Goal: Task Accomplishment & Management: Manage account settings

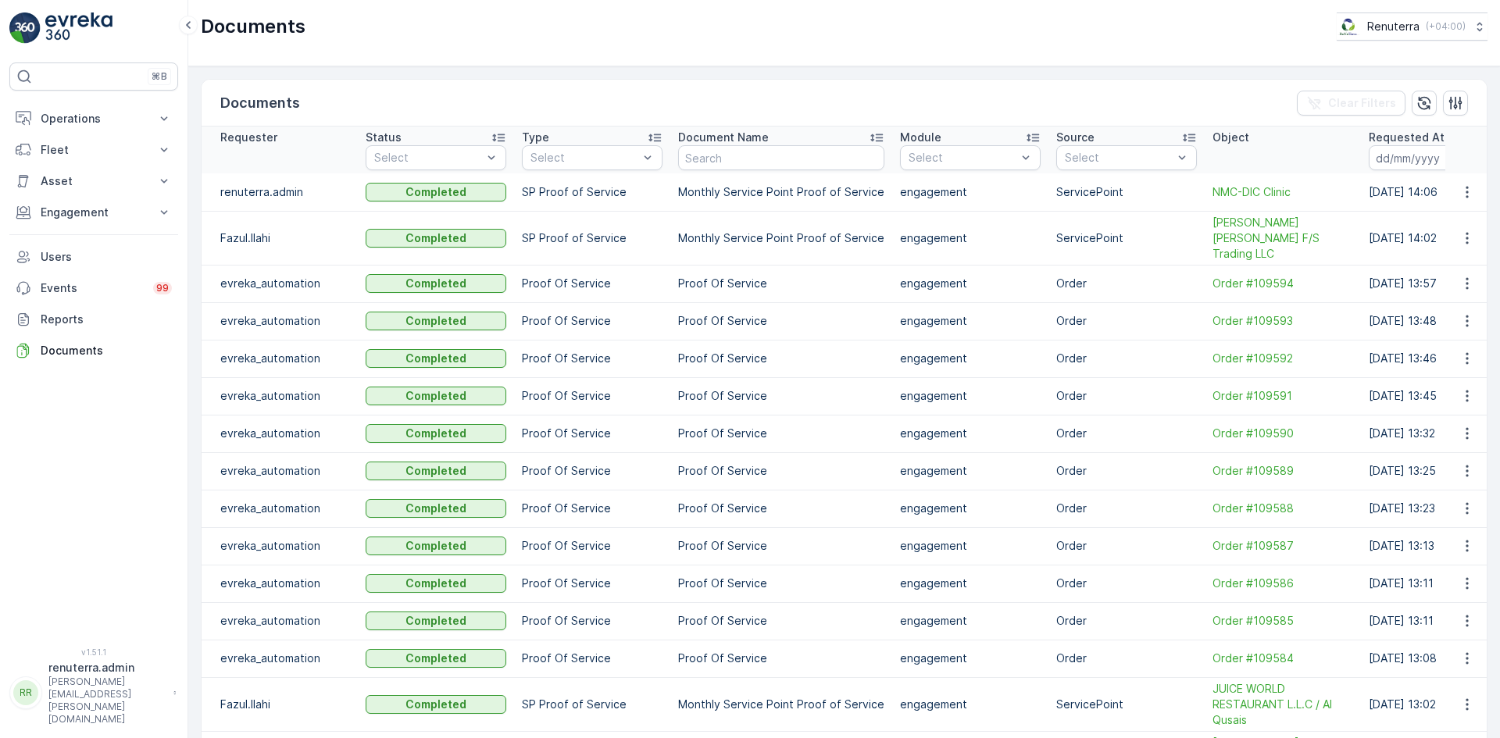
drag, startPoint x: 1457, startPoint y: 3, endPoint x: 398, endPoint y: 103, distance: 1063.5
click at [524, 128] on th "Type Select" at bounding box center [592, 150] width 156 height 47
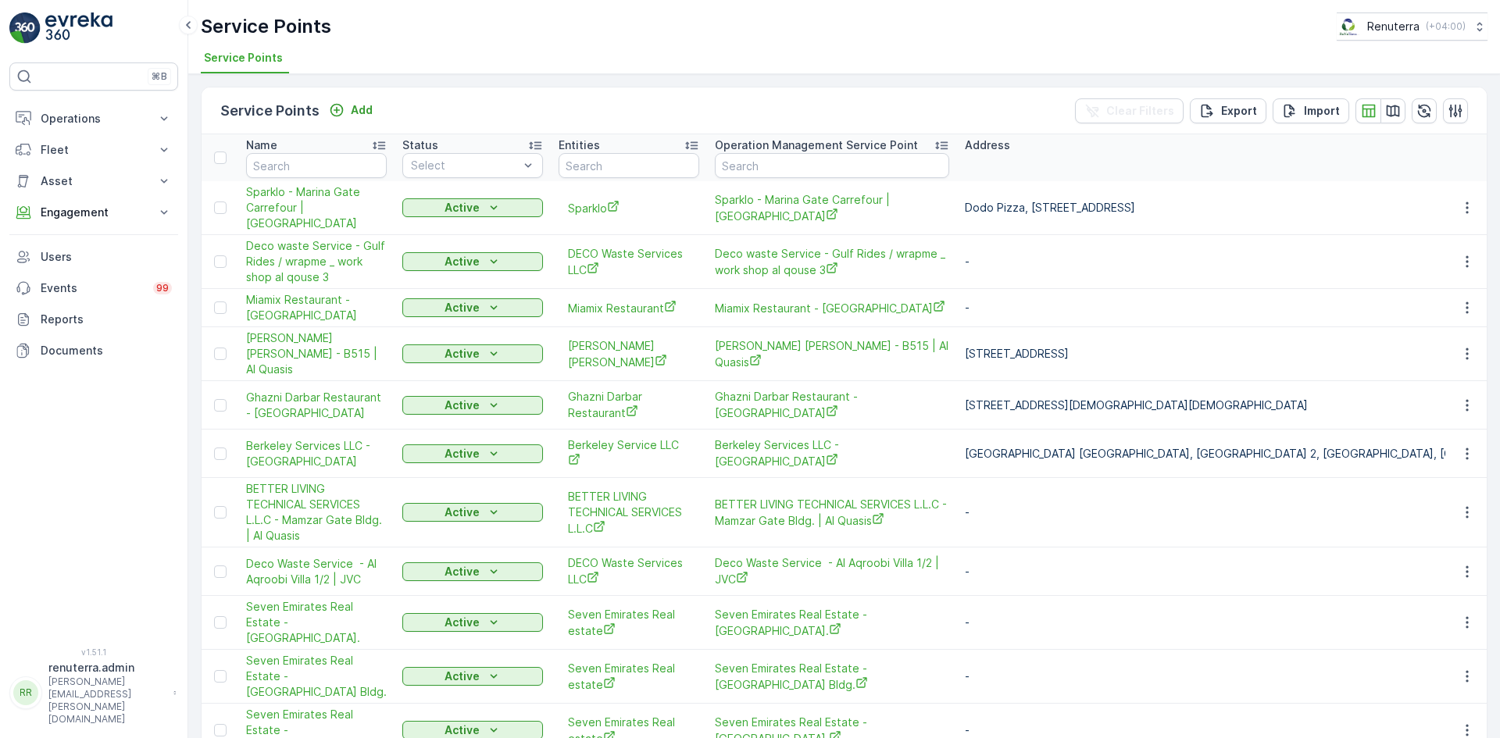
click at [324, 145] on div "Name" at bounding box center [316, 146] width 141 height 16
click at [317, 165] on input "text" at bounding box center [316, 165] width 141 height 25
type input "red"
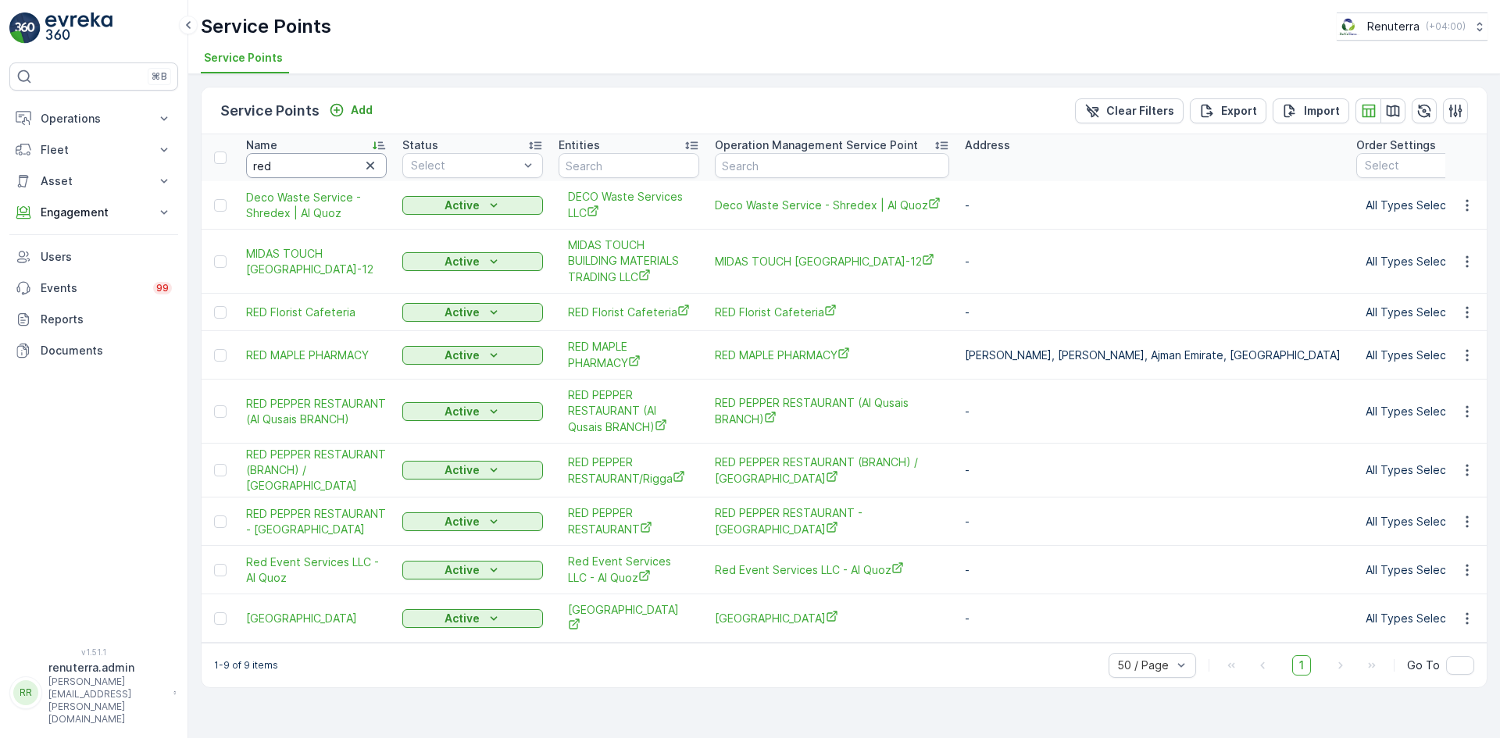
click at [298, 176] on input "red" at bounding box center [316, 165] width 141 height 25
click at [1467, 317] on icon "button" at bounding box center [1467, 312] width 2 height 12
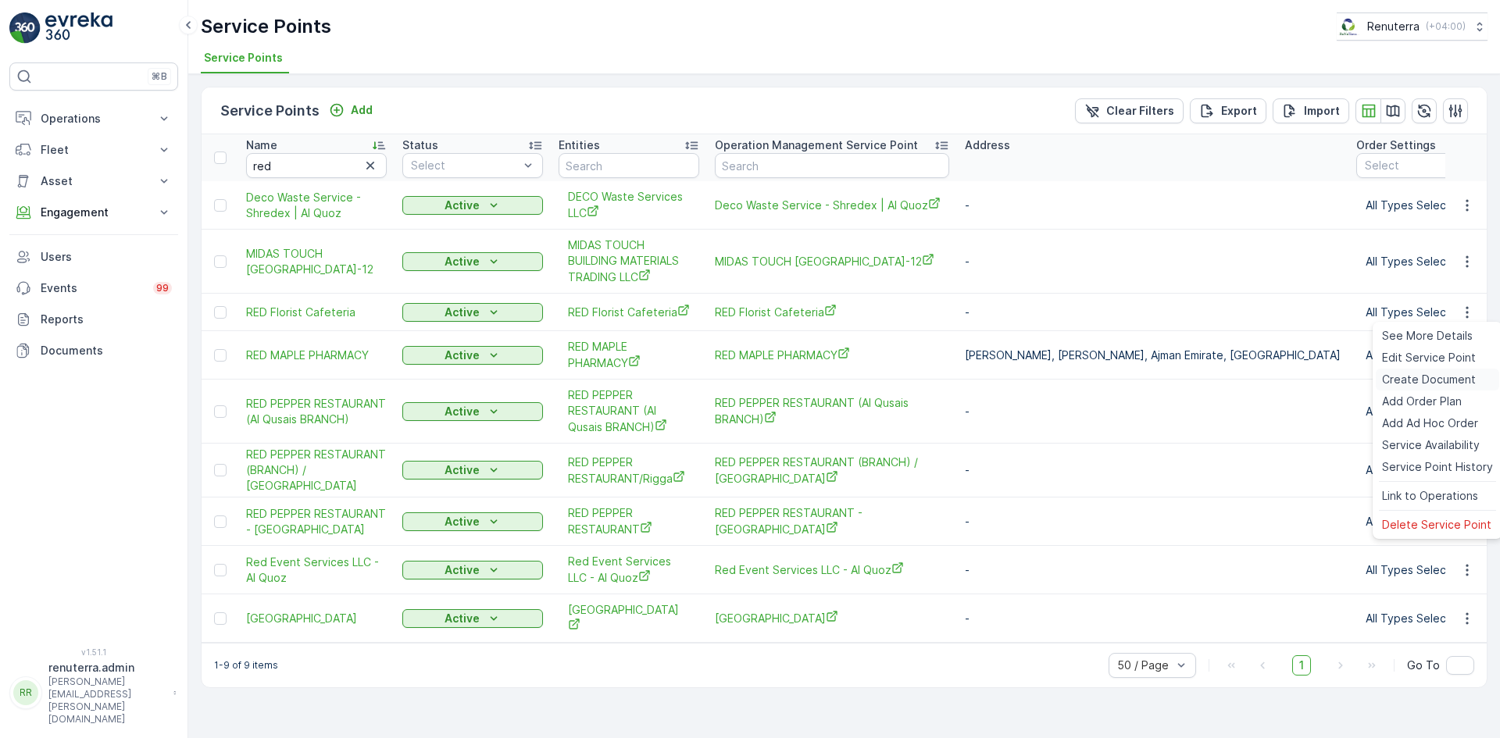
click at [1426, 376] on span "Create Document" at bounding box center [1429, 380] width 94 height 16
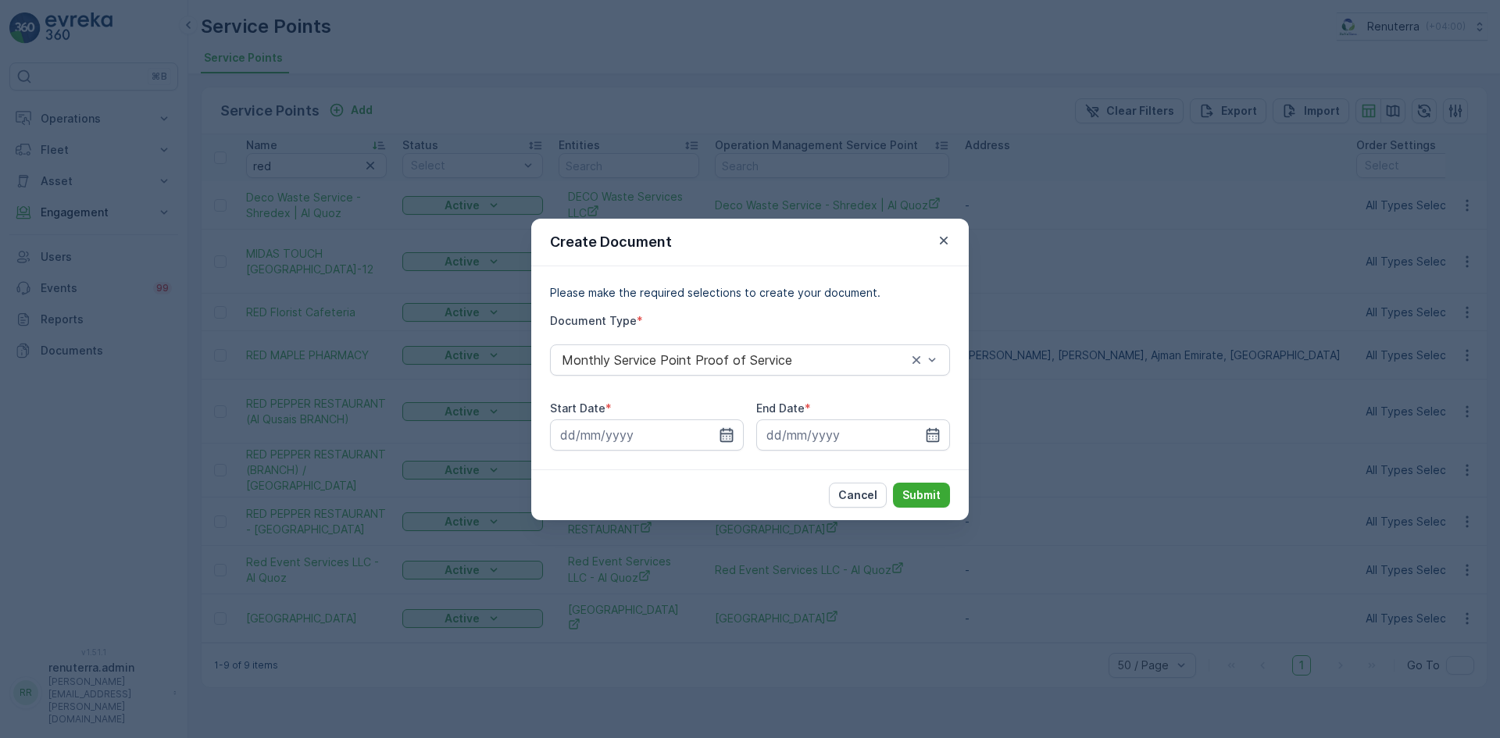
click at [731, 437] on icon "button" at bounding box center [727, 435] width 16 height 16
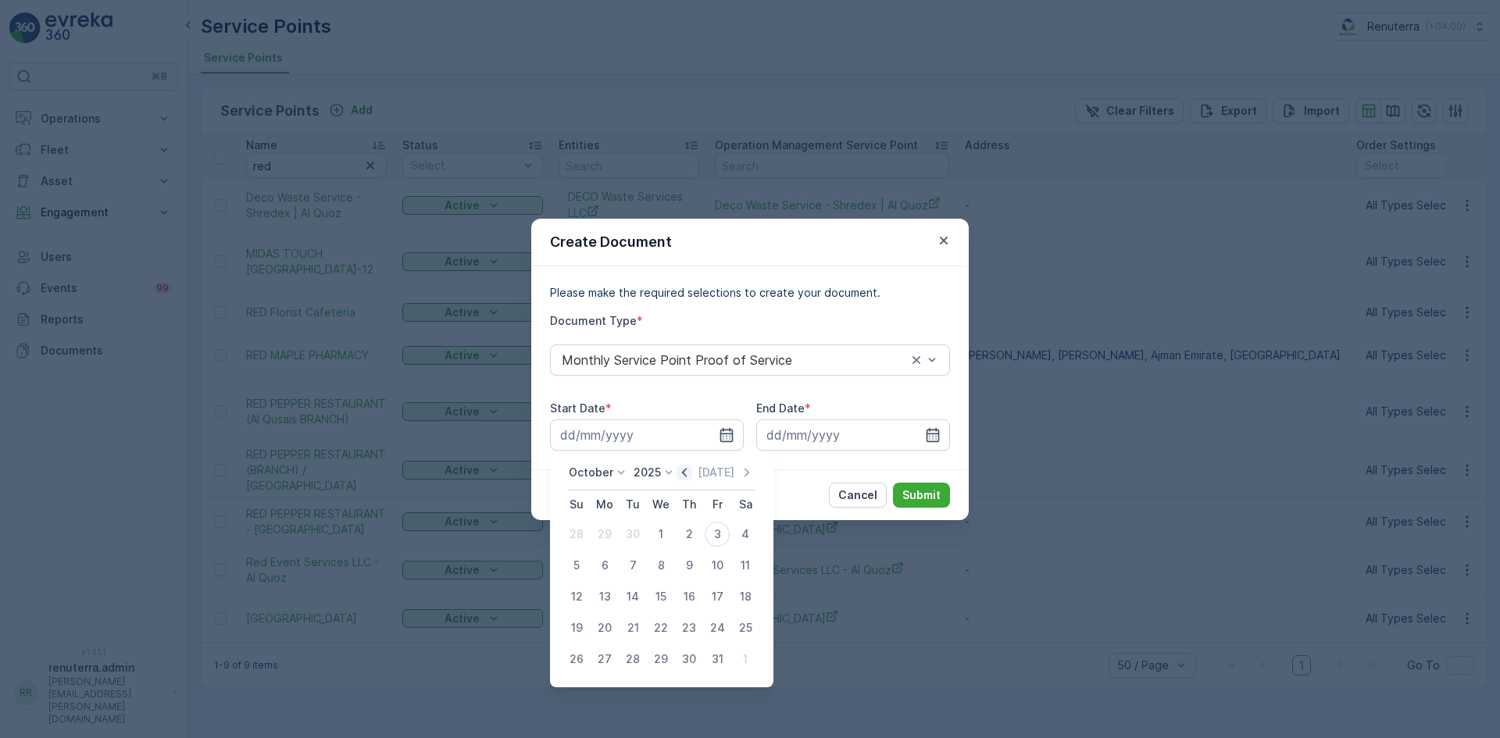
click at [693, 467] on div "October 2025 Today Su Mo Tu We Th Fr Sa 28 29 30 1 2 3 4 5 6 7 8 9 10 11 12 13 …" at bounding box center [661, 569] width 223 height 235
click at [692, 470] on icon "button" at bounding box center [685, 473] width 16 height 16
click at [602, 536] on div "1" at bounding box center [604, 534] width 25 height 25
type input "01.09.2025"
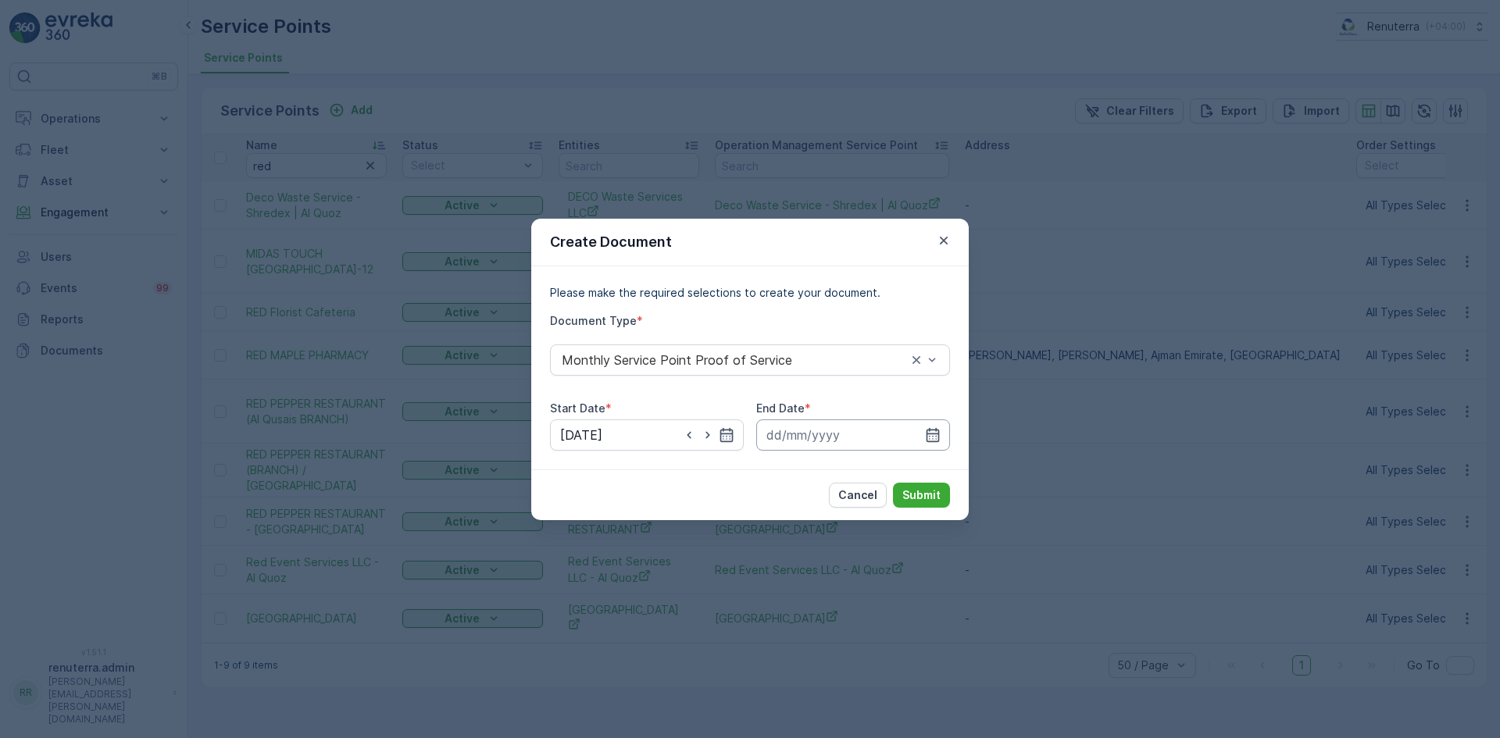
drag, startPoint x: 933, startPoint y: 433, endPoint x: 916, endPoint y: 449, distance: 23.2
click at [933, 436] on icon "button" at bounding box center [933, 434] width 13 height 14
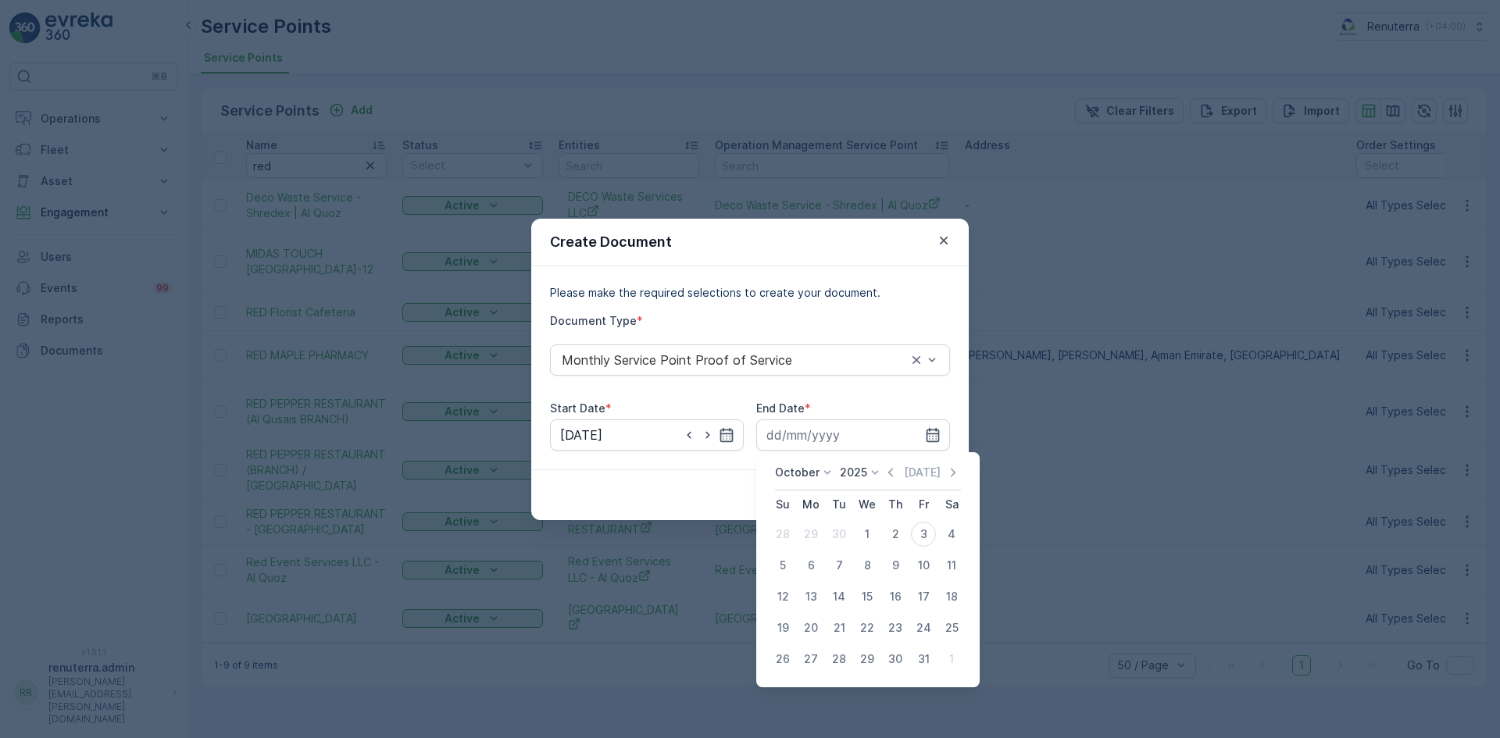
click at [896, 472] on icon "button" at bounding box center [891, 473] width 16 height 16
drag, startPoint x: 837, startPoint y: 659, endPoint x: 851, endPoint y: 641, distance: 22.8
click at [837, 660] on div "30" at bounding box center [839, 659] width 25 height 25
type input "30.09.2025"
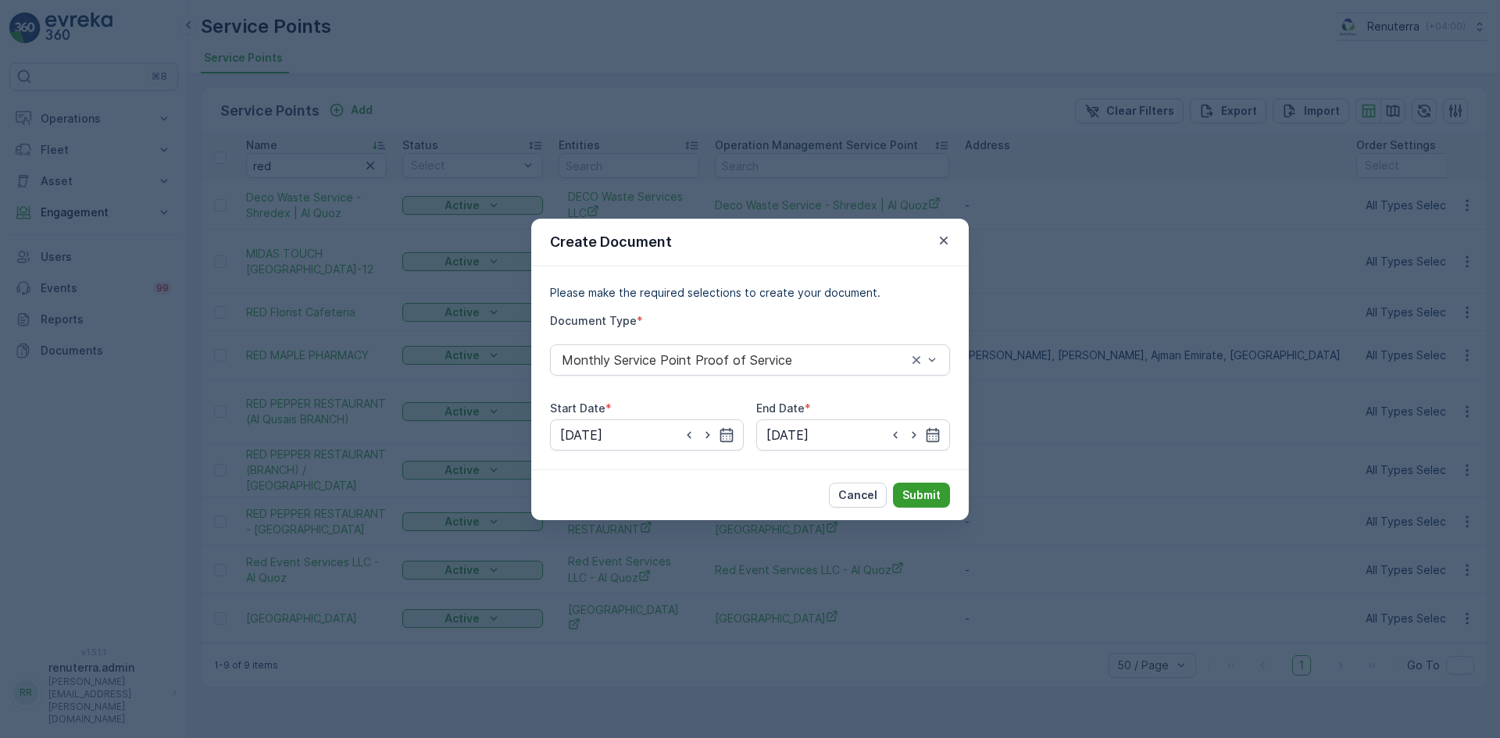
click at [926, 483] on div "Cancel Submit" at bounding box center [750, 495] width 438 height 51
click at [921, 517] on div "Cancel Submit" at bounding box center [750, 495] width 438 height 51
click at [922, 501] on p "Submit" at bounding box center [922, 496] width 38 height 16
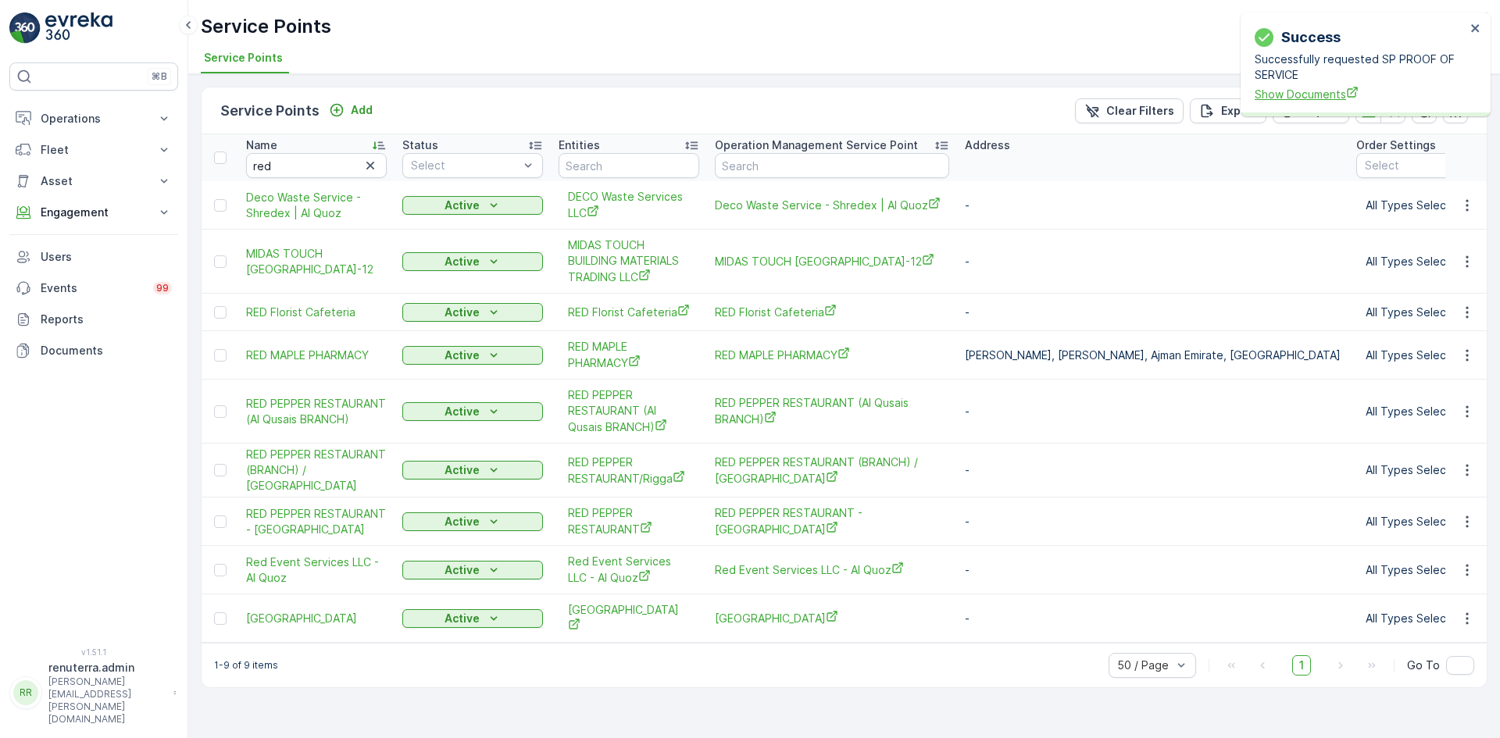
click at [1332, 91] on span "Show Documents" at bounding box center [1360, 94] width 211 height 16
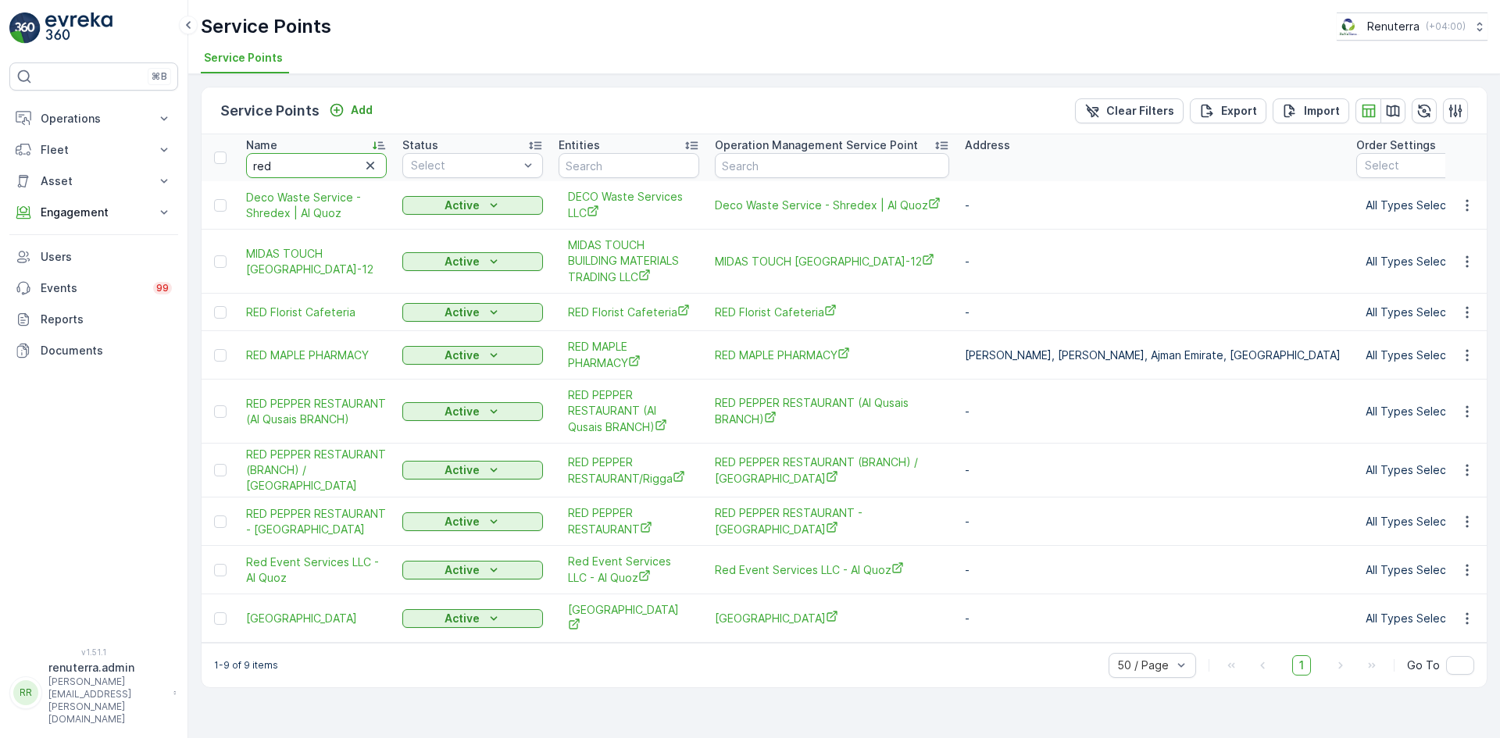
click at [277, 173] on input "red" at bounding box center [316, 165] width 141 height 25
type input "r"
type input "home"
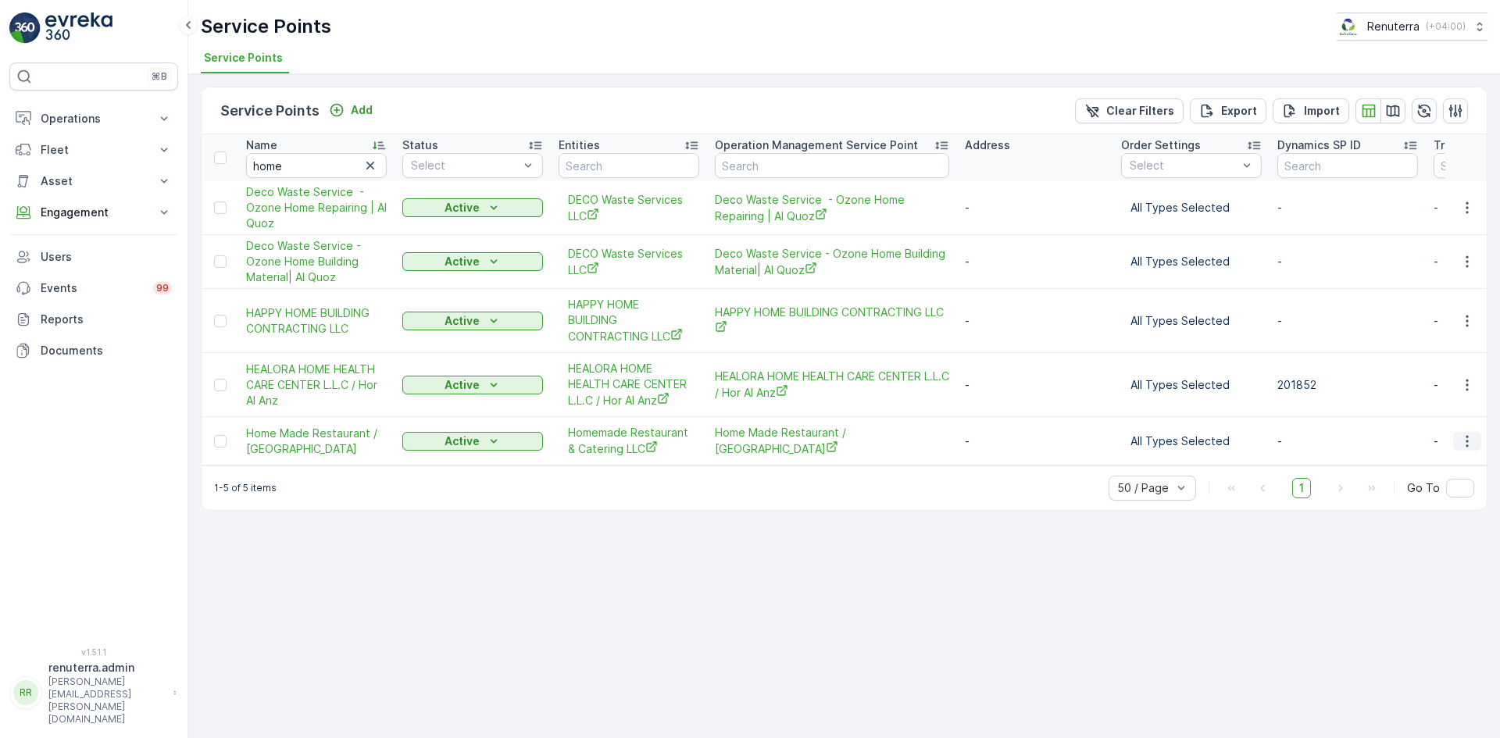
click at [1457, 432] on button "button" at bounding box center [1467, 441] width 28 height 19
click at [1405, 503] on span "Create Document" at bounding box center [1429, 509] width 94 height 16
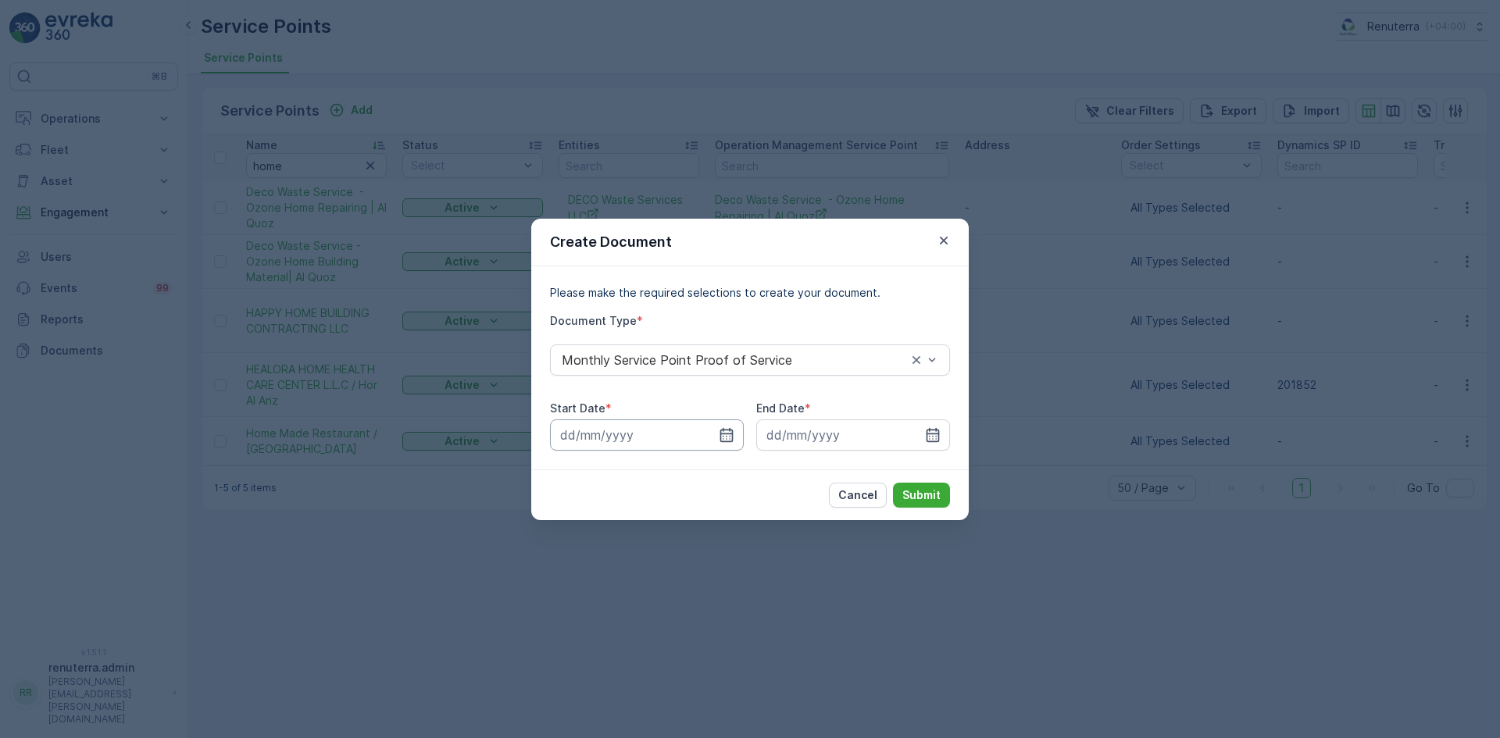
click at [737, 426] on input at bounding box center [647, 435] width 194 height 31
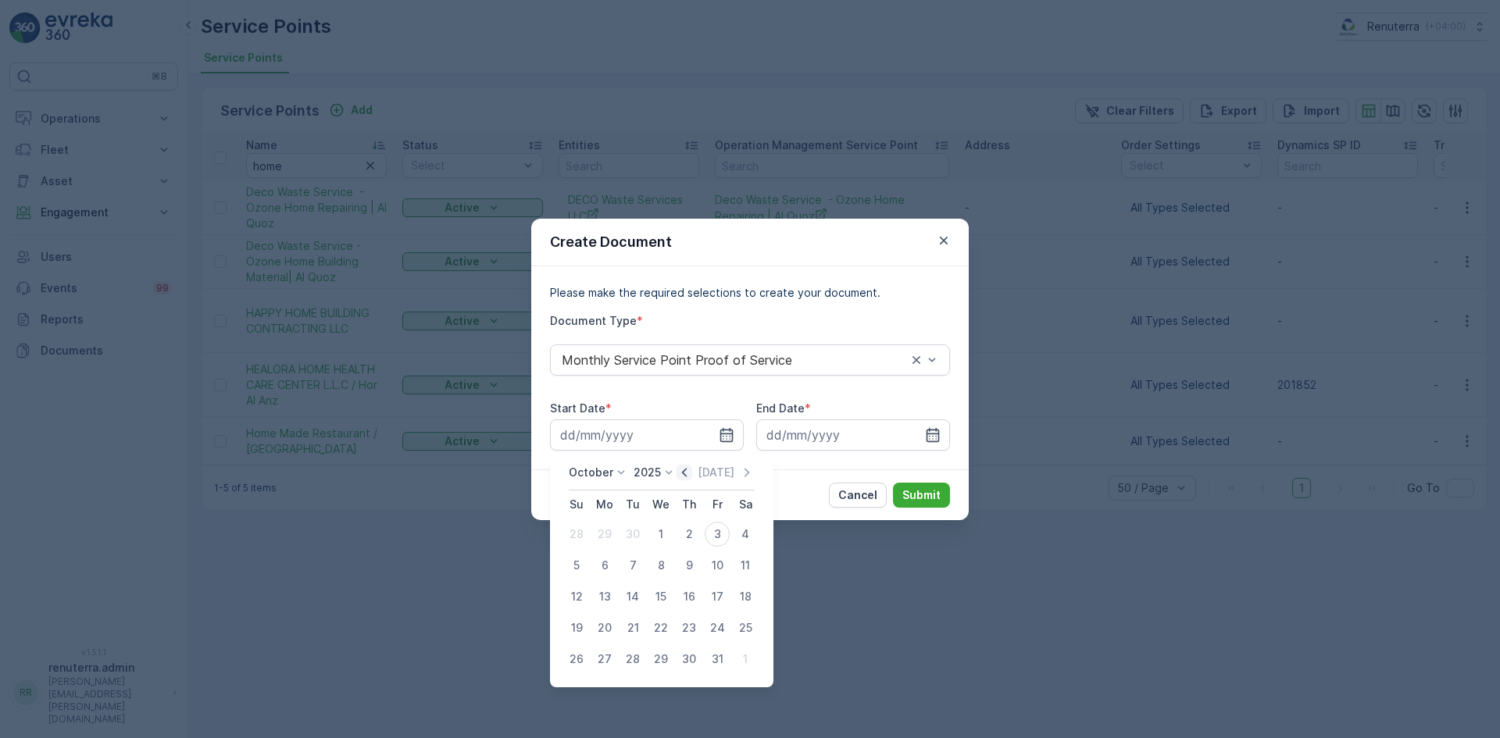
click at [692, 474] on icon "button" at bounding box center [685, 473] width 16 height 16
click at [599, 531] on div "1" at bounding box center [604, 534] width 25 height 25
type input "01.09.2025"
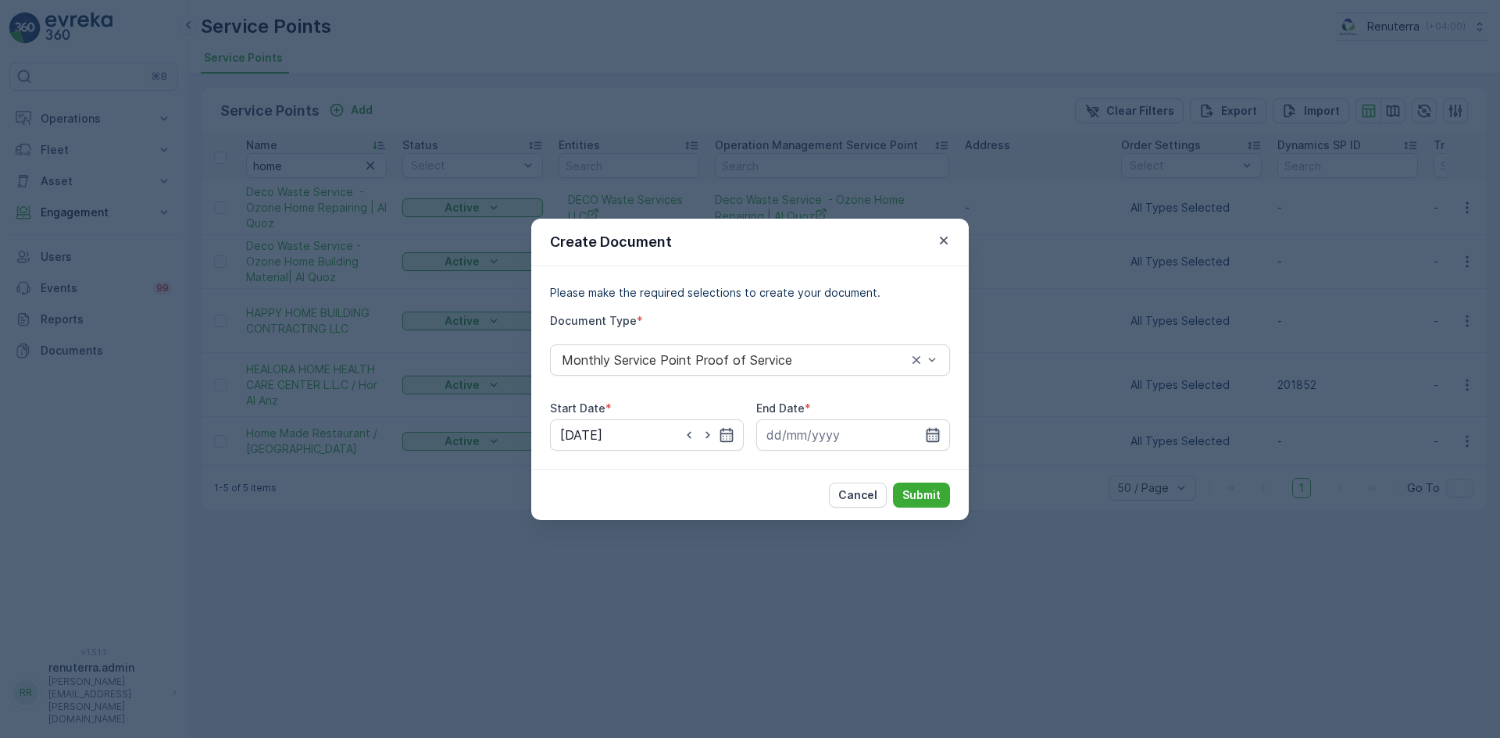
click at [936, 435] on icon "button" at bounding box center [933, 435] width 16 height 16
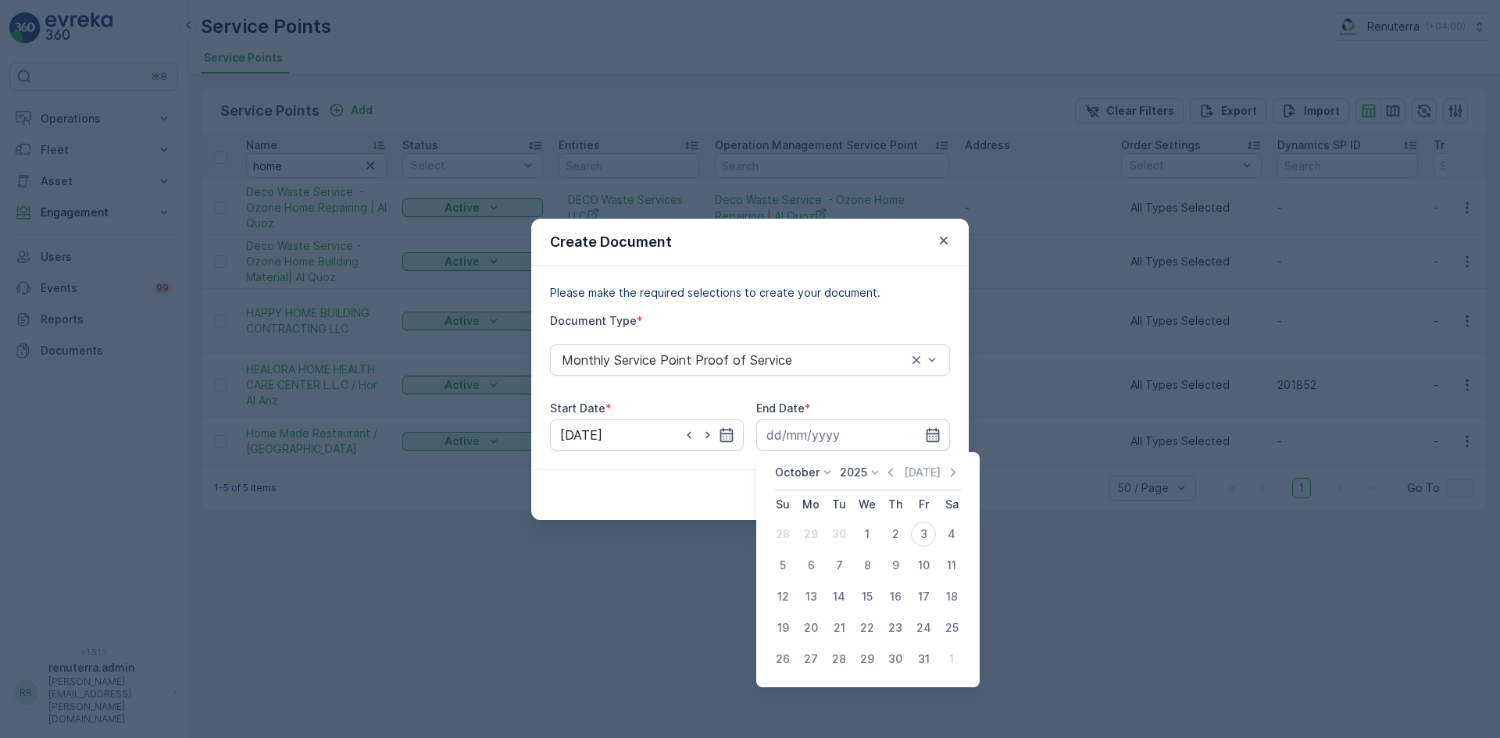
drag, startPoint x: 886, startPoint y: 470, endPoint x: 865, endPoint y: 515, distance: 49.3
click at [885, 470] on div "October 2025 Today" at bounding box center [868, 478] width 186 height 26
drag, startPoint x: 904, startPoint y: 470, endPoint x: 894, endPoint y: 470, distance: 10.2
click at [896, 470] on div "[DATE]" at bounding box center [922, 473] width 78 height 16
click at [893, 470] on icon "button" at bounding box center [891, 473] width 16 height 16
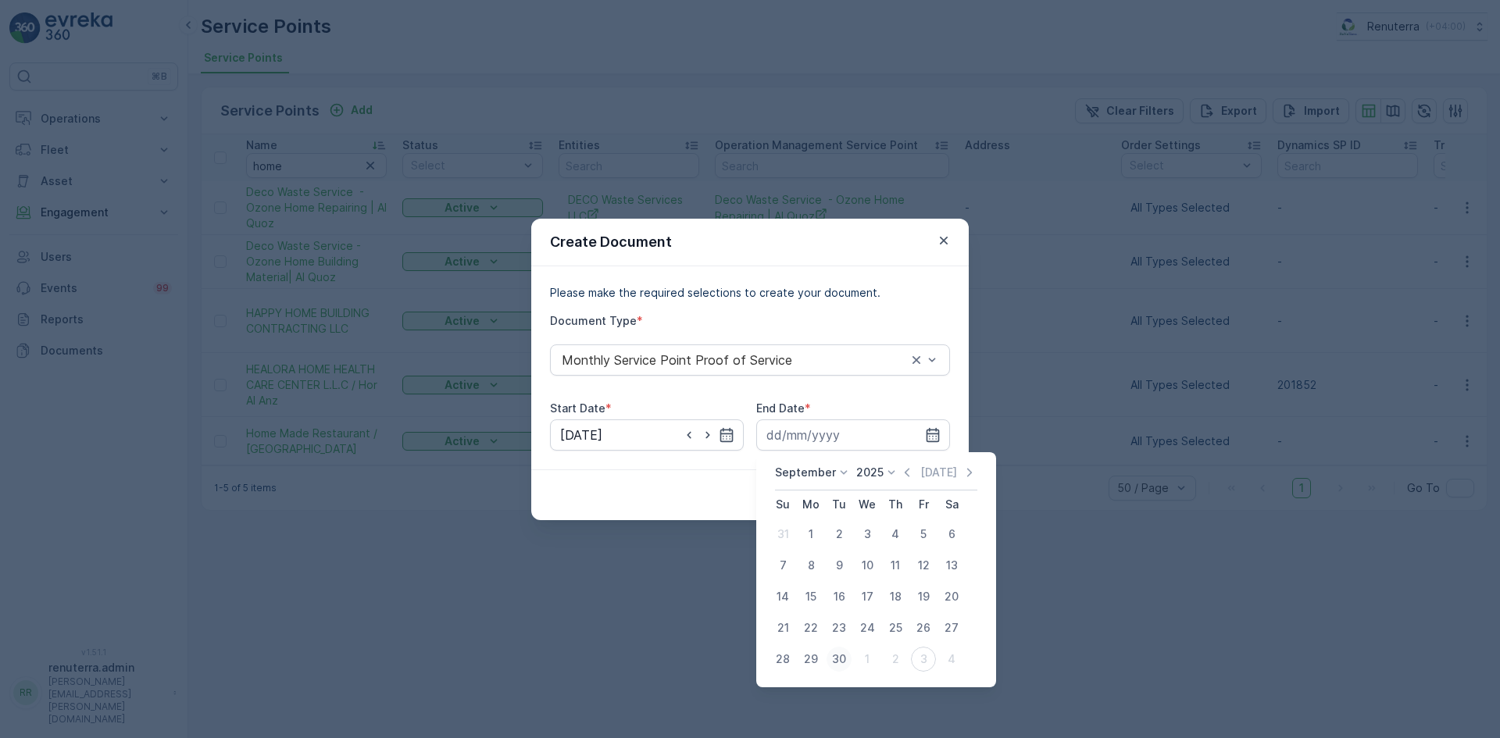
click at [841, 662] on div "30" at bounding box center [839, 659] width 25 height 25
type input "[DATE]"
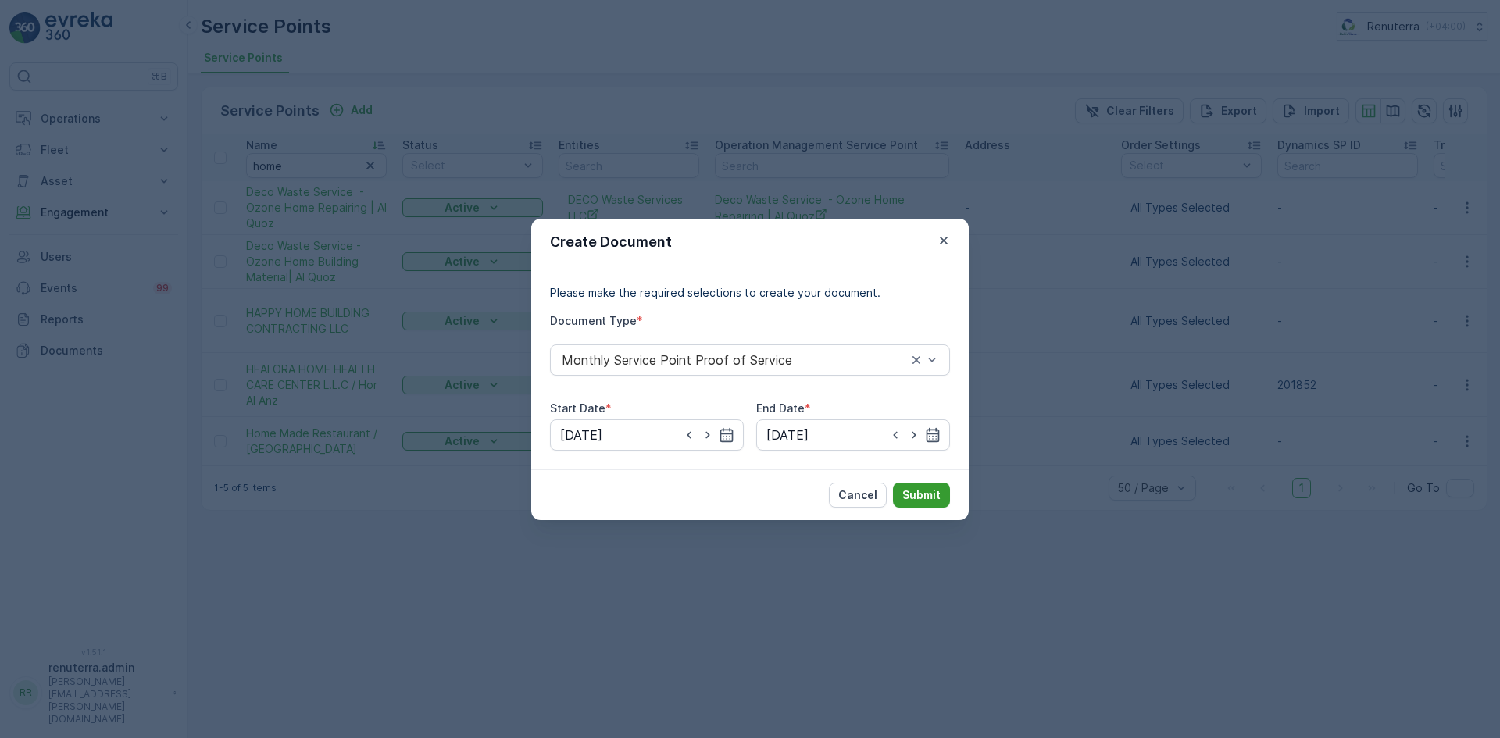
click at [925, 488] on p "Submit" at bounding box center [922, 496] width 38 height 16
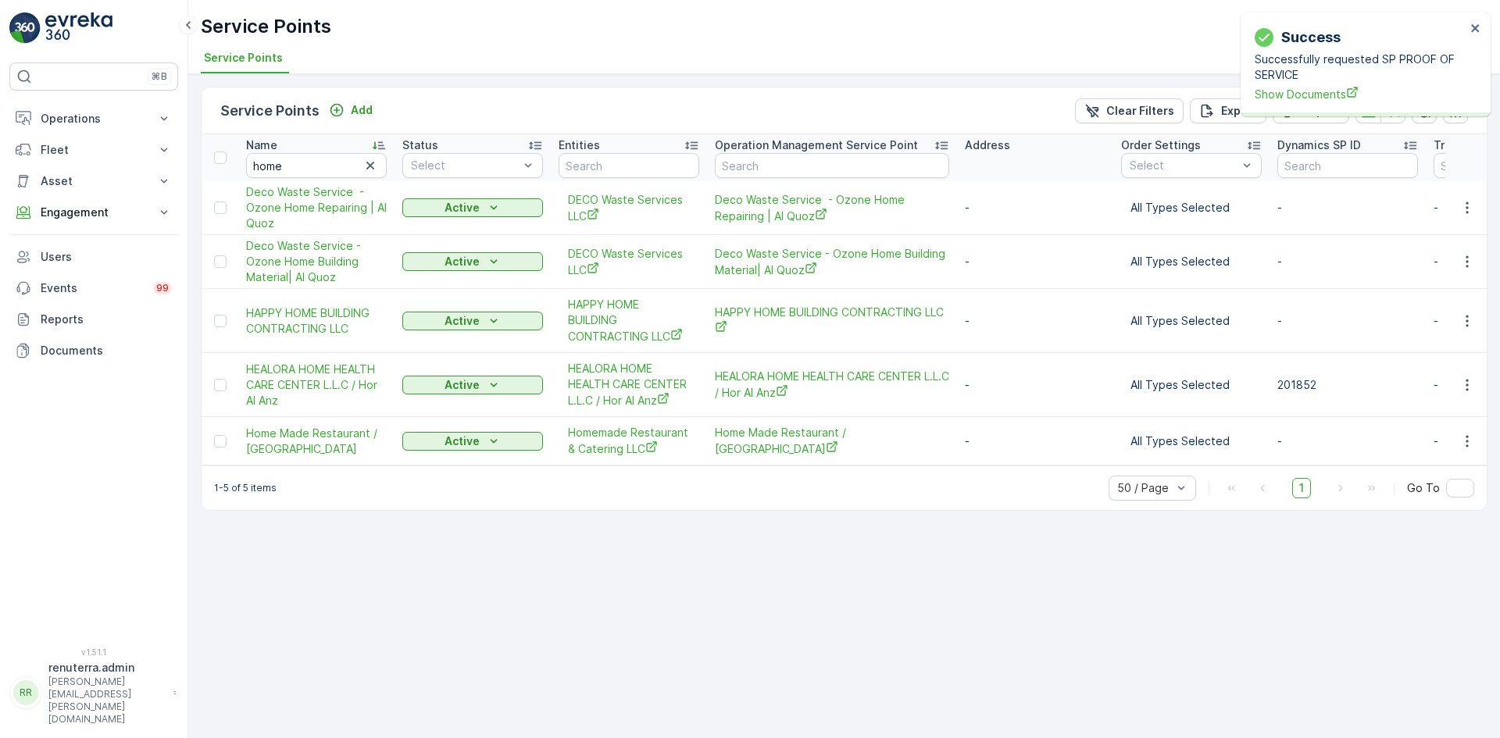
click at [1291, 105] on div "Success Successfully requested SP PROOF OF SERVICE Show Documents" at bounding box center [1360, 64] width 220 height 85
click at [1291, 101] on div "Success Successfully requested SP PROOF OF SERVICE Show Documents" at bounding box center [1360, 64] width 220 height 85
click at [1290, 101] on span "Show Documents" at bounding box center [1360, 94] width 211 height 16
click at [314, 164] on input "home" at bounding box center [316, 165] width 141 height 25
type input "h"
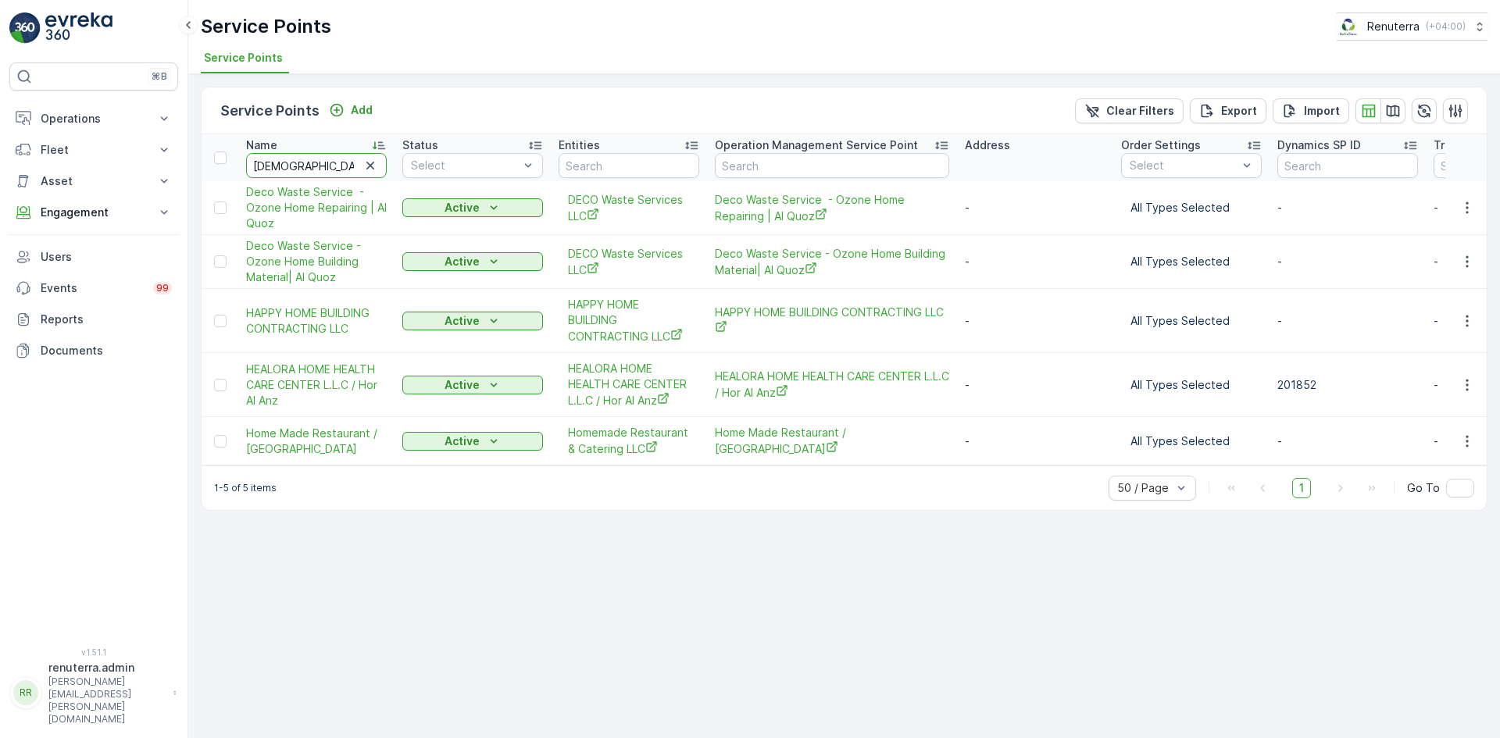
type input "namasti"
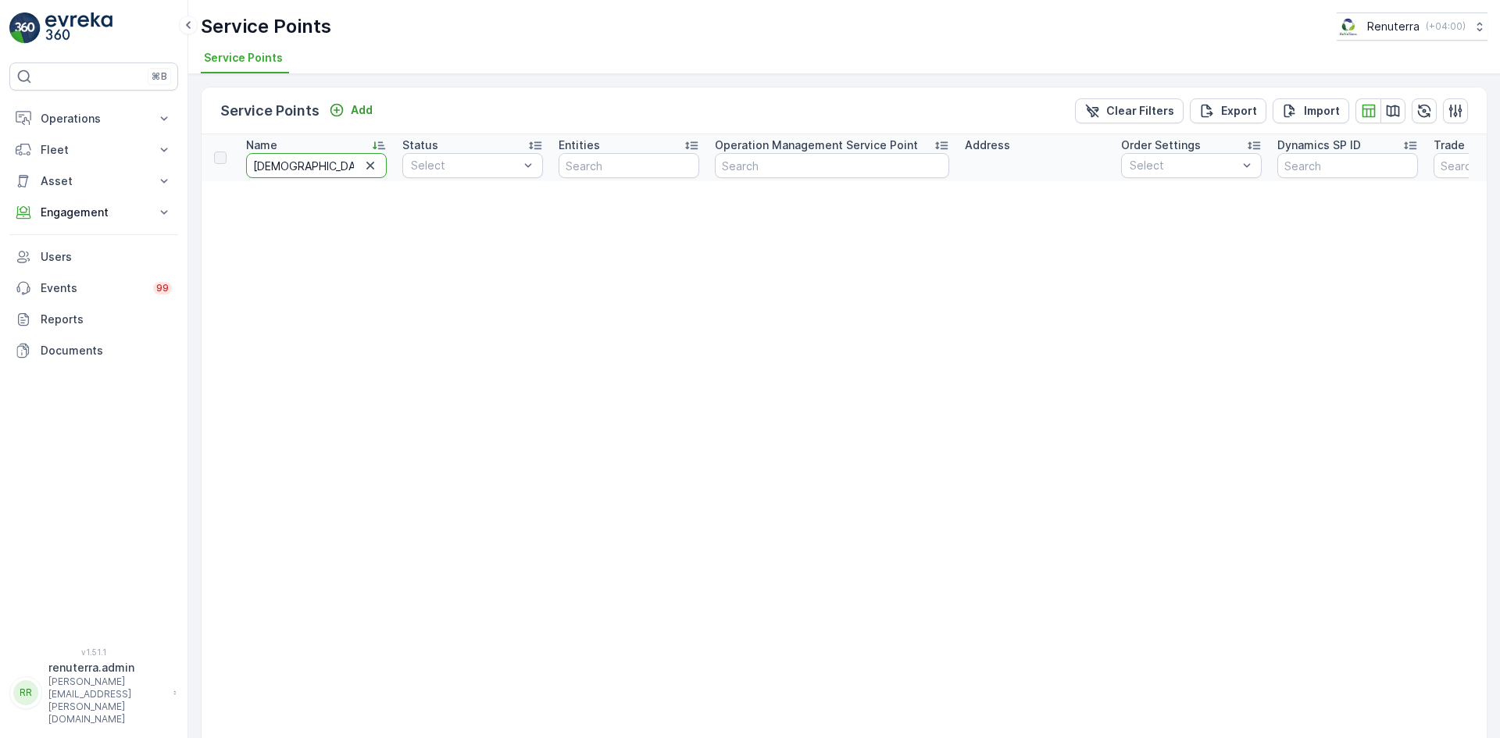
click at [296, 158] on input "namasti" at bounding box center [316, 165] width 141 height 25
type input "namast"
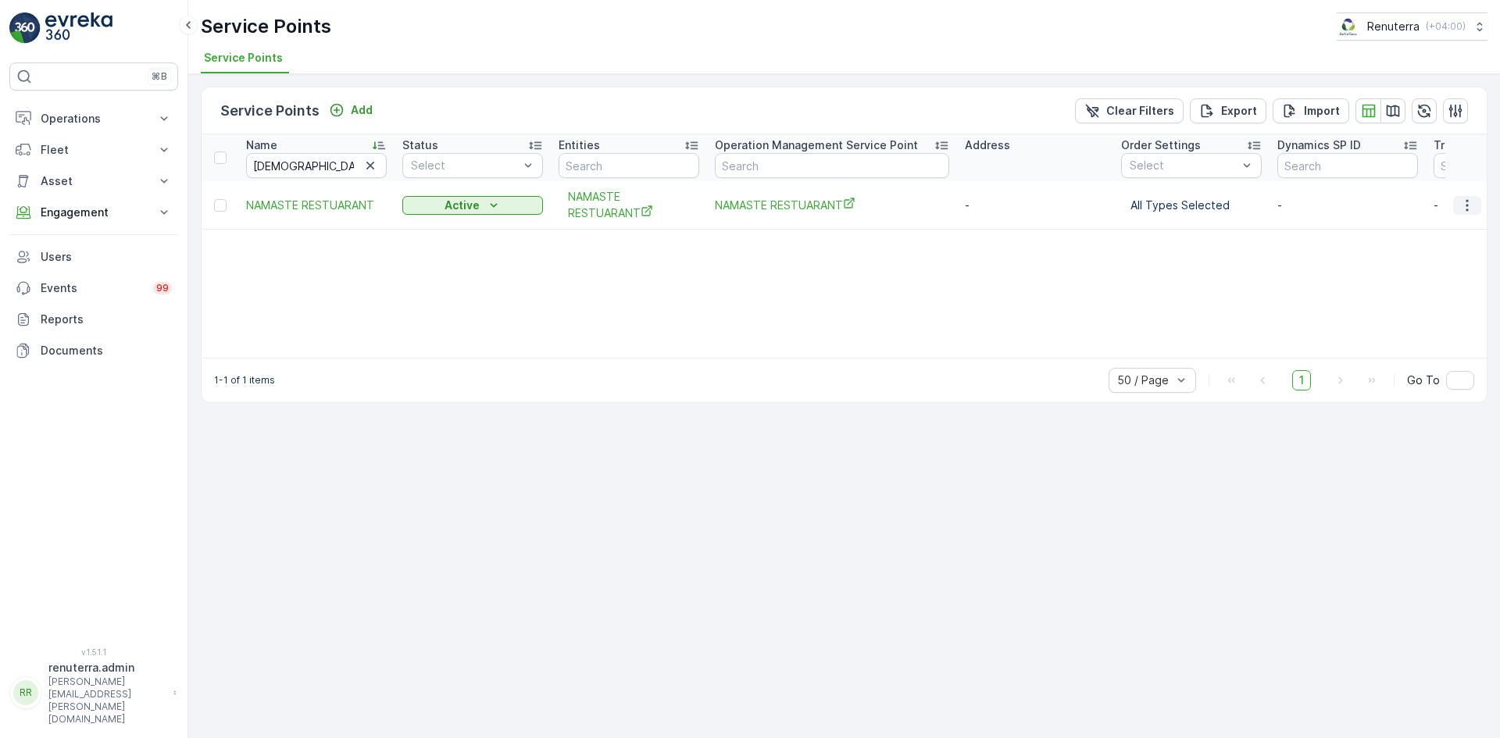
drag, startPoint x: 1463, startPoint y: 220, endPoint x: 1469, endPoint y: 209, distance: 12.6
click at [1468, 212] on td at bounding box center [1467, 205] width 42 height 48
click at [1469, 208] on icon "button" at bounding box center [1468, 206] width 16 height 16
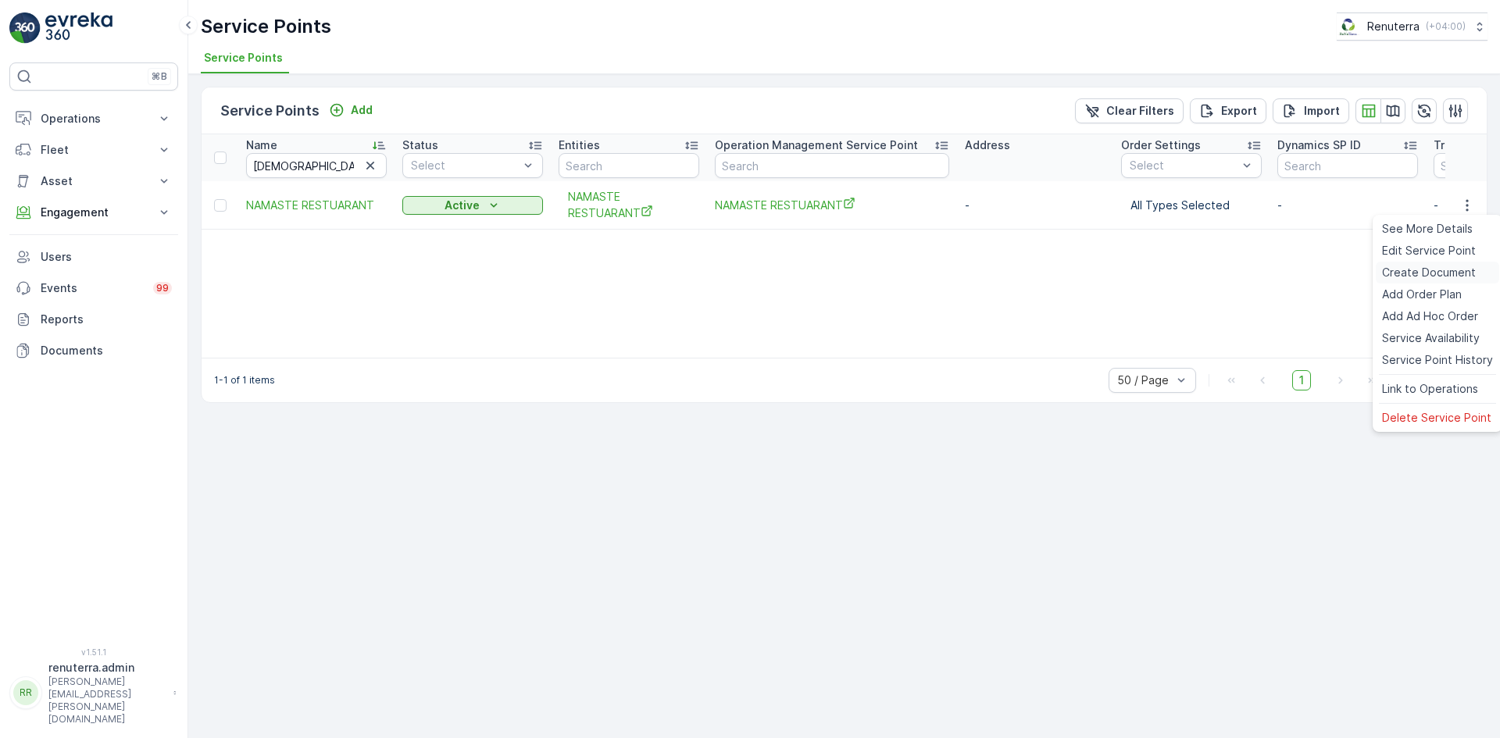
click at [1414, 269] on span "Create Document" at bounding box center [1429, 273] width 94 height 16
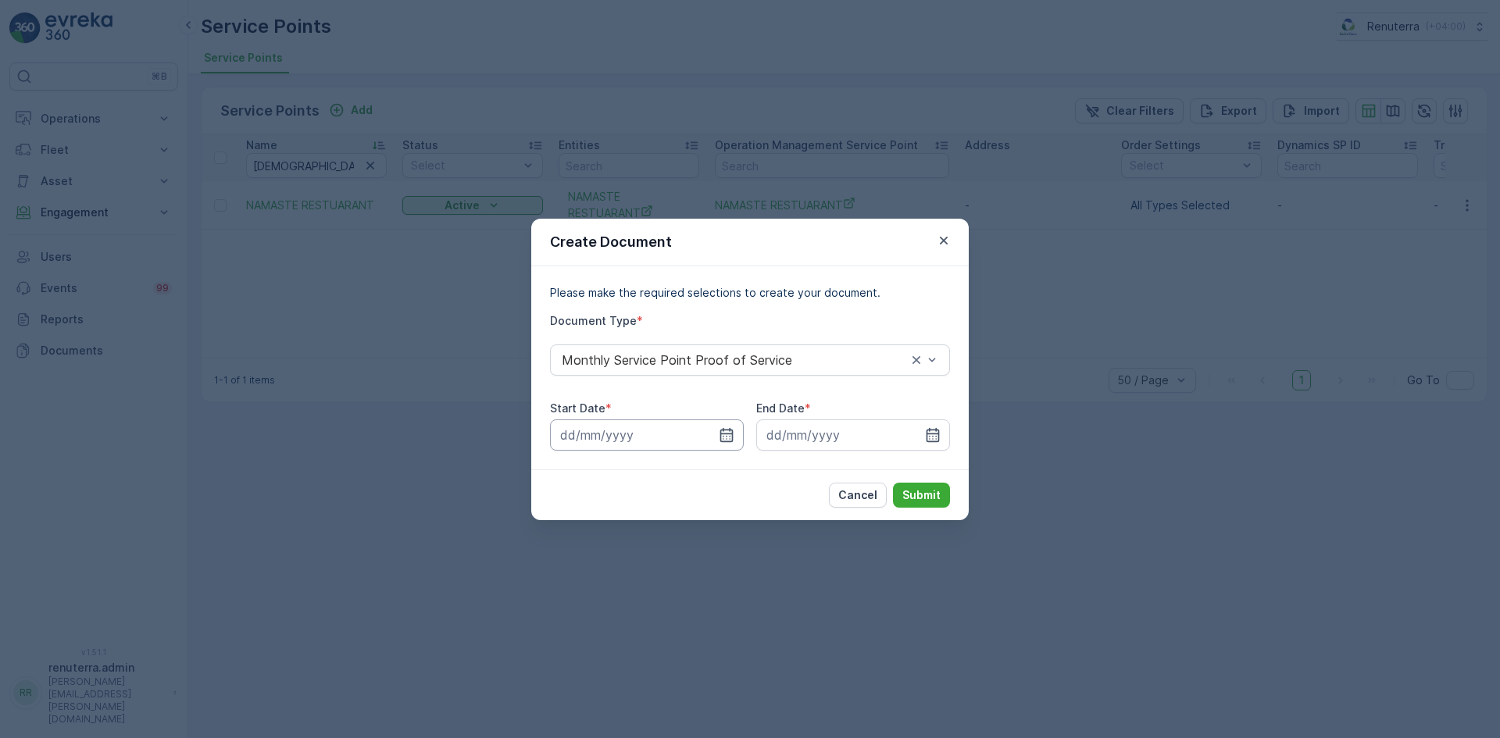
click at [710, 429] on input at bounding box center [647, 435] width 194 height 31
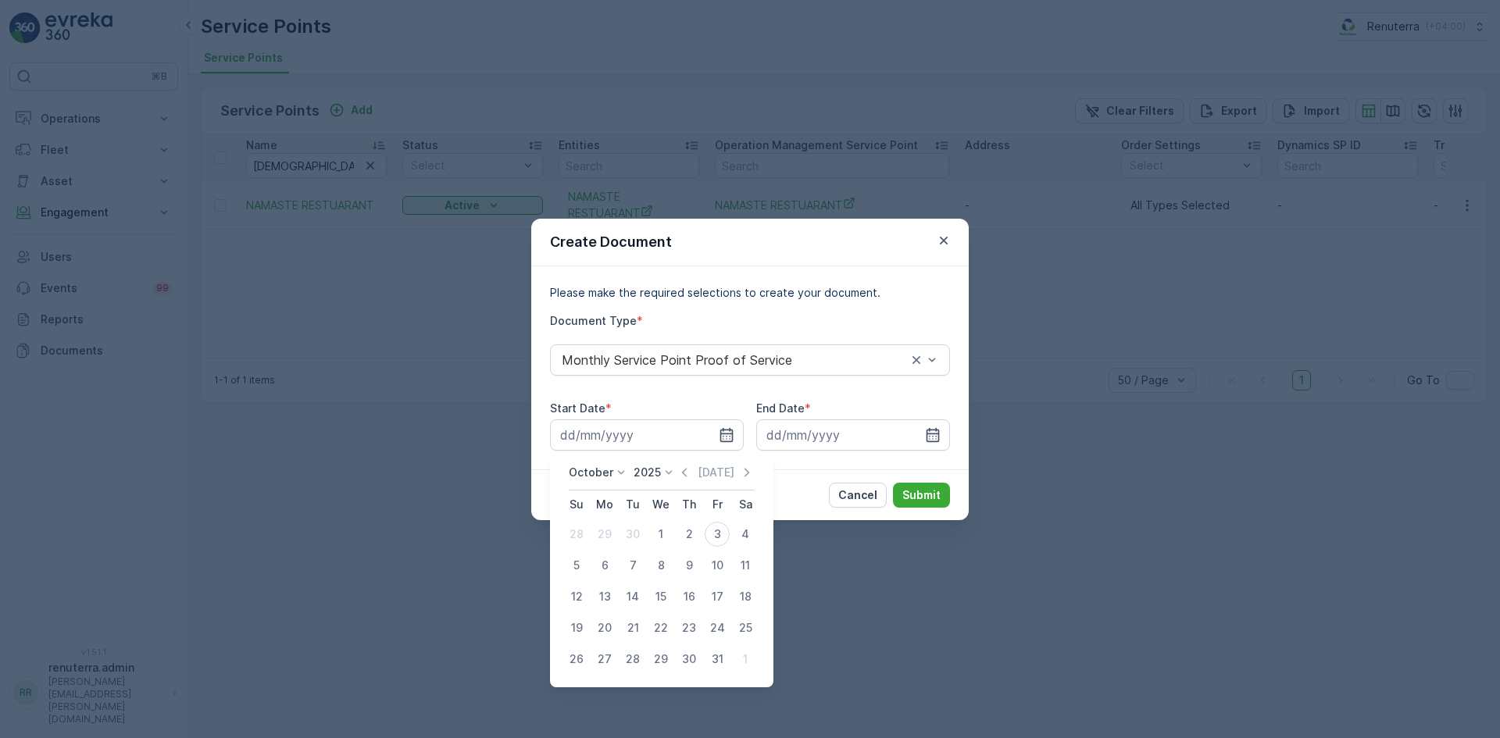
click at [685, 484] on div "[DATE] [DATE]" at bounding box center [662, 478] width 186 height 26
drag, startPoint x: 686, startPoint y: 476, endPoint x: 681, endPoint y: 486, distance: 11.2
click at [687, 475] on icon "button" at bounding box center [685, 473] width 16 height 16
drag, startPoint x: 597, startPoint y: 540, endPoint x: 613, endPoint y: 538, distance: 16.6
click at [610, 539] on div "1" at bounding box center [604, 534] width 25 height 25
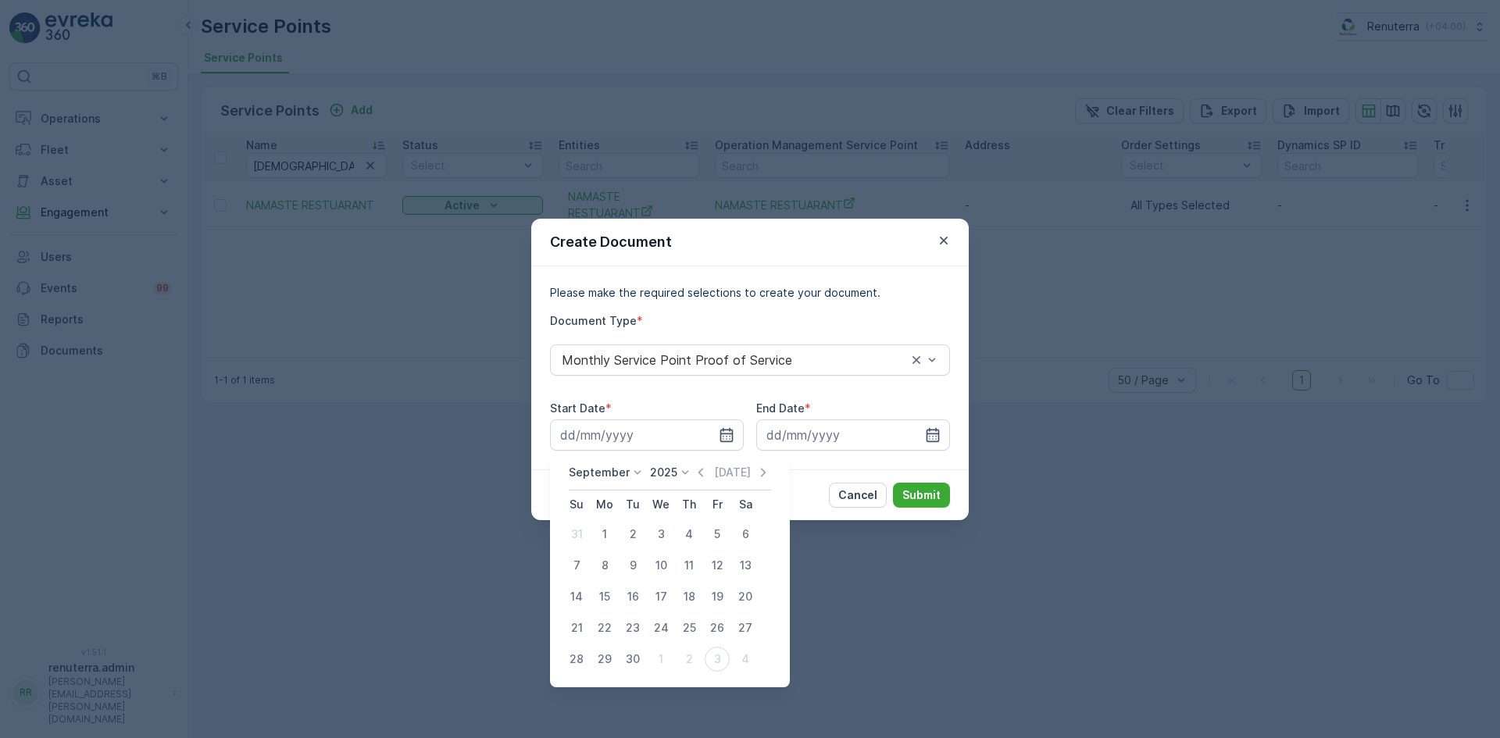
type input "[DATE]"
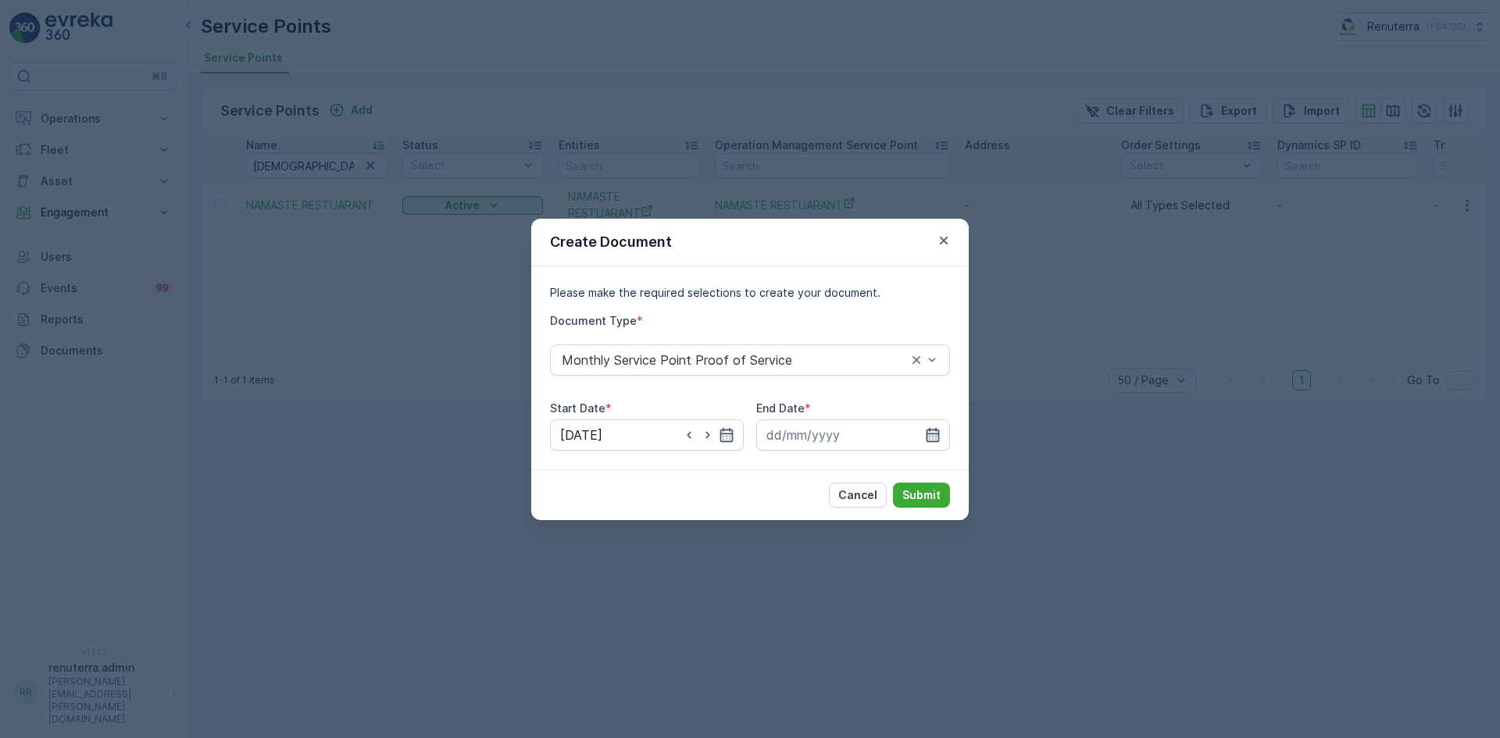
click at [929, 429] on icon "button" at bounding box center [933, 434] width 13 height 14
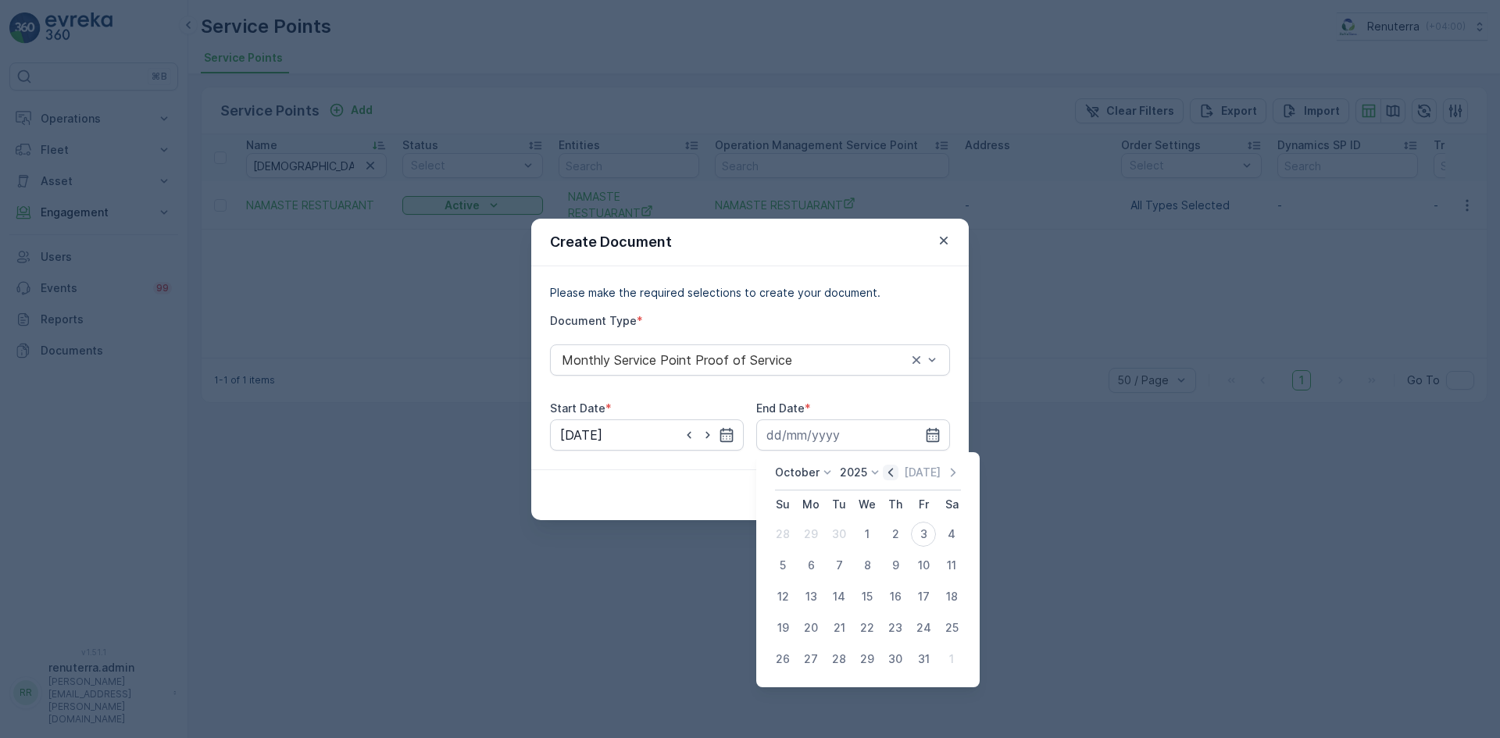
click at [893, 474] on icon "button" at bounding box center [890, 472] width 5 height 9
click at [838, 663] on div "30" at bounding box center [839, 659] width 25 height 25
type input "[DATE]"
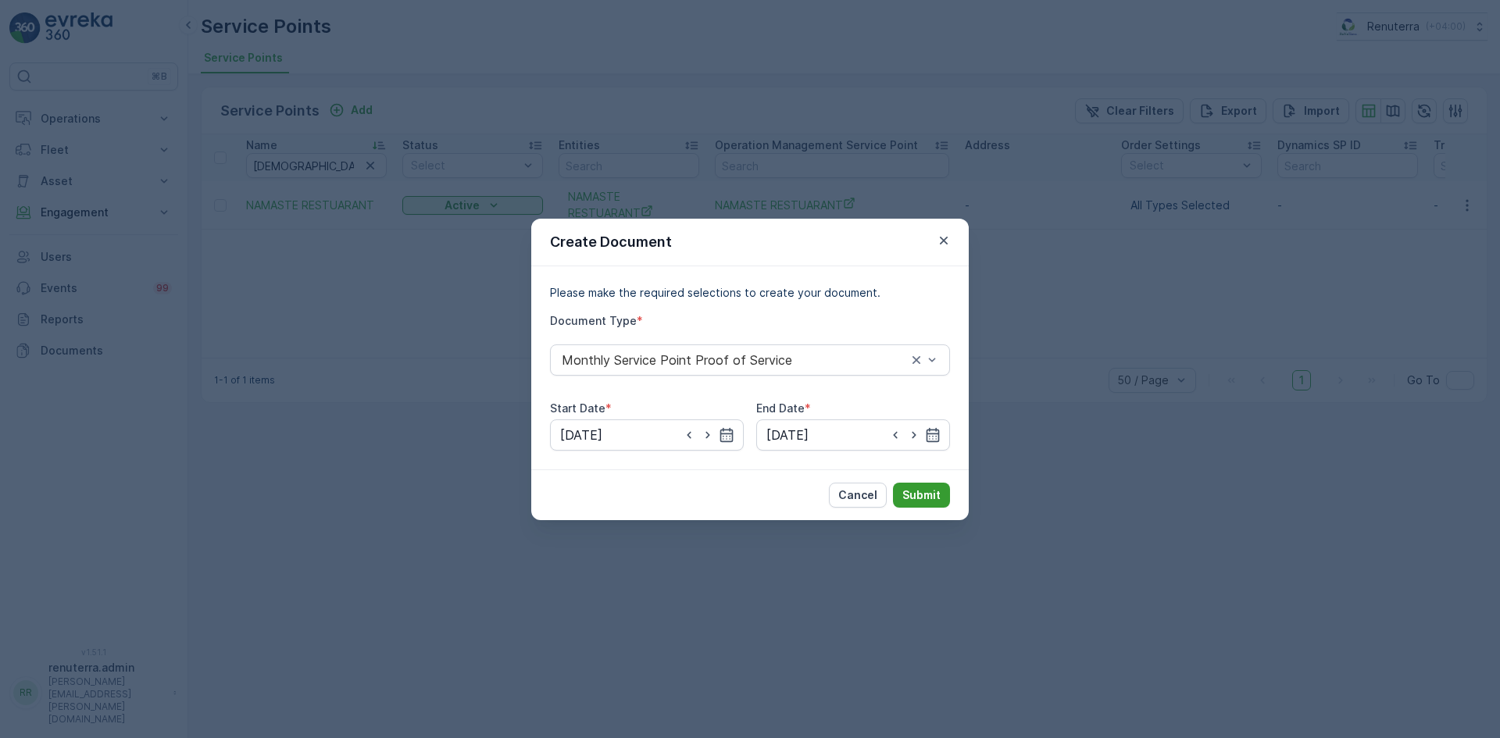
click at [925, 502] on p "Submit" at bounding box center [922, 496] width 38 height 16
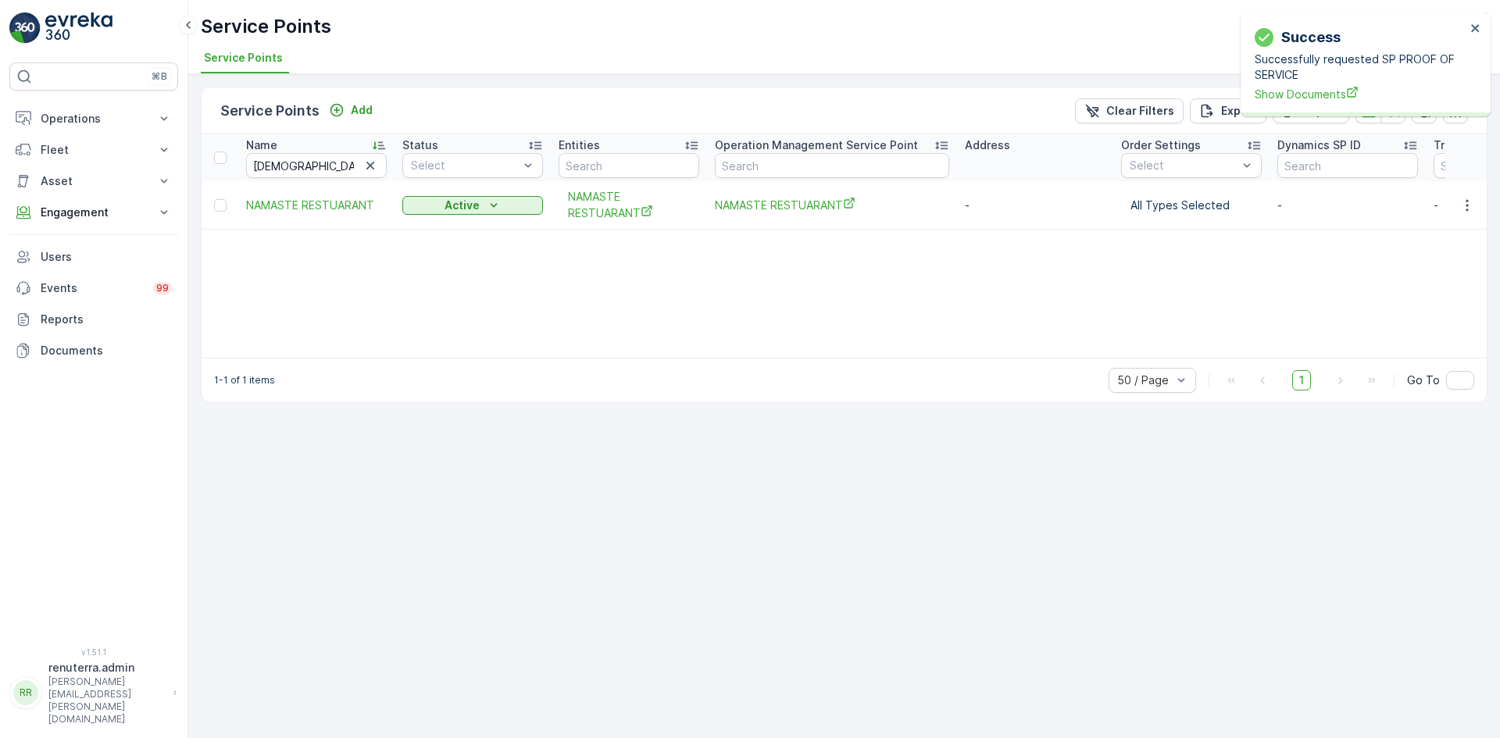
click at [1340, 104] on div "Success Successfully requested SP PROOF OF SERVICE Show Documents" at bounding box center [1360, 64] width 220 height 85
click at [1338, 102] on span "Show Documents" at bounding box center [1360, 94] width 211 height 16
click at [299, 168] on input "namast" at bounding box center [316, 165] width 141 height 25
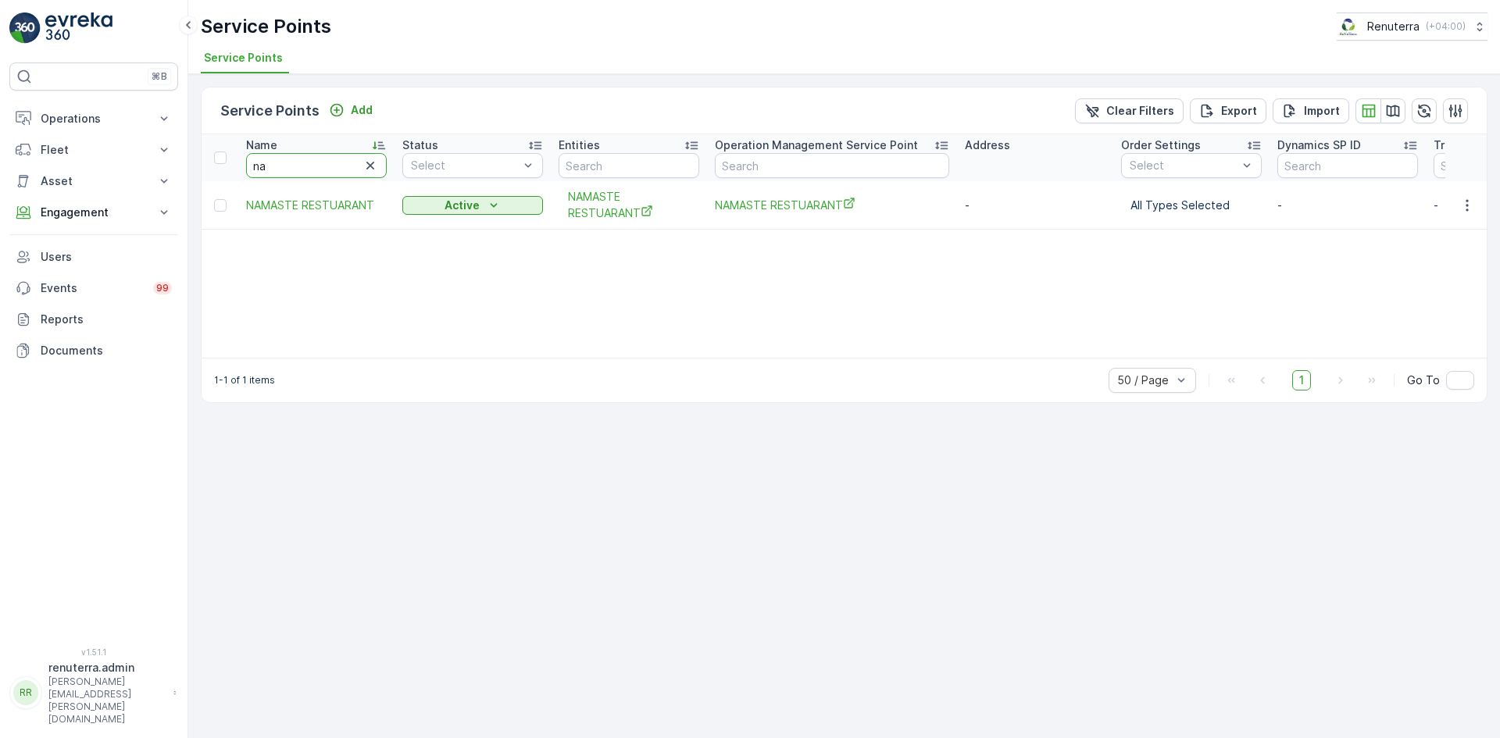
type input "n"
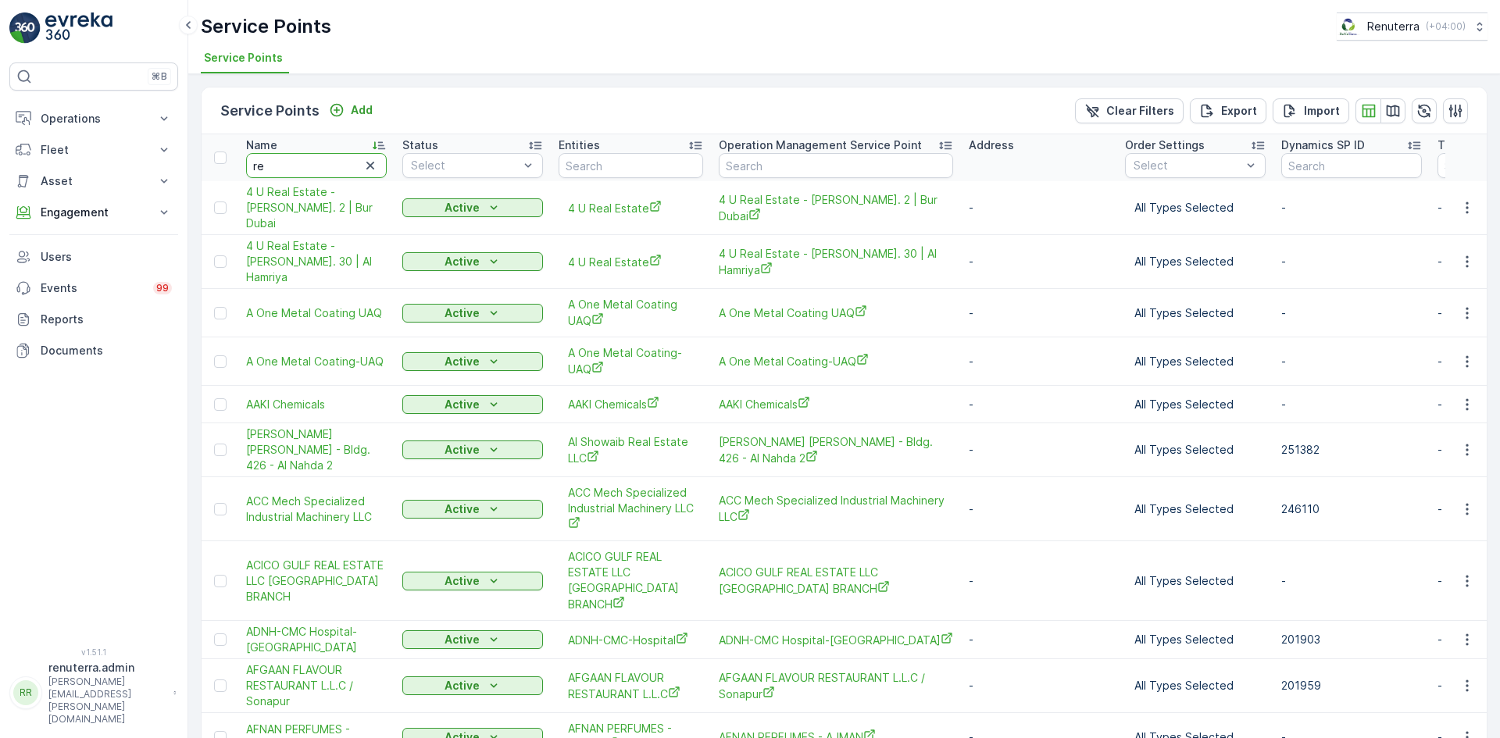
type input "red"
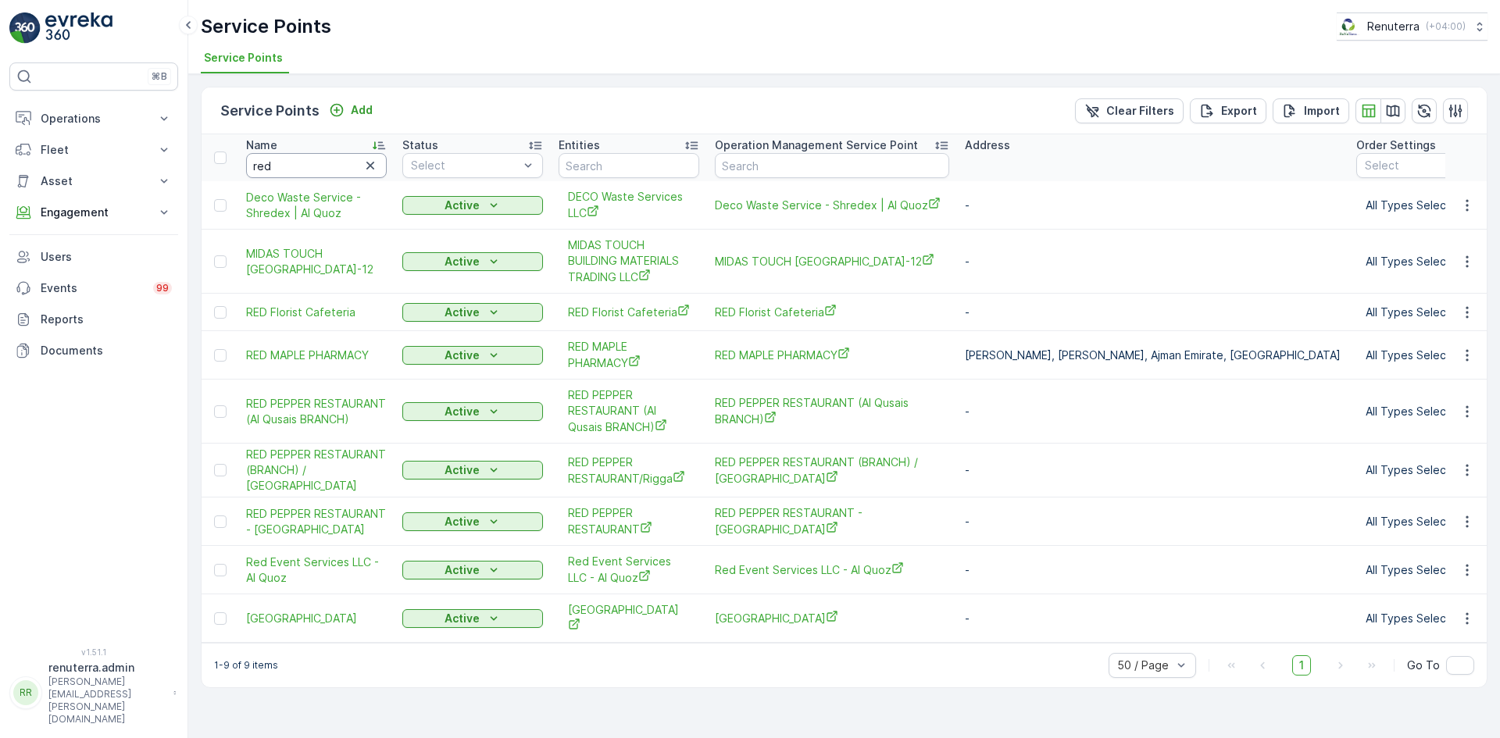
click at [290, 158] on input "red" at bounding box center [316, 165] width 141 height 25
click at [1463, 518] on icon "button" at bounding box center [1468, 522] width 16 height 16
click at [1409, 351] on span "Create Document" at bounding box center [1429, 348] width 94 height 16
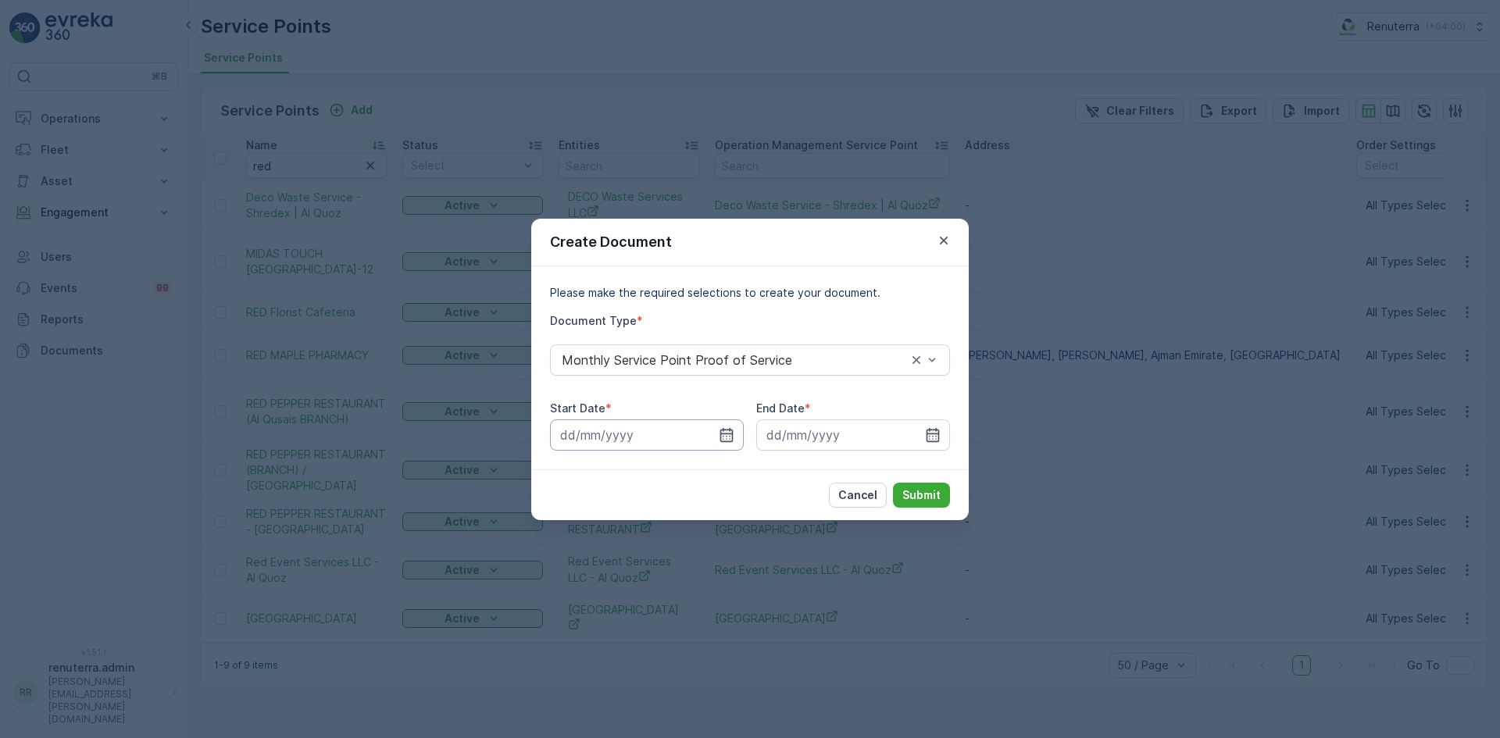
click at [718, 436] on input at bounding box center [647, 435] width 194 height 31
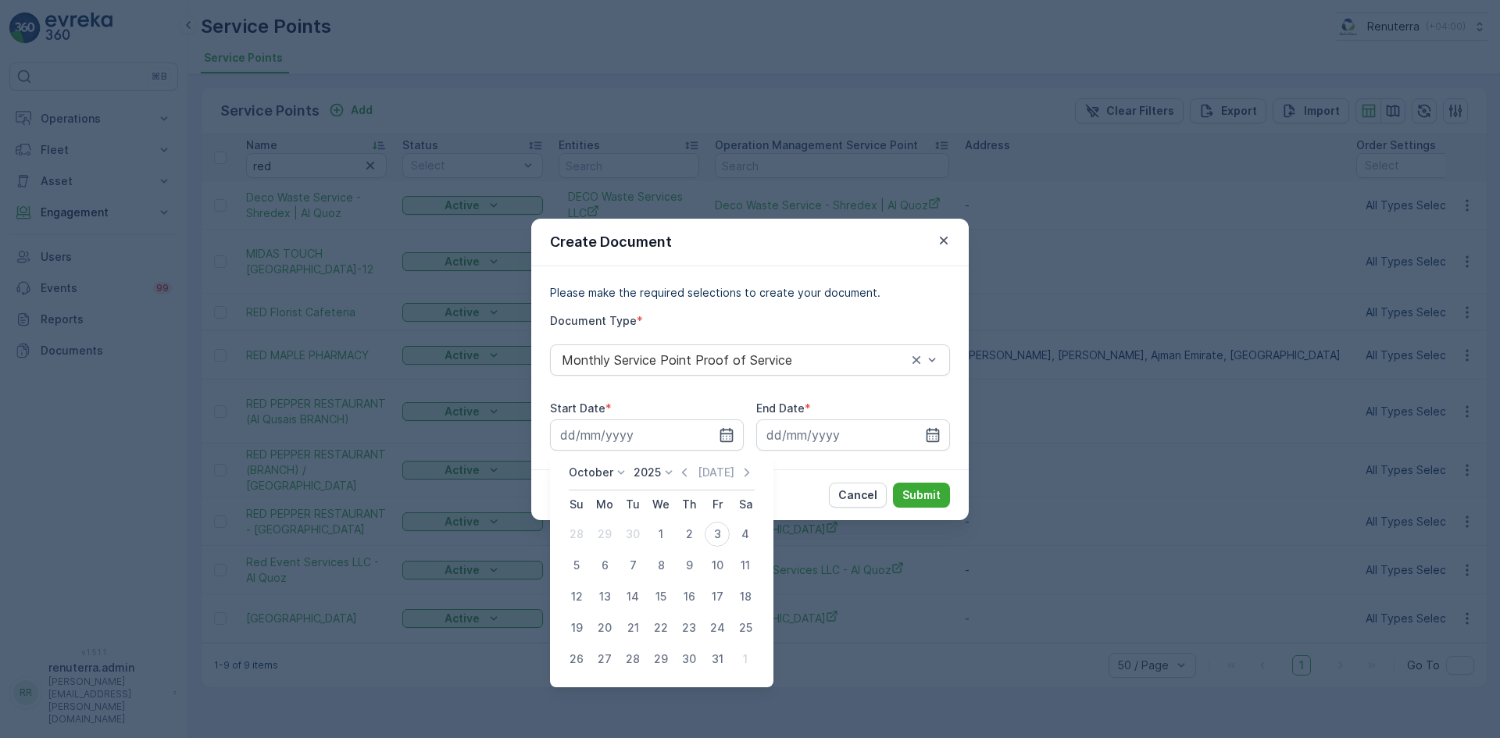
click at [683, 477] on icon "button" at bounding box center [685, 473] width 16 height 16
click at [610, 532] on div "1" at bounding box center [604, 534] width 25 height 25
type input "[DATE]"
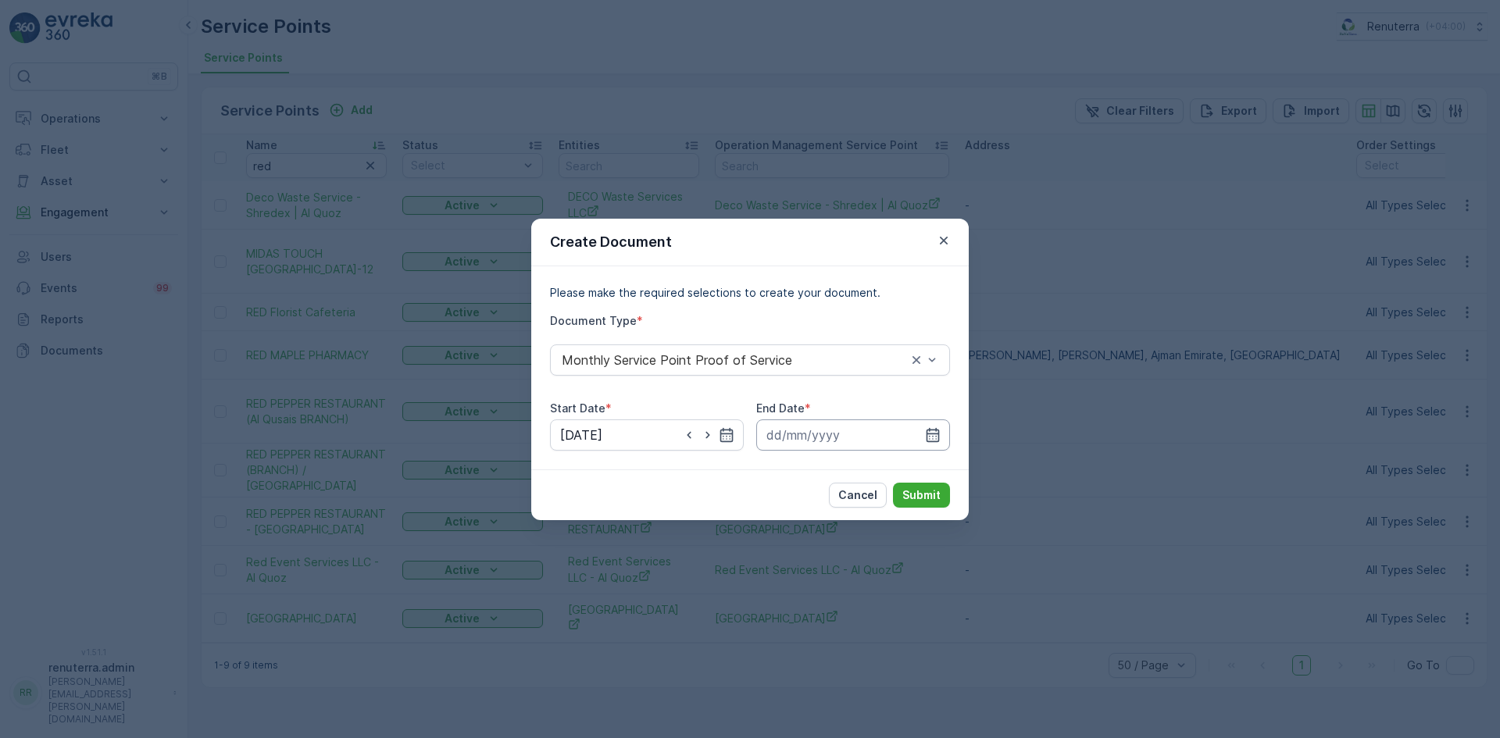
drag, startPoint x: 932, startPoint y: 436, endPoint x: 924, endPoint y: 444, distance: 11.6
click at [931, 438] on icon "button" at bounding box center [933, 435] width 16 height 16
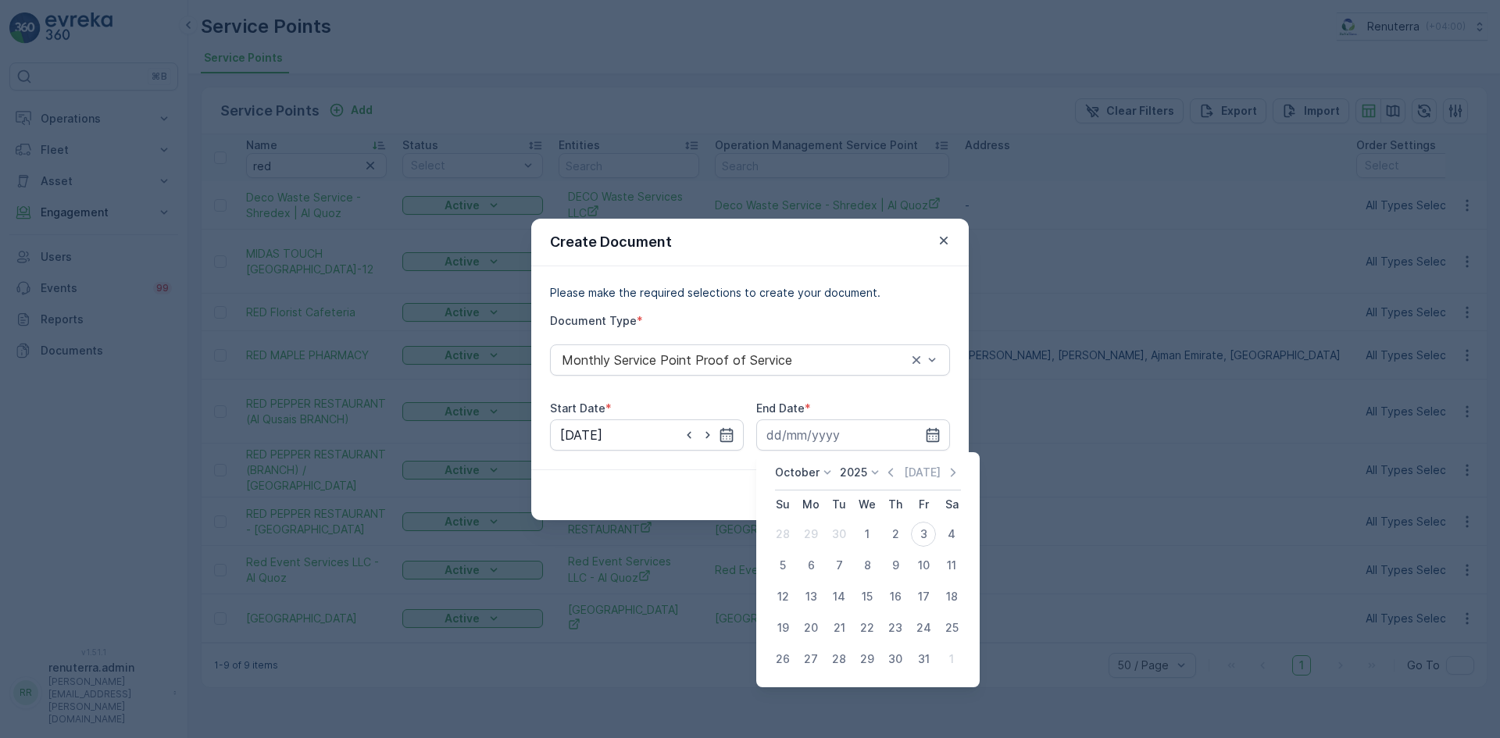
click at [893, 474] on icon "button" at bounding box center [890, 472] width 5 height 9
drag, startPoint x: 835, startPoint y: 661, endPoint x: 846, endPoint y: 650, distance: 15.5
click at [838, 660] on div "30" at bounding box center [839, 659] width 25 height 25
type input "[DATE]"
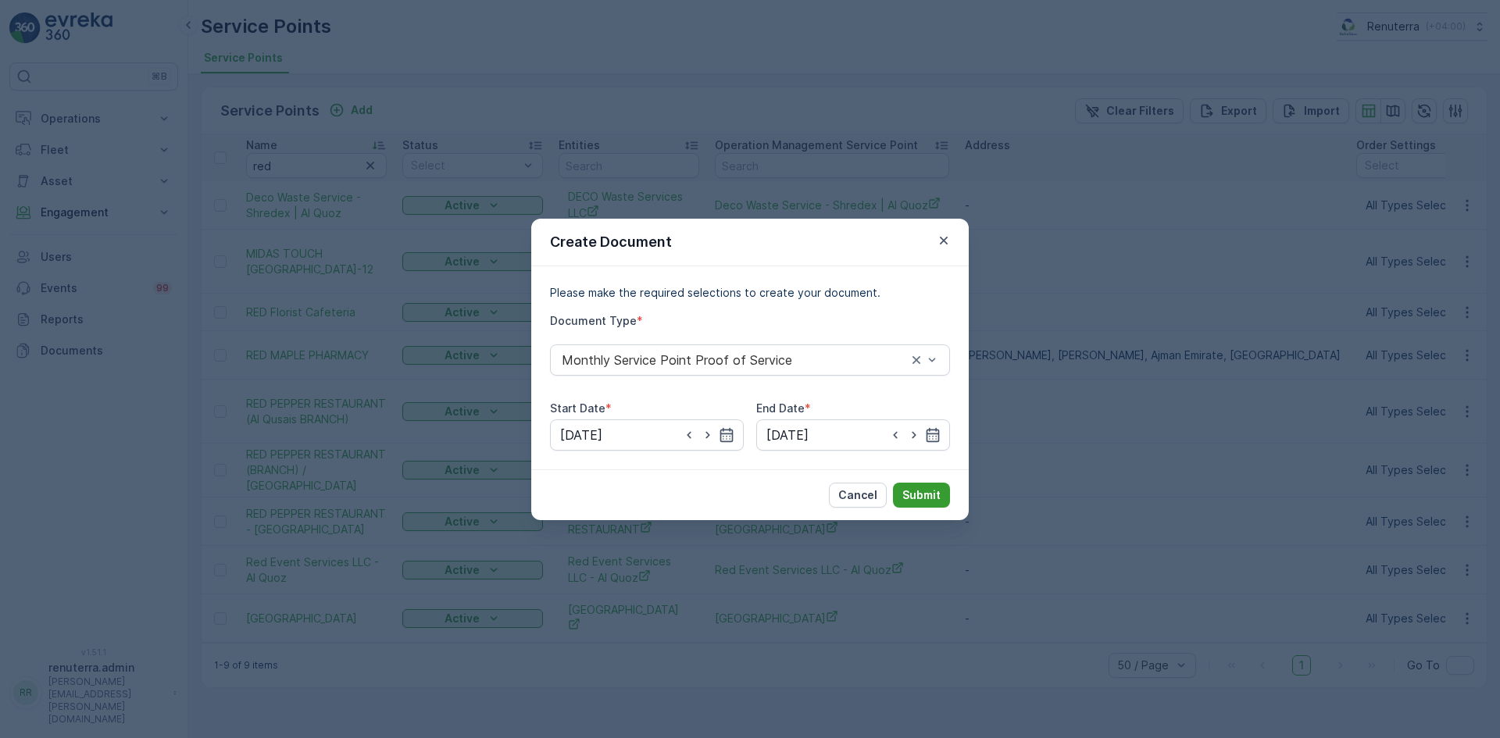
click at [933, 485] on button "Submit" at bounding box center [921, 495] width 57 height 25
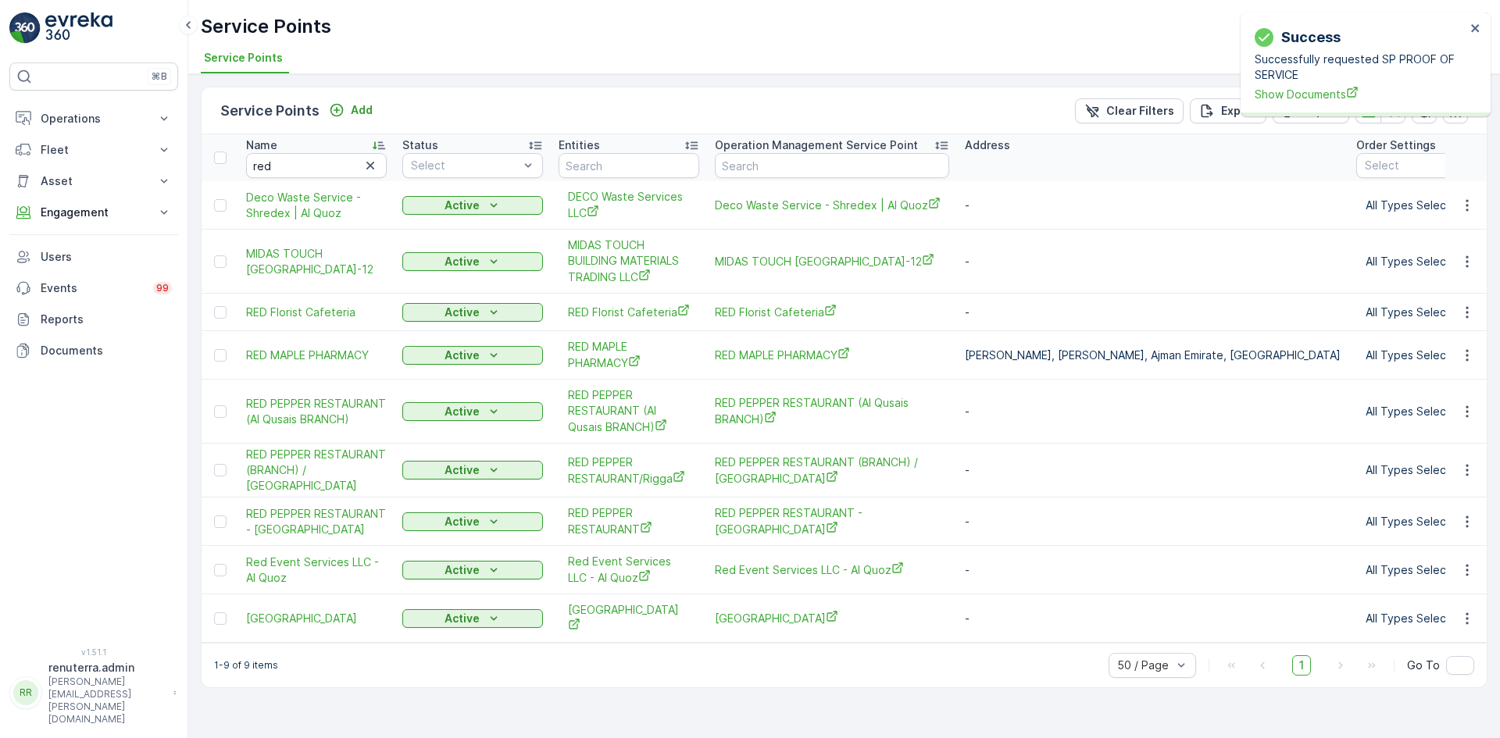
click at [1296, 84] on div "Successfully requested SP PROOF OF SERVICE Show Documents" at bounding box center [1360, 77] width 211 height 51
click at [1299, 89] on span "Show Documents" at bounding box center [1360, 94] width 211 height 16
click at [1463, 463] on icon "button" at bounding box center [1468, 471] width 16 height 16
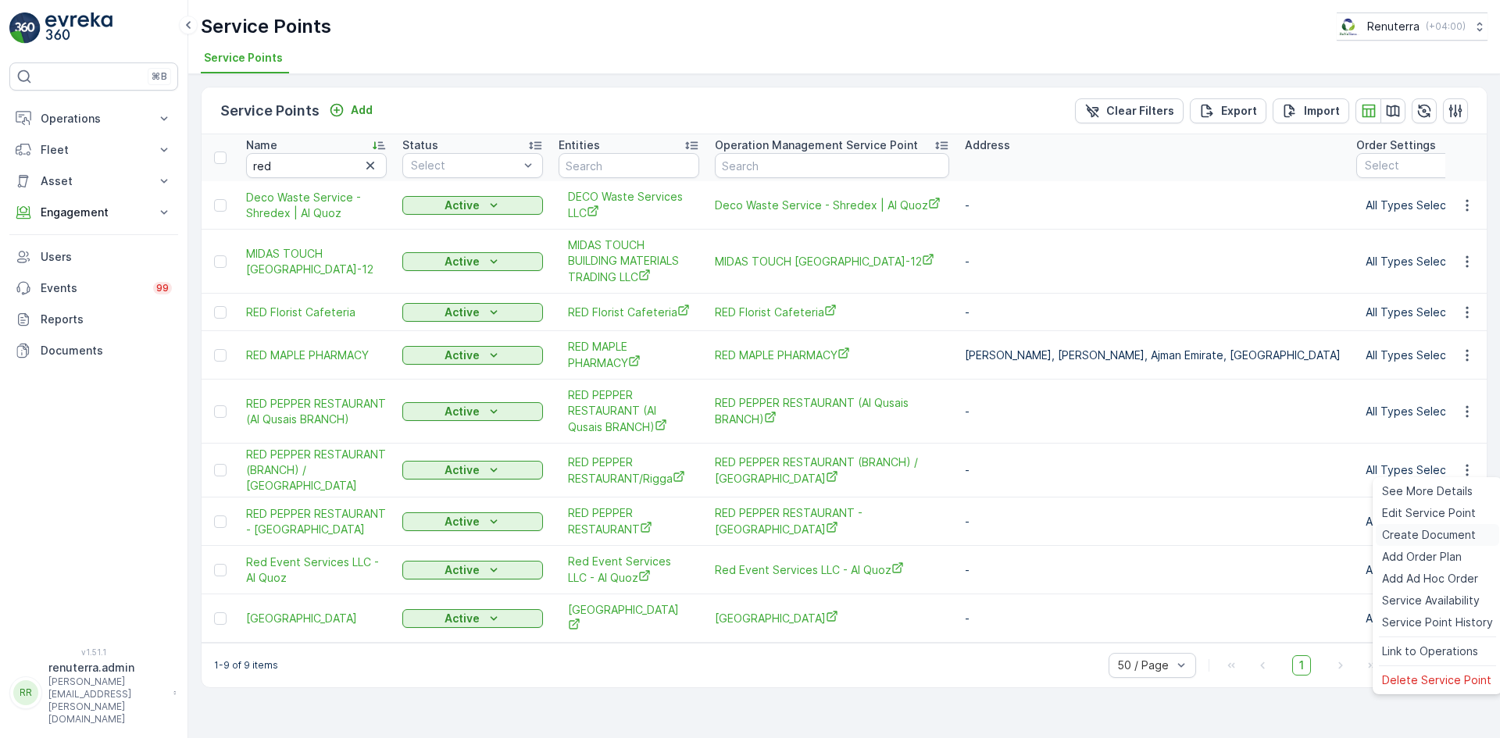
click at [1408, 533] on span "Create Document" at bounding box center [1429, 535] width 94 height 16
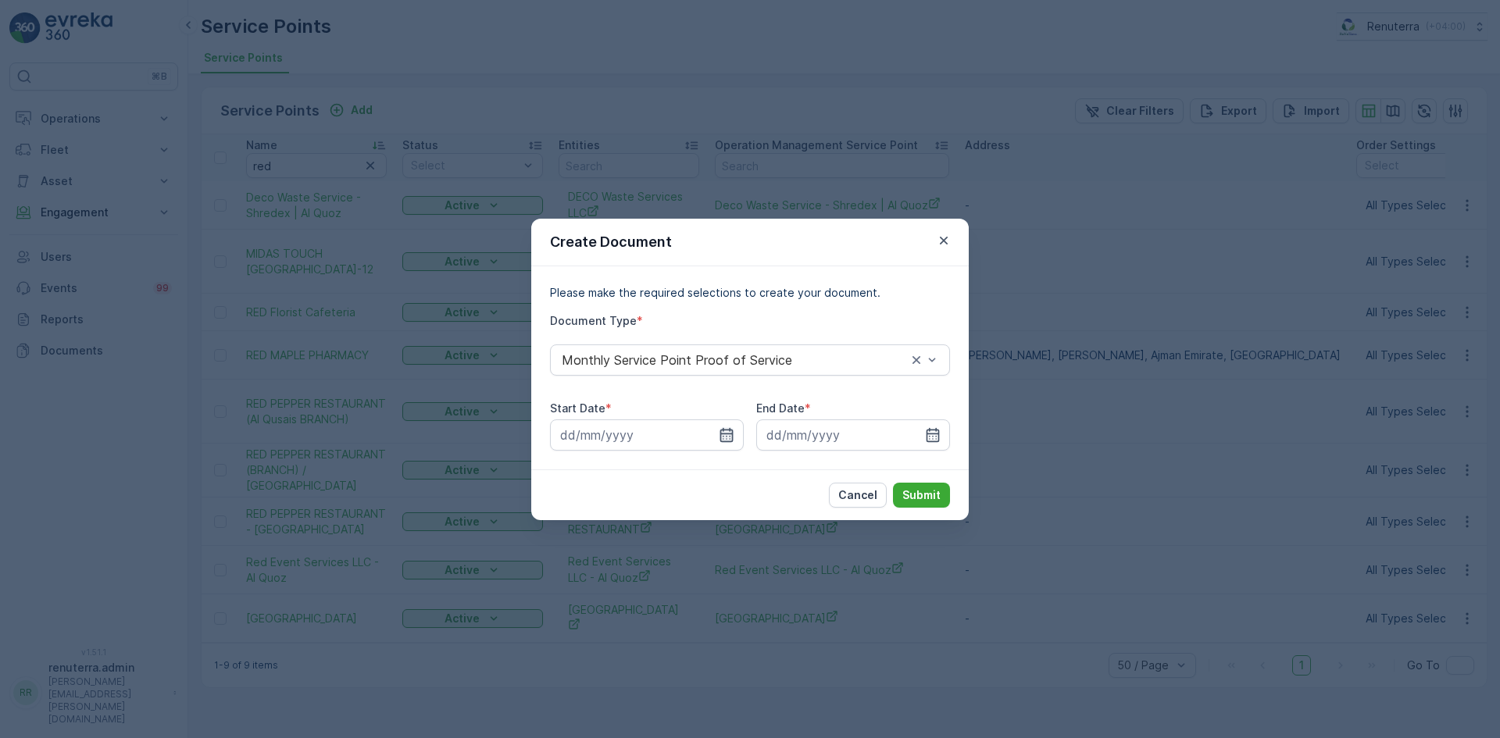
click at [731, 436] on icon "button" at bounding box center [727, 435] width 16 height 16
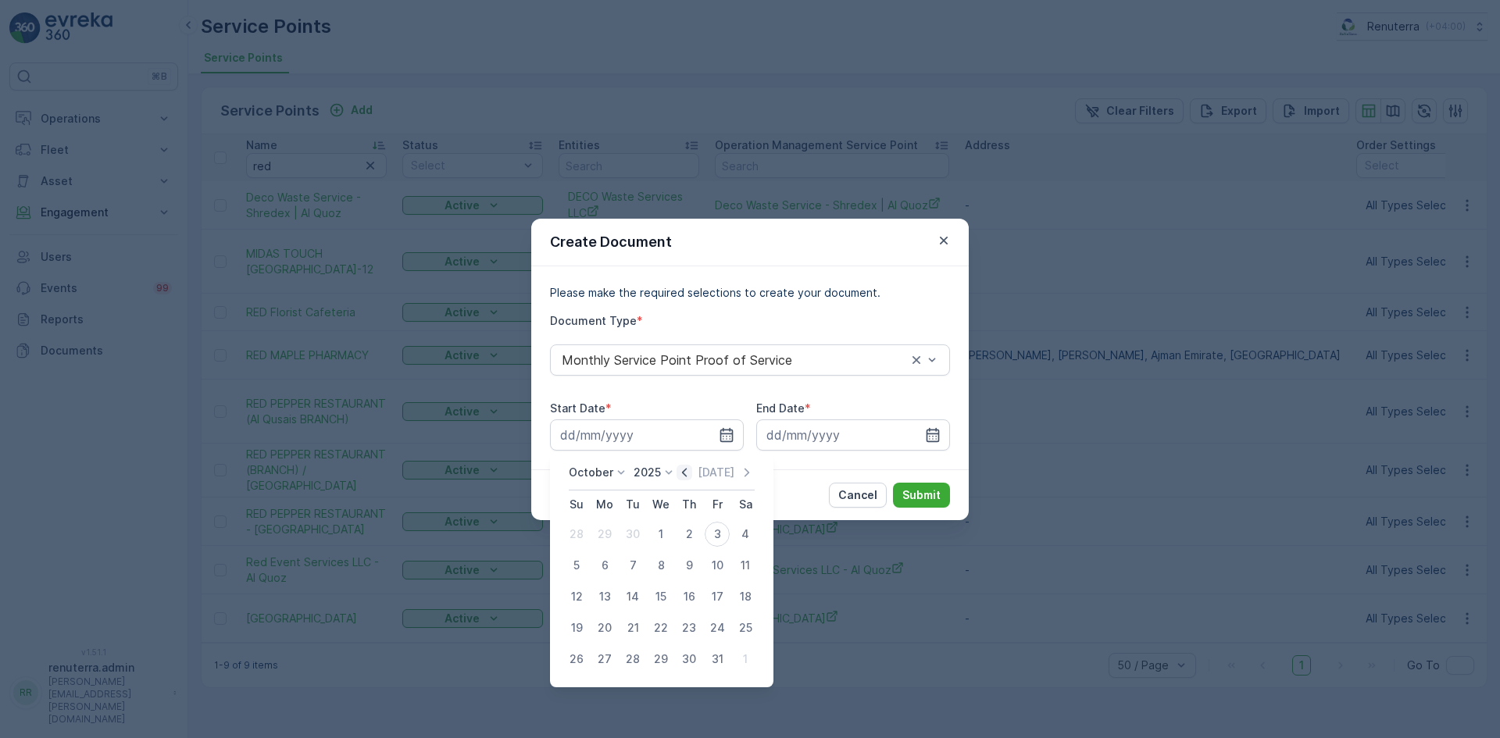
click at [687, 470] on icon "button" at bounding box center [684, 472] width 5 height 9
click at [606, 531] on div "1" at bounding box center [604, 534] width 25 height 25
type input "01.09.2025"
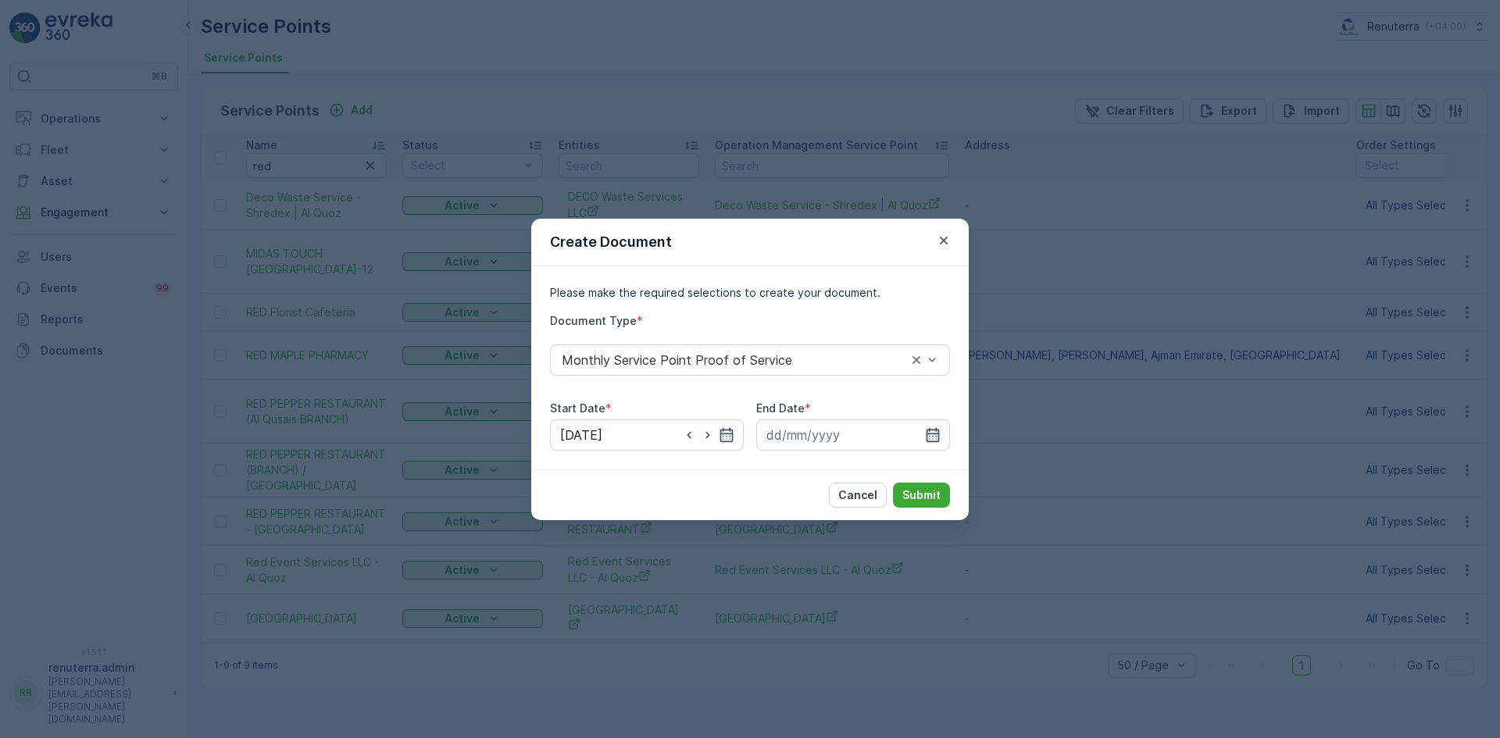
click at [933, 429] on icon "button" at bounding box center [933, 434] width 13 height 14
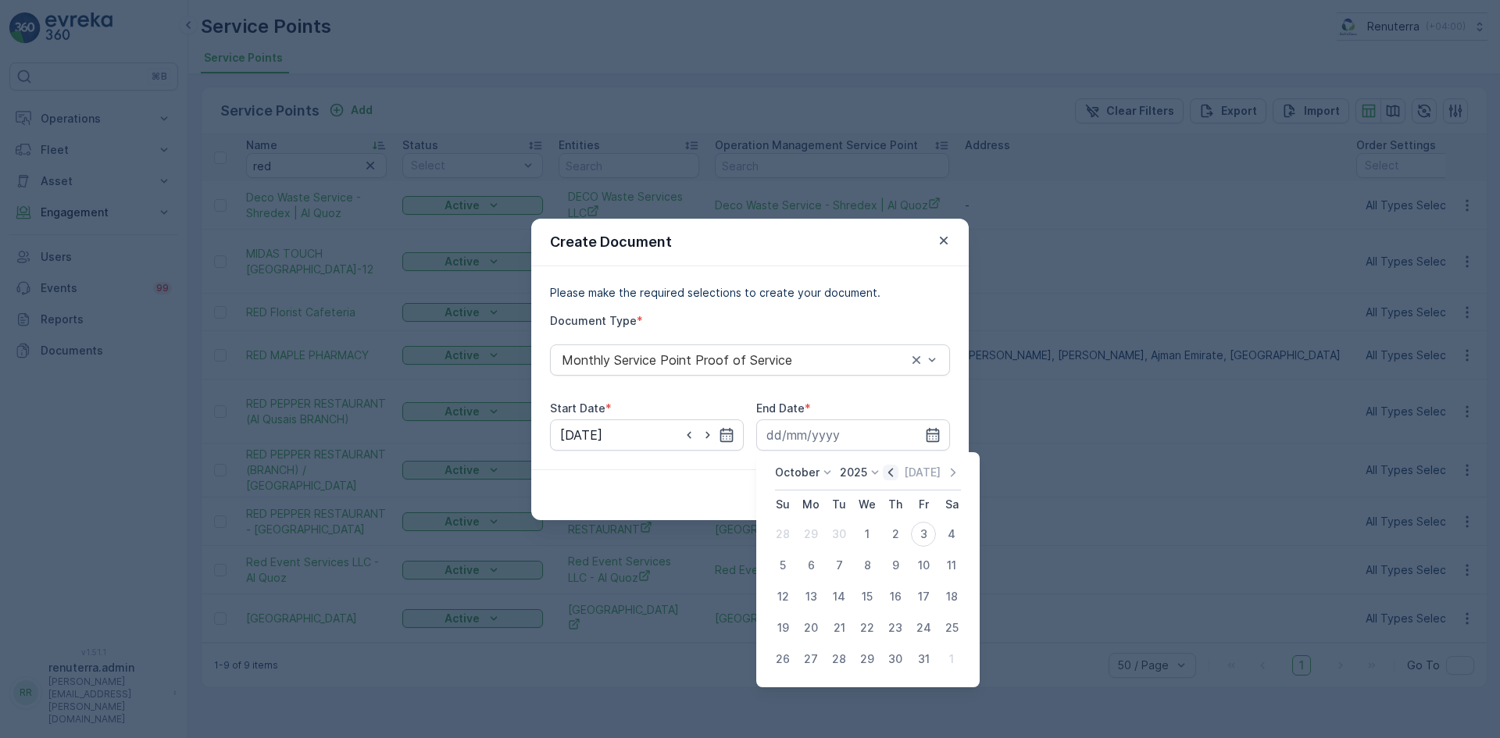
click at [889, 476] on icon "button" at bounding box center [891, 473] width 16 height 16
drag, startPoint x: 833, startPoint y: 659, endPoint x: 860, endPoint y: 592, distance: 72.6
click at [833, 660] on div "30" at bounding box center [839, 659] width 25 height 25
type input "30.09.2025"
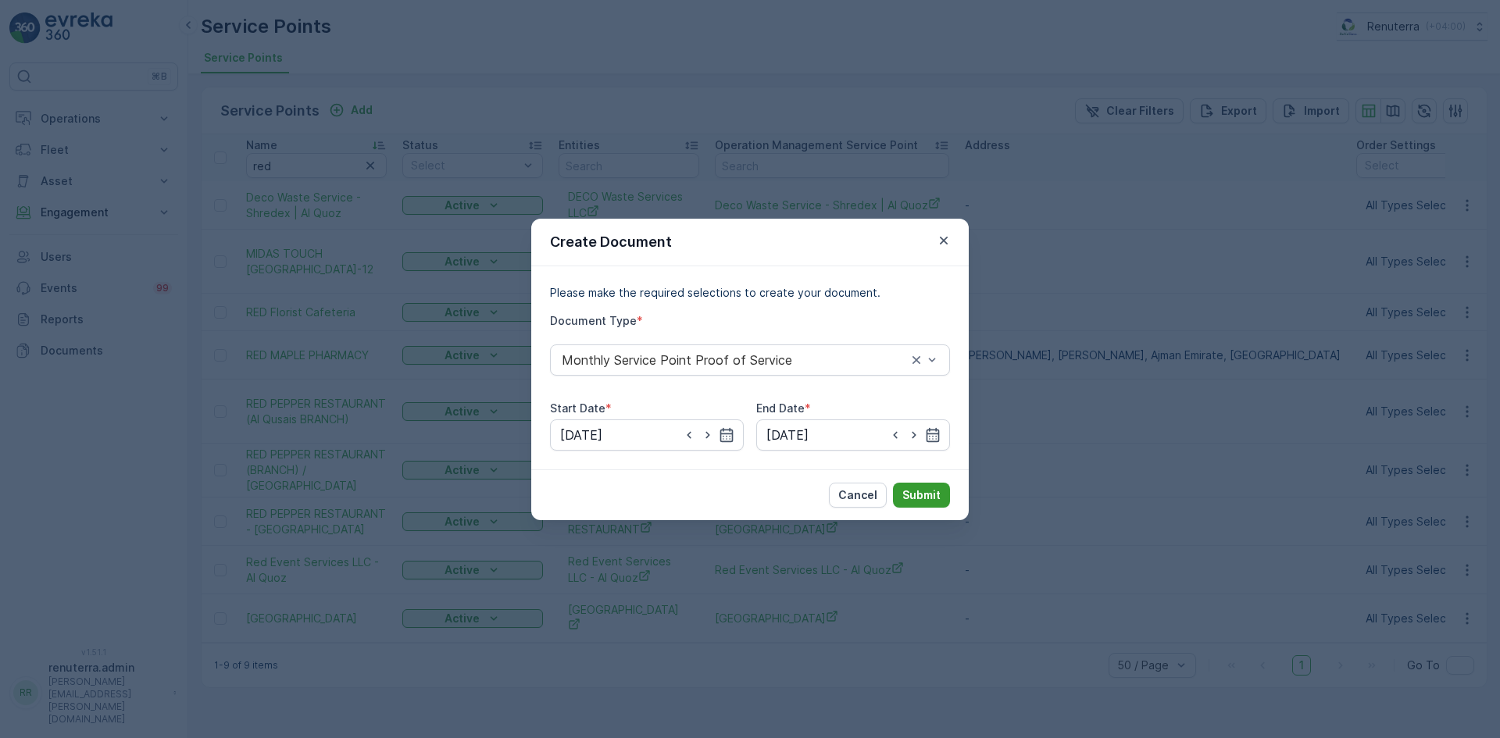
click at [913, 495] on p "Submit" at bounding box center [922, 496] width 38 height 16
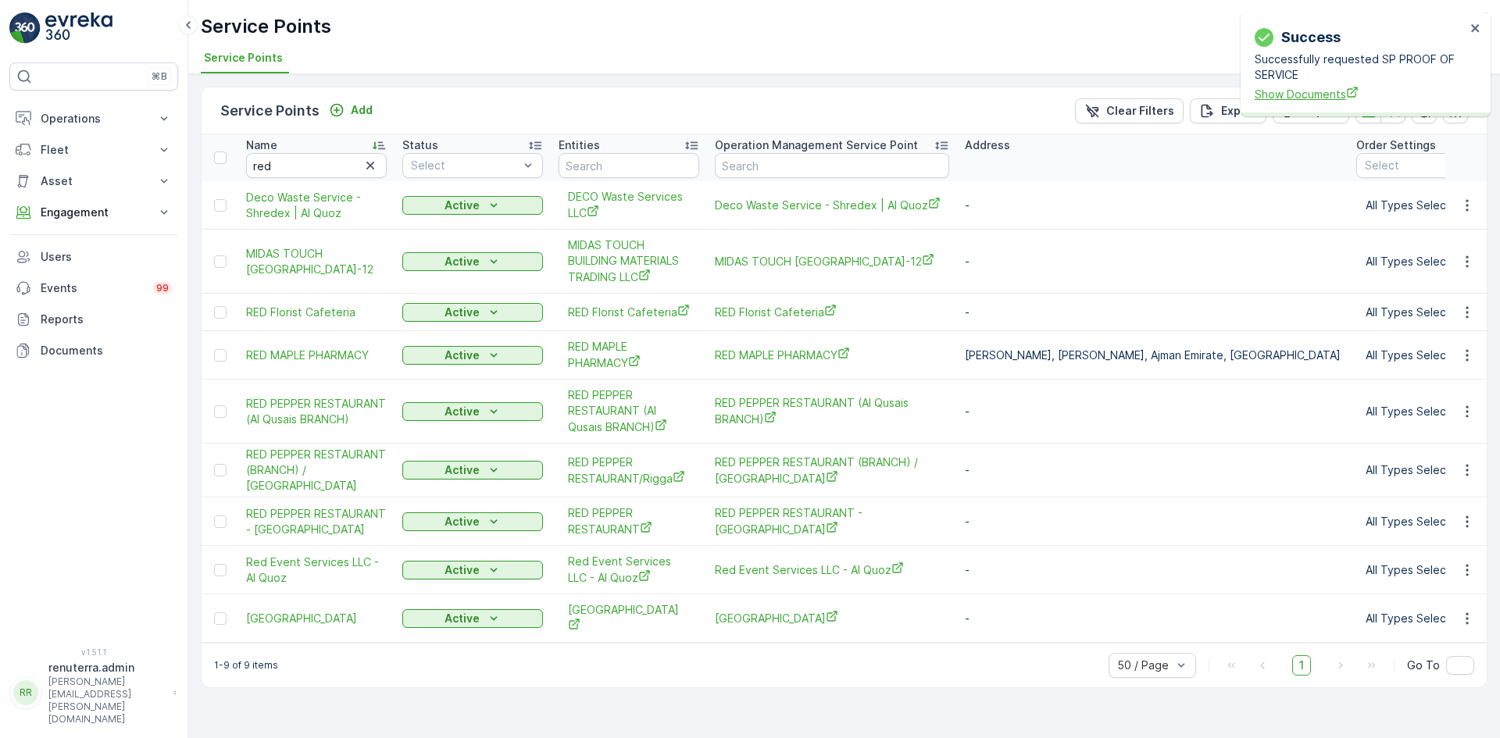
click at [1322, 98] on span "Show Documents" at bounding box center [1360, 94] width 211 height 16
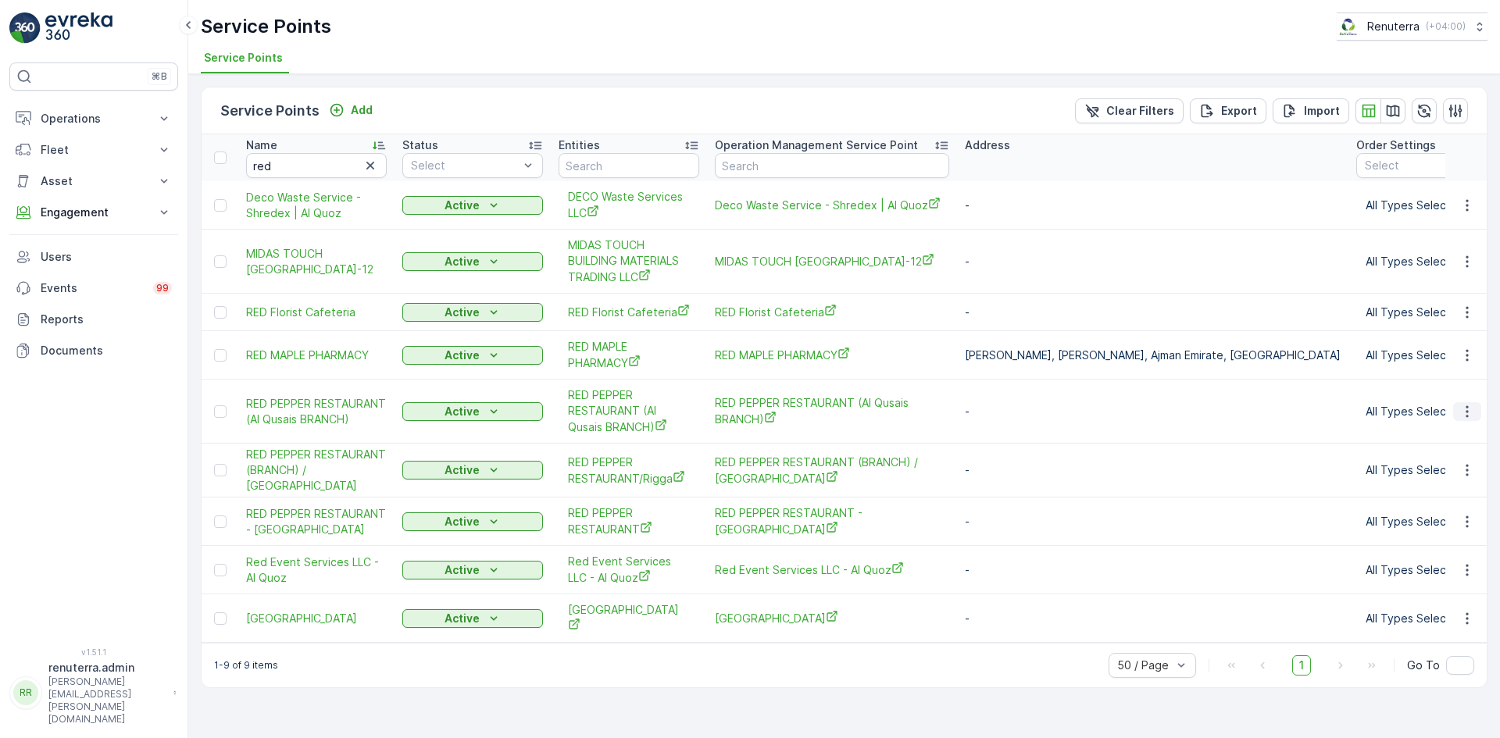
click at [1467, 416] on icon "button" at bounding box center [1468, 412] width 16 height 16
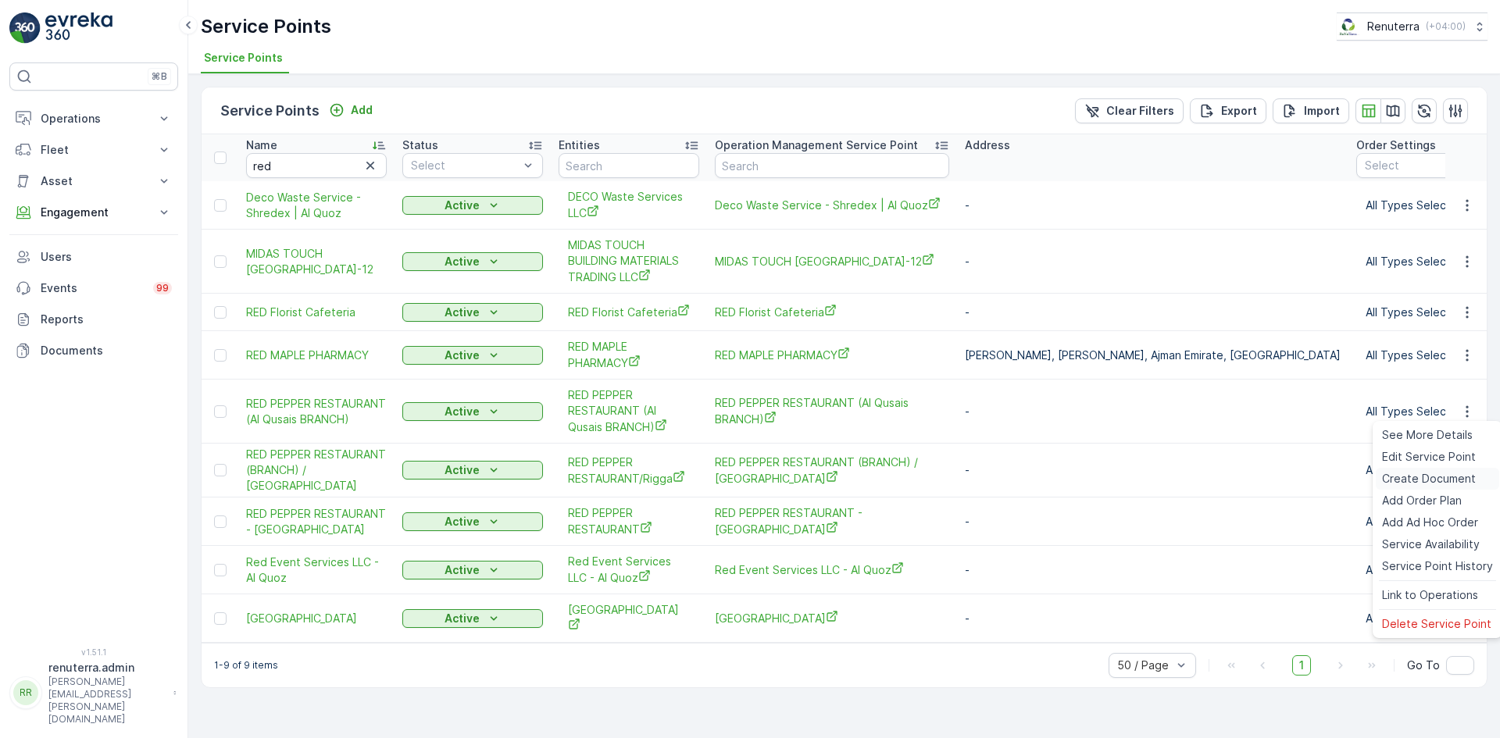
click at [1408, 478] on span "Create Document" at bounding box center [1429, 479] width 94 height 16
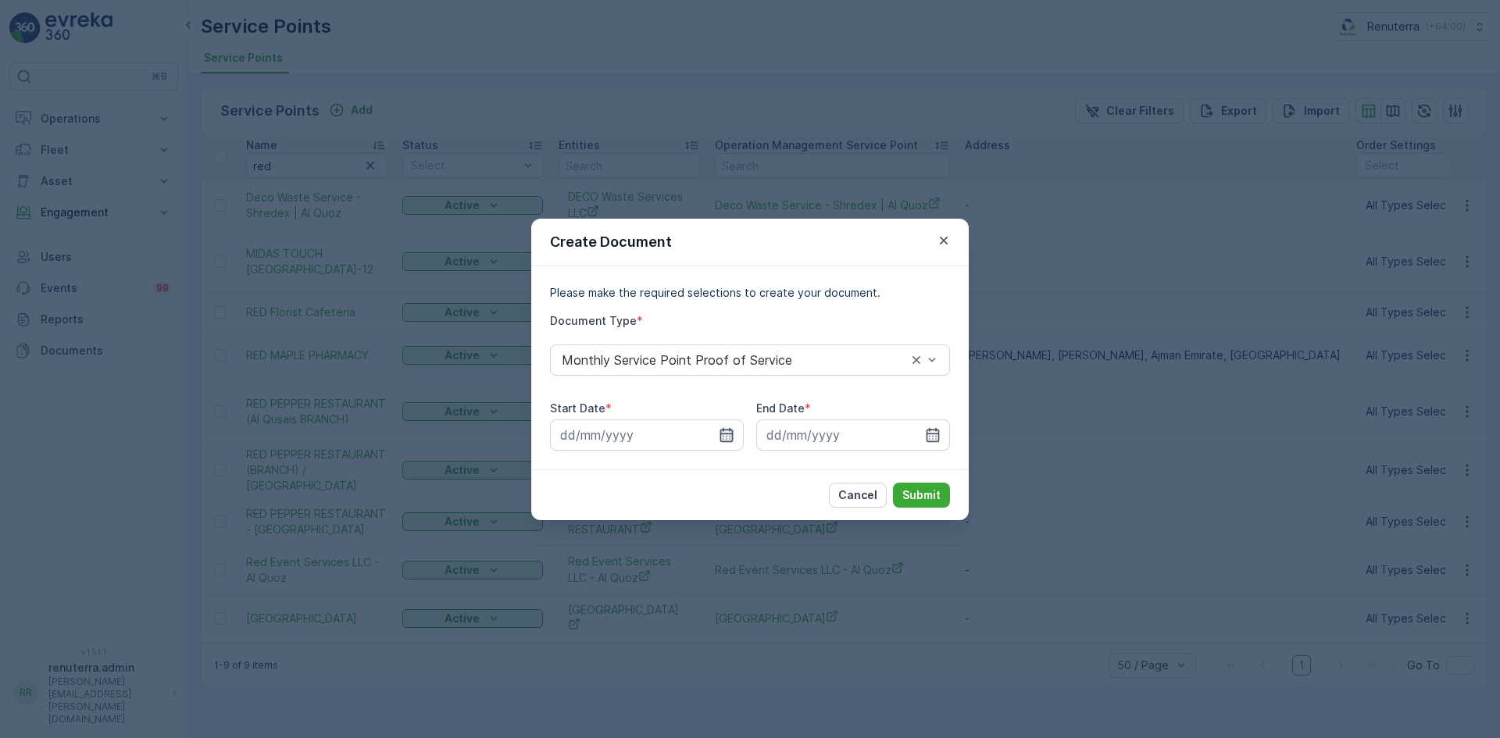
click at [729, 437] on icon "button" at bounding box center [727, 435] width 16 height 16
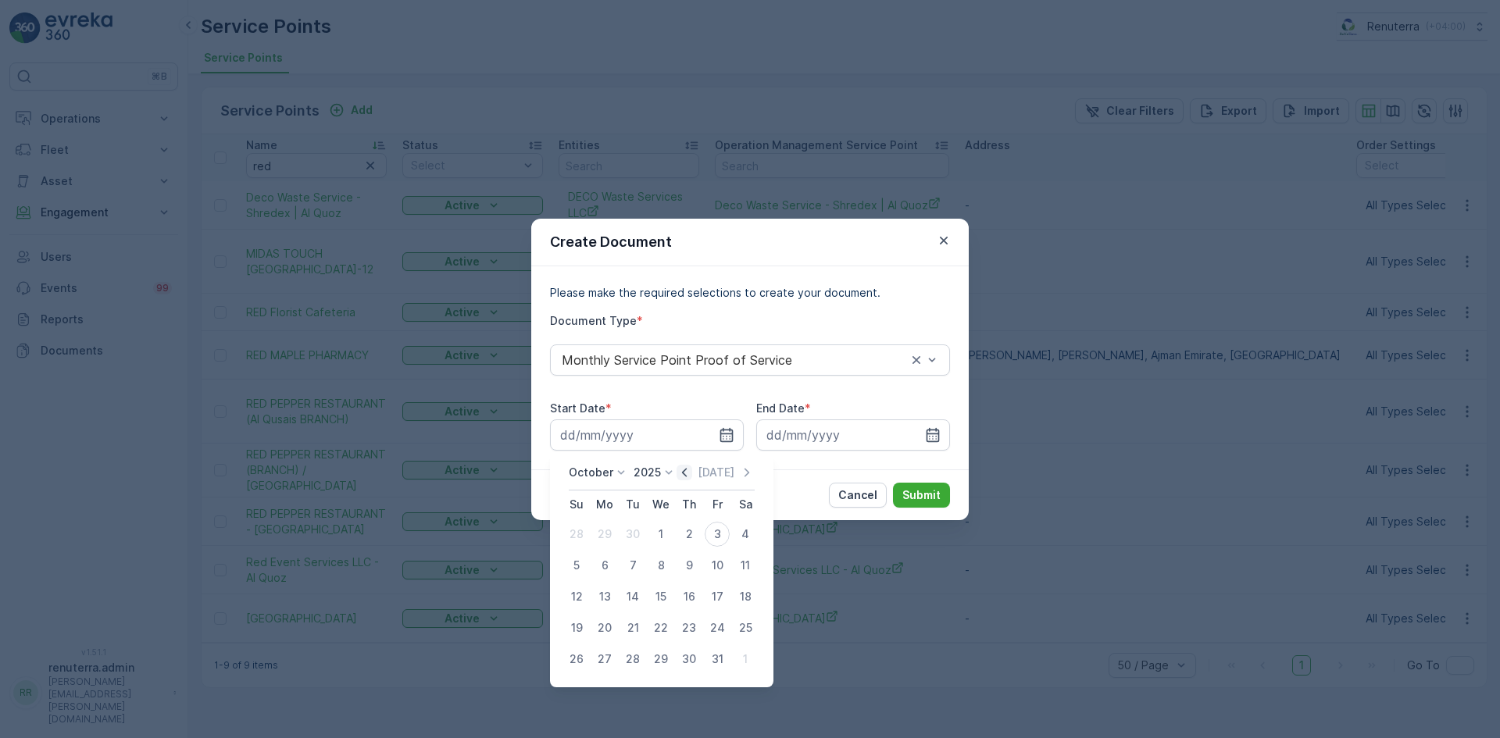
click at [692, 474] on icon "button" at bounding box center [685, 473] width 16 height 16
click at [611, 536] on div "1" at bounding box center [604, 534] width 25 height 25
type input "01.09.2025"
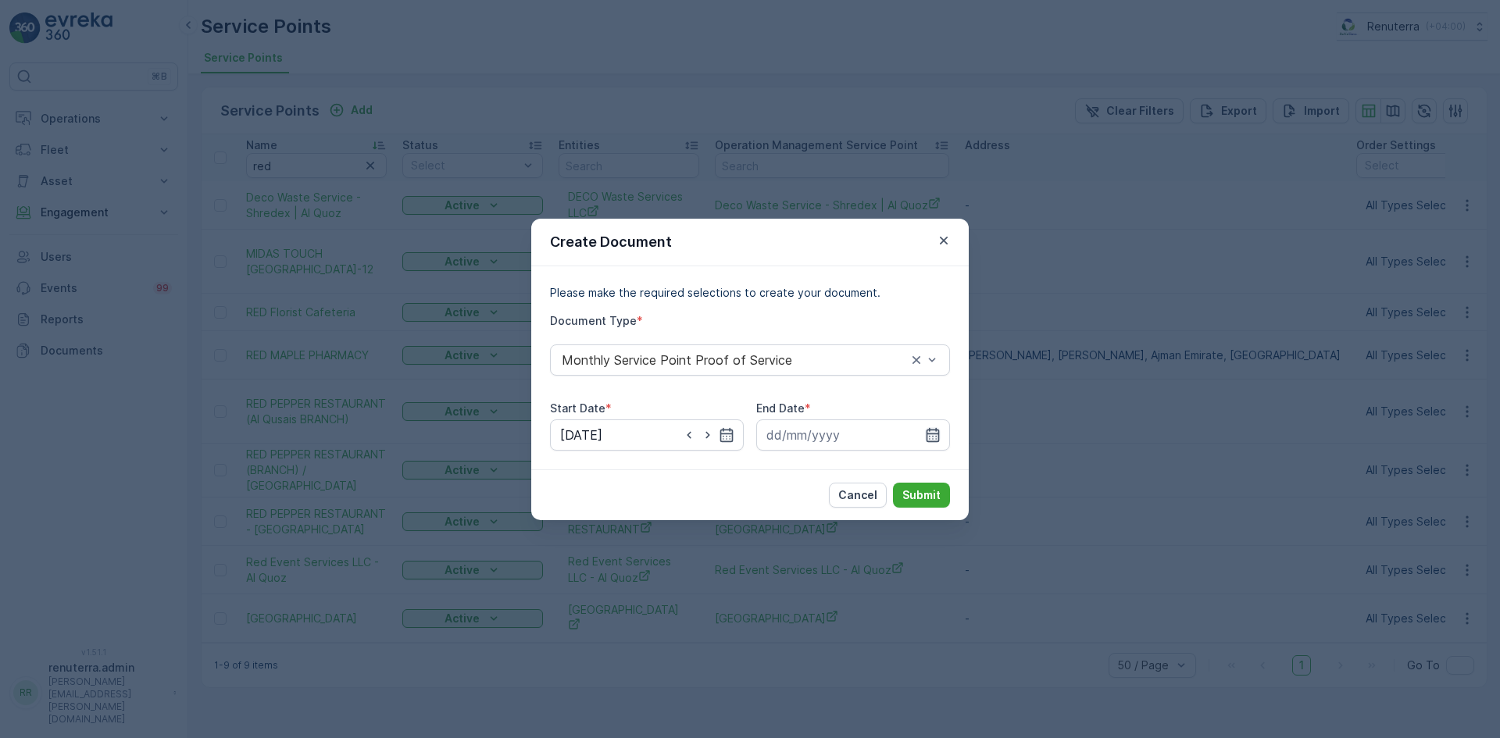
click at [928, 438] on icon "button" at bounding box center [933, 435] width 16 height 16
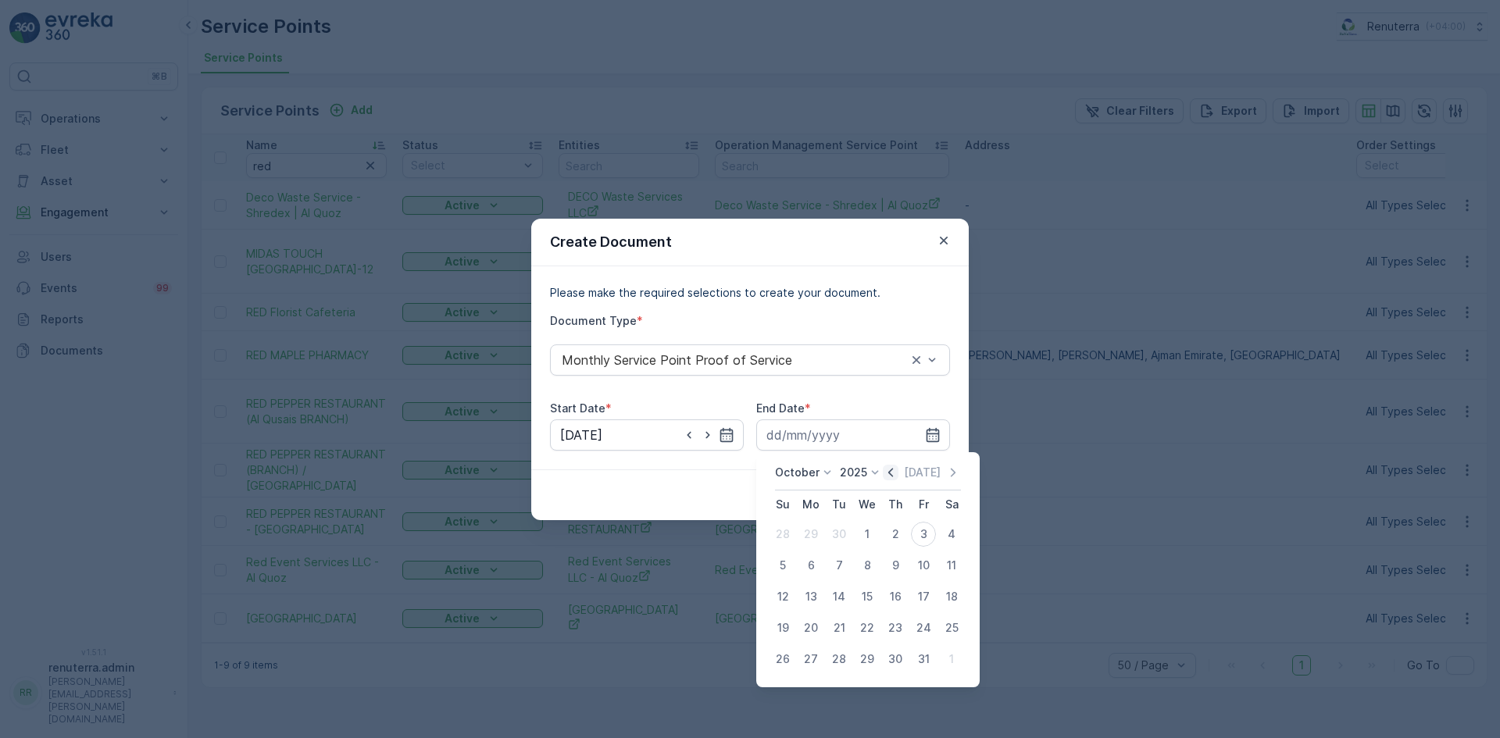
drag, startPoint x: 888, startPoint y: 470, endPoint x: 861, endPoint y: 517, distance: 55.0
click at [889, 471] on icon "button" at bounding box center [891, 473] width 16 height 16
click at [837, 656] on div "30" at bounding box center [839, 659] width 25 height 25
type input "30.09.2025"
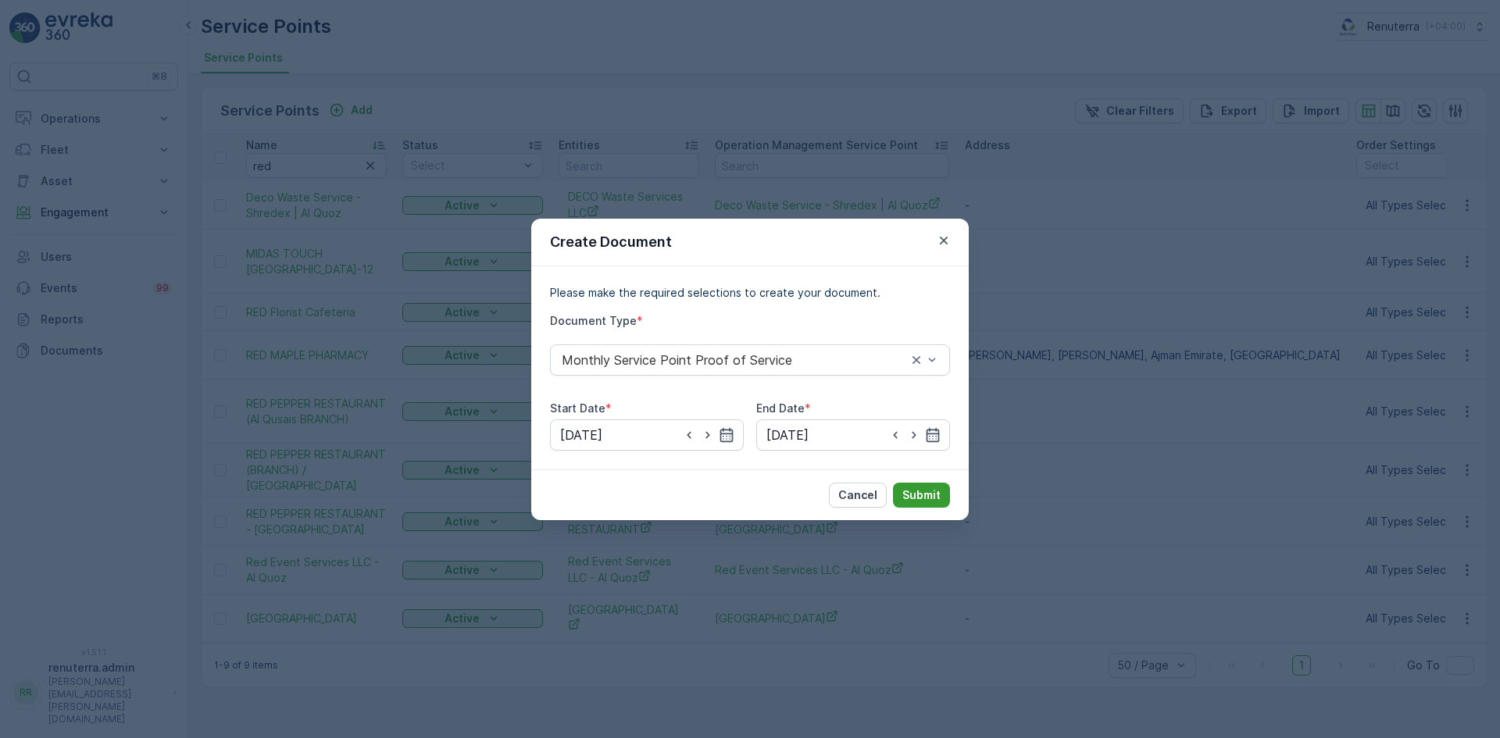
click at [916, 503] on button "Submit" at bounding box center [921, 495] width 57 height 25
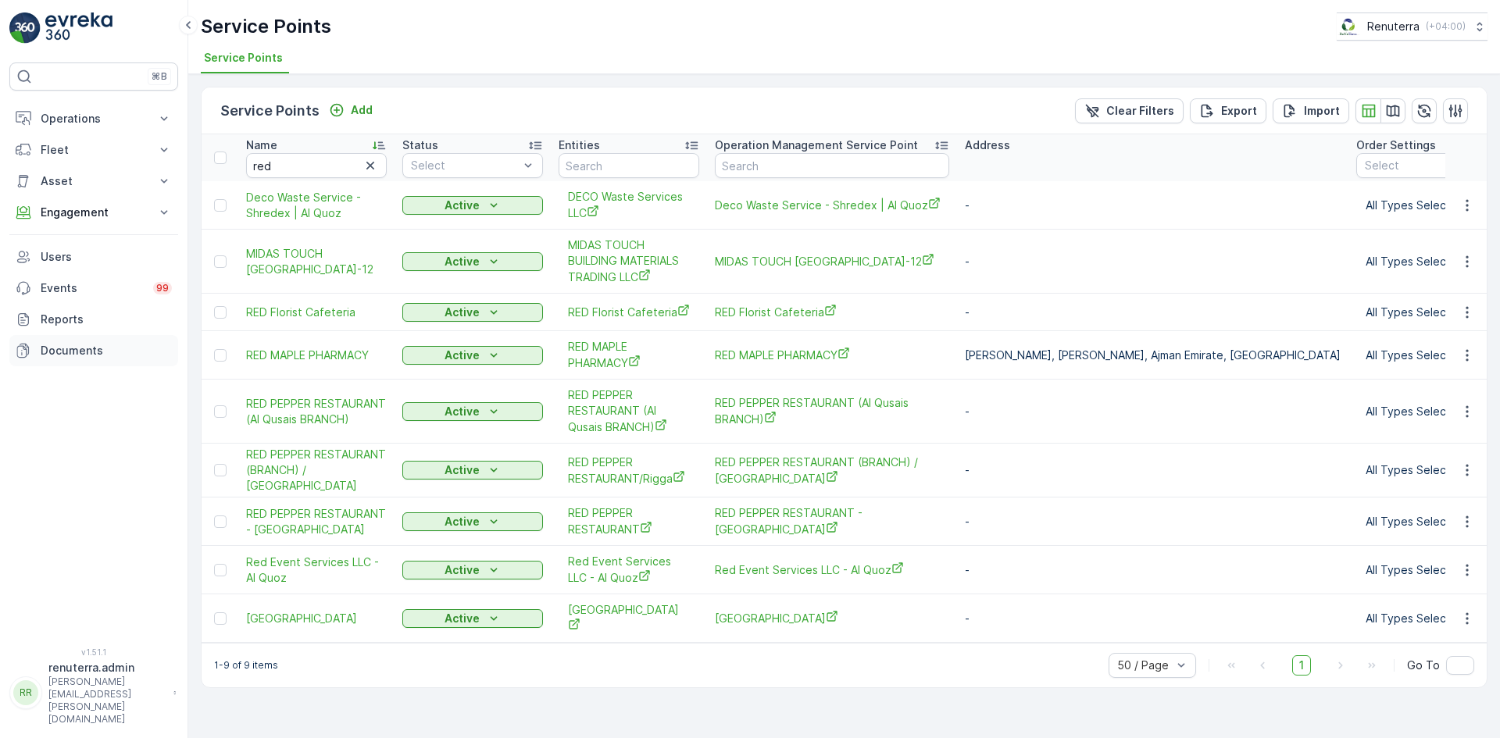
click at [48, 341] on link "Documents" at bounding box center [93, 350] width 169 height 31
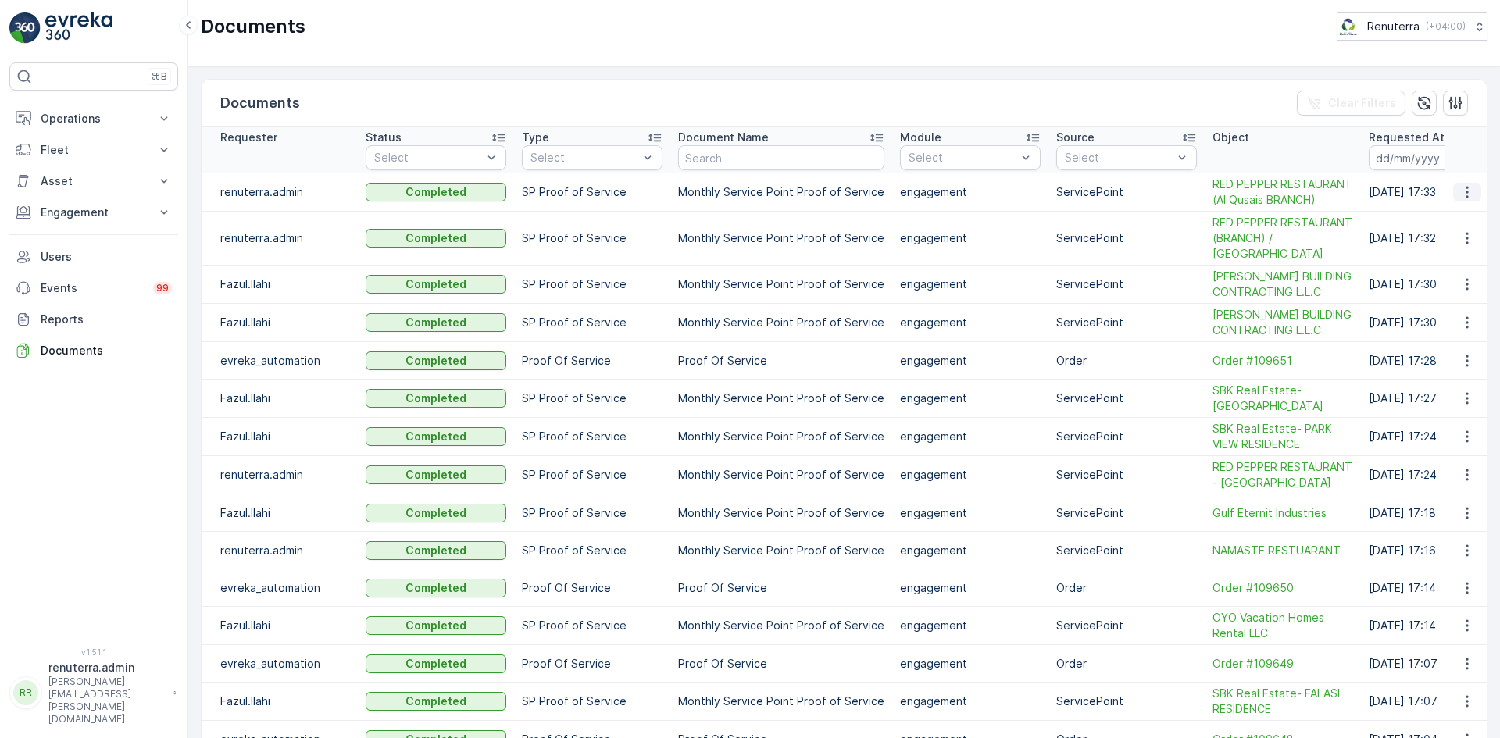
click at [1460, 188] on icon "button" at bounding box center [1468, 192] width 16 height 16
click at [1450, 218] on span "See Details" at bounding box center [1463, 216] width 60 height 16
click at [82, 212] on p "Engagement" at bounding box center [94, 213] width 106 height 16
click at [93, 114] on p "Operations" at bounding box center [94, 119] width 106 height 16
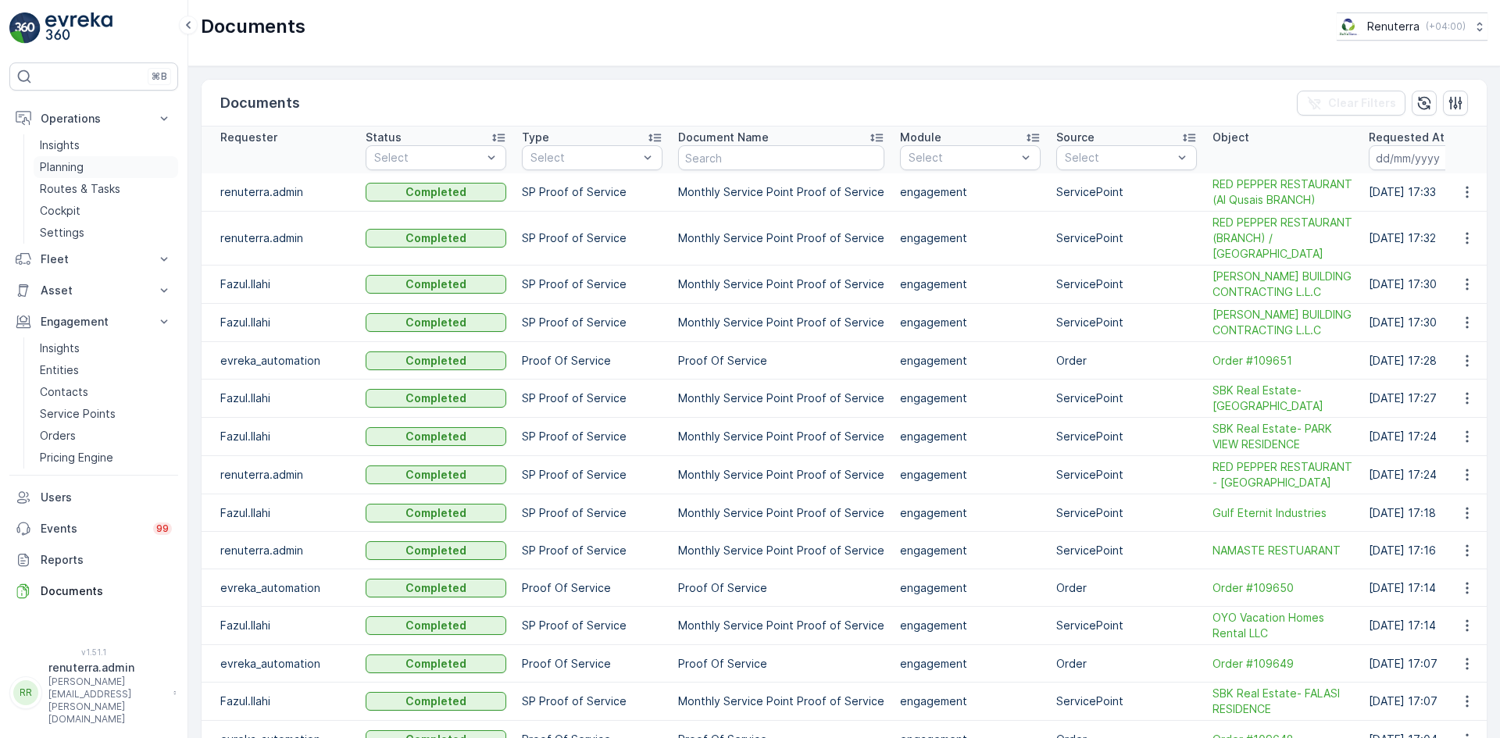
click at [93, 161] on link "Planning" at bounding box center [106, 167] width 145 height 22
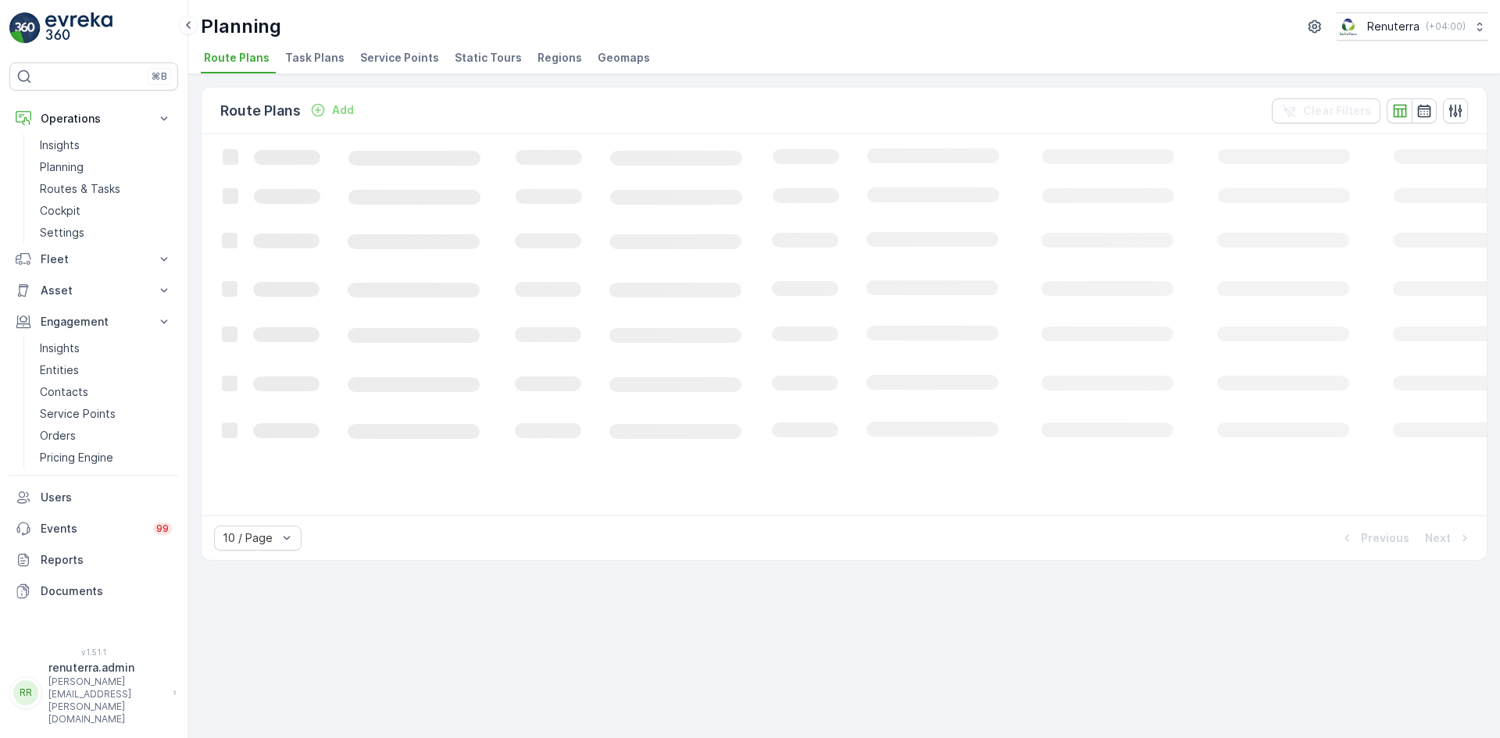
click at [388, 56] on span "Service Points" at bounding box center [399, 58] width 79 height 16
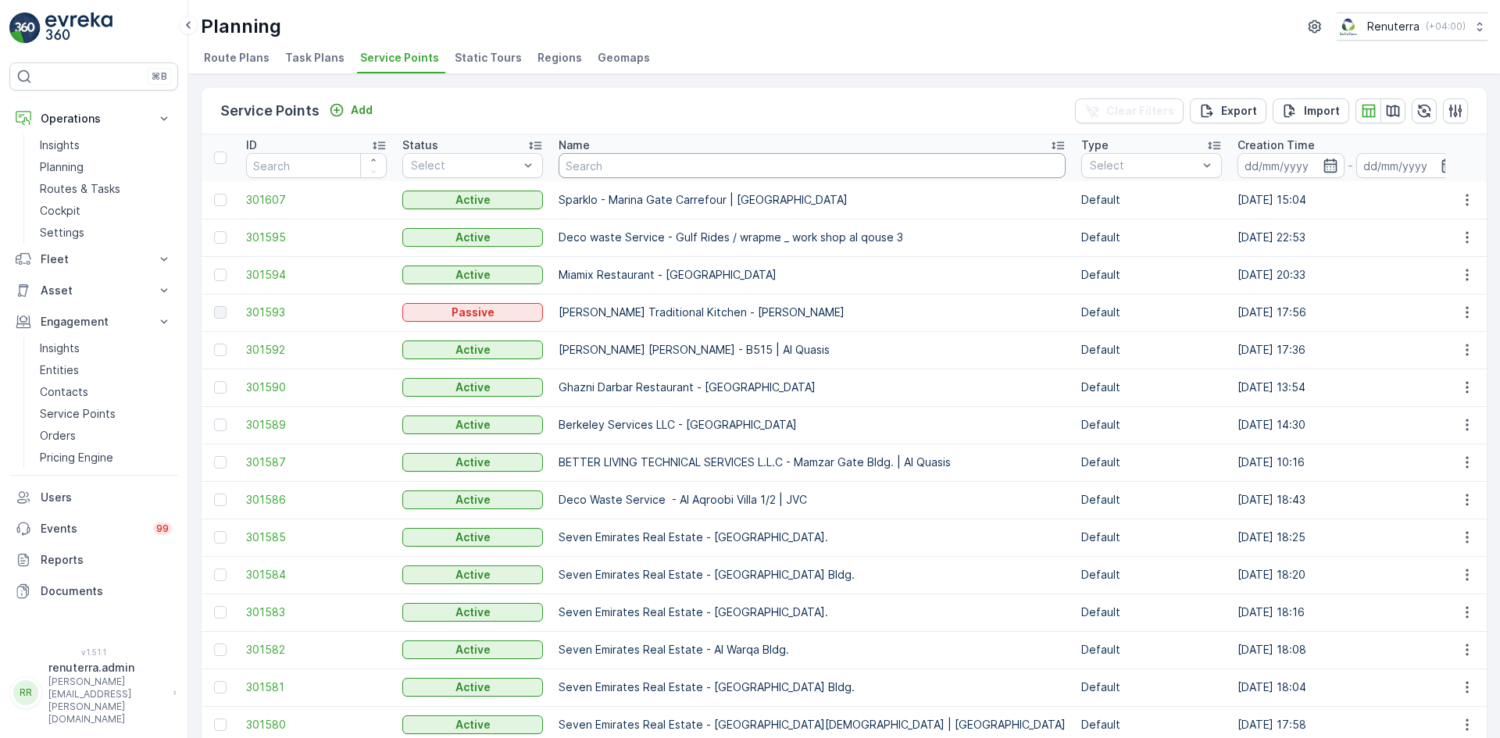
click at [599, 160] on input "text" at bounding box center [812, 165] width 507 height 25
type input "red"
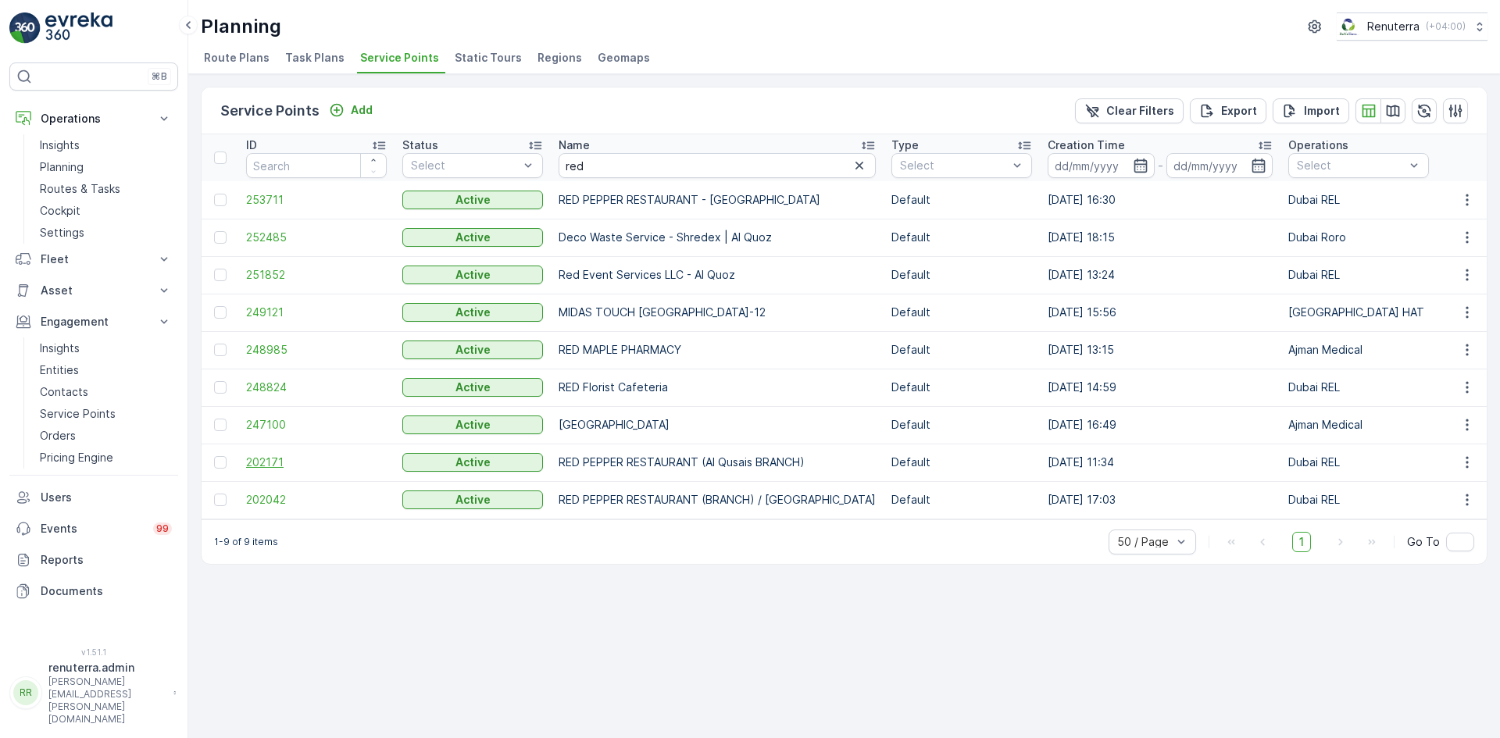
click at [263, 460] on span "202171" at bounding box center [316, 463] width 141 height 16
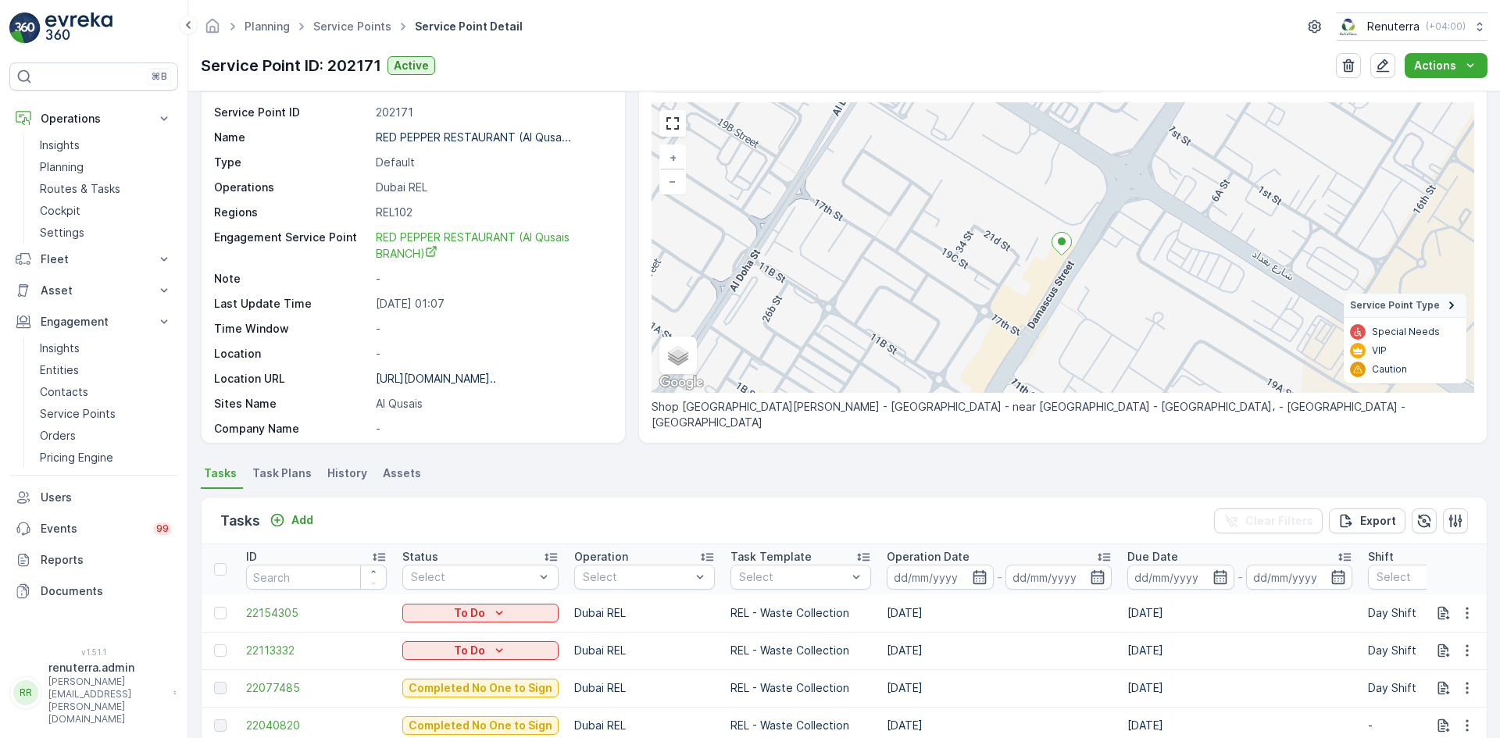
scroll to position [78, 0]
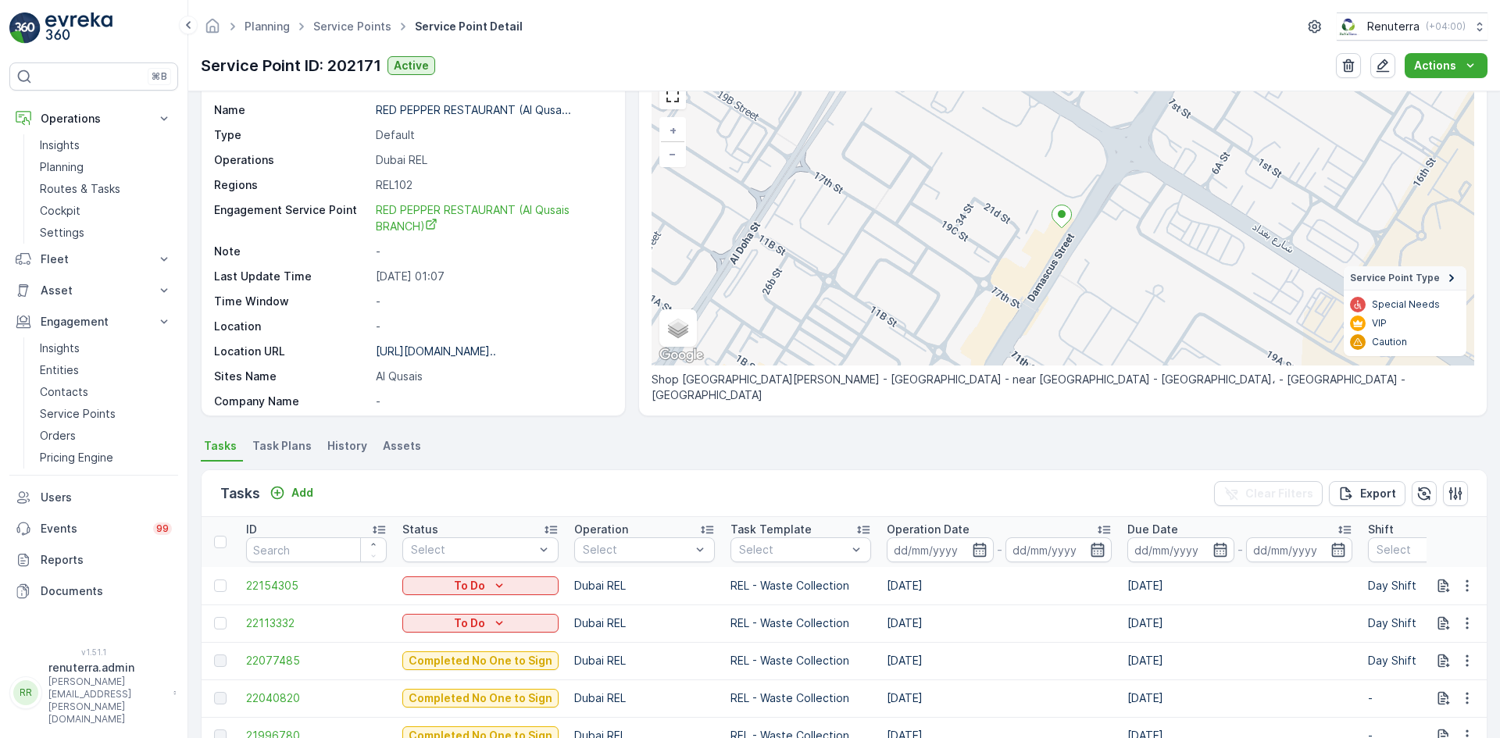
click at [1098, 556] on icon "button" at bounding box center [1098, 550] width 13 height 14
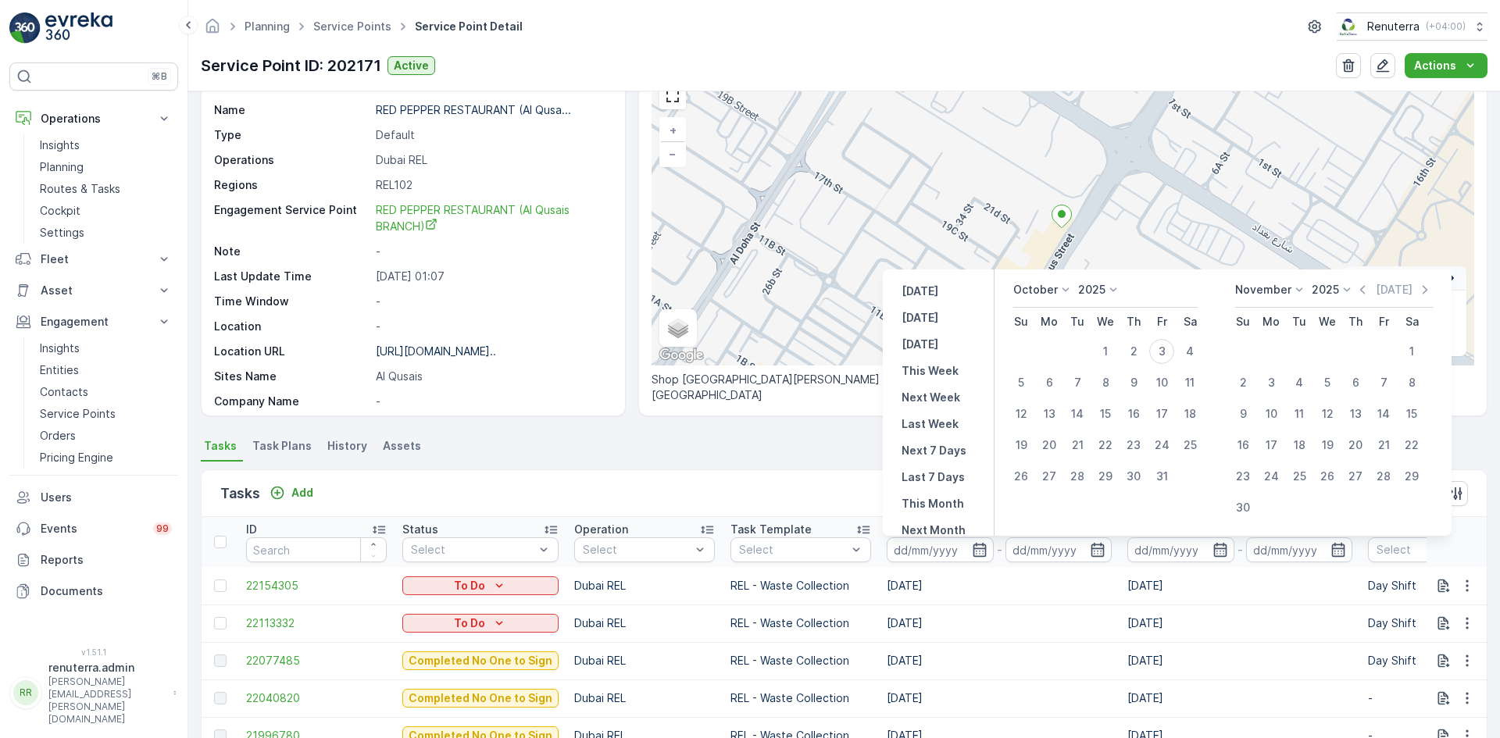
click at [1053, 283] on p "October" at bounding box center [1036, 290] width 45 height 16
click at [1052, 369] on span "September" at bounding box center [1052, 368] width 59 height 16
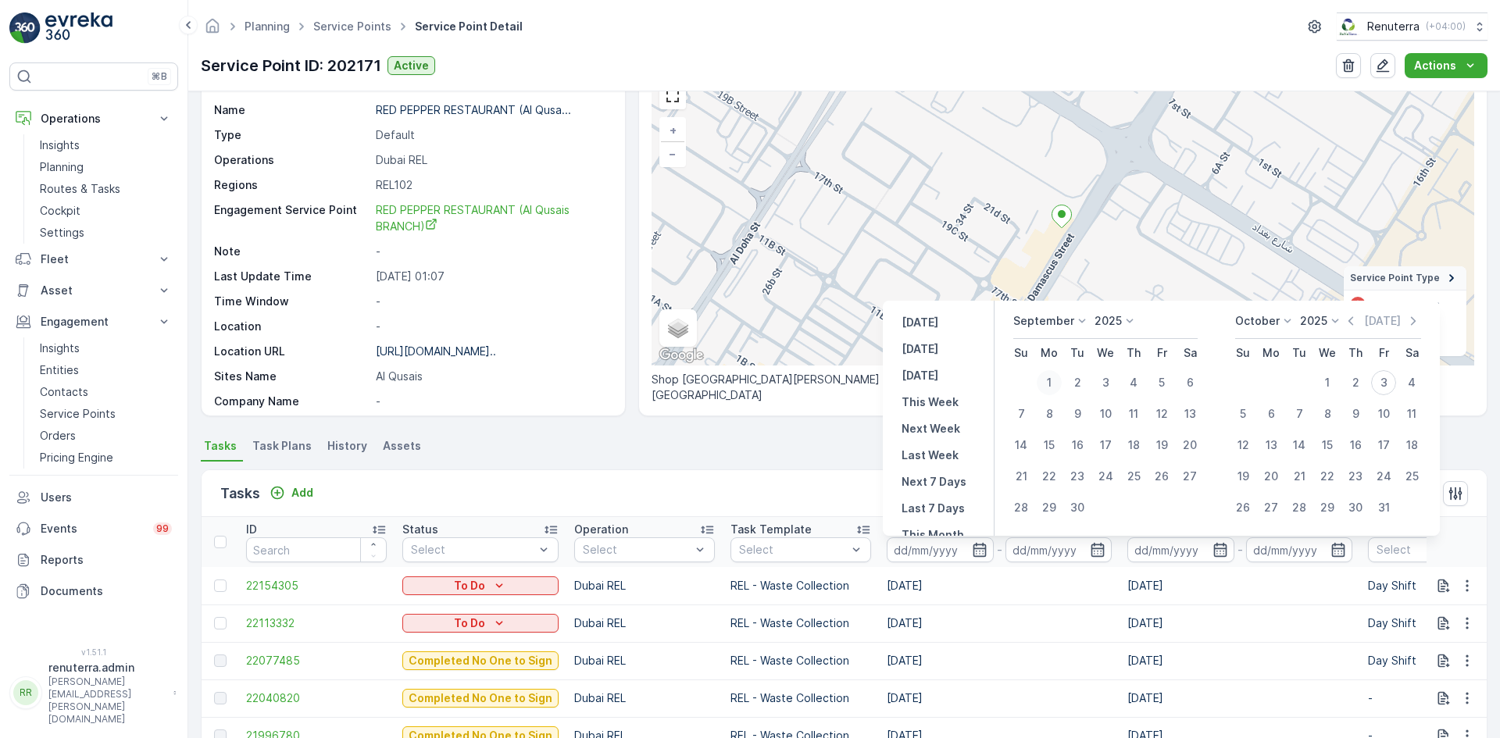
click at [1054, 382] on div "1" at bounding box center [1049, 382] width 25 height 25
type input "01.09.2025"
click at [1083, 506] on div "30" at bounding box center [1077, 507] width 25 height 25
type input "30.09.2025"
click at [1083, 506] on div "30" at bounding box center [1077, 507] width 25 height 25
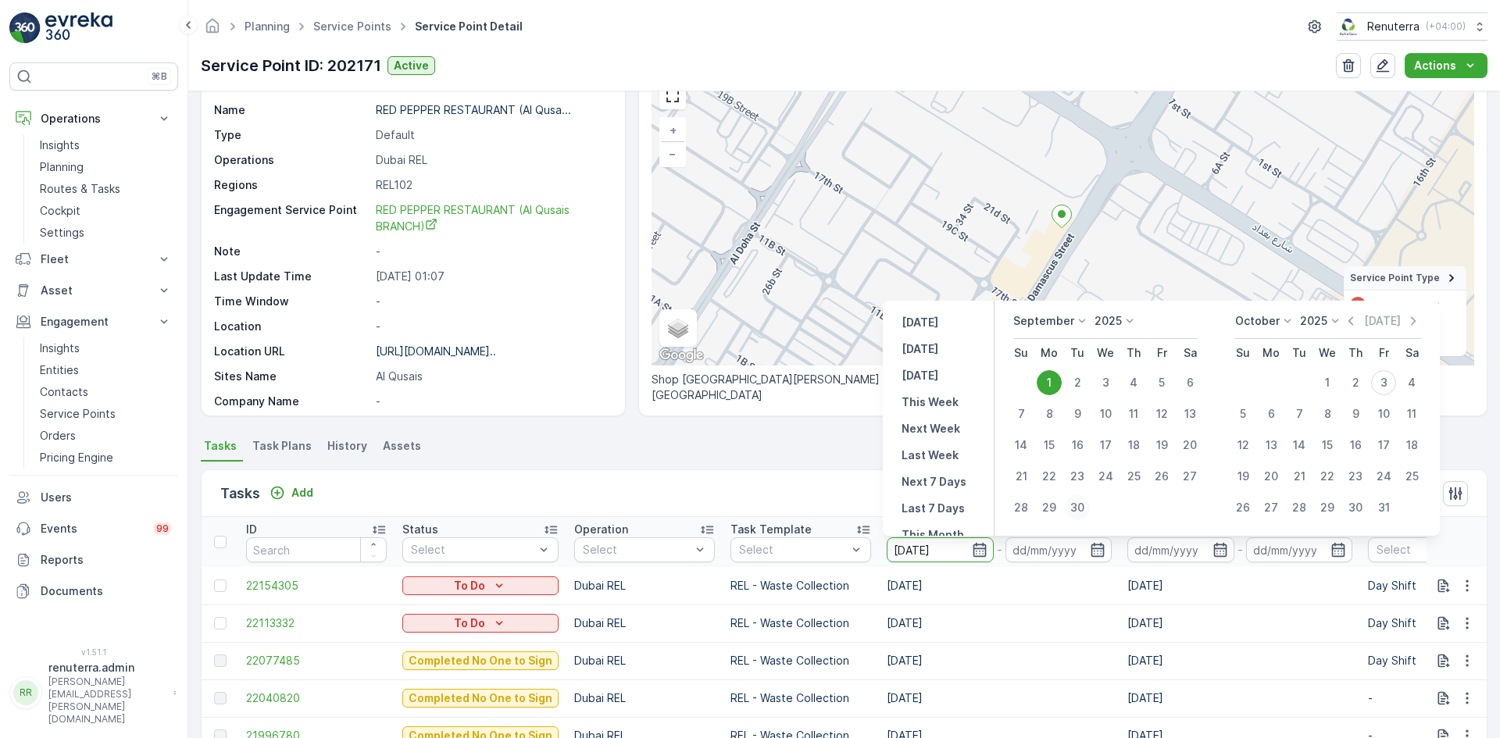
type input "30.09.2025"
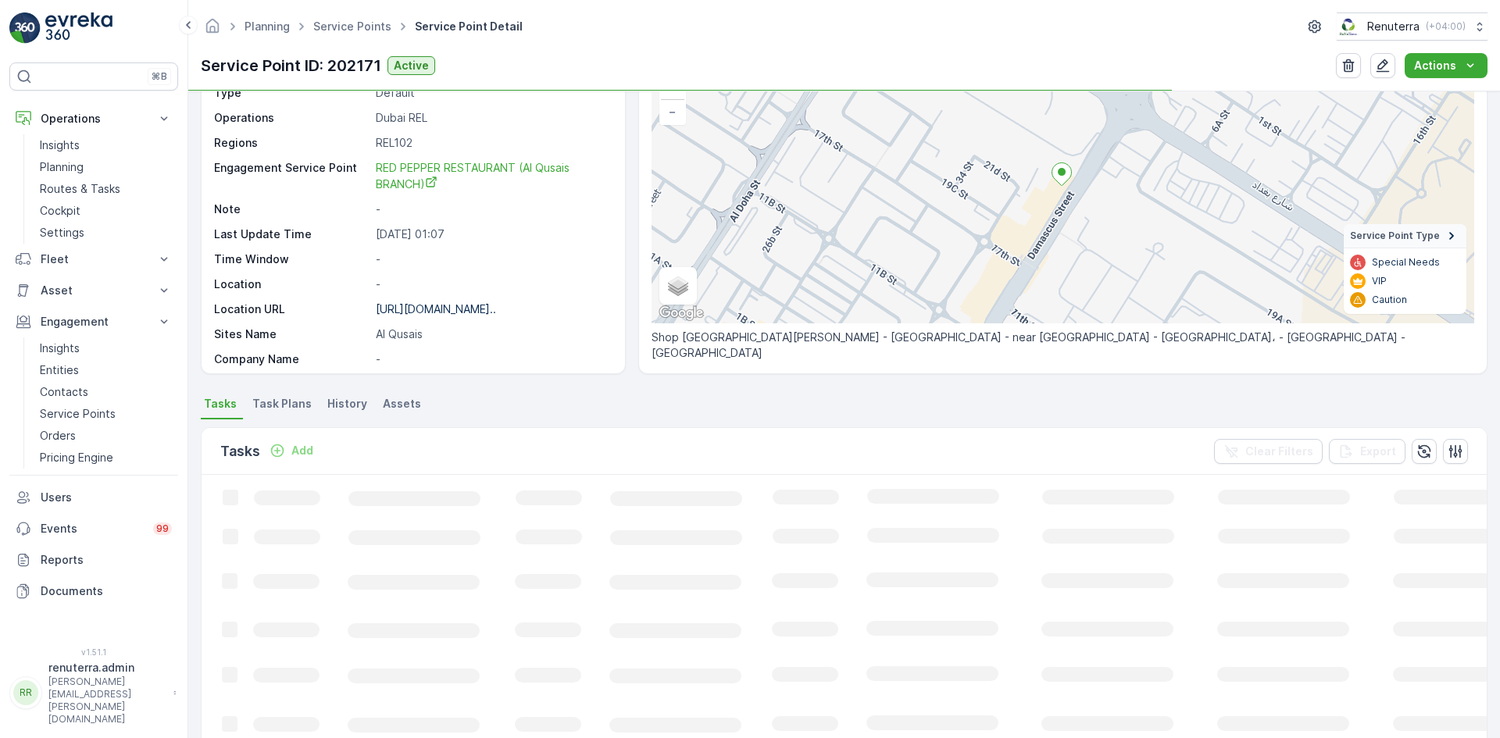
scroll to position [234, 0]
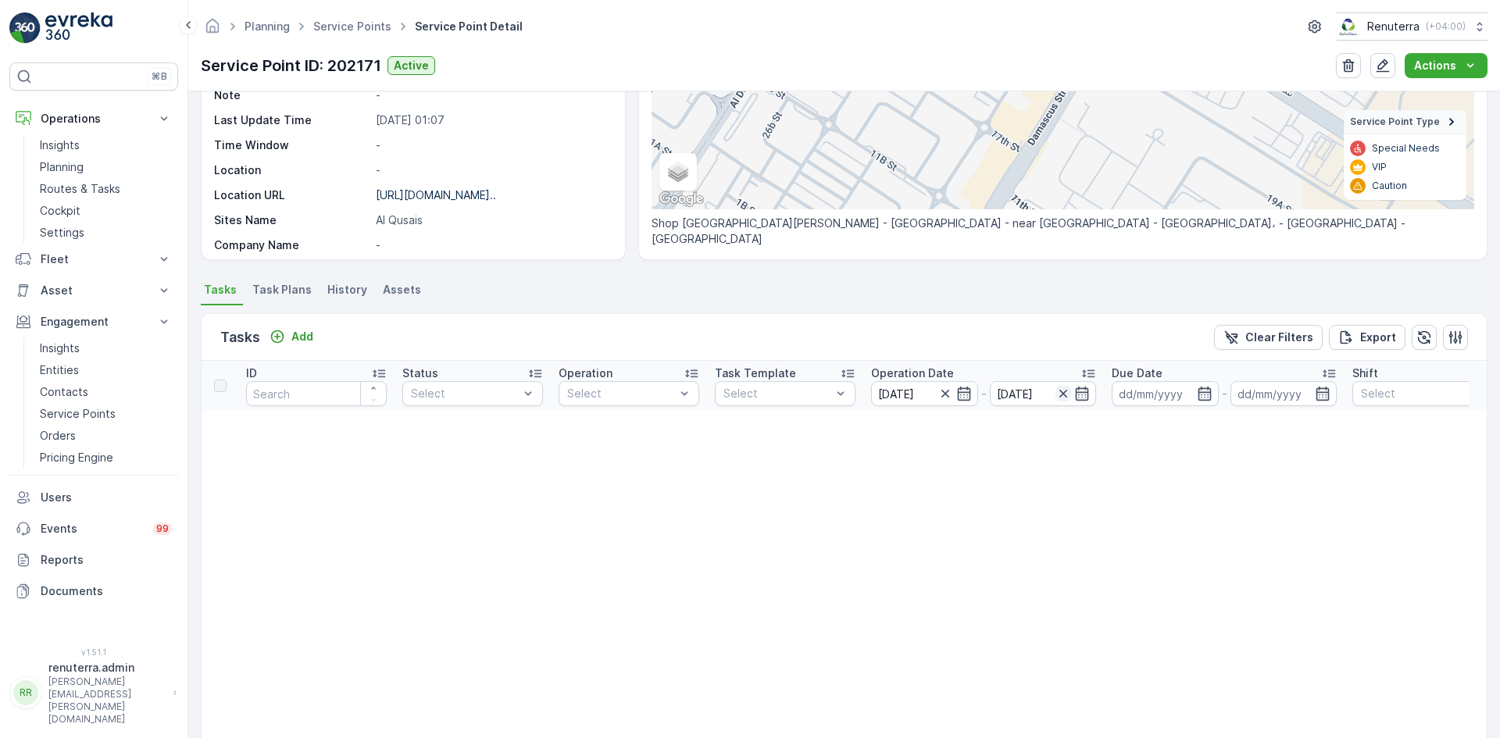
click at [1067, 393] on icon "button" at bounding box center [1064, 394] width 16 height 16
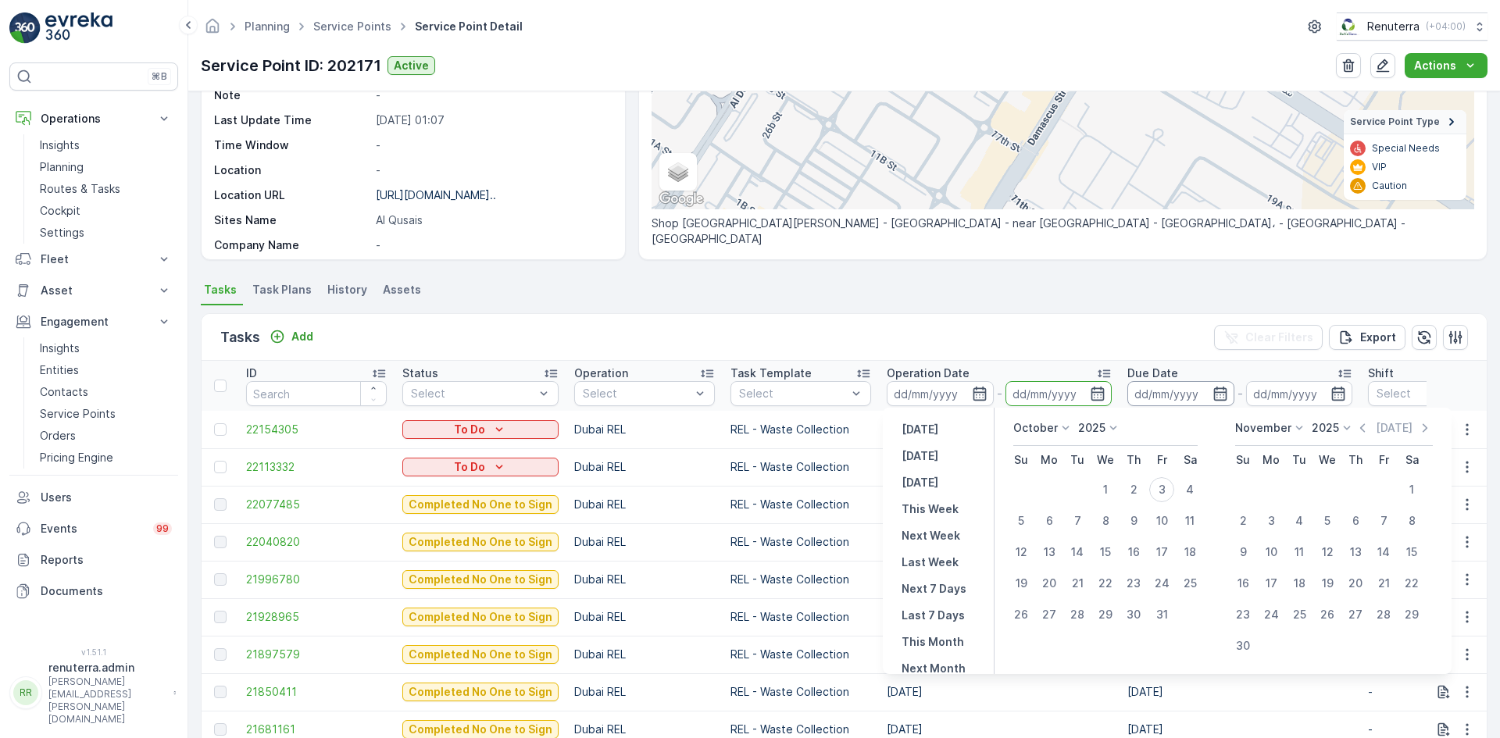
click at [1175, 395] on input at bounding box center [1181, 393] width 107 height 25
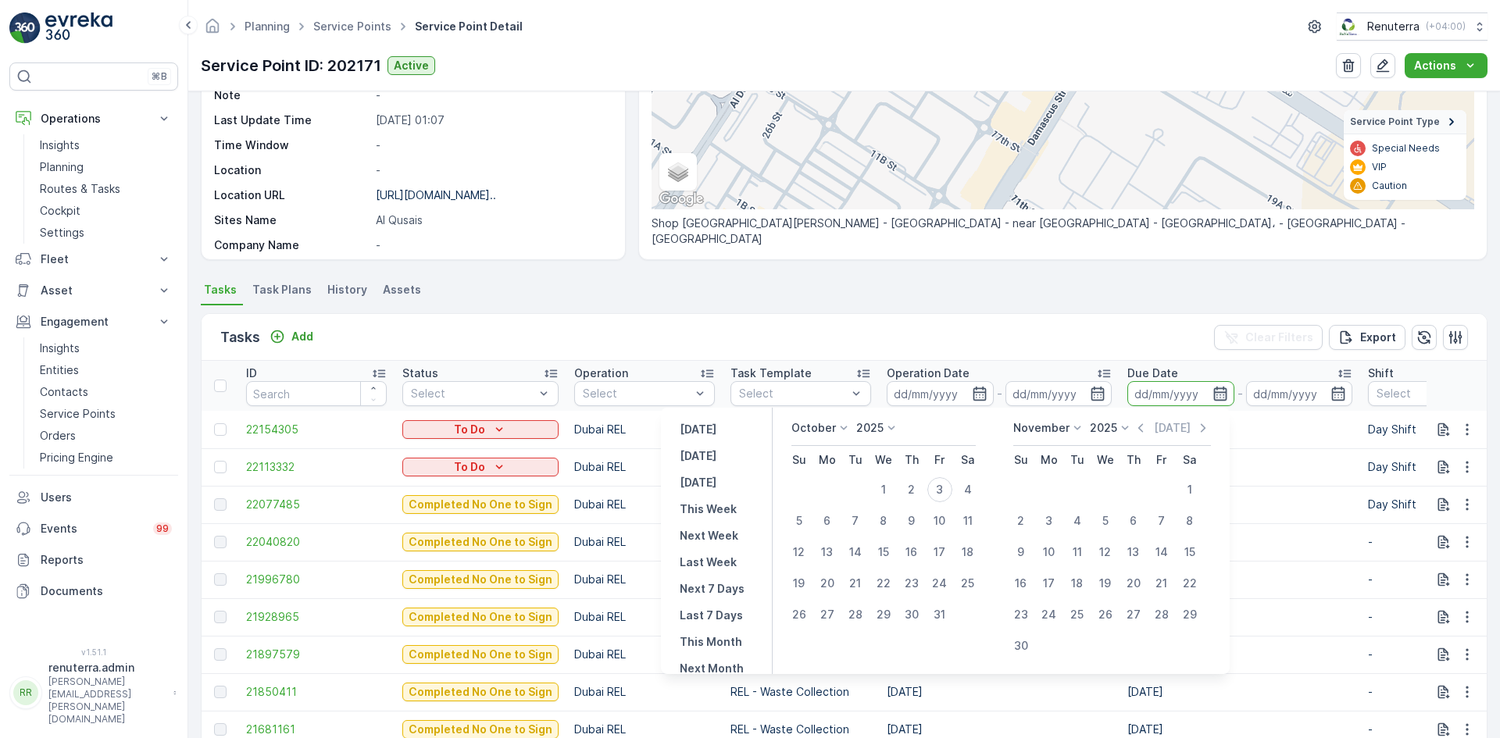
click at [1219, 398] on icon "button" at bounding box center [1220, 394] width 13 height 14
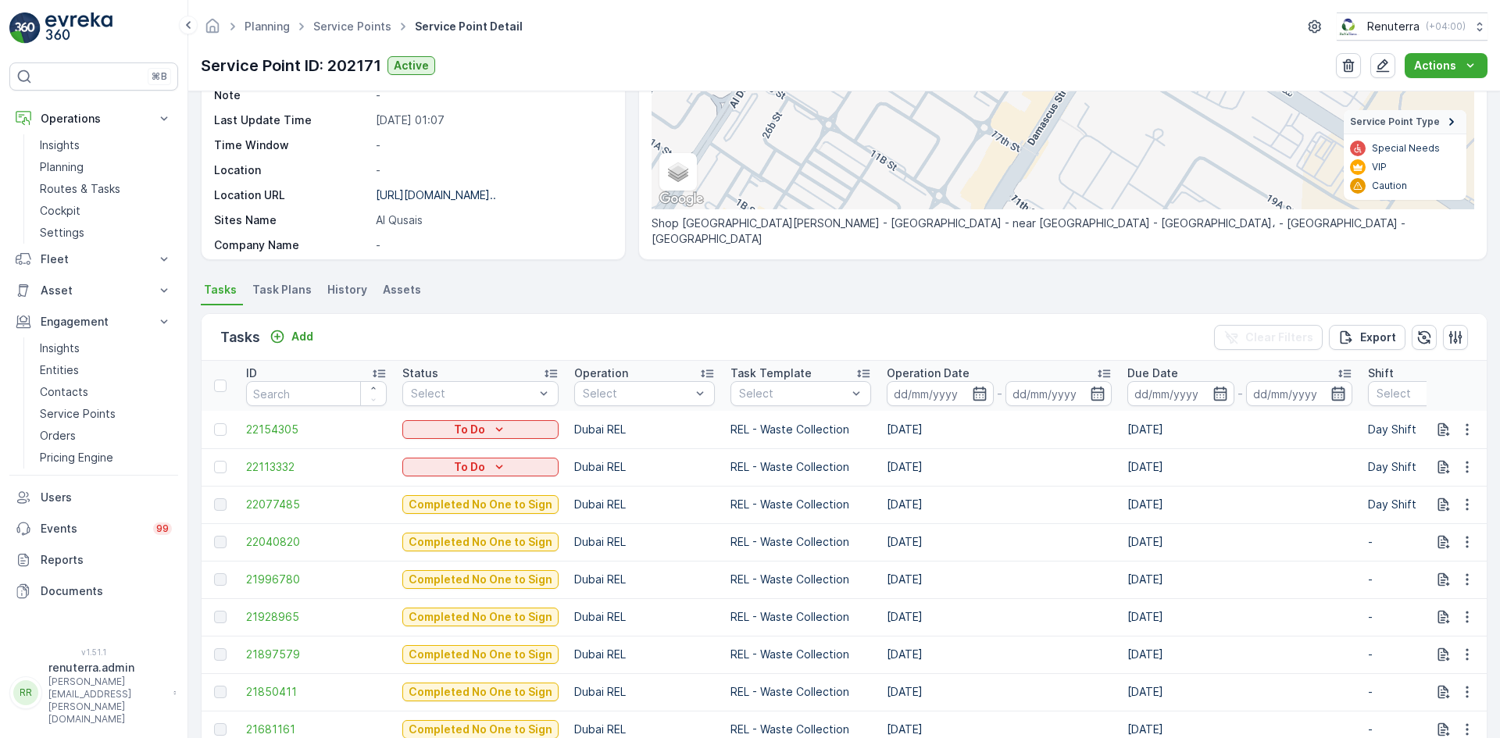
click at [1331, 395] on icon "button" at bounding box center [1339, 394] width 16 height 16
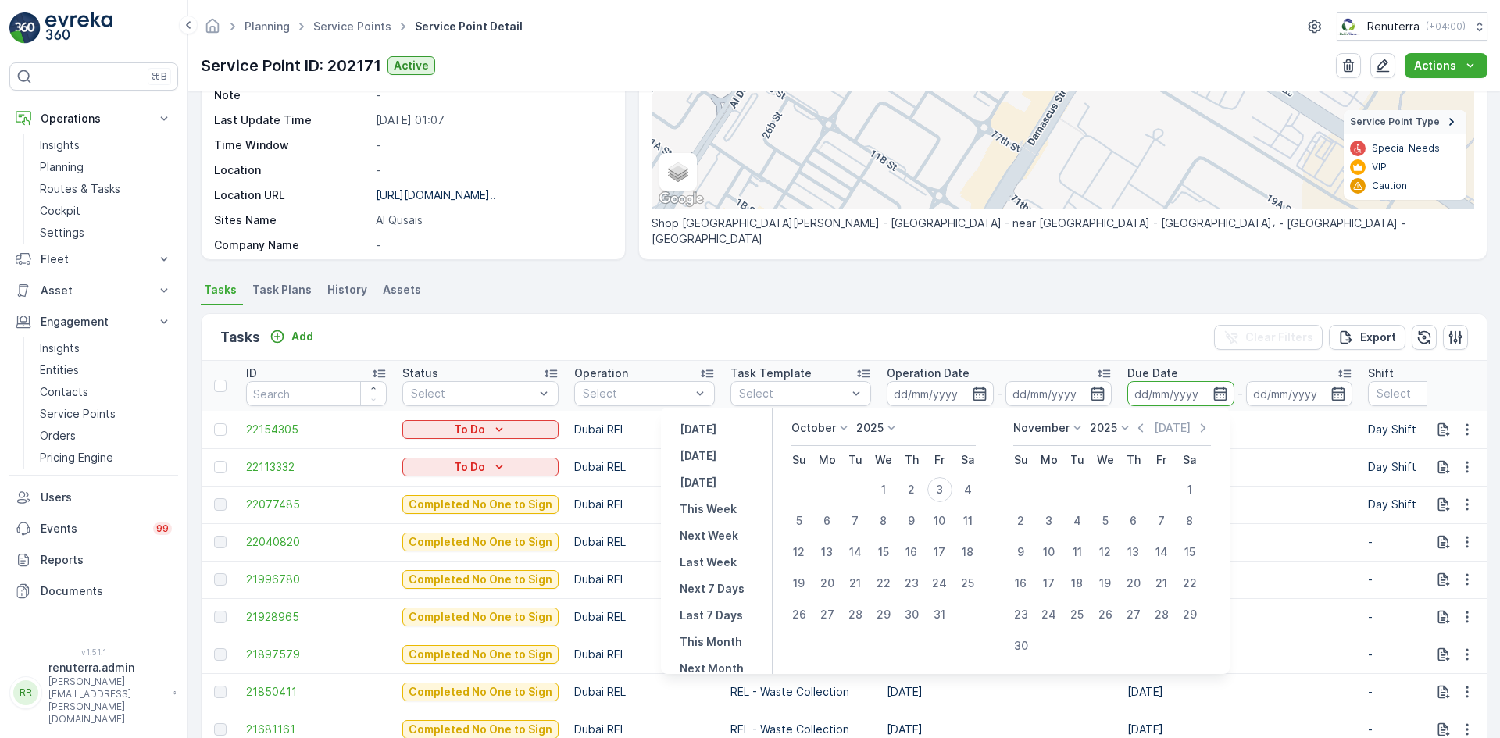
click at [852, 430] on icon at bounding box center [844, 428] width 16 height 16
click at [838, 521] on span "October" at bounding box center [823, 528] width 45 height 16
click at [852, 428] on icon at bounding box center [844, 428] width 16 height 16
click at [839, 506] on span "September" at bounding box center [830, 507] width 59 height 16
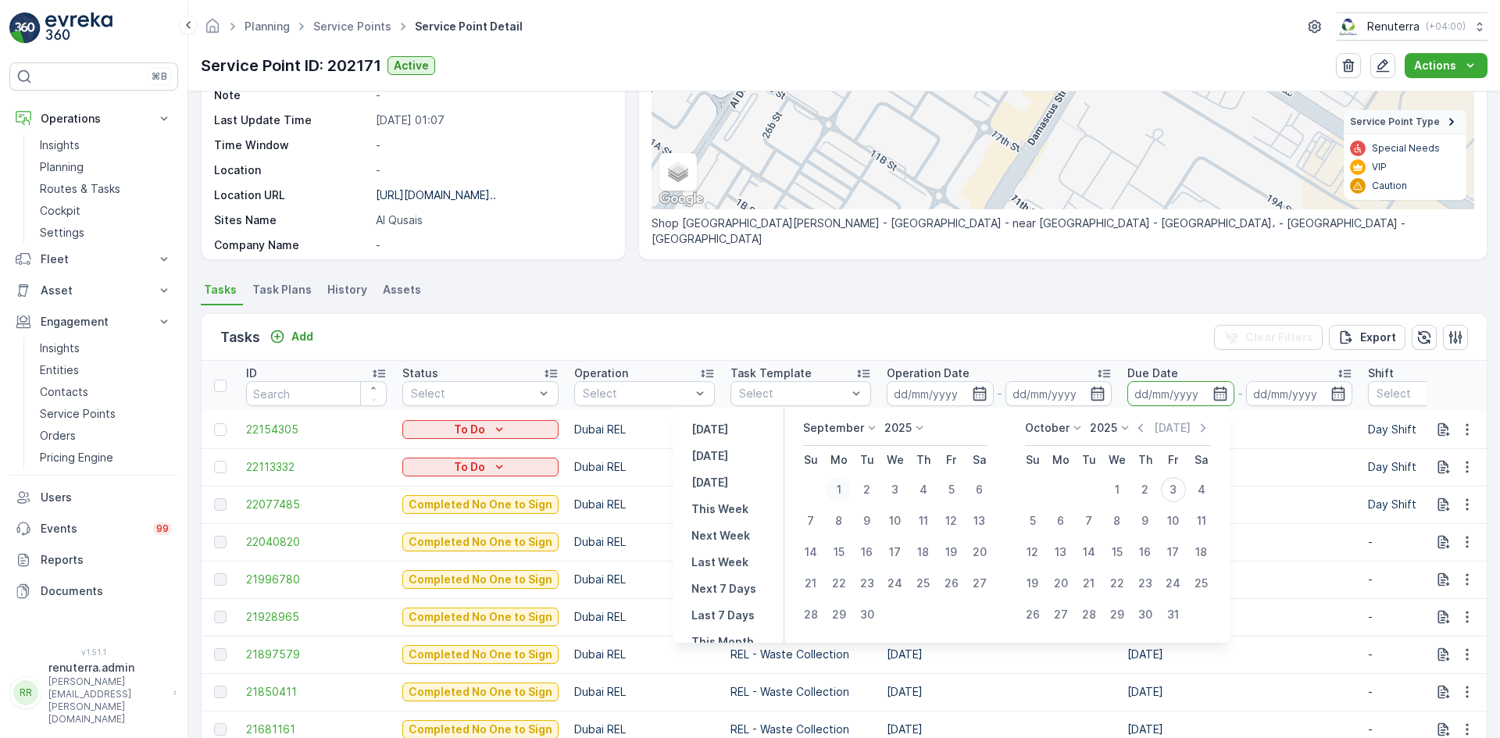
click at [842, 486] on div "1" at bounding box center [839, 489] width 25 height 25
type input "01.09.2025"
click at [872, 619] on div "30" at bounding box center [867, 614] width 25 height 25
type input "30.09.2025"
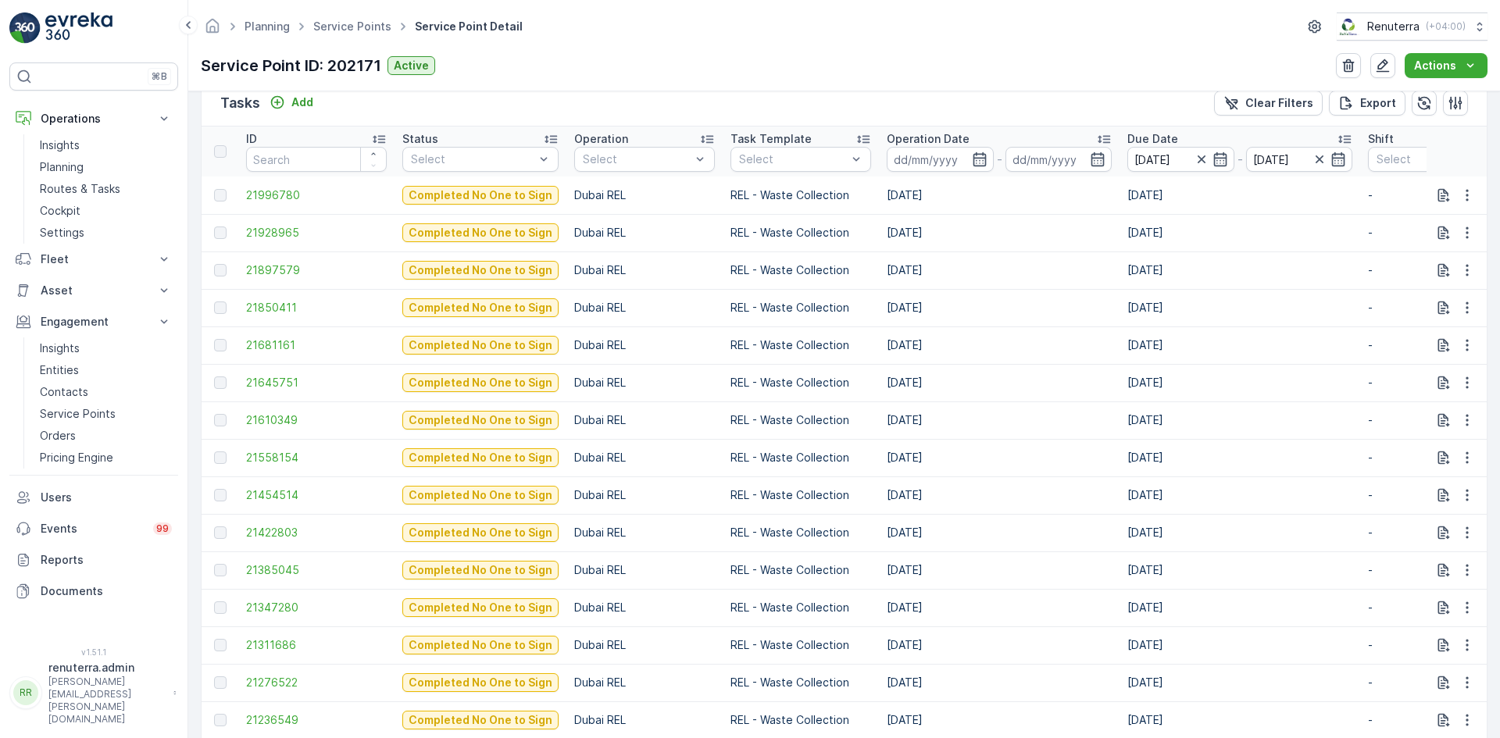
scroll to position [544, 0]
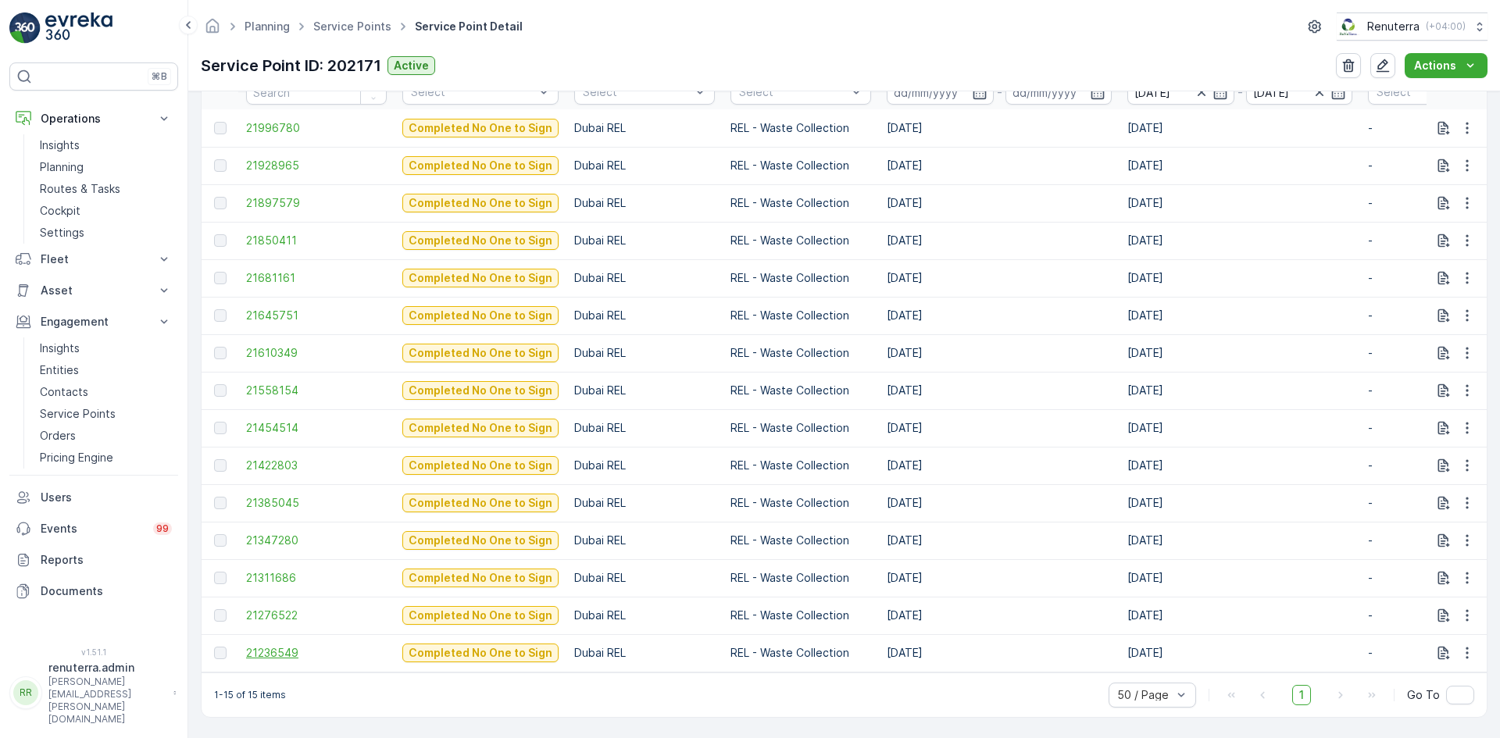
click at [275, 645] on span "21236549" at bounding box center [316, 653] width 141 height 16
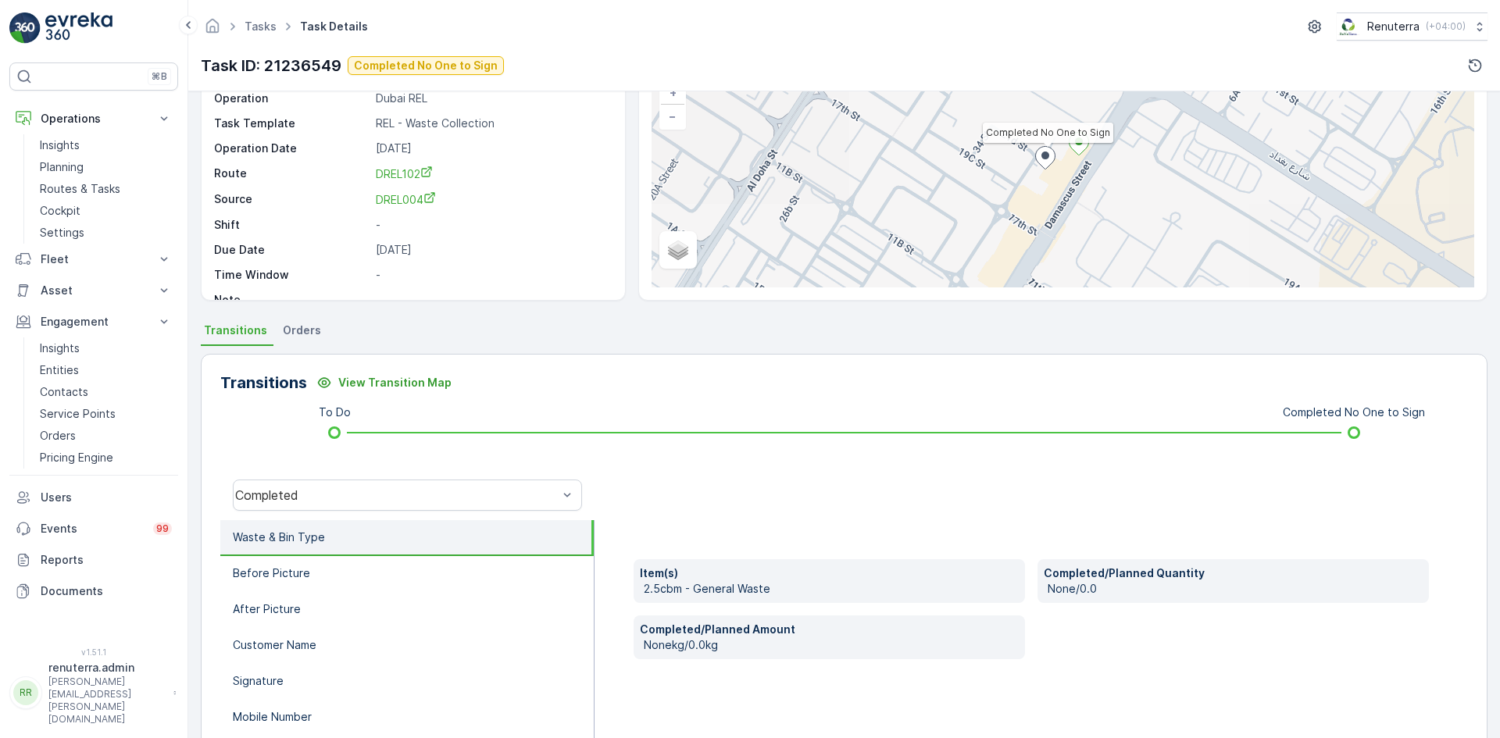
scroll to position [156, 0]
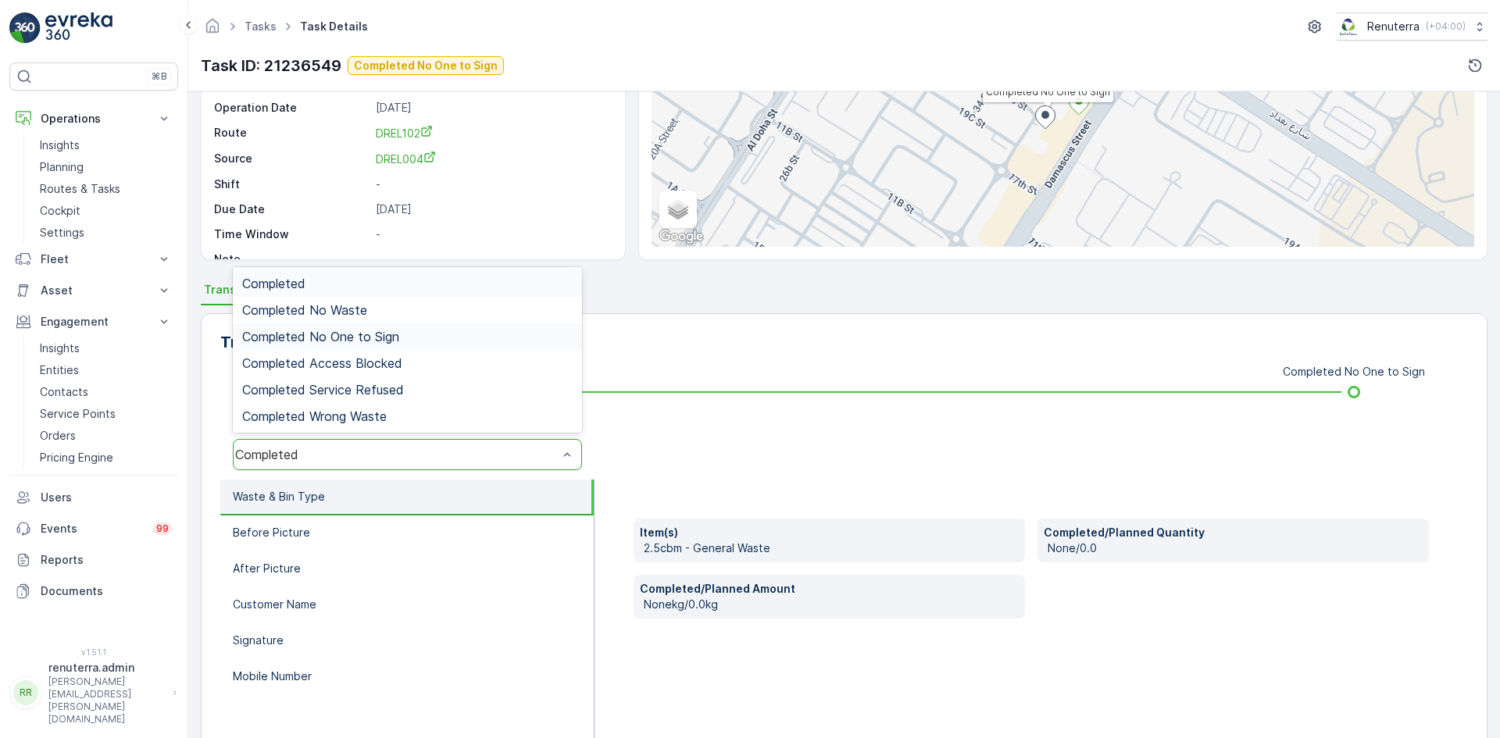
click at [372, 345] on div "Completed No One to Sign" at bounding box center [407, 337] width 349 height 27
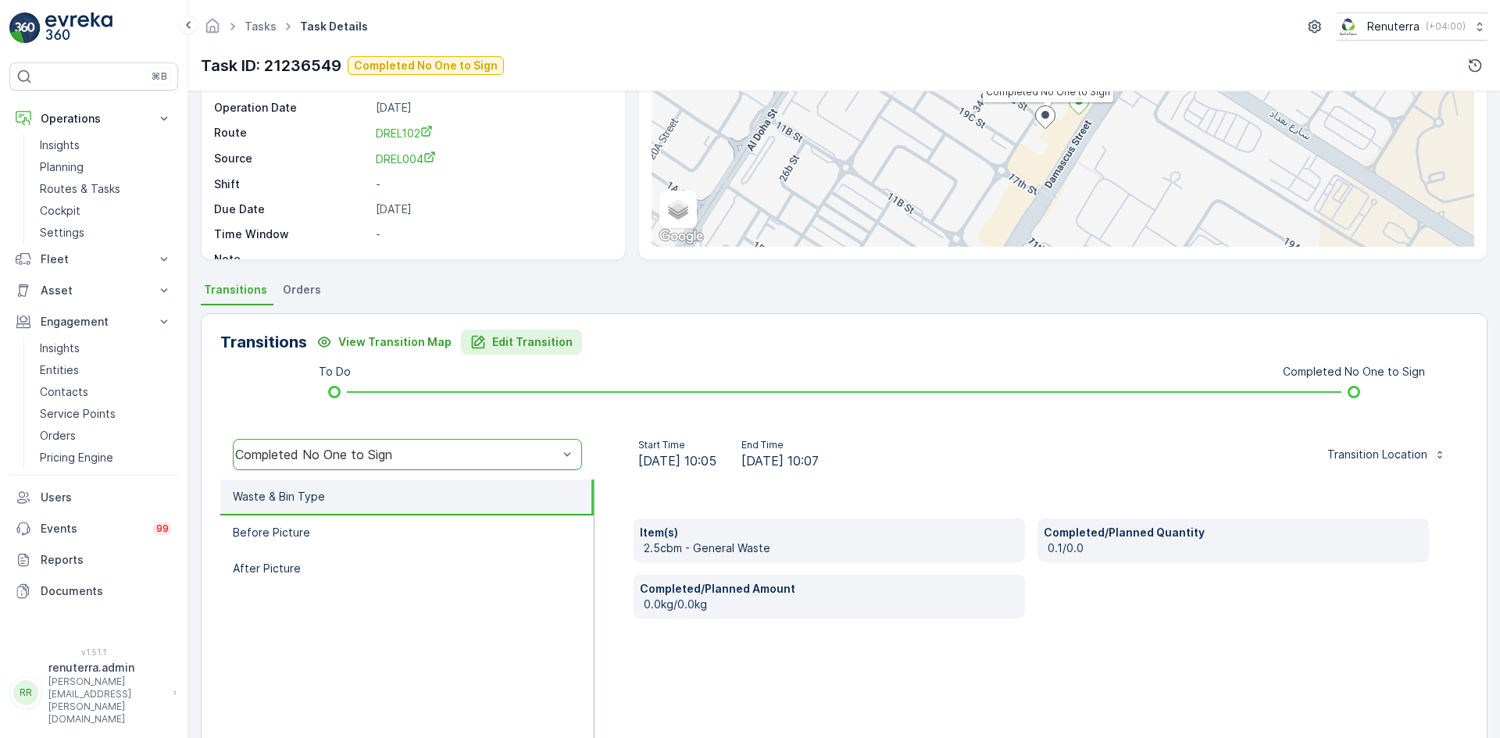
click at [492, 345] on p "Edit Transition" at bounding box center [532, 342] width 80 height 16
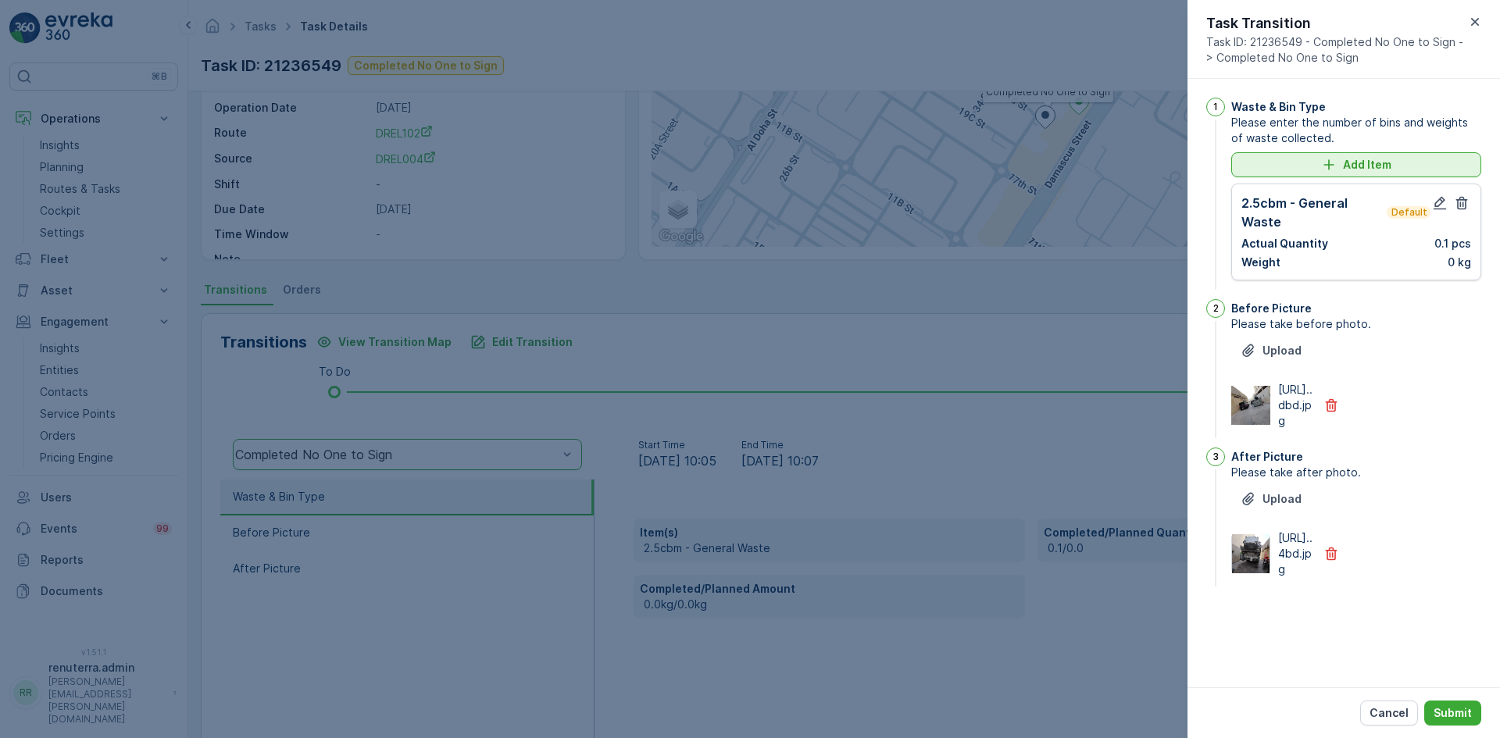
click at [1334, 170] on icon "Add Item" at bounding box center [1329, 165] width 16 height 16
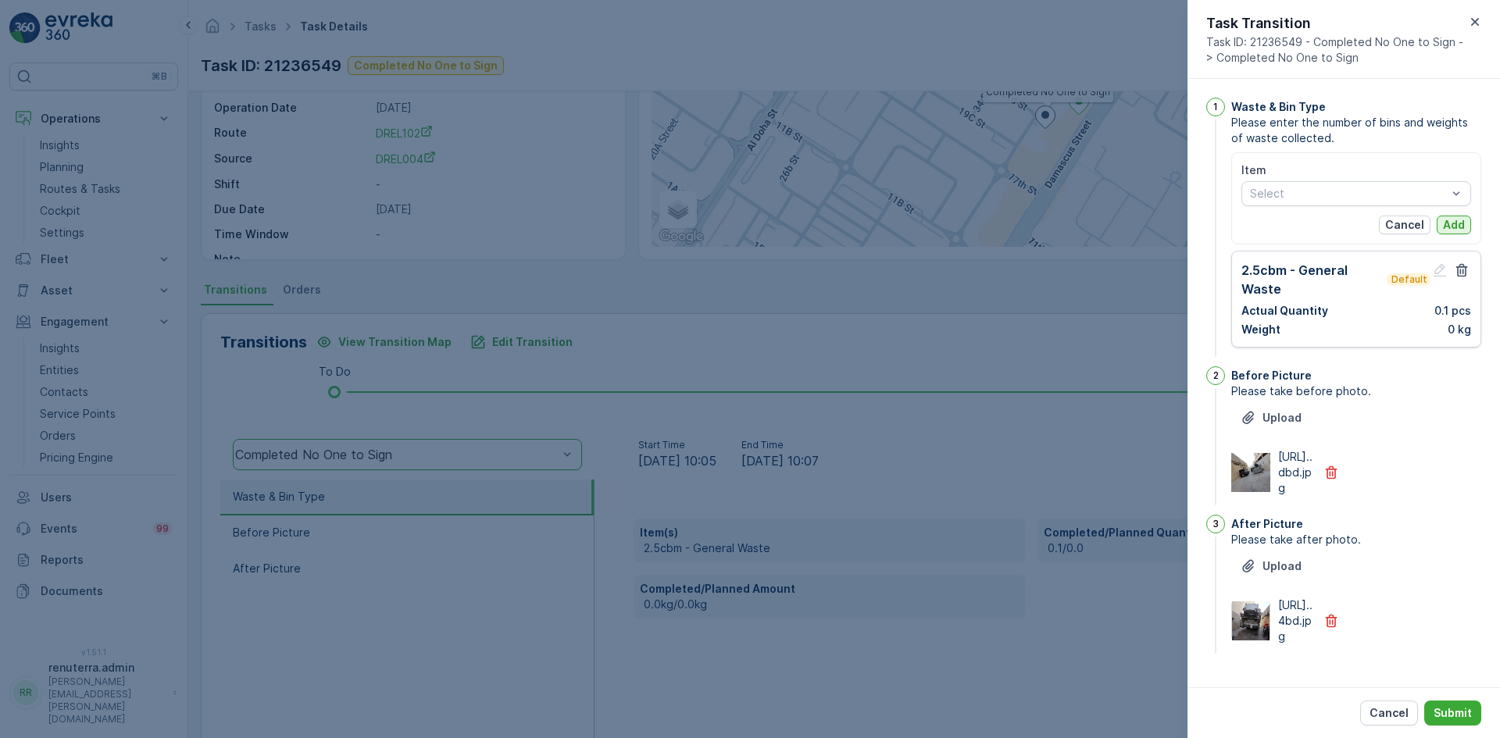
click at [1443, 224] on p "Add" at bounding box center [1454, 225] width 22 height 16
click at [1409, 227] on p "Cancel" at bounding box center [1404, 225] width 39 height 16
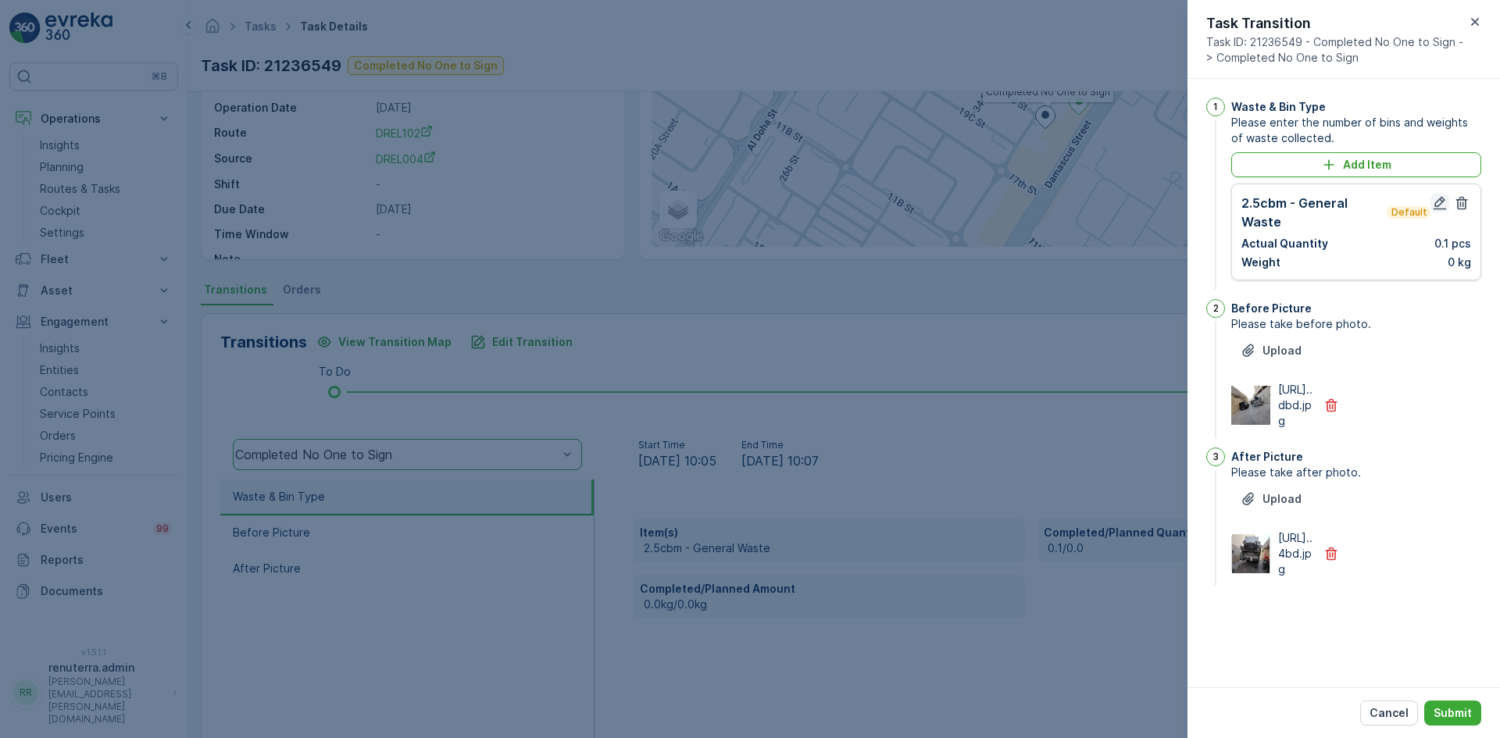
click at [1445, 204] on icon "button" at bounding box center [1440, 203] width 16 height 16
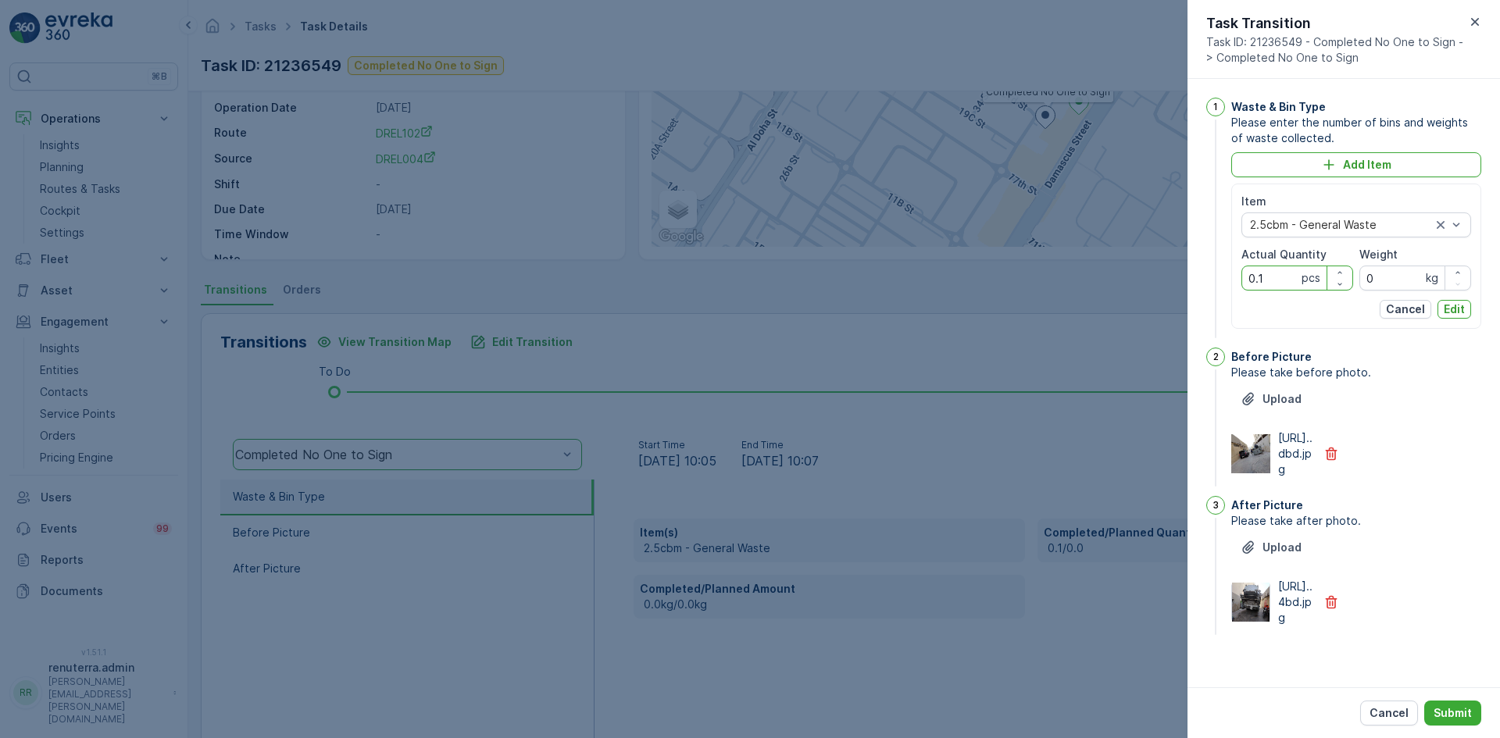
click at [1253, 284] on Quantity "0.1" at bounding box center [1298, 278] width 112 height 25
drag, startPoint x: 1262, startPoint y: 277, endPoint x: 1264, endPoint y: 285, distance: 8.7
click at [1262, 277] on Quantity "0.1" at bounding box center [1298, 278] width 112 height 25
type Quantity "01"
click at [1457, 305] on p "Edit" at bounding box center [1454, 310] width 21 height 16
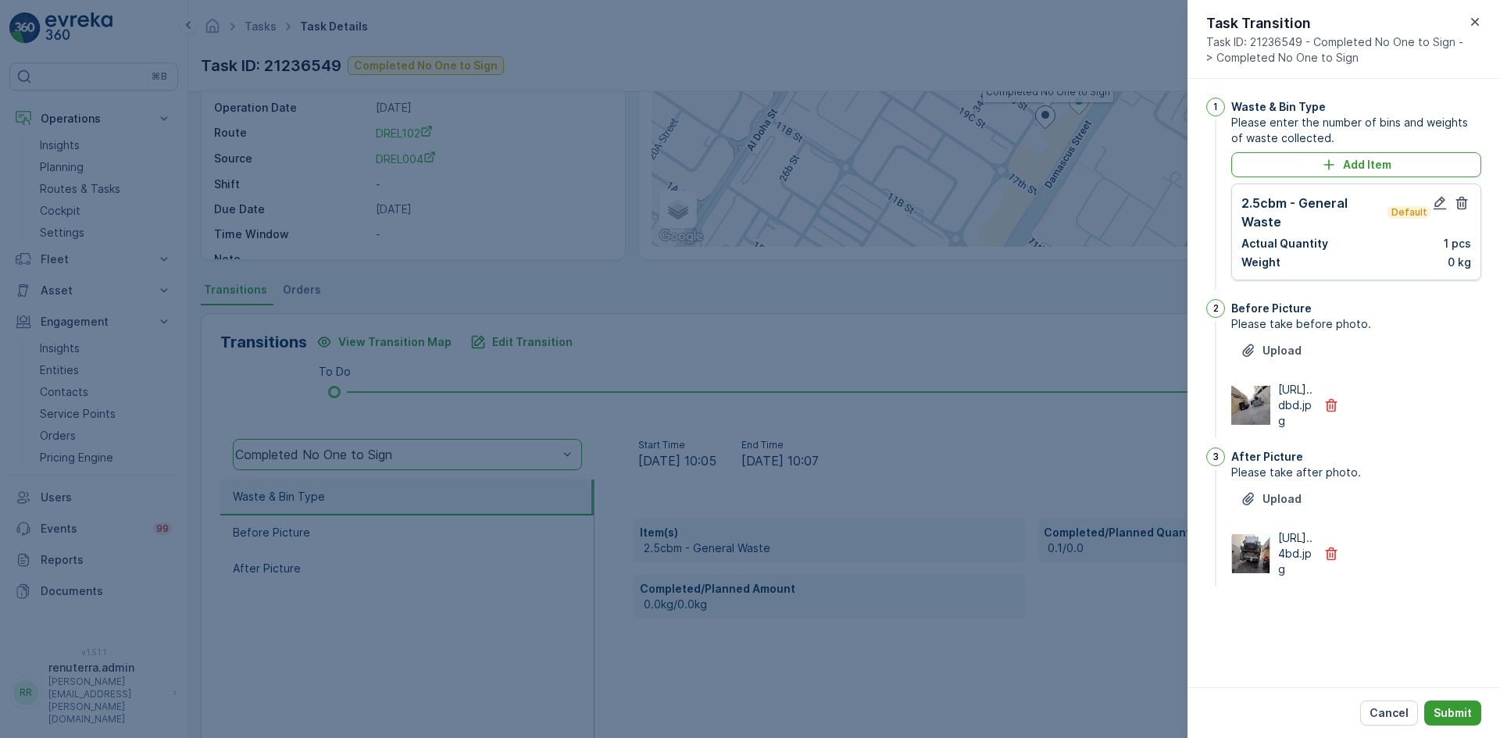
click at [1448, 712] on p "Submit" at bounding box center [1453, 714] width 38 height 16
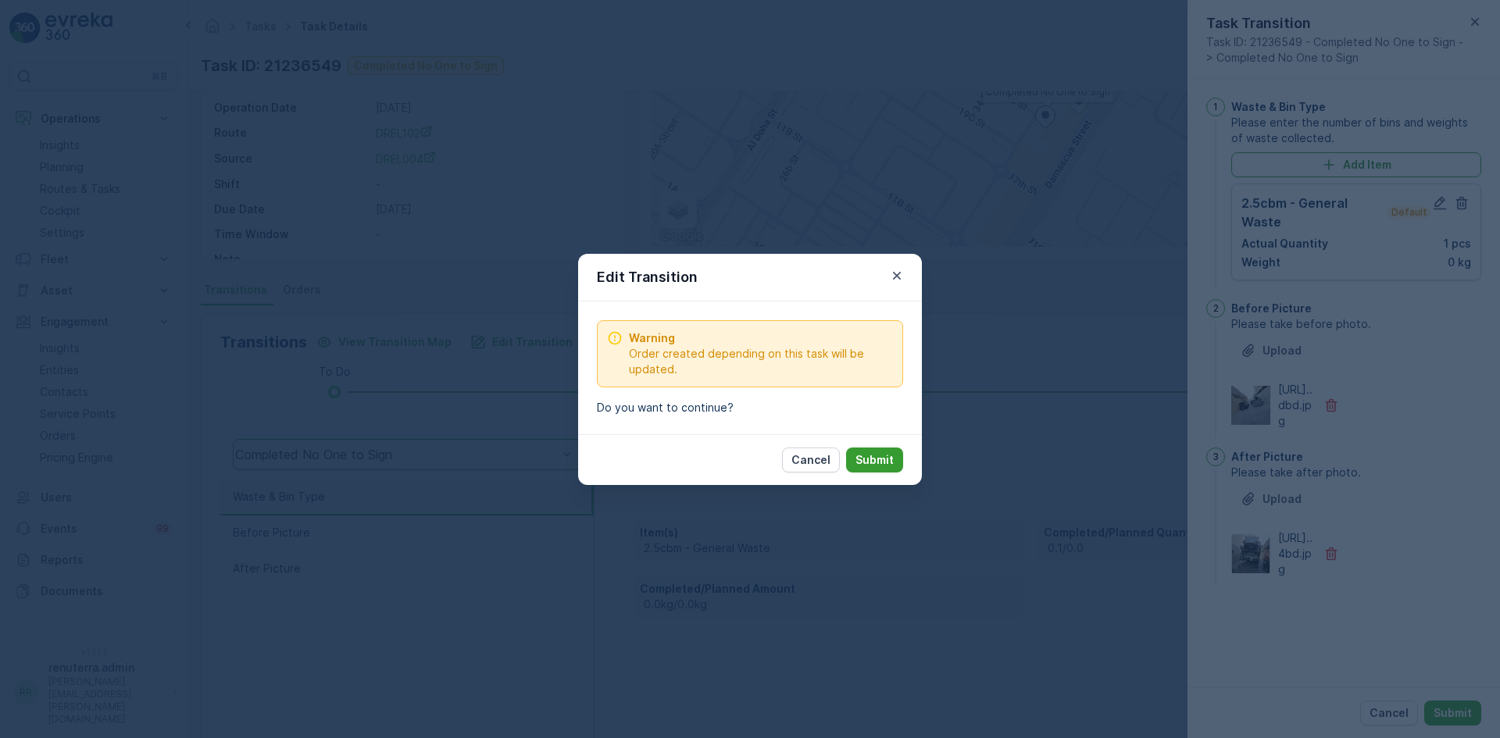
click at [884, 464] on p "Submit" at bounding box center [875, 460] width 38 height 16
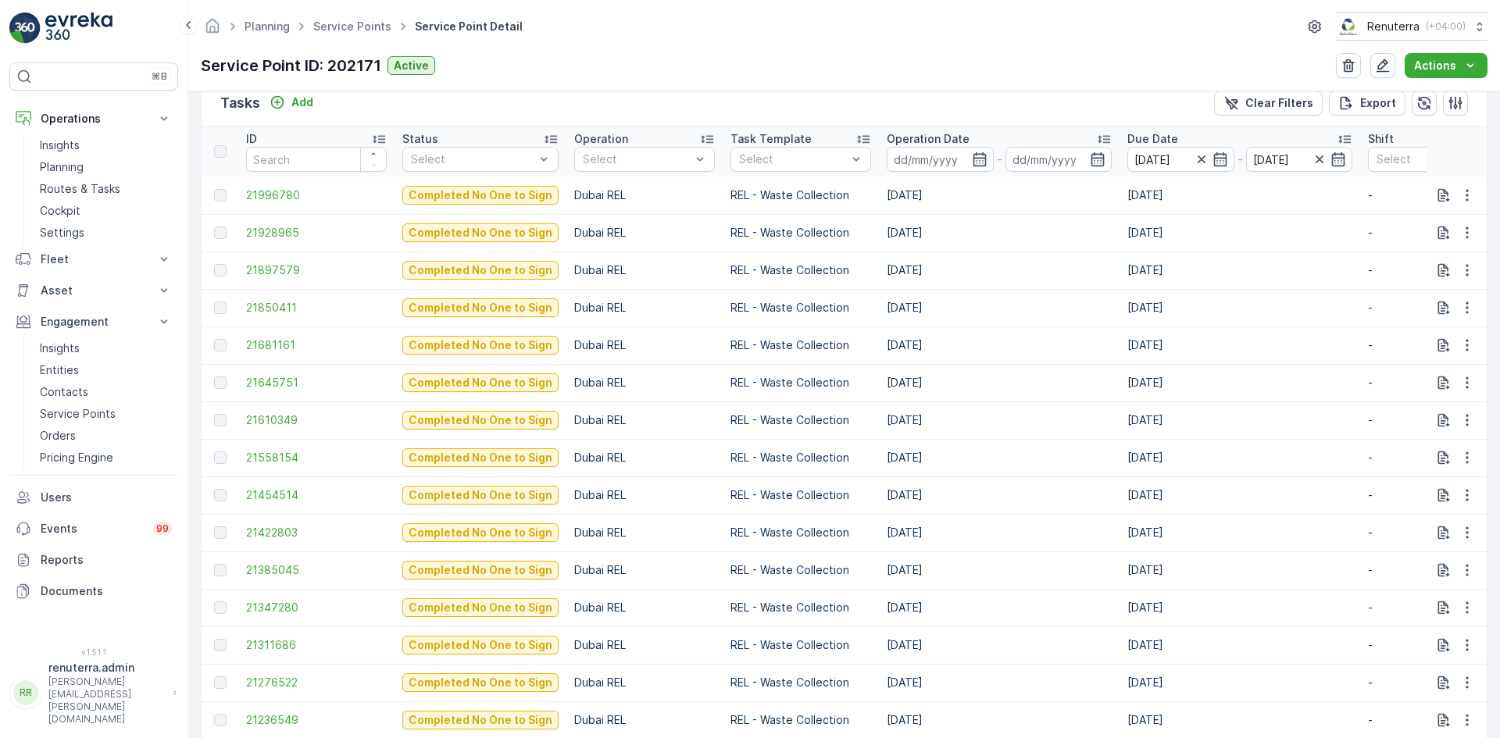
scroll to position [544, 0]
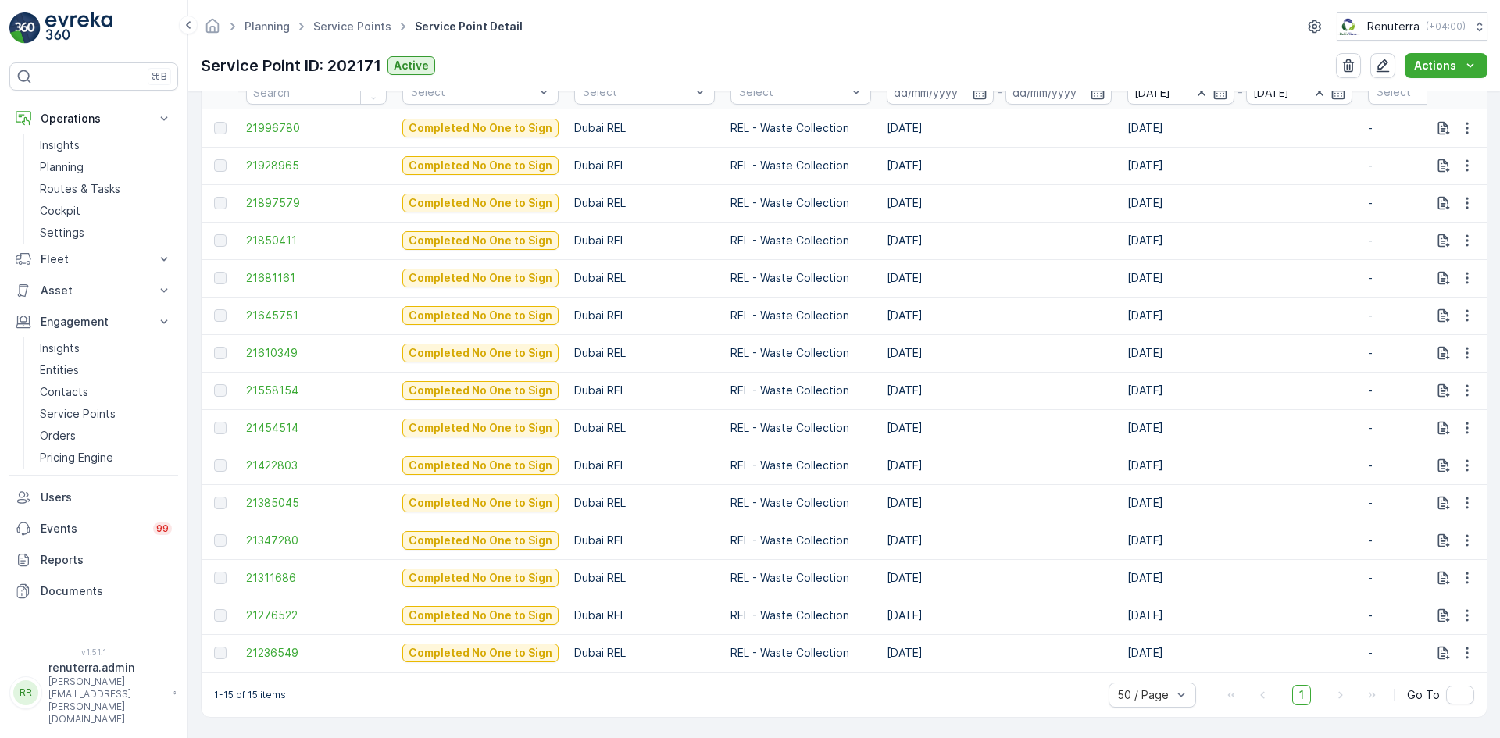
click at [264, 617] on td "21276522" at bounding box center [316, 616] width 156 height 38
click at [268, 608] on span "21276522" at bounding box center [316, 616] width 141 height 16
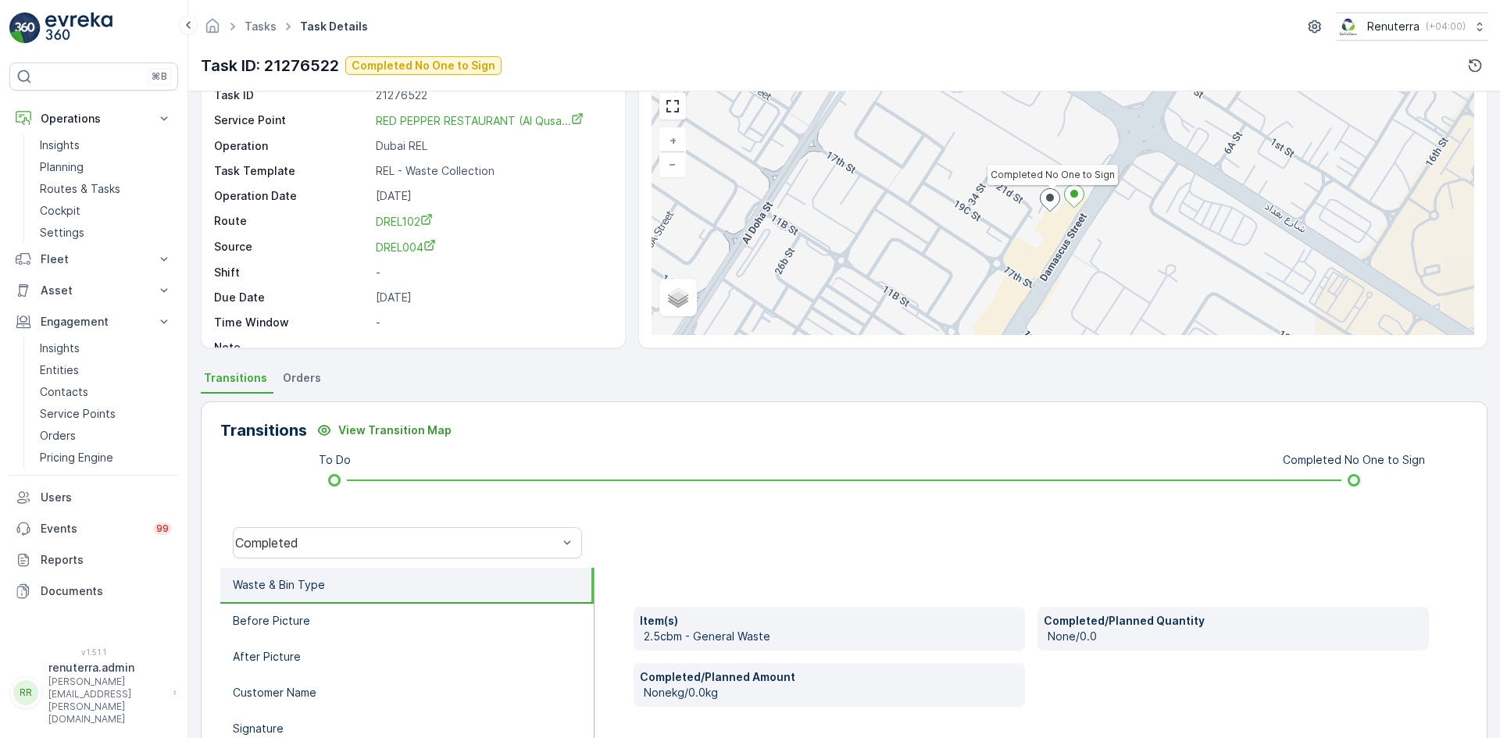
scroll to position [156, 0]
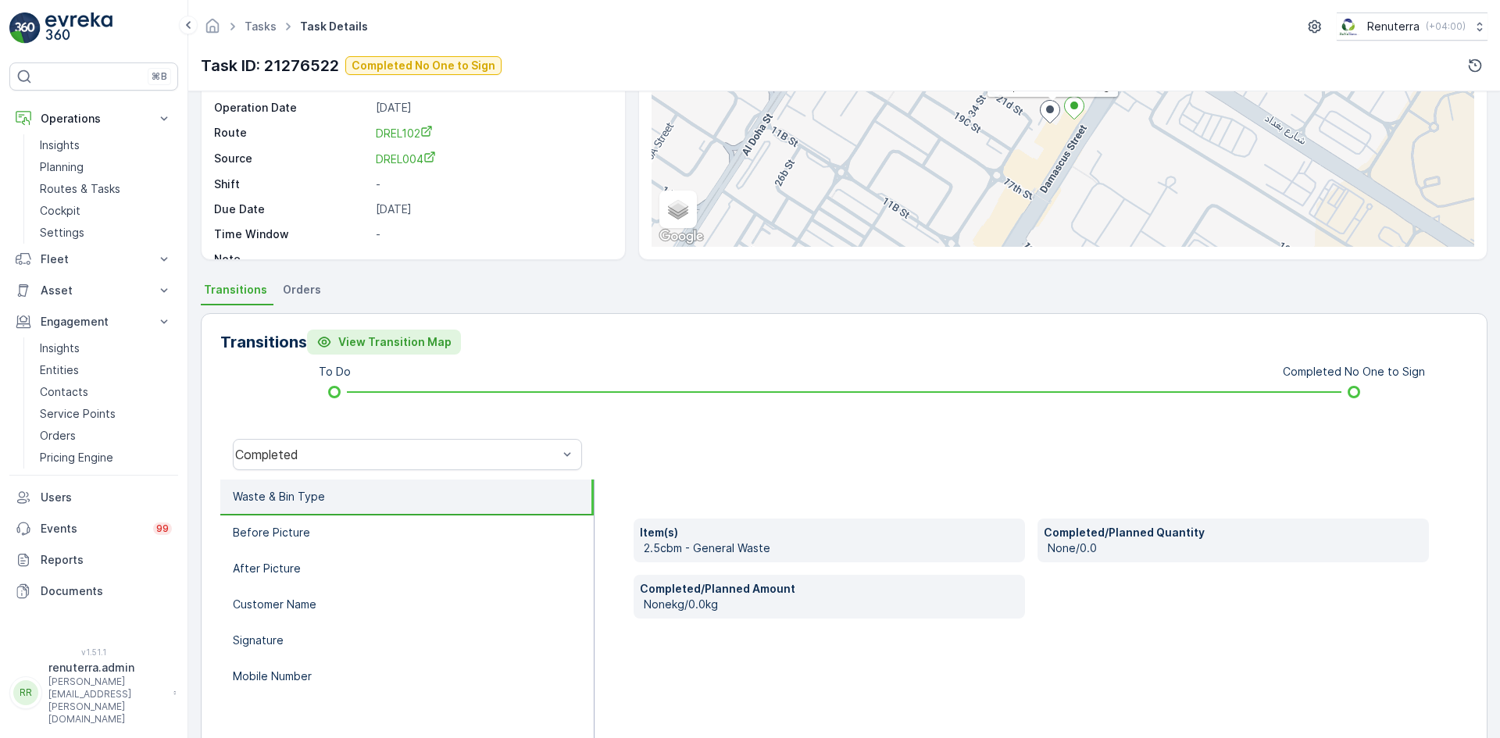
click at [399, 345] on p "View Transition Map" at bounding box center [394, 342] width 113 height 16
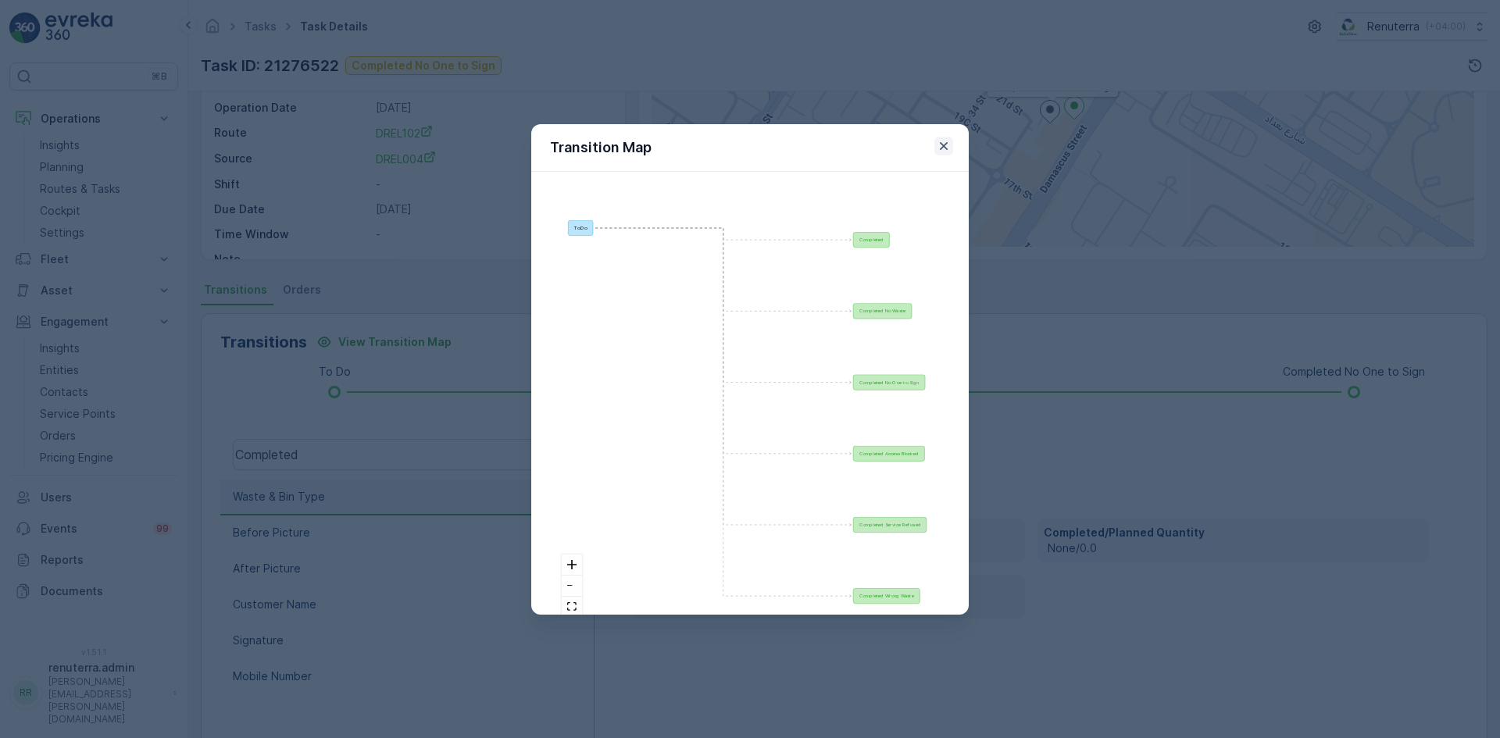
click at [951, 148] on icon "button" at bounding box center [944, 146] width 16 height 16
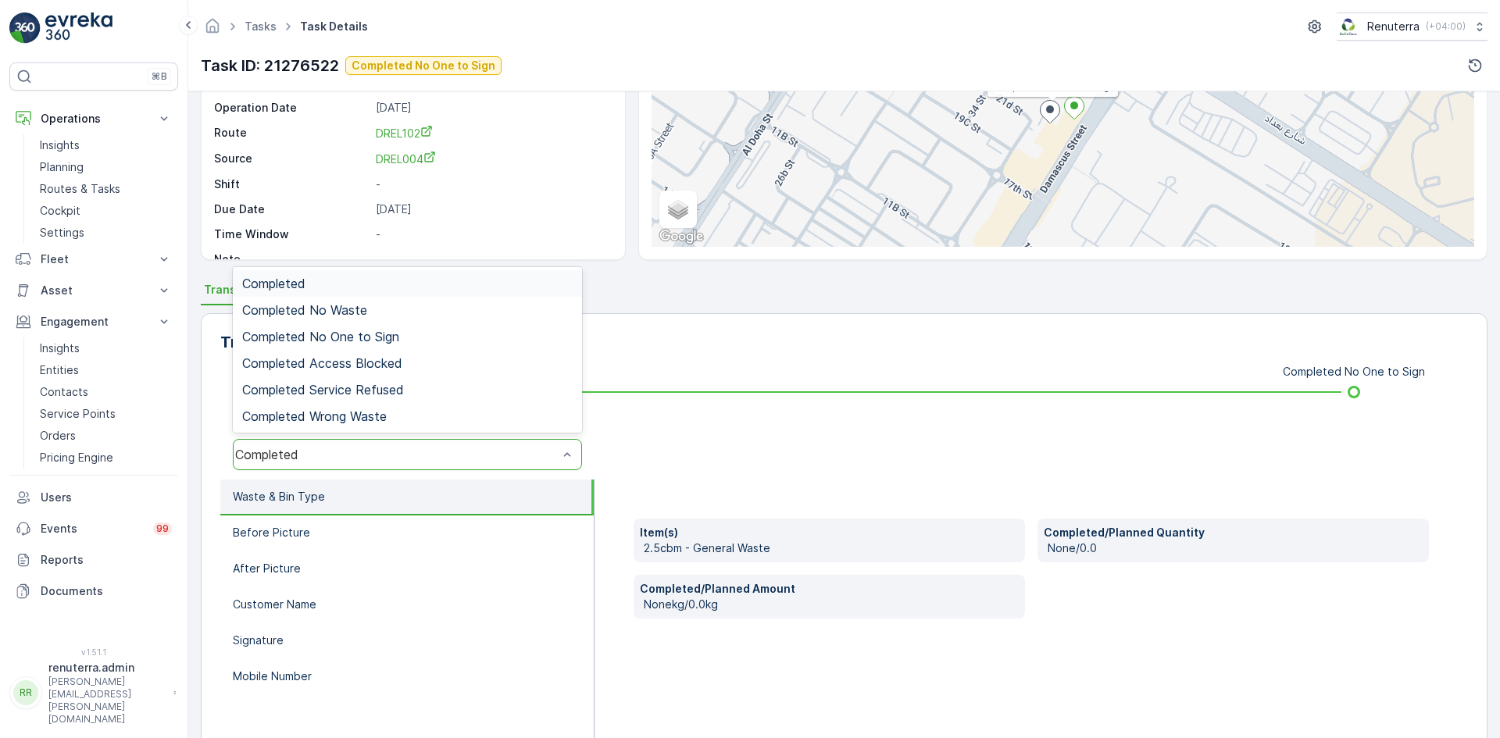
drag, startPoint x: 401, startPoint y: 463, endPoint x: 418, endPoint y: 445, distance: 24.9
click at [402, 463] on div "Completed" at bounding box center [407, 454] width 349 height 31
click at [456, 338] on div "Completed No One to Sign" at bounding box center [407, 337] width 331 height 14
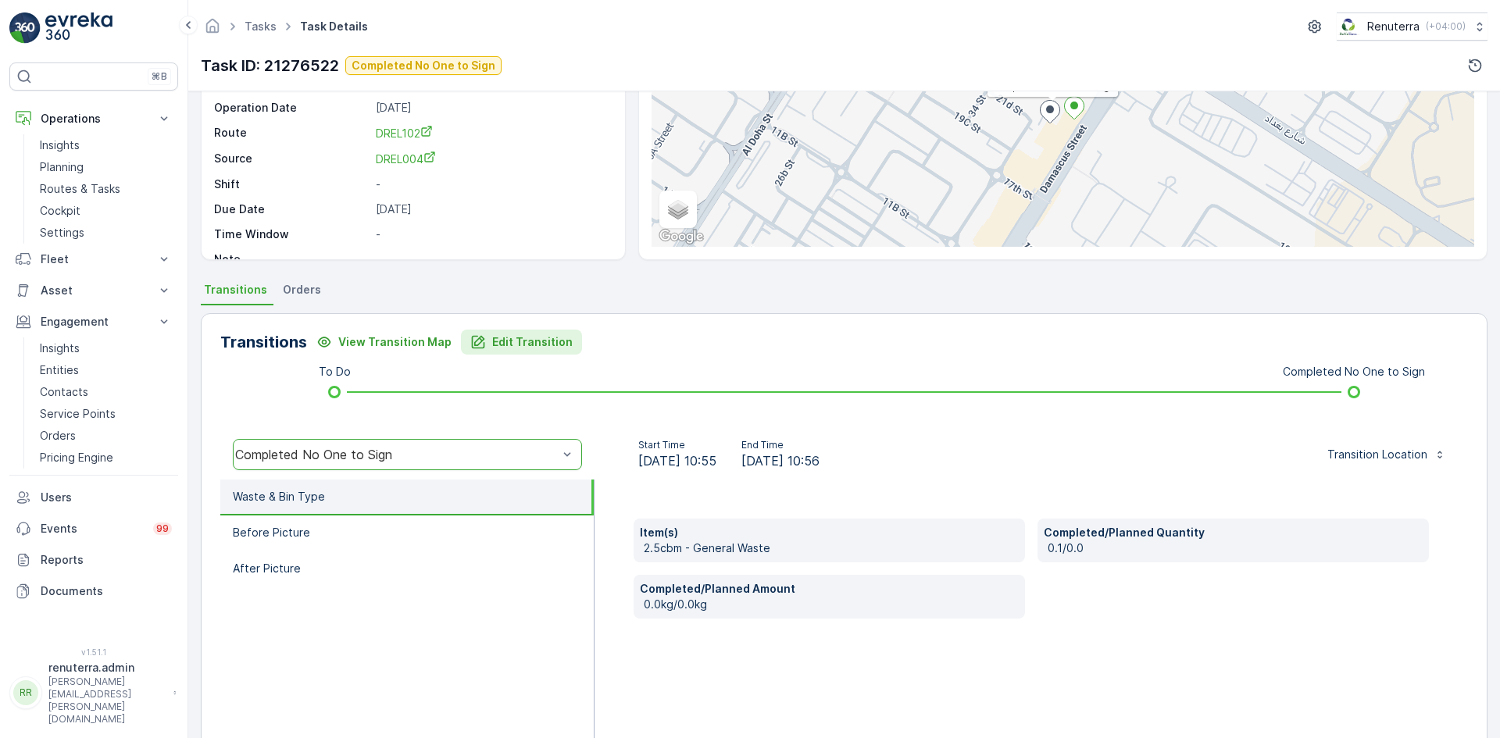
click at [520, 353] on button "Edit Transition" at bounding box center [521, 342] width 121 height 25
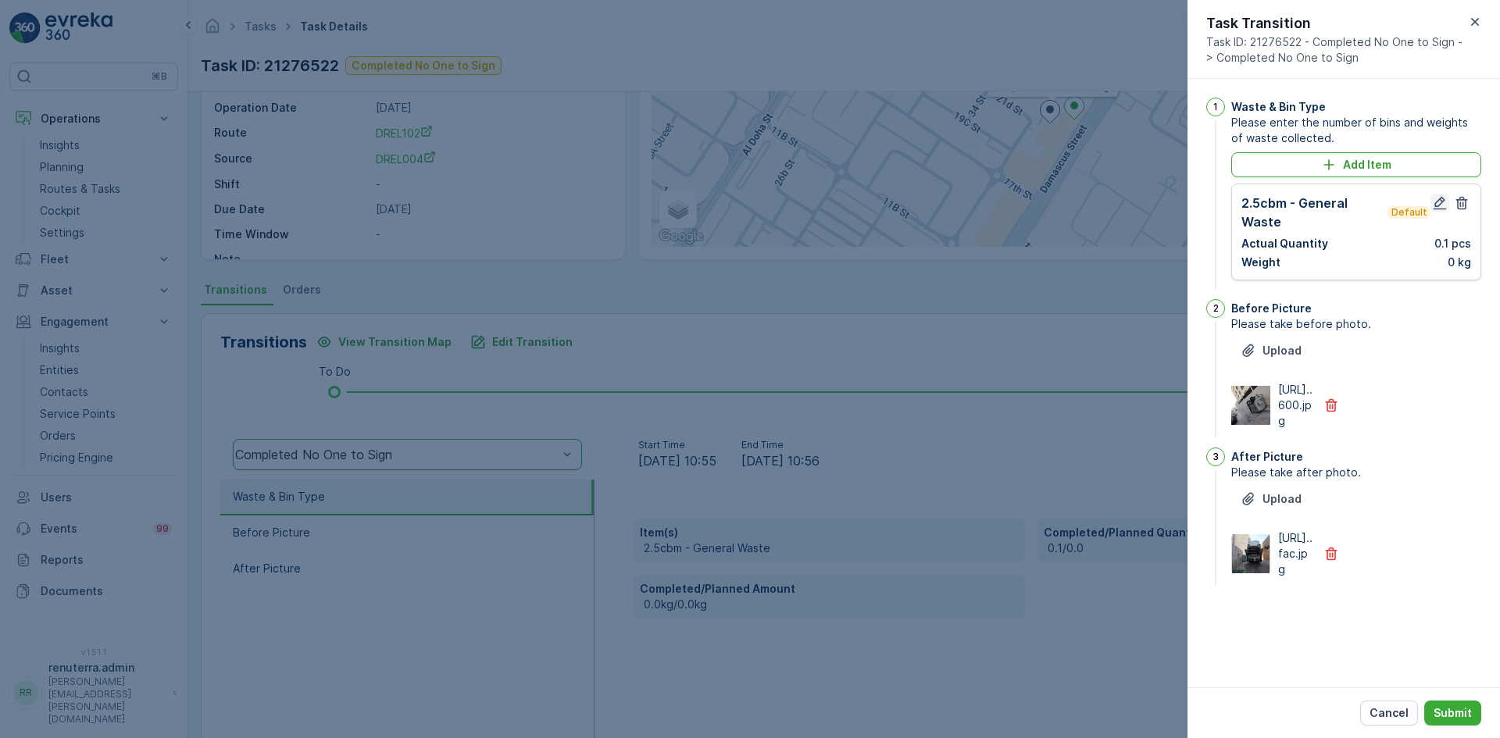
click at [1439, 203] on icon "button" at bounding box center [1440, 203] width 16 height 16
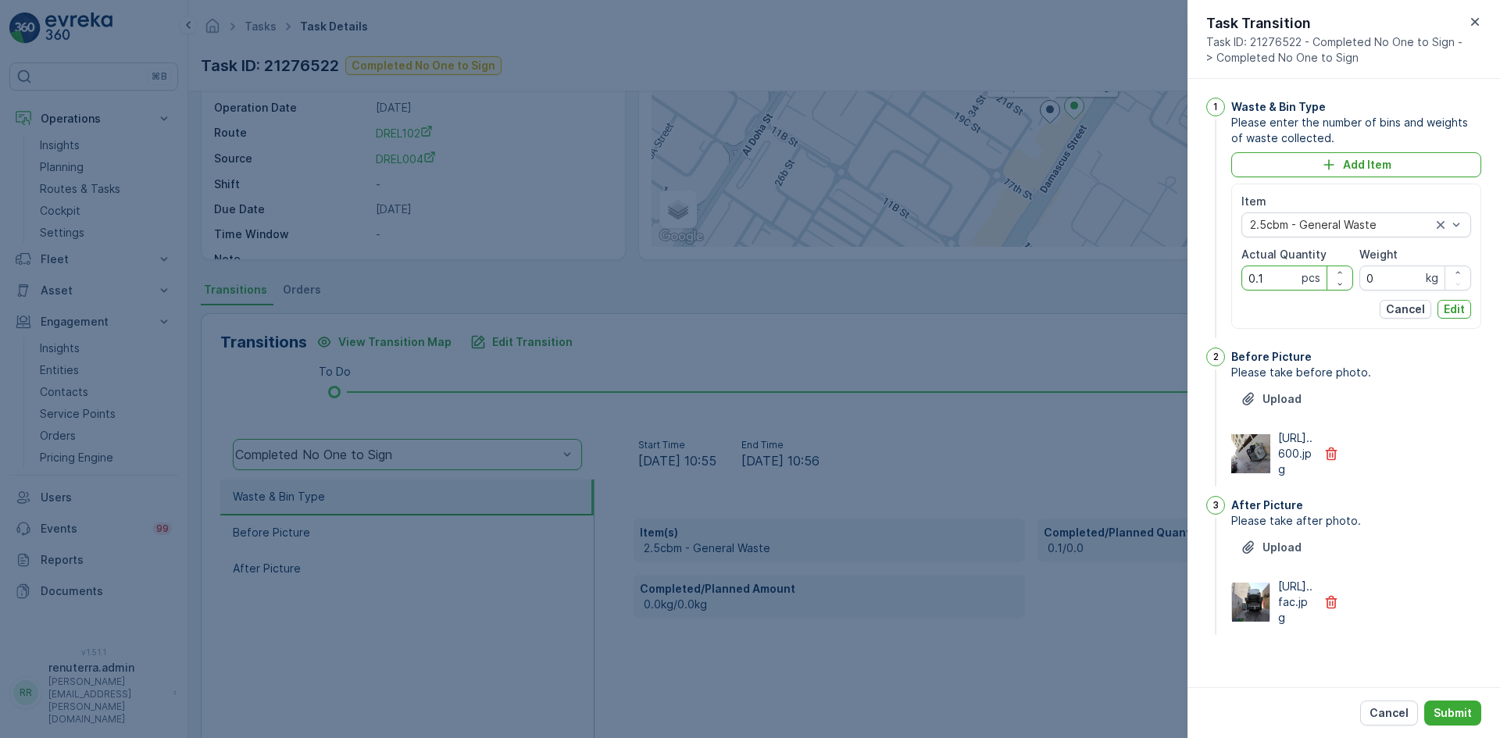
click at [1272, 276] on Quantity "0.1" at bounding box center [1298, 278] width 112 height 25
type Quantity "0"
type Quantity "1"
drag, startPoint x: 1460, startPoint y: 310, endPoint x: 1439, endPoint y: 349, distance: 44.4
click at [1459, 310] on p "Edit" at bounding box center [1454, 310] width 21 height 16
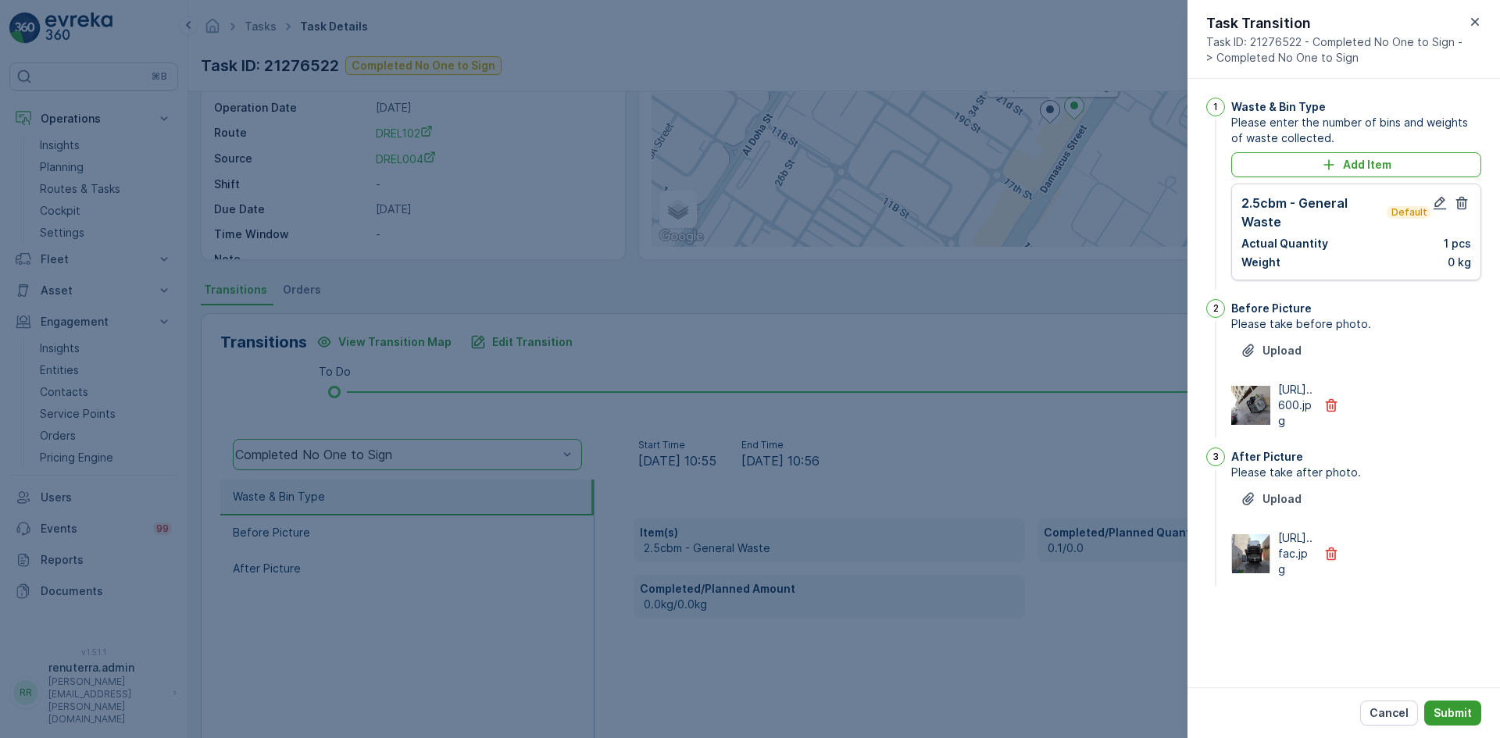
click at [1438, 706] on p "Submit" at bounding box center [1453, 714] width 38 height 16
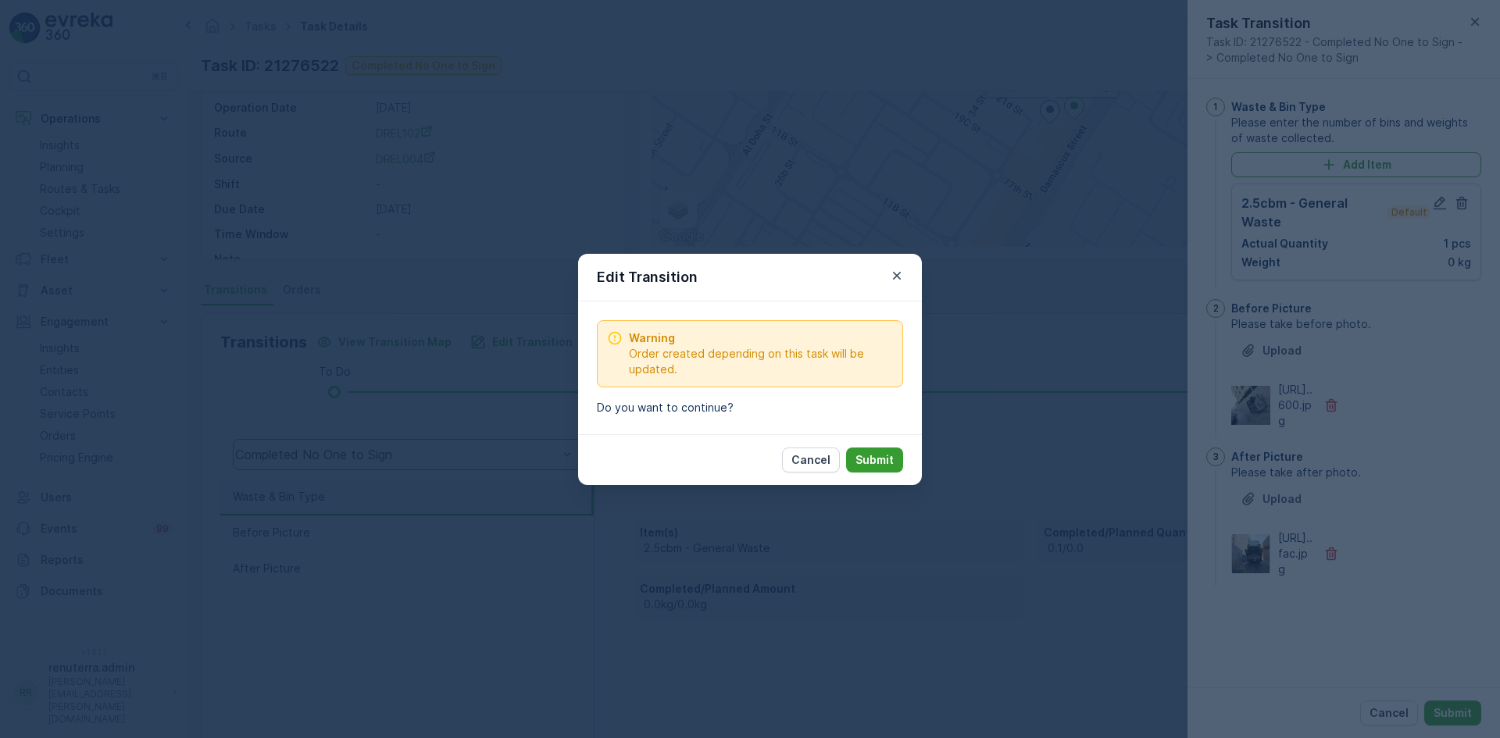
click at [878, 464] on p "Submit" at bounding box center [875, 460] width 38 height 16
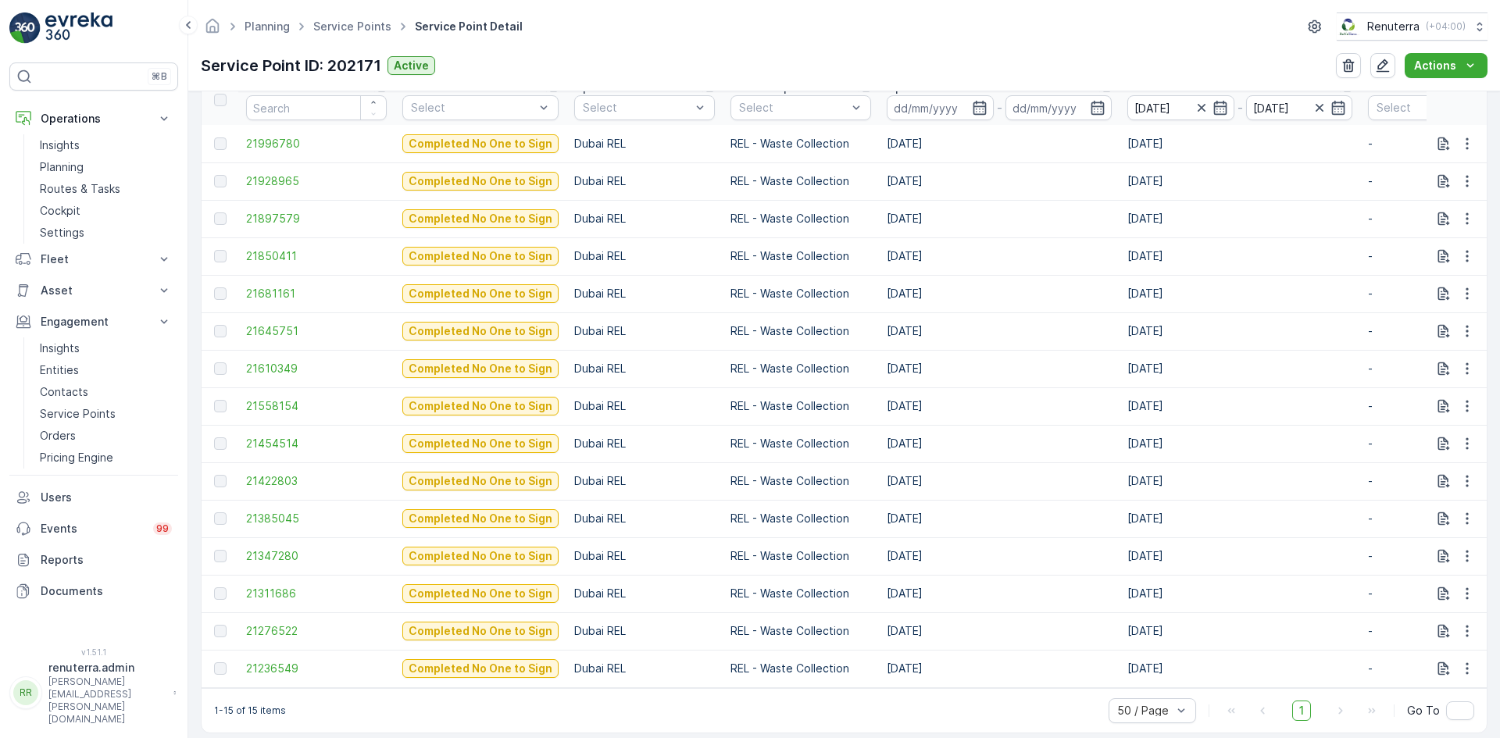
scroll to position [544, 0]
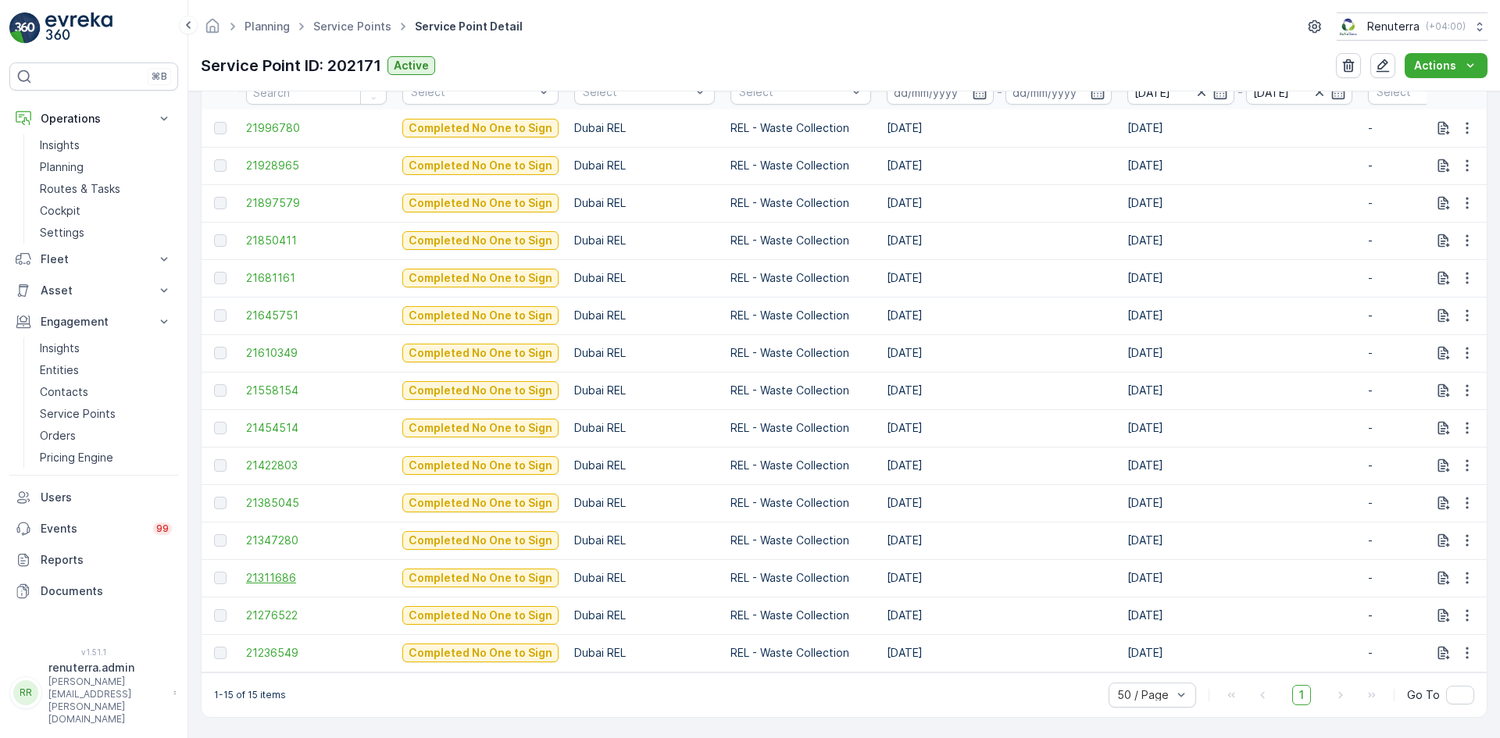
click at [261, 570] on span "21311686" at bounding box center [316, 578] width 141 height 16
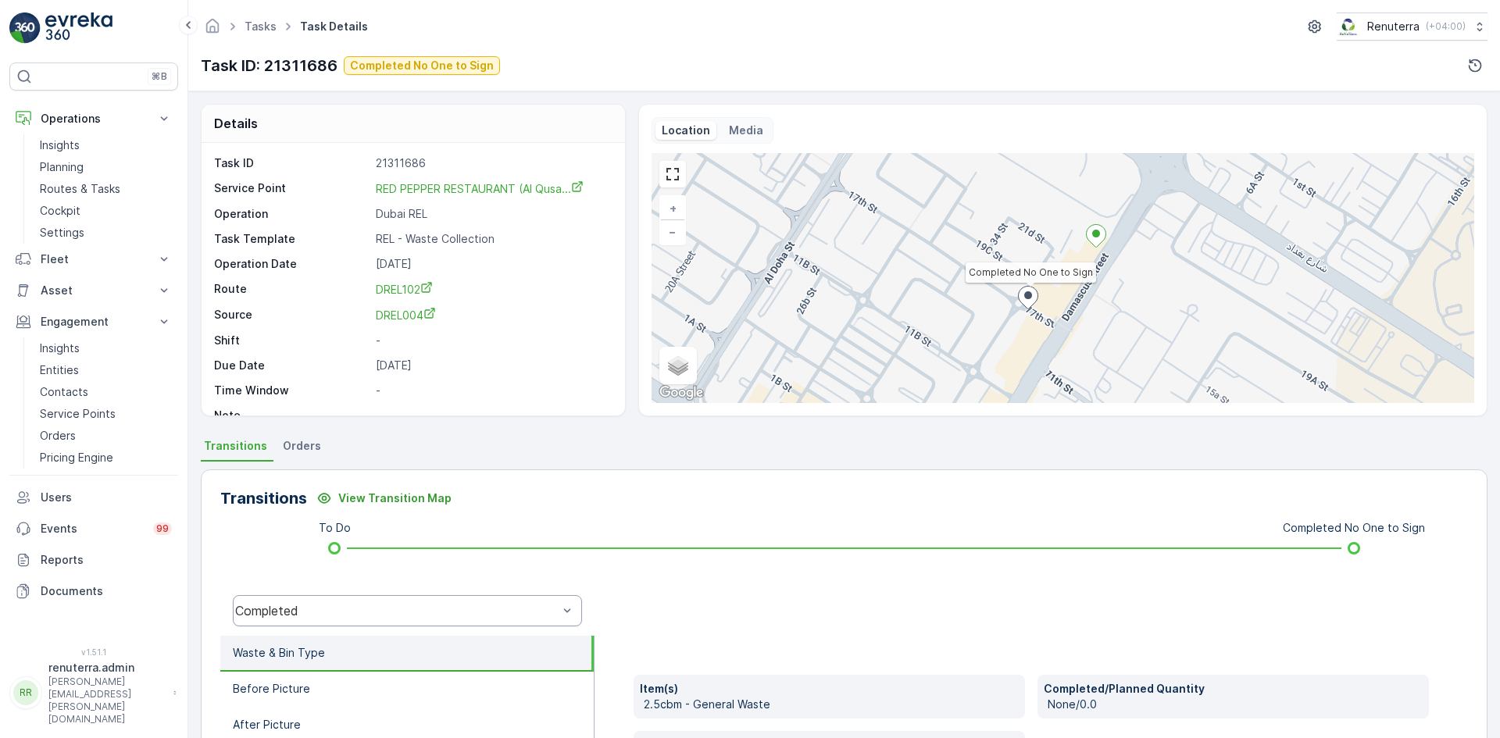
drag, startPoint x: 358, startPoint y: 628, endPoint x: 361, endPoint y: 610, distance: 19.0
click at [362, 627] on div "Completed" at bounding box center [407, 611] width 374 height 50
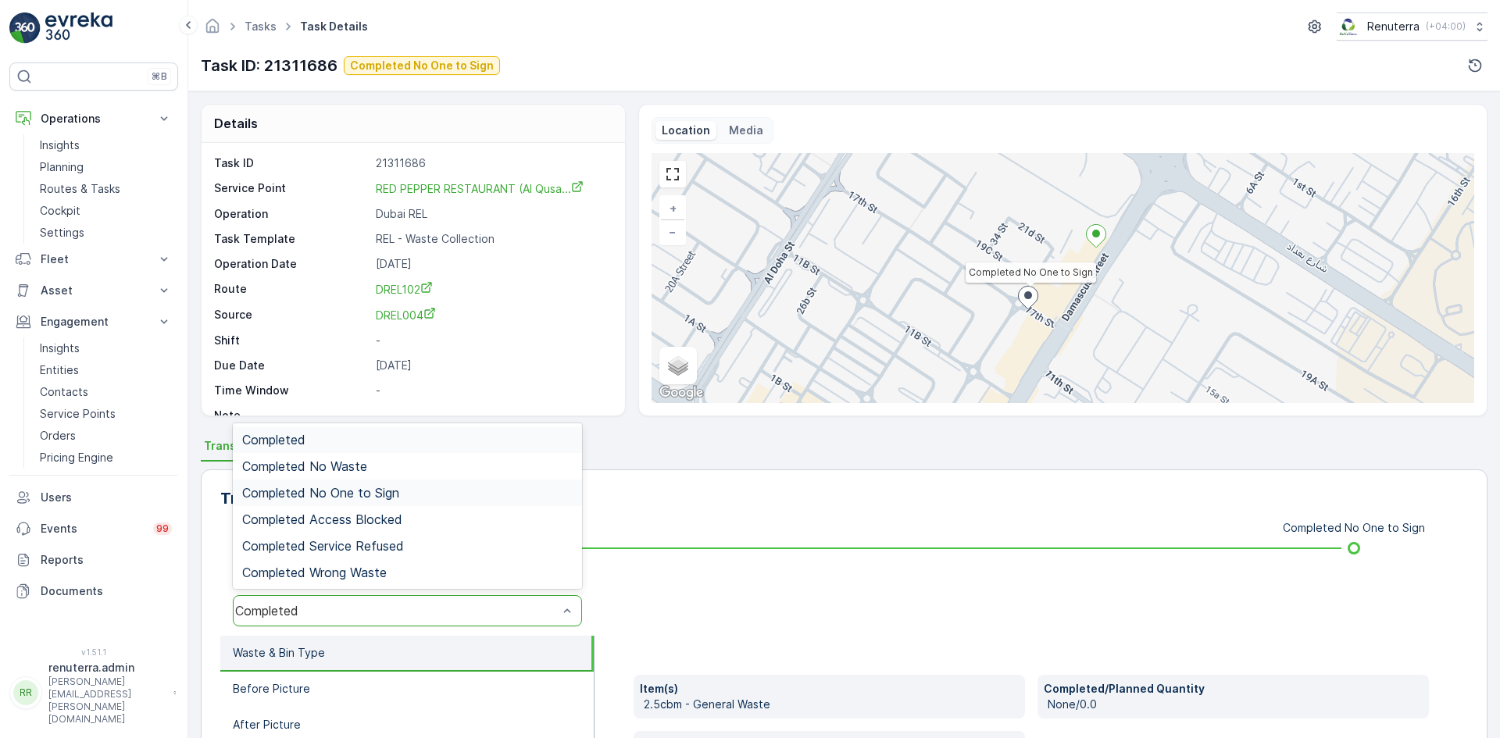
click at [413, 490] on div "Completed No One to Sign" at bounding box center [407, 493] width 331 height 14
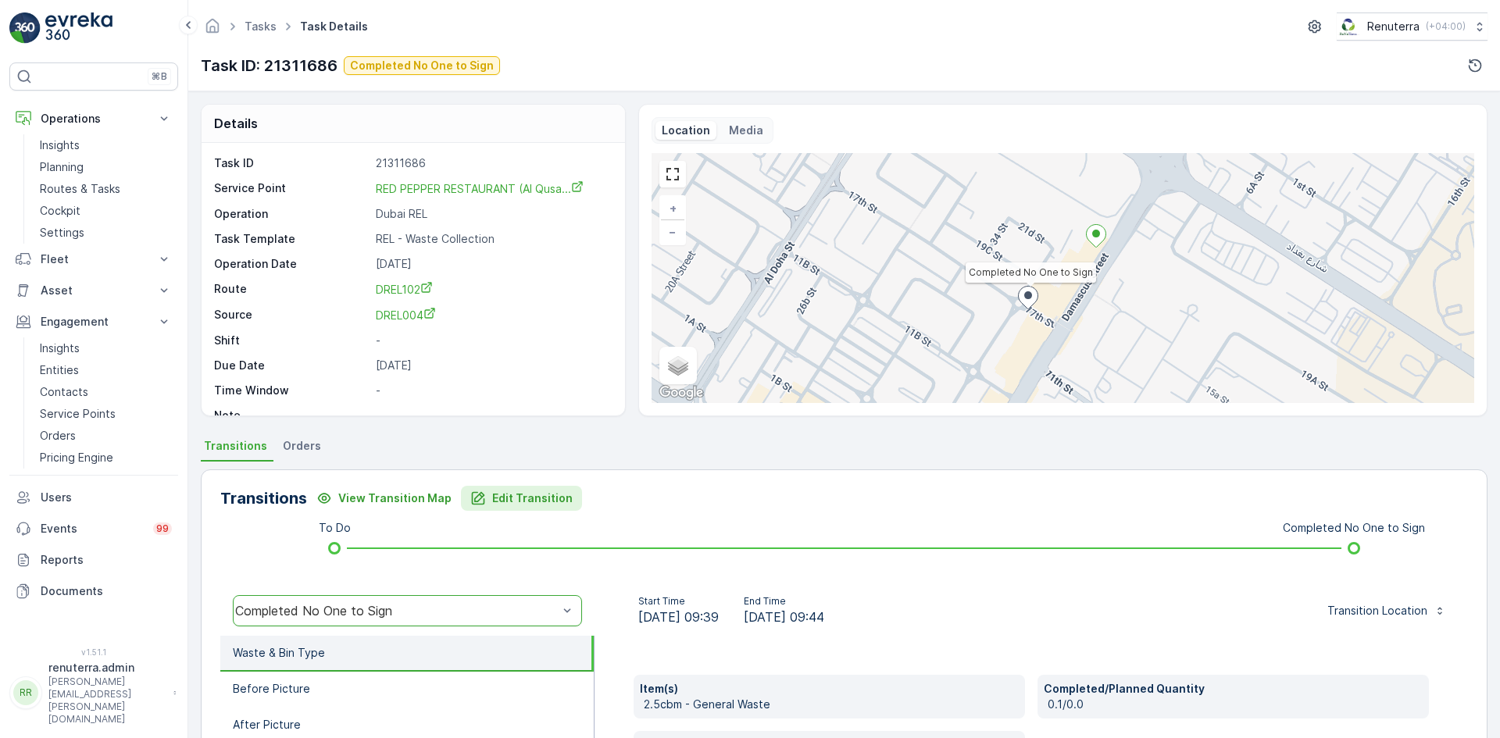
click at [507, 491] on button "Edit Transition" at bounding box center [521, 498] width 121 height 25
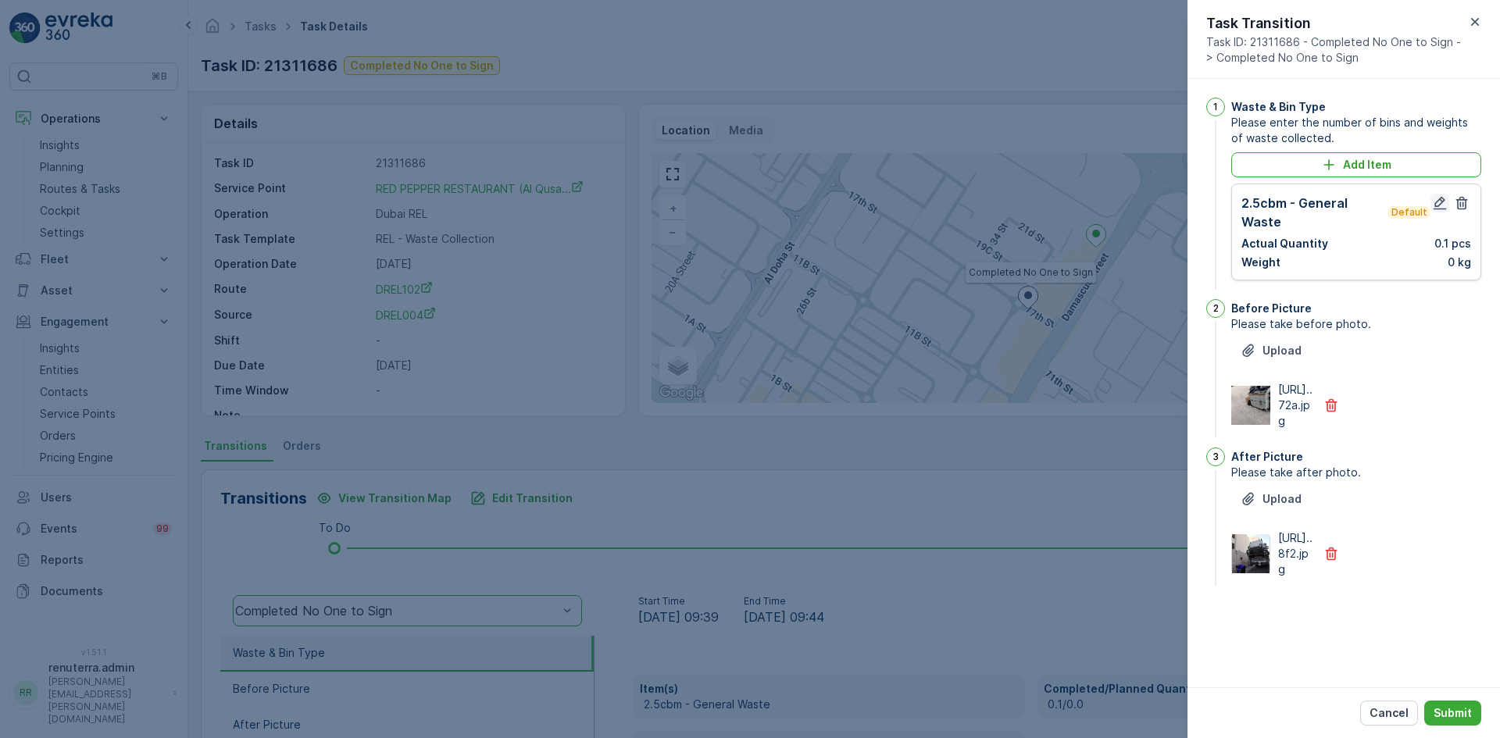
click at [1439, 203] on icon "button" at bounding box center [1440, 203] width 16 height 16
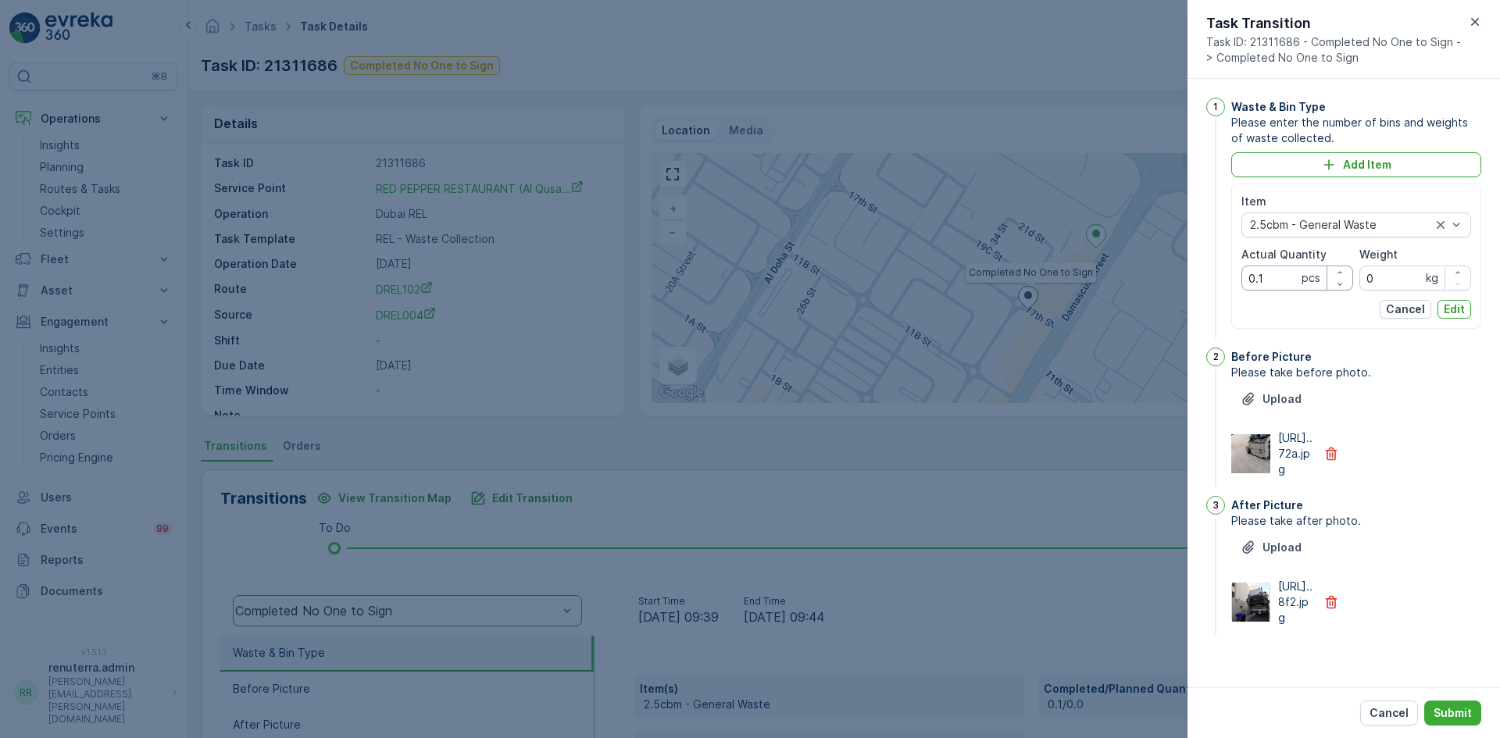
click at [1287, 278] on Quantity "0.1" at bounding box center [1298, 278] width 112 height 25
type Quantity "0"
type Quantity "1"
click at [1438, 326] on div "Waste & Bin Type Please enter the number of bins and weights of waste collected…" at bounding box center [1357, 220] width 250 height 244
click at [1444, 315] on p "Edit" at bounding box center [1454, 310] width 21 height 16
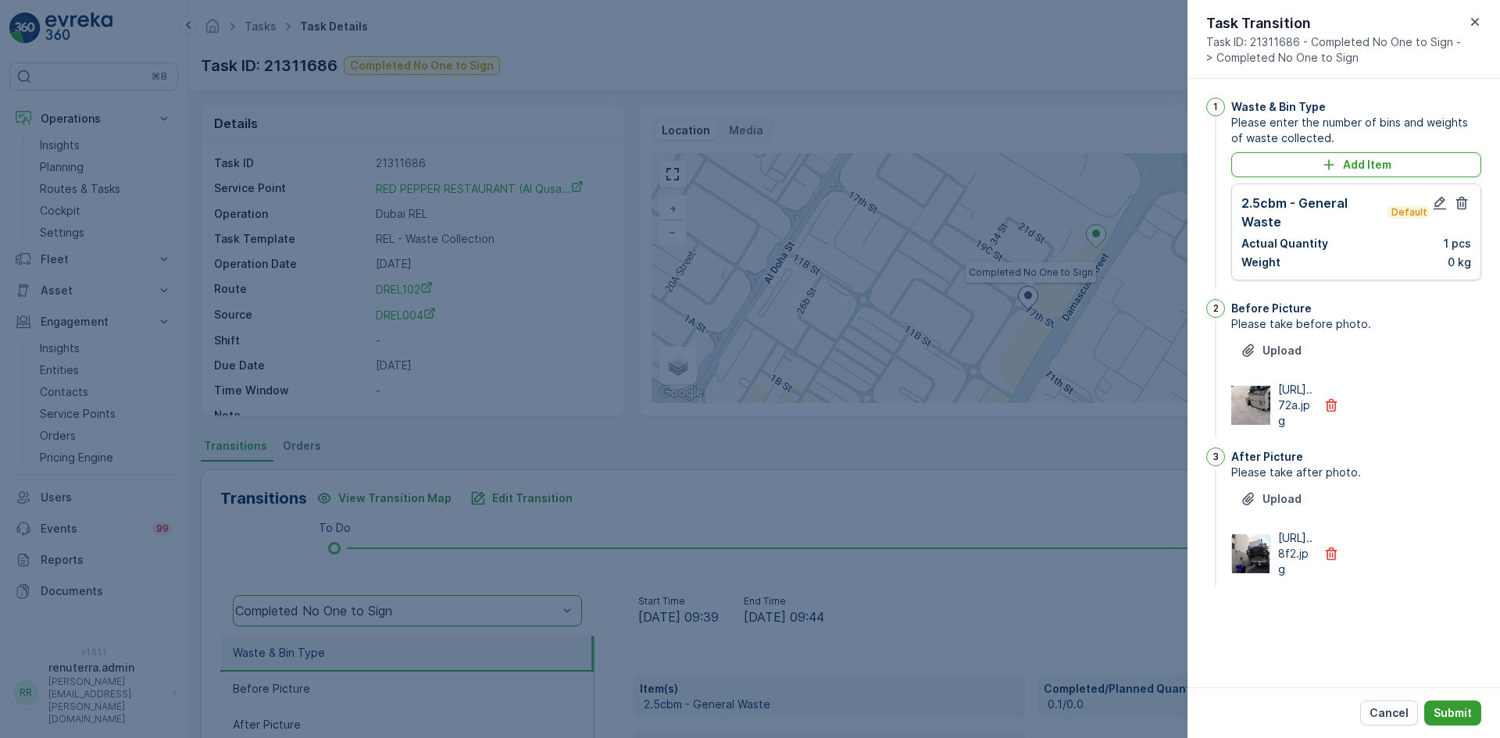
click at [1460, 716] on p "Submit" at bounding box center [1453, 714] width 38 height 16
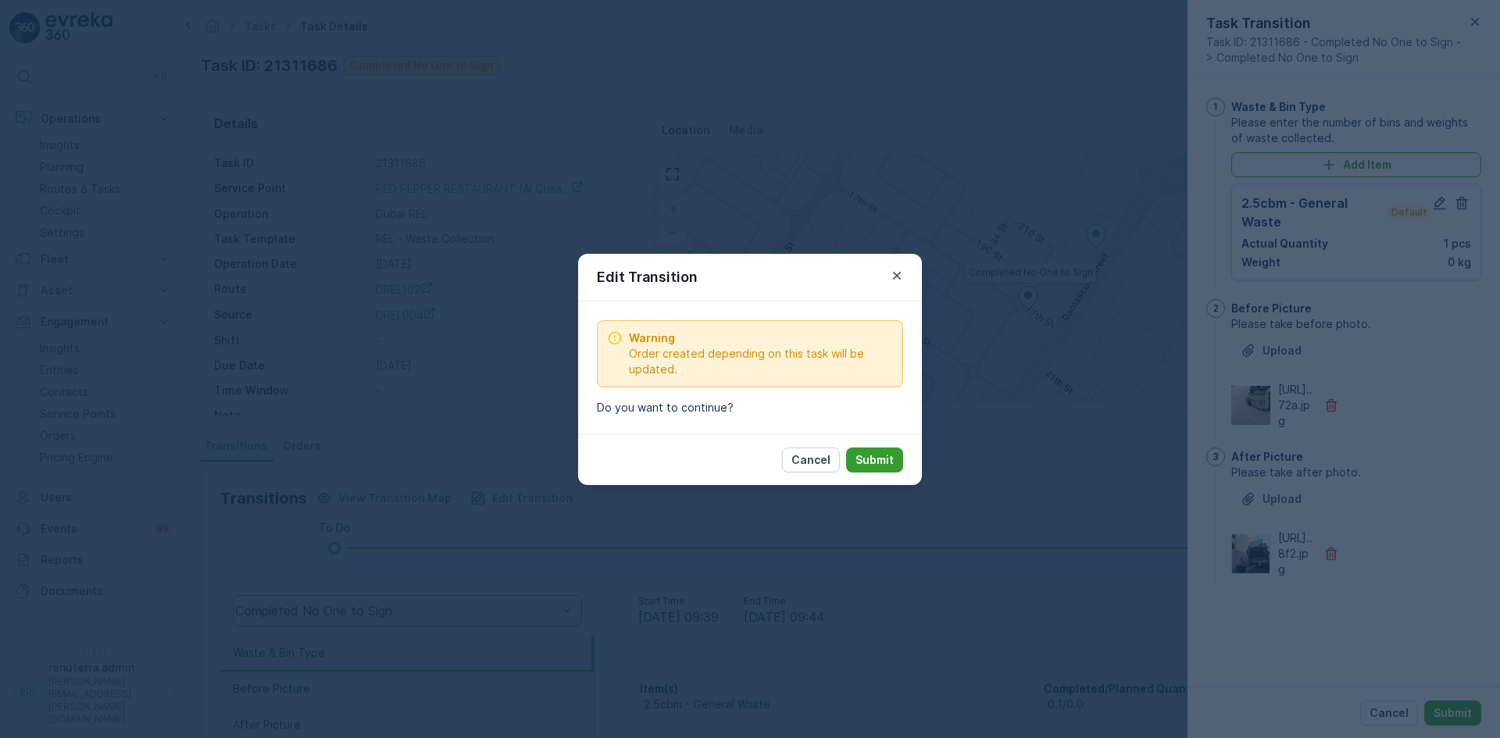
click at [882, 455] on p "Submit" at bounding box center [875, 460] width 38 height 16
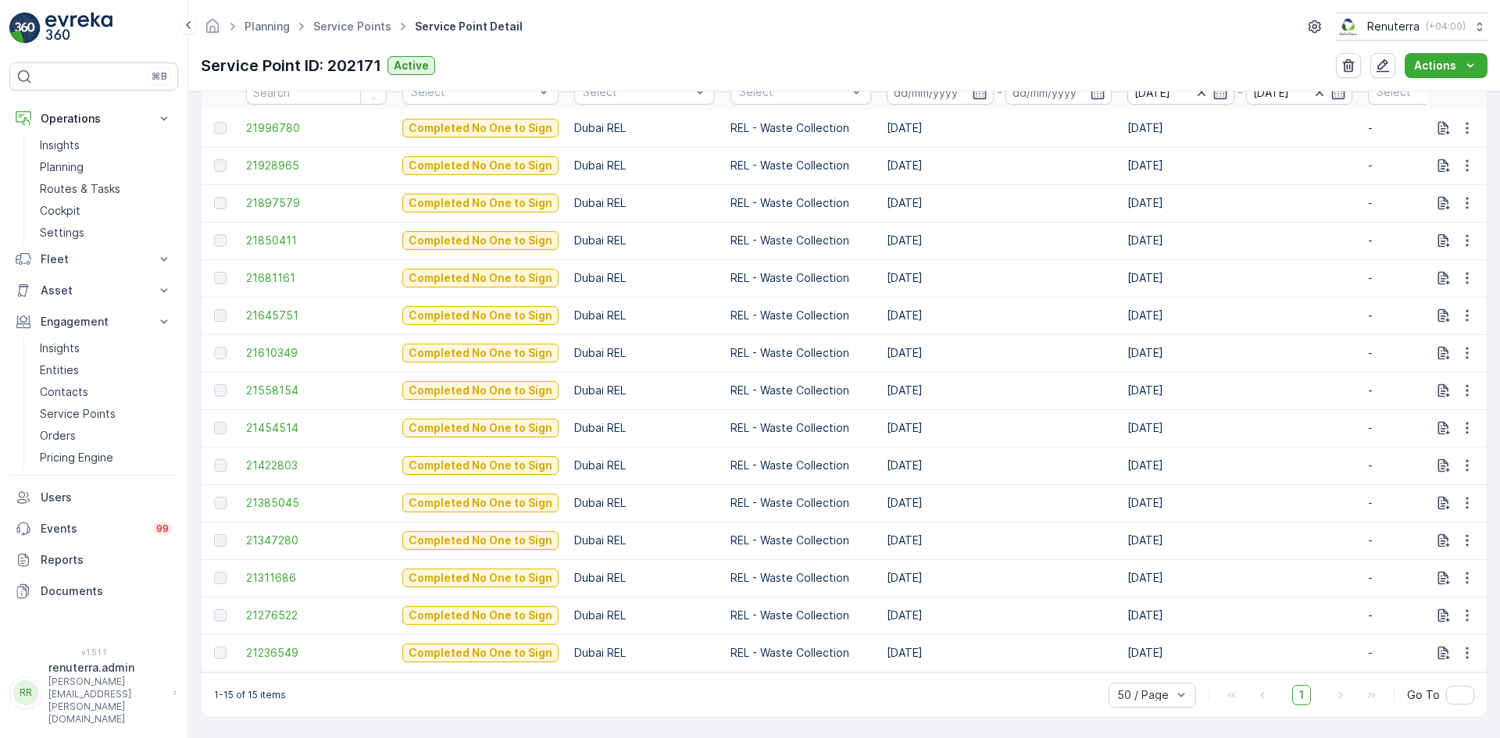
scroll to position [544, 0]
click at [264, 495] on span "21385045" at bounding box center [316, 503] width 141 height 16
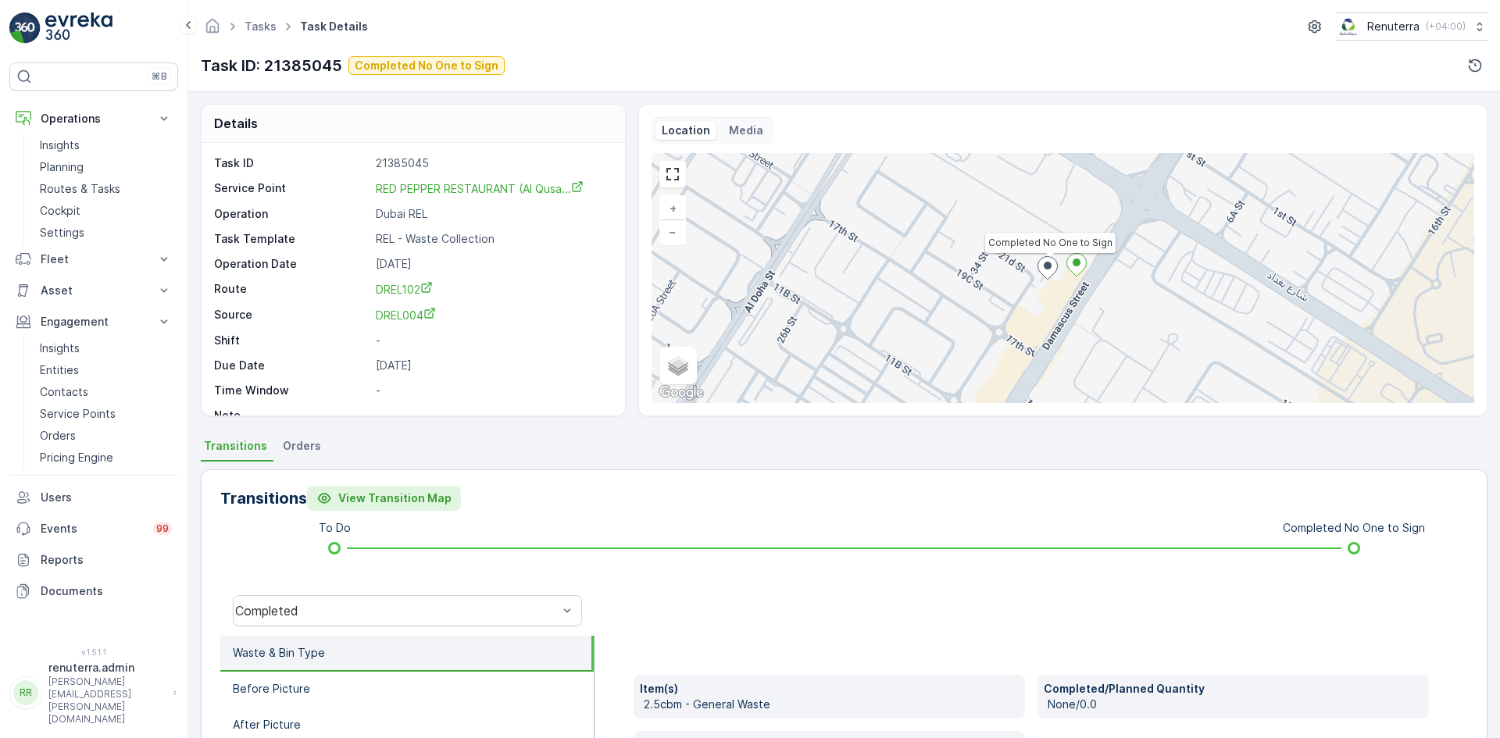
click at [378, 494] on p "View Transition Map" at bounding box center [394, 499] width 113 height 16
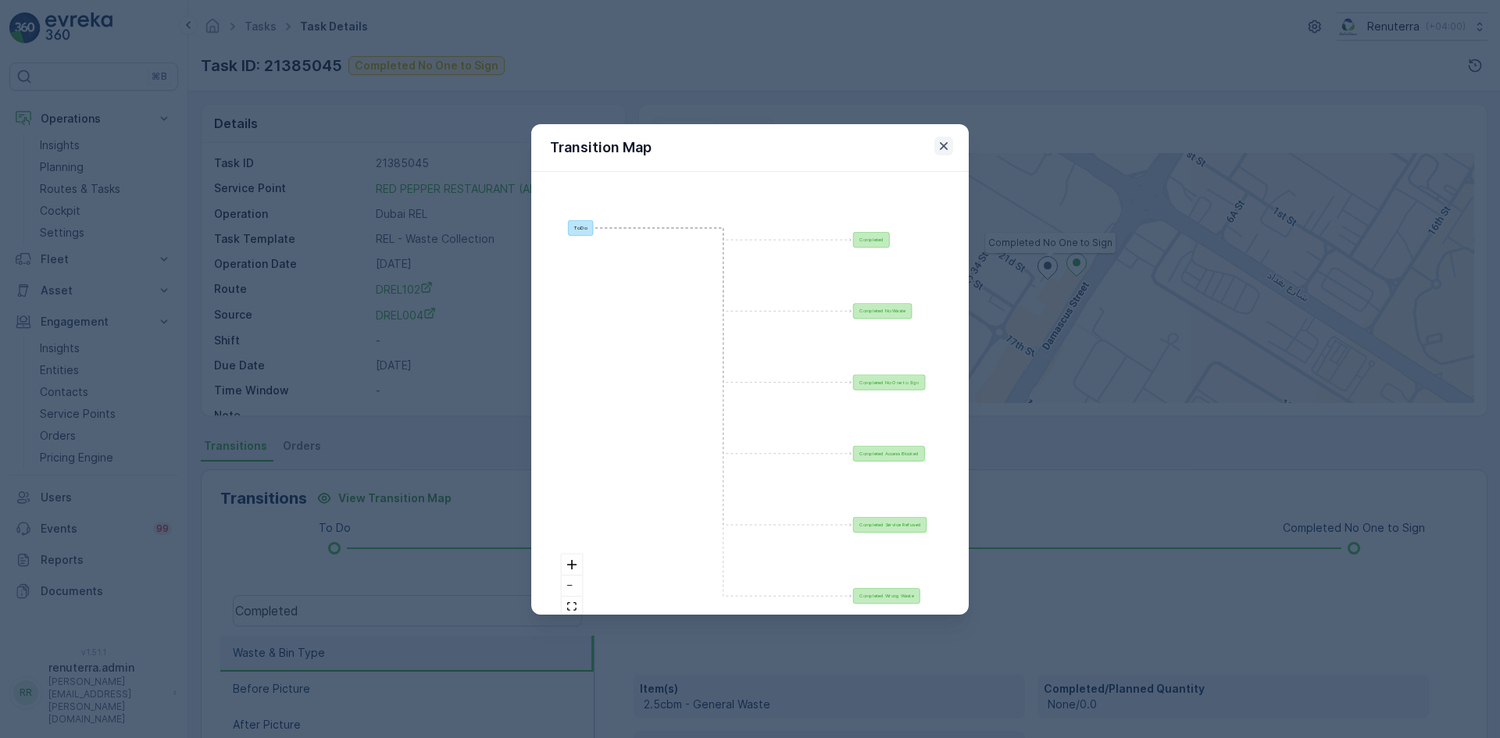
click at [945, 144] on icon "button" at bounding box center [944, 146] width 16 height 16
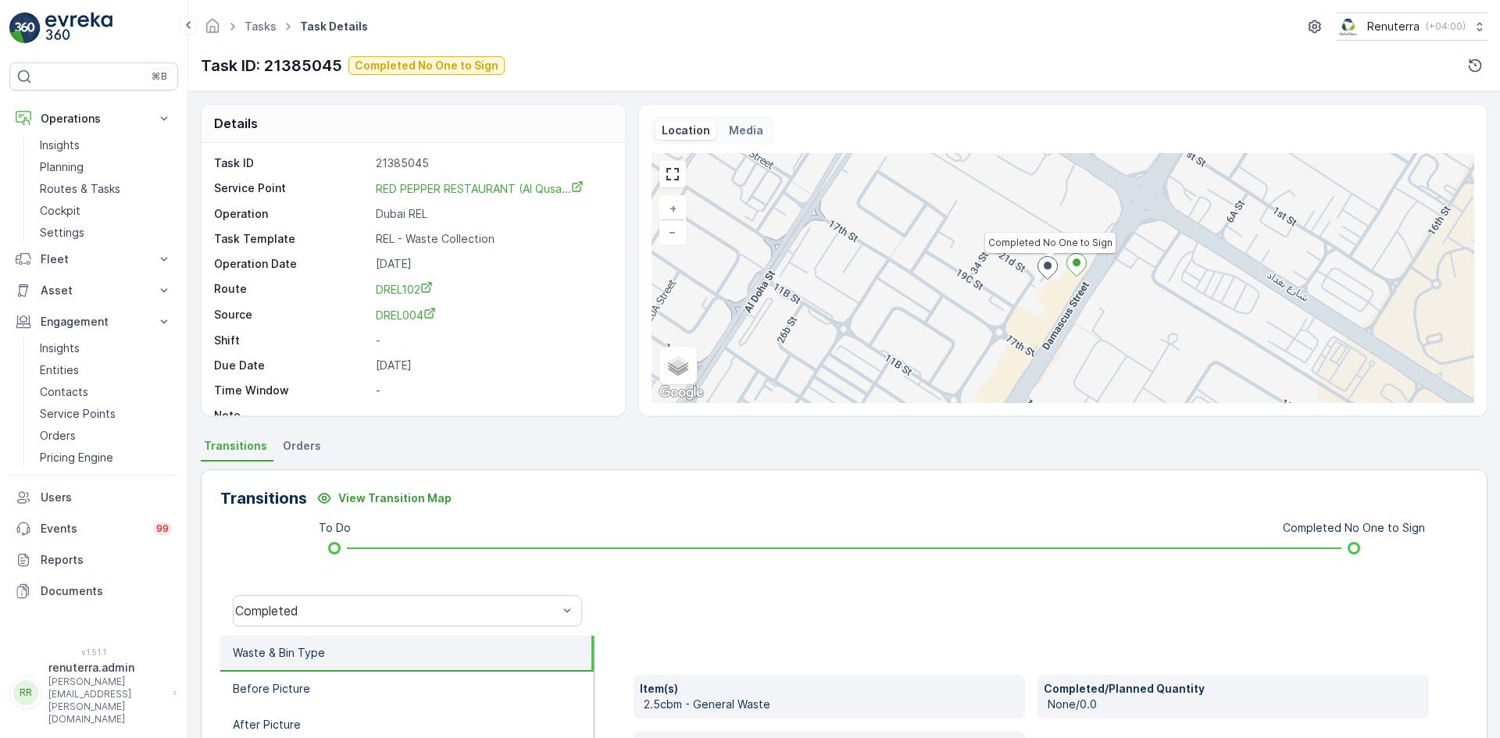
click at [288, 457] on li "Orders" at bounding box center [304, 448] width 48 height 27
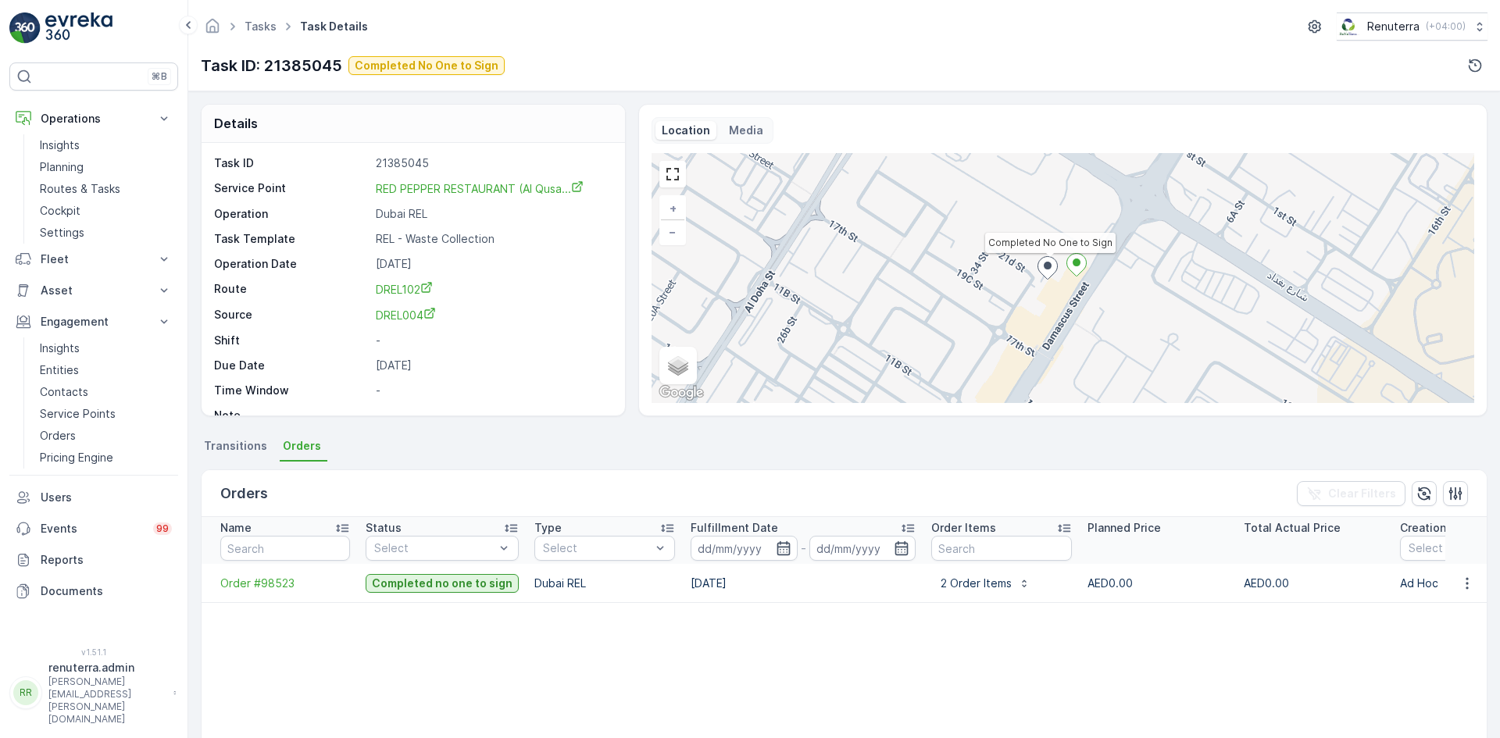
click at [220, 456] on li "Transitions" at bounding box center [237, 448] width 73 height 27
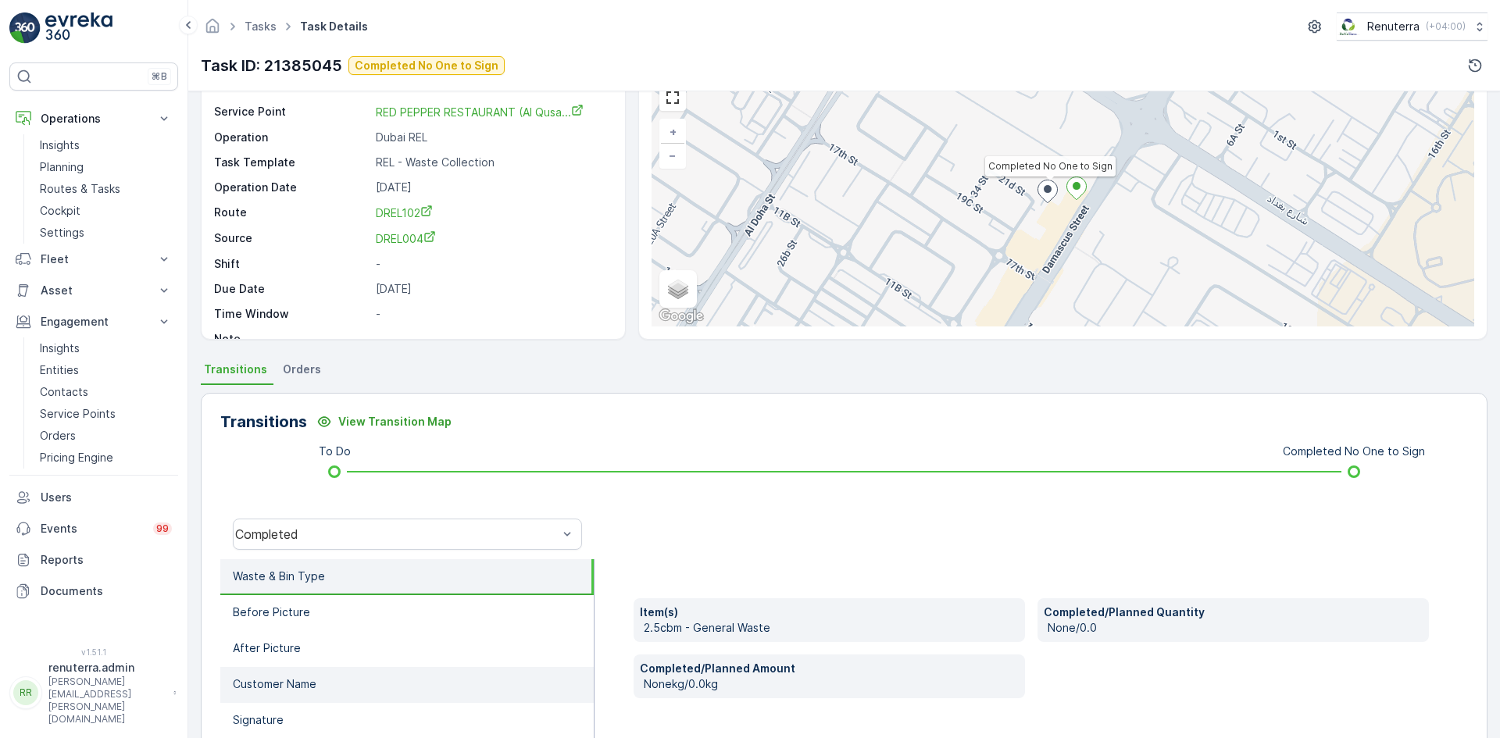
scroll to position [234, 0]
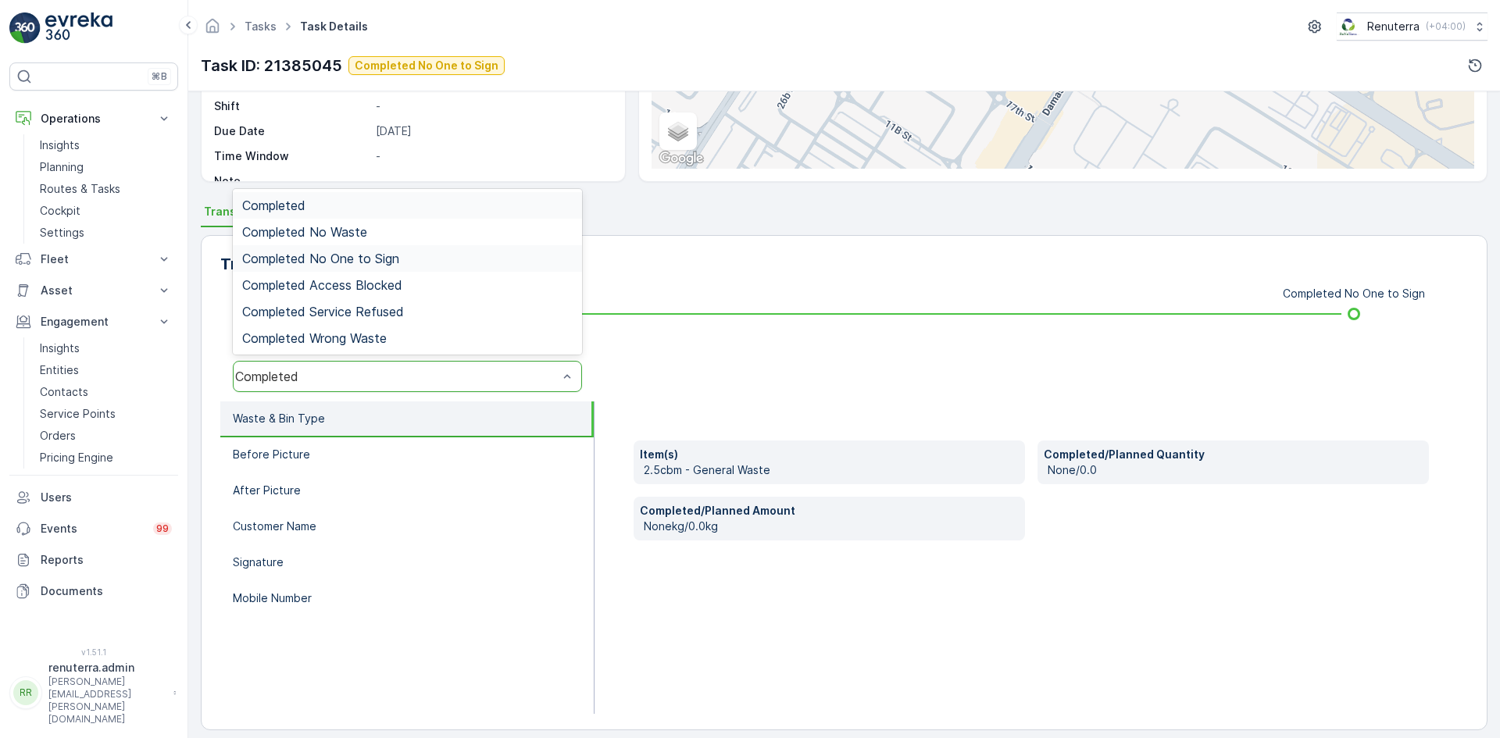
click at [389, 256] on span "Completed No One to Sign" at bounding box center [320, 259] width 157 height 14
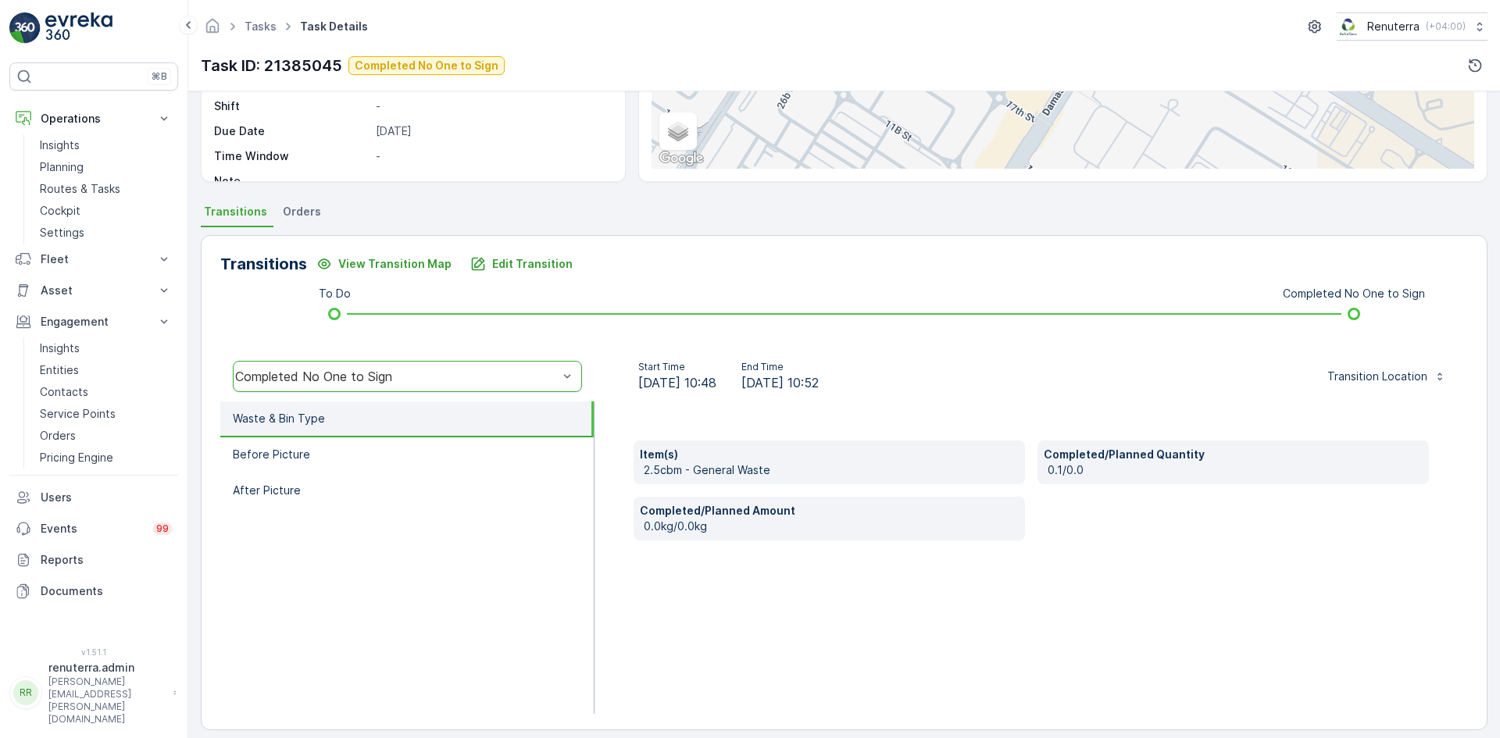
click at [428, 380] on div "Completed No One to Sign" at bounding box center [396, 377] width 323 height 14
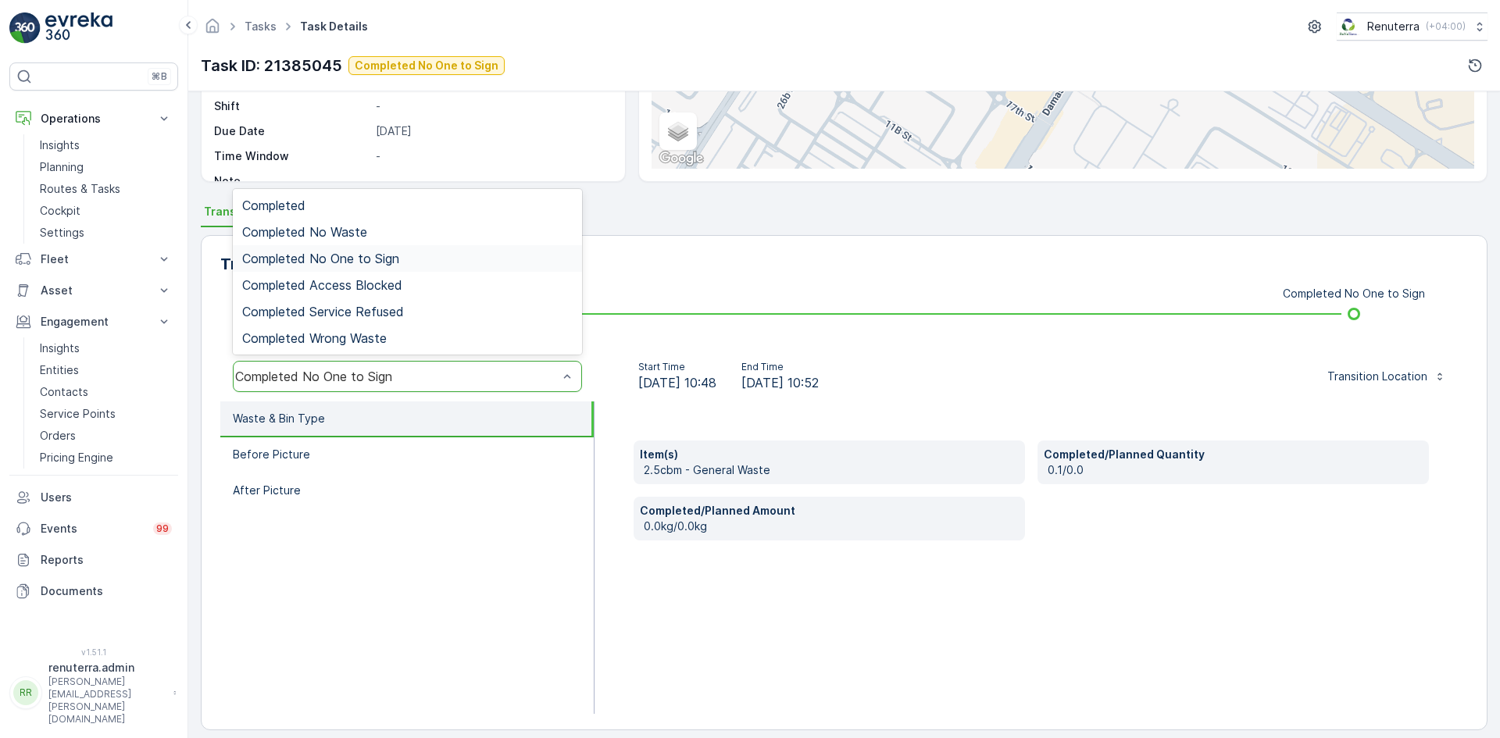
click at [413, 256] on div "Completed No One to Sign" at bounding box center [407, 259] width 331 height 14
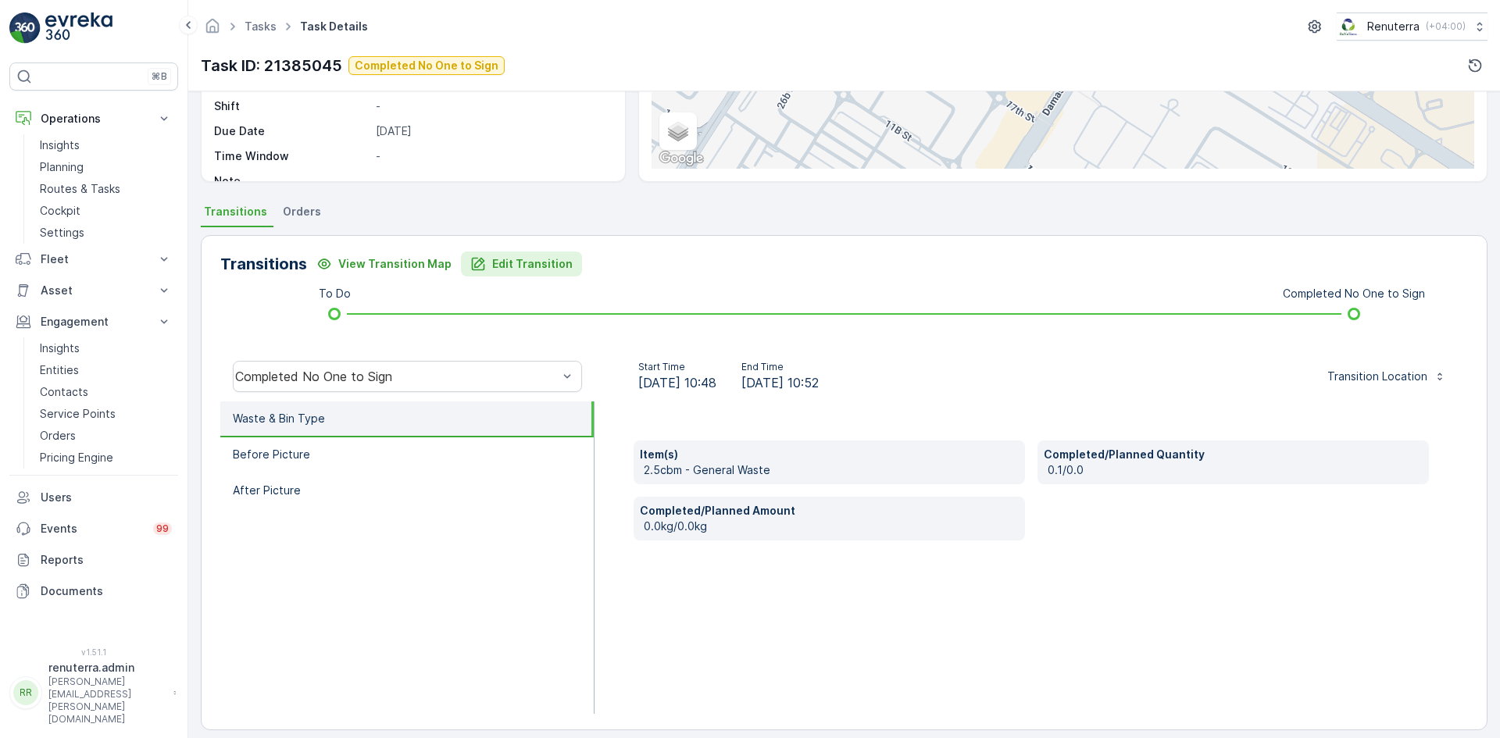
click at [492, 255] on button "Edit Transition" at bounding box center [521, 264] width 121 height 25
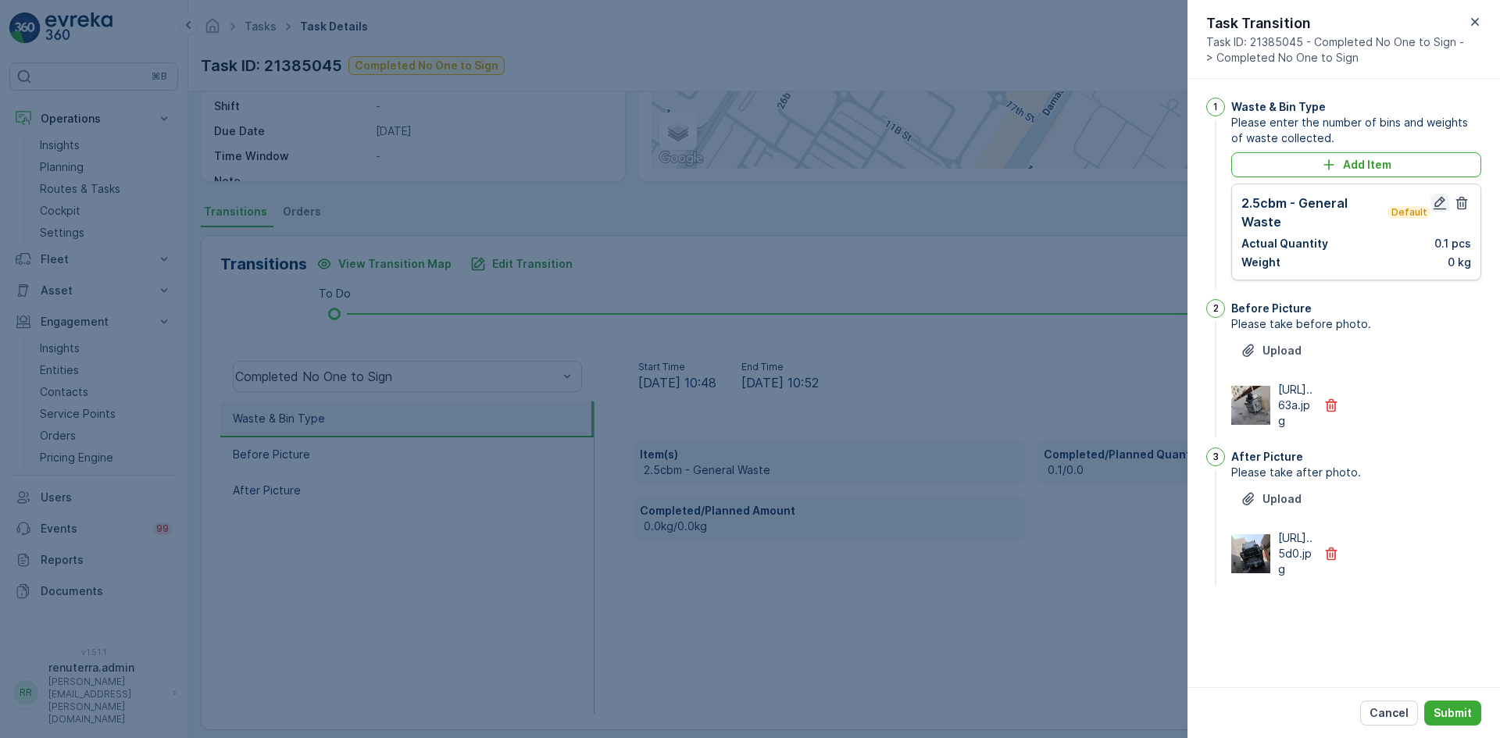
click at [1442, 202] on icon "button" at bounding box center [1440, 203] width 13 height 13
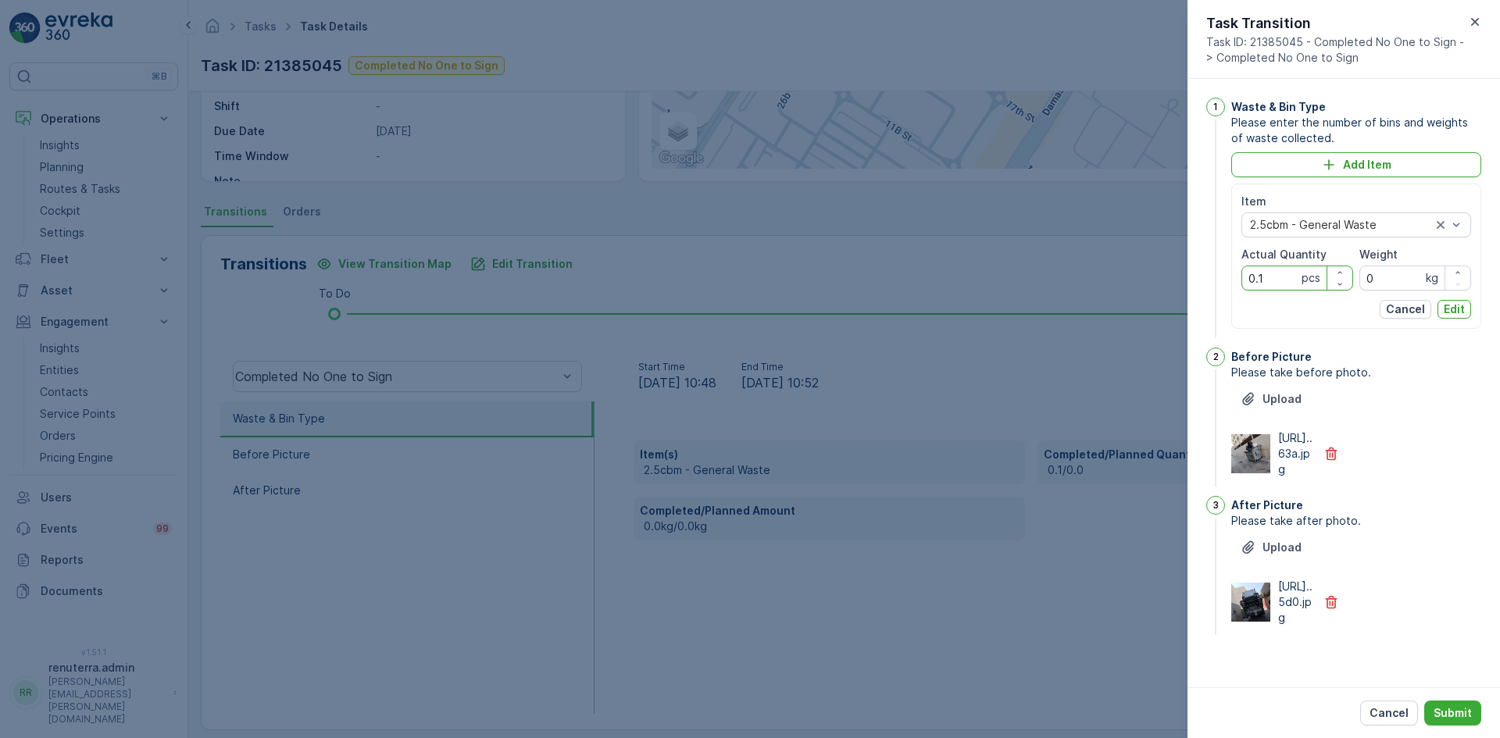
drag, startPoint x: 1280, startPoint y: 278, endPoint x: 1224, endPoint y: 281, distance: 55.5
click at [1224, 281] on div "1 Waste & Bin Type Please enter the number of bins and weights of waste collect…" at bounding box center [1344, 220] width 275 height 244
type Quantity "1"
click at [1454, 309] on p "Edit" at bounding box center [1454, 310] width 21 height 16
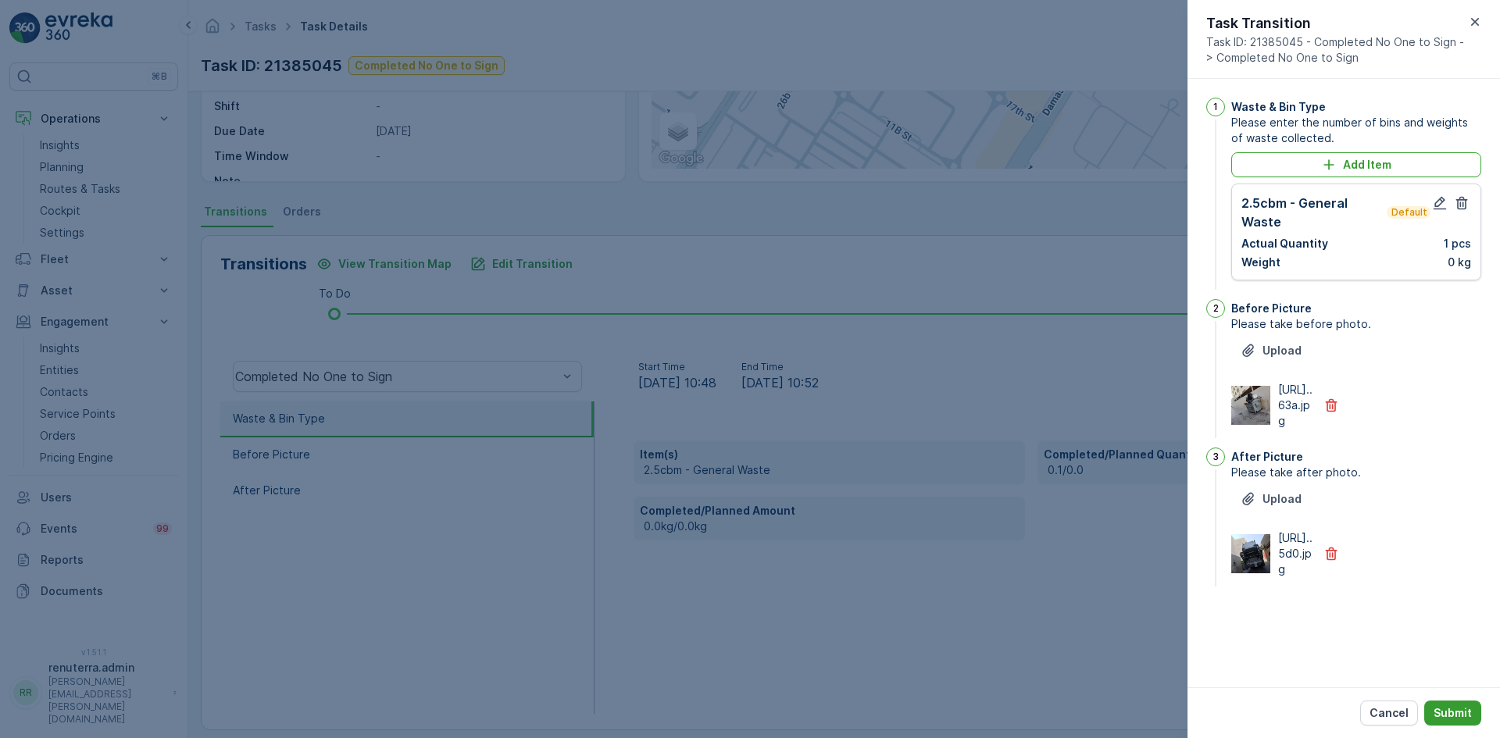
click at [1458, 722] on button "Submit" at bounding box center [1453, 713] width 57 height 25
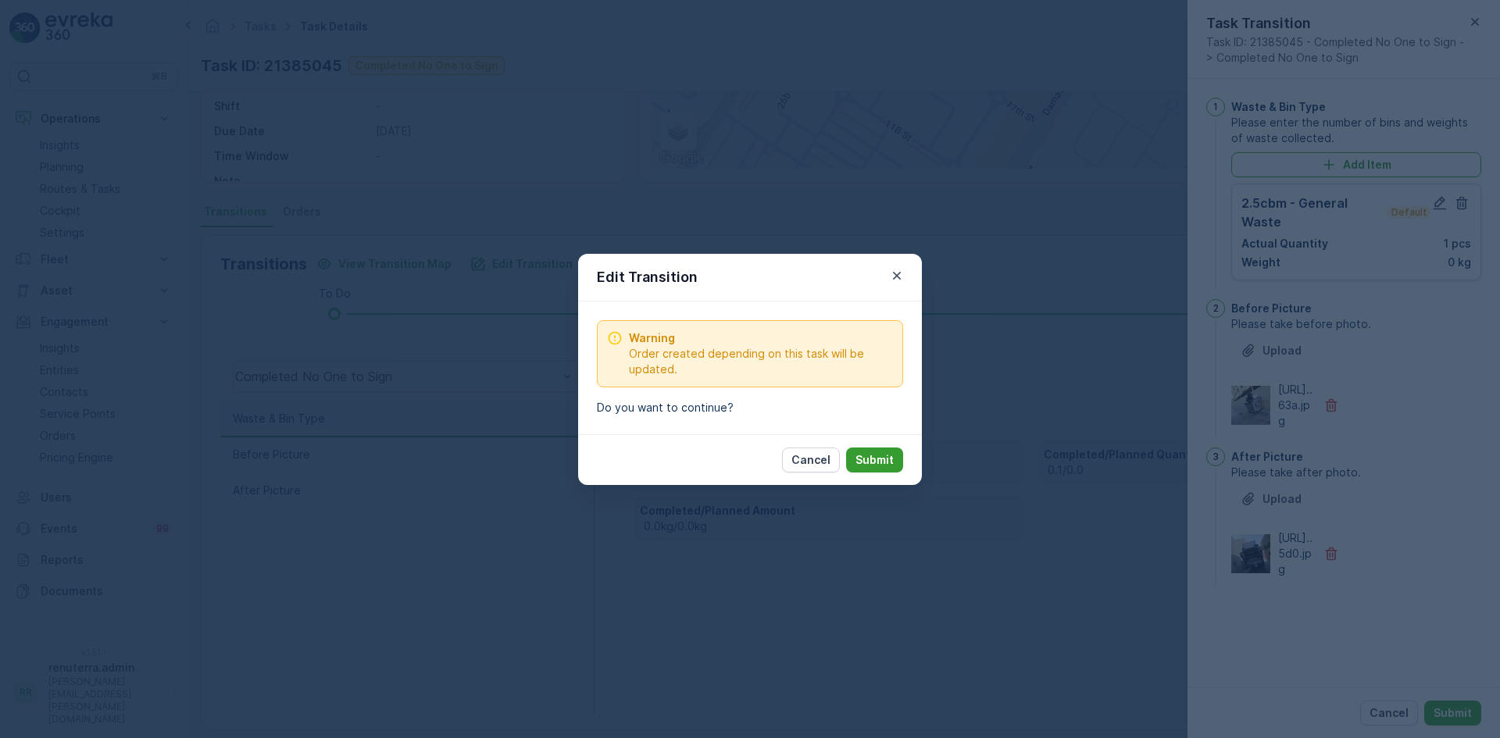
click at [869, 459] on p "Submit" at bounding box center [875, 460] width 38 height 16
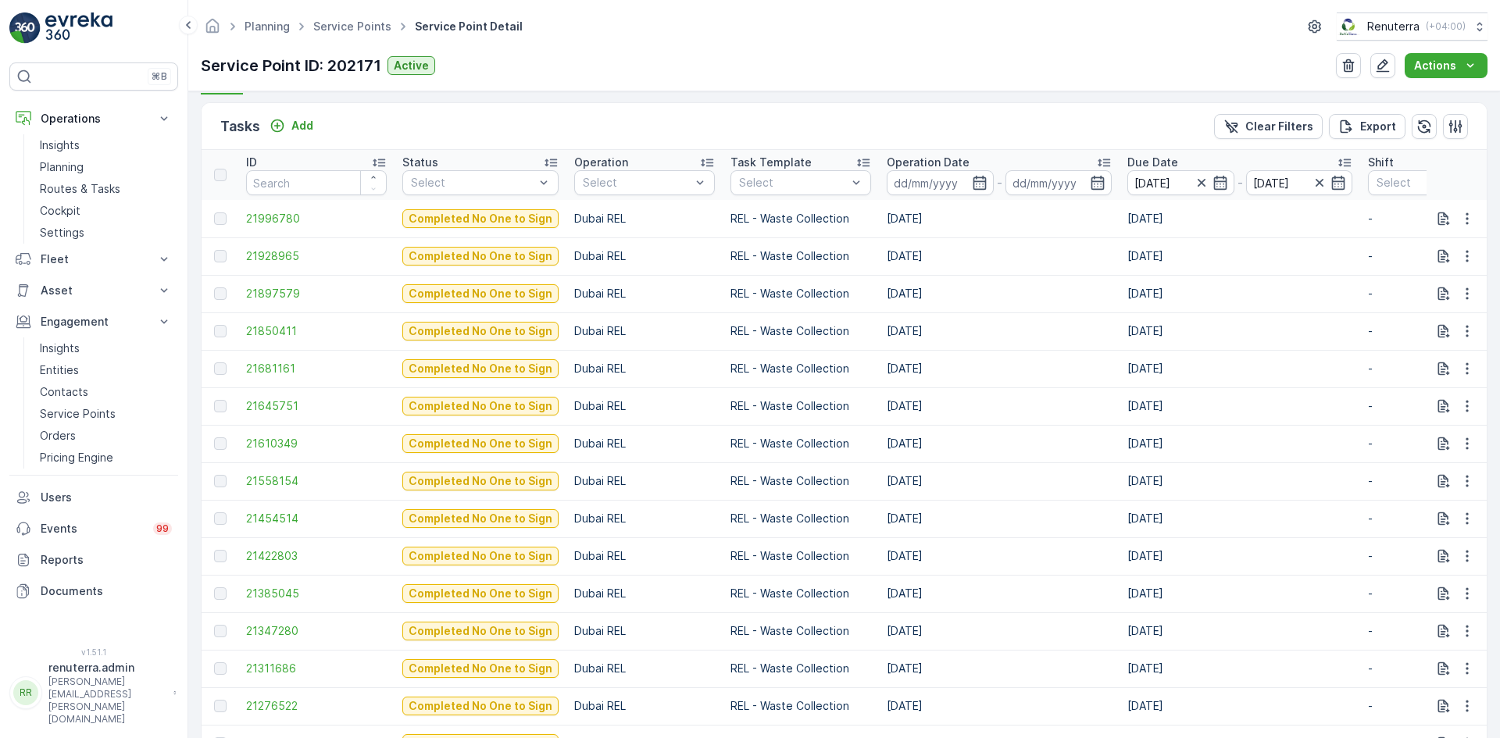
scroll to position [544, 0]
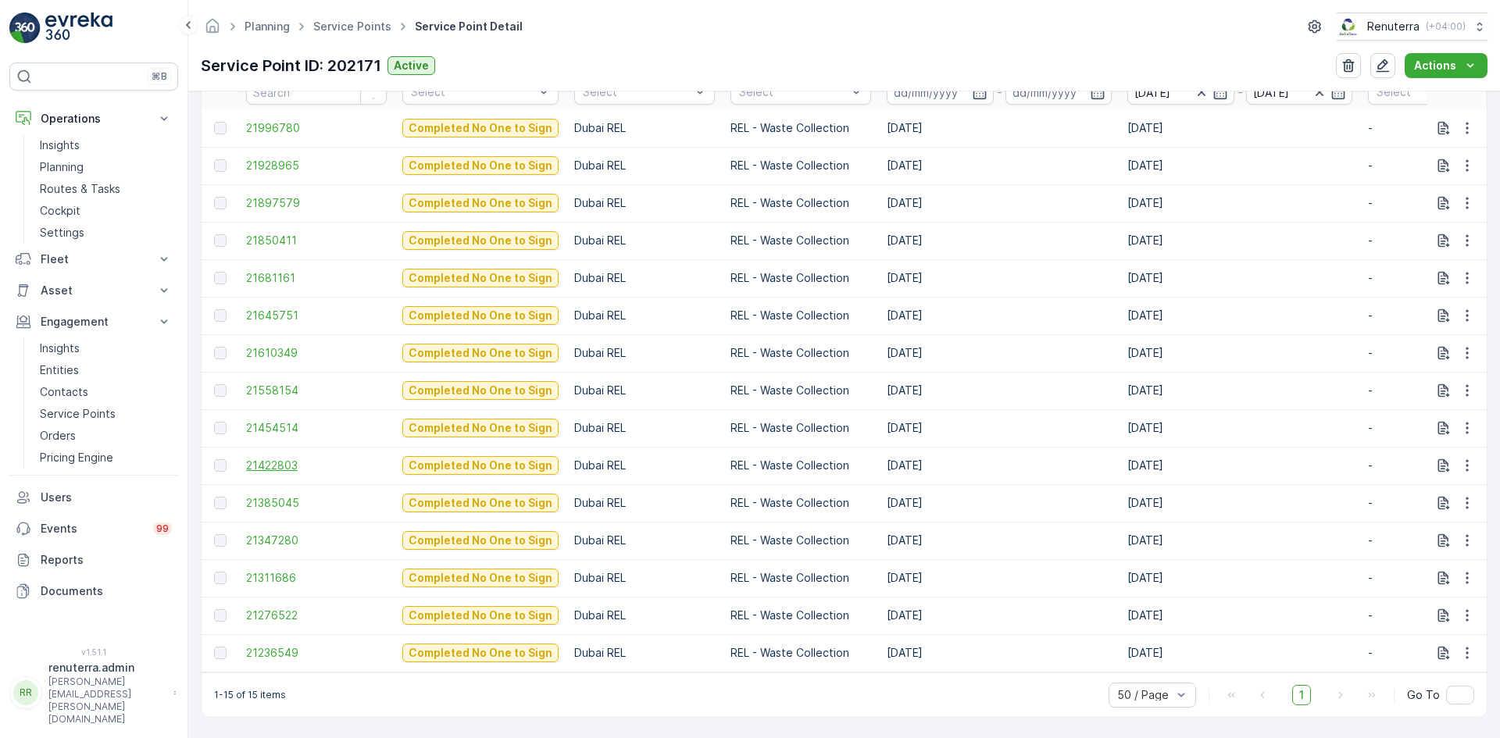
click at [281, 458] on span "21422803" at bounding box center [316, 466] width 141 height 16
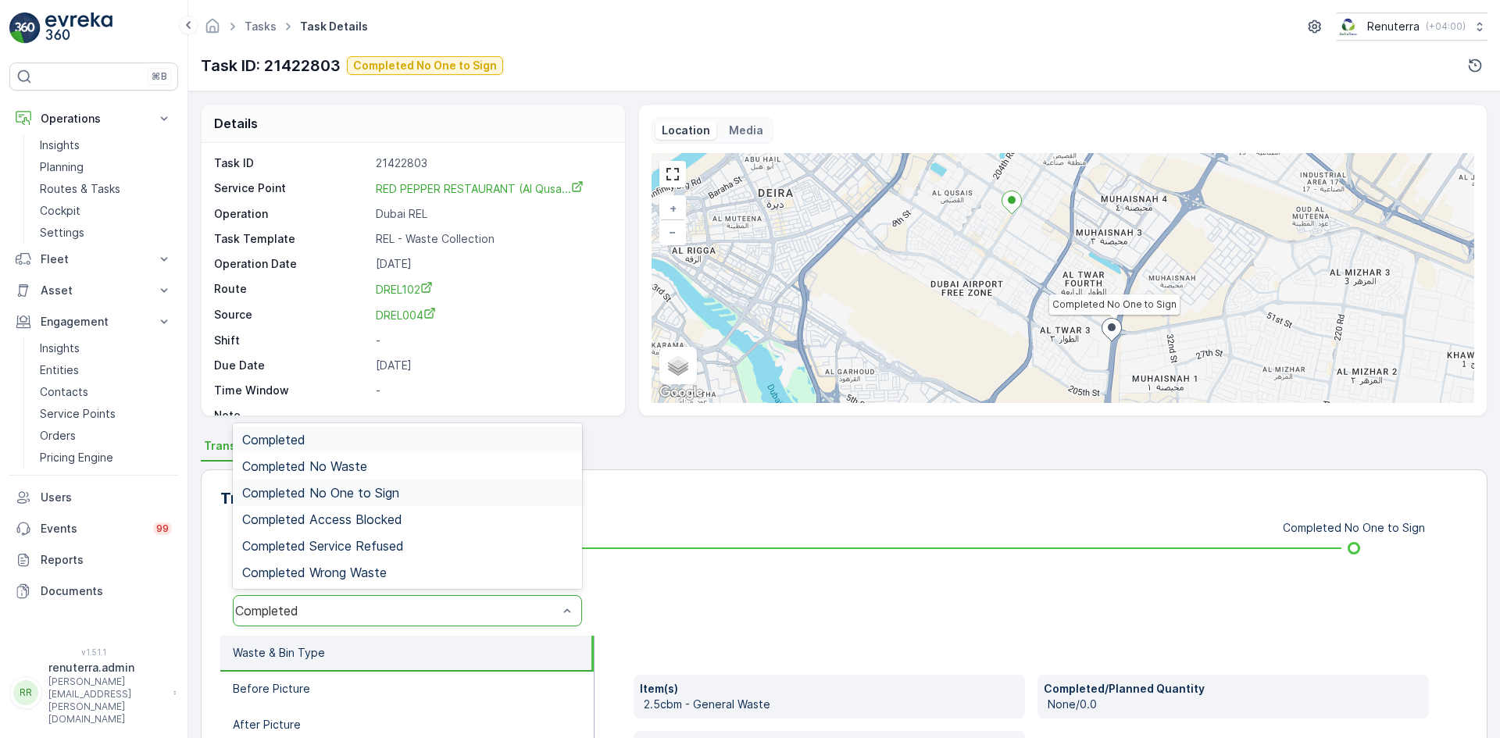
click at [409, 481] on div "Completed No One to Sign" at bounding box center [407, 493] width 349 height 27
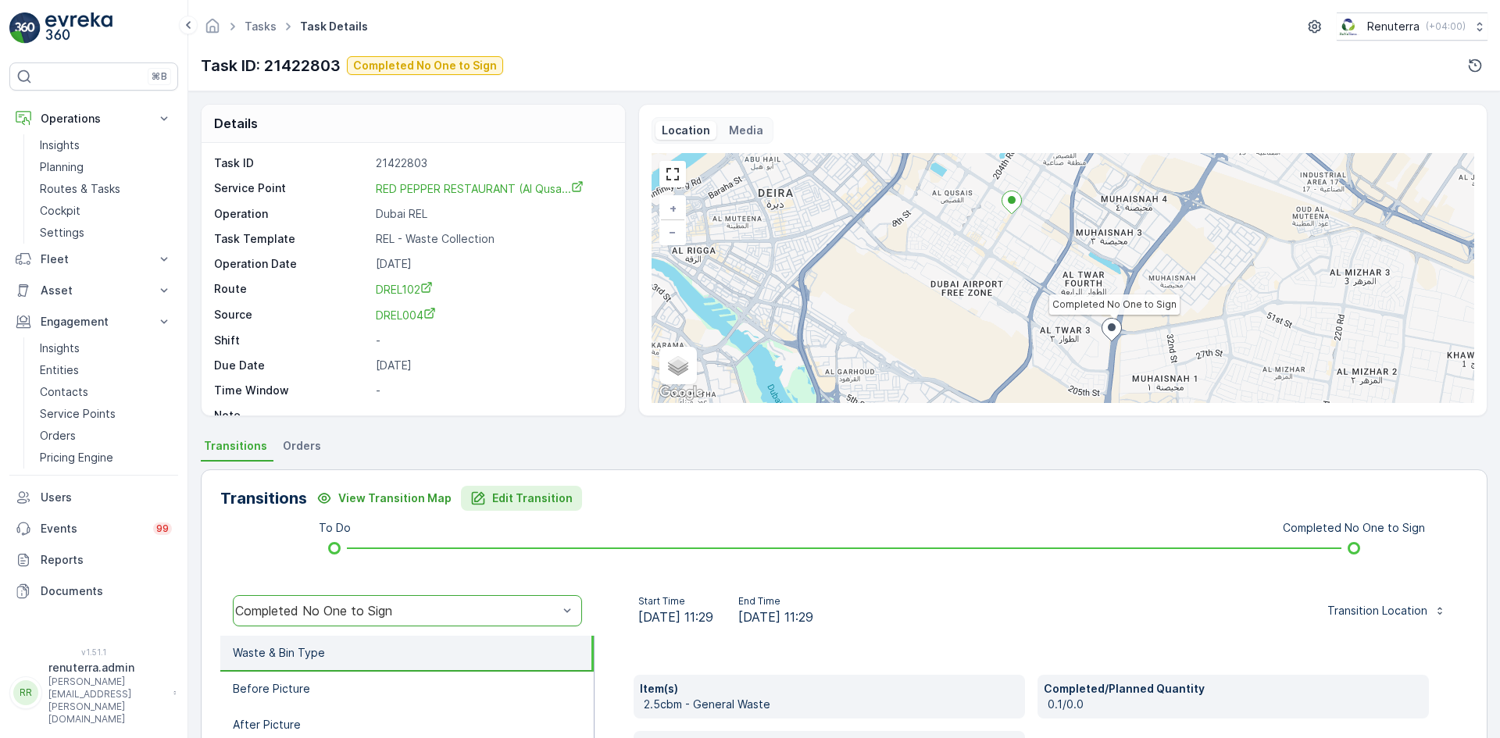
click at [513, 491] on p "Edit Transition" at bounding box center [532, 499] width 80 height 16
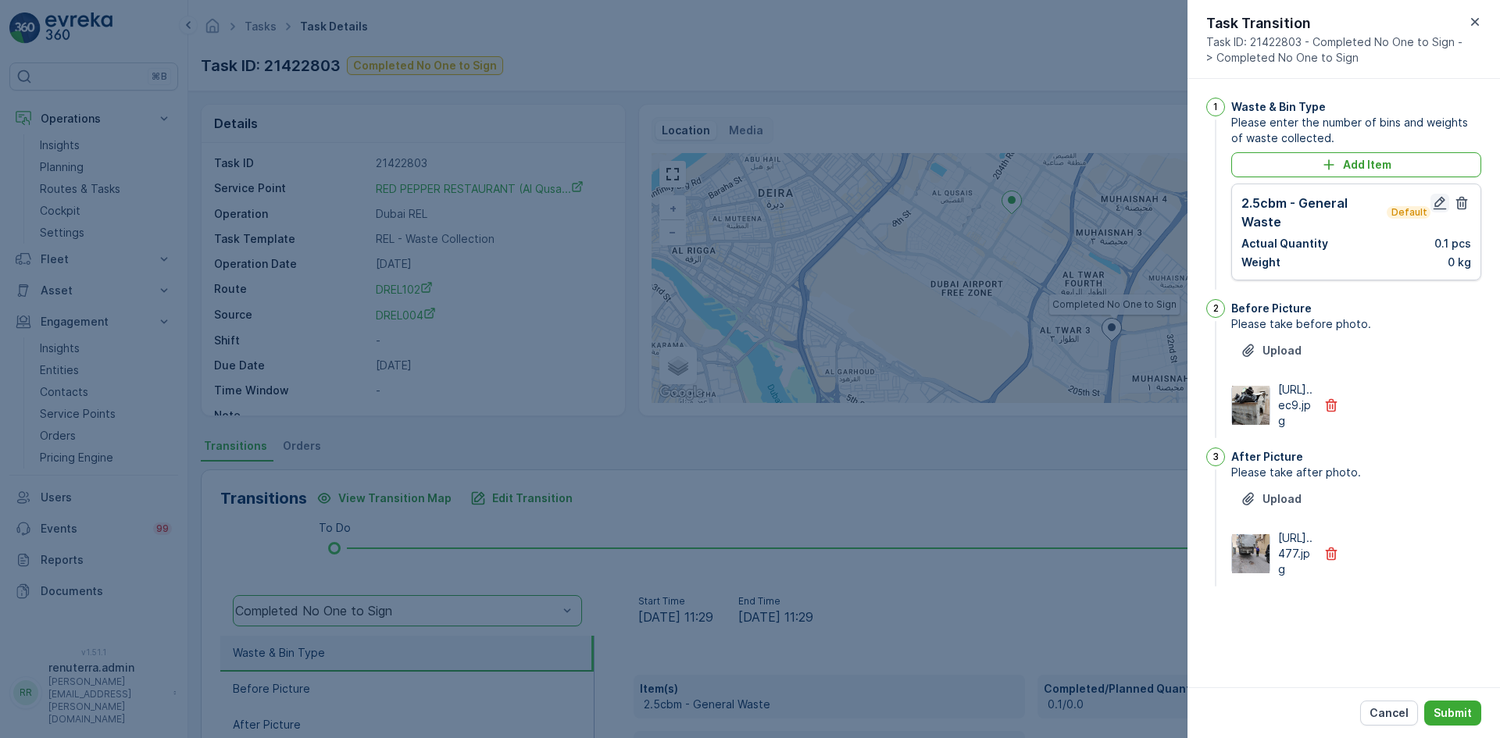
click at [1440, 212] on div at bounding box center [1451, 213] width 41 height 38
click at [1438, 200] on icon "button" at bounding box center [1440, 203] width 16 height 16
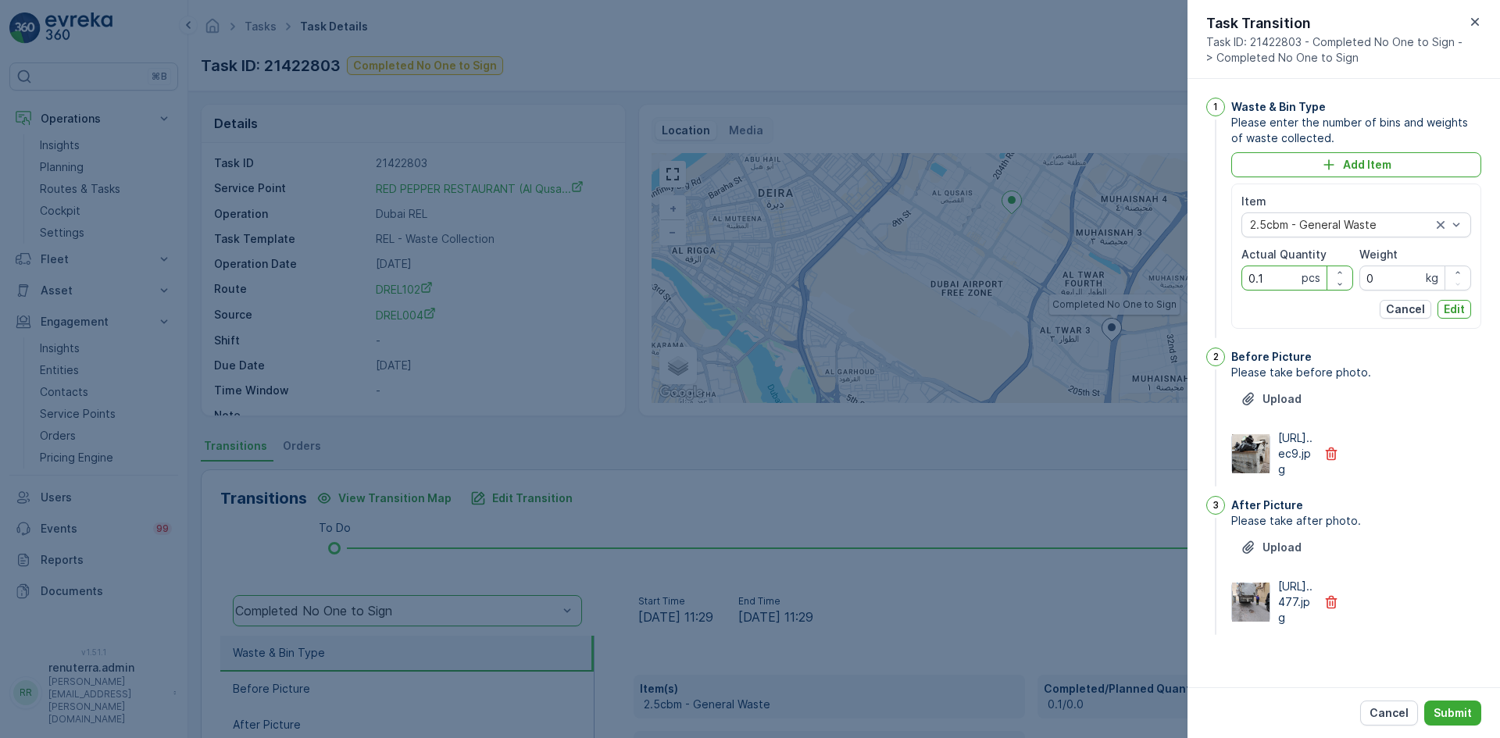
drag, startPoint x: 1245, startPoint y: 278, endPoint x: 1257, endPoint y: 282, distance: 12.4
click at [1247, 280] on Quantity "0.1" at bounding box center [1298, 278] width 112 height 25
click at [1264, 281] on Quantity "0.1" at bounding box center [1298, 278] width 112 height 25
type Quantity "0"
type Quantity "1"
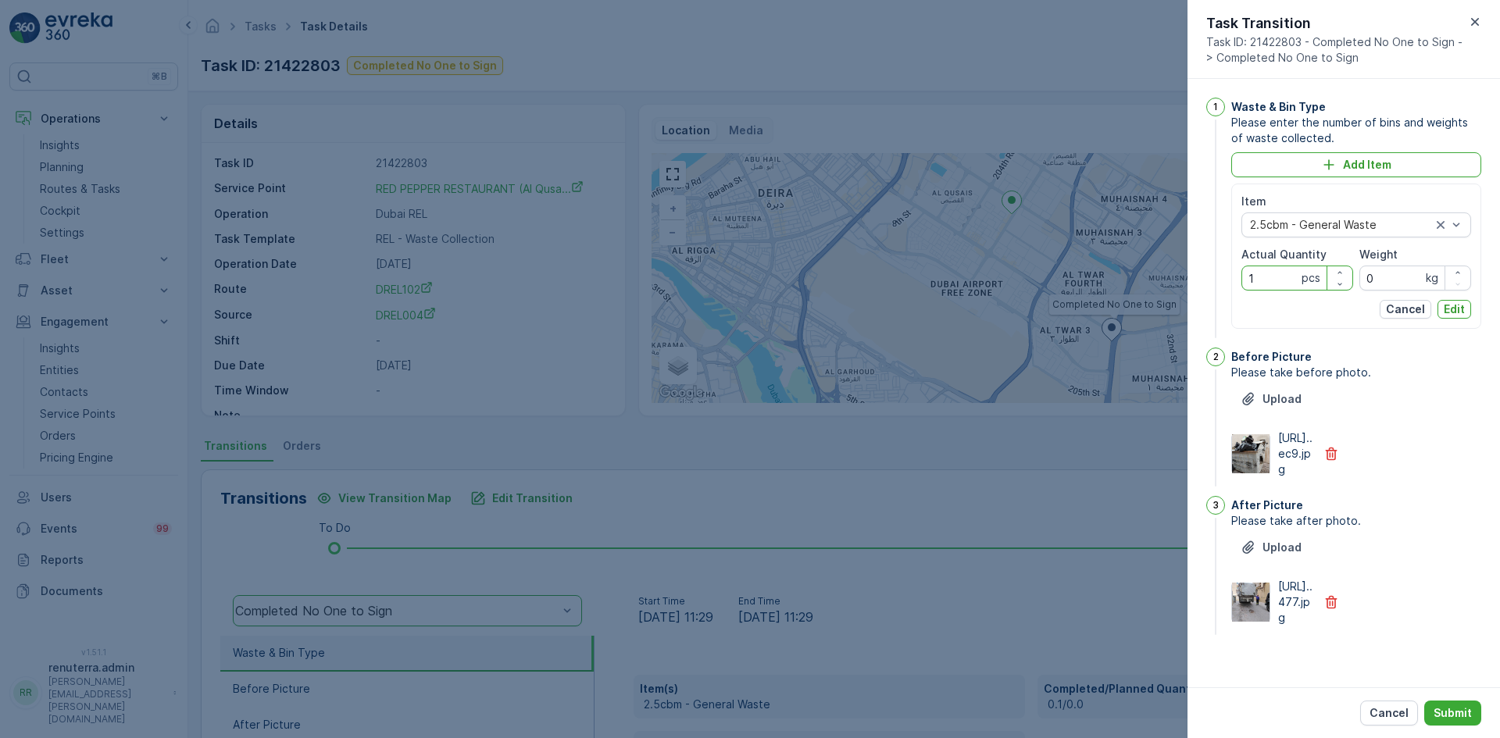
click at [1451, 304] on p "Edit" at bounding box center [1454, 310] width 21 height 16
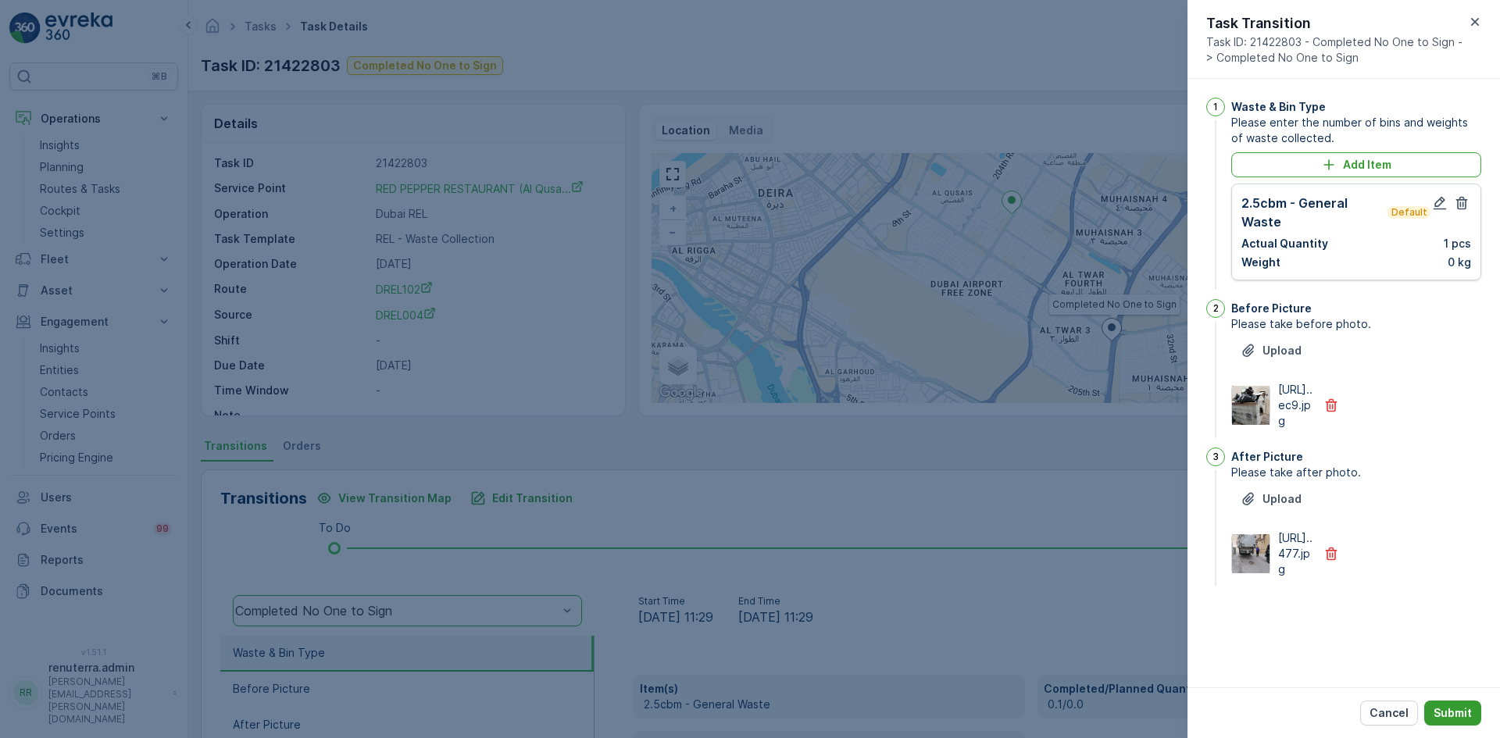
click at [1452, 713] on p "Submit" at bounding box center [1453, 714] width 38 height 16
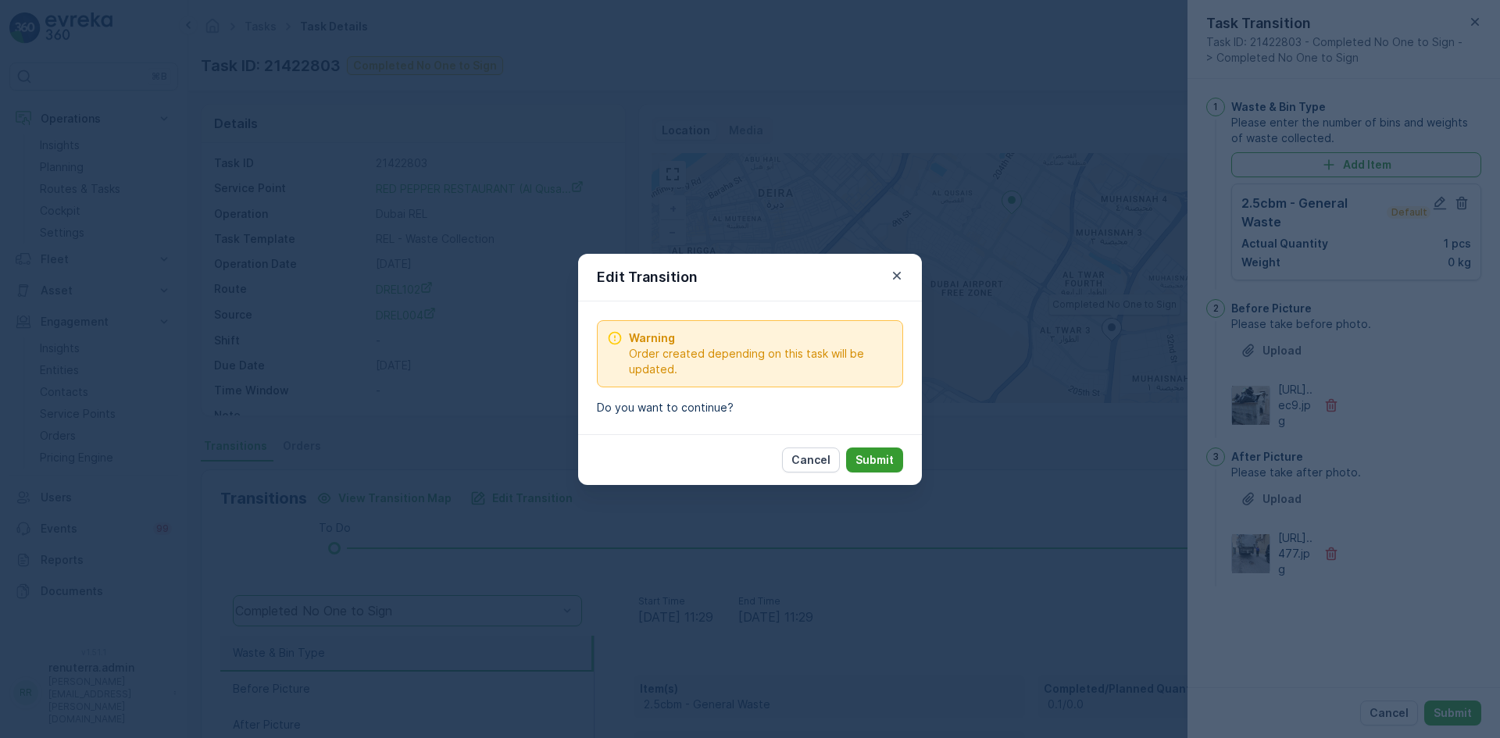
click at [888, 459] on p "Submit" at bounding box center [875, 460] width 38 height 16
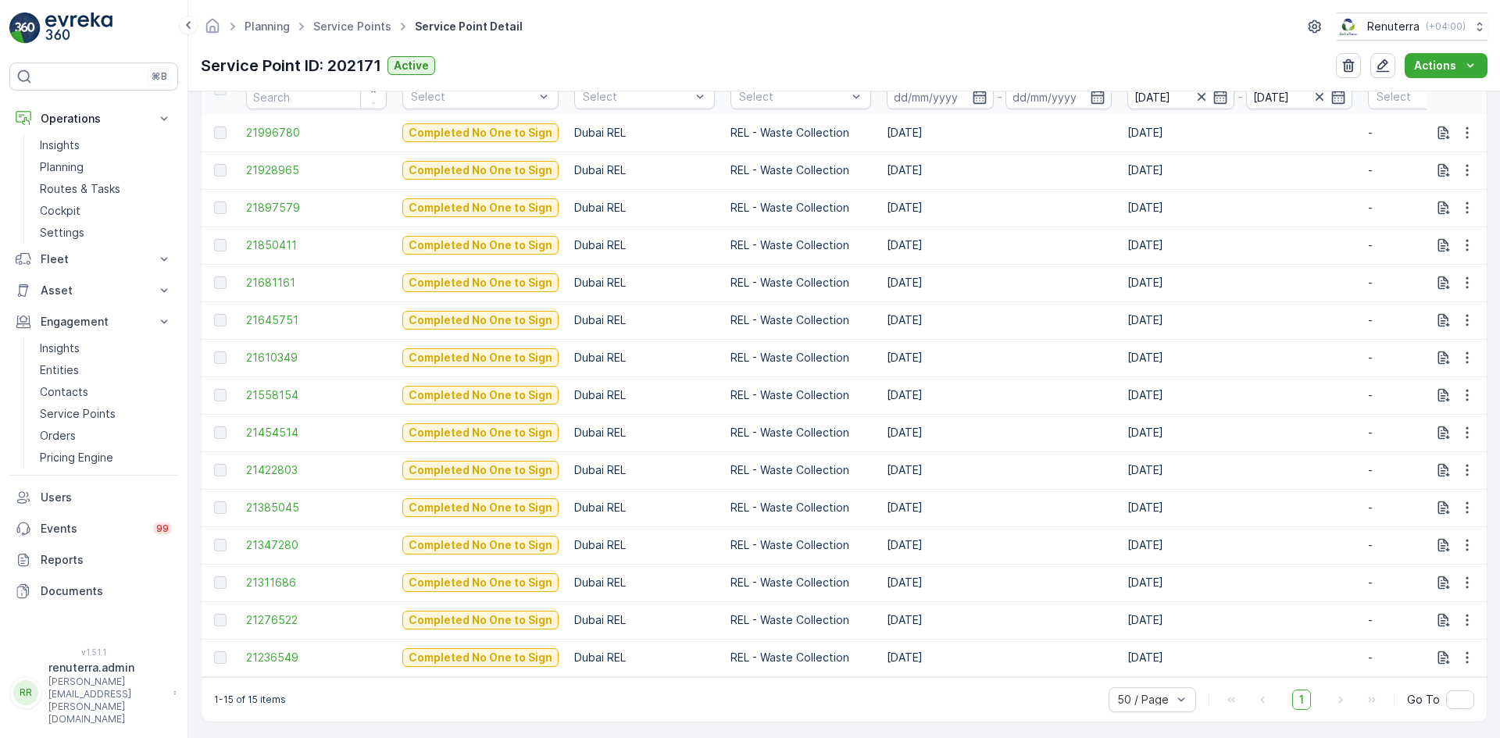
scroll to position [544, 0]
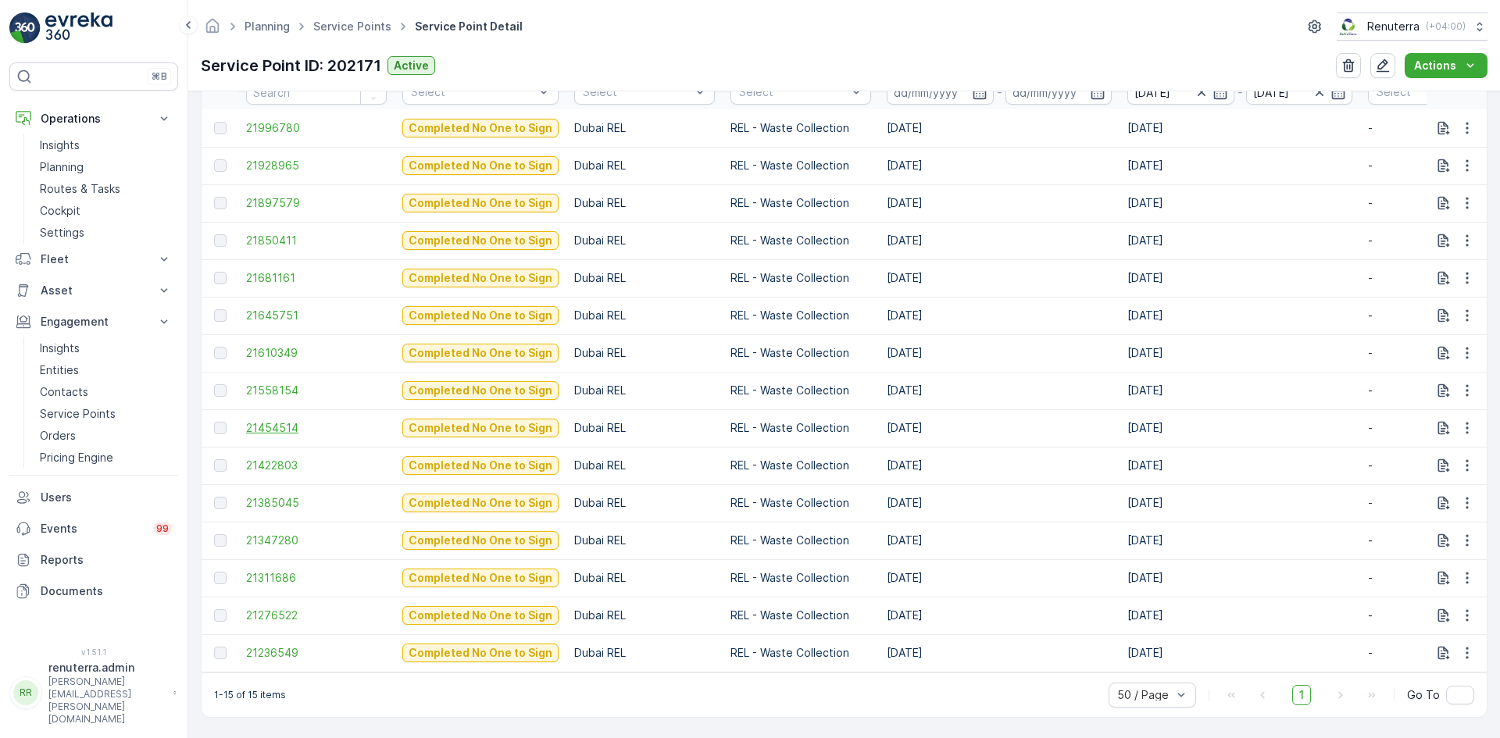
click at [277, 420] on span "21454514" at bounding box center [316, 428] width 141 height 16
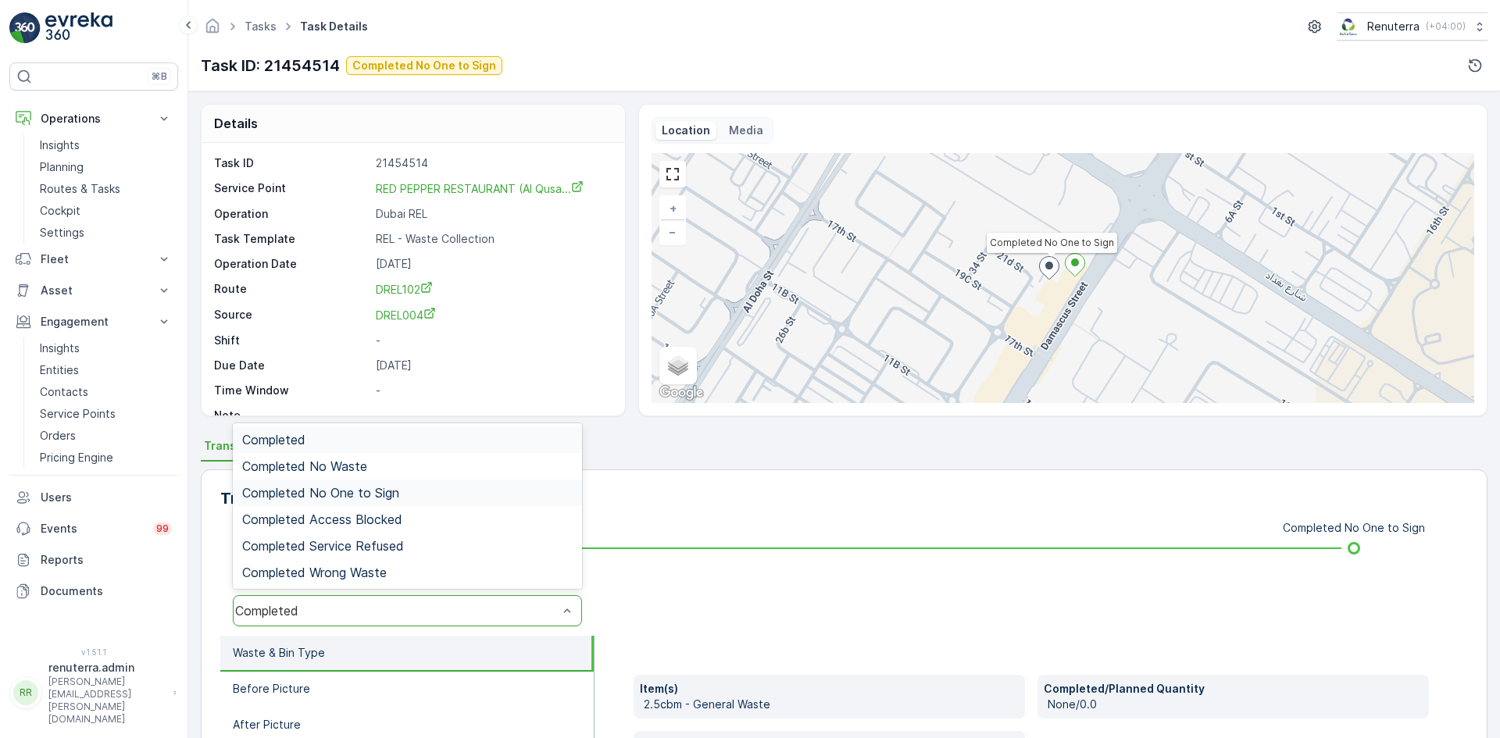
click at [394, 495] on span "Completed No One to Sign" at bounding box center [320, 493] width 157 height 14
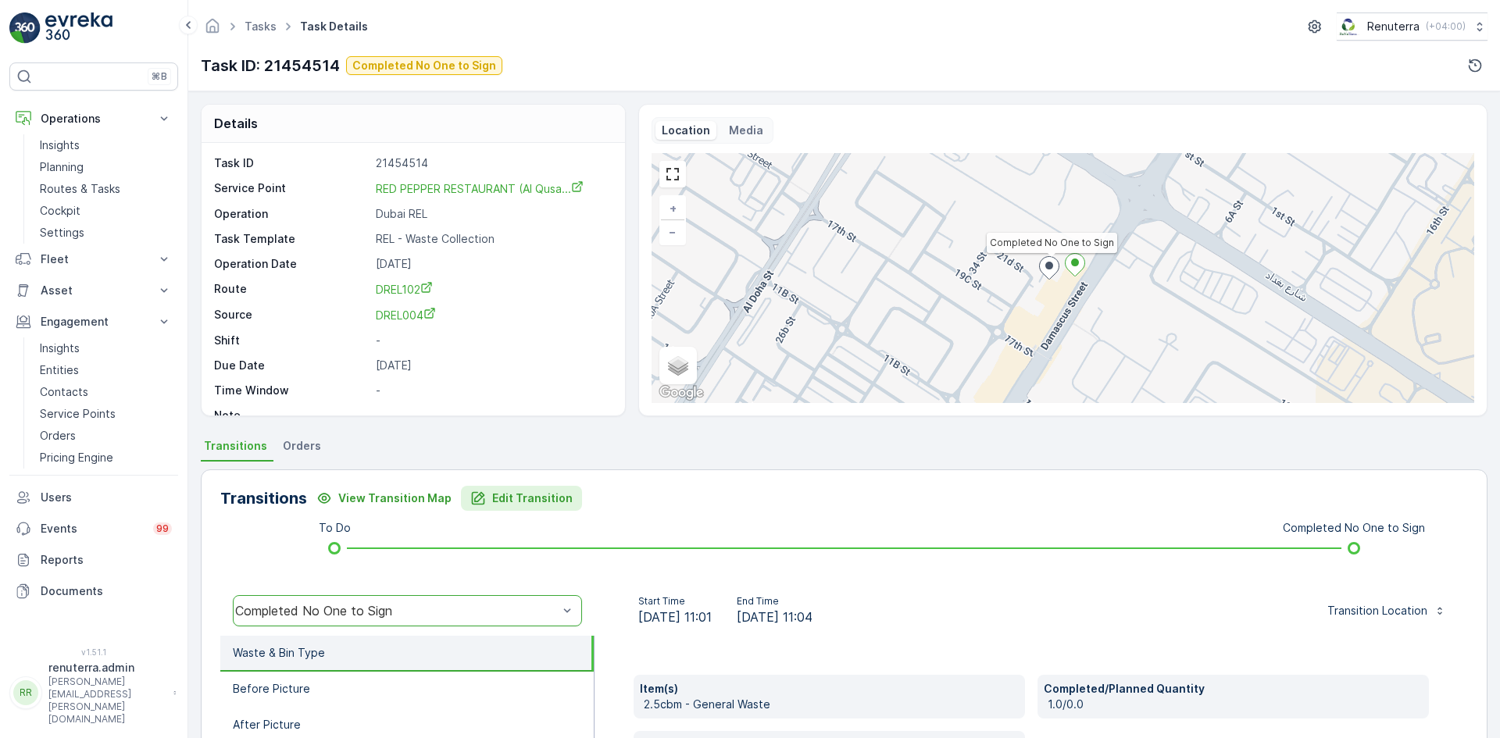
click at [510, 489] on button "Edit Transition" at bounding box center [521, 498] width 121 height 25
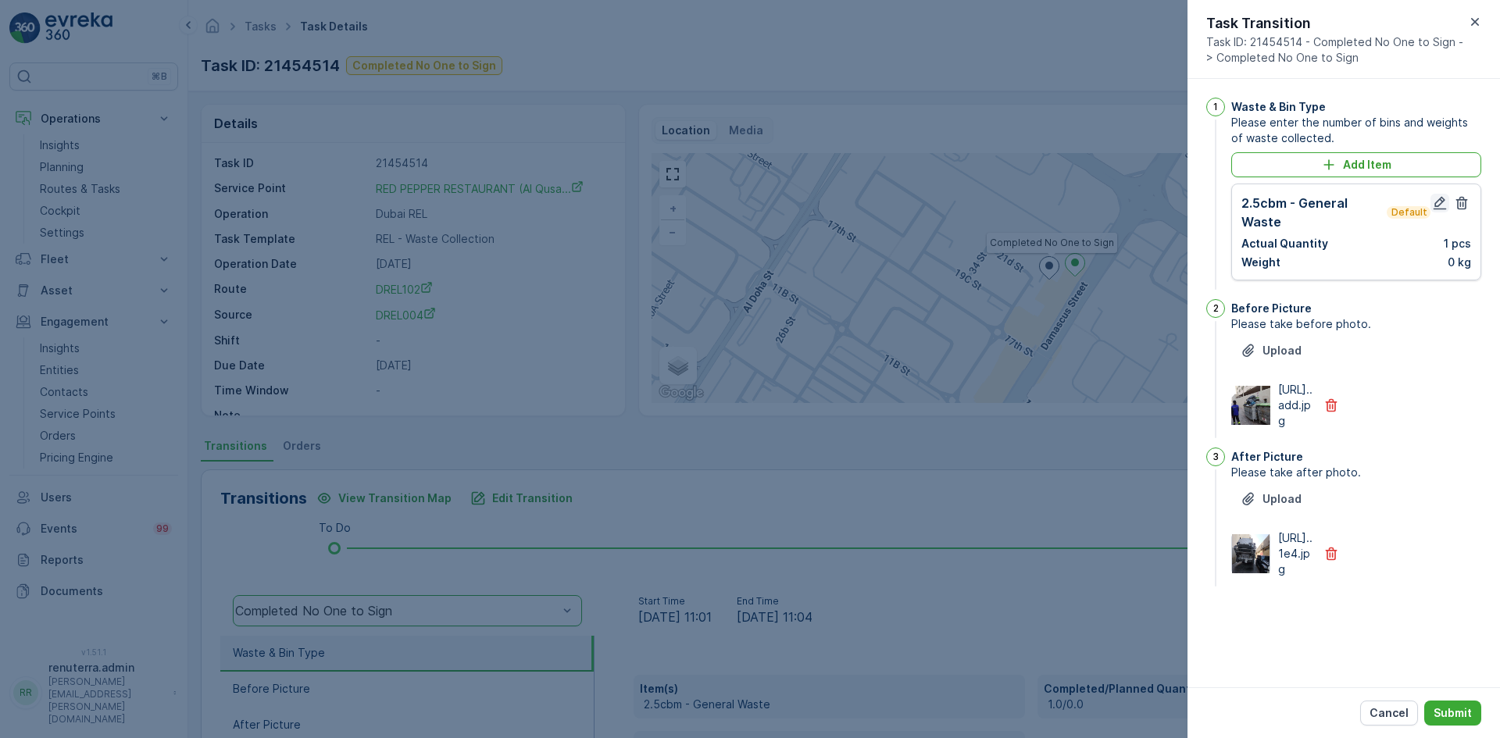
click at [1442, 205] on icon "button" at bounding box center [1440, 203] width 16 height 16
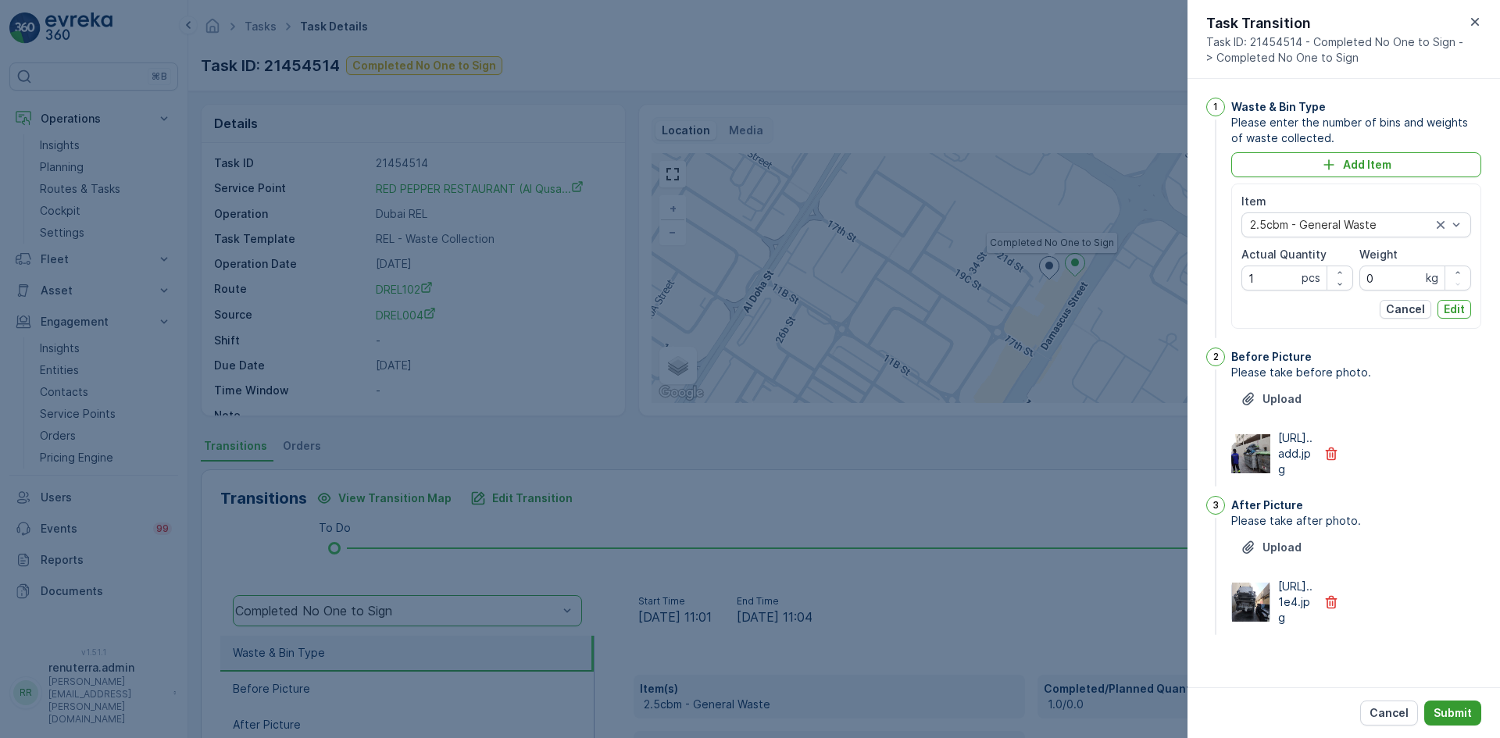
click at [1456, 715] on p "Submit" at bounding box center [1453, 714] width 38 height 16
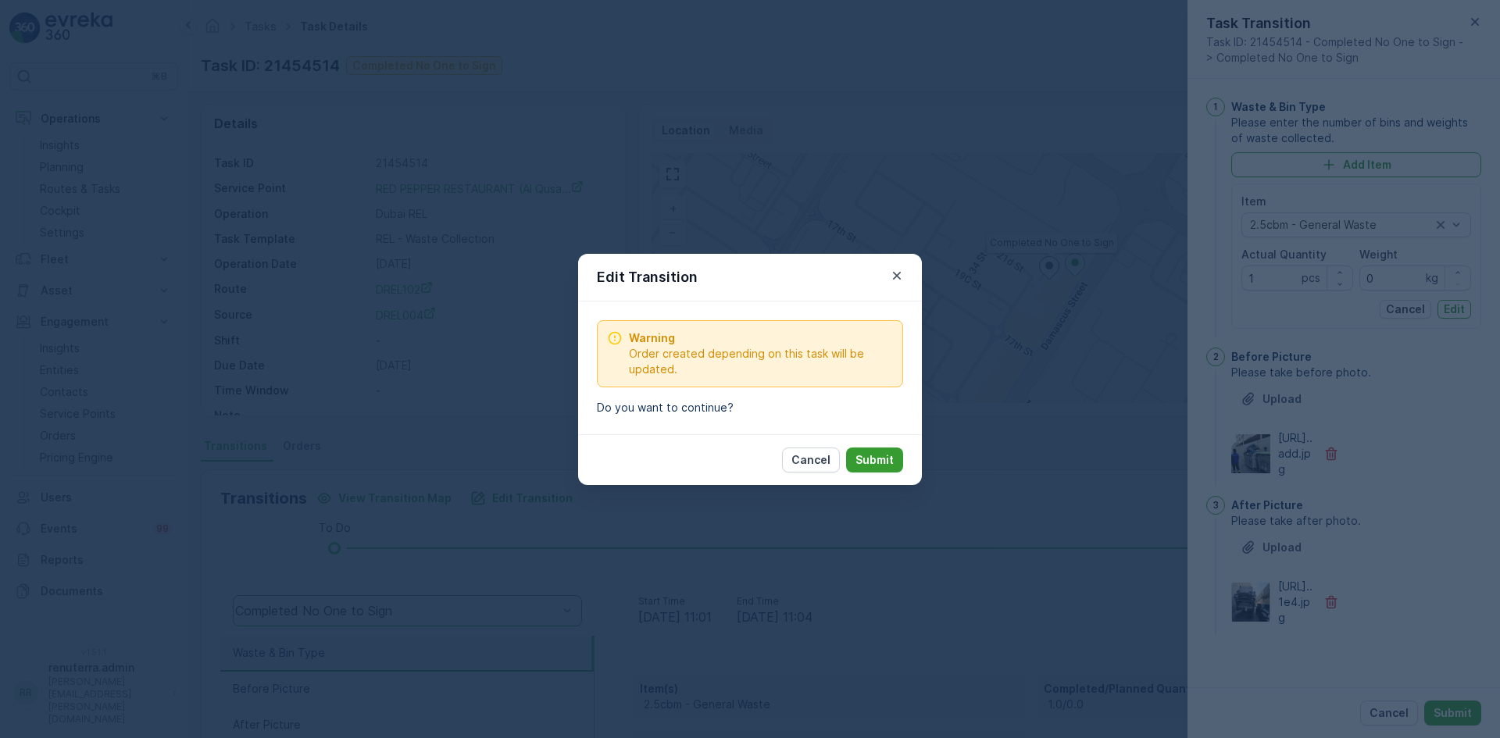
click at [862, 460] on p "Submit" at bounding box center [875, 460] width 38 height 16
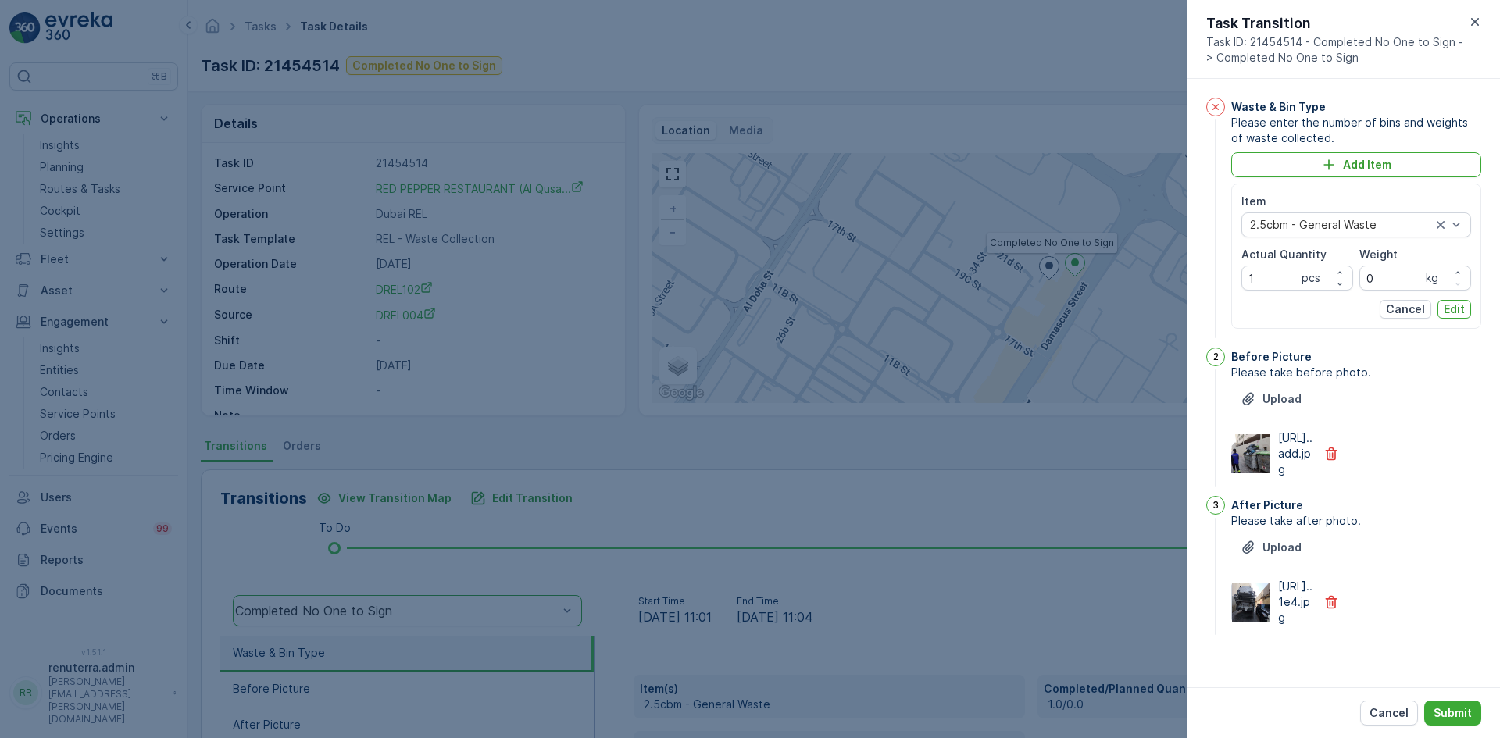
click at [1437, 695] on div "Cancel Submit" at bounding box center [1344, 713] width 313 height 51
click at [1457, 716] on p "Submit" at bounding box center [1453, 714] width 38 height 16
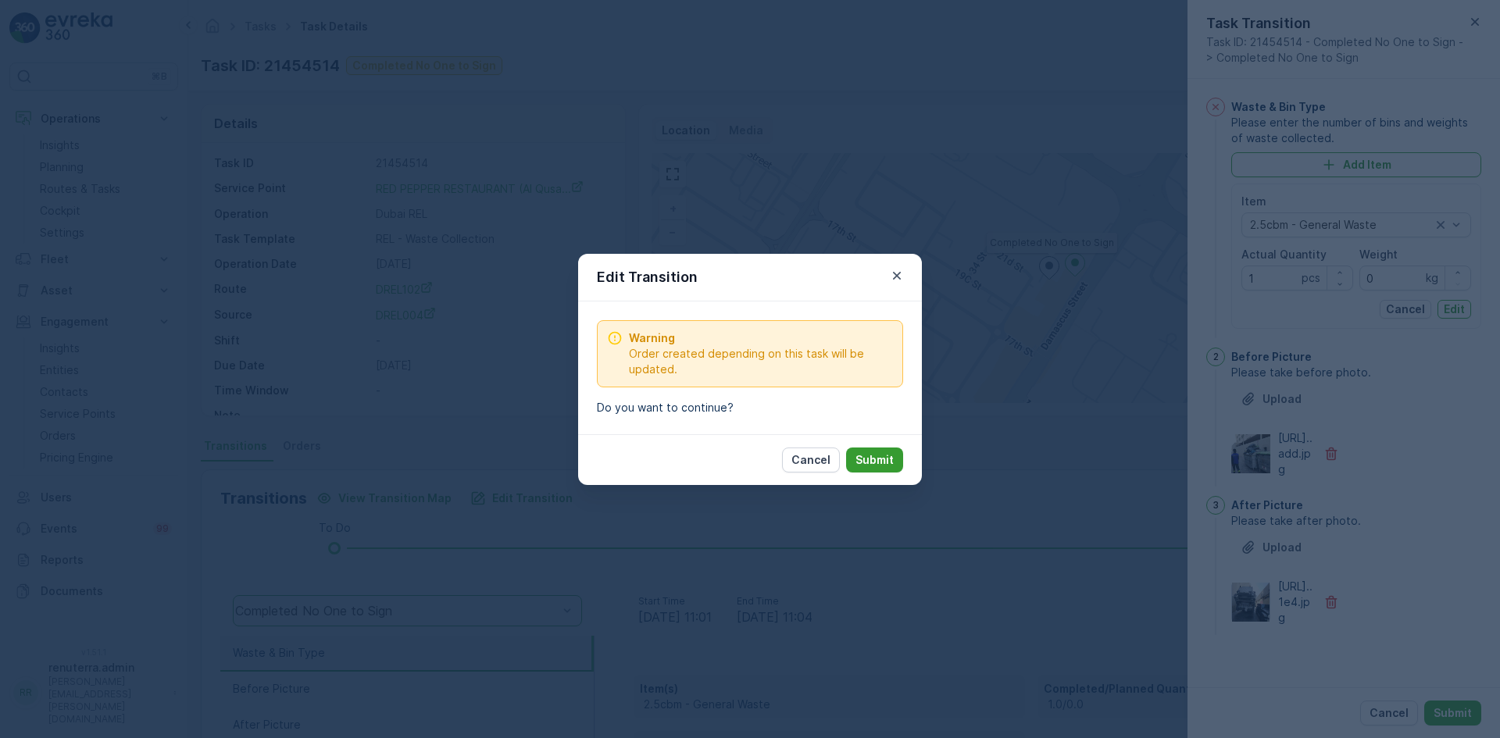
click at [882, 458] on p "Submit" at bounding box center [875, 460] width 38 height 16
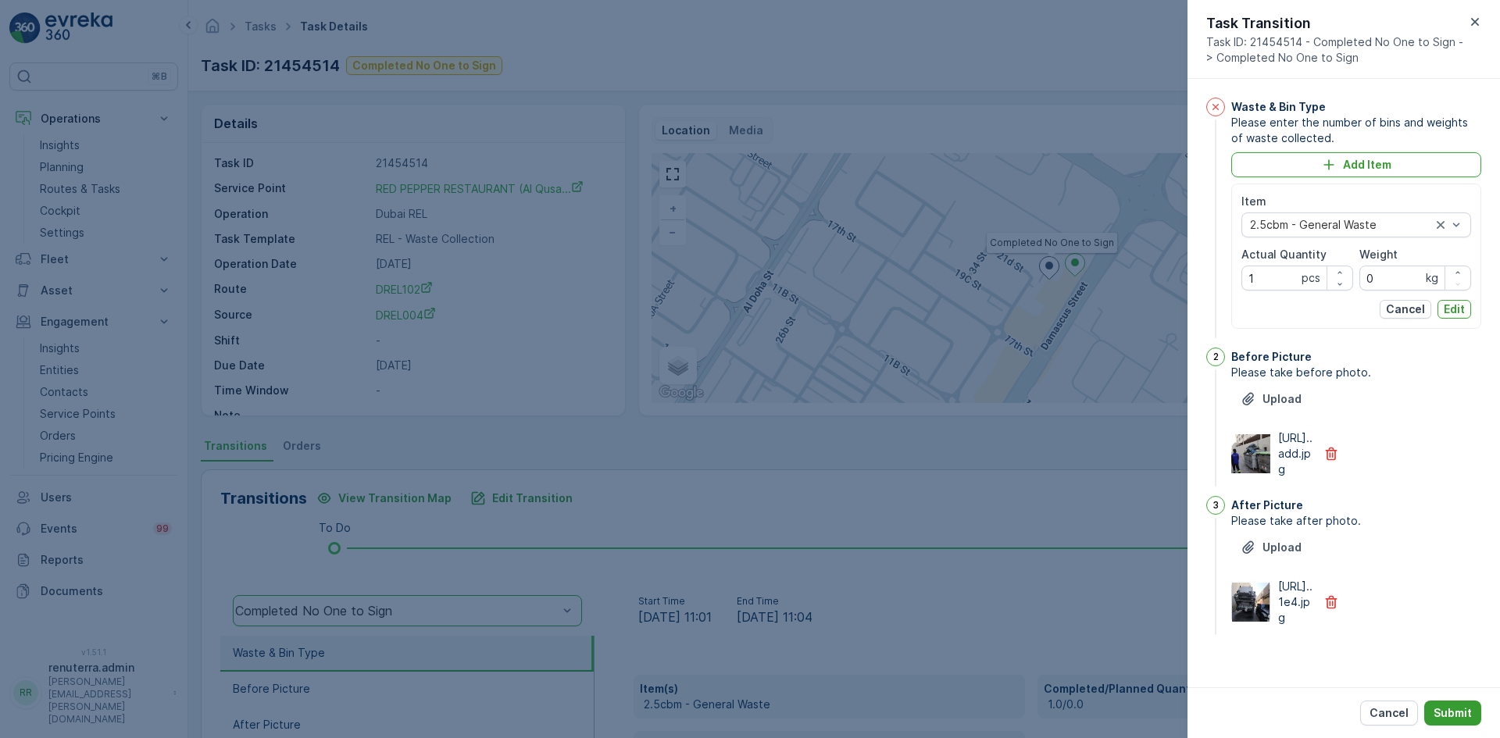
click at [1455, 710] on p "Submit" at bounding box center [1453, 714] width 38 height 16
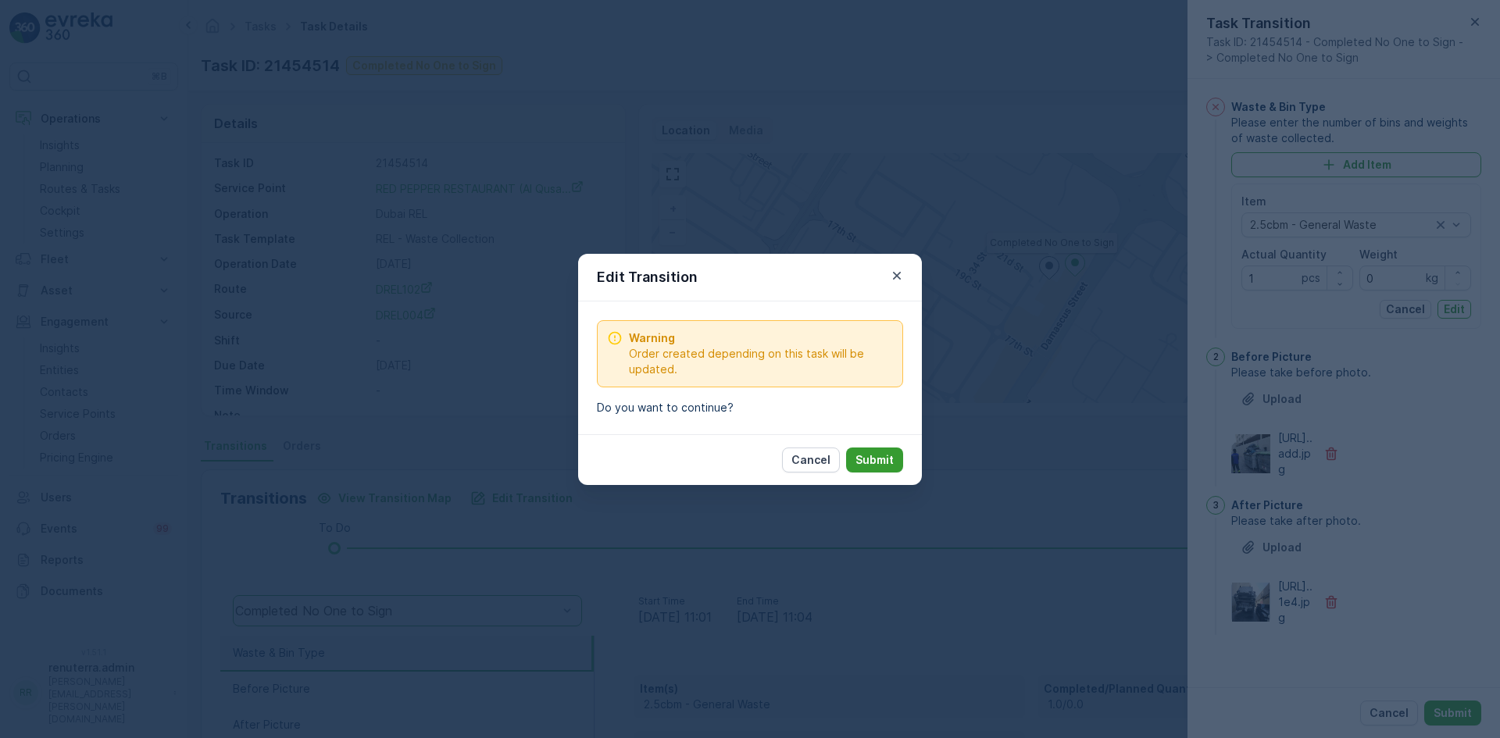
click at [863, 463] on p "Submit" at bounding box center [875, 460] width 38 height 16
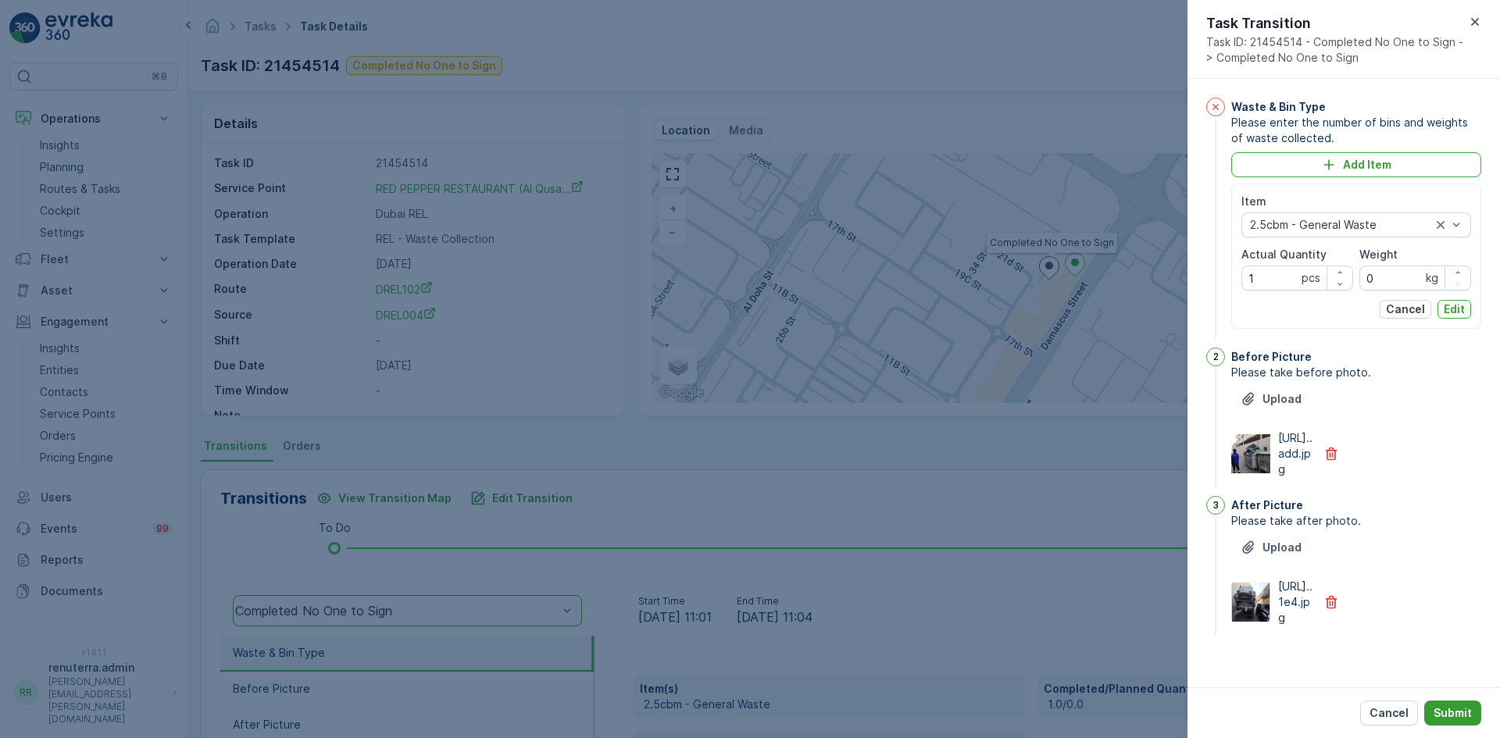
click at [1451, 714] on p "Submit" at bounding box center [1453, 714] width 38 height 16
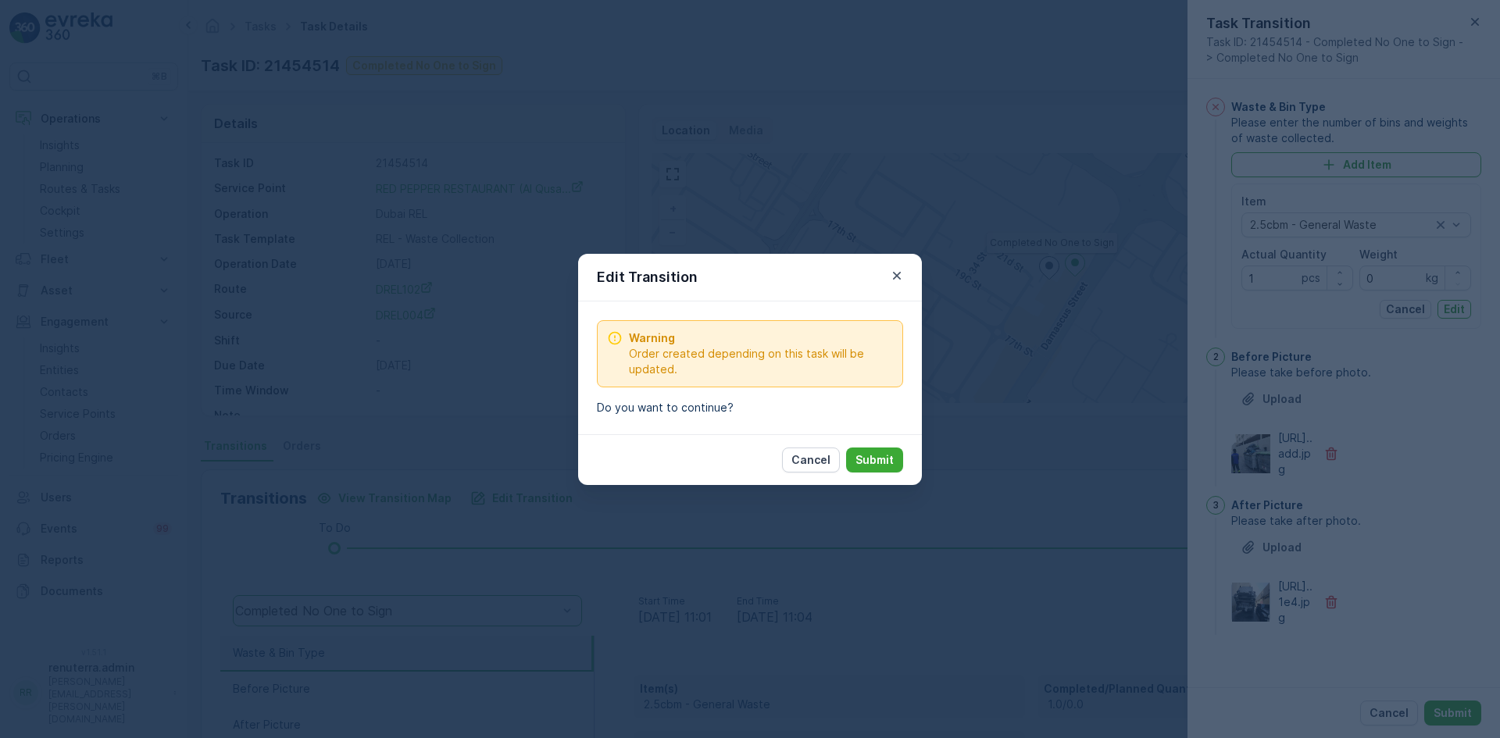
click at [862, 458] on p "Submit" at bounding box center [875, 460] width 38 height 16
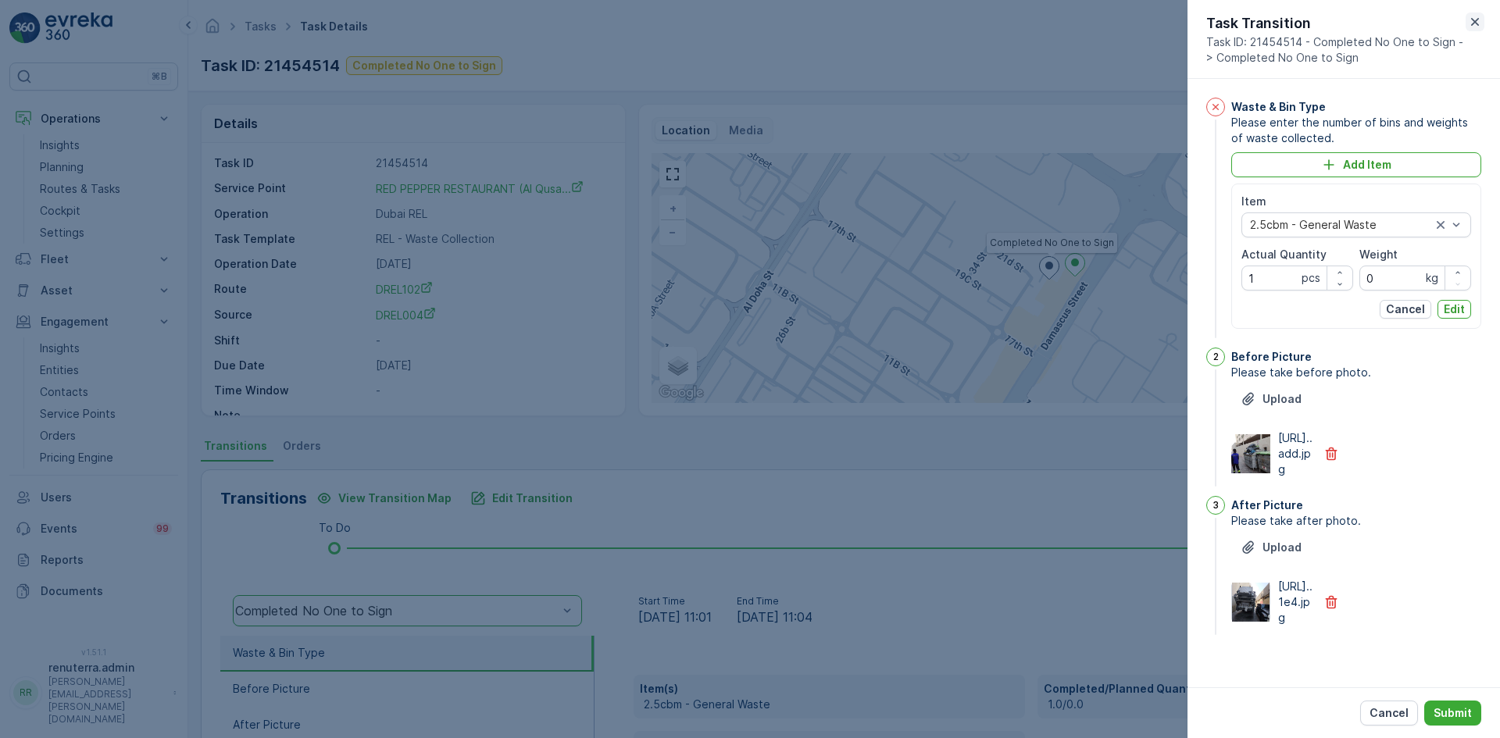
drag, startPoint x: 1469, startPoint y: 20, endPoint x: 1445, endPoint y: 21, distance: 24.3
click at [1470, 20] on icon "button" at bounding box center [1476, 22] width 16 height 16
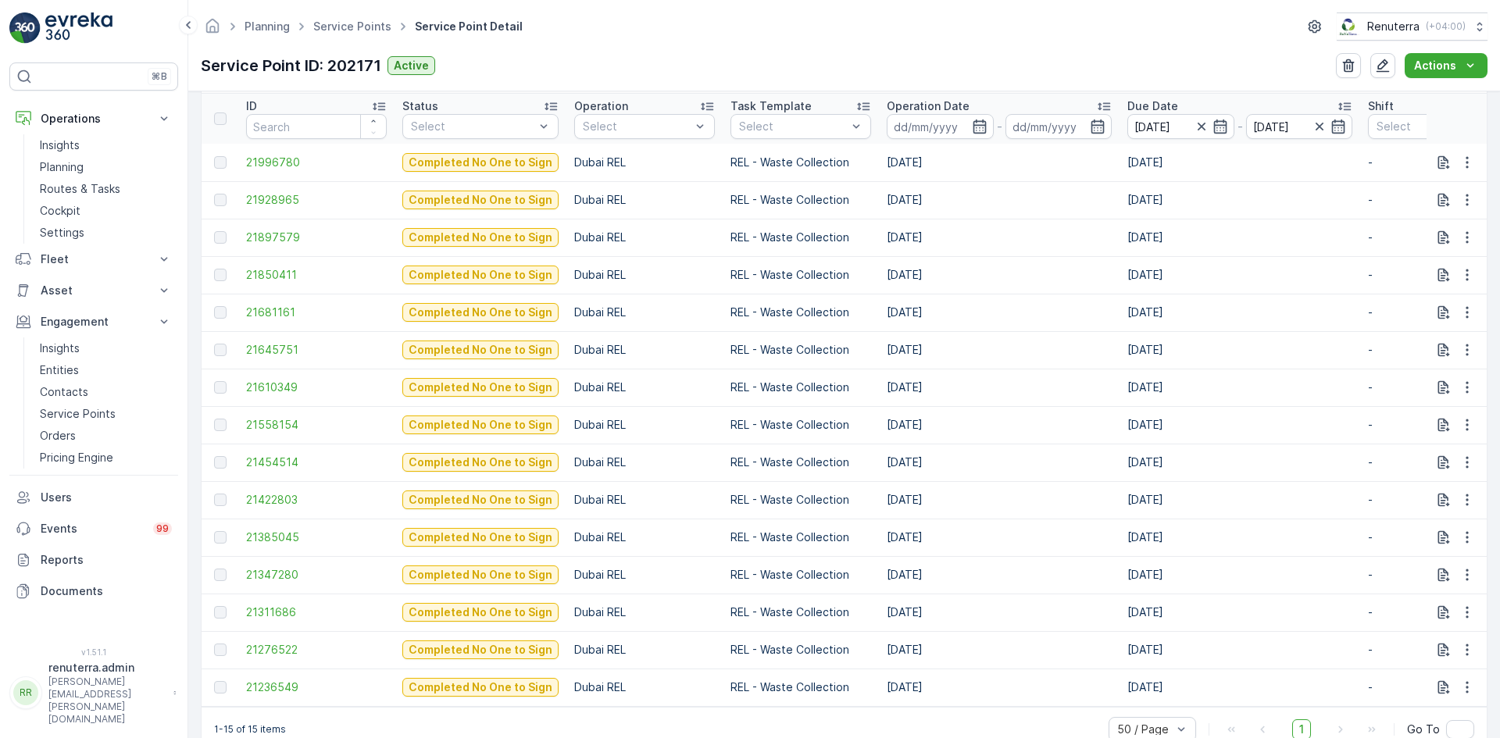
scroll to position [544, 0]
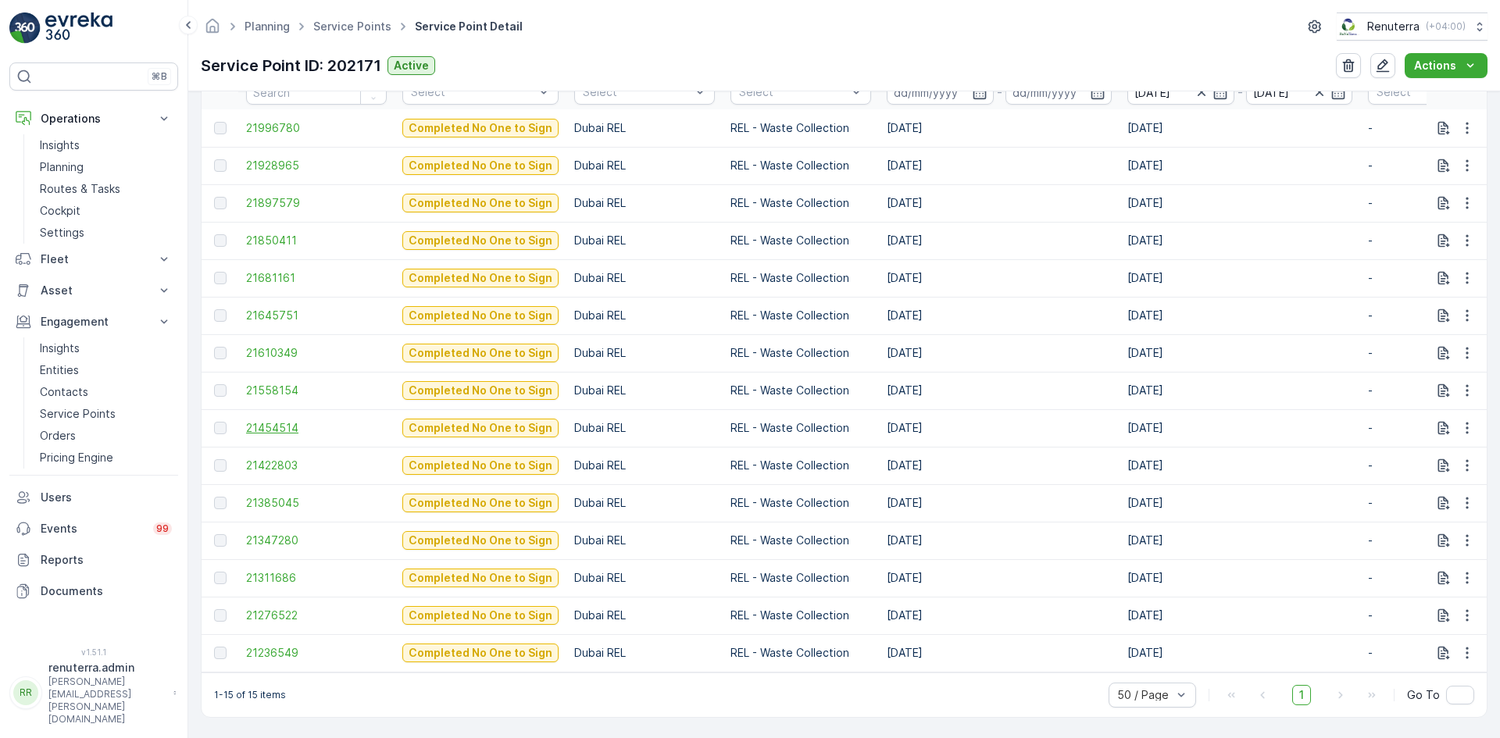
click at [273, 420] on span "21454514" at bounding box center [316, 428] width 141 height 16
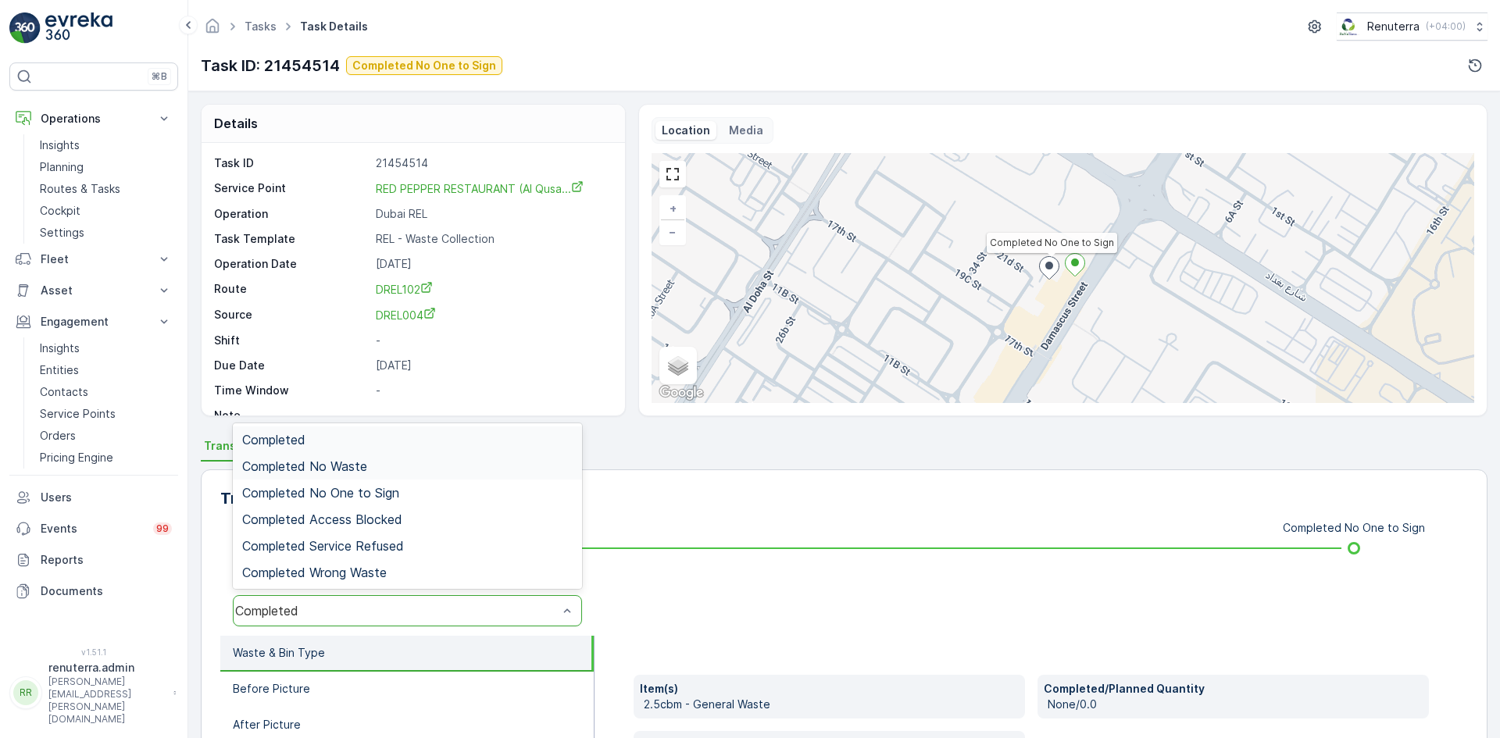
drag, startPoint x: 410, startPoint y: 466, endPoint x: 404, endPoint y: 487, distance: 22.0
click at [406, 477] on div "Completed No Waste" at bounding box center [407, 466] width 349 height 27
click at [353, 600] on div "Completed No Waste" at bounding box center [407, 610] width 349 height 31
click at [377, 499] on span "Completed No One to Sign" at bounding box center [320, 493] width 157 height 14
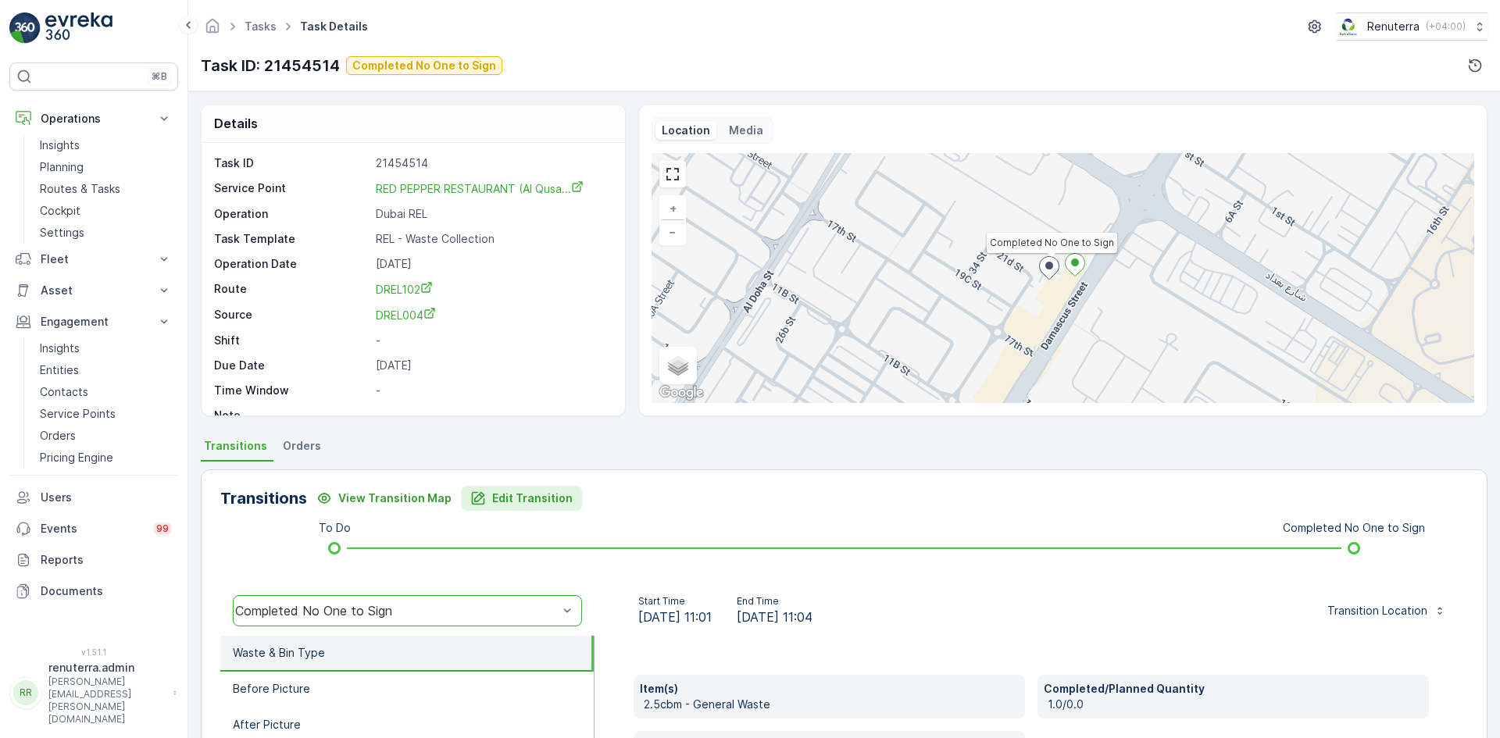
click at [500, 495] on p "Edit Transition" at bounding box center [532, 499] width 80 height 16
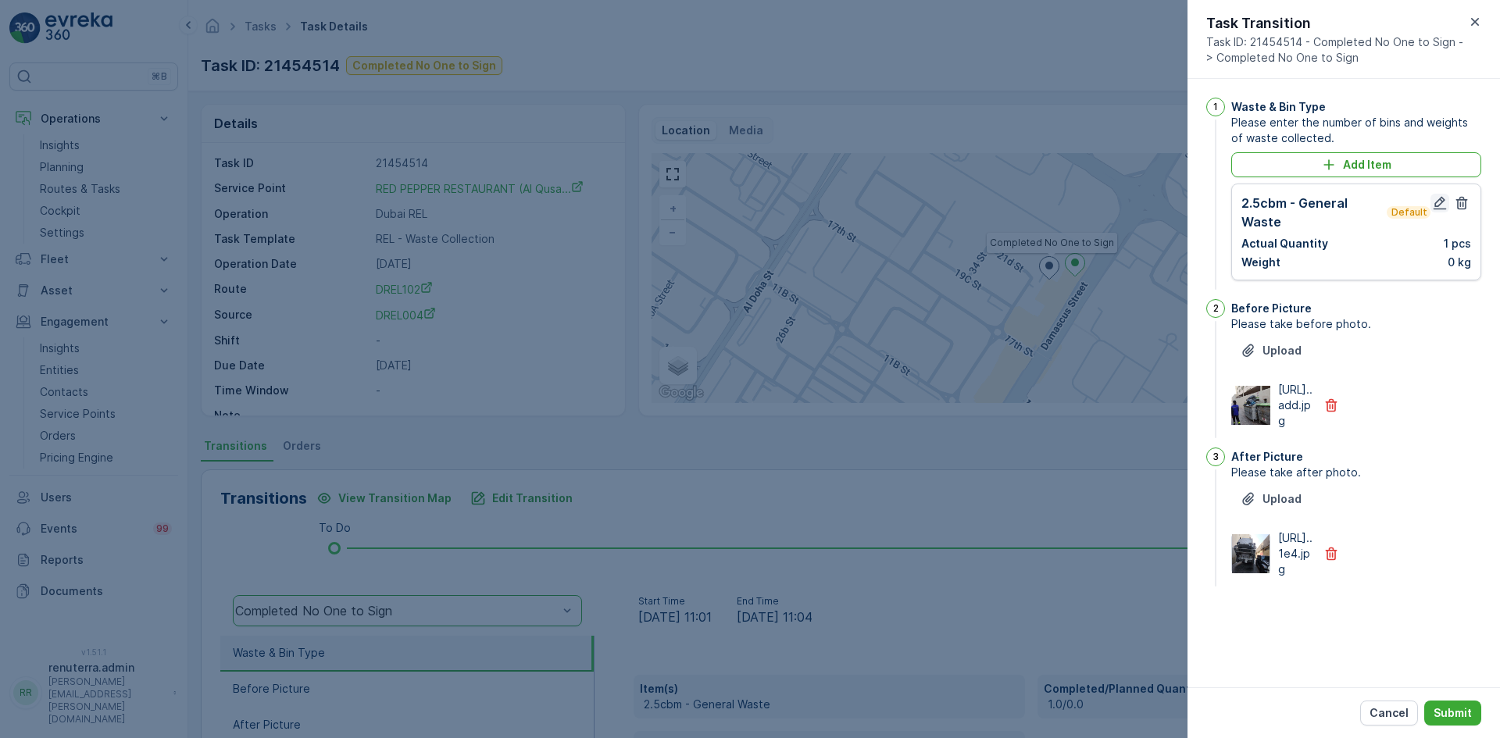
click at [1445, 209] on icon "button" at bounding box center [1440, 203] width 13 height 13
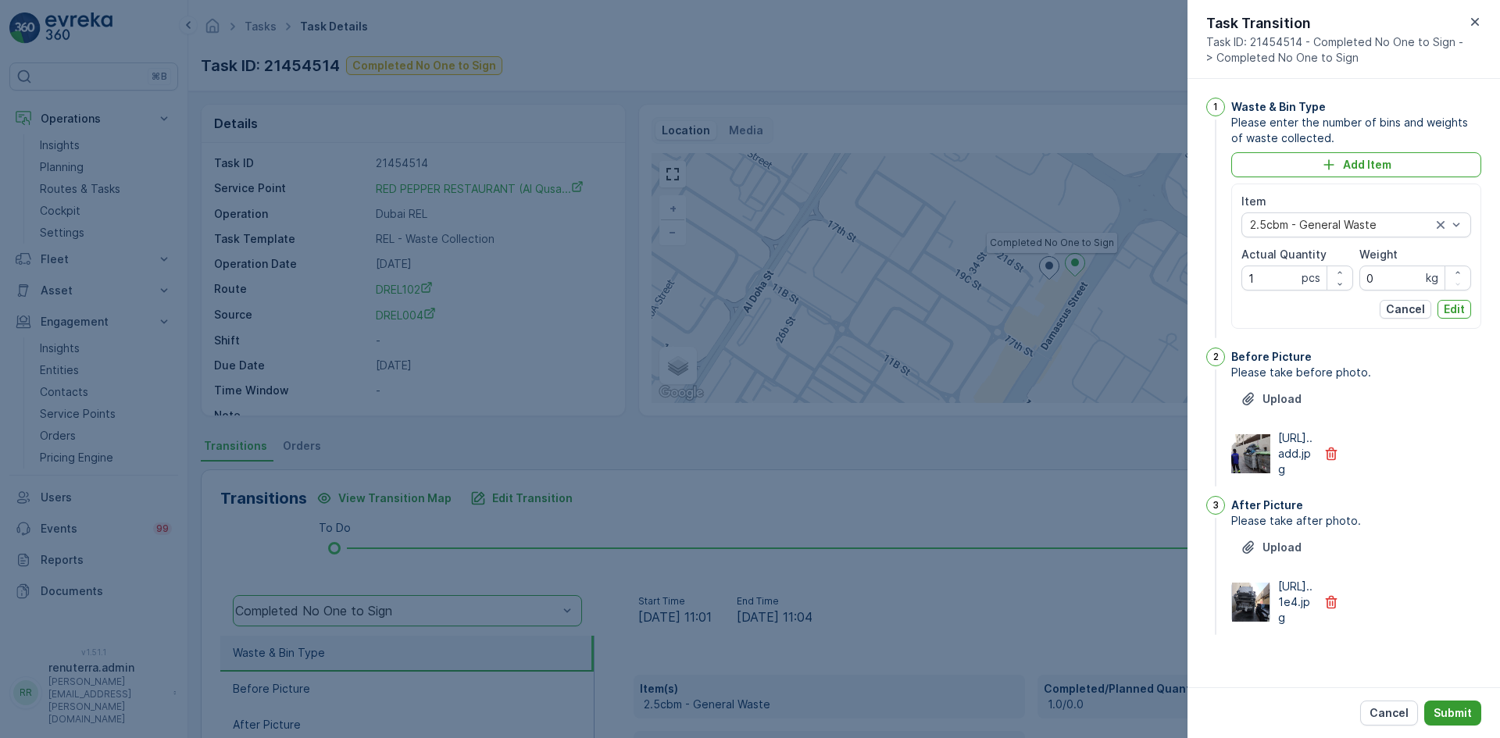
click at [1450, 718] on p "Submit" at bounding box center [1453, 714] width 38 height 16
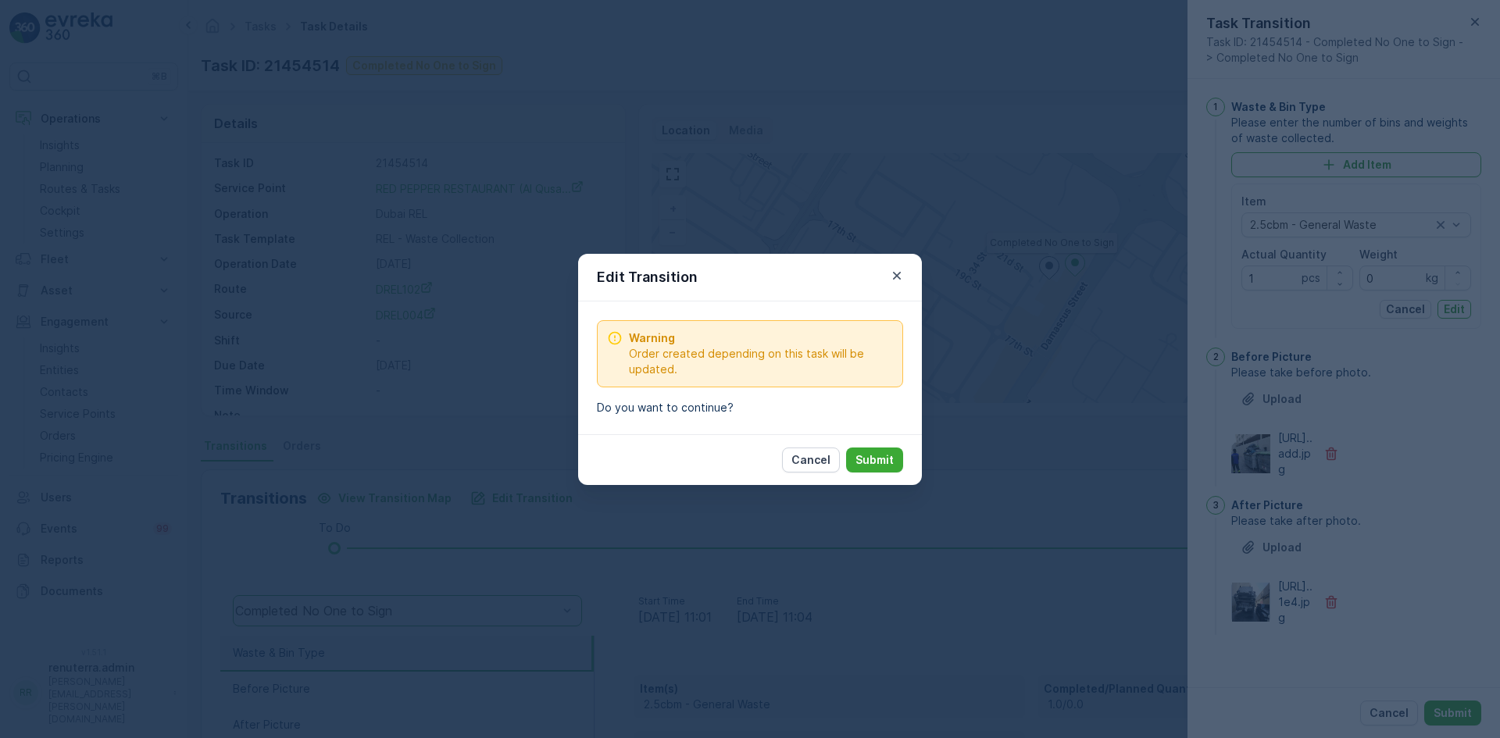
click at [872, 461] on p "Submit" at bounding box center [875, 460] width 38 height 16
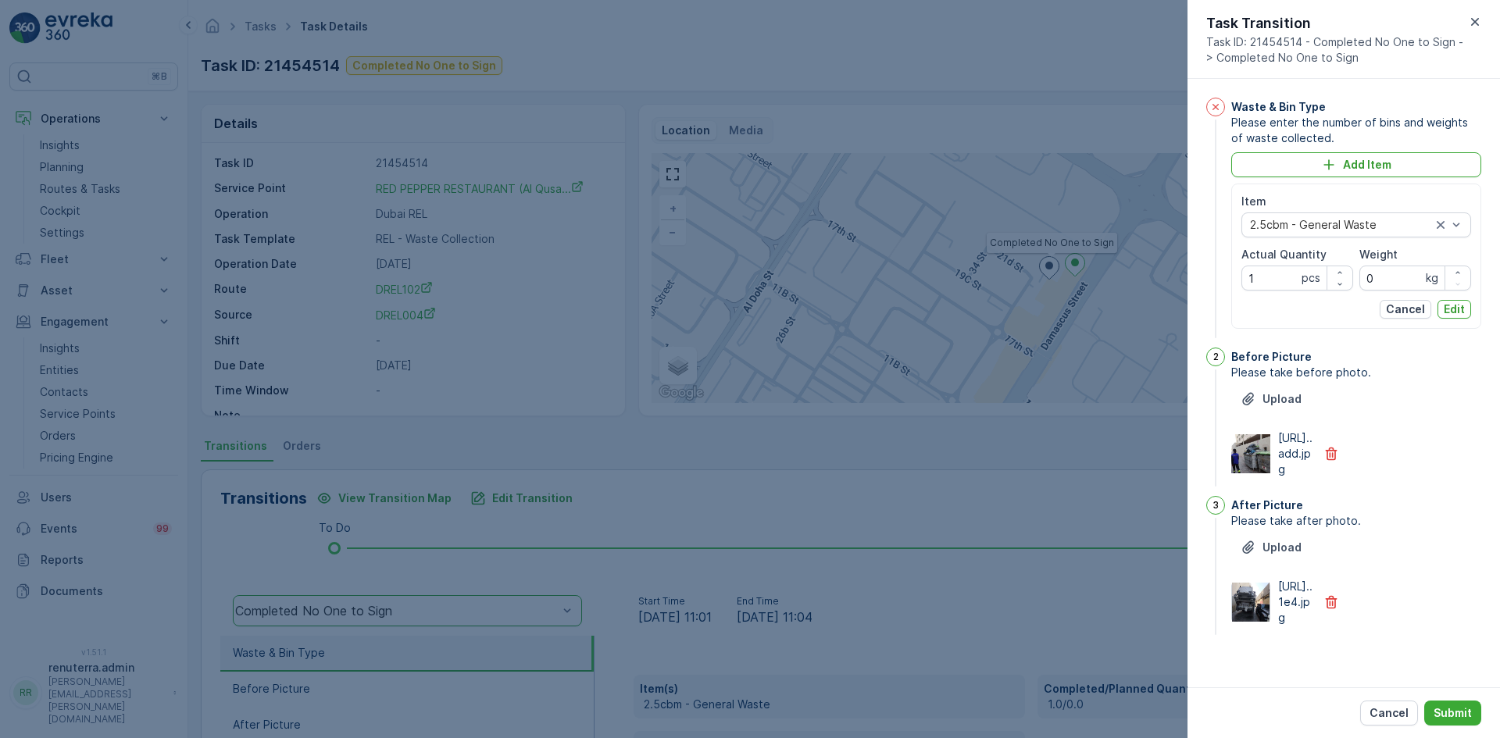
click at [1460, 698] on div "Cancel Submit" at bounding box center [1344, 713] width 313 height 51
click at [1460, 710] on p "Submit" at bounding box center [1453, 714] width 38 height 16
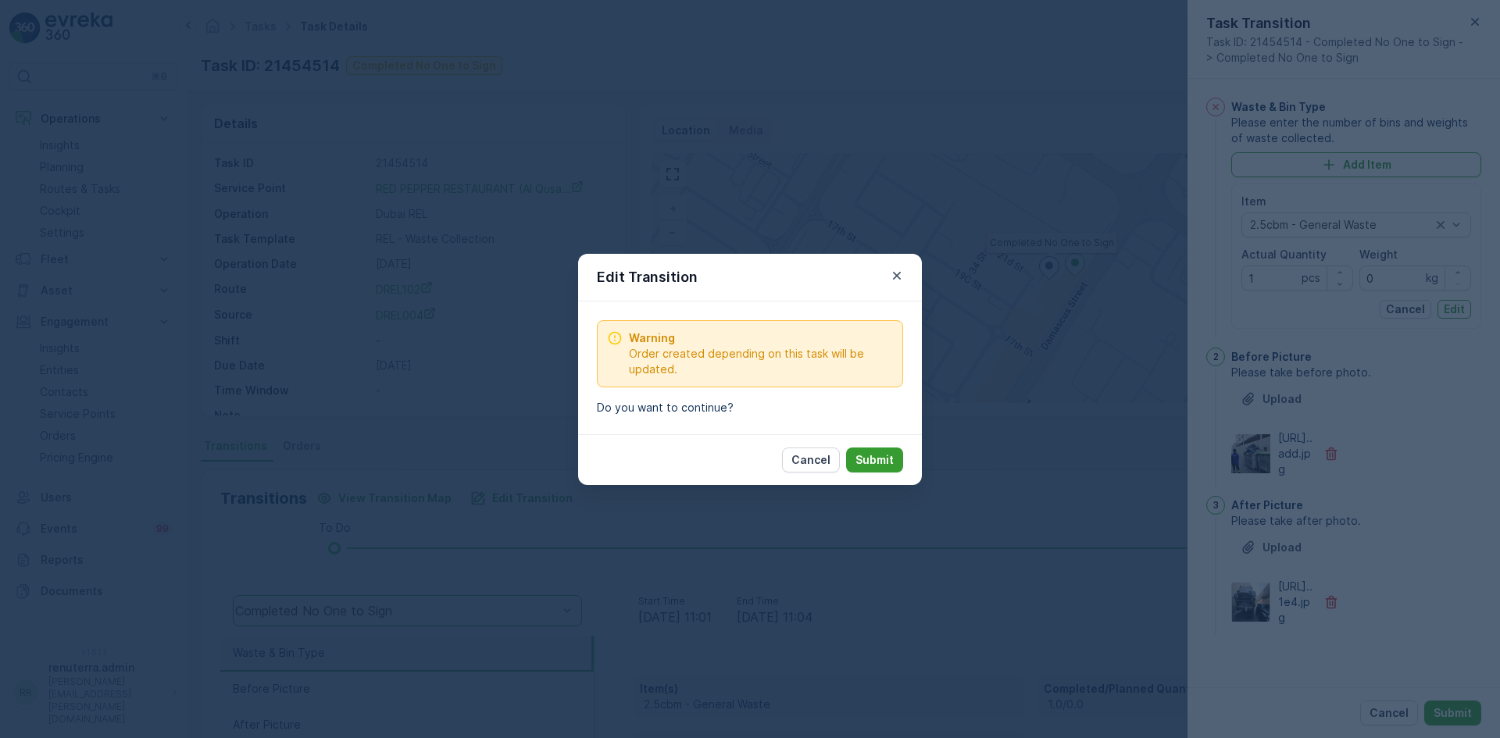
click at [873, 471] on button "Submit" at bounding box center [874, 460] width 57 height 25
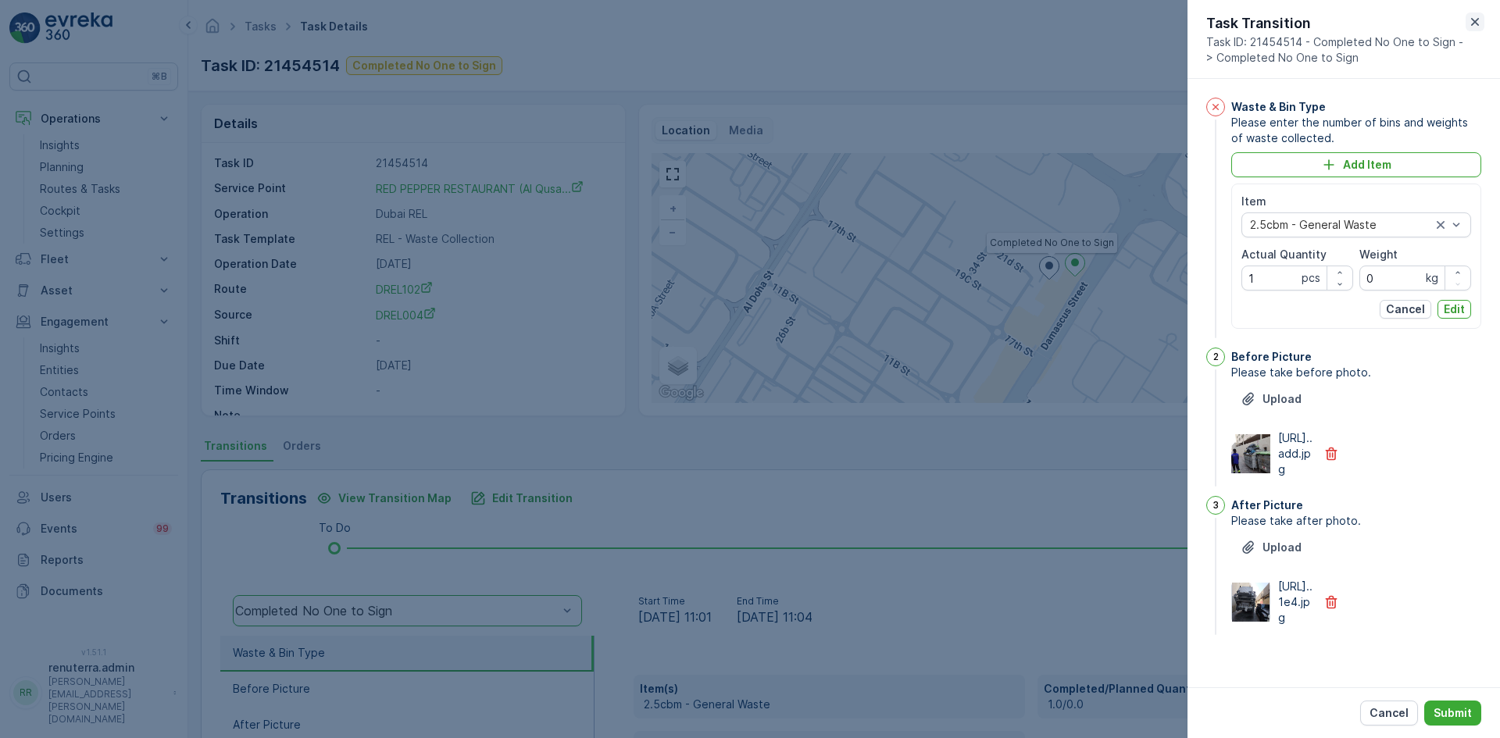
click at [1475, 25] on icon "button" at bounding box center [1476, 22] width 16 height 16
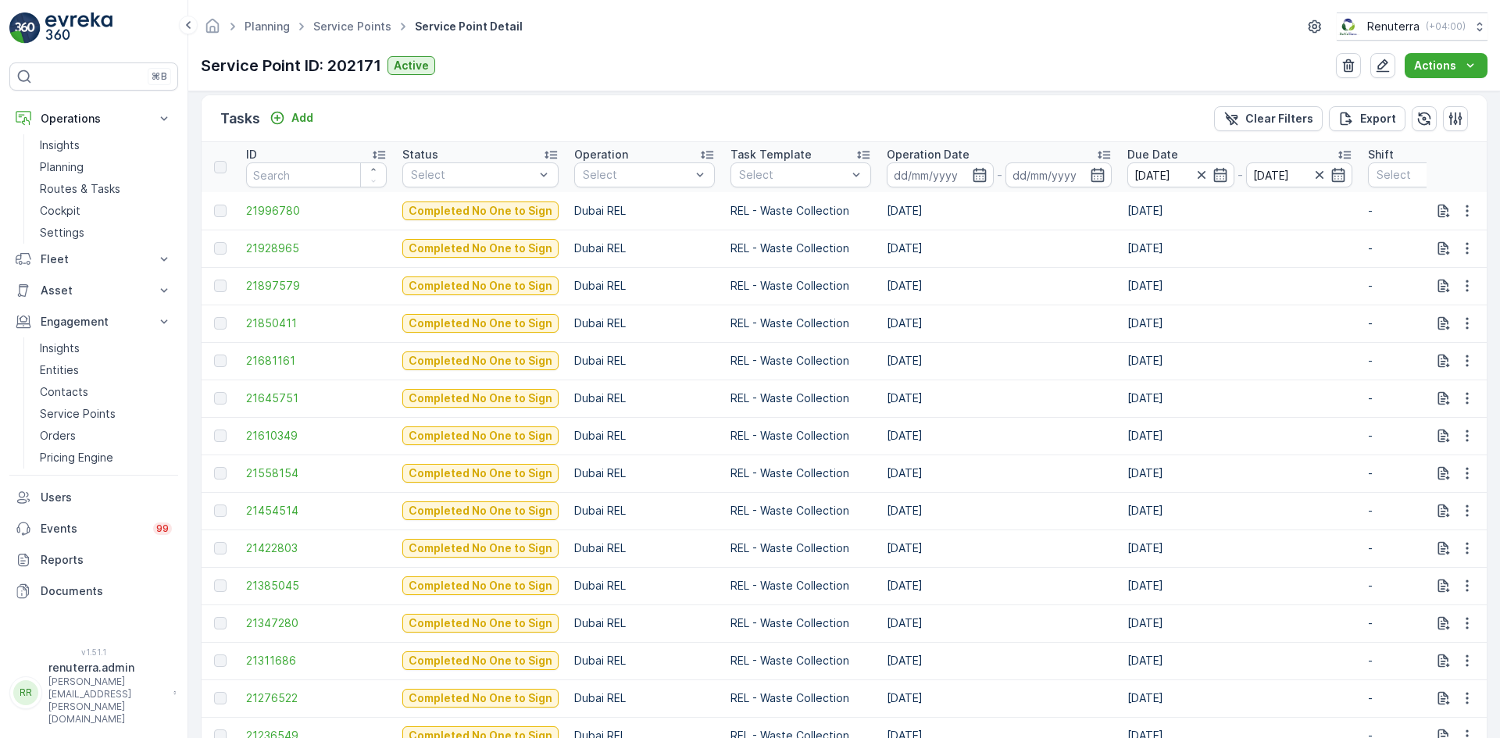
scroll to position [544, 0]
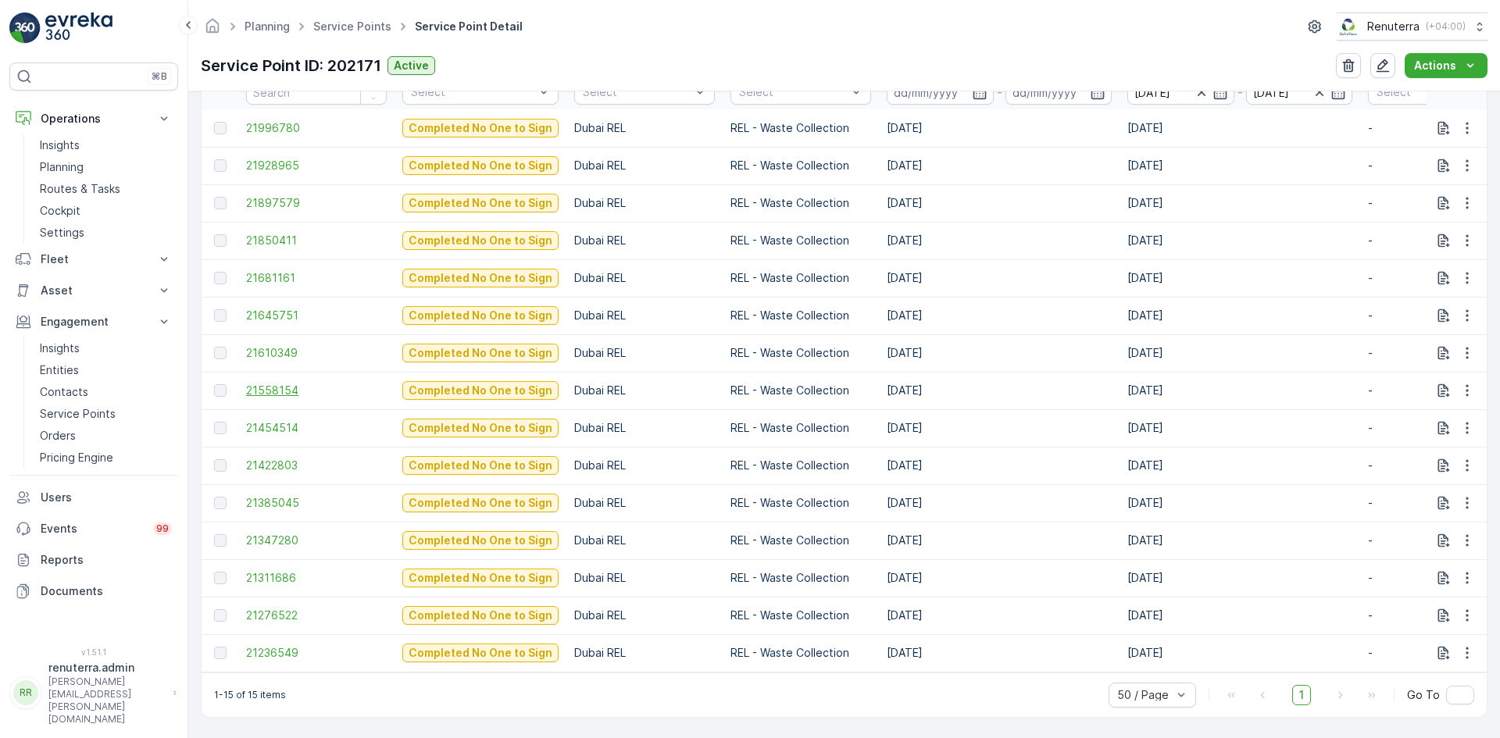
click at [268, 388] on span "21558154" at bounding box center [316, 391] width 141 height 16
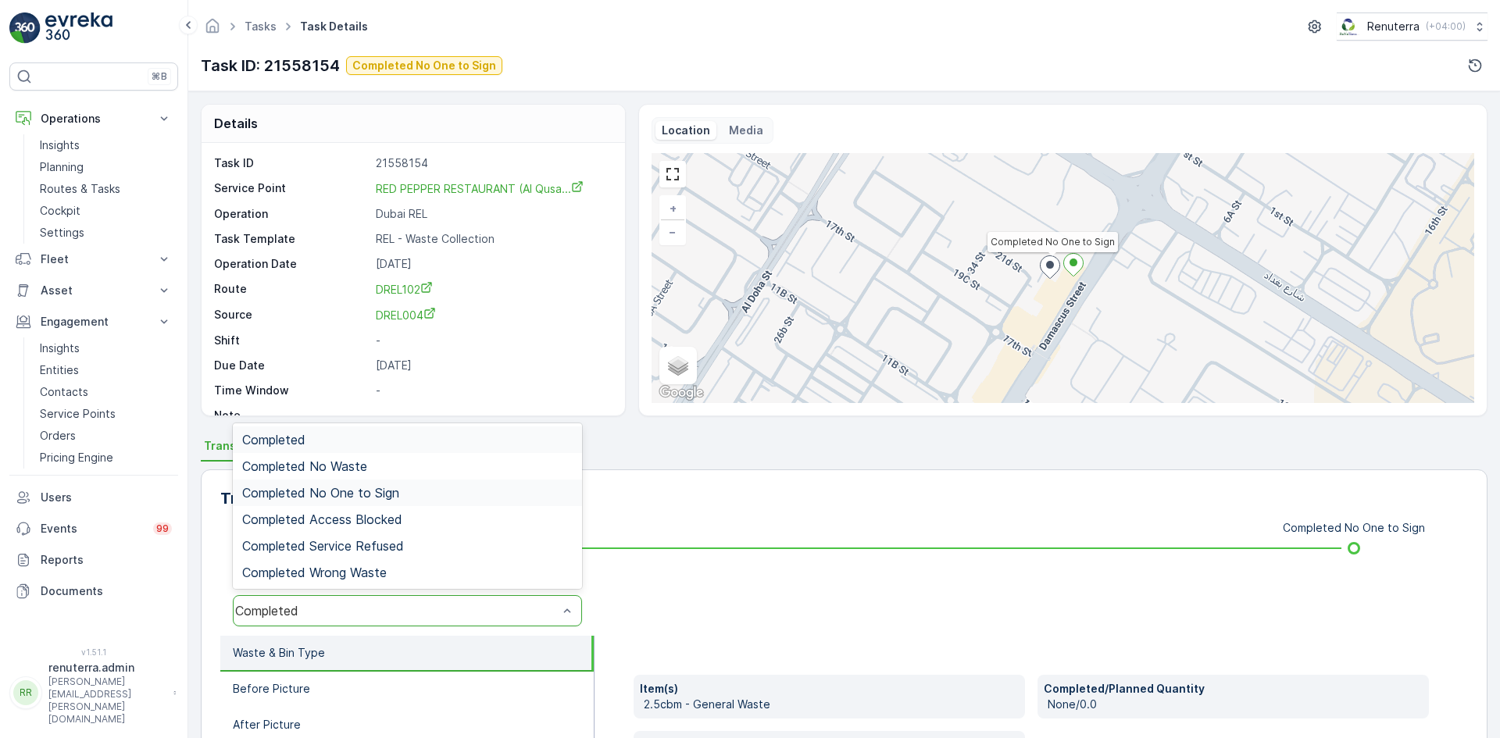
click at [411, 498] on div "Completed No One to Sign" at bounding box center [407, 493] width 331 height 14
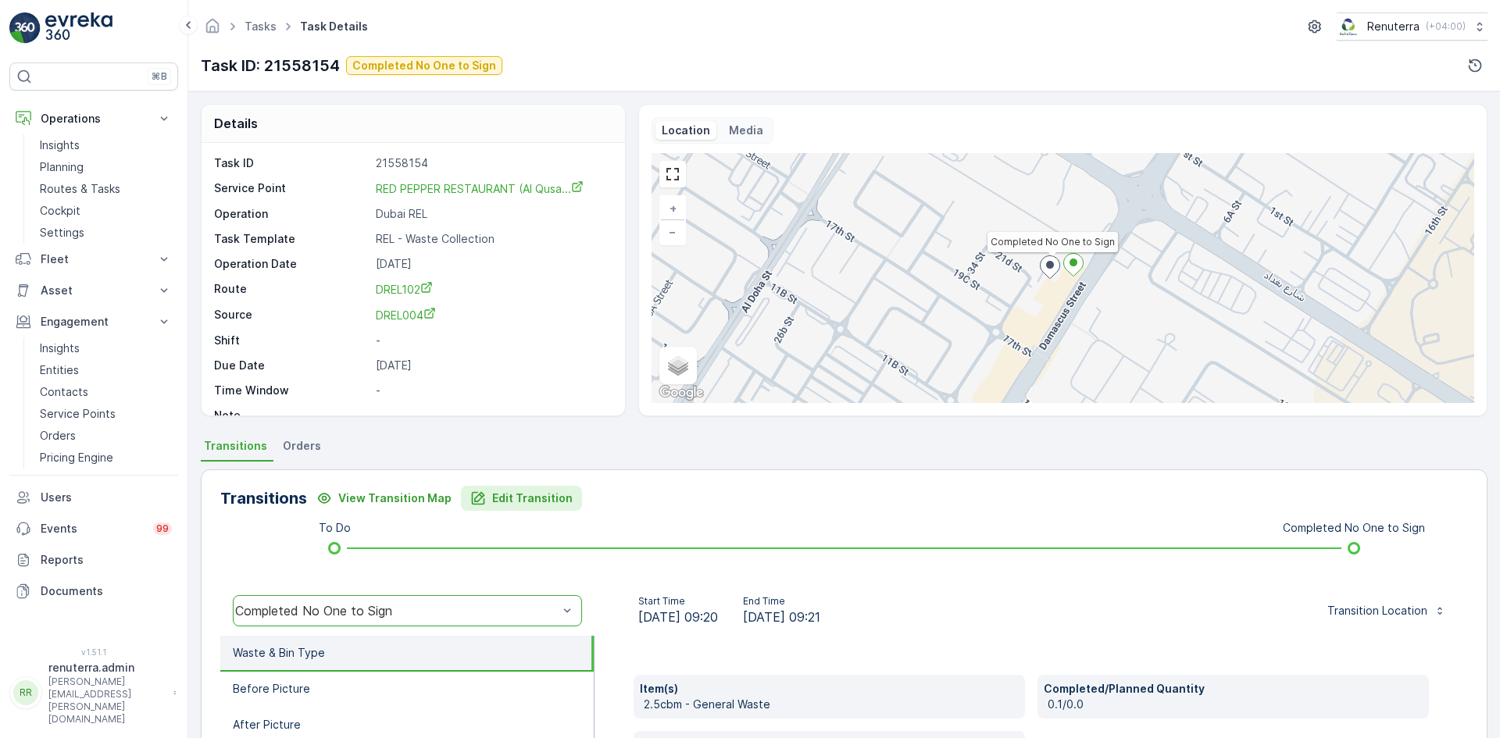
click at [512, 496] on p "Edit Transition" at bounding box center [532, 499] width 80 height 16
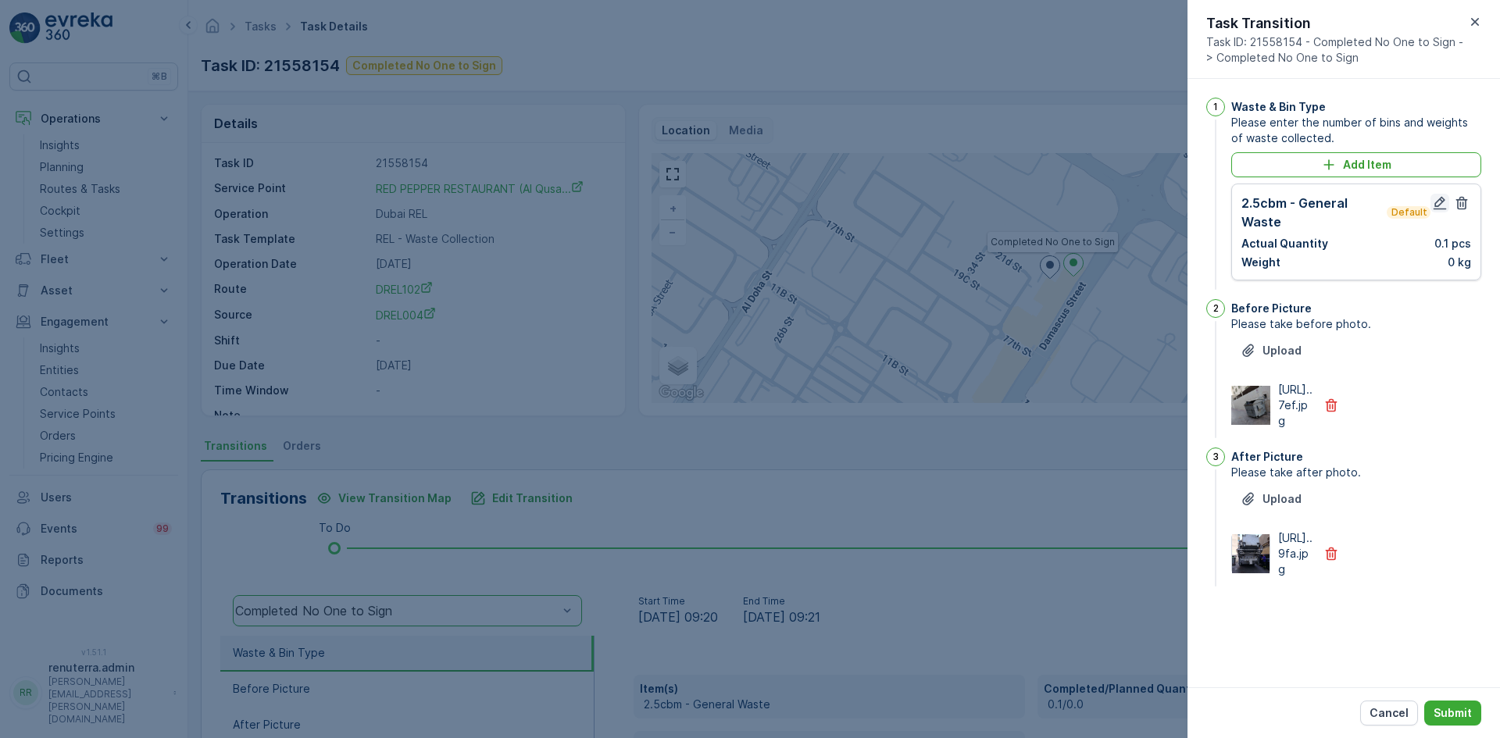
click at [1445, 200] on icon "button" at bounding box center [1440, 203] width 13 height 13
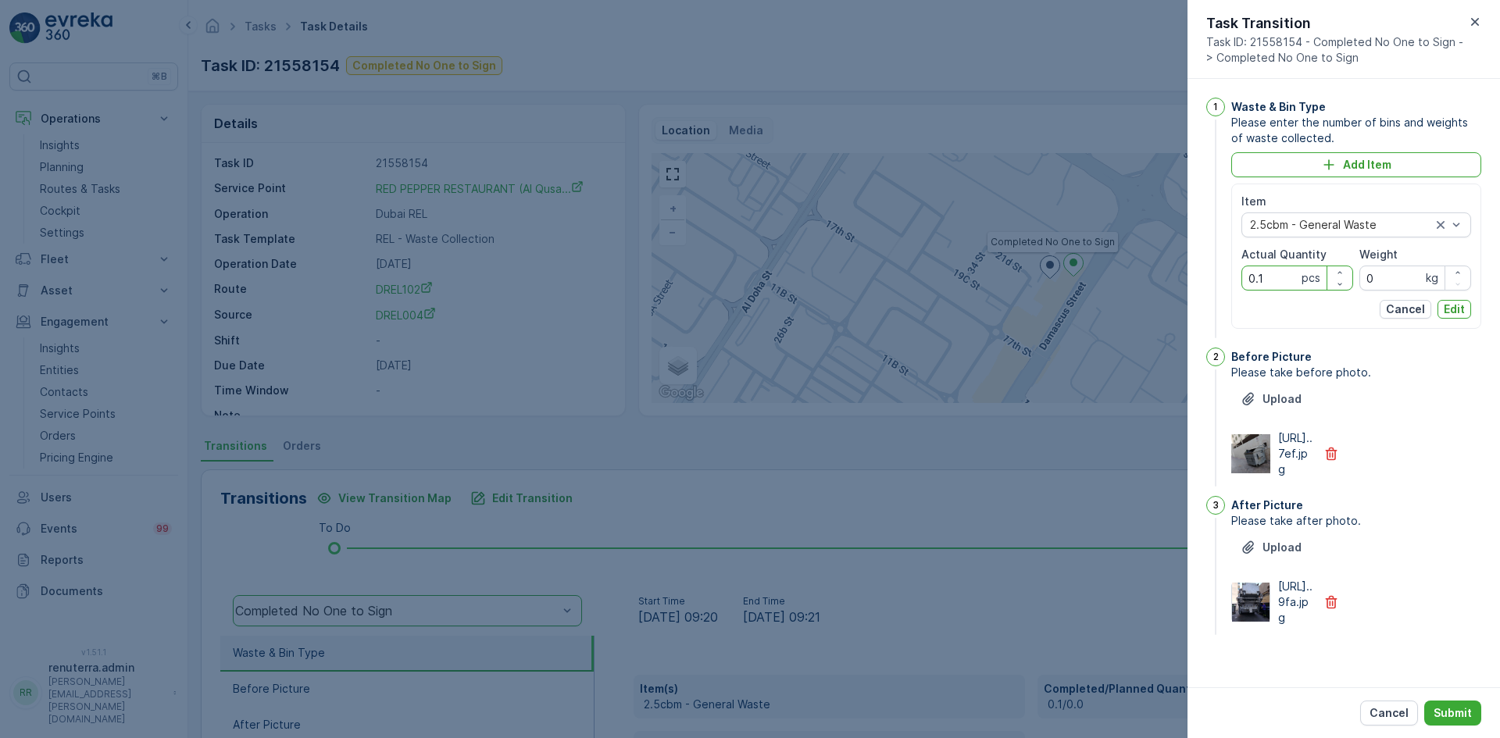
drag, startPoint x: 1264, startPoint y: 284, endPoint x: 1205, endPoint y: 293, distance: 60.1
click at [1207, 293] on div "1 Waste & Bin Type Please enter the number of bins and weights of waste collect…" at bounding box center [1344, 220] width 275 height 244
type Quantity "1"
click at [1451, 309] on p "Edit" at bounding box center [1454, 310] width 21 height 16
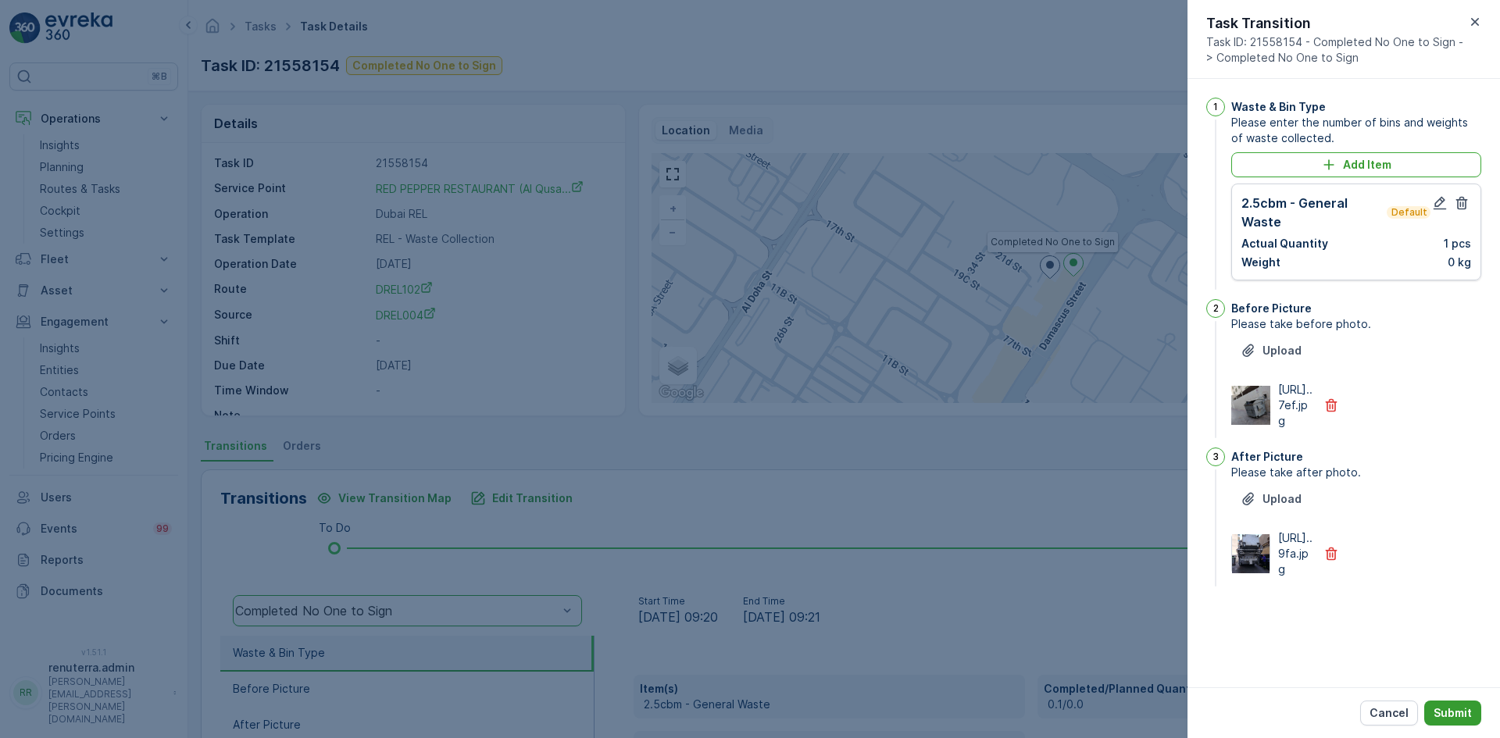
click at [1456, 709] on p "Submit" at bounding box center [1453, 714] width 38 height 16
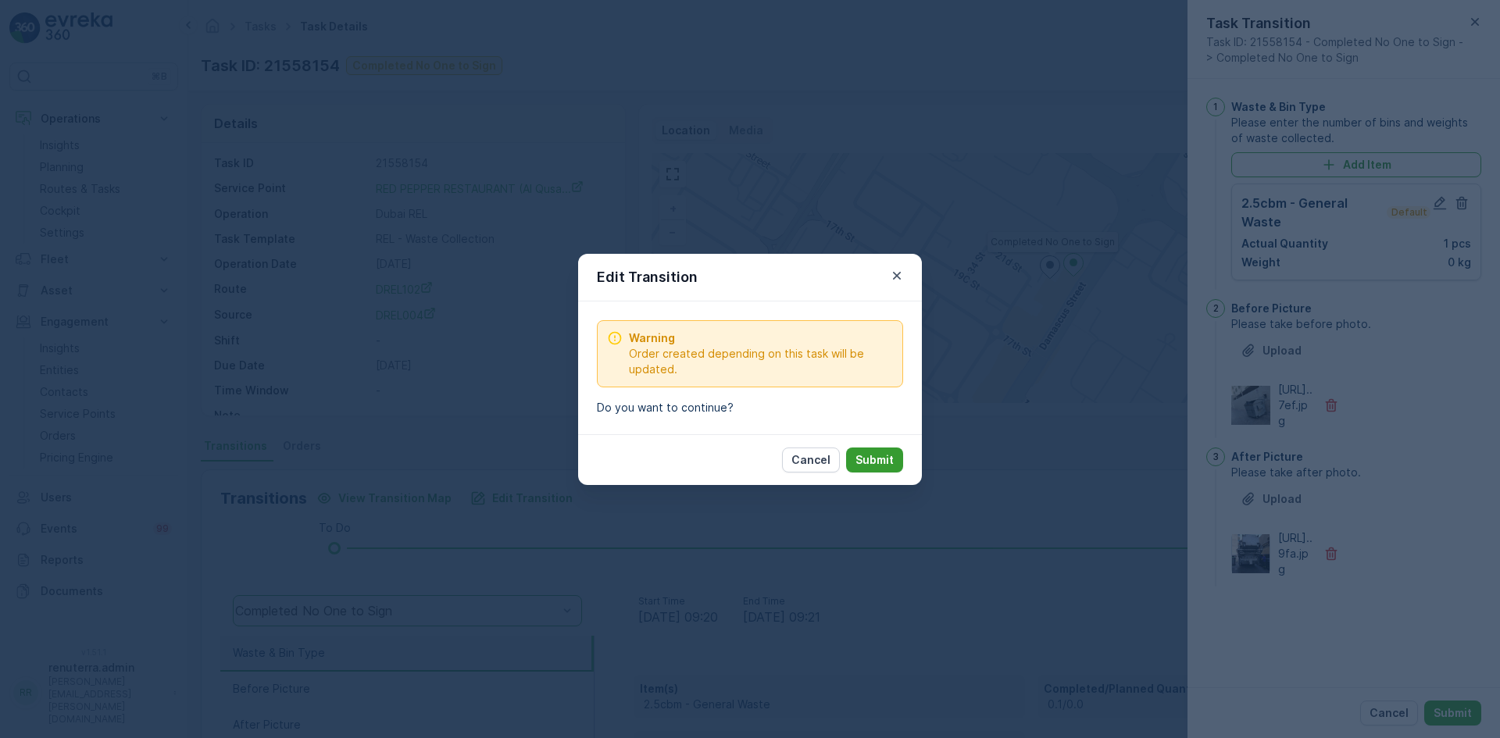
click at [874, 456] on p "Submit" at bounding box center [875, 460] width 38 height 16
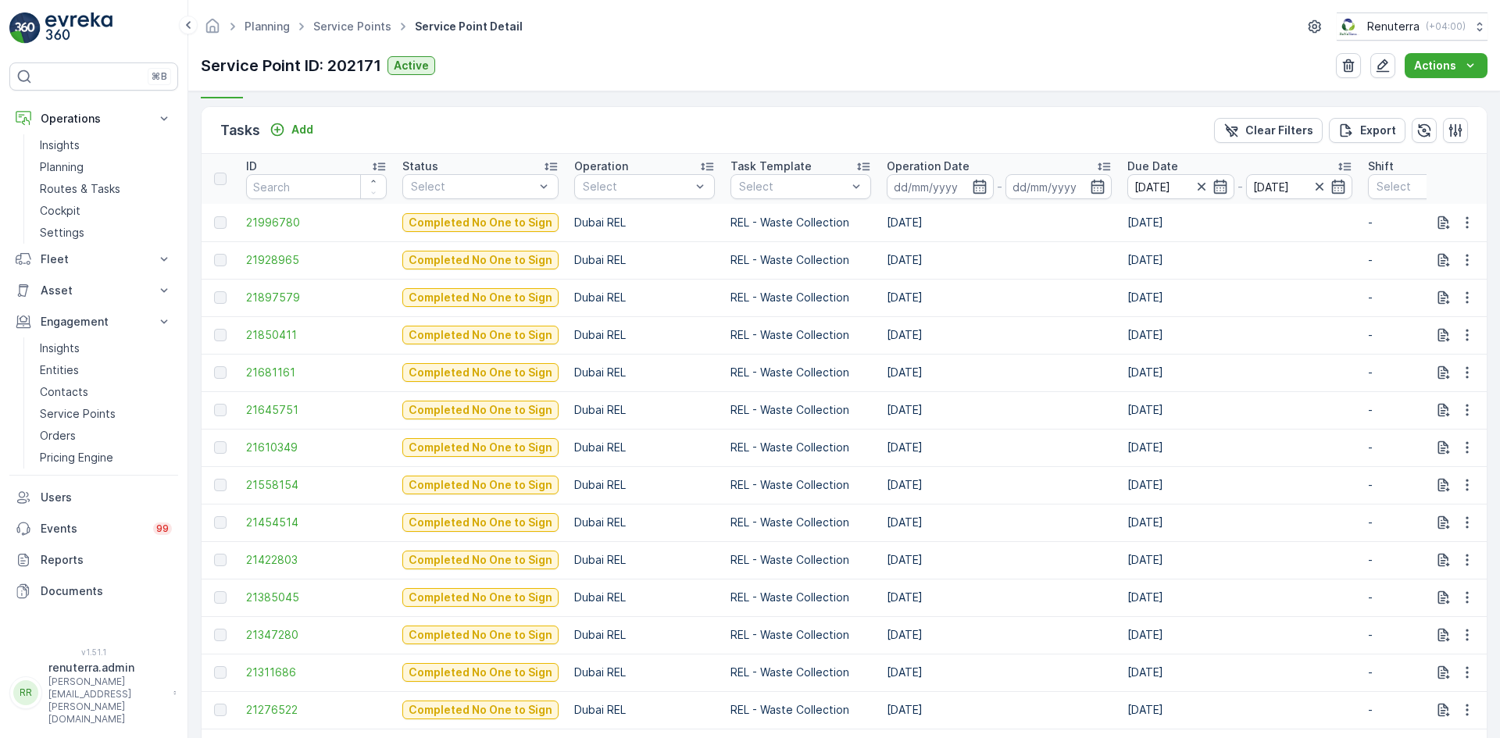
scroll to position [469, 0]
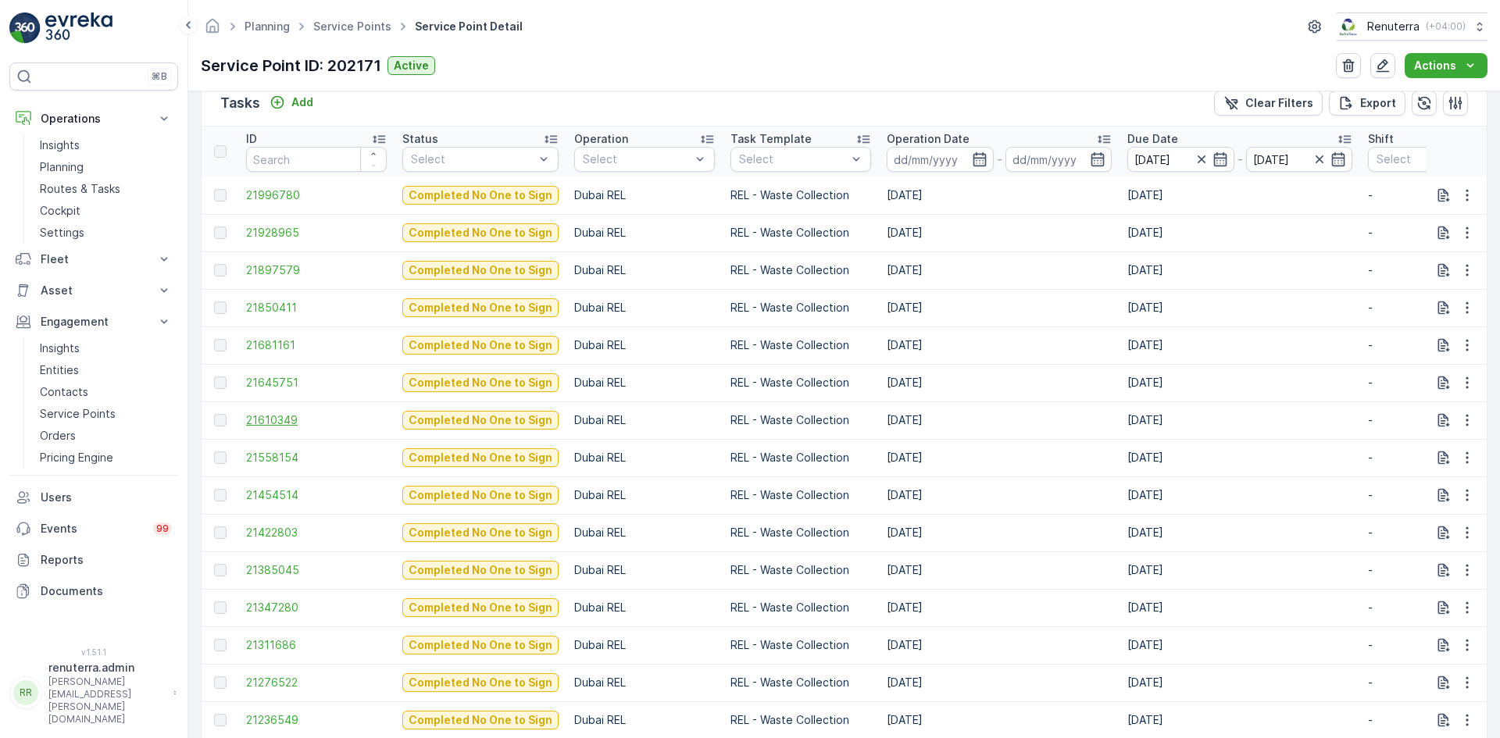
click at [247, 424] on span "21610349" at bounding box center [316, 421] width 141 height 16
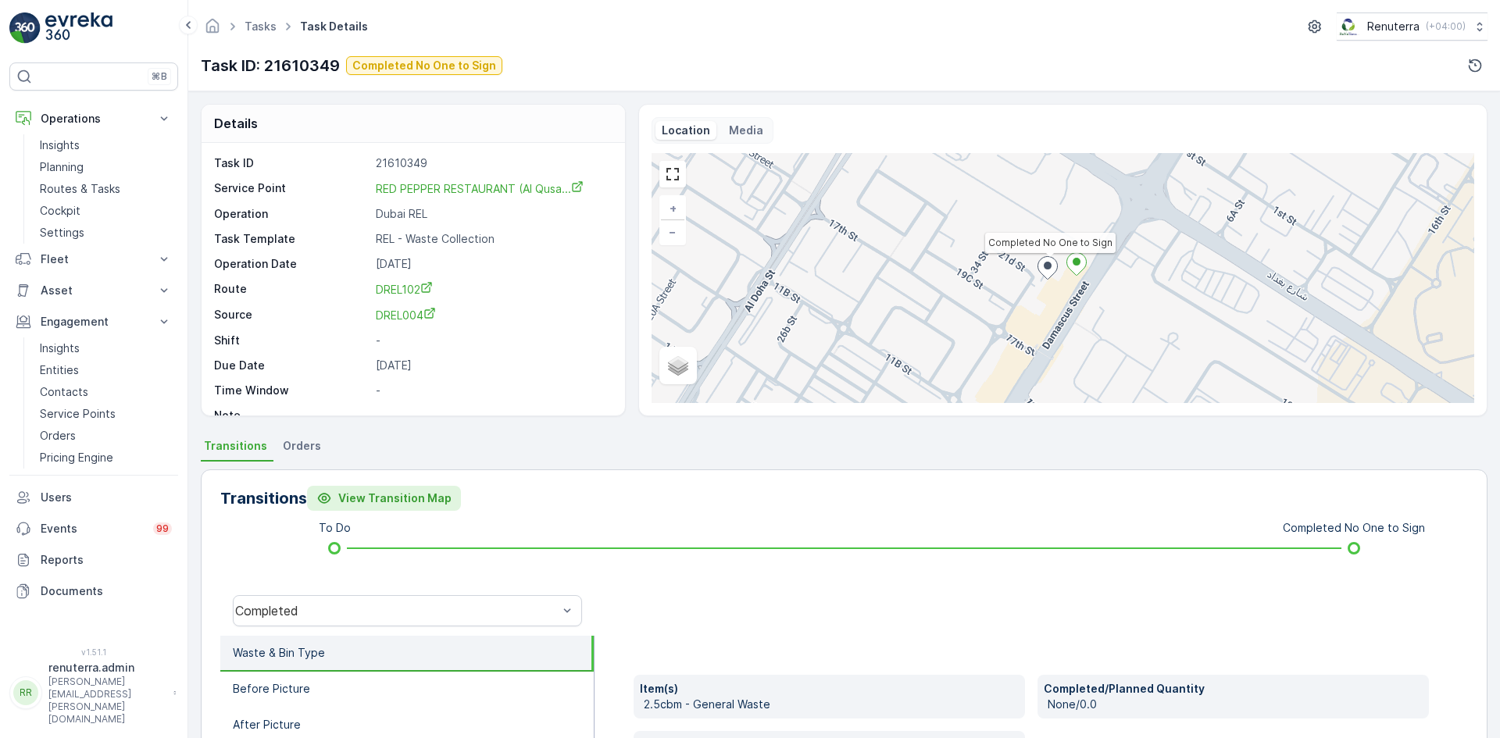
click at [368, 492] on p "View Transition Map" at bounding box center [394, 499] width 113 height 16
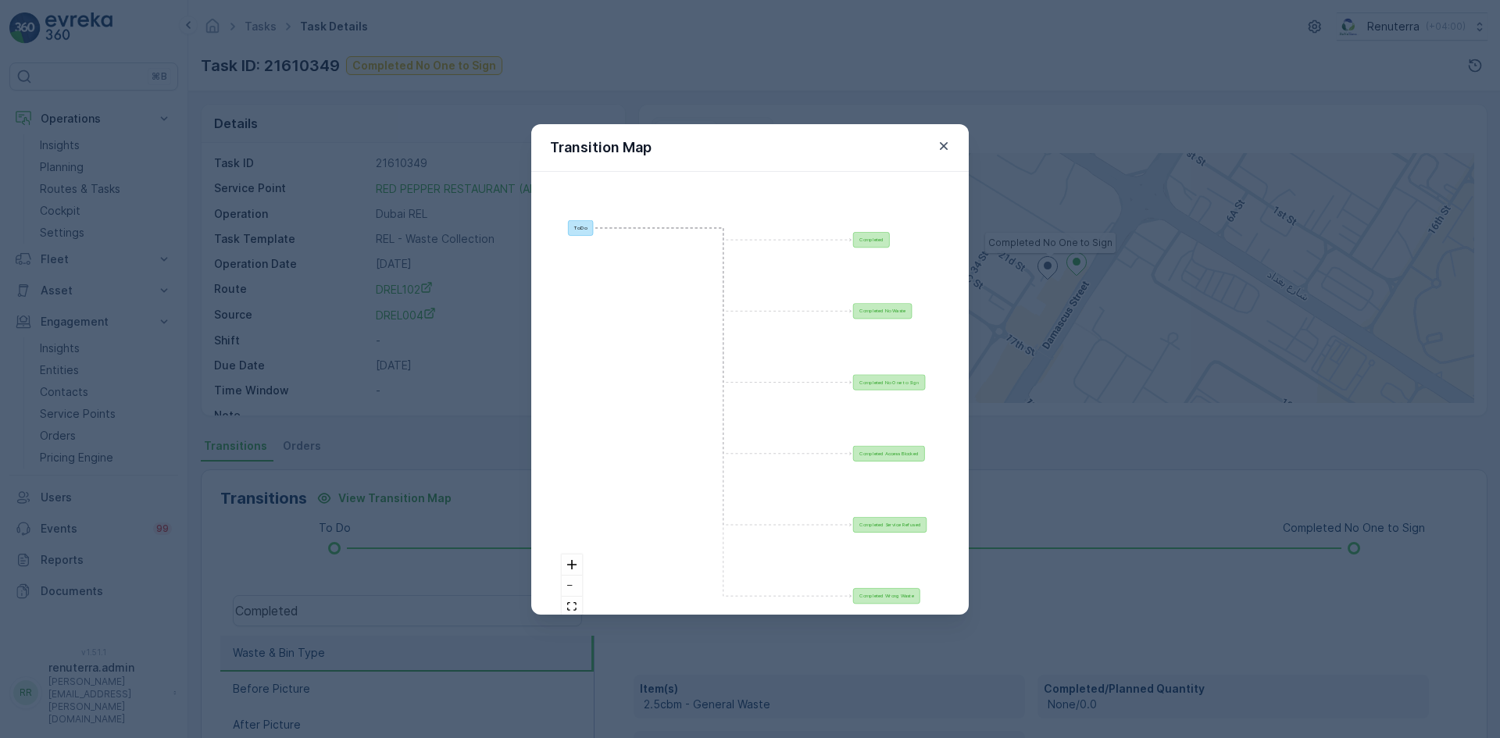
drag, startPoint x: 281, startPoint y: 506, endPoint x: 527, endPoint y: 442, distance: 255.3
click at [281, 502] on div "Transition Map To Do Completed Completed No Waste Completed No One to Sign Comp…" at bounding box center [750, 369] width 1500 height 738
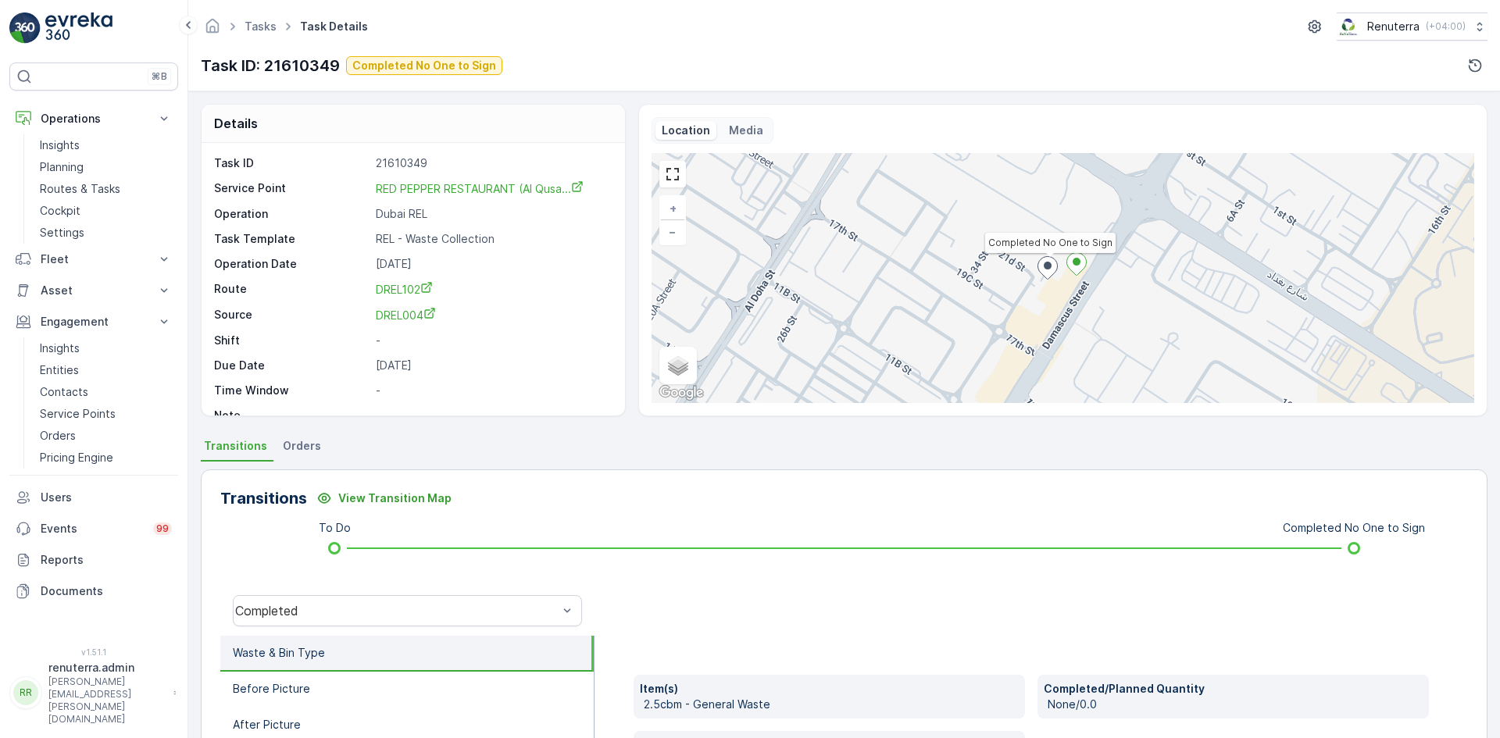
click at [270, 505] on p "Transitions" at bounding box center [263, 498] width 87 height 23
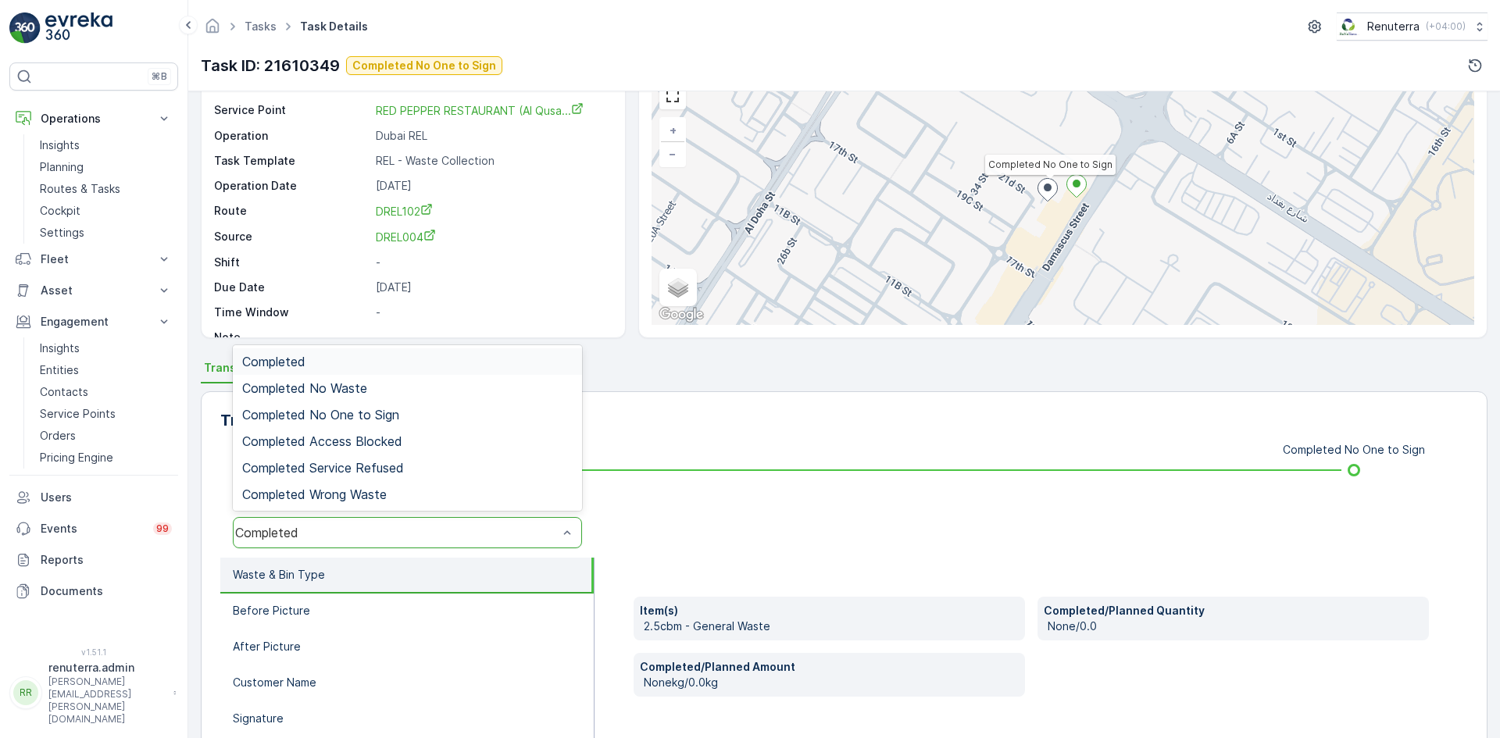
drag, startPoint x: 324, startPoint y: 528, endPoint x: 338, endPoint y: 533, distance: 14.8
click at [381, 420] on span "Completed No One to Sign" at bounding box center [320, 415] width 157 height 14
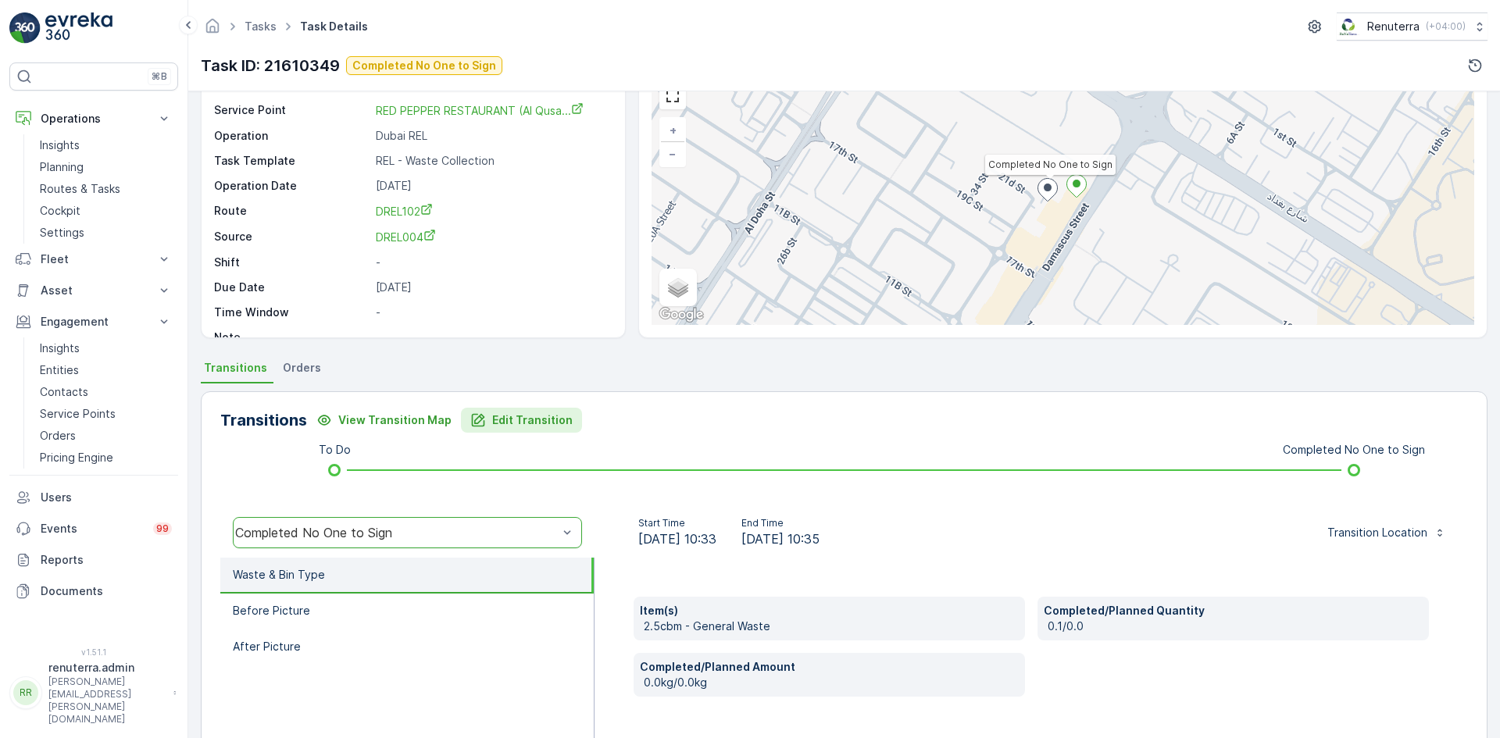
click at [501, 424] on p "Edit Transition" at bounding box center [532, 421] width 80 height 16
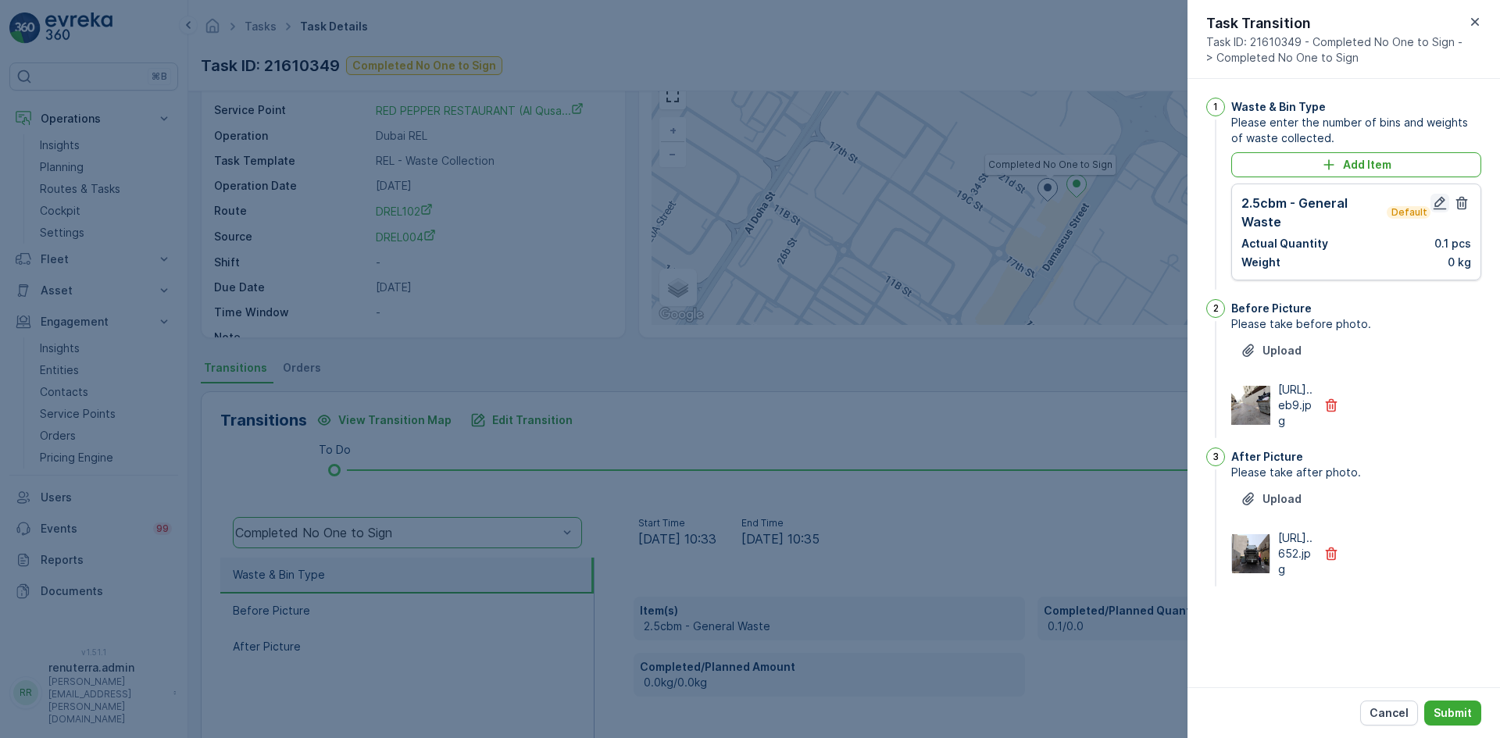
click at [1439, 197] on icon "button" at bounding box center [1440, 203] width 16 height 16
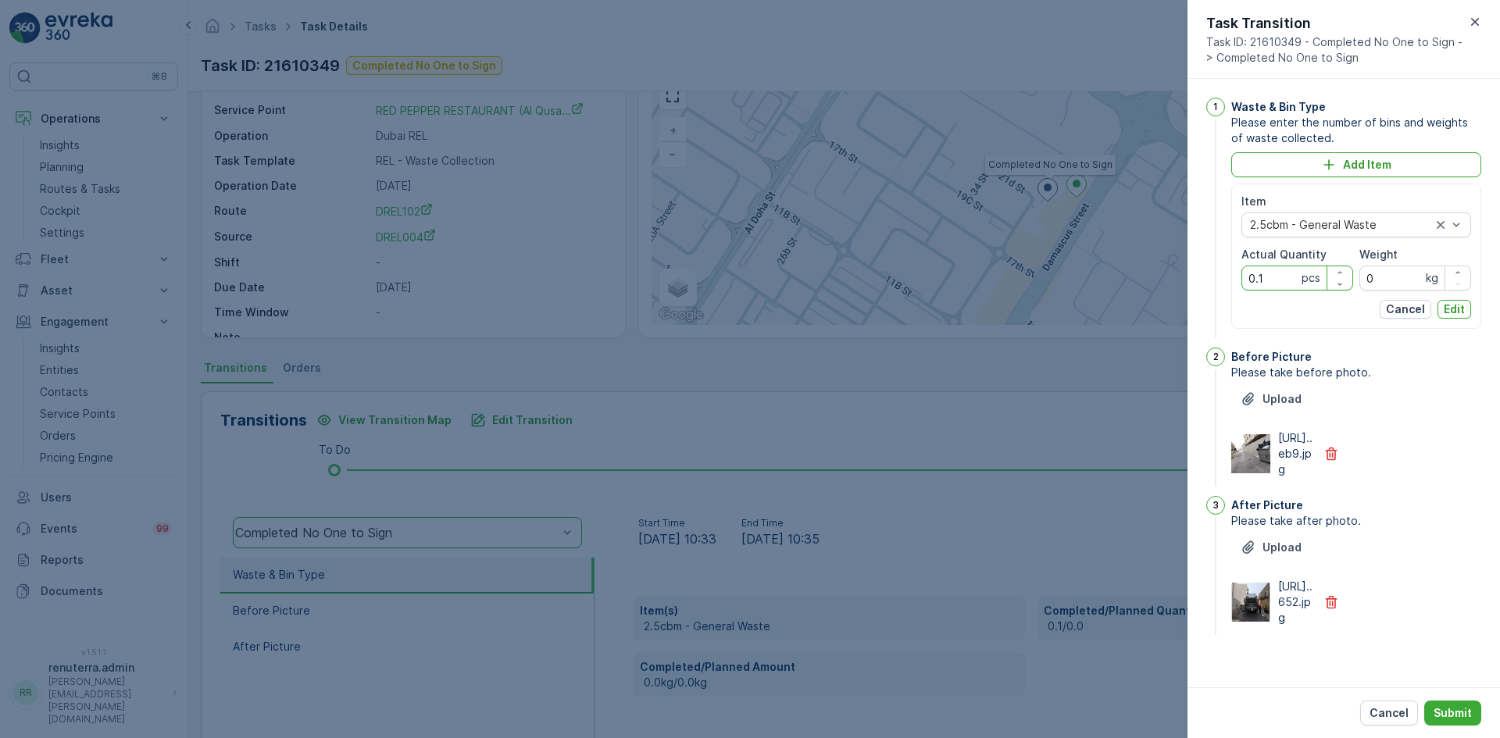
drag, startPoint x: 1265, startPoint y: 277, endPoint x: 1215, endPoint y: 286, distance: 50.9
click at [1215, 286] on div "1 Waste & Bin Type Please enter the number of bins and weights of waste collect…" at bounding box center [1344, 220] width 275 height 244
type Quantity "1"
click at [1447, 306] on p "Edit" at bounding box center [1454, 310] width 21 height 16
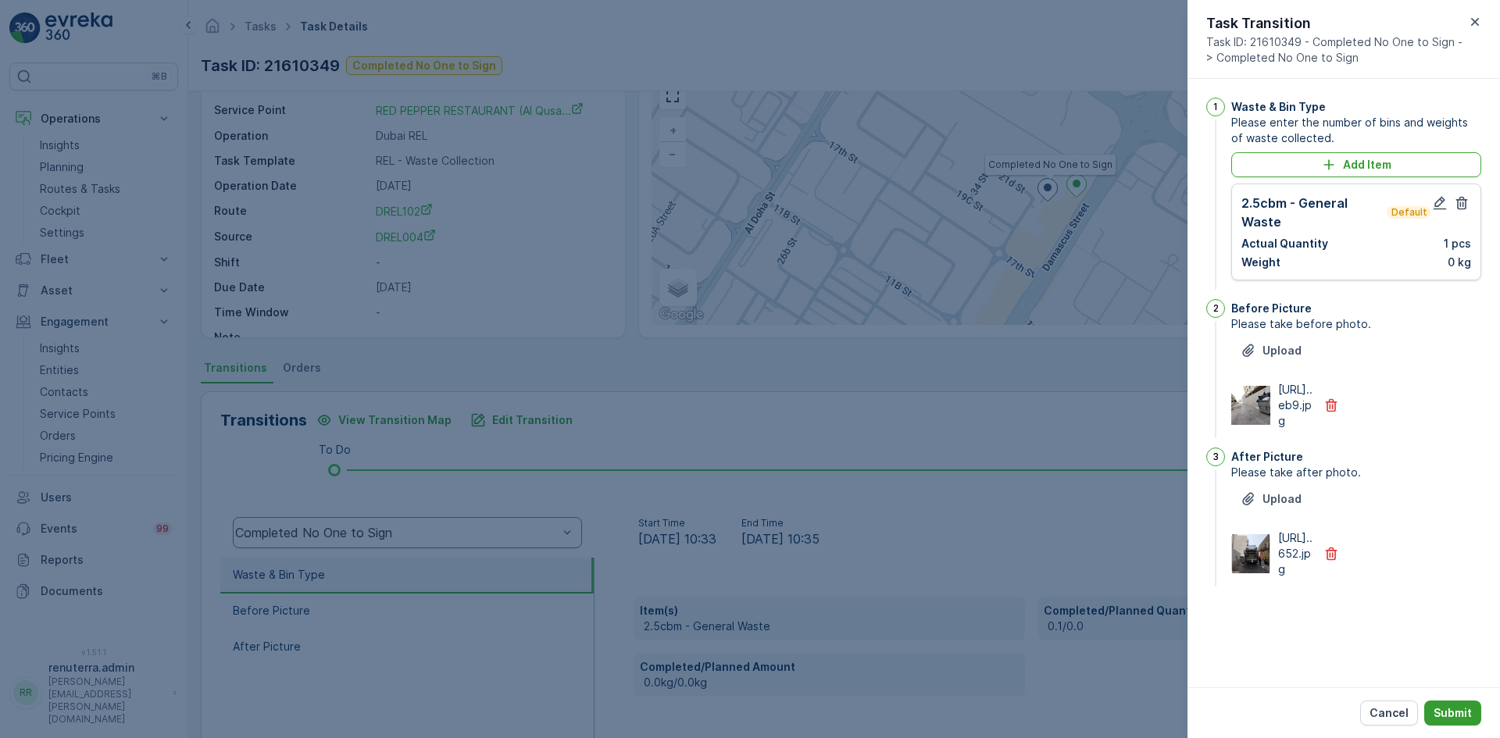
click at [1462, 720] on p "Submit" at bounding box center [1453, 714] width 38 height 16
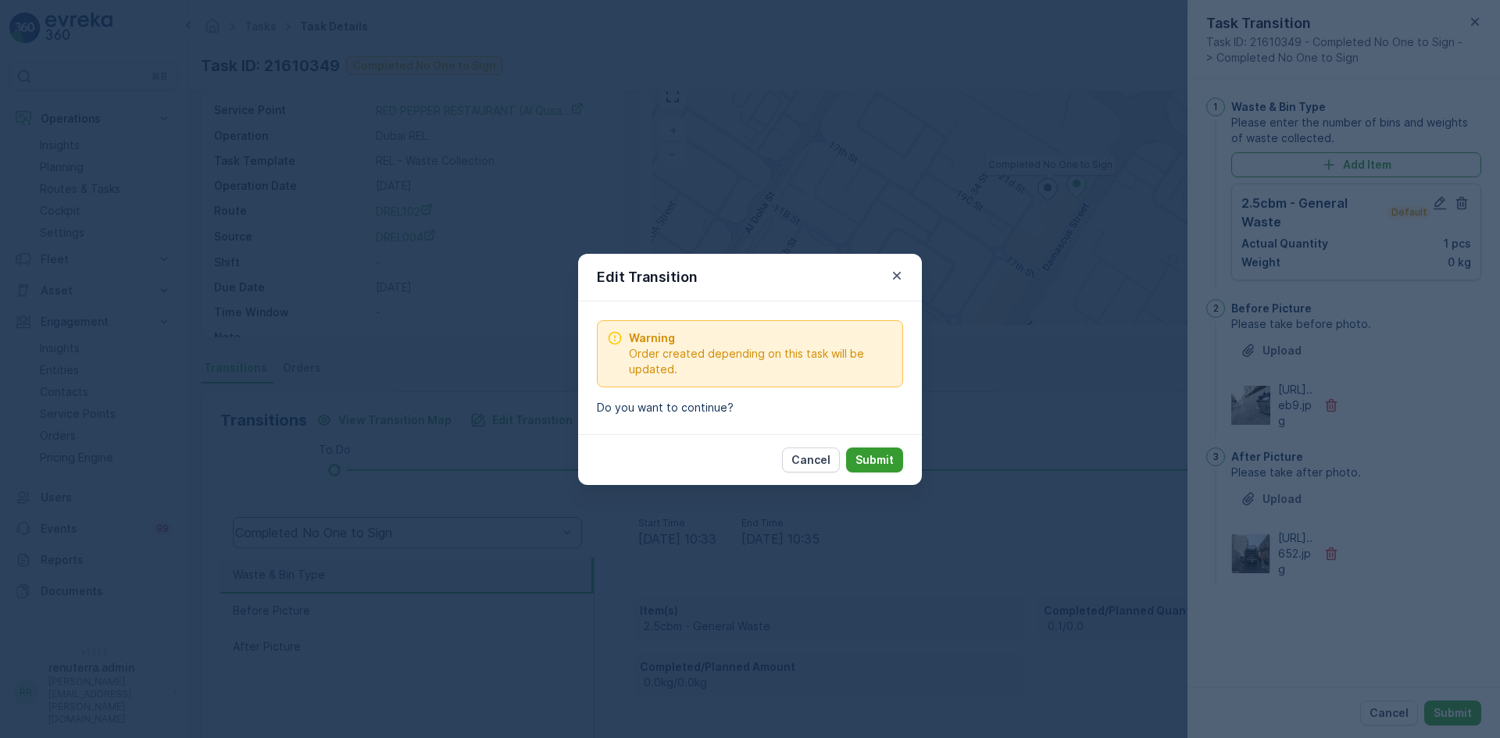
click at [872, 462] on p "Submit" at bounding box center [875, 460] width 38 height 16
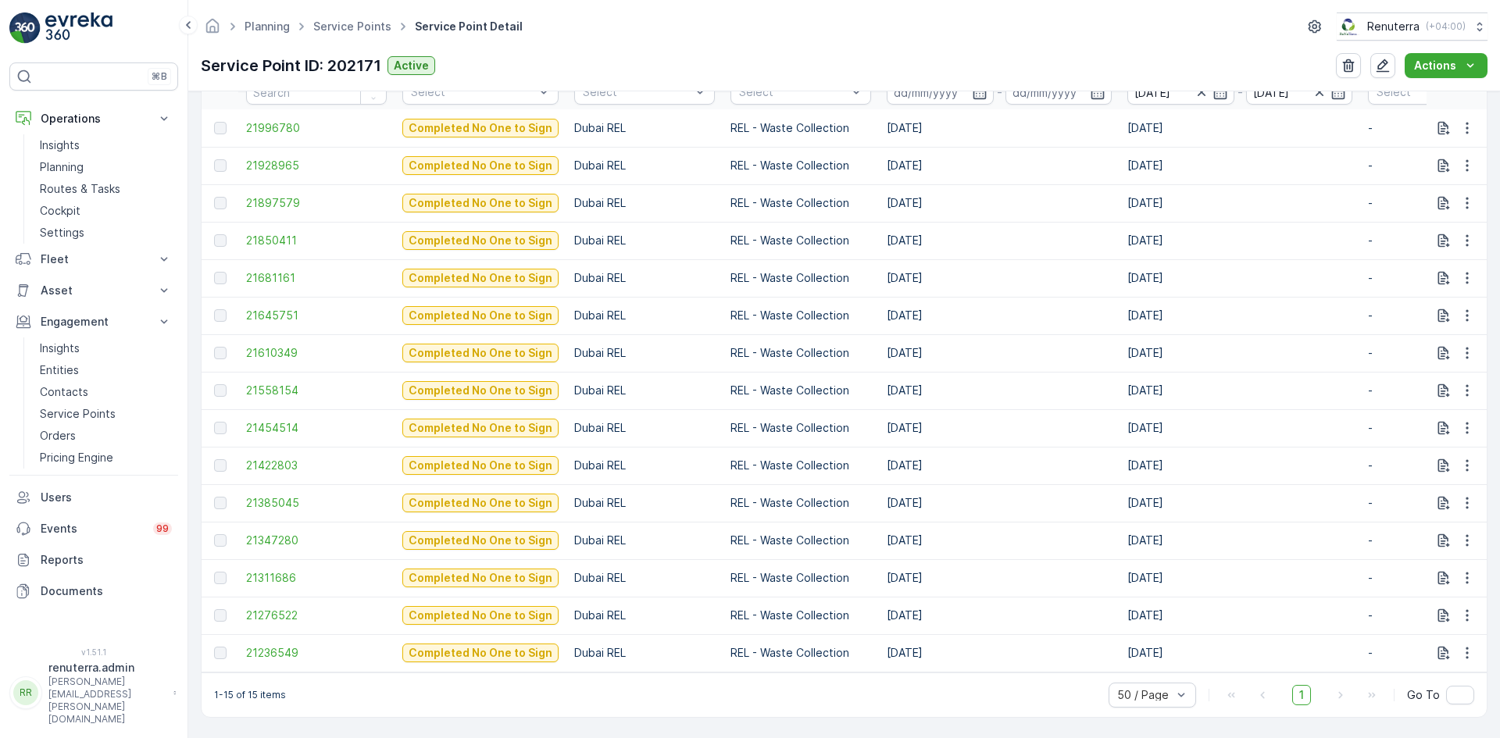
scroll to position [544, 0]
click at [262, 309] on span "21645751" at bounding box center [316, 316] width 141 height 16
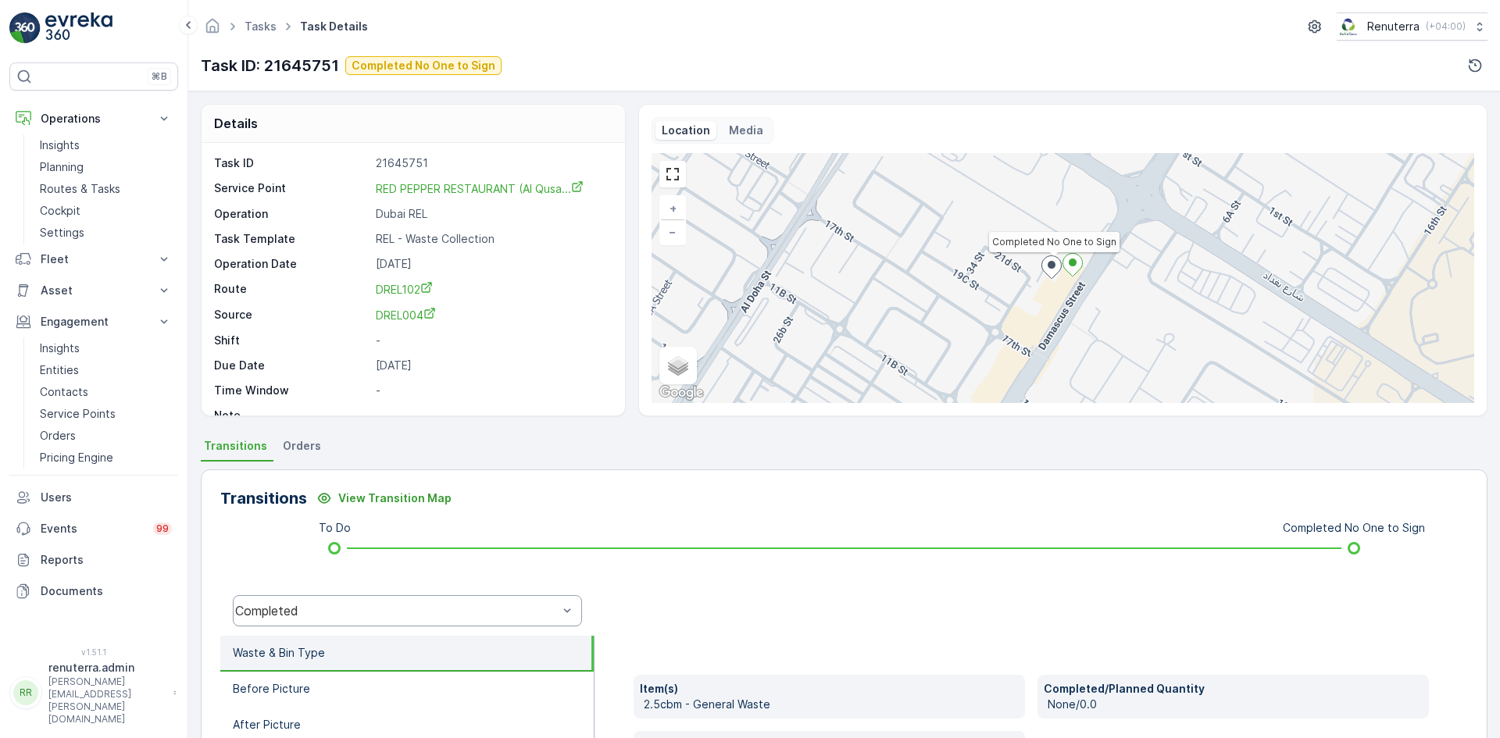
click at [386, 623] on div "Completed" at bounding box center [407, 610] width 349 height 31
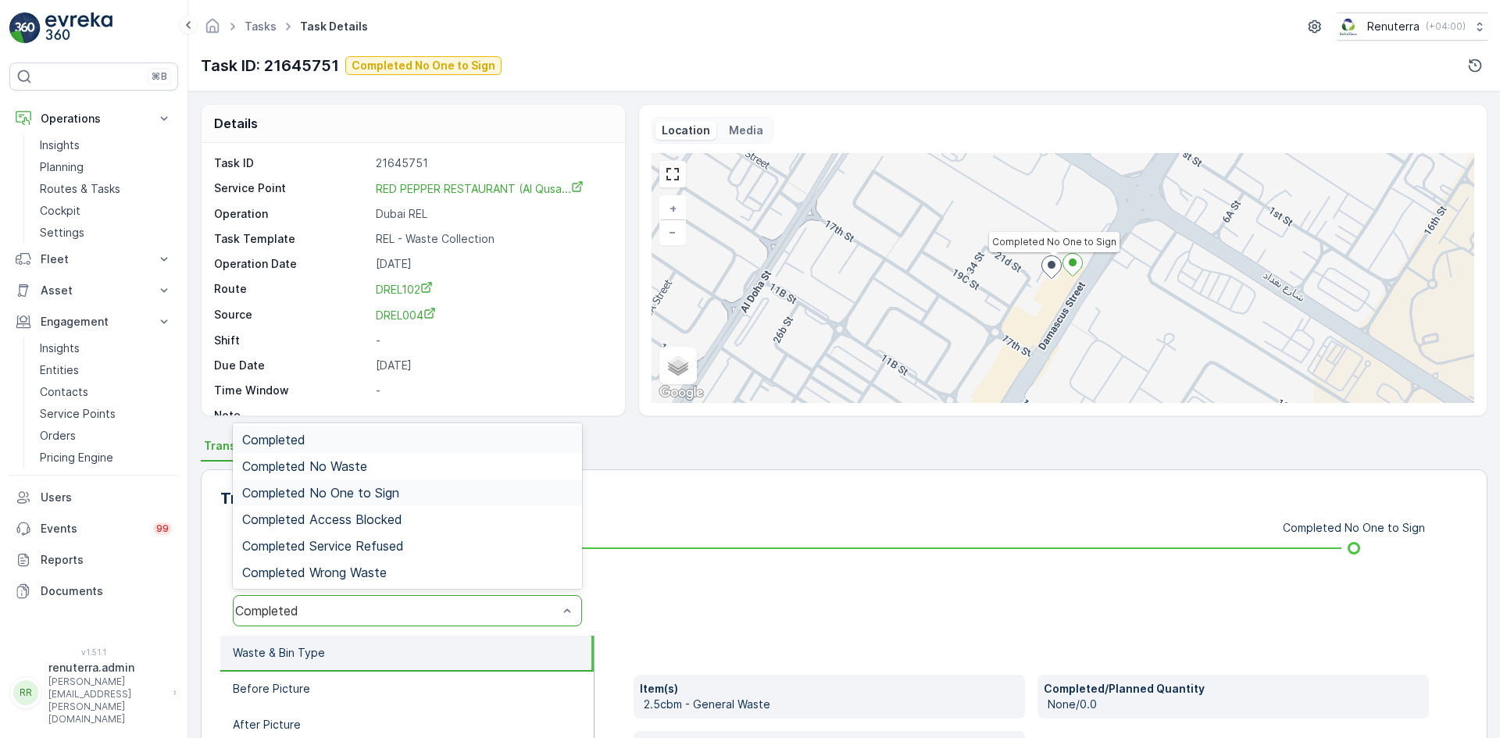
click at [382, 486] on span "Completed No One to Sign" at bounding box center [320, 493] width 157 height 14
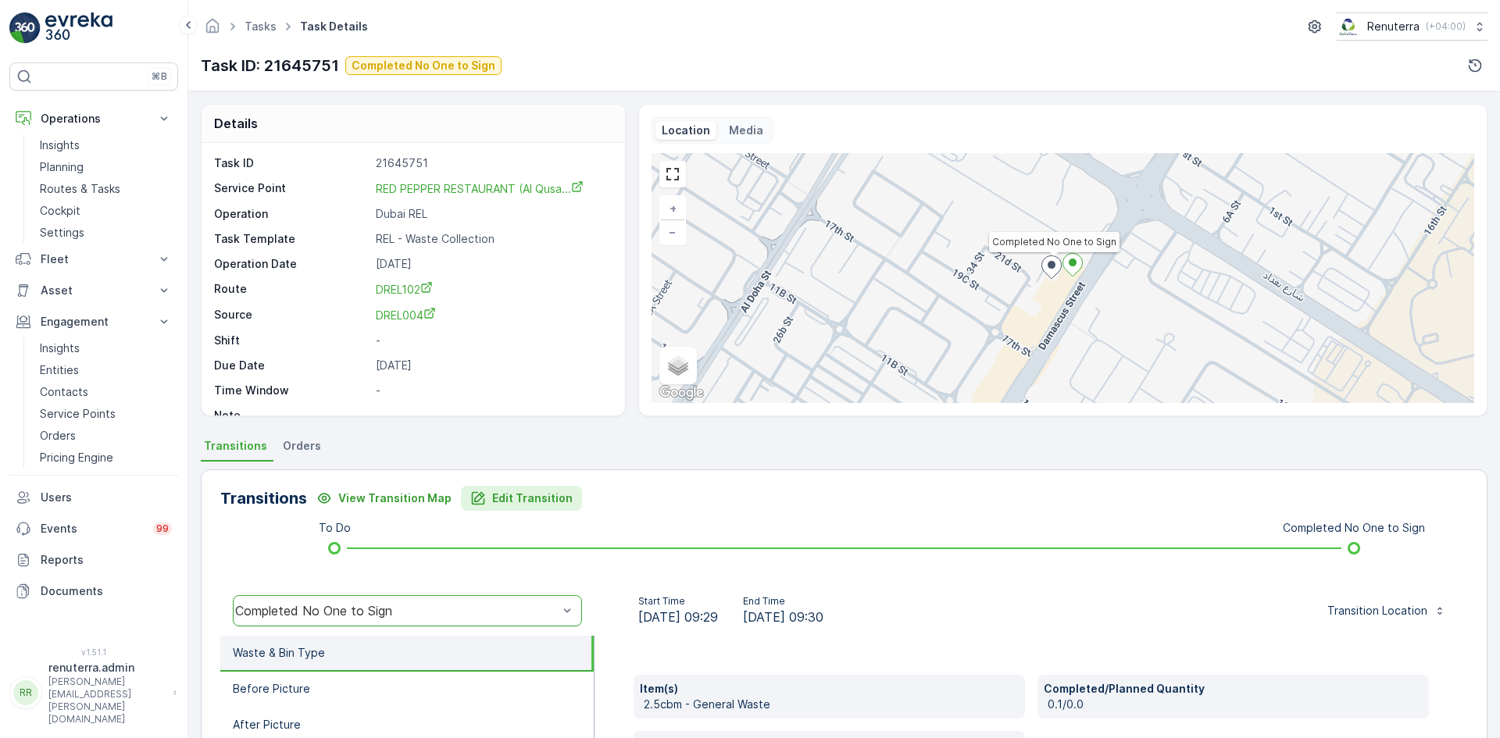
drag, startPoint x: 502, startPoint y: 472, endPoint x: 504, endPoint y: 495, distance: 23.5
click at [504, 474] on div "Transitions View Transition Map Edit Transition To Do Completed No One to Sign …" at bounding box center [844, 717] width 1287 height 495
click at [504, 499] on p "Edit Transition" at bounding box center [532, 499] width 80 height 16
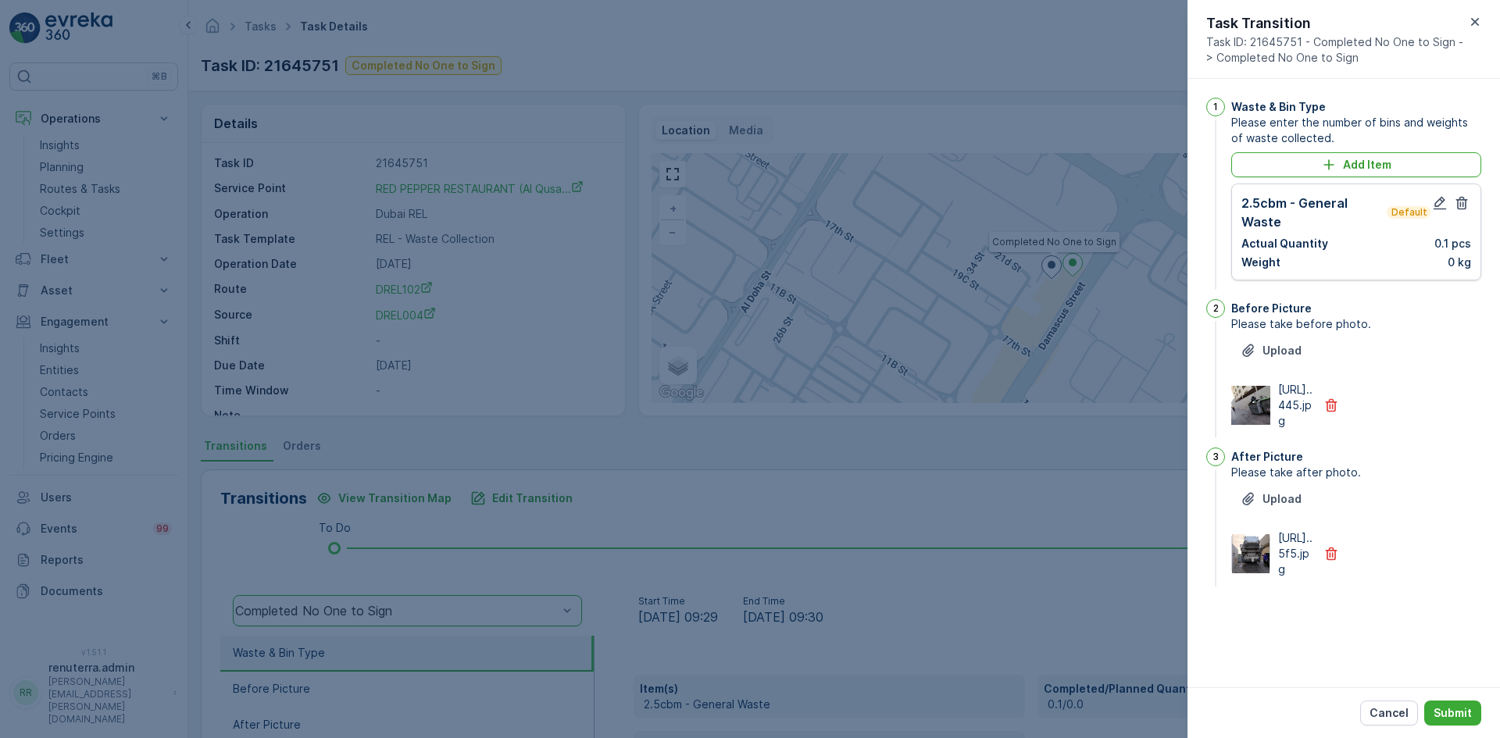
click at [1428, 202] on div "2.5cbm - General Waste Default" at bounding box center [1336, 213] width 189 height 38
click at [1435, 202] on icon "button" at bounding box center [1440, 203] width 16 height 16
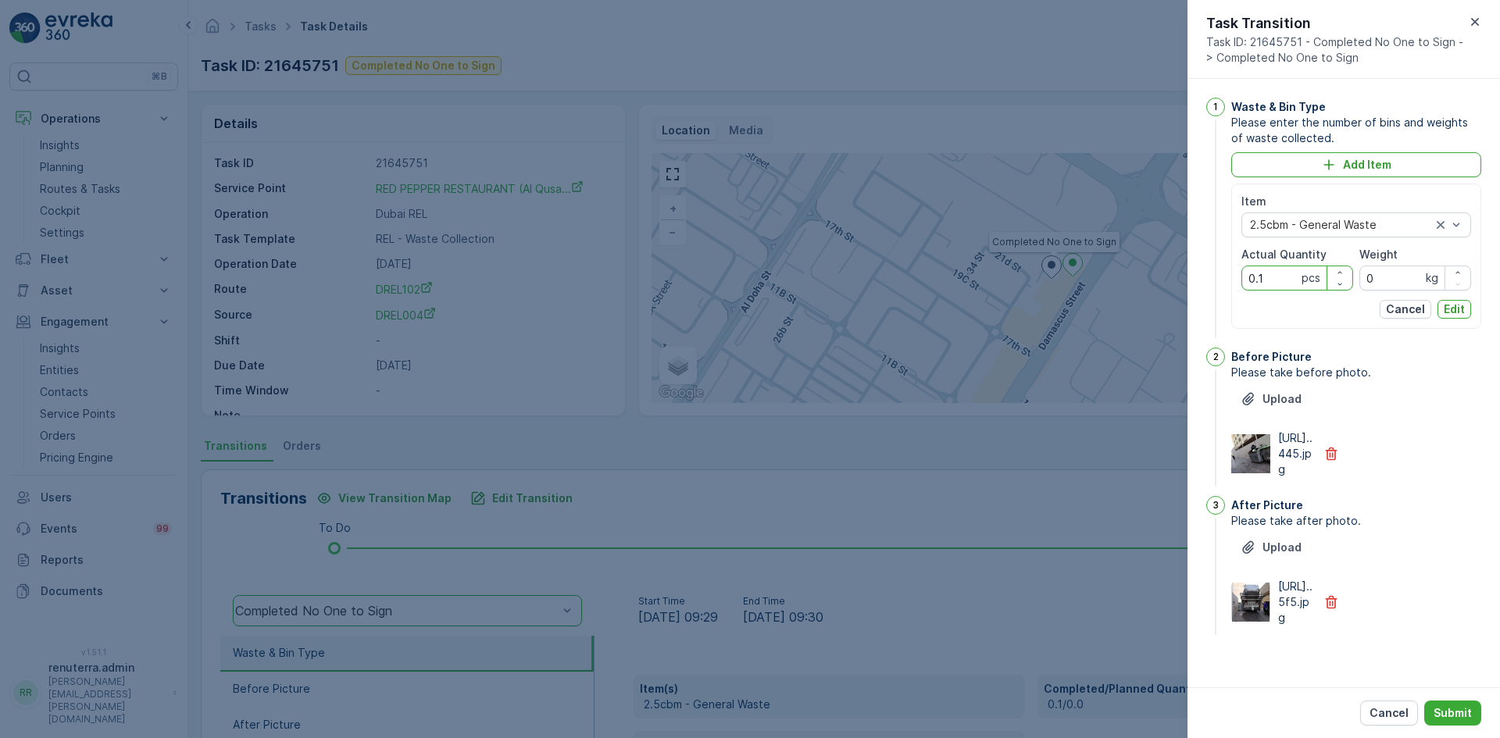
drag, startPoint x: 1282, startPoint y: 276, endPoint x: 1188, endPoint y: 307, distance: 98.8
click at [1188, 307] on div "1 Waste & Bin Type Please enter the number of bins and weights of waste collect…" at bounding box center [1344, 383] width 313 height 609
type Quantity "1"
drag, startPoint x: 1477, startPoint y: 298, endPoint x: 1464, endPoint y: 309, distance: 17.7
click at [1475, 301] on div "Item 2.5cbm - General Waste Actual Quantity 1 pcs Weight 0 kg Cancel Edit" at bounding box center [1357, 256] width 250 height 145
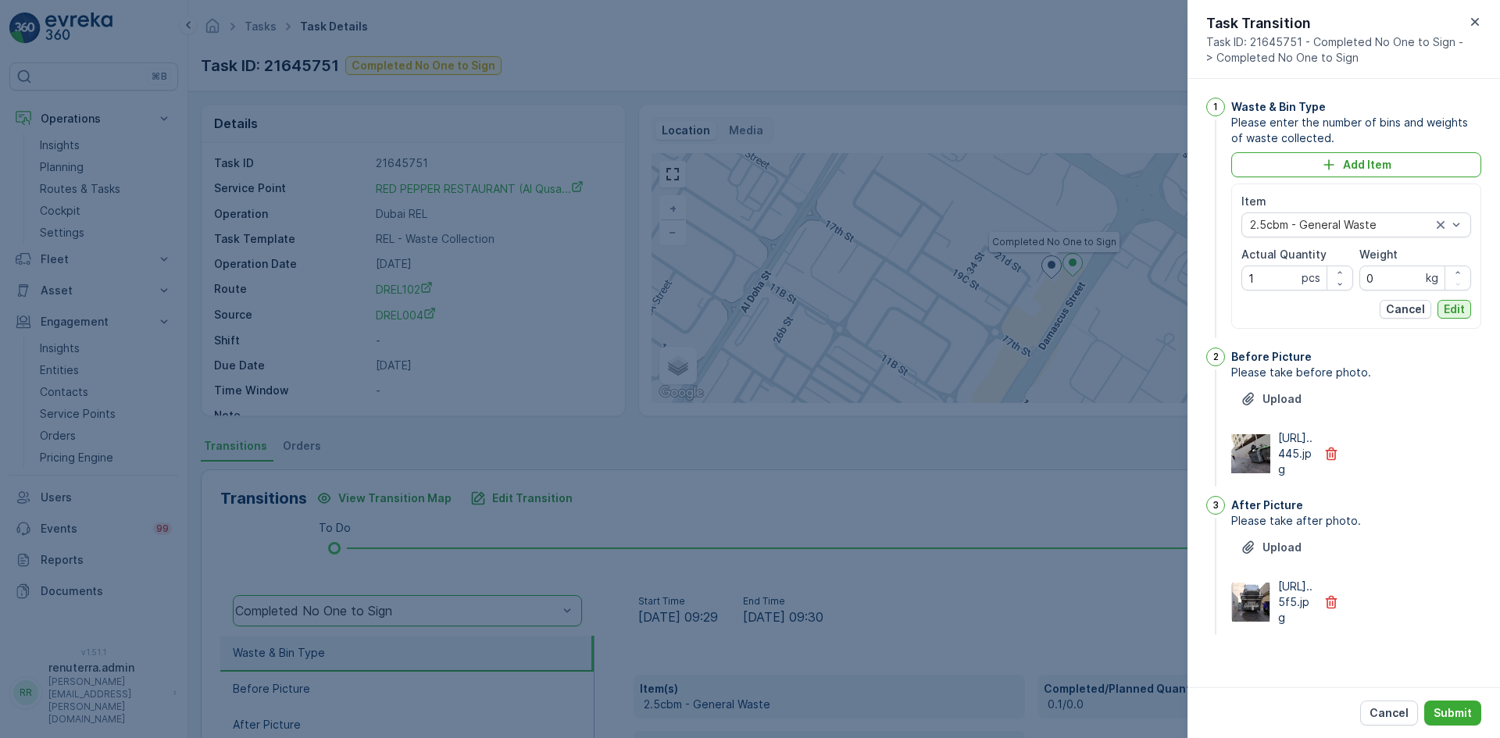
click at [1464, 309] on button "Edit" at bounding box center [1455, 309] width 34 height 19
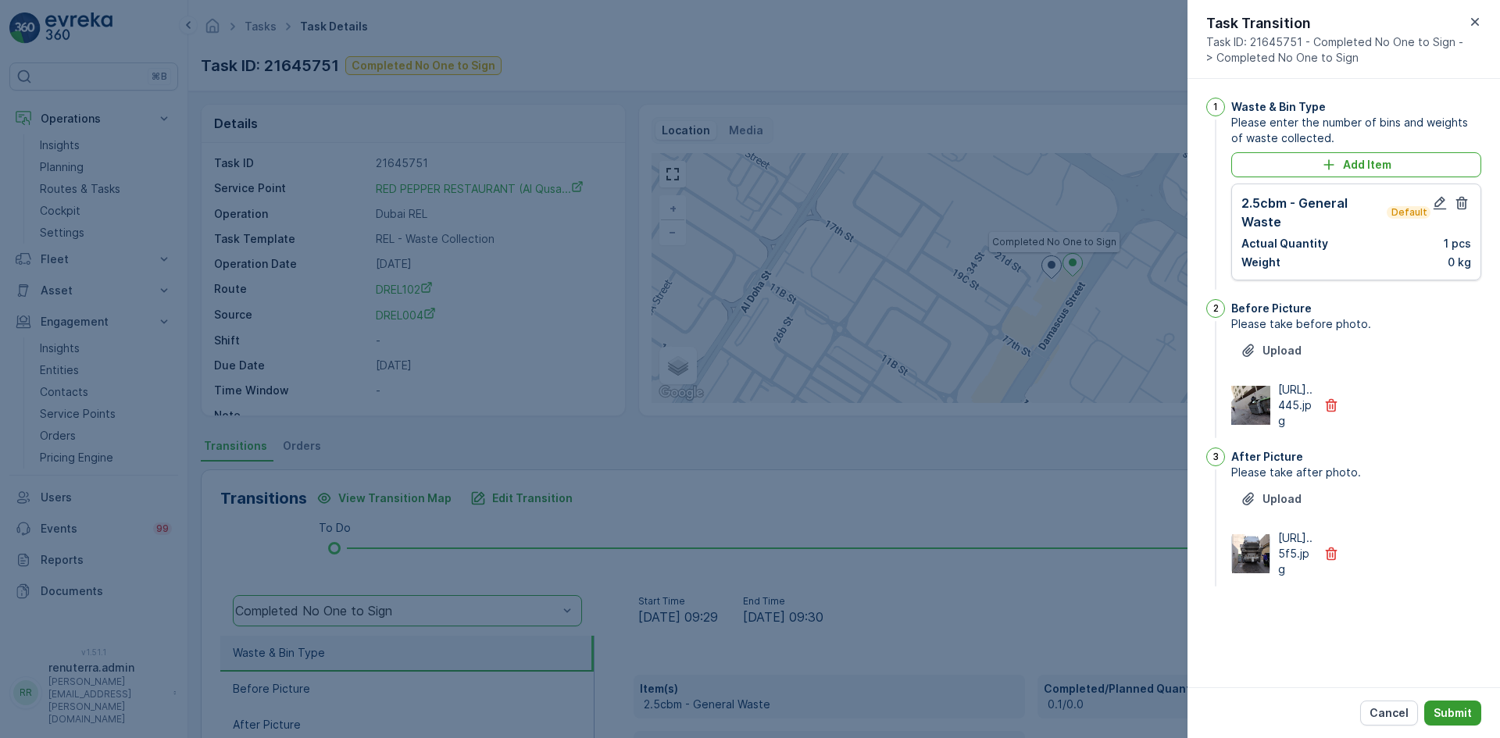
click at [1465, 719] on p "Submit" at bounding box center [1453, 714] width 38 height 16
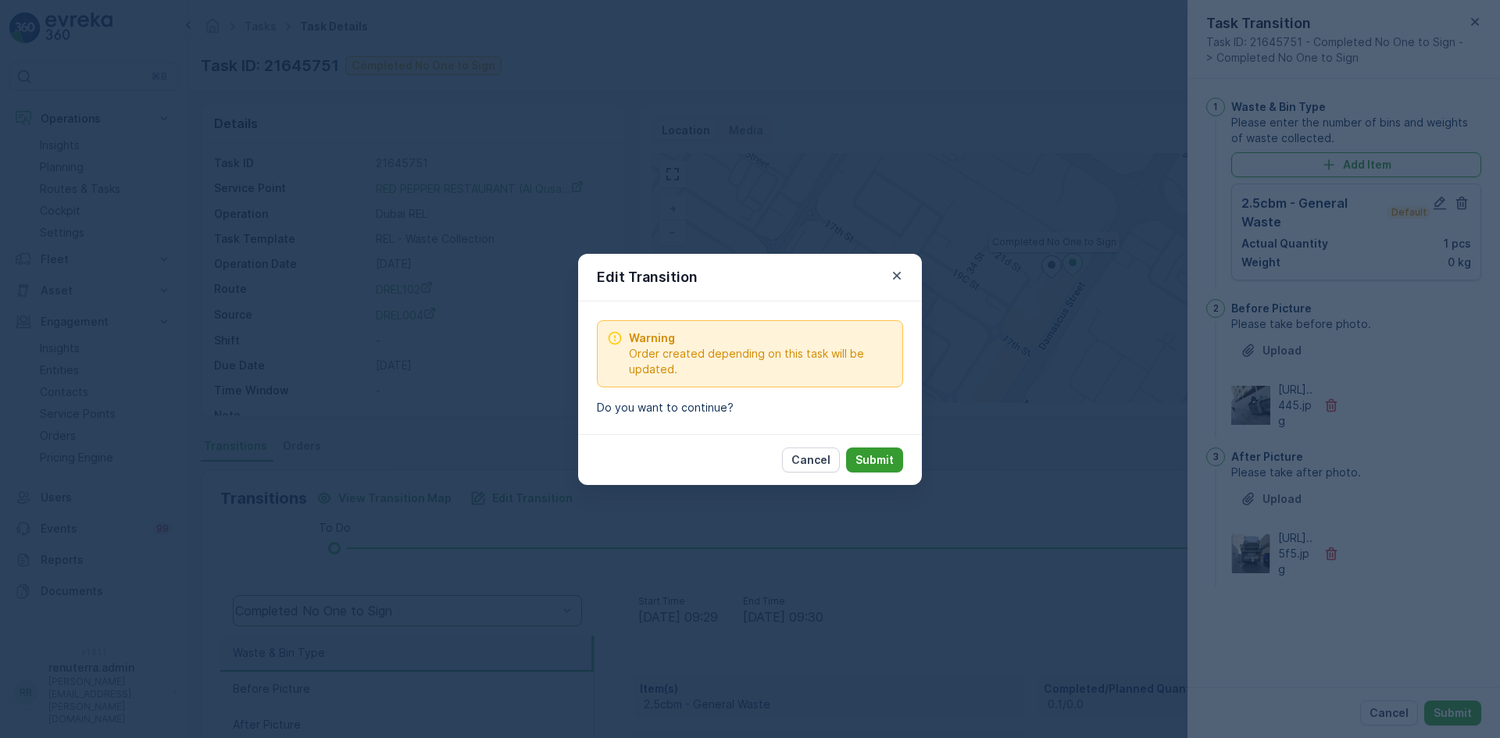
click at [875, 454] on p "Submit" at bounding box center [875, 460] width 38 height 16
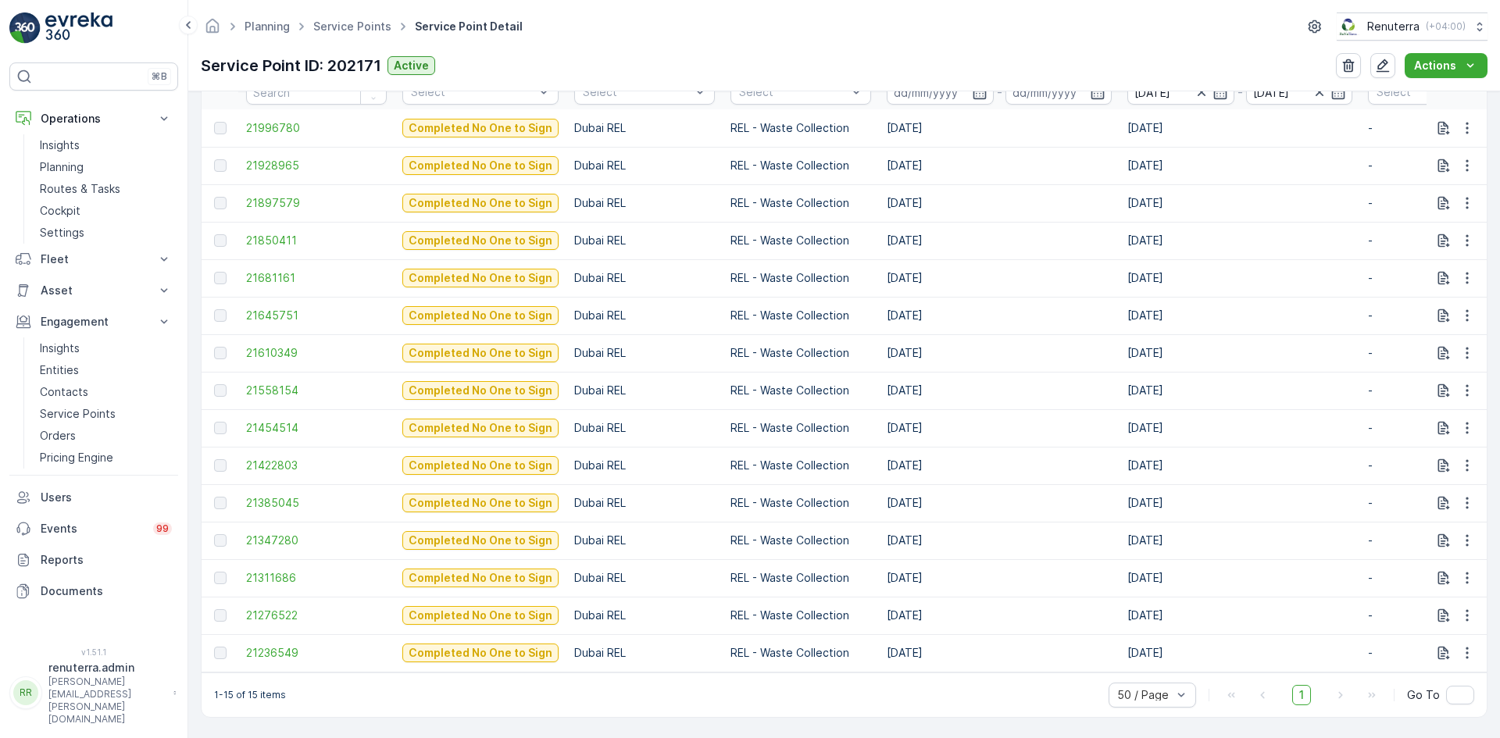
scroll to position [544, 0]
click at [281, 276] on span "21681161" at bounding box center [316, 278] width 141 height 16
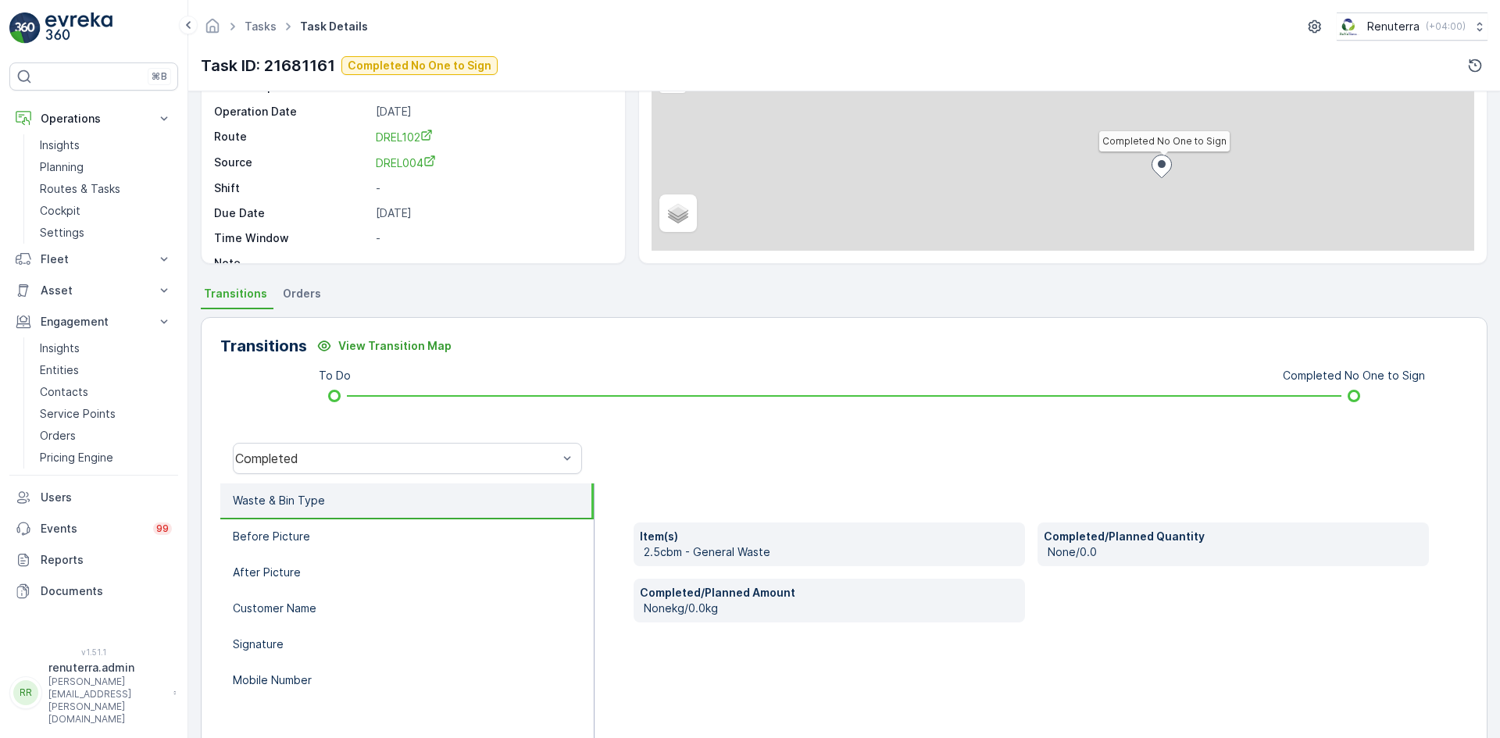
scroll to position [156, 0]
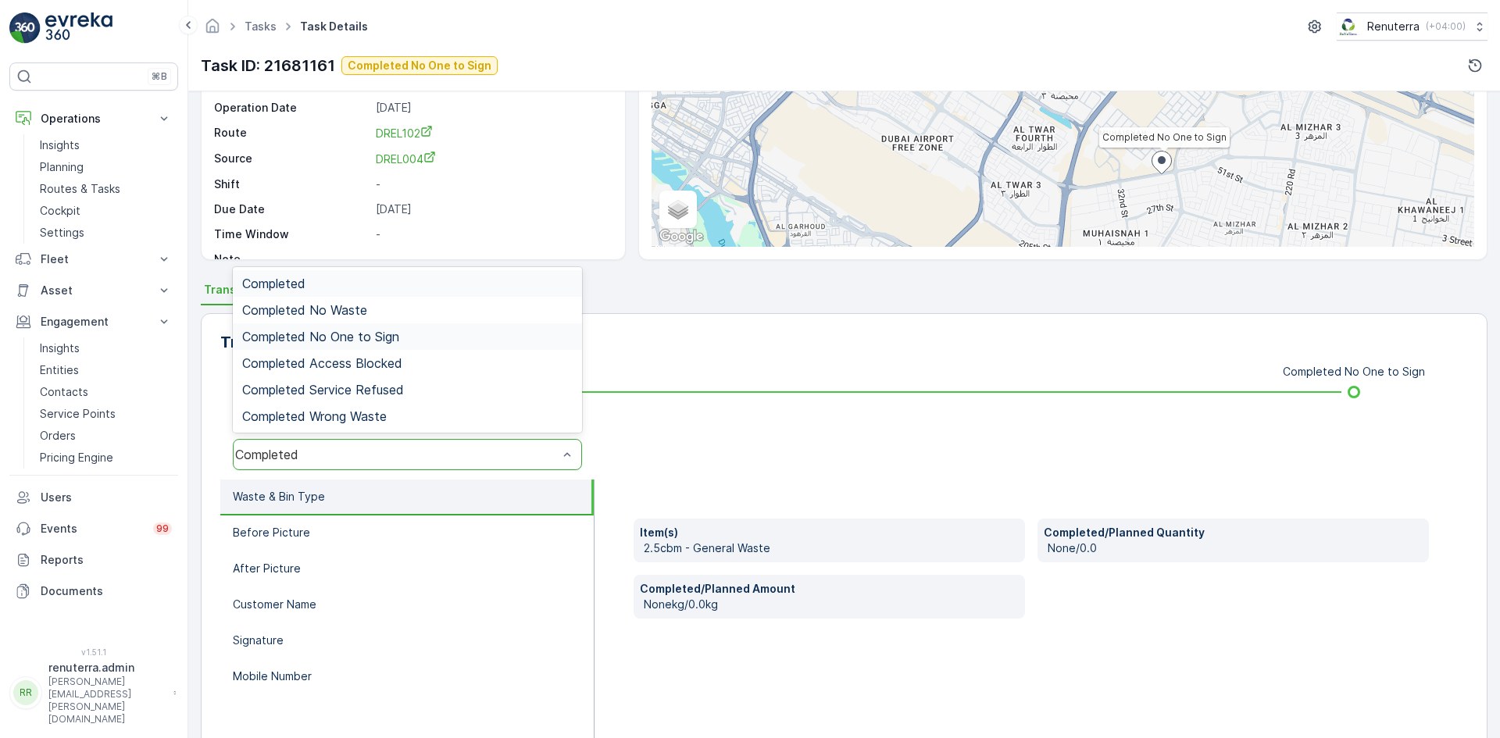
click at [388, 345] on div "Completed No One to Sign" at bounding box center [407, 337] width 349 height 27
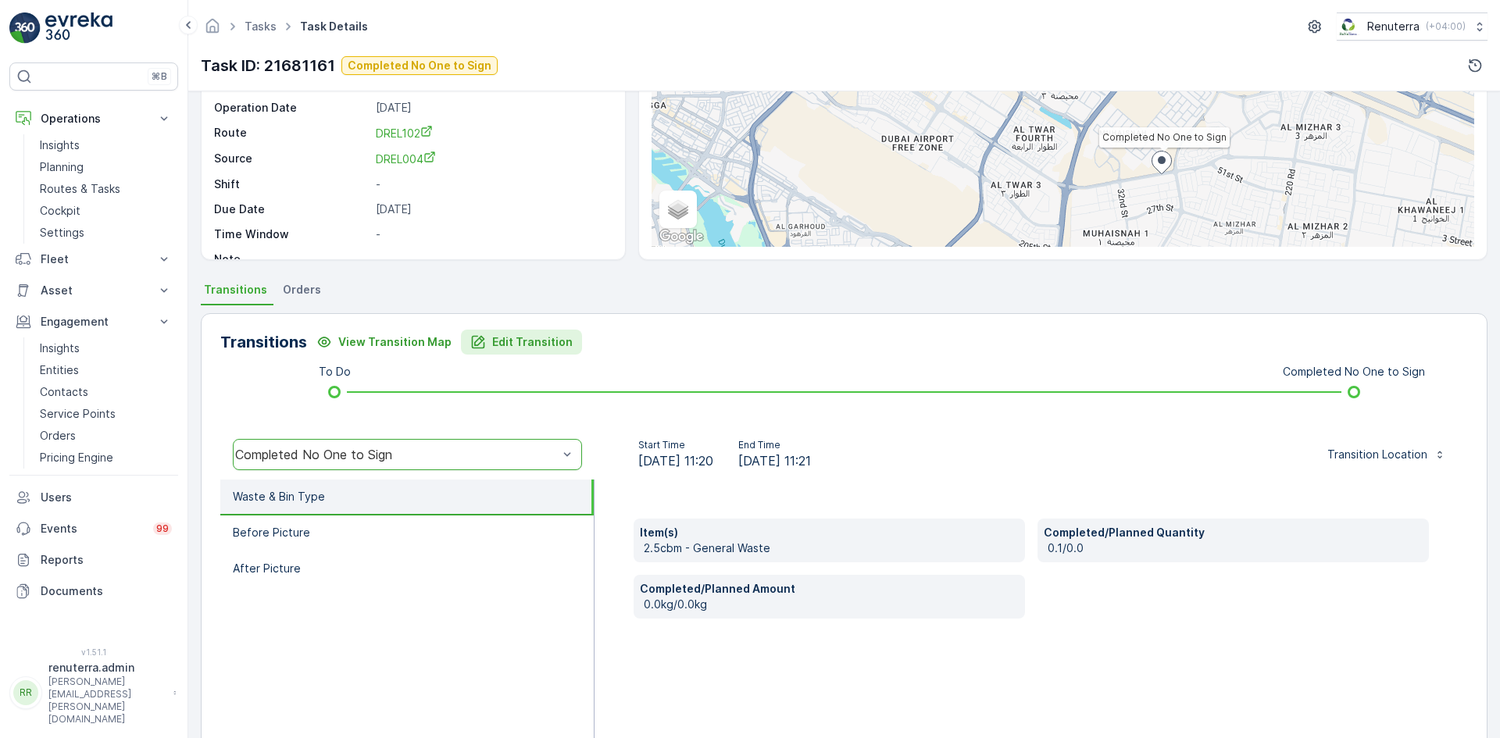
click at [492, 338] on p "Edit Transition" at bounding box center [532, 342] width 80 height 16
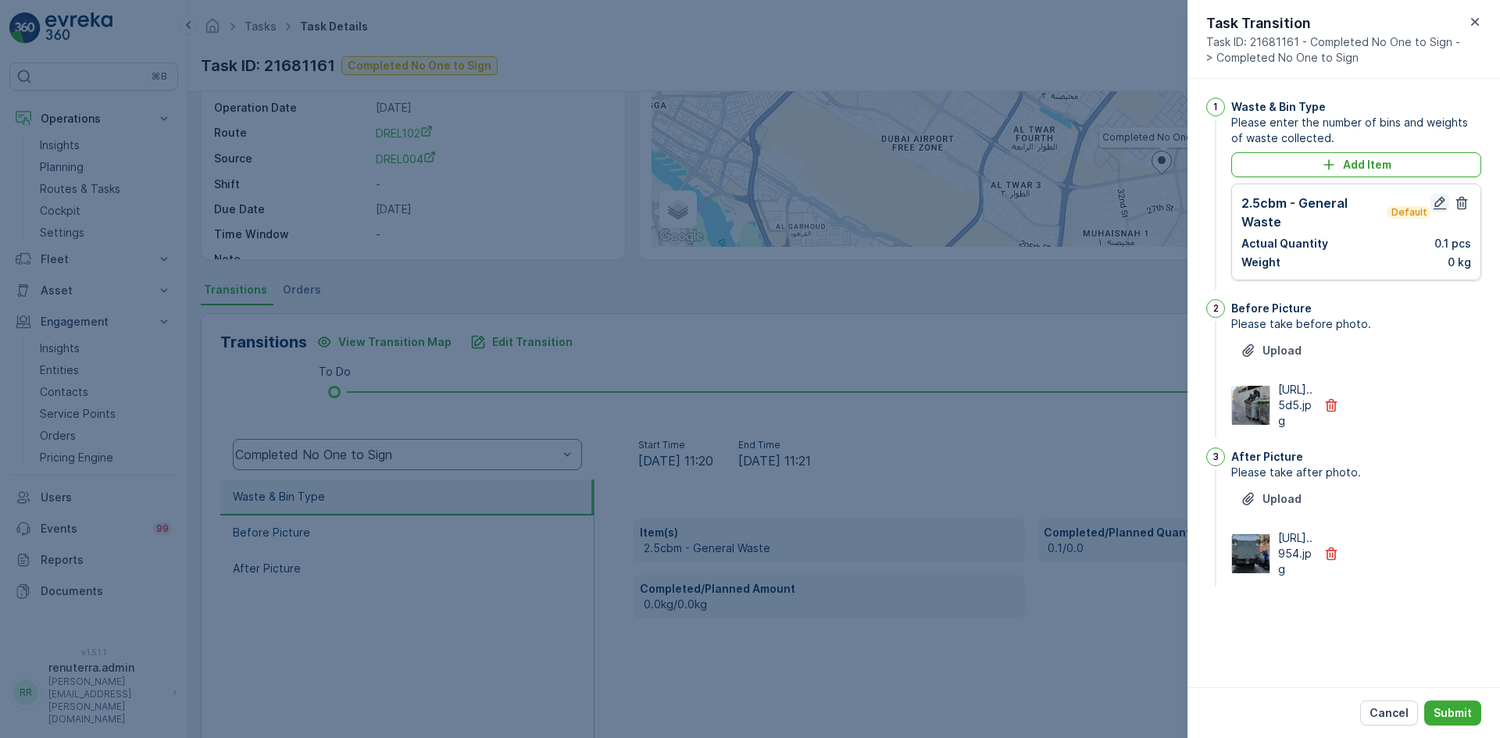
click at [1441, 196] on icon "button" at bounding box center [1440, 203] width 16 height 16
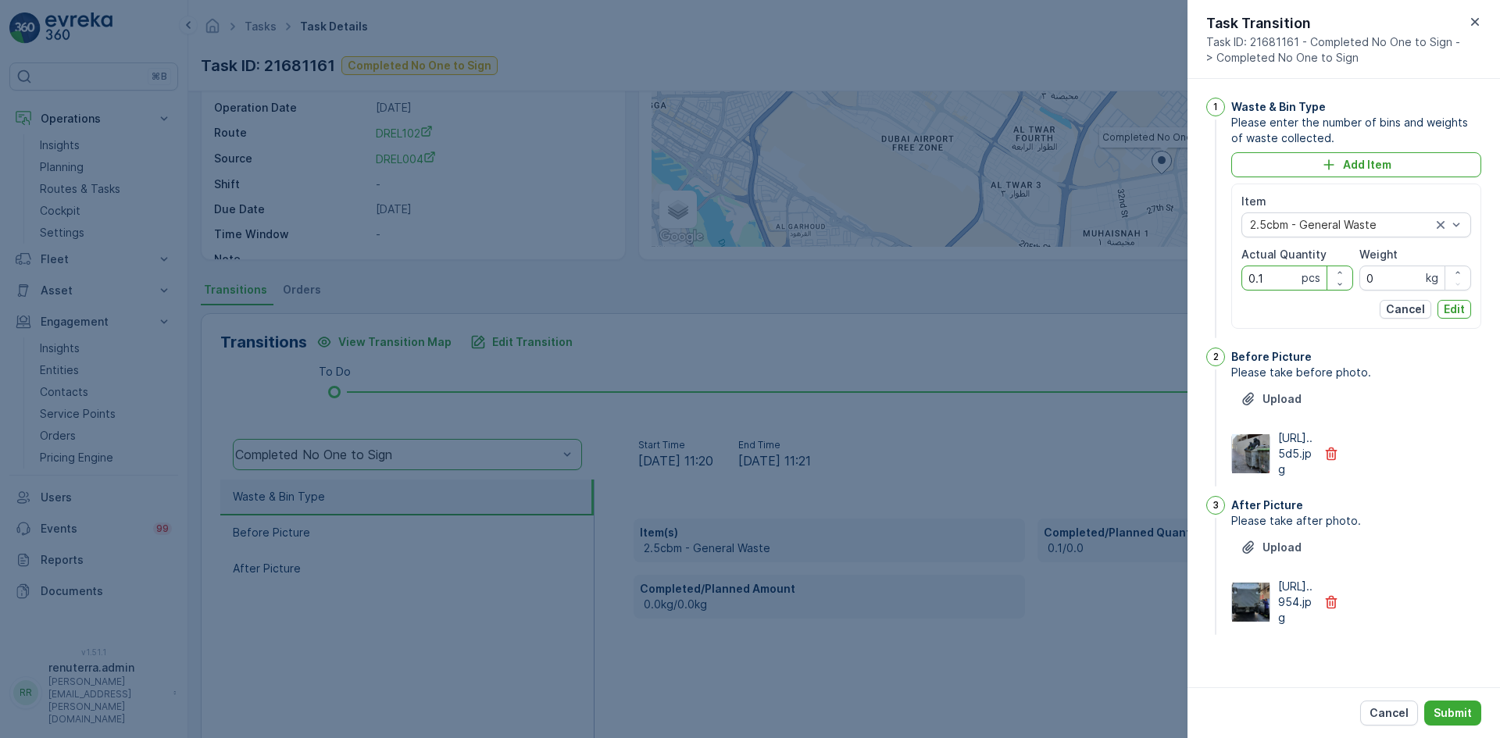
click at [1267, 277] on Quantity "0.1" at bounding box center [1298, 278] width 112 height 25
type Quantity "0"
type Quantity "1"
click at [1447, 308] on p "Edit" at bounding box center [1454, 310] width 21 height 16
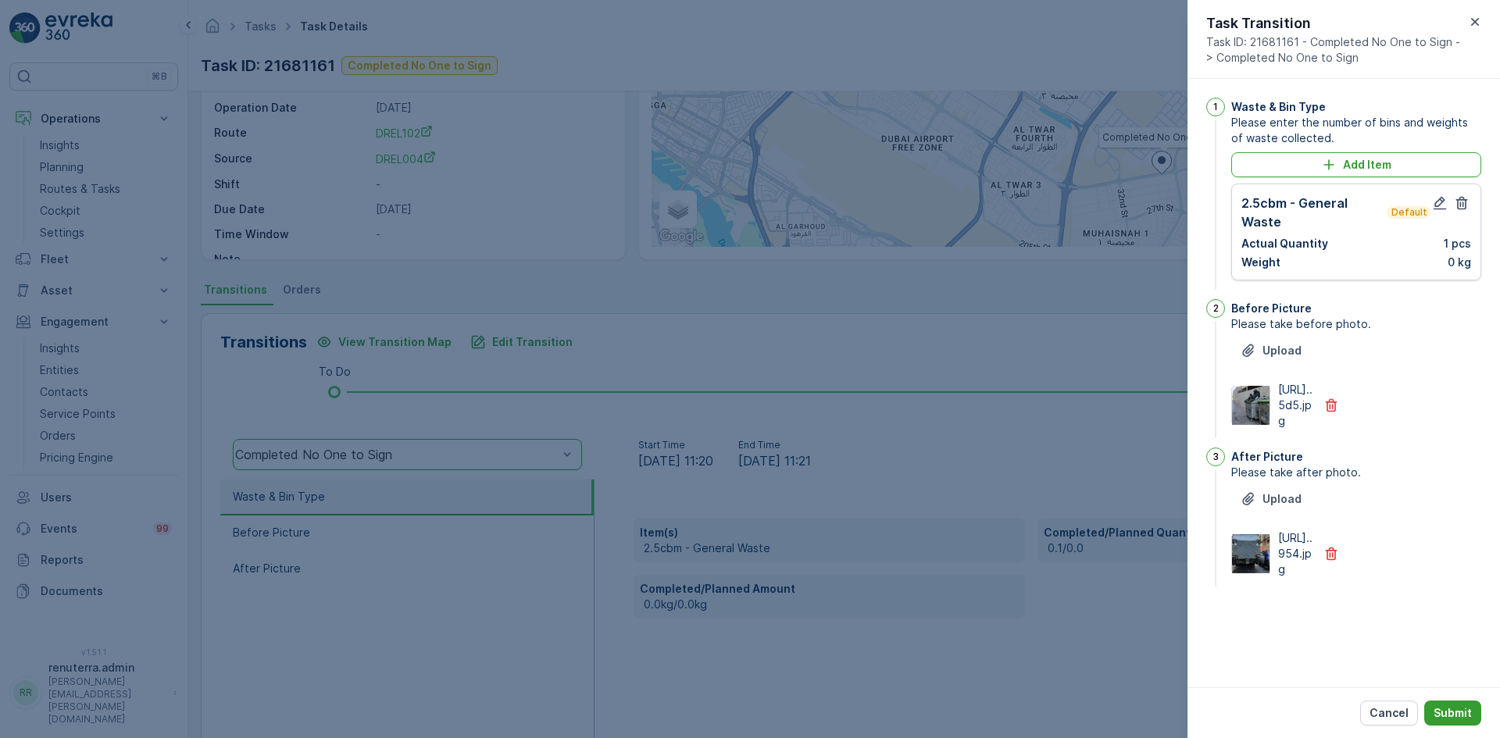
click at [1439, 706] on p "Submit" at bounding box center [1453, 714] width 38 height 16
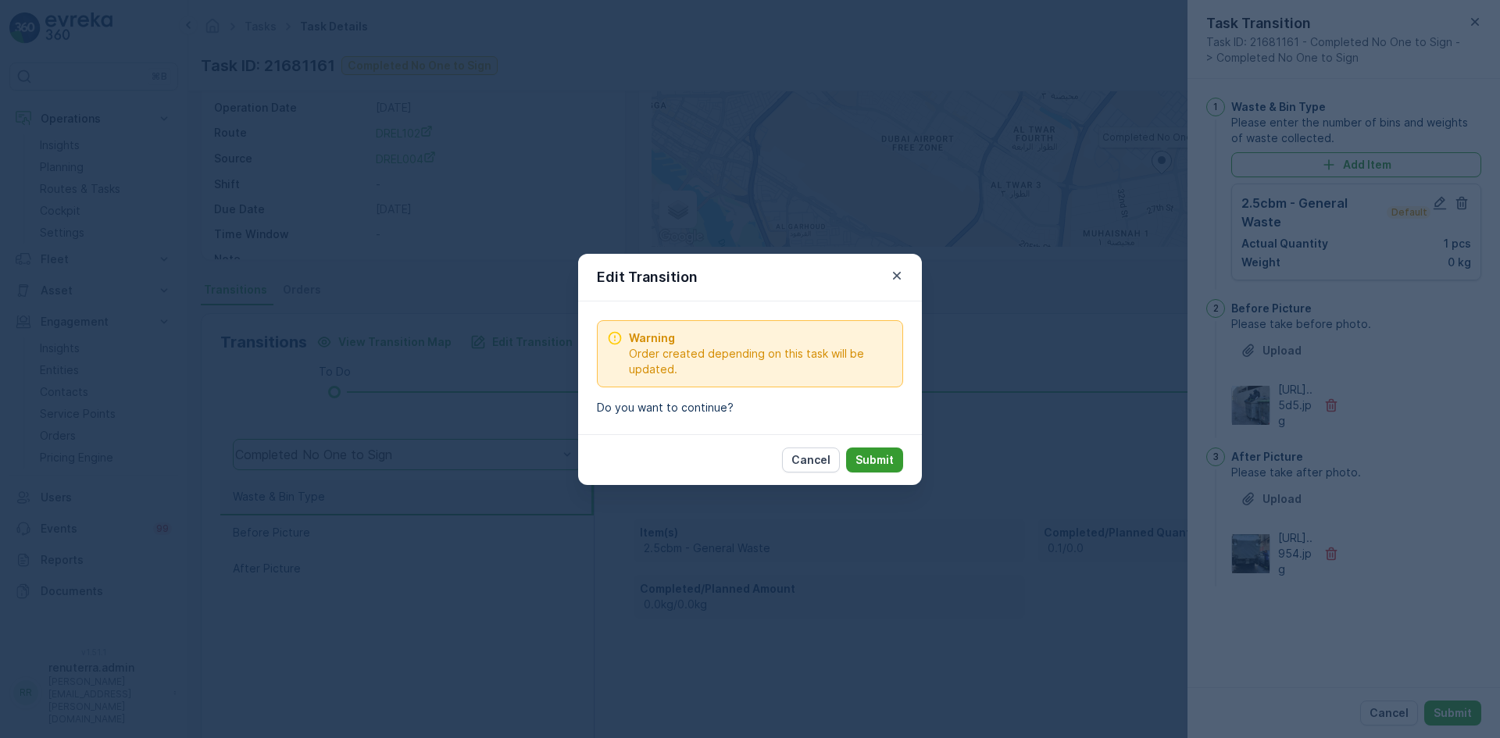
click at [869, 461] on p "Submit" at bounding box center [875, 460] width 38 height 16
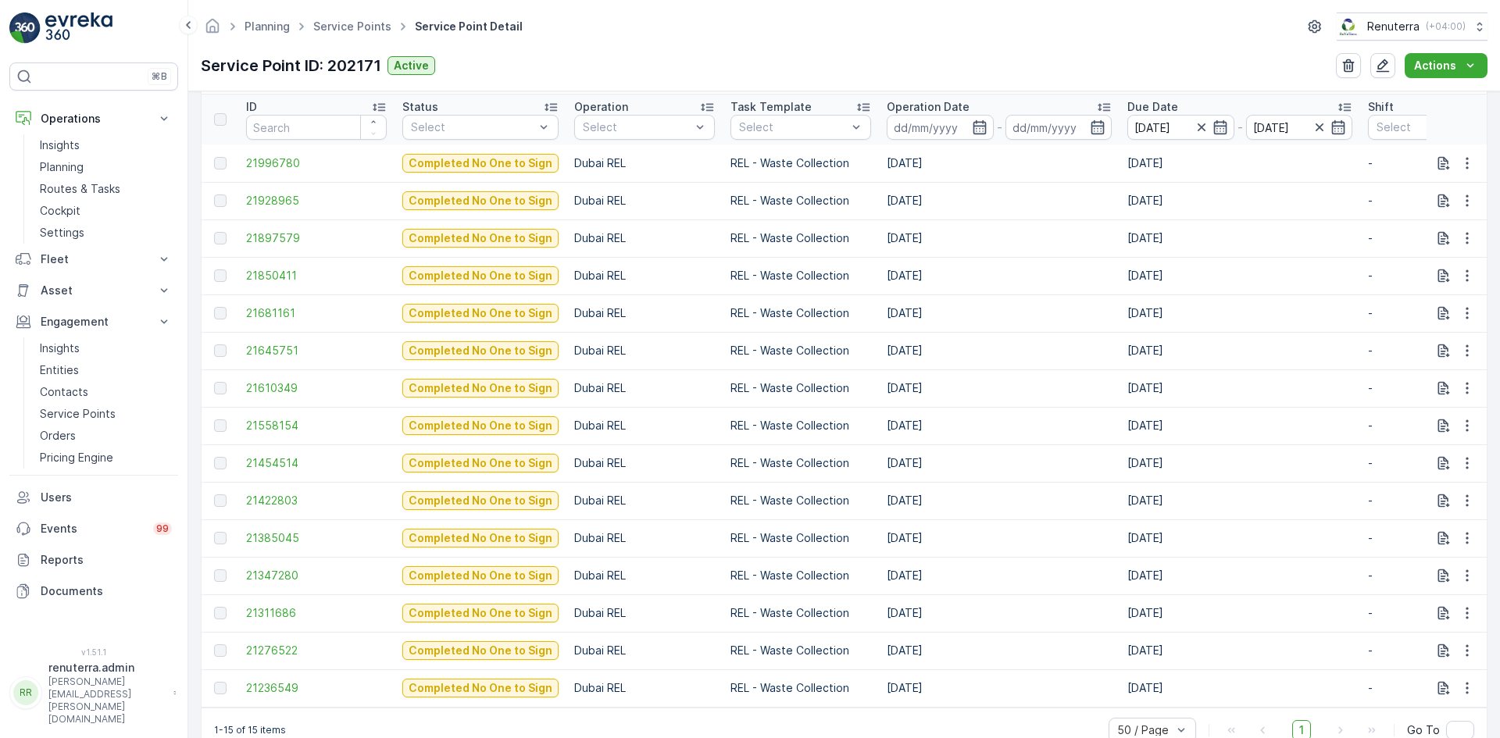
scroll to position [466, 0]
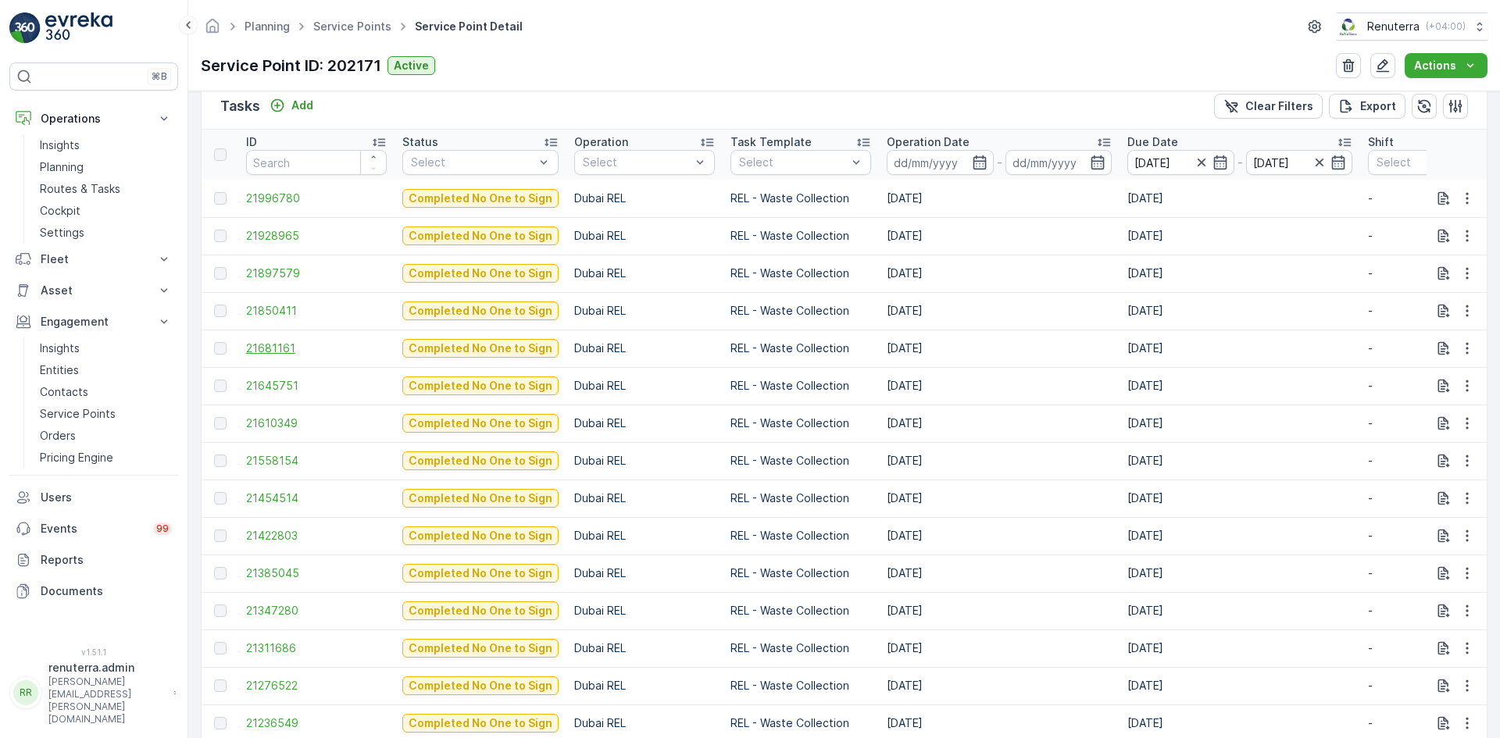
click at [282, 351] on span "21681161" at bounding box center [316, 349] width 141 height 16
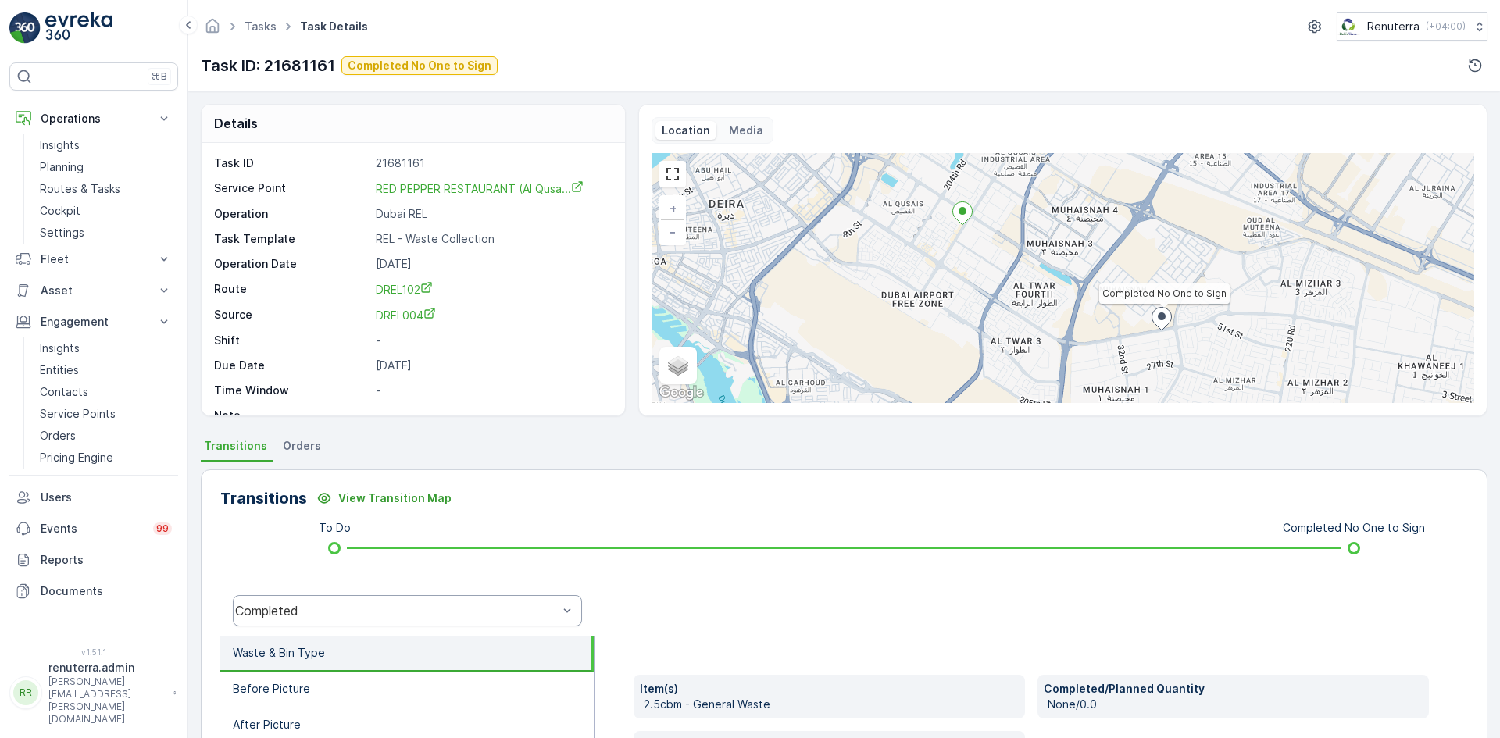
click at [345, 621] on div "Completed" at bounding box center [407, 610] width 349 height 31
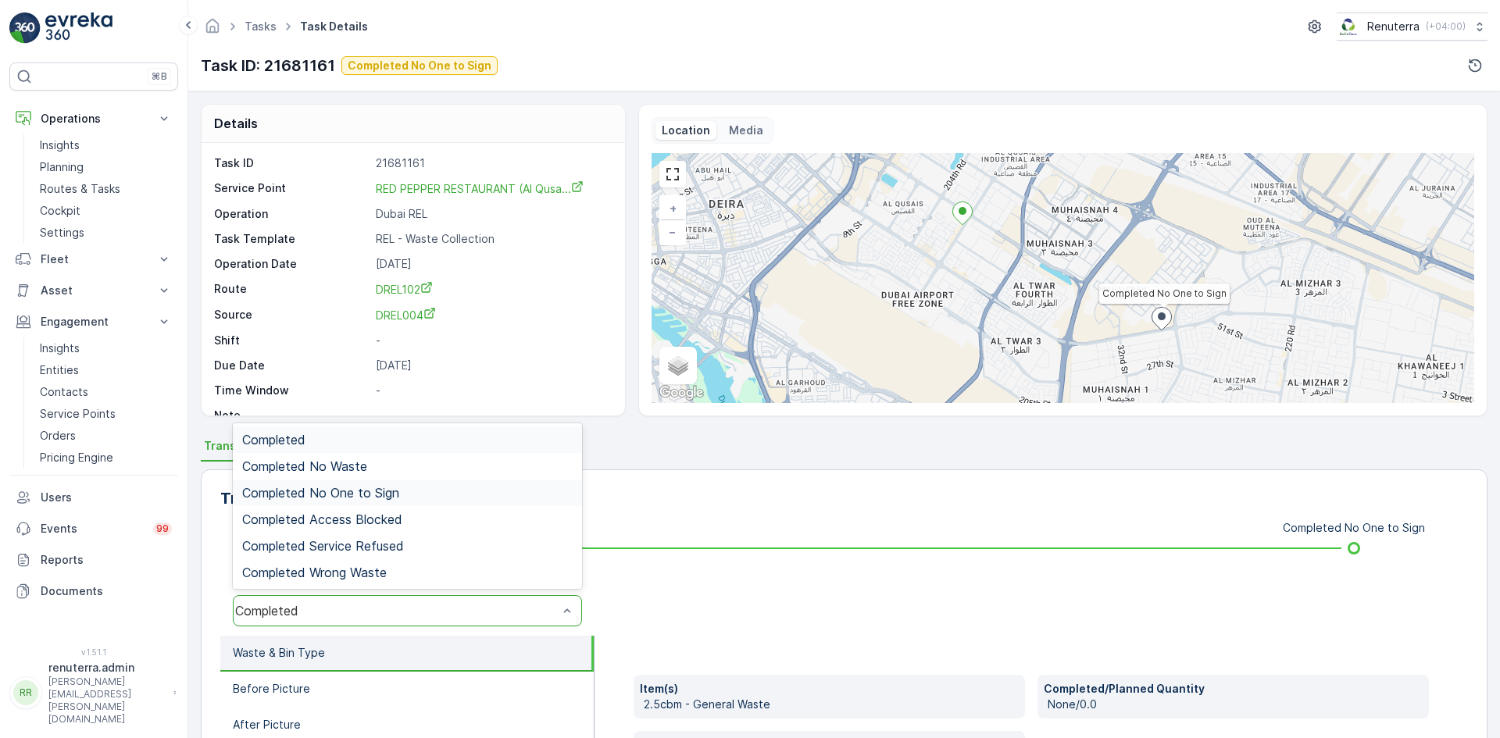
click at [356, 490] on span "Completed No One to Sign" at bounding box center [320, 493] width 157 height 14
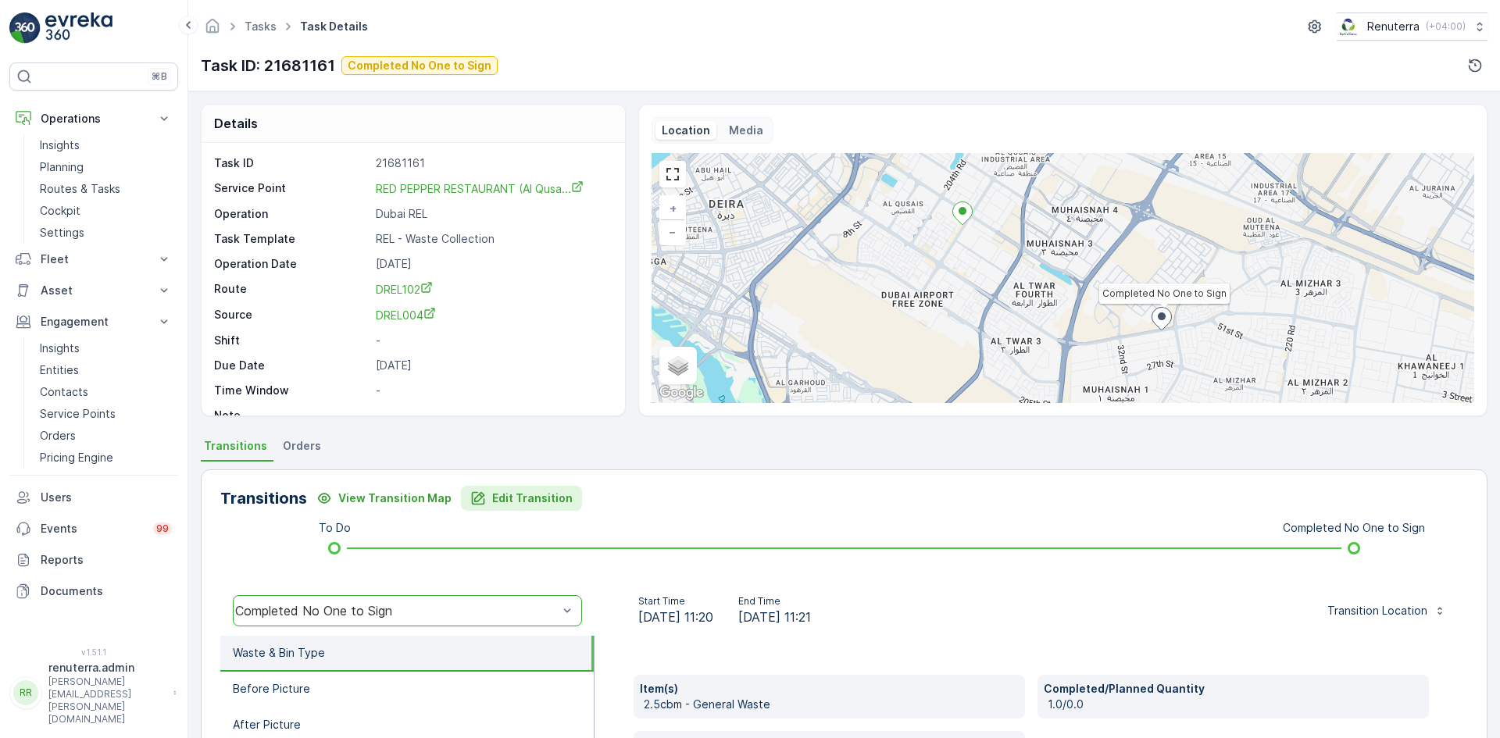
click at [507, 485] on div "Transitions View Transition Map Edit Transition To Do Completed No One to Sign …" at bounding box center [844, 717] width 1287 height 495
click at [511, 492] on p "Edit Transition" at bounding box center [532, 499] width 80 height 16
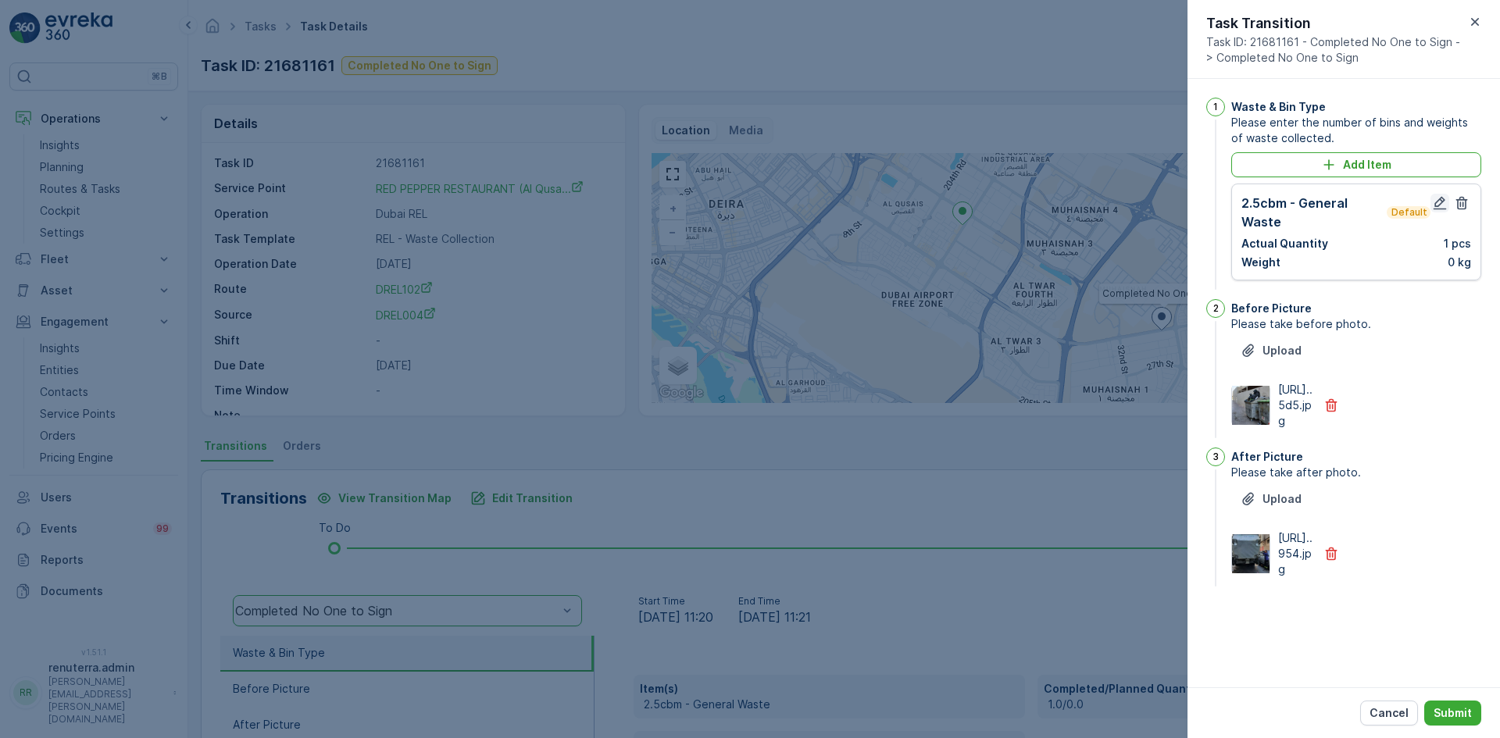
click at [1437, 206] on icon "button" at bounding box center [1440, 203] width 13 height 13
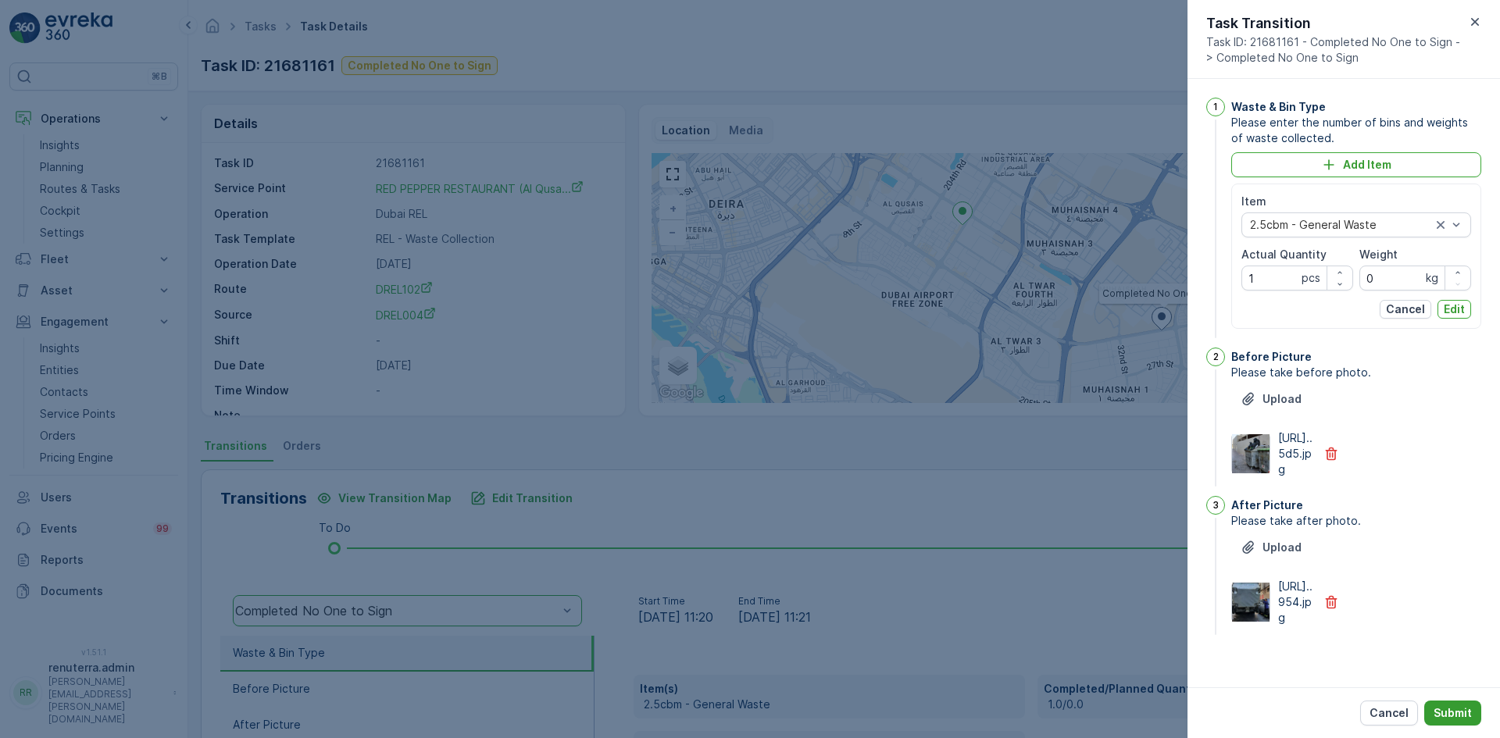
click at [1474, 706] on button "Submit" at bounding box center [1453, 713] width 57 height 25
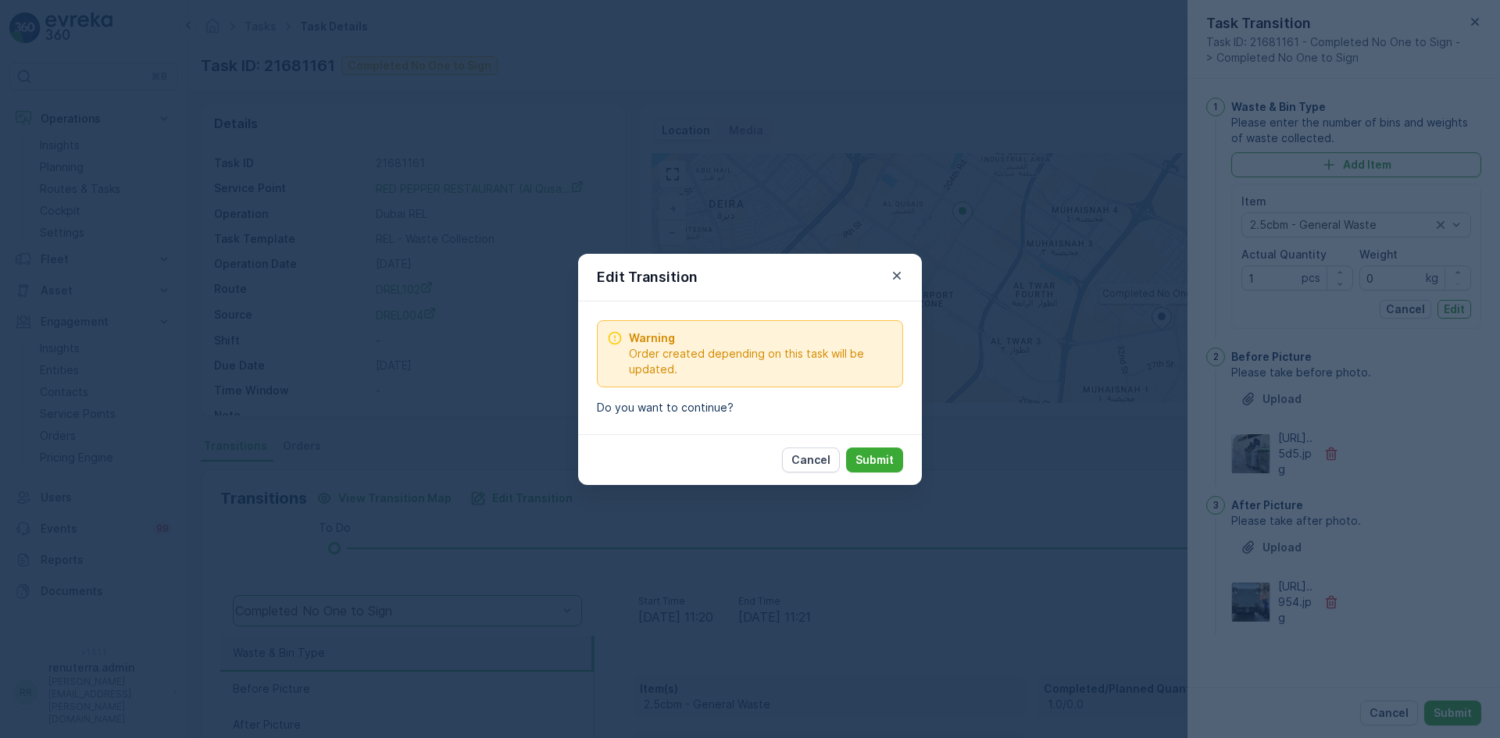
drag, startPoint x: 876, startPoint y: 450, endPoint x: 874, endPoint y: 461, distance: 11.1
click at [875, 453] on button "Submit" at bounding box center [874, 460] width 57 height 25
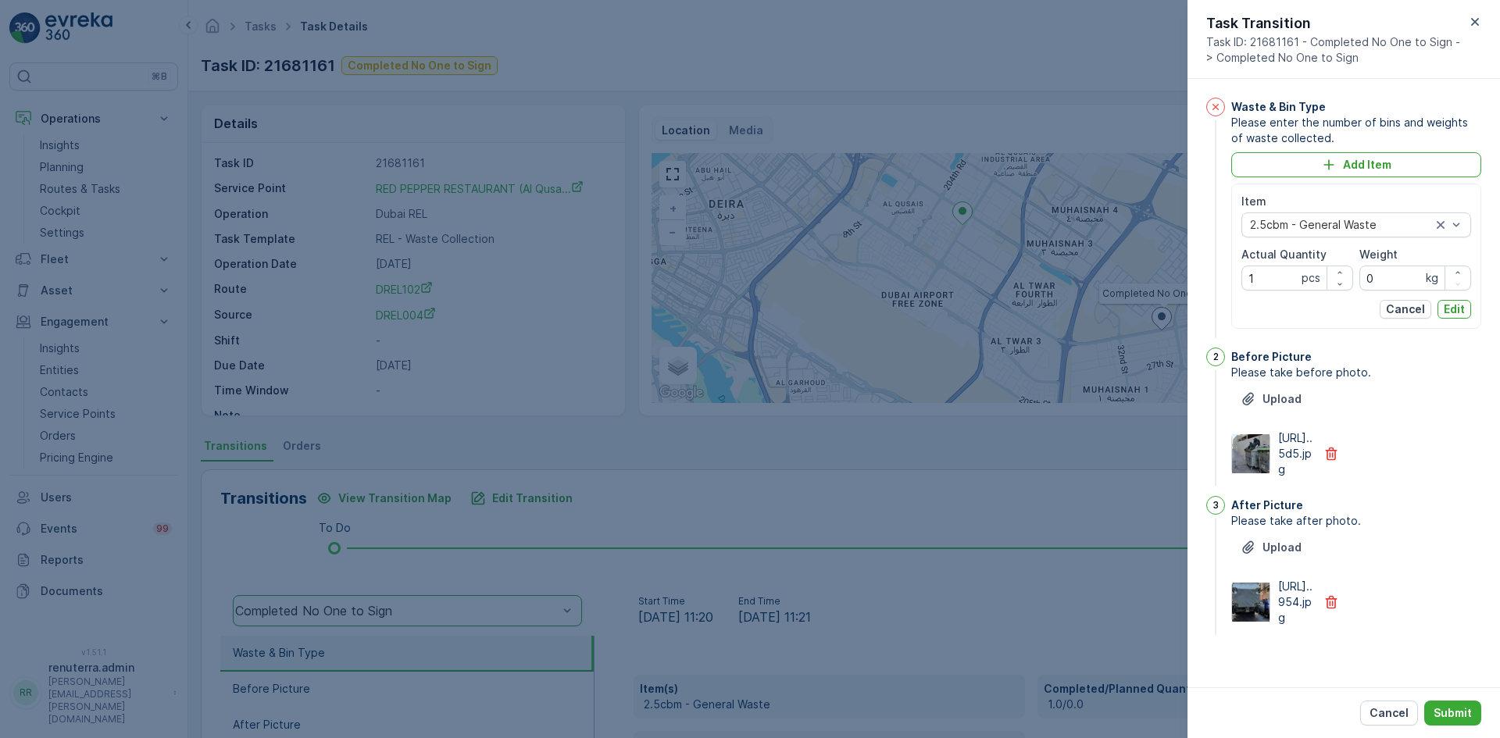
drag, startPoint x: 874, startPoint y: 461, endPoint x: 867, endPoint y: 463, distance: 8.2
click at [874, 462] on div at bounding box center [750, 369] width 1500 height 738
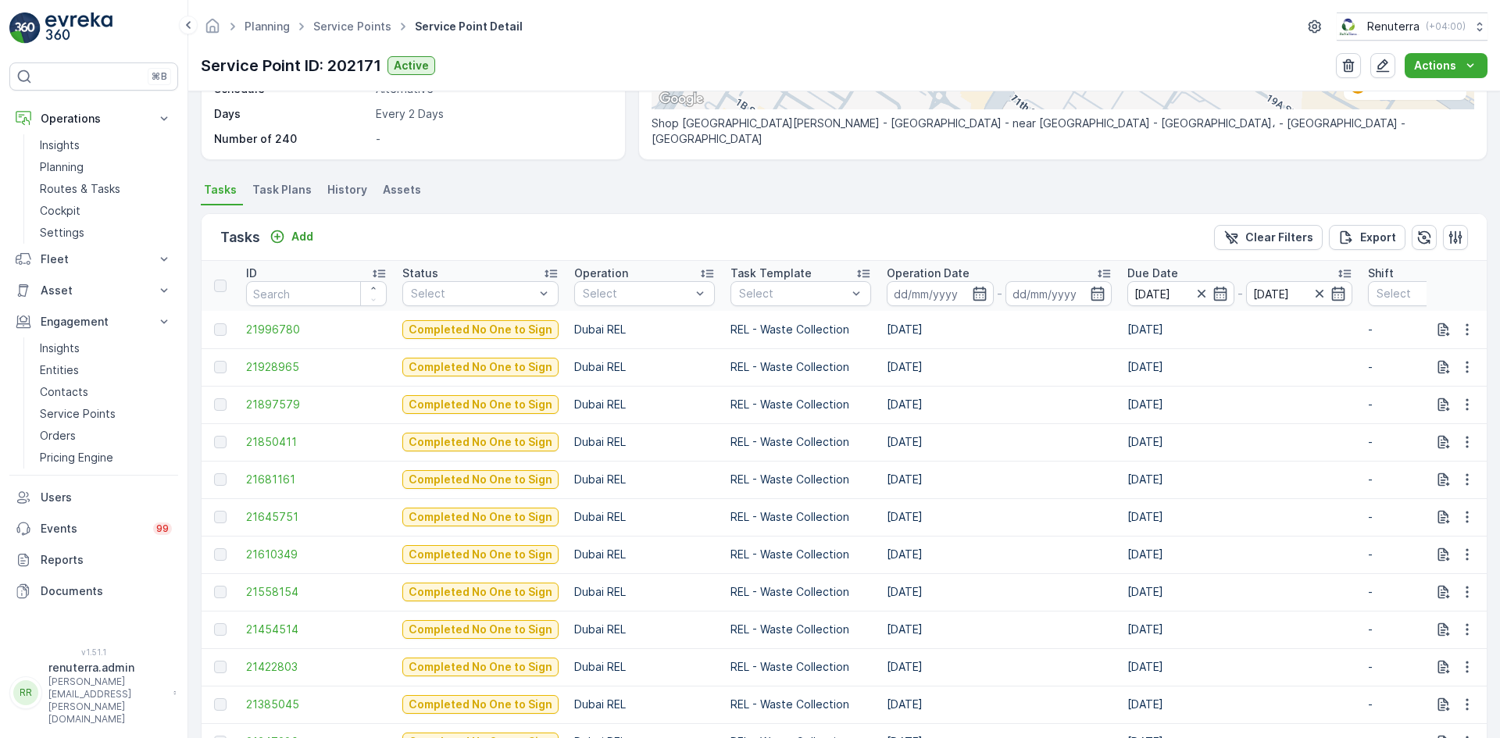
scroll to position [469, 0]
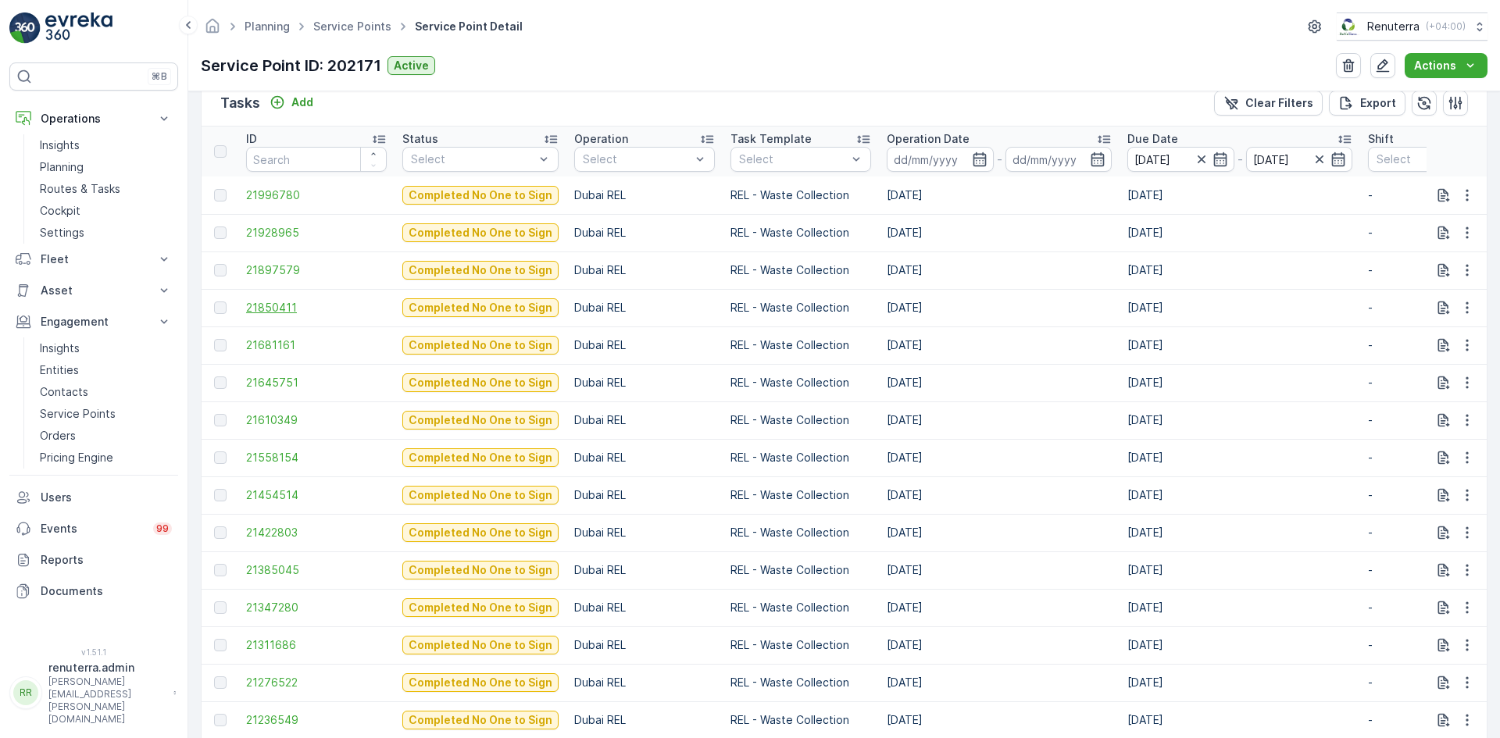
click at [277, 309] on span "21850411" at bounding box center [316, 308] width 141 height 16
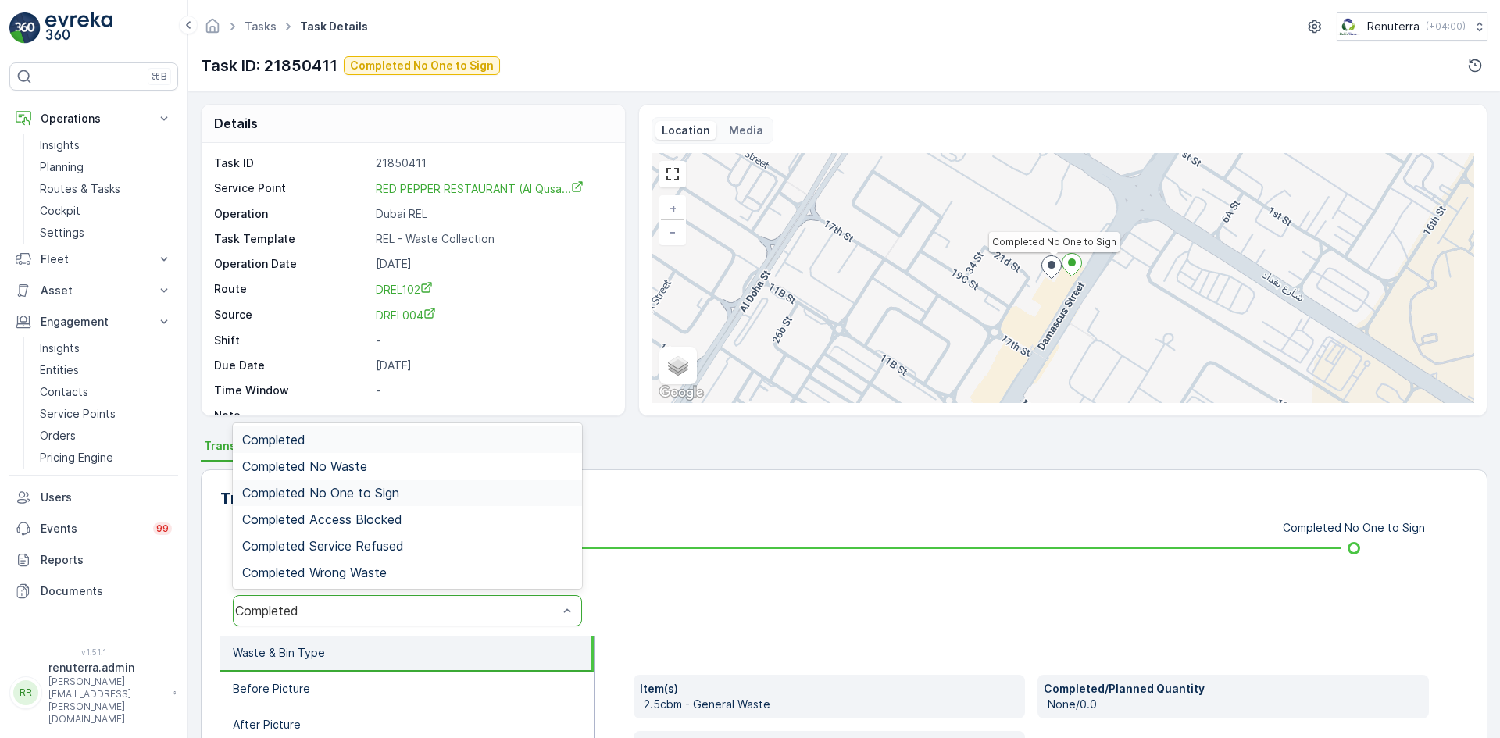
click at [399, 503] on div "Completed No One to Sign" at bounding box center [407, 493] width 349 height 27
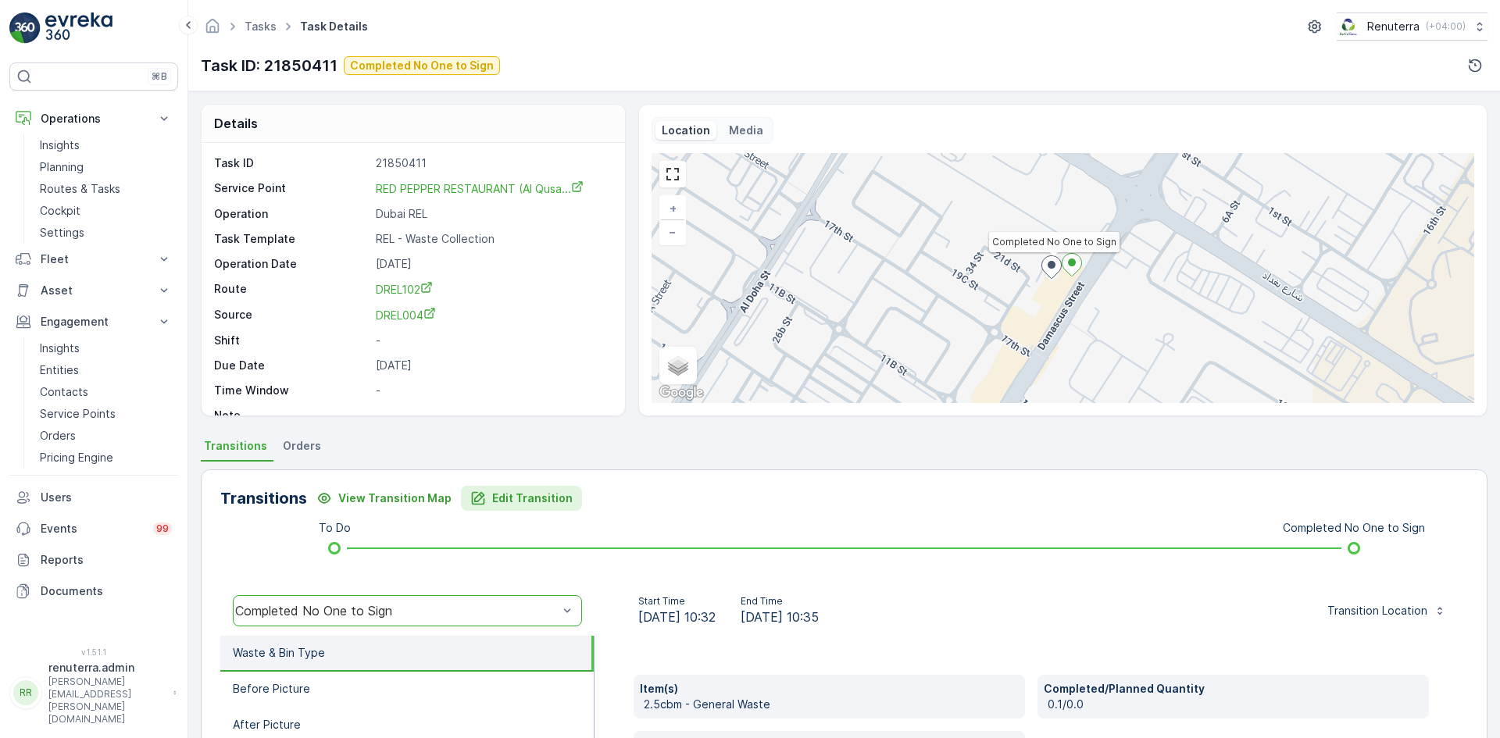
click at [492, 495] on p "Edit Transition" at bounding box center [532, 499] width 80 height 16
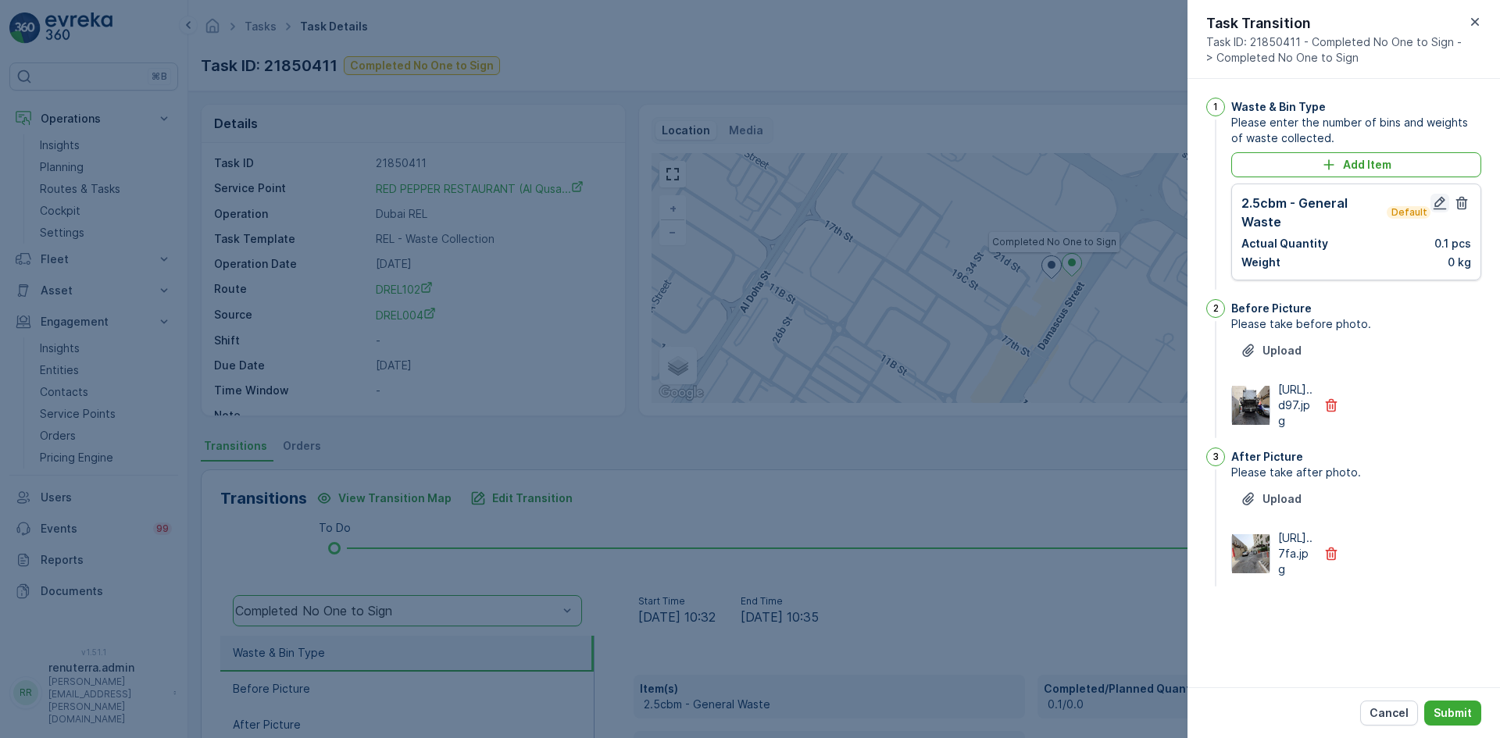
click at [1439, 205] on icon "button" at bounding box center [1440, 203] width 16 height 16
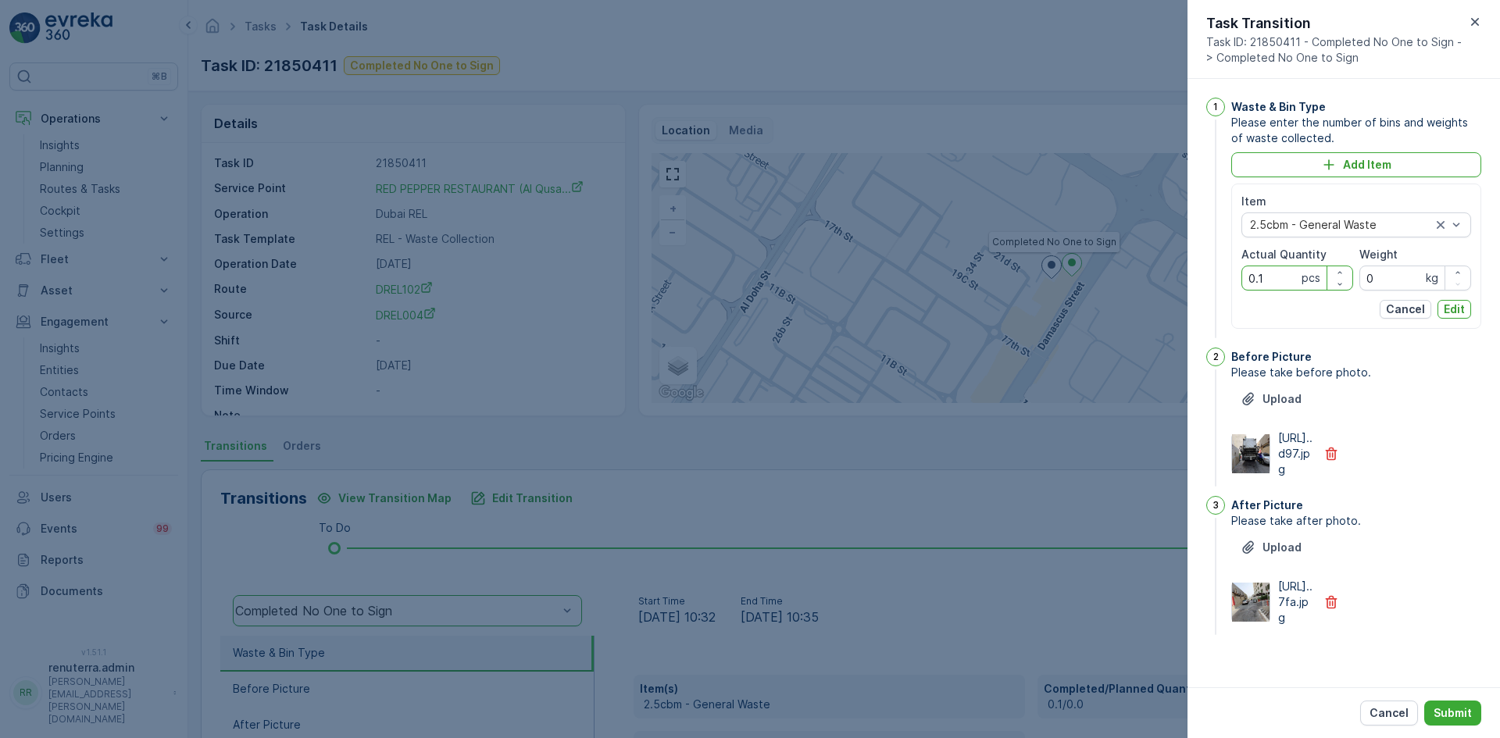
click at [1269, 271] on Quantity "0.1" at bounding box center [1298, 278] width 112 height 25
type Quantity "0"
type Quantity "1"
click at [1463, 310] on button "Edit" at bounding box center [1455, 309] width 34 height 19
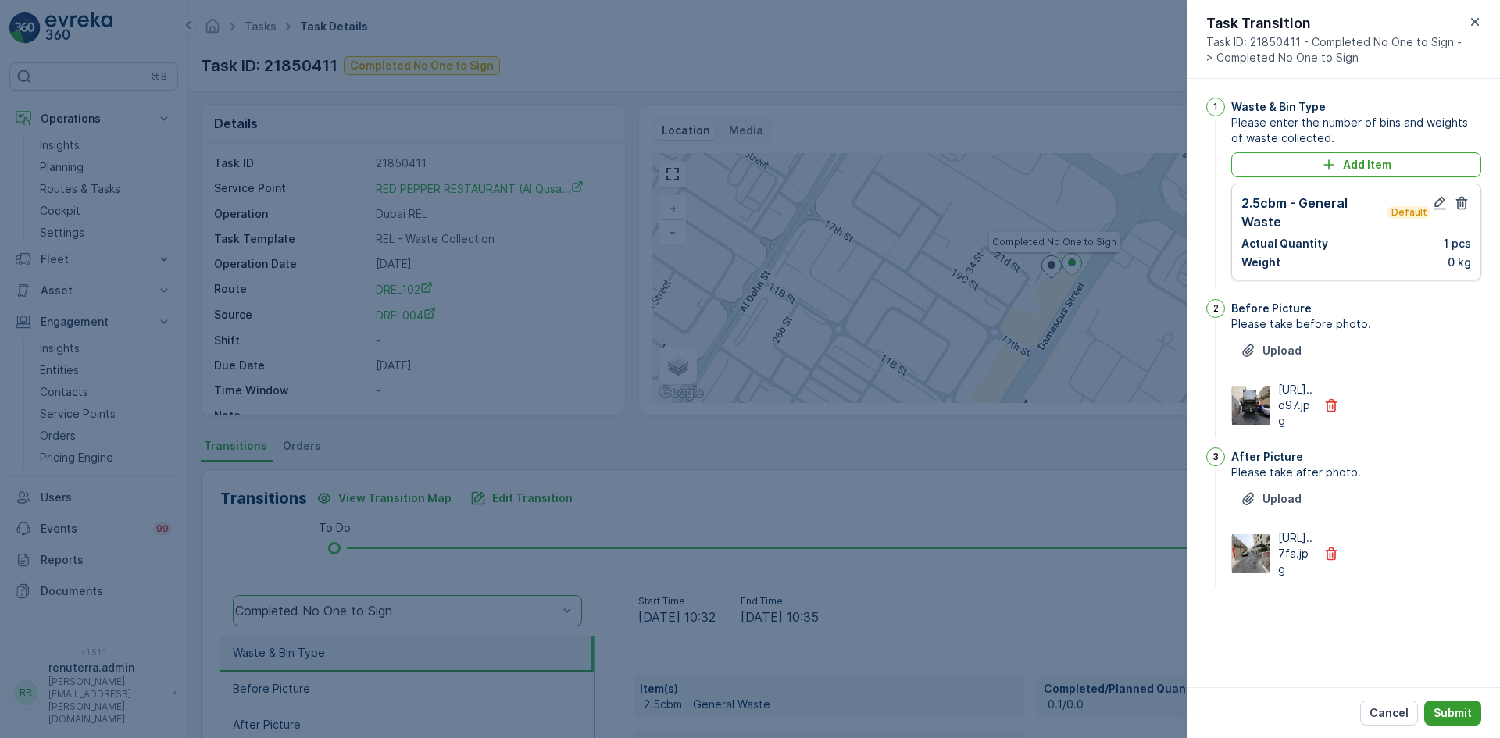
click at [1450, 706] on p "Submit" at bounding box center [1453, 714] width 38 height 16
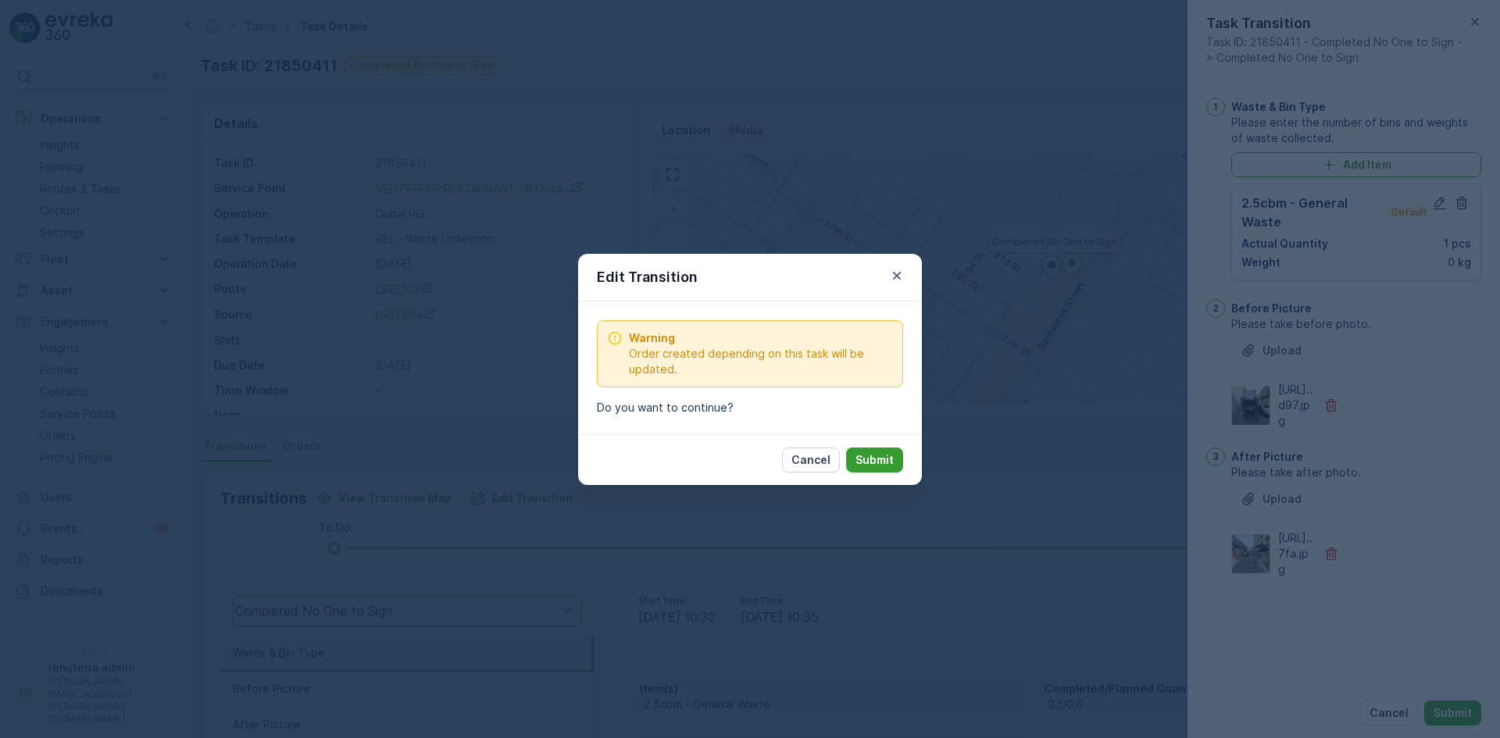
click at [858, 454] on p "Submit" at bounding box center [875, 460] width 38 height 16
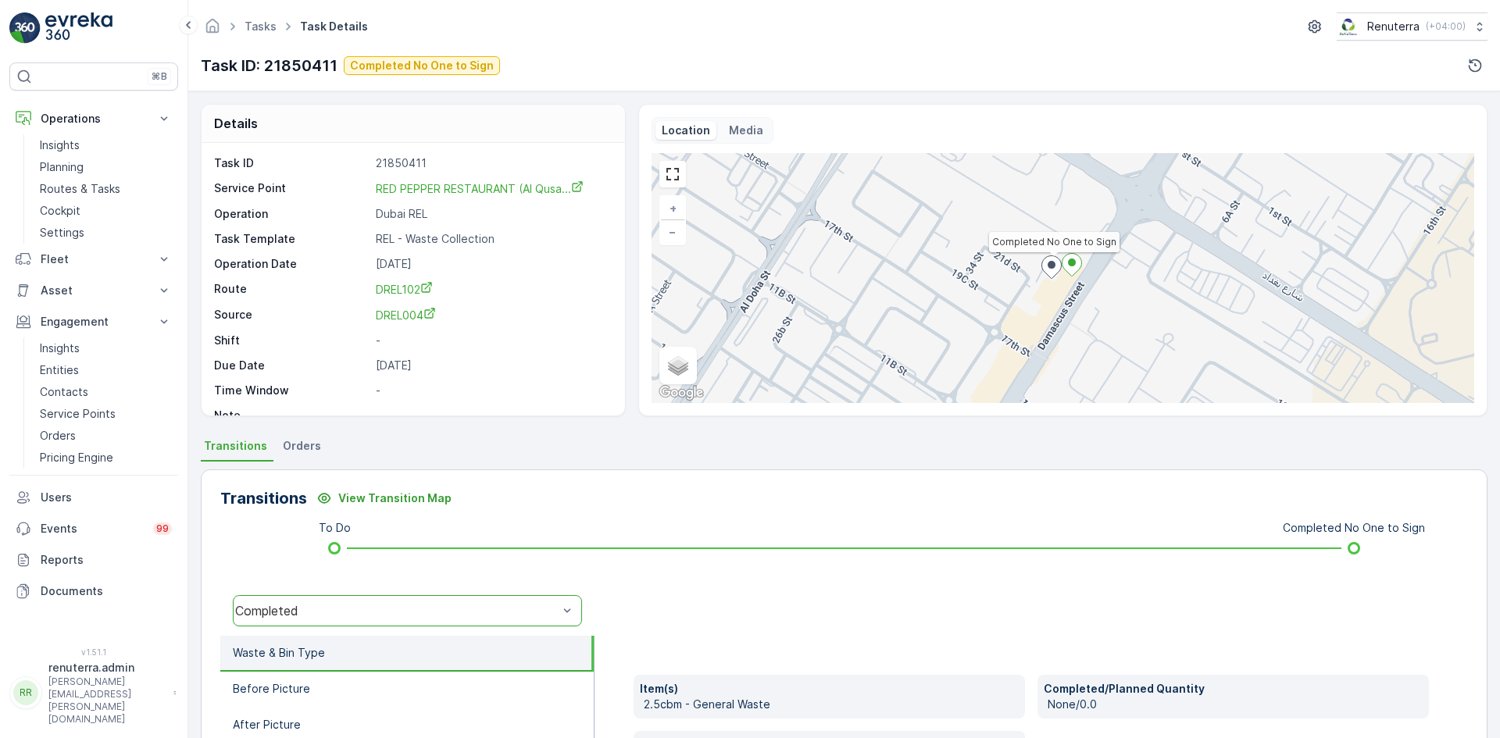
scroll to position [234, 0]
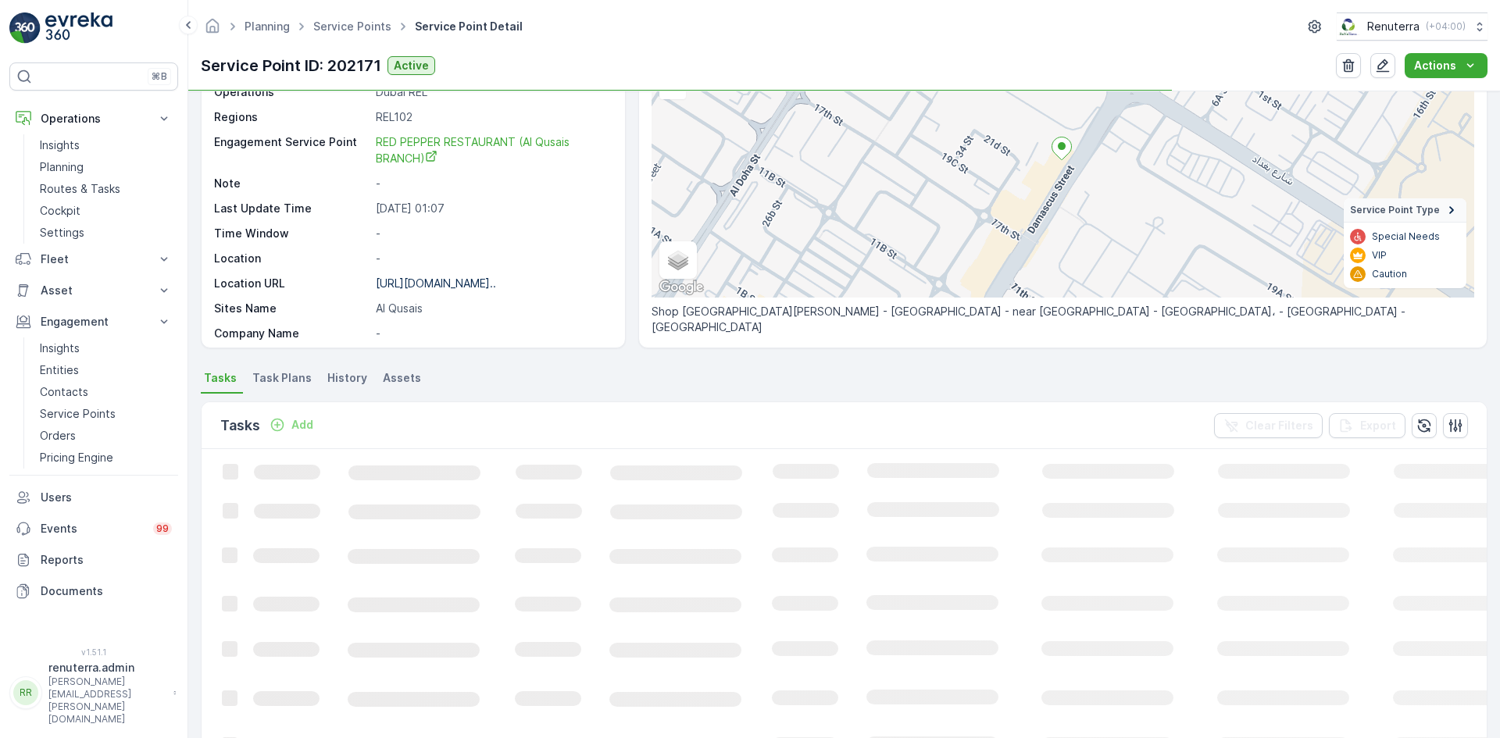
scroll to position [313, 0]
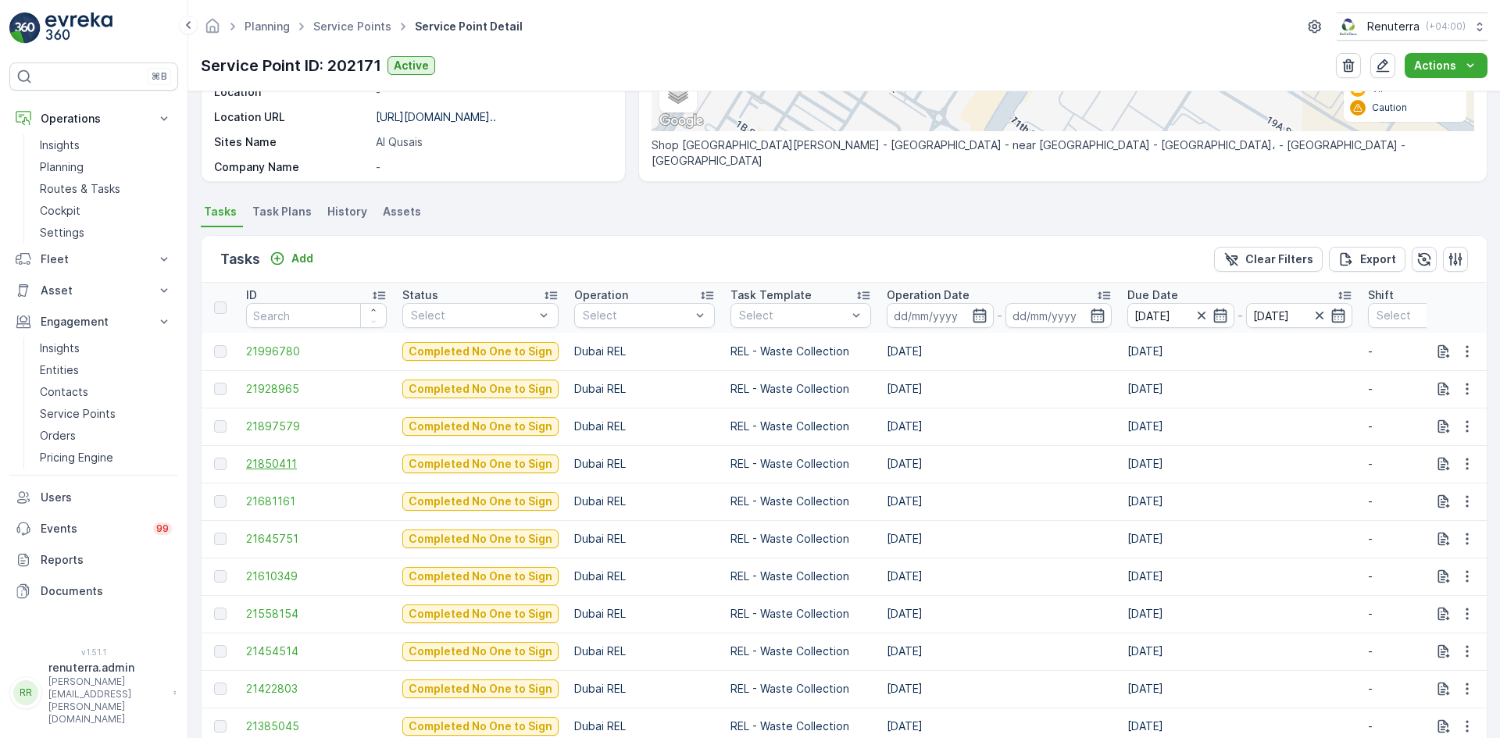
click at [266, 464] on span "21850411" at bounding box center [316, 464] width 141 height 16
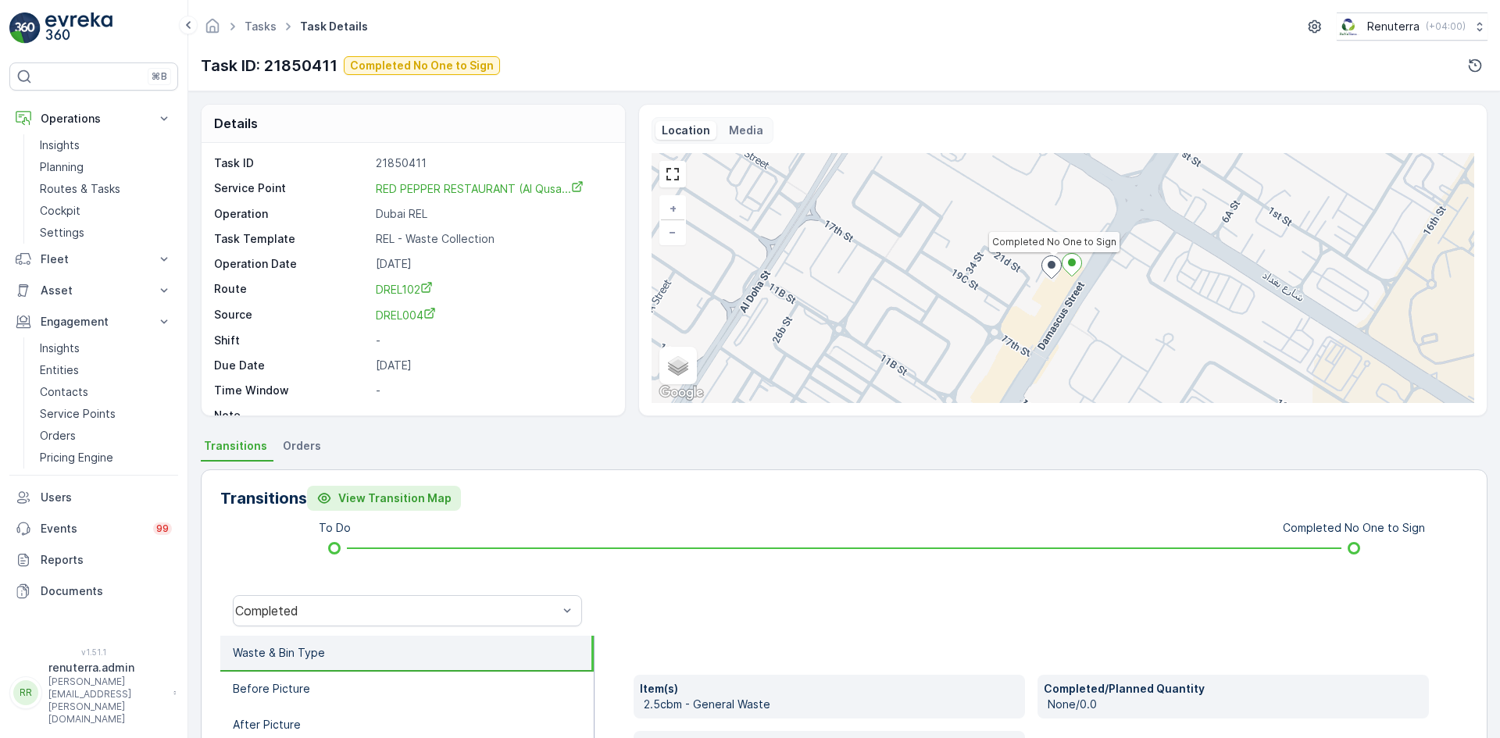
click at [381, 503] on p "View Transition Map" at bounding box center [394, 499] width 113 height 16
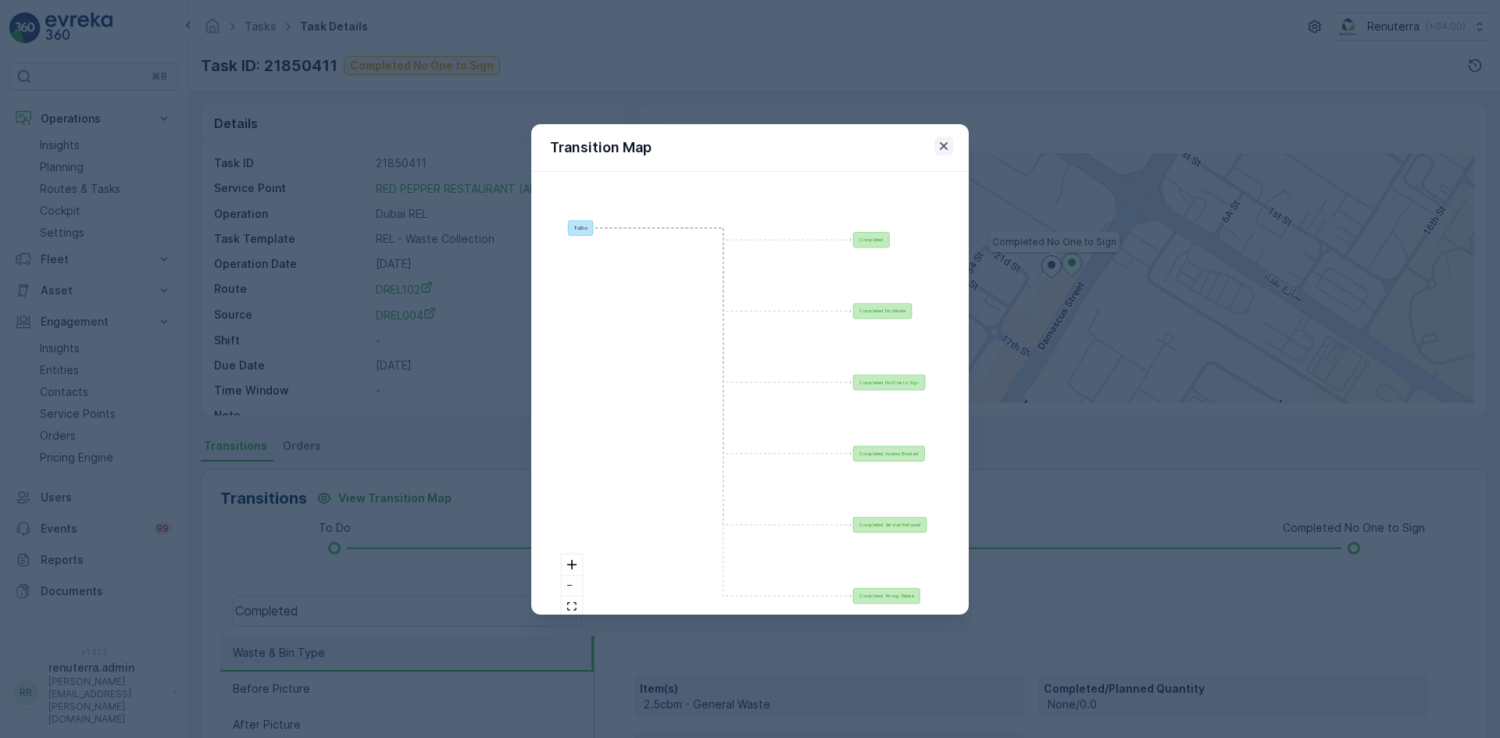
click at [946, 152] on icon "button" at bounding box center [944, 146] width 16 height 16
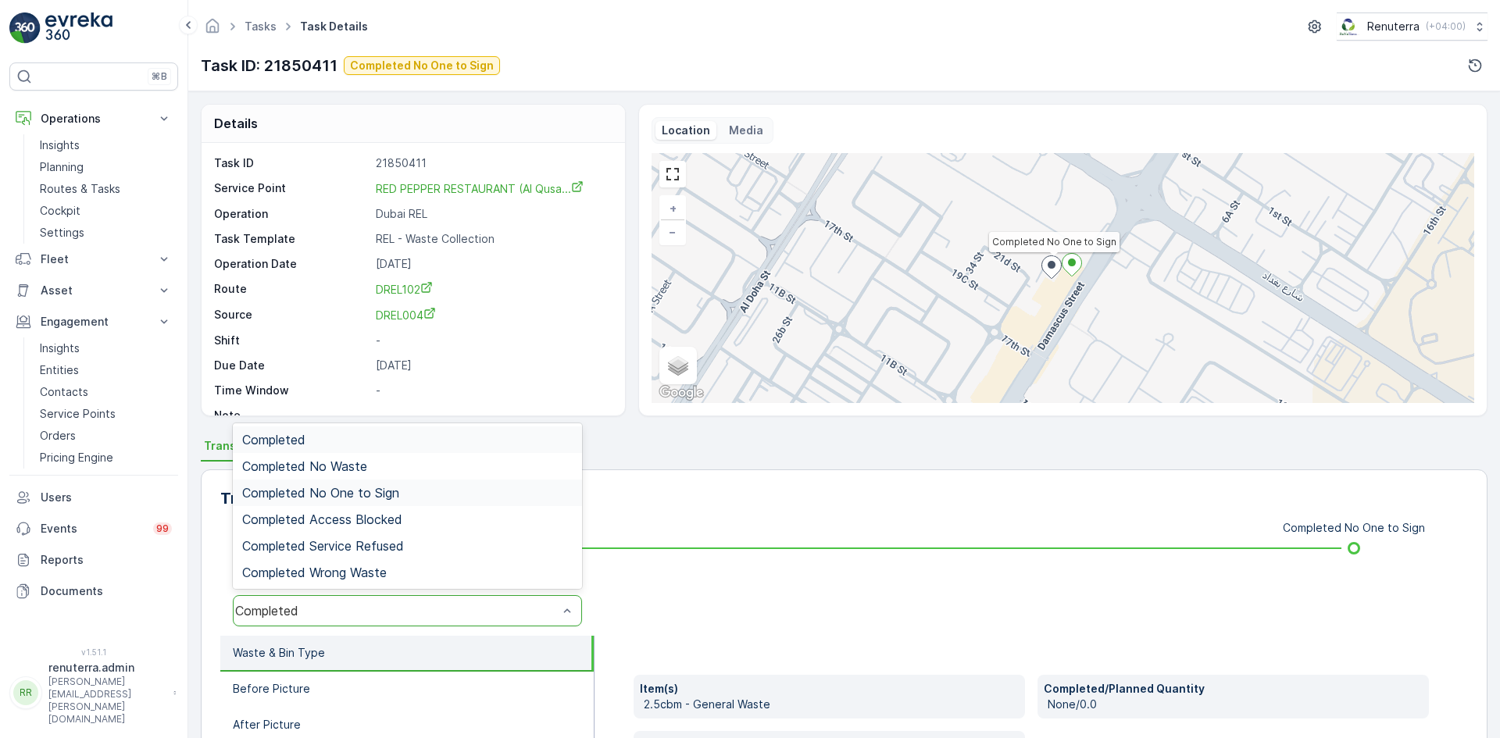
click at [437, 497] on div "Completed No One to Sign" at bounding box center [407, 493] width 331 height 14
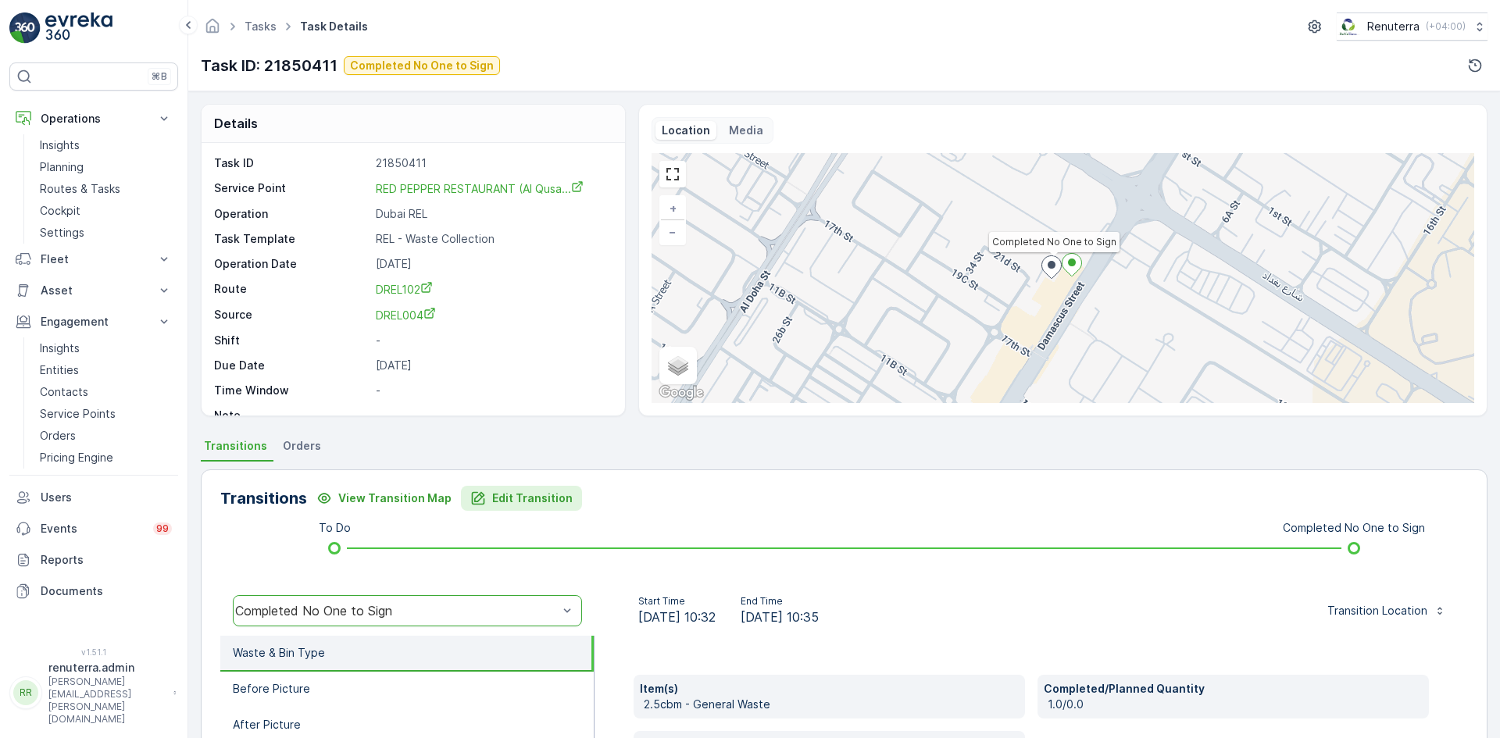
click at [481, 506] on div "Edit Transition" at bounding box center [521, 499] width 102 height 16
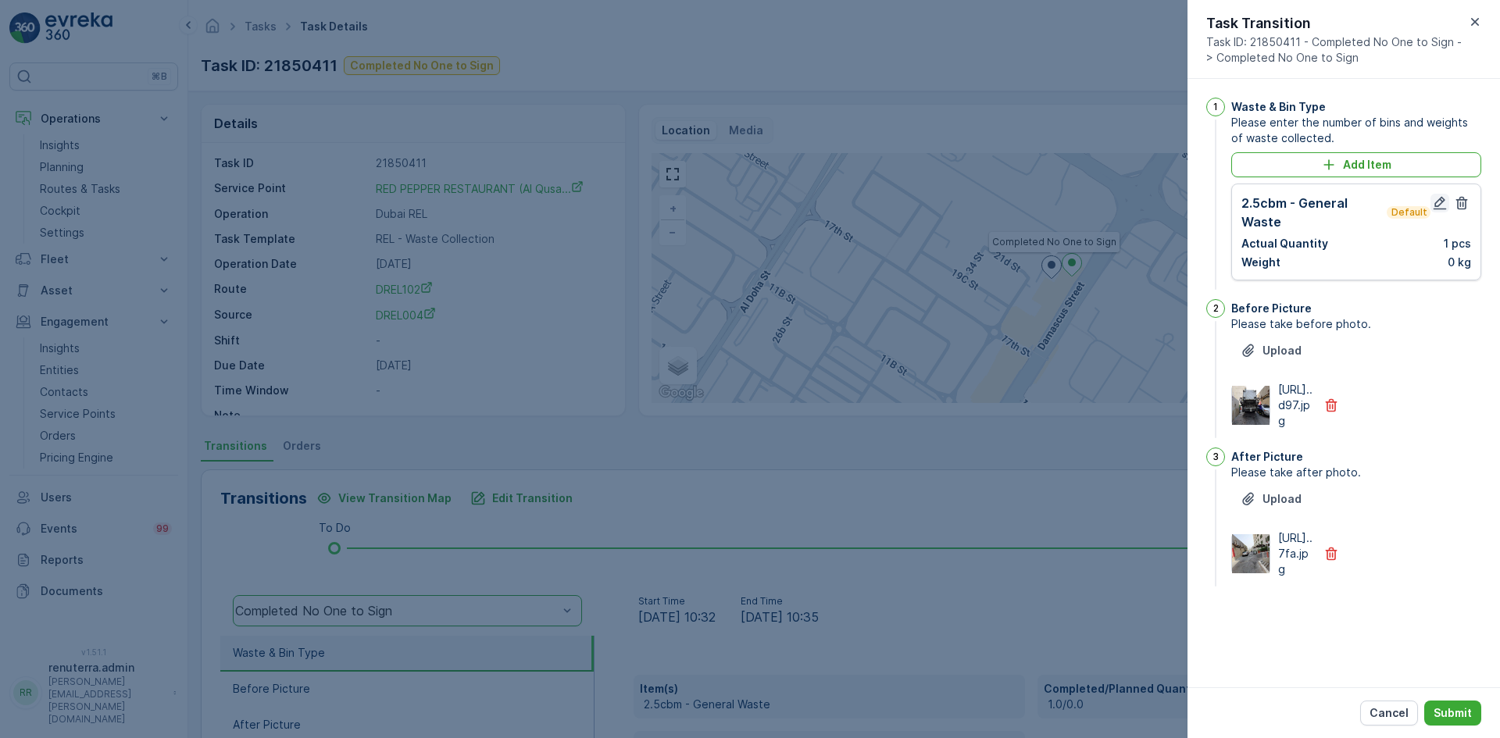
click at [1435, 203] on icon "button" at bounding box center [1440, 203] width 16 height 16
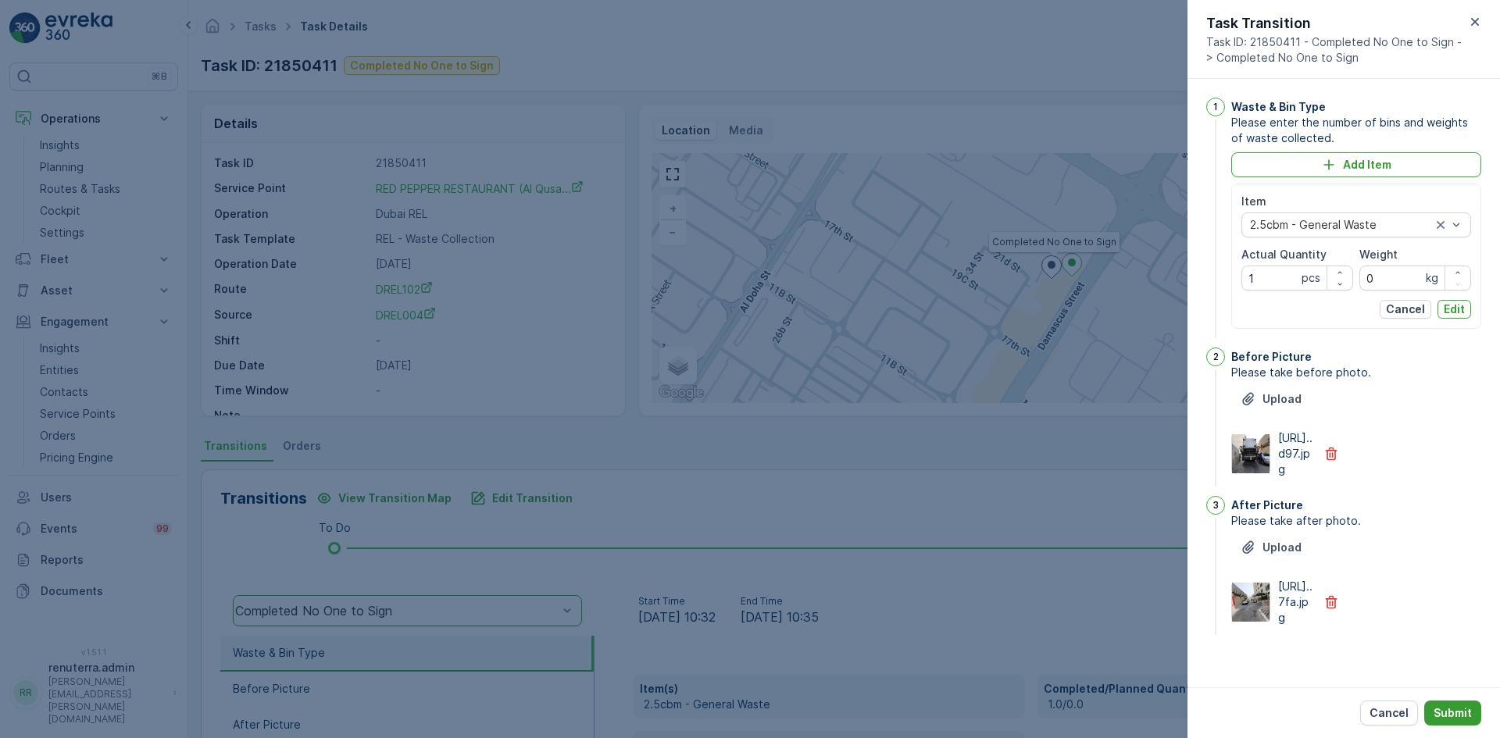
click at [1450, 716] on p "Submit" at bounding box center [1453, 714] width 38 height 16
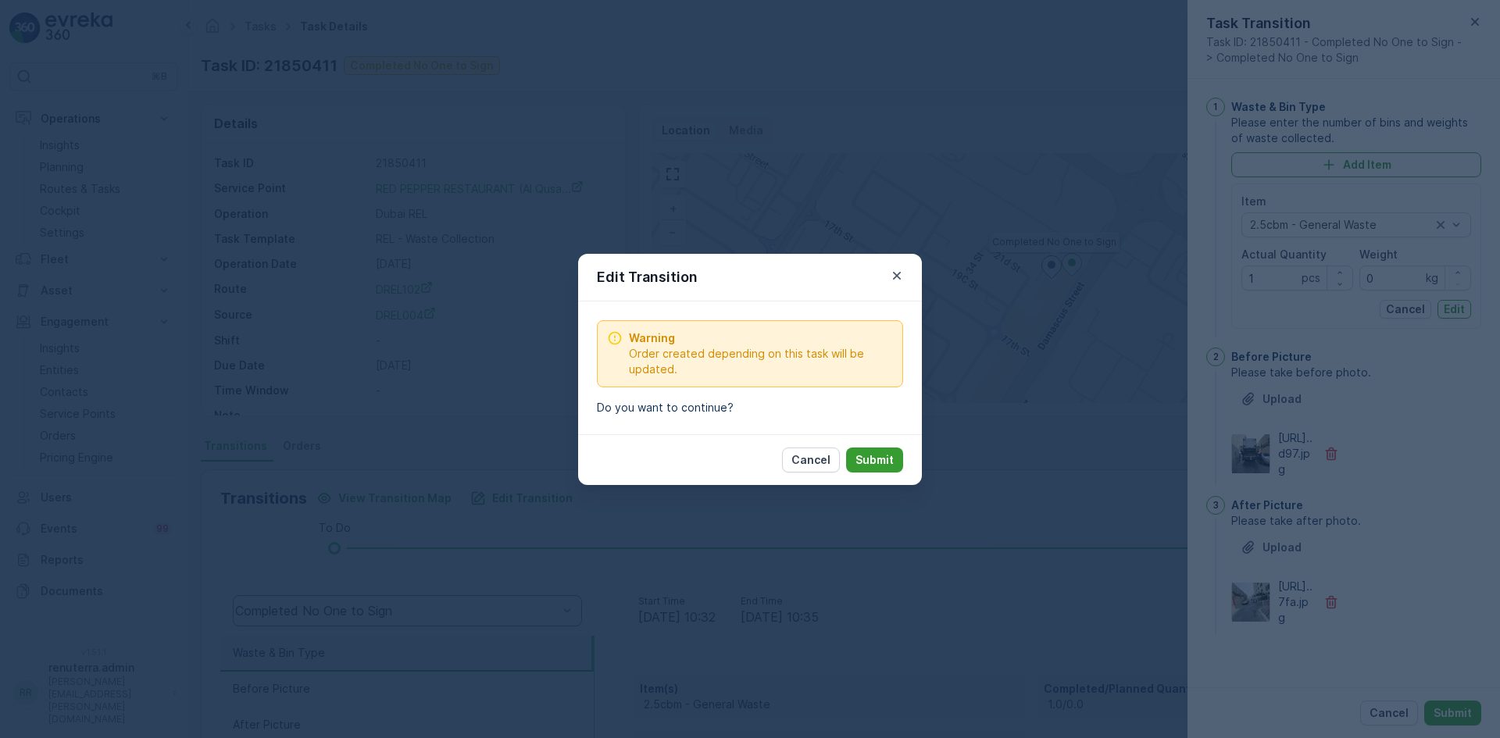
click at [868, 455] on p "Submit" at bounding box center [875, 460] width 38 height 16
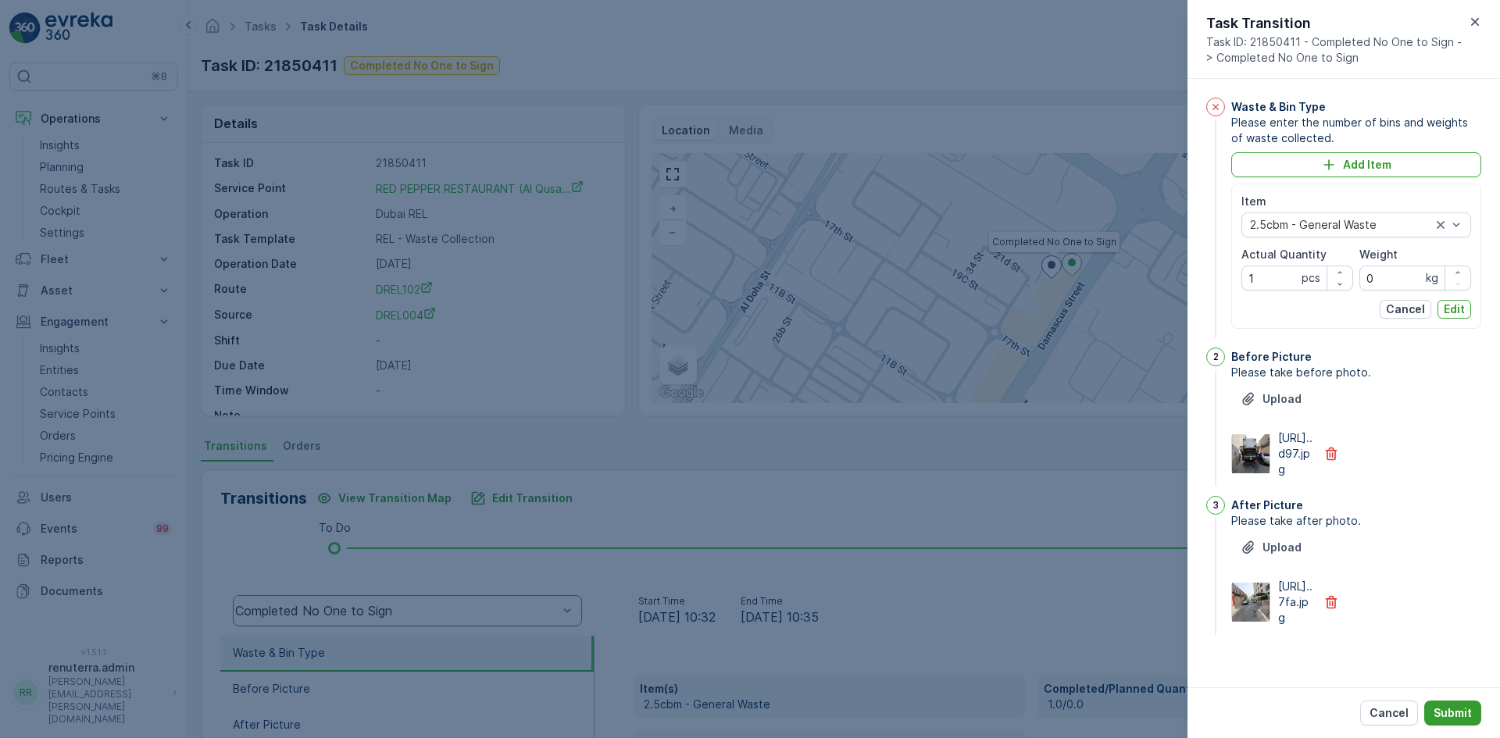
click at [1457, 710] on p "Submit" at bounding box center [1453, 714] width 38 height 16
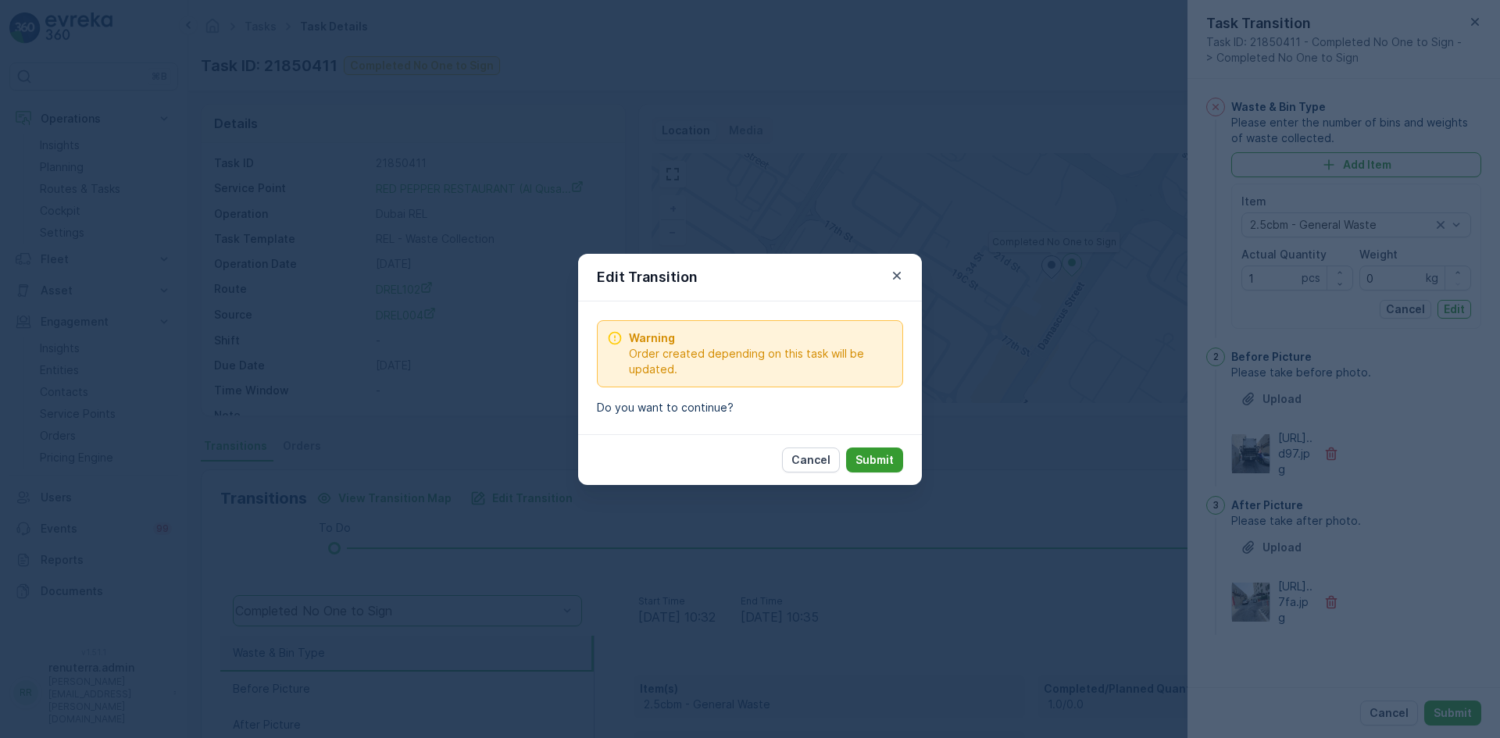
click at [853, 458] on button "Submit" at bounding box center [874, 460] width 57 height 25
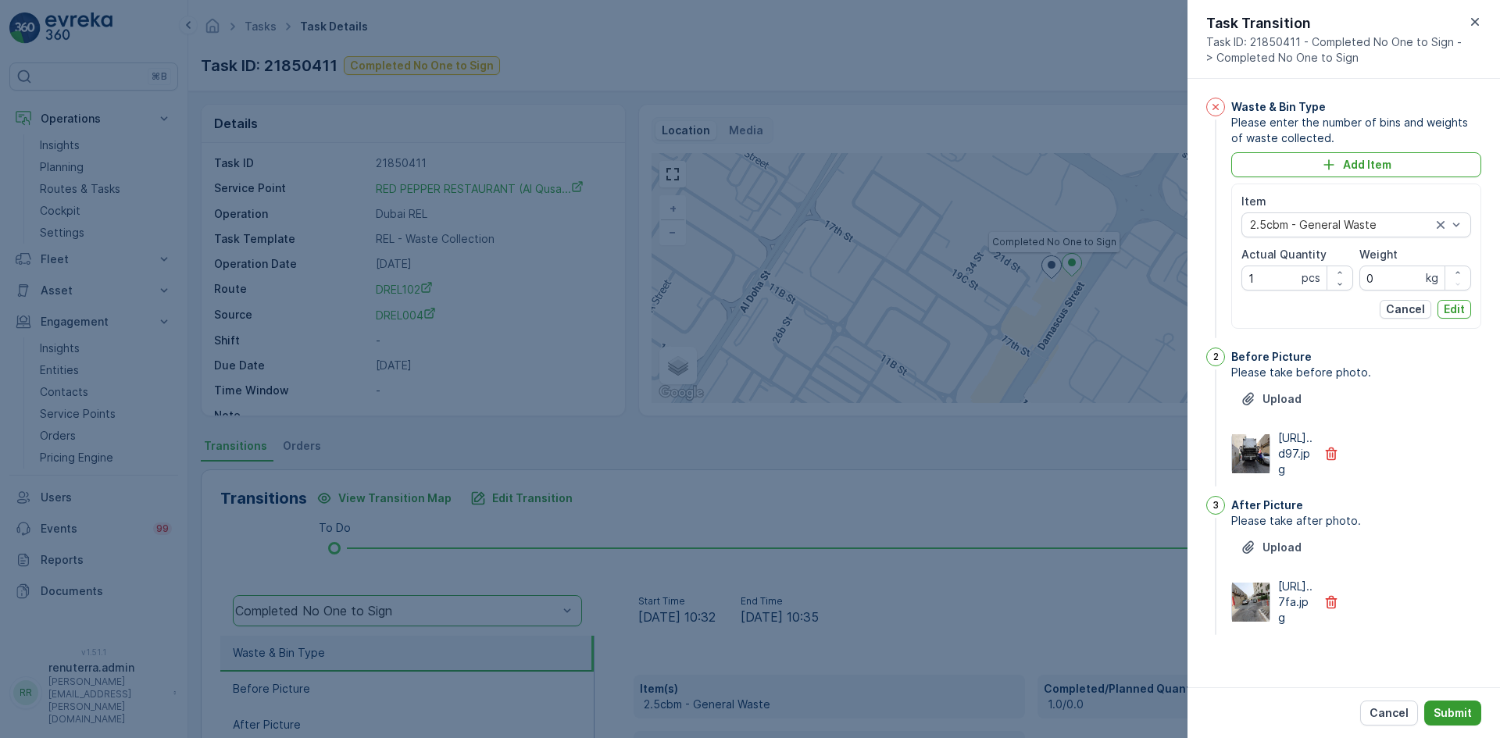
click at [1453, 713] on p "Submit" at bounding box center [1453, 714] width 38 height 16
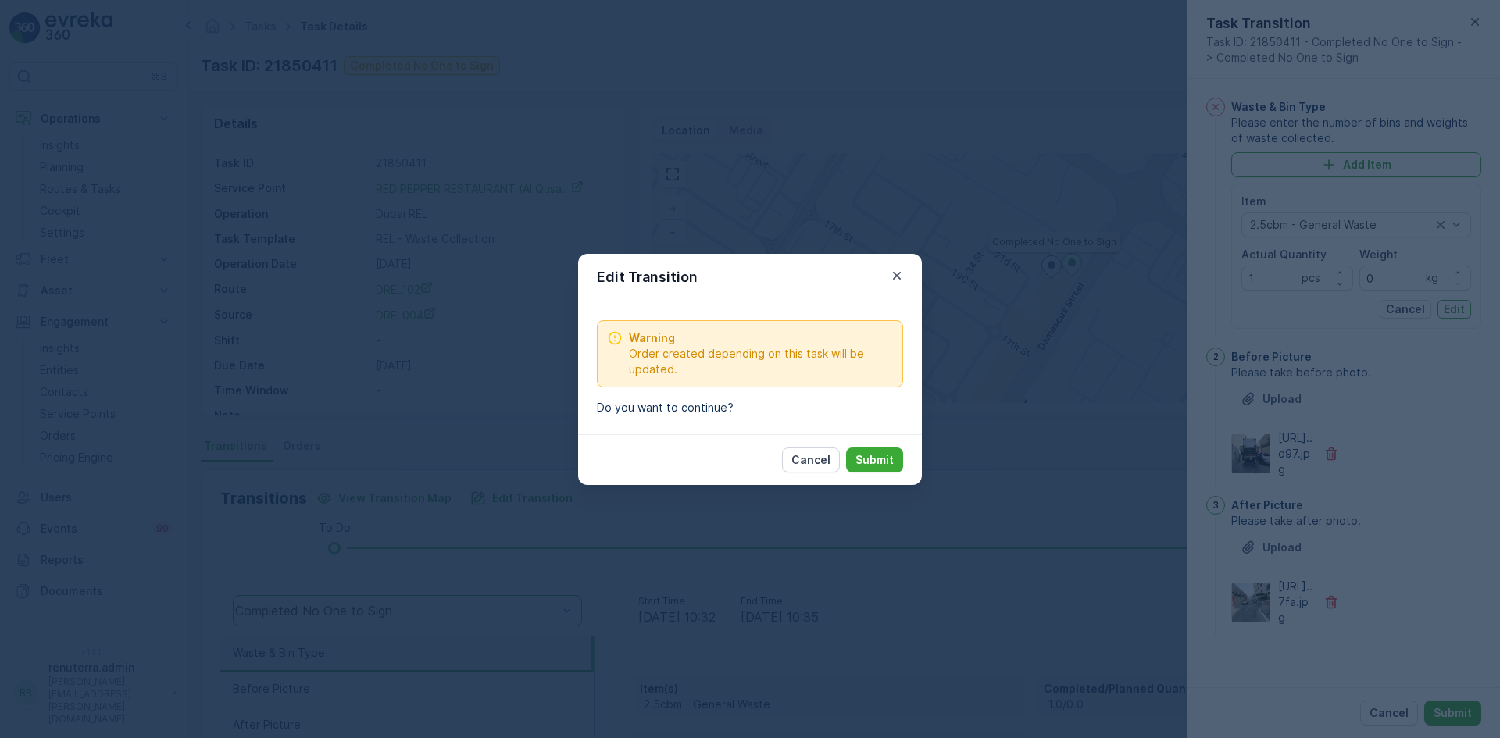
click at [890, 464] on p "Submit" at bounding box center [875, 460] width 38 height 16
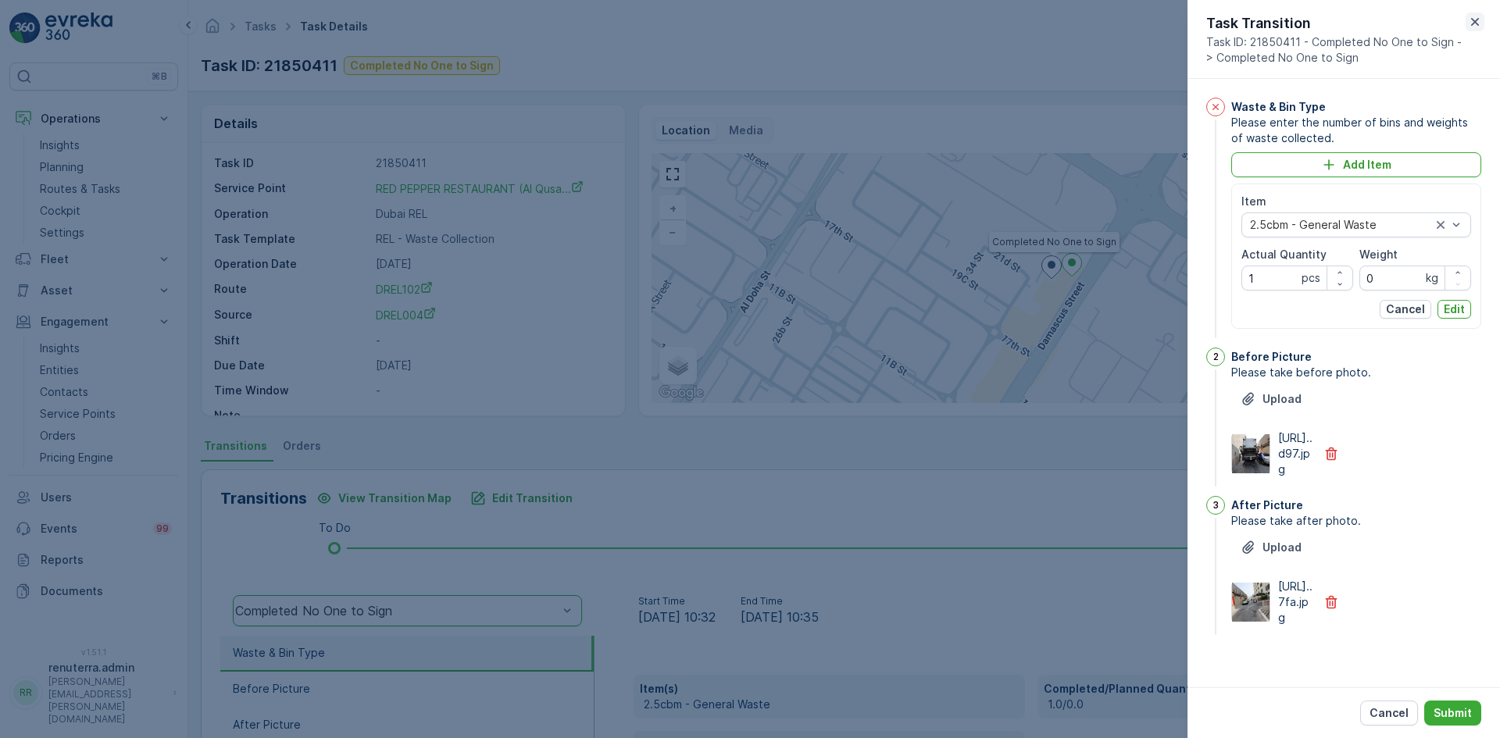
click at [1473, 30] on button "button" at bounding box center [1475, 22] width 19 height 19
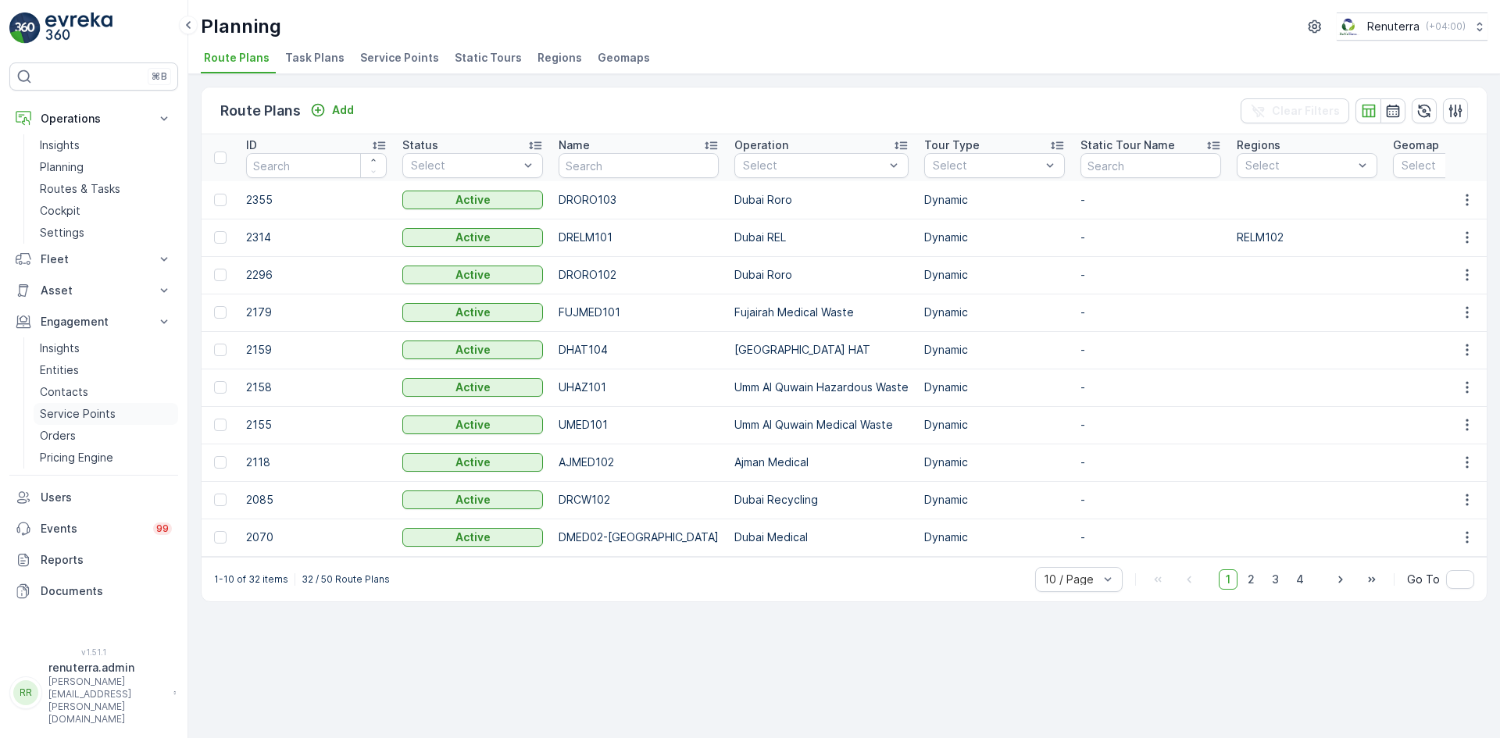
click at [102, 419] on p "Service Points" at bounding box center [78, 414] width 76 height 16
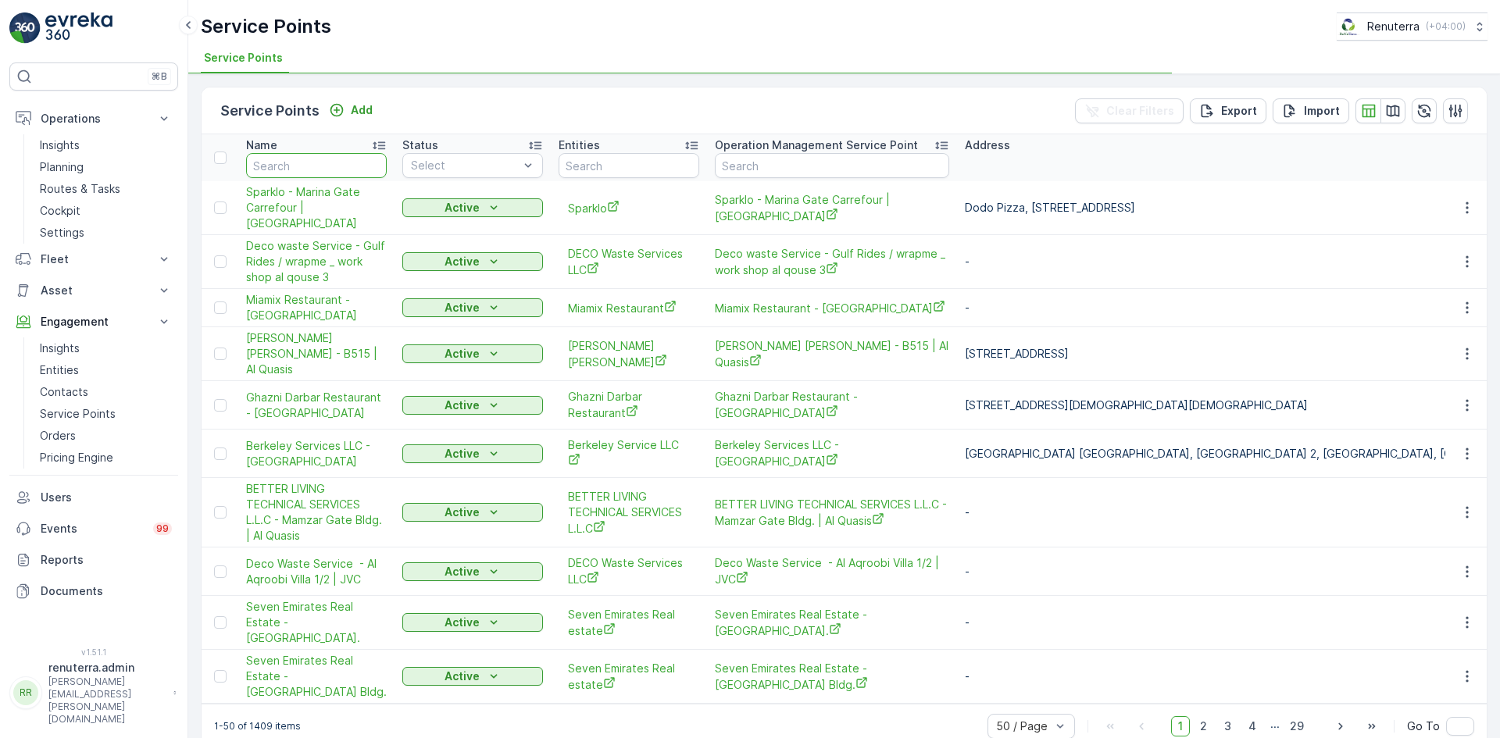
click at [320, 173] on input "text" at bounding box center [316, 165] width 141 height 25
type input "re"
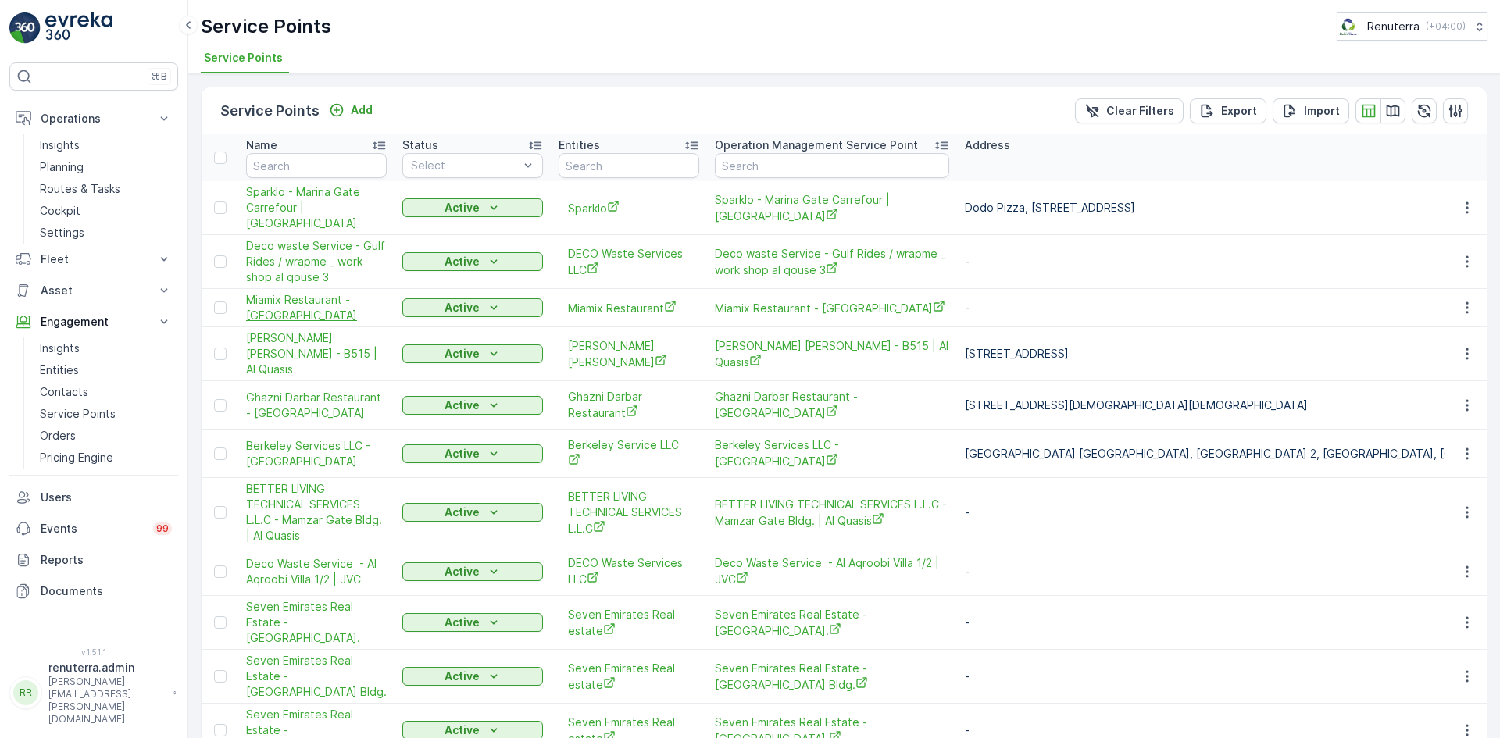
type input "red"
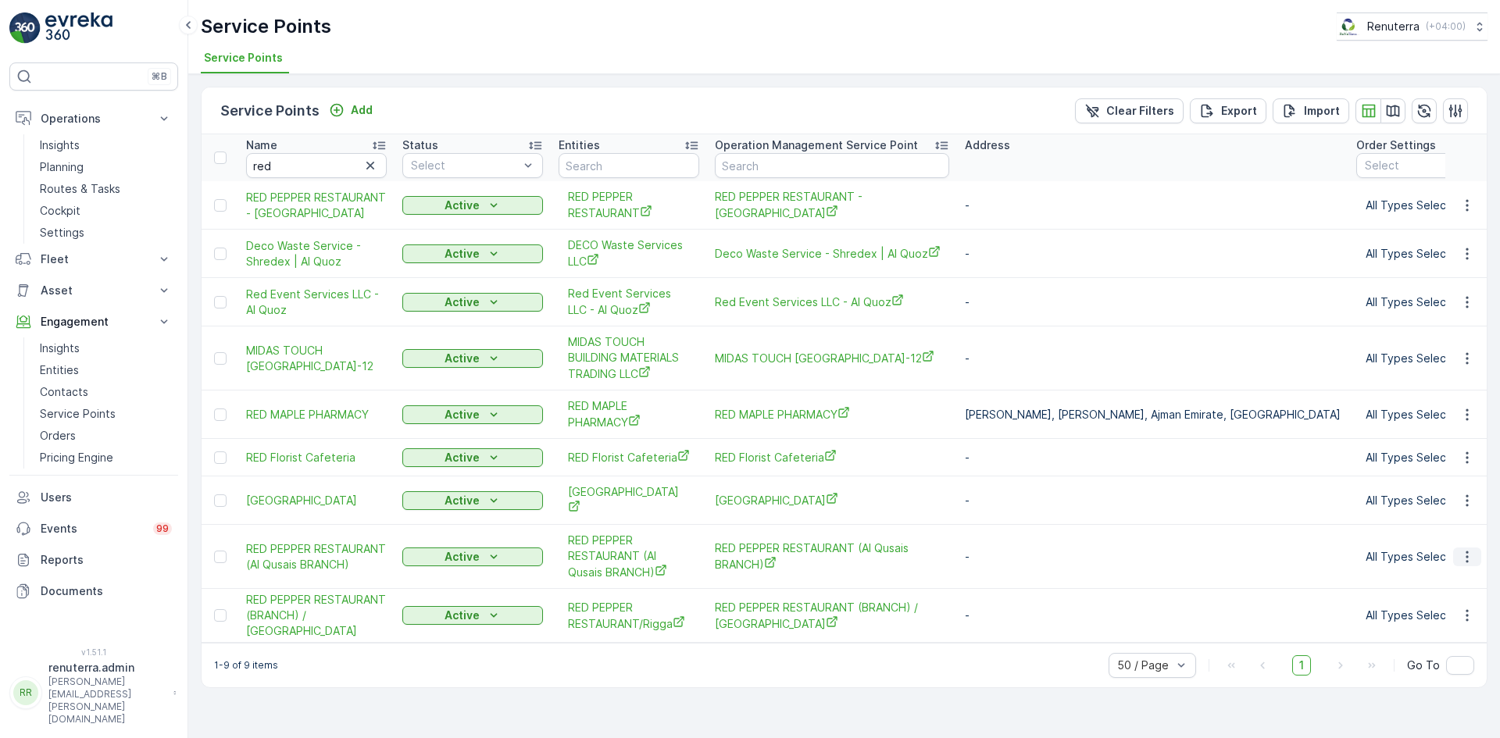
click at [1456, 563] on button "button" at bounding box center [1467, 557] width 28 height 19
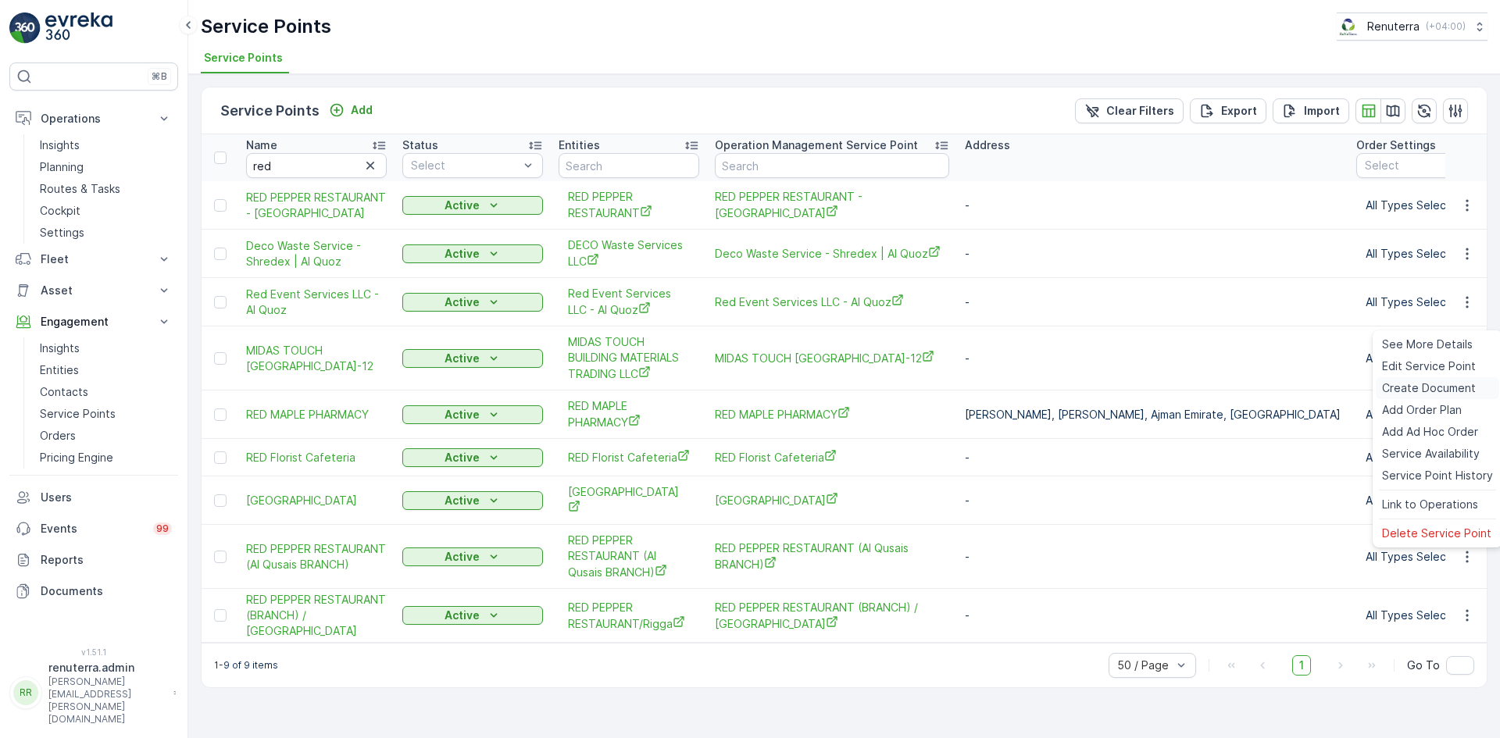
click at [1410, 386] on span "Create Document" at bounding box center [1429, 389] width 94 height 16
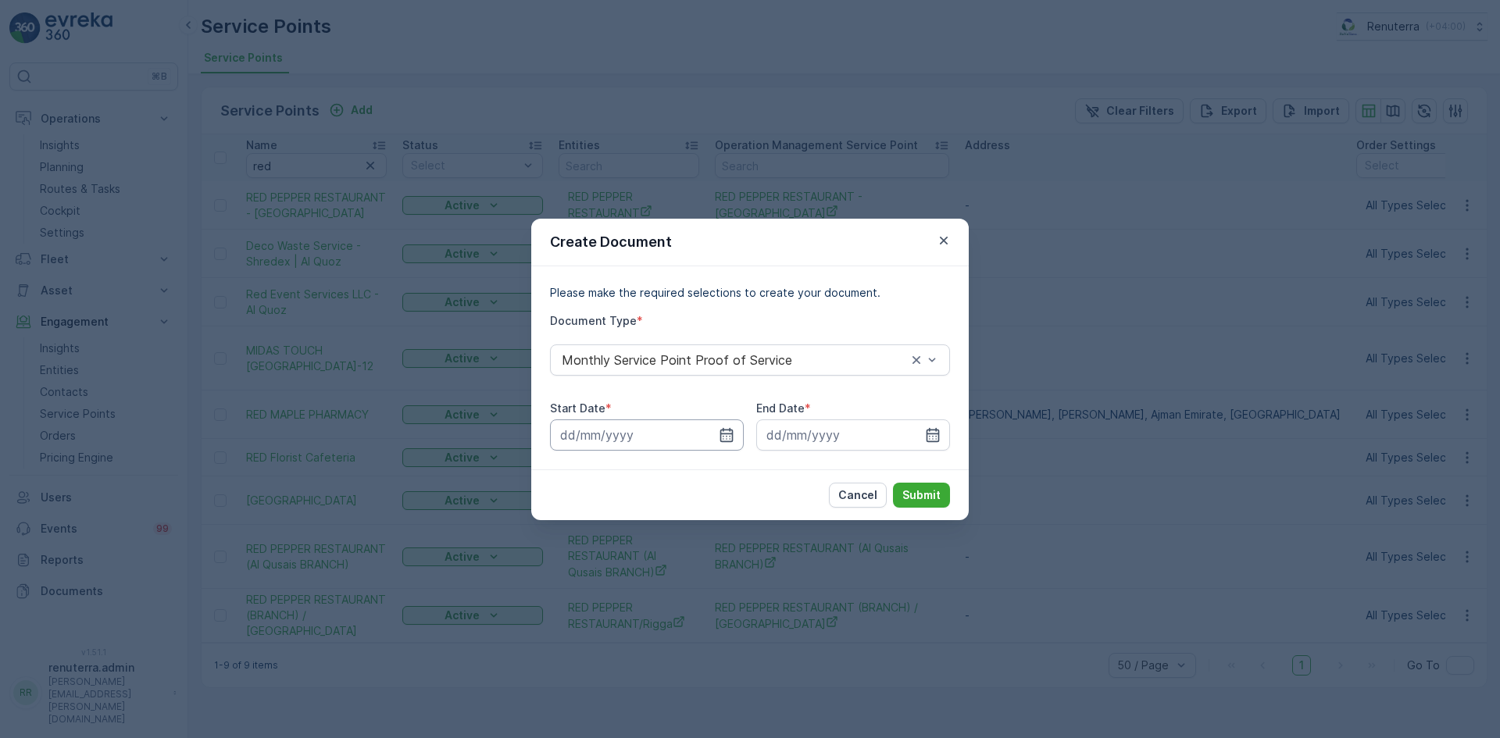
click at [737, 428] on input at bounding box center [647, 435] width 194 height 31
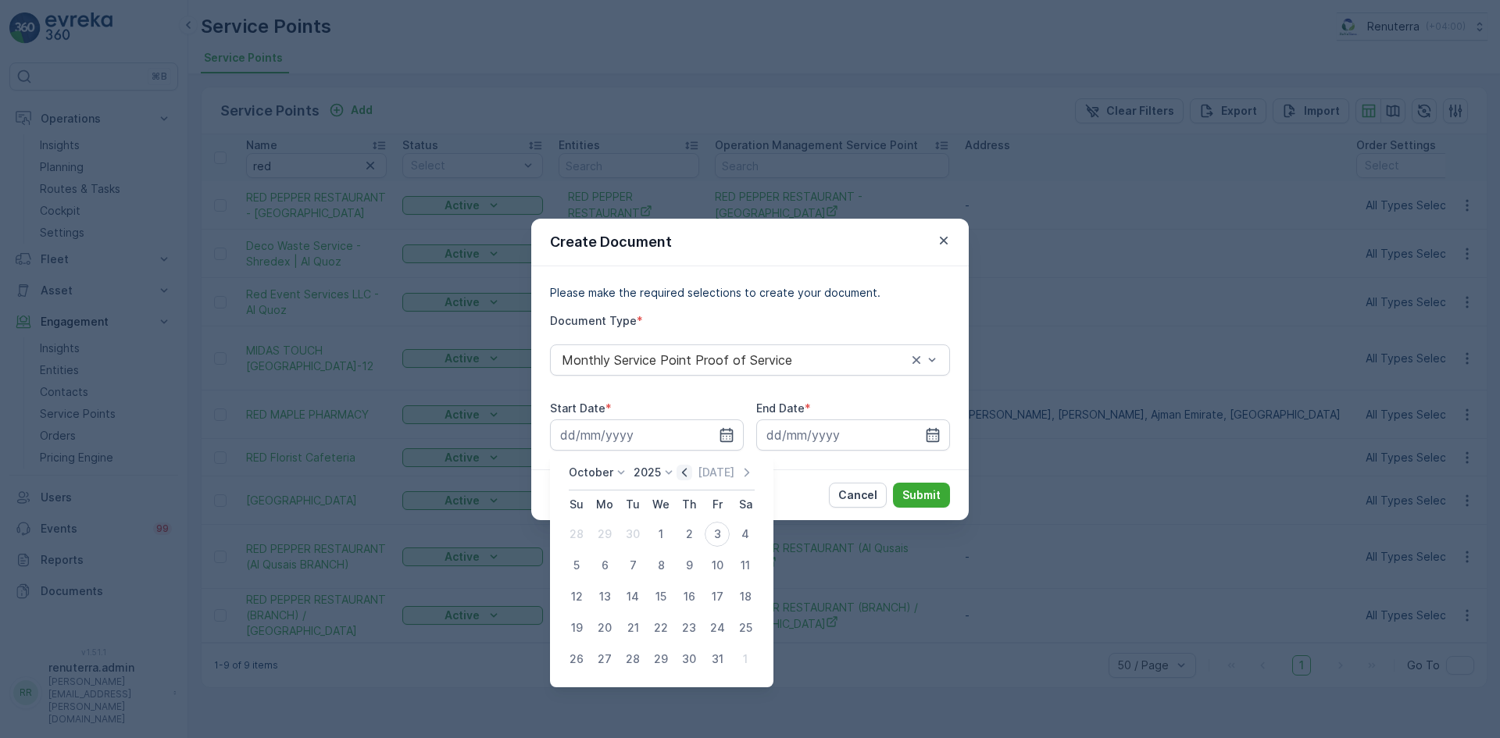
click at [692, 474] on icon "button" at bounding box center [685, 473] width 16 height 16
click at [613, 529] on div "1" at bounding box center [604, 534] width 25 height 25
type input "01.09.2025"
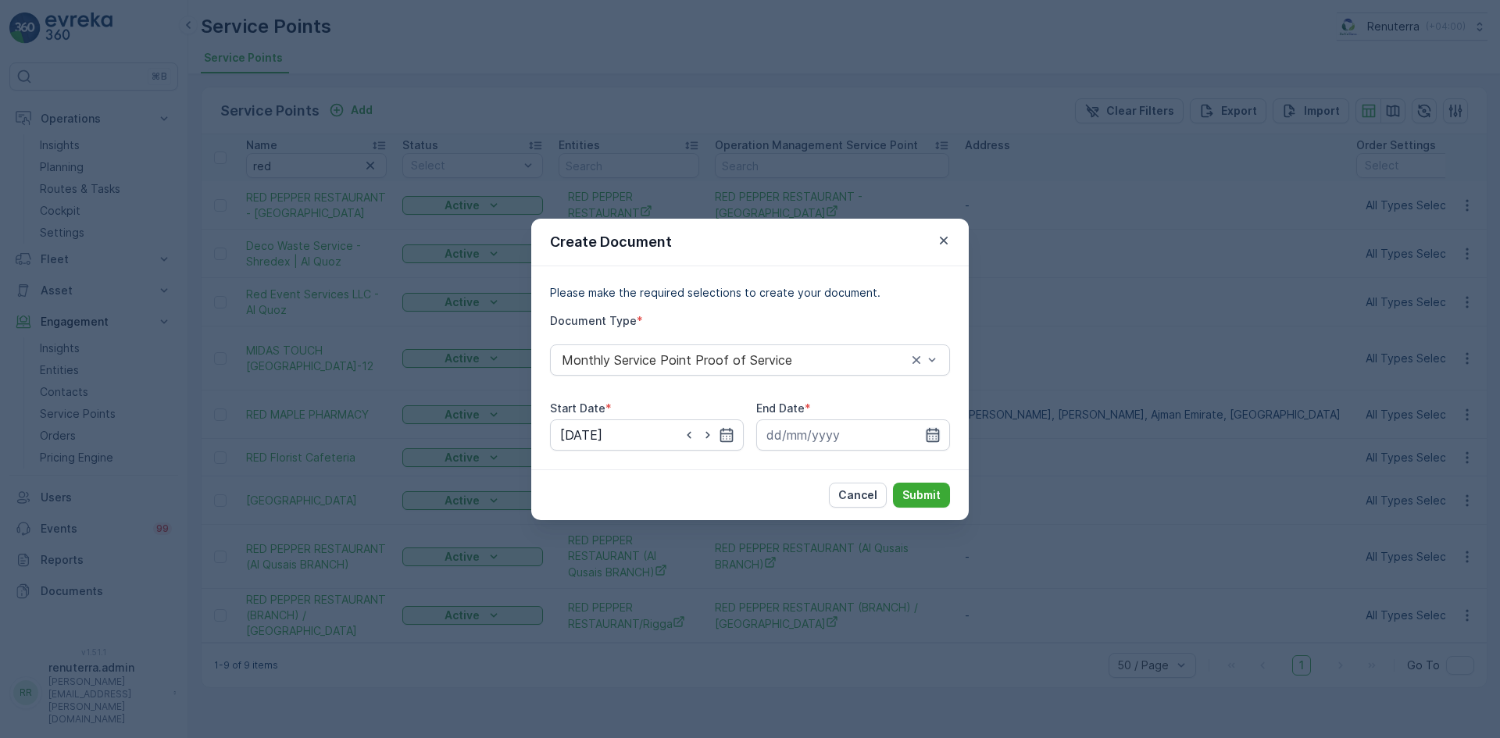
click at [940, 432] on icon "button" at bounding box center [933, 435] width 16 height 16
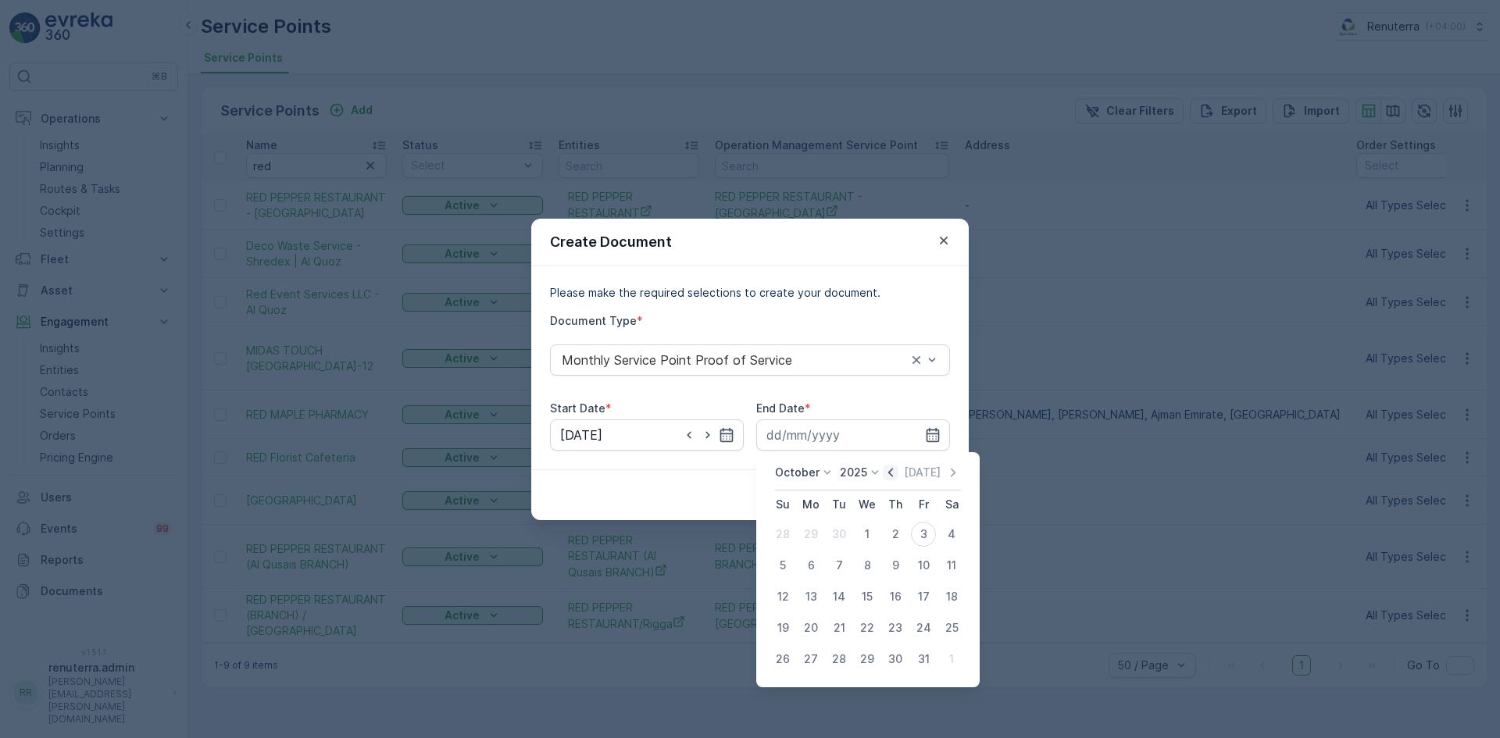
click at [897, 473] on icon "button" at bounding box center [891, 473] width 16 height 16
click at [846, 663] on div "30" at bounding box center [839, 659] width 25 height 25
type input "30.09.2025"
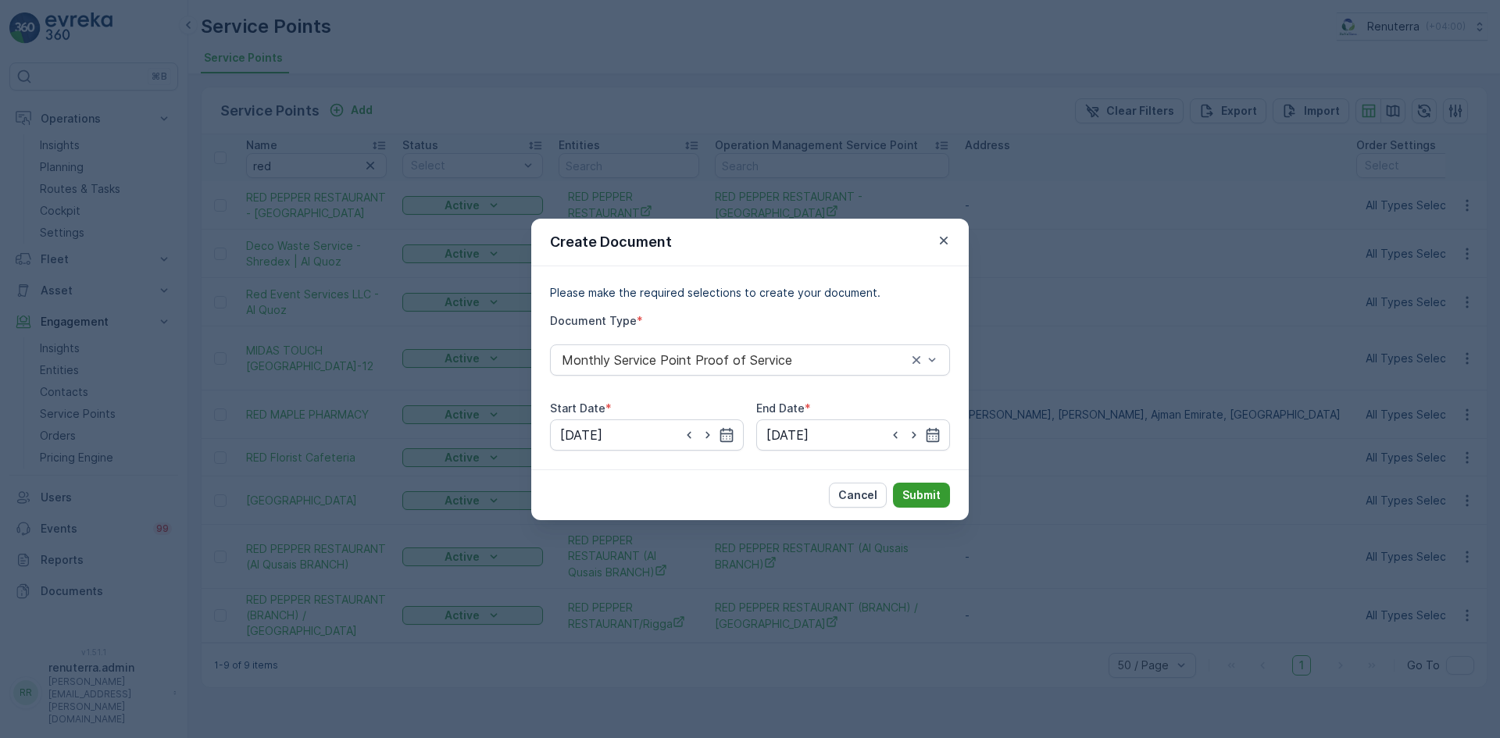
click at [931, 506] on button "Submit" at bounding box center [921, 495] width 57 height 25
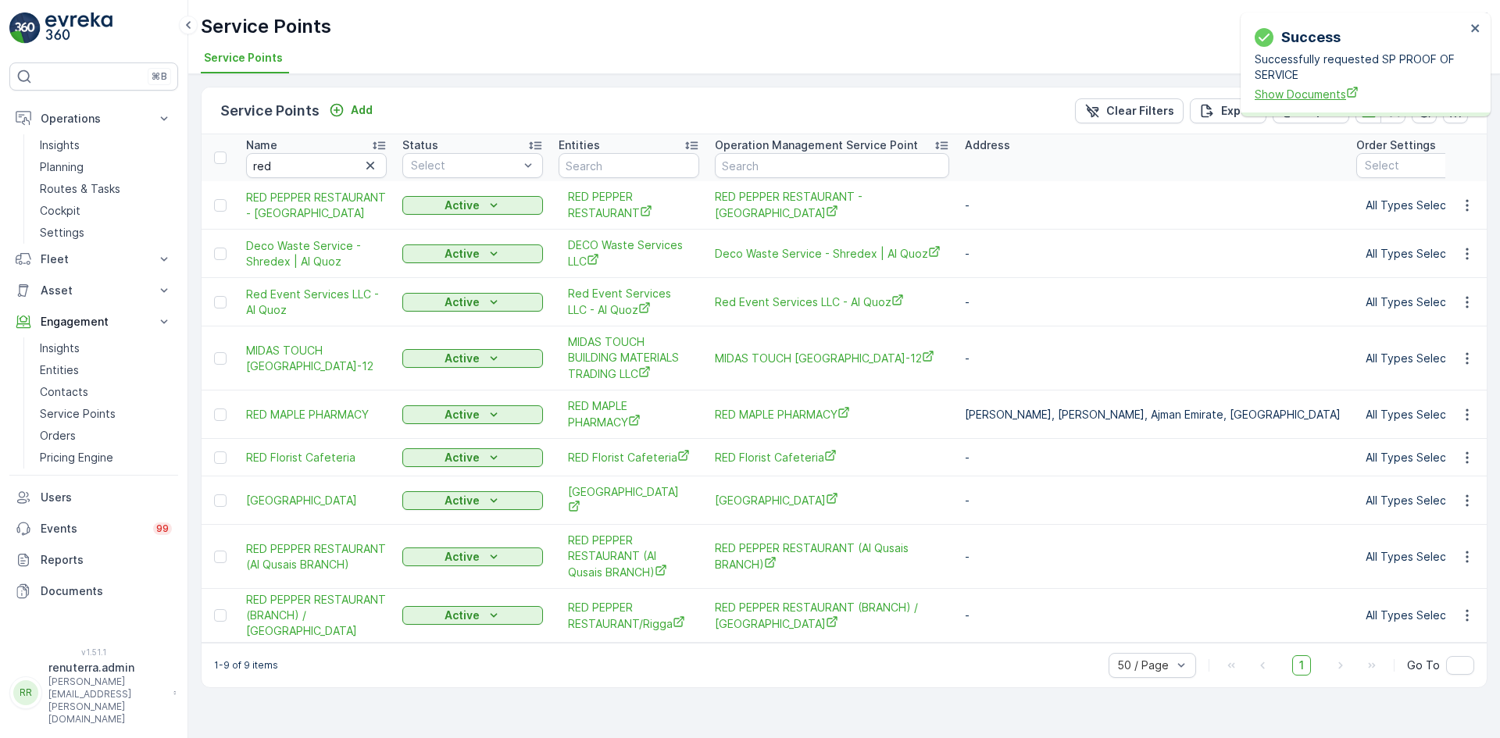
click at [1284, 98] on span "Show Documents" at bounding box center [1360, 94] width 211 height 16
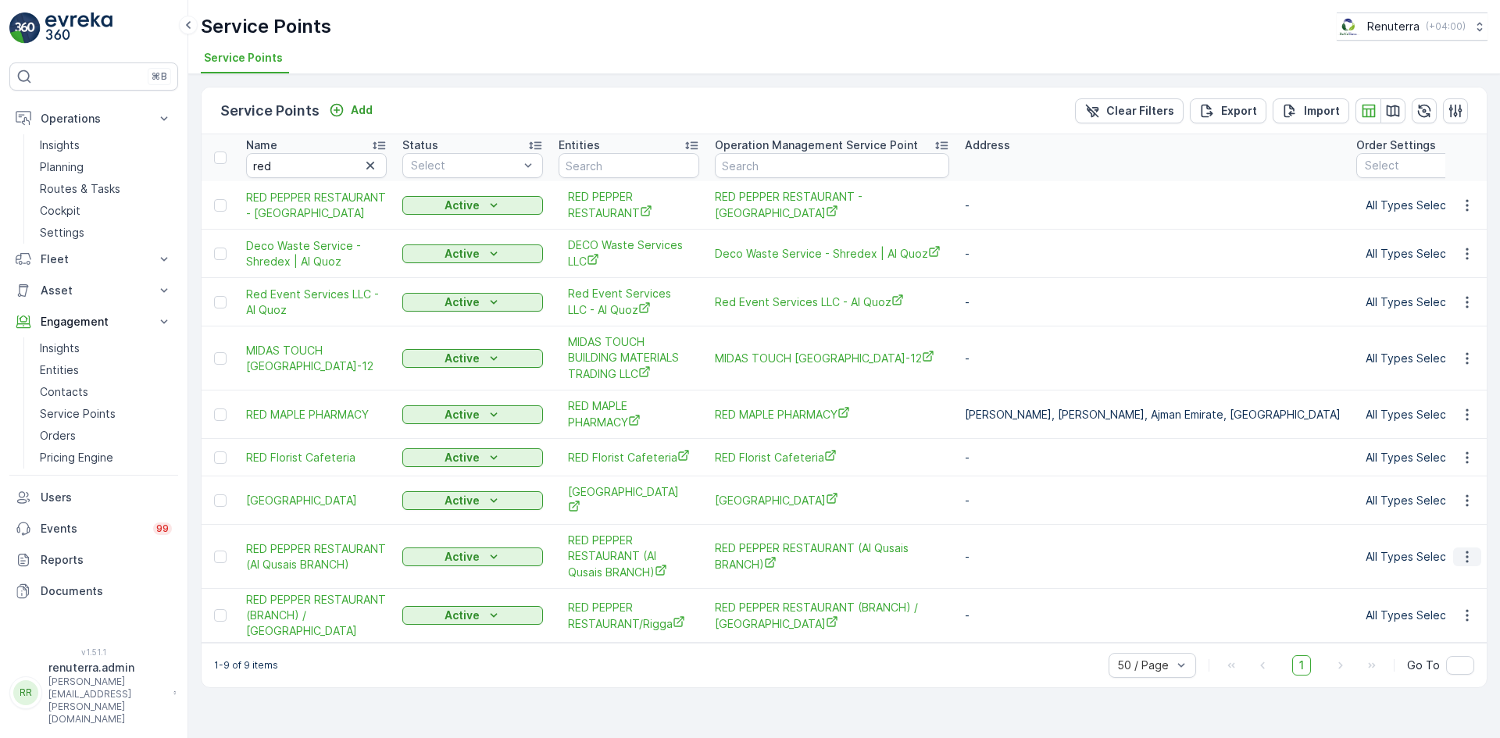
click at [1462, 553] on icon "button" at bounding box center [1468, 557] width 16 height 16
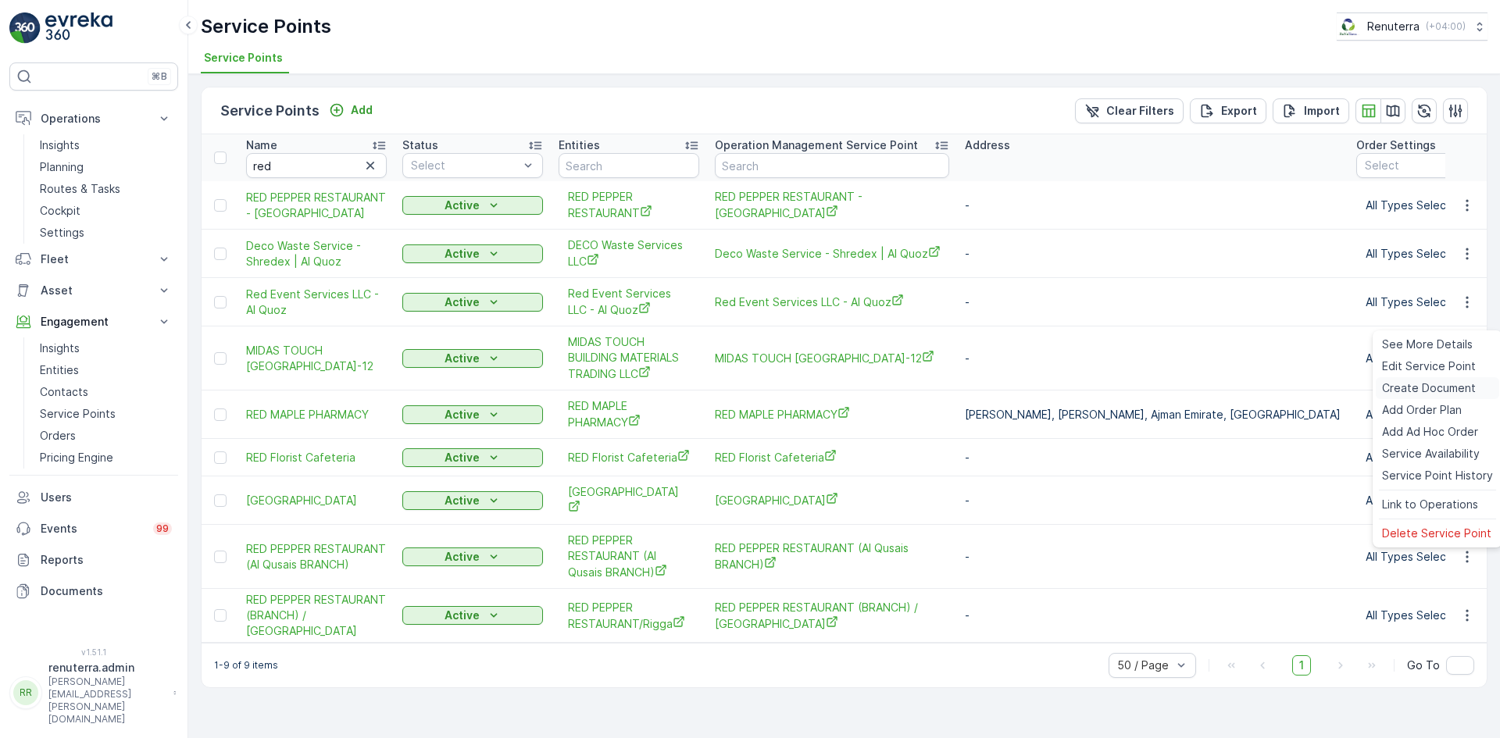
click at [1403, 382] on span "Create Document" at bounding box center [1429, 389] width 94 height 16
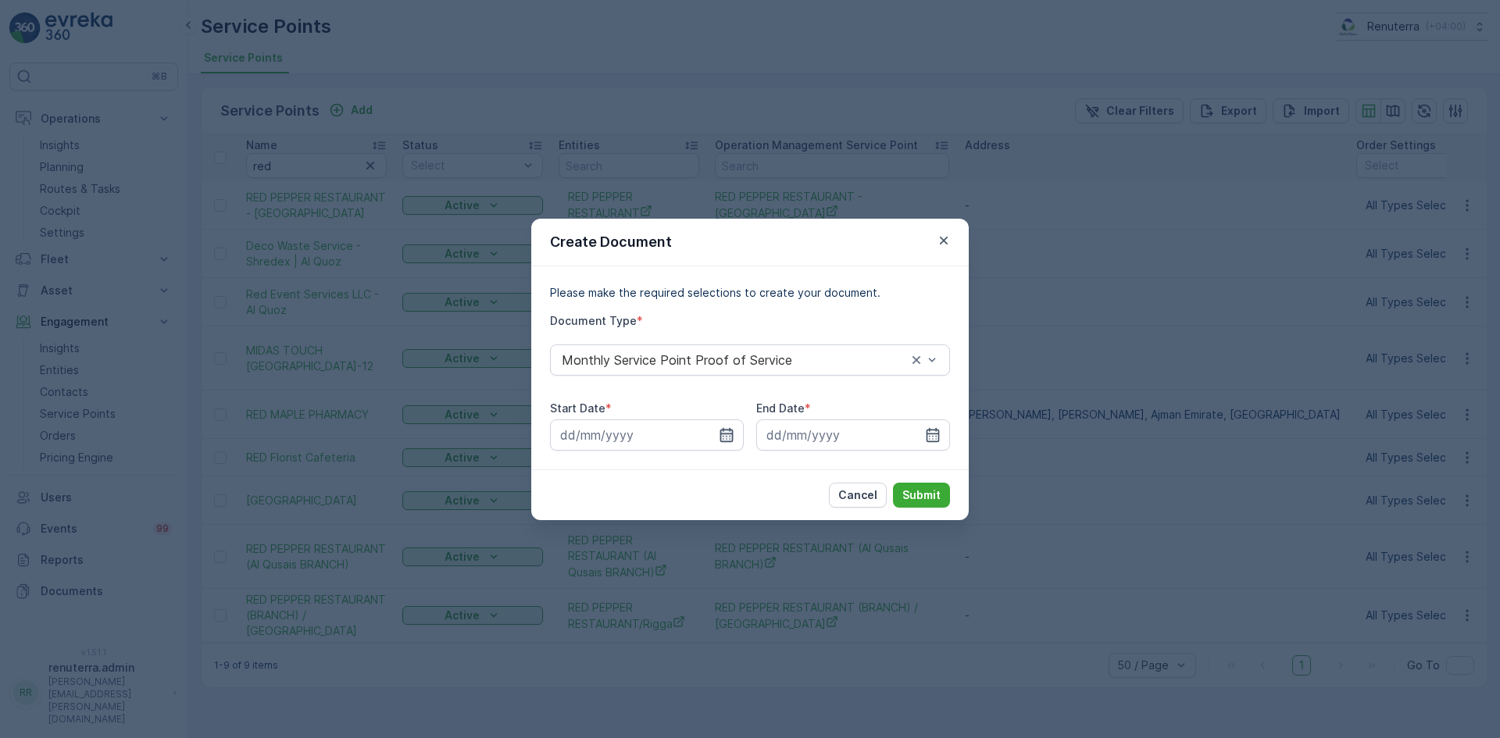
click at [729, 430] on icon "button" at bounding box center [726, 434] width 13 height 14
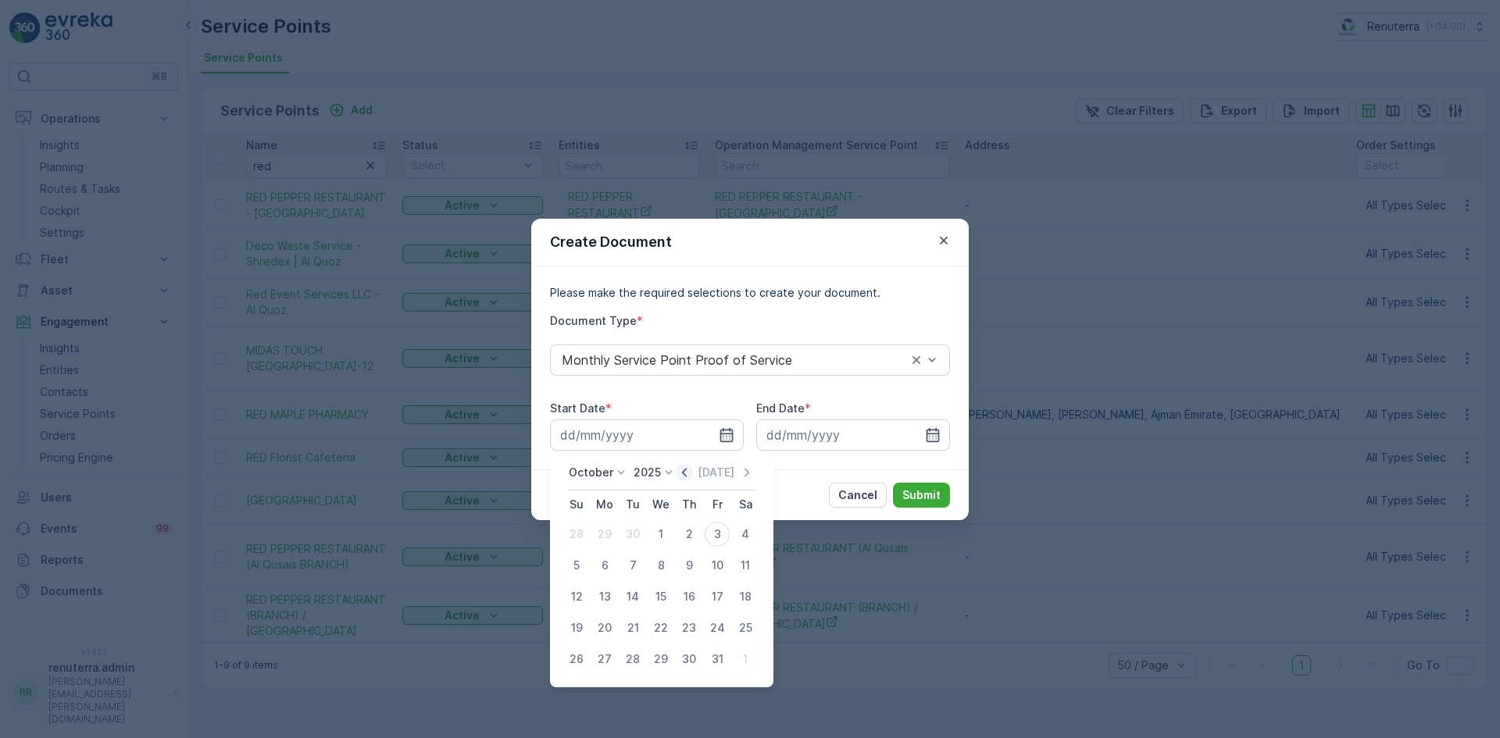
click at [682, 473] on icon "button" at bounding box center [685, 473] width 16 height 16
click at [609, 534] on div "1" at bounding box center [604, 534] width 25 height 25
type input "01.09.2025"
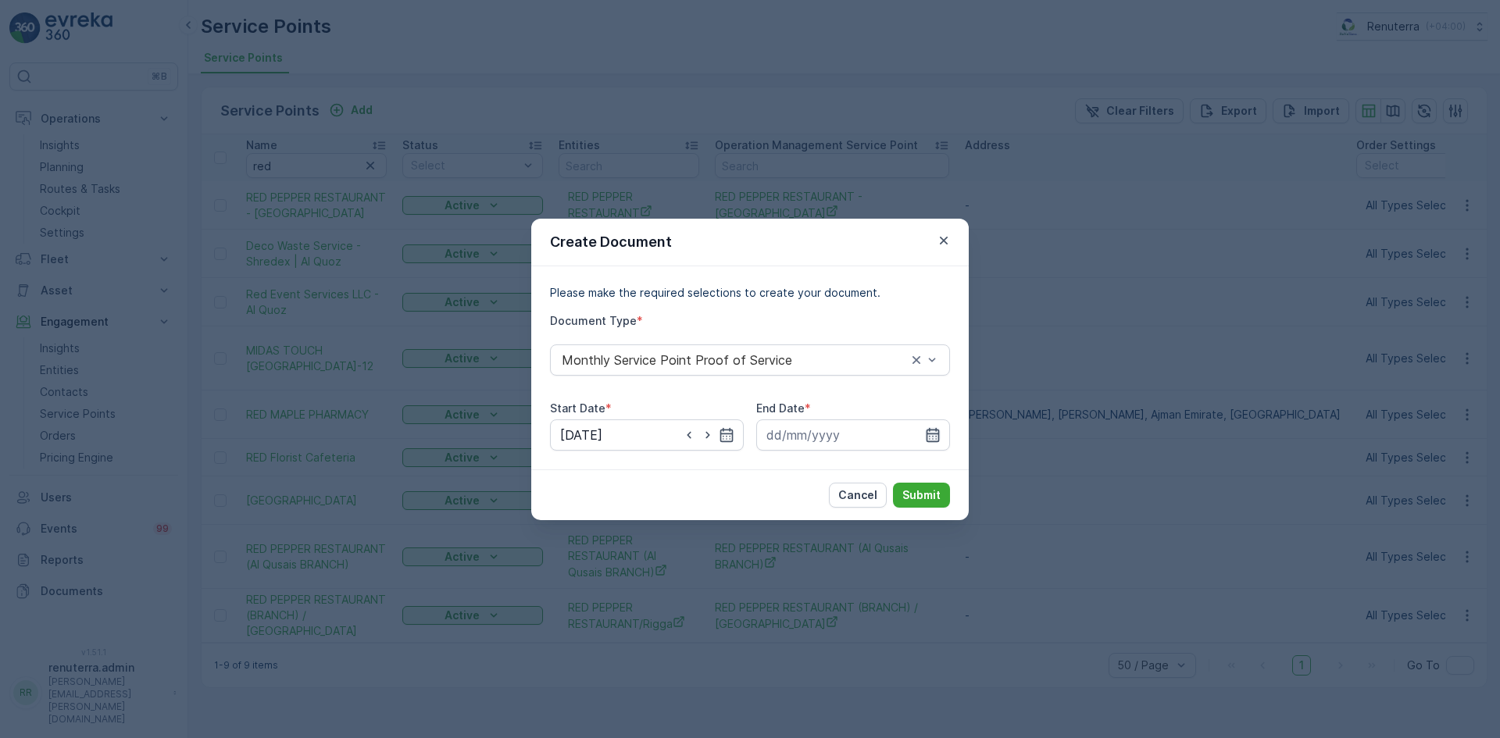
drag, startPoint x: 935, startPoint y: 434, endPoint x: 928, endPoint y: 442, distance: 9.9
click at [933, 435] on icon "button" at bounding box center [933, 435] width 16 height 16
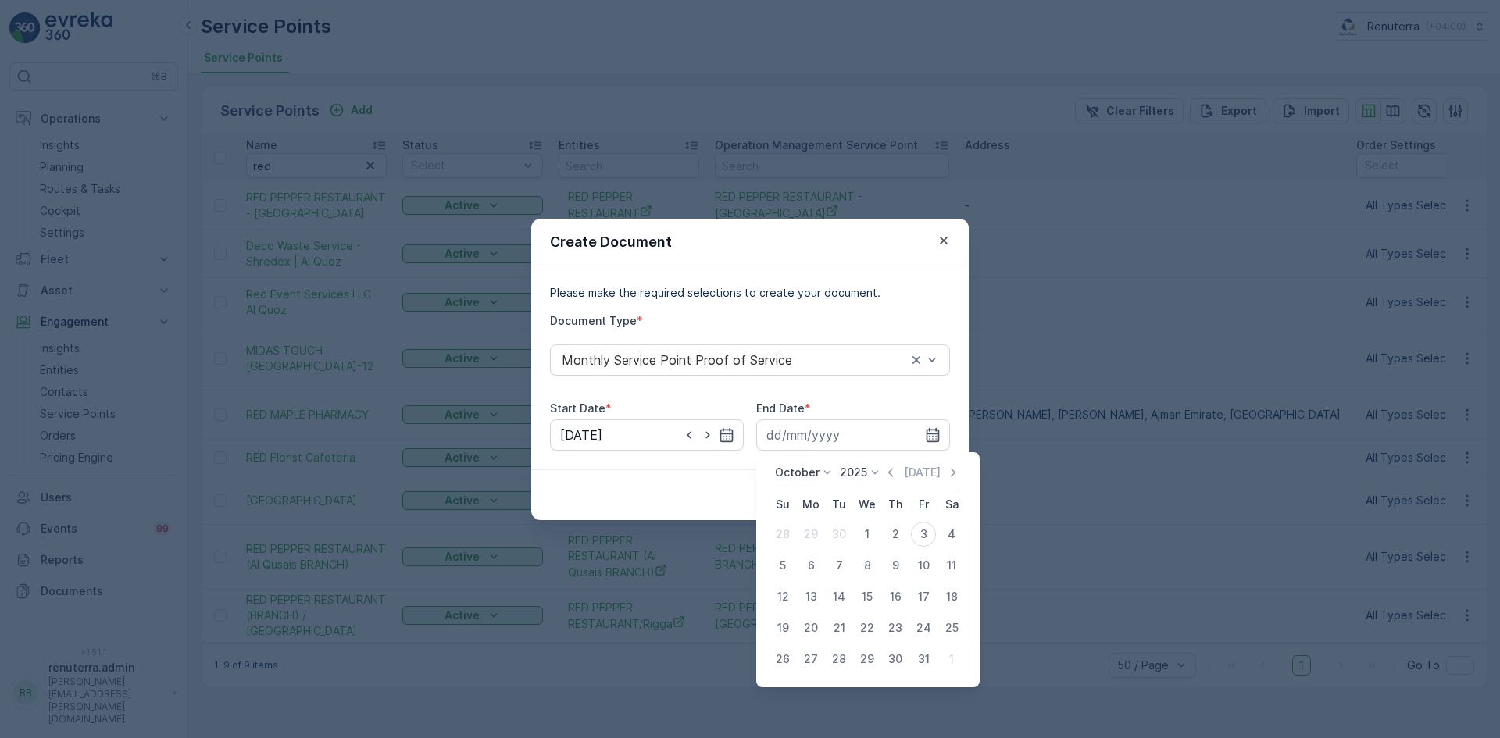
drag, startPoint x: 898, startPoint y: 474, endPoint x: 891, endPoint y: 512, distance: 38.9
click at [897, 474] on icon "button" at bounding box center [891, 473] width 16 height 16
click at [843, 650] on div "30" at bounding box center [839, 659] width 25 height 25
type input "30.09.2025"
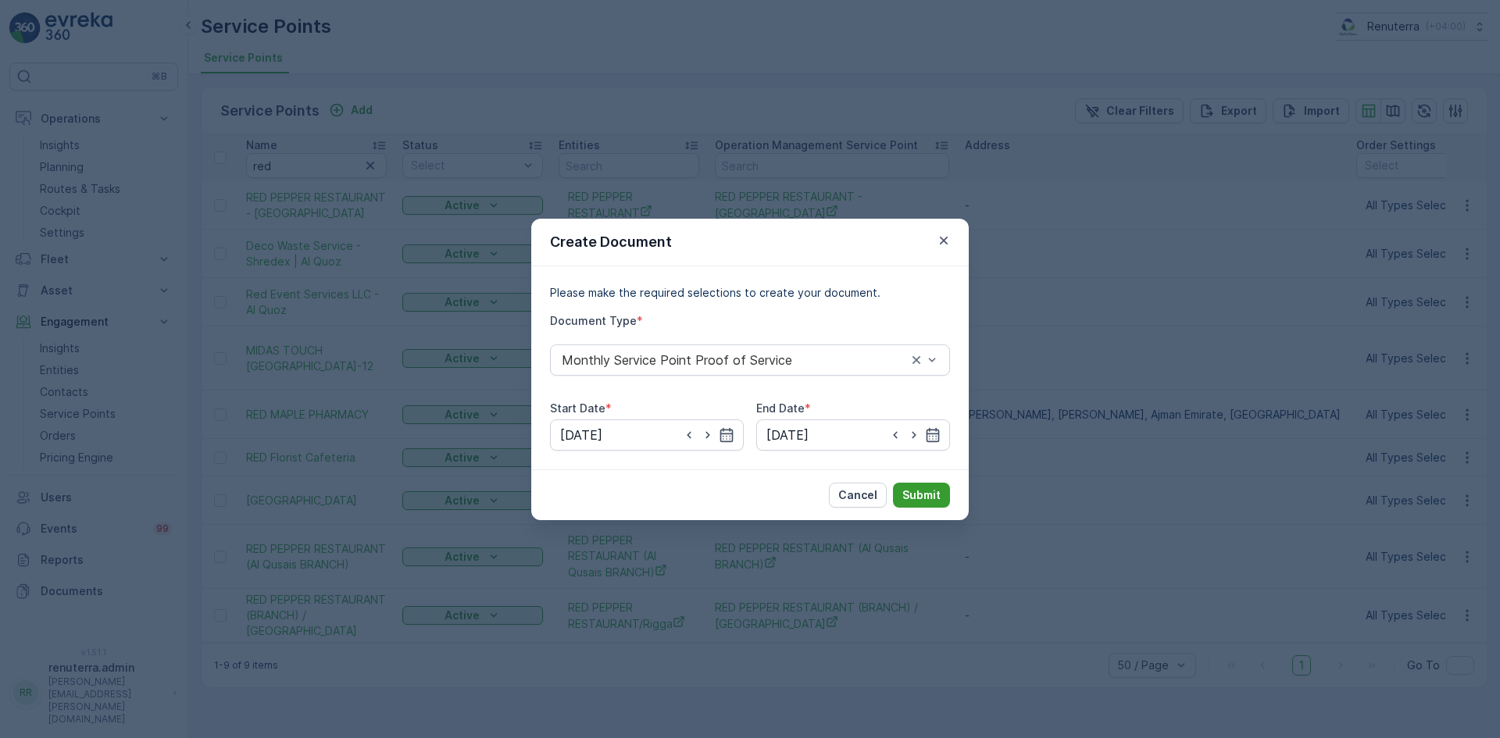
click at [930, 492] on p "Submit" at bounding box center [922, 496] width 38 height 16
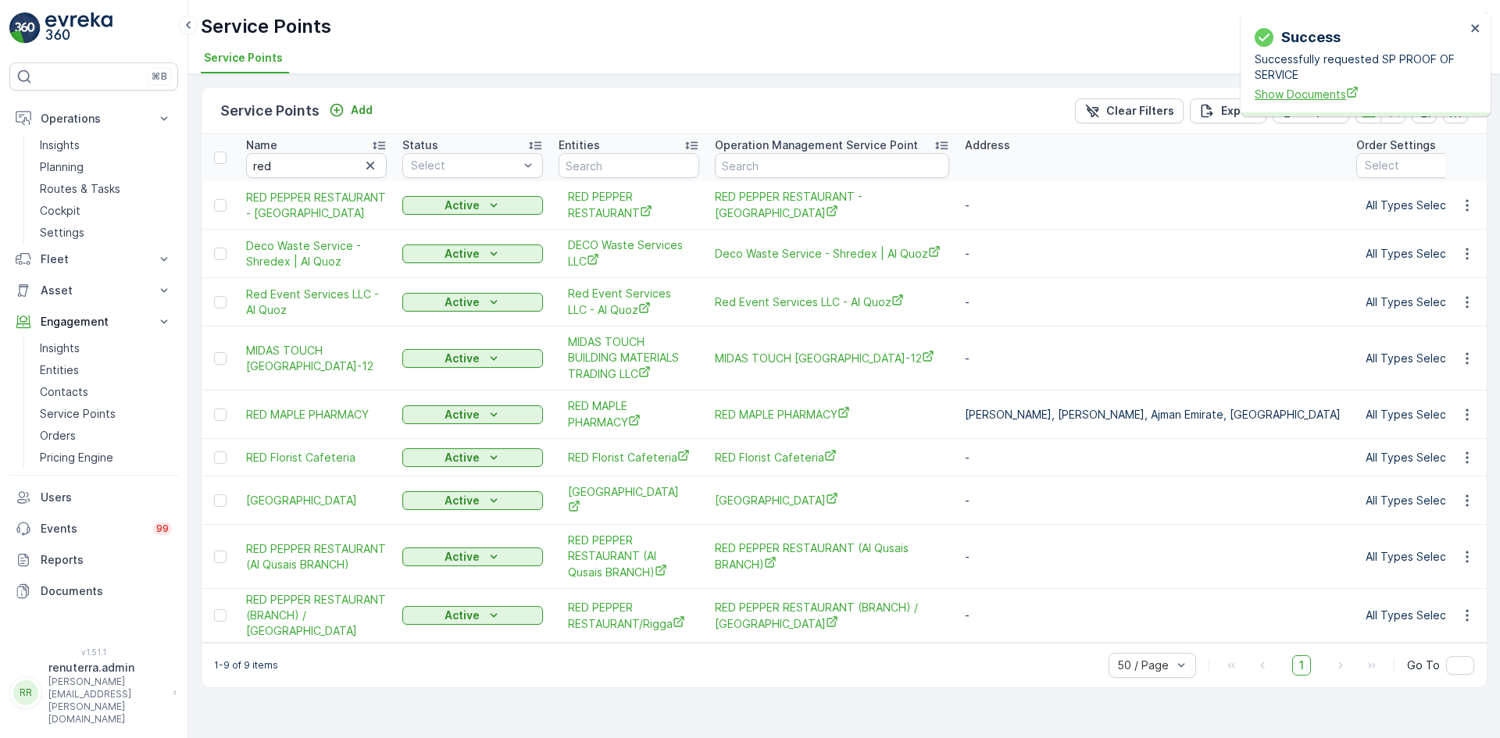
click at [1278, 91] on span "Show Documents" at bounding box center [1360, 94] width 211 height 16
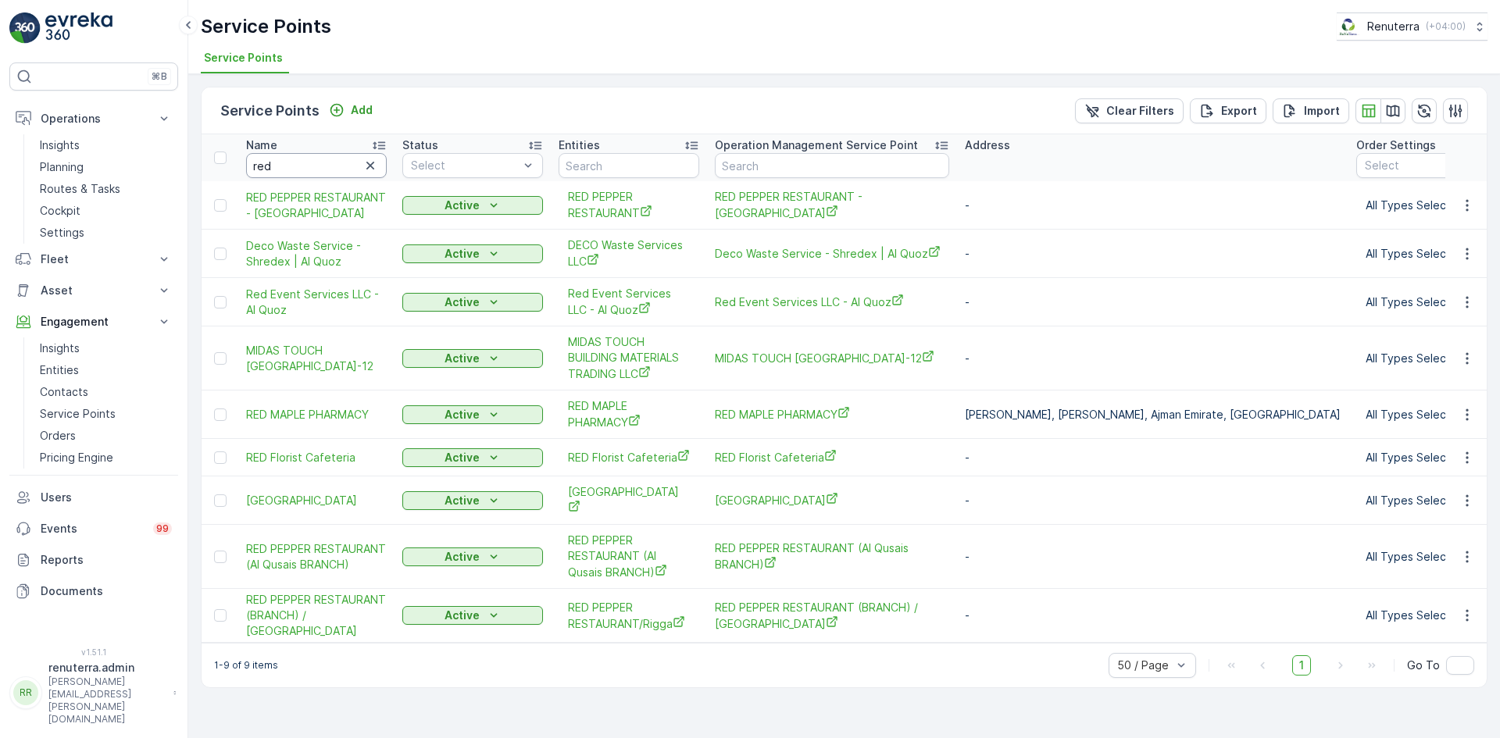
click at [309, 172] on input "red" at bounding box center [316, 165] width 141 height 25
type input "r"
type input "al"
click at [309, 172] on input "al" at bounding box center [316, 165] width 141 height 25
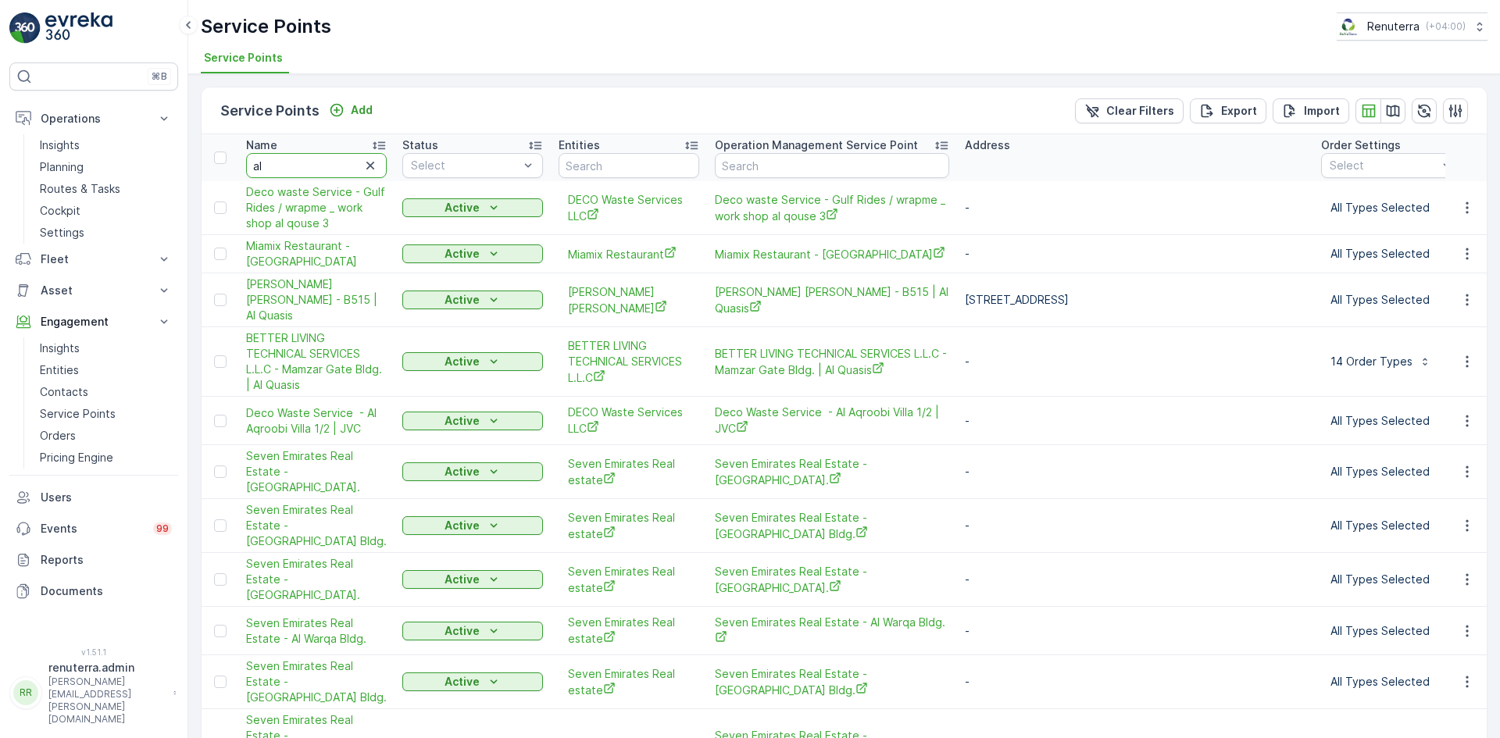
click at [302, 173] on input "al" at bounding box center [316, 165] width 141 height 25
type input "al yasin"
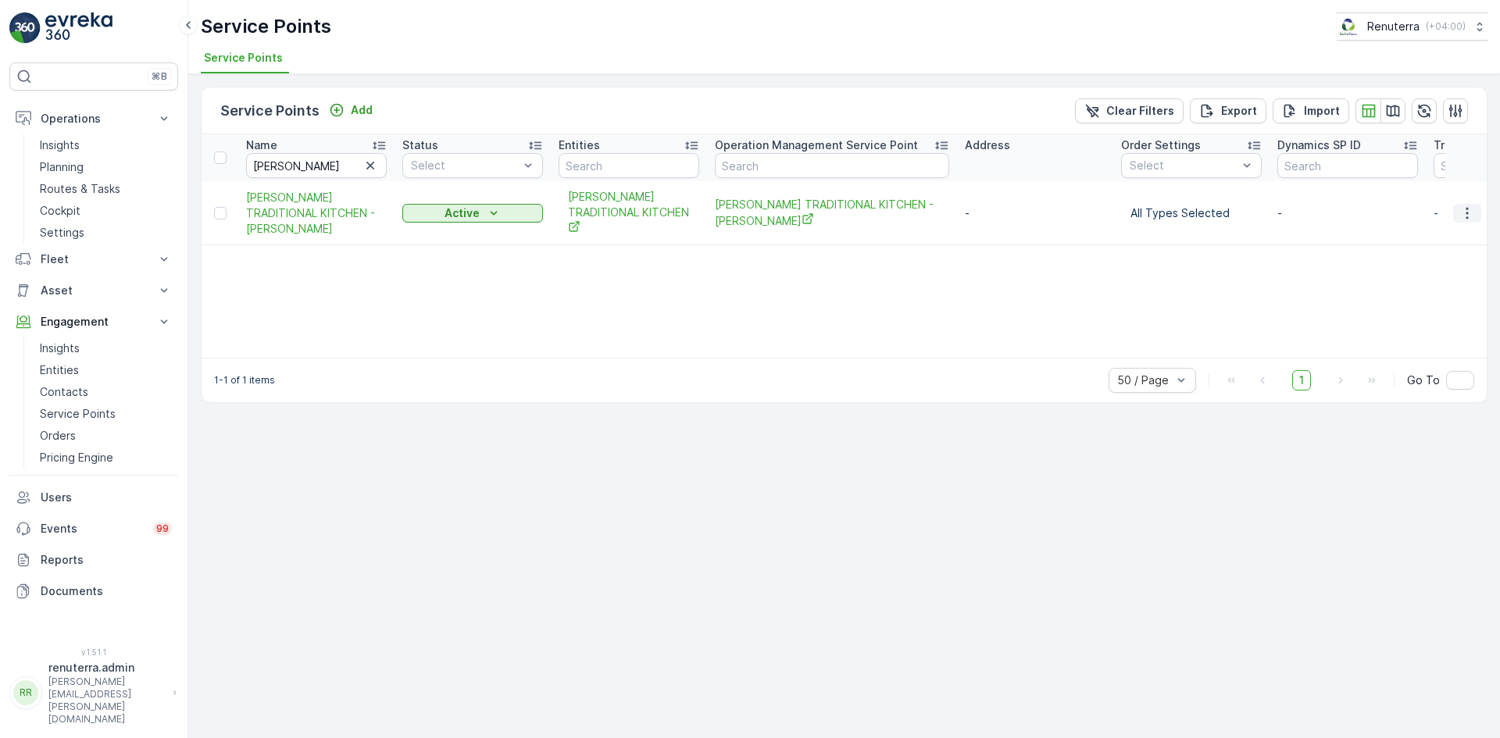
drag, startPoint x: 1464, startPoint y: 213, endPoint x: 1472, endPoint y: 217, distance: 9.1
click at [1468, 213] on icon "button" at bounding box center [1468, 214] width 16 height 16
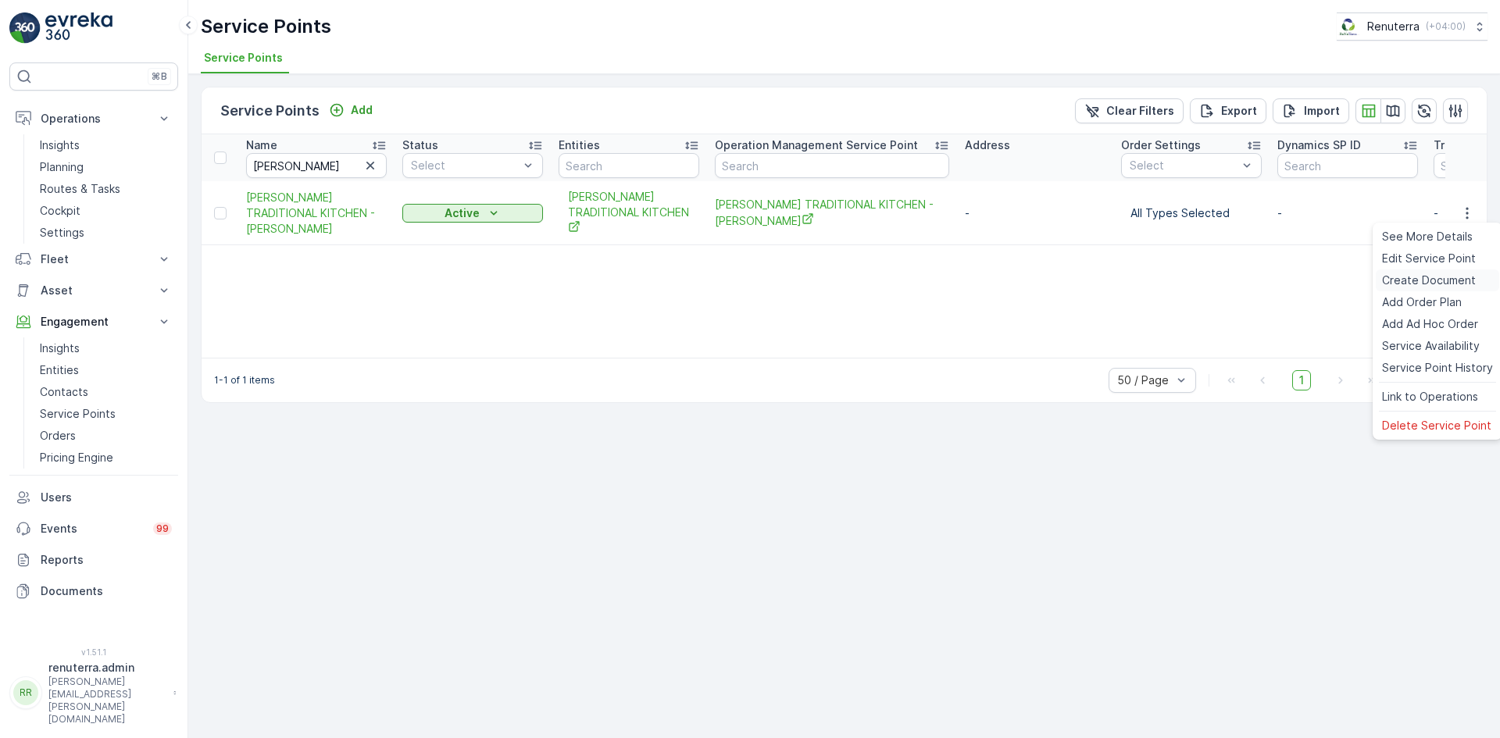
click at [1417, 280] on span "Create Document" at bounding box center [1429, 281] width 94 height 16
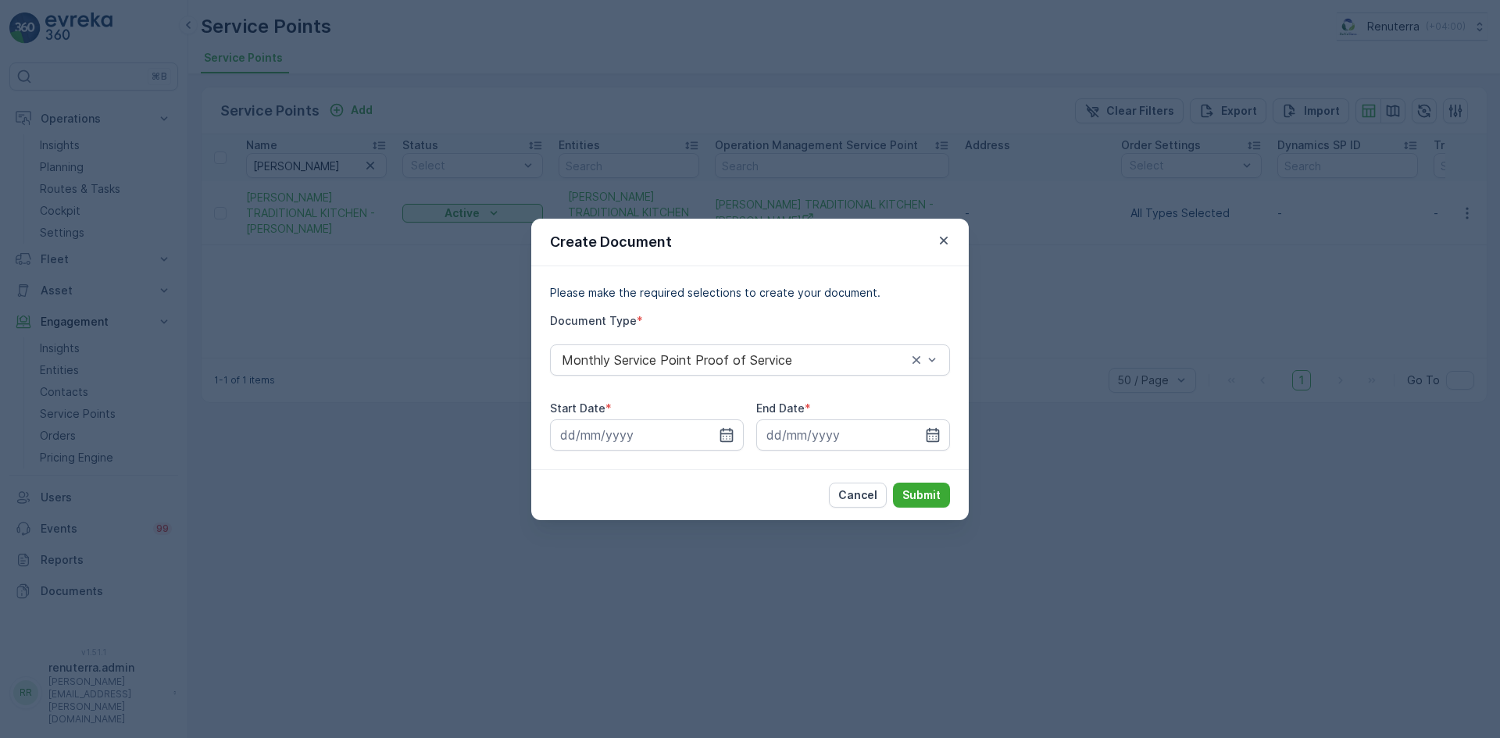
drag, startPoint x: 723, startPoint y: 438, endPoint x: 745, endPoint y: 445, distance: 23.7
click at [723, 439] on icon "button" at bounding box center [727, 435] width 16 height 16
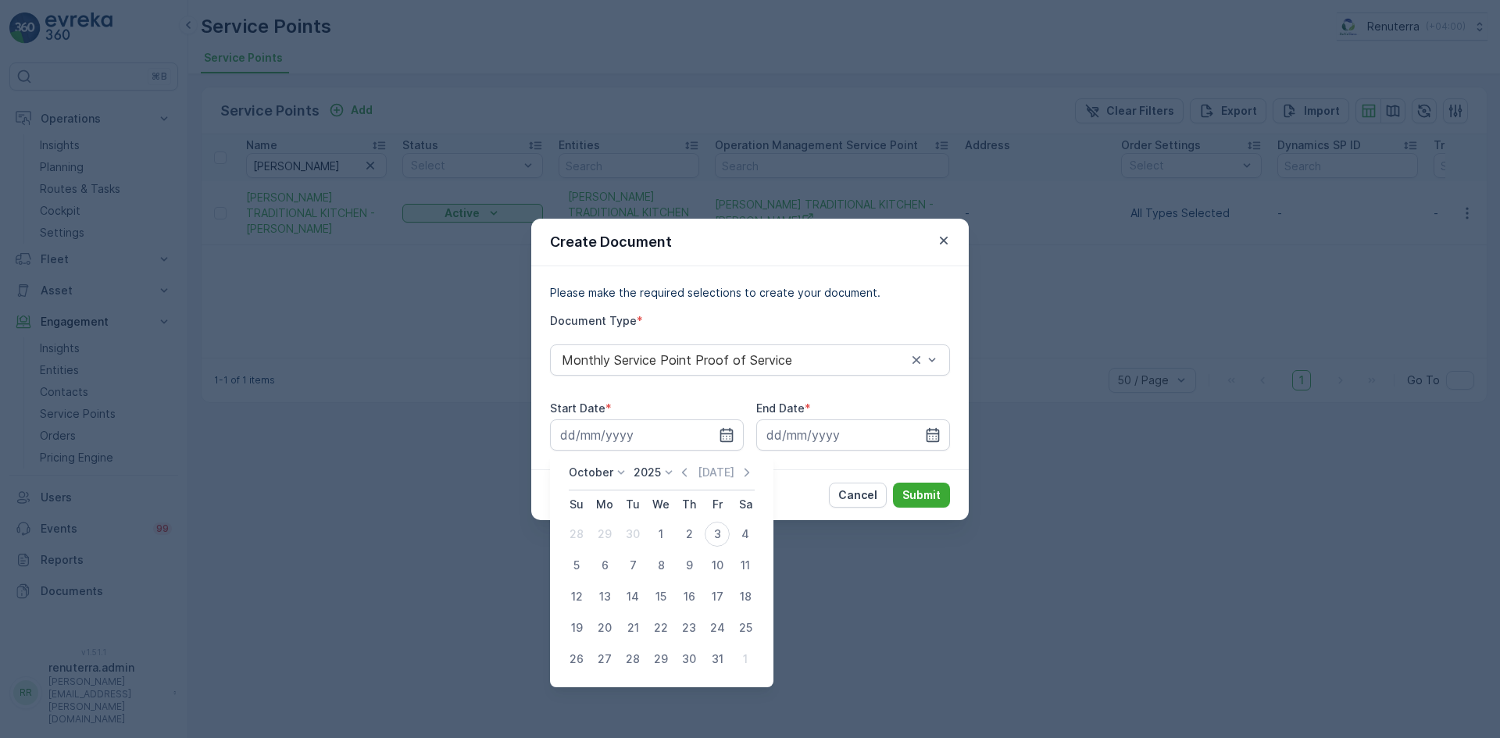
click at [682, 477] on icon "button" at bounding box center [685, 473] width 16 height 16
drag, startPoint x: 618, startPoint y: 540, endPoint x: 610, endPoint y: 539, distance: 8.6
click at [610, 539] on td "1" at bounding box center [605, 534] width 28 height 31
click at [610, 538] on div "1" at bounding box center [604, 534] width 25 height 25
type input "01.09.2025"
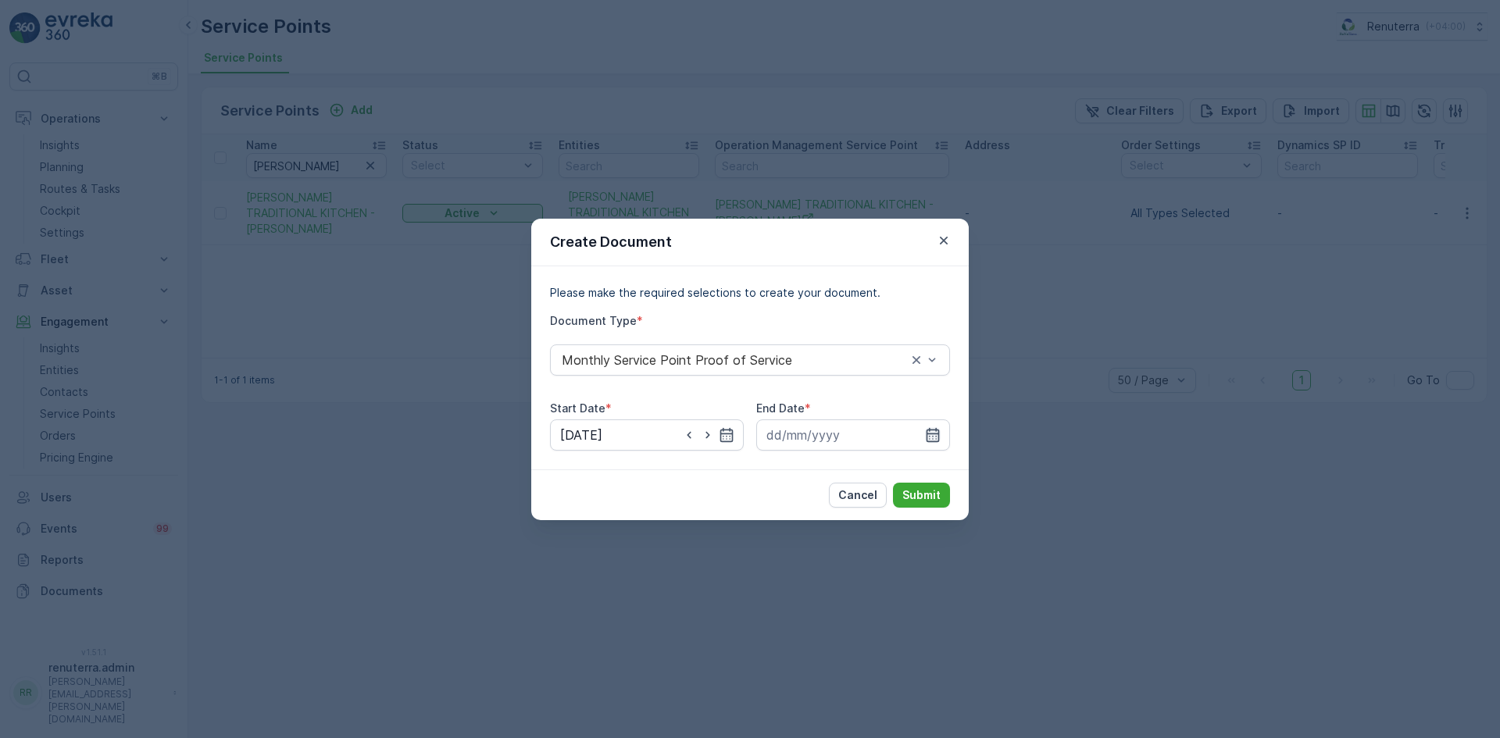
click at [935, 435] on icon "button" at bounding box center [933, 435] width 16 height 16
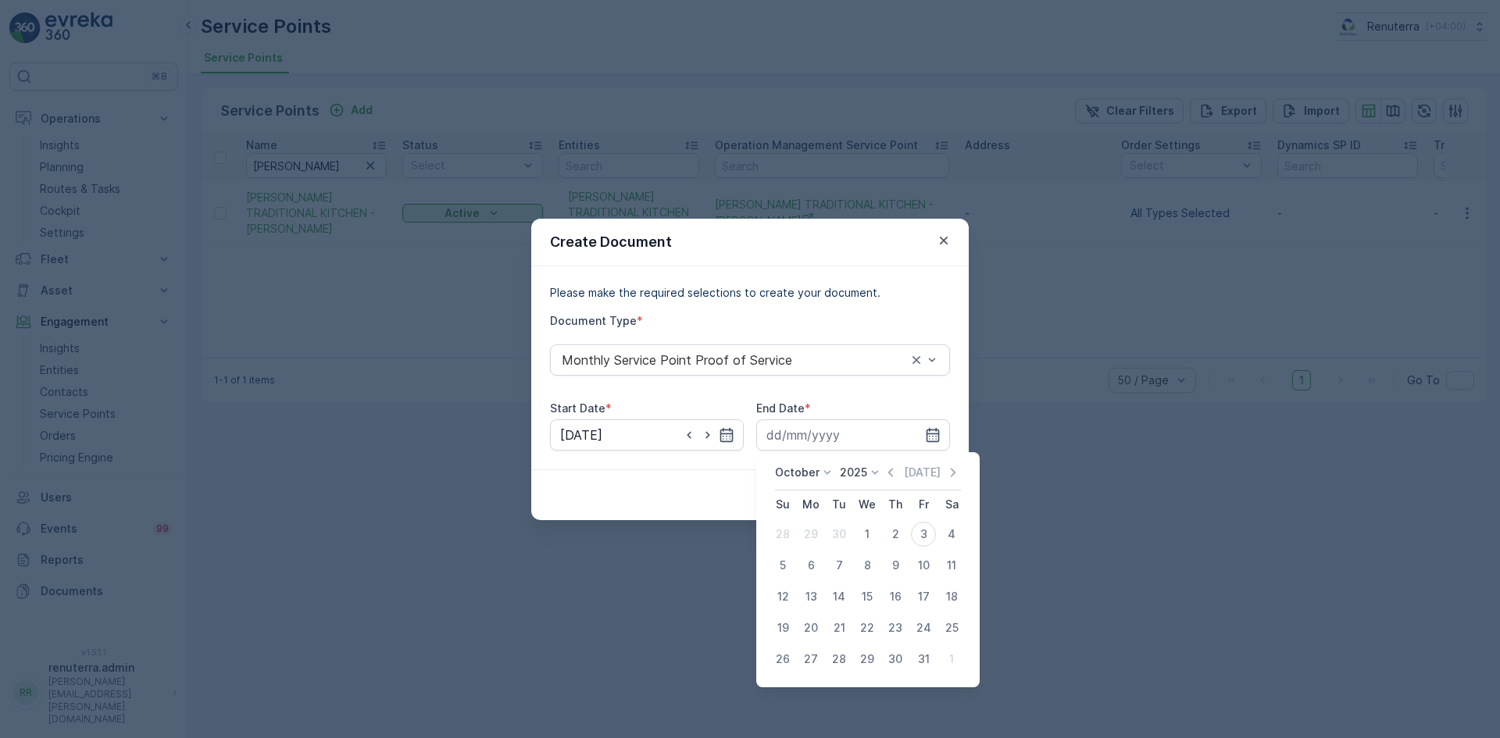
click at [893, 474] on icon "button" at bounding box center [890, 472] width 5 height 9
click at [835, 656] on div "30" at bounding box center [839, 659] width 25 height 25
type input "30.09.2025"
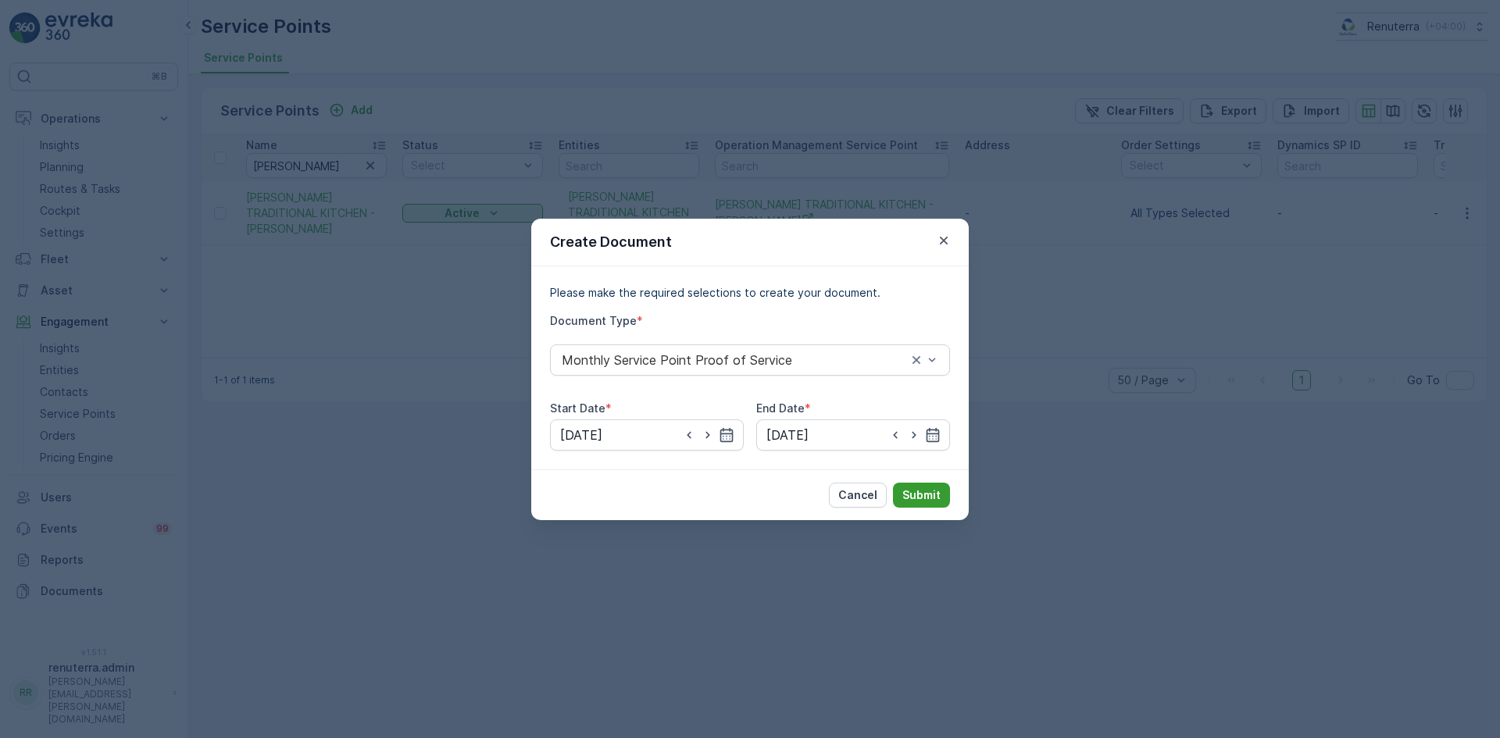
click at [917, 499] on p "Submit" at bounding box center [922, 496] width 38 height 16
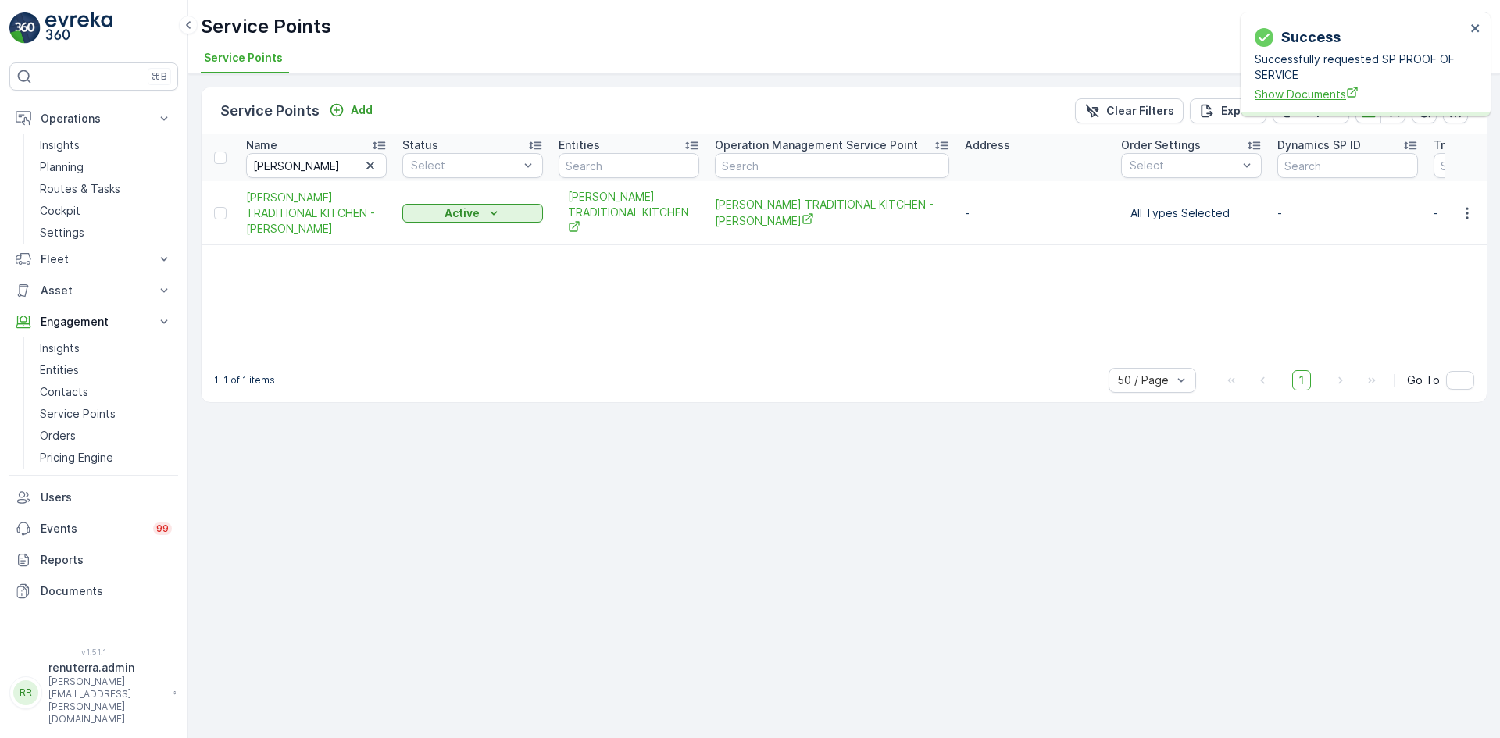
click at [1283, 93] on span "Show Documents" at bounding box center [1360, 94] width 211 height 16
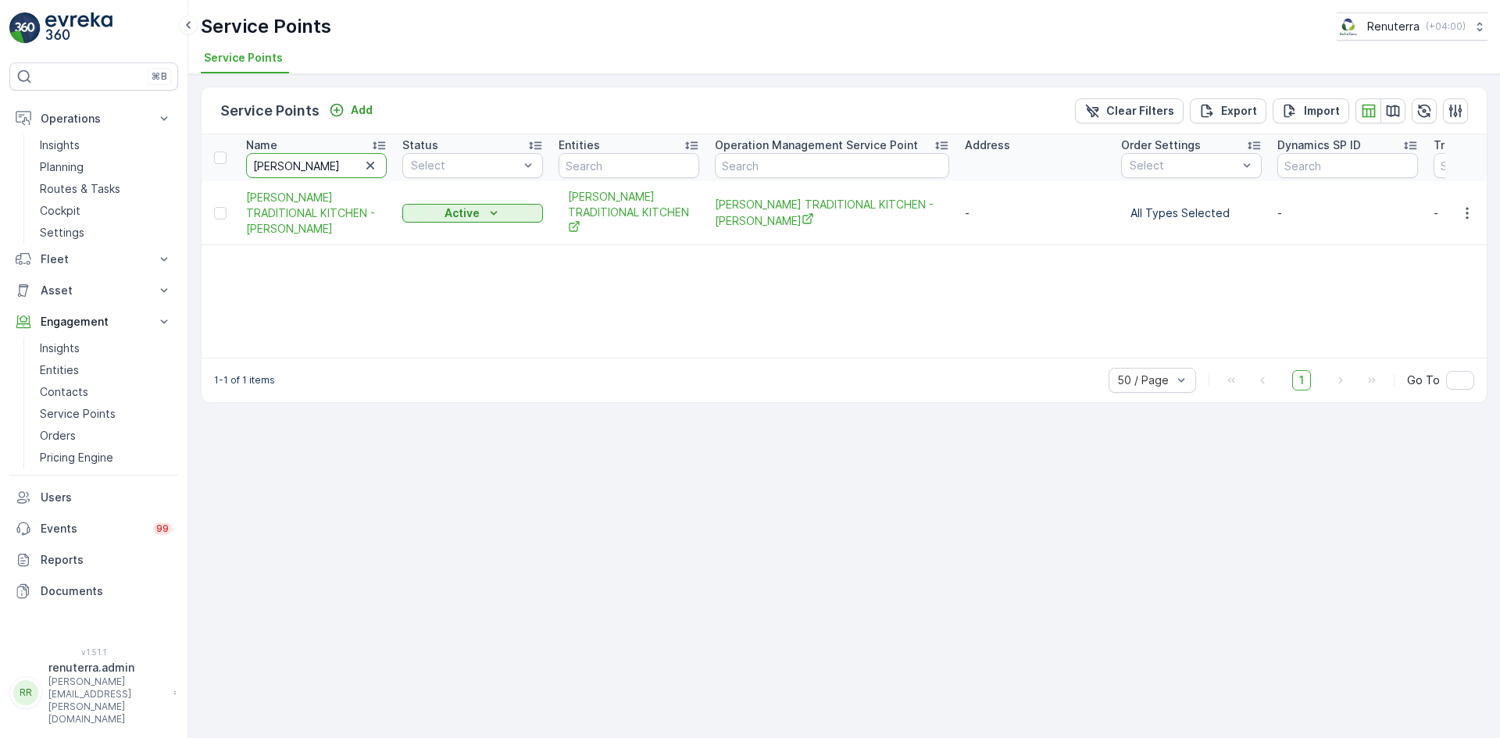
click at [314, 162] on input "al yasin" at bounding box center [316, 165] width 141 height 25
type input "amu"
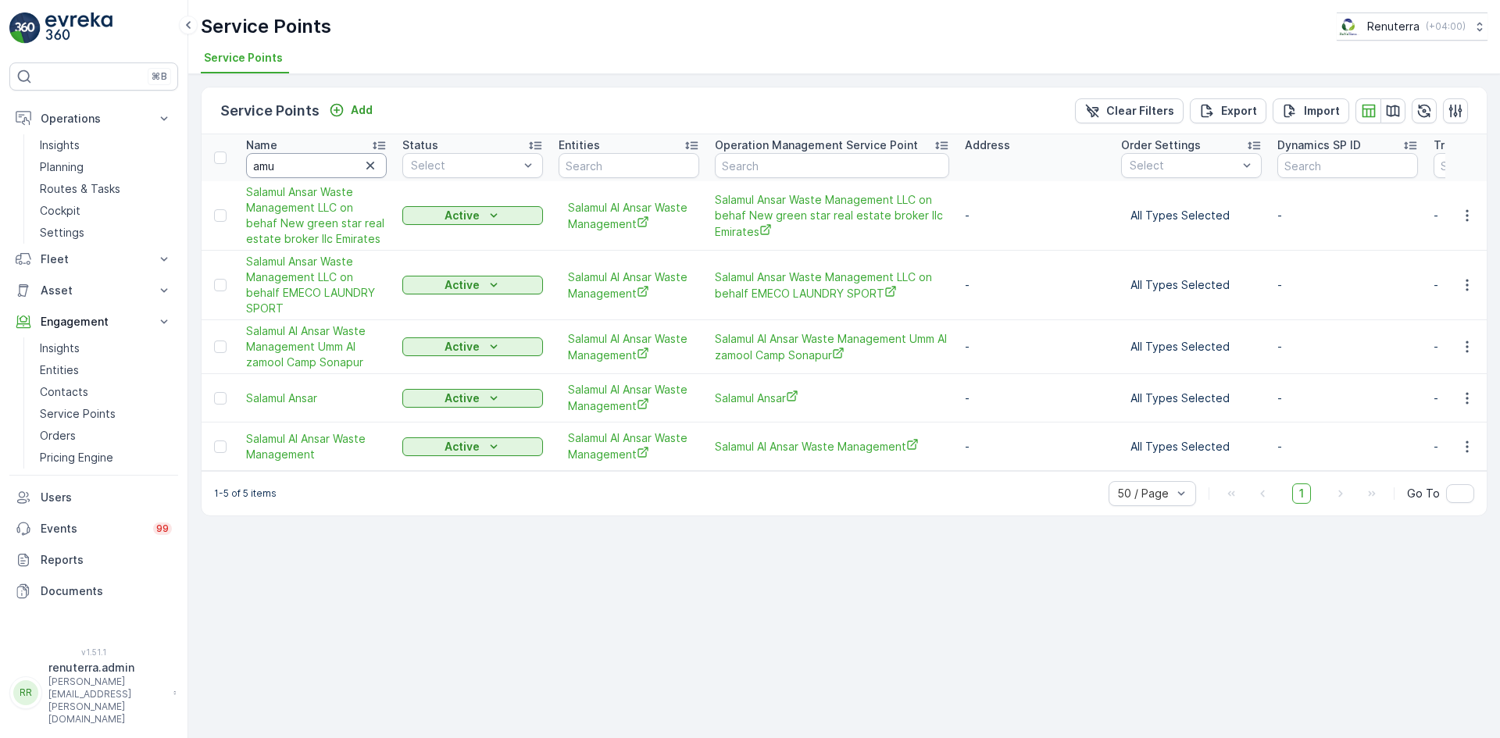
click at [314, 162] on input "amu" at bounding box center [316, 165] width 141 height 25
type input "a"
type input "muba"
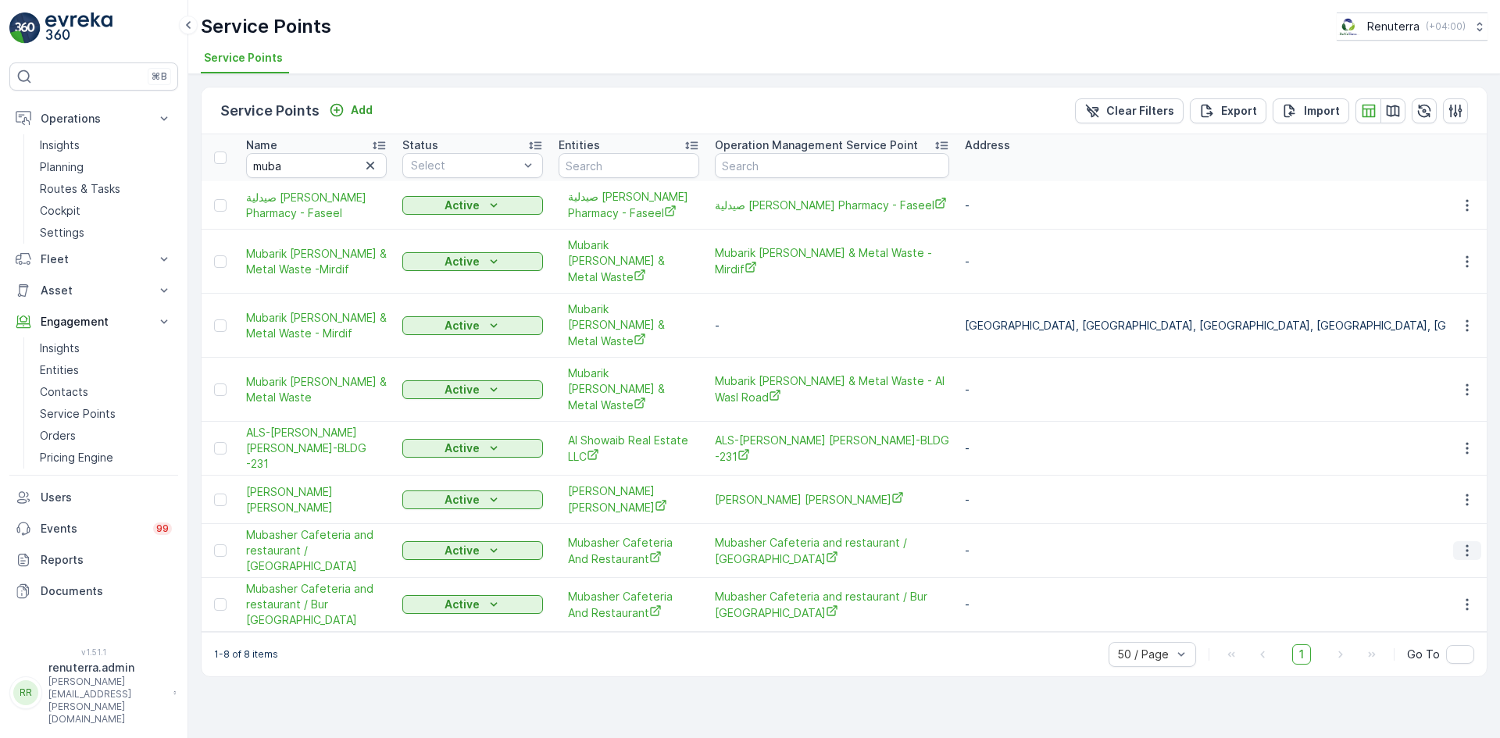
click at [1470, 543] on icon "button" at bounding box center [1468, 551] width 16 height 16
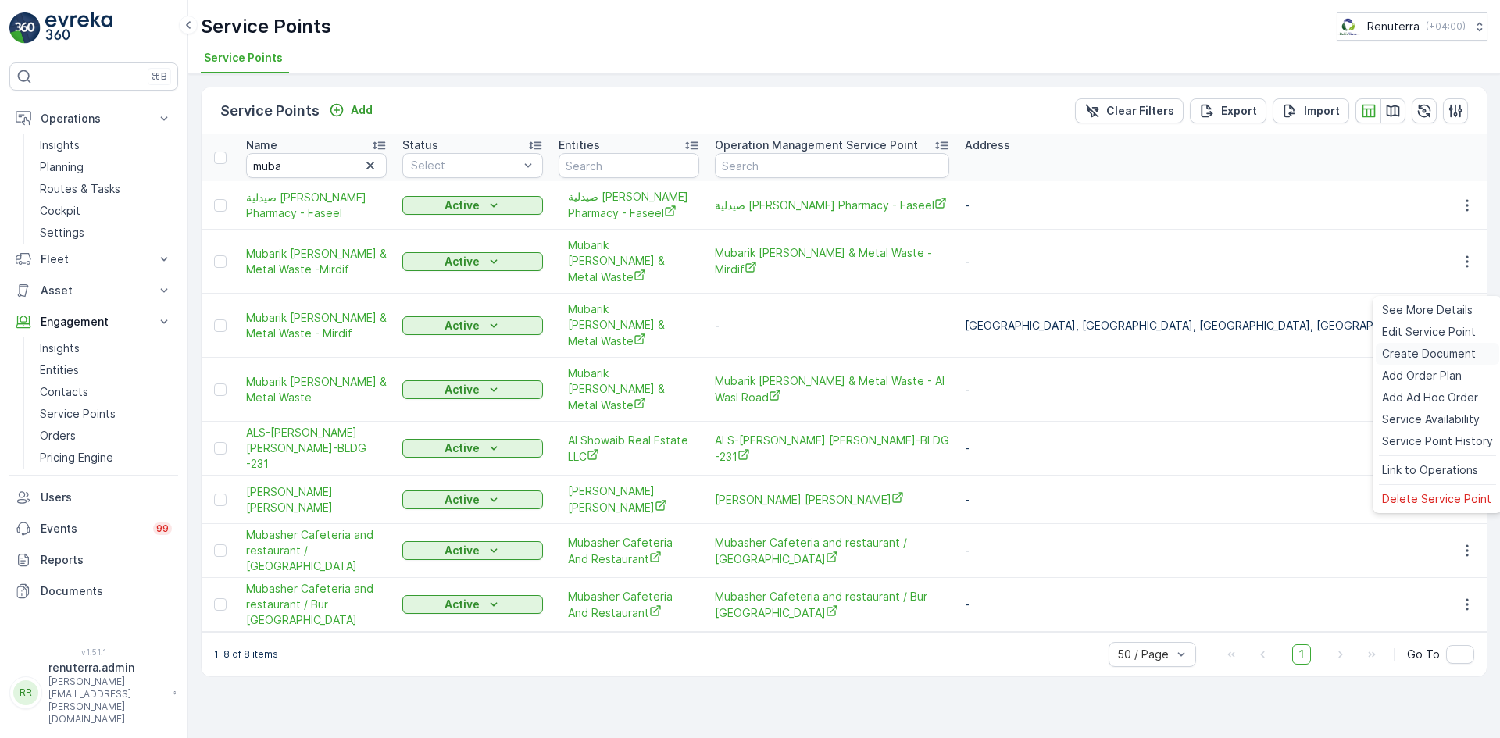
click at [1400, 346] on span "Create Document" at bounding box center [1429, 354] width 94 height 16
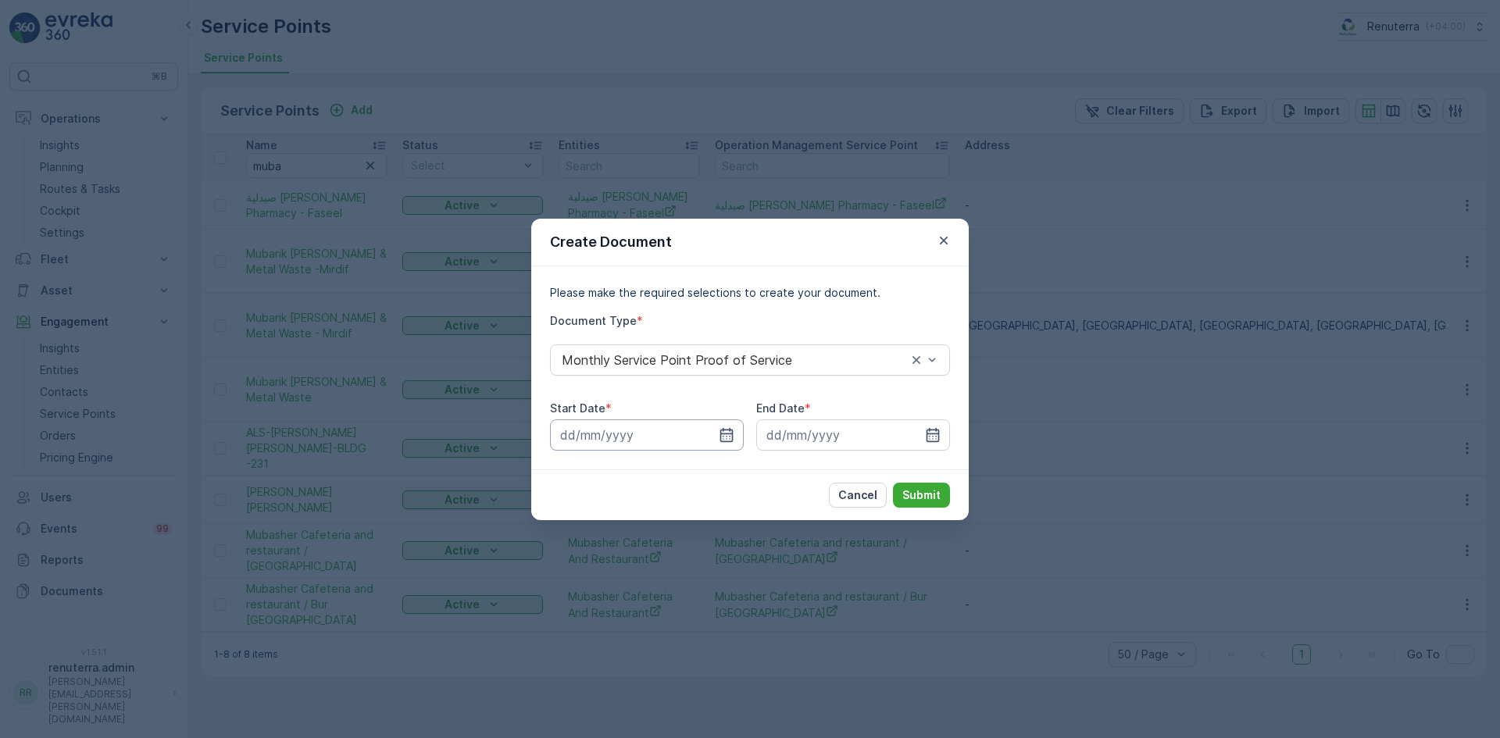
click at [718, 436] on input at bounding box center [647, 435] width 194 height 31
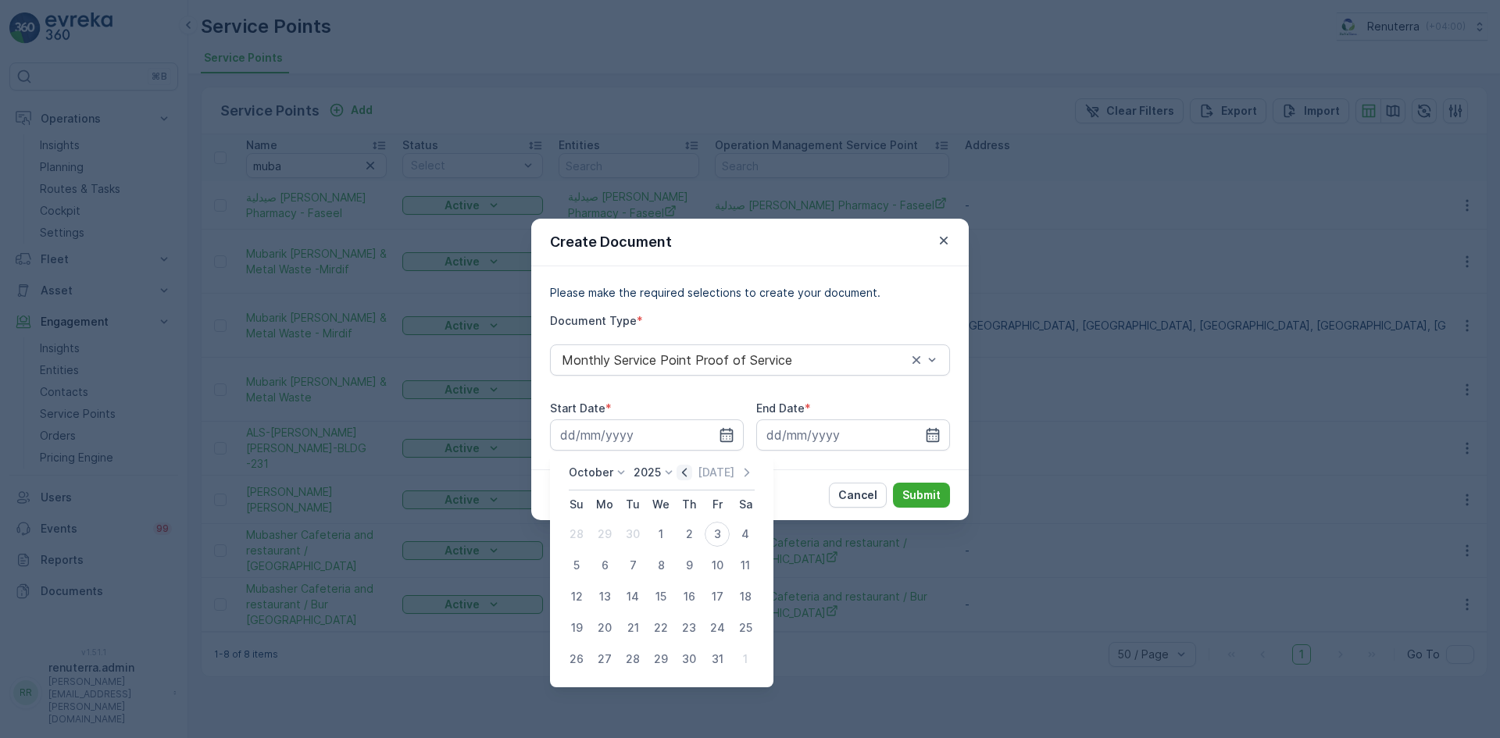
click at [692, 472] on icon "button" at bounding box center [685, 473] width 16 height 16
click at [606, 531] on div "1" at bounding box center [604, 534] width 25 height 25
type input "01.09.2025"
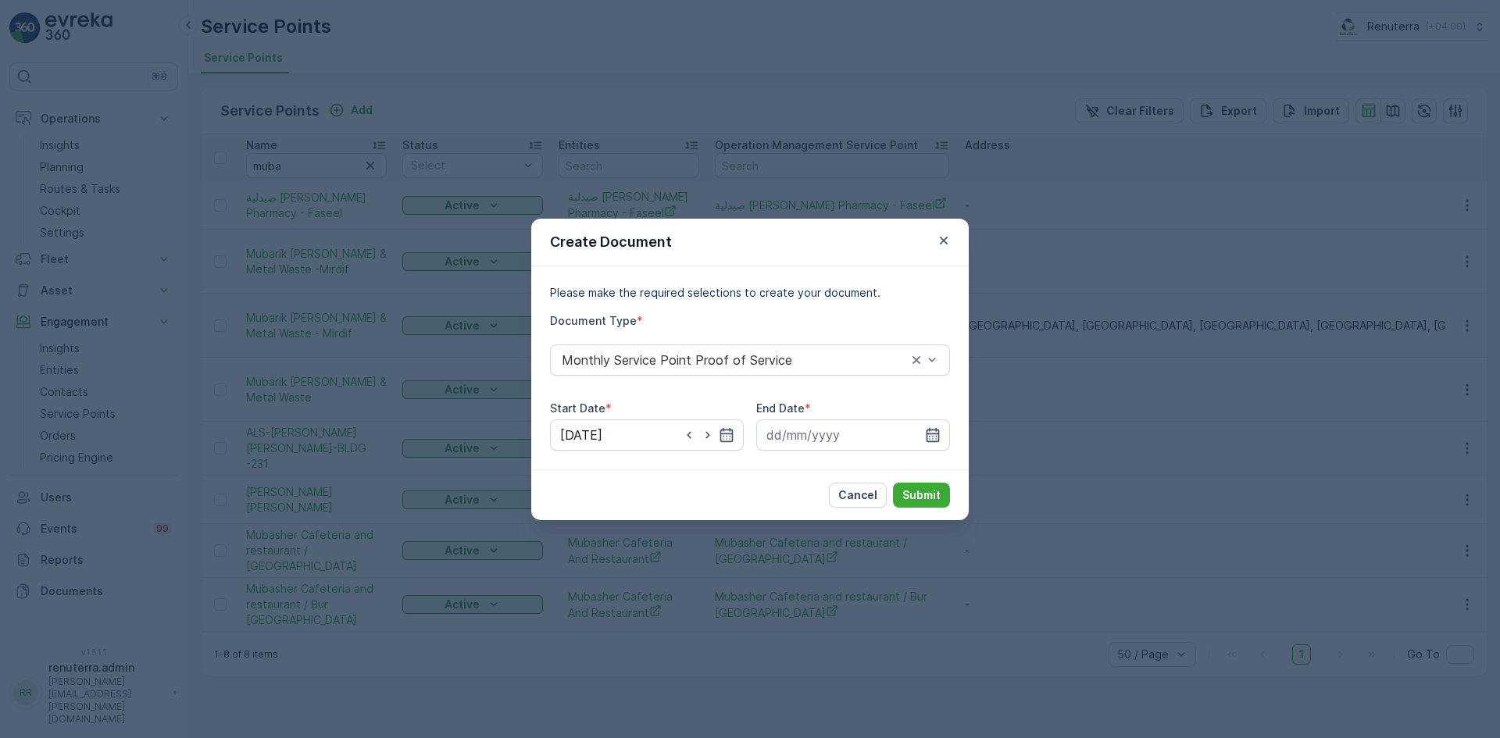
click at [935, 430] on icon "button" at bounding box center [933, 434] width 13 height 14
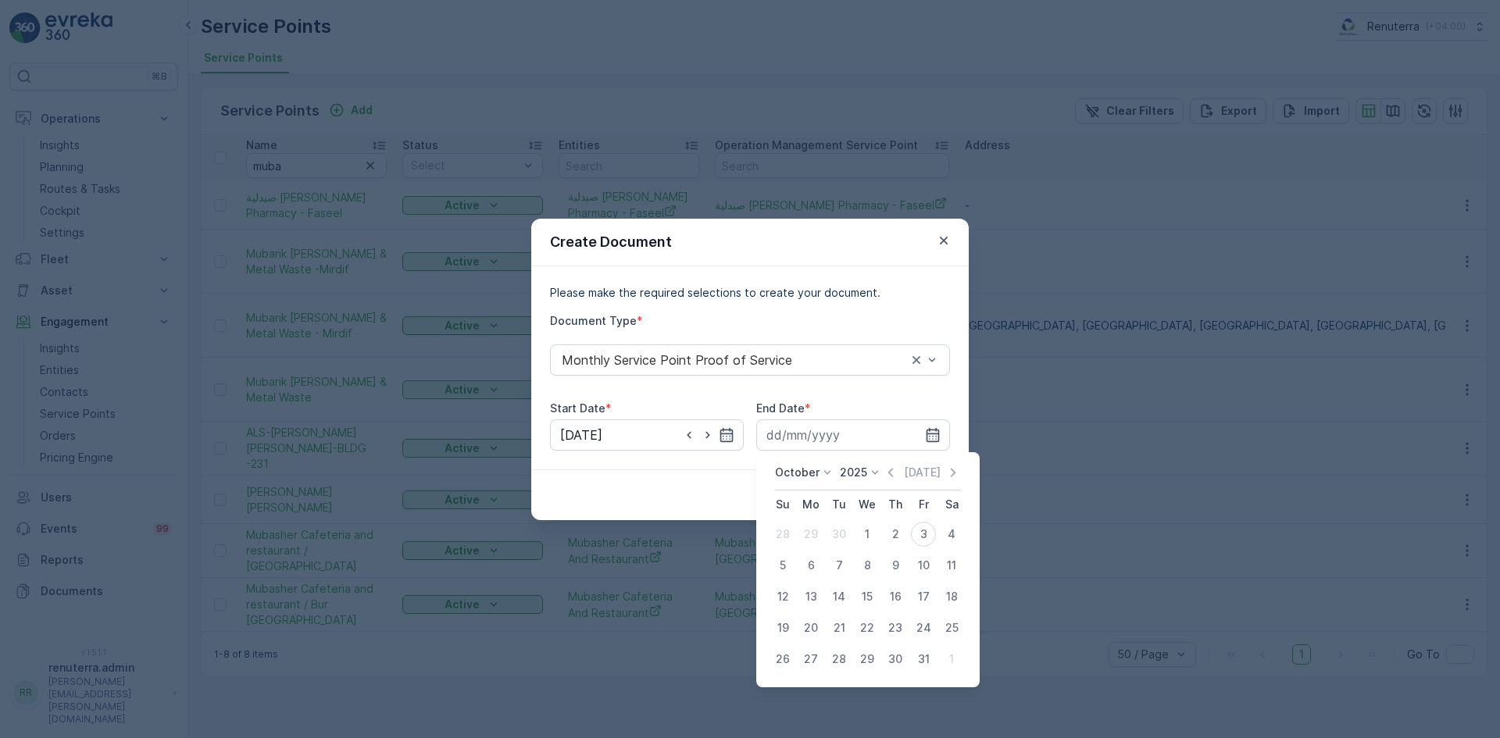
drag, startPoint x: 891, startPoint y: 474, endPoint x: 874, endPoint y: 513, distance: 43.4
click at [891, 475] on icon "button" at bounding box center [891, 473] width 16 height 16
click at [845, 661] on div "30" at bounding box center [839, 659] width 25 height 25
type input "30.09.2025"
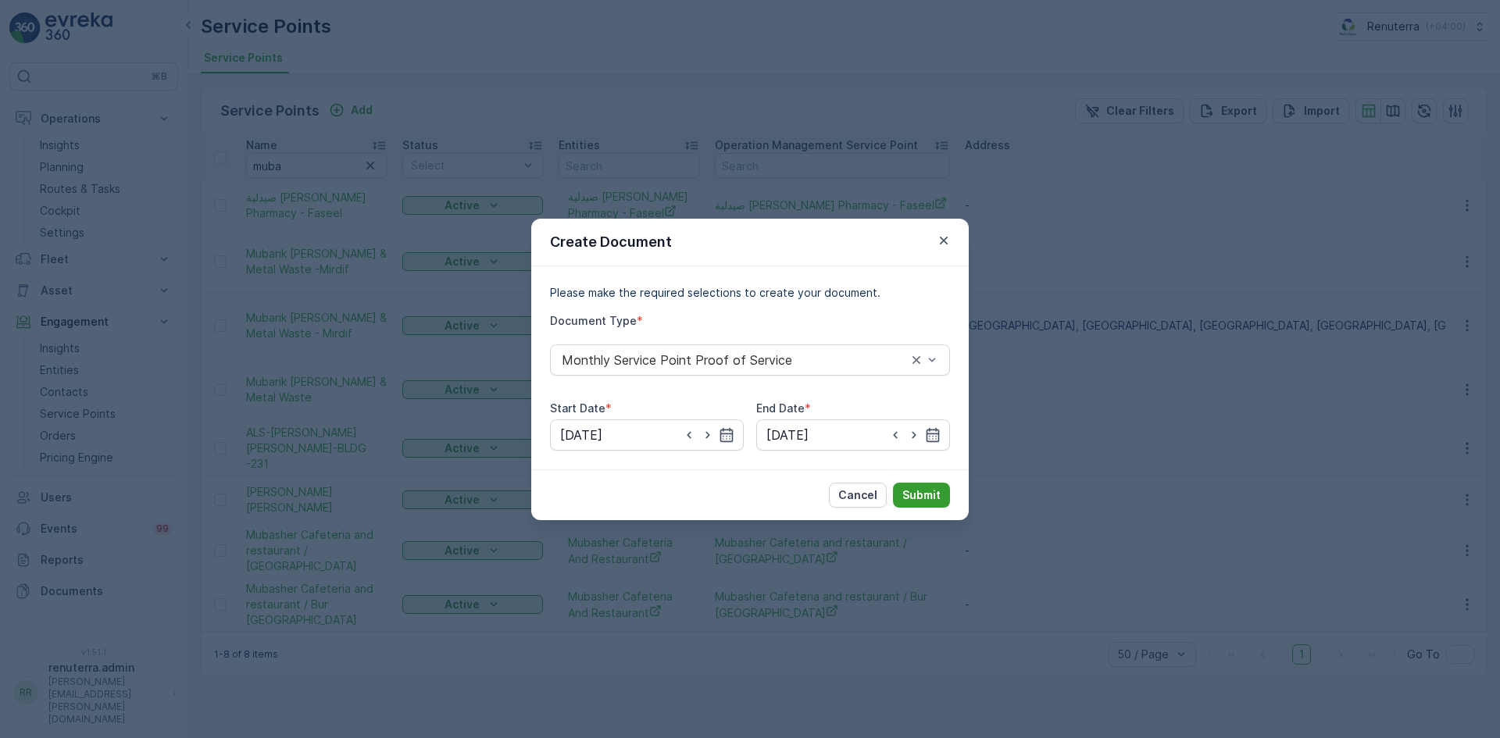
click at [925, 502] on p "Submit" at bounding box center [922, 496] width 38 height 16
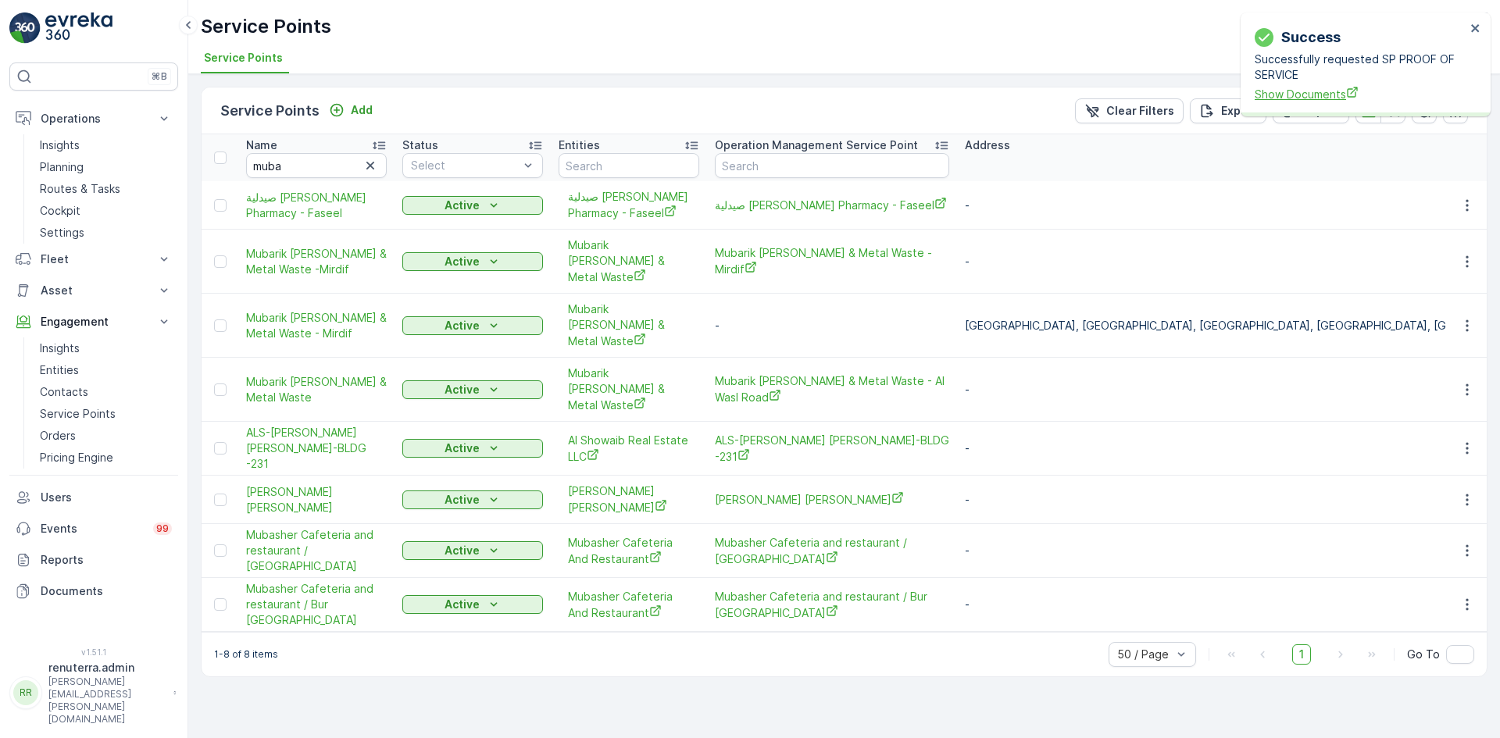
click at [1305, 95] on span "Show Documents" at bounding box center [1360, 94] width 211 height 16
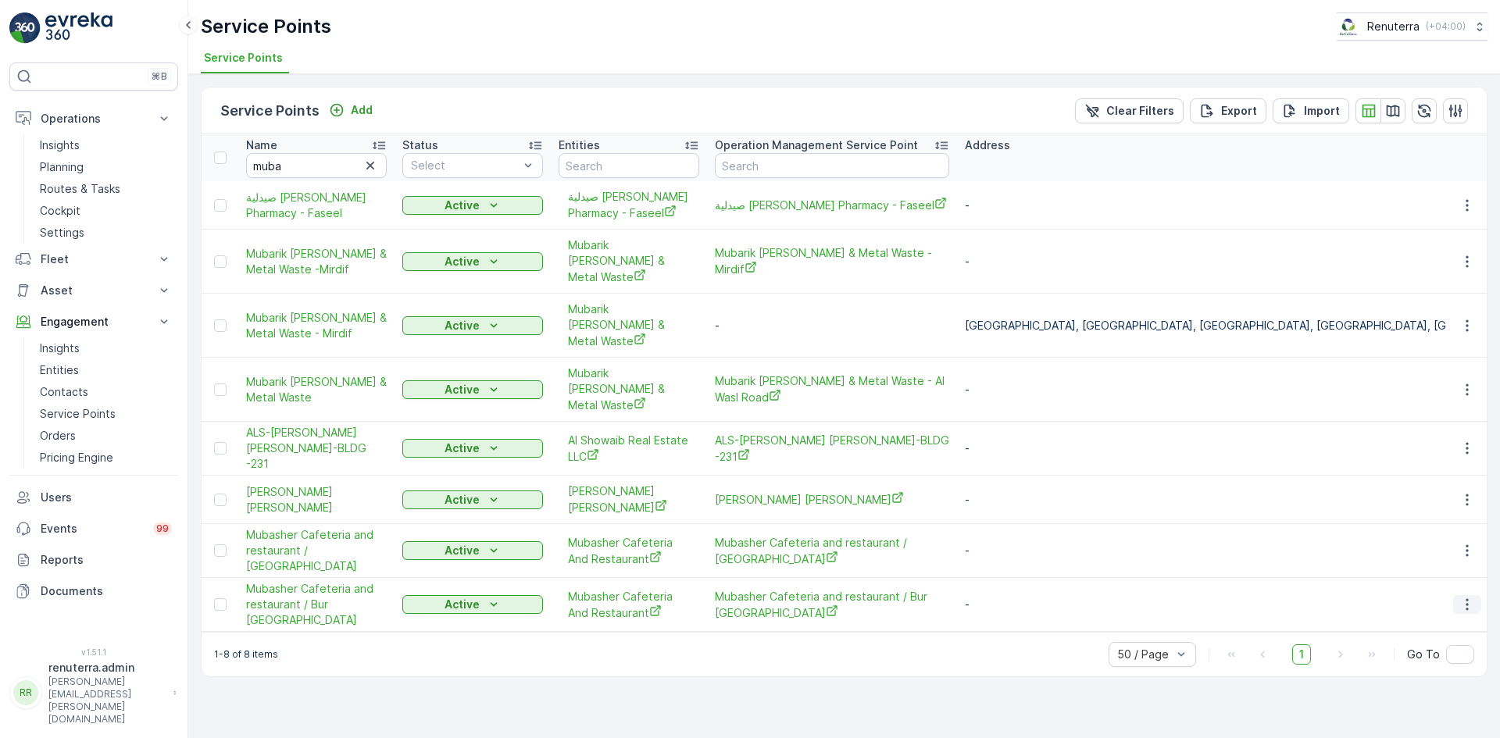
click at [1468, 599] on icon "button" at bounding box center [1467, 605] width 2 height 12
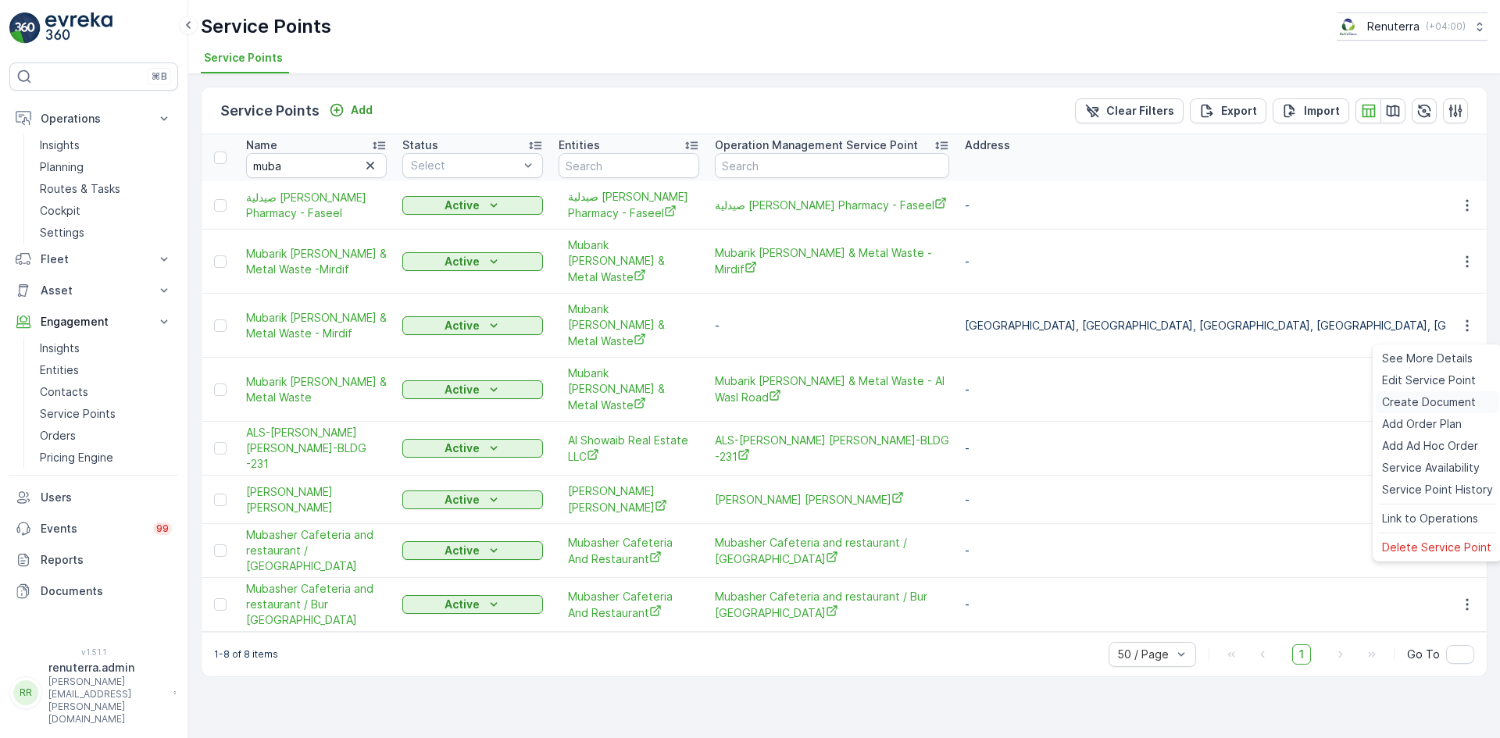
click at [1428, 400] on span "Create Document" at bounding box center [1429, 403] width 94 height 16
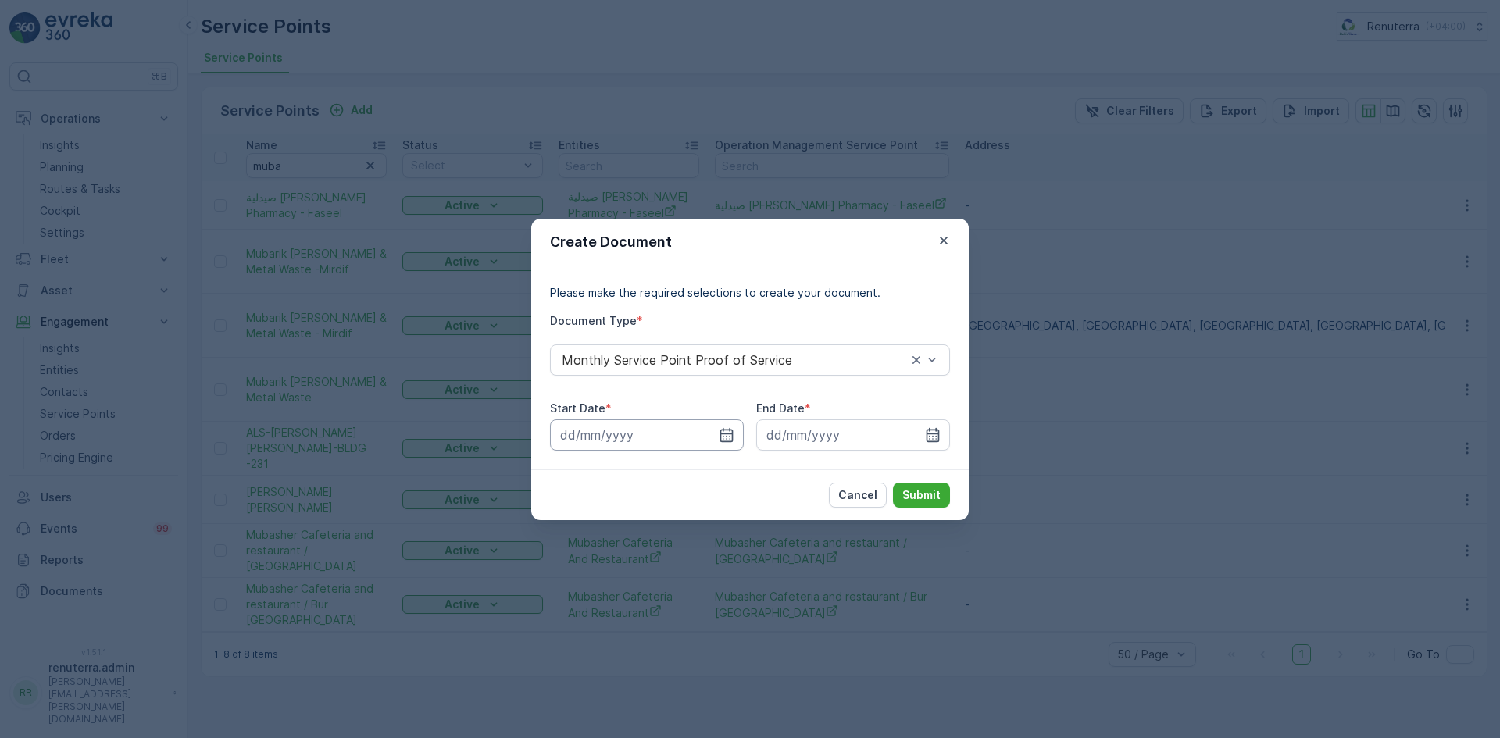
click at [735, 432] on input at bounding box center [647, 435] width 194 height 31
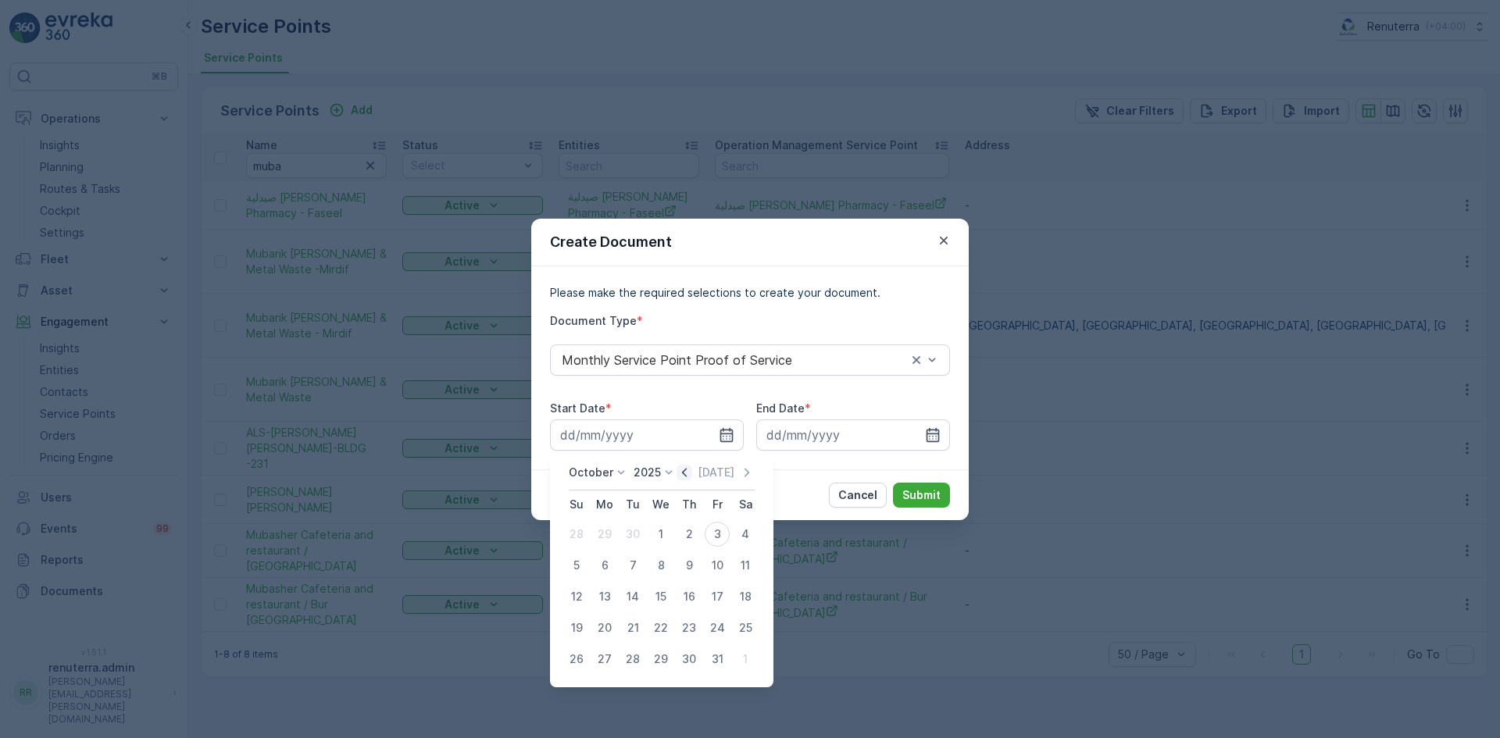
click at [686, 475] on icon "button" at bounding box center [685, 473] width 16 height 16
click at [612, 537] on div "1" at bounding box center [604, 534] width 25 height 25
type input "01.09.2025"
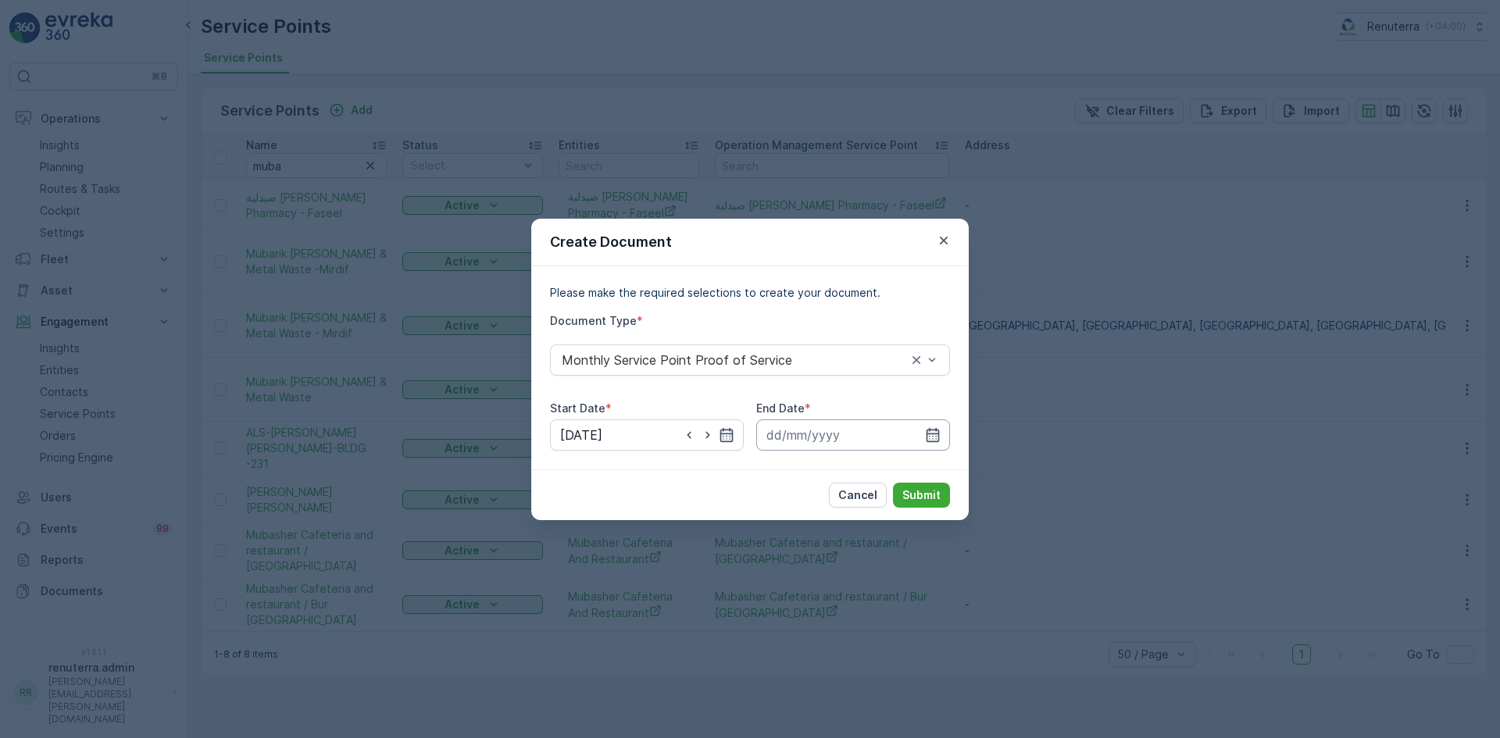
click at [923, 434] on input at bounding box center [853, 435] width 194 height 31
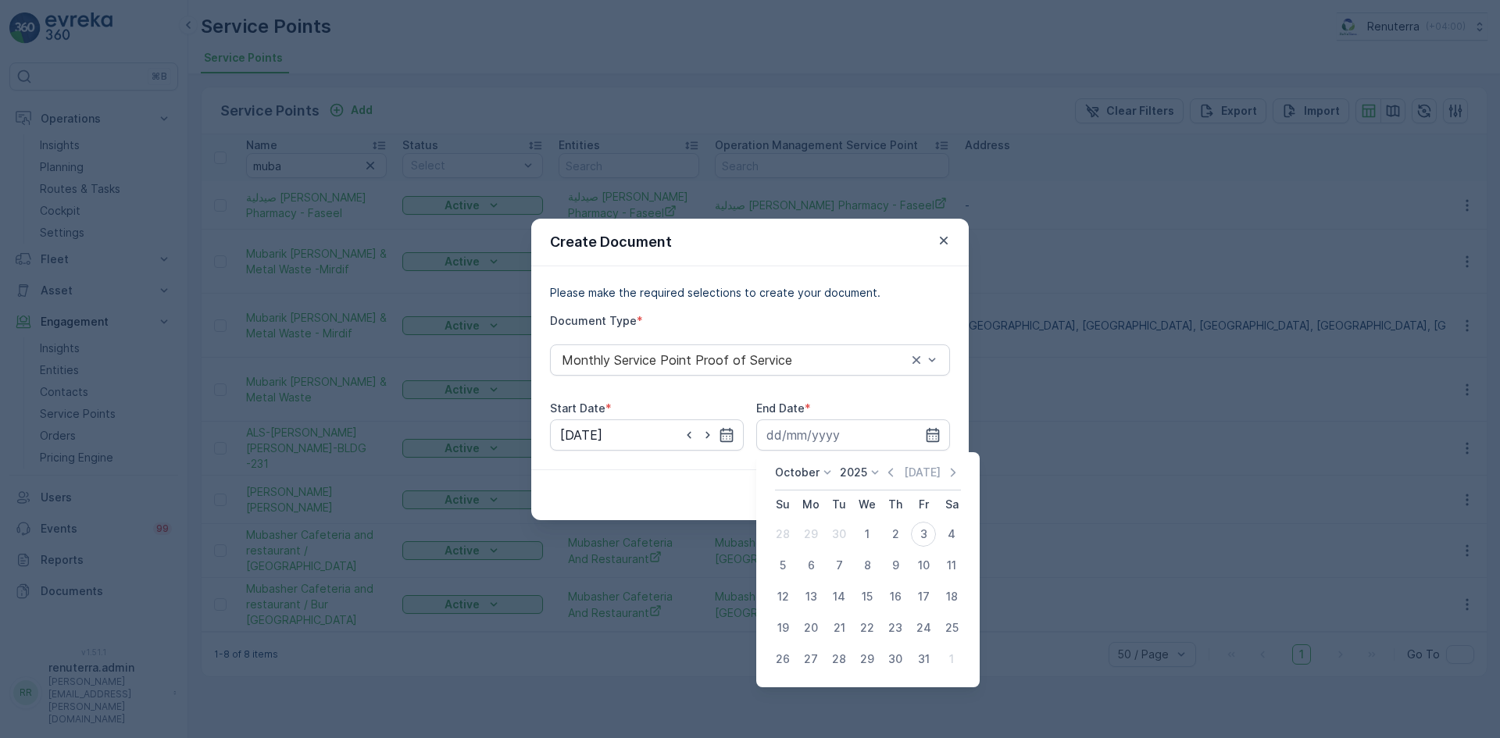
click at [885, 474] on div "October 2025 Today" at bounding box center [868, 478] width 186 height 26
click at [897, 469] on icon "button" at bounding box center [891, 473] width 16 height 16
click at [842, 663] on div "30" at bounding box center [839, 659] width 25 height 25
type input "30.09.2025"
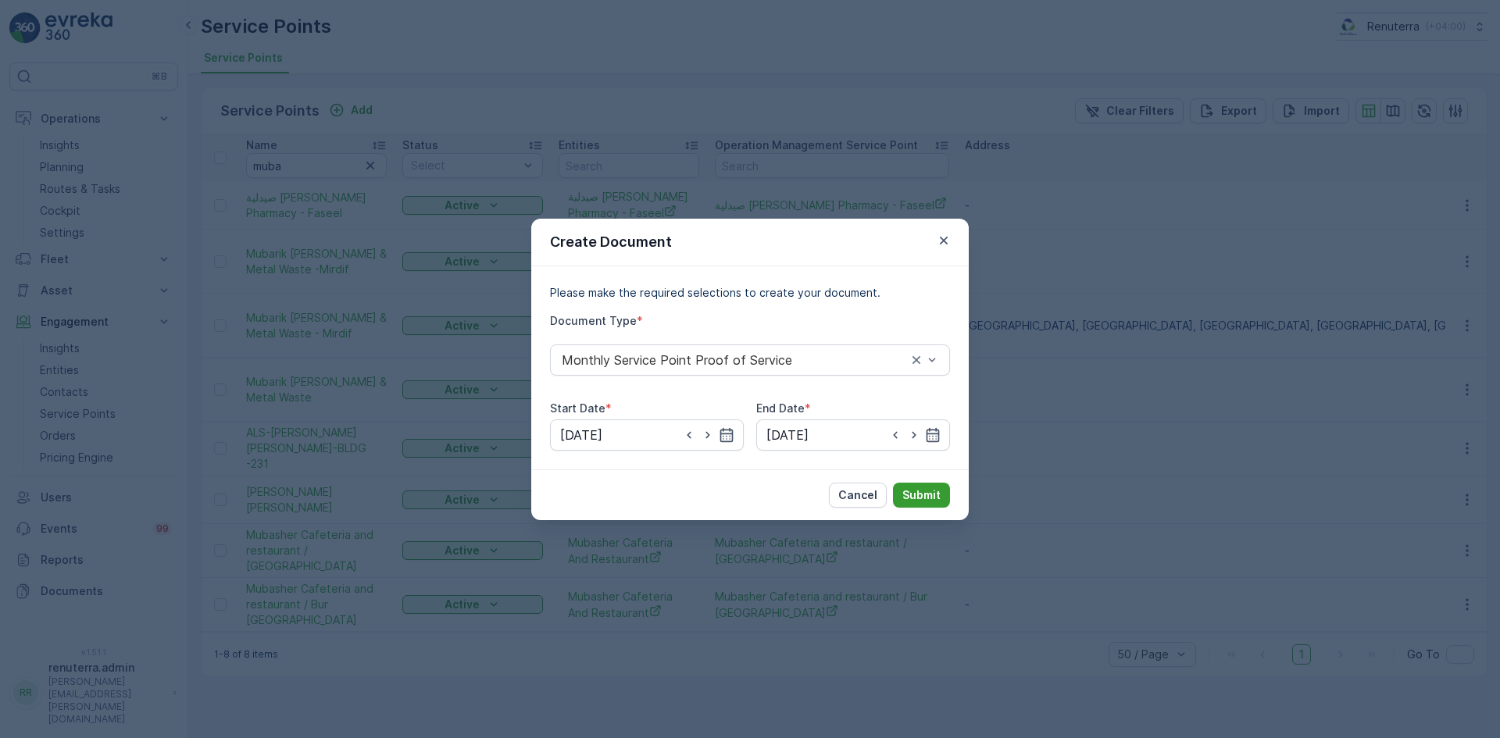
click at [923, 500] on p "Submit" at bounding box center [922, 496] width 38 height 16
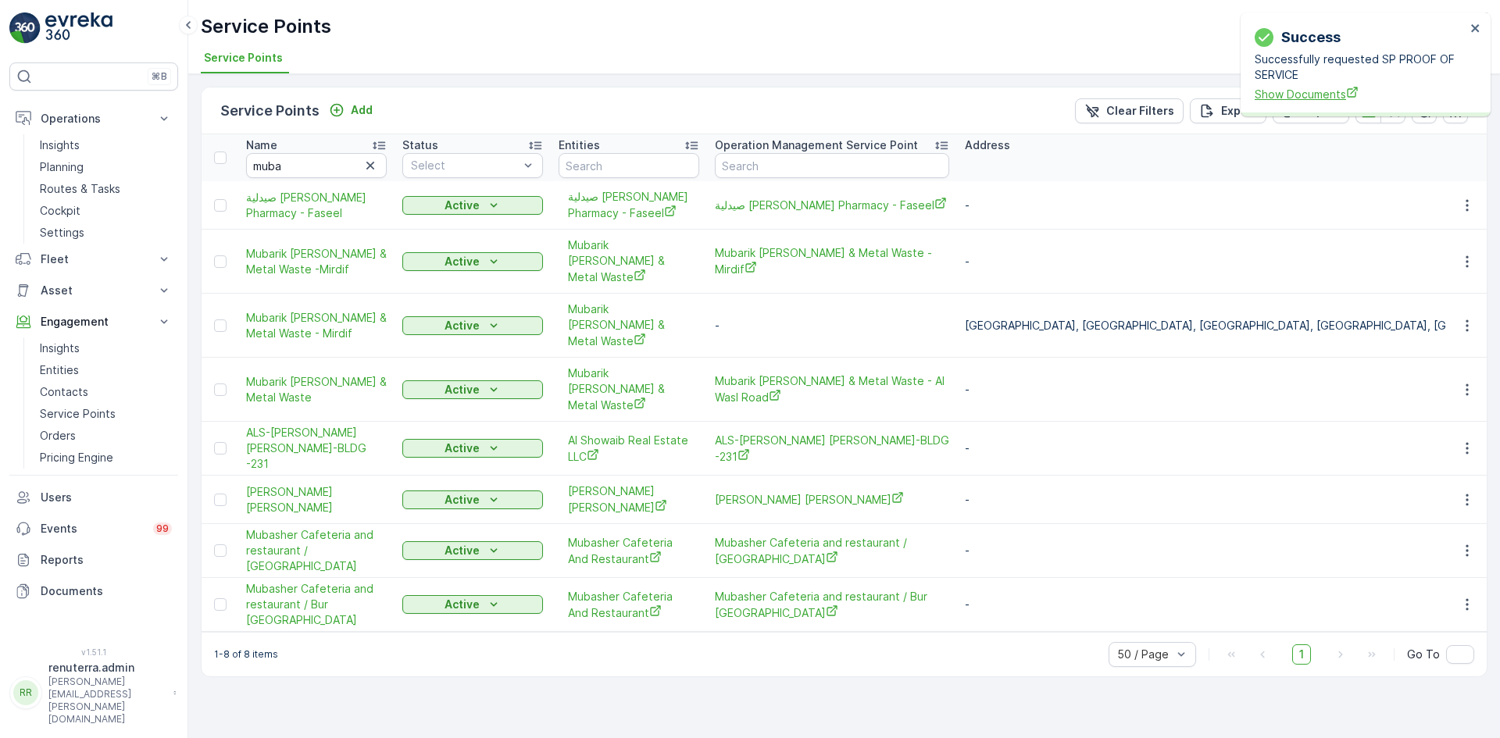
click at [1294, 98] on span "Show Documents" at bounding box center [1360, 94] width 211 height 16
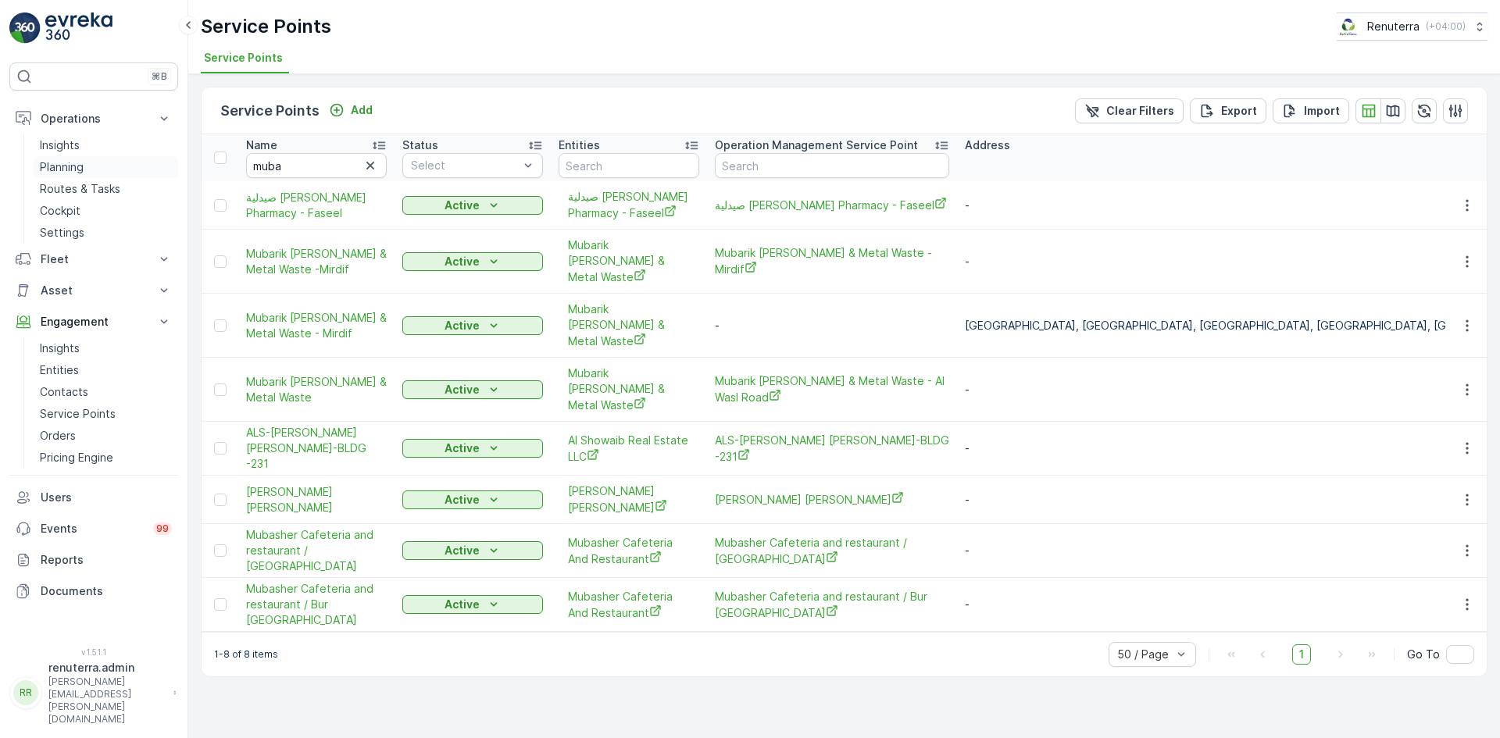
click at [77, 163] on p "Planning" at bounding box center [62, 167] width 44 height 16
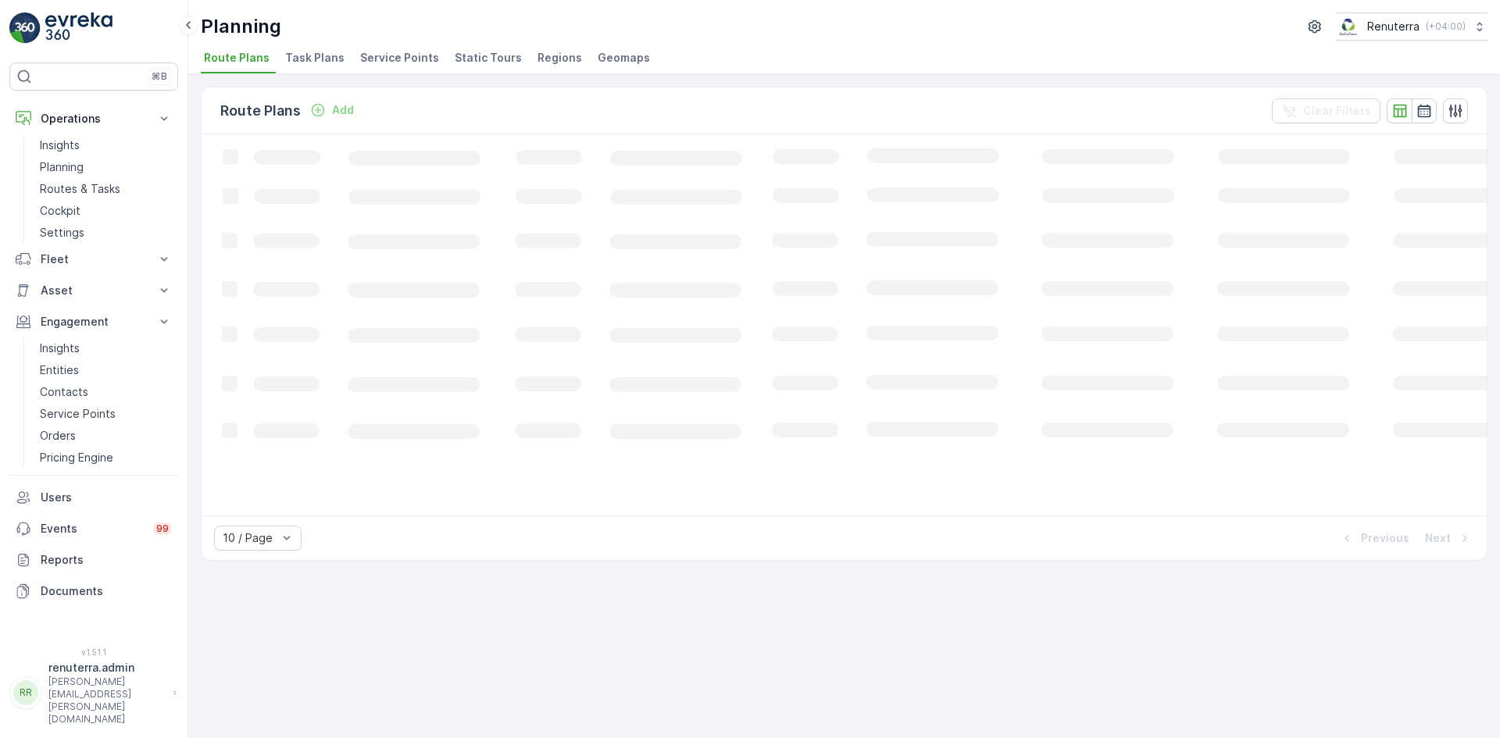
click at [400, 56] on span "Service Points" at bounding box center [399, 58] width 79 height 16
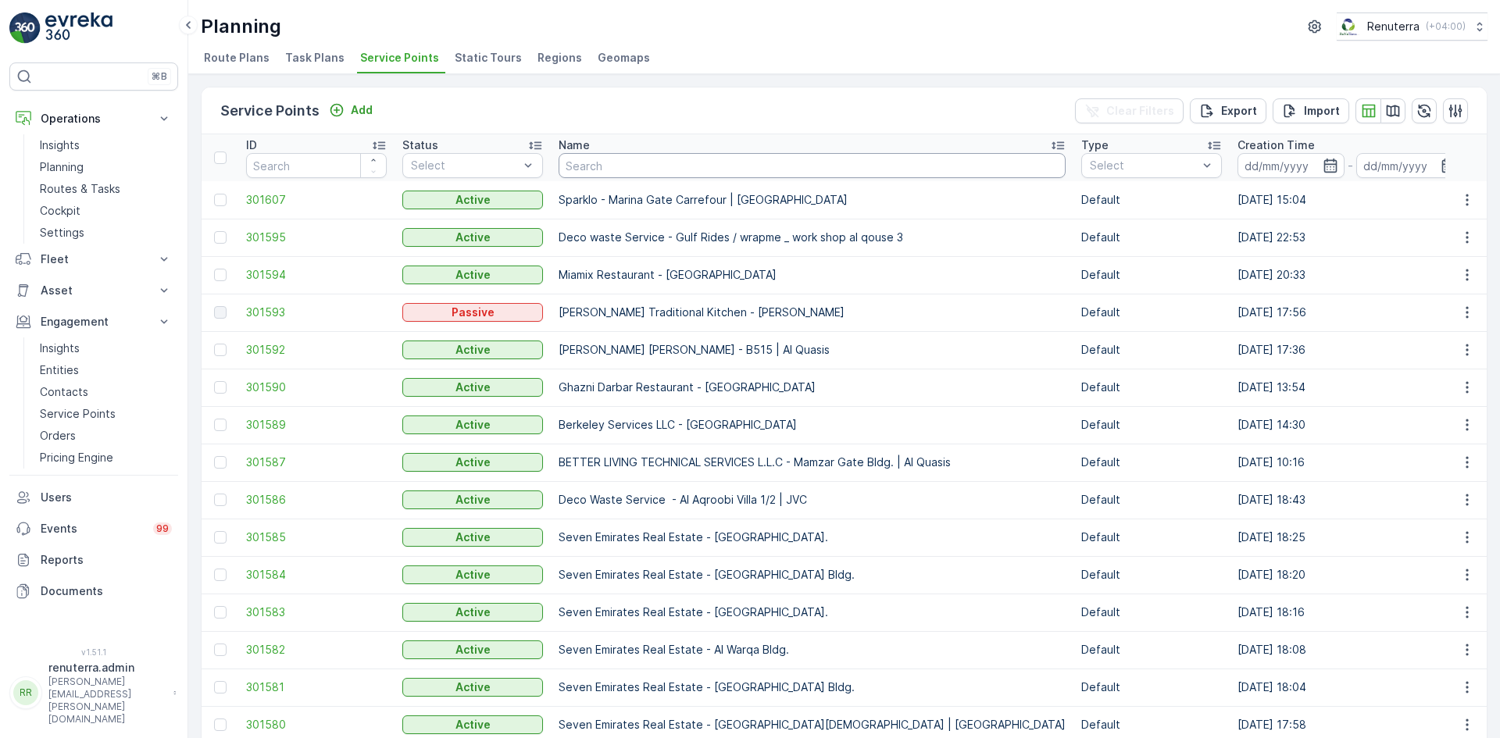
click at [656, 178] on th "Name" at bounding box center [812, 157] width 523 height 47
click at [661, 164] on input "text" at bounding box center [812, 165] width 507 height 25
type input "muba"
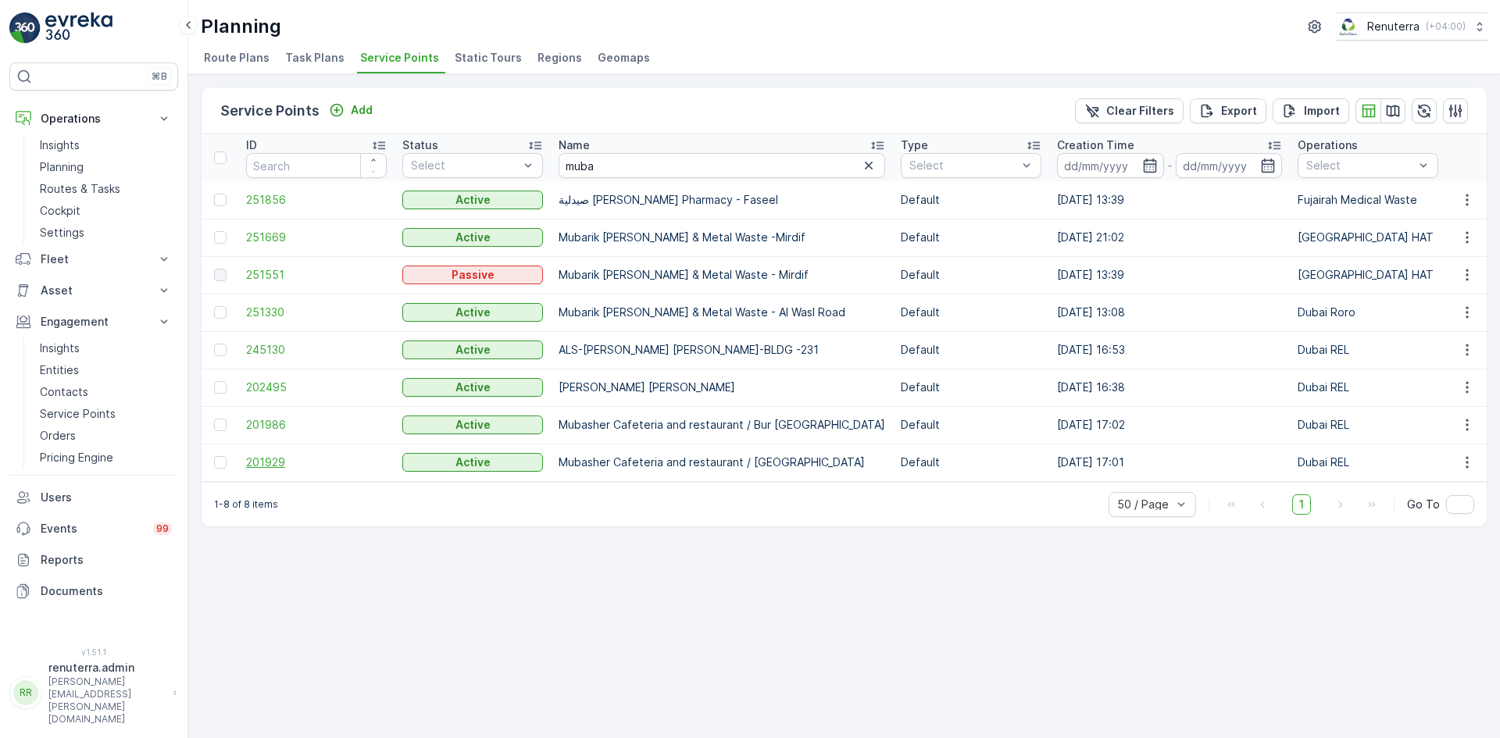
click at [269, 461] on span "201929" at bounding box center [316, 463] width 141 height 16
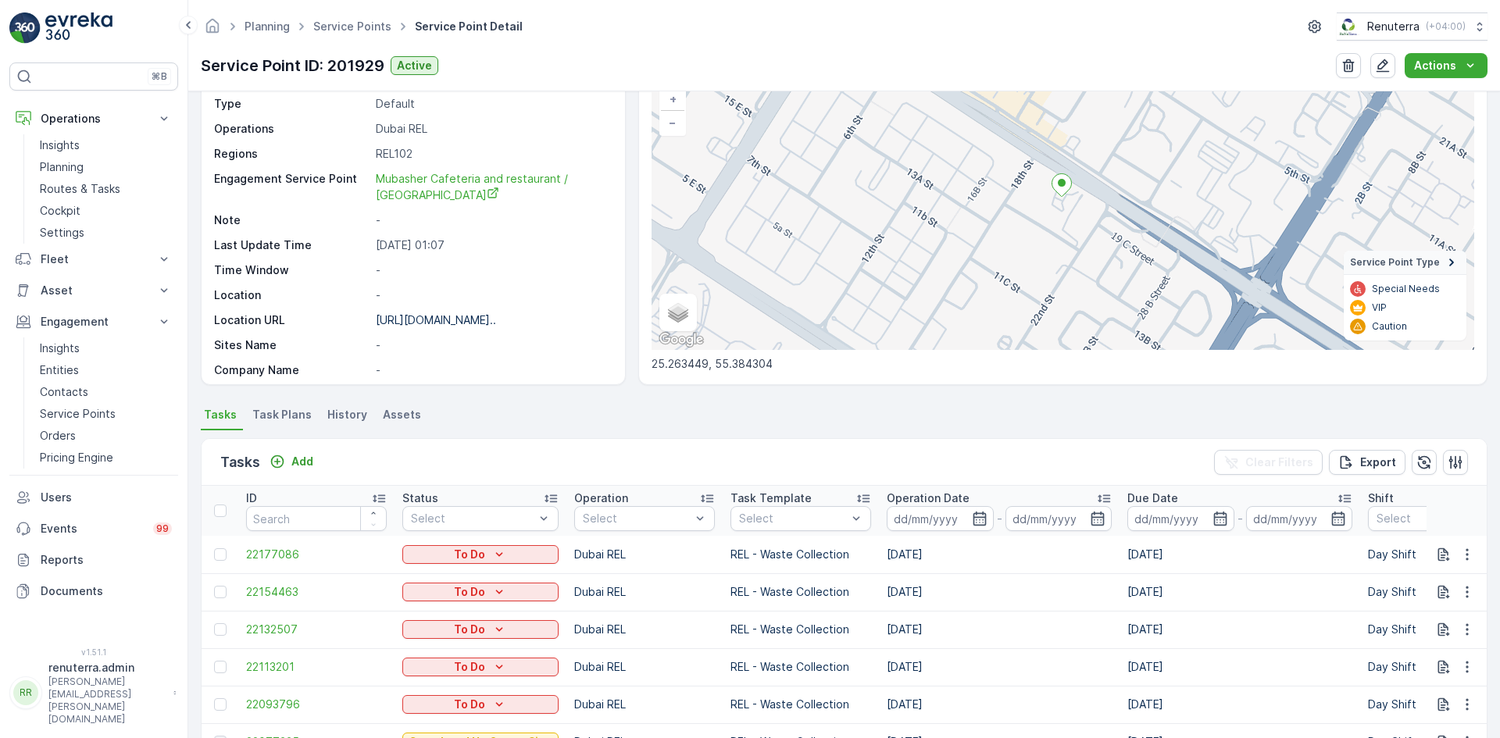
scroll to position [78, 0]
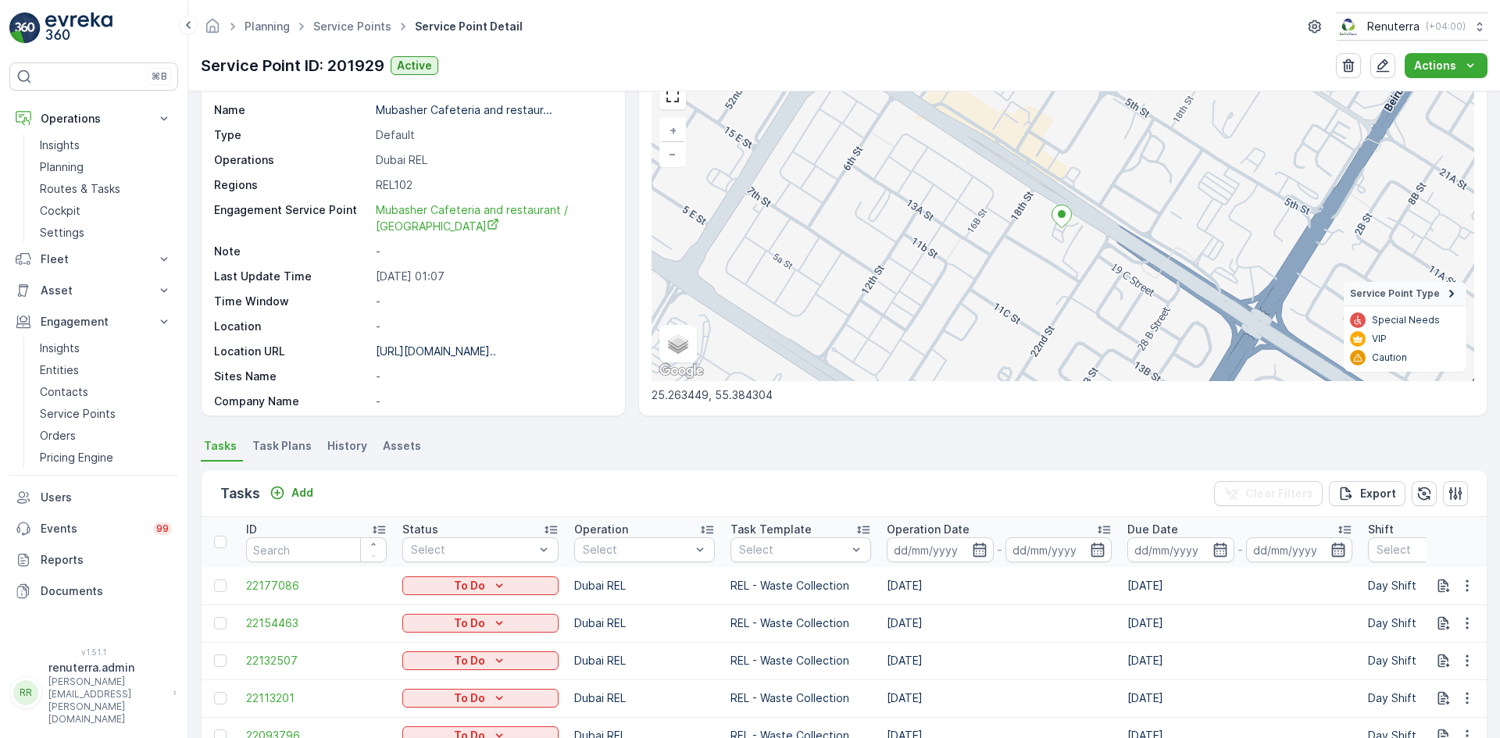
click at [1333, 546] on icon "button" at bounding box center [1339, 550] width 16 height 16
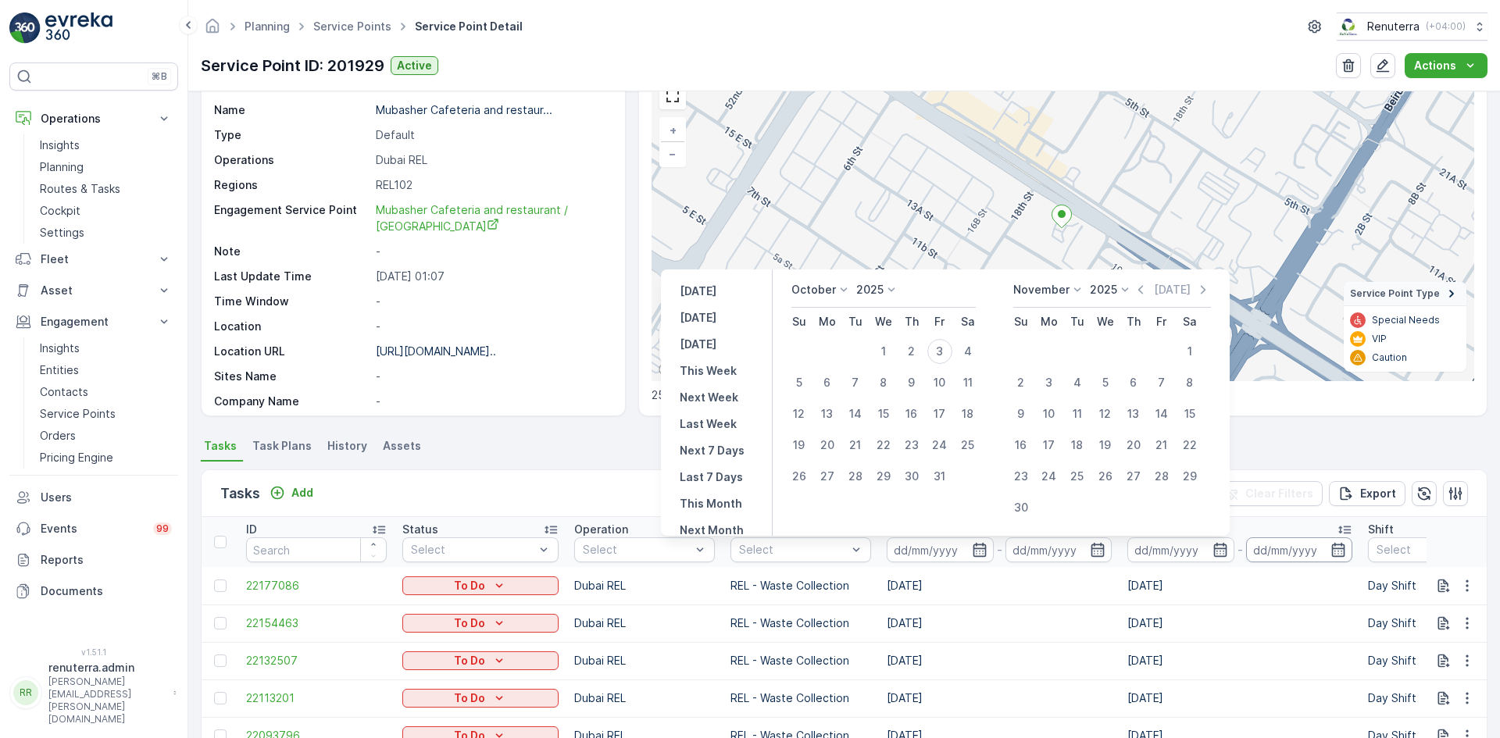
click at [1321, 550] on input at bounding box center [1299, 550] width 107 height 25
click at [845, 285] on icon at bounding box center [844, 290] width 16 height 16
click at [831, 366] on span "September" at bounding box center [830, 368] width 59 height 16
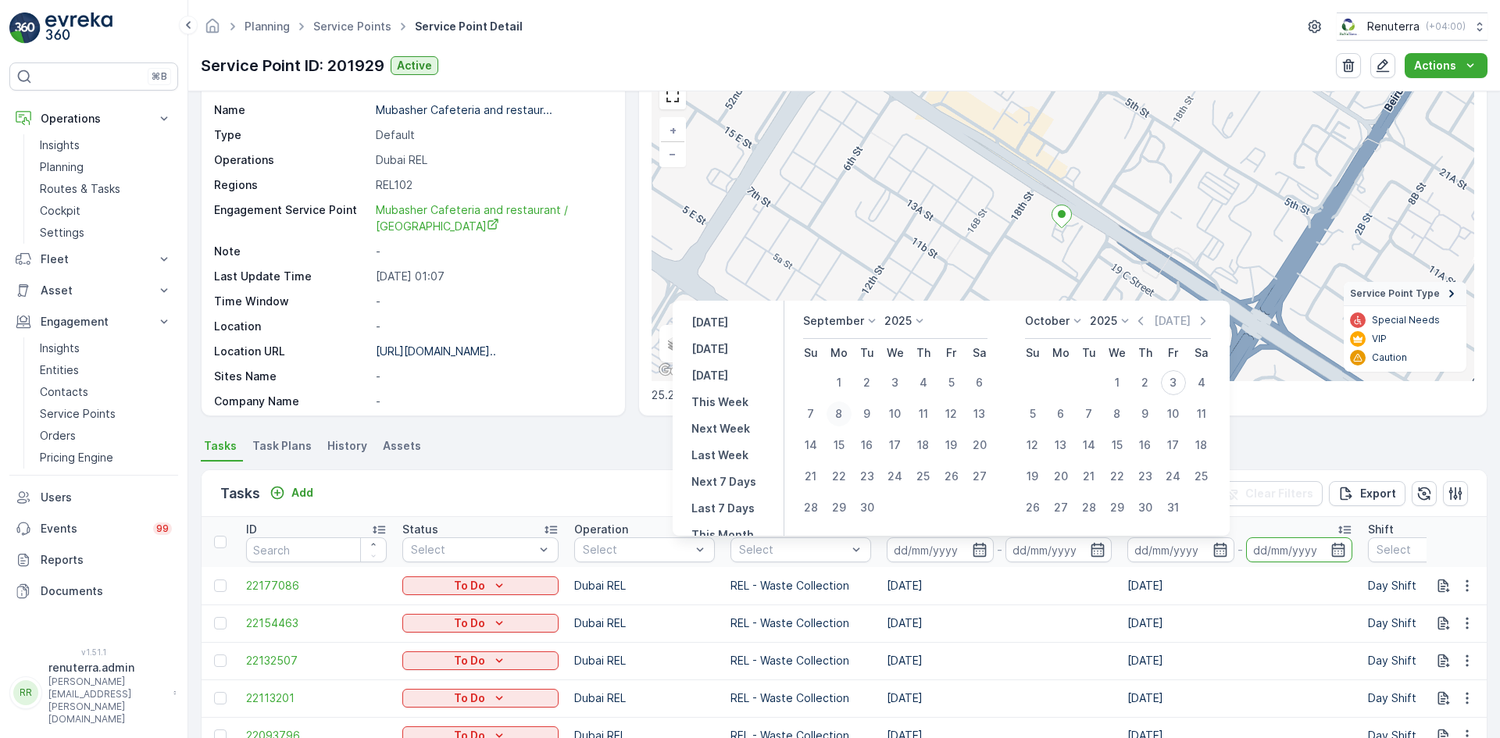
drag, startPoint x: 838, startPoint y: 379, endPoint x: 836, endPoint y: 410, distance: 31.3
click at [838, 381] on div "1" at bounding box center [839, 382] width 25 height 25
type input "01.09.2025"
click at [869, 509] on div "30" at bounding box center [867, 507] width 25 height 25
type input "30.09.2025"
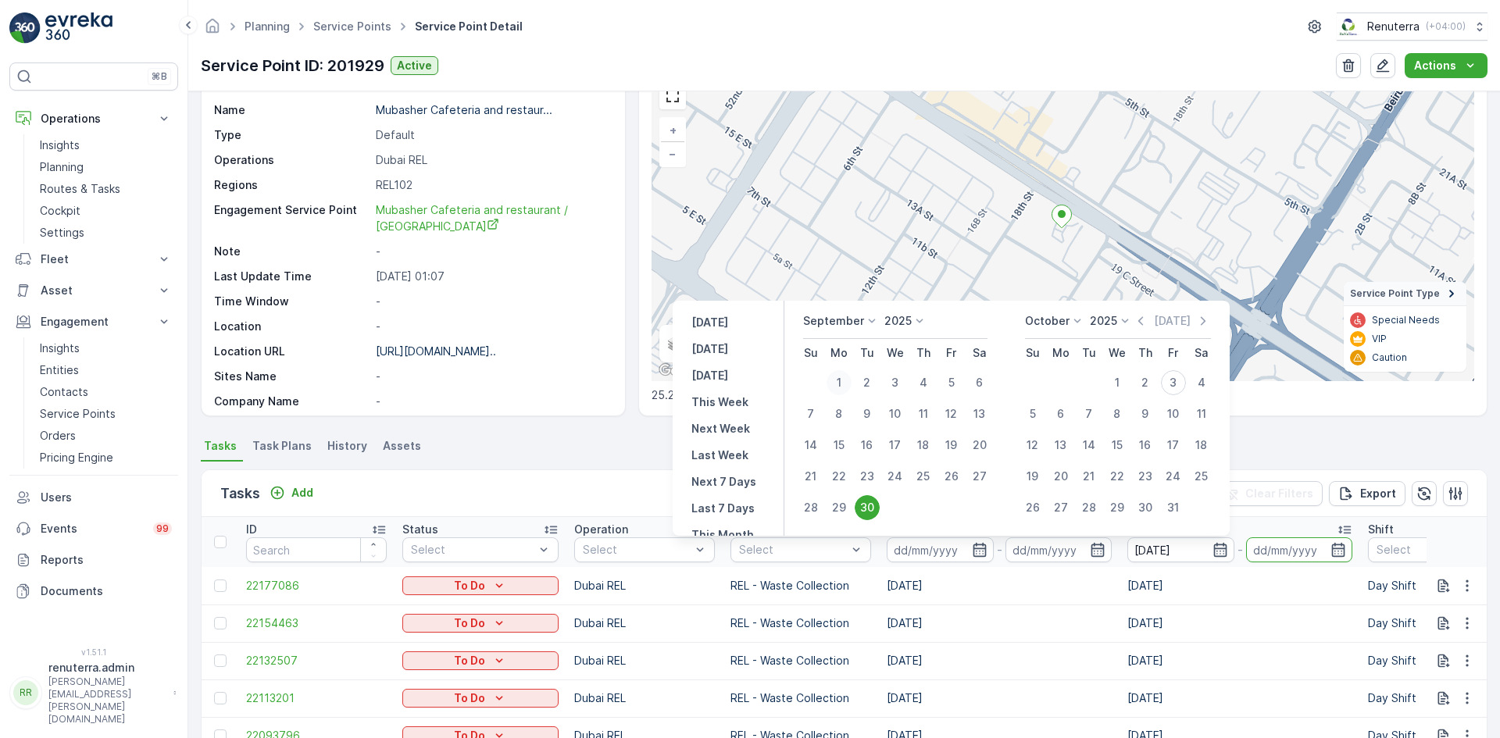
click at [840, 388] on div "1" at bounding box center [839, 382] width 25 height 25
type input "01.09.2025"
click at [866, 502] on div "30" at bounding box center [867, 507] width 25 height 25
type input "30.09.2025"
click at [866, 502] on div "Tasks Add Clear Filters Export" at bounding box center [844, 493] width 1285 height 47
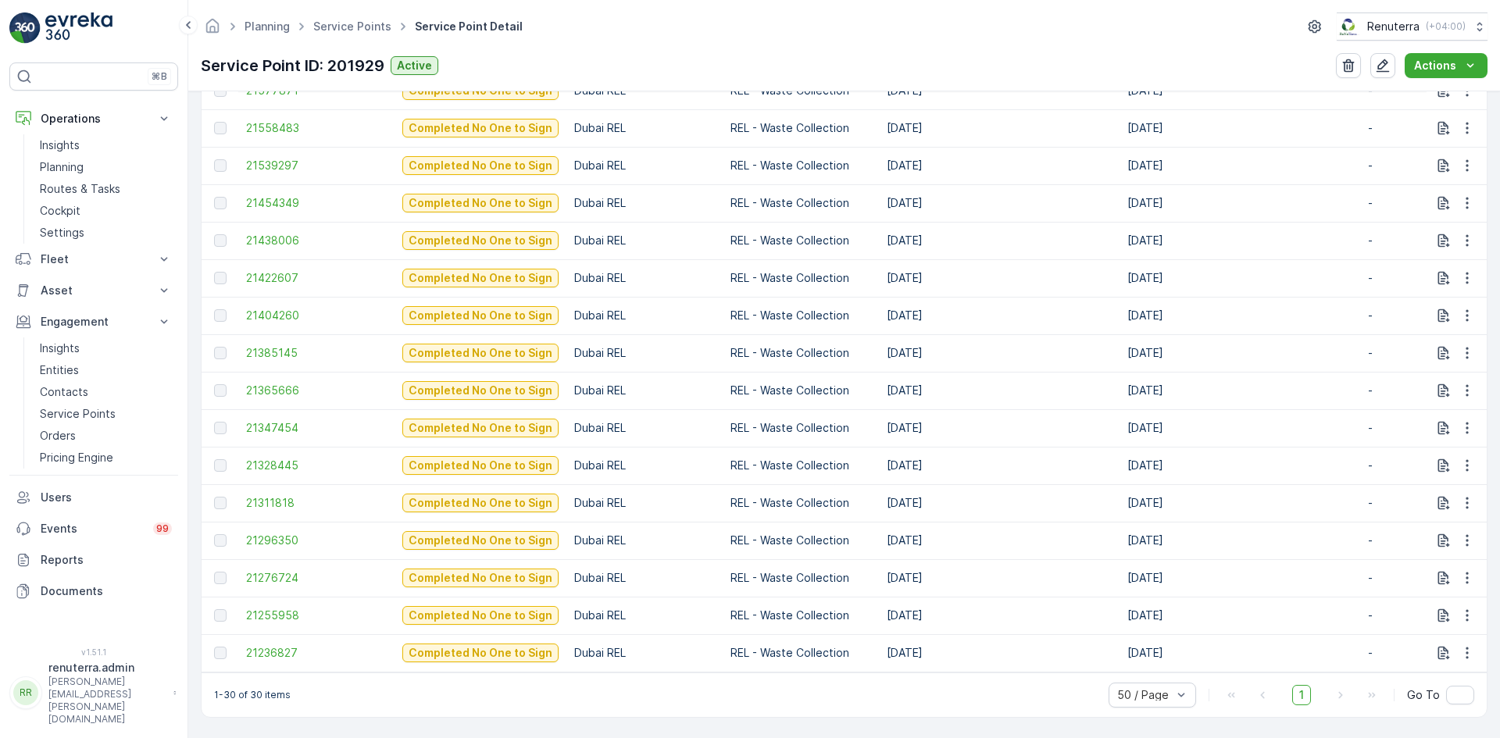
scroll to position [1107, 0]
click at [285, 645] on span "21236827" at bounding box center [316, 653] width 141 height 16
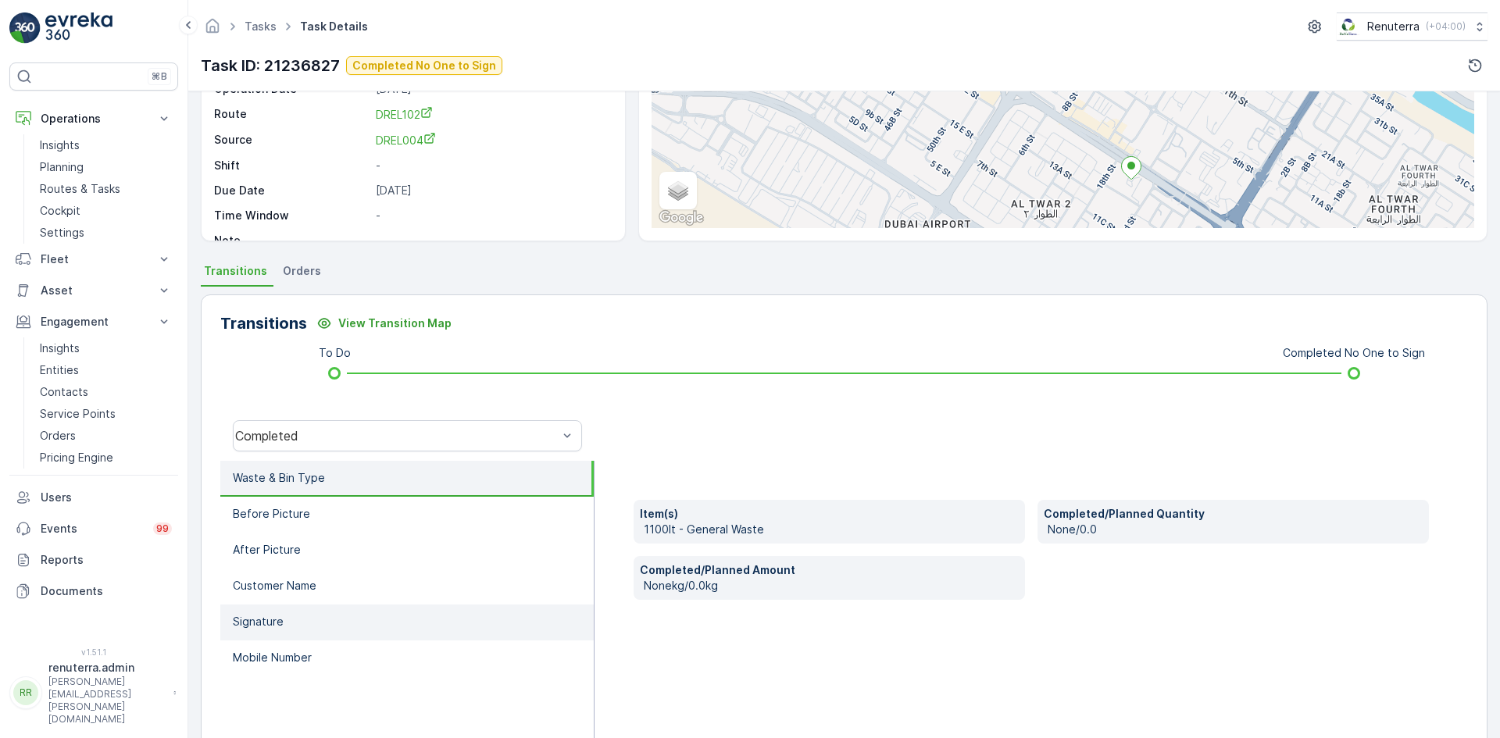
scroll to position [234, 0]
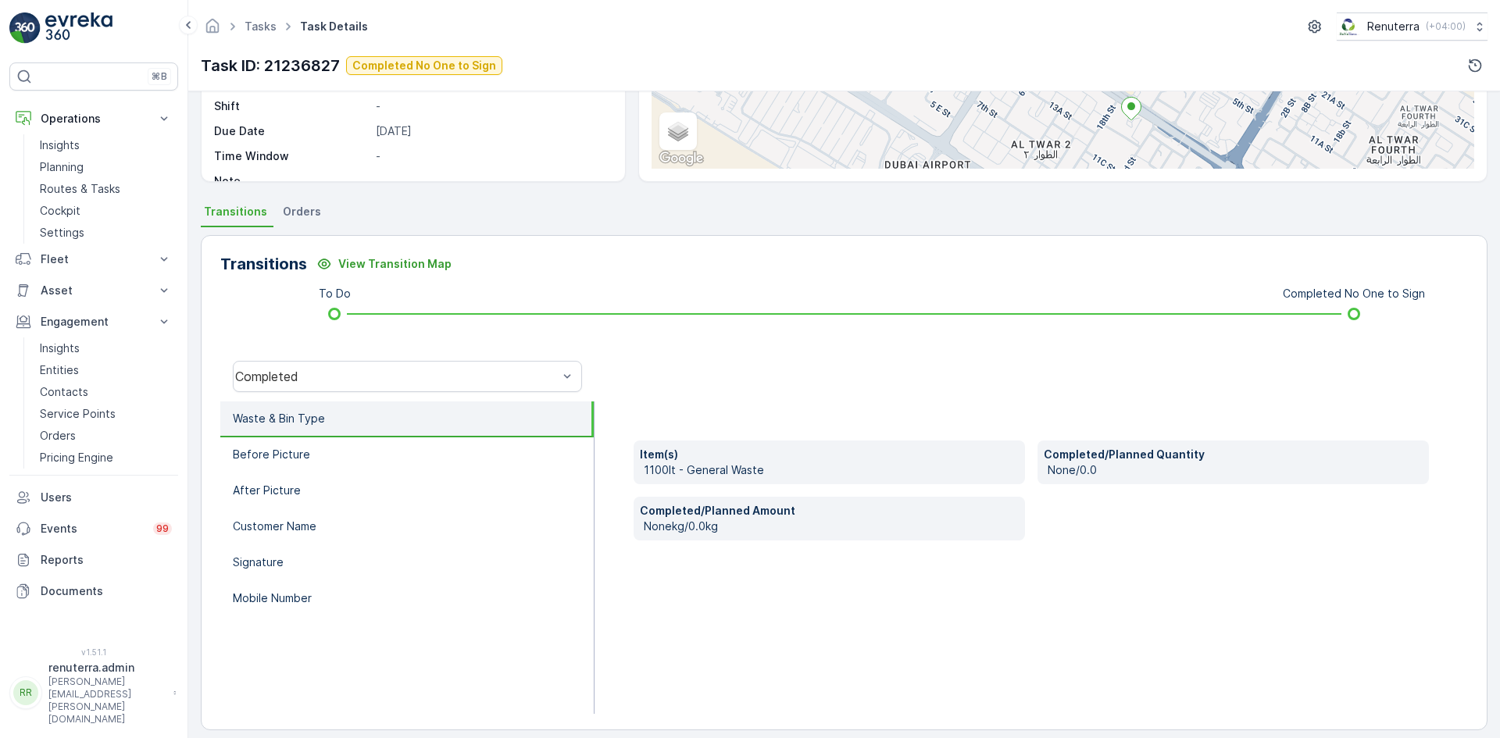
click at [452, 395] on div "Completed" at bounding box center [407, 377] width 374 height 50
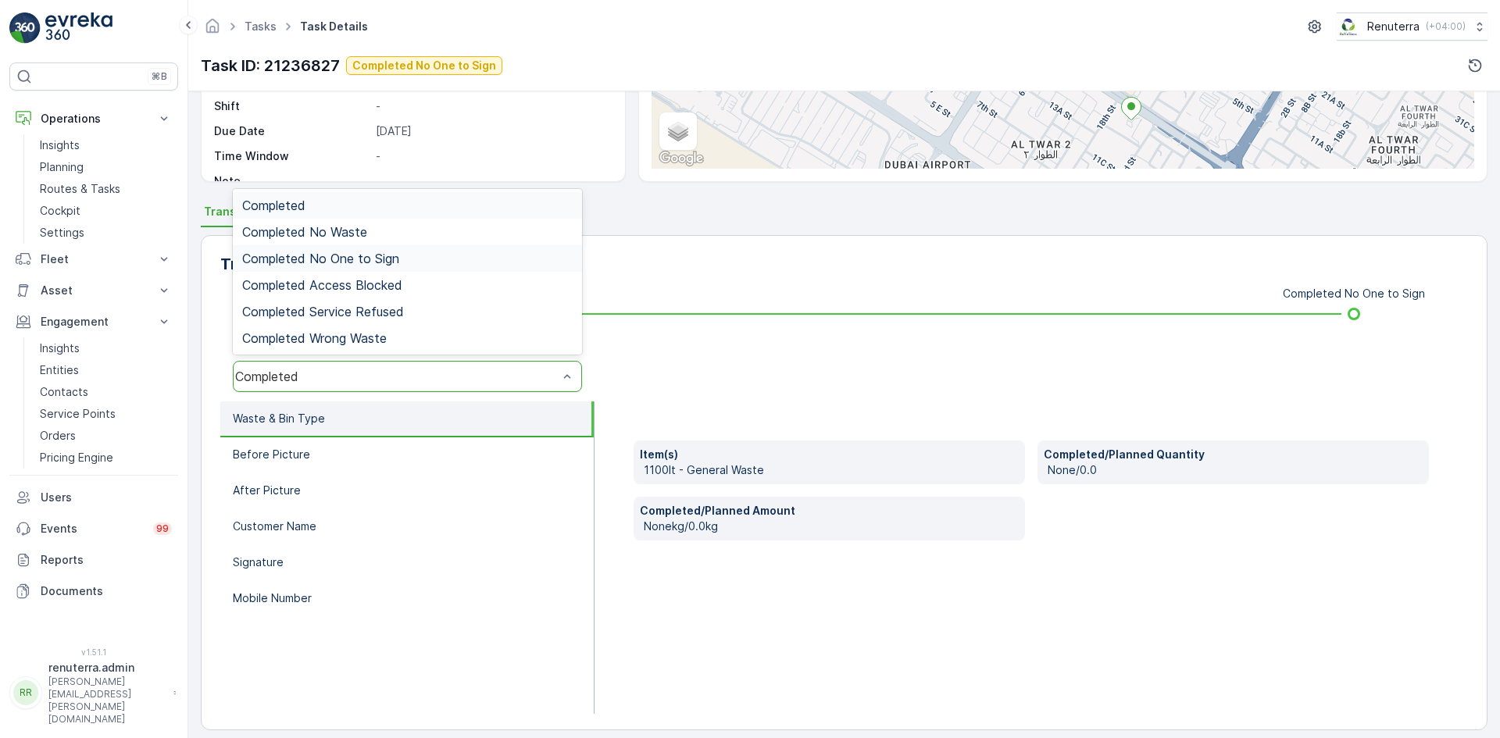
click at [388, 264] on span "Completed No One to Sign" at bounding box center [320, 259] width 157 height 14
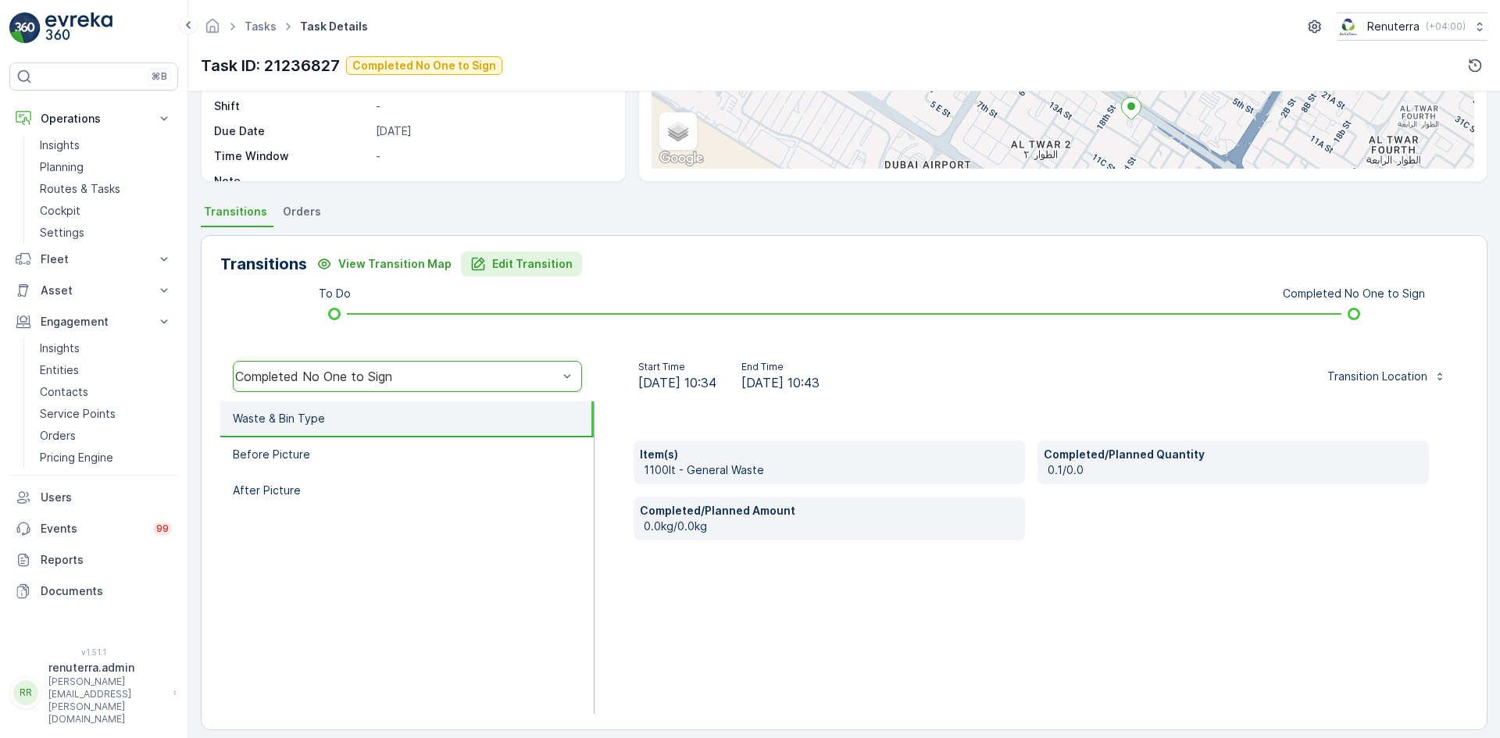
click at [492, 270] on p "Edit Transition" at bounding box center [532, 264] width 80 height 16
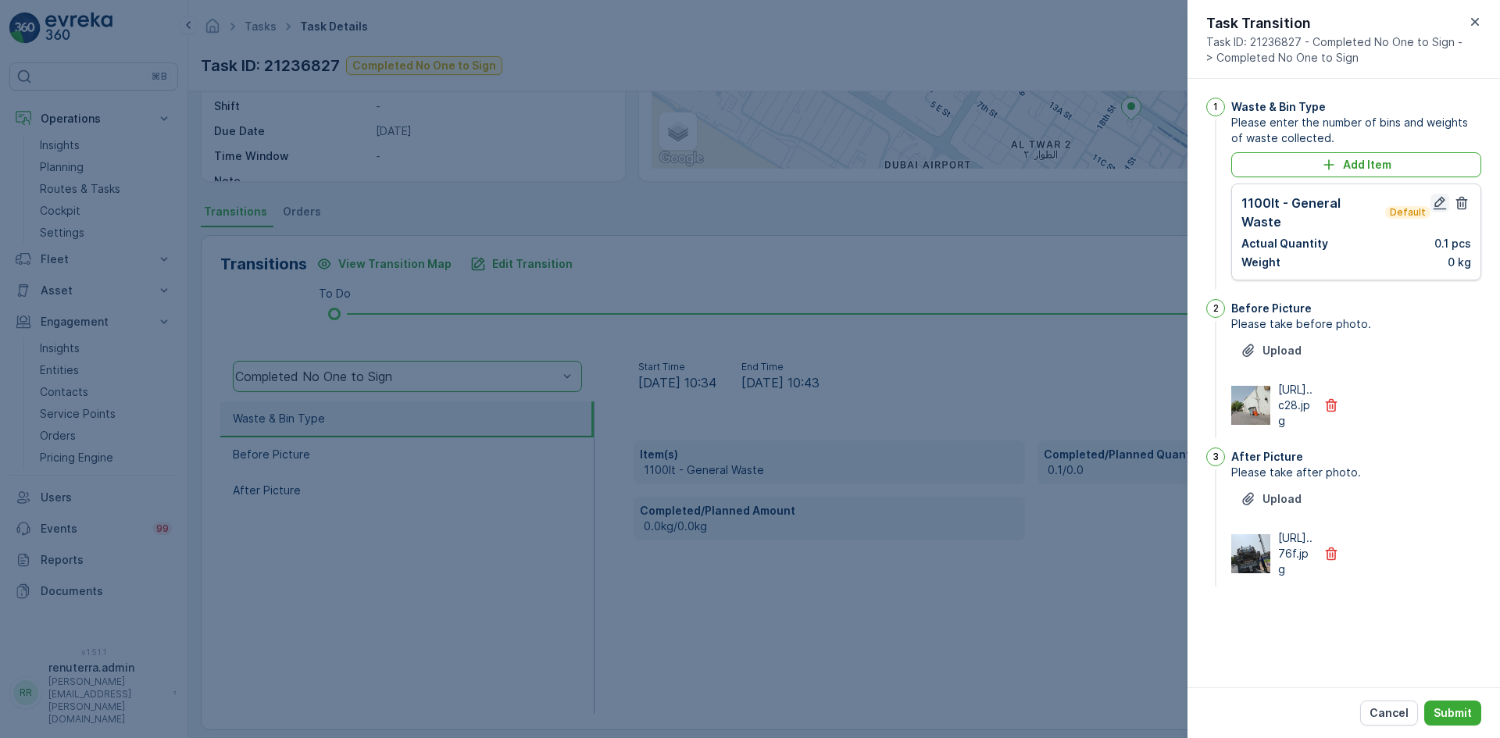
click at [1442, 207] on icon "button" at bounding box center [1440, 203] width 16 height 16
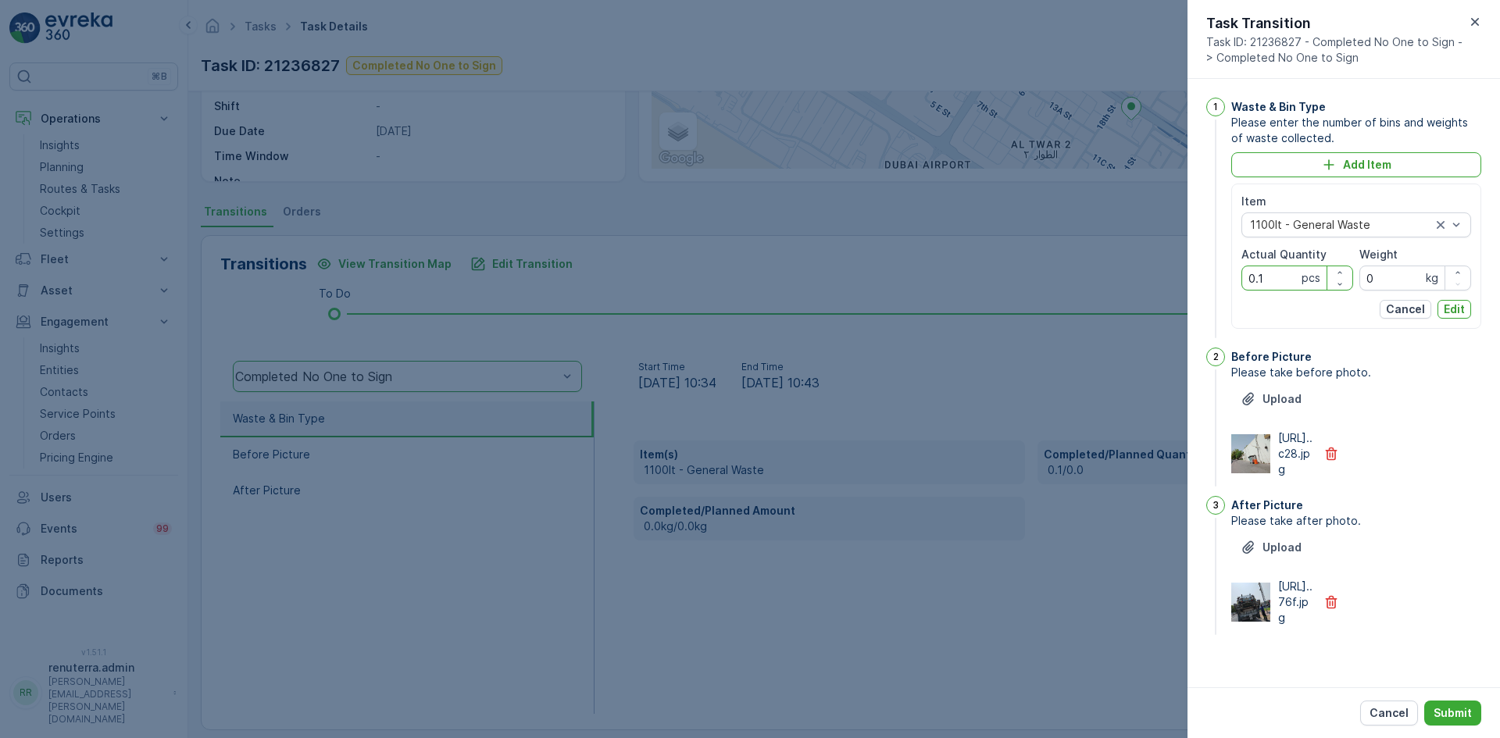
drag, startPoint x: 1272, startPoint y: 282, endPoint x: 1231, endPoint y: 286, distance: 41.6
click at [1231, 286] on div "1 Waste & Bin Type Please enter the number of bins and weights of waste collect…" at bounding box center [1344, 220] width 275 height 244
type Quantity "1"
click at [1460, 305] on p "Edit" at bounding box center [1454, 310] width 21 height 16
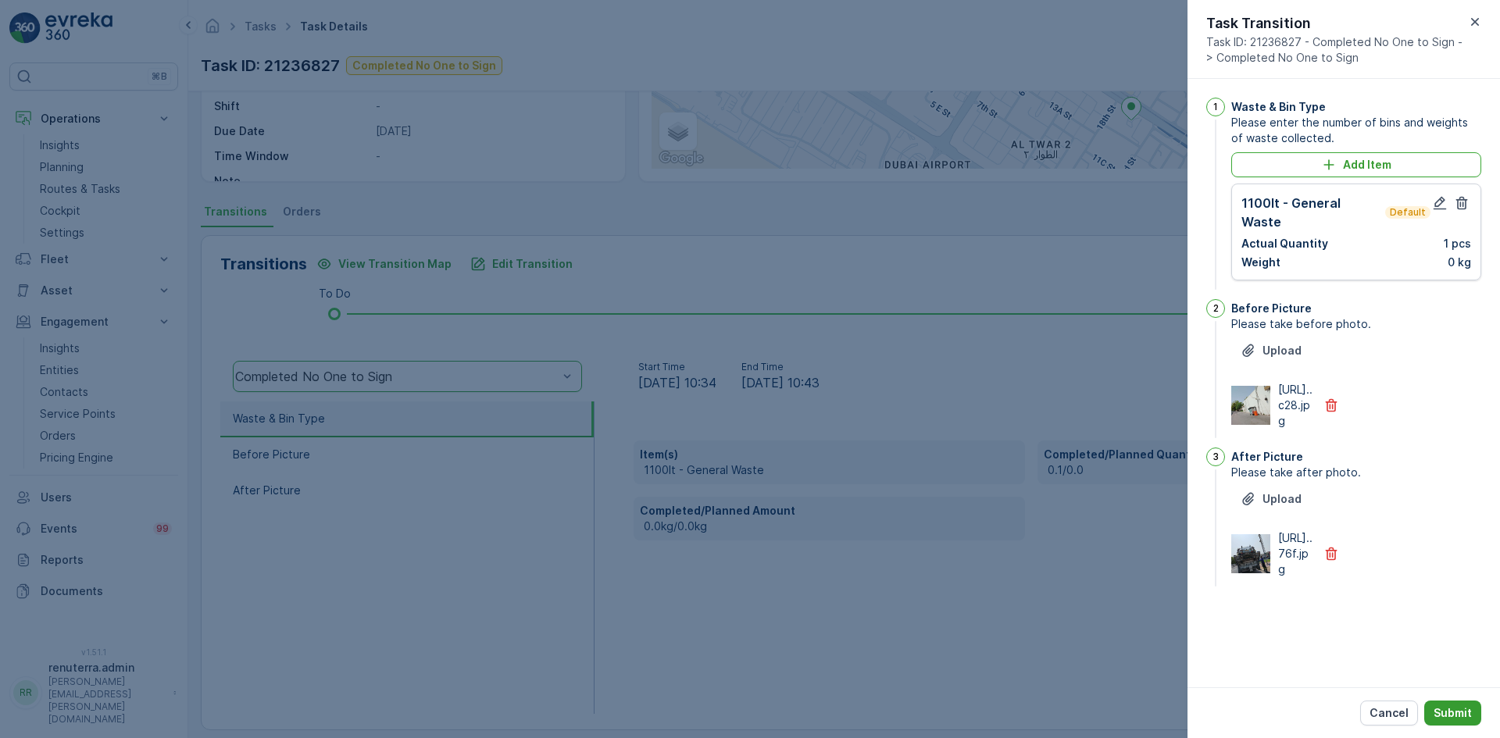
click at [1453, 712] on p "Submit" at bounding box center [1453, 714] width 38 height 16
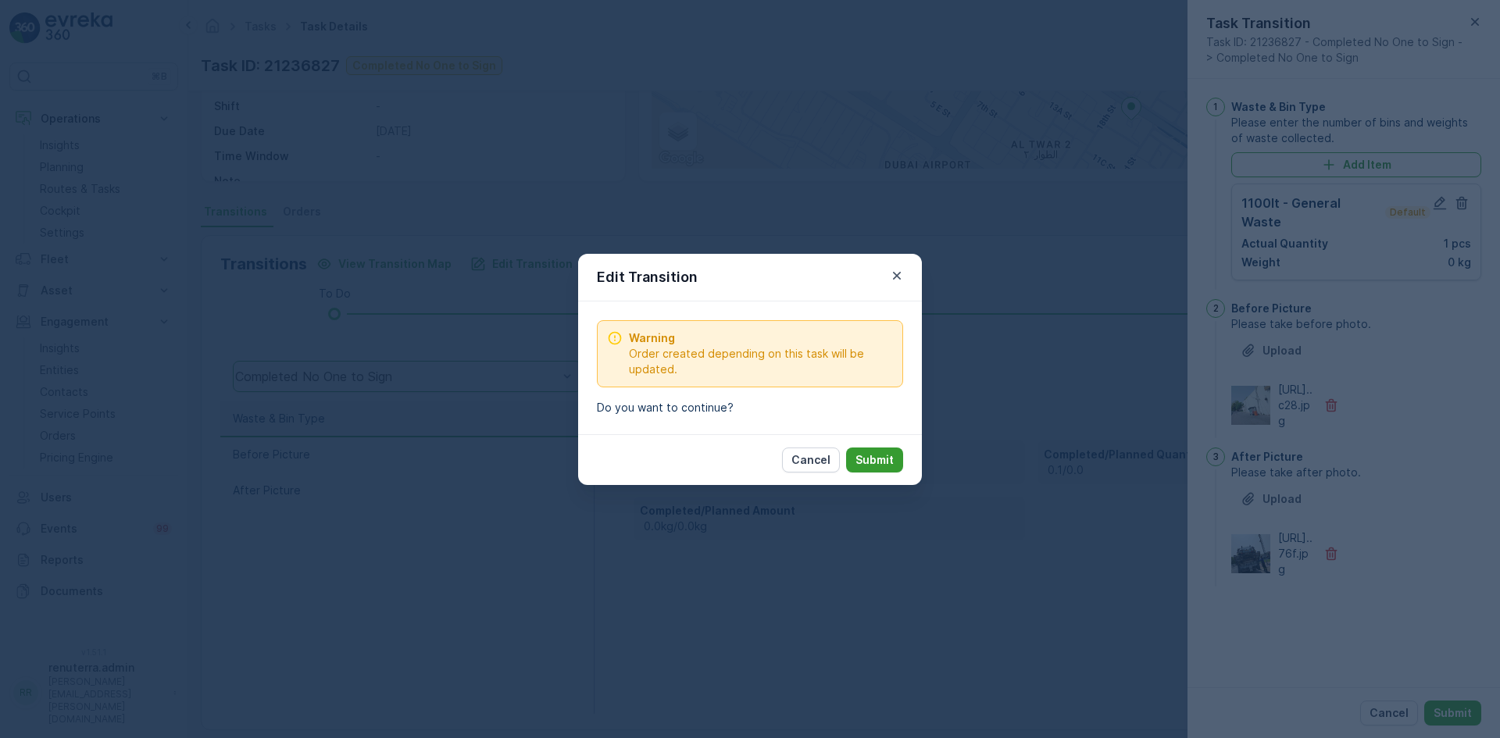
click at [890, 467] on p "Submit" at bounding box center [875, 460] width 38 height 16
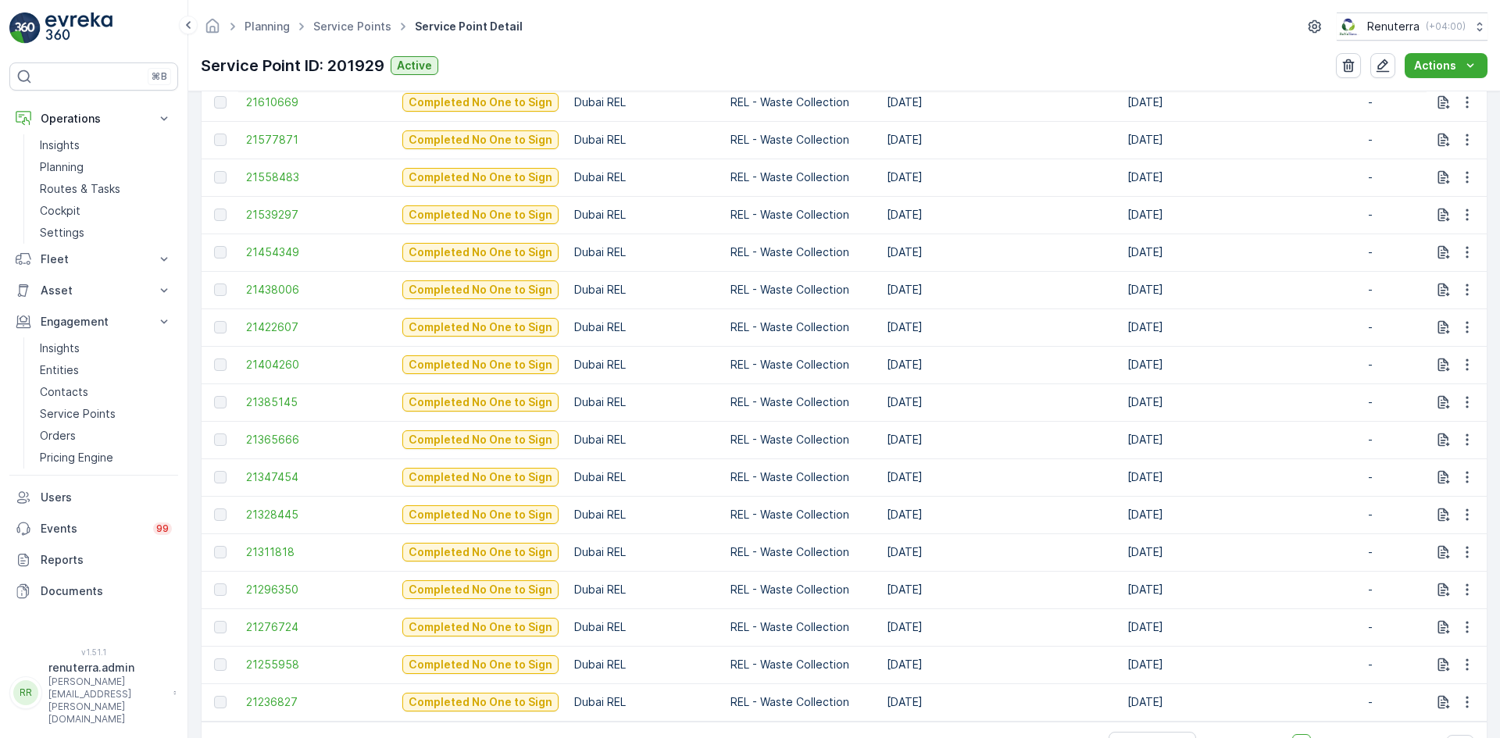
scroll to position [1107, 0]
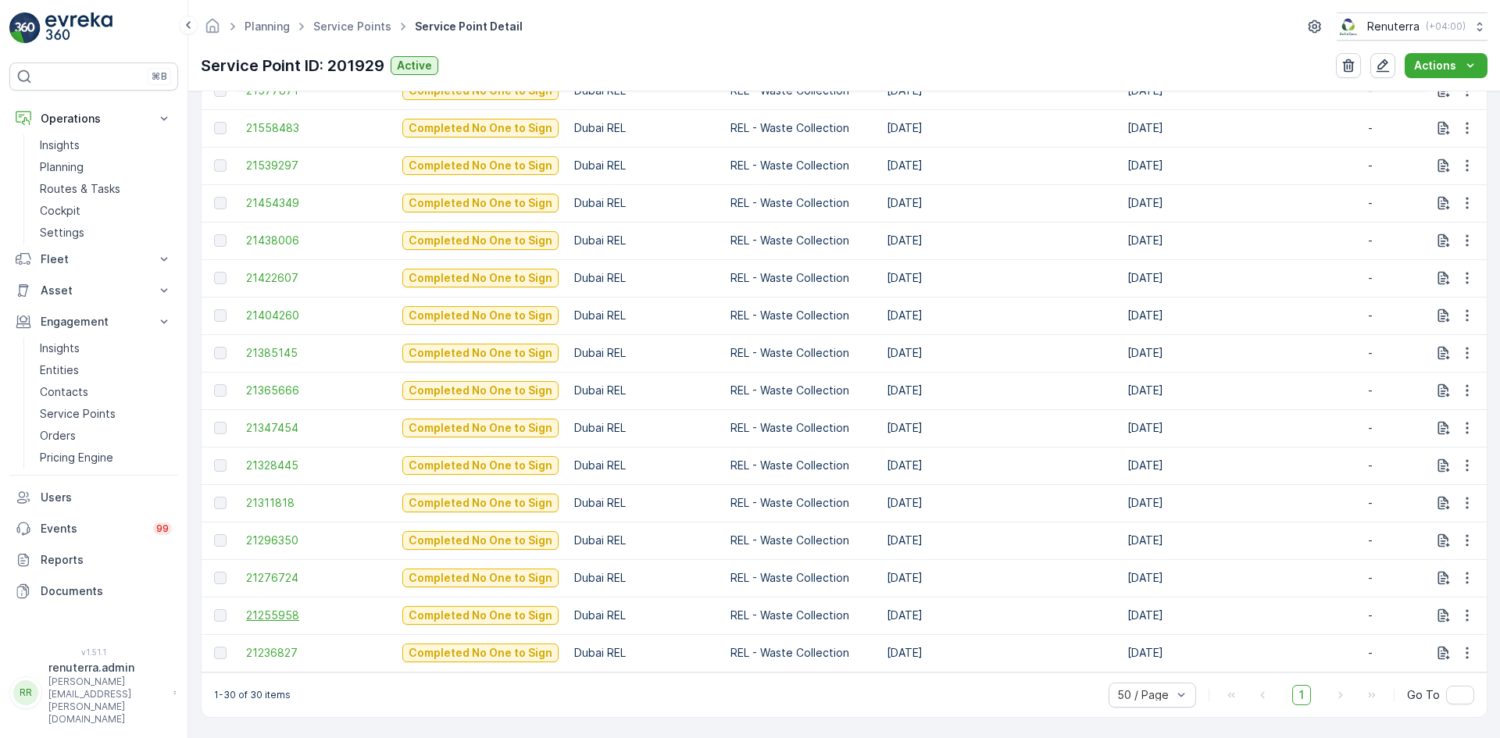
click at [264, 613] on span "21255958" at bounding box center [316, 616] width 141 height 16
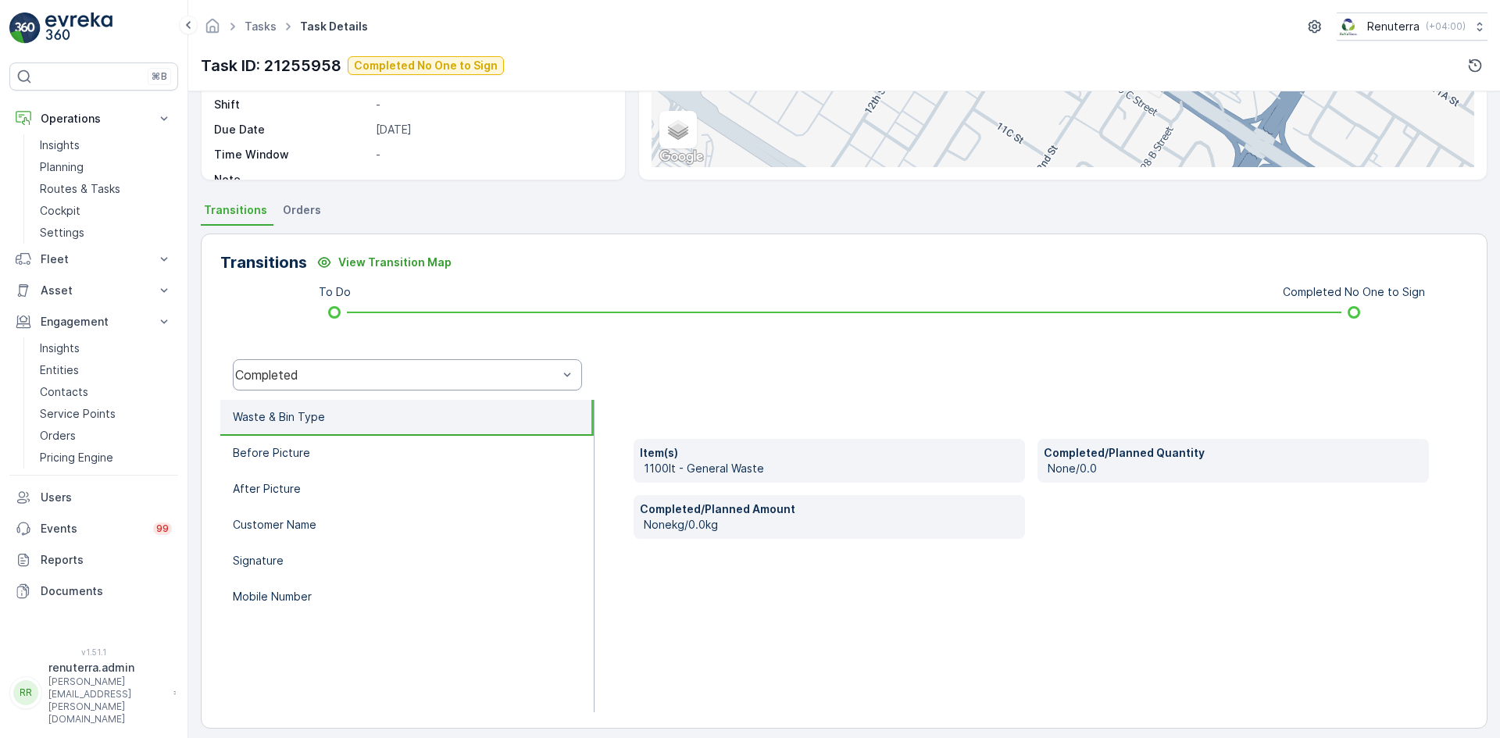
scroll to position [247, 0]
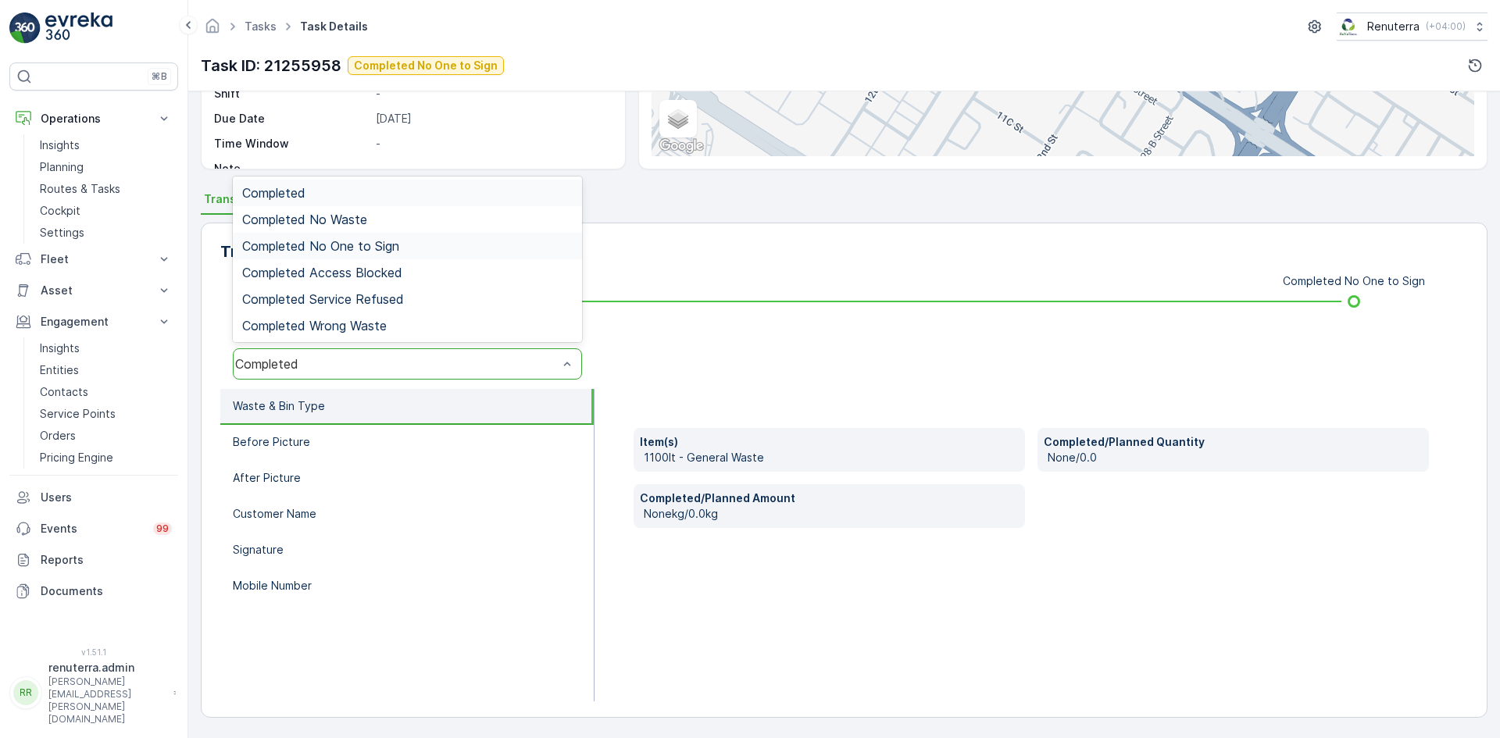
click at [390, 248] on span "Completed No One to Sign" at bounding box center [320, 246] width 157 height 14
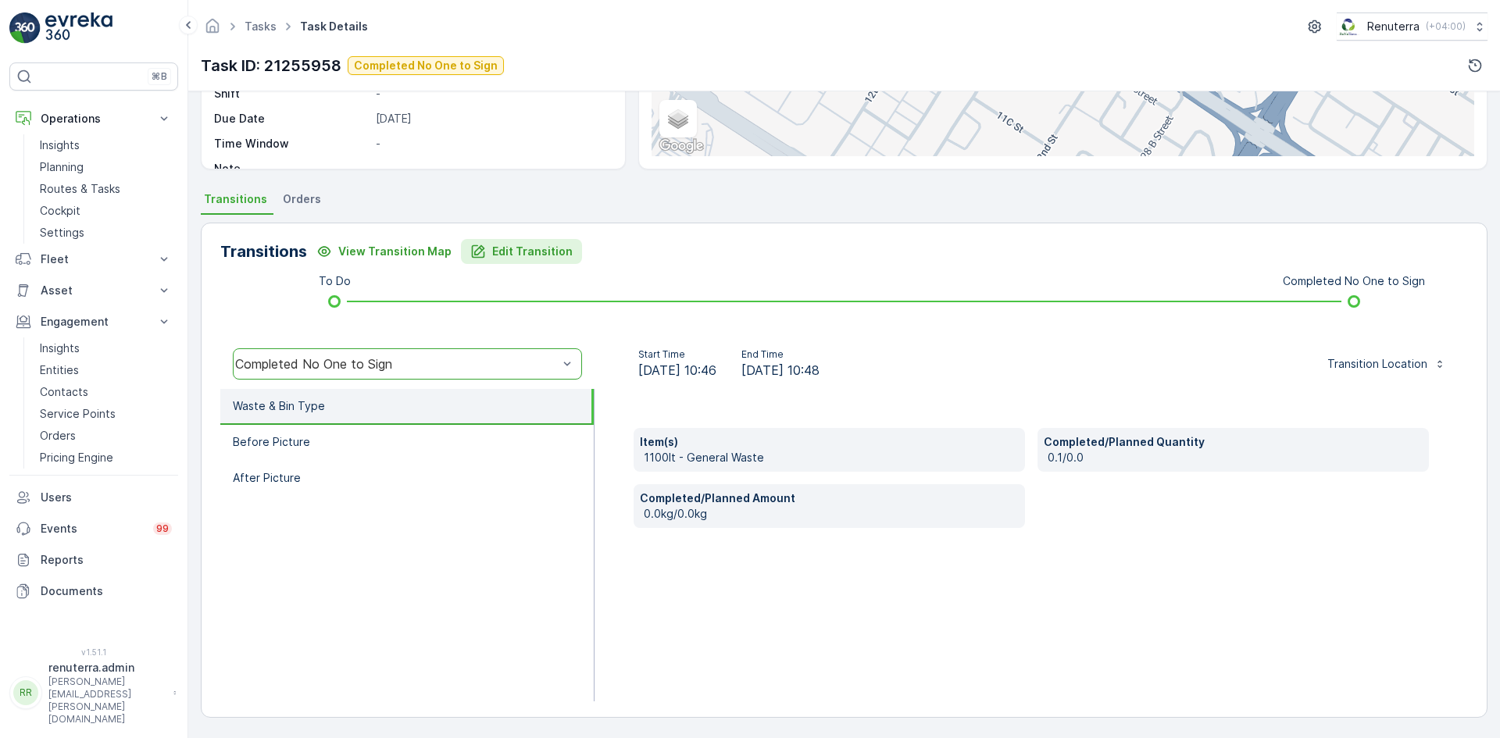
click at [487, 254] on div "Edit Transition" at bounding box center [521, 252] width 102 height 16
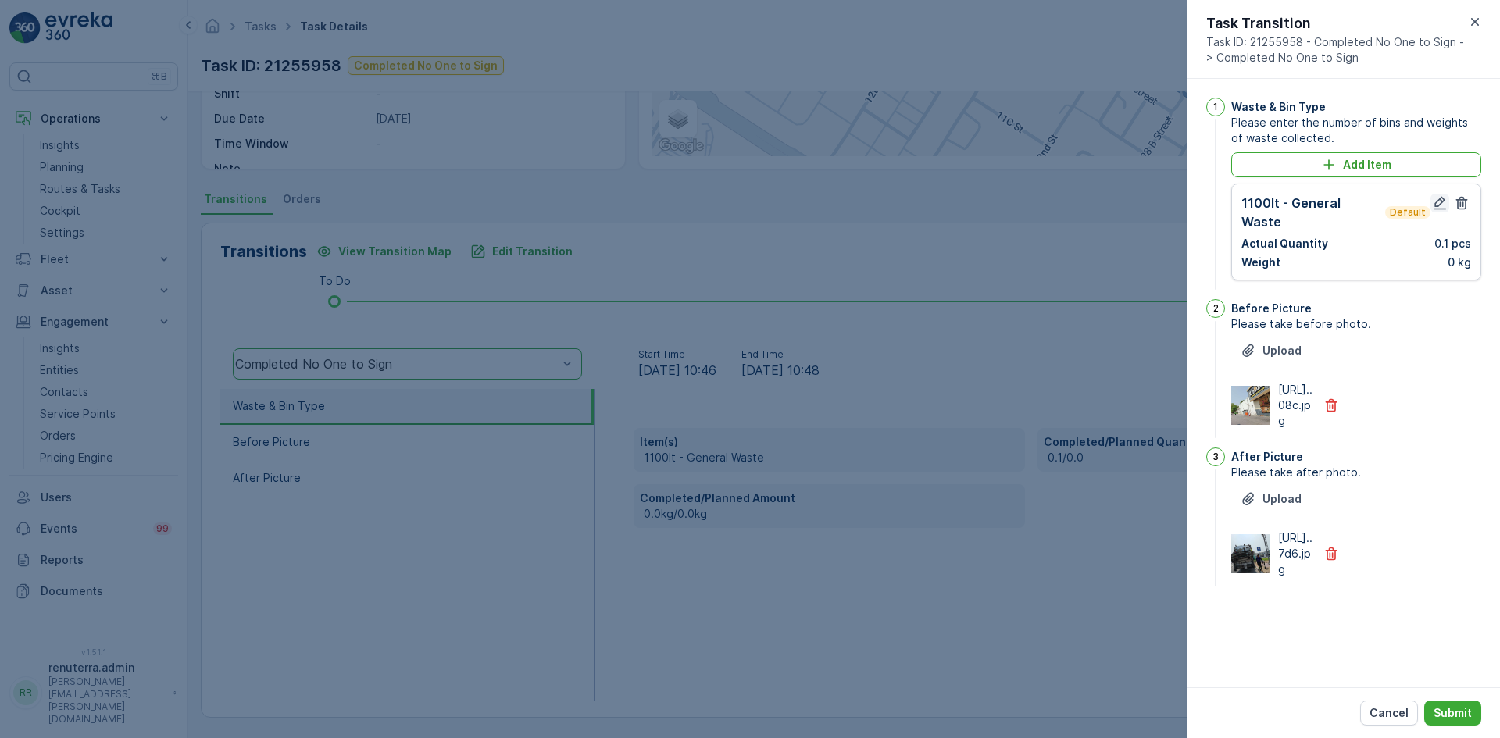
click at [1441, 206] on icon "button" at bounding box center [1440, 203] width 16 height 16
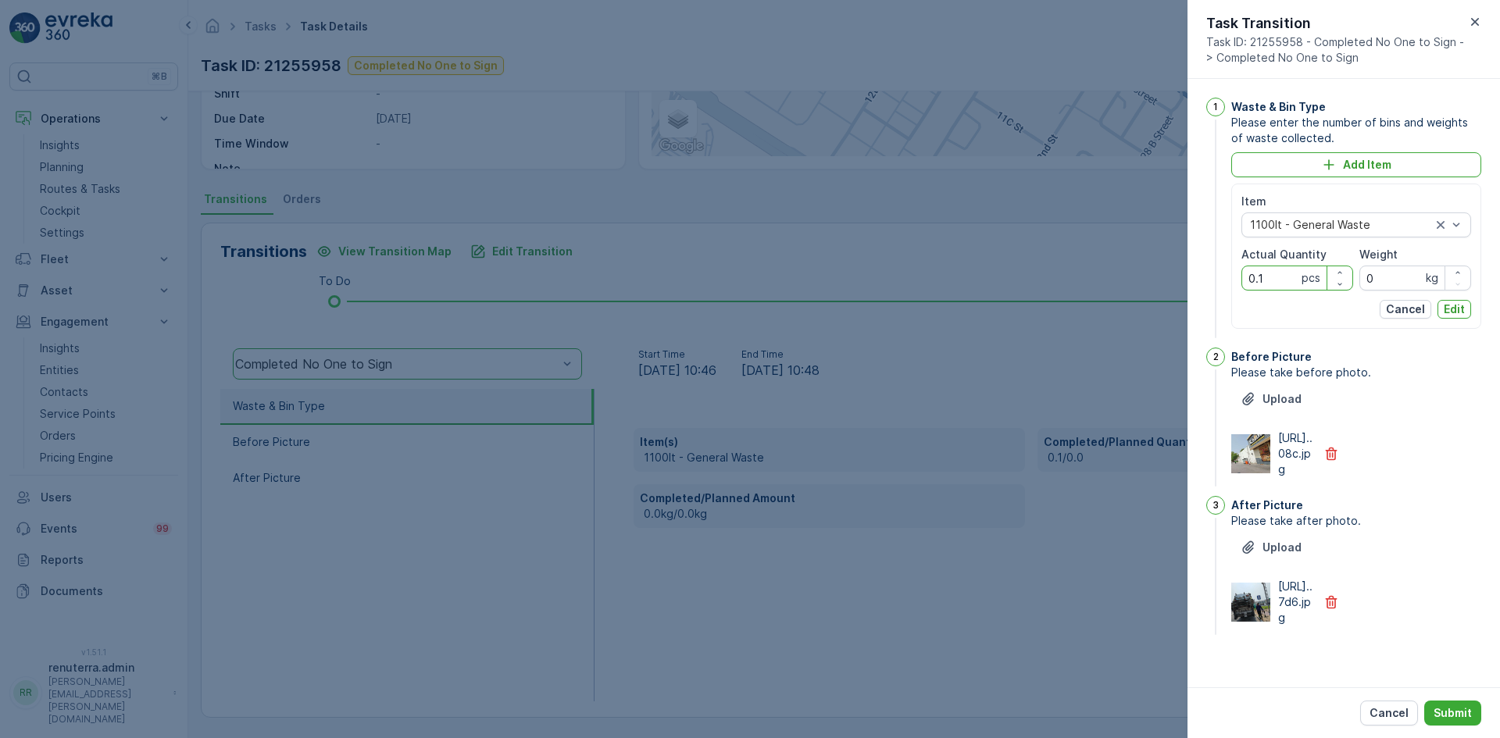
drag, startPoint x: 1266, startPoint y: 285, endPoint x: 1230, endPoint y: 285, distance: 35.9
click at [1230, 285] on div "1 Waste & Bin Type Please enter the number of bins and weights of waste collect…" at bounding box center [1344, 220] width 275 height 244
type Quantity "1"
click at [1454, 311] on p "Edit" at bounding box center [1454, 310] width 21 height 16
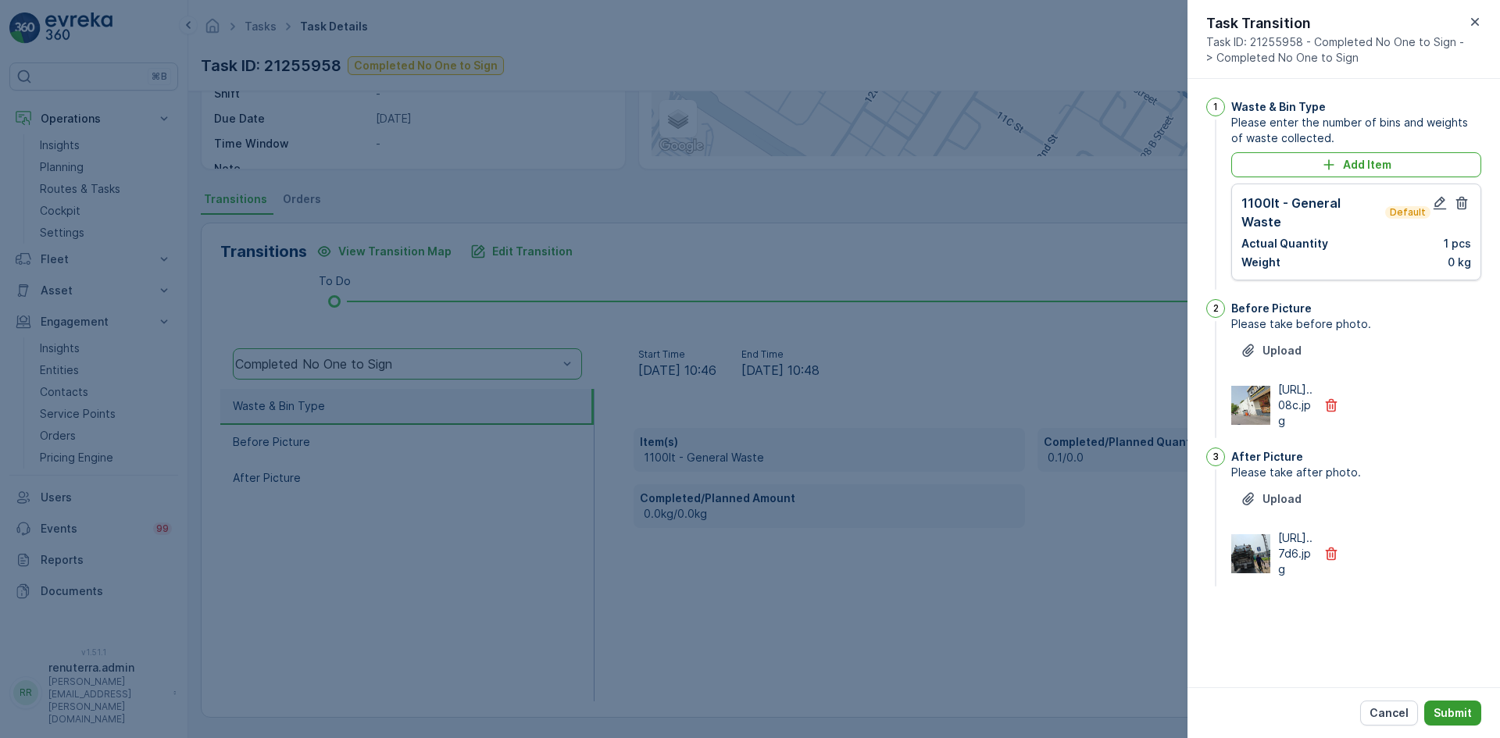
click at [1469, 723] on button "Submit" at bounding box center [1453, 713] width 57 height 25
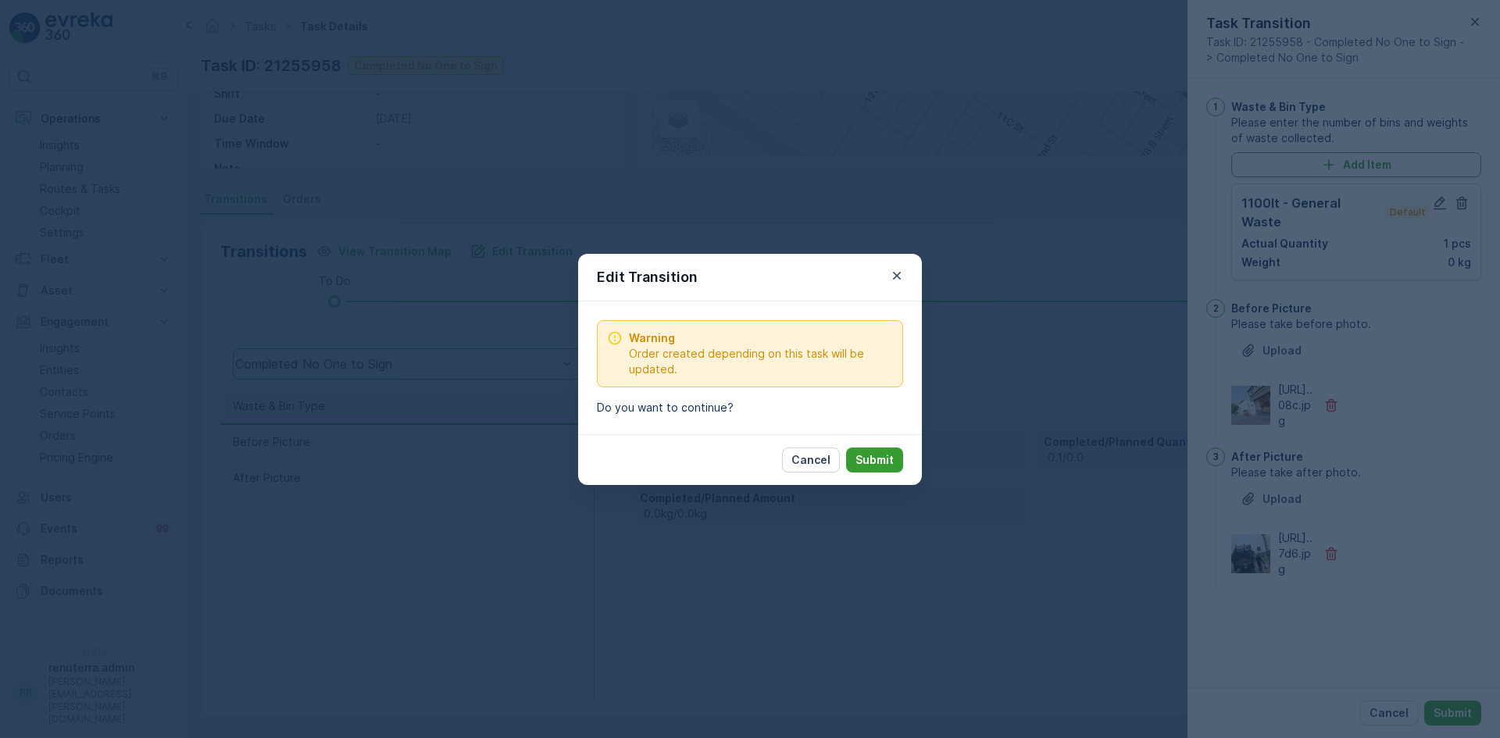
click at [865, 463] on p "Submit" at bounding box center [875, 460] width 38 height 16
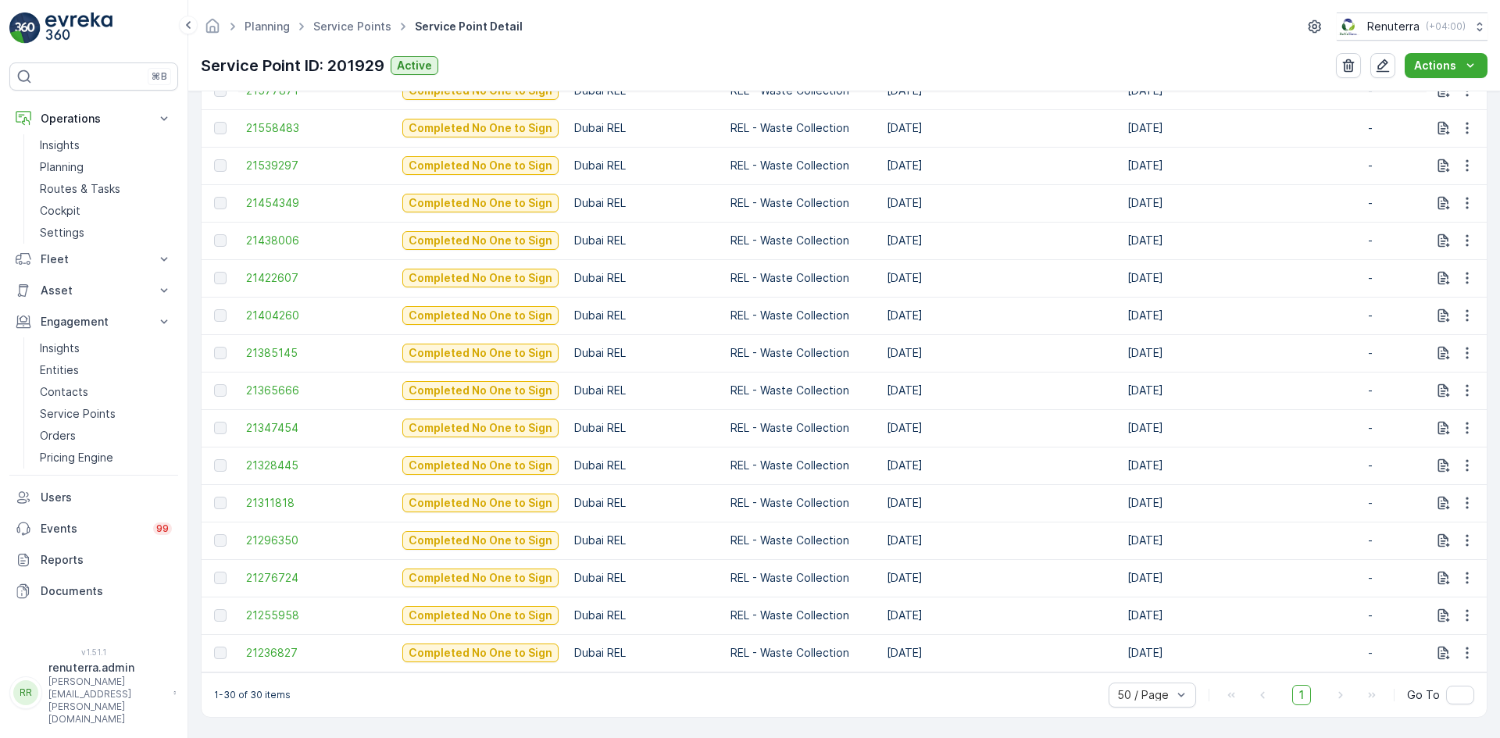
scroll to position [1107, 0]
click at [270, 570] on span "21276724" at bounding box center [316, 578] width 141 height 16
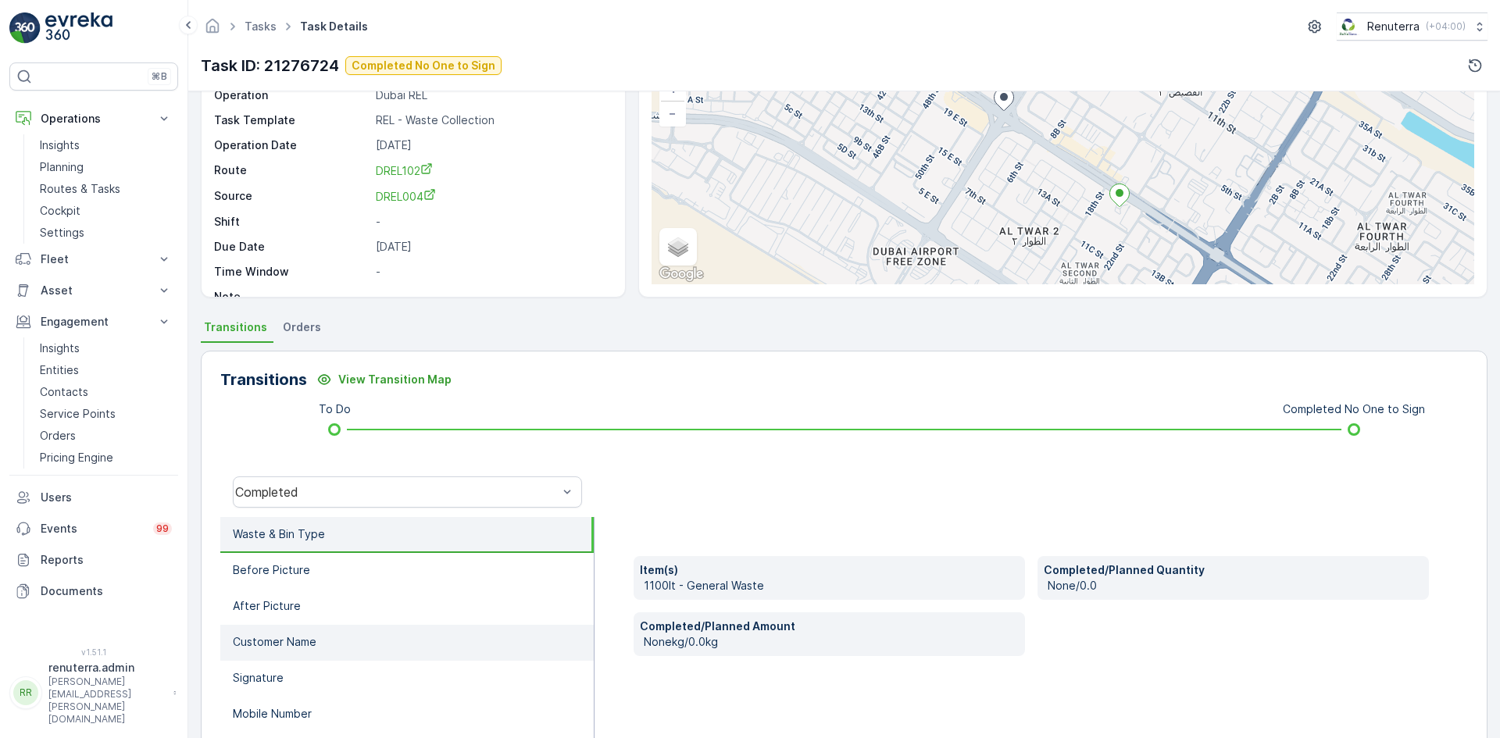
scroll to position [234, 0]
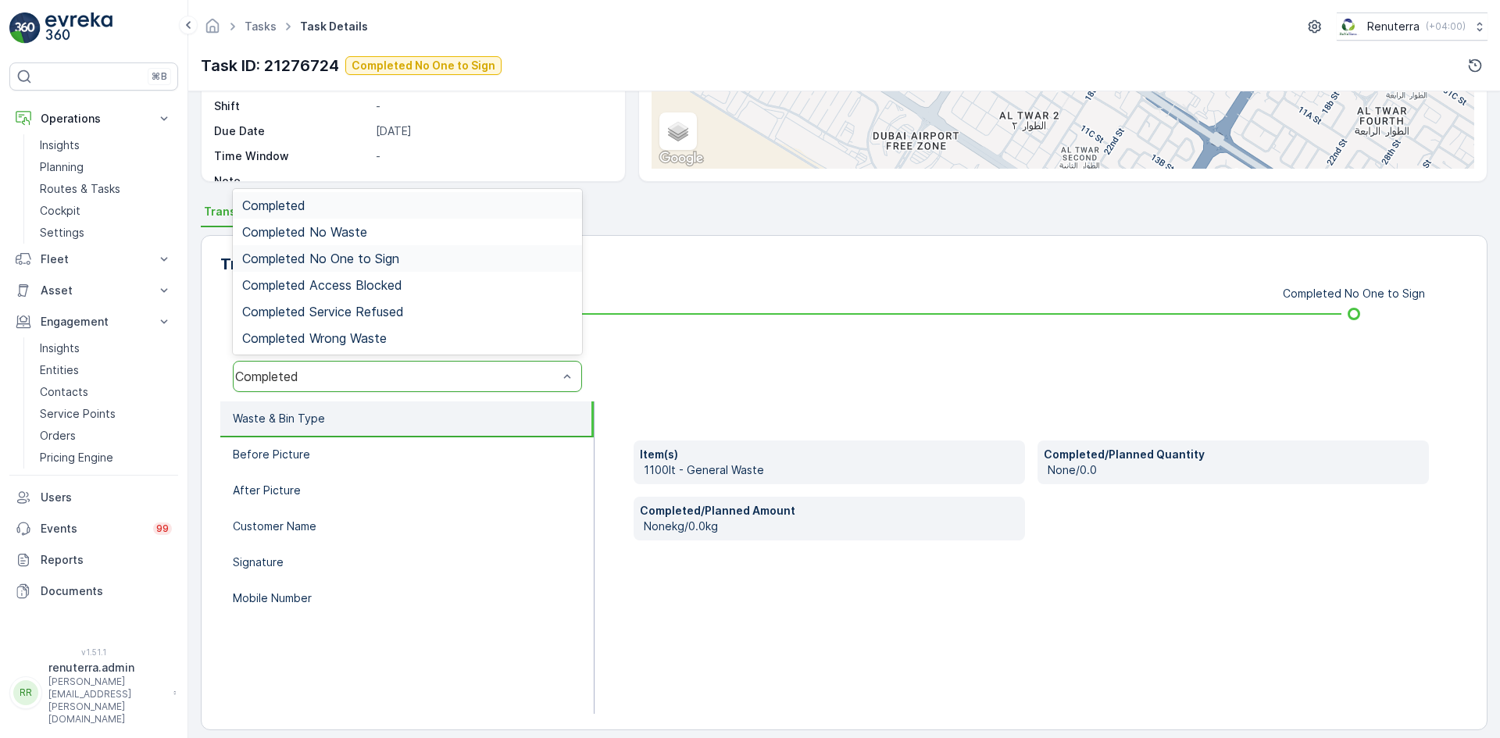
click at [406, 260] on div "Completed No One to Sign" at bounding box center [407, 259] width 331 height 14
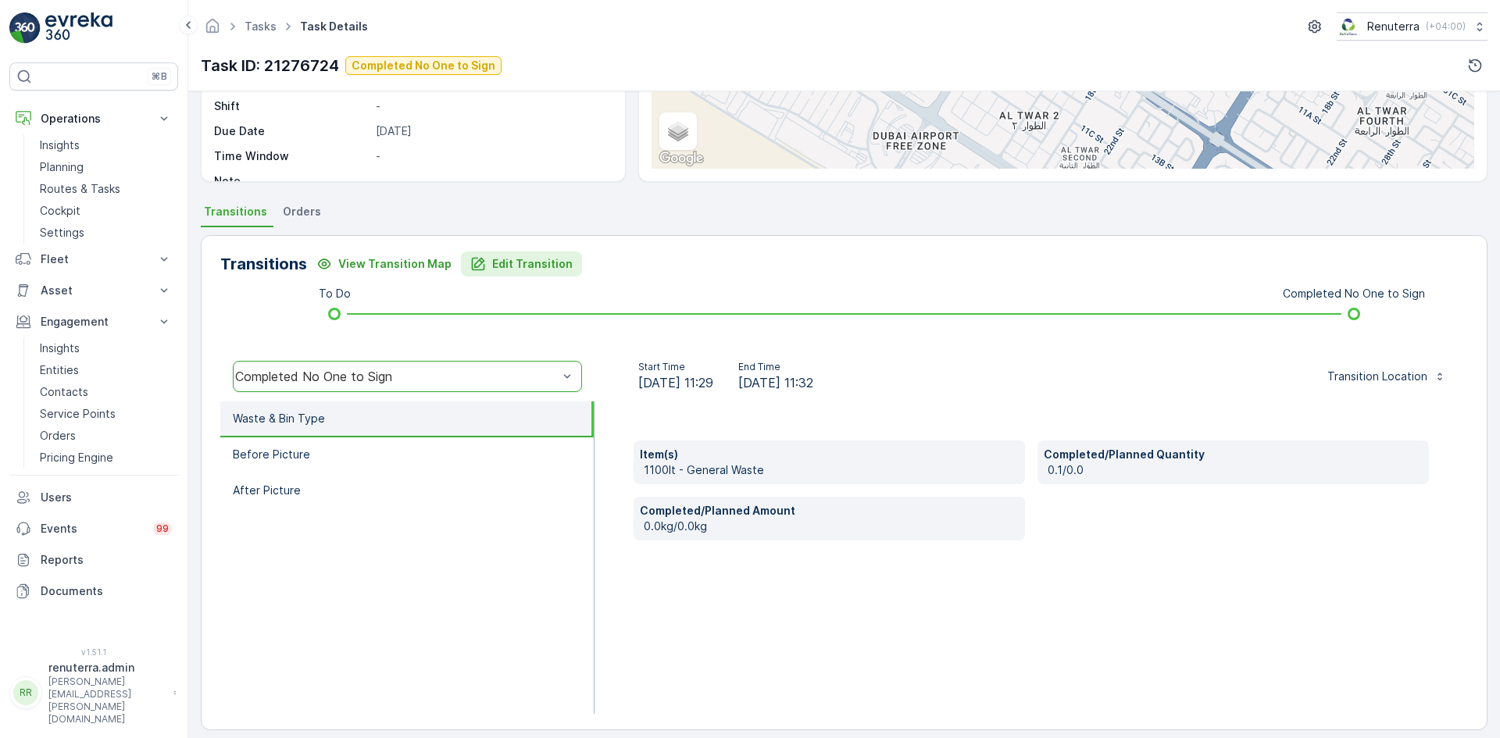
click at [503, 265] on p "Edit Transition" at bounding box center [532, 264] width 80 height 16
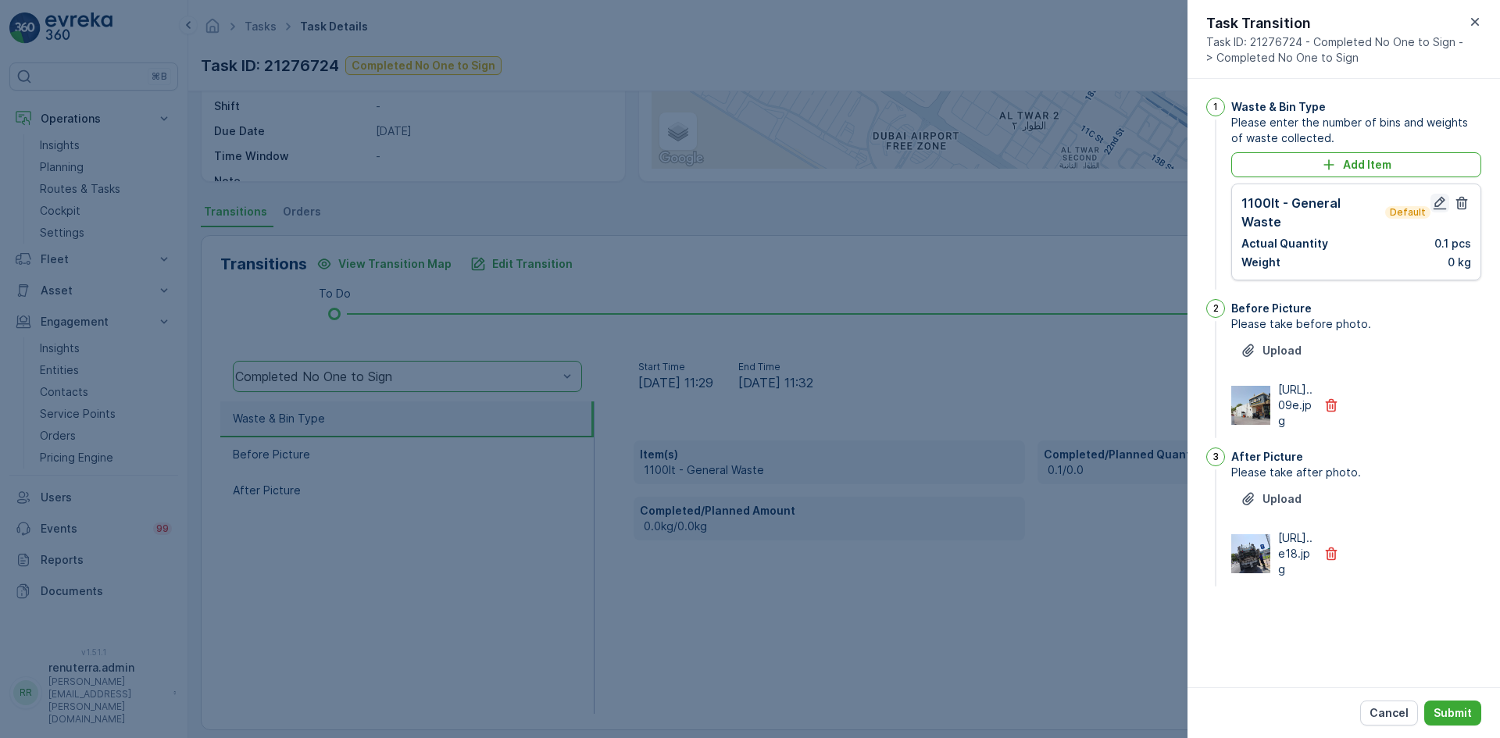
click at [1439, 198] on icon "button" at bounding box center [1440, 203] width 16 height 16
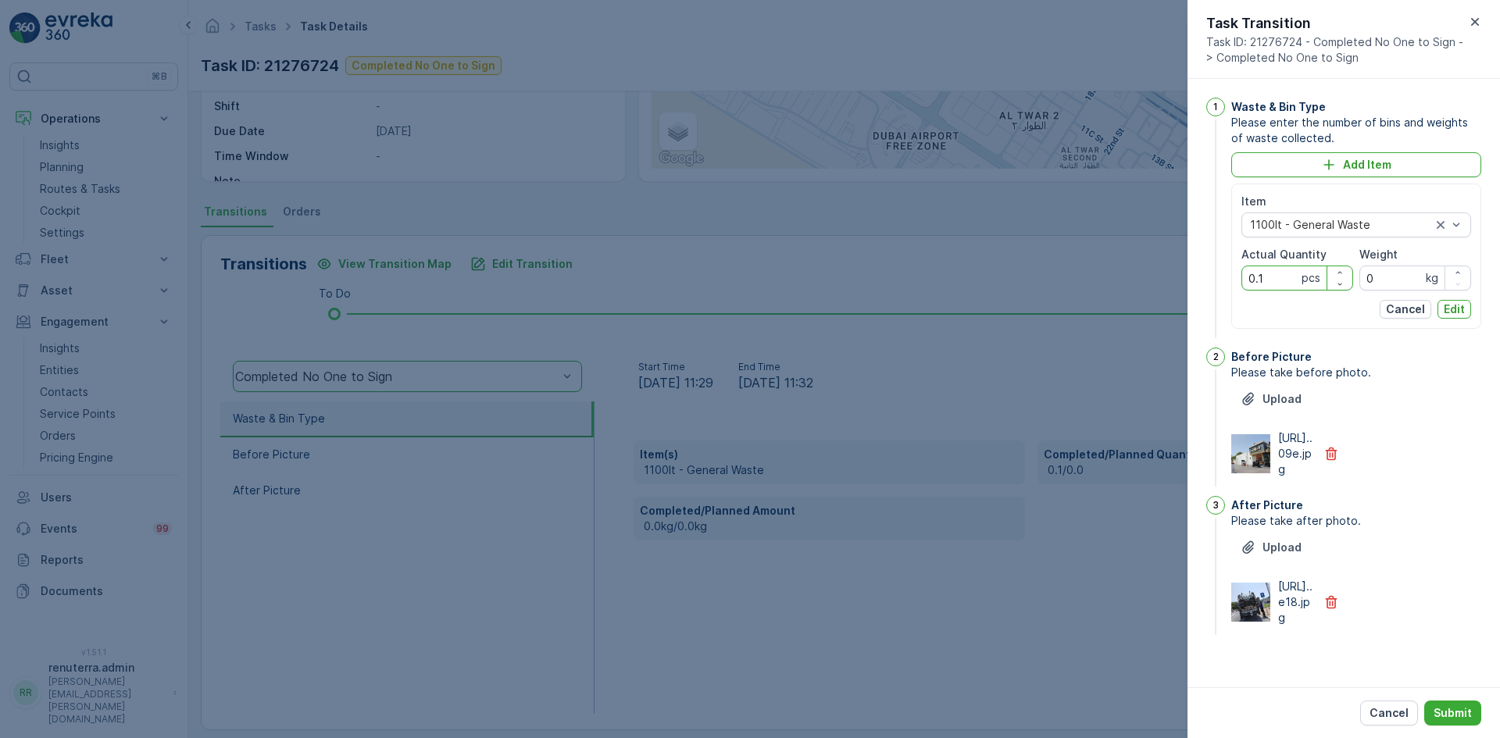
drag, startPoint x: 1275, startPoint y: 275, endPoint x: 1192, endPoint y: 291, distance: 84.3
click at [1191, 291] on div "1 Waste & Bin Type Please enter the number of bins and weights of waste collect…" at bounding box center [1344, 383] width 313 height 609
type Quantity "1"
click at [1444, 311] on p "Edit" at bounding box center [1454, 310] width 21 height 16
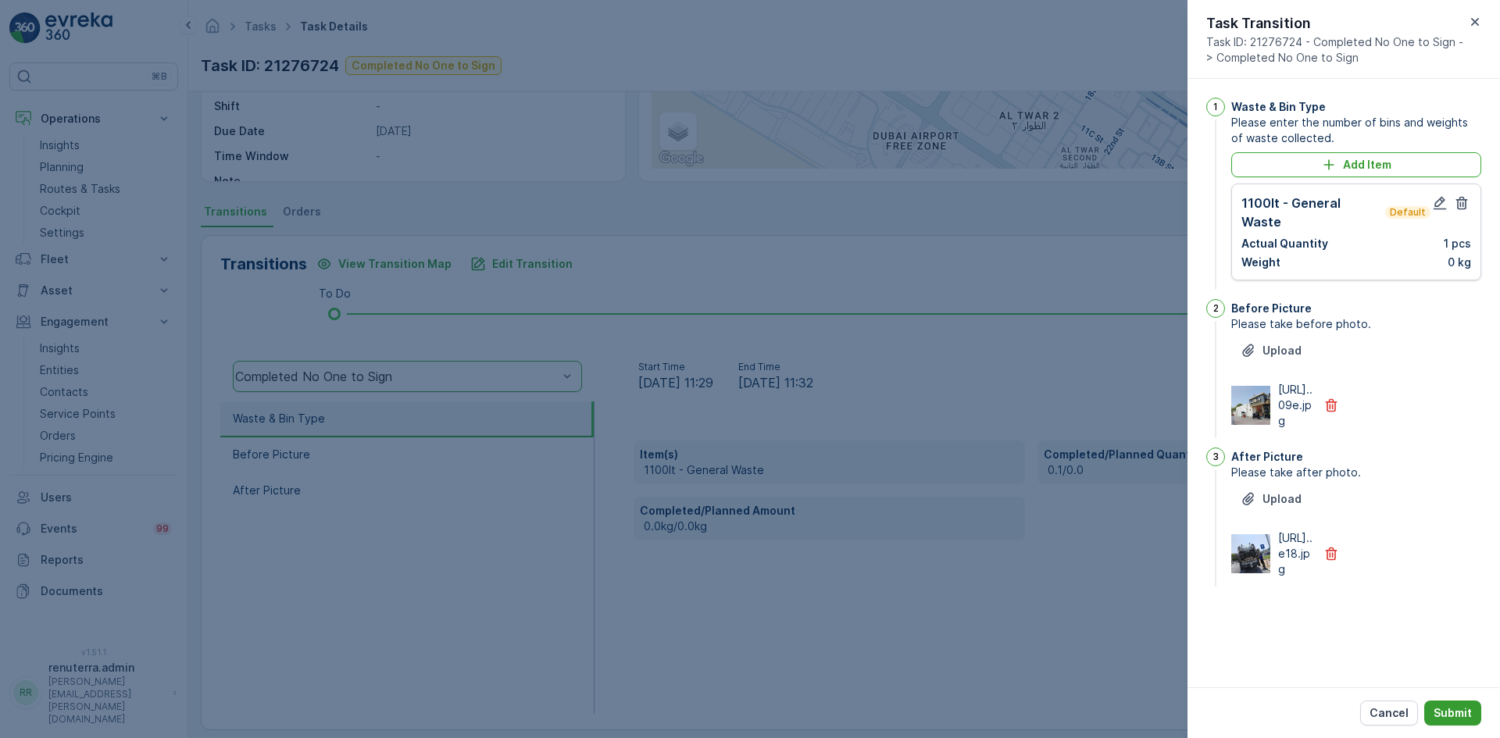
click at [1441, 707] on p "Submit" at bounding box center [1453, 714] width 38 height 16
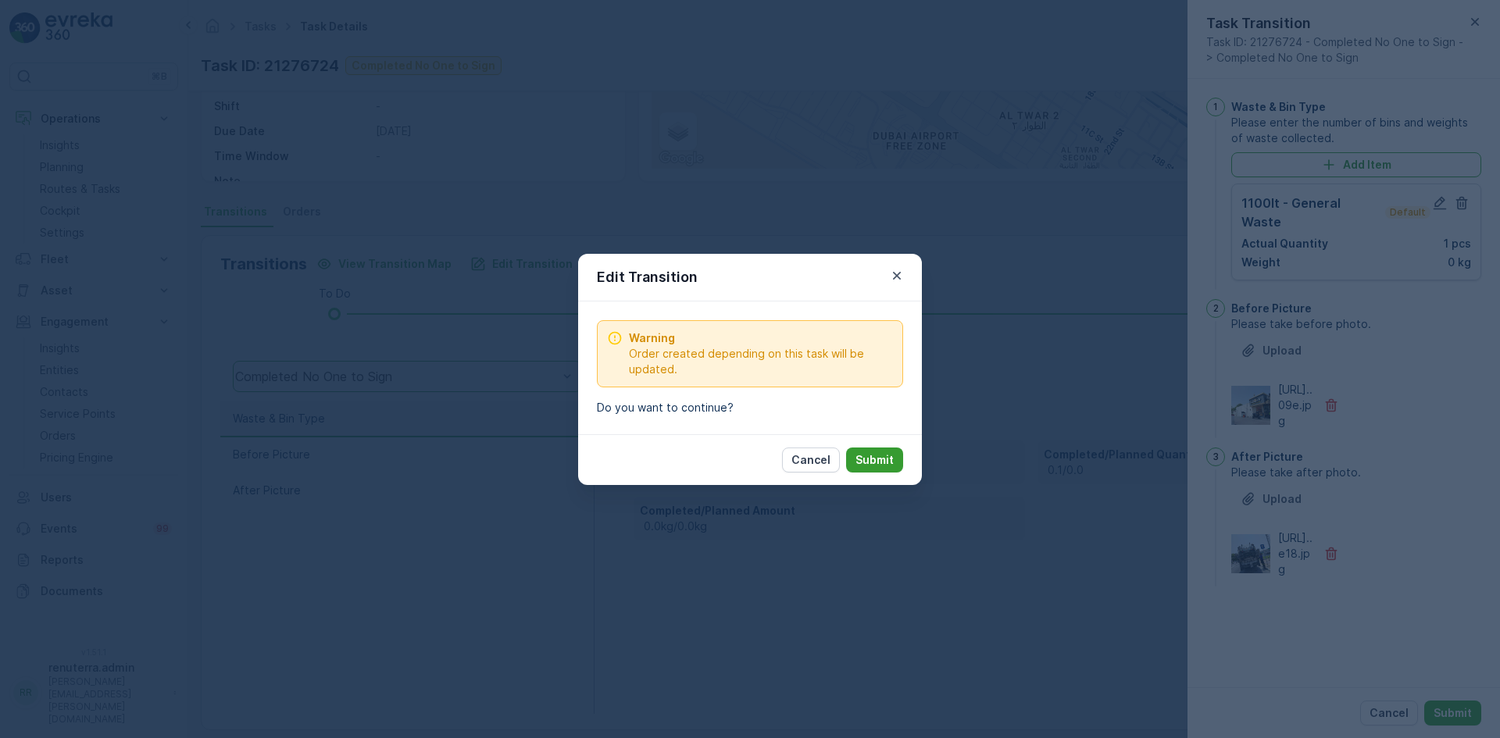
click at [879, 459] on p "Submit" at bounding box center [875, 460] width 38 height 16
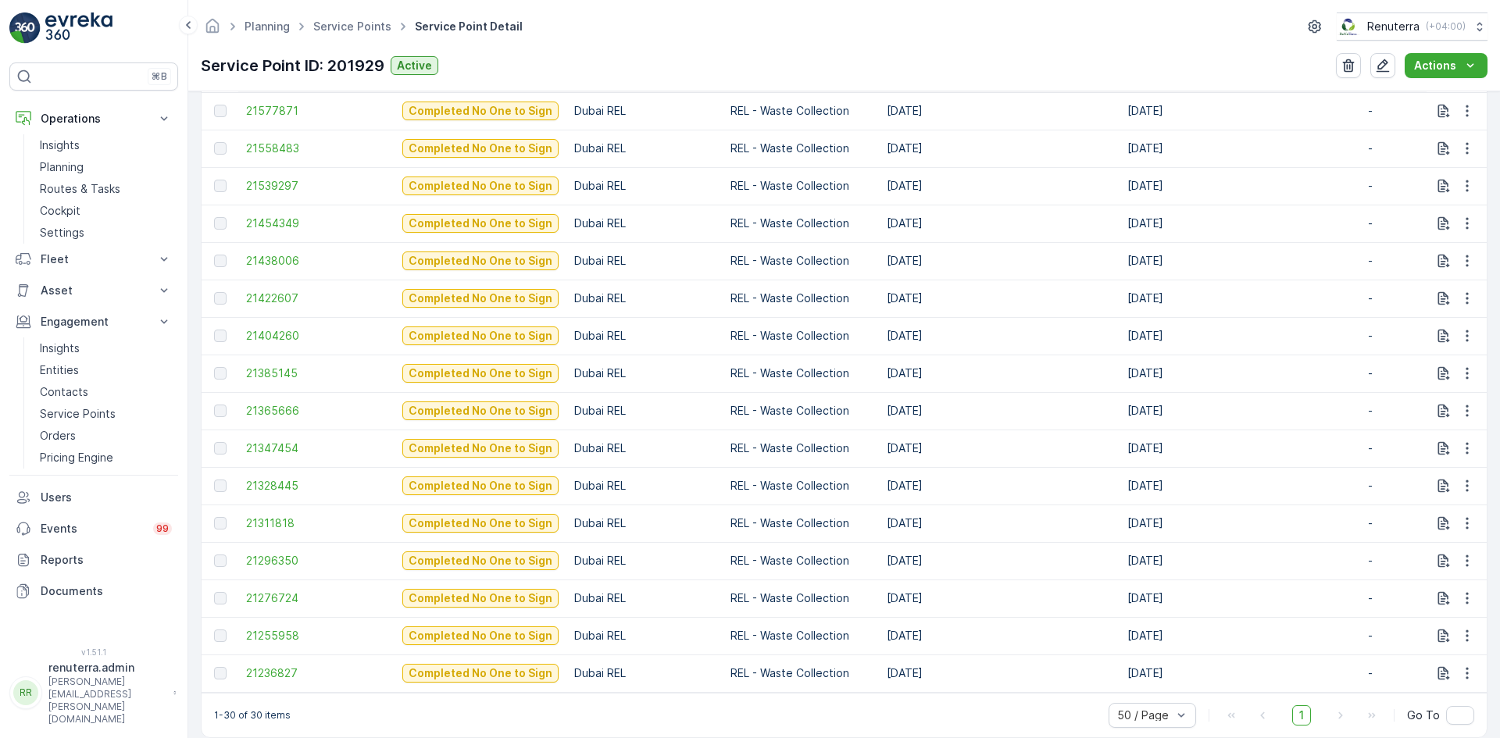
scroll to position [1107, 0]
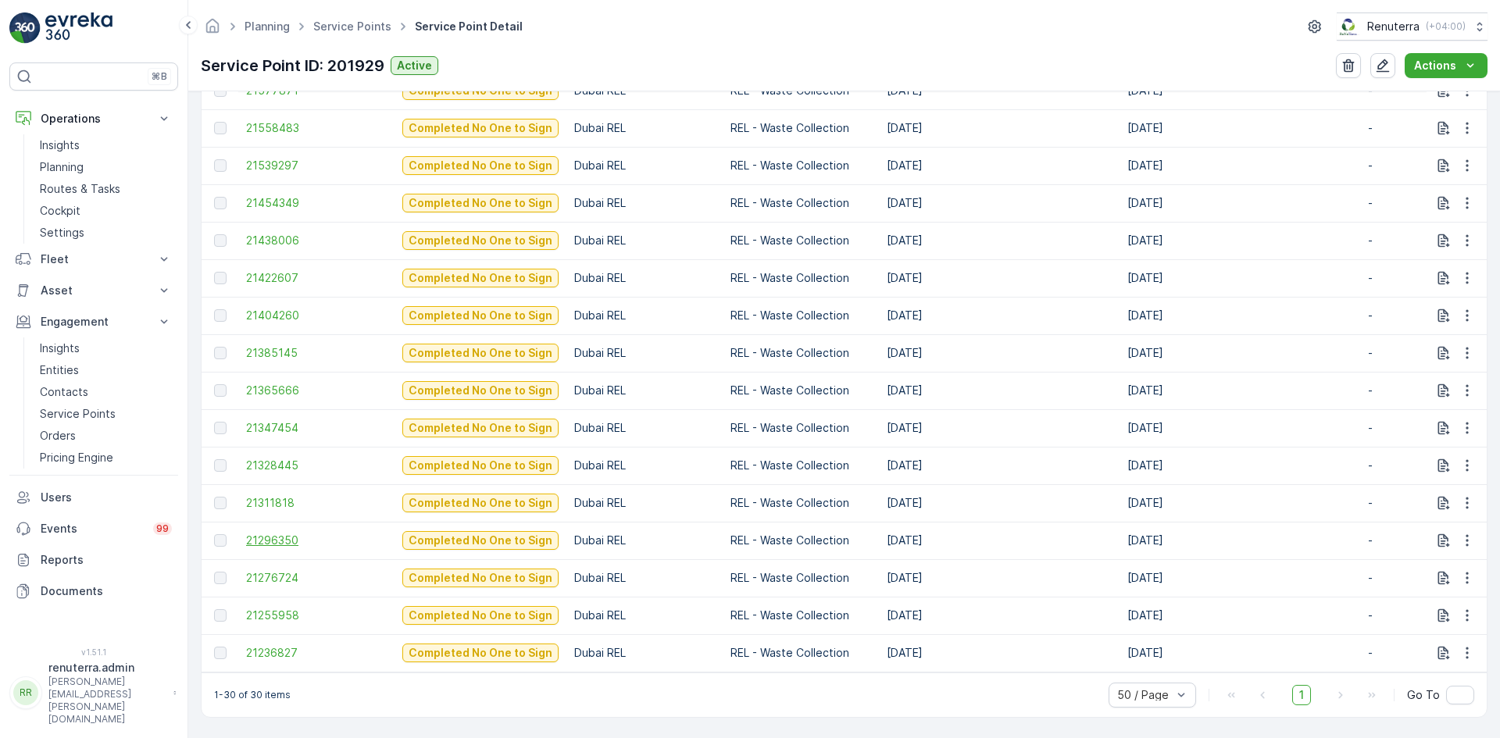
click at [267, 537] on span "21296350" at bounding box center [316, 541] width 141 height 16
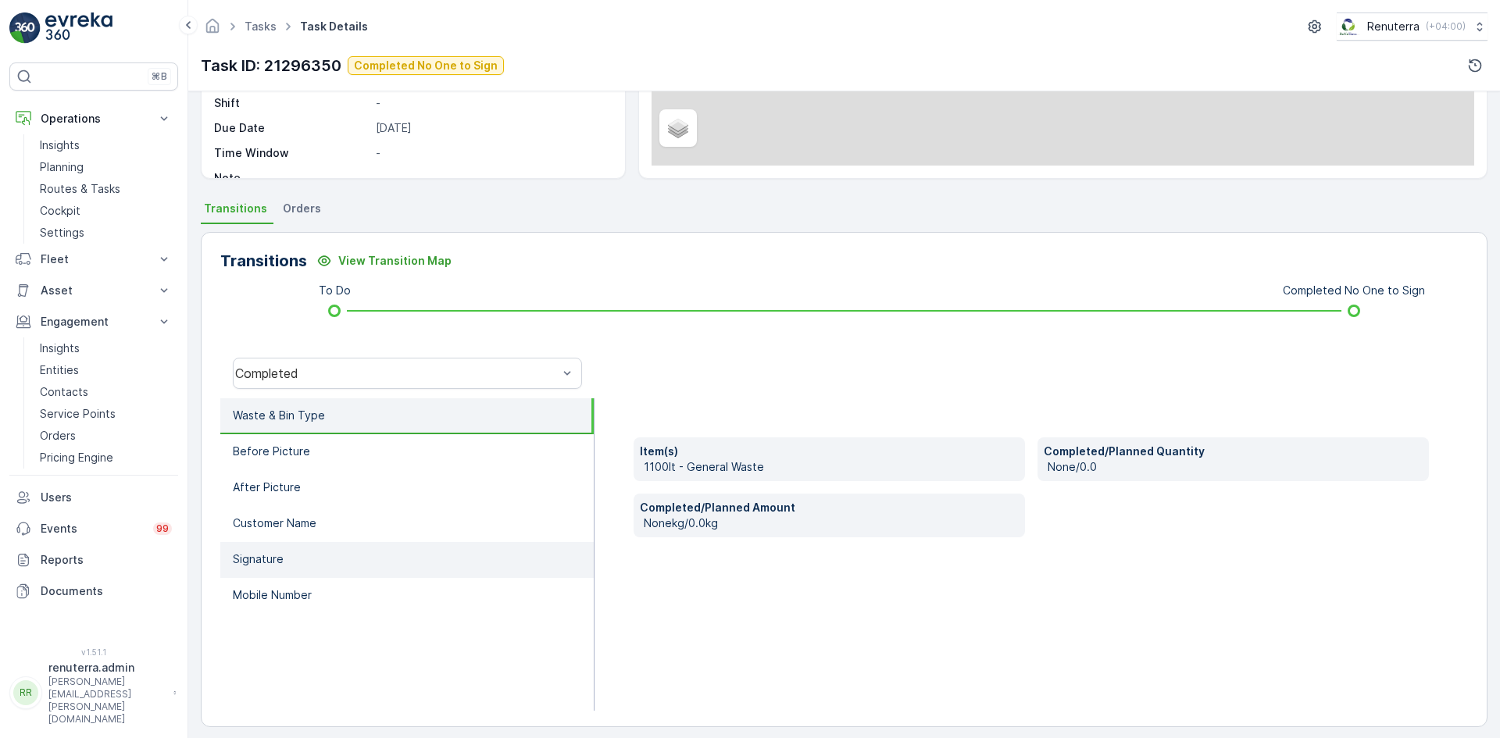
scroll to position [247, 0]
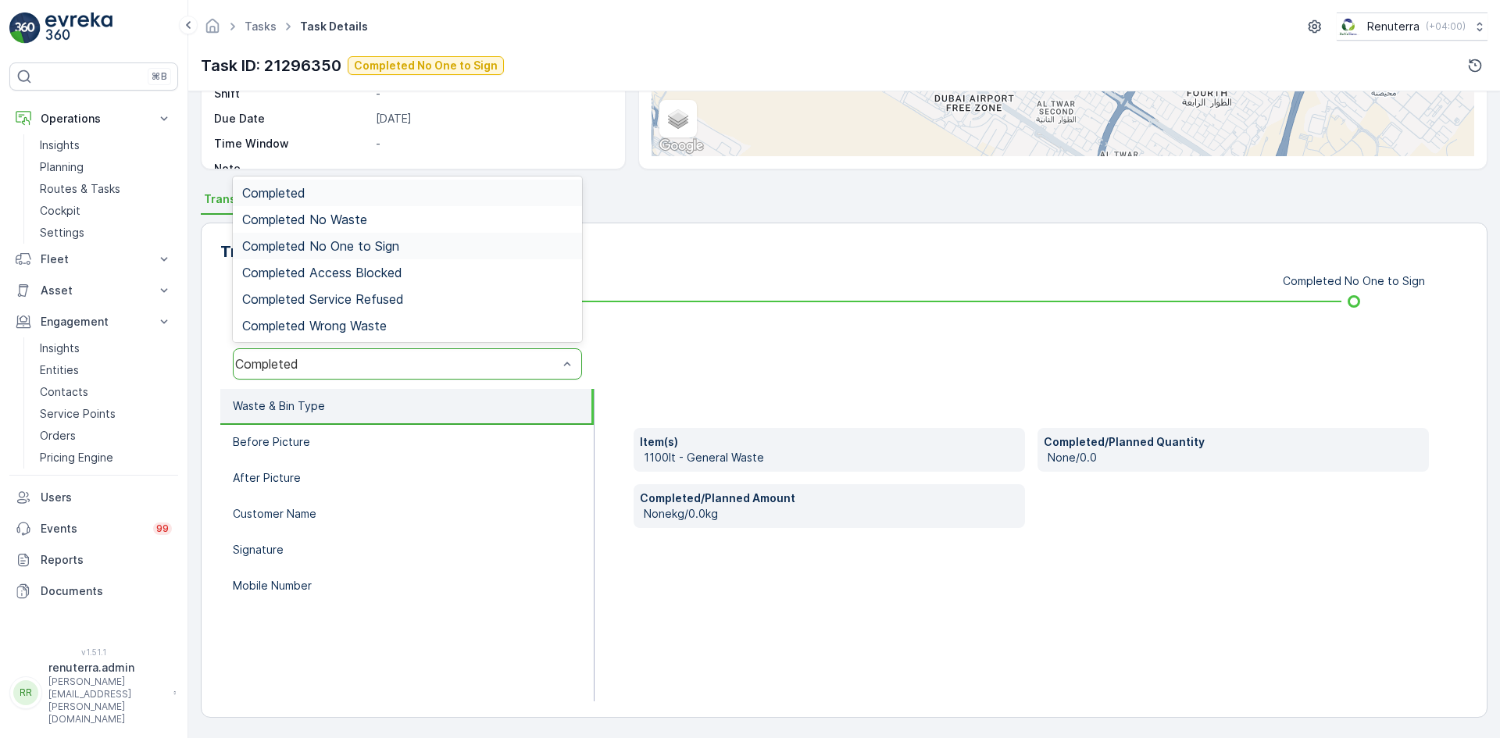
click at [389, 250] on span "Completed No One to Sign" at bounding box center [320, 246] width 157 height 14
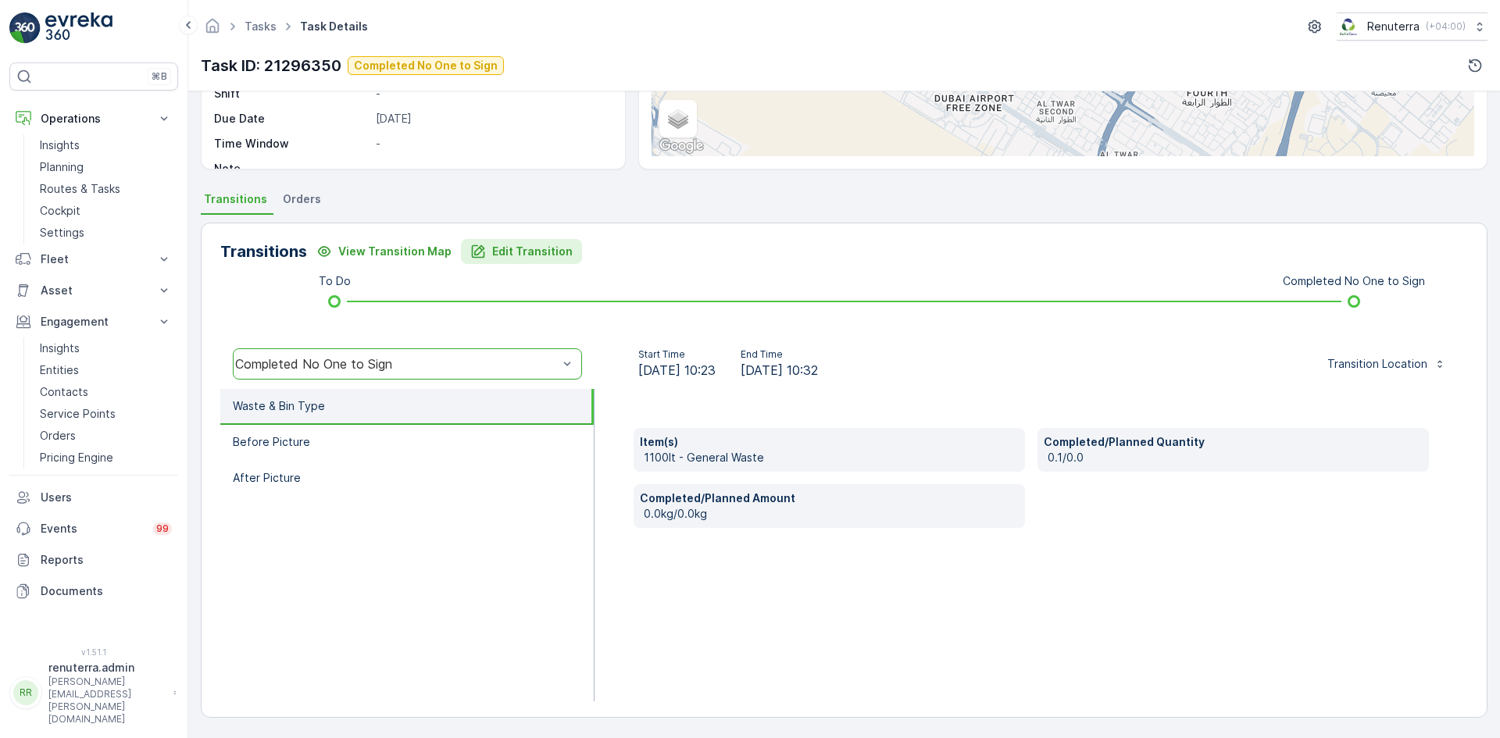
click at [508, 257] on p "Edit Transition" at bounding box center [532, 252] width 80 height 16
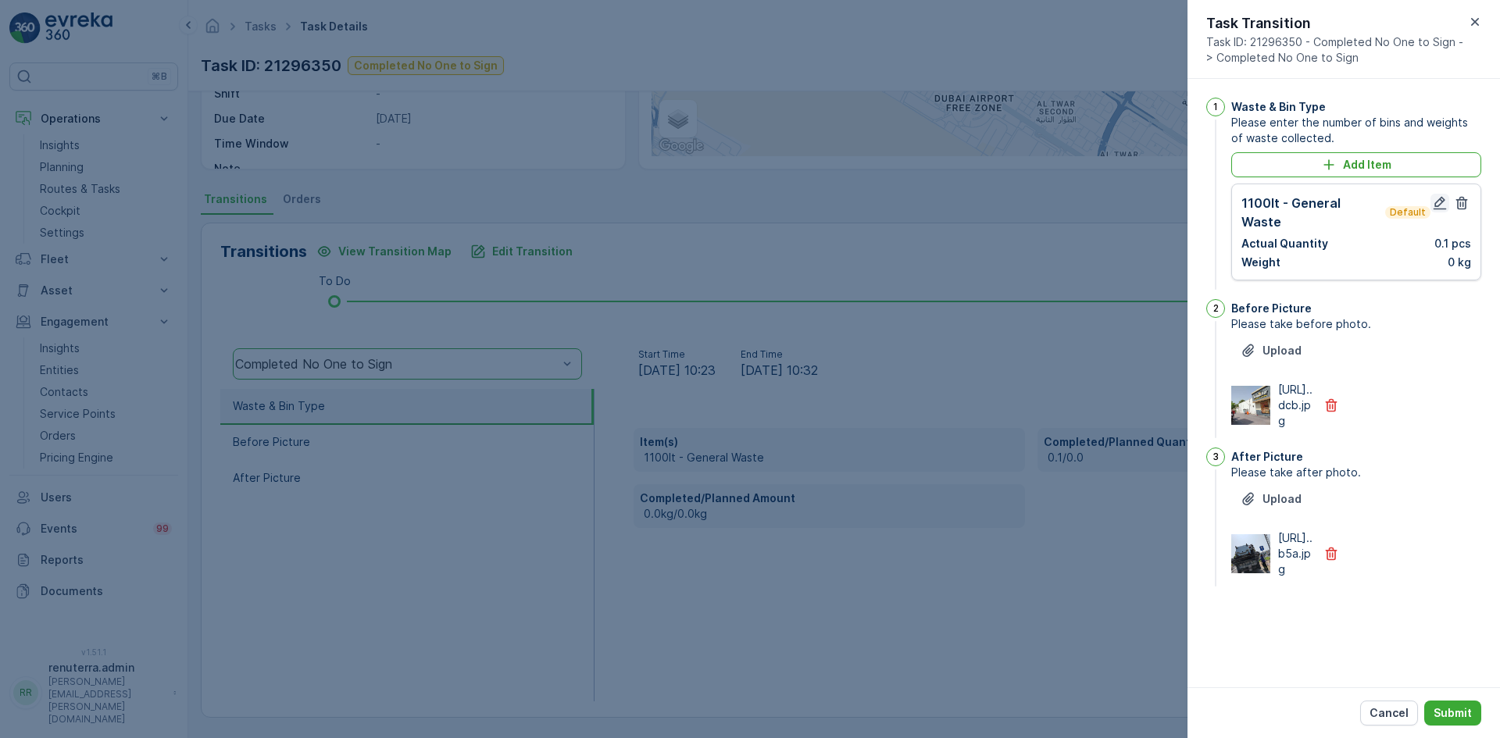
click at [1435, 206] on icon "button" at bounding box center [1440, 203] width 13 height 13
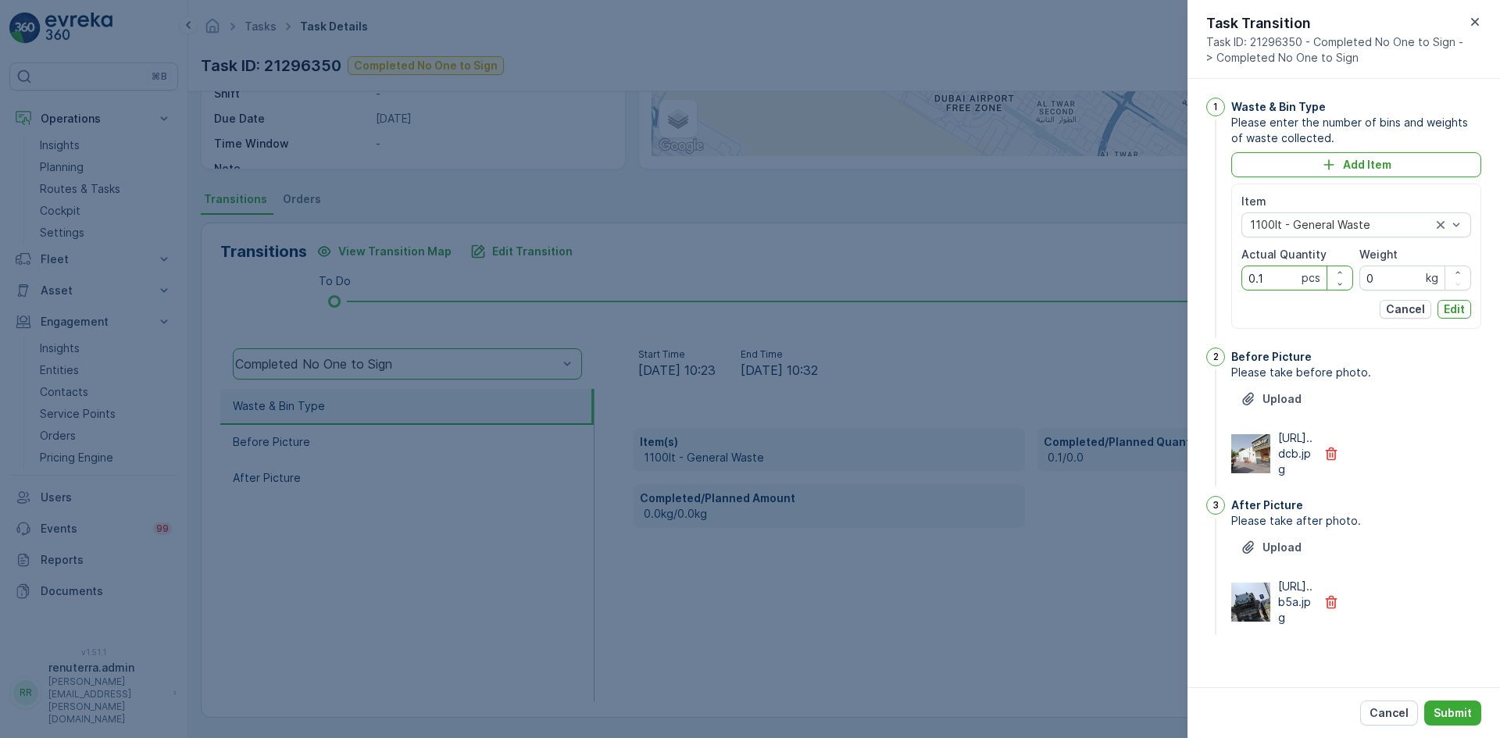
drag, startPoint x: 1253, startPoint y: 283, endPoint x: 1192, endPoint y: 291, distance: 61.5
click at [1192, 290] on div "1 Waste & Bin Type Please enter the number of bins and weights of waste collect…" at bounding box center [1344, 383] width 313 height 609
type Quantity "1"
click at [1439, 313] on button "Edit" at bounding box center [1455, 309] width 34 height 19
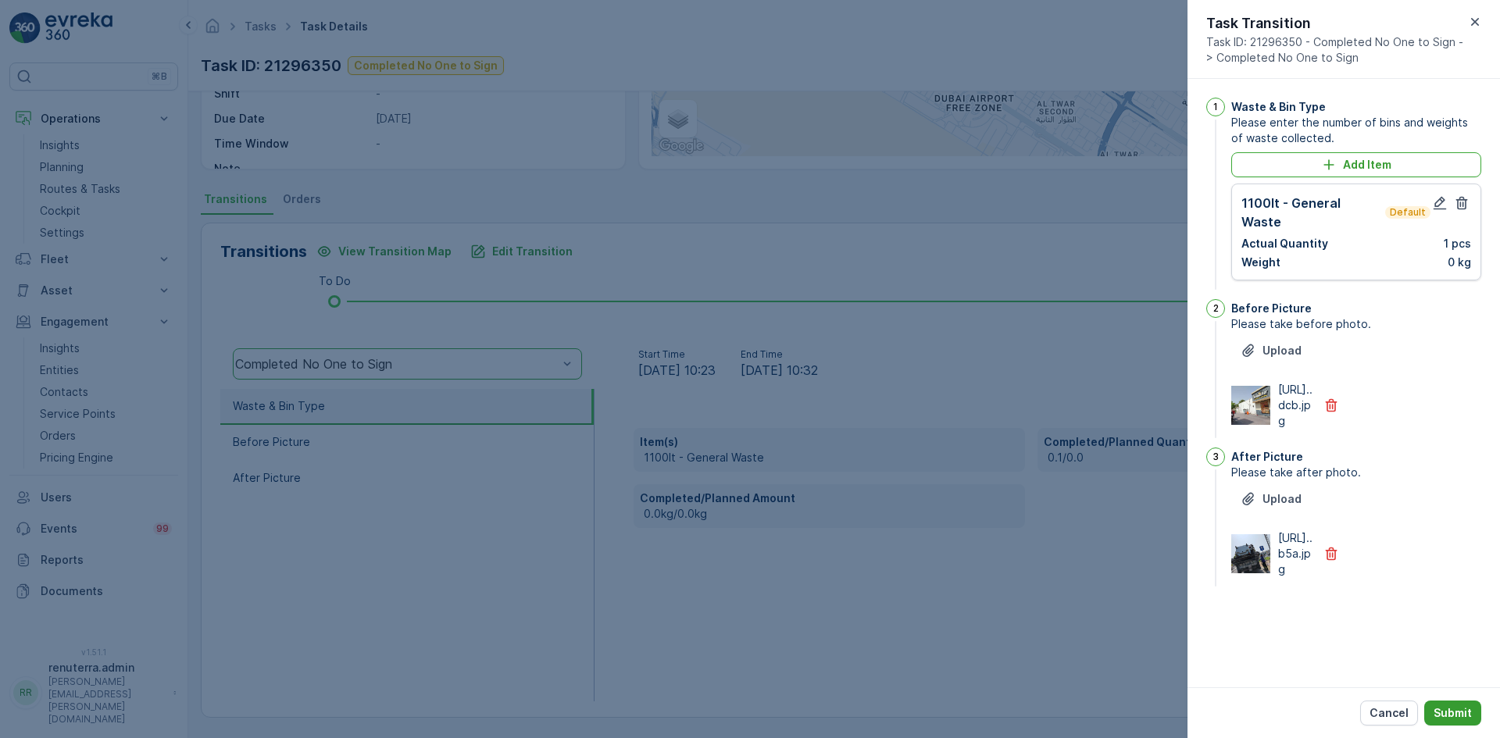
drag, startPoint x: 1452, startPoint y: 728, endPoint x: 1451, endPoint y: 717, distance: 11.0
click at [1451, 720] on div "Cancel Submit" at bounding box center [1344, 713] width 313 height 51
click at [1460, 715] on p "Submit" at bounding box center [1453, 714] width 38 height 16
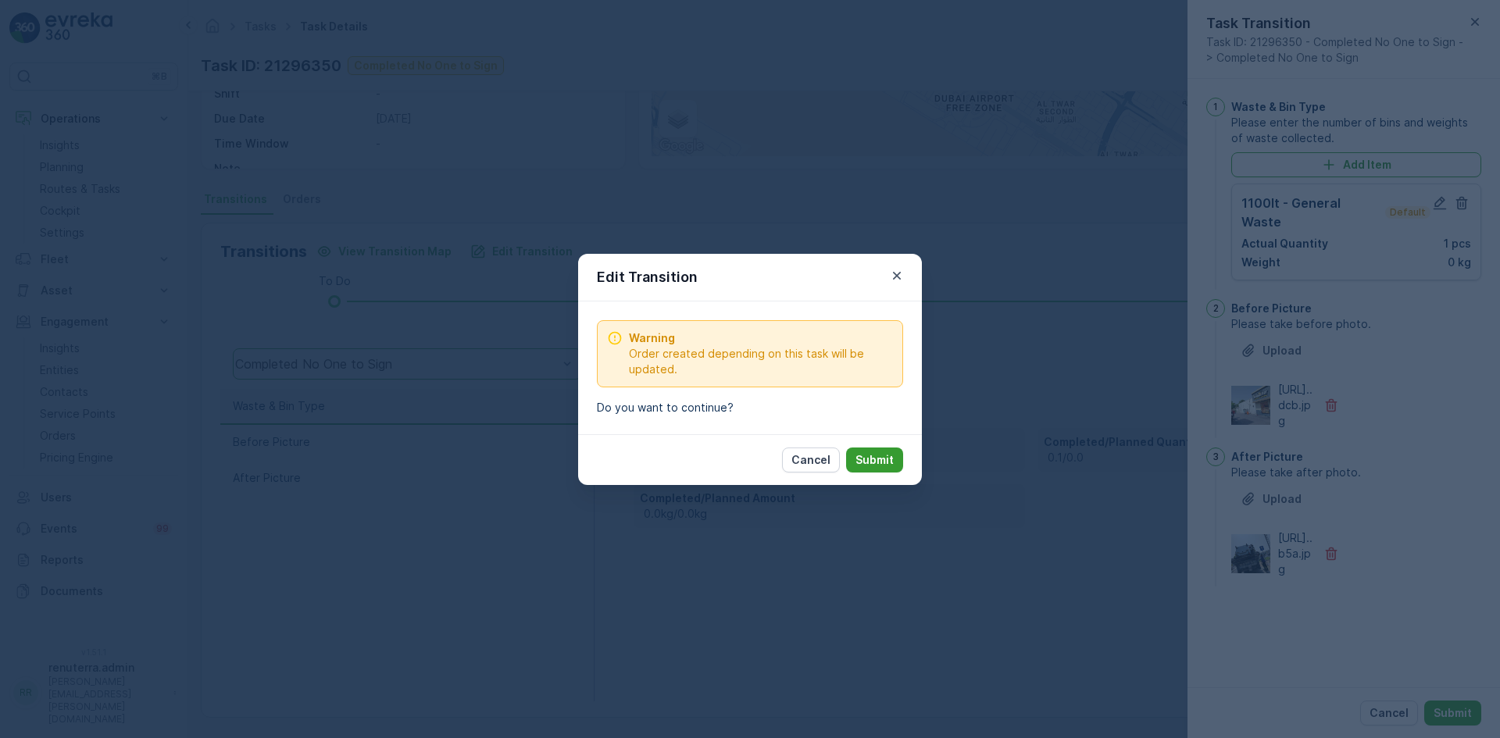
click at [877, 465] on p "Submit" at bounding box center [875, 460] width 38 height 16
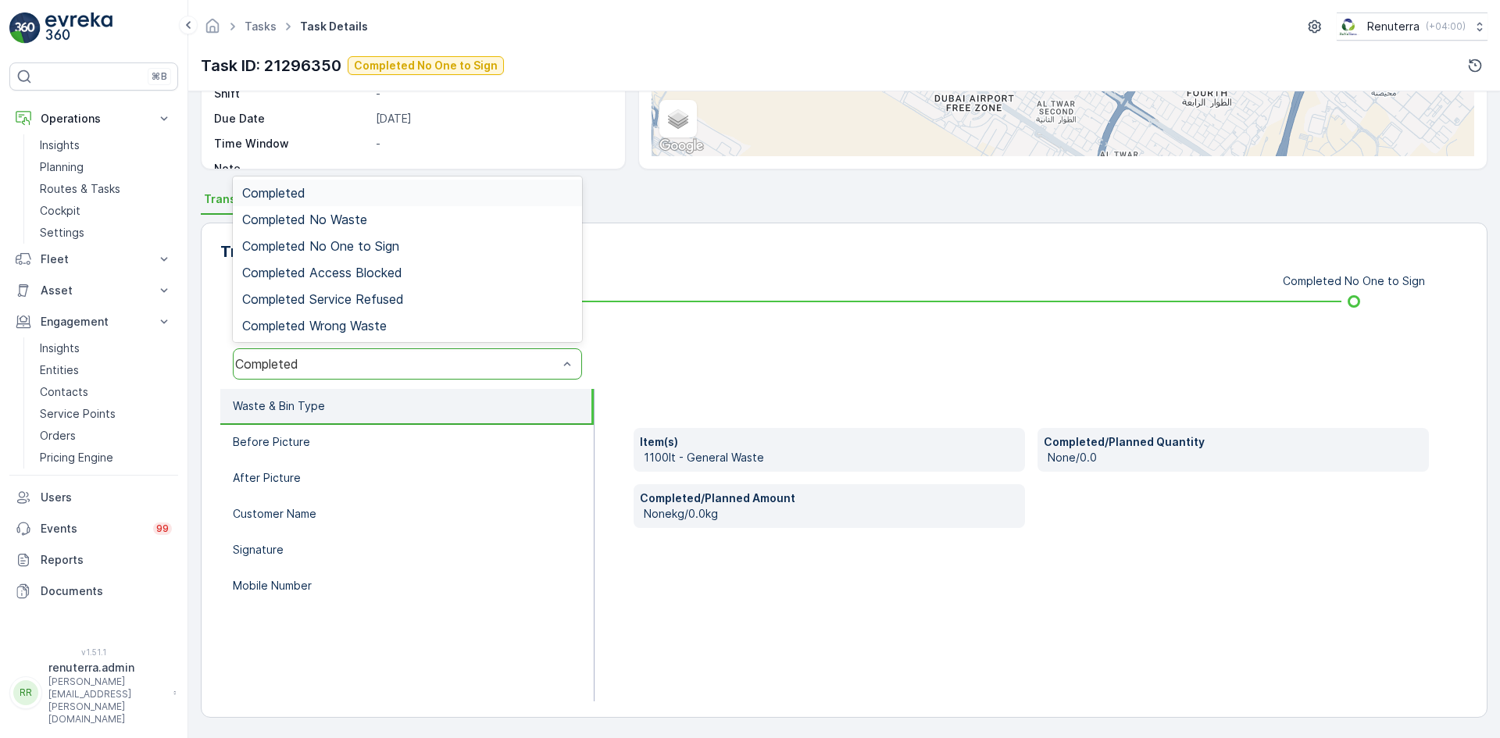
click at [447, 359] on div "Completed" at bounding box center [396, 364] width 323 height 14
click at [484, 245] on div "Completed No One to Sign" at bounding box center [407, 246] width 331 height 14
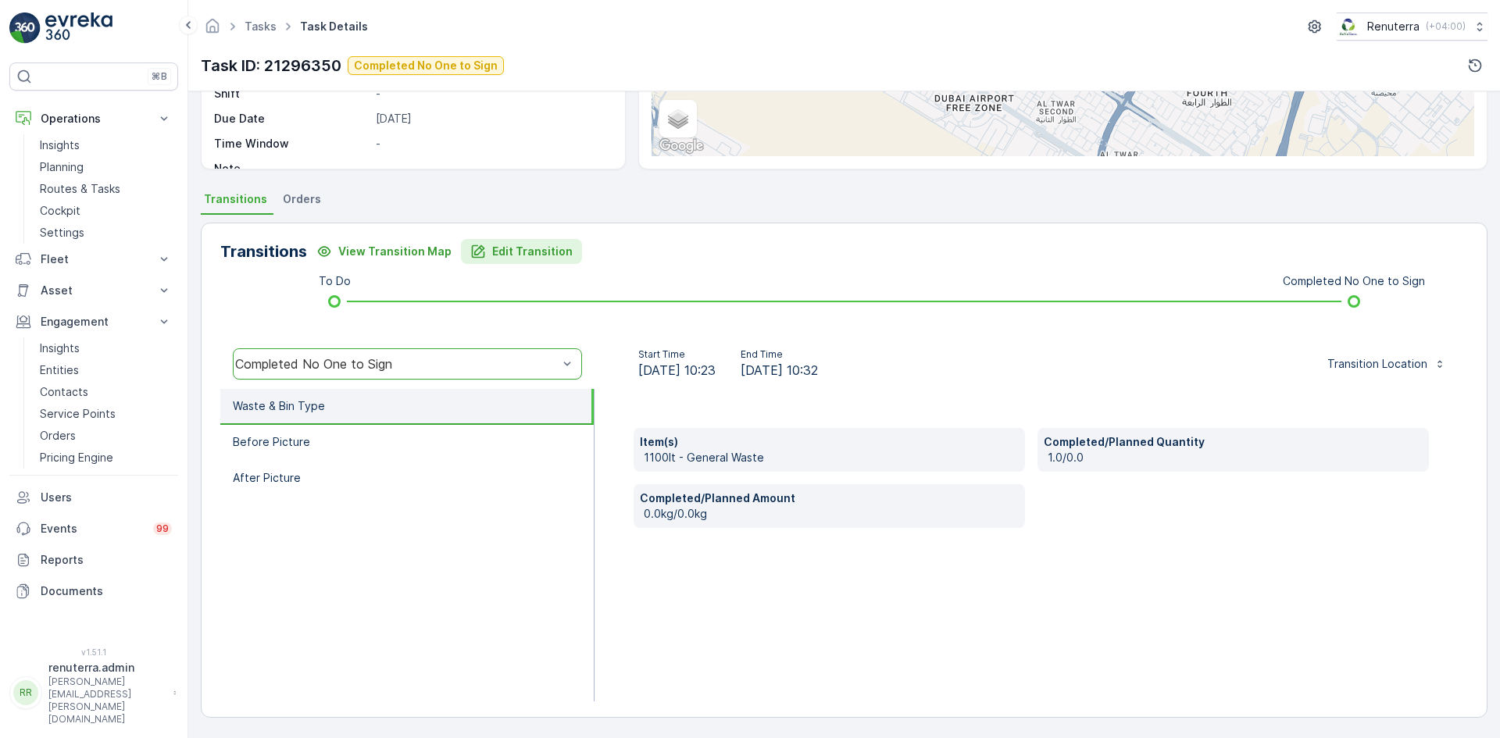
click at [492, 252] on p "Edit Transition" at bounding box center [532, 252] width 80 height 16
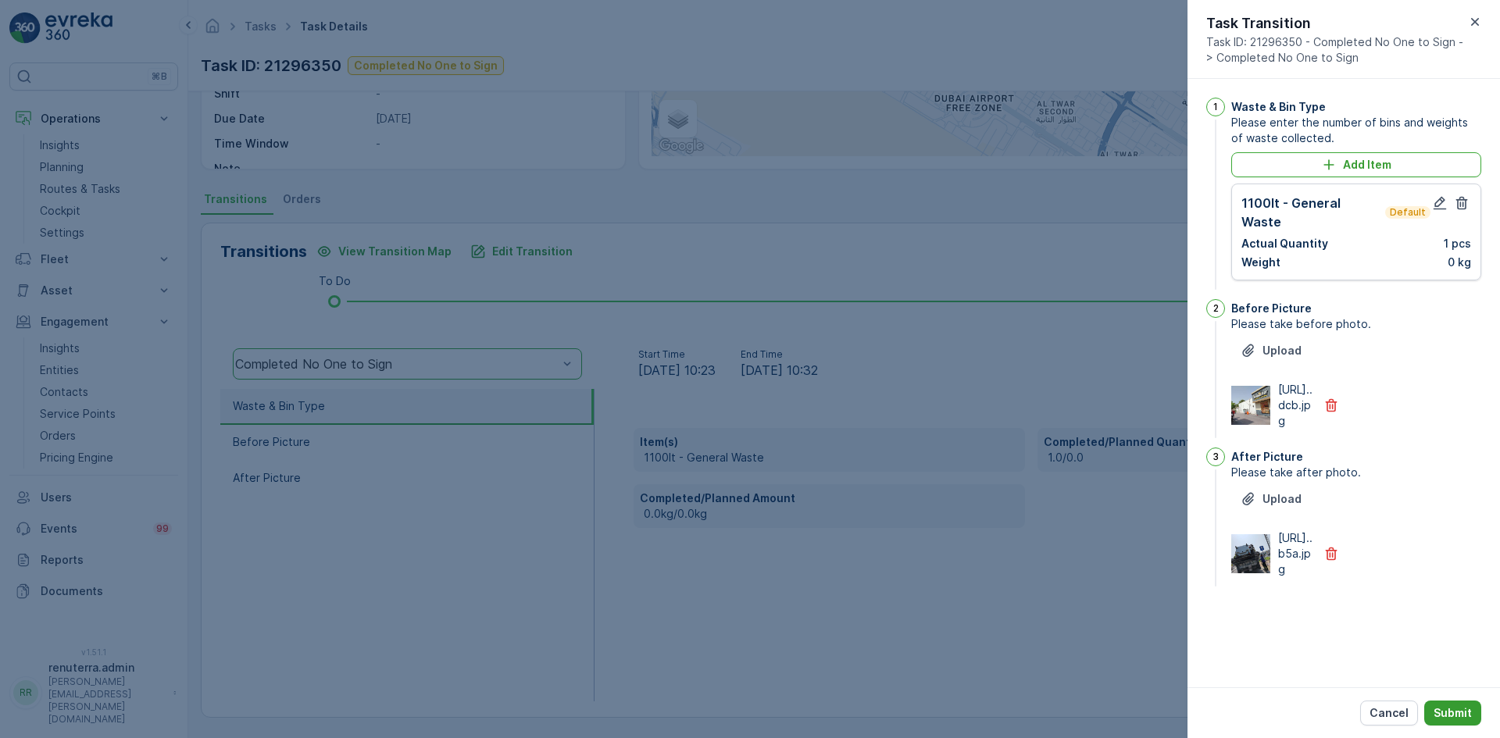
click at [1464, 717] on p "Submit" at bounding box center [1453, 714] width 38 height 16
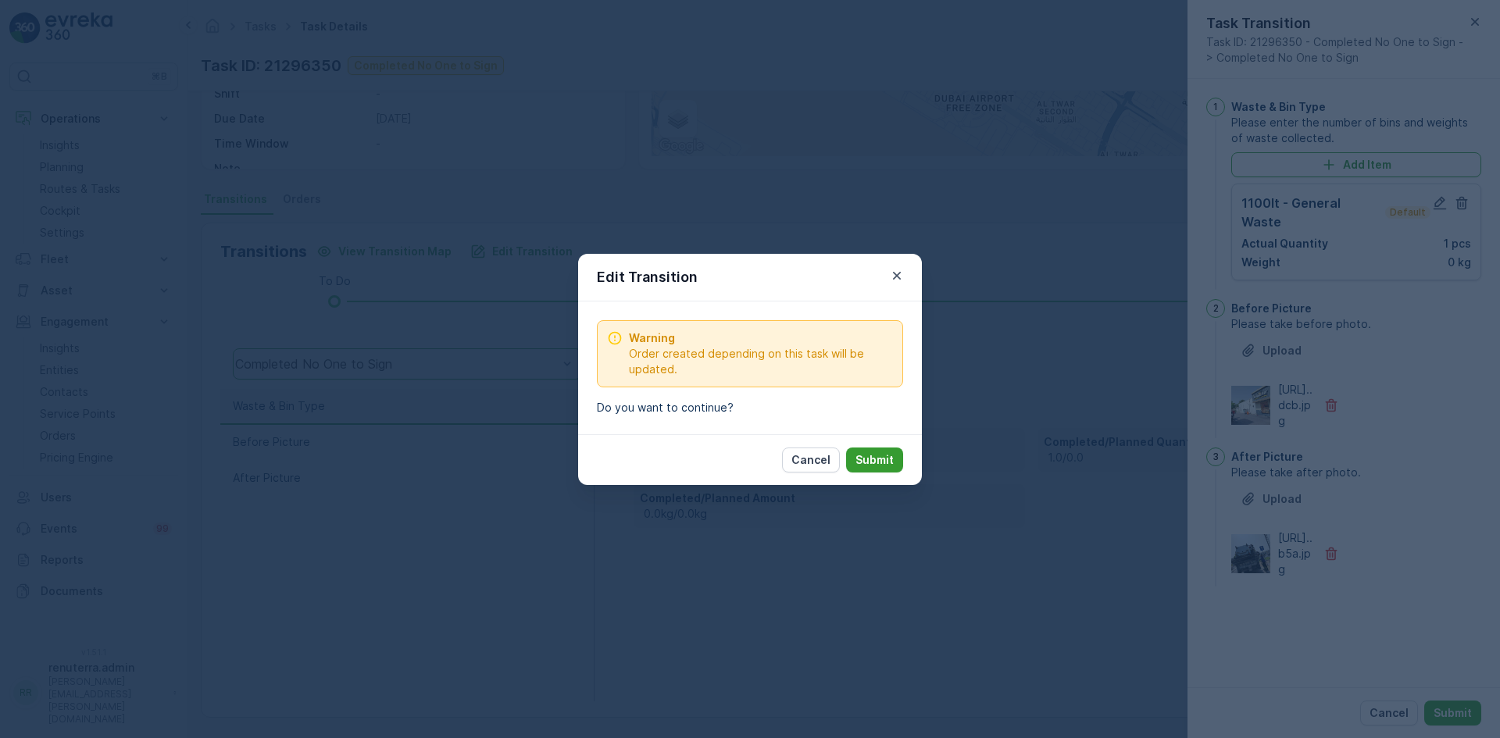
click at [880, 463] on p "Submit" at bounding box center [875, 460] width 38 height 16
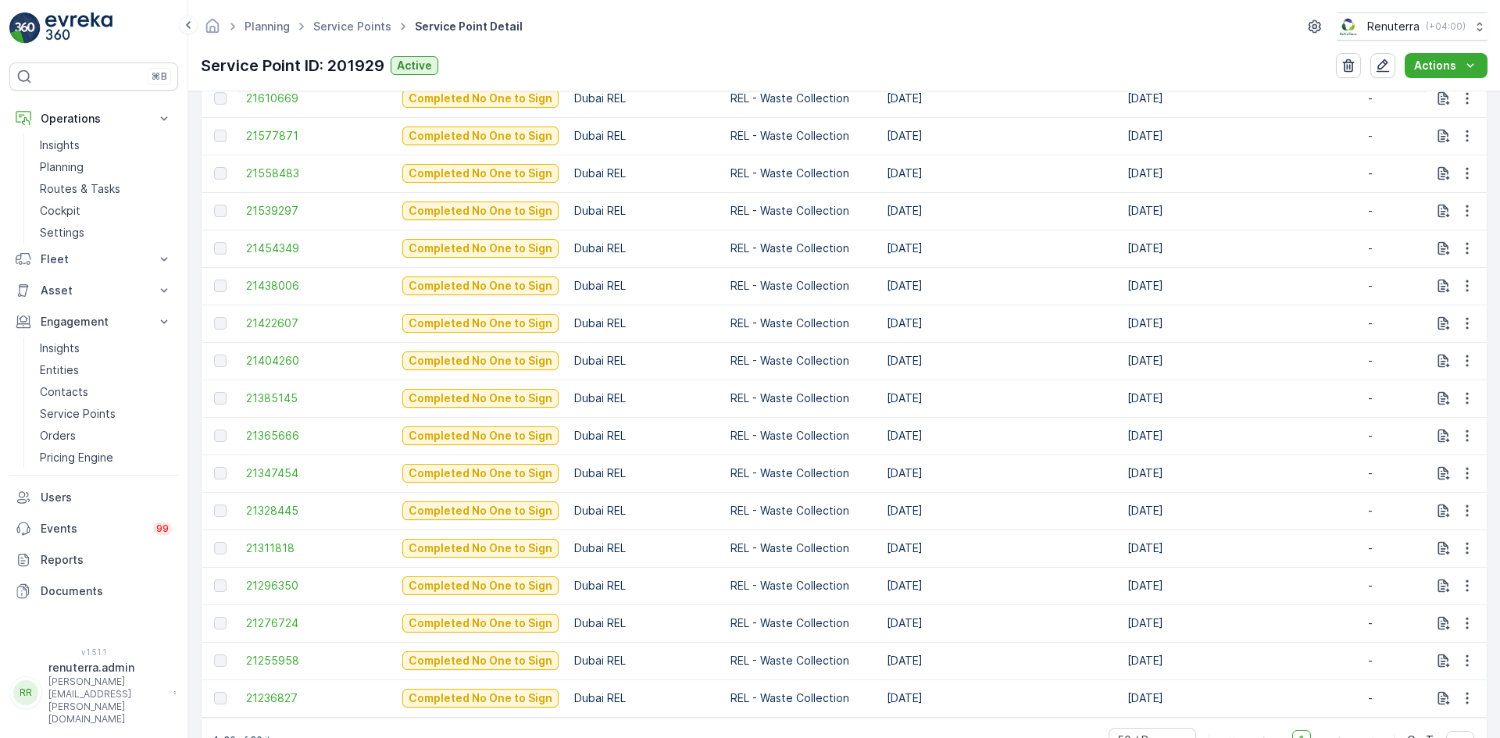
scroll to position [1107, 0]
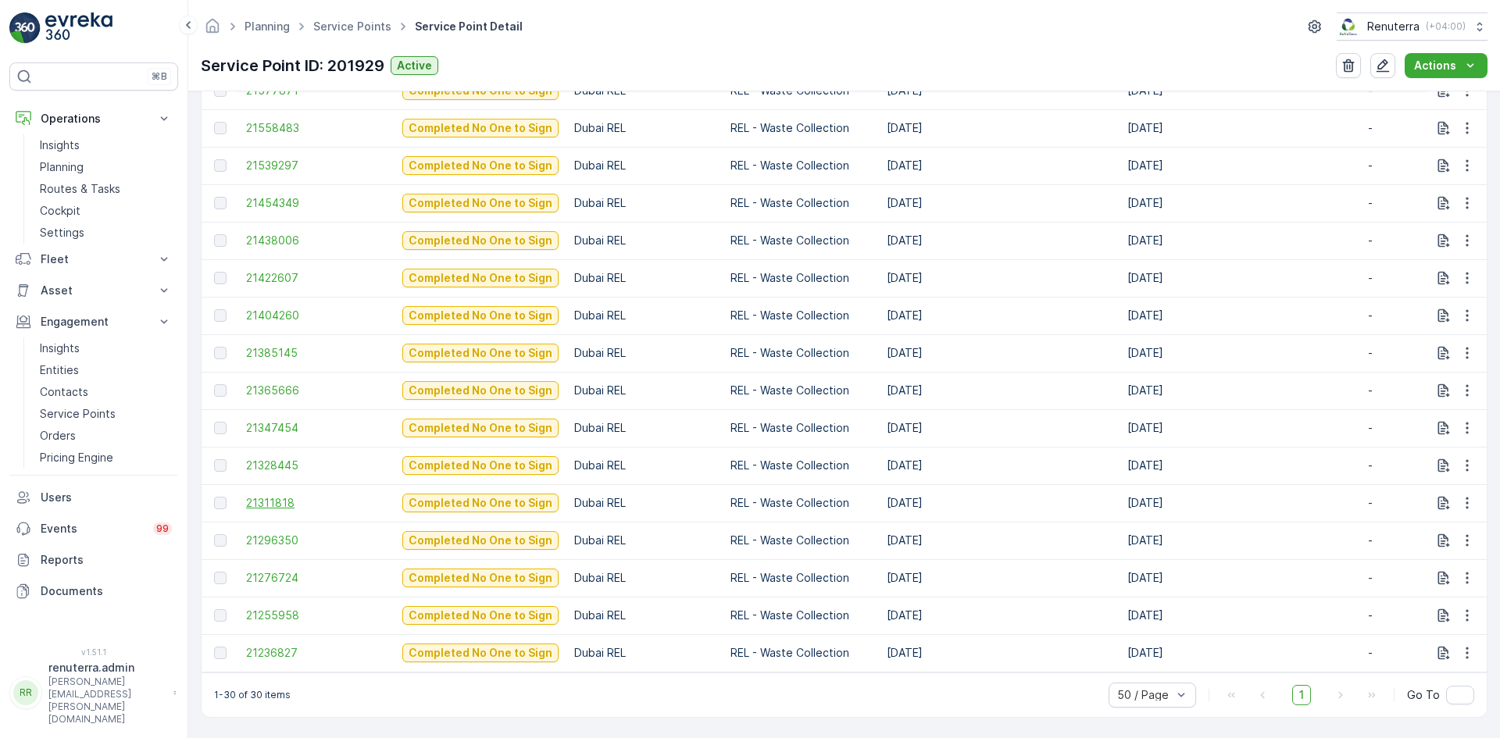
click at [270, 496] on span "21311818" at bounding box center [316, 503] width 141 height 16
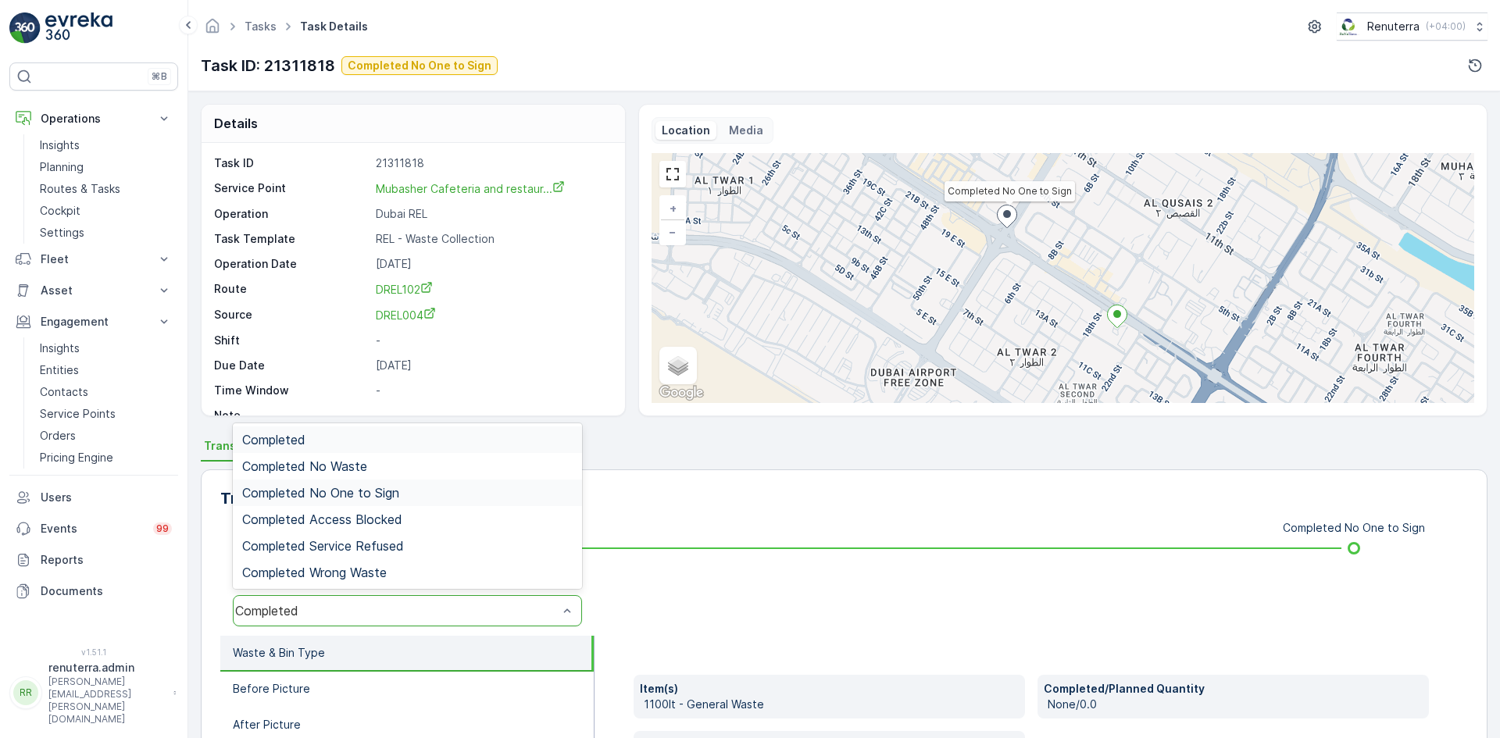
click at [359, 495] on span "Completed No One to Sign" at bounding box center [320, 493] width 157 height 14
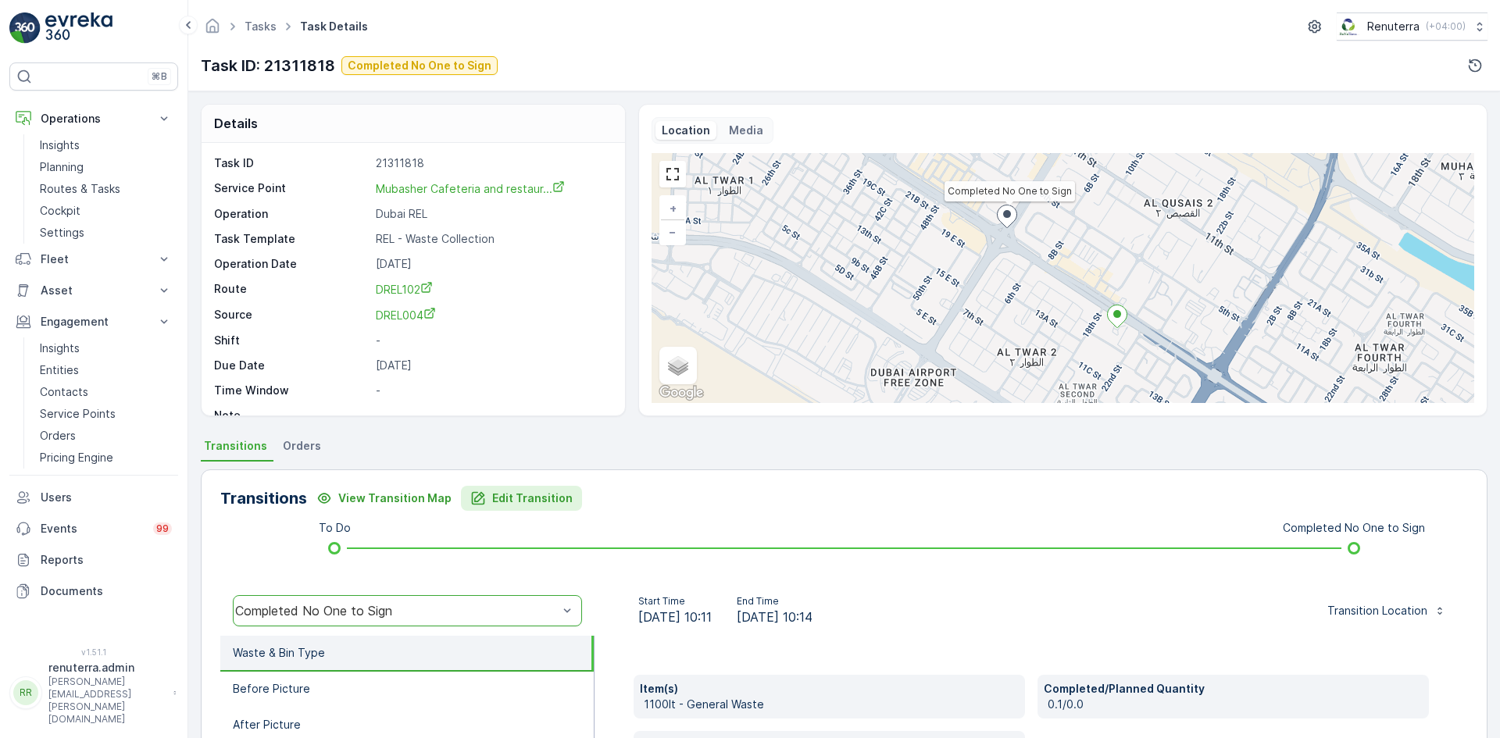
click at [506, 495] on p "Edit Transition" at bounding box center [532, 499] width 80 height 16
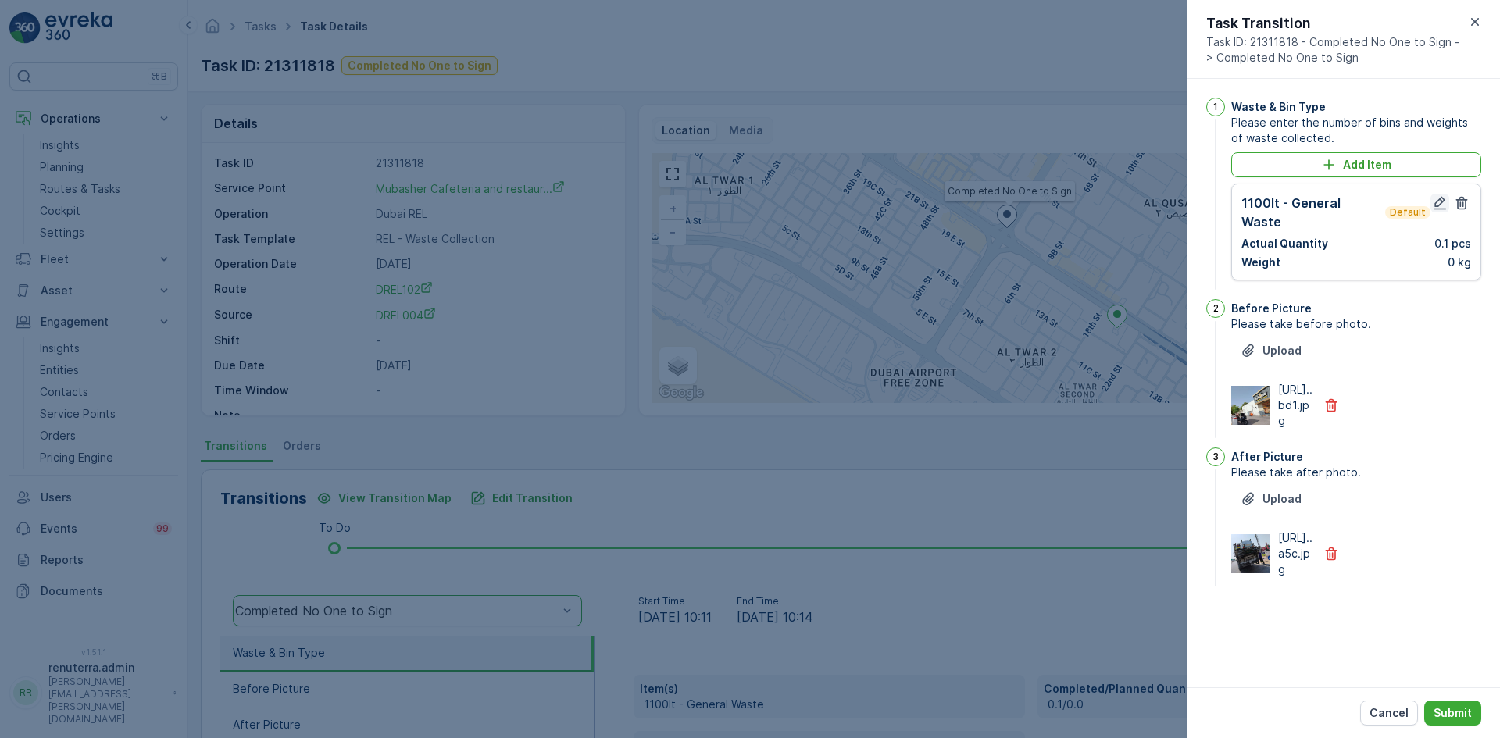
click at [1439, 195] on icon "button" at bounding box center [1440, 203] width 16 height 16
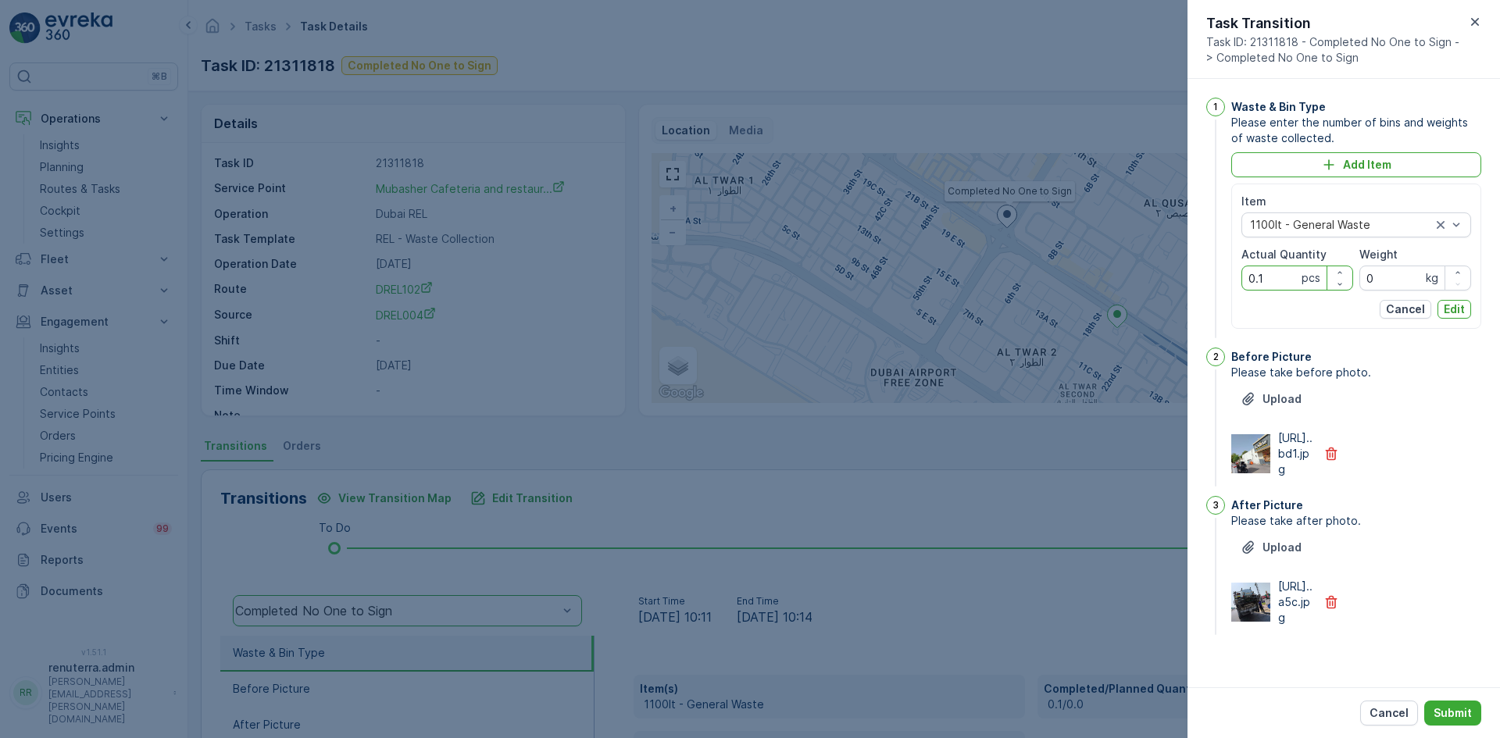
drag, startPoint x: 1281, startPoint y: 273, endPoint x: 1239, endPoint y: 280, distance: 42.7
click at [1239, 280] on div "Item 1100lt - General Waste Actual Quantity 0.1 pcs Weight 0 kg Cancel Edit" at bounding box center [1357, 256] width 250 height 145
type Quantity "1"
click at [1446, 312] on p "Edit" at bounding box center [1454, 310] width 21 height 16
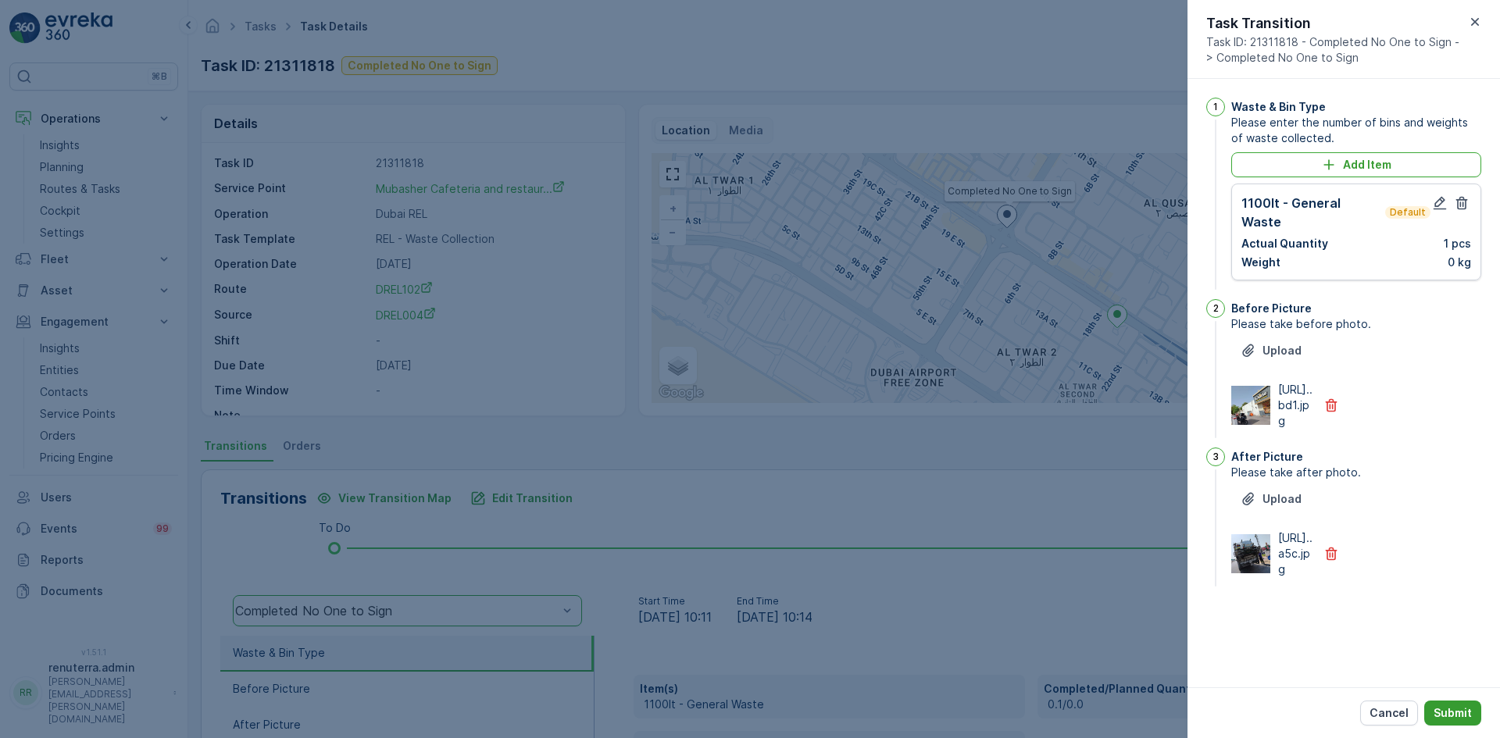
click at [1446, 708] on p "Submit" at bounding box center [1453, 714] width 38 height 16
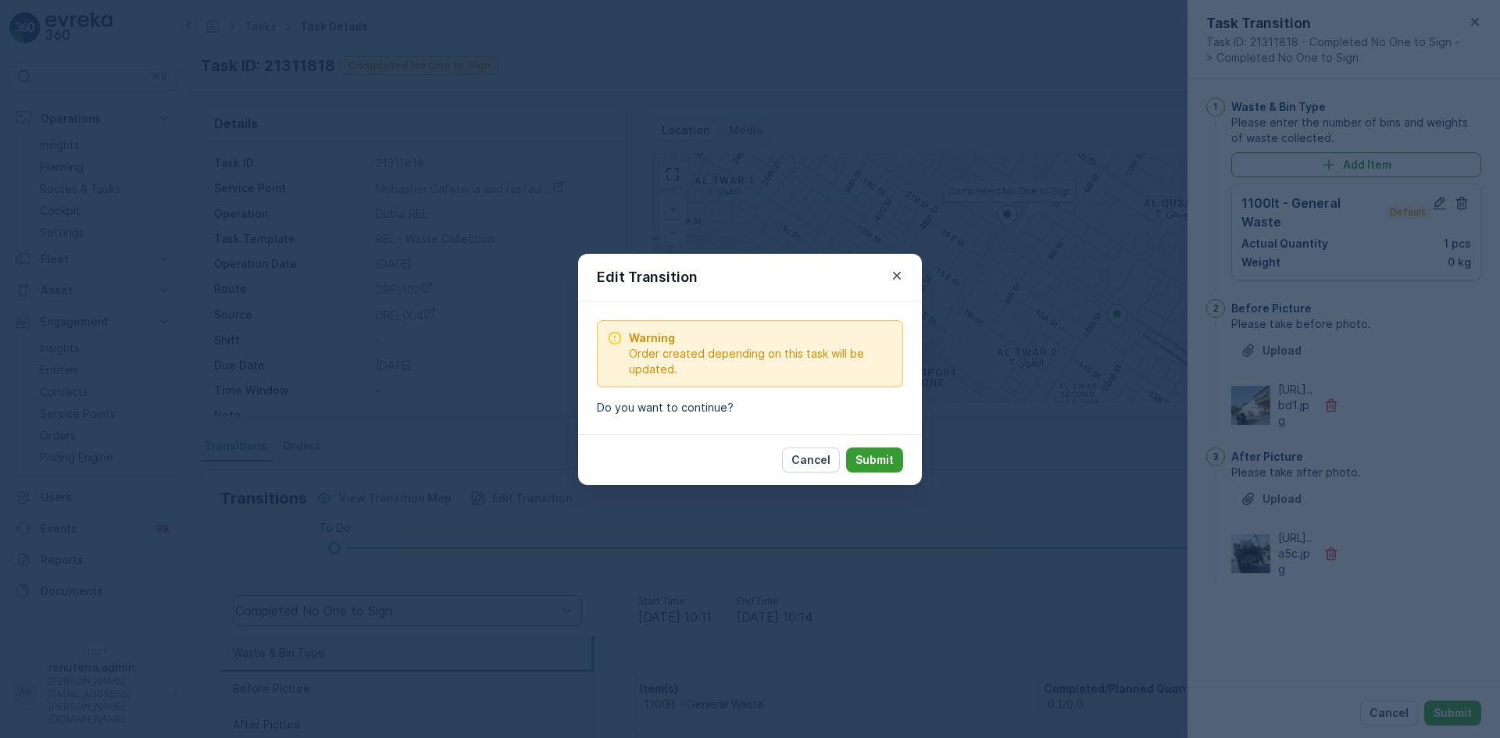
click at [864, 448] on button "Submit" at bounding box center [874, 460] width 57 height 25
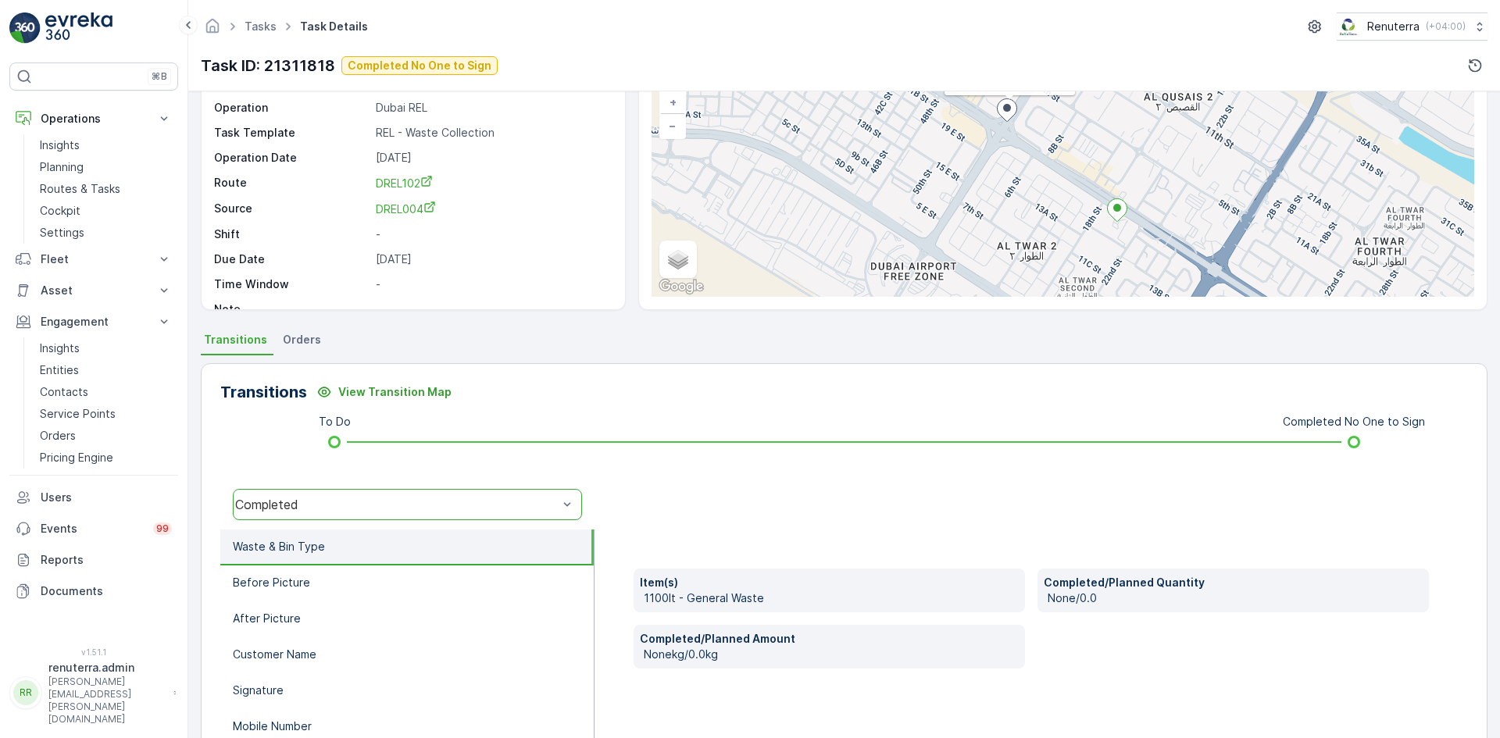
scroll to position [234, 0]
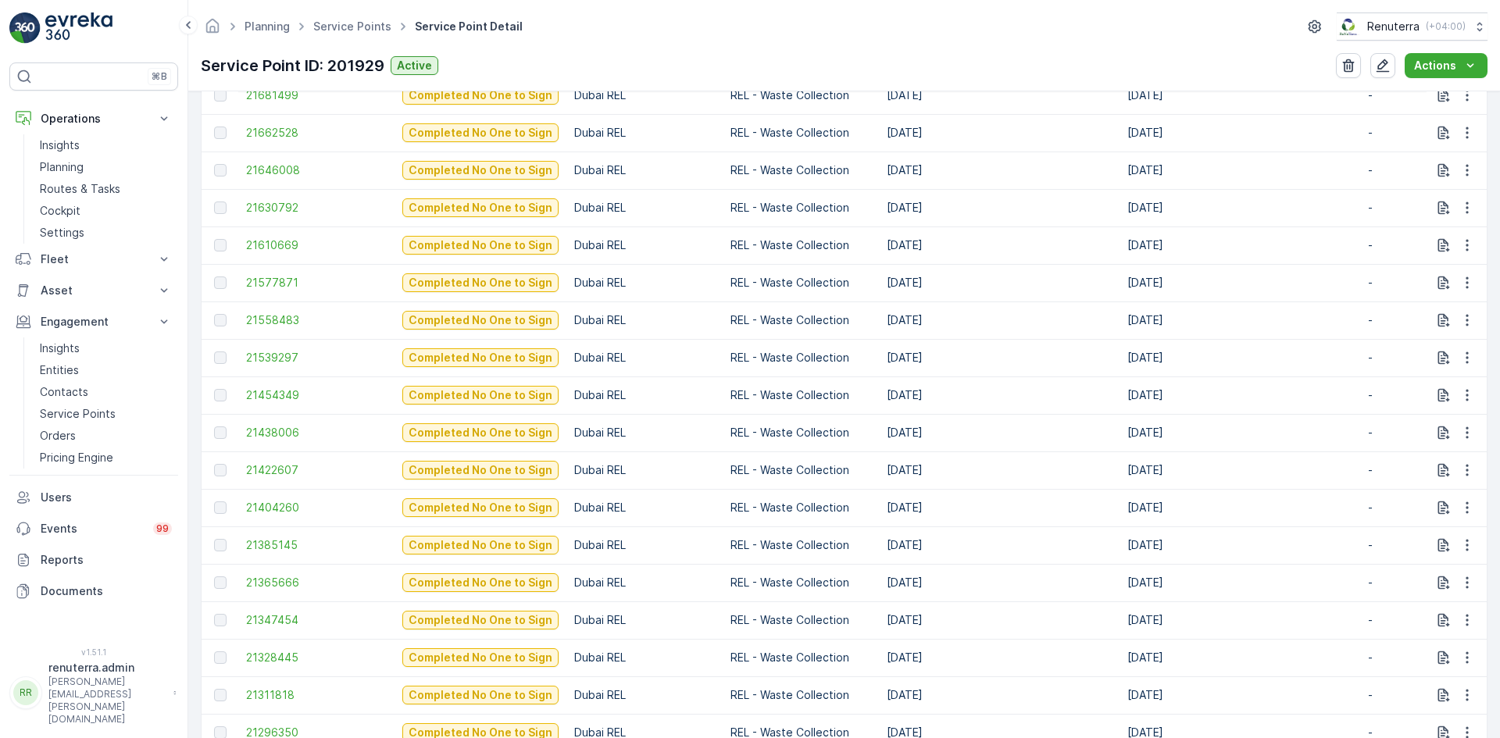
scroll to position [1094, 0]
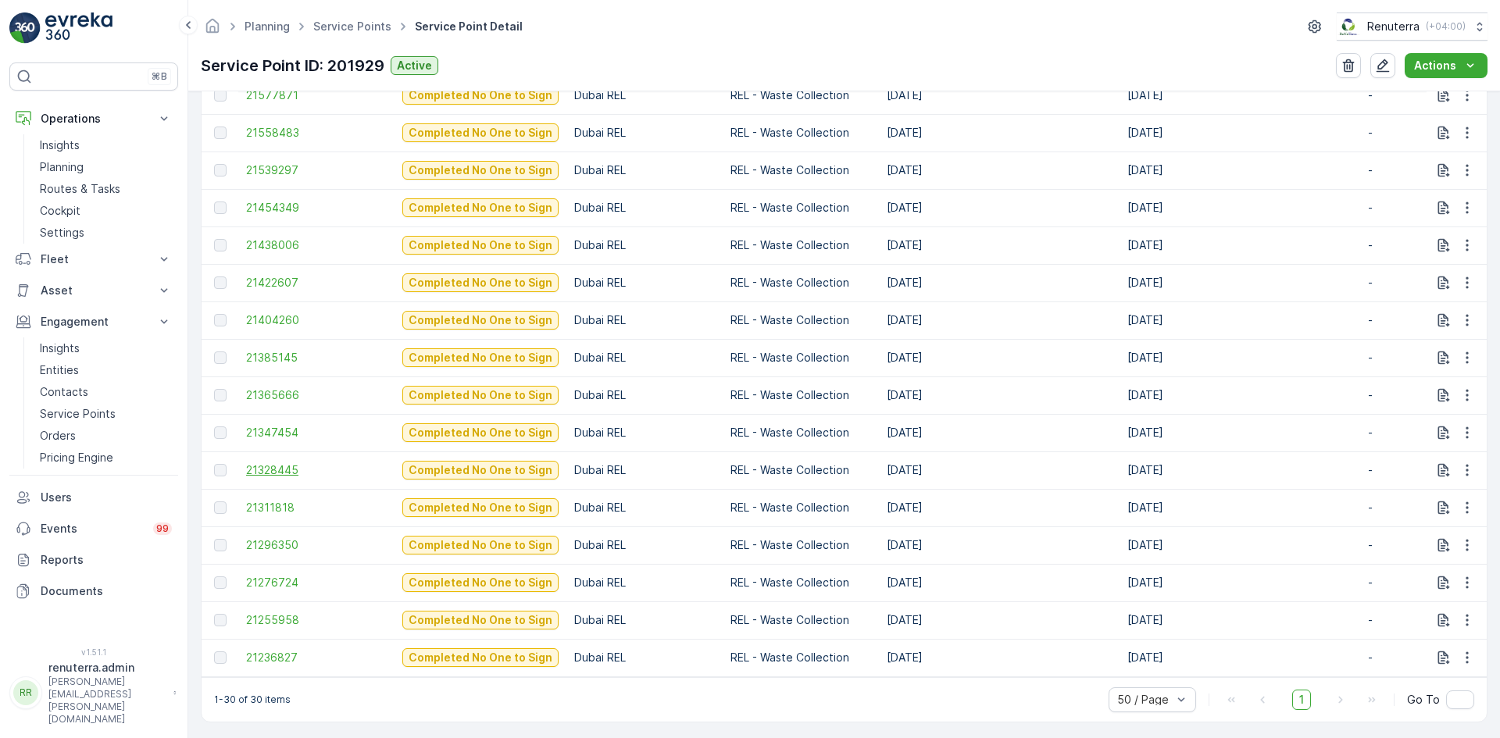
click at [264, 474] on span "21328445" at bounding box center [316, 471] width 141 height 16
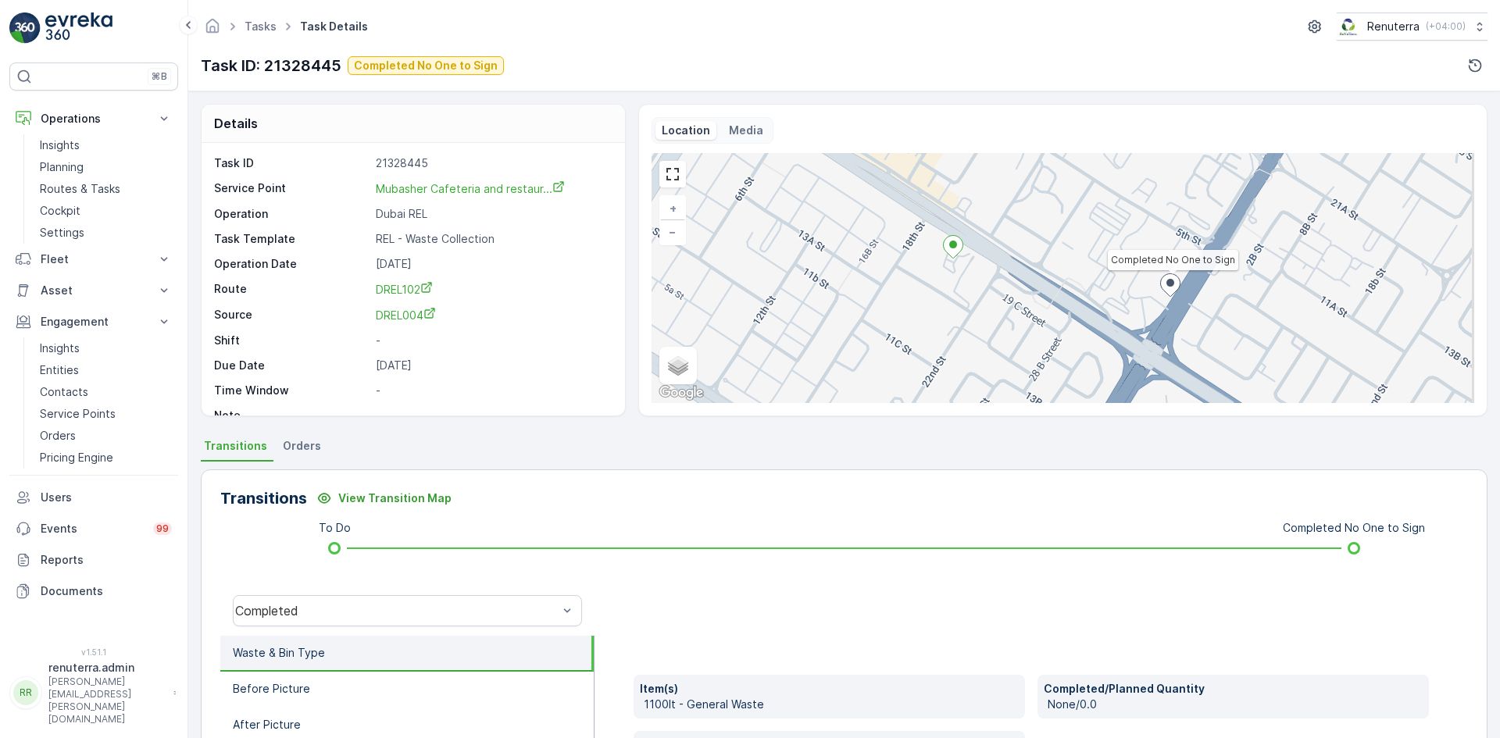
click at [295, 436] on li "Orders" at bounding box center [304, 448] width 48 height 27
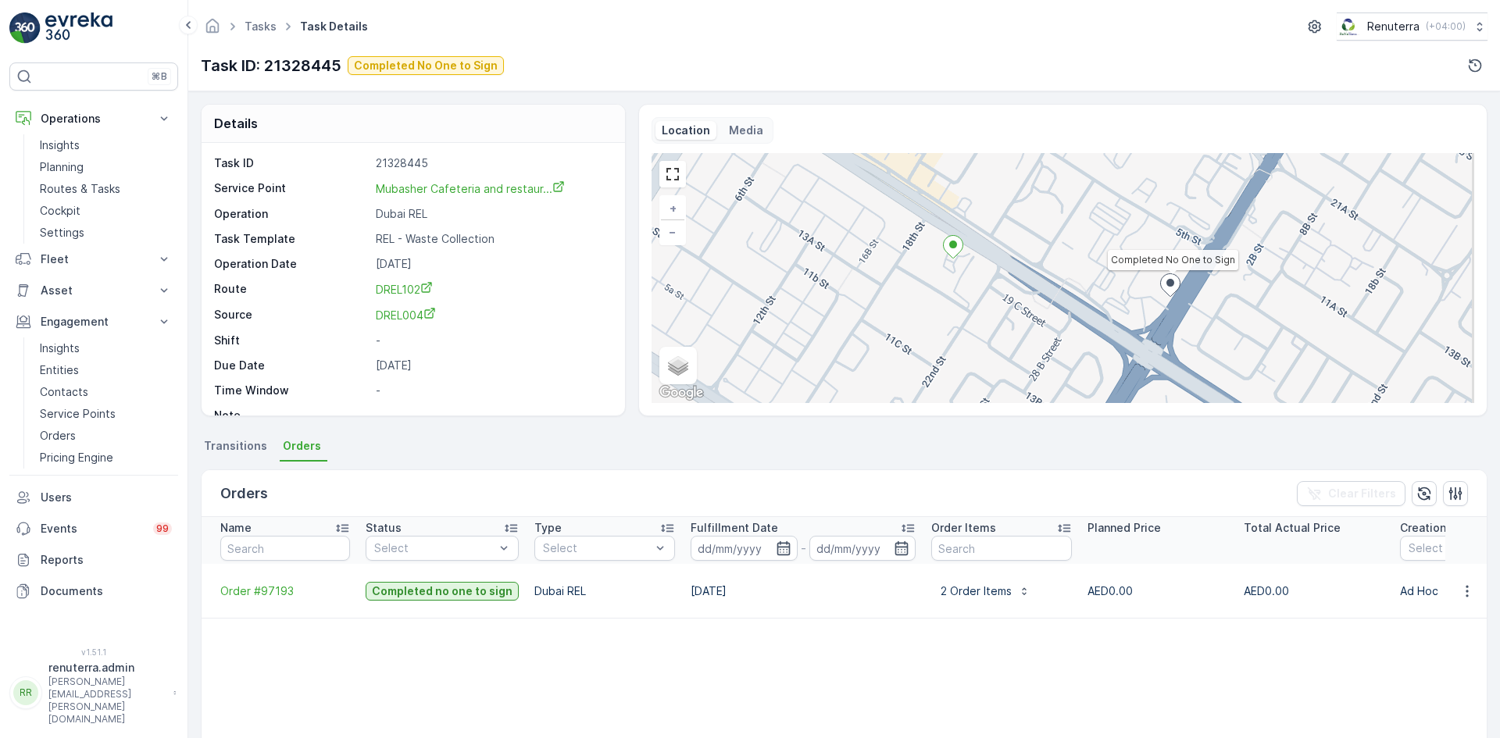
click at [234, 455] on li "Transitions" at bounding box center [237, 448] width 73 height 27
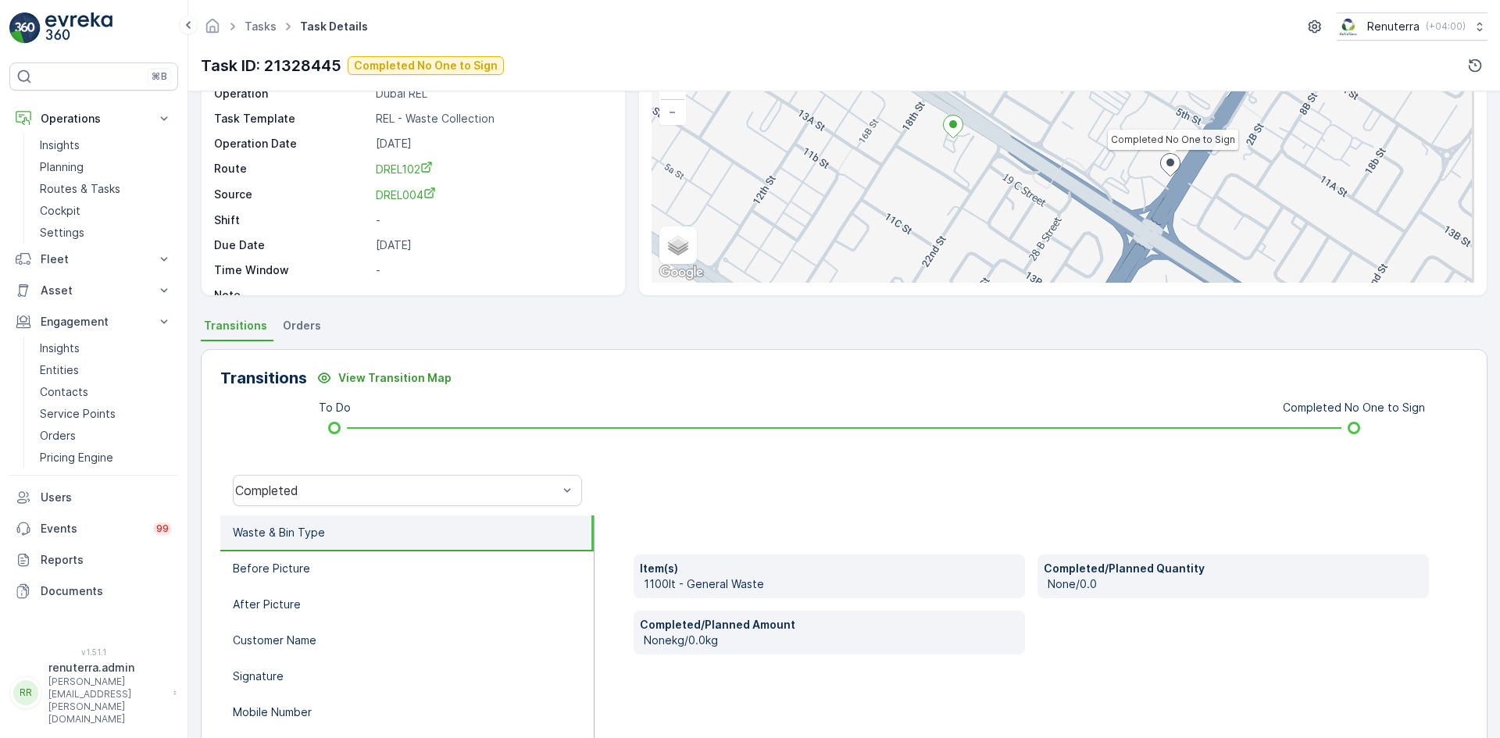
scroll to position [156, 0]
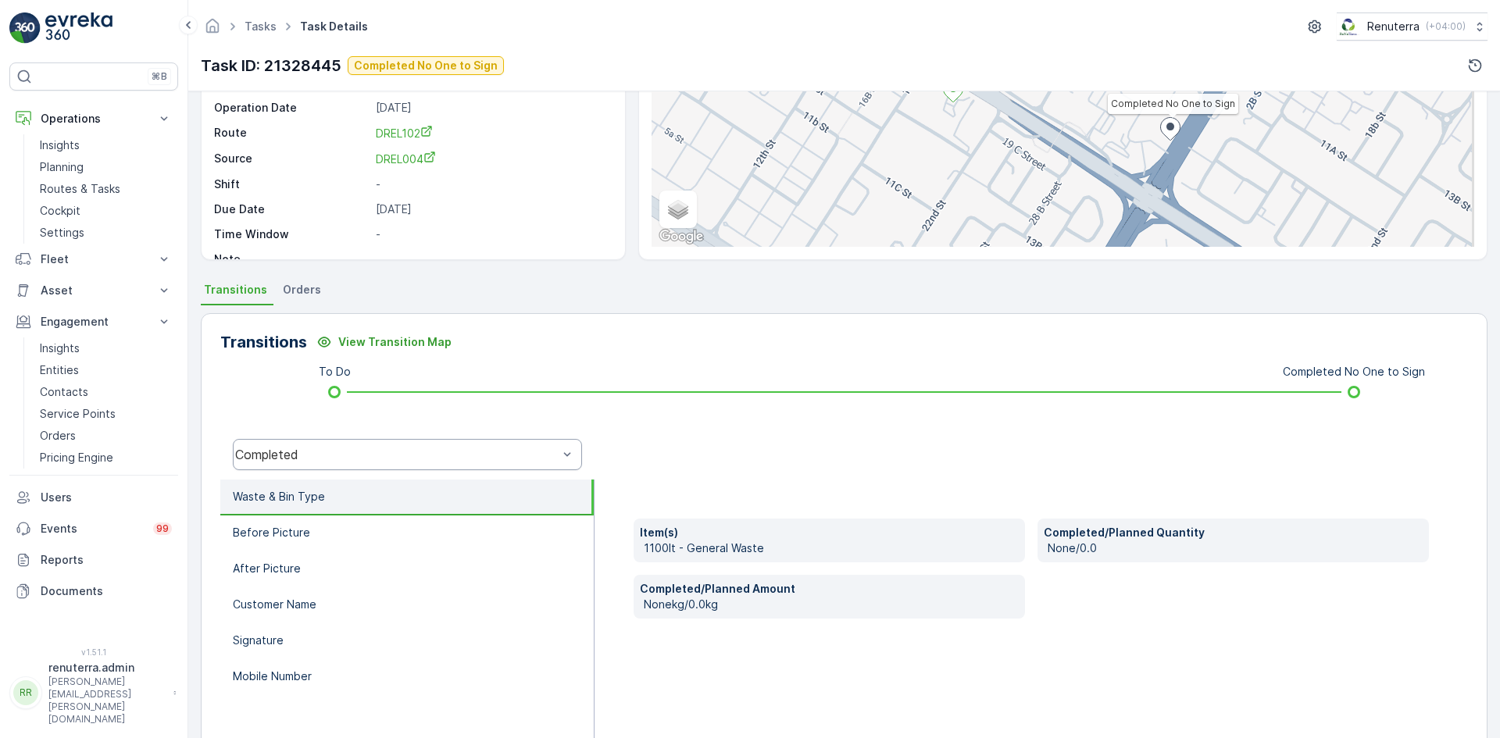
click at [397, 445] on div "Completed" at bounding box center [407, 454] width 349 height 31
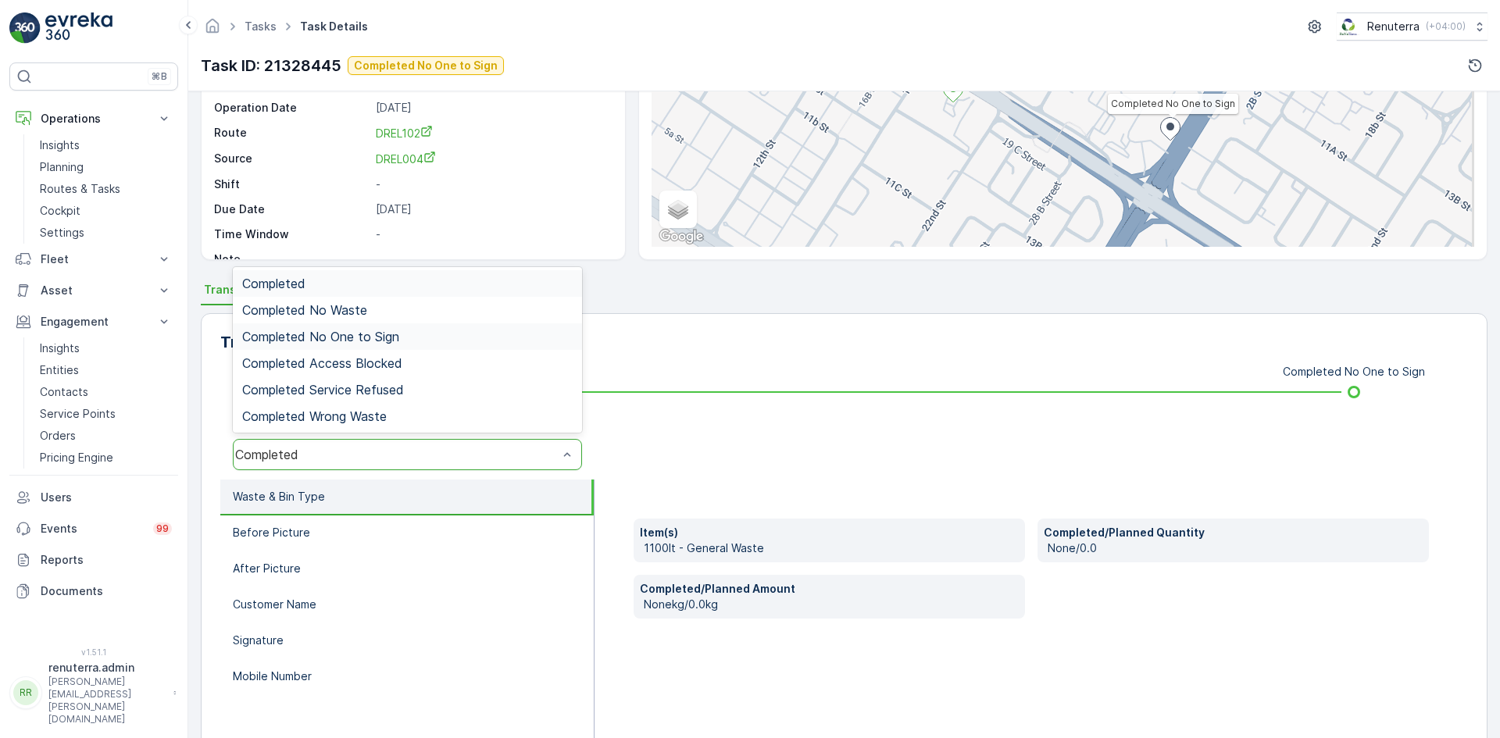
click at [420, 329] on div "Completed No One to Sign" at bounding box center [407, 337] width 349 height 27
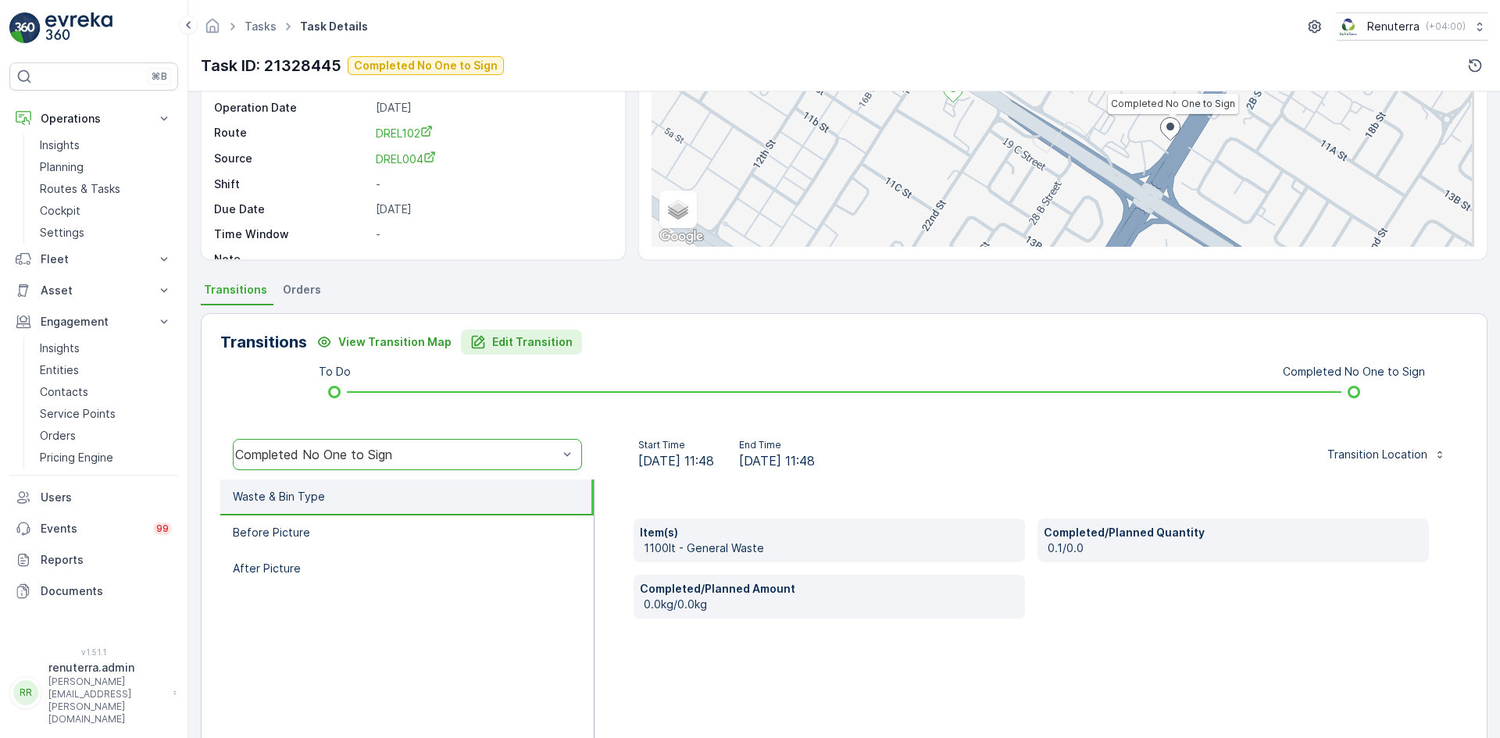
click at [470, 335] on icon "Edit Transition" at bounding box center [478, 342] width 16 height 16
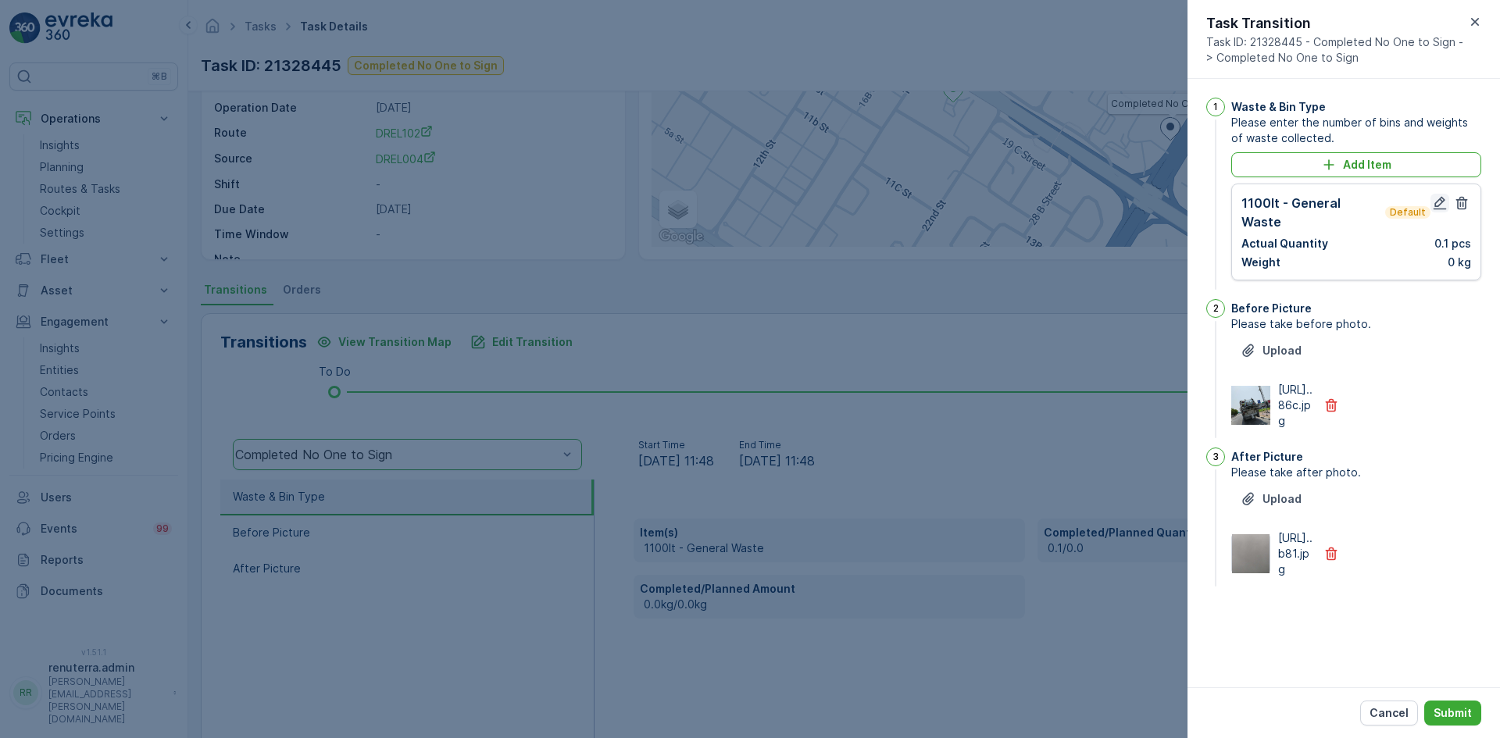
click at [1441, 211] on button "button" at bounding box center [1440, 203] width 19 height 19
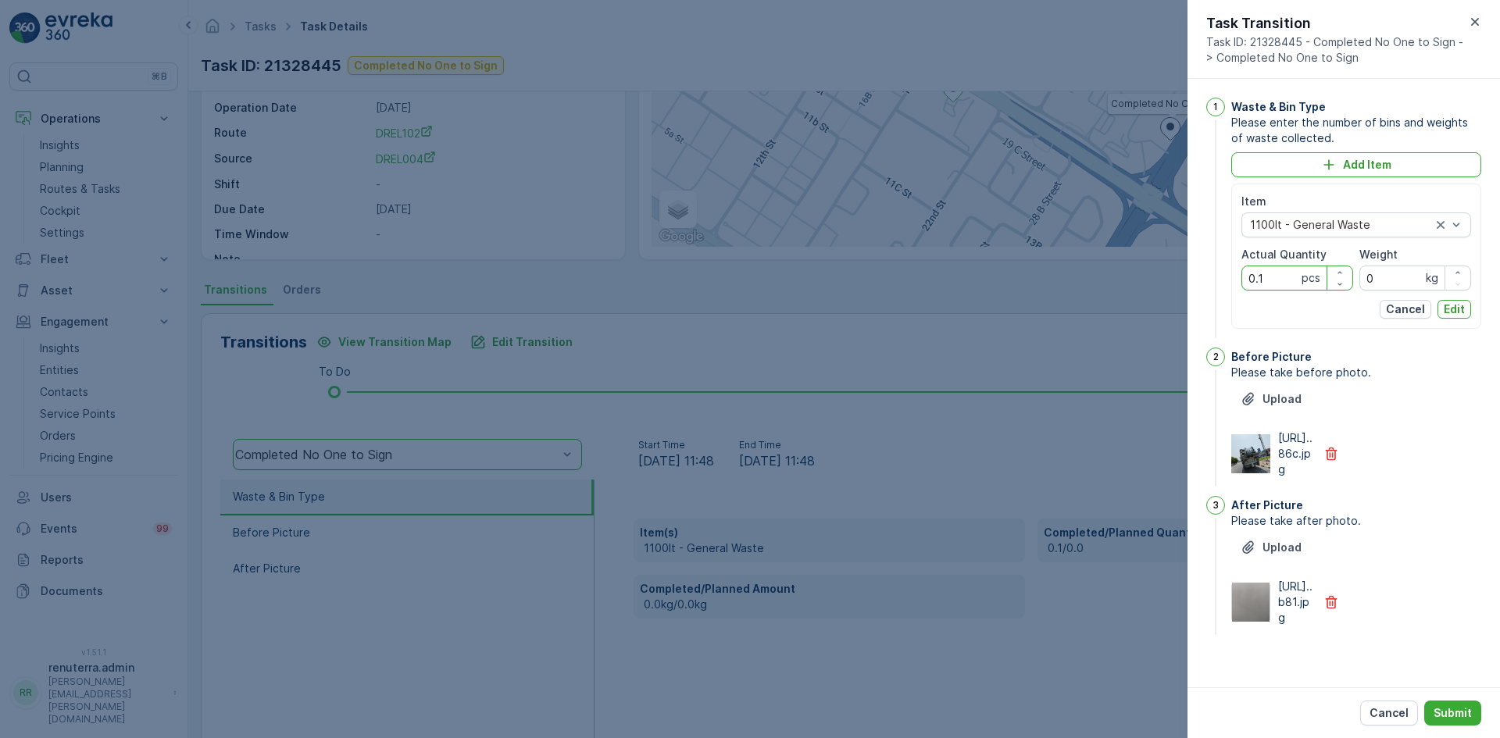
click at [1241, 289] on div "Item 1100lt - General Waste Actual Quantity 0.1 pcs Weight 0 kg Cancel Edit" at bounding box center [1357, 256] width 250 height 145
type Quantity "1"
click at [1450, 307] on p "Edit" at bounding box center [1454, 310] width 21 height 16
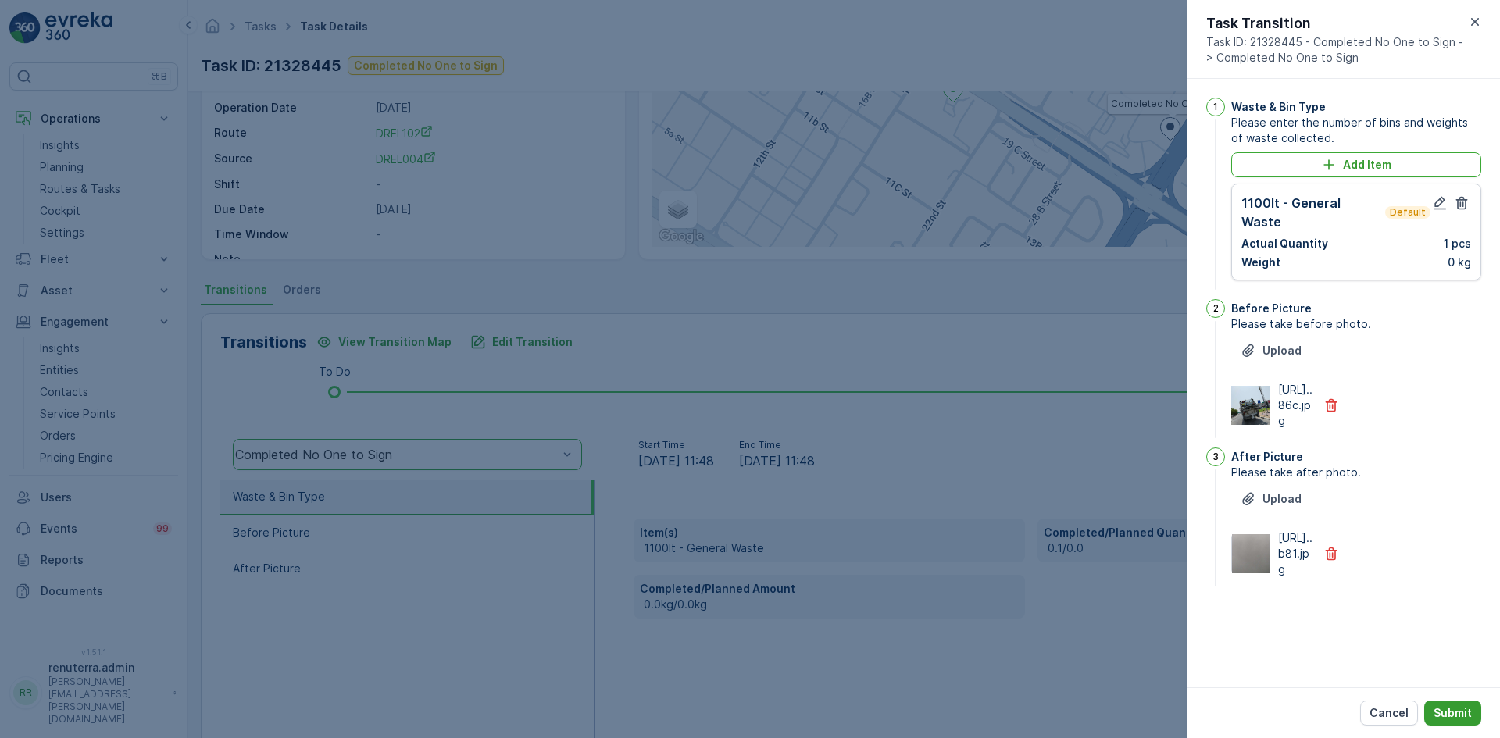
click at [1471, 710] on p "Submit" at bounding box center [1453, 714] width 38 height 16
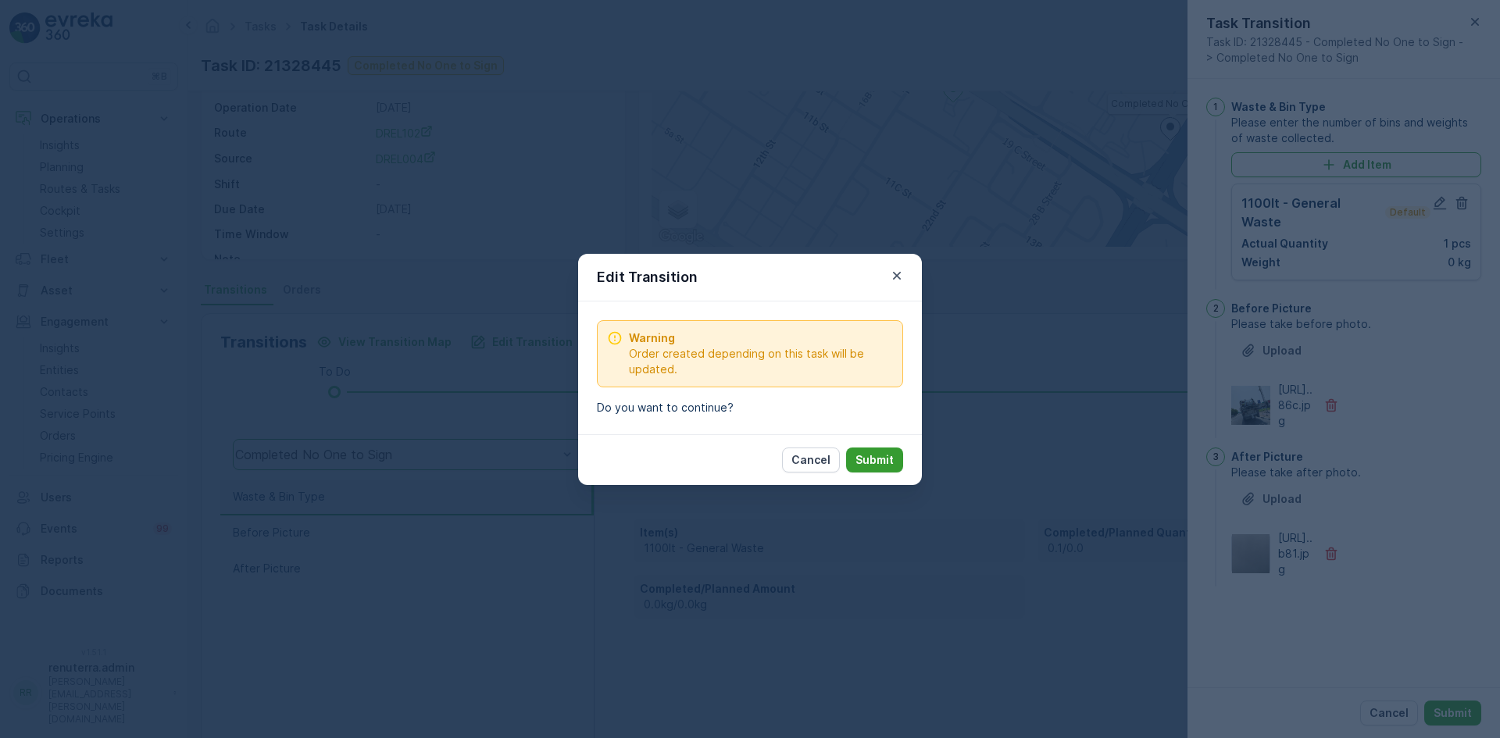
click at [865, 455] on p "Submit" at bounding box center [875, 460] width 38 height 16
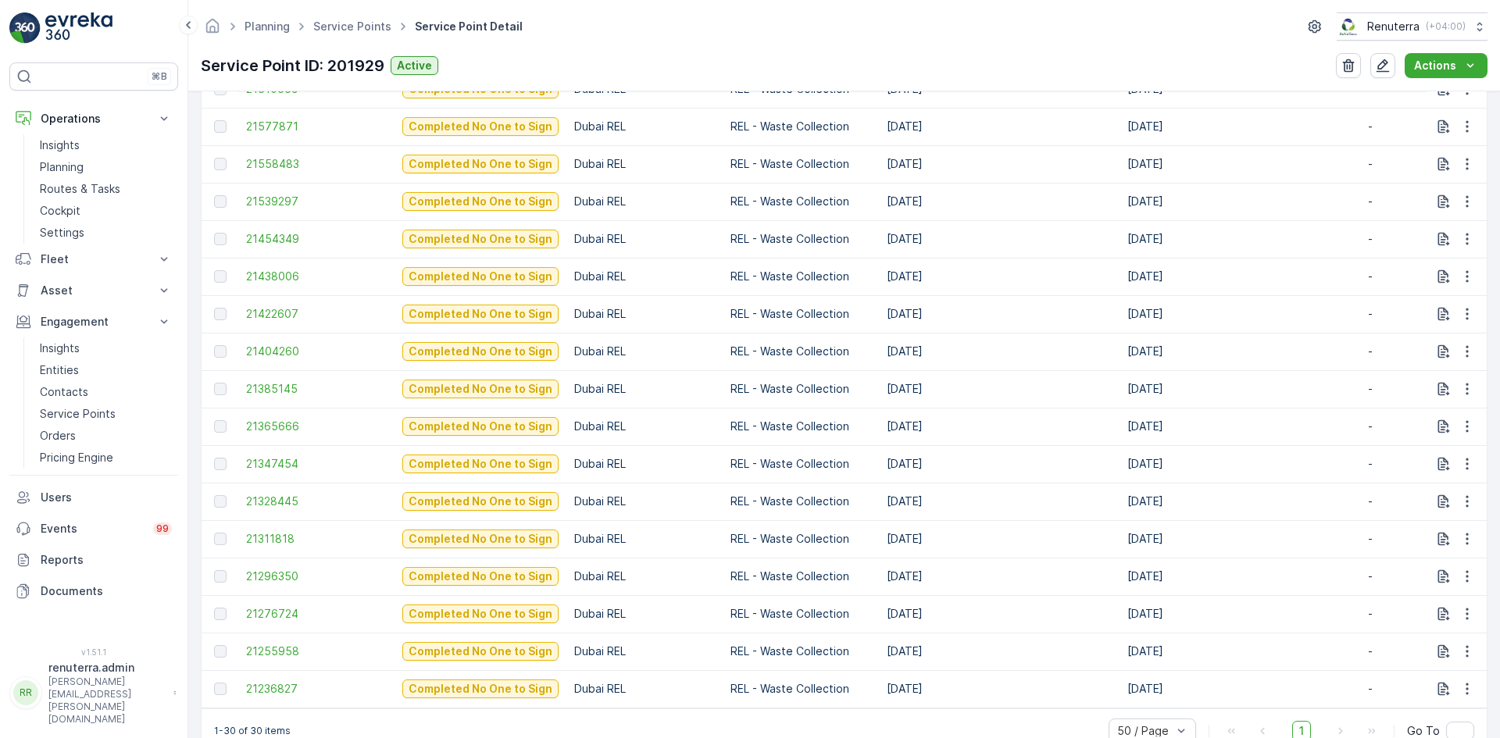
scroll to position [1107, 0]
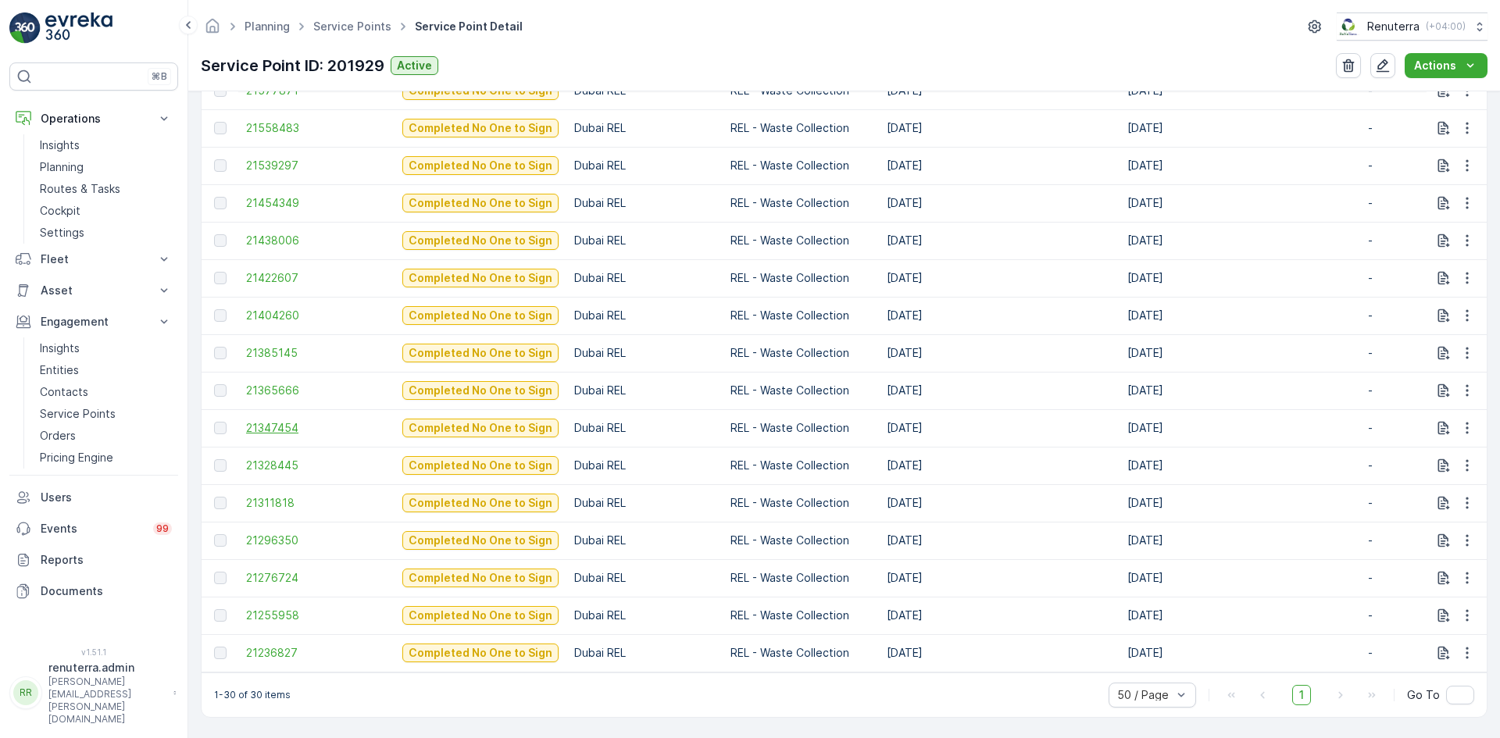
click at [263, 420] on span "21347454" at bounding box center [316, 428] width 141 height 16
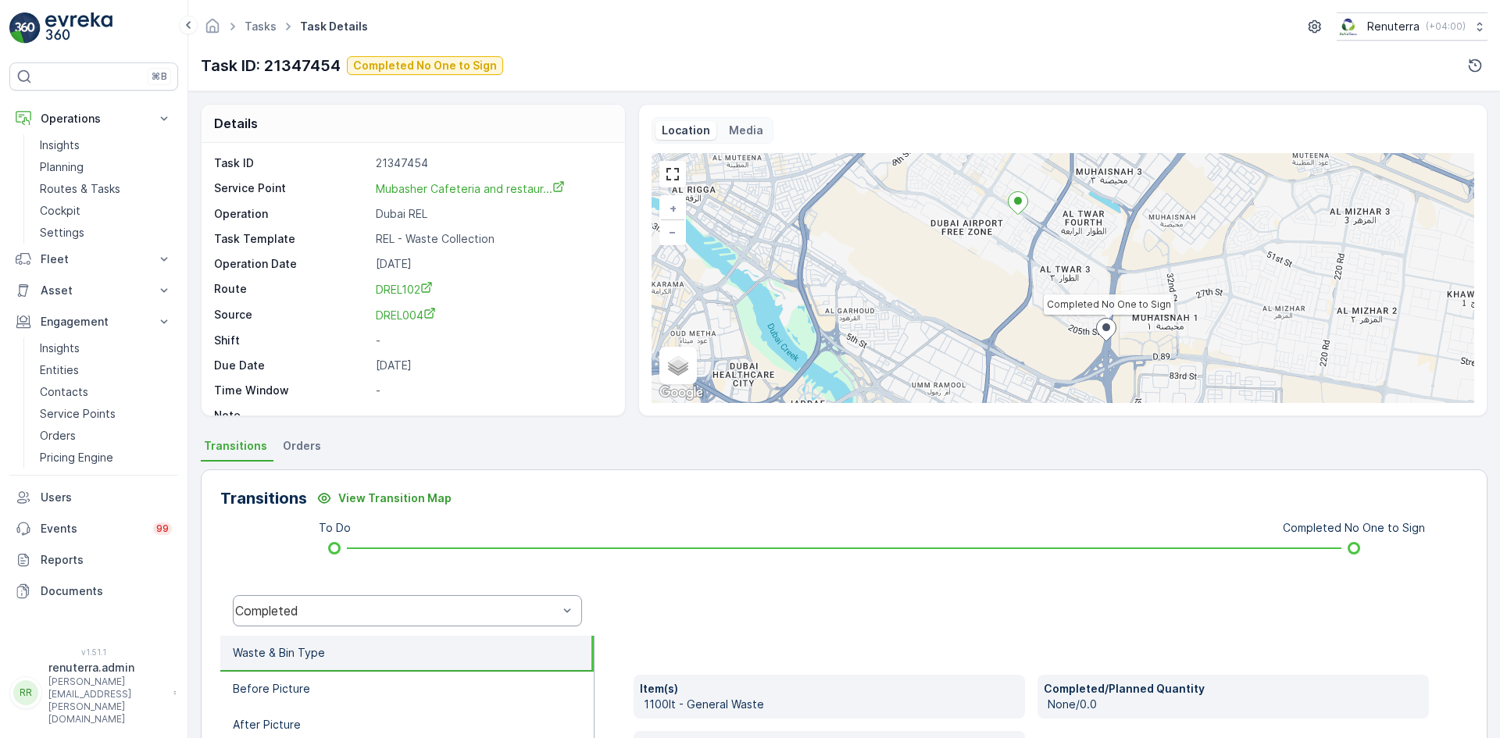
click at [288, 599] on div "Completed" at bounding box center [407, 610] width 349 height 31
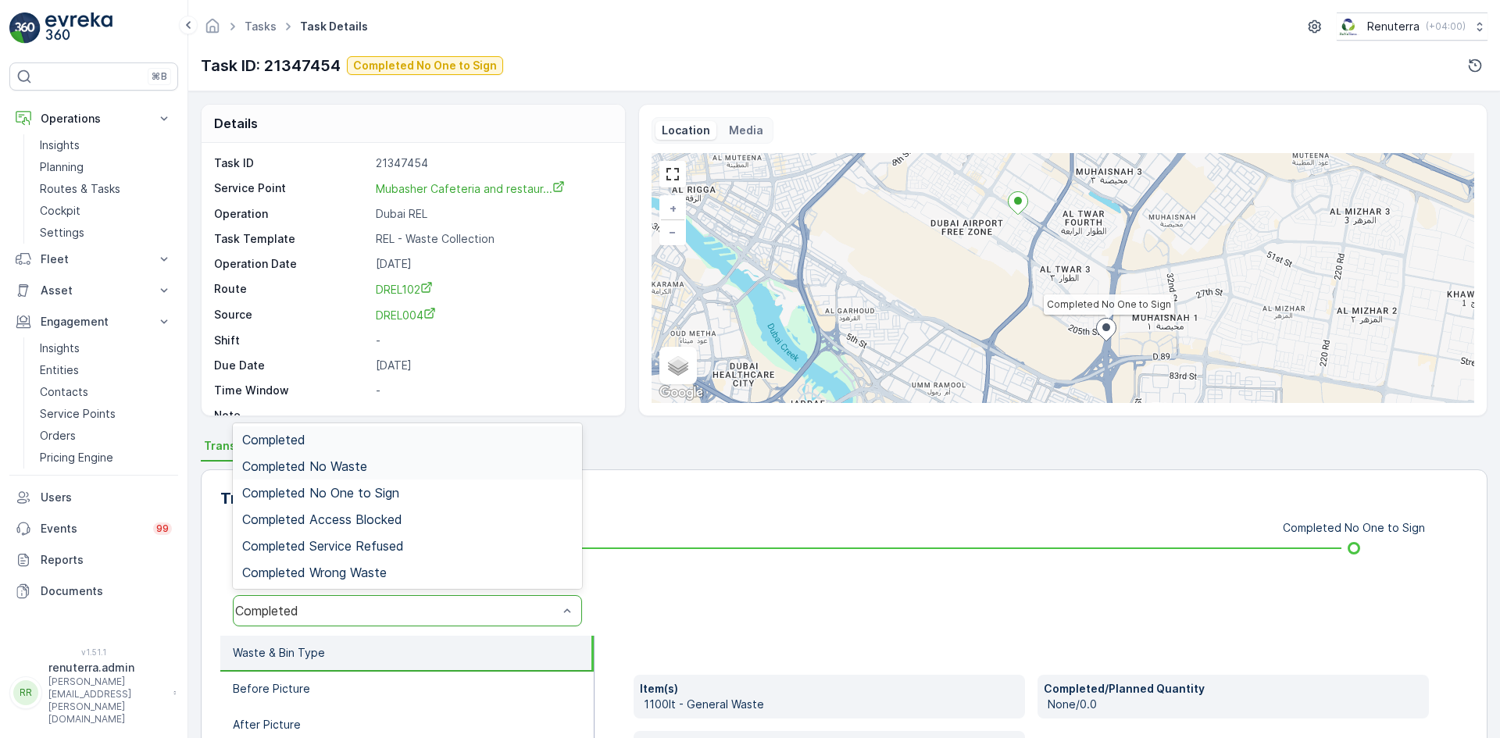
click at [359, 474] on div "Completed No Waste" at bounding box center [407, 466] width 349 height 27
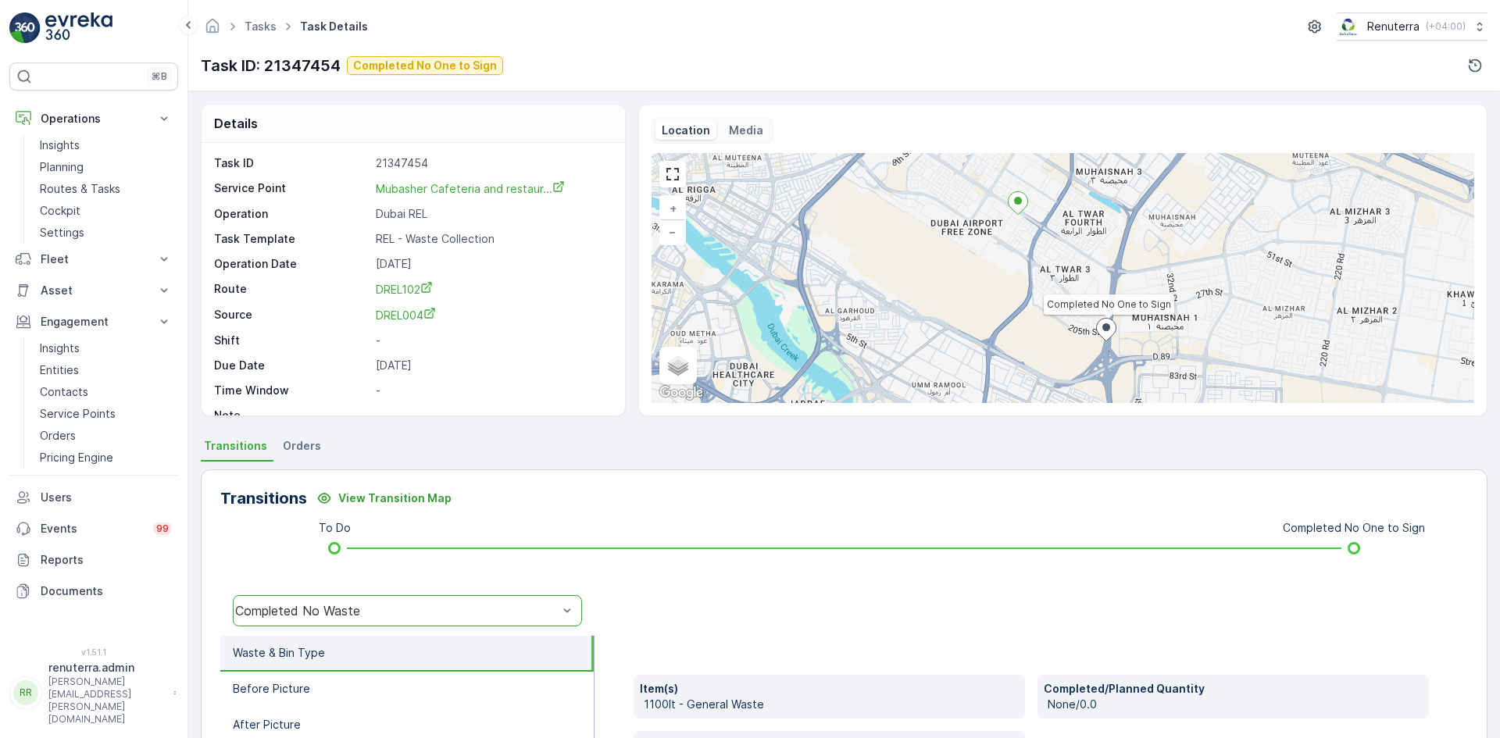
drag, startPoint x: 316, startPoint y: 614, endPoint x: 336, endPoint y: 592, distance: 29.9
click at [316, 612] on div "Completed No Waste" at bounding box center [396, 611] width 323 height 14
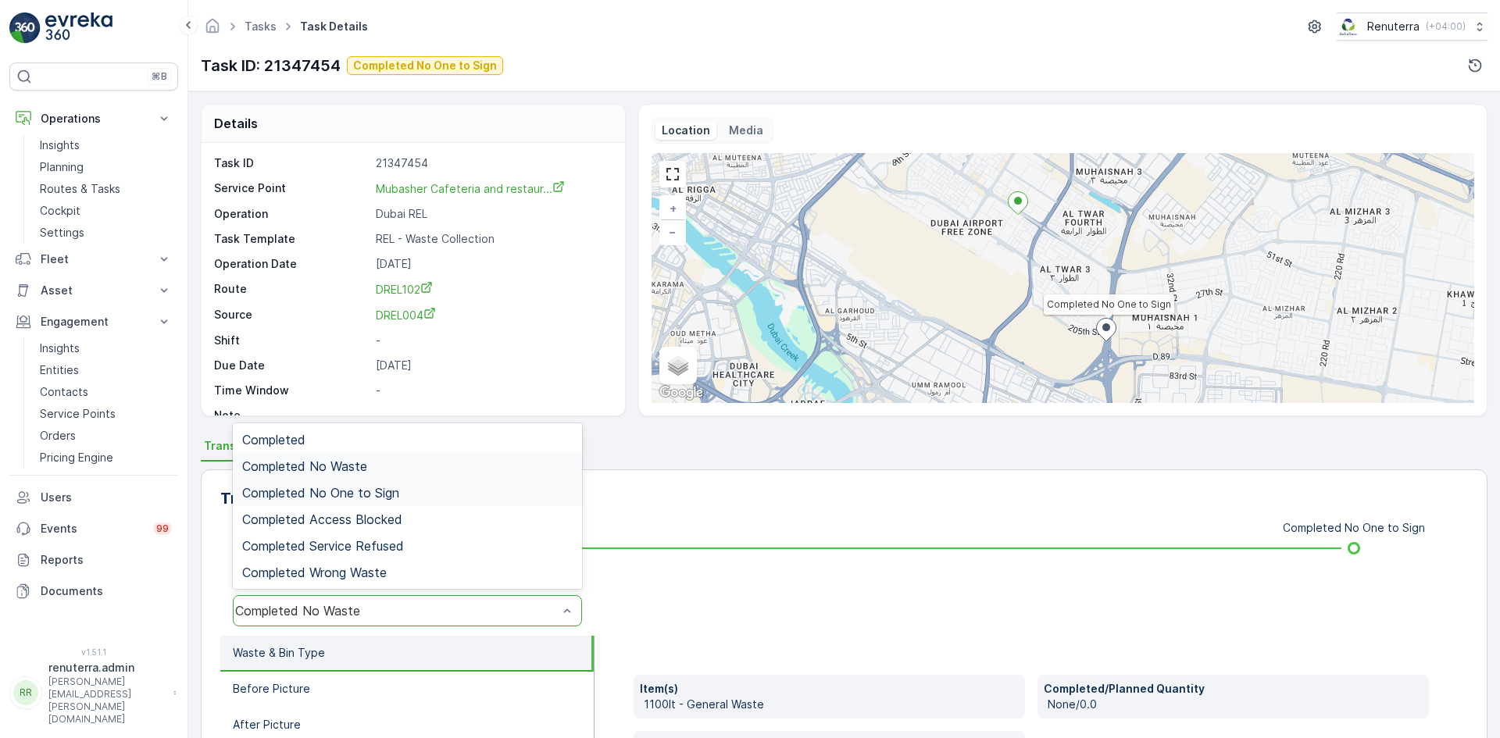
click at [381, 484] on div "Completed No One to Sign" at bounding box center [407, 493] width 349 height 27
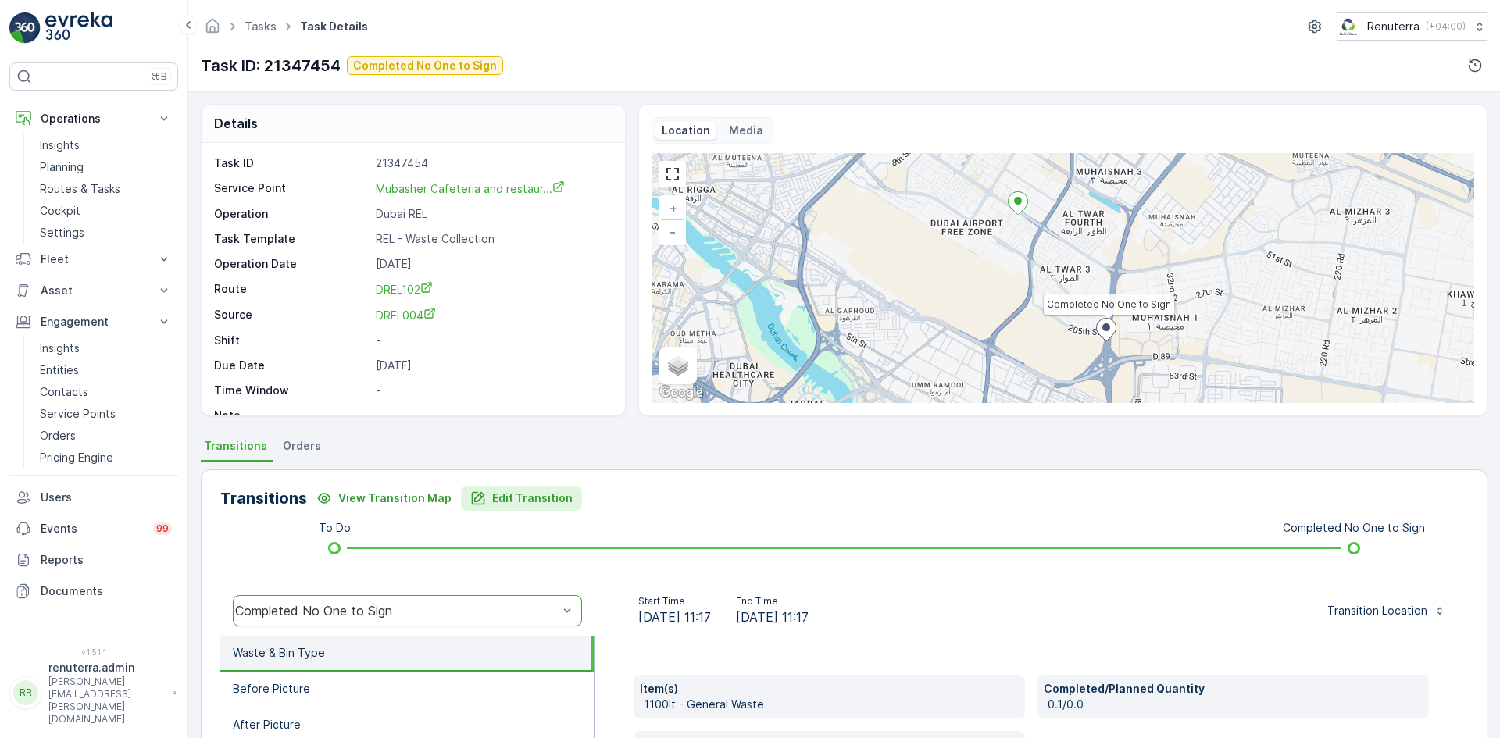
click at [527, 501] on p "Edit Transition" at bounding box center [532, 499] width 80 height 16
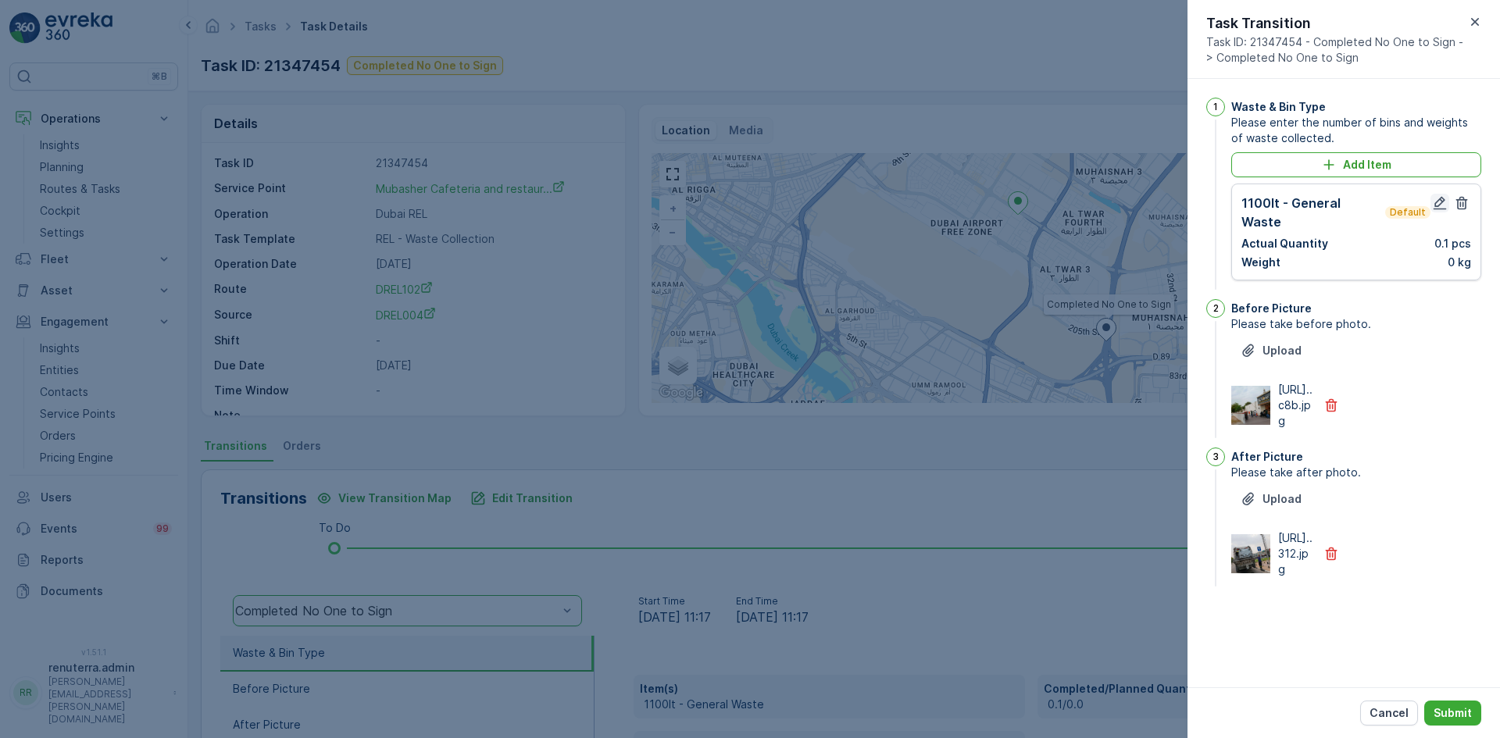
click at [1435, 202] on icon "button" at bounding box center [1440, 203] width 16 height 16
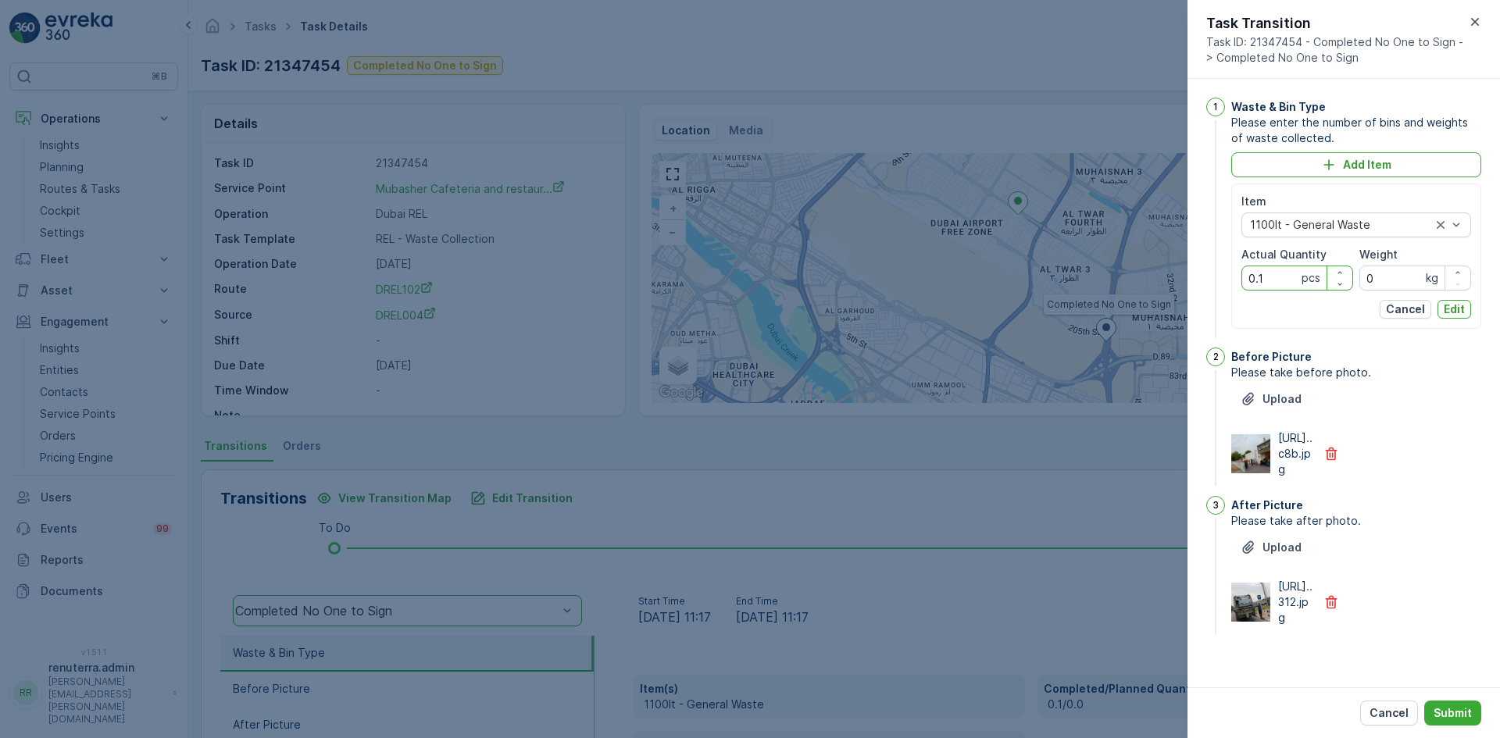
drag, startPoint x: 1271, startPoint y: 279, endPoint x: 1226, endPoint y: 284, distance: 44.8
click at [1226, 284] on div "1 Waste & Bin Type Please enter the number of bins and weights of waste collect…" at bounding box center [1344, 220] width 275 height 244
type Quantity "1"
click at [1438, 305] on button "Edit" at bounding box center [1455, 309] width 34 height 19
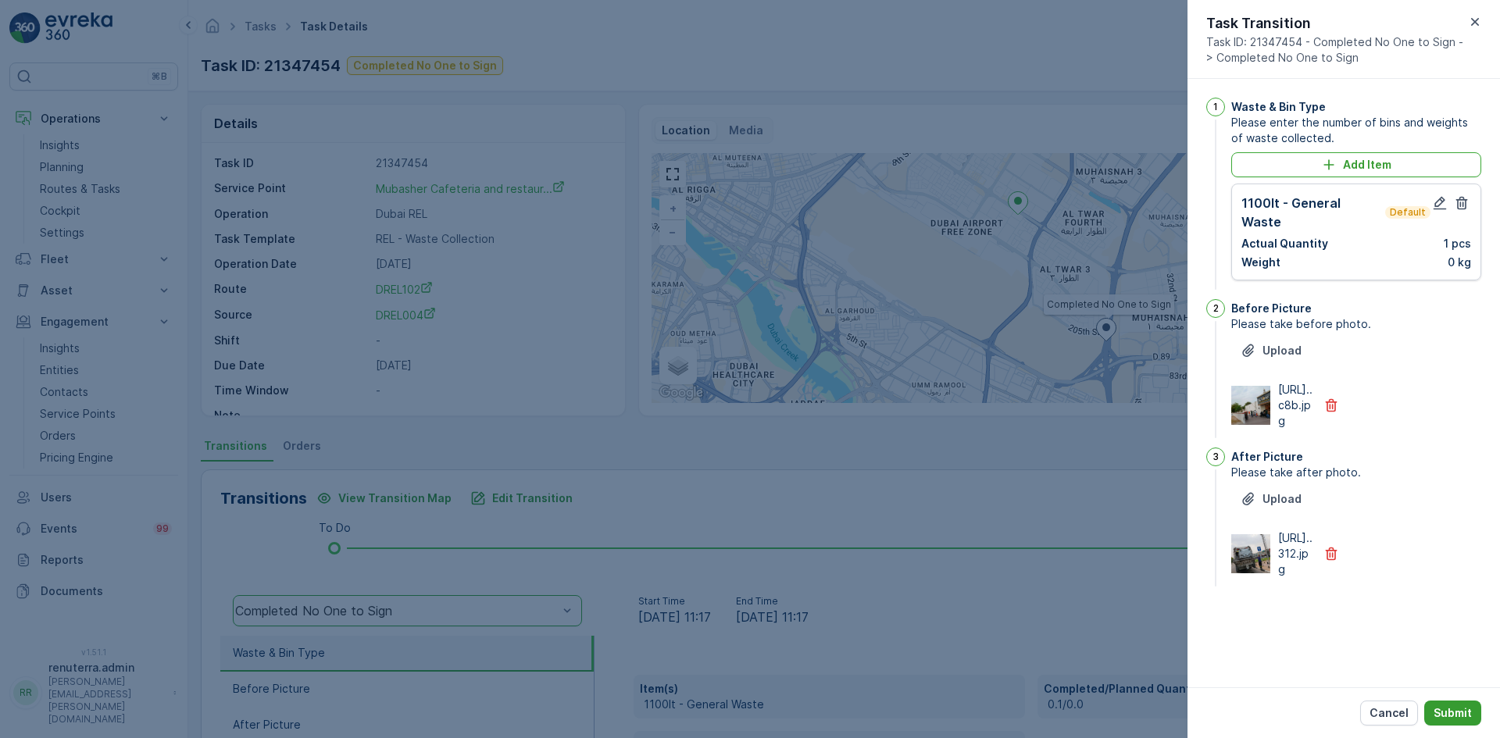
click at [1446, 708] on p "Submit" at bounding box center [1453, 714] width 38 height 16
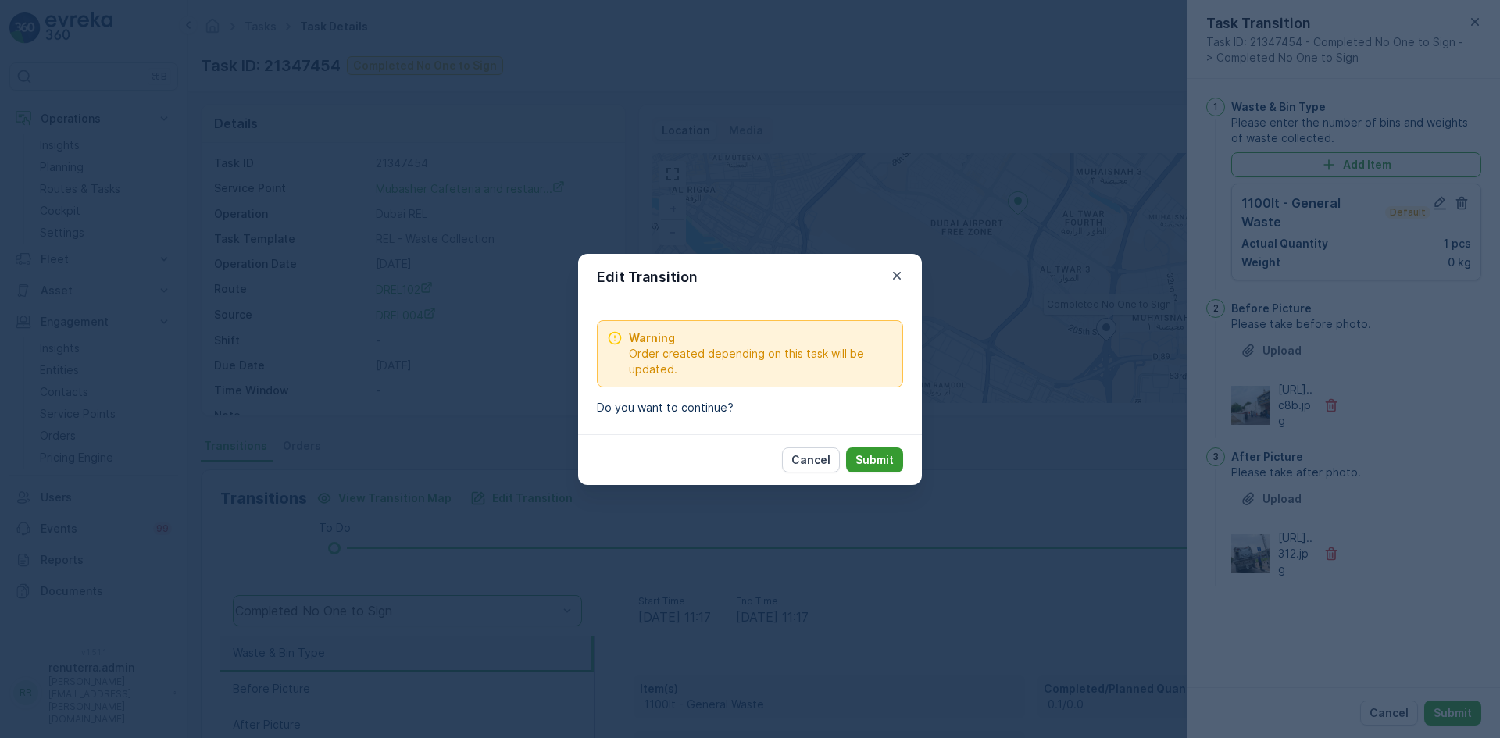
click at [868, 457] on p "Submit" at bounding box center [875, 460] width 38 height 16
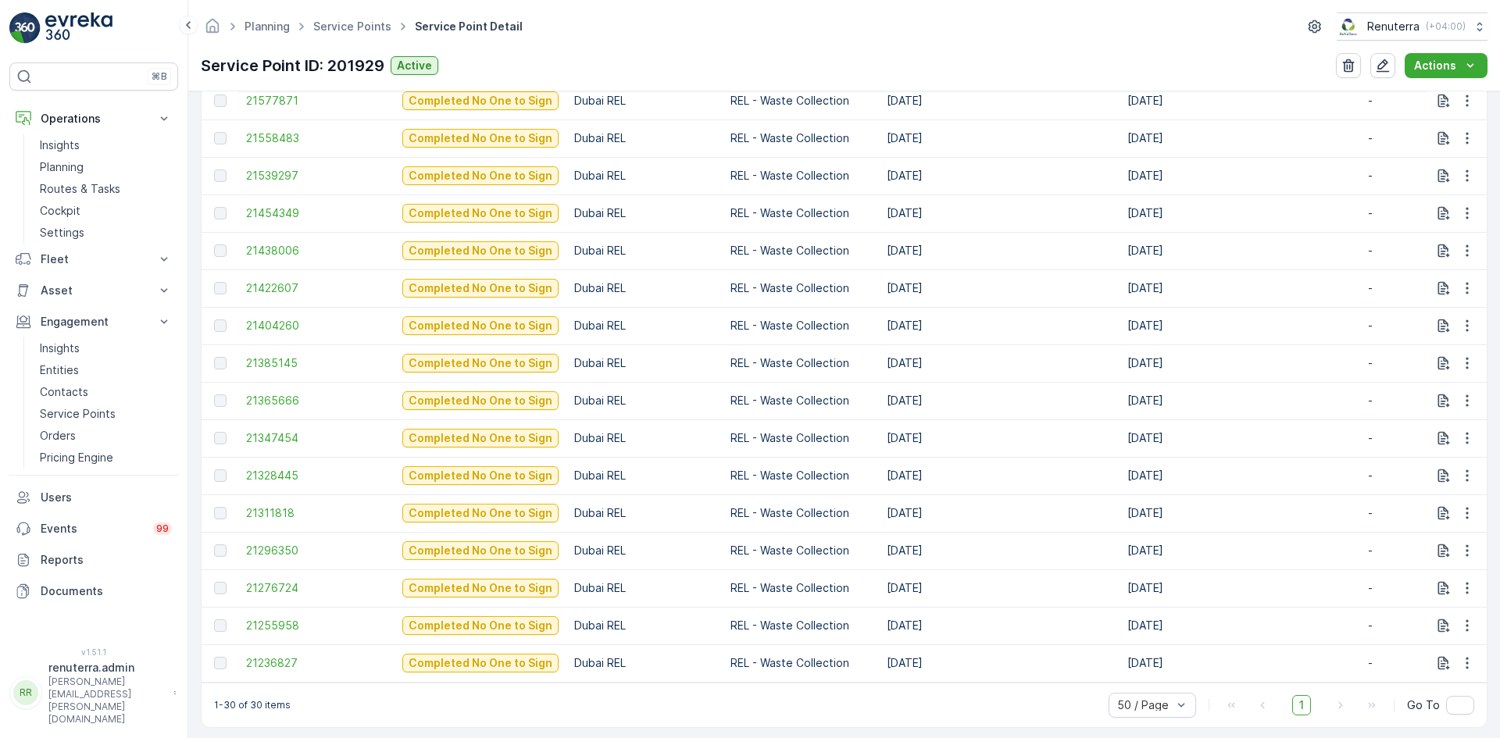
scroll to position [1107, 0]
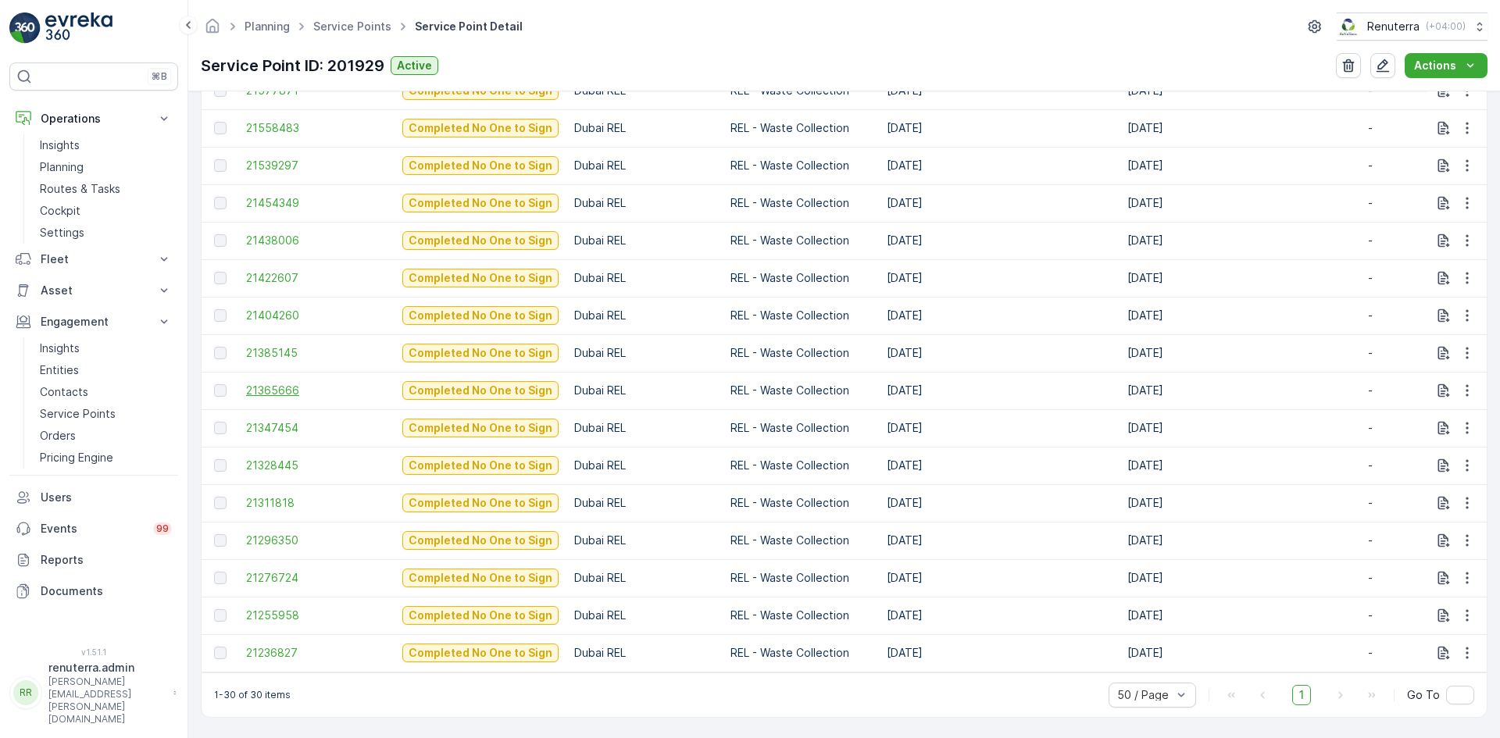
click at [287, 383] on span "21365666" at bounding box center [316, 391] width 141 height 16
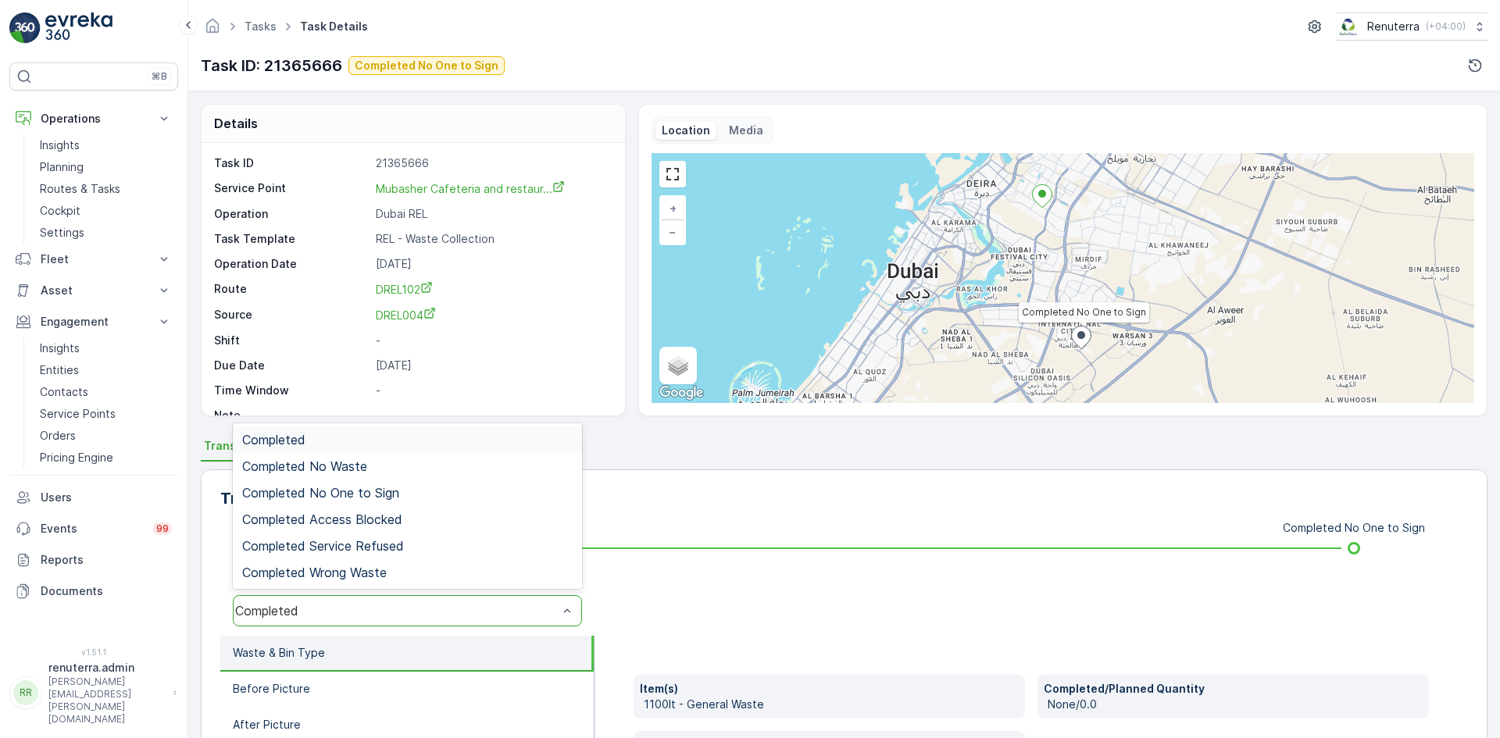
click at [324, 624] on div "Completed" at bounding box center [407, 610] width 349 height 31
click at [365, 495] on span "Completed No One to Sign" at bounding box center [320, 493] width 157 height 14
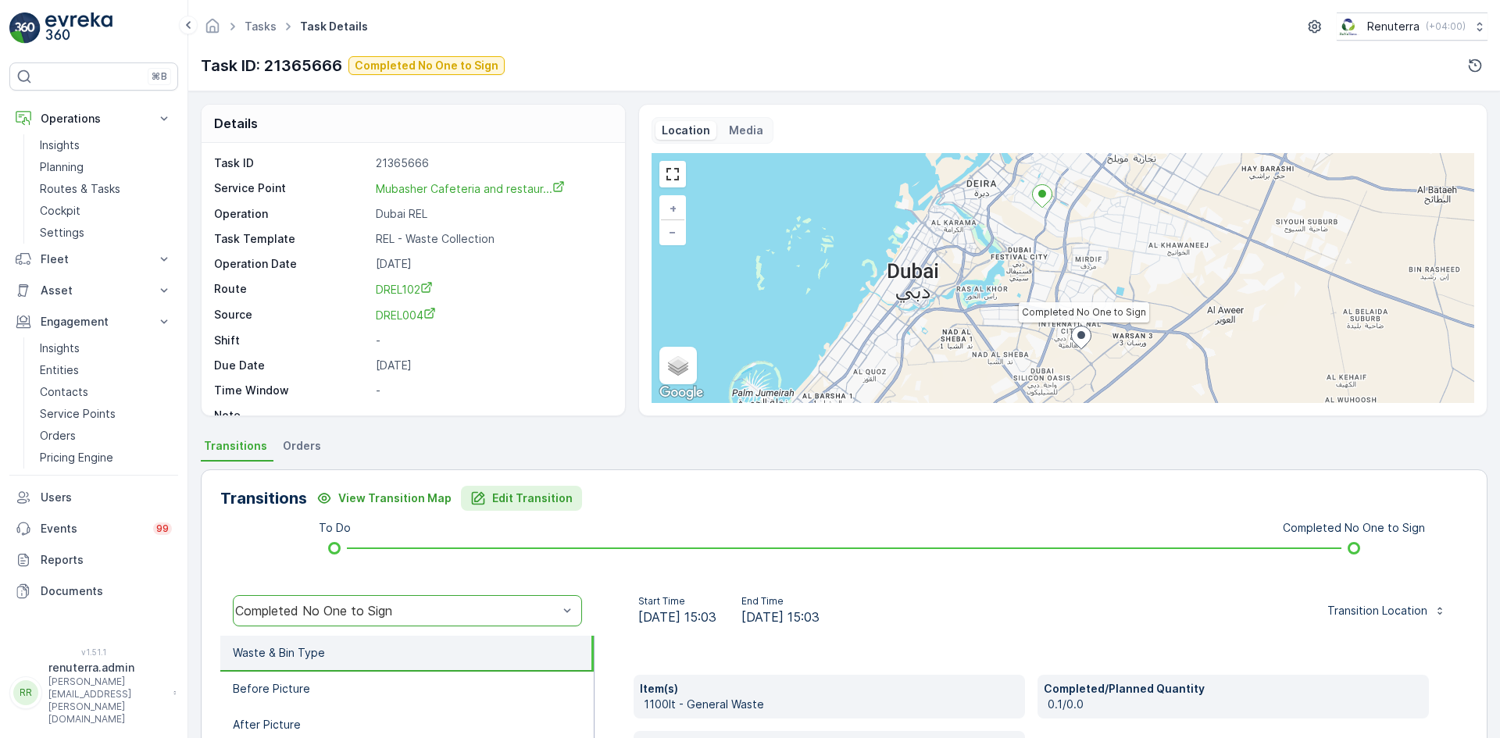
click at [502, 499] on p "Edit Transition" at bounding box center [532, 499] width 80 height 16
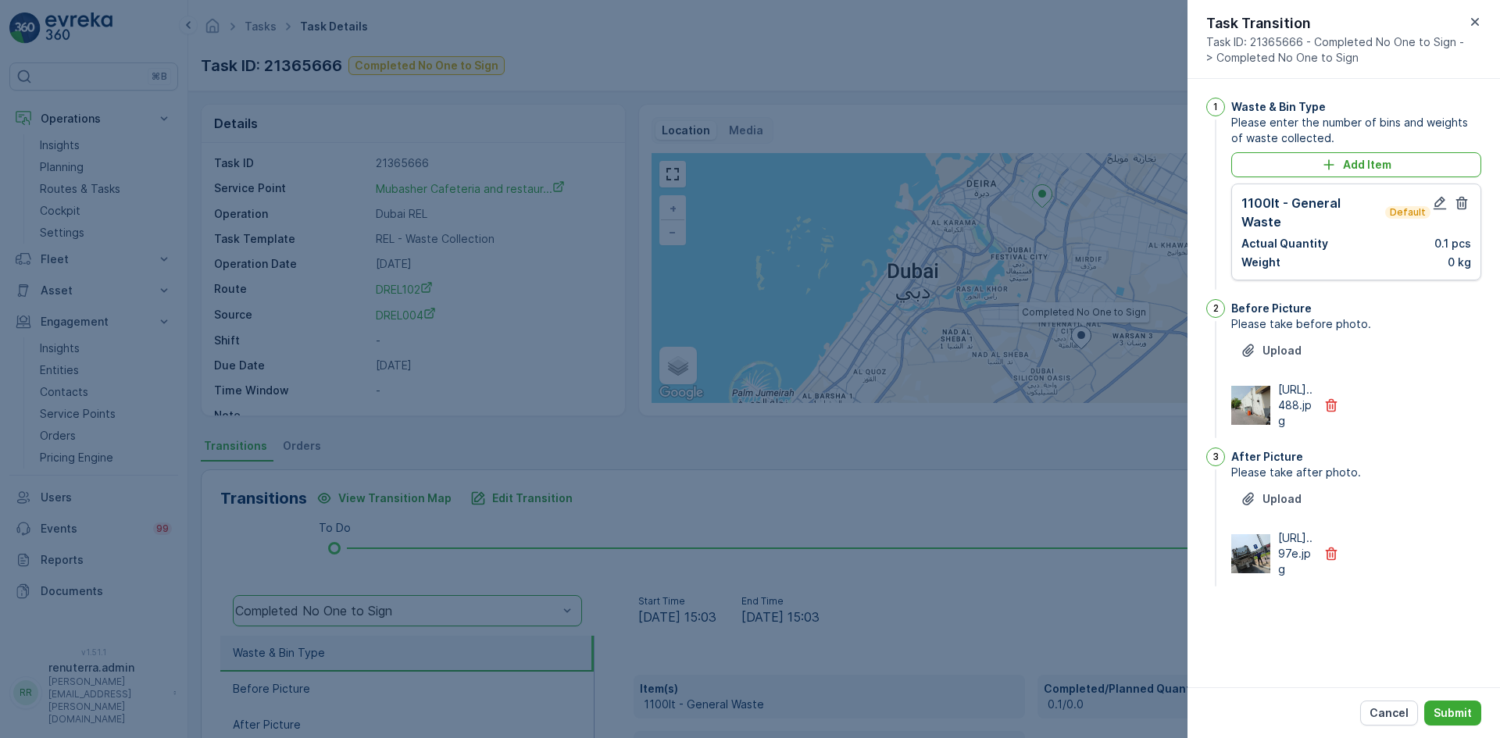
click at [1444, 215] on div "1100lt - General Waste Default Actual Quantity 0.1 pcs Weight 0 kg" at bounding box center [1357, 232] width 230 height 77
click at [1441, 206] on icon "button" at bounding box center [1440, 203] width 16 height 16
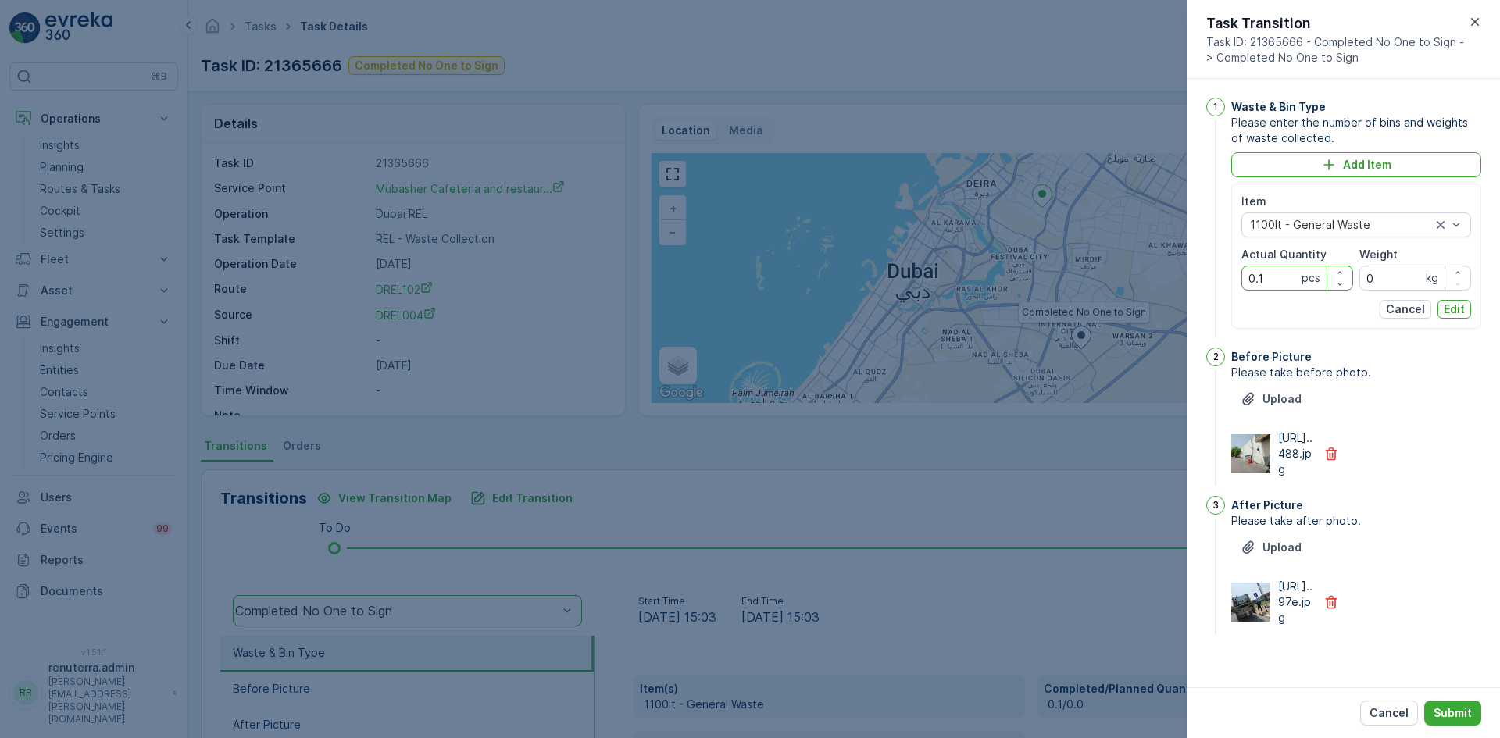
drag, startPoint x: 1272, startPoint y: 271, endPoint x: 1232, endPoint y: 277, distance: 41.1
click at [1232, 277] on div "Item 1100lt - General Waste Actual Quantity 0.1 pcs Weight 0 kg Cancel Edit" at bounding box center [1357, 256] width 250 height 145
type Quantity "1"
click at [1451, 310] on p "Edit" at bounding box center [1454, 310] width 21 height 16
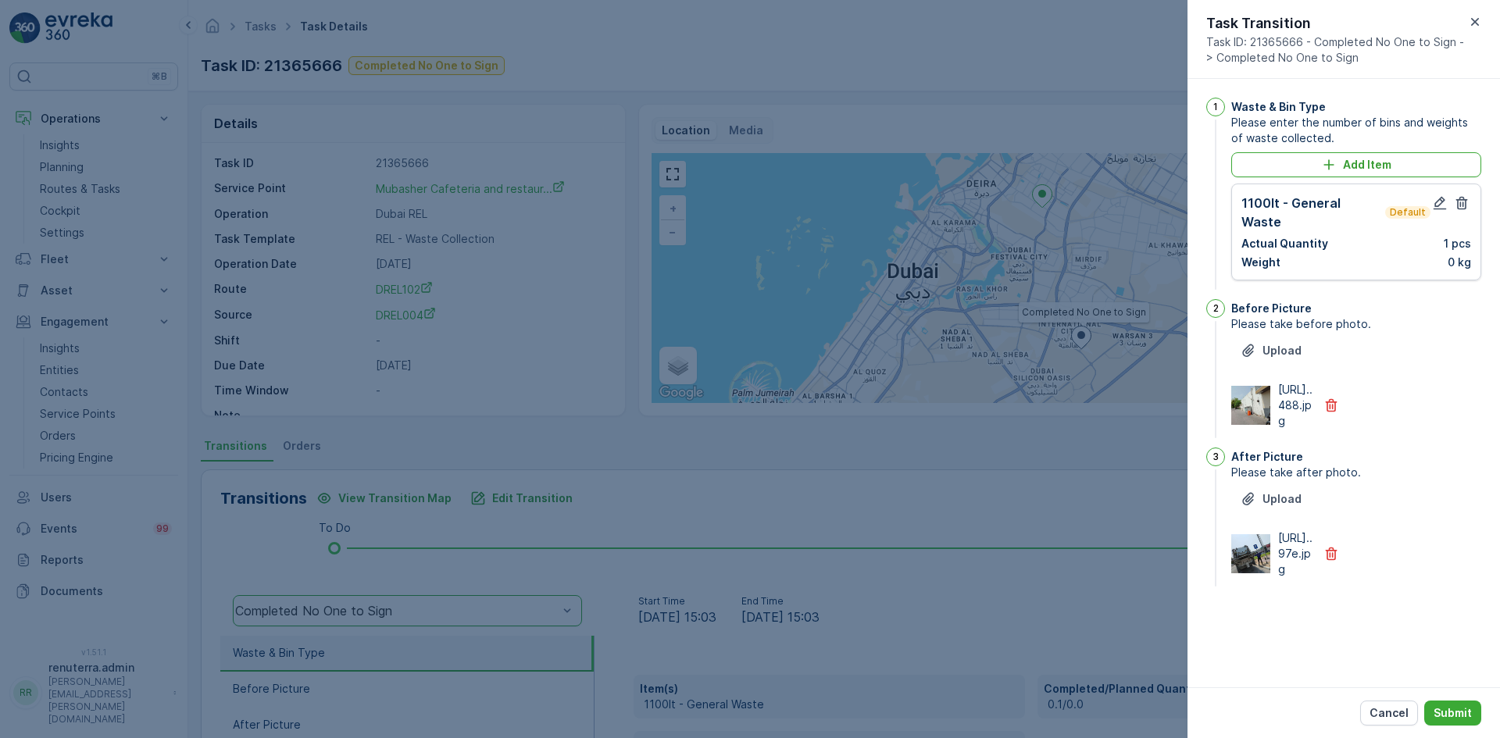
click at [1462, 699] on div "Cancel Submit" at bounding box center [1344, 713] width 313 height 51
click at [1460, 703] on button "Submit" at bounding box center [1453, 713] width 57 height 25
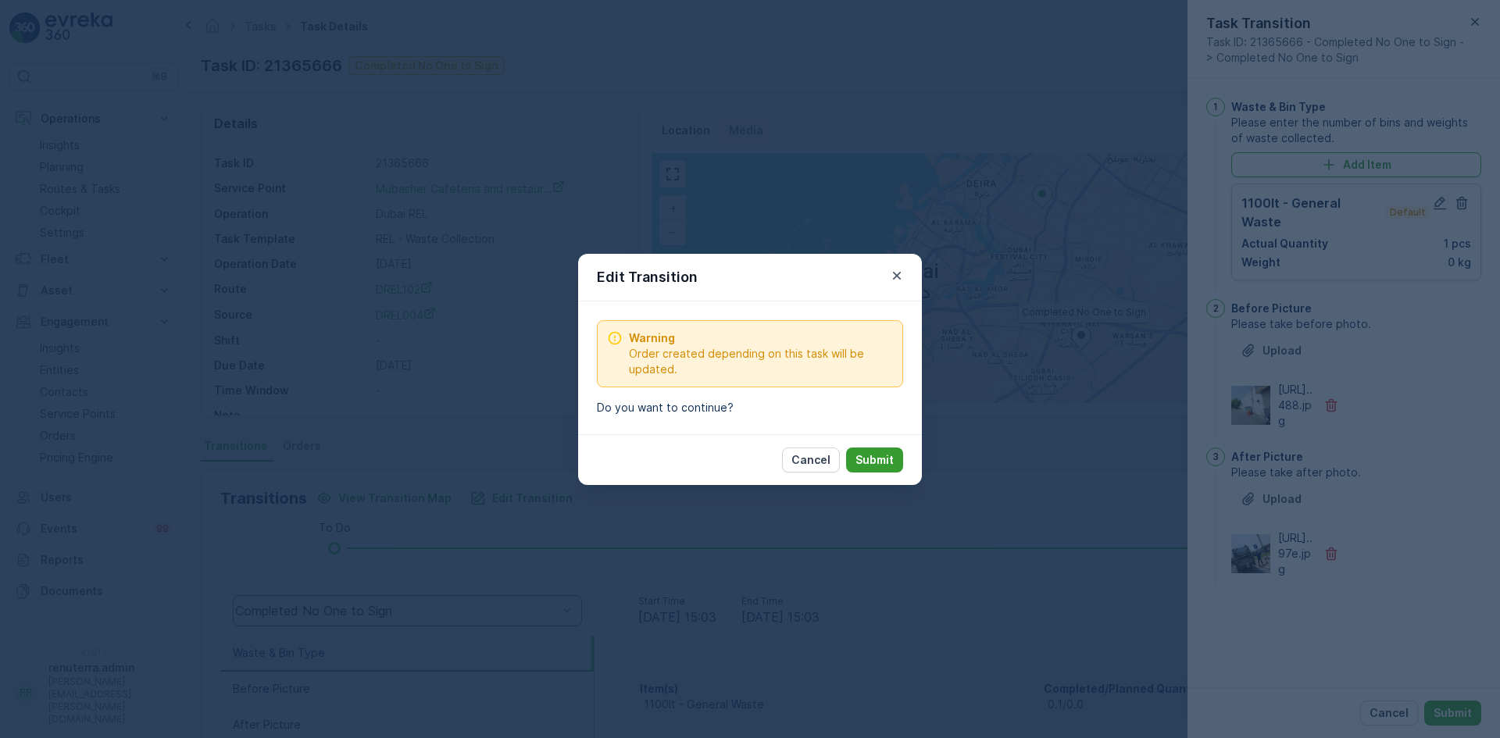
click at [875, 456] on p "Submit" at bounding box center [875, 460] width 38 height 16
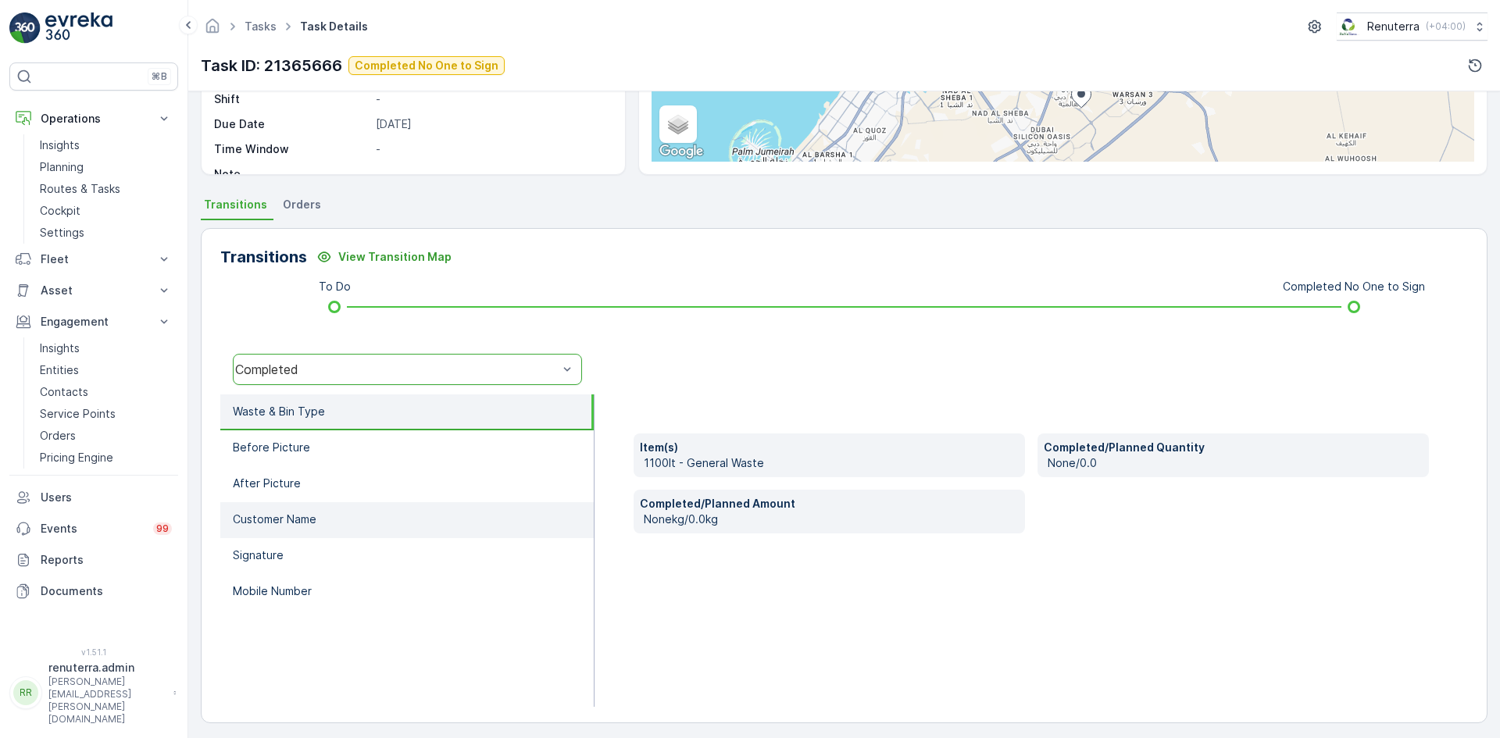
scroll to position [247, 0]
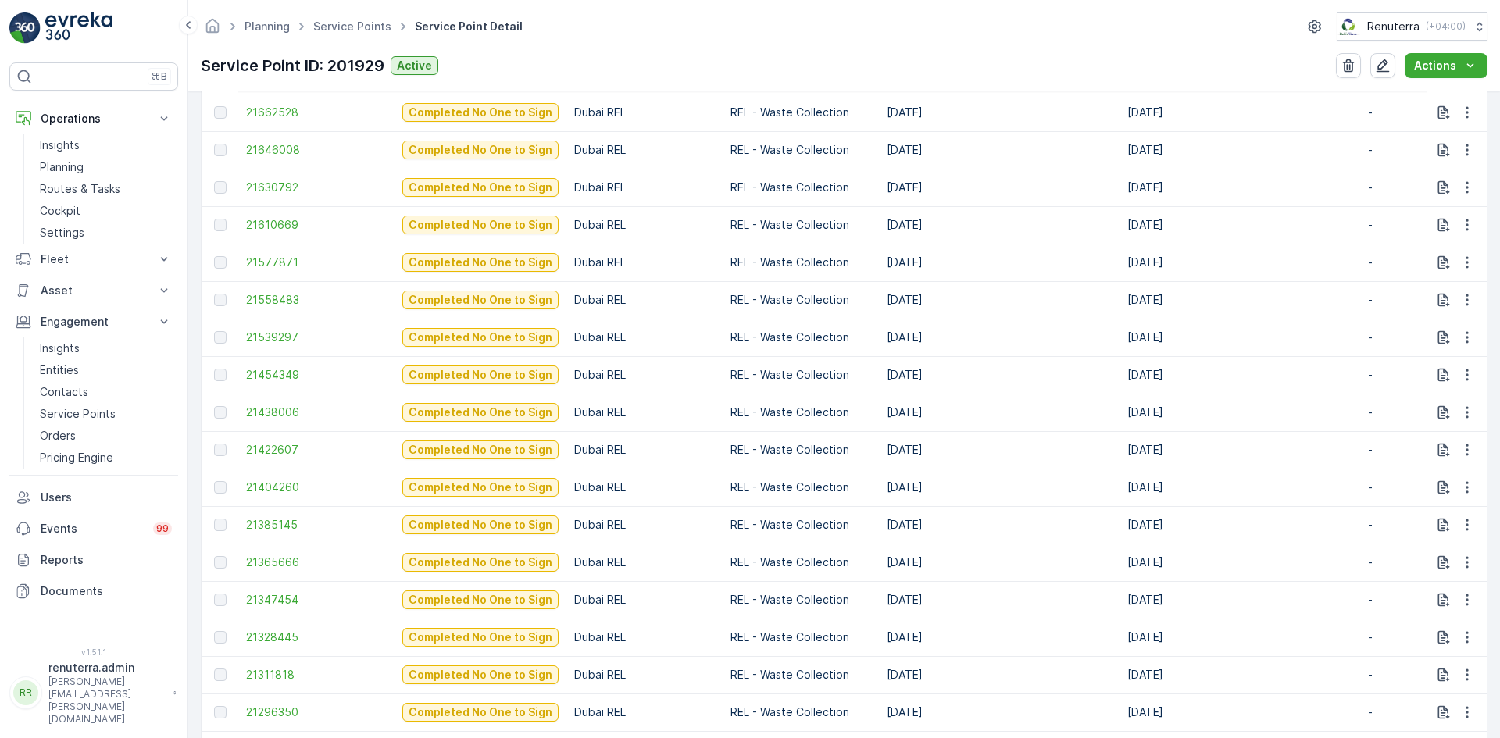
scroll to position [1016, 0]
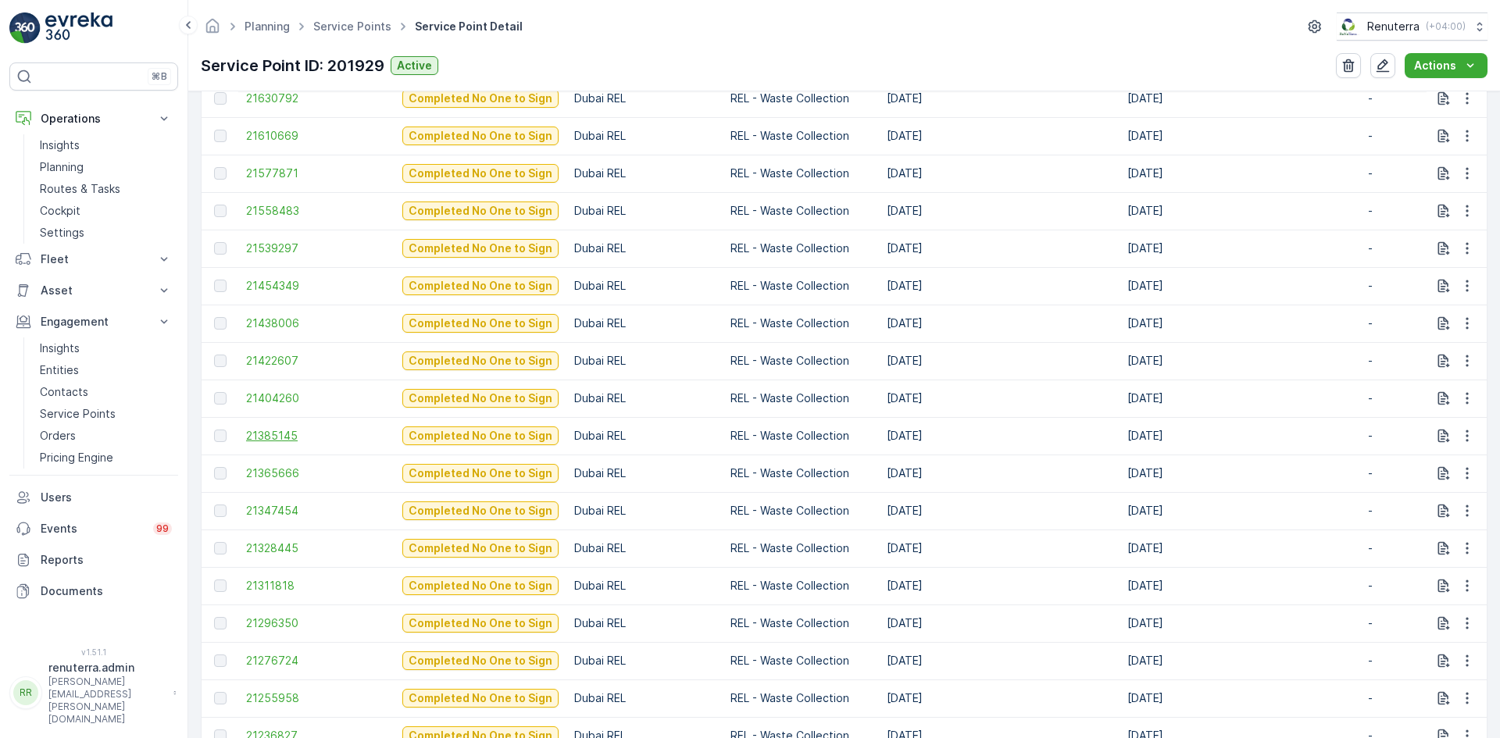
click at [281, 440] on span "21385145" at bounding box center [316, 436] width 141 height 16
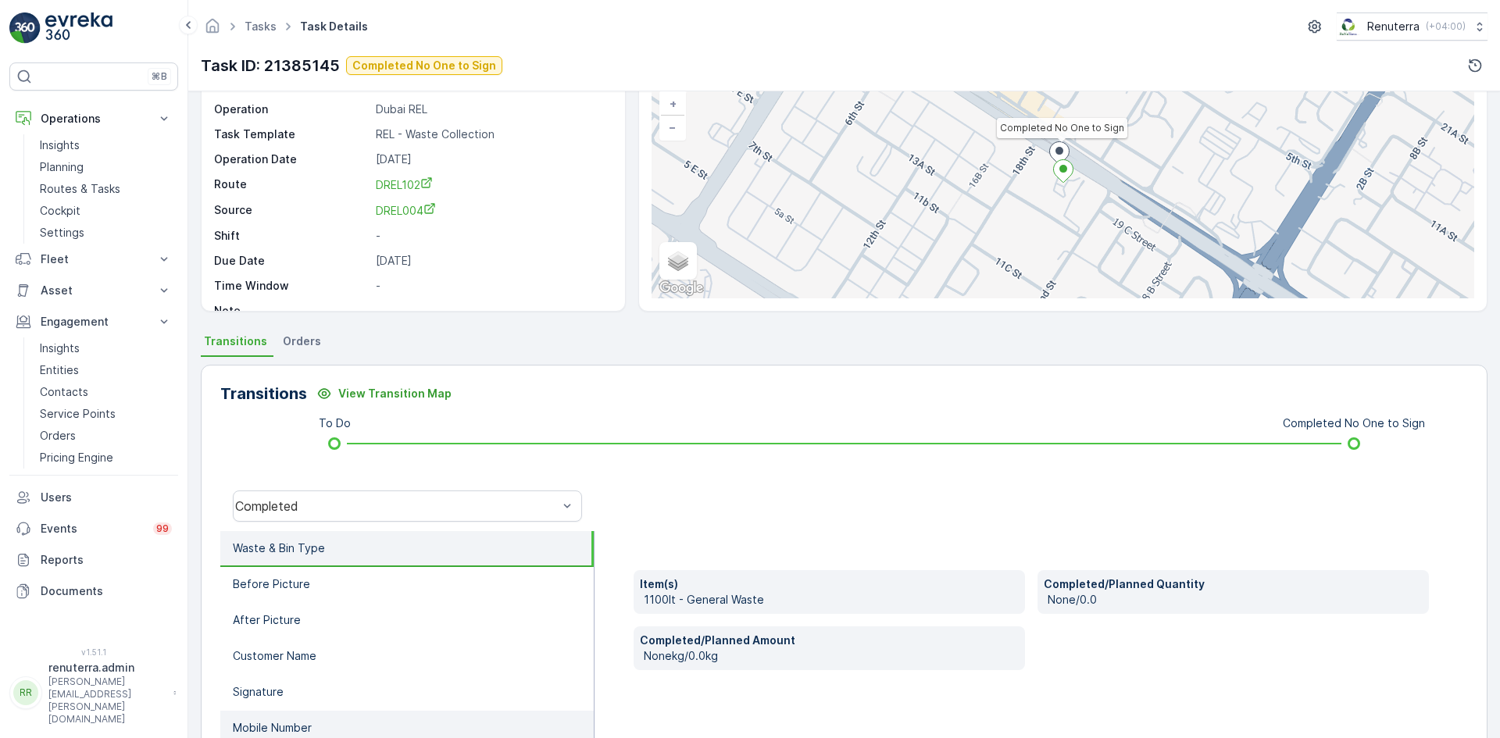
scroll to position [247, 0]
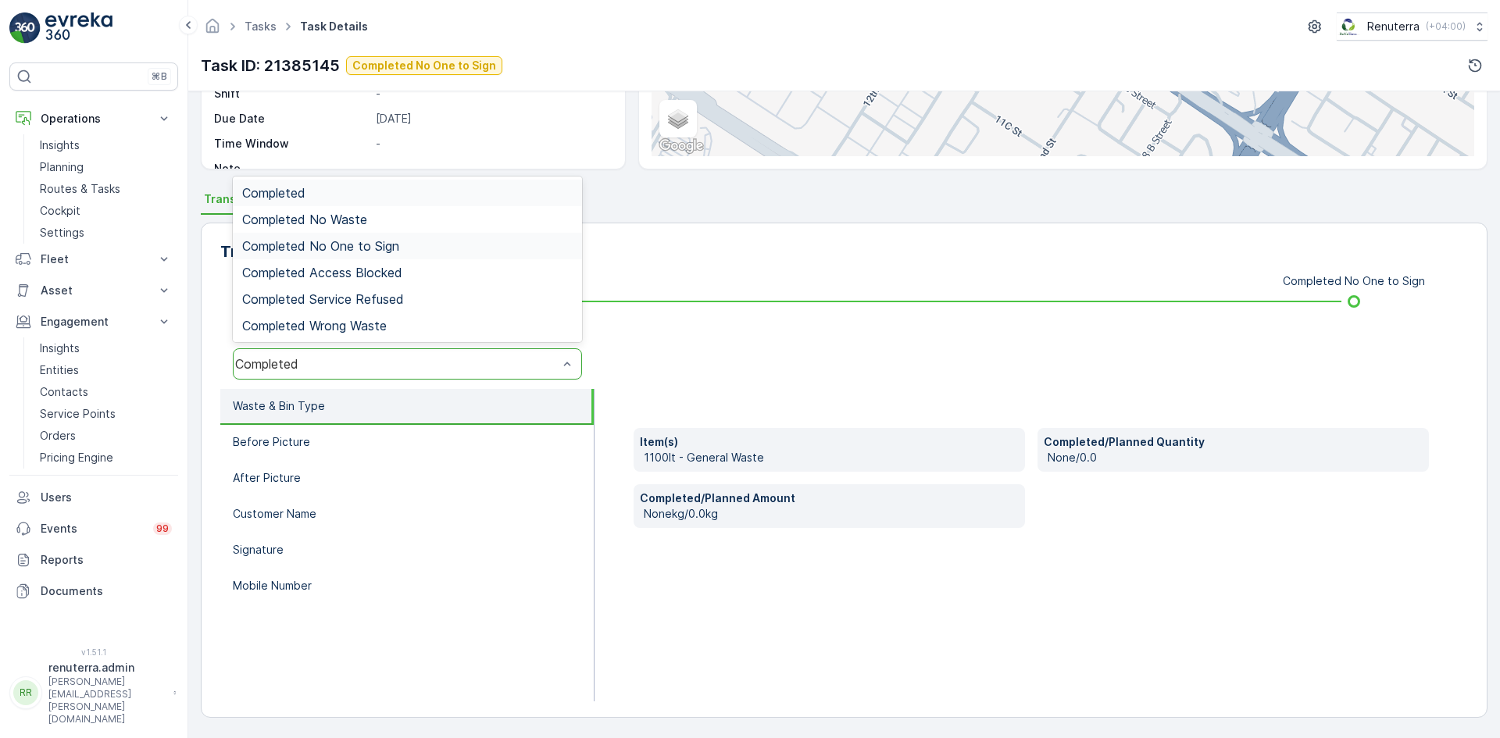
click at [387, 247] on span "Completed No One to Sign" at bounding box center [320, 246] width 157 height 14
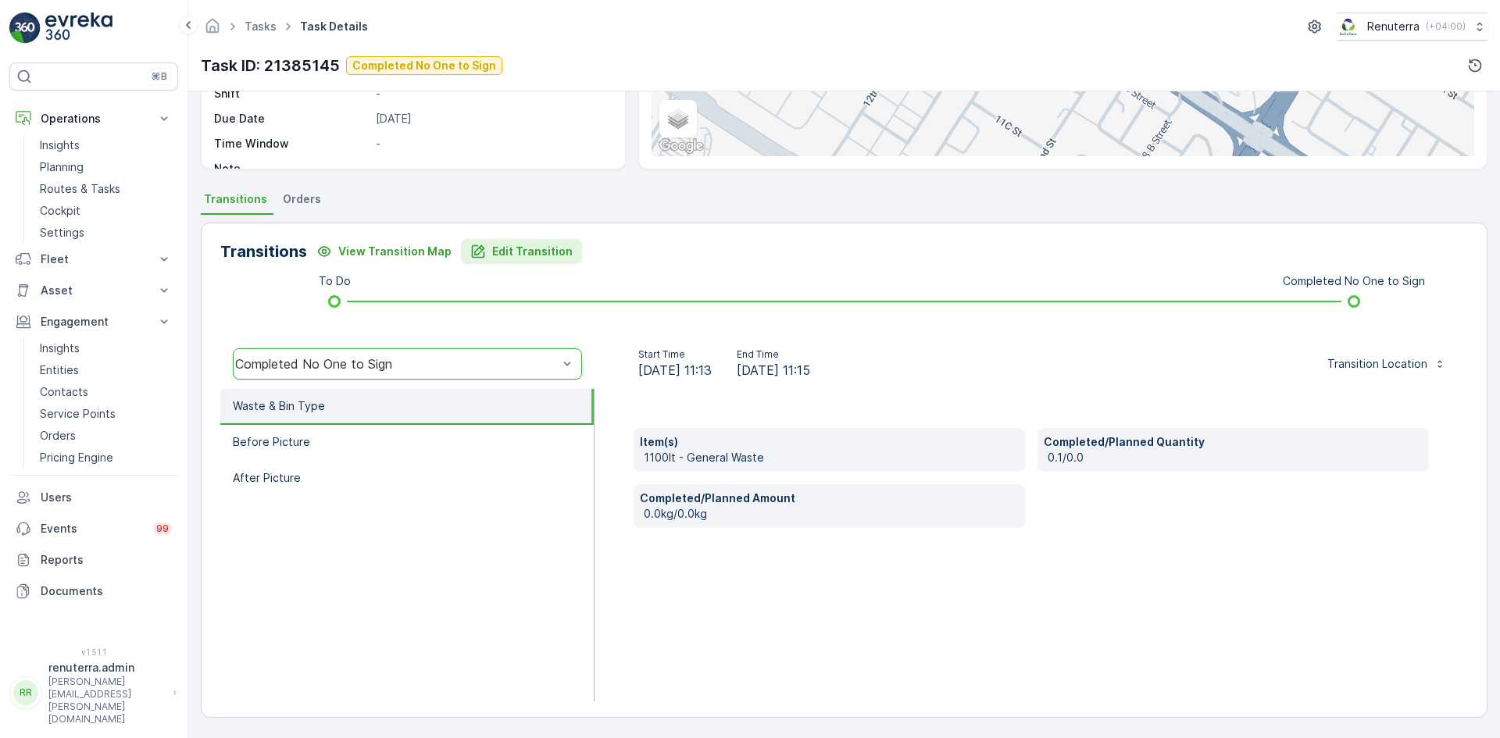
click at [495, 253] on p "Edit Transition" at bounding box center [532, 252] width 80 height 16
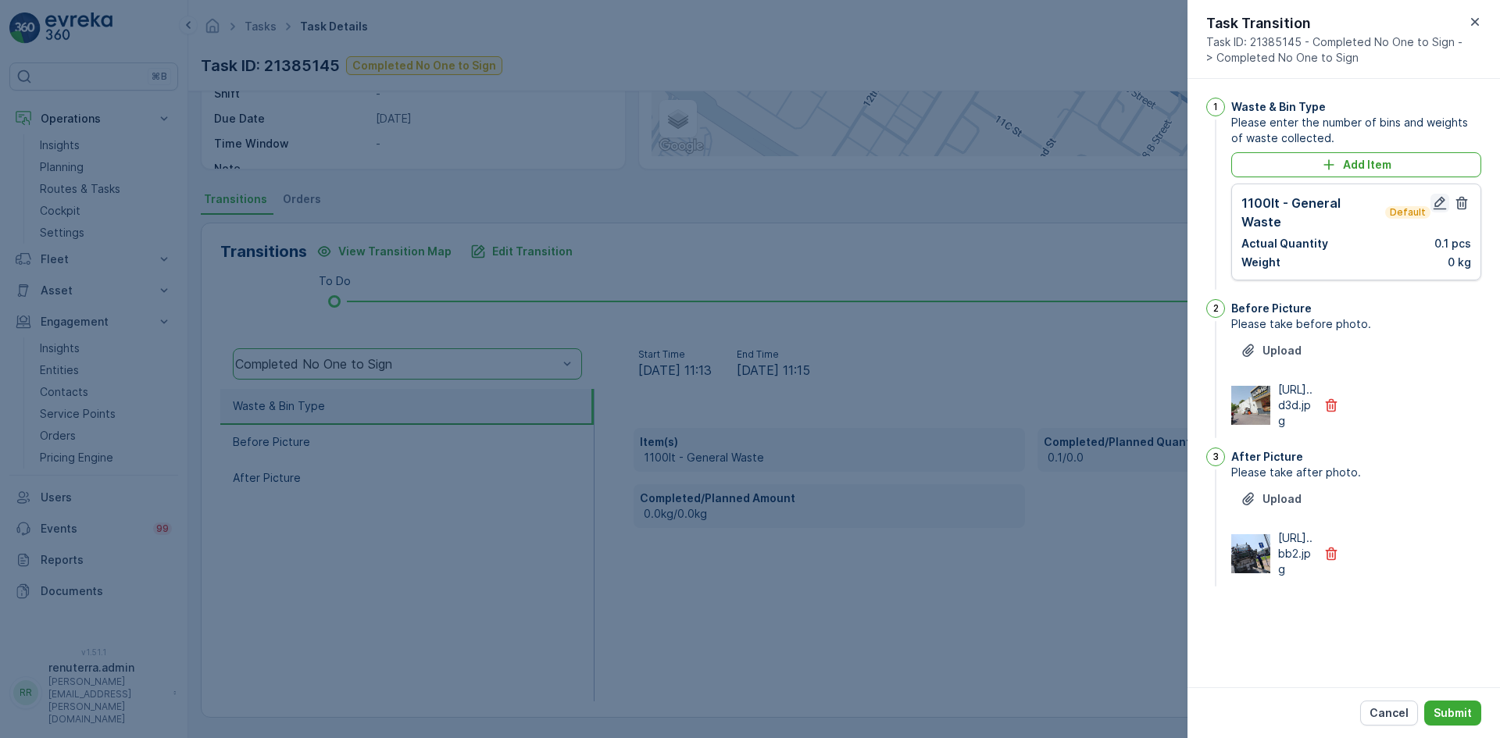
click at [1444, 205] on icon "button" at bounding box center [1440, 203] width 16 height 16
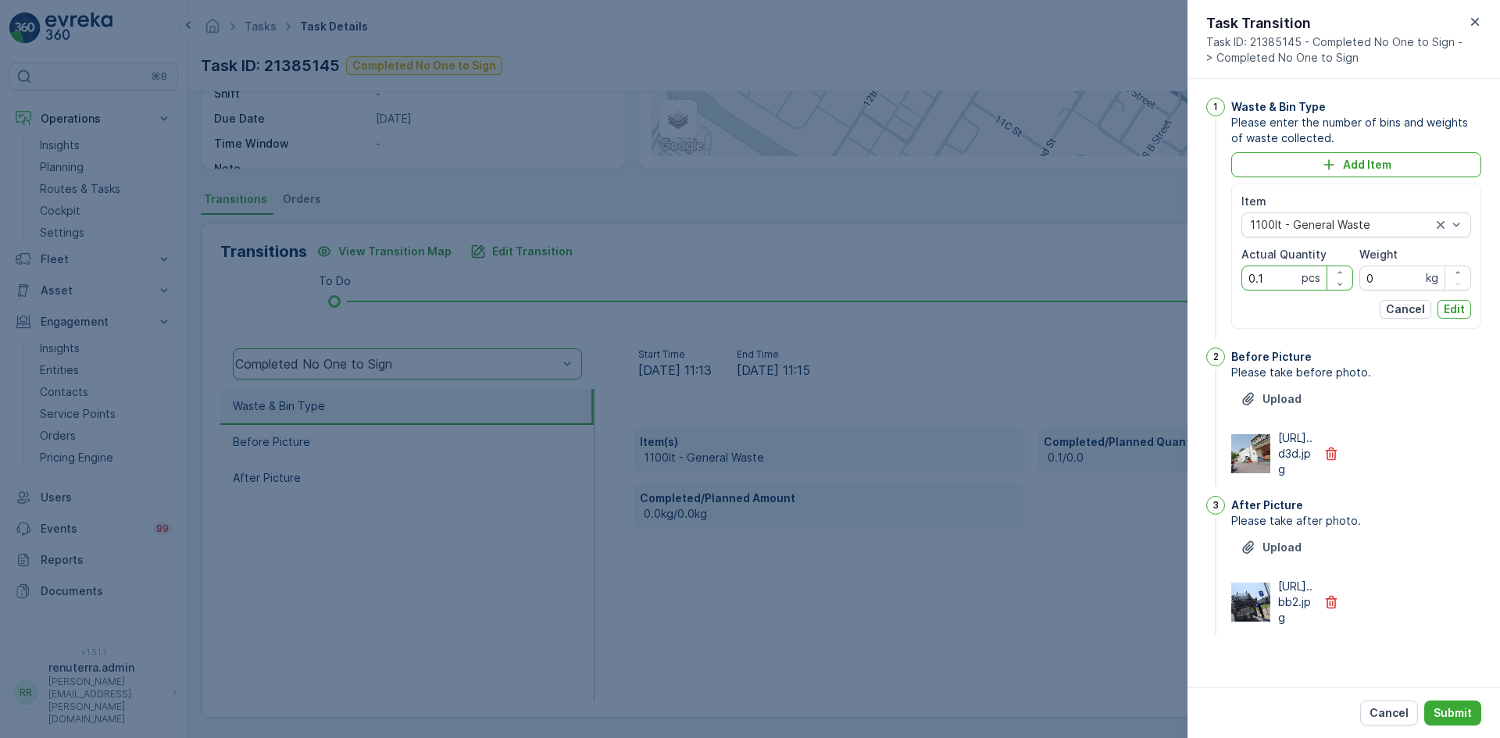
drag, startPoint x: 1264, startPoint y: 273, endPoint x: 1201, endPoint y: 282, distance: 63.2
click at [1201, 282] on div "1 Waste & Bin Type Please enter the number of bins and weights of waste collect…" at bounding box center [1344, 383] width 313 height 609
type Quantity "1"
click at [1452, 302] on p "Edit" at bounding box center [1454, 310] width 21 height 16
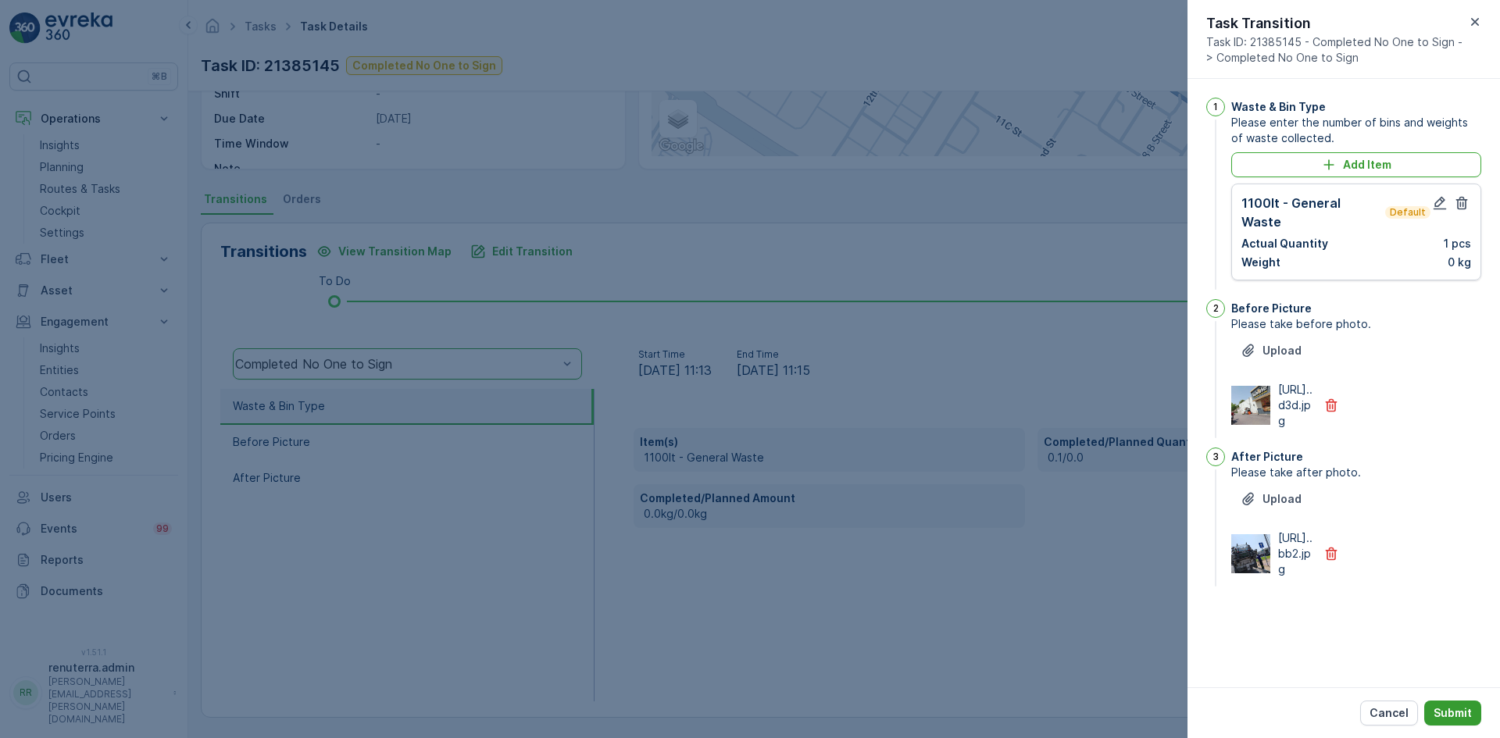
click at [1443, 721] on button "Submit" at bounding box center [1453, 713] width 57 height 25
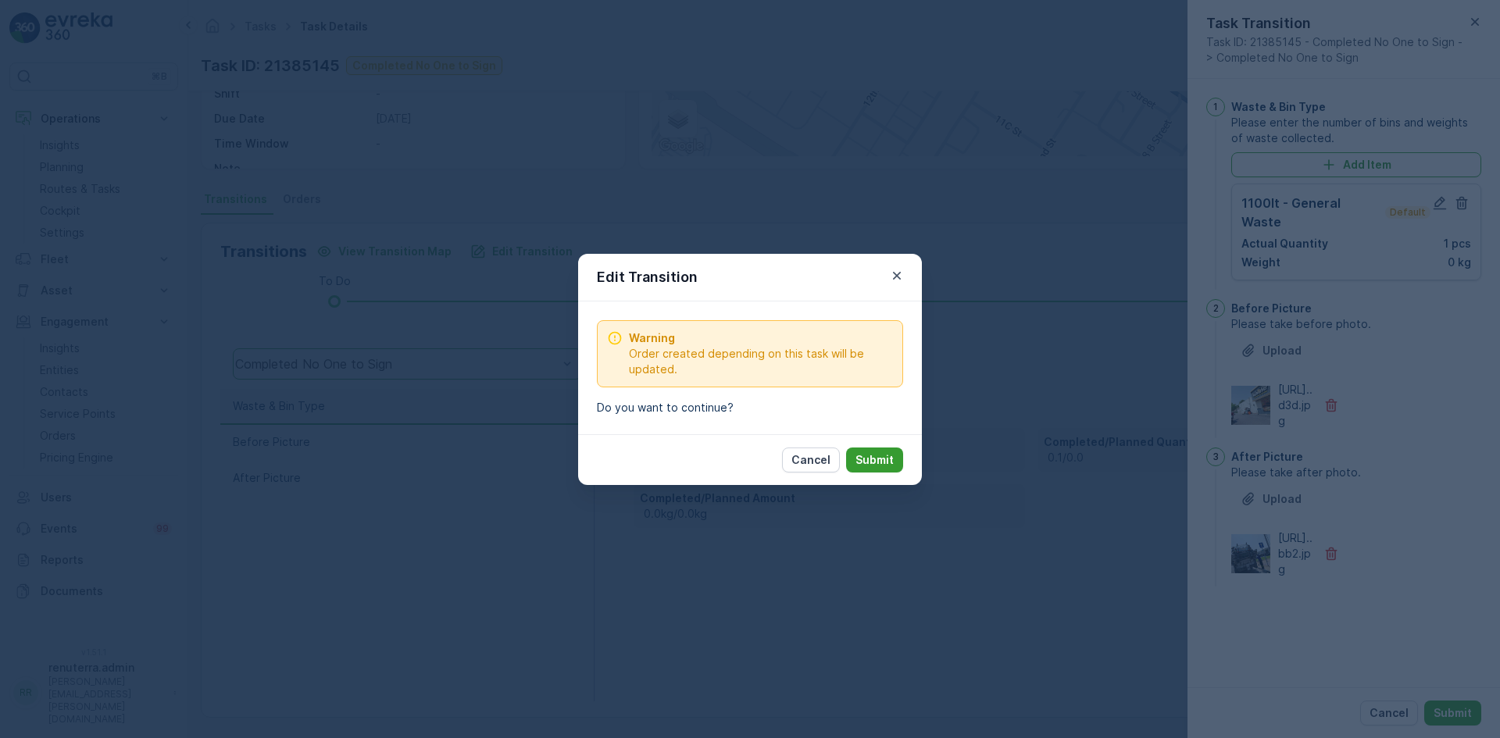
click at [869, 462] on p "Submit" at bounding box center [875, 460] width 38 height 16
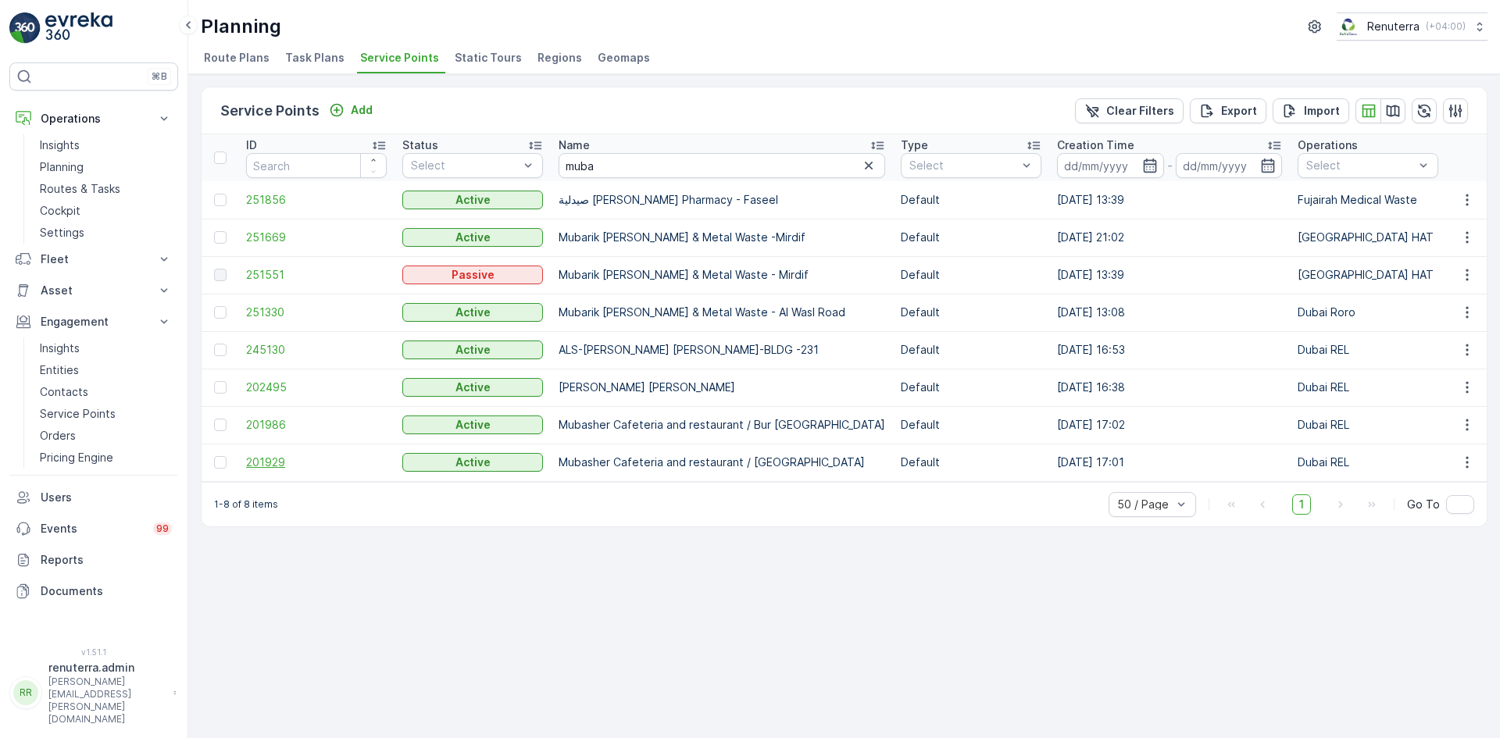
click at [259, 464] on span "201929" at bounding box center [316, 463] width 141 height 16
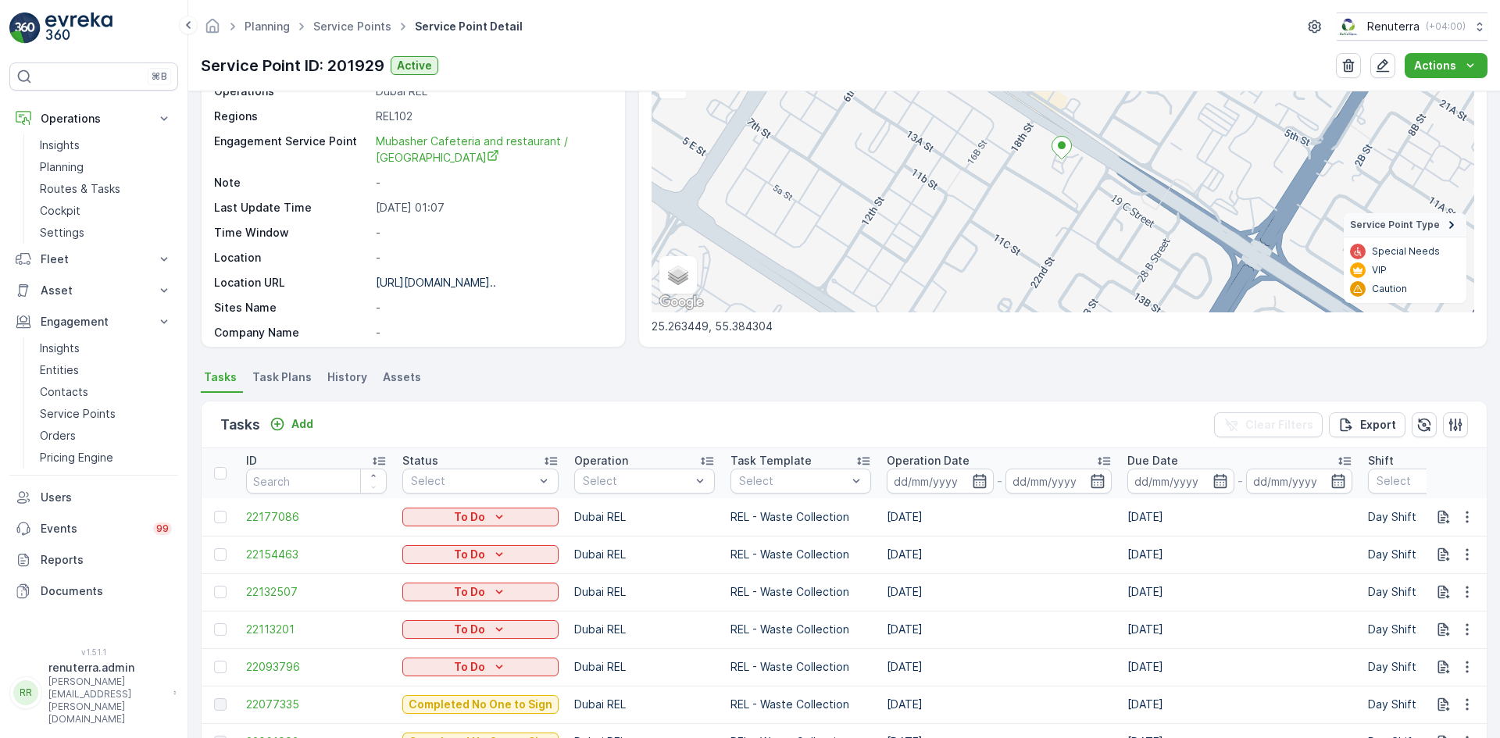
scroll to position [469, 0]
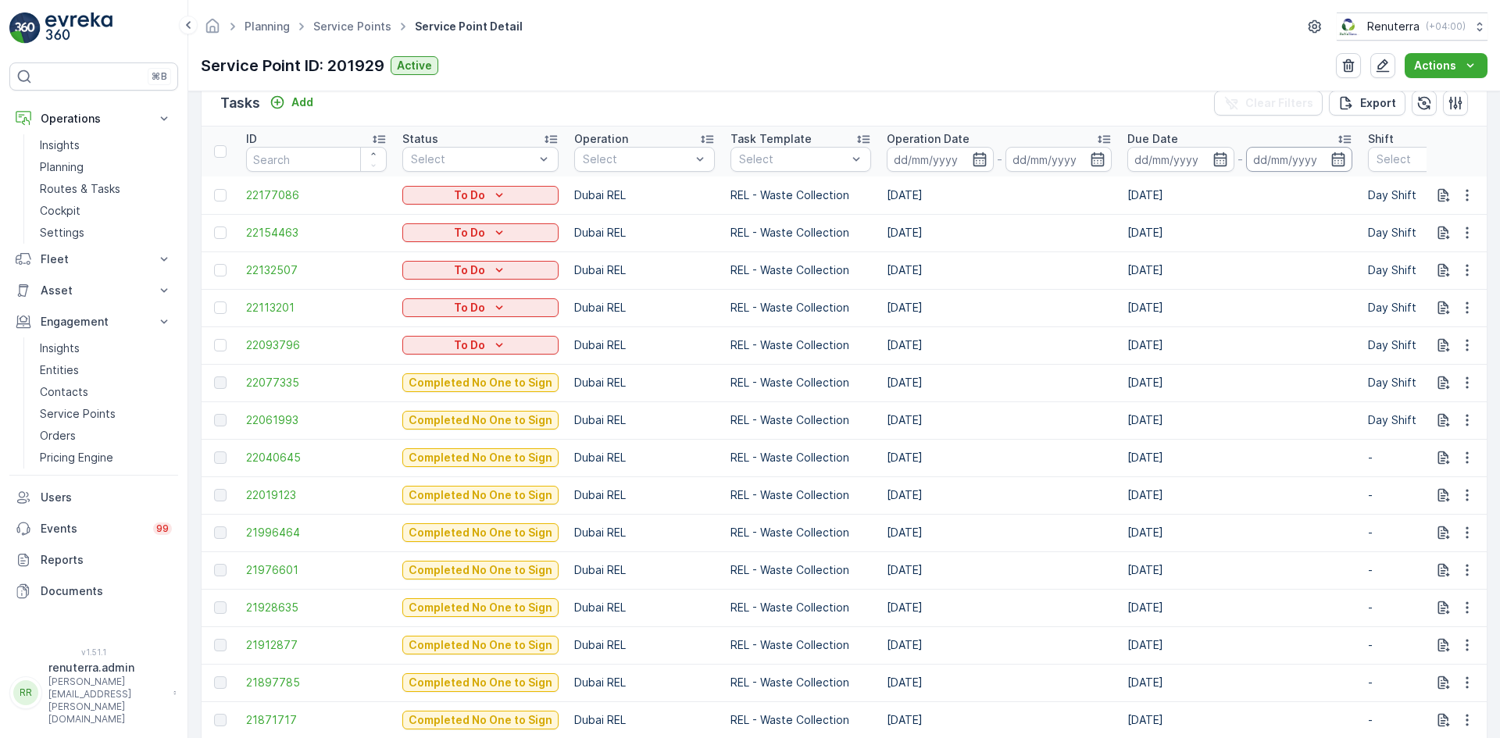
drag, startPoint x: 1332, startPoint y: 152, endPoint x: 1315, endPoint y: 170, distance: 24.9
click at [1332, 153] on icon "button" at bounding box center [1339, 160] width 16 height 16
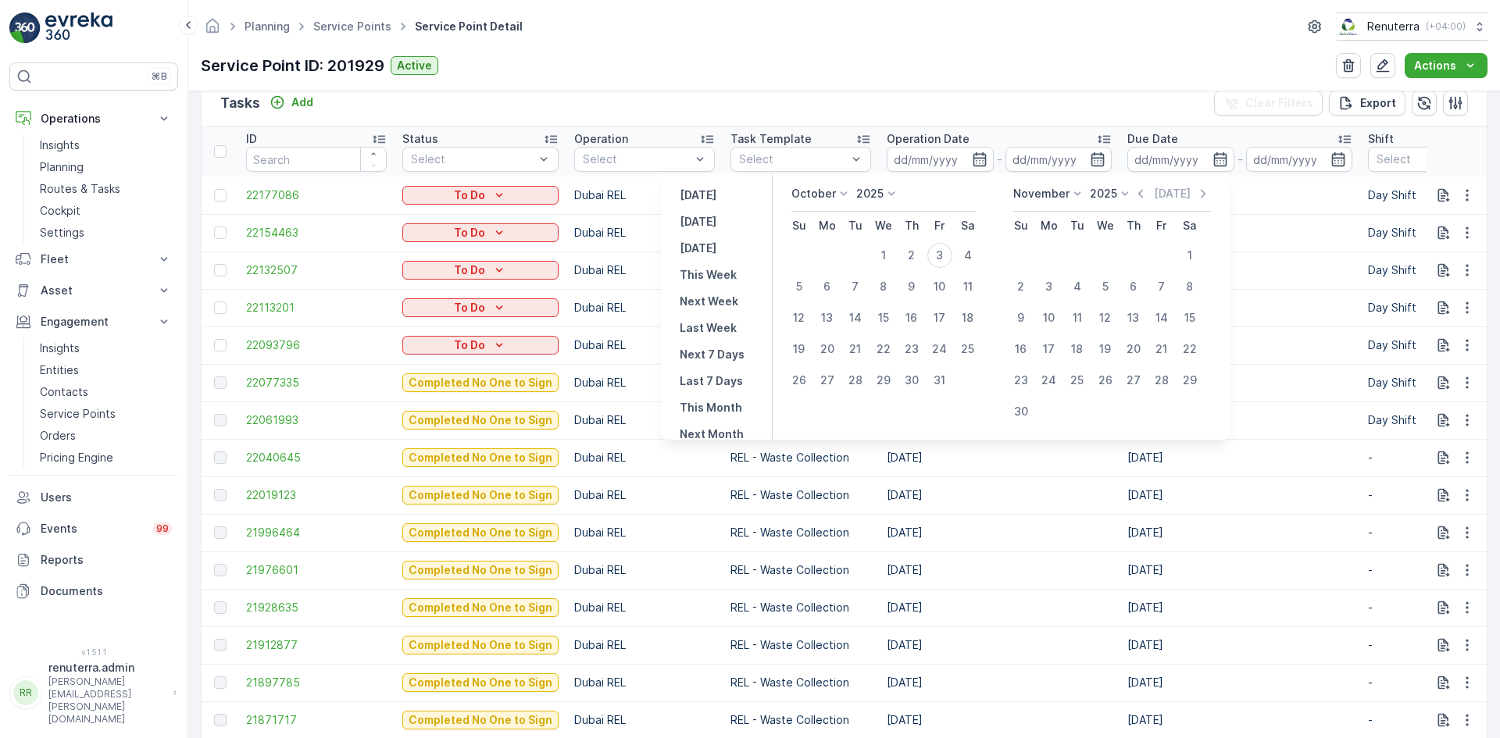
click at [841, 195] on icon at bounding box center [844, 194] width 16 height 16
click at [826, 273] on span "September" at bounding box center [830, 272] width 59 height 16
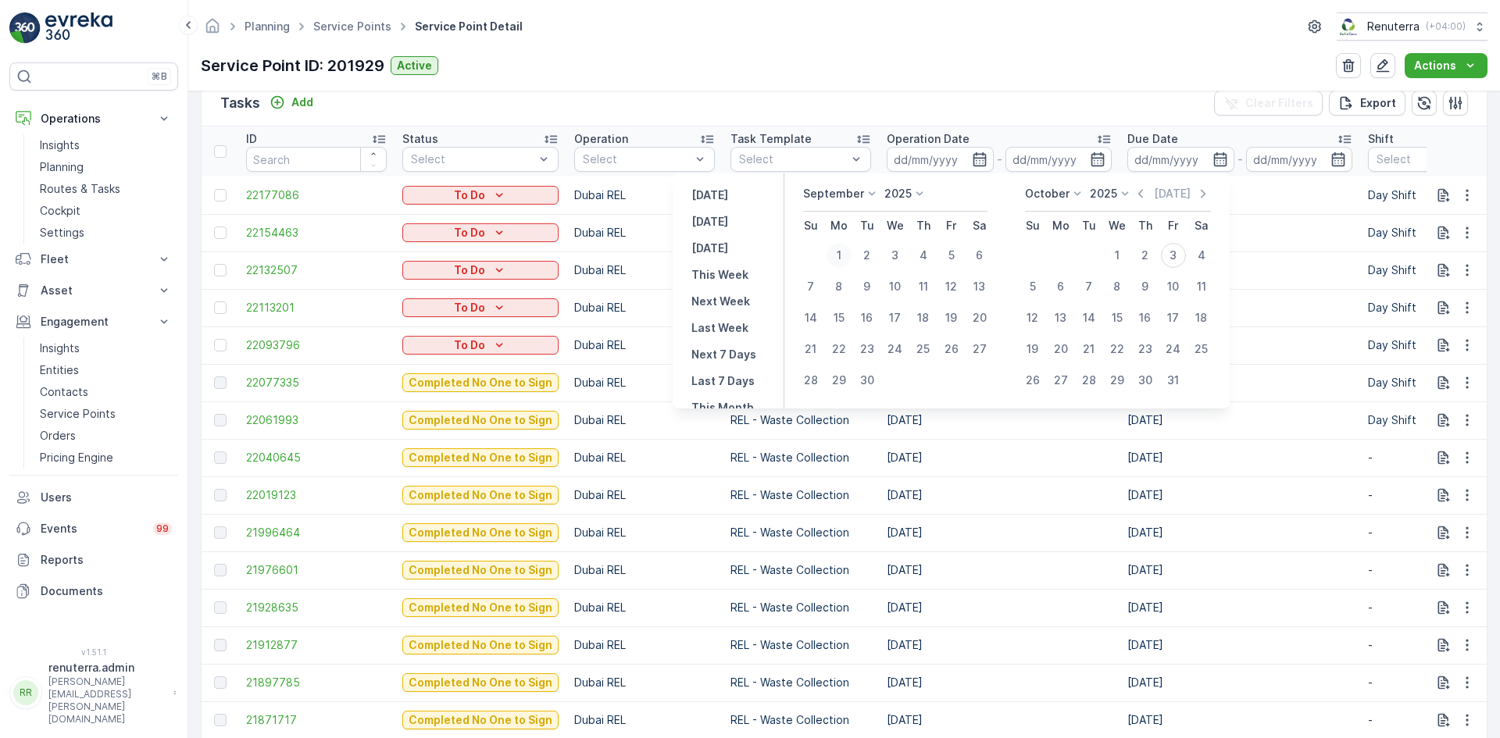
click at [849, 255] on div "1" at bounding box center [839, 255] width 25 height 25
type input "01.09.2025"
click at [867, 375] on div "30" at bounding box center [867, 380] width 25 height 25
type input "30.09.2025"
click at [867, 375] on div "30" at bounding box center [867, 380] width 25 height 25
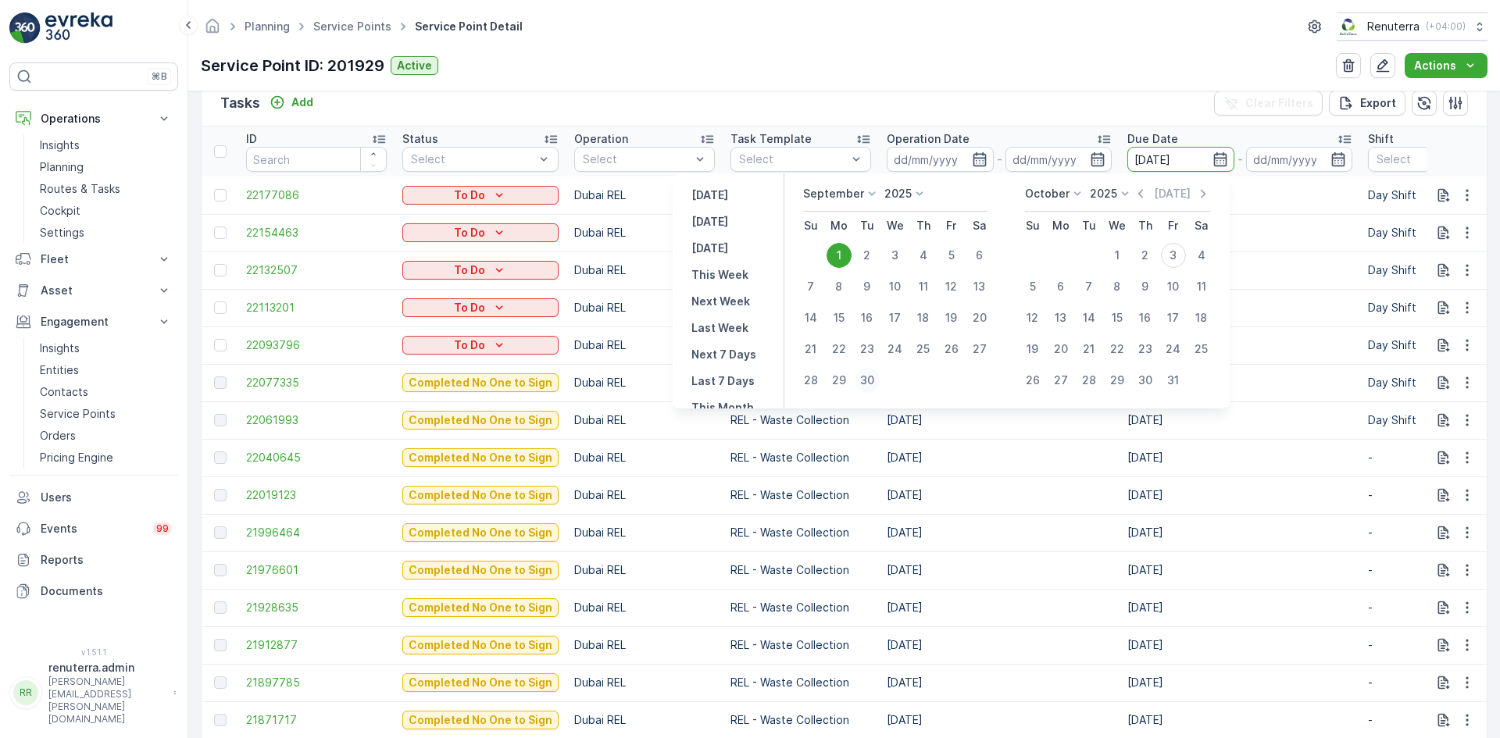
type input "30.09.2025"
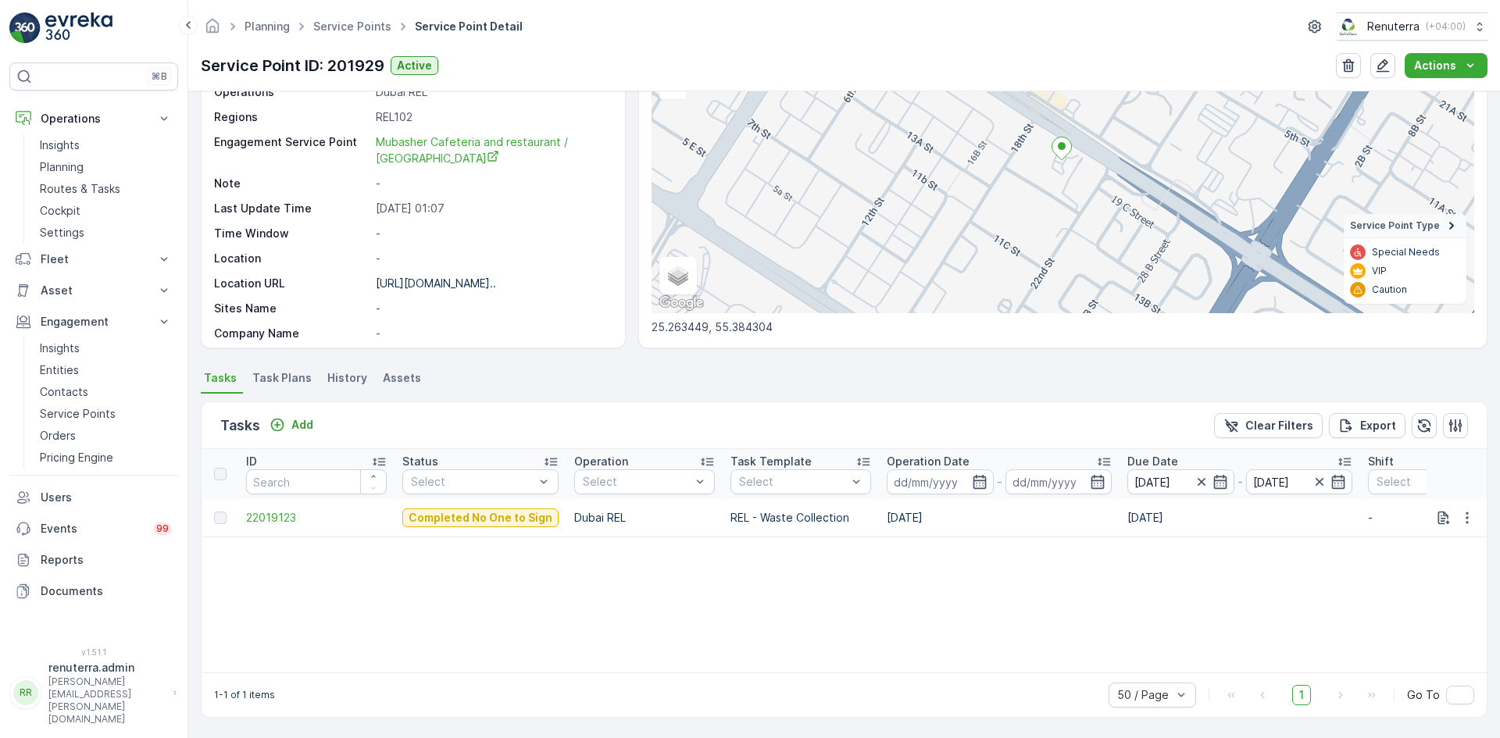
scroll to position [146, 0]
click at [1196, 485] on icon "button" at bounding box center [1202, 482] width 16 height 16
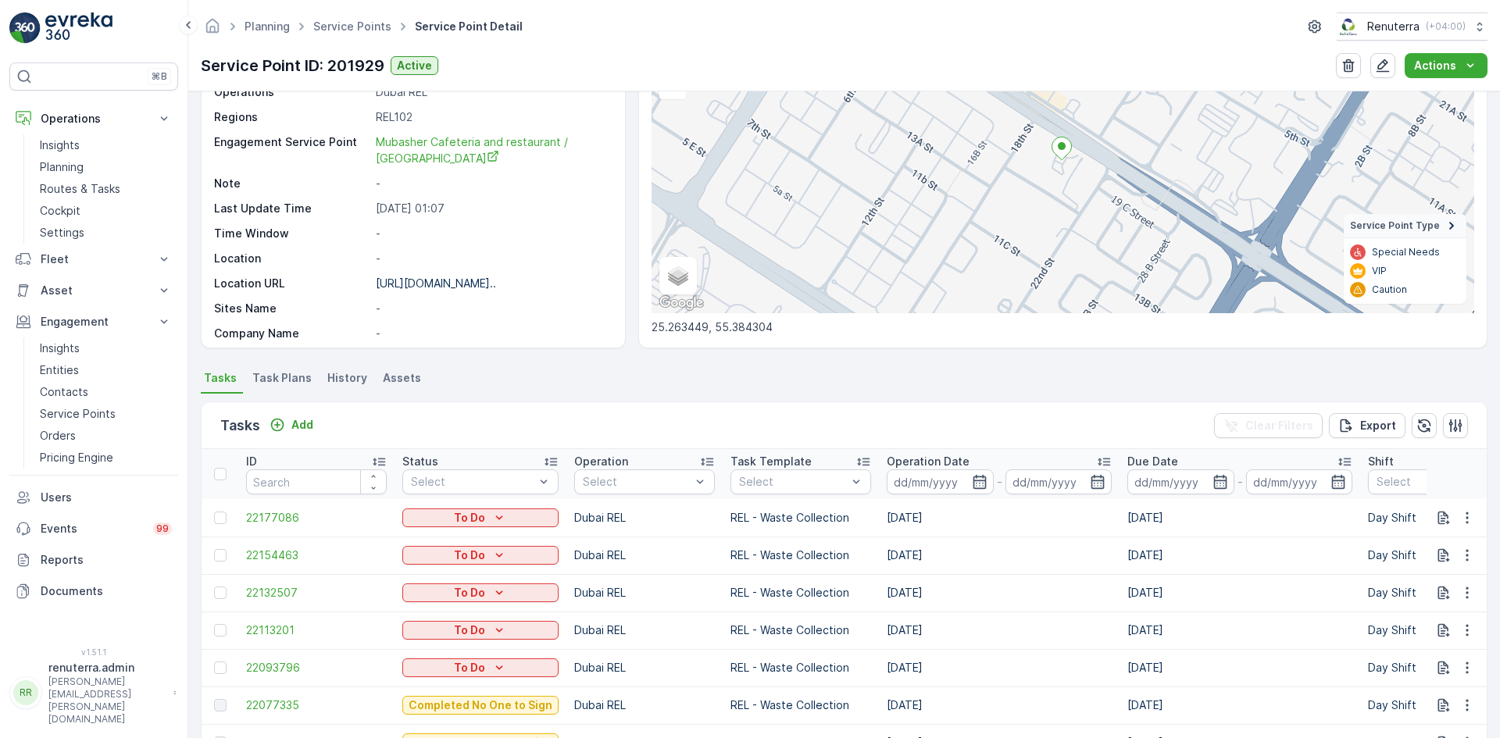
click at [1332, 485] on icon "button" at bounding box center [1339, 482] width 16 height 16
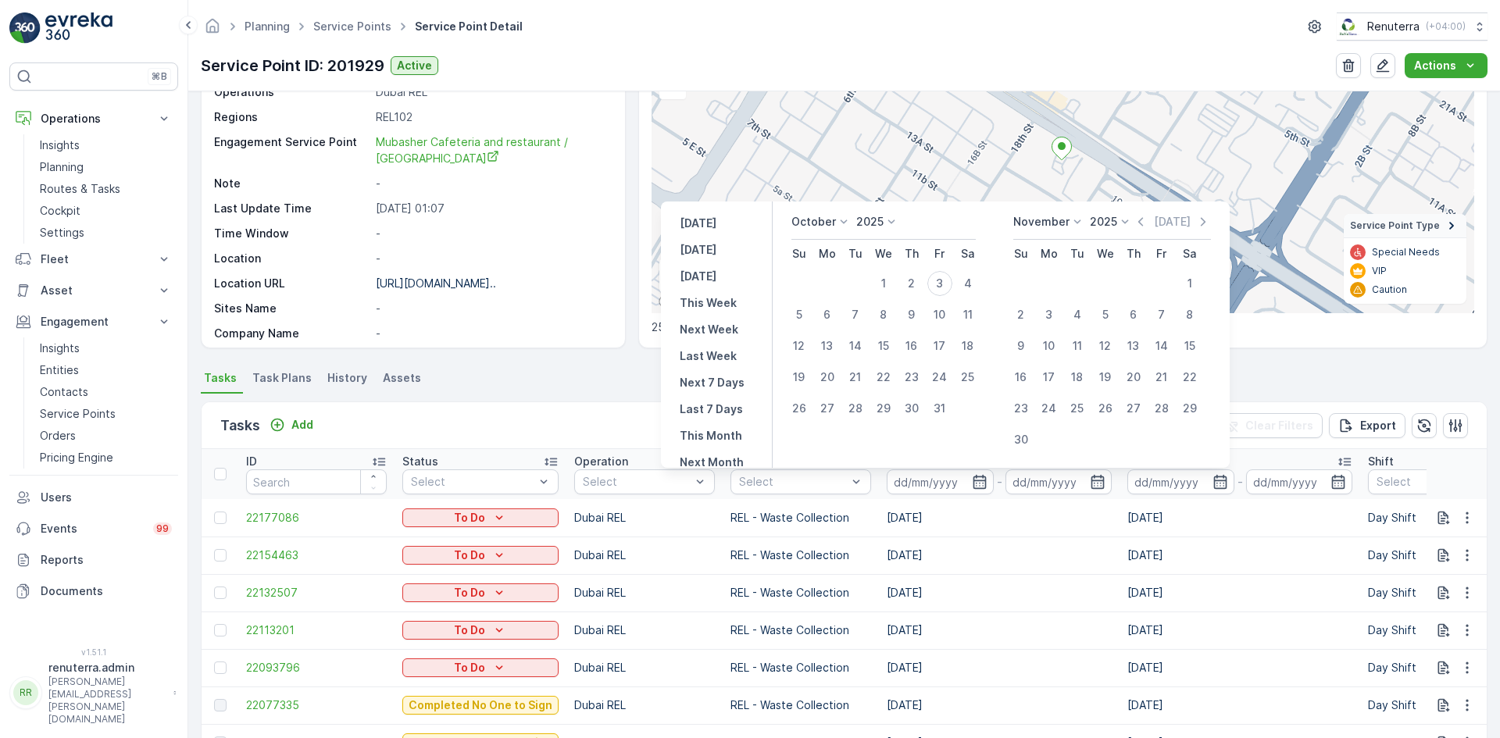
drag, startPoint x: 850, startPoint y: 219, endPoint x: 846, endPoint y: 227, distance: 9.8
click at [849, 218] on icon at bounding box center [844, 222] width 16 height 16
click at [839, 306] on span "September" at bounding box center [830, 300] width 59 height 16
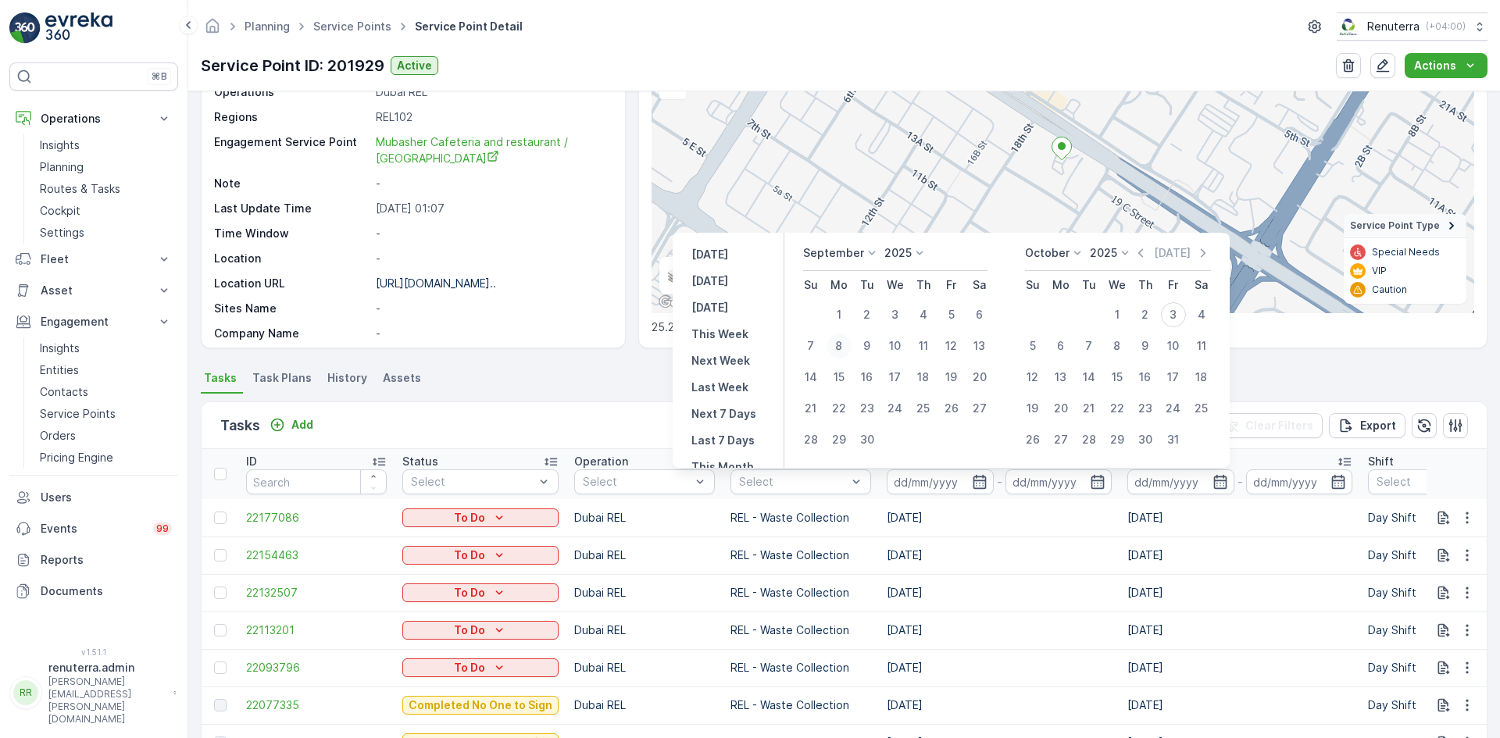
drag, startPoint x: 845, startPoint y: 312, endPoint x: 843, endPoint y: 352, distance: 40.7
click at [845, 312] on div "1" at bounding box center [839, 314] width 25 height 25
type input "01.09.2025"
click at [867, 439] on div "30" at bounding box center [867, 439] width 25 height 25
type input "30.09.2025"
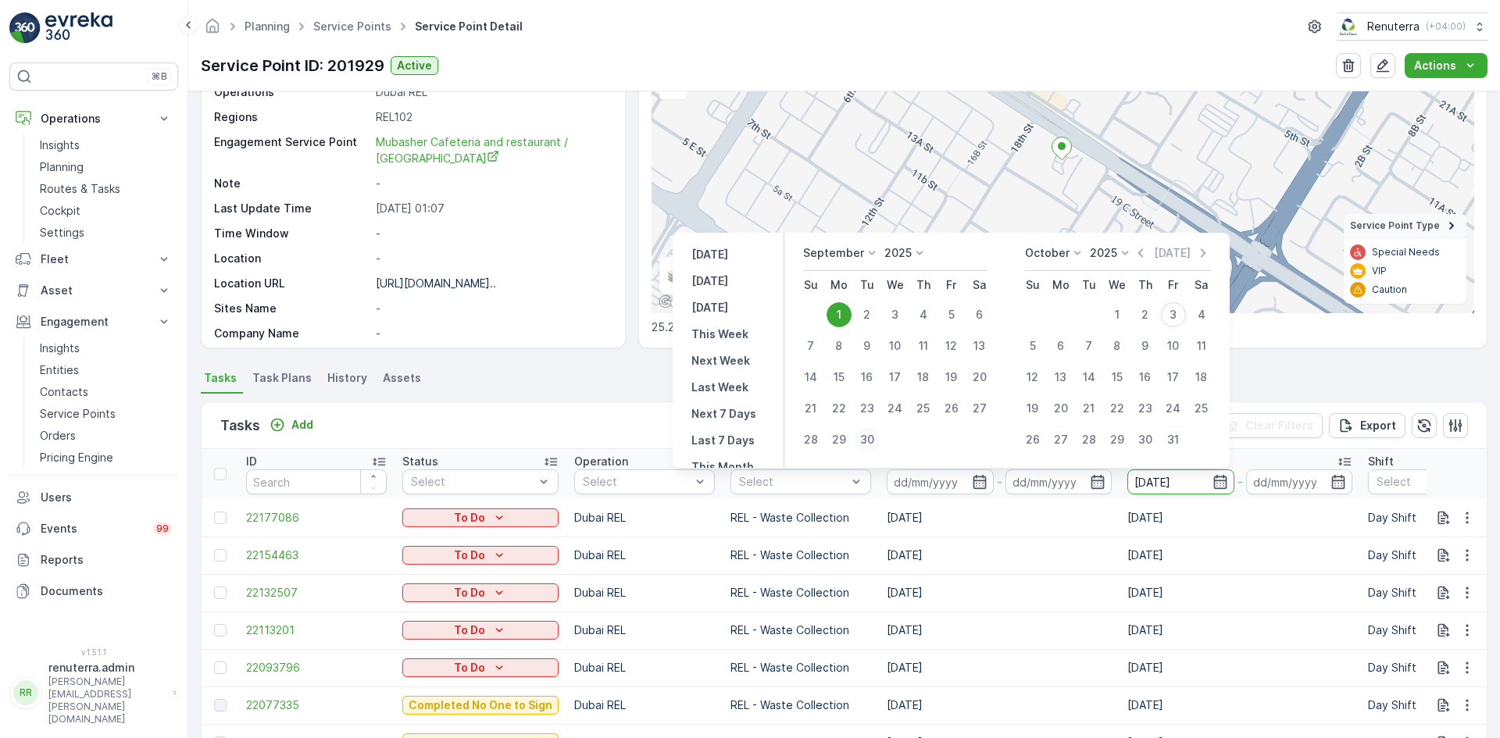
click at [867, 439] on div "30" at bounding box center [867, 439] width 25 height 25
type input "30.09.2025"
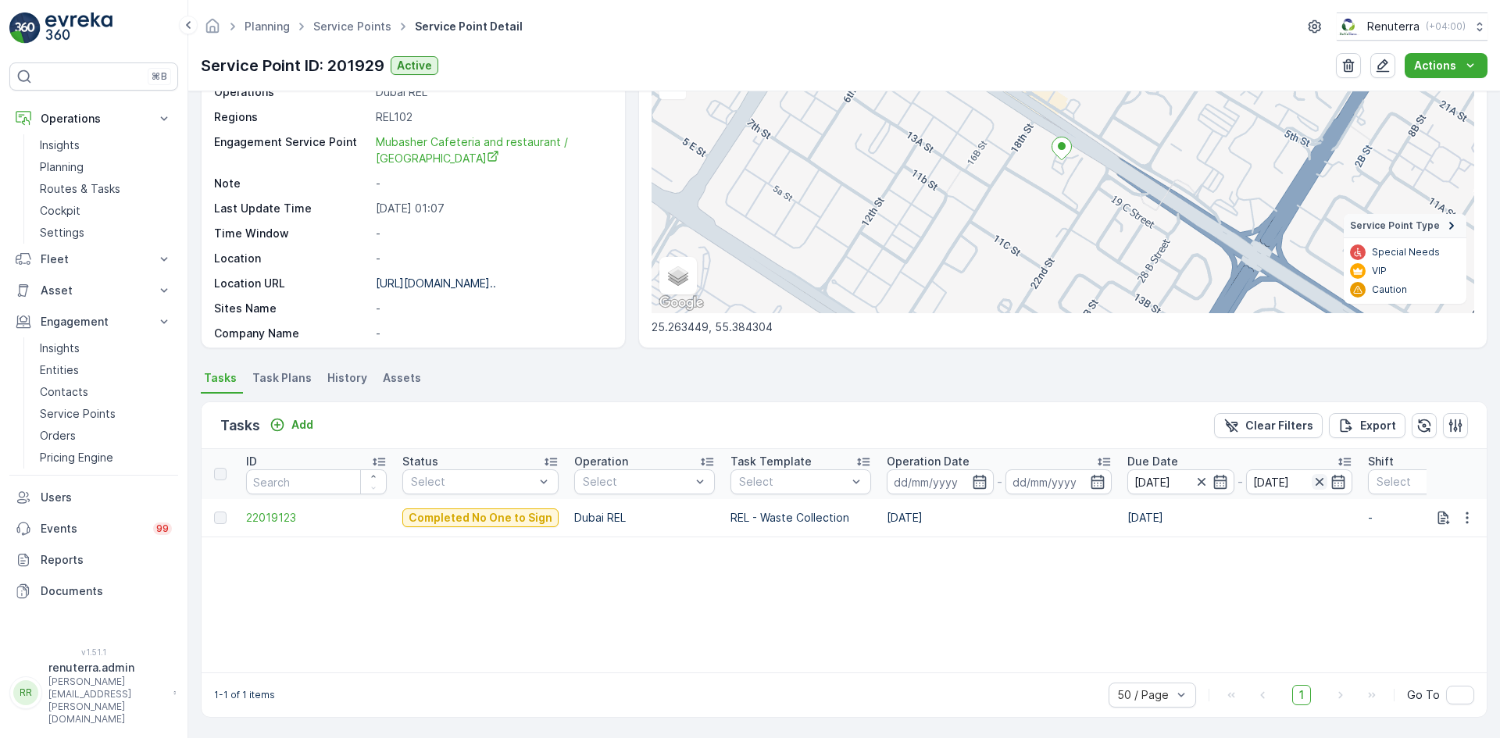
click at [1317, 478] on icon "button" at bounding box center [1320, 482] width 16 height 16
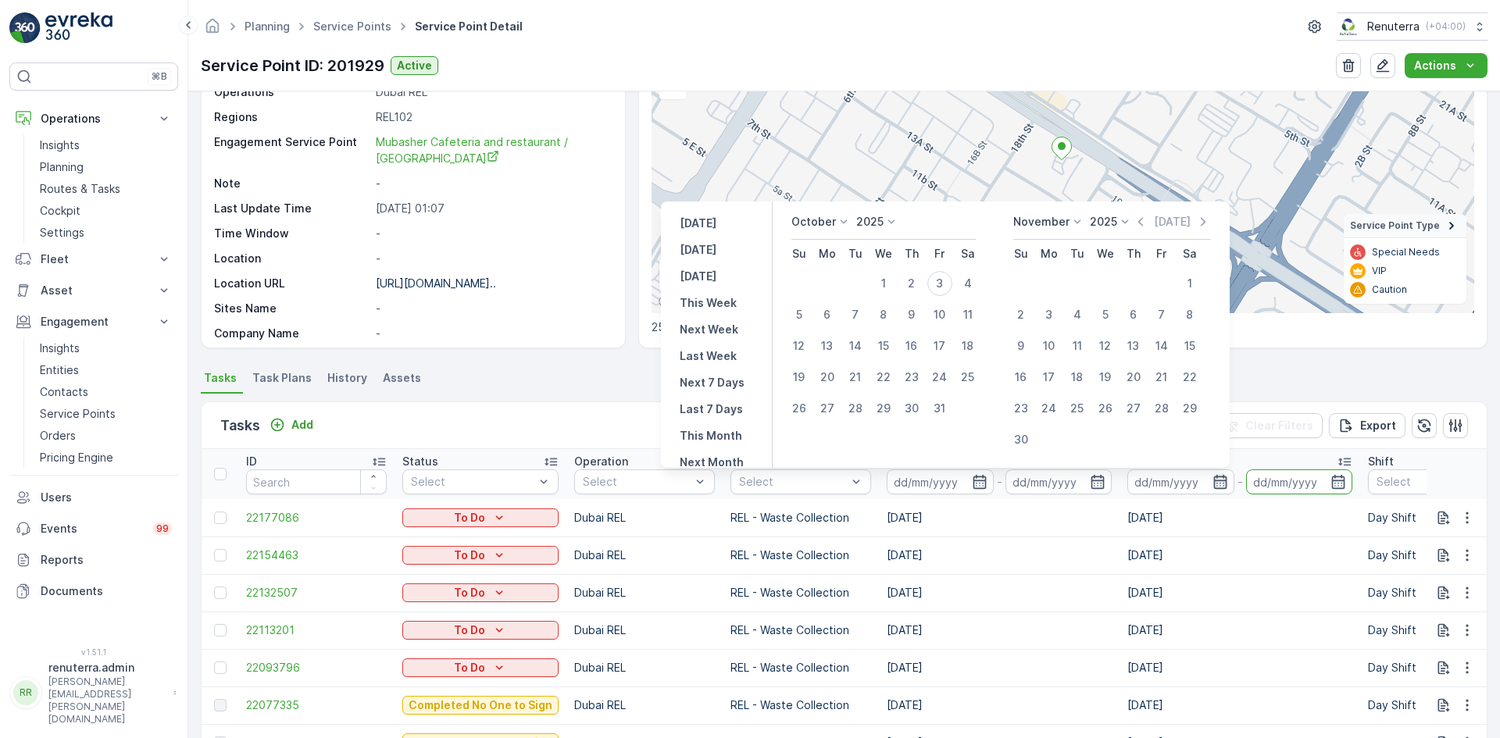
click at [1214, 477] on icon "button" at bounding box center [1220, 482] width 13 height 14
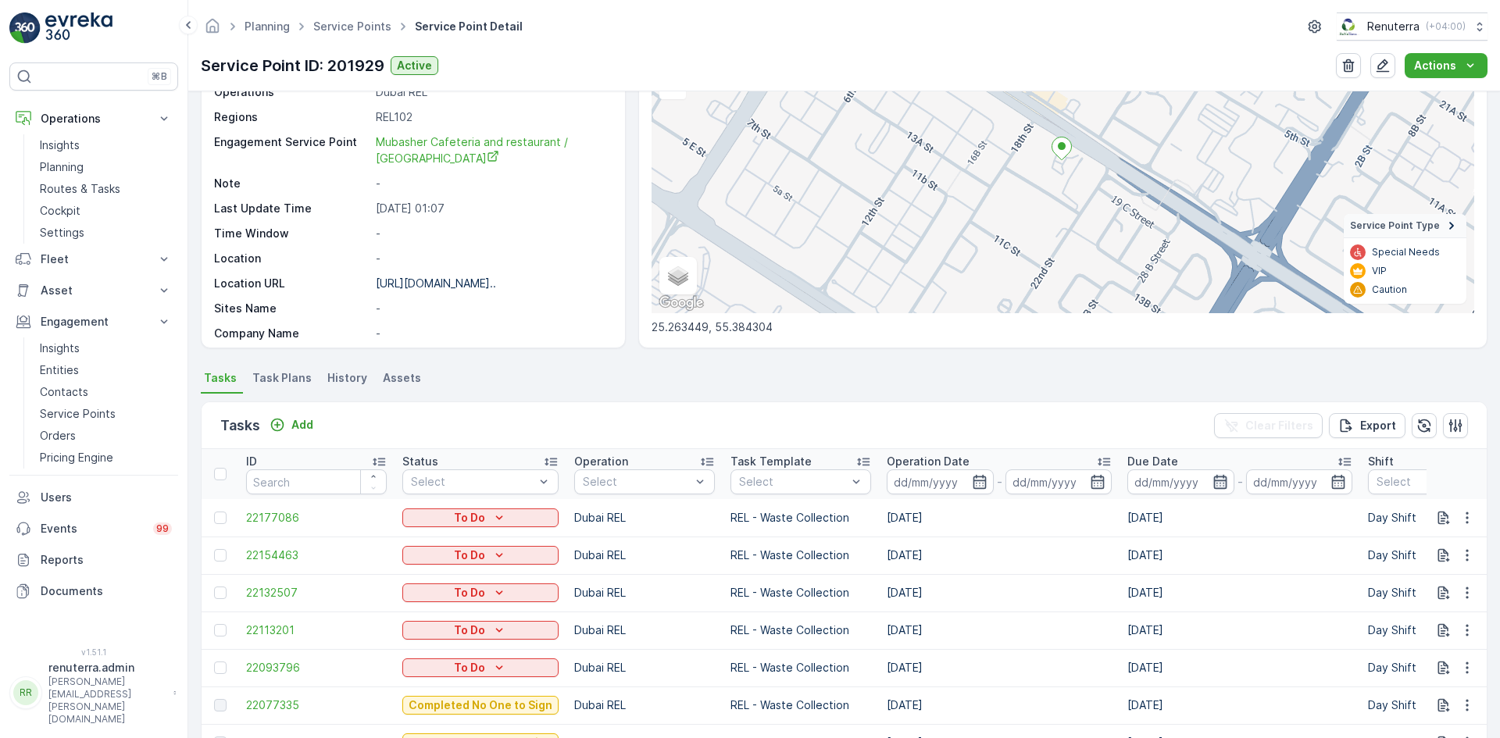
click at [1214, 477] on icon "button" at bounding box center [1220, 482] width 13 height 14
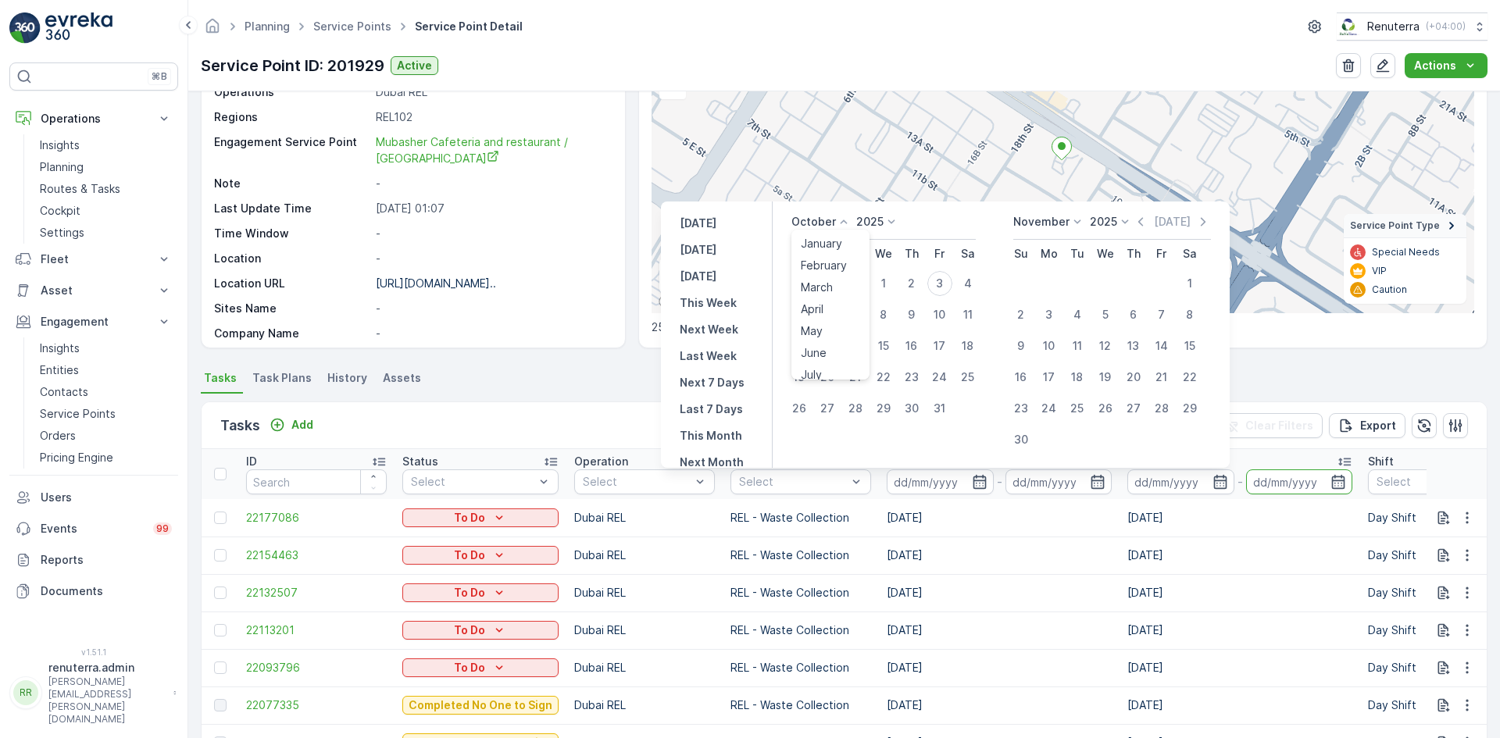
click at [850, 217] on icon at bounding box center [844, 222] width 16 height 16
click at [828, 300] on span "September" at bounding box center [830, 300] width 59 height 16
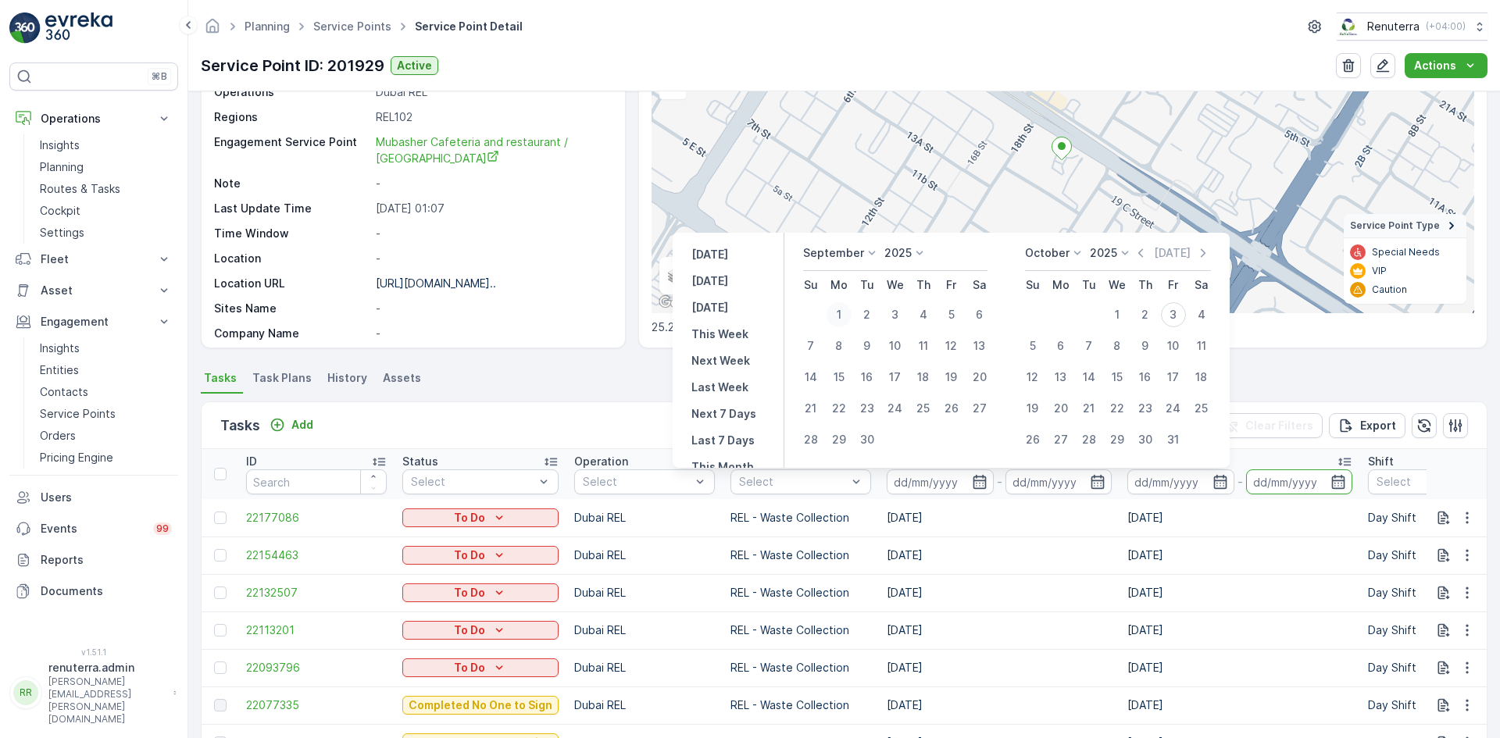
click at [840, 316] on div "1" at bounding box center [839, 314] width 25 height 25
type input "01.09.2025"
click at [869, 435] on div "30" at bounding box center [867, 439] width 25 height 25
type input "30.09.2025"
click at [841, 319] on div "1" at bounding box center [839, 314] width 25 height 25
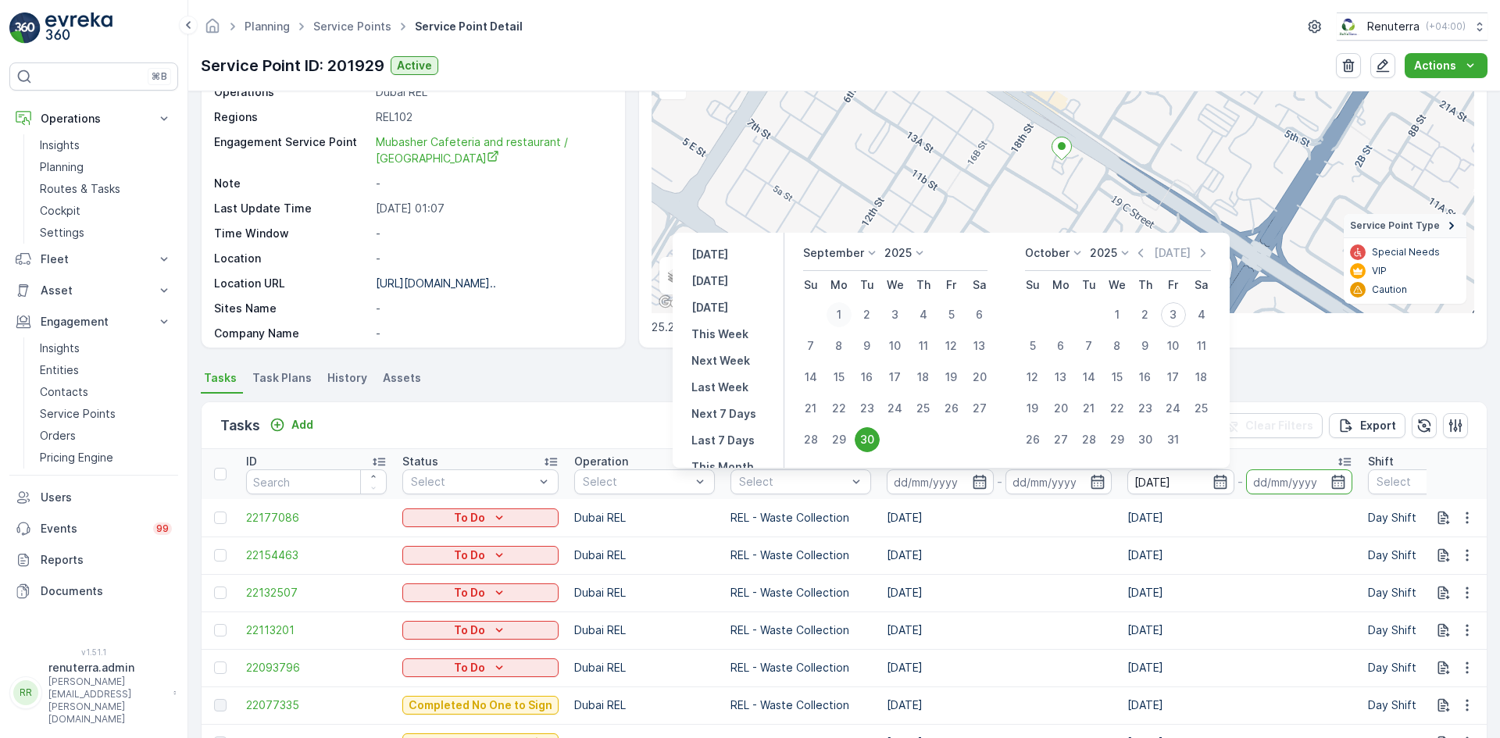
type input "01.09.2025"
click at [864, 440] on div "30" at bounding box center [867, 439] width 25 height 25
type input "30.09.2025"
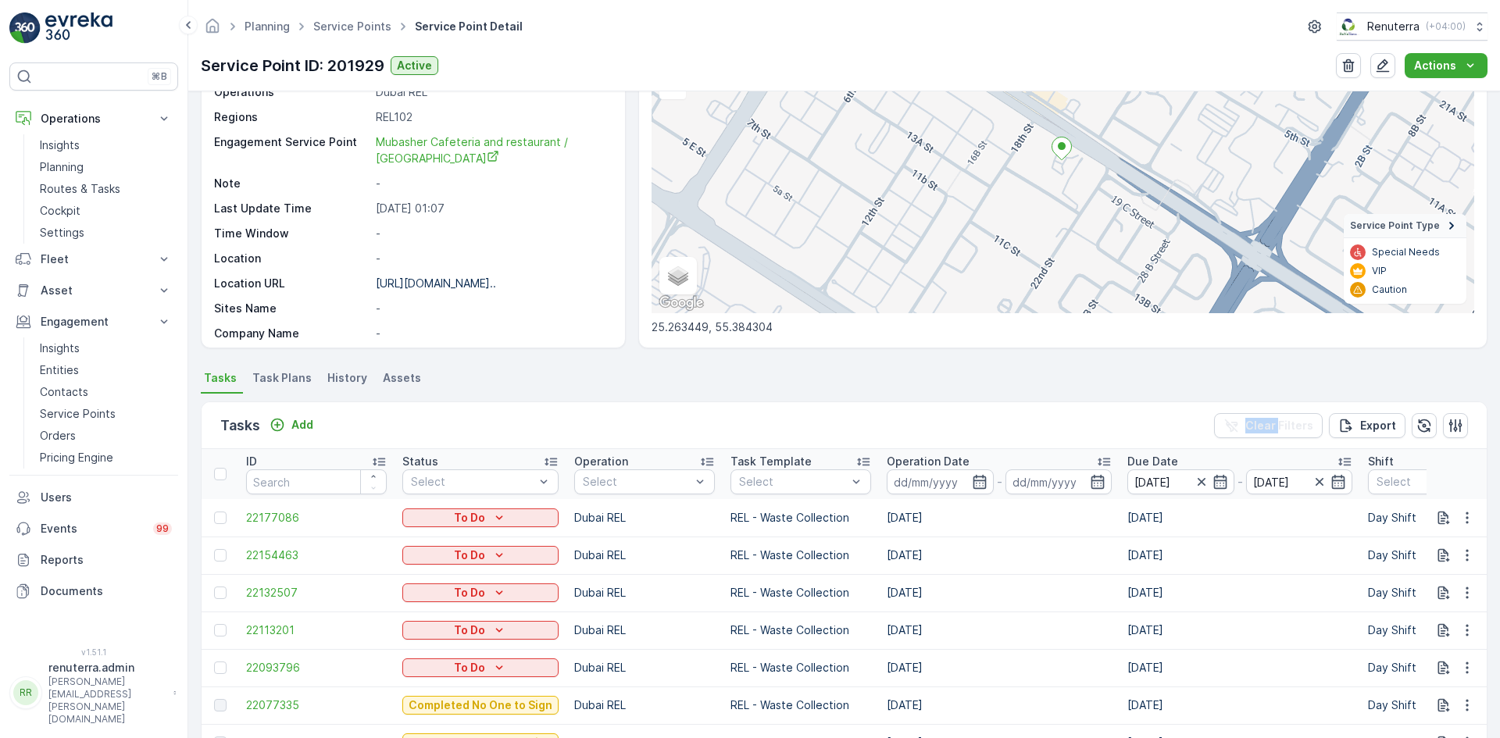
click at [864, 440] on div "Tasks Add Clear Filters Export" at bounding box center [844, 425] width 1285 height 47
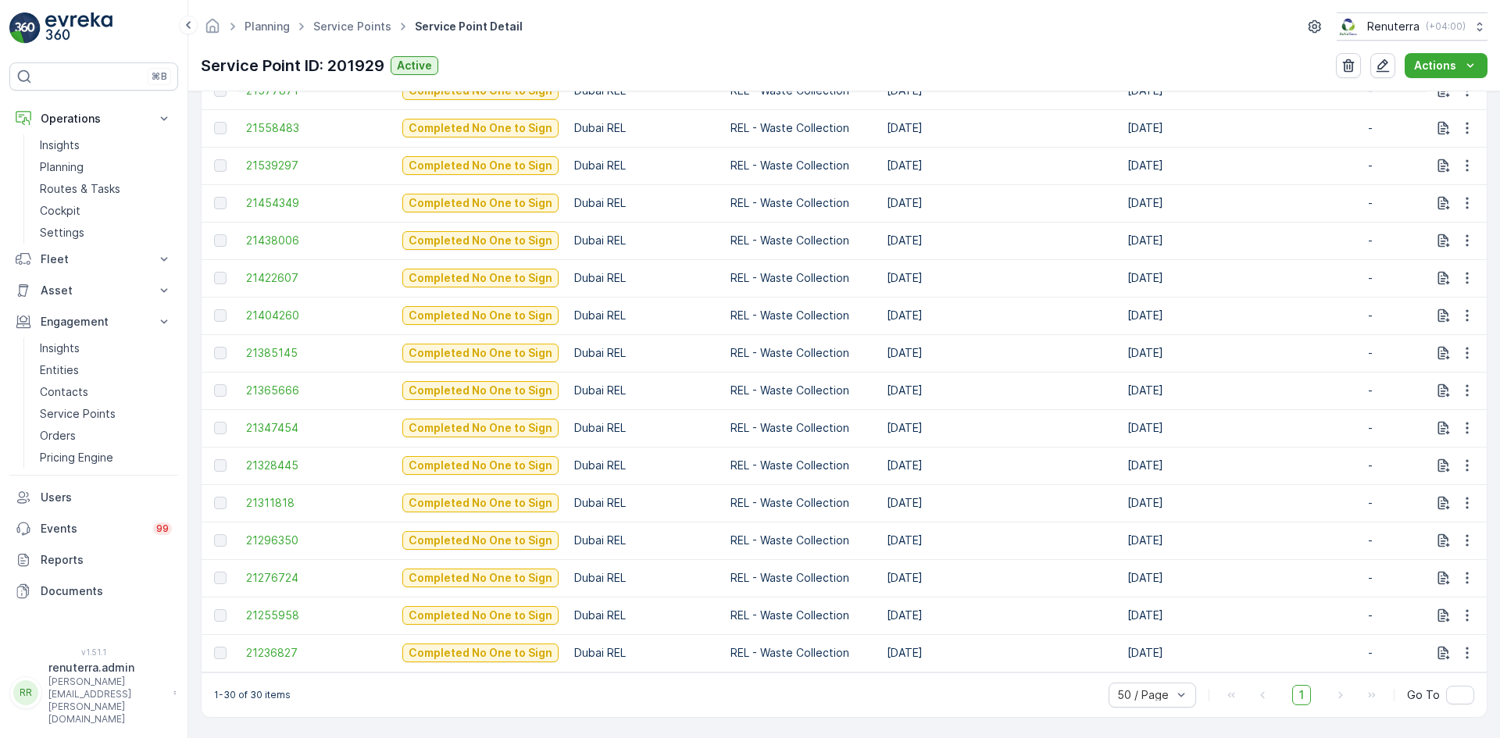
scroll to position [1107, 0]
click at [283, 279] on td "21422607" at bounding box center [316, 278] width 156 height 38
click at [283, 275] on span "21422607" at bounding box center [316, 278] width 141 height 16
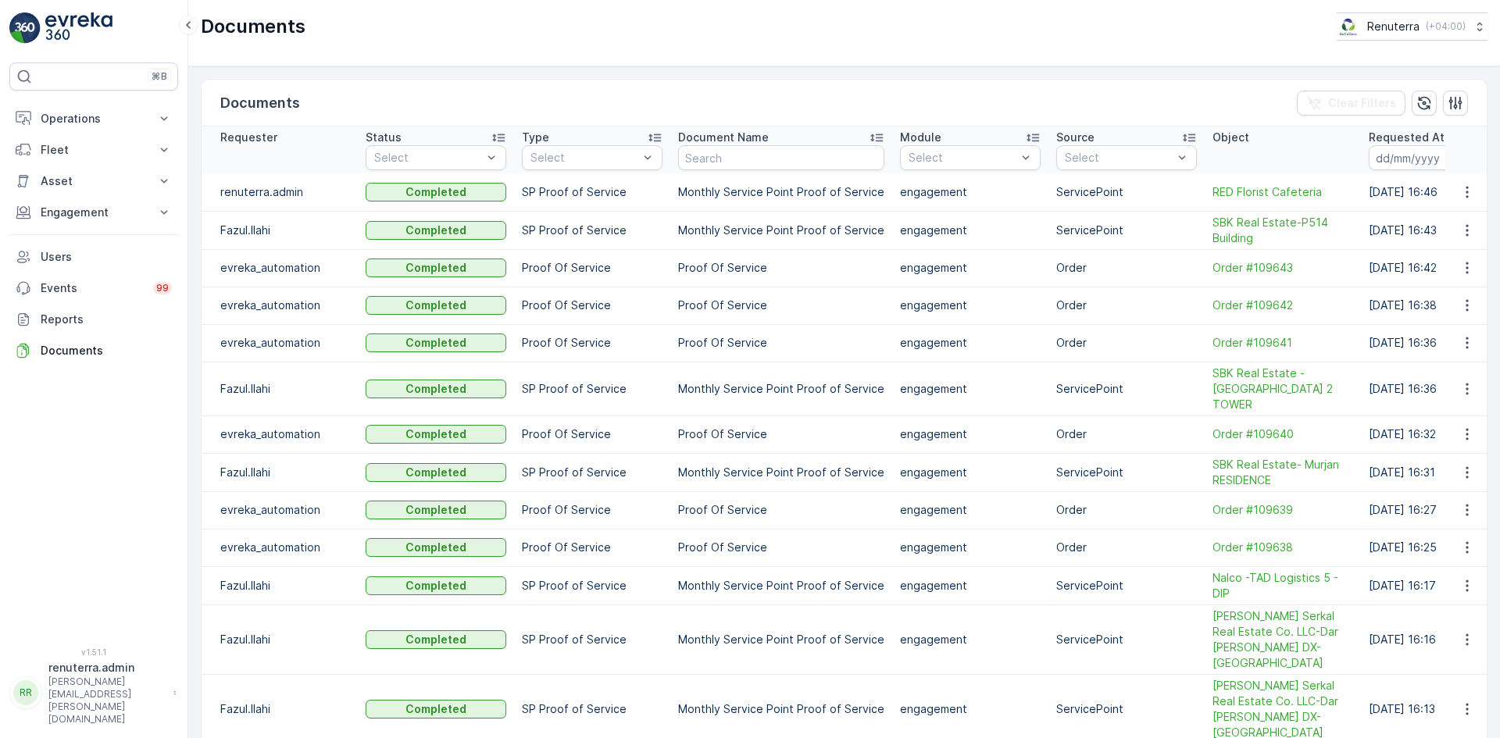
click at [1459, 202] on td at bounding box center [1467, 192] width 42 height 38
click at [1464, 195] on icon "button" at bounding box center [1468, 192] width 16 height 16
click at [1457, 212] on span "See Details" at bounding box center [1463, 216] width 60 height 16
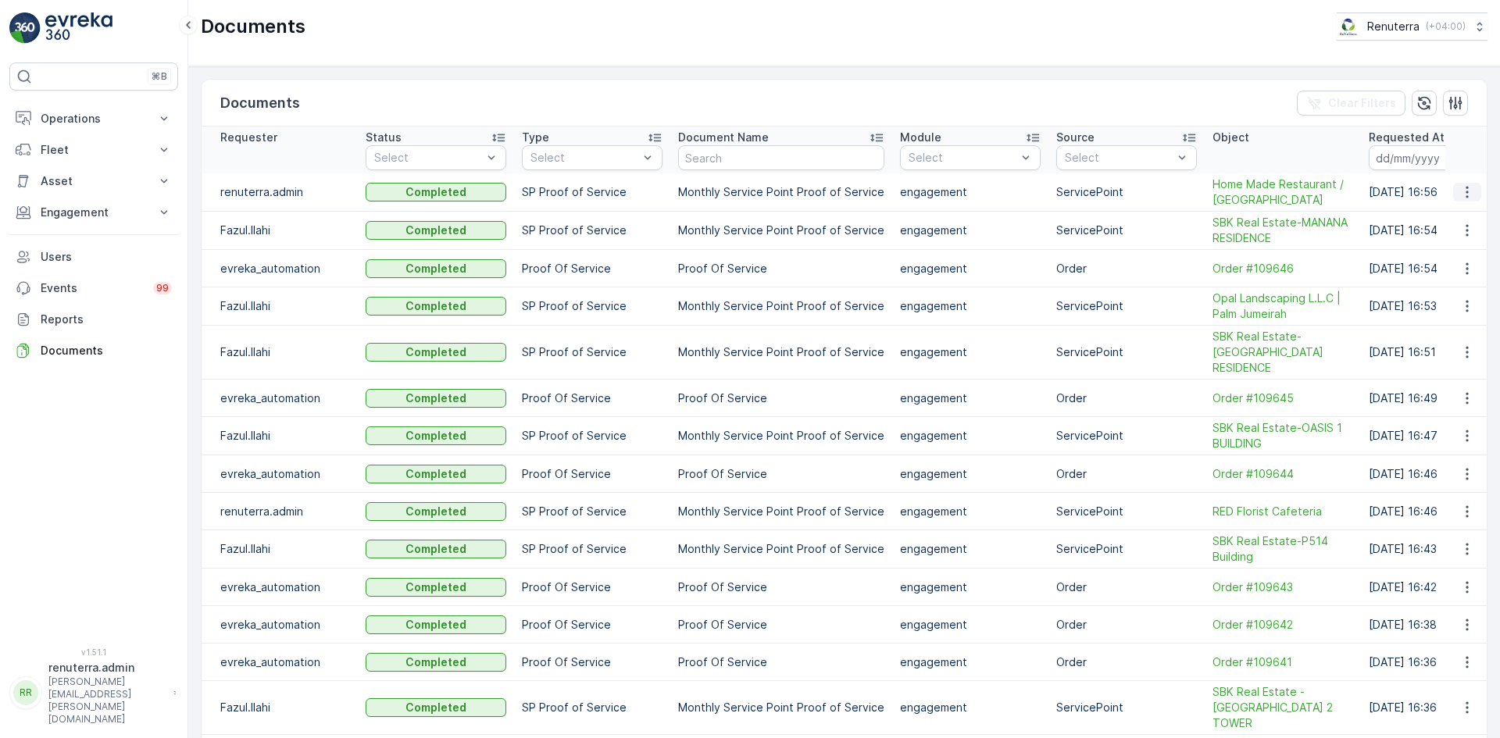
click at [1456, 189] on button "button" at bounding box center [1467, 192] width 28 height 19
click at [1458, 207] on div "See Details" at bounding box center [1463, 216] width 73 height 22
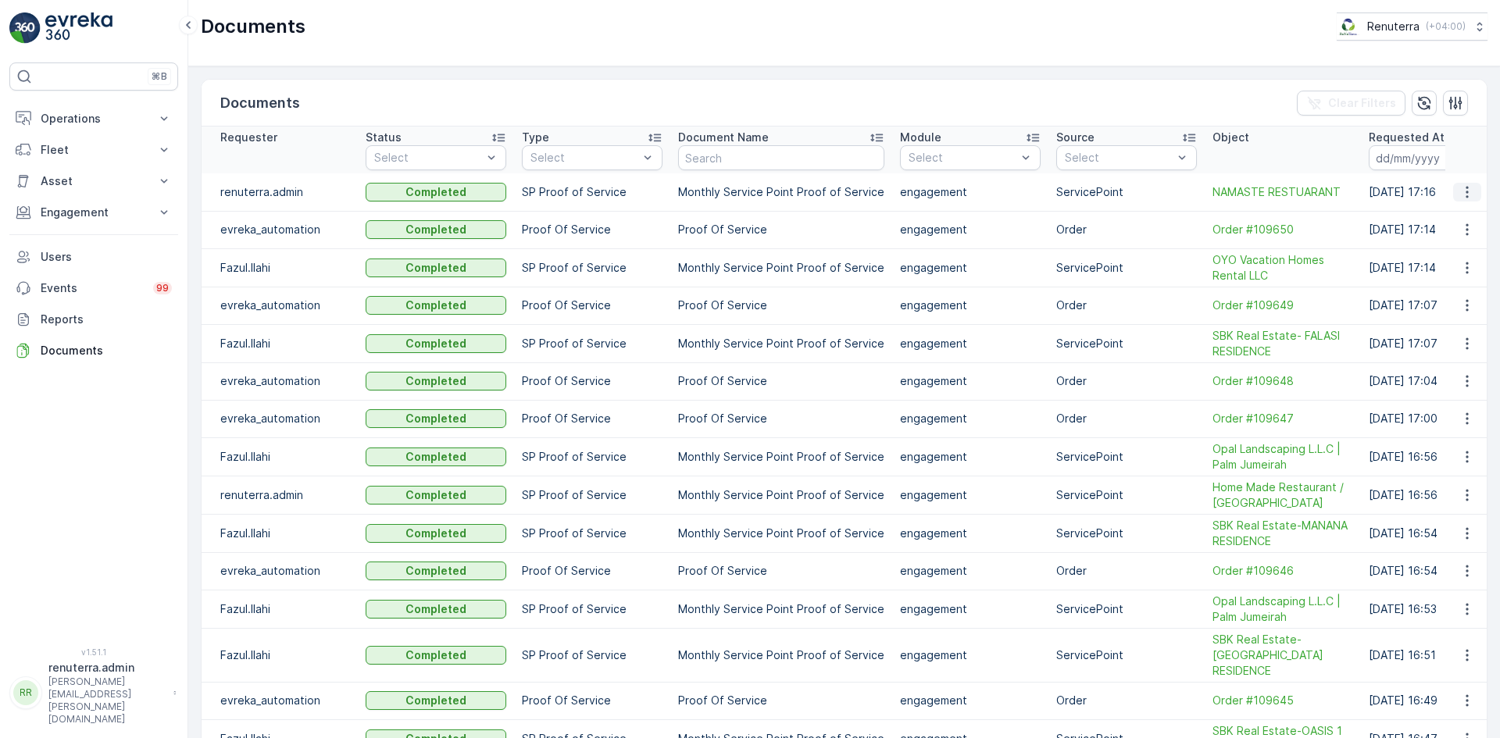
drag, startPoint x: 1475, startPoint y: 205, endPoint x: 1469, endPoint y: 196, distance: 10.6
click at [1471, 198] on td at bounding box center [1467, 192] width 42 height 38
click at [1467, 194] on icon "button" at bounding box center [1468, 192] width 16 height 16
click at [1455, 208] on span "See Details" at bounding box center [1463, 216] width 60 height 16
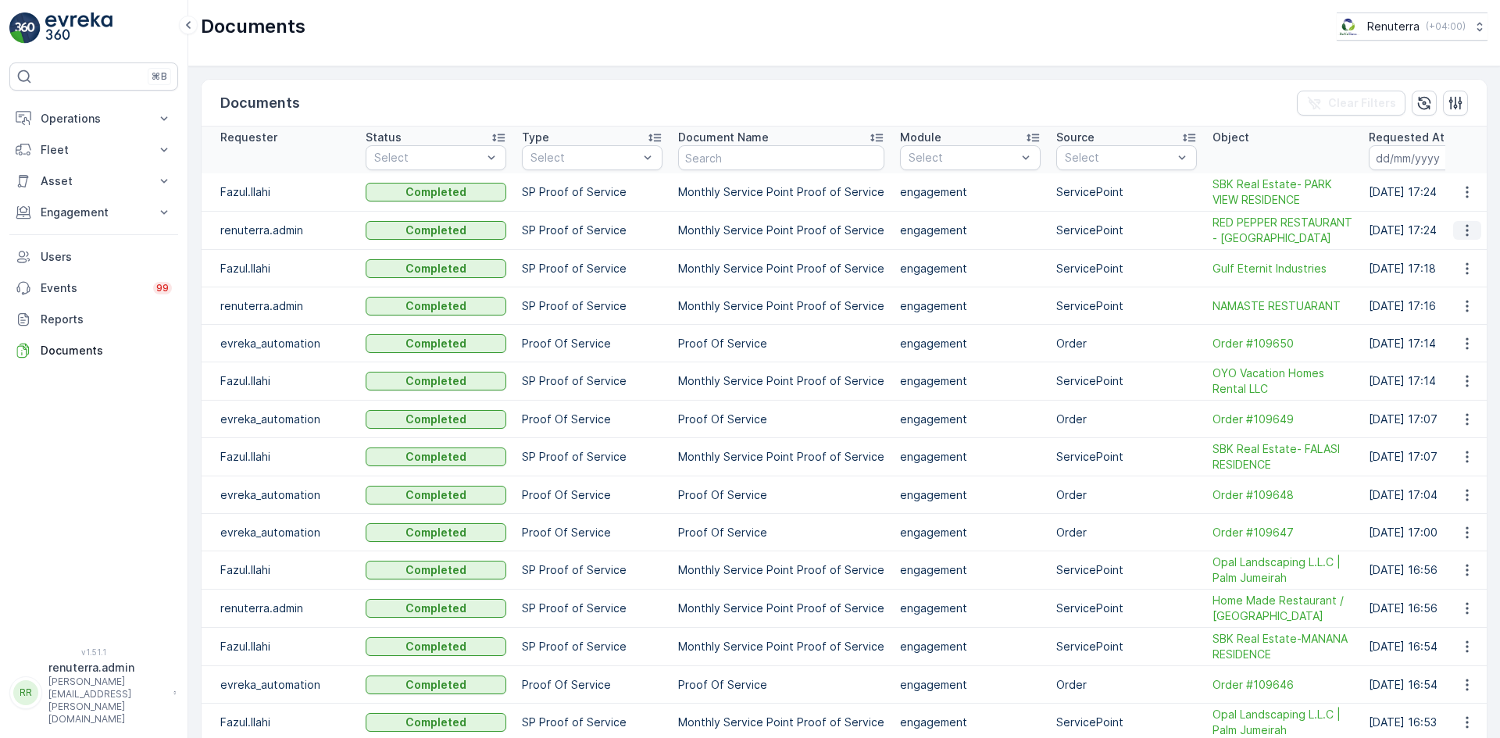
click at [1462, 237] on icon "button" at bounding box center [1468, 231] width 16 height 16
click at [1451, 256] on span "See Details" at bounding box center [1463, 254] width 60 height 16
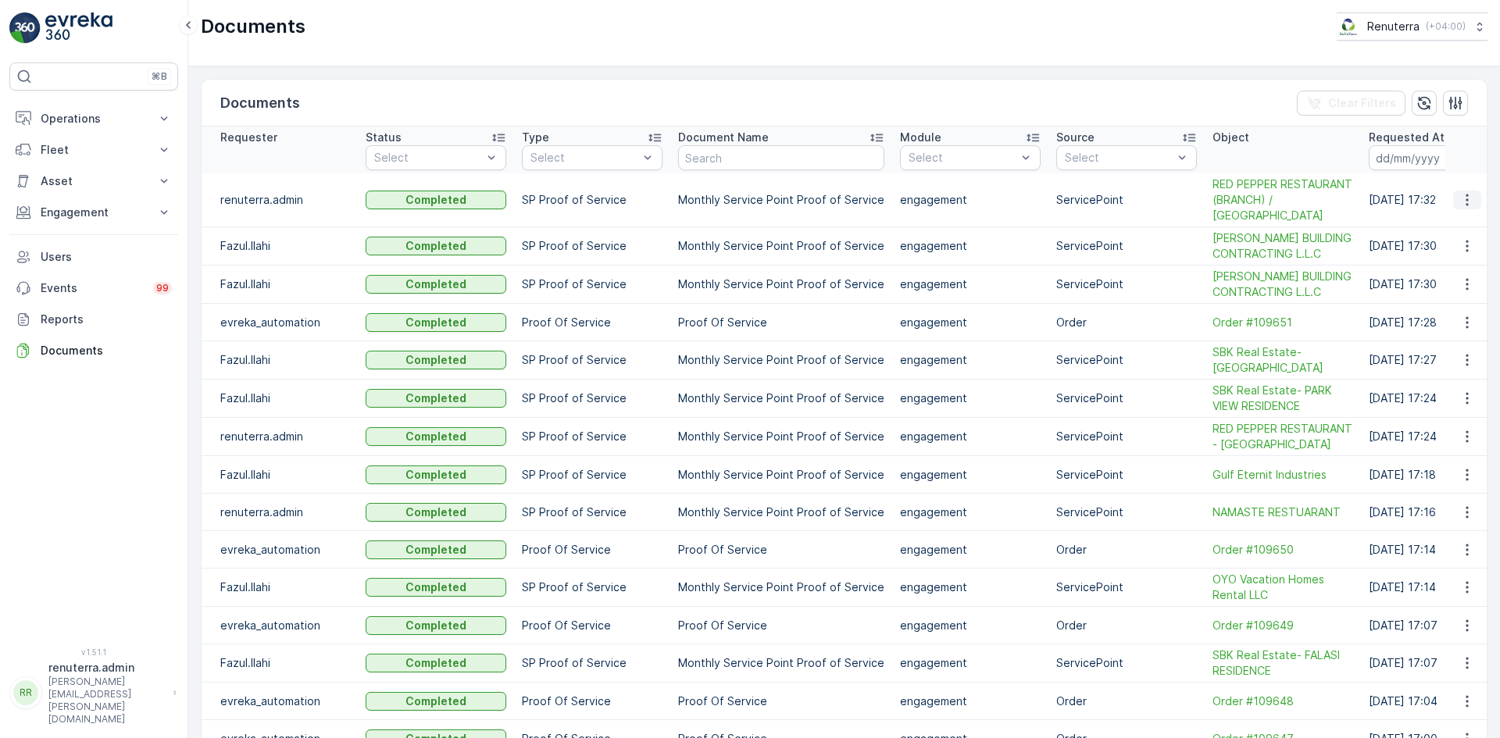
click at [1460, 192] on icon "button" at bounding box center [1468, 200] width 16 height 16
click at [1428, 223] on div "See Details" at bounding box center [1463, 216] width 73 height 22
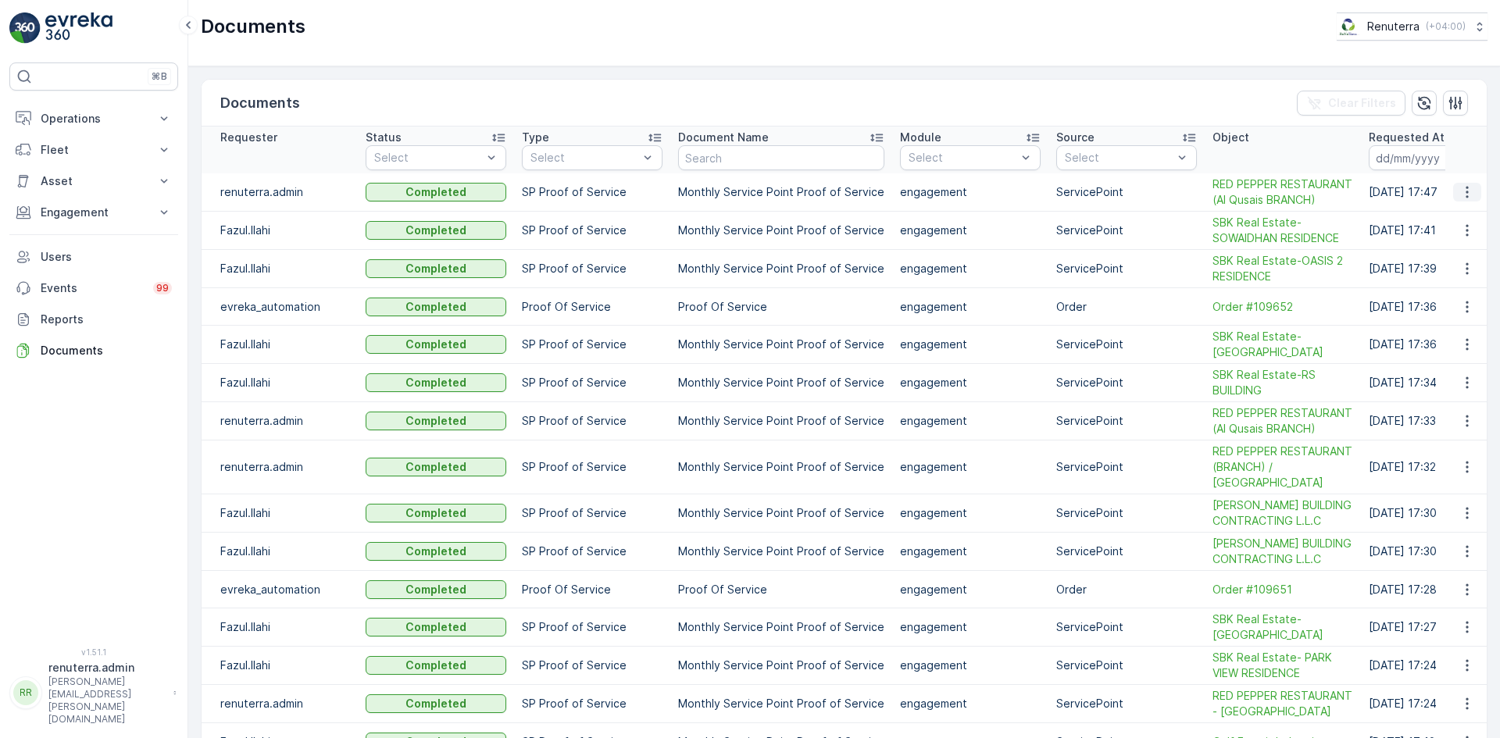
click at [1471, 198] on button "button" at bounding box center [1467, 192] width 28 height 19
click at [1464, 191] on icon "button" at bounding box center [1468, 192] width 16 height 16
click at [1460, 210] on span "See Details" at bounding box center [1463, 216] width 60 height 16
click at [89, 114] on p "Operations" at bounding box center [94, 119] width 106 height 16
click at [93, 163] on link "Planning" at bounding box center [106, 167] width 145 height 22
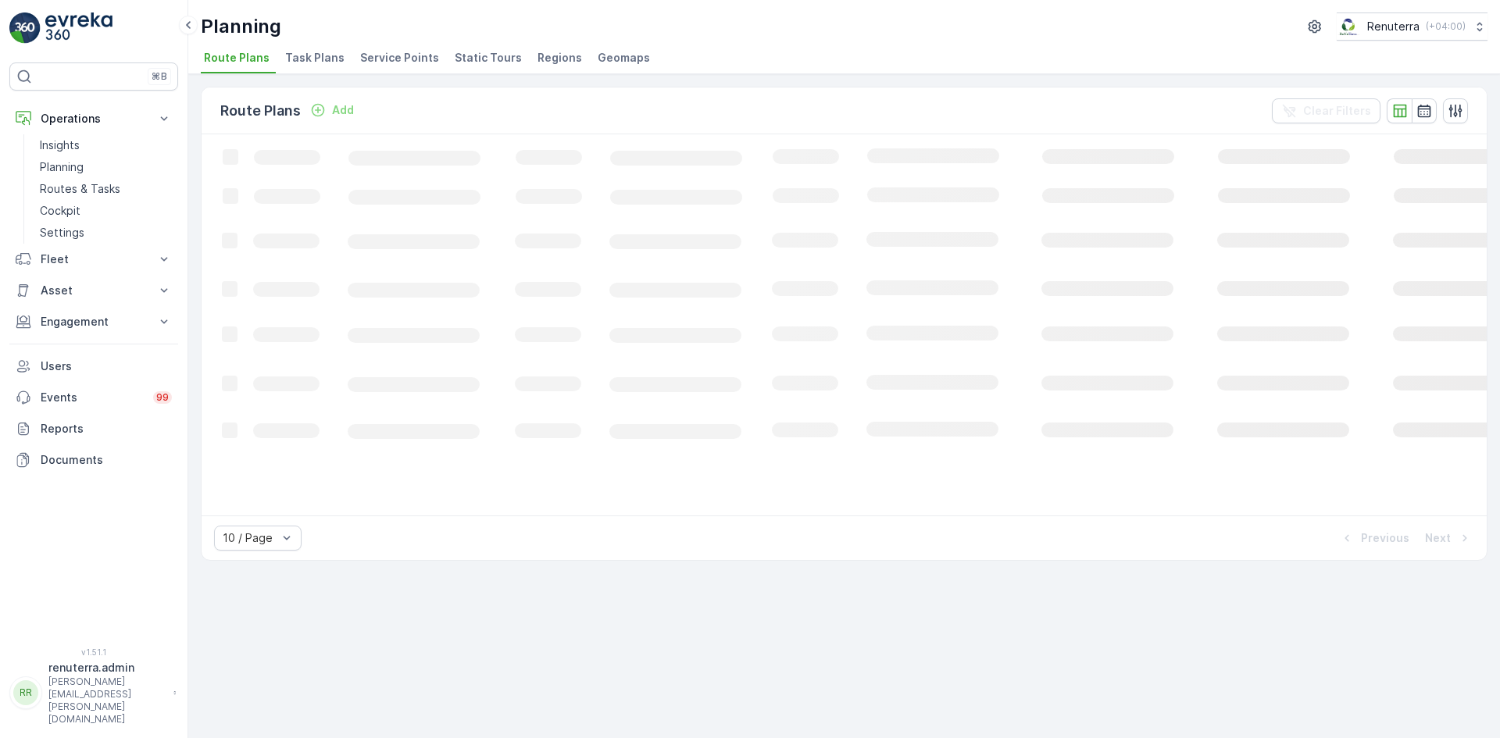
click at [402, 54] on span "Service Points" at bounding box center [399, 58] width 79 height 16
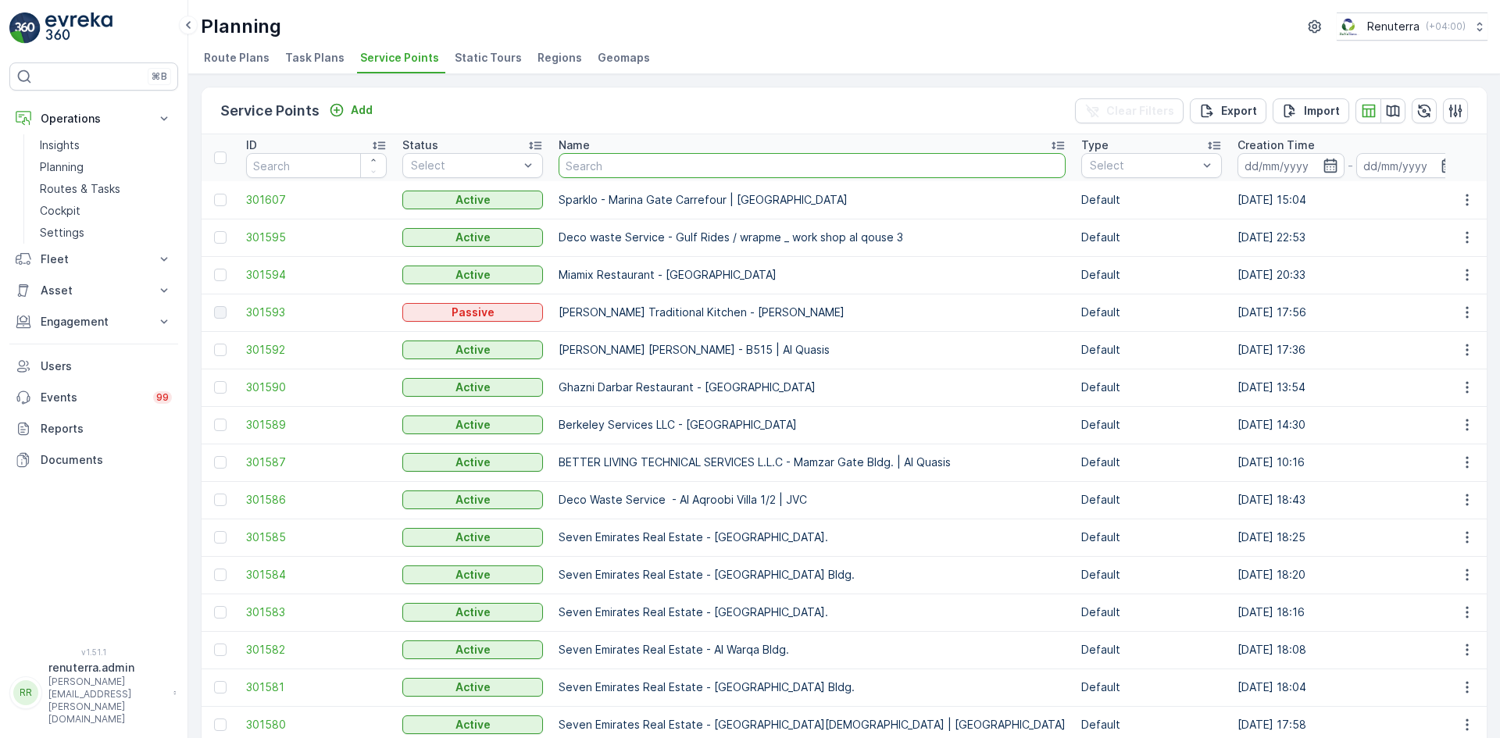
click at [641, 154] on input "text" at bounding box center [812, 165] width 507 height 25
type input "red"
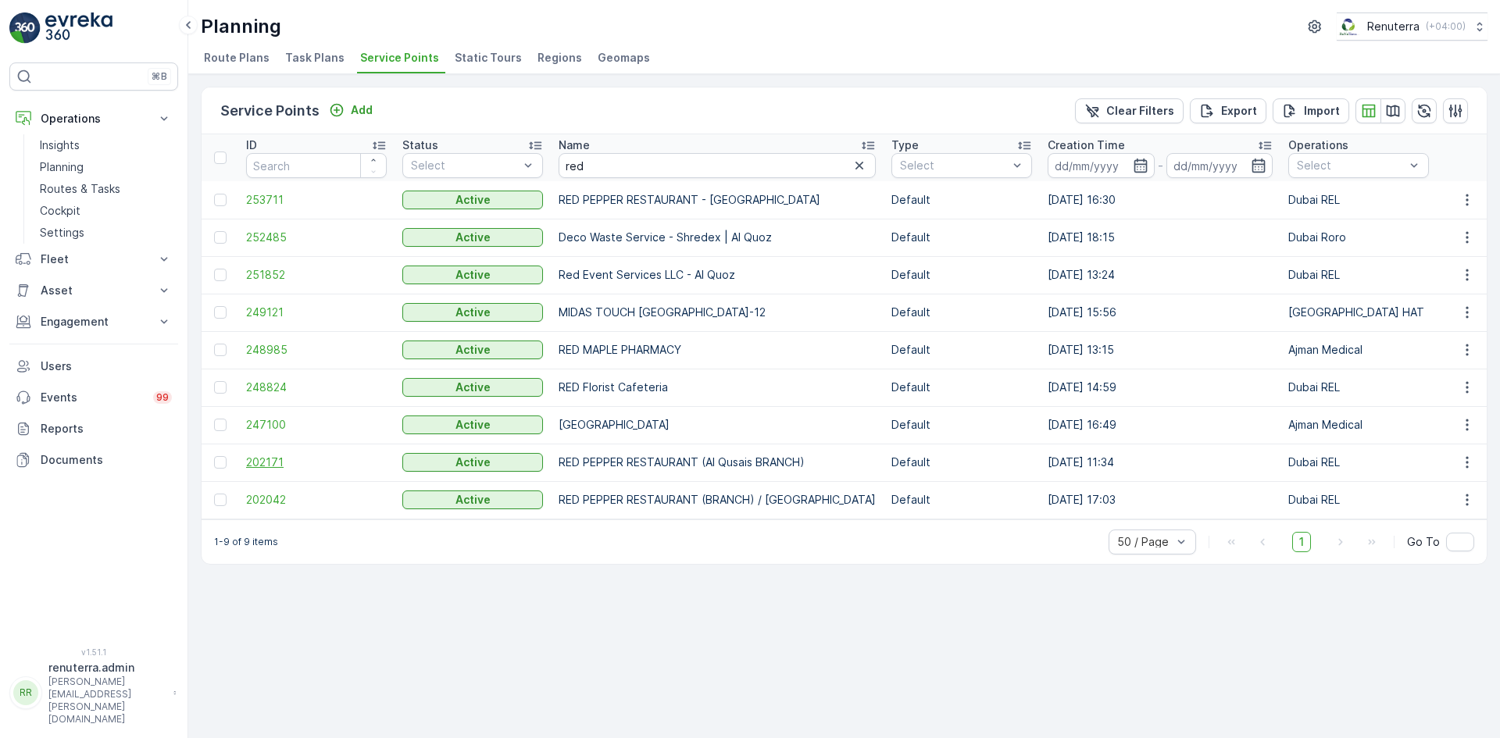
click at [254, 459] on span "202171" at bounding box center [316, 463] width 141 height 16
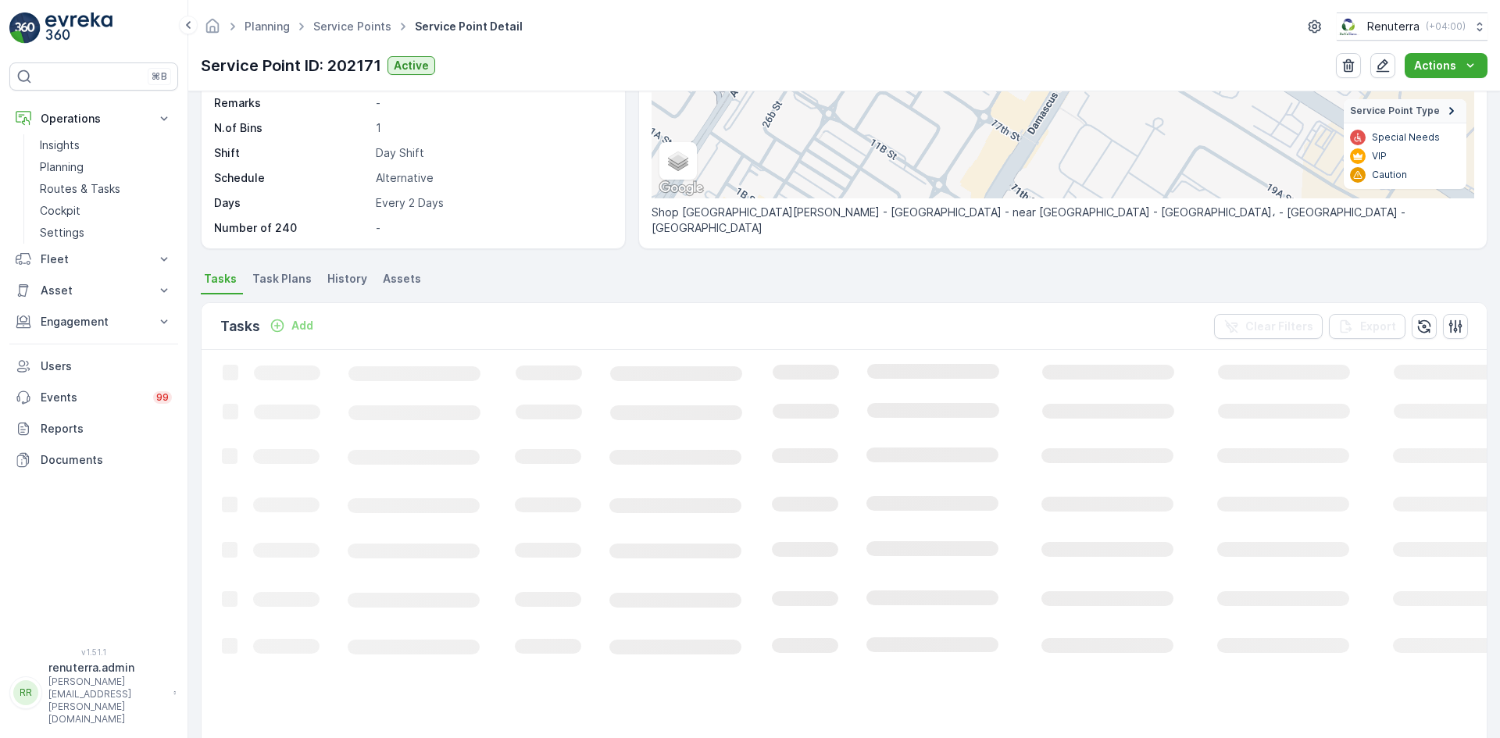
scroll to position [302, 0]
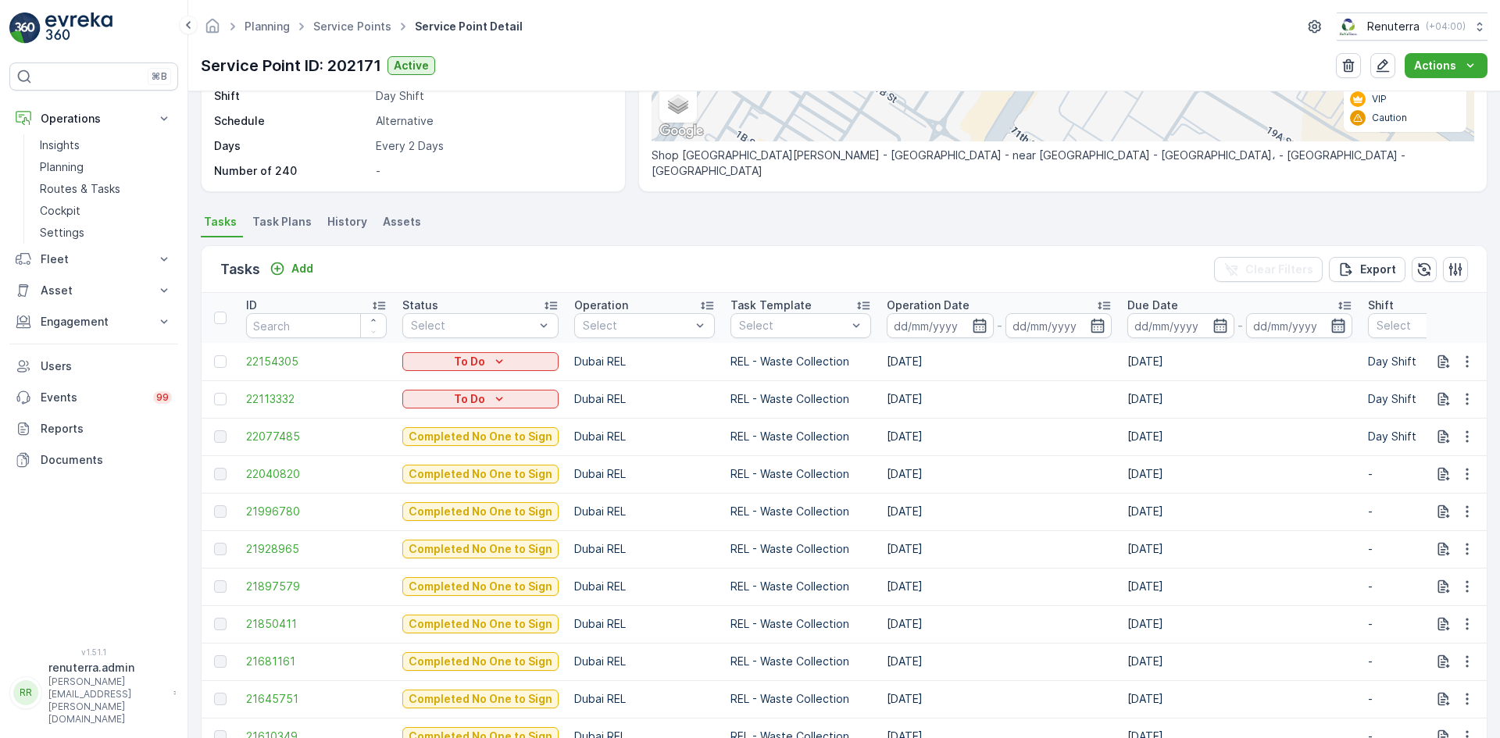
click at [1331, 331] on icon "button" at bounding box center [1339, 326] width 16 height 16
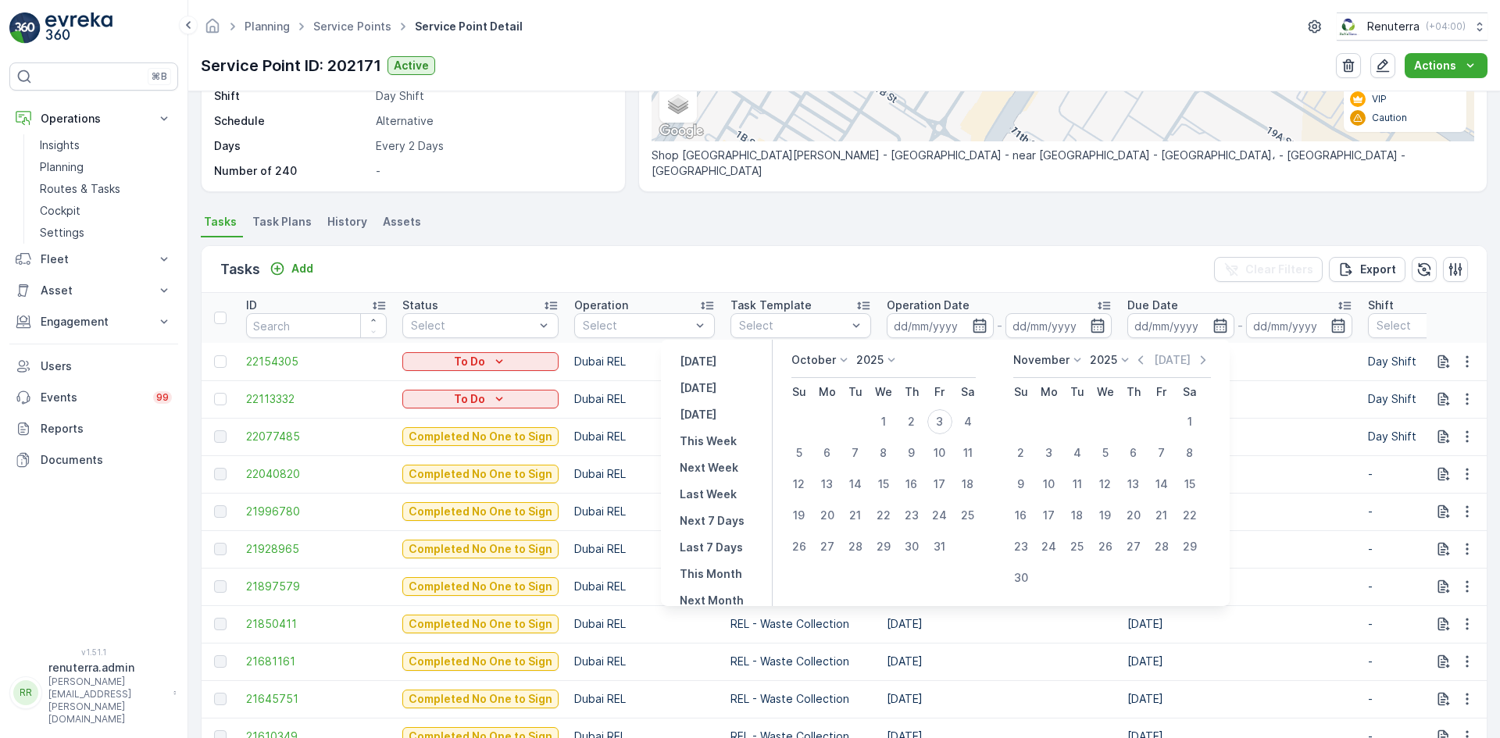
click at [843, 360] on icon at bounding box center [844, 360] width 16 height 16
click at [834, 444] on span "September" at bounding box center [830, 439] width 59 height 16
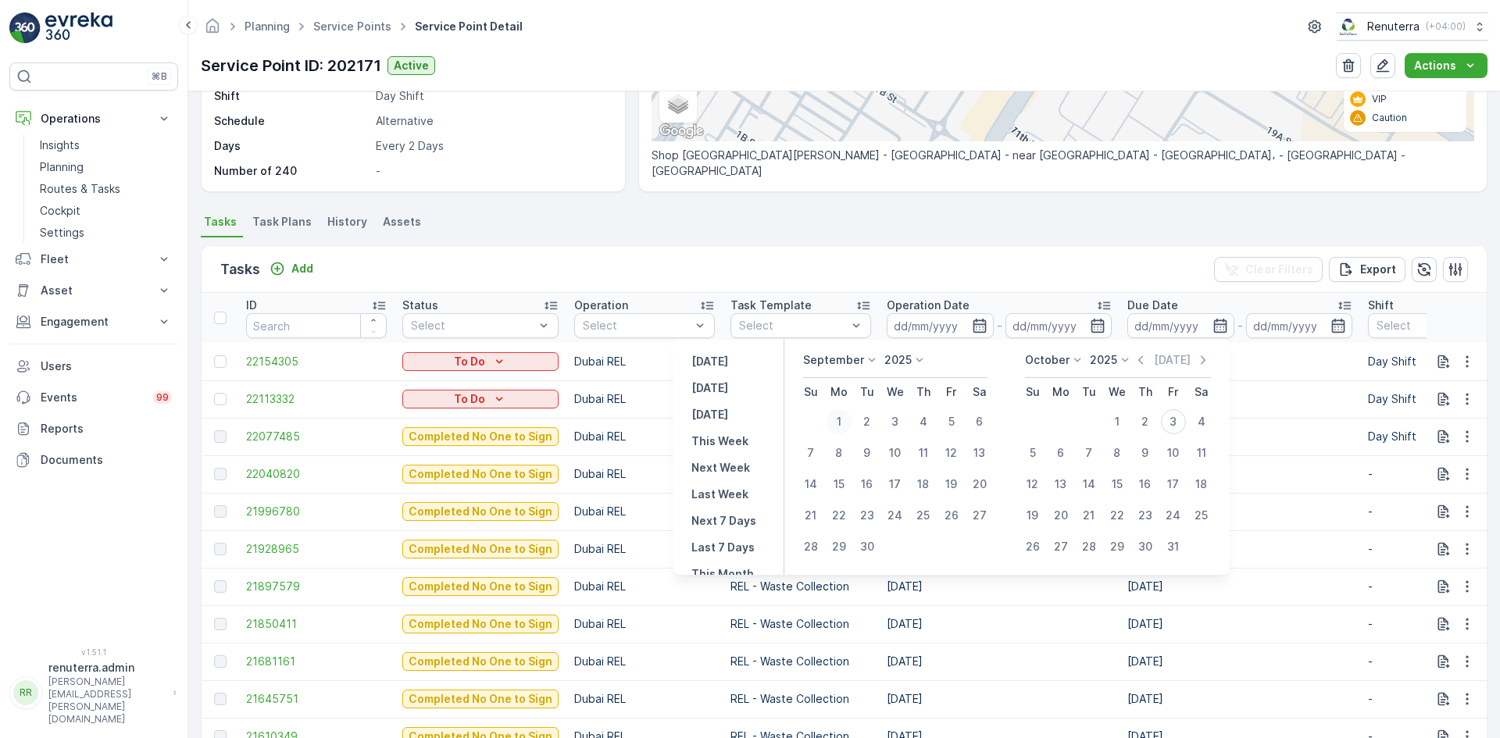
click at [842, 425] on div "1" at bounding box center [839, 421] width 25 height 25
type input "01.09.2025"
click at [871, 538] on div "30" at bounding box center [867, 546] width 25 height 25
type input "[DATE]"
click at [847, 420] on div "1" at bounding box center [839, 421] width 25 height 25
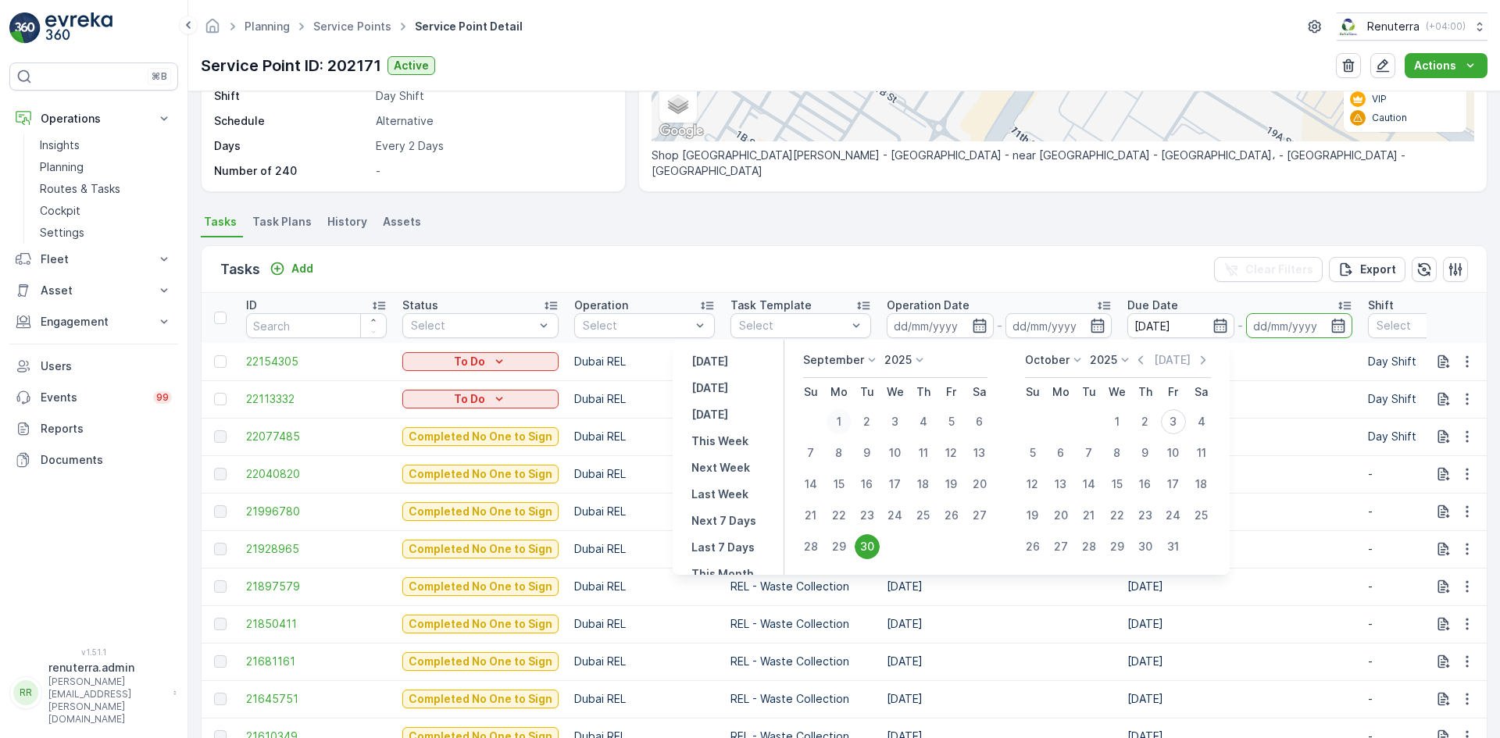
type input "[DATE]"
click at [874, 546] on div "30" at bounding box center [867, 546] width 25 height 25
type input "[DATE]"
click at [874, 546] on td "REL - Waste Collection" at bounding box center [801, 550] width 156 height 38
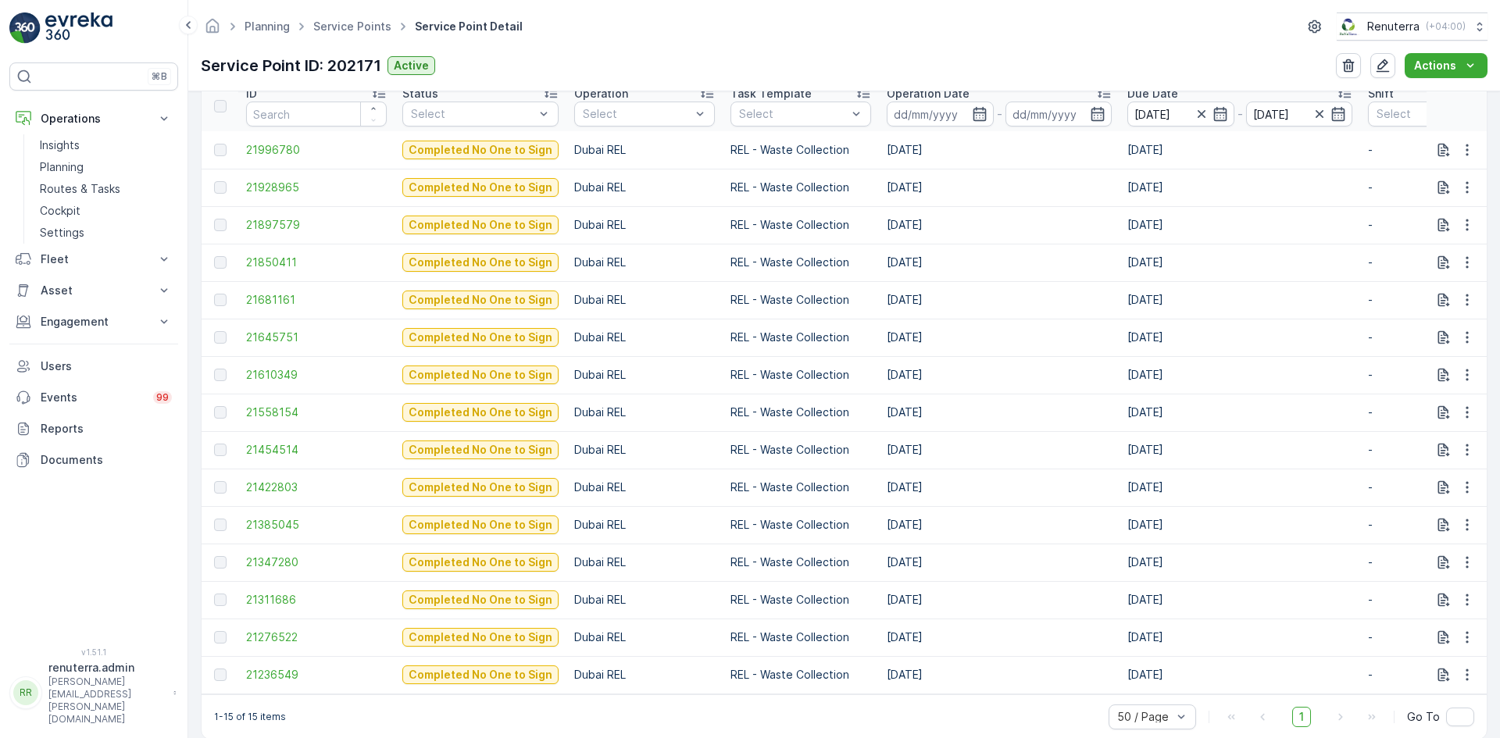
scroll to position [537, 0]
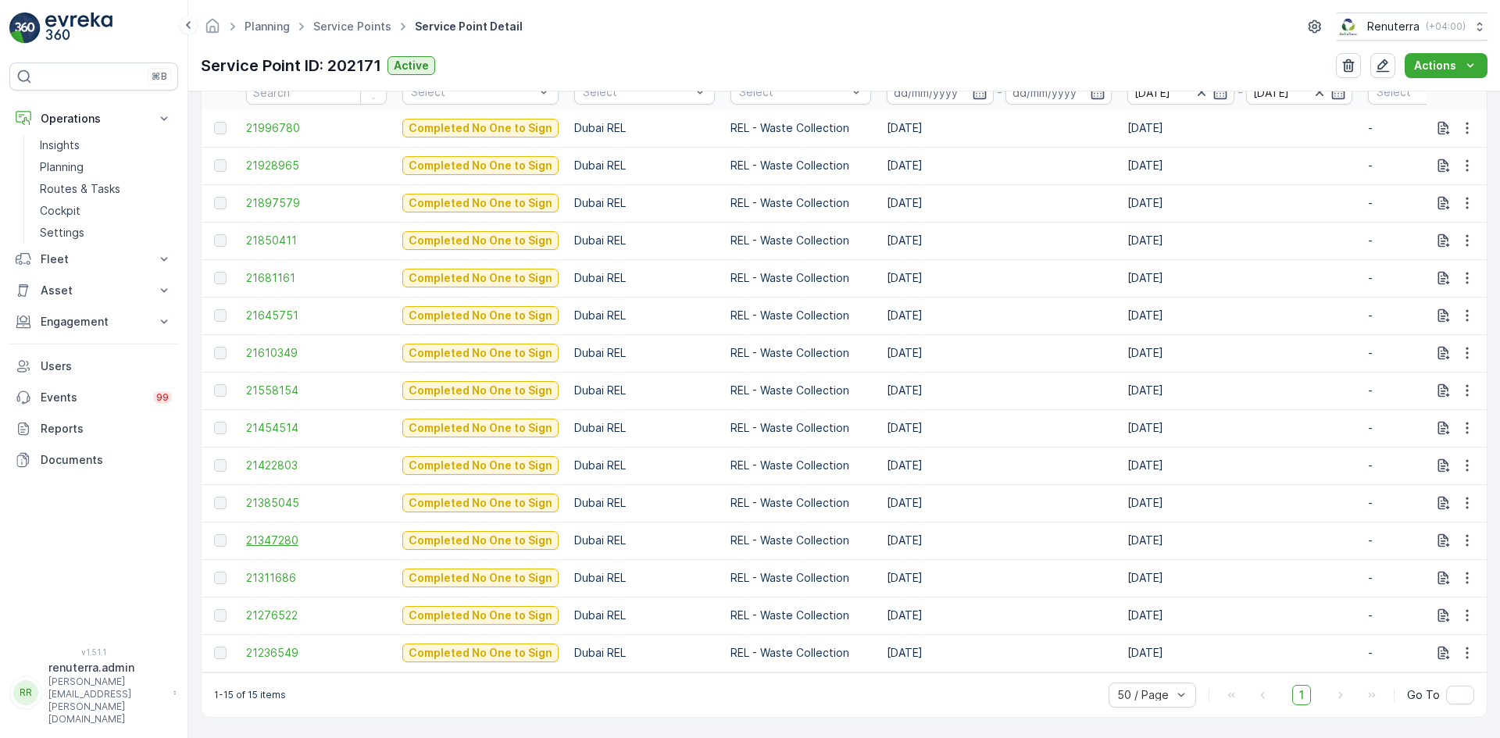
click at [284, 545] on span "21347280" at bounding box center [316, 541] width 141 height 16
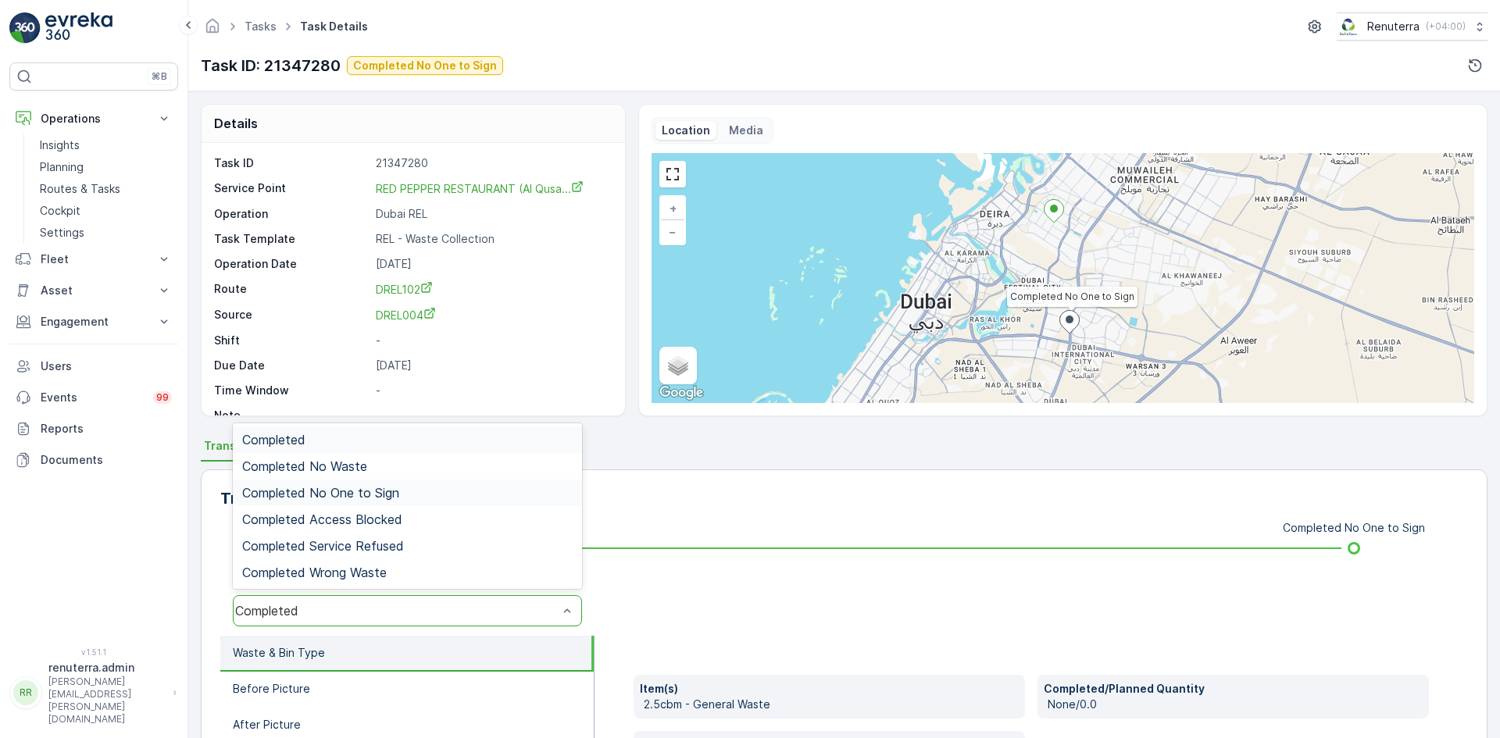
click at [449, 501] on div "Completed No One to Sign" at bounding box center [407, 493] width 349 height 27
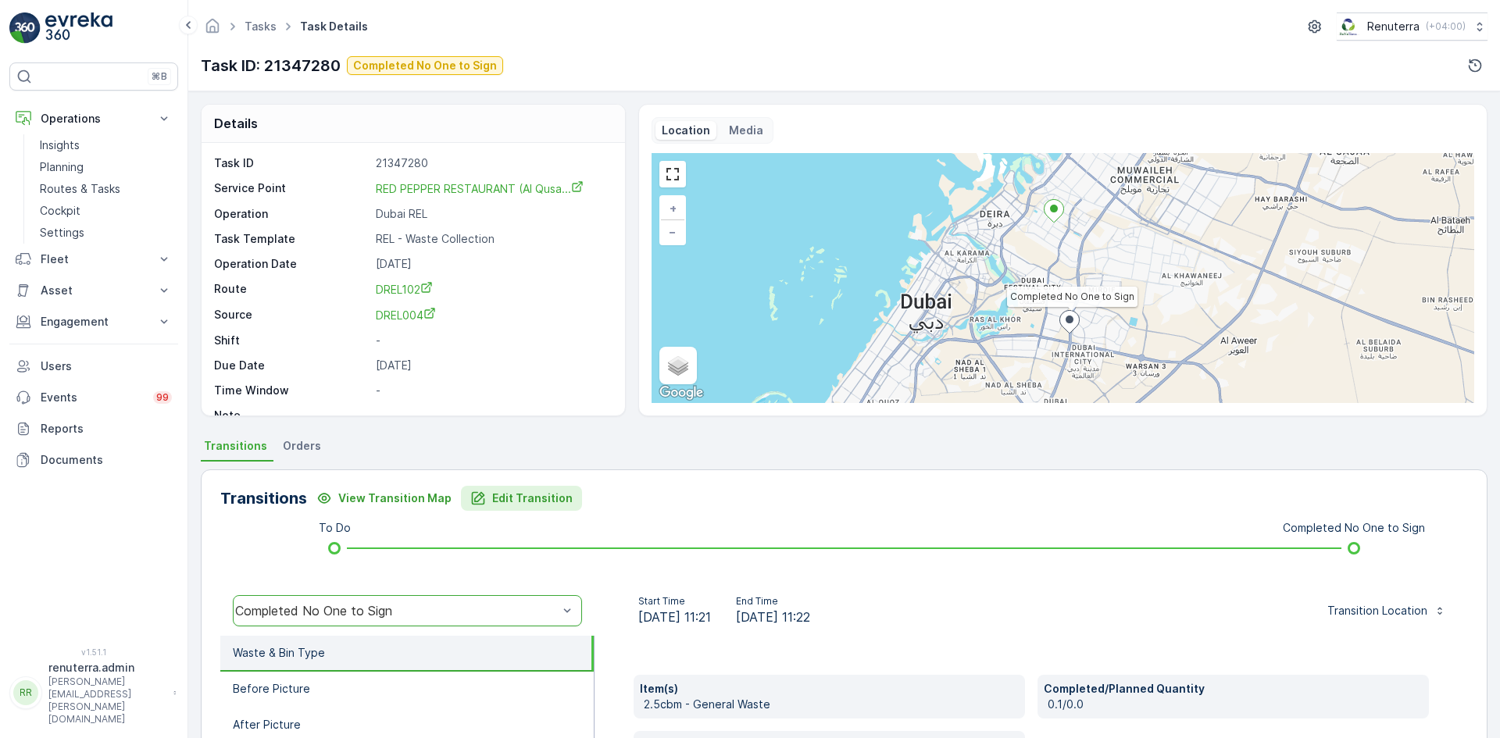
click at [522, 497] on p "Edit Transition" at bounding box center [532, 499] width 80 height 16
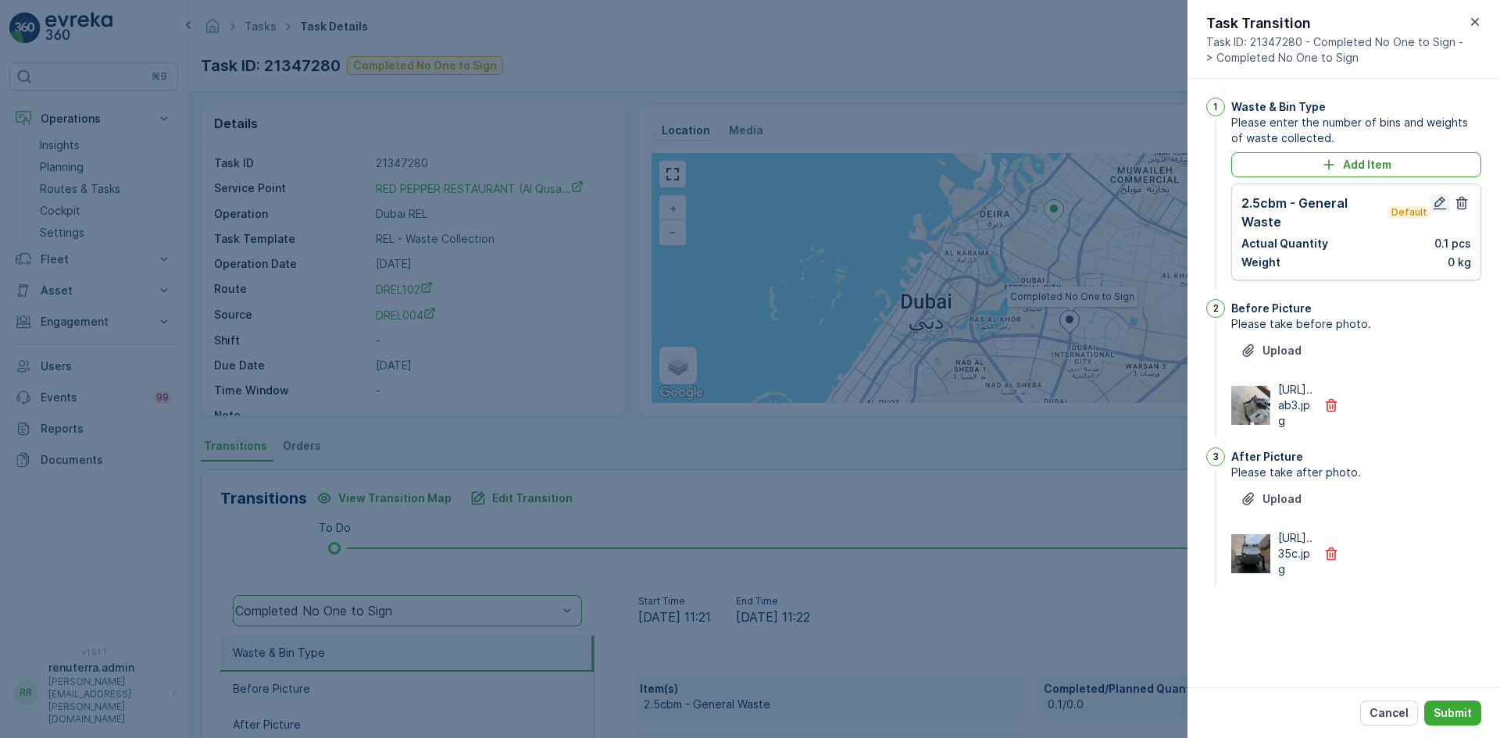
click at [1436, 207] on icon "button" at bounding box center [1440, 203] width 13 height 13
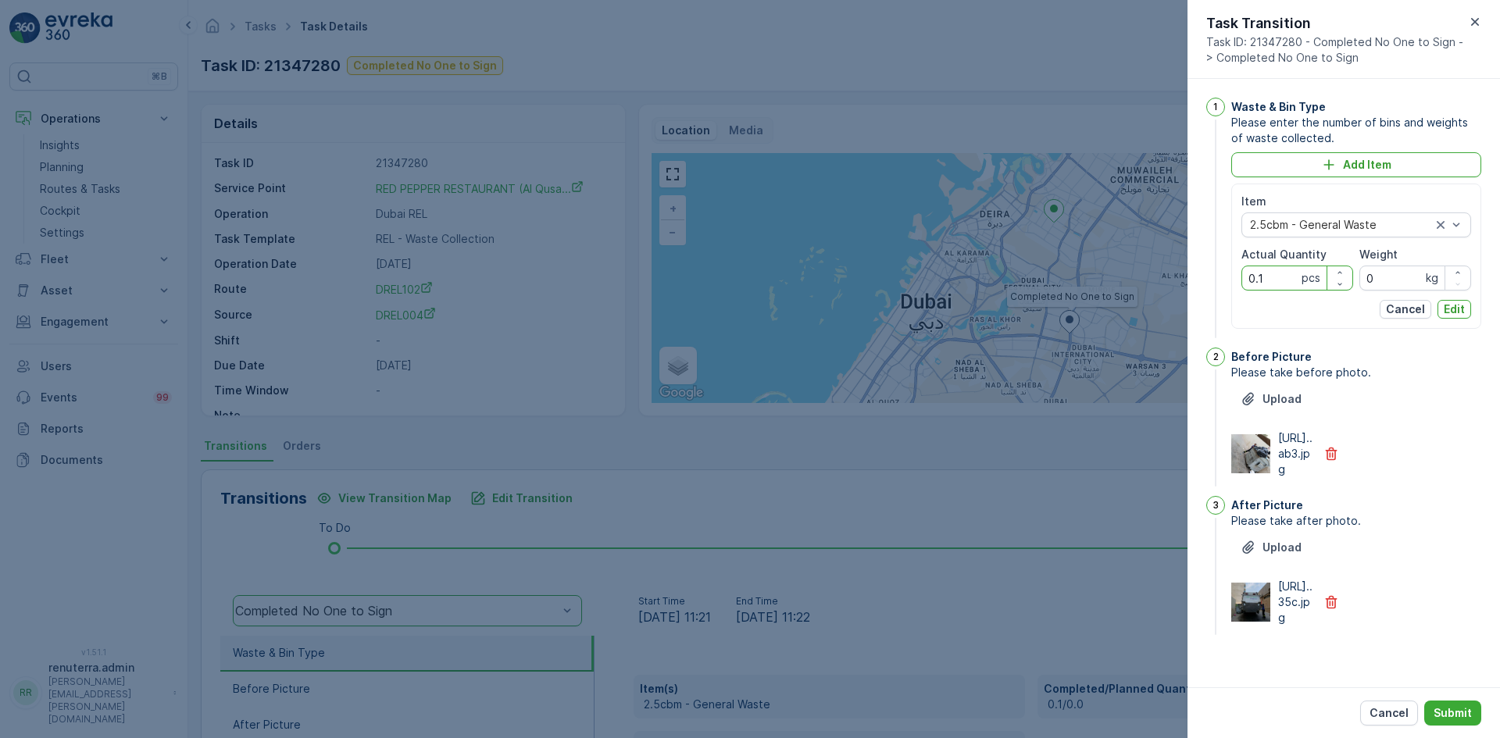
drag, startPoint x: 1267, startPoint y: 269, endPoint x: 1226, endPoint y: 284, distance: 43.5
click at [1233, 282] on div "Item 2.5cbm - General Waste Actual Quantity 0.1 pcs Weight 0 kg Cancel Edit" at bounding box center [1357, 256] width 250 height 145
type Quantity "1"
click at [1460, 307] on p "Edit" at bounding box center [1454, 310] width 21 height 16
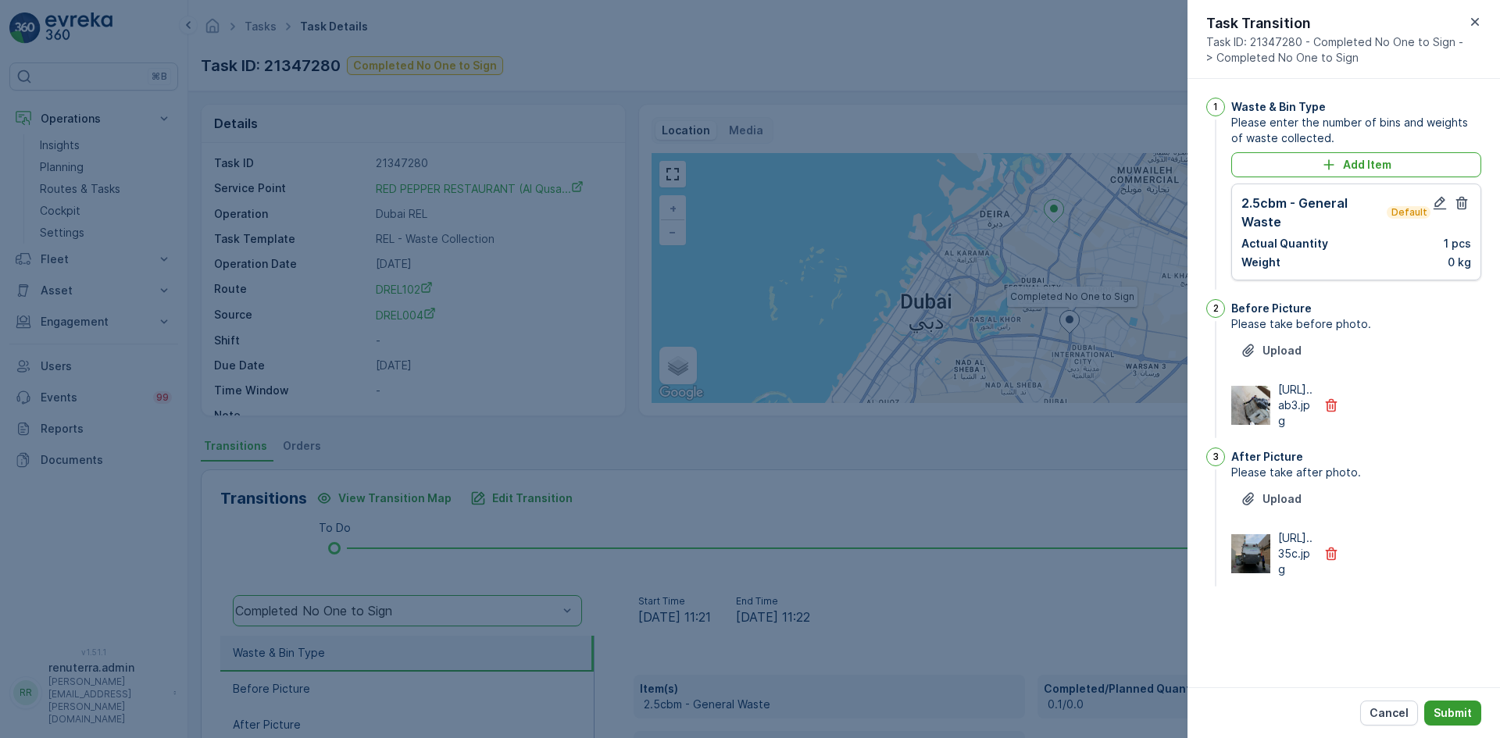
click at [1448, 706] on p "Submit" at bounding box center [1453, 714] width 38 height 16
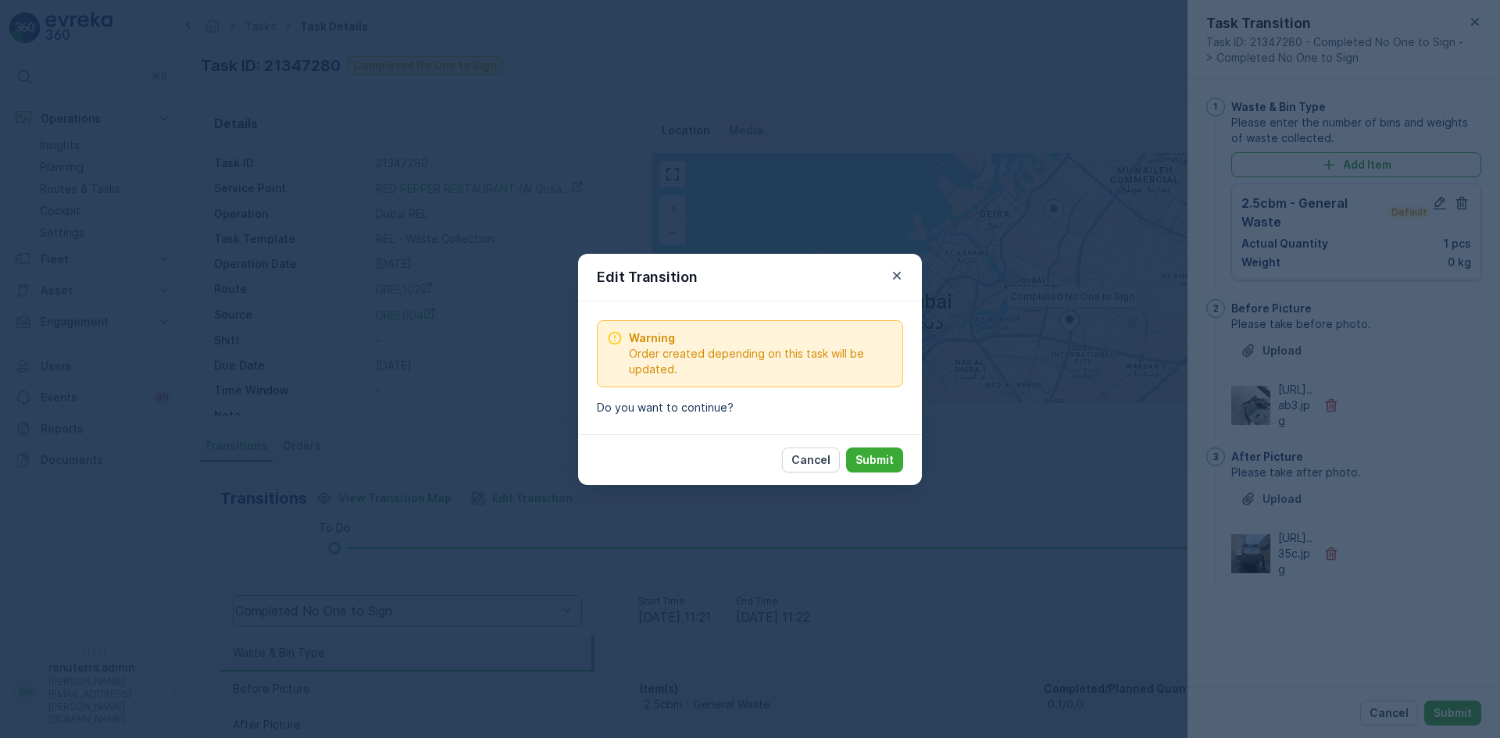
click at [842, 463] on div "Cancel Submit" at bounding box center [842, 460] width 121 height 25
click at [873, 459] on p "Submit" at bounding box center [875, 460] width 38 height 16
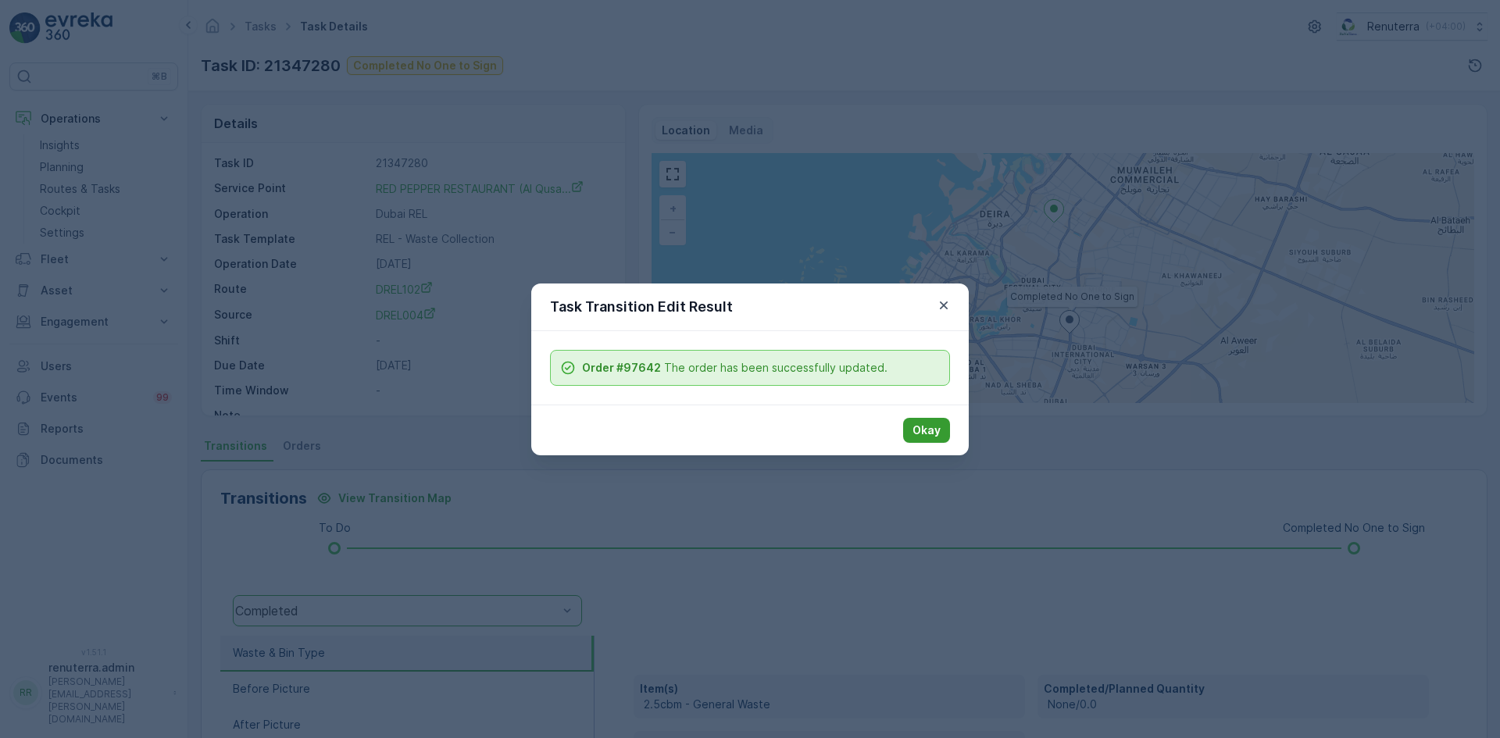
click at [935, 420] on div "Okay" at bounding box center [750, 430] width 438 height 51
click at [935, 435] on p "Okay" at bounding box center [927, 431] width 28 height 16
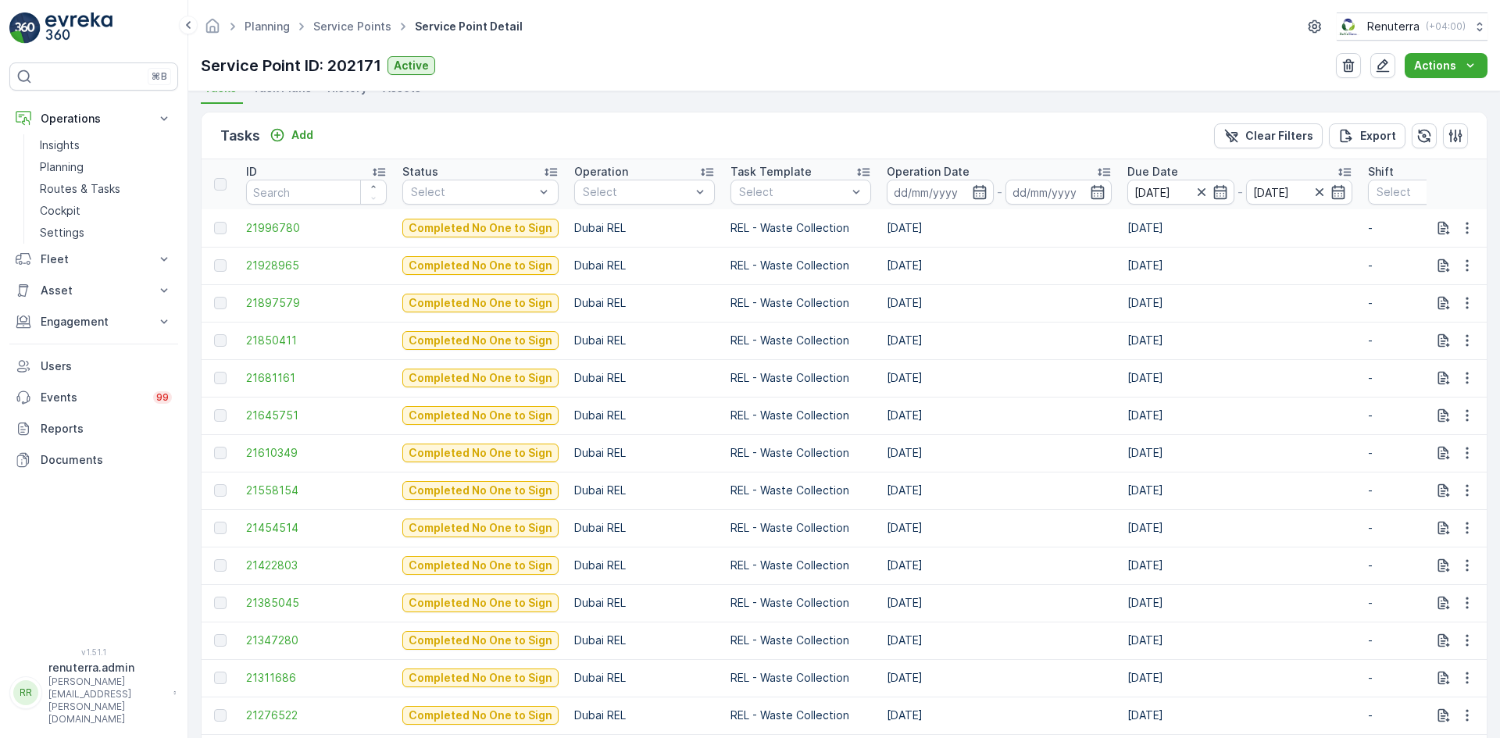
scroll to position [469, 0]
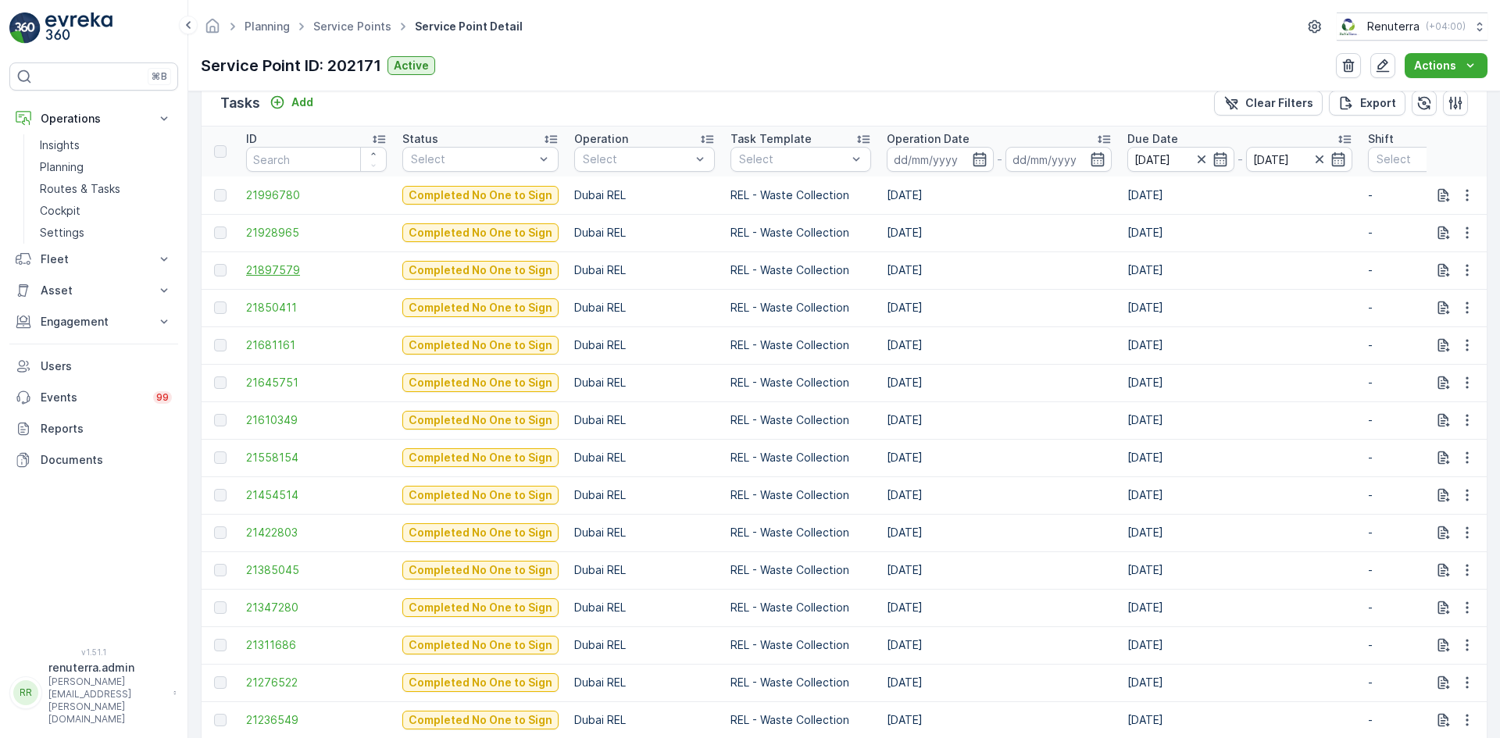
click at [276, 264] on span "21897579" at bounding box center [316, 271] width 141 height 16
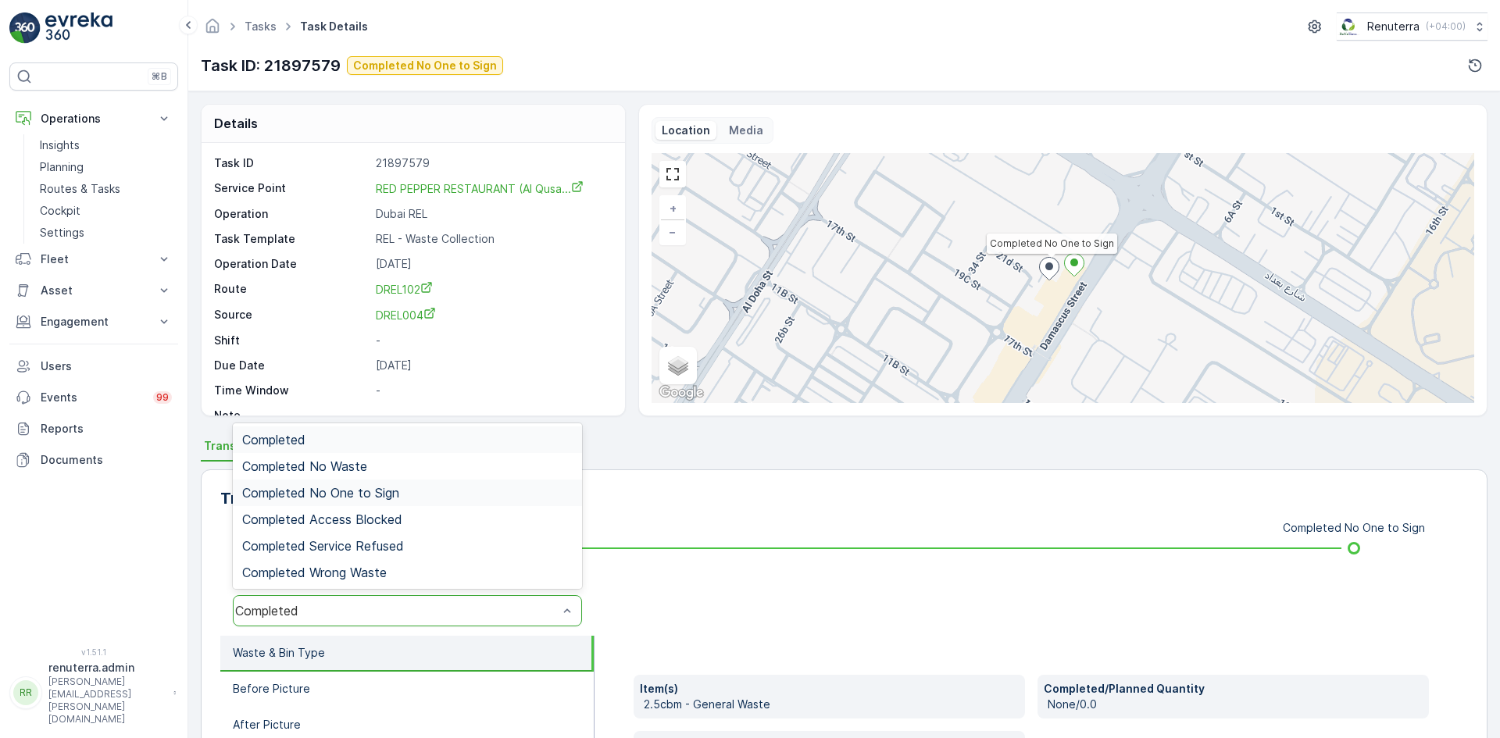
click at [409, 499] on div "Completed No One to Sign" at bounding box center [407, 493] width 331 height 14
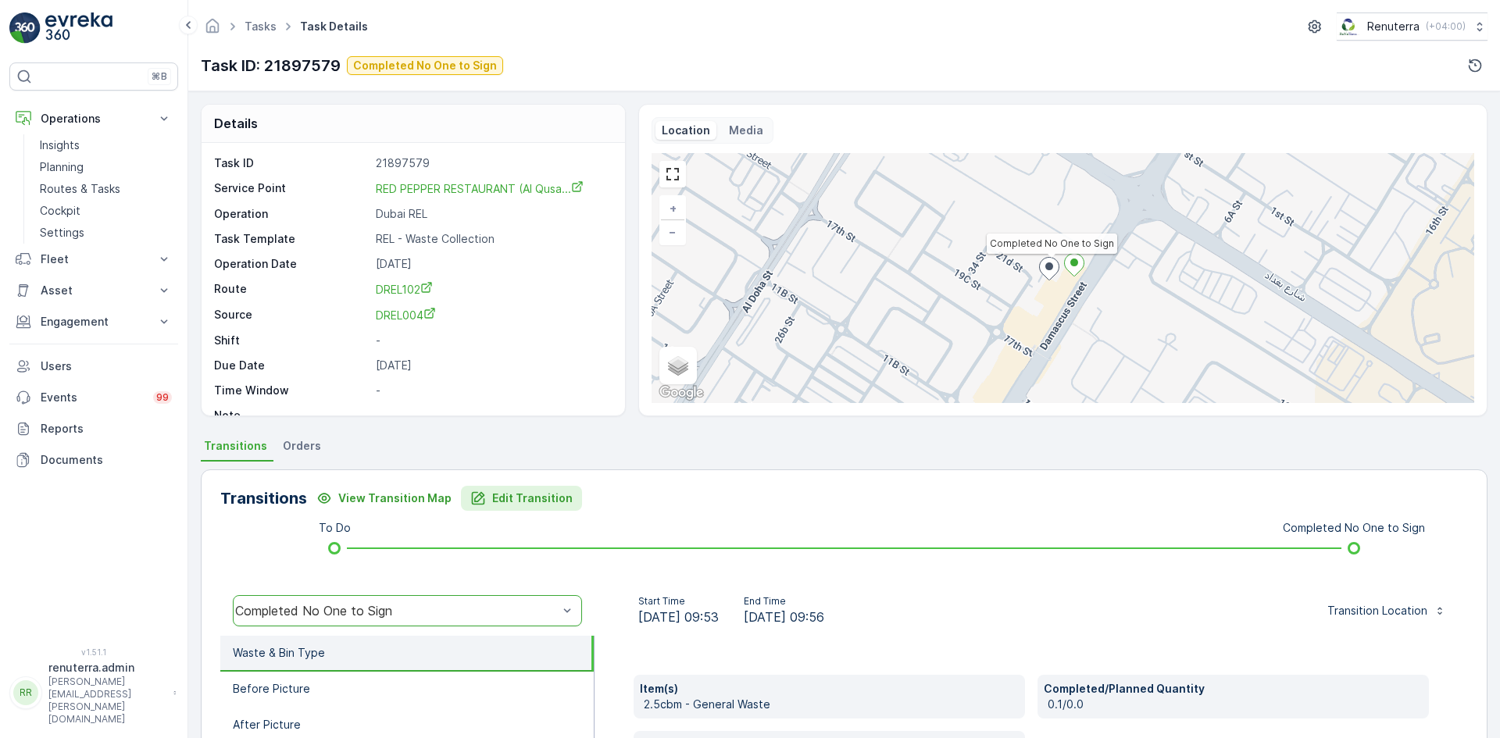
click at [510, 492] on p "Edit Transition" at bounding box center [532, 499] width 80 height 16
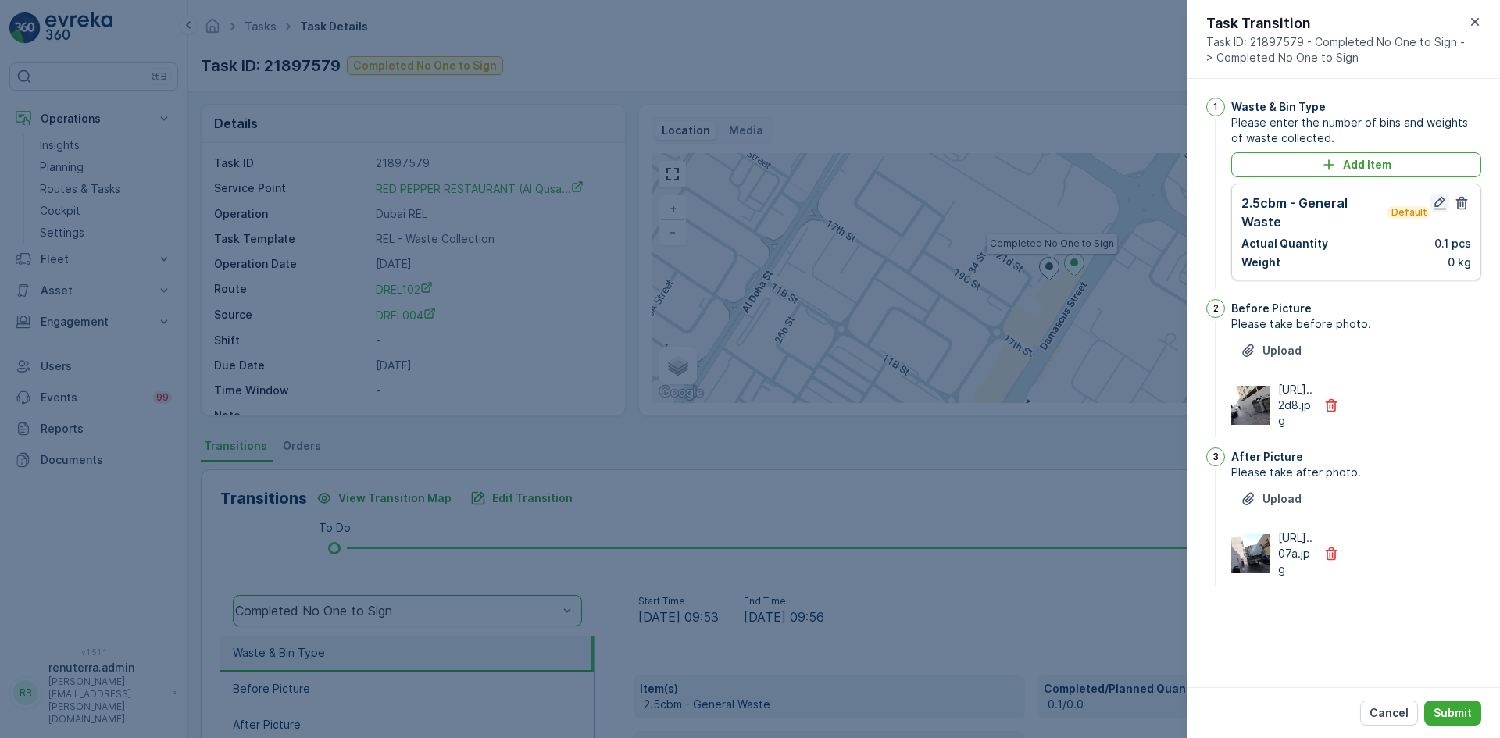
click at [1436, 200] on icon "button" at bounding box center [1440, 203] width 16 height 16
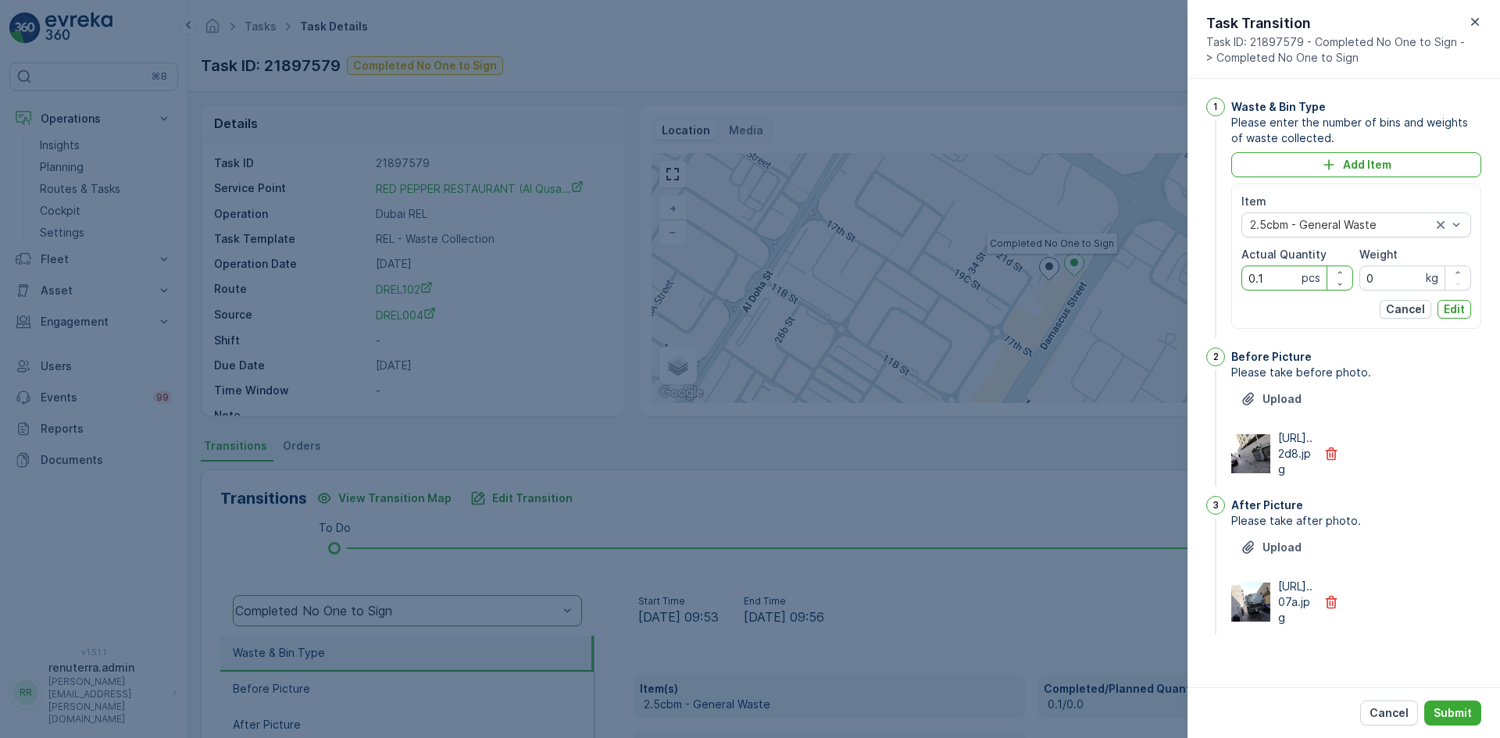
drag, startPoint x: 1267, startPoint y: 276, endPoint x: 1227, endPoint y: 281, distance: 40.9
click at [1227, 281] on div "1 Waste & Bin Type Please enter the number of bins and weights of waste collect…" at bounding box center [1344, 220] width 275 height 244
type Quantity "1"
drag, startPoint x: 1437, startPoint y: 312, endPoint x: 1448, endPoint y: 308, distance: 11.6
click at [1442, 309] on button "Edit" at bounding box center [1455, 309] width 34 height 19
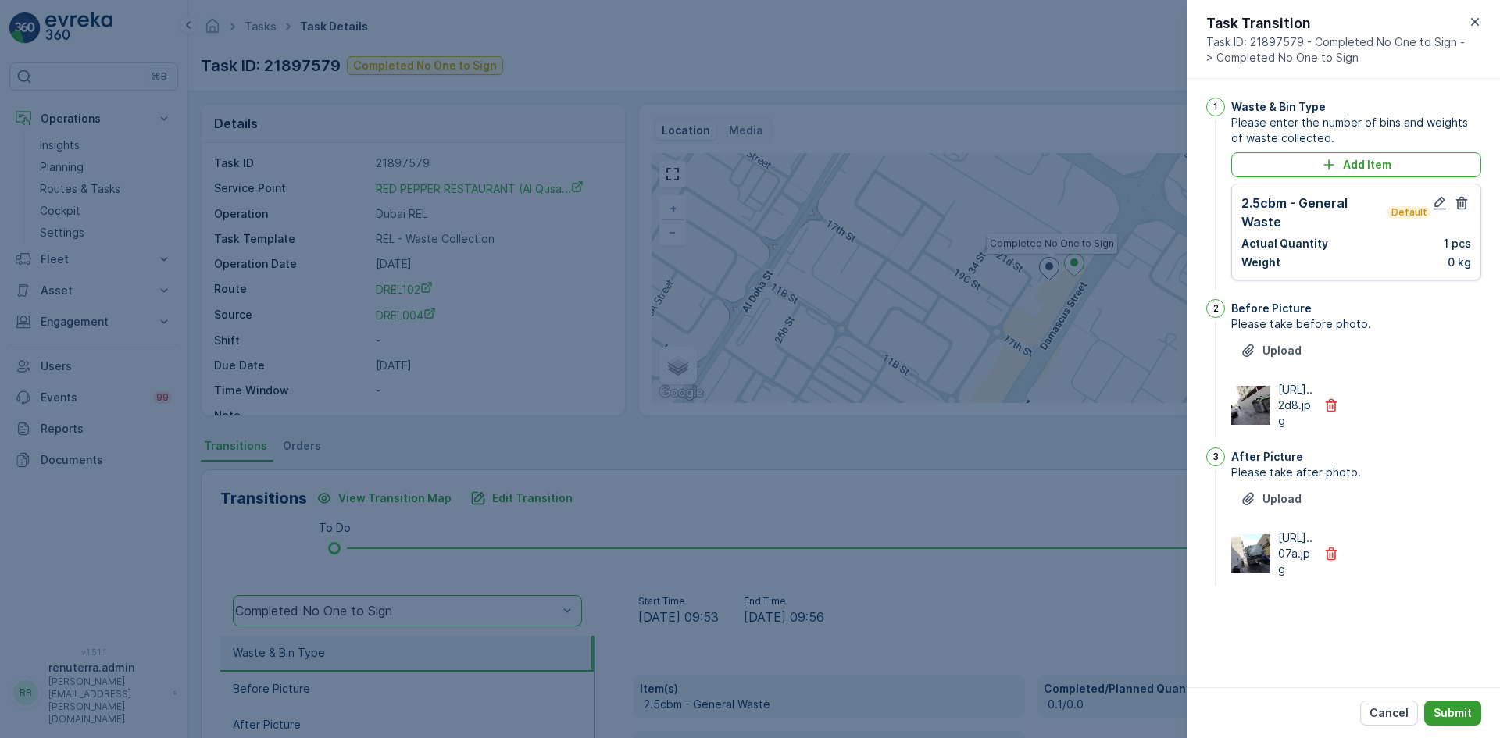
click at [1439, 715] on p "Submit" at bounding box center [1453, 714] width 38 height 16
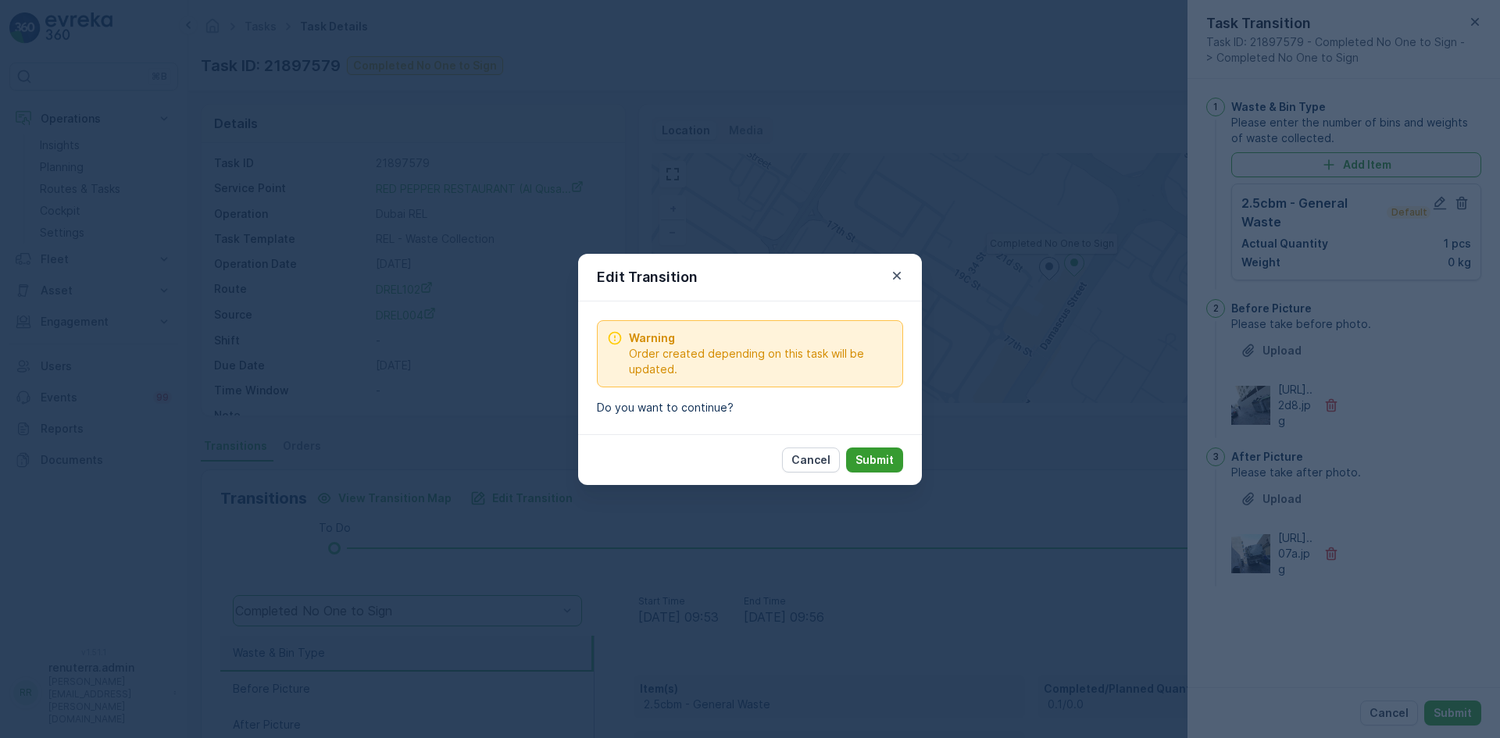
click at [886, 465] on p "Submit" at bounding box center [875, 460] width 38 height 16
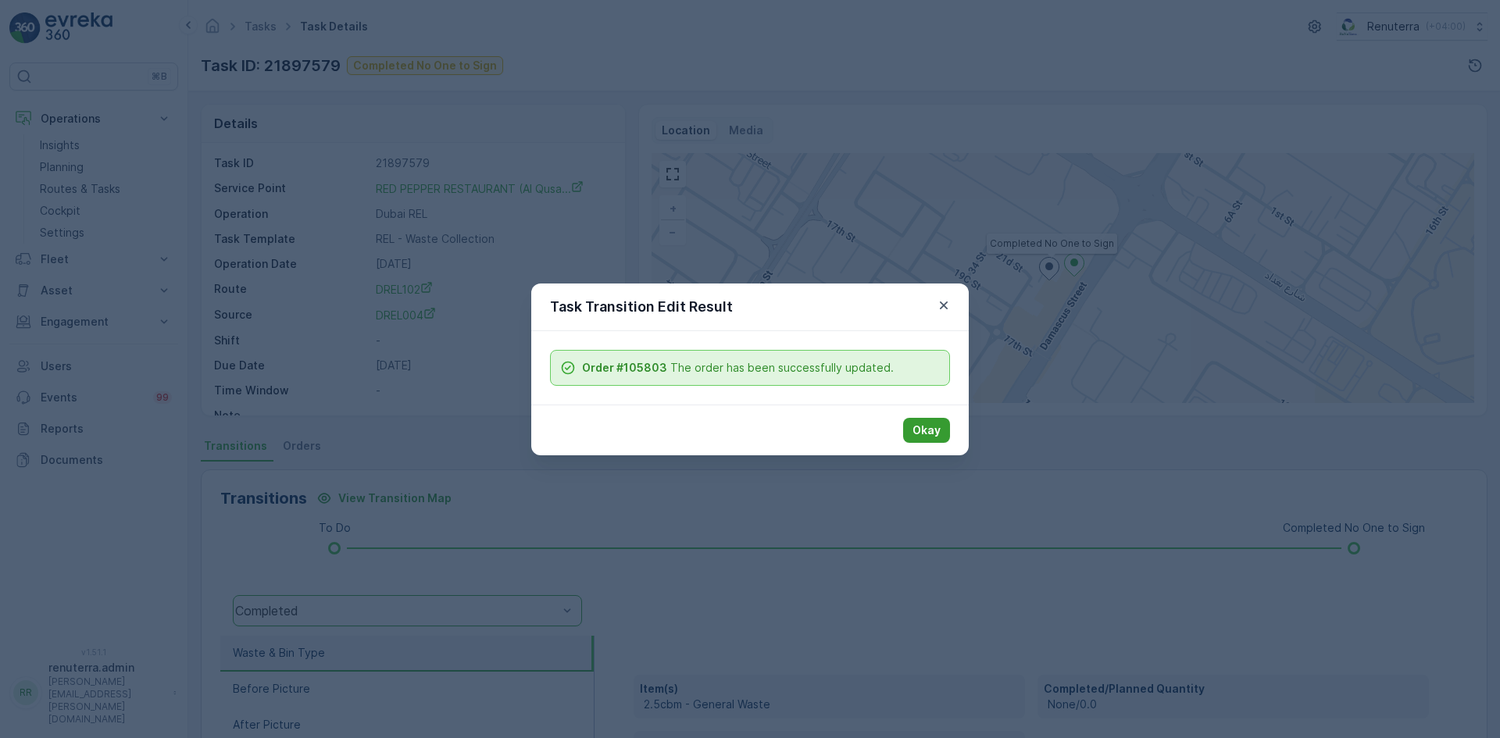
click at [930, 431] on p "Okay" at bounding box center [927, 431] width 28 height 16
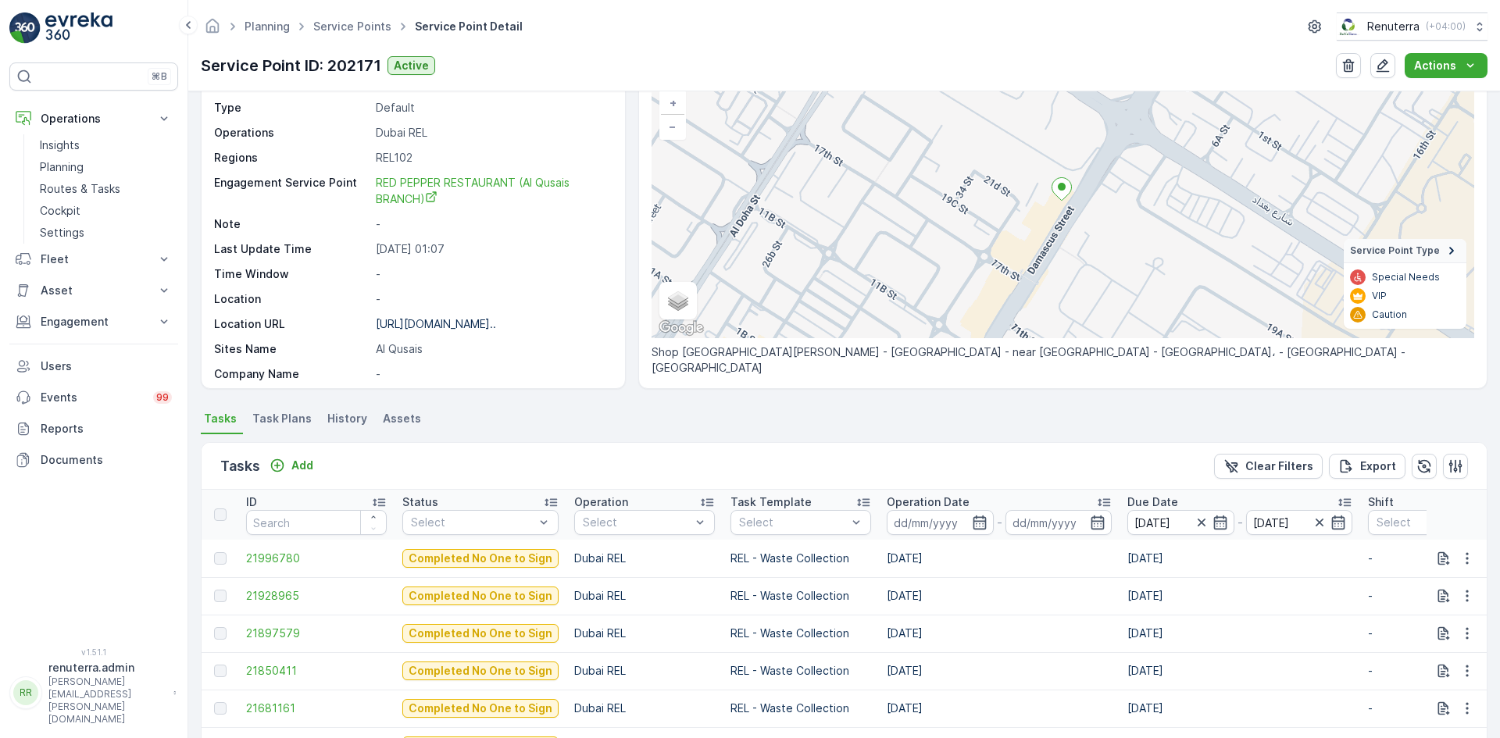
scroll to position [313, 0]
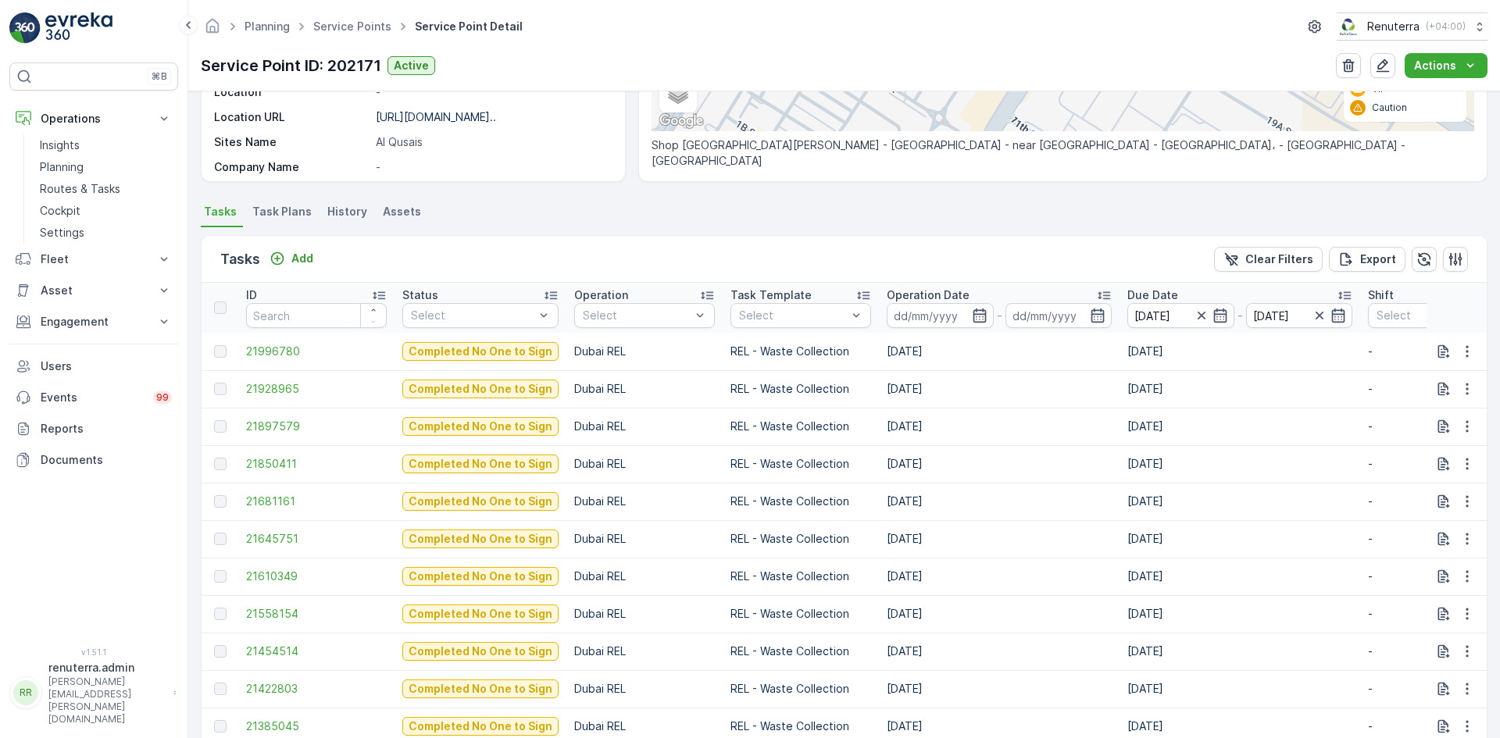
click at [253, 398] on td "21928965" at bounding box center [316, 389] width 156 height 38
click at [260, 393] on span "21928965" at bounding box center [316, 389] width 141 height 16
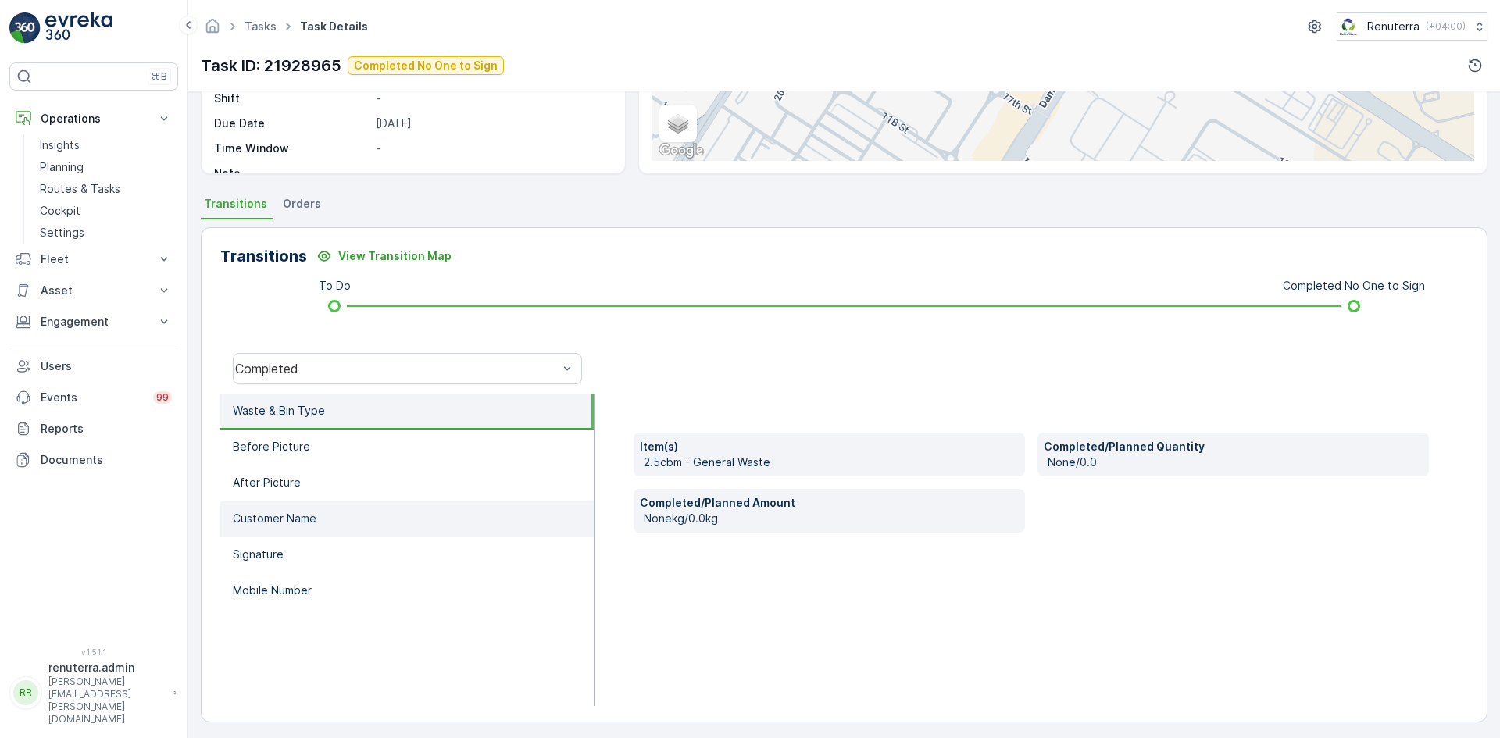
scroll to position [247, 0]
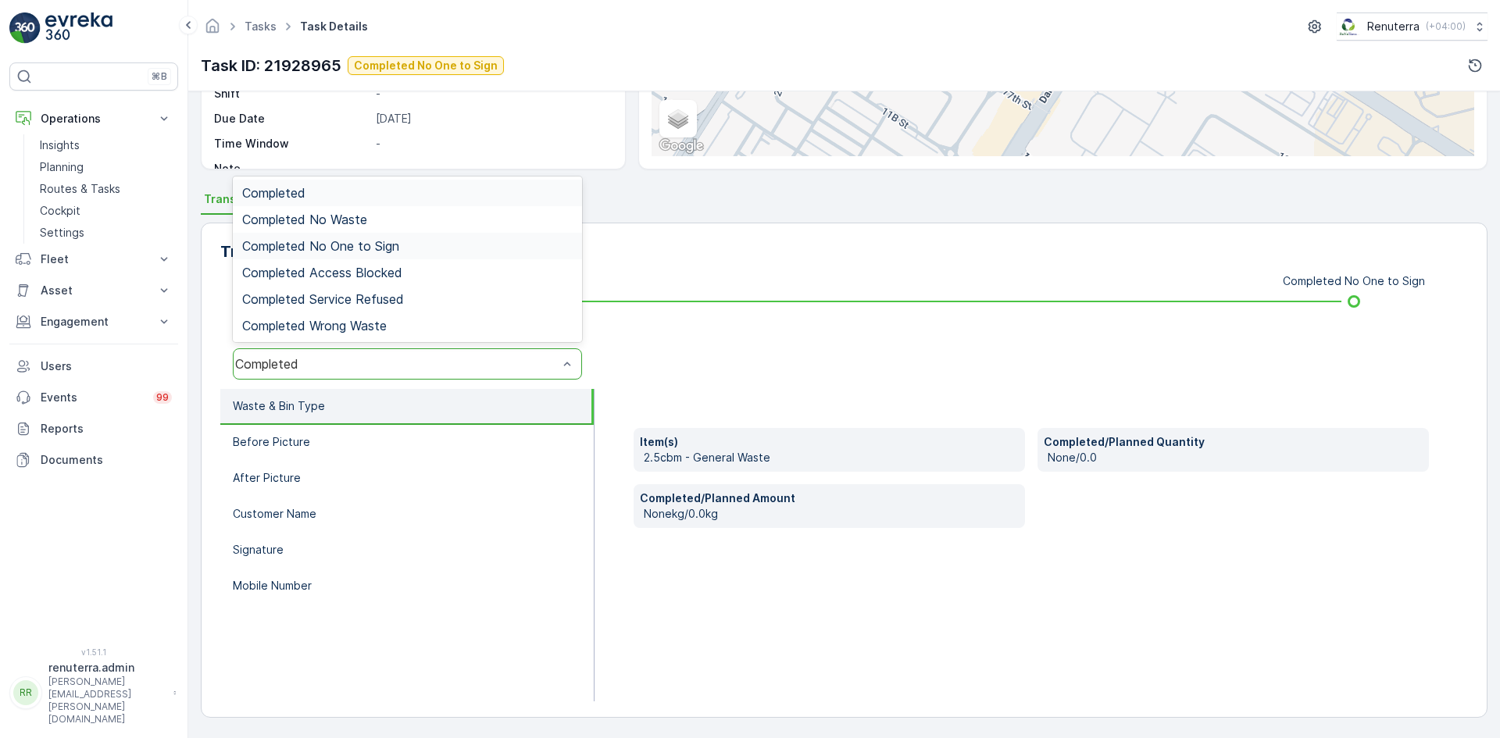
click at [445, 249] on div "Completed No One to Sign" at bounding box center [407, 246] width 331 height 14
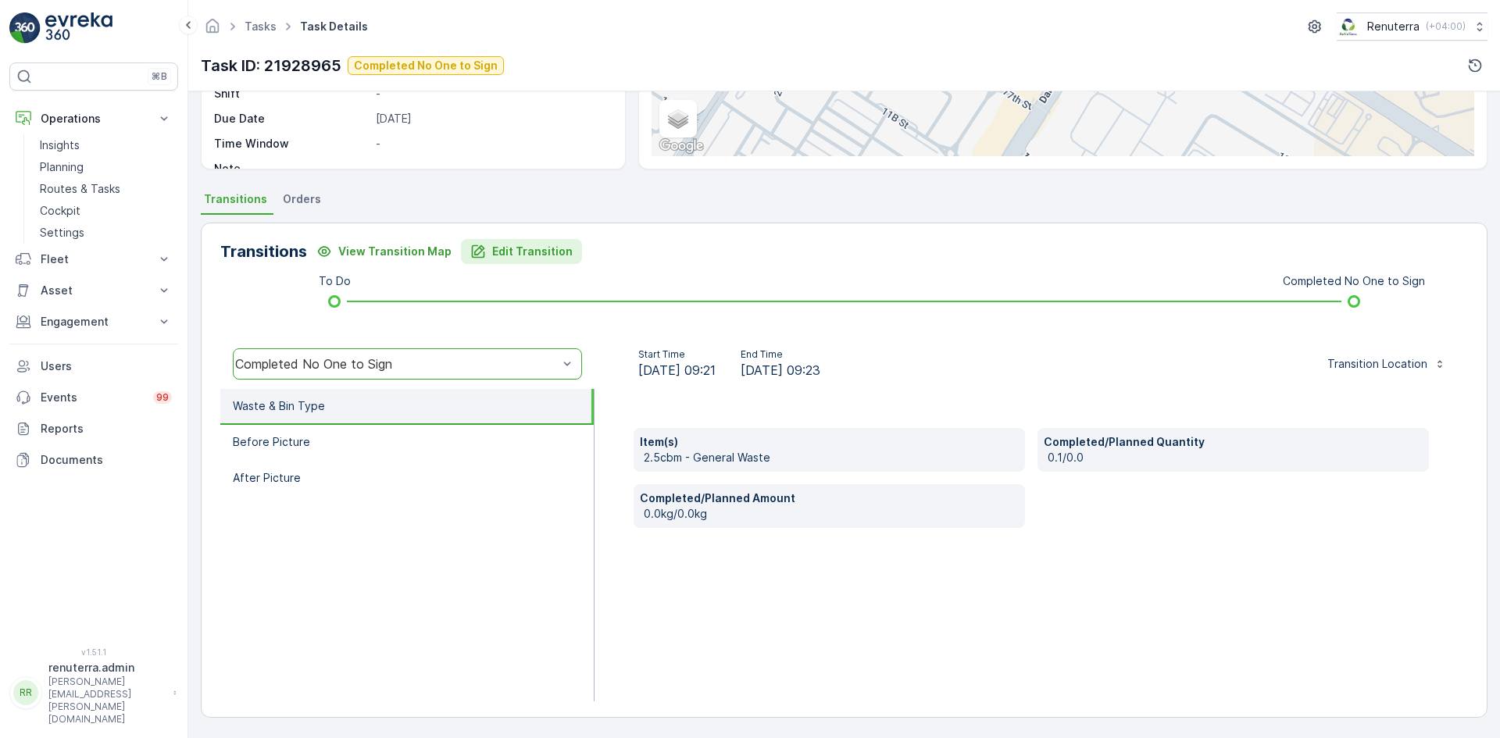
click at [495, 239] on button "Edit Transition" at bounding box center [521, 251] width 121 height 25
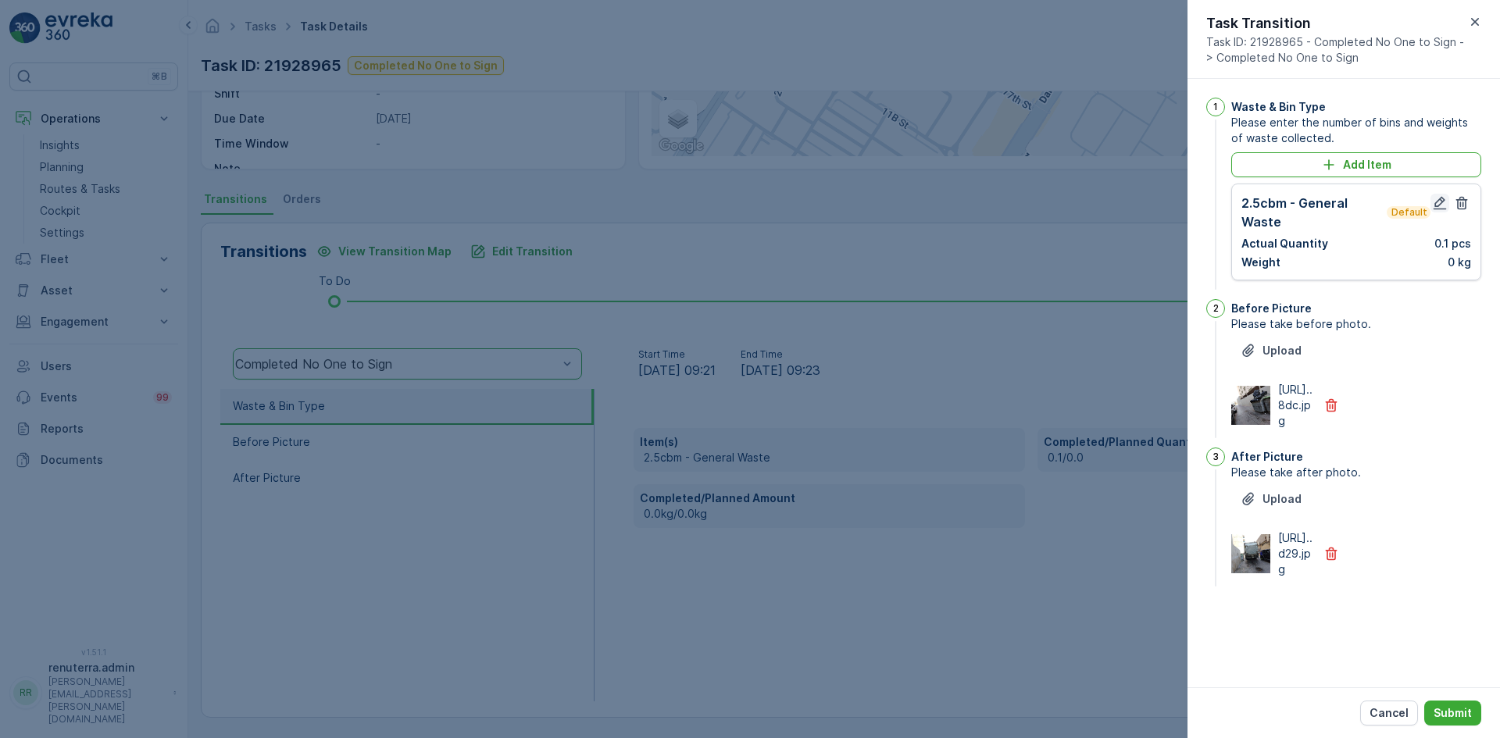
click at [1439, 208] on icon "button" at bounding box center [1440, 203] width 16 height 16
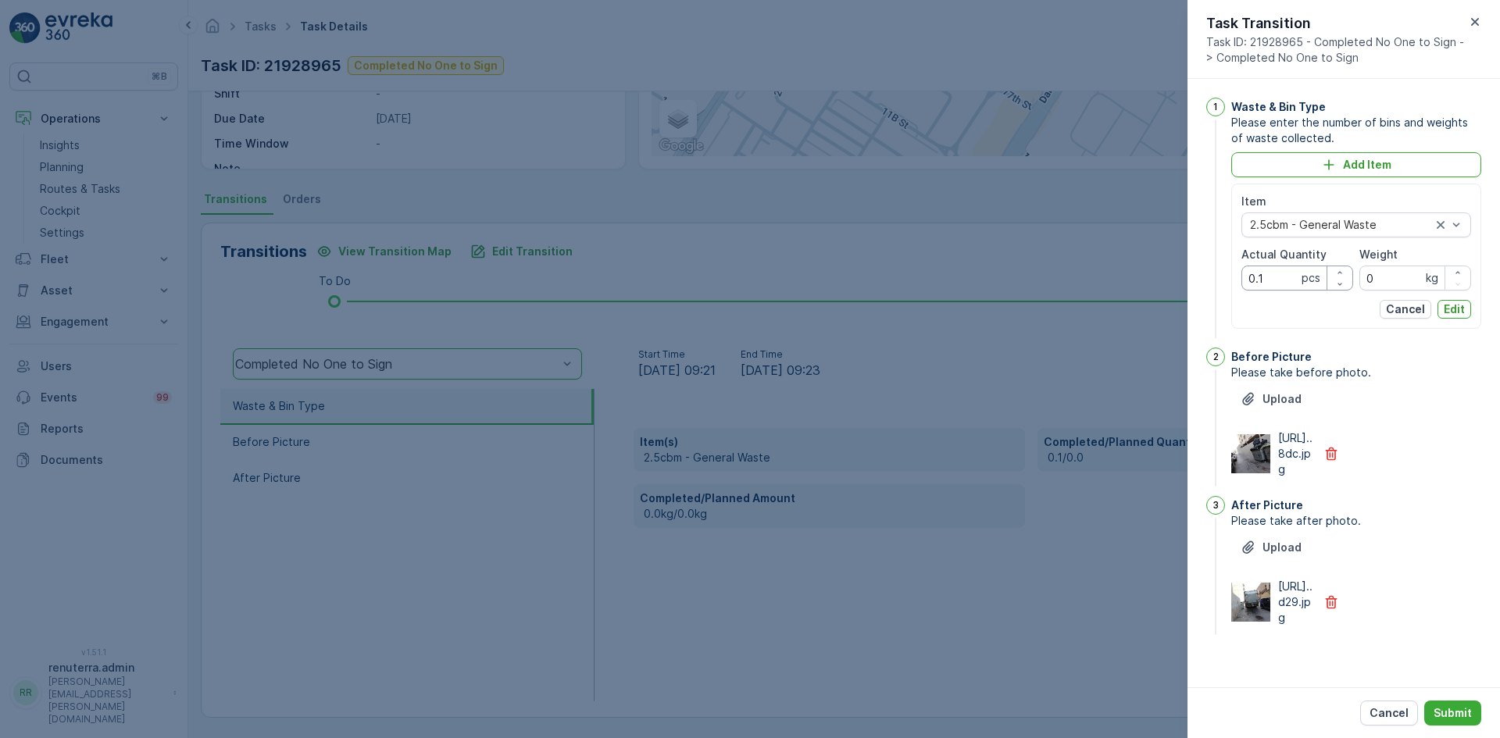
click at [1271, 273] on Quantity "0.1" at bounding box center [1298, 278] width 112 height 25
type Quantity "0"
type Quantity "1"
click at [1456, 313] on p "Edit" at bounding box center [1454, 310] width 21 height 16
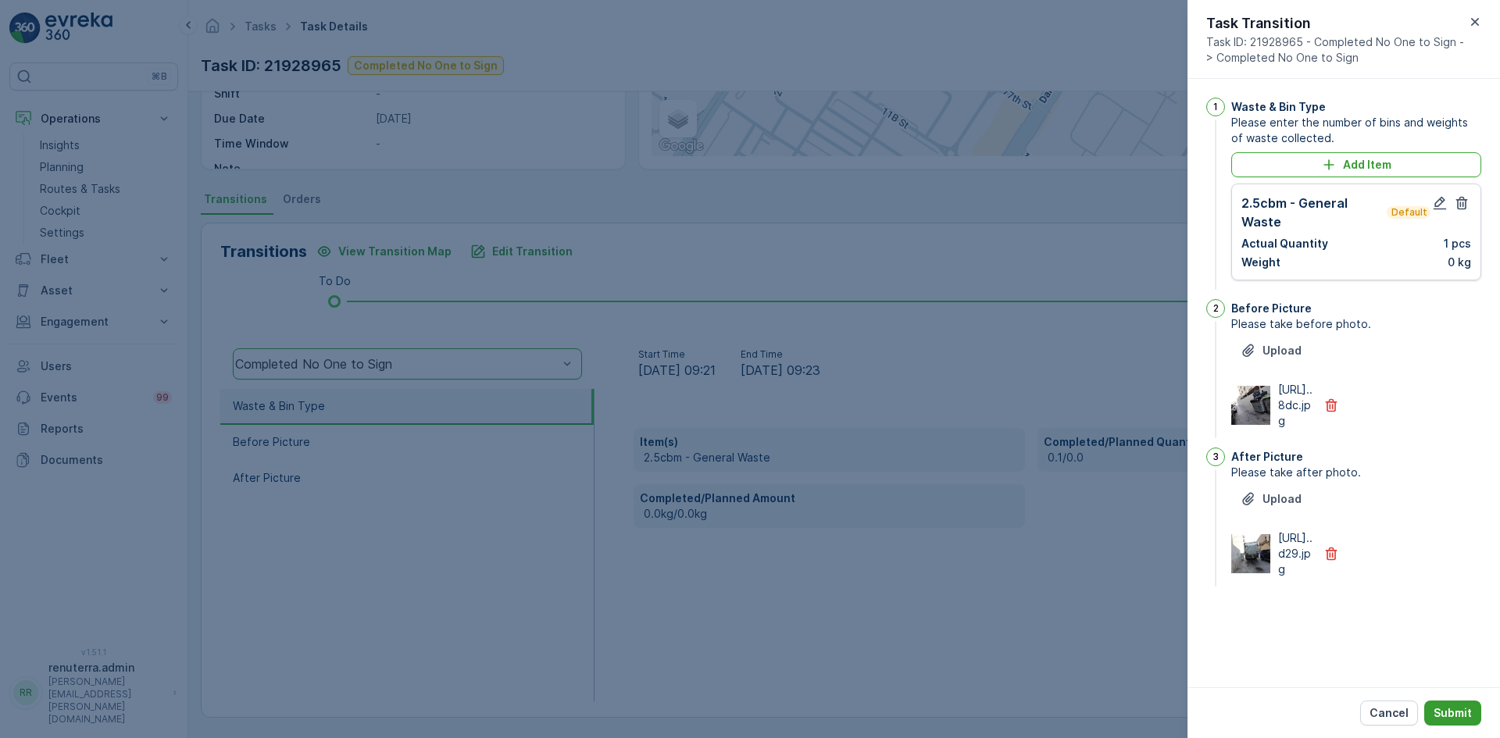
click at [1448, 714] on p "Submit" at bounding box center [1453, 714] width 38 height 16
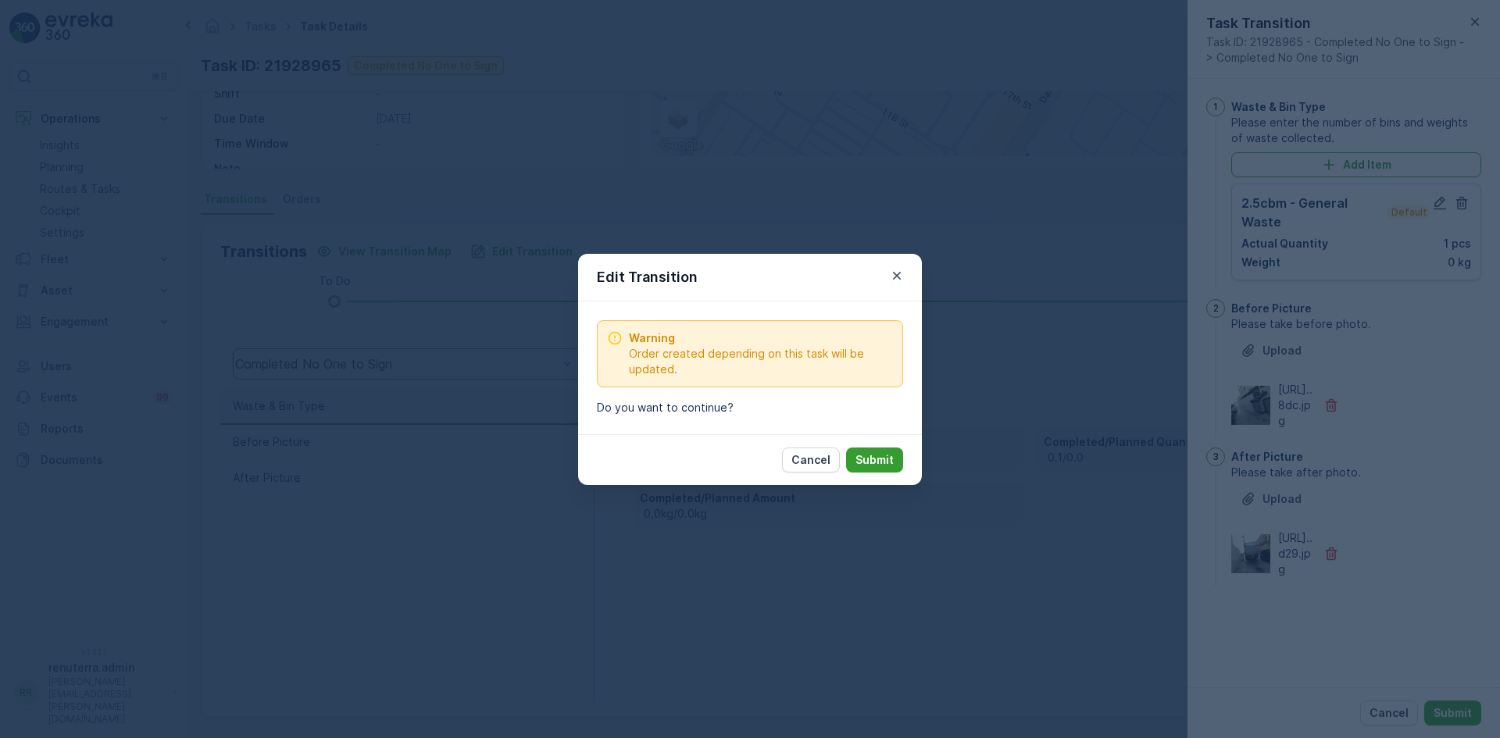
click at [900, 464] on button "Submit" at bounding box center [874, 460] width 57 height 25
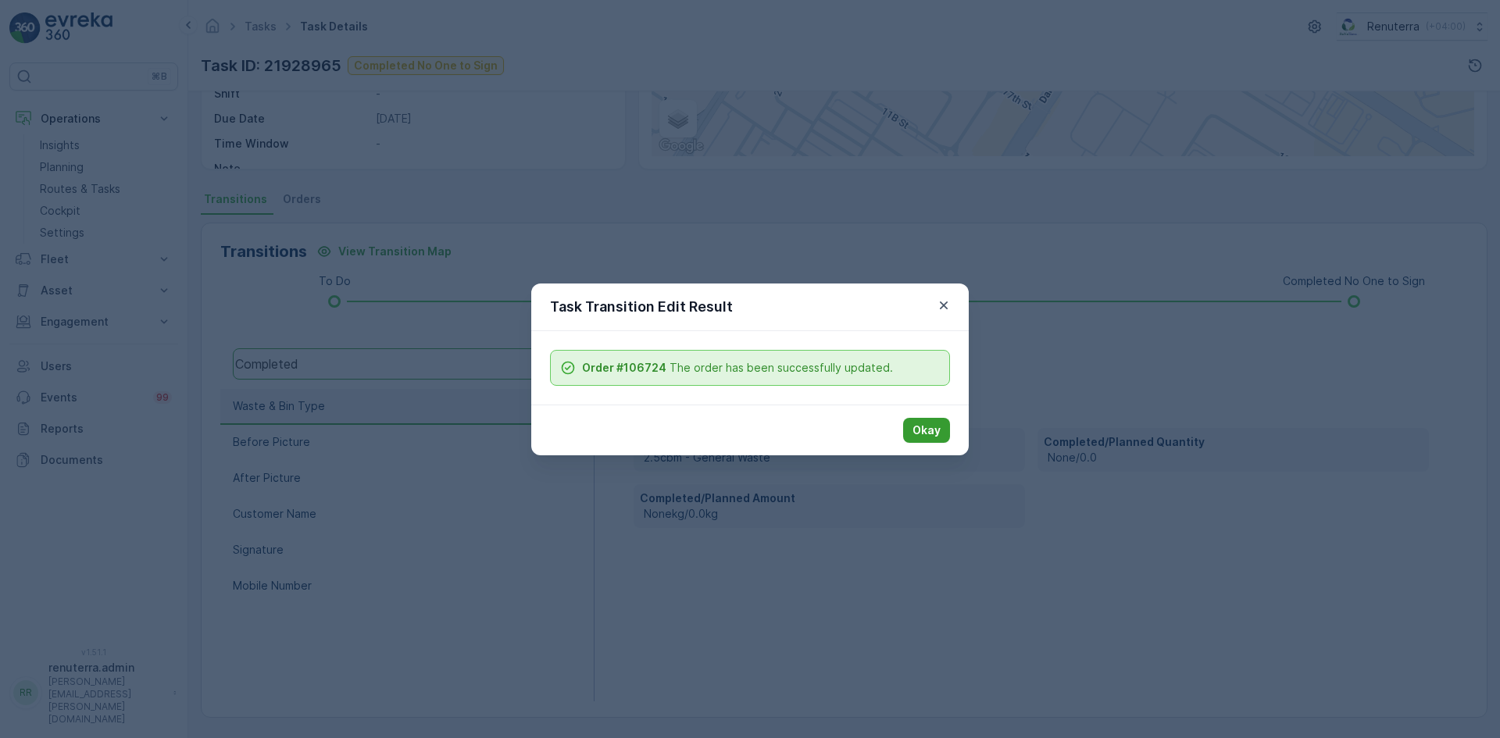
click at [935, 431] on p "Okay" at bounding box center [927, 431] width 28 height 16
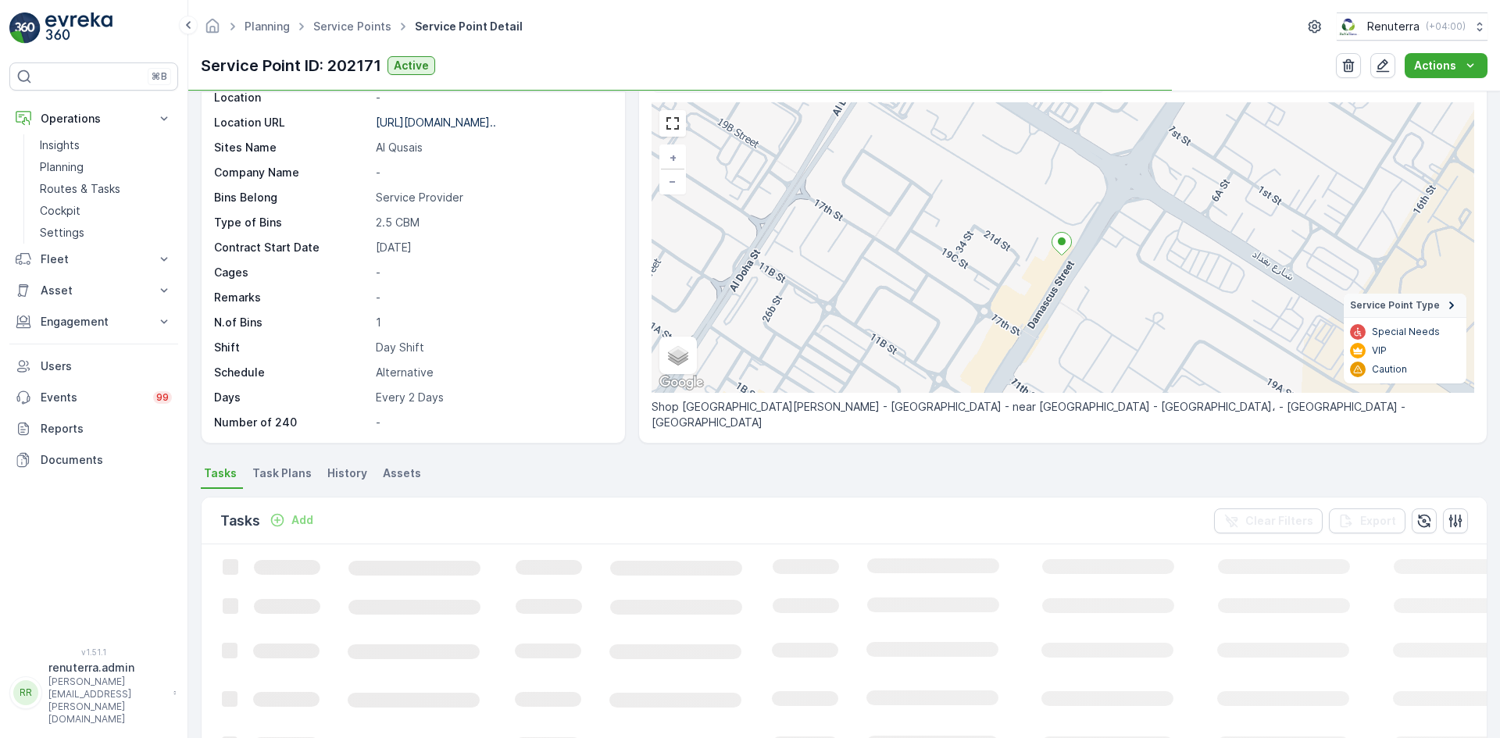
scroll to position [172, 0]
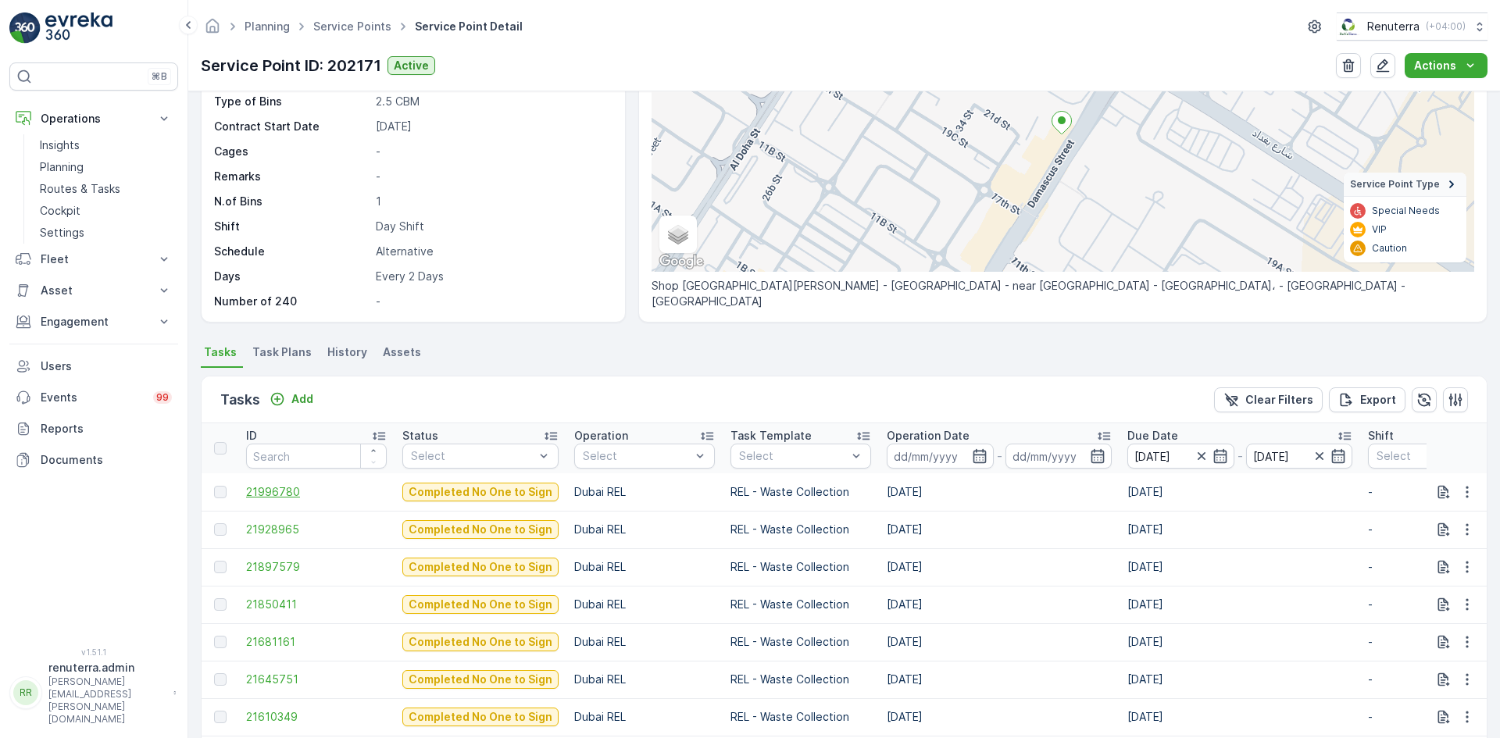
click at [281, 495] on span "21996780" at bounding box center [316, 492] width 141 height 16
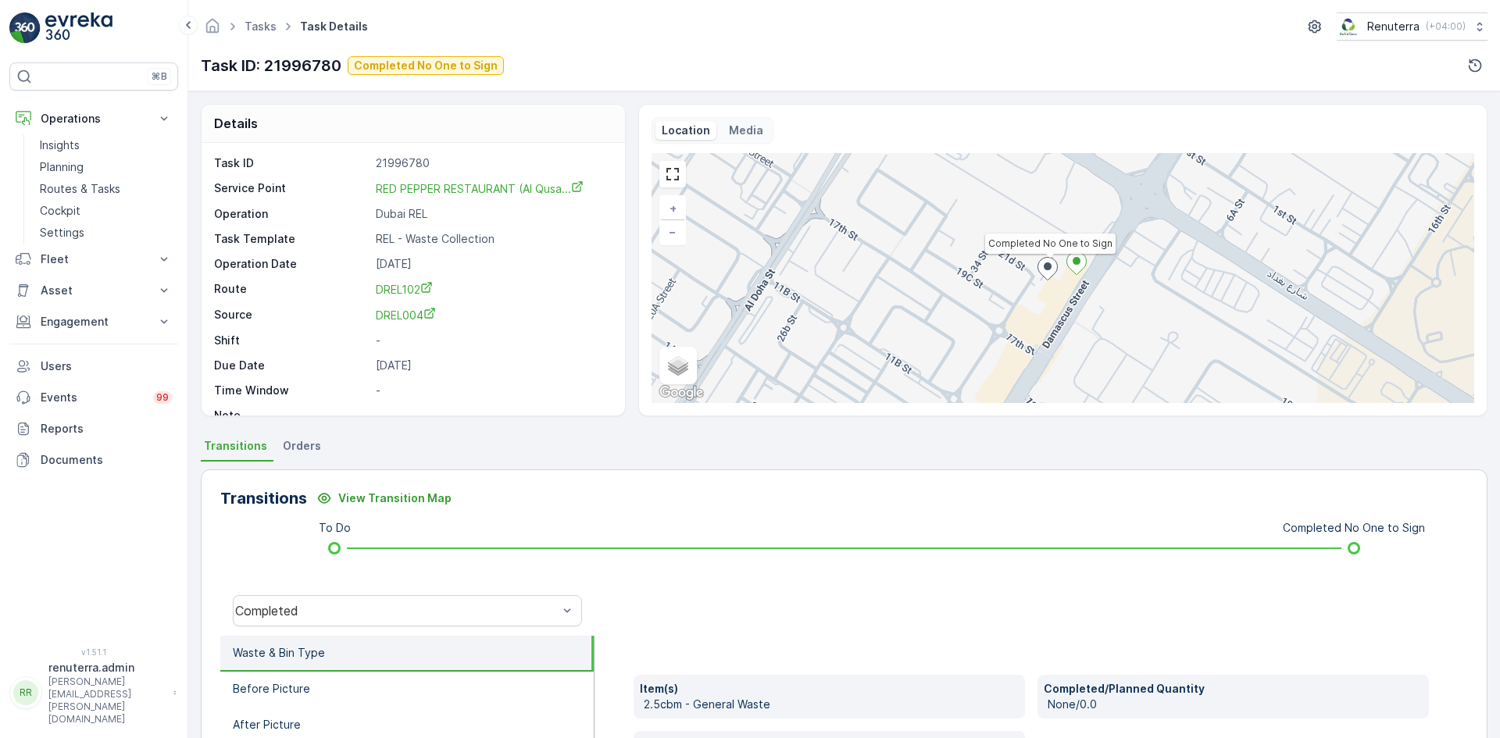
click at [518, 595] on div "Completed" at bounding box center [407, 611] width 374 height 50
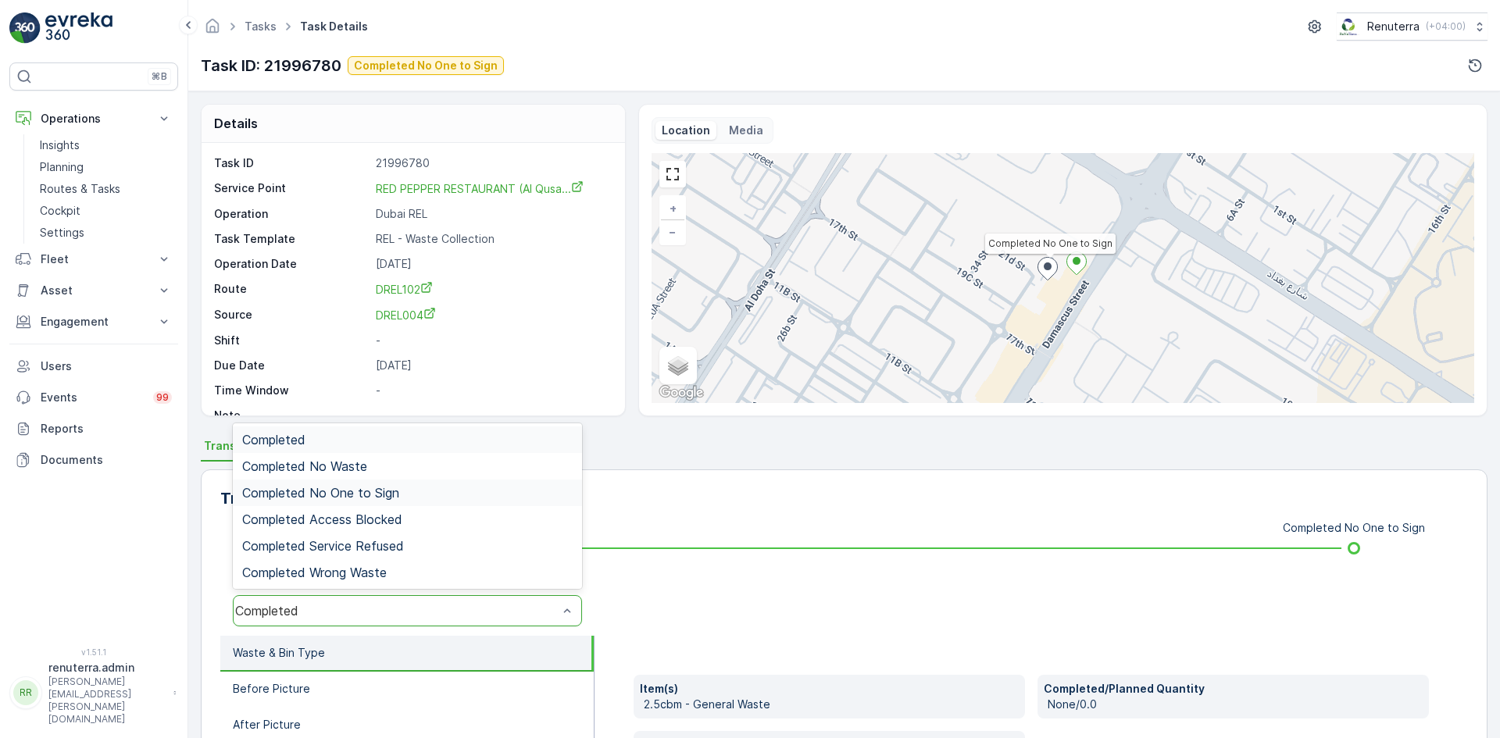
click at [433, 488] on div "Completed No One to Sign" at bounding box center [407, 493] width 331 height 14
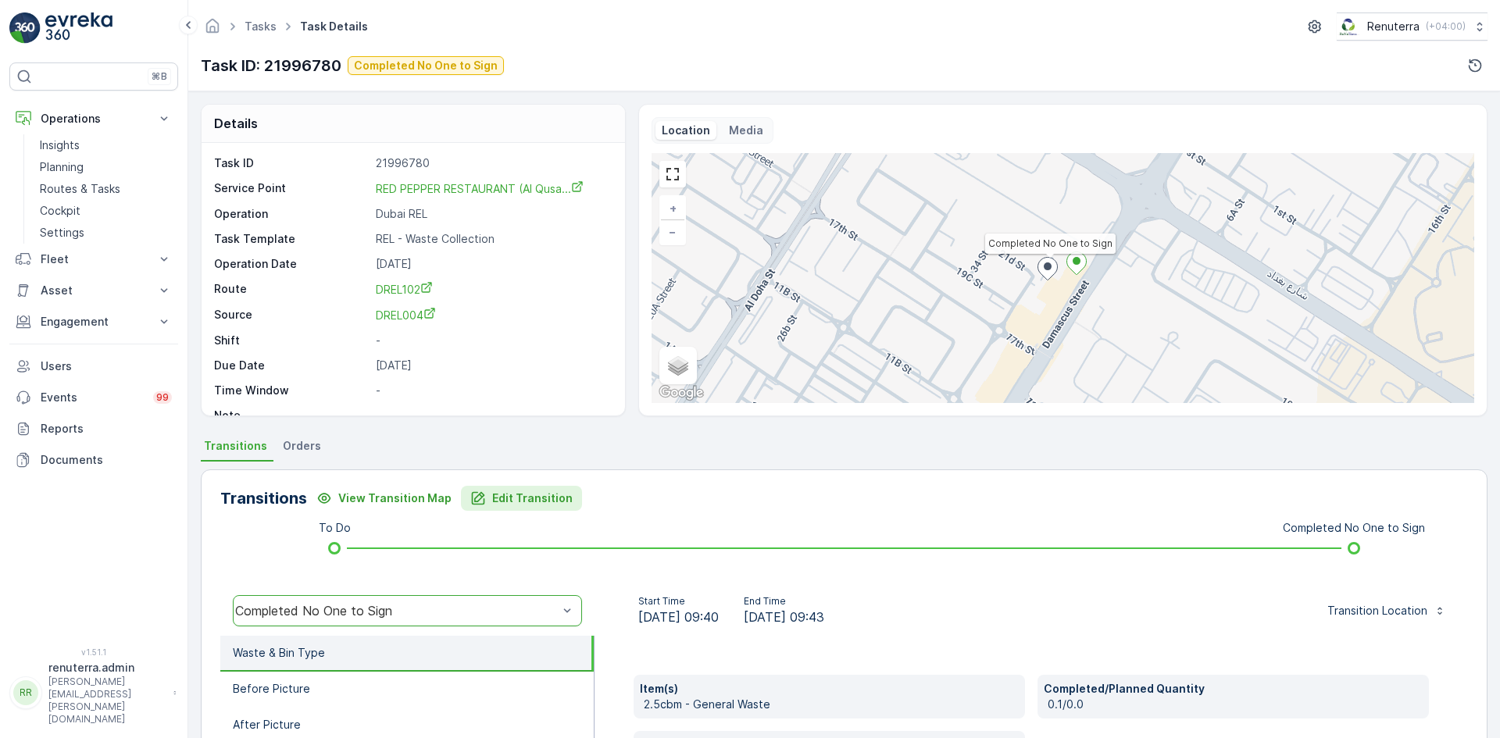
click at [501, 500] on p "Edit Transition" at bounding box center [532, 499] width 80 height 16
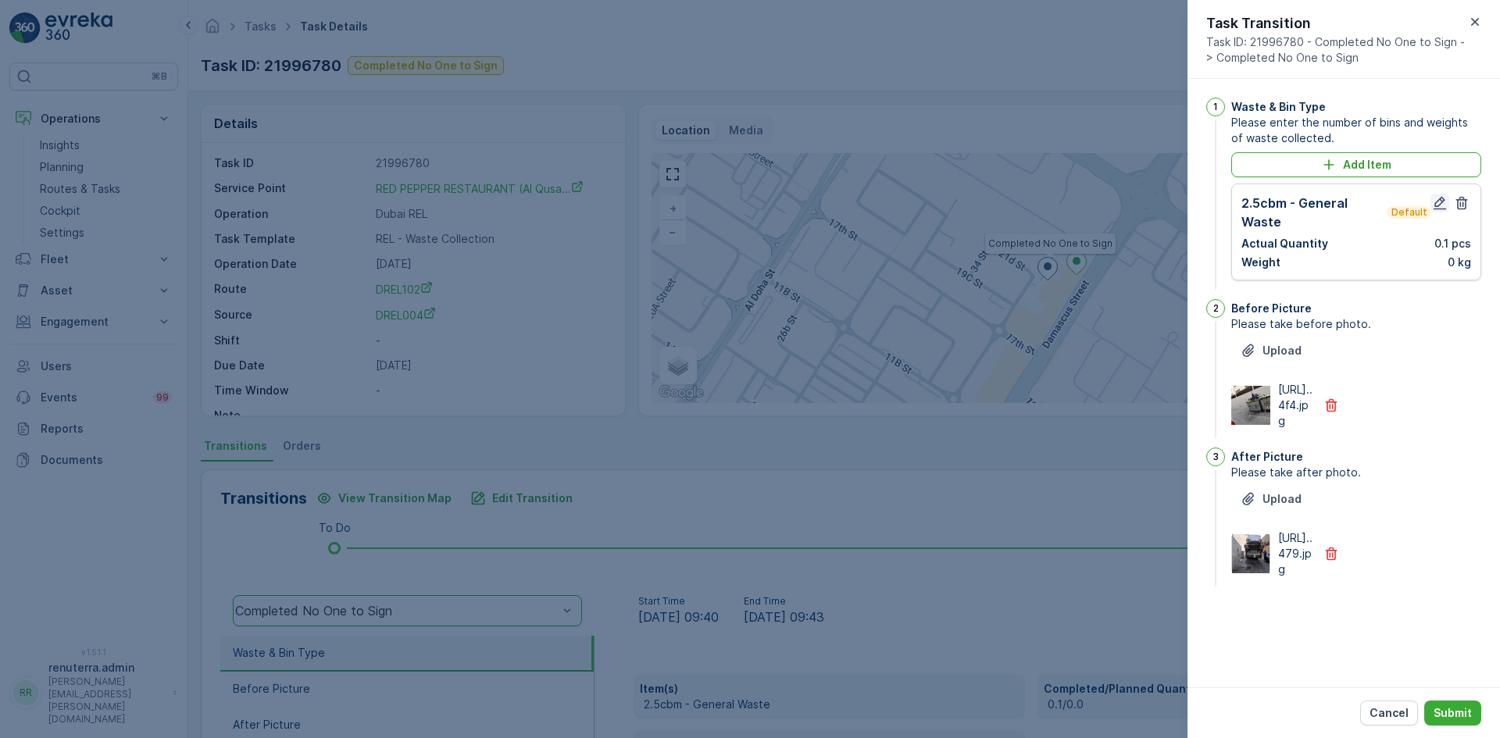
click at [1435, 208] on icon "button" at bounding box center [1440, 203] width 16 height 16
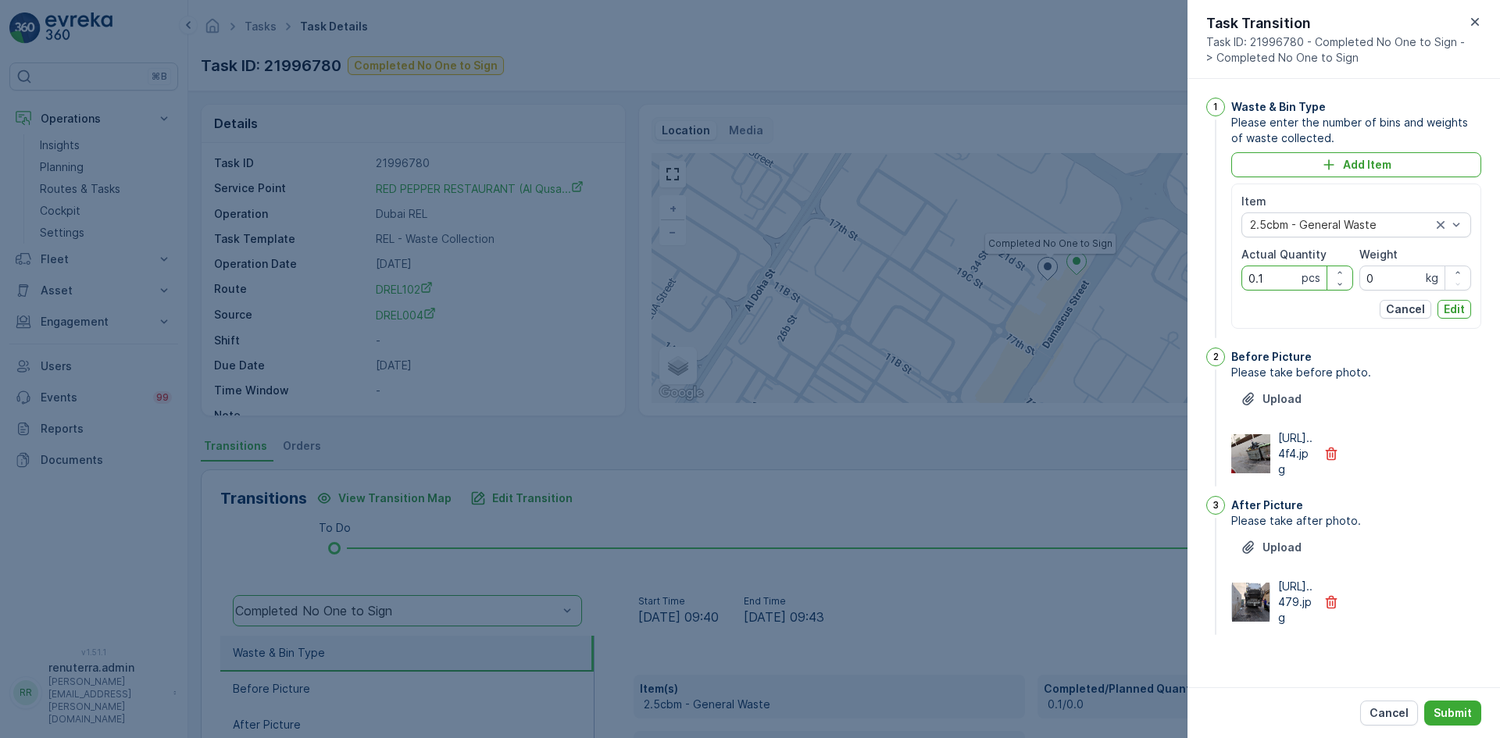
drag, startPoint x: 1262, startPoint y: 285, endPoint x: 1242, endPoint y: 289, distance: 19.9
click at [1242, 289] on div "0.1 pcs" at bounding box center [1298, 278] width 112 height 25
type Quantity "1"
click at [1460, 313] on p "Edit" at bounding box center [1454, 310] width 21 height 16
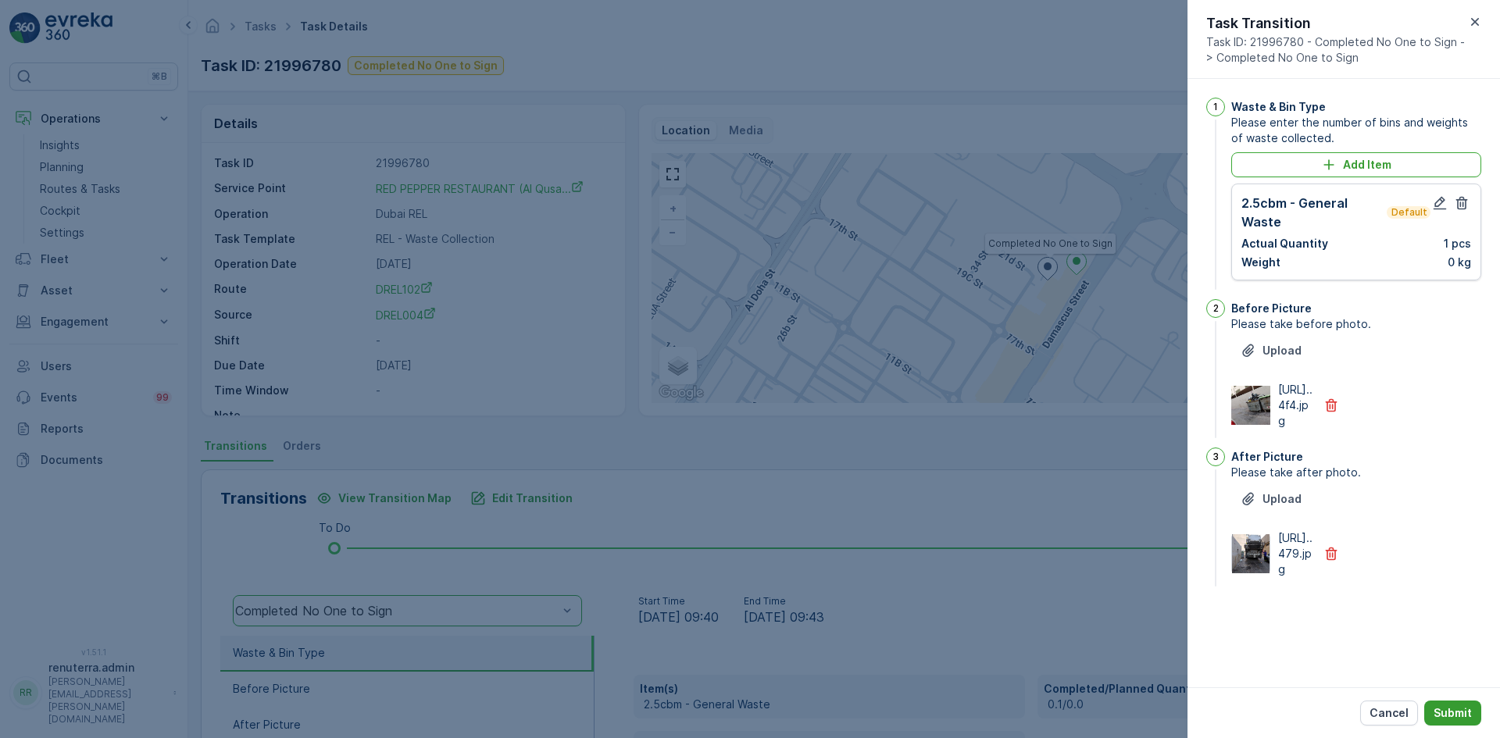
click at [1451, 719] on p "Submit" at bounding box center [1453, 714] width 38 height 16
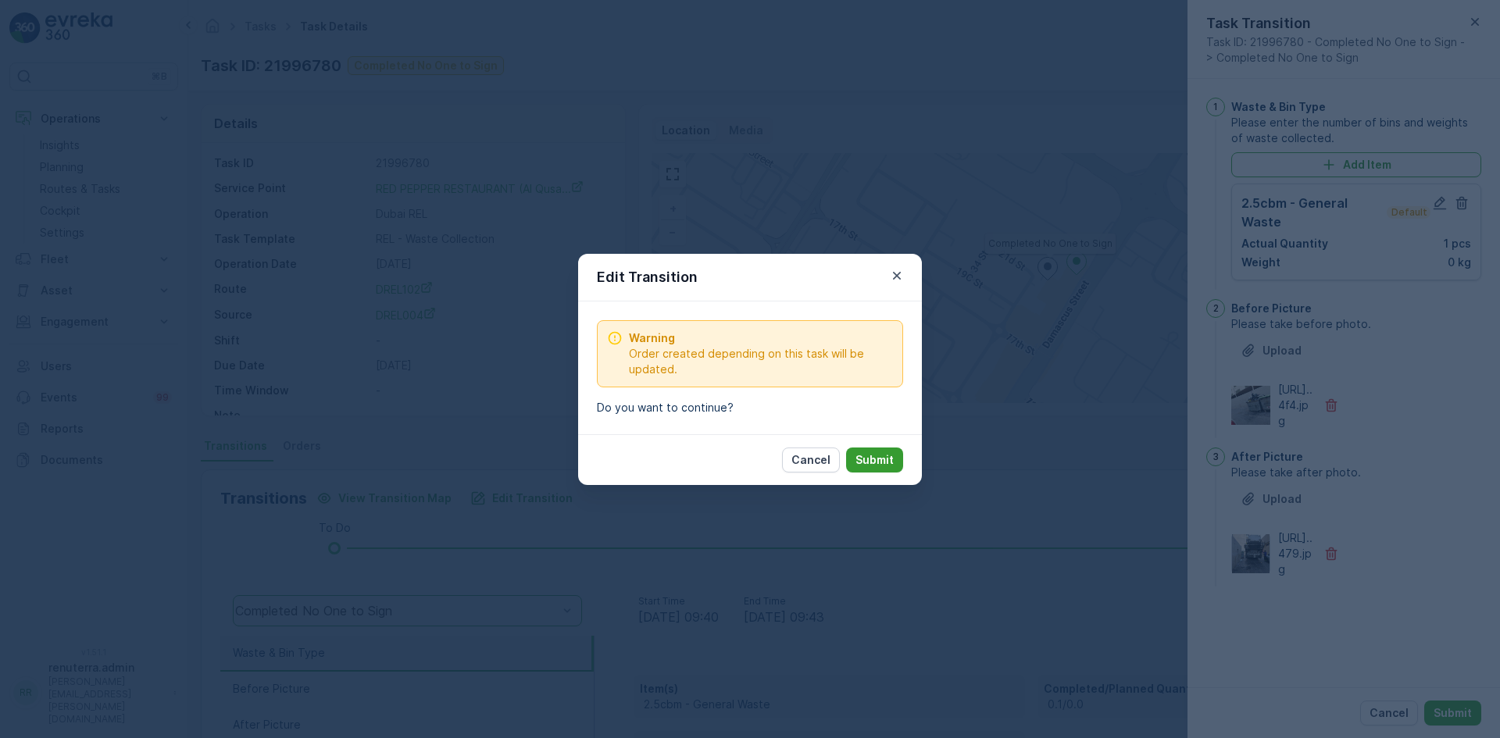
click at [890, 467] on p "Submit" at bounding box center [875, 460] width 38 height 16
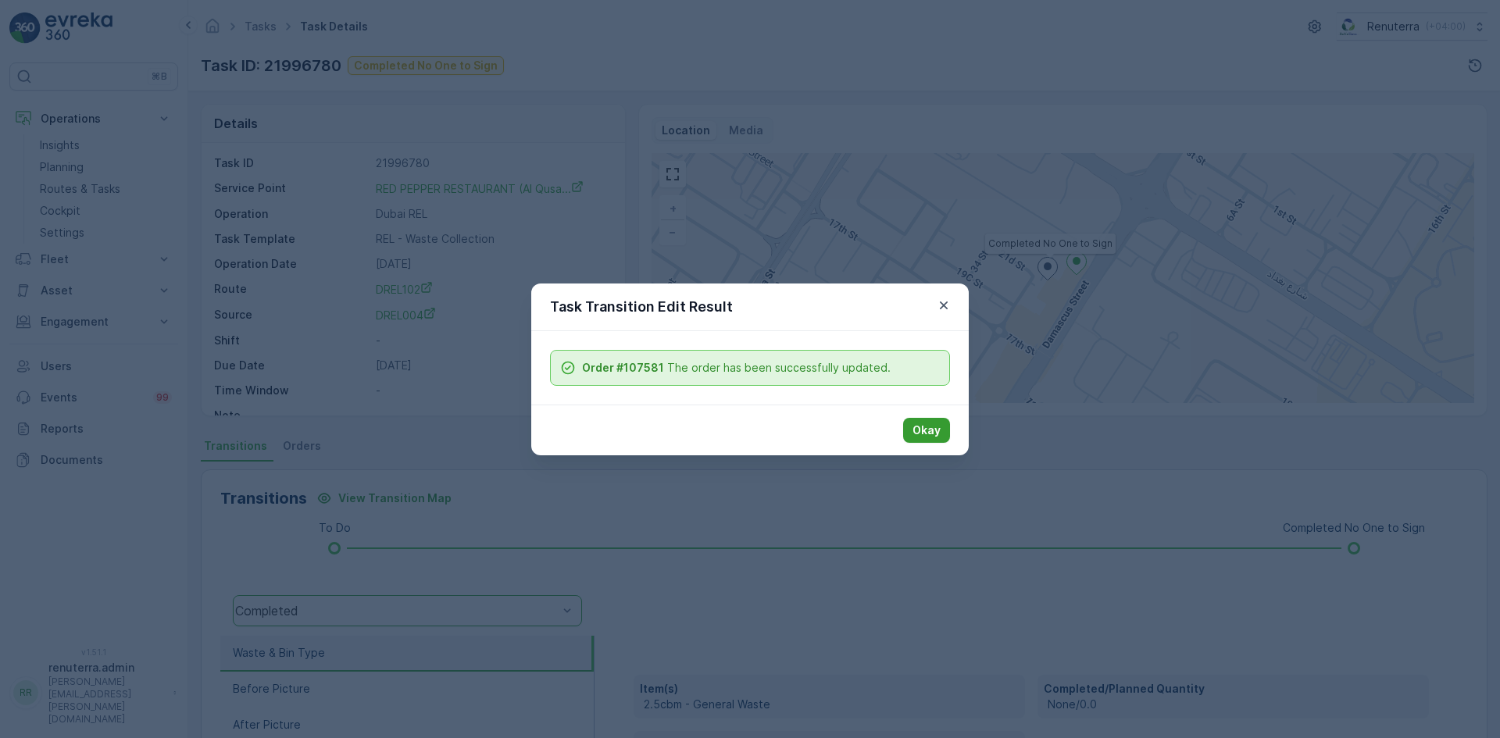
click at [910, 430] on button "Okay" at bounding box center [926, 430] width 47 height 25
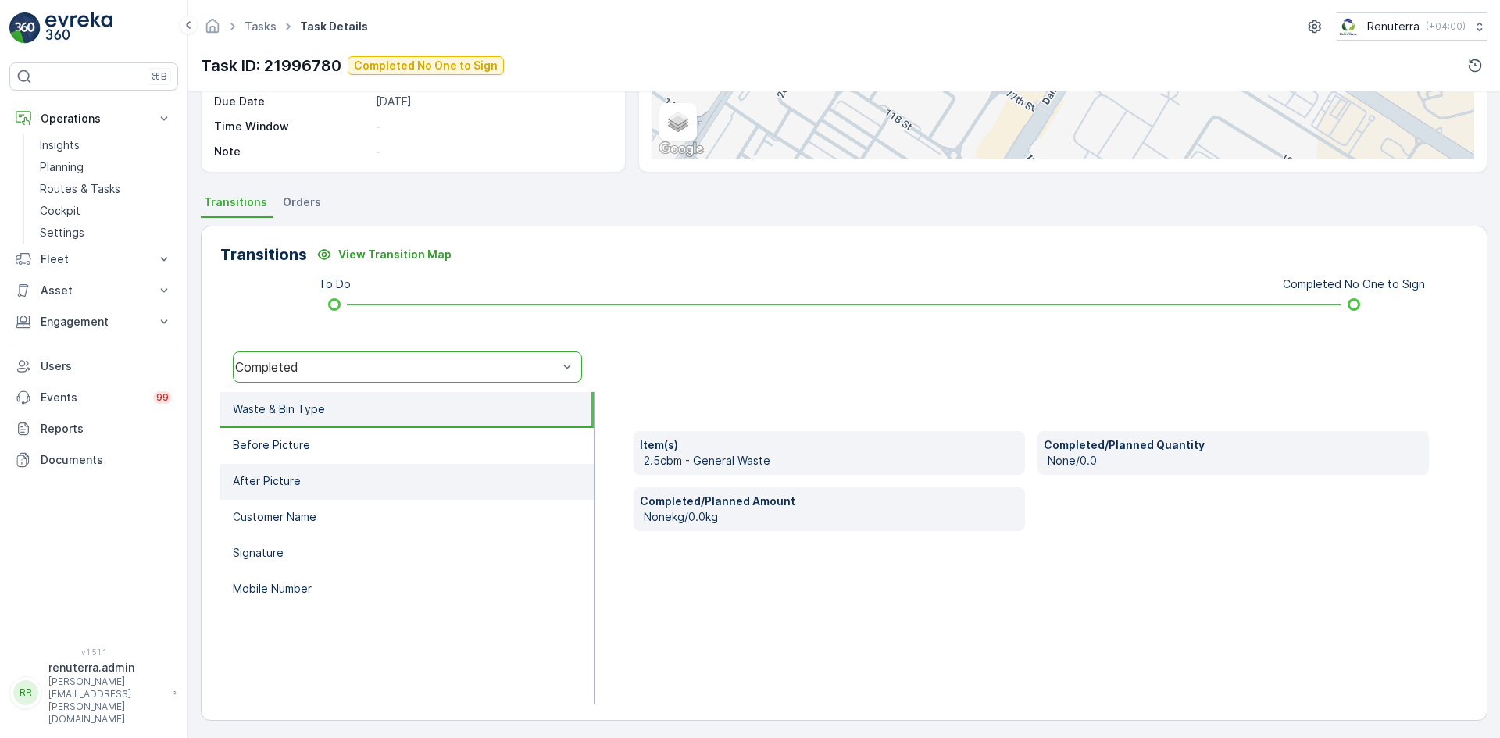
scroll to position [247, 0]
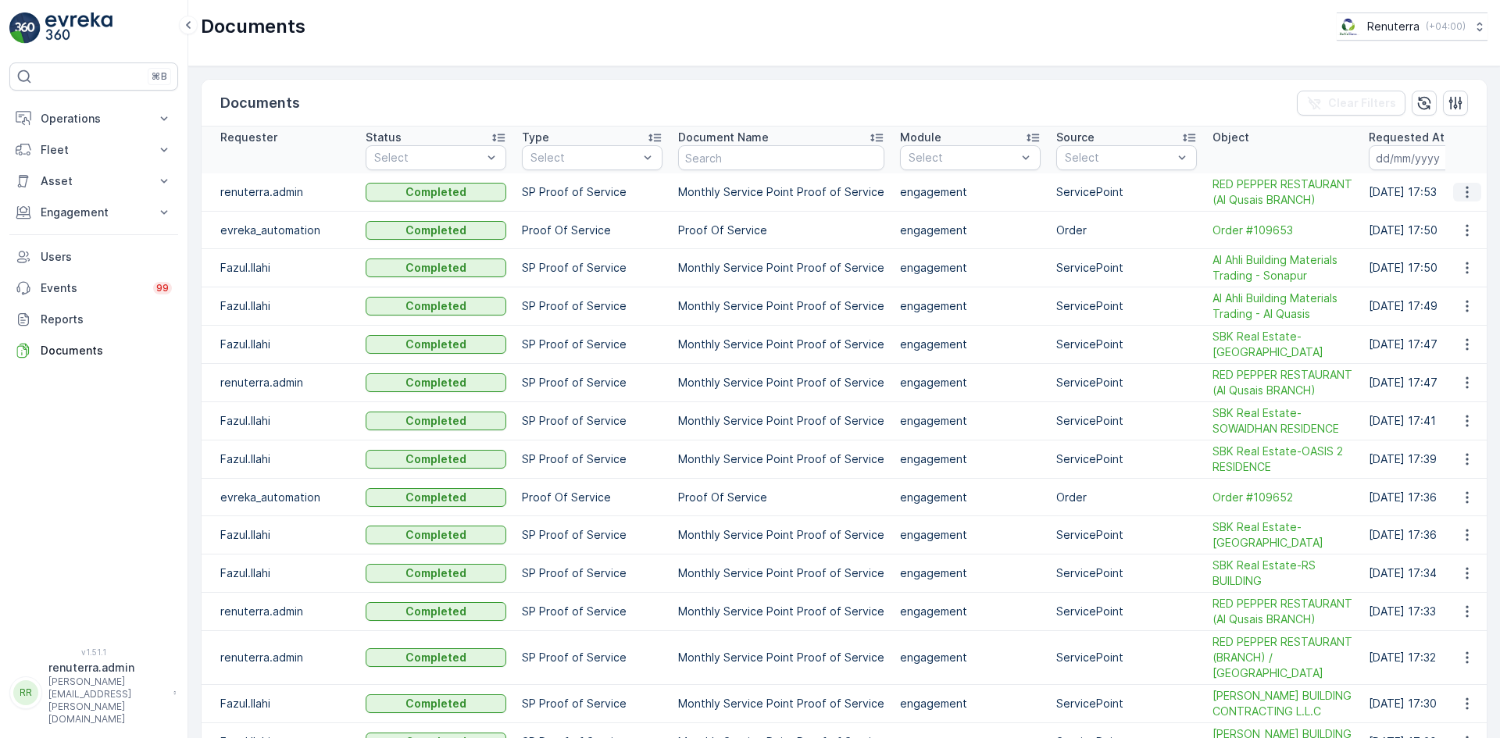
click at [1464, 195] on icon "button" at bounding box center [1468, 192] width 16 height 16
click at [1465, 216] on span "See Details" at bounding box center [1463, 216] width 60 height 16
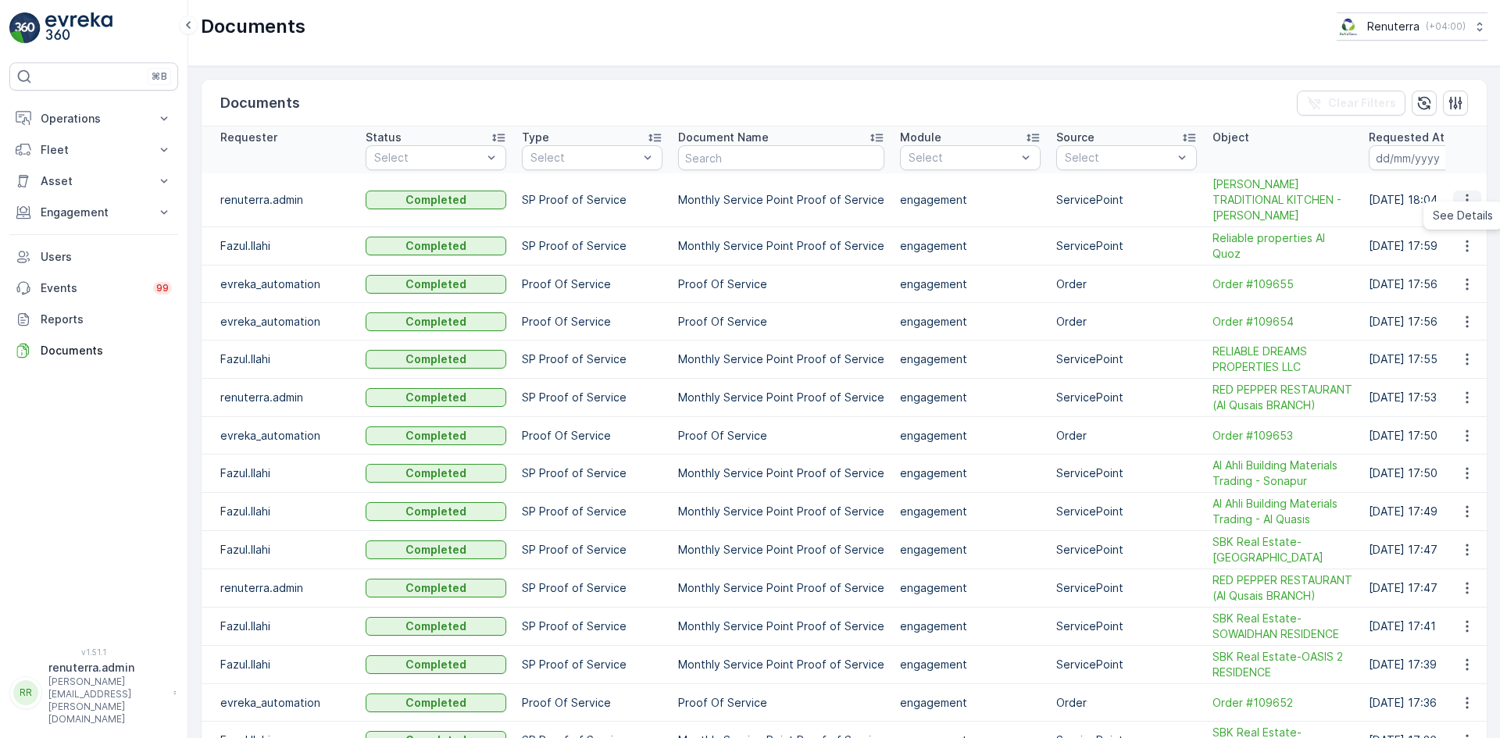
click at [1461, 197] on icon "button" at bounding box center [1468, 200] width 16 height 16
click at [1453, 213] on span "See Details" at bounding box center [1463, 216] width 60 height 16
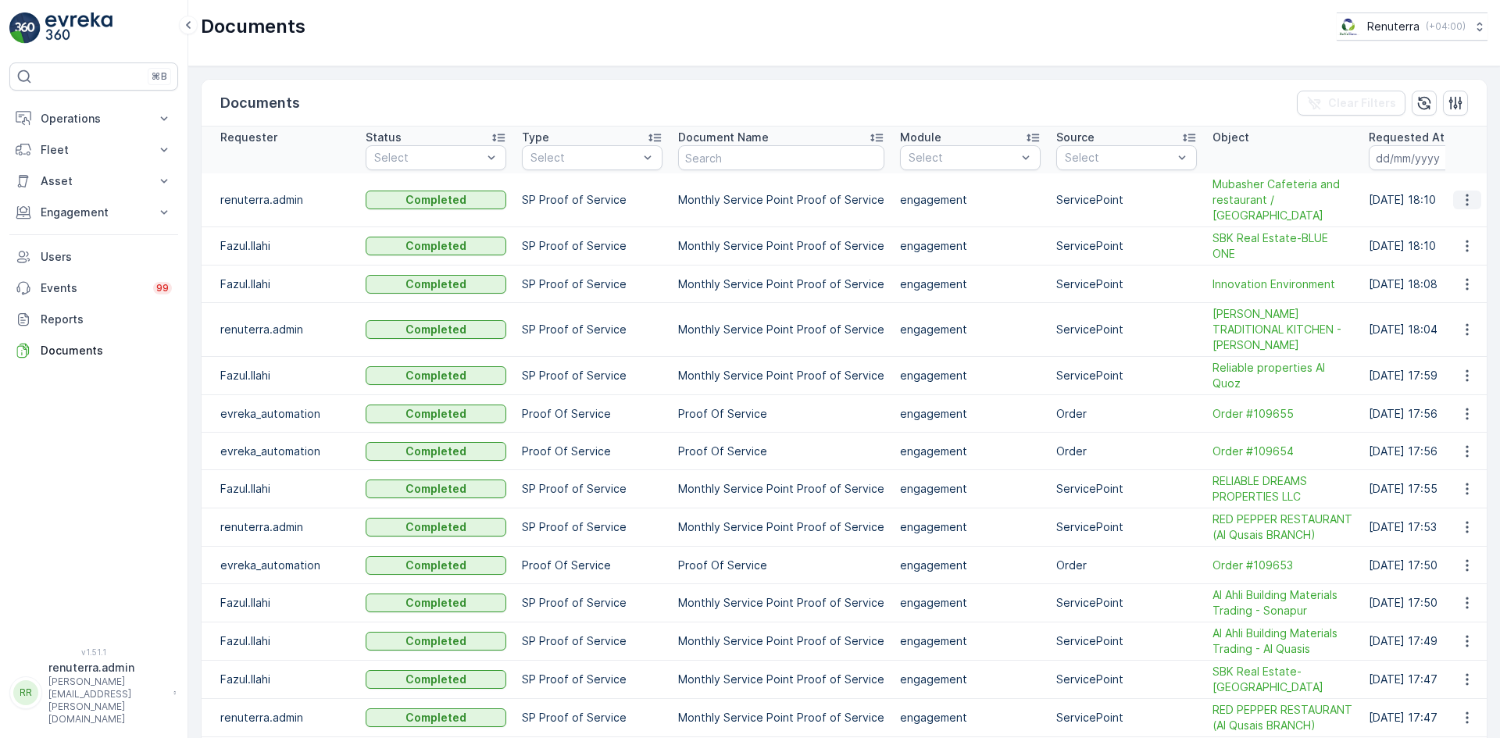
click at [1460, 192] on icon "button" at bounding box center [1468, 200] width 16 height 16
click at [1459, 204] on ul "See Details" at bounding box center [1463, 216] width 79 height 28
click at [1464, 192] on icon "button" at bounding box center [1468, 200] width 16 height 16
click at [1461, 204] on ul "See Details" at bounding box center [1463, 216] width 79 height 28
click at [1459, 211] on span "See Details" at bounding box center [1463, 216] width 60 height 16
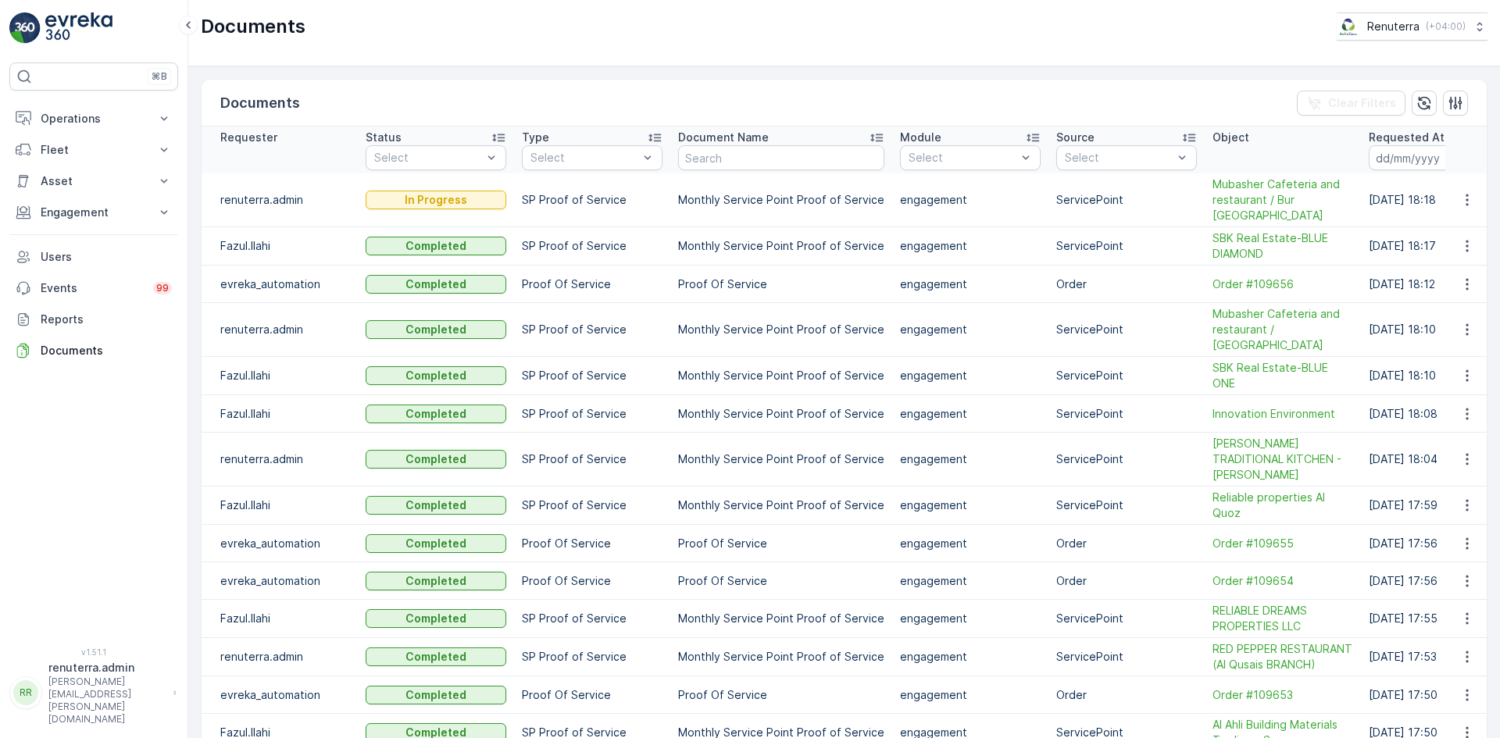
click at [1469, 192] on icon "button" at bounding box center [1468, 200] width 16 height 16
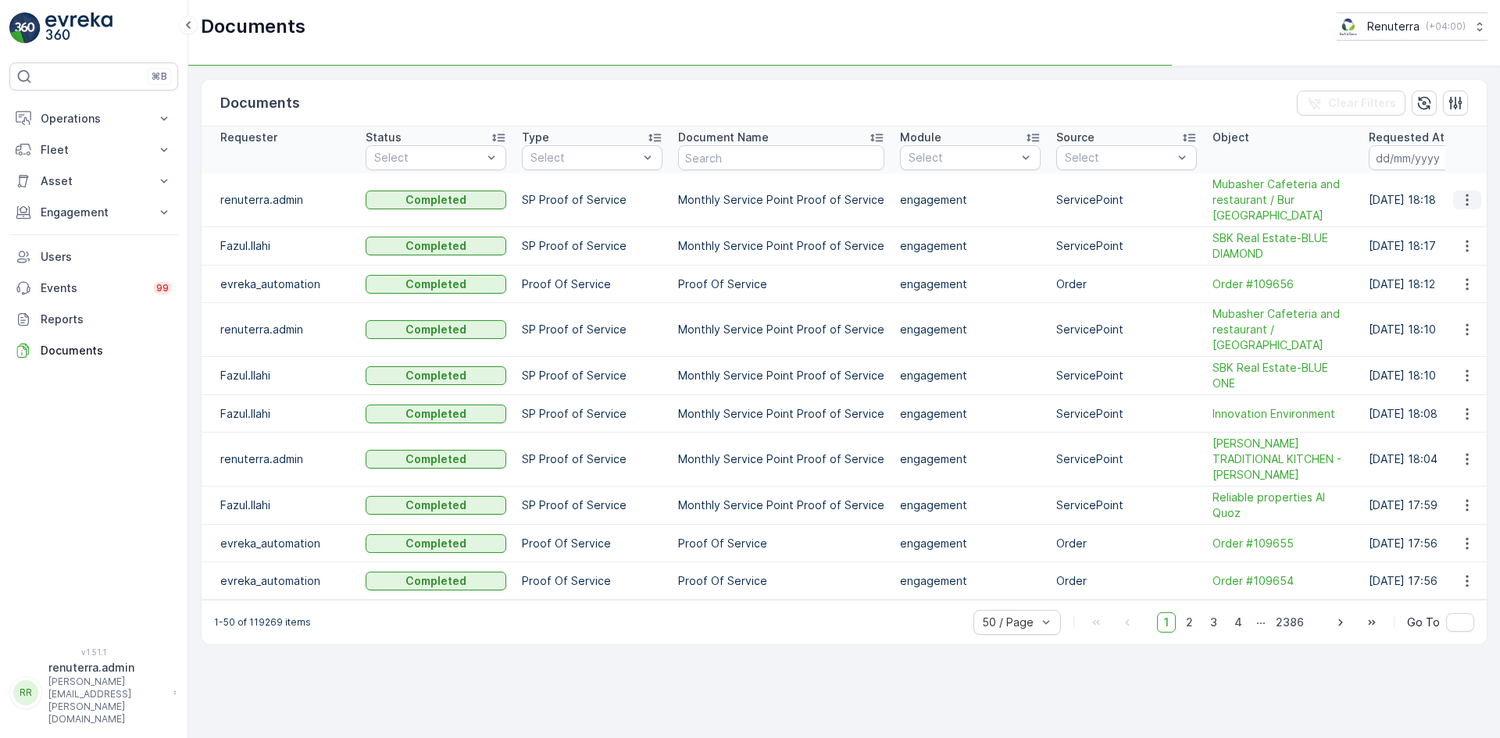
click at [1471, 192] on icon "button" at bounding box center [1468, 200] width 16 height 16
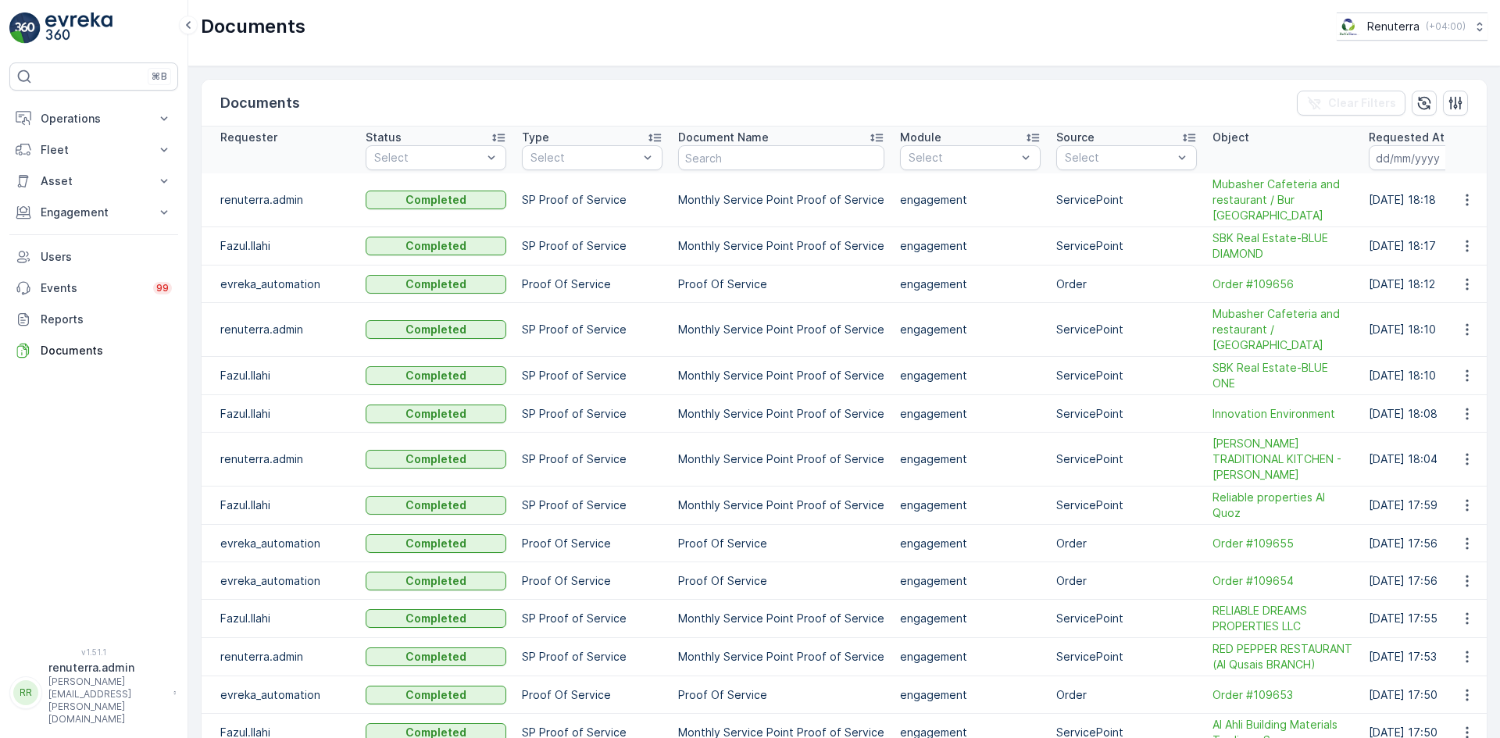
click at [1468, 192] on icon "button" at bounding box center [1468, 200] width 16 height 16
click at [1461, 216] on span "See Details" at bounding box center [1463, 216] width 60 height 16
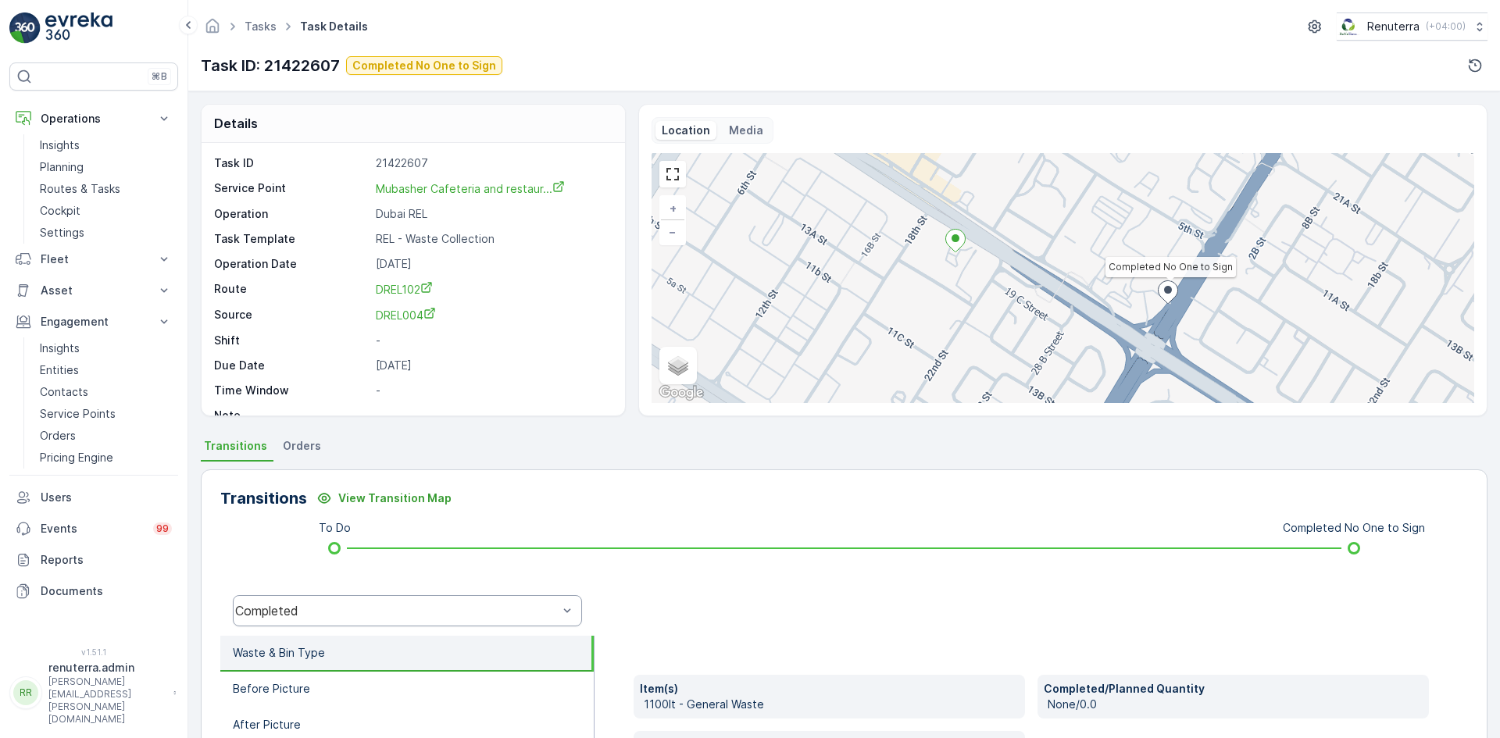
click at [346, 599] on div "Completed" at bounding box center [407, 610] width 349 height 31
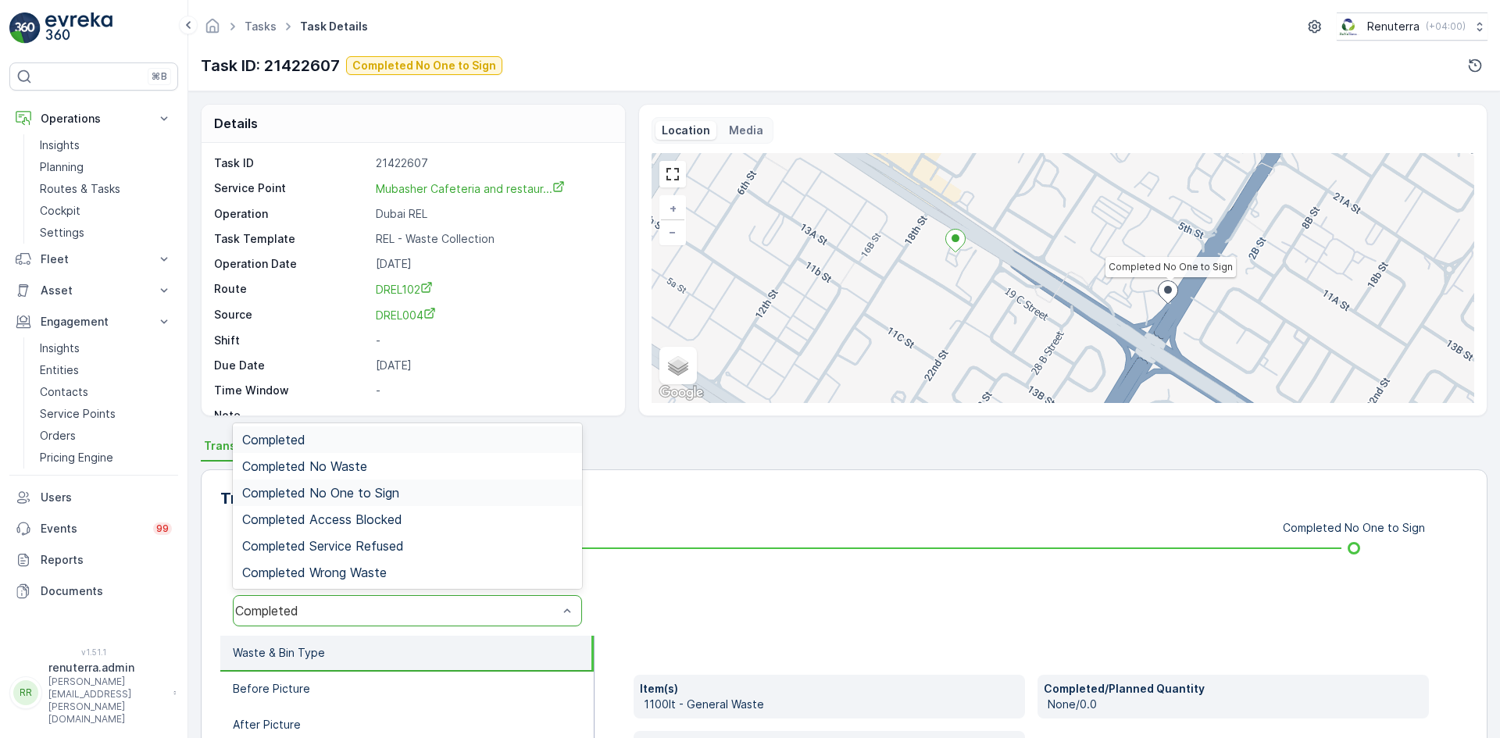
click at [364, 497] on span "Completed No One to Sign" at bounding box center [320, 493] width 157 height 14
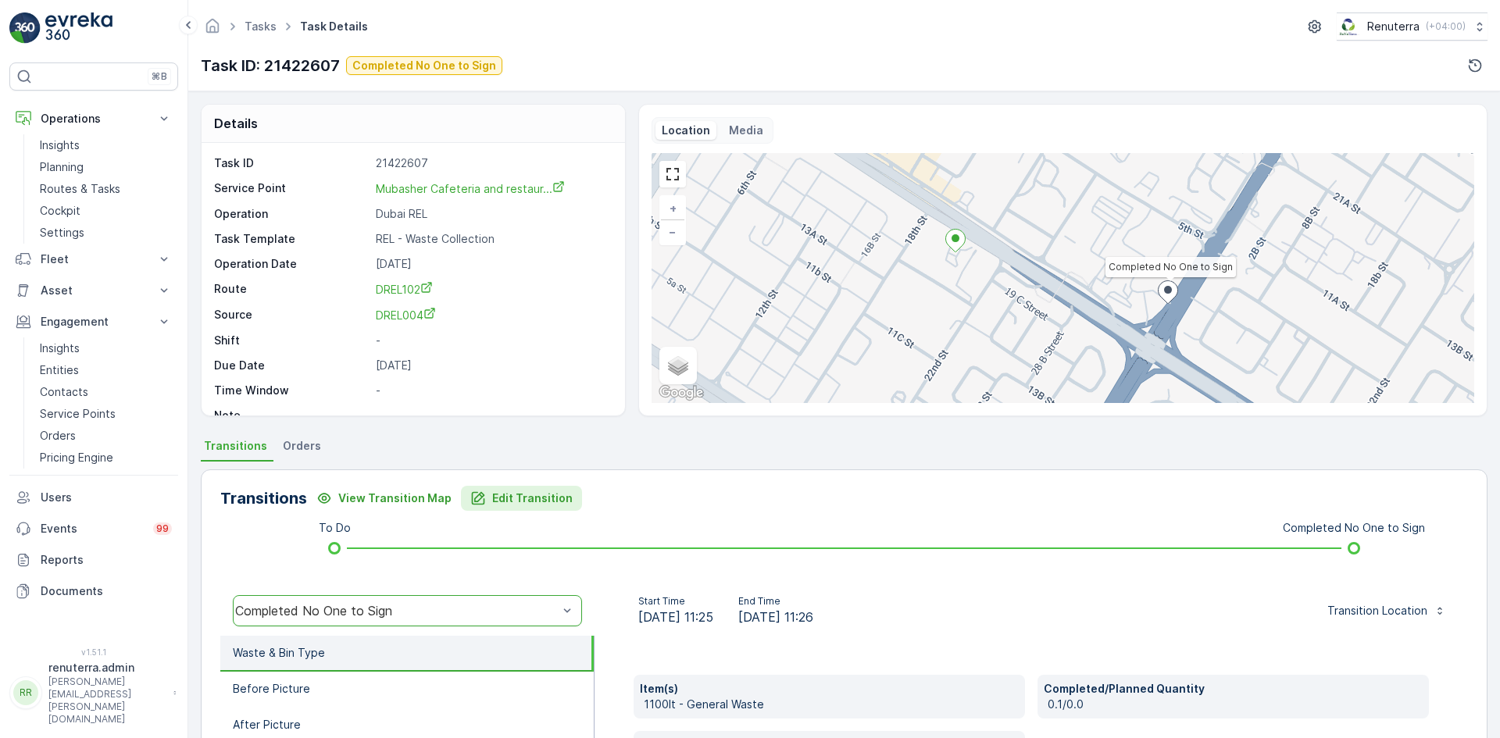
click at [520, 490] on button "Edit Transition" at bounding box center [521, 498] width 121 height 25
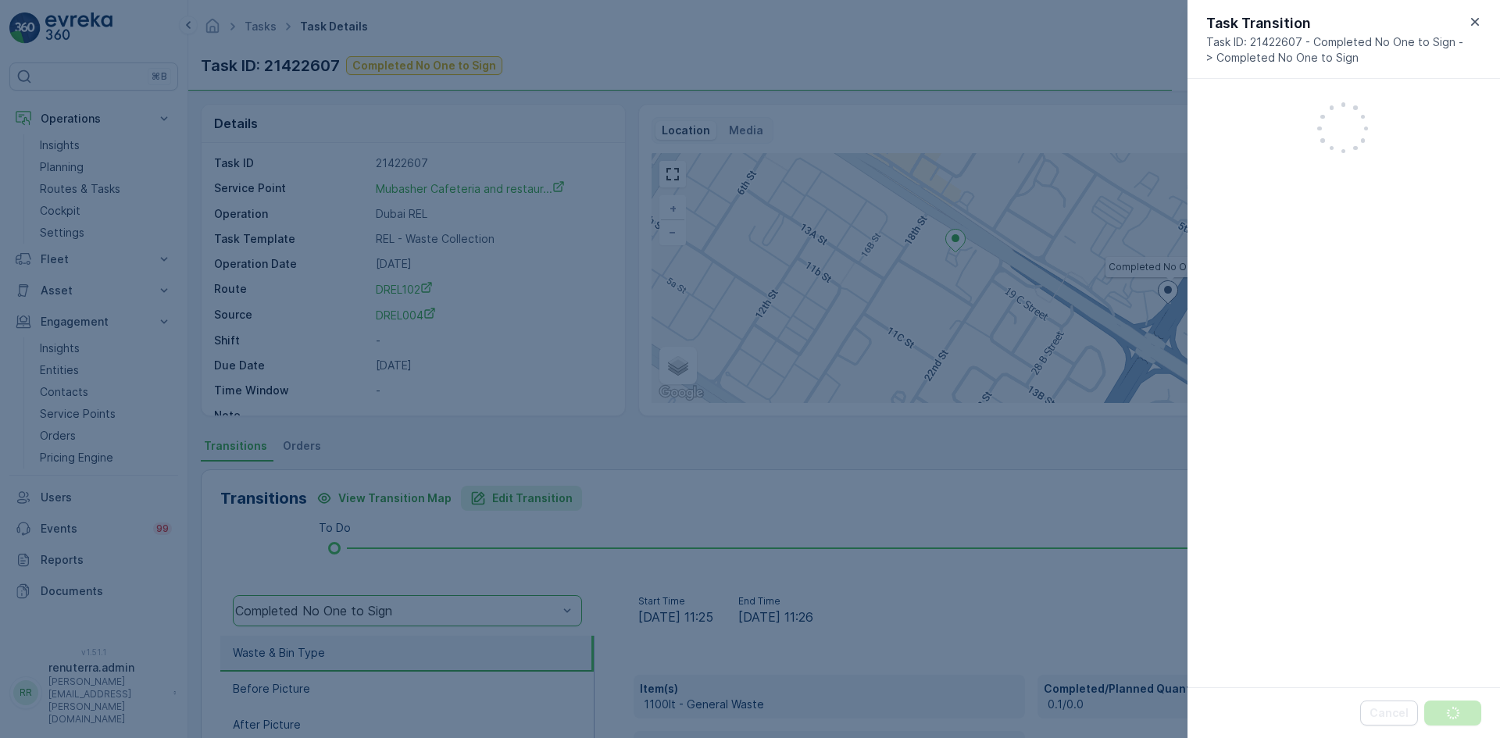
click at [519, 490] on div at bounding box center [750, 369] width 1500 height 738
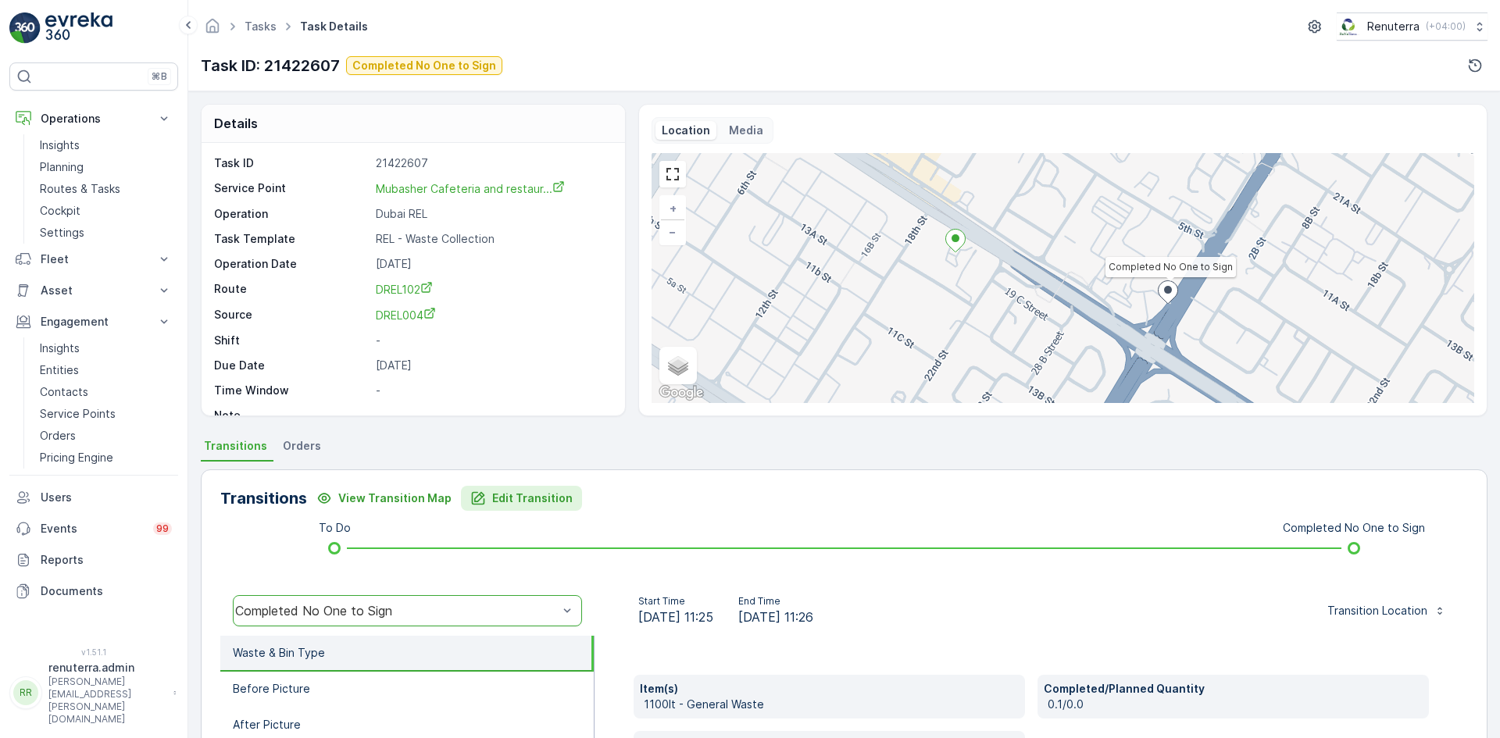
click at [517, 490] on button "Edit Transition" at bounding box center [521, 498] width 121 height 25
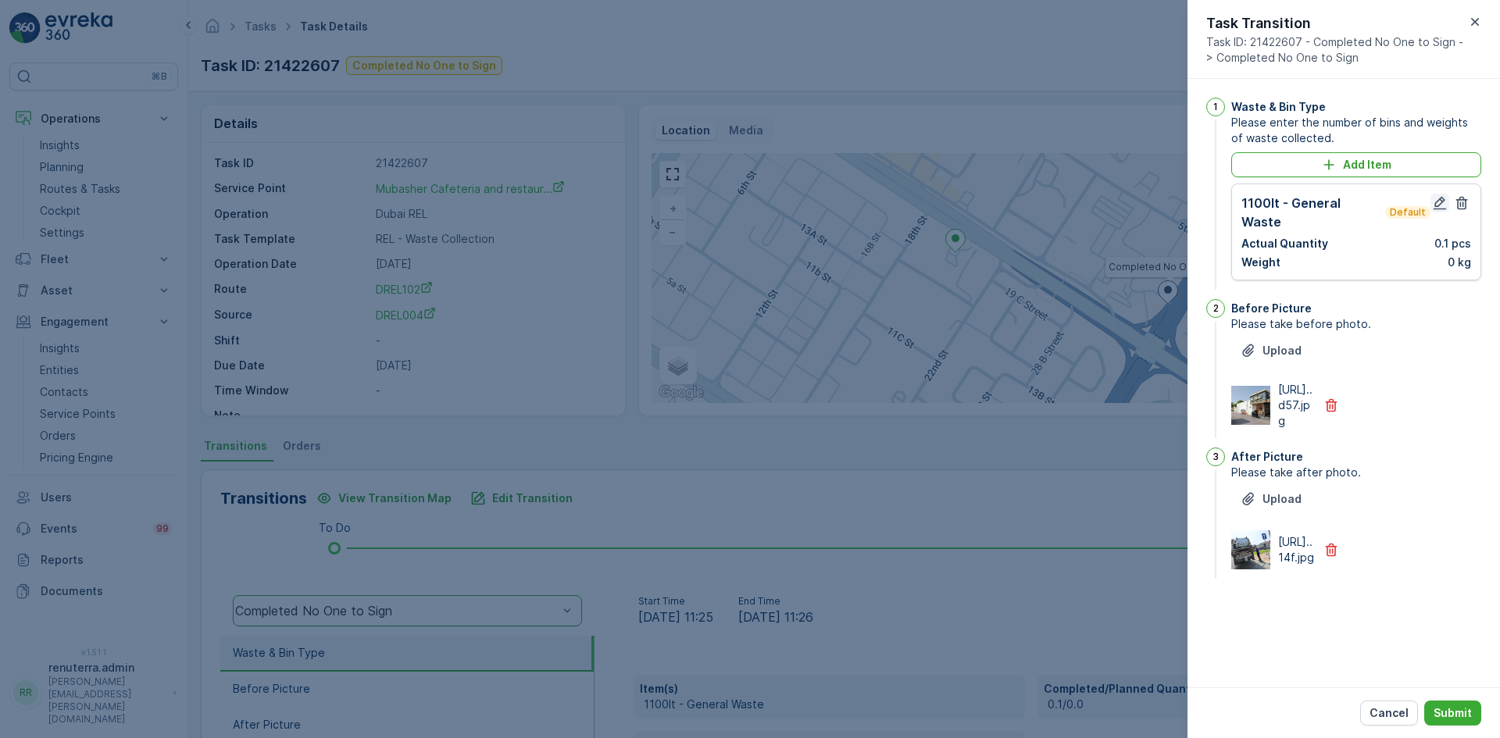
click at [1439, 205] on icon "button" at bounding box center [1440, 203] width 13 height 13
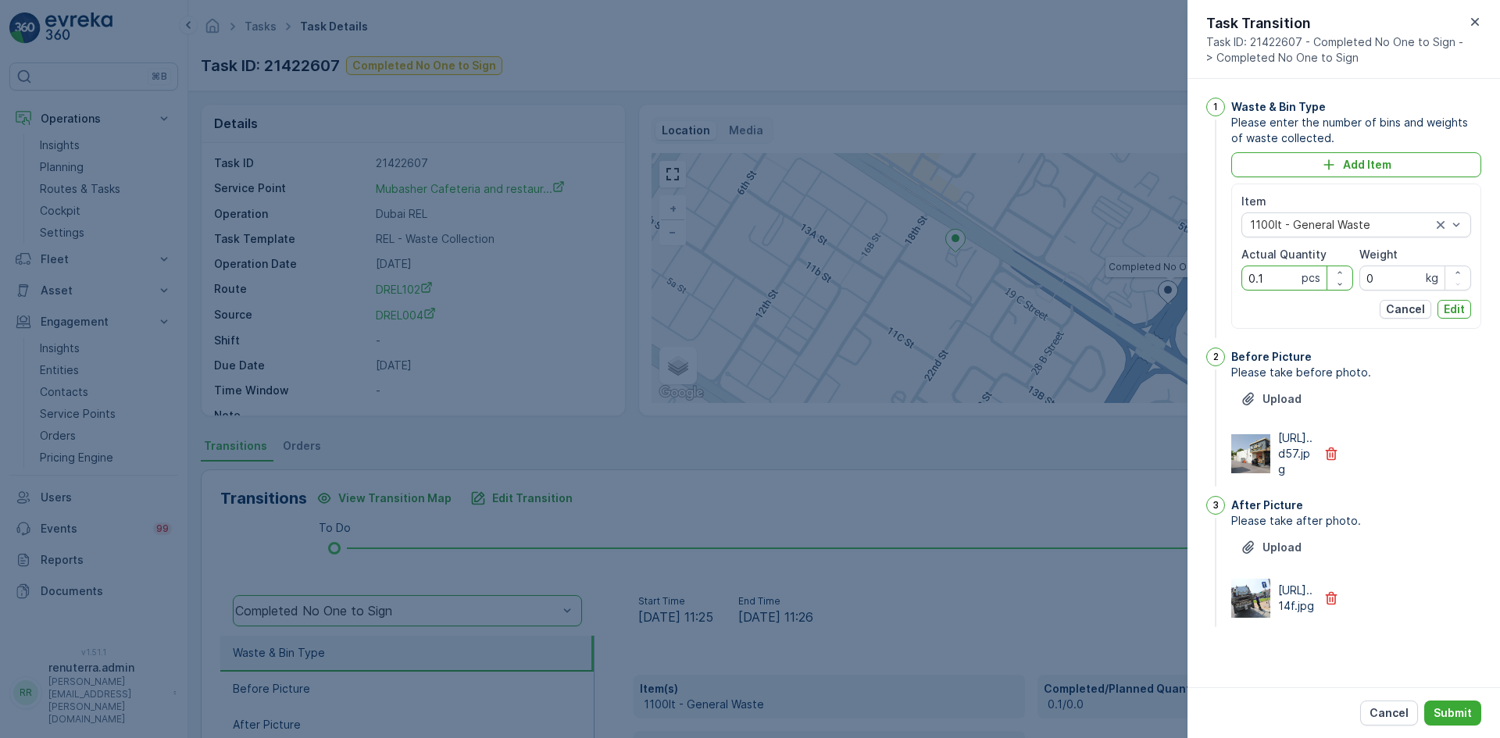
drag, startPoint x: 1267, startPoint y: 272, endPoint x: 1190, endPoint y: 285, distance: 77.7
click at [1190, 285] on div "1 Waste & Bin Type Please enter the number of bins and weights of waste collect…" at bounding box center [1344, 383] width 313 height 609
type Quantity "1"
click at [1457, 313] on p "Edit" at bounding box center [1454, 310] width 21 height 16
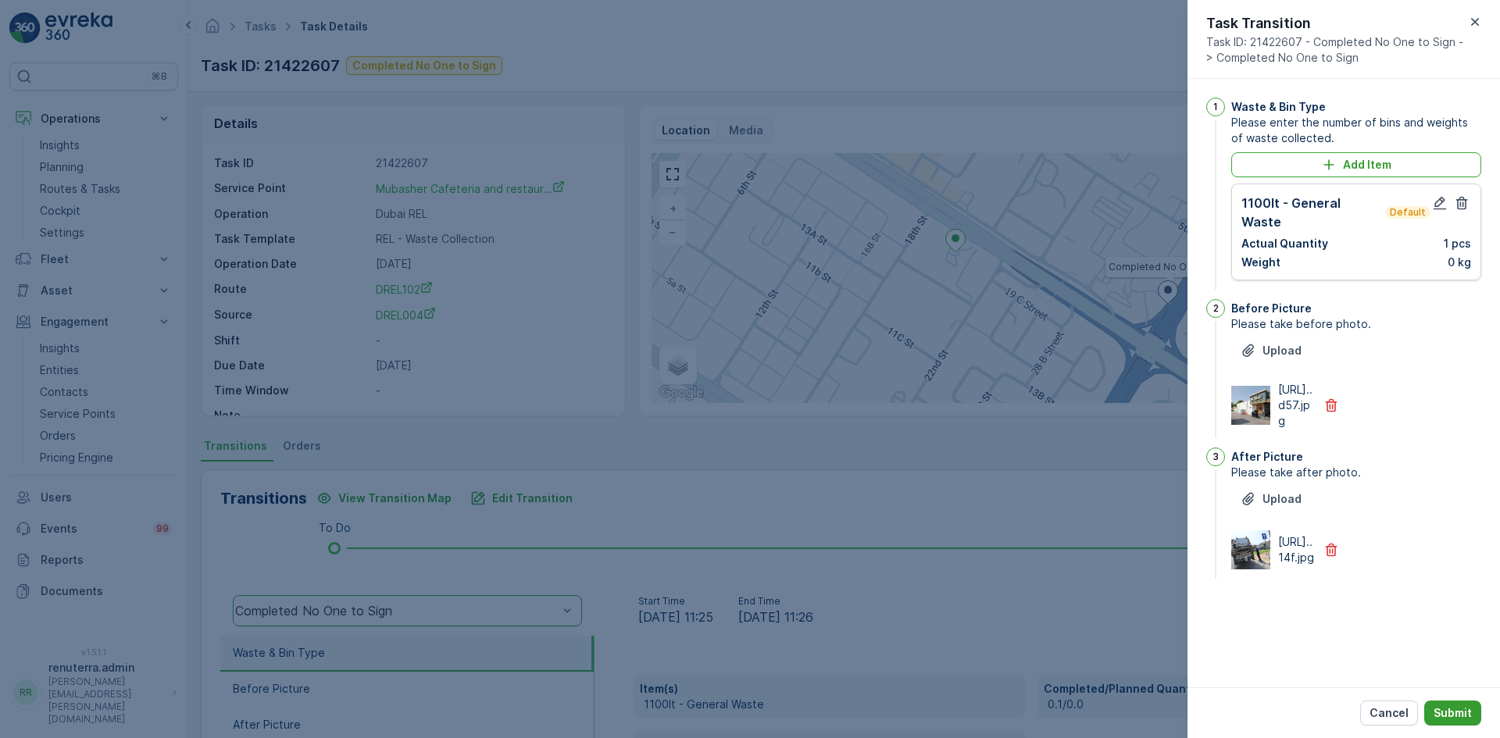
click at [1459, 708] on p "Submit" at bounding box center [1453, 714] width 38 height 16
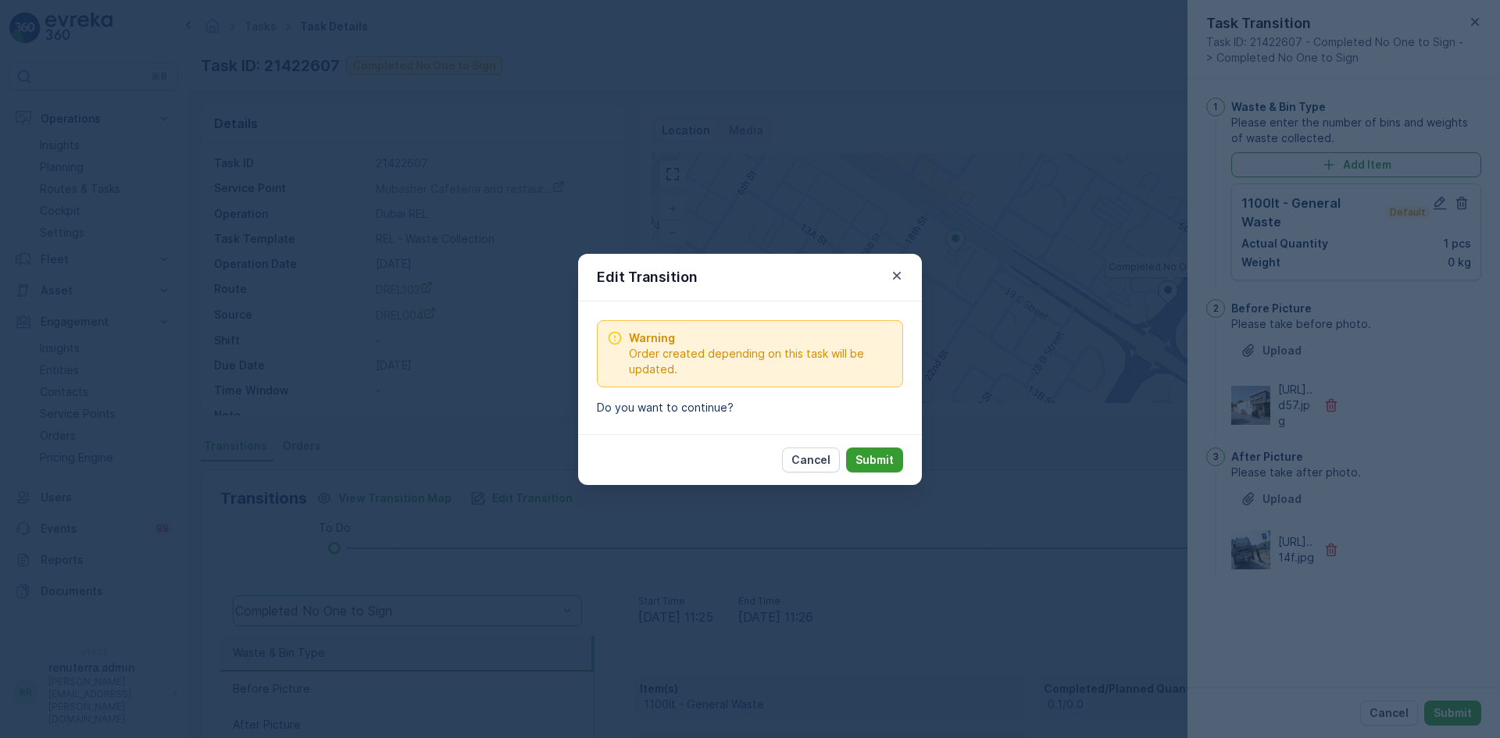
click at [876, 457] on p "Submit" at bounding box center [875, 460] width 38 height 16
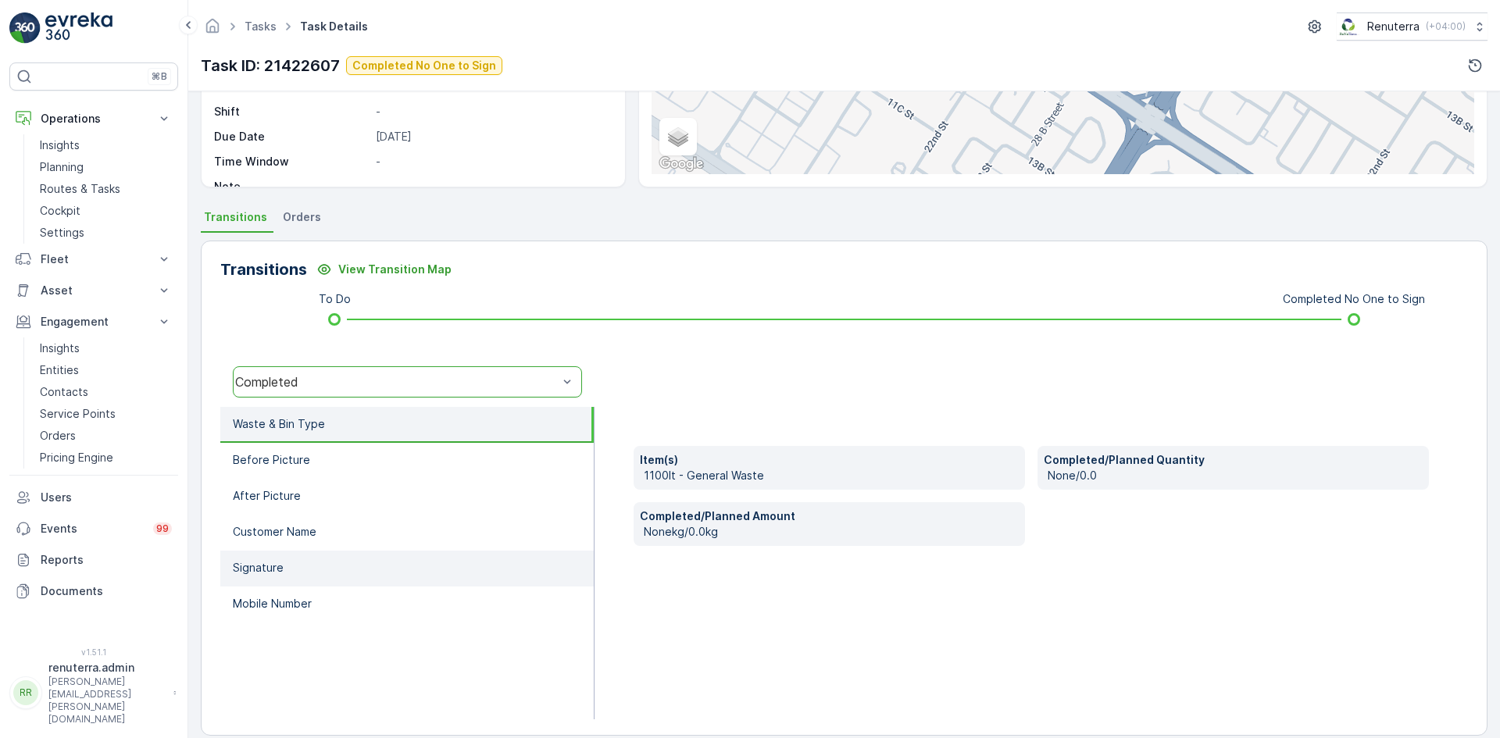
scroll to position [247, 0]
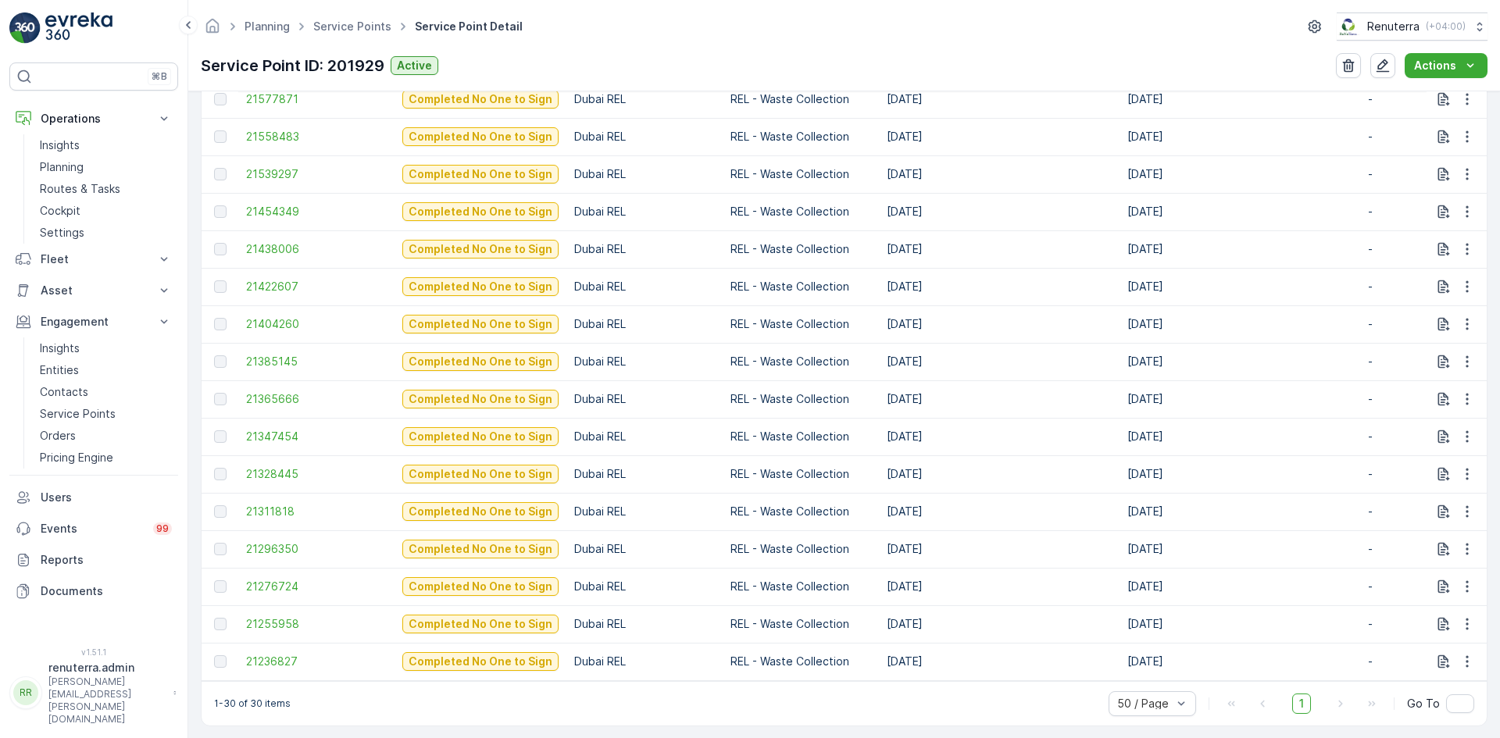
scroll to position [1094, 0]
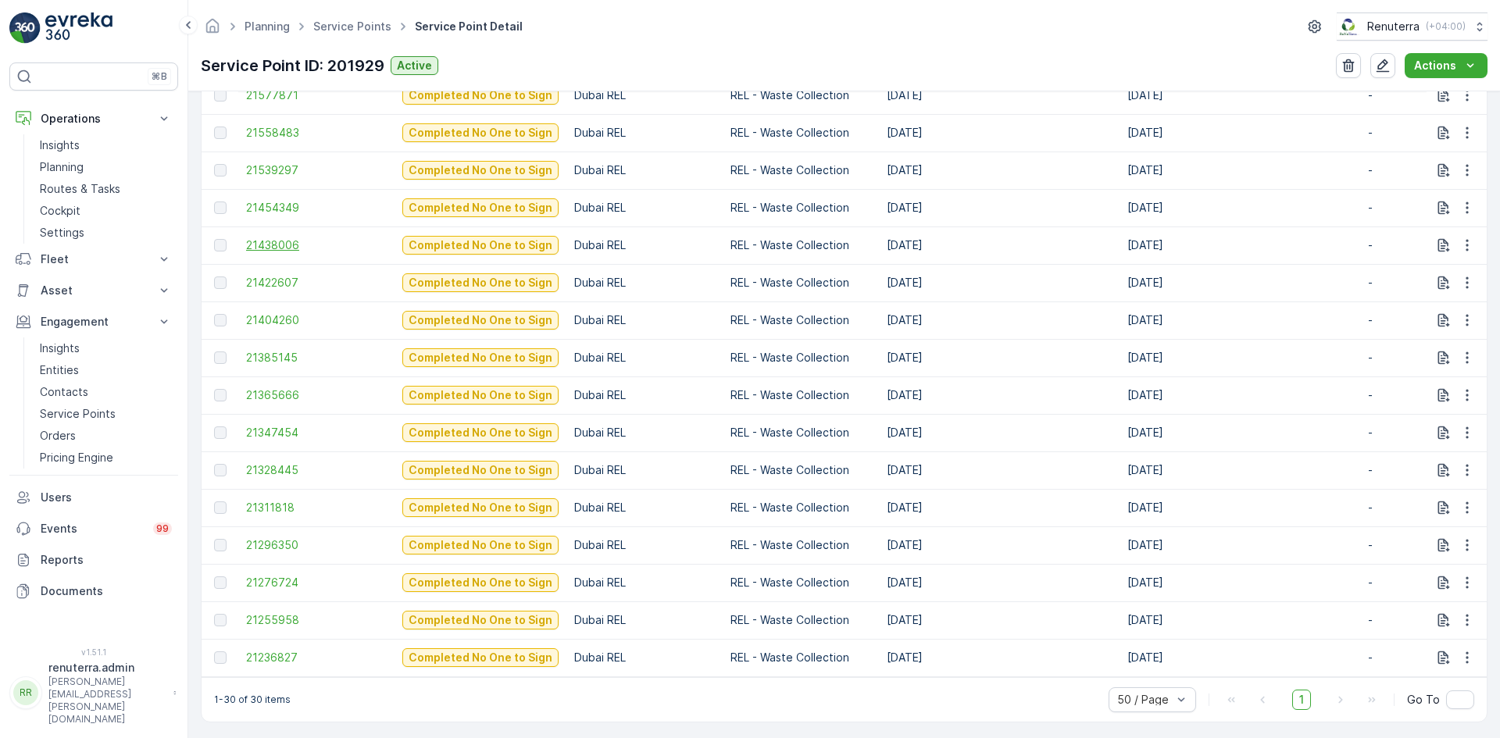
click at [277, 252] on span "21438006" at bounding box center [316, 246] width 141 height 16
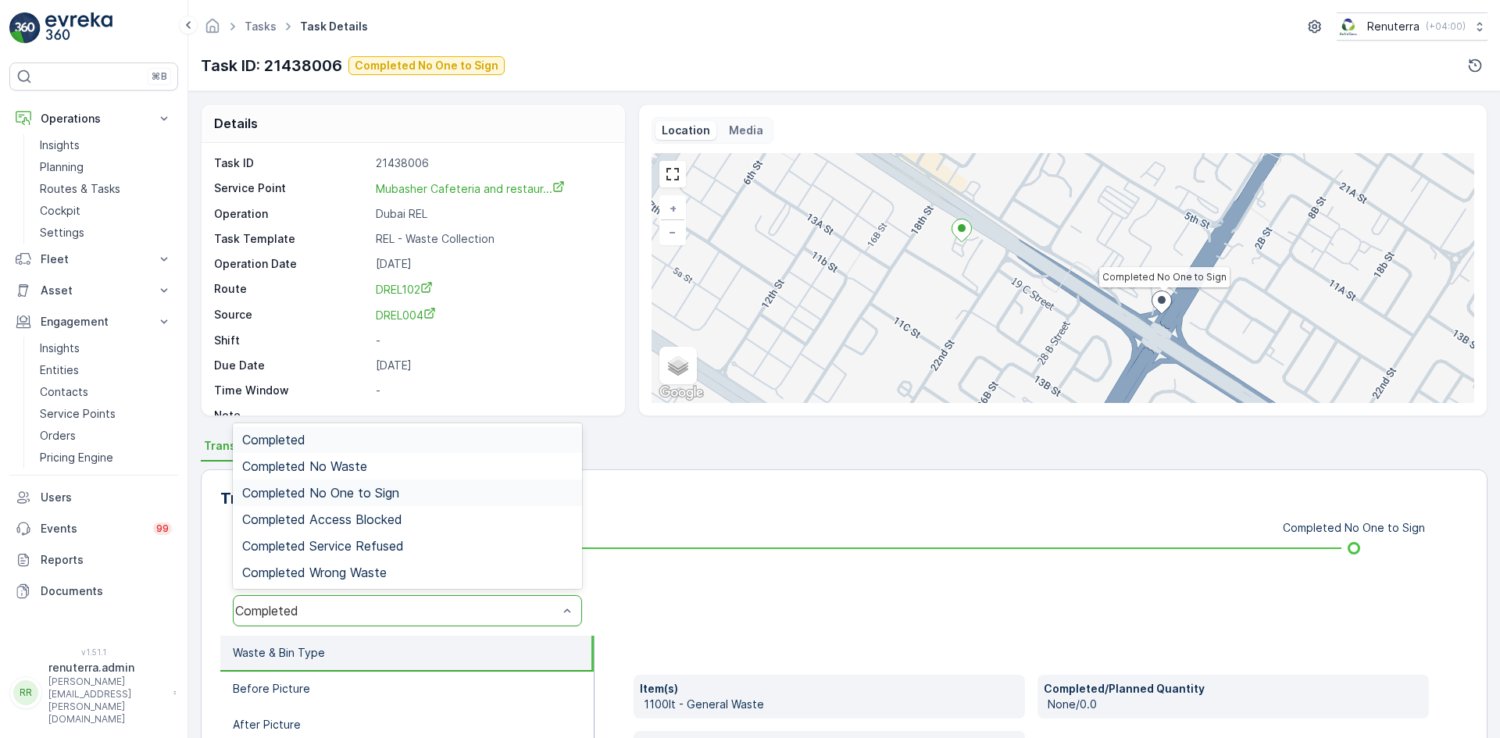
click at [426, 506] on div "Completed No One to Sign" at bounding box center [407, 493] width 349 height 27
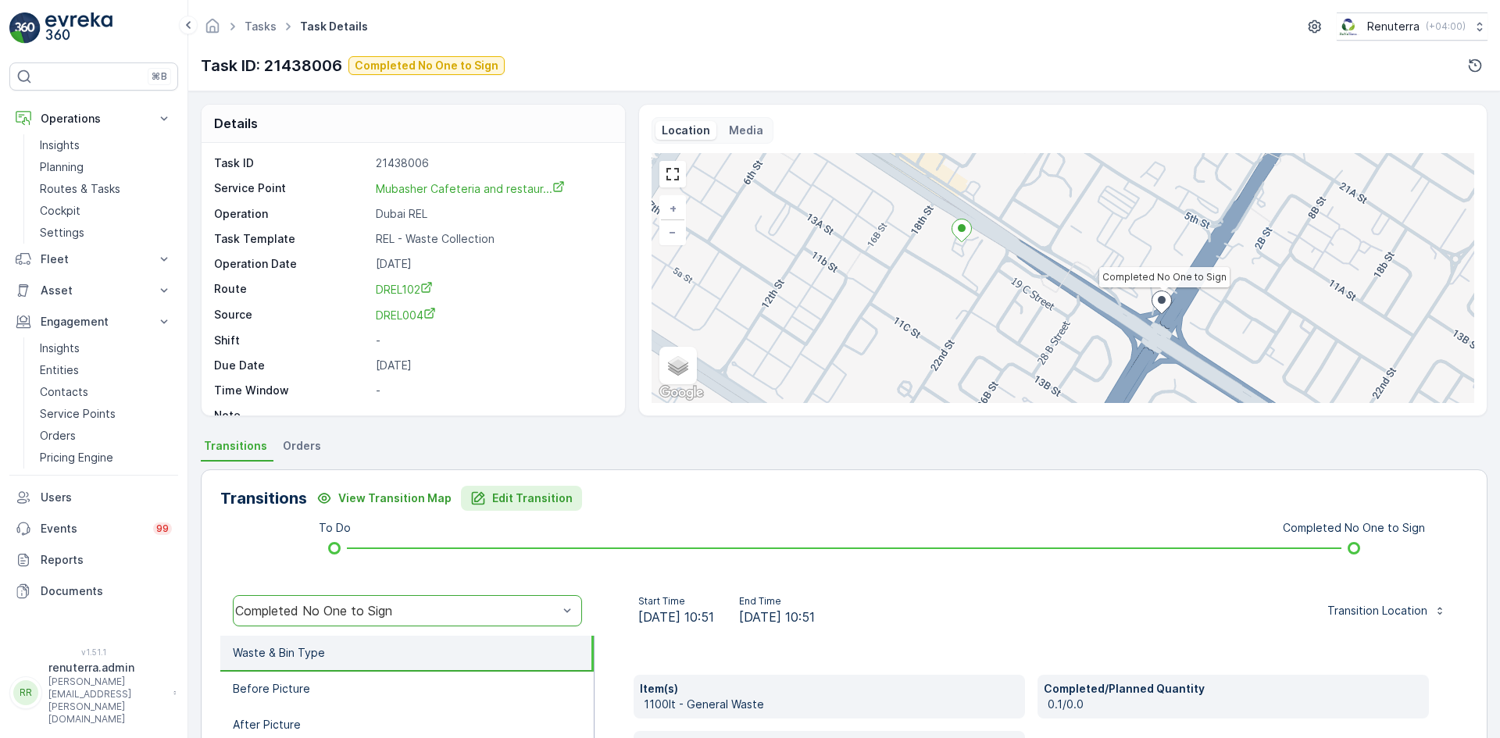
click at [539, 501] on p "Edit Transition" at bounding box center [532, 499] width 80 height 16
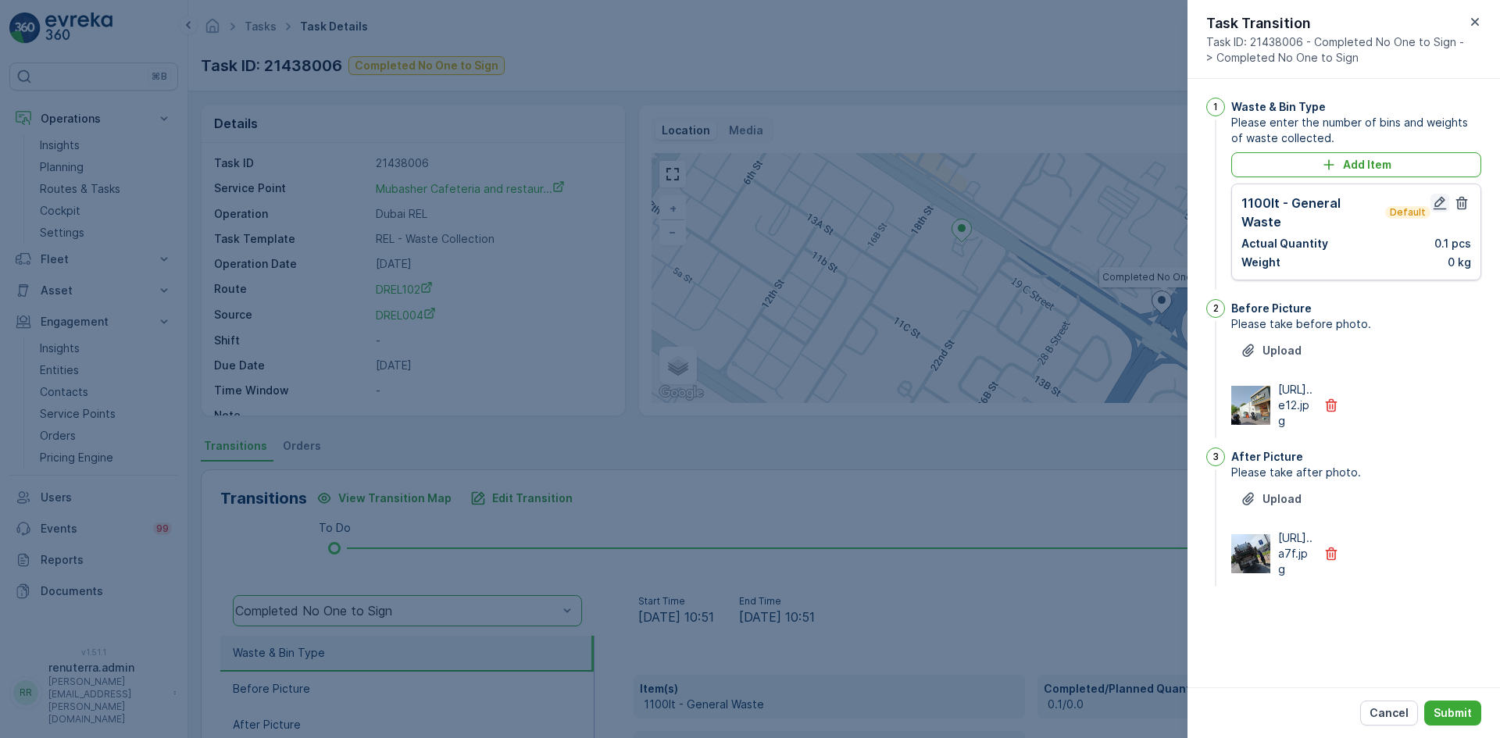
click at [1441, 201] on icon "button" at bounding box center [1440, 203] width 13 height 13
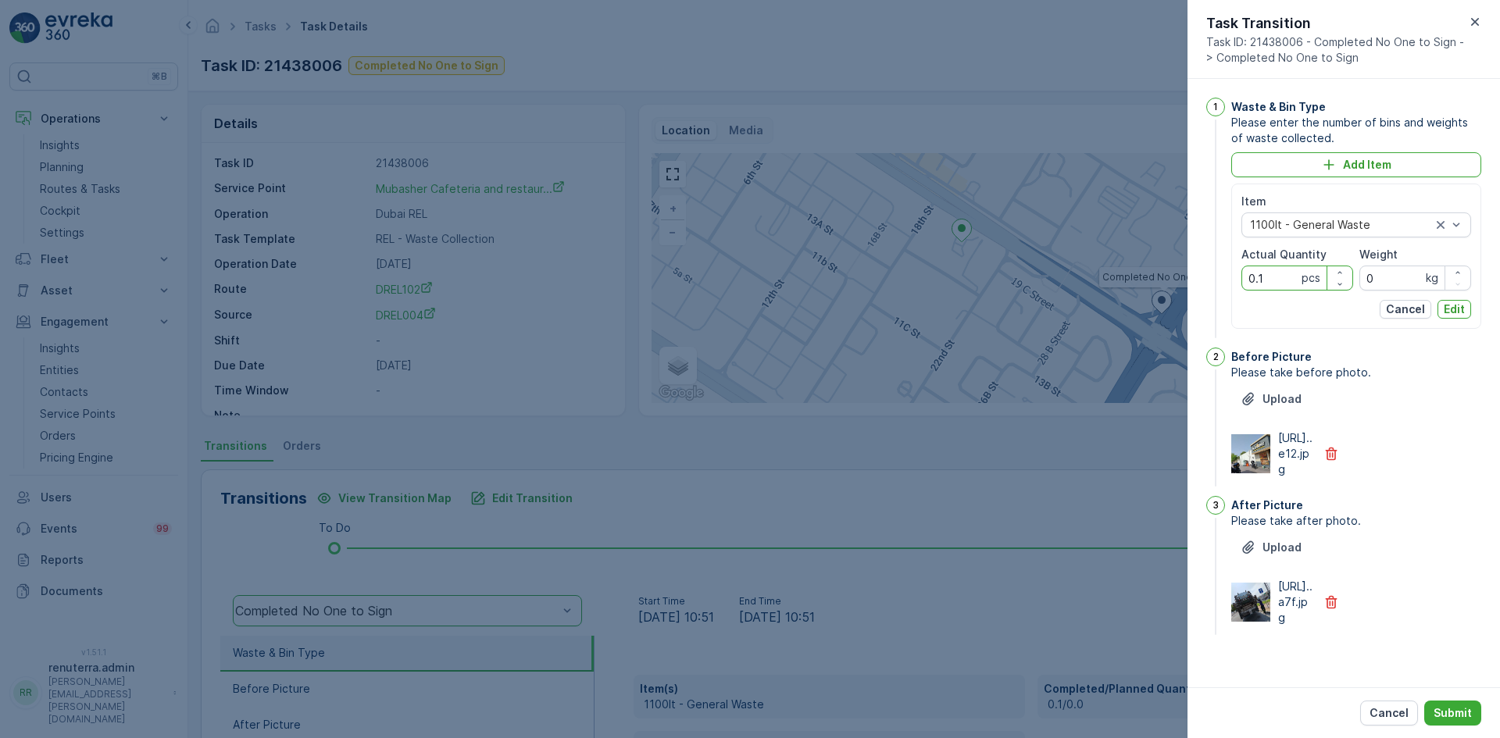
drag, startPoint x: 1207, startPoint y: 281, endPoint x: 1169, endPoint y: 281, distance: 37.5
click at [1169, 281] on div "Tasks Task Details Renuterra ( +04:00 ) Task ID: 21438006 Completed No One to S…" at bounding box center [844, 369] width 1312 height 738
type Quantity "1"
click at [1467, 304] on button "Edit" at bounding box center [1455, 309] width 34 height 19
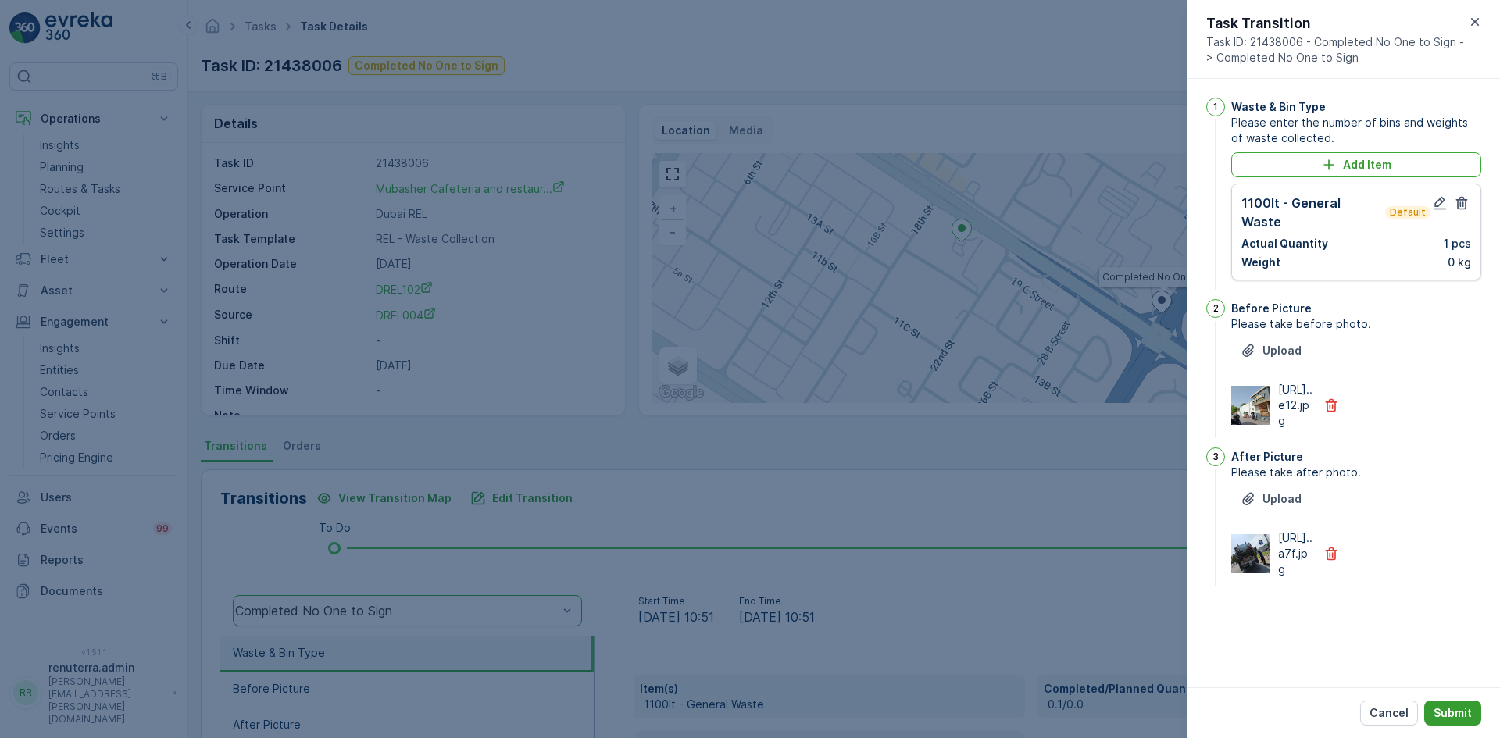
click at [1460, 717] on p "Submit" at bounding box center [1453, 714] width 38 height 16
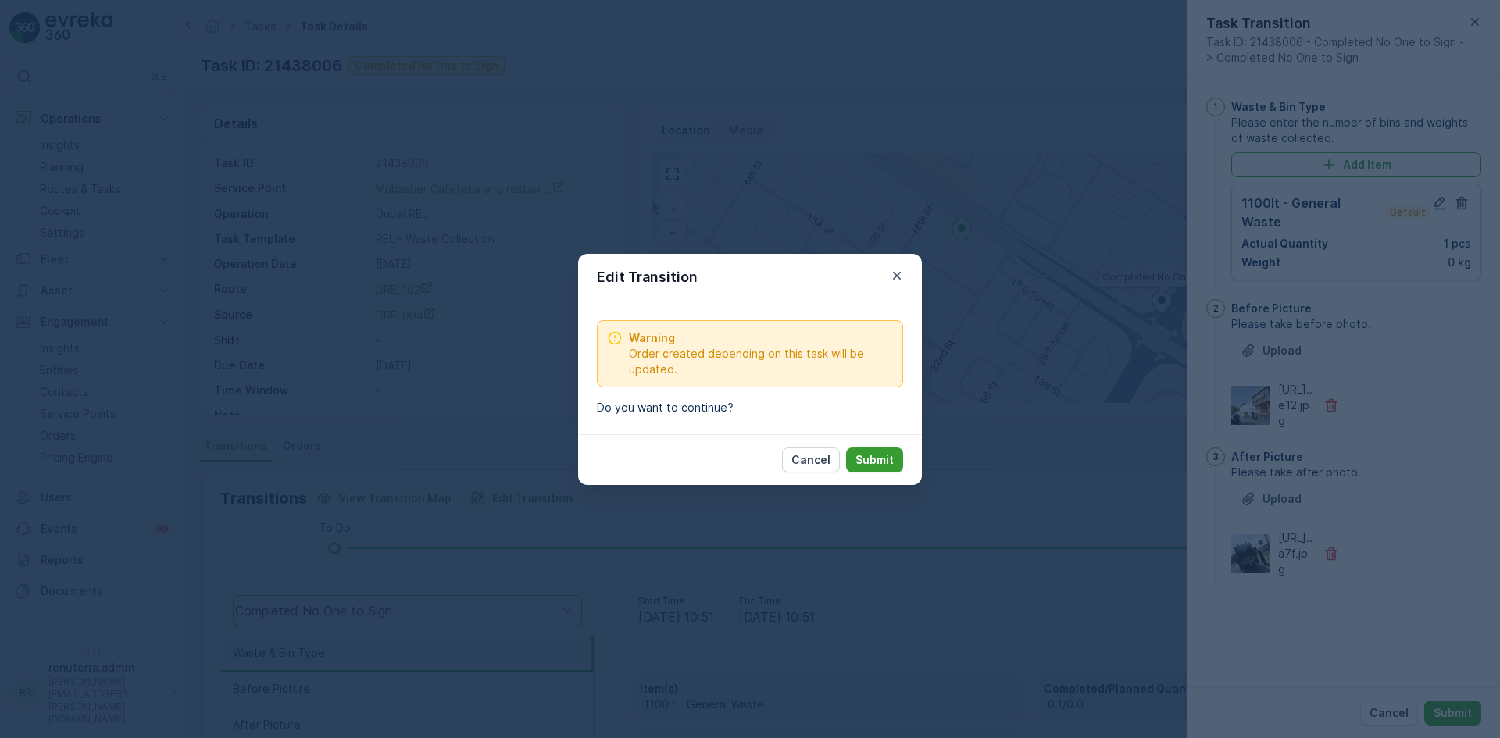
click at [876, 463] on p "Submit" at bounding box center [875, 460] width 38 height 16
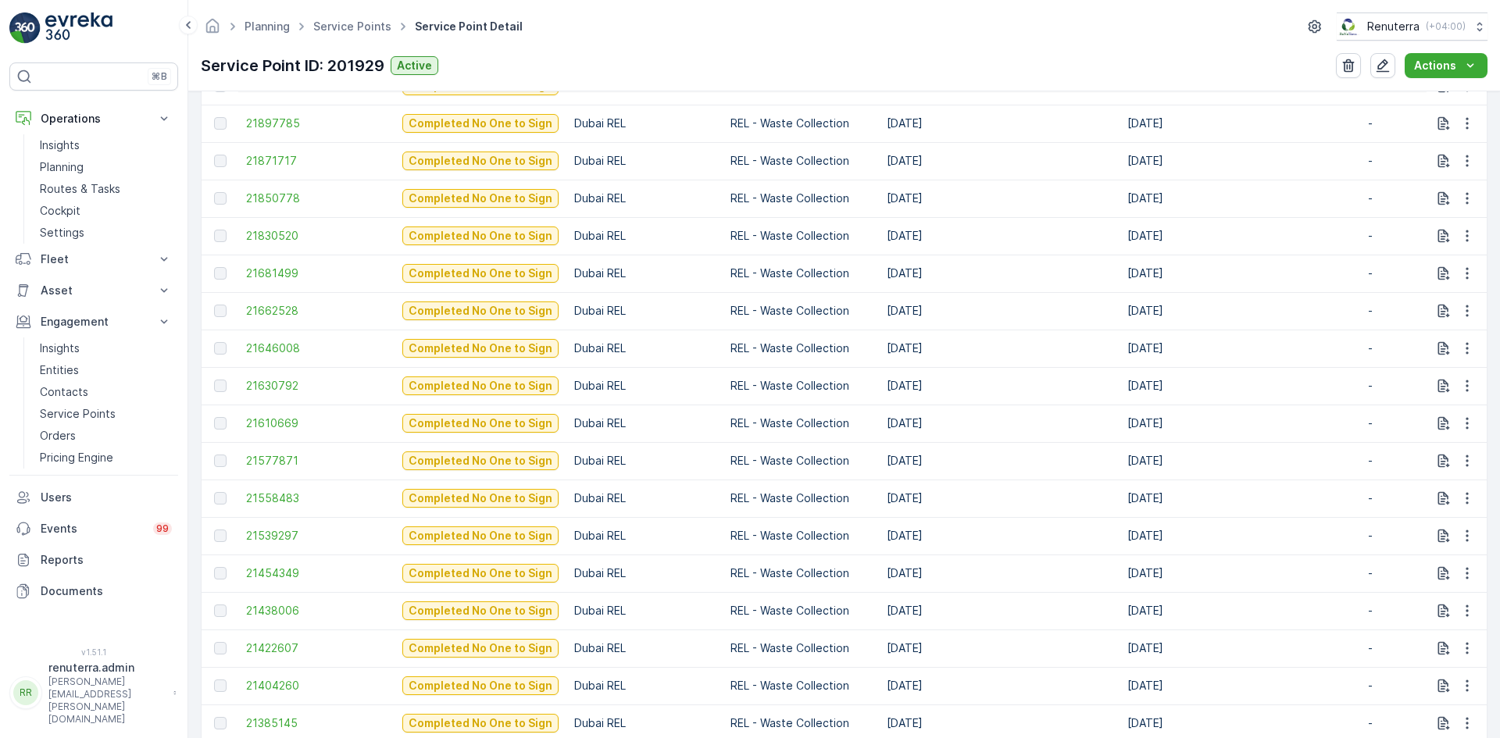
scroll to position [849, 0]
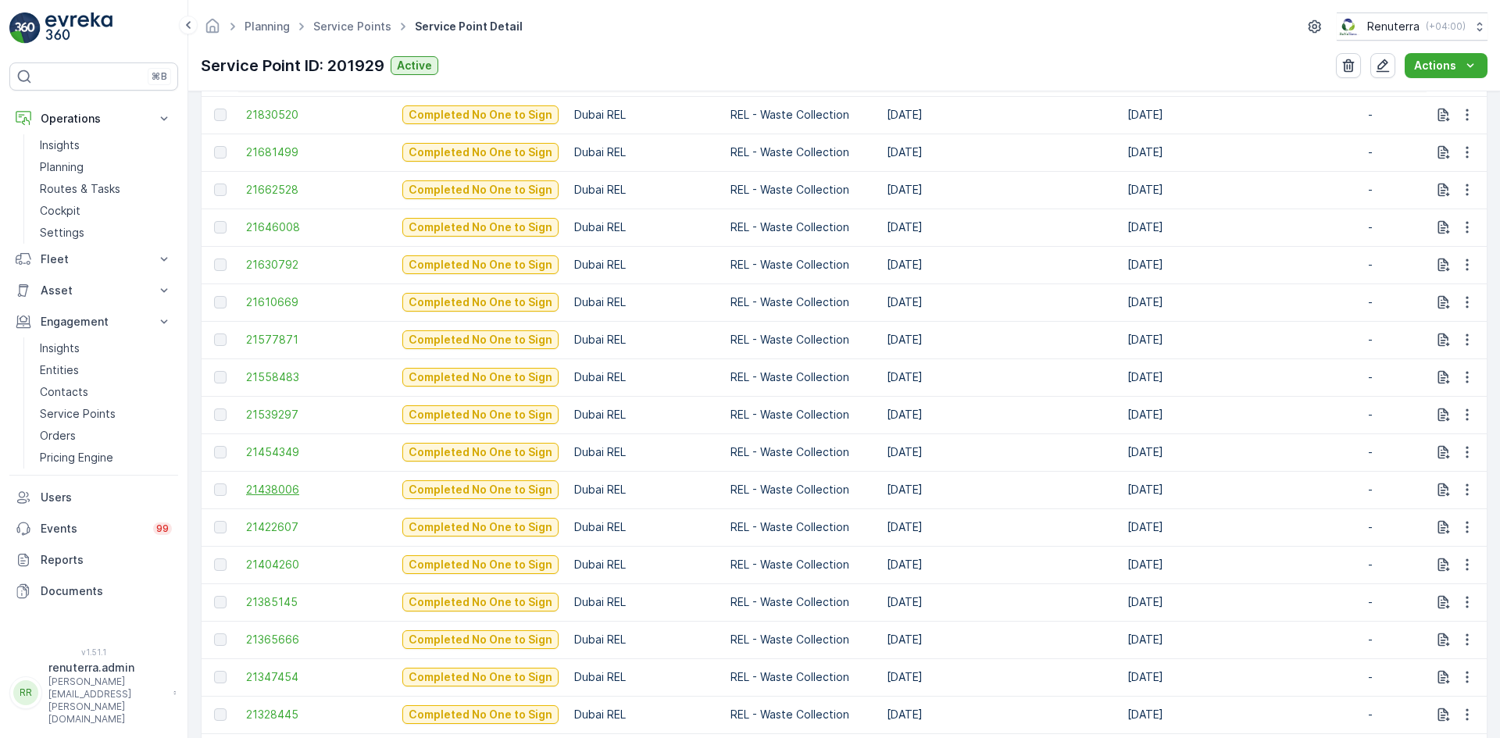
click at [298, 492] on span "21438006" at bounding box center [316, 490] width 141 height 16
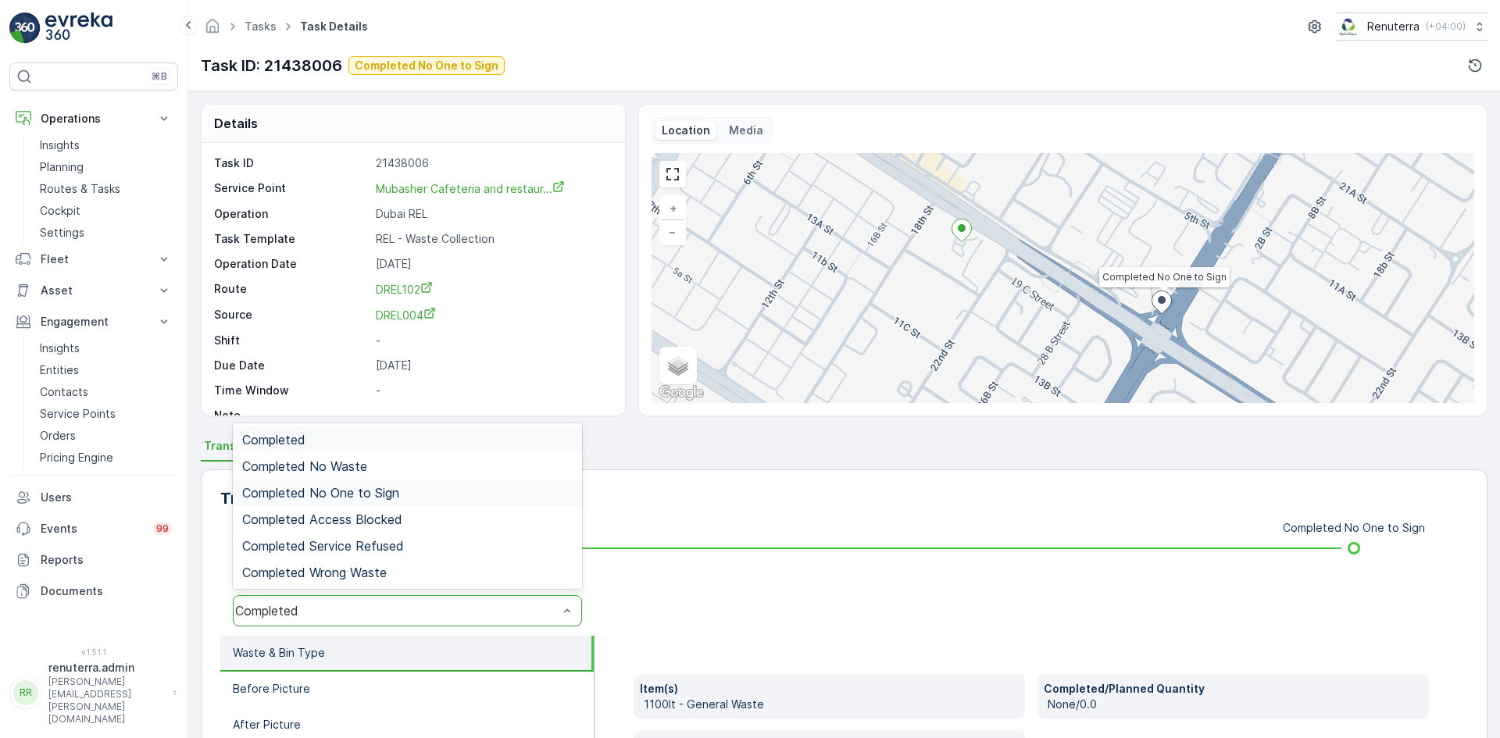
click at [403, 500] on div "Completed No One to Sign" at bounding box center [407, 493] width 349 height 27
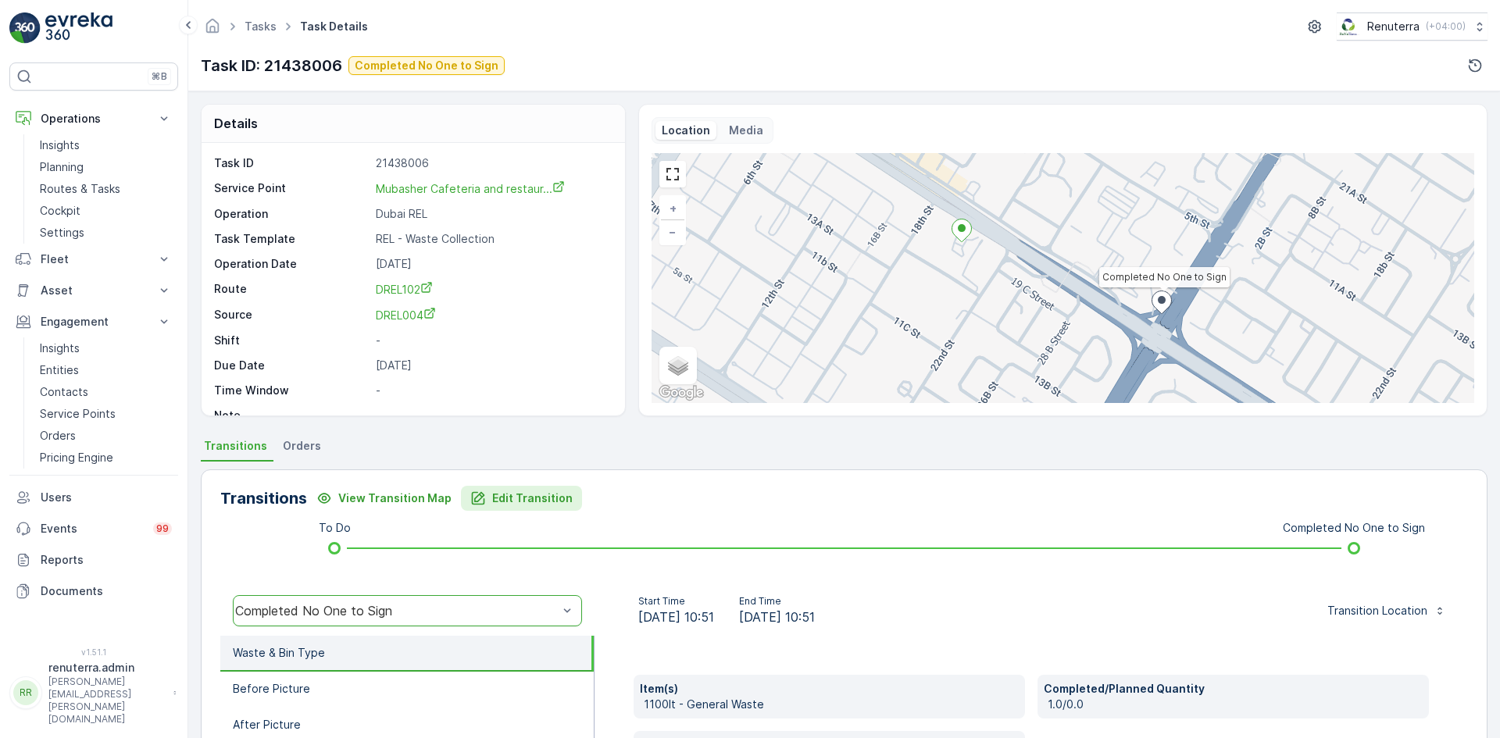
click at [524, 497] on p "Edit Transition" at bounding box center [532, 499] width 80 height 16
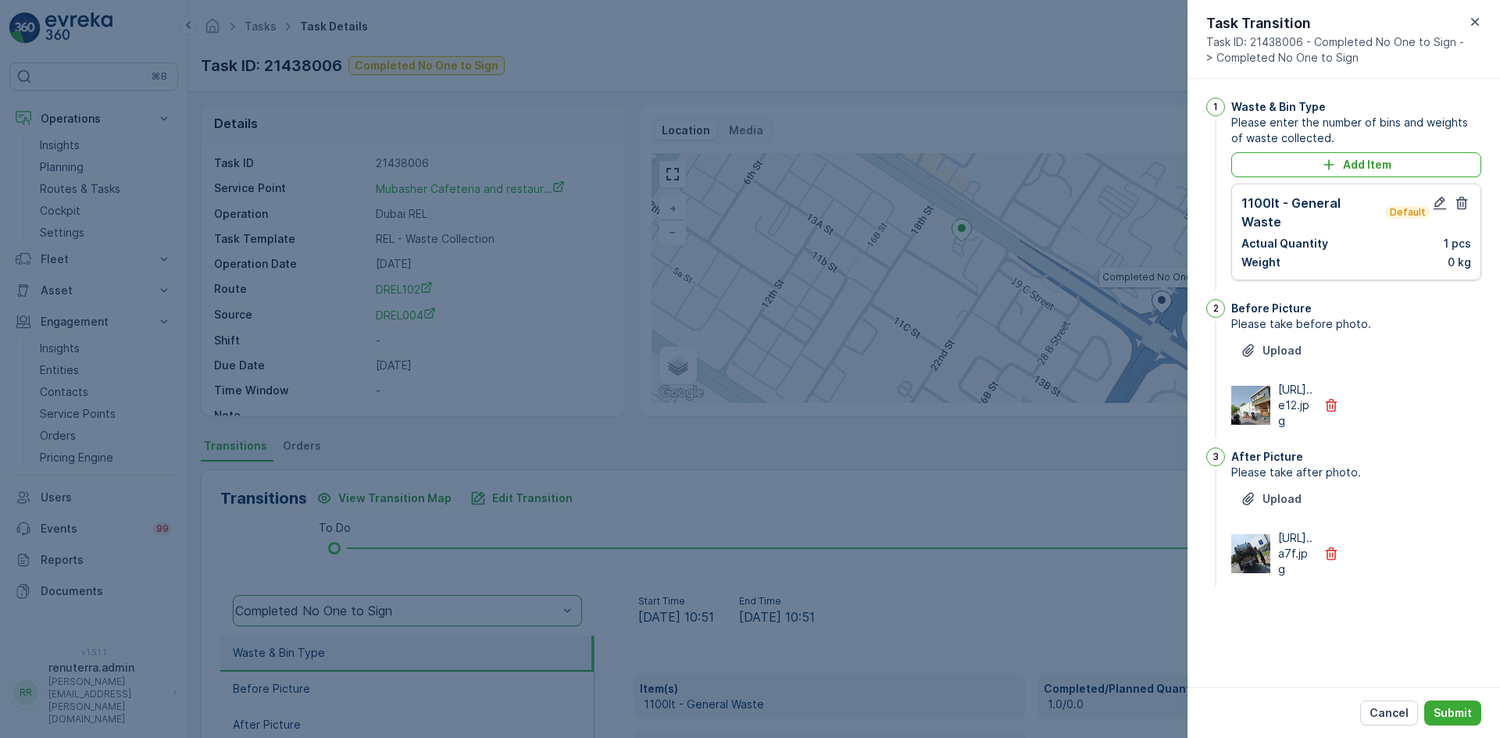
click at [277, 163] on div at bounding box center [750, 369] width 1500 height 738
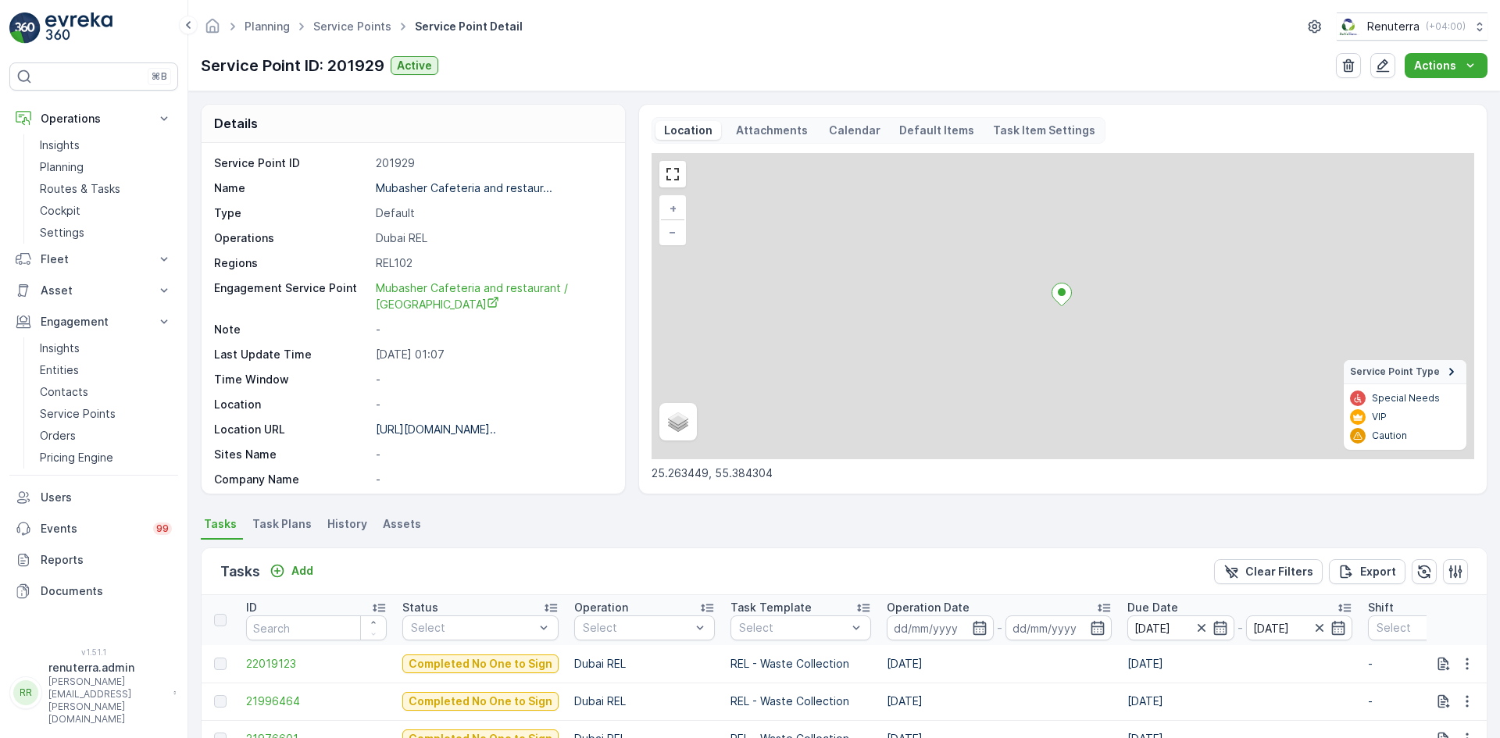
scroll to position [860, 0]
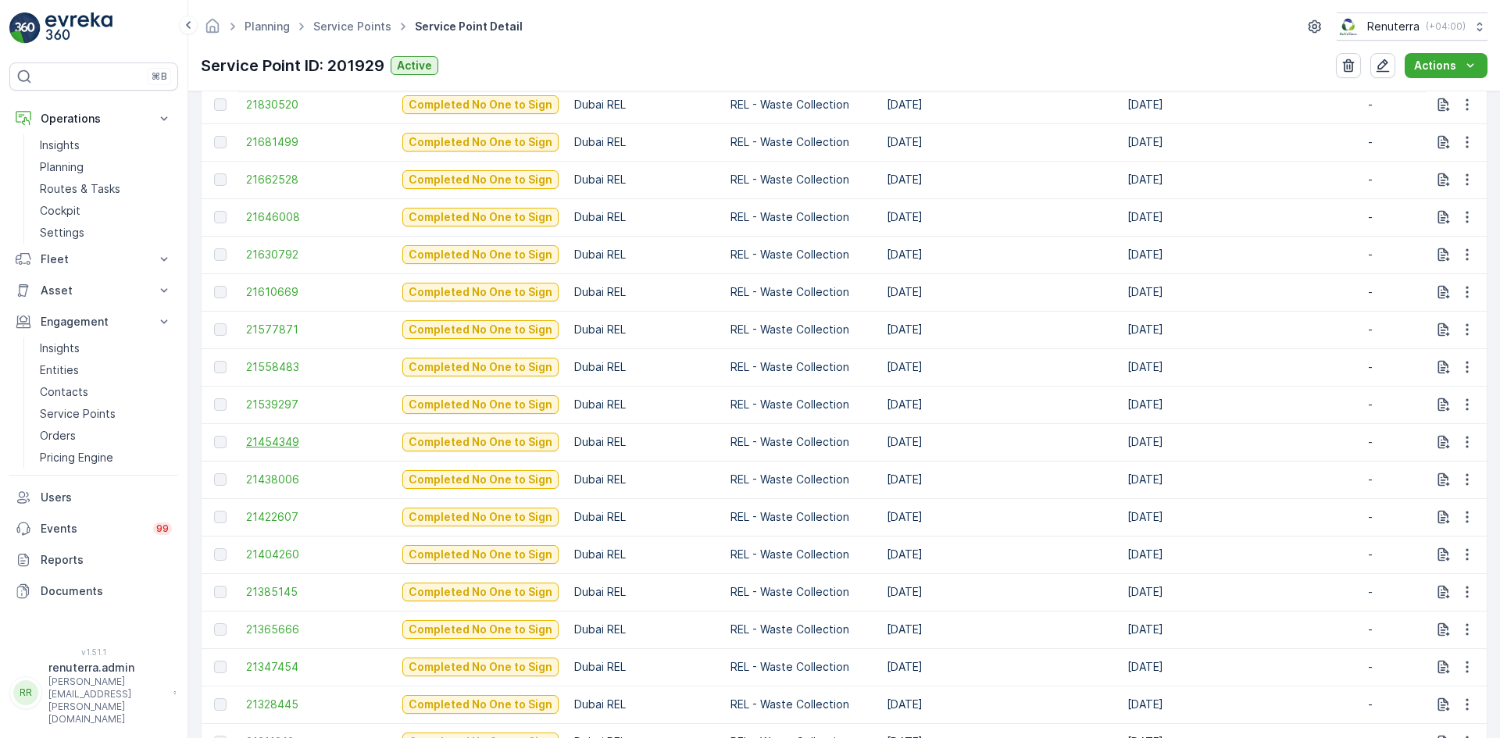
click at [252, 445] on span "21454349" at bounding box center [316, 442] width 141 height 16
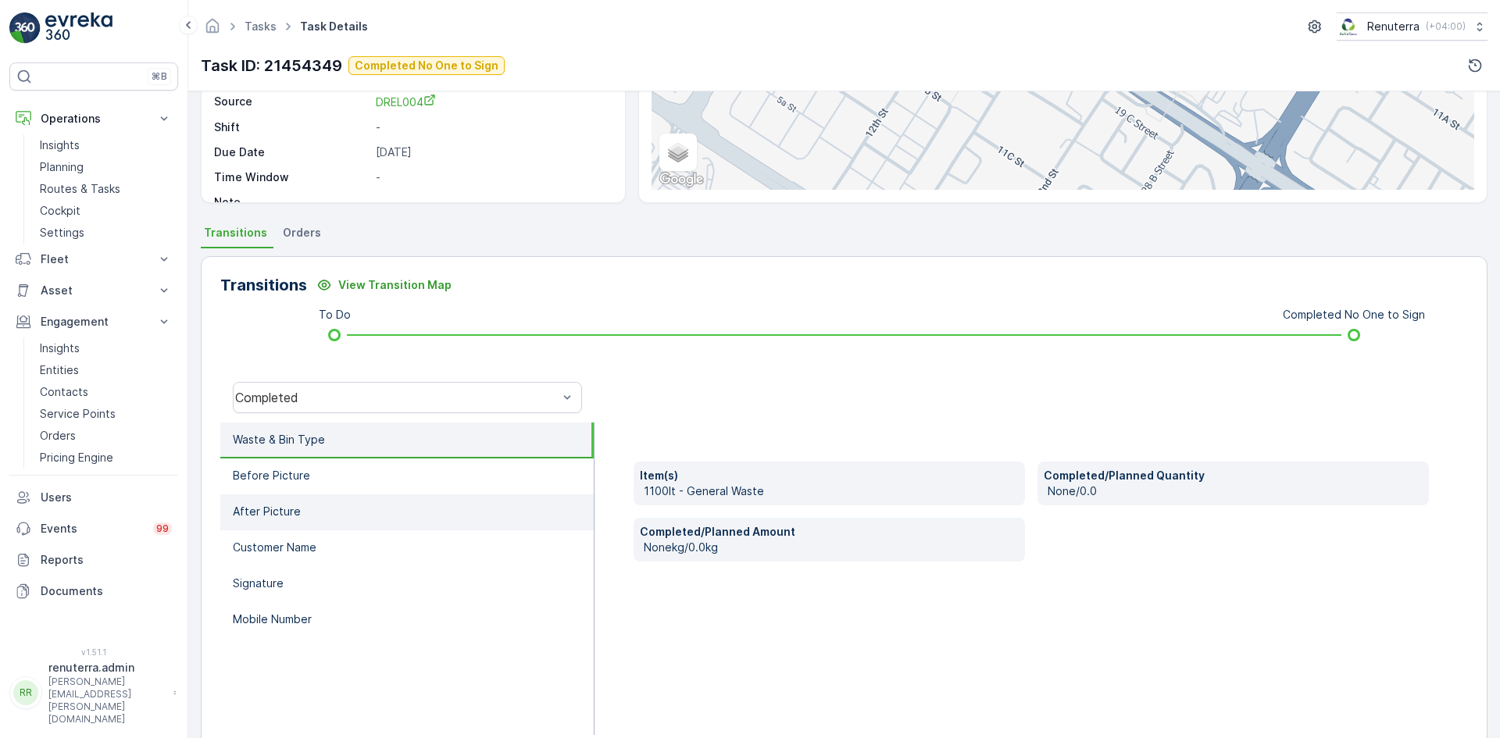
scroll to position [234, 0]
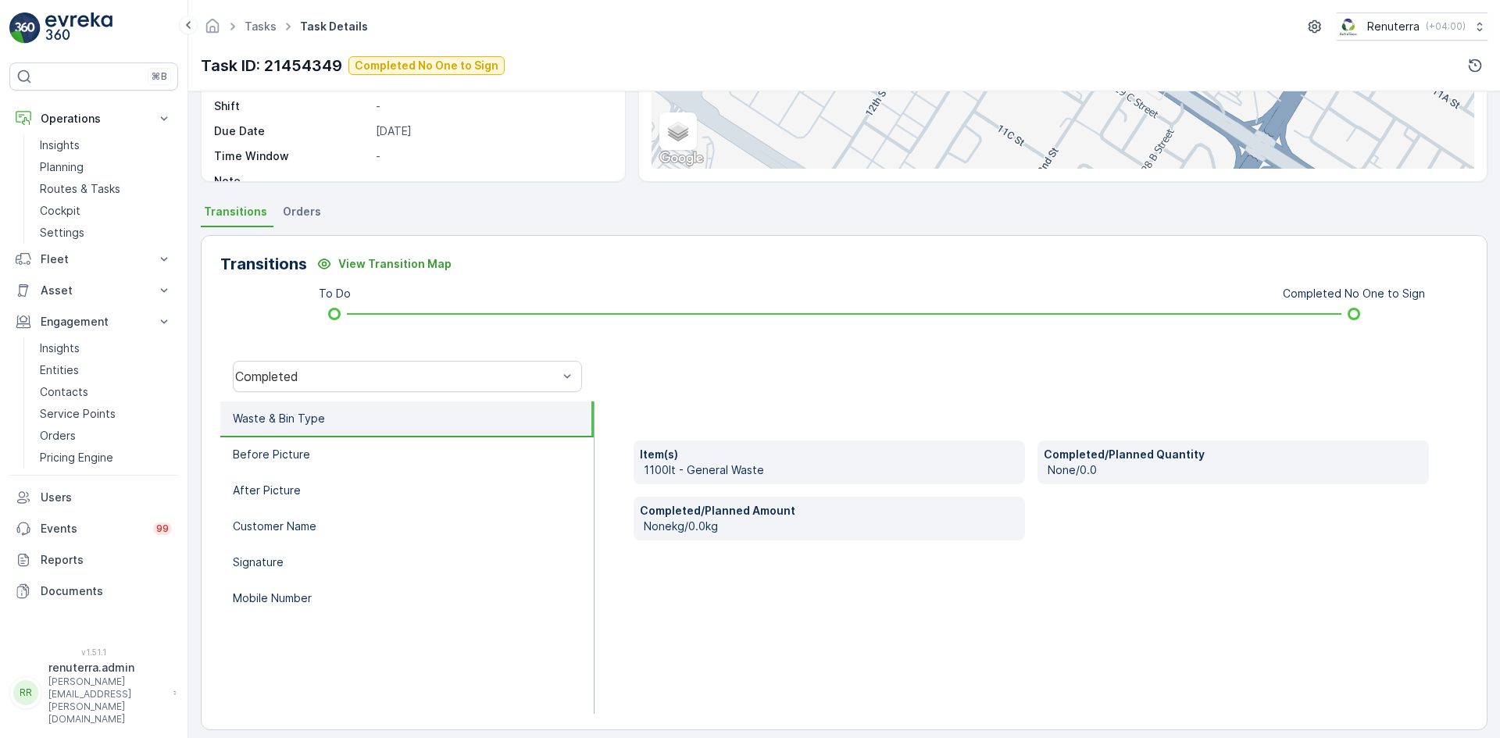
click at [322, 422] on p "Waste & Bin Type" at bounding box center [279, 419] width 92 height 16
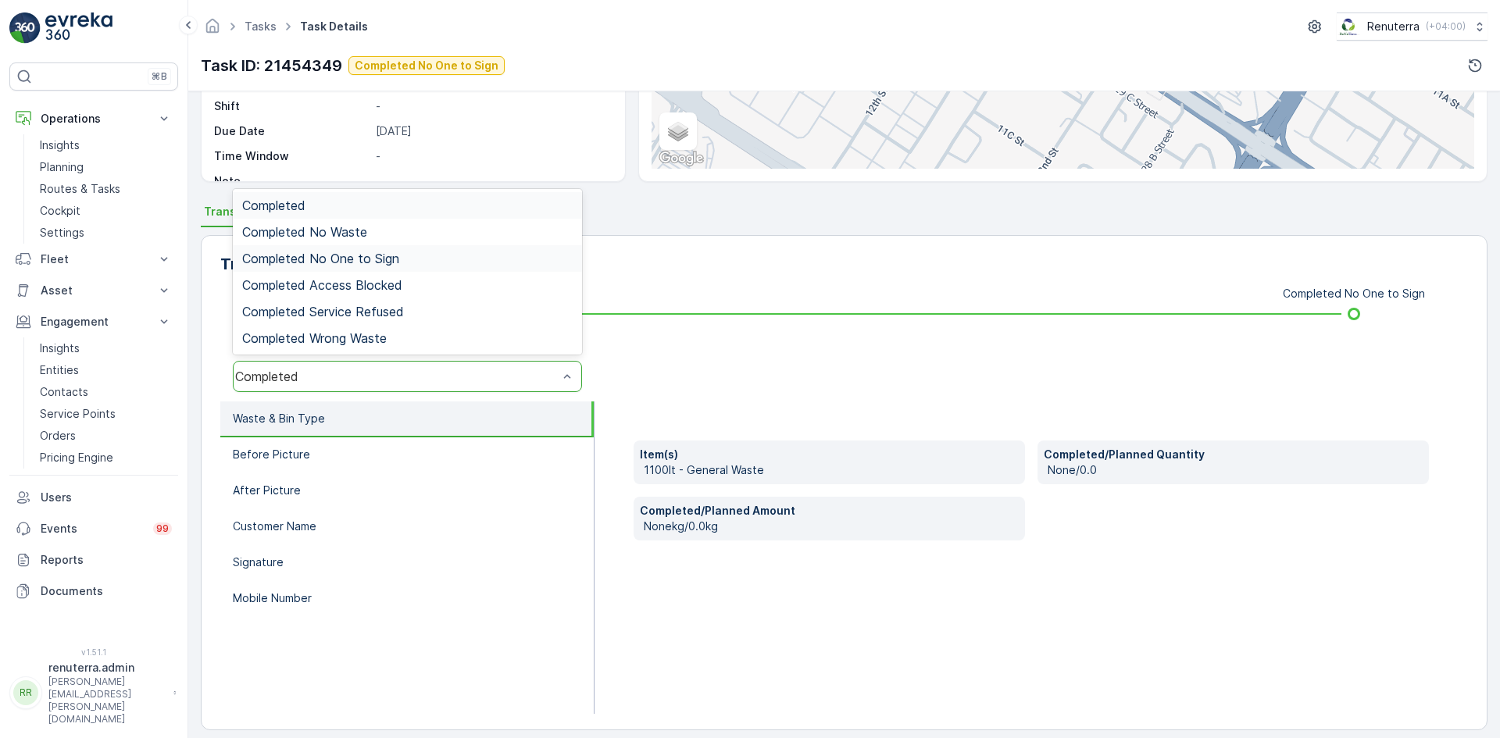
click at [409, 258] on div "Completed No One to Sign" at bounding box center [407, 259] width 331 height 14
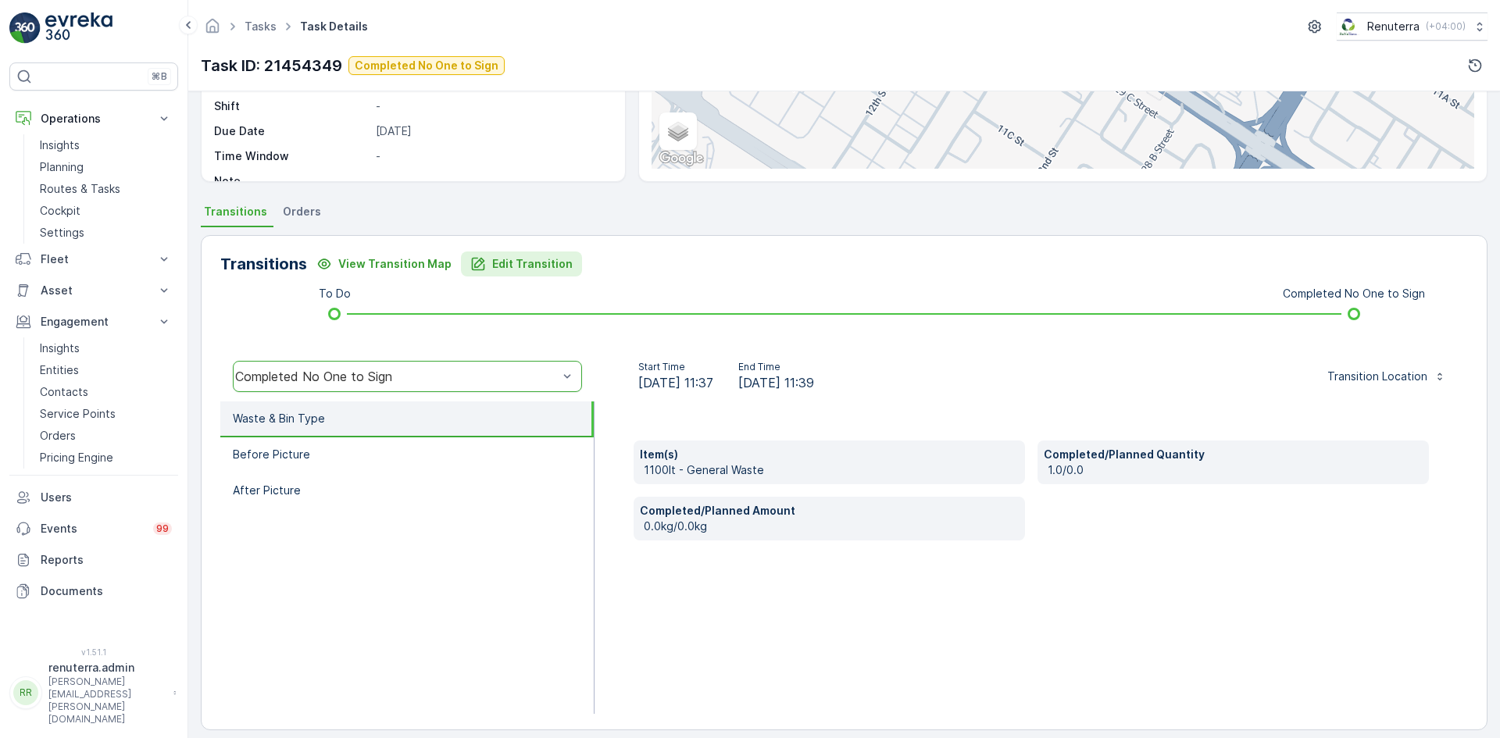
click at [472, 268] on icon "Edit Transition" at bounding box center [478, 264] width 13 height 13
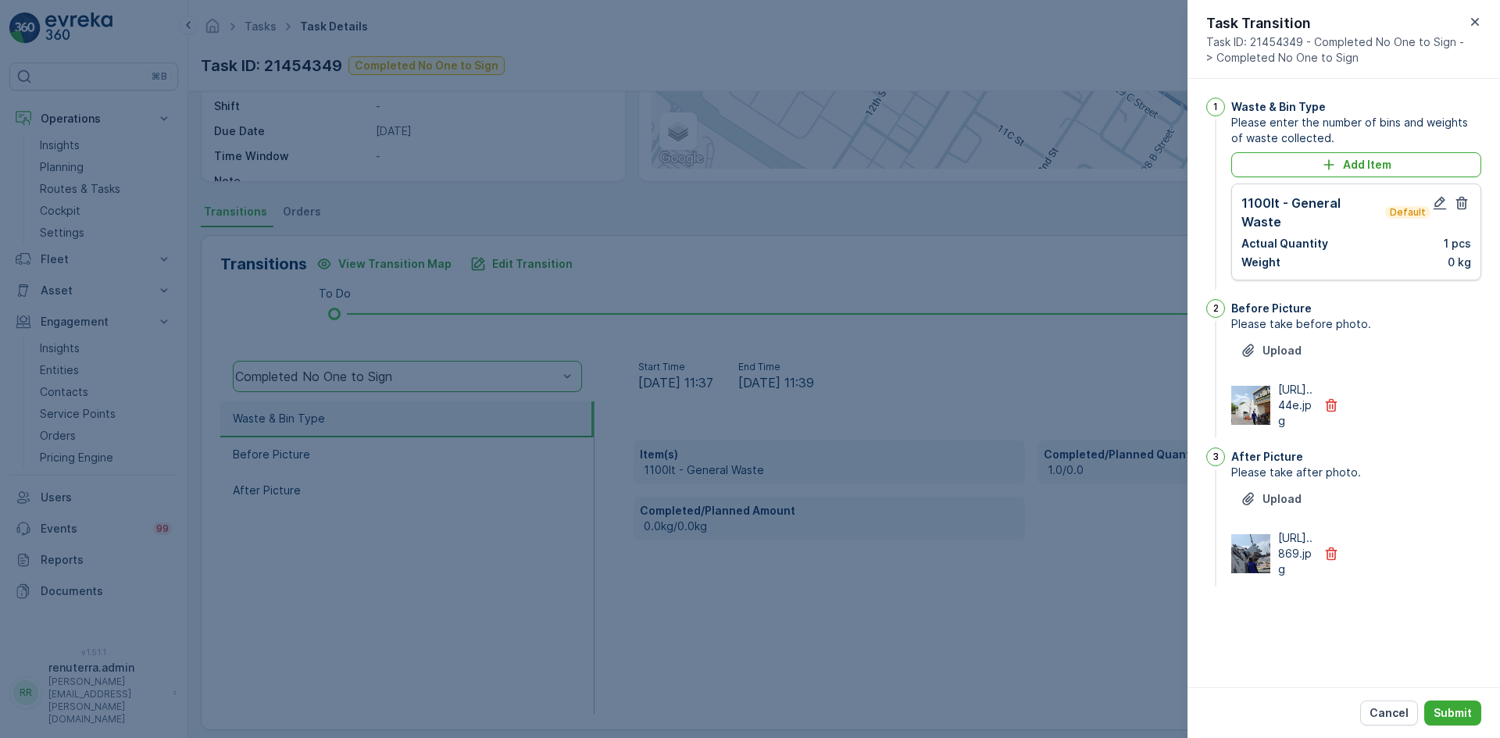
click at [863, 313] on div at bounding box center [750, 369] width 1500 height 738
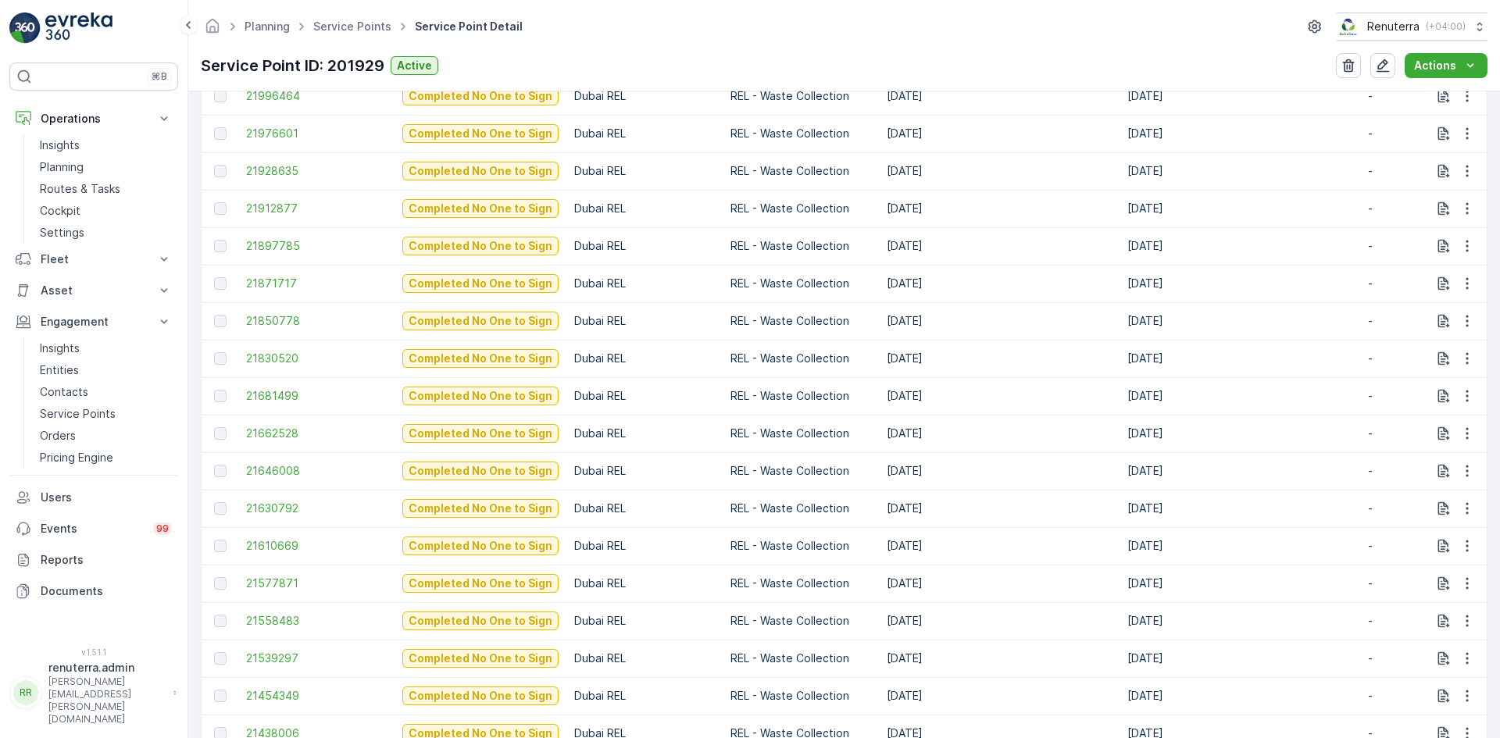
scroll to position [703, 0]
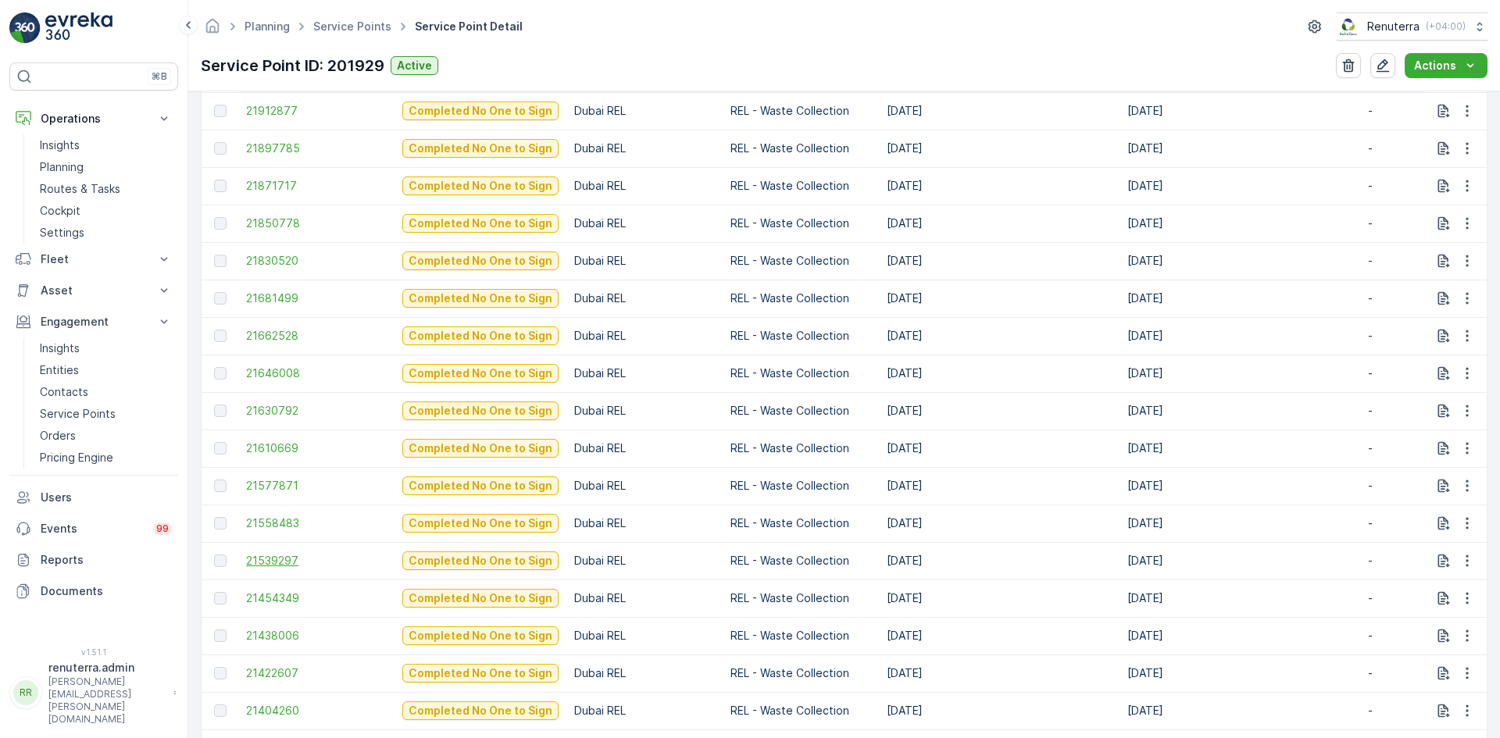
click at [252, 560] on span "21539297" at bounding box center [316, 561] width 141 height 16
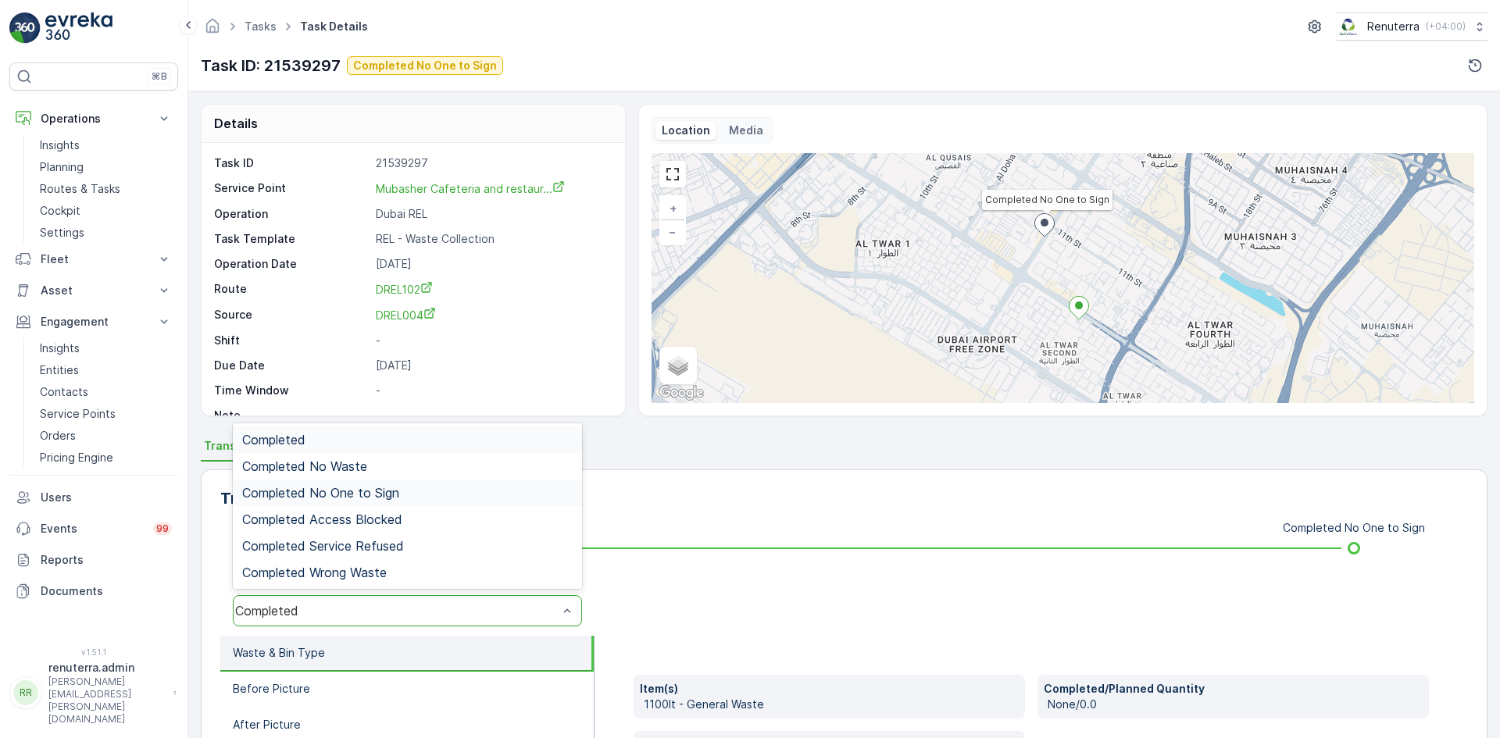
click at [432, 489] on div "Completed No One to Sign" at bounding box center [407, 493] width 331 height 14
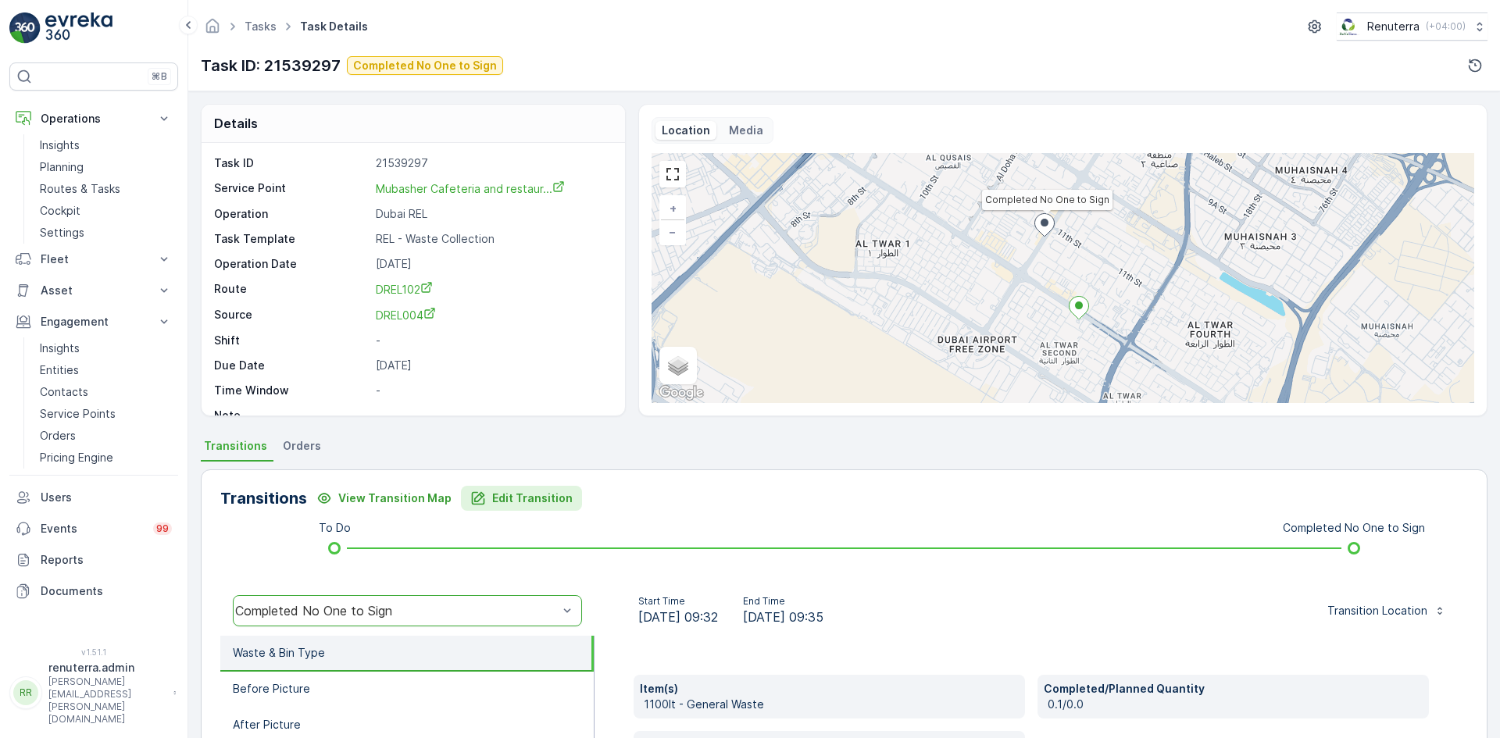
click at [492, 492] on p "Edit Transition" at bounding box center [532, 499] width 80 height 16
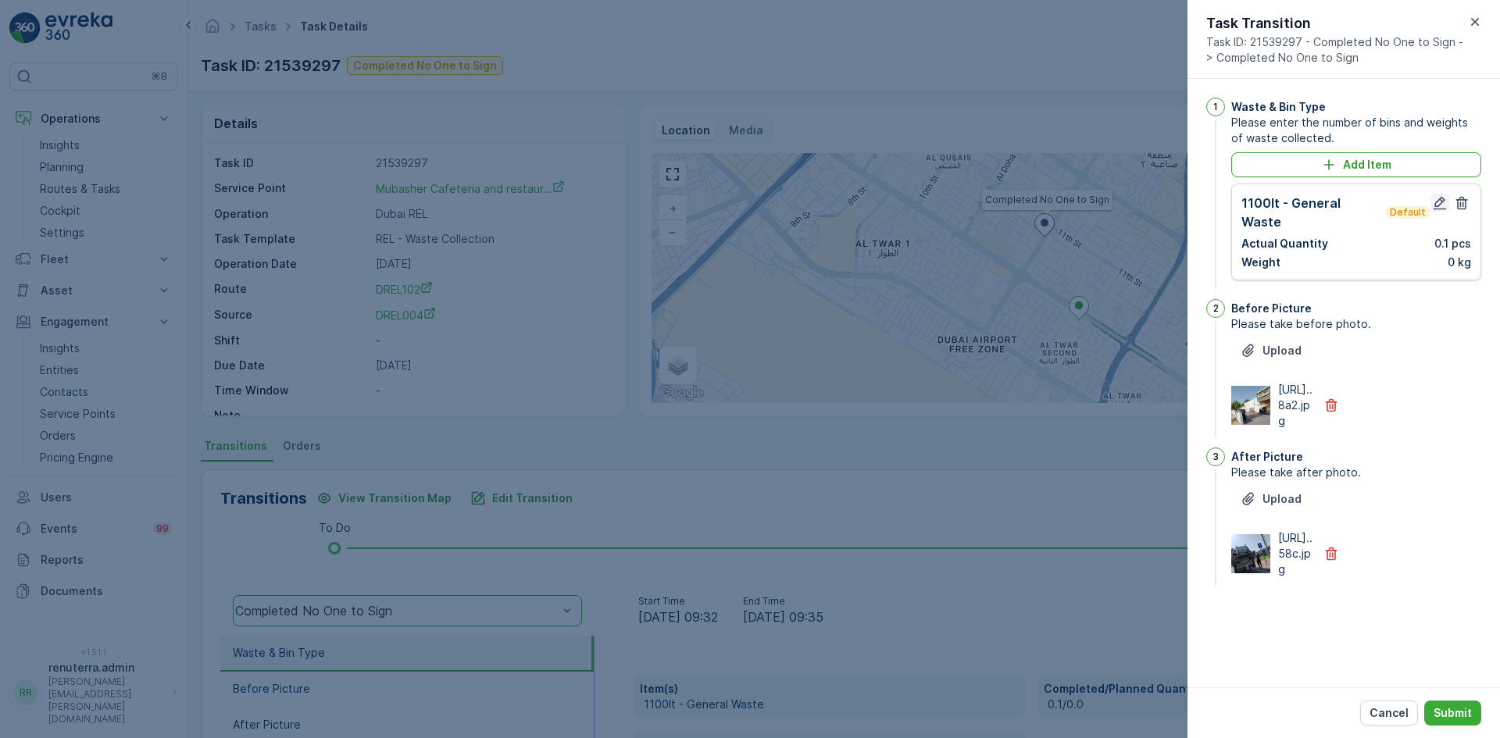
click at [1443, 202] on icon "button" at bounding box center [1440, 203] width 13 height 13
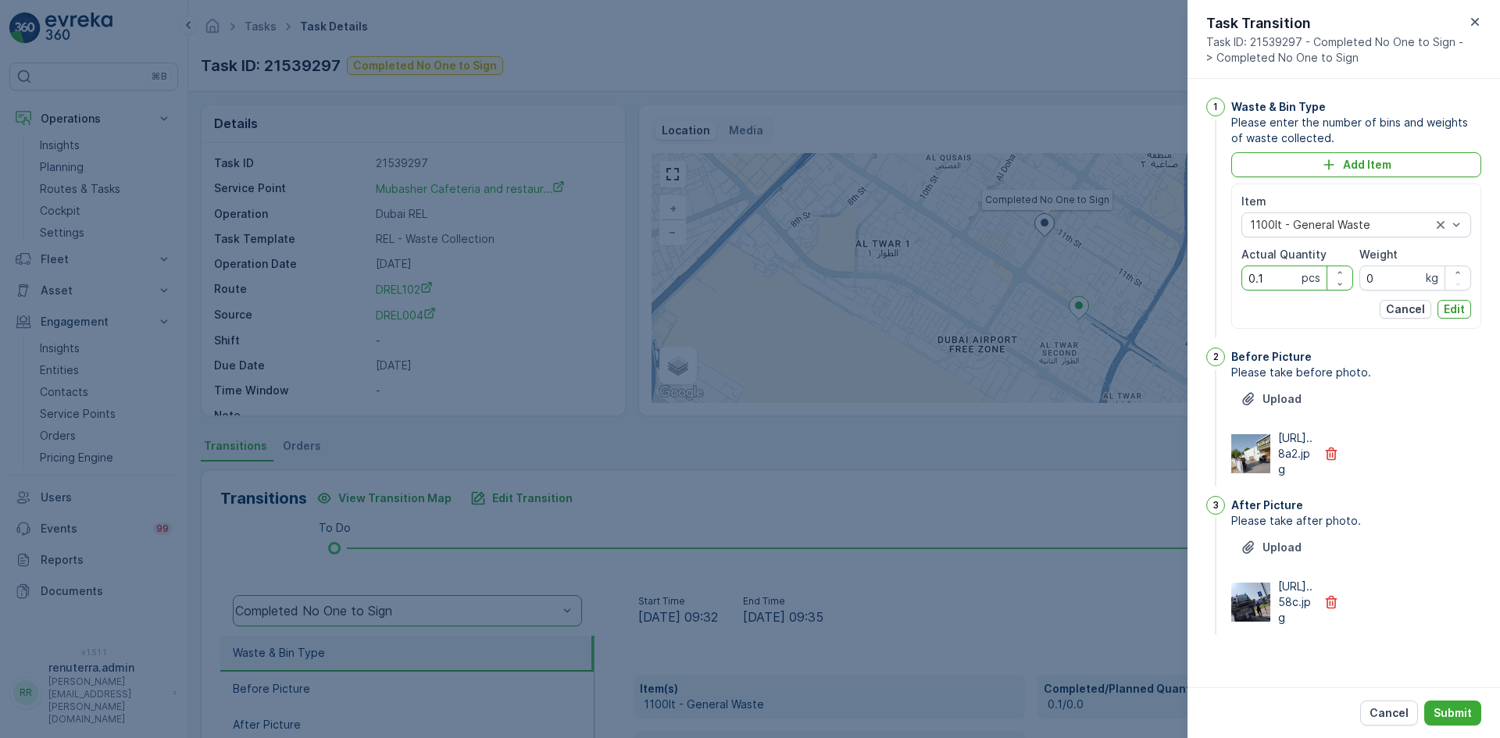
drag, startPoint x: 1268, startPoint y: 273, endPoint x: 1204, endPoint y: 279, distance: 64.3
click at [1204, 279] on div "1 Waste & Bin Type Please enter the number of bins and weights of waste collect…" at bounding box center [1344, 383] width 313 height 609
type Quantity "1"
click at [1444, 308] on p "Edit" at bounding box center [1454, 310] width 21 height 16
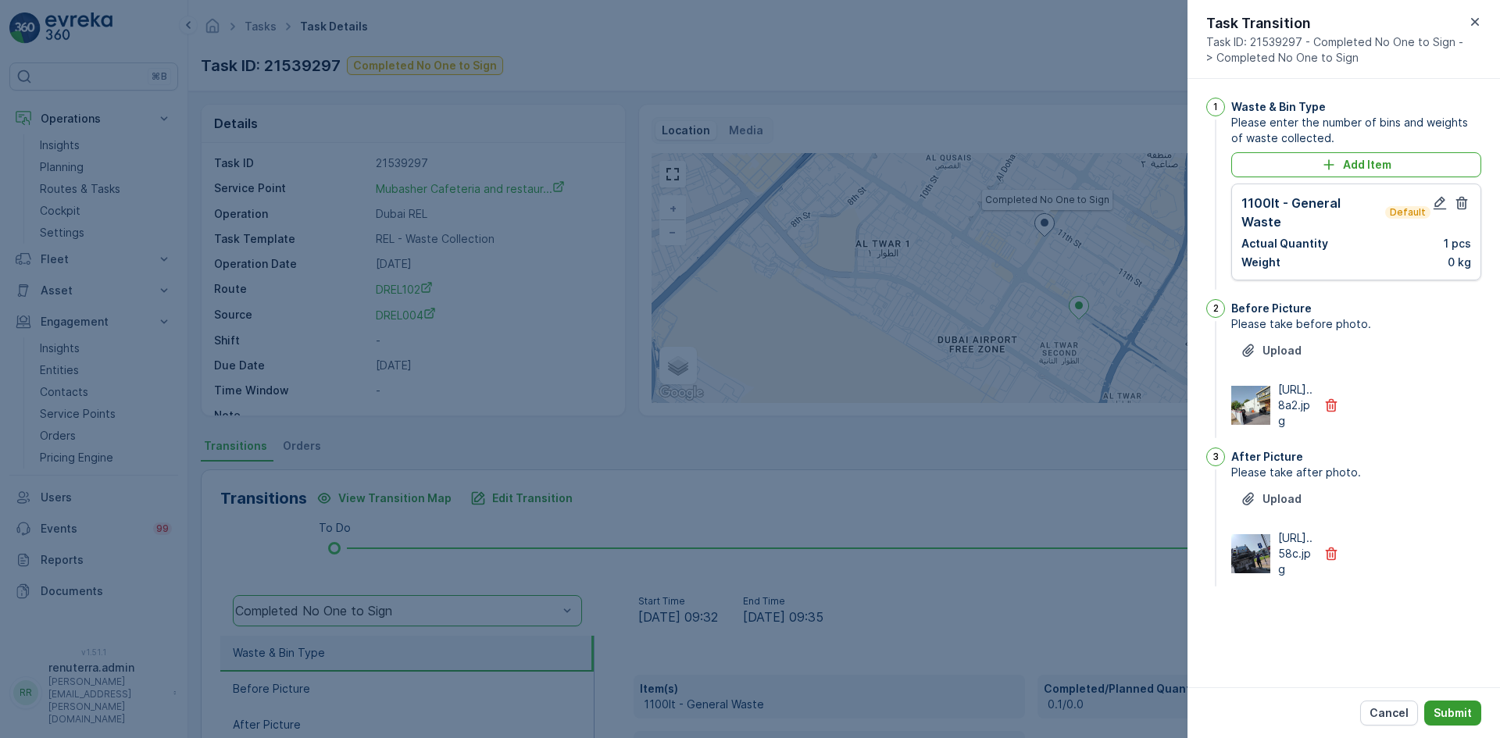
click at [1449, 713] on p "Submit" at bounding box center [1453, 714] width 38 height 16
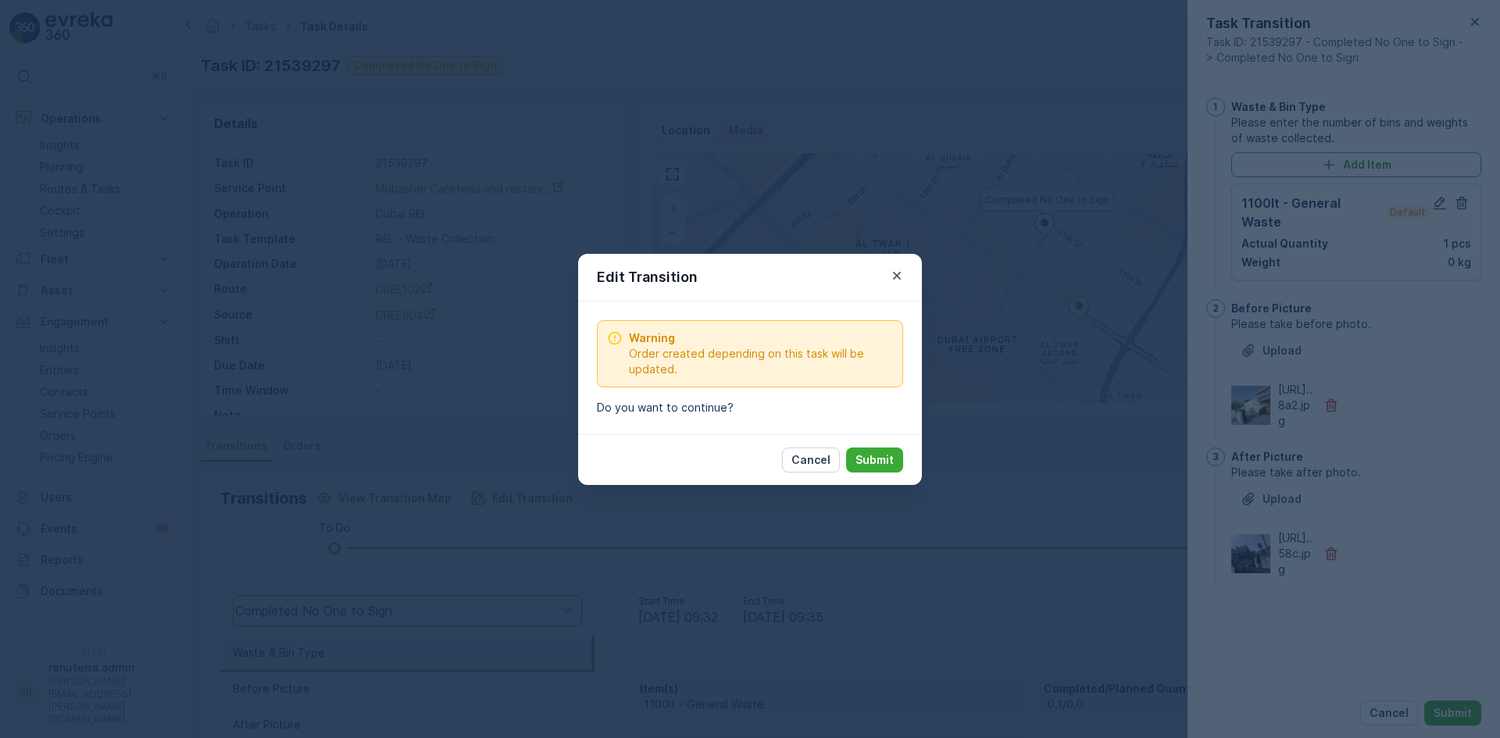
click at [849, 448] on div "Cancel Submit" at bounding box center [842, 460] width 121 height 25
click at [871, 457] on p "Submit" at bounding box center [875, 460] width 38 height 16
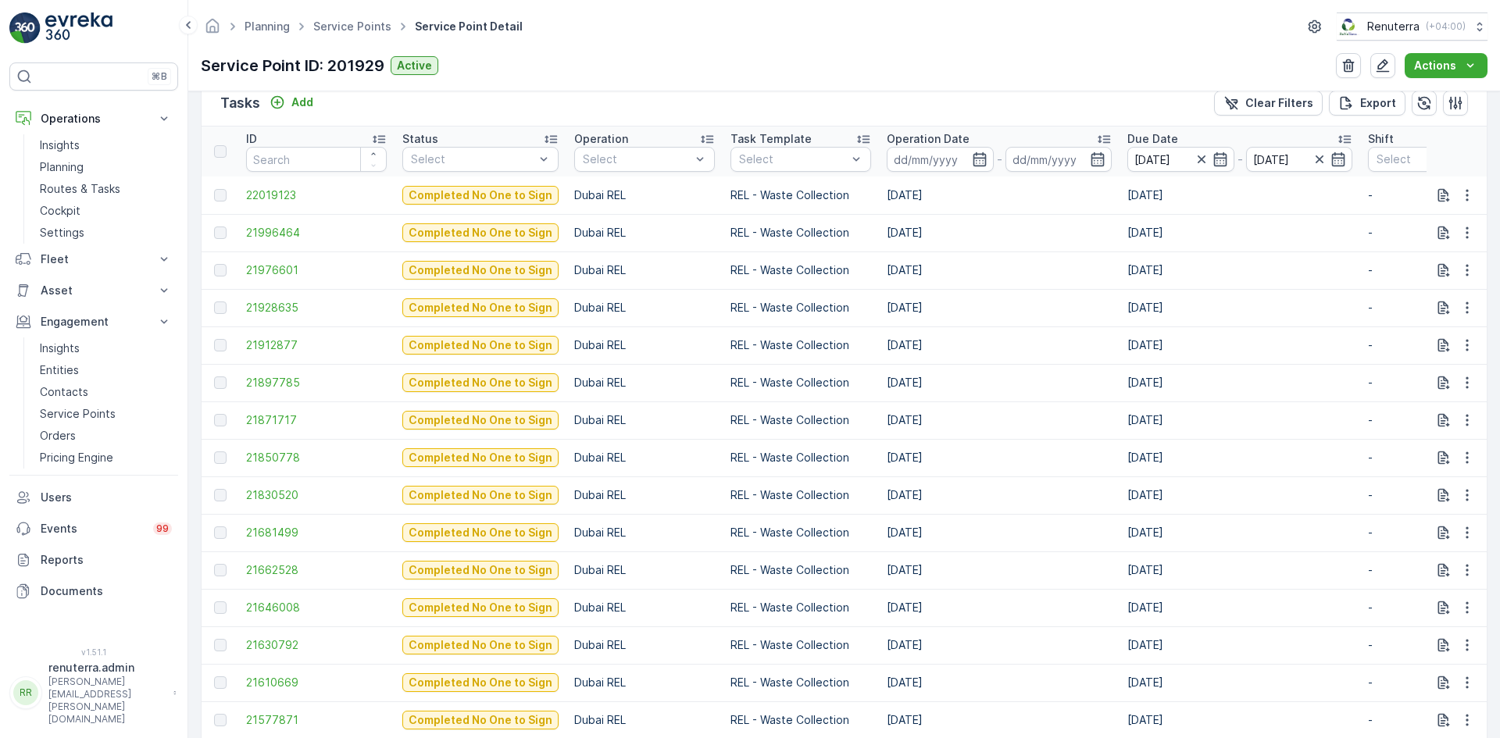
scroll to position [625, 0]
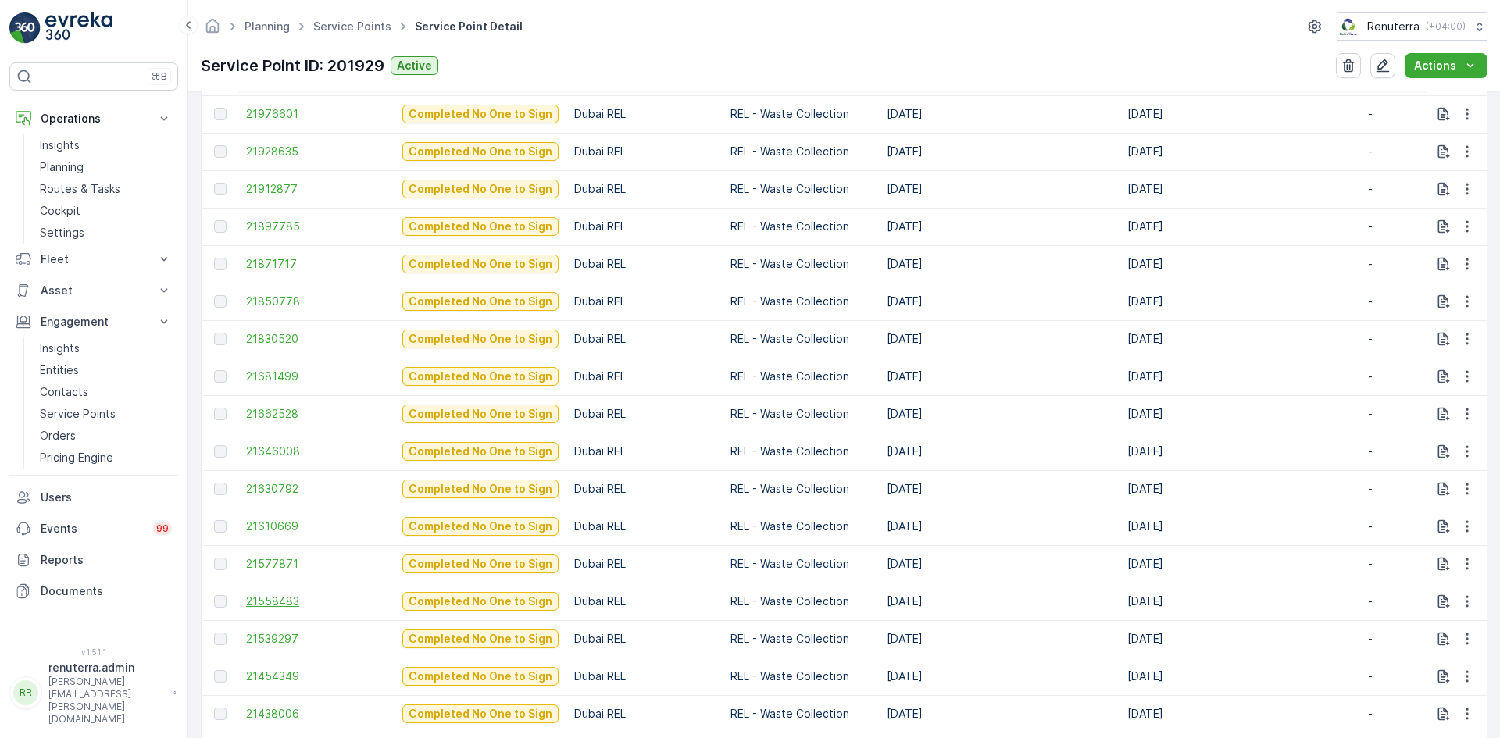
click at [272, 604] on span "21558483" at bounding box center [316, 602] width 141 height 16
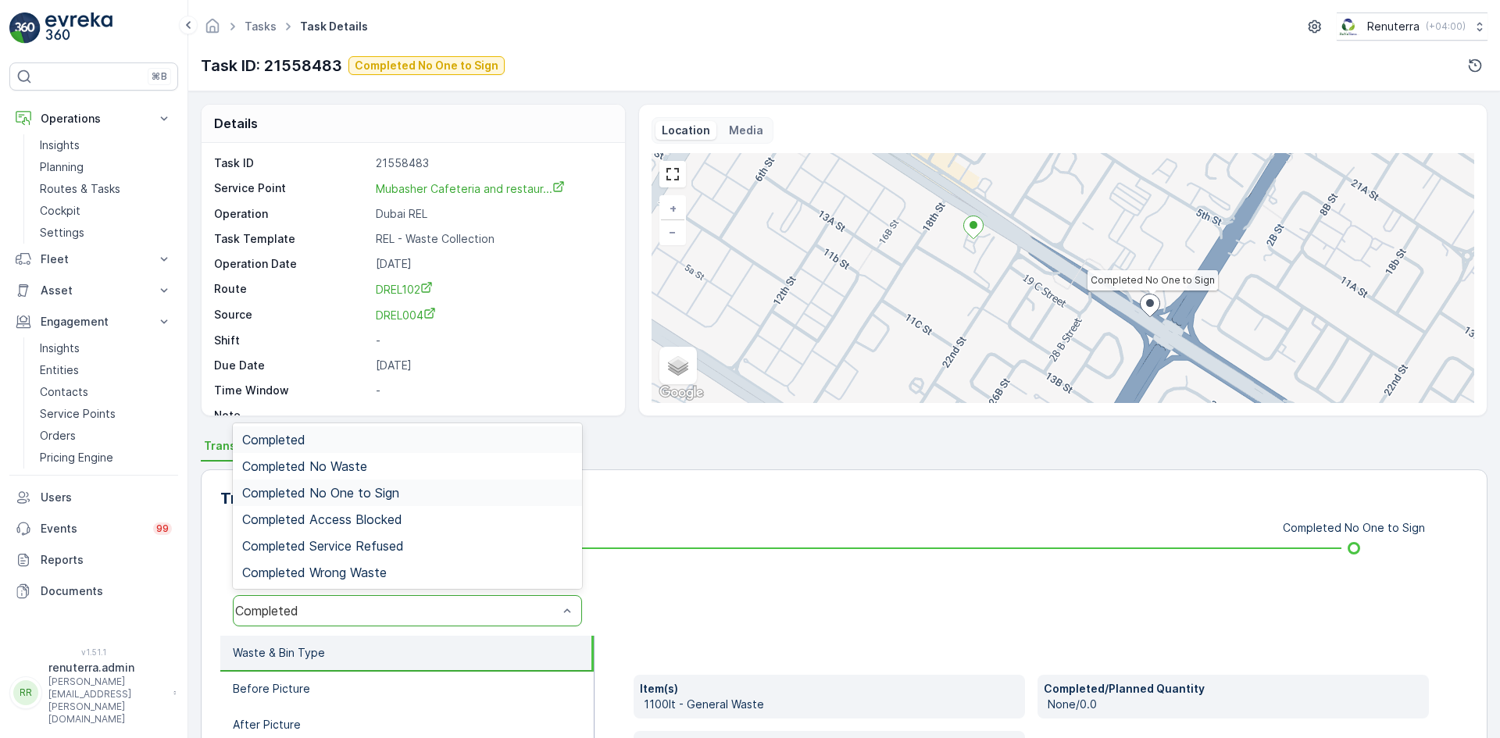
click at [396, 499] on span "Completed No One to Sign" at bounding box center [320, 493] width 157 height 14
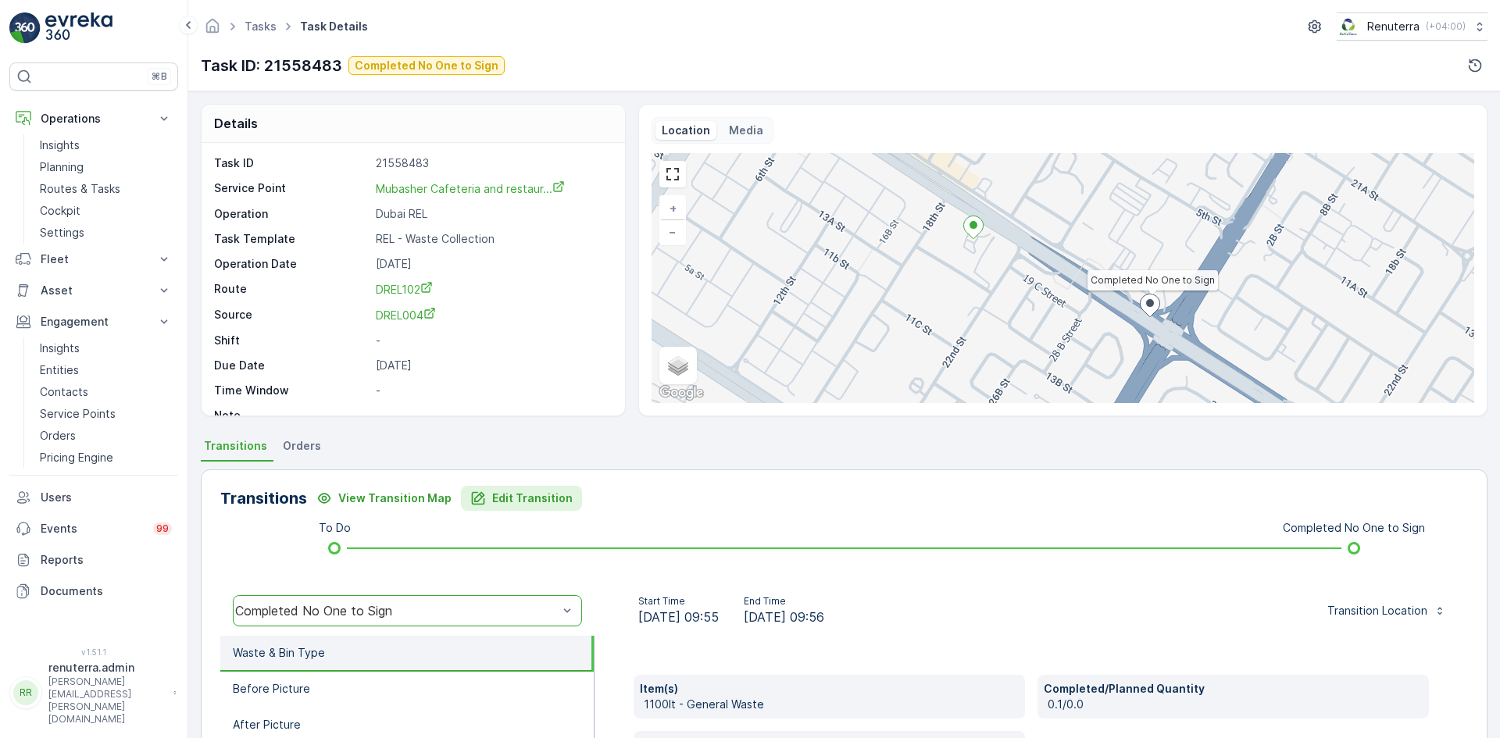
click at [495, 493] on p "Edit Transition" at bounding box center [532, 499] width 80 height 16
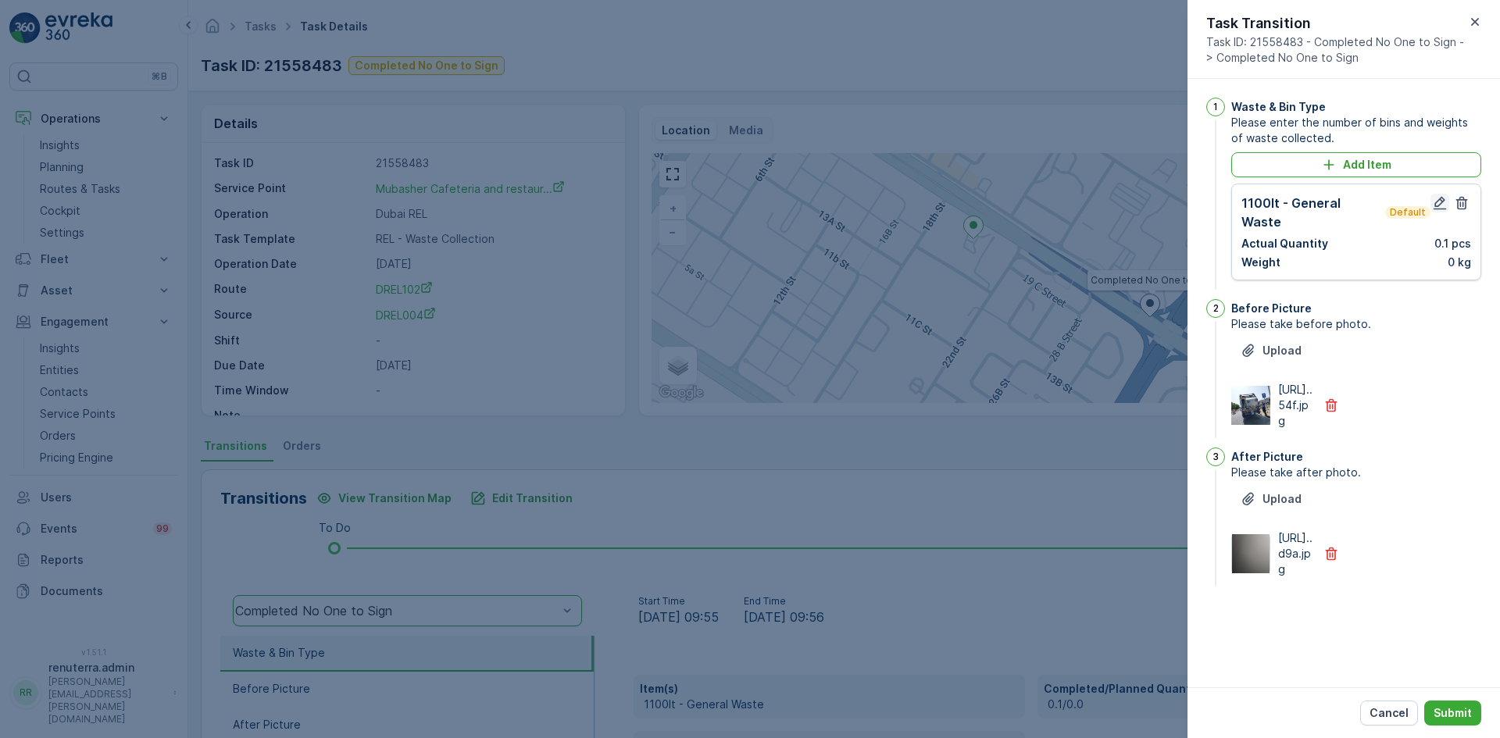
click at [1440, 203] on icon "button" at bounding box center [1440, 203] width 16 height 16
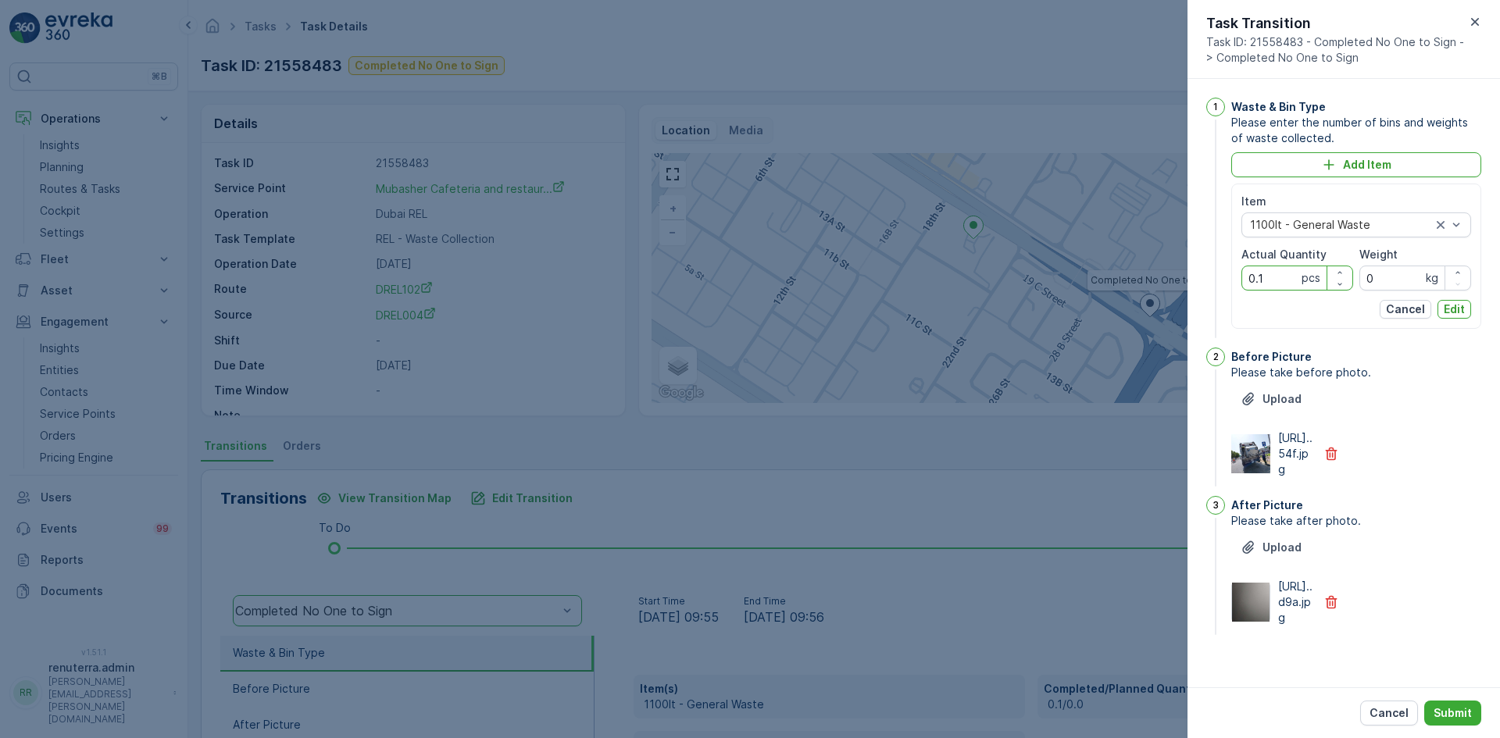
drag, startPoint x: 1264, startPoint y: 279, endPoint x: 1192, endPoint y: 284, distance: 72.8
click at [1192, 284] on div "1 Waste & Bin Type Please enter the number of bins and weights of waste collect…" at bounding box center [1344, 383] width 313 height 609
type Quantity "1"
drag, startPoint x: 1445, startPoint y: 306, endPoint x: 1454, endPoint y: 327, distance: 22.4
click at [1452, 306] on p "Edit" at bounding box center [1454, 310] width 21 height 16
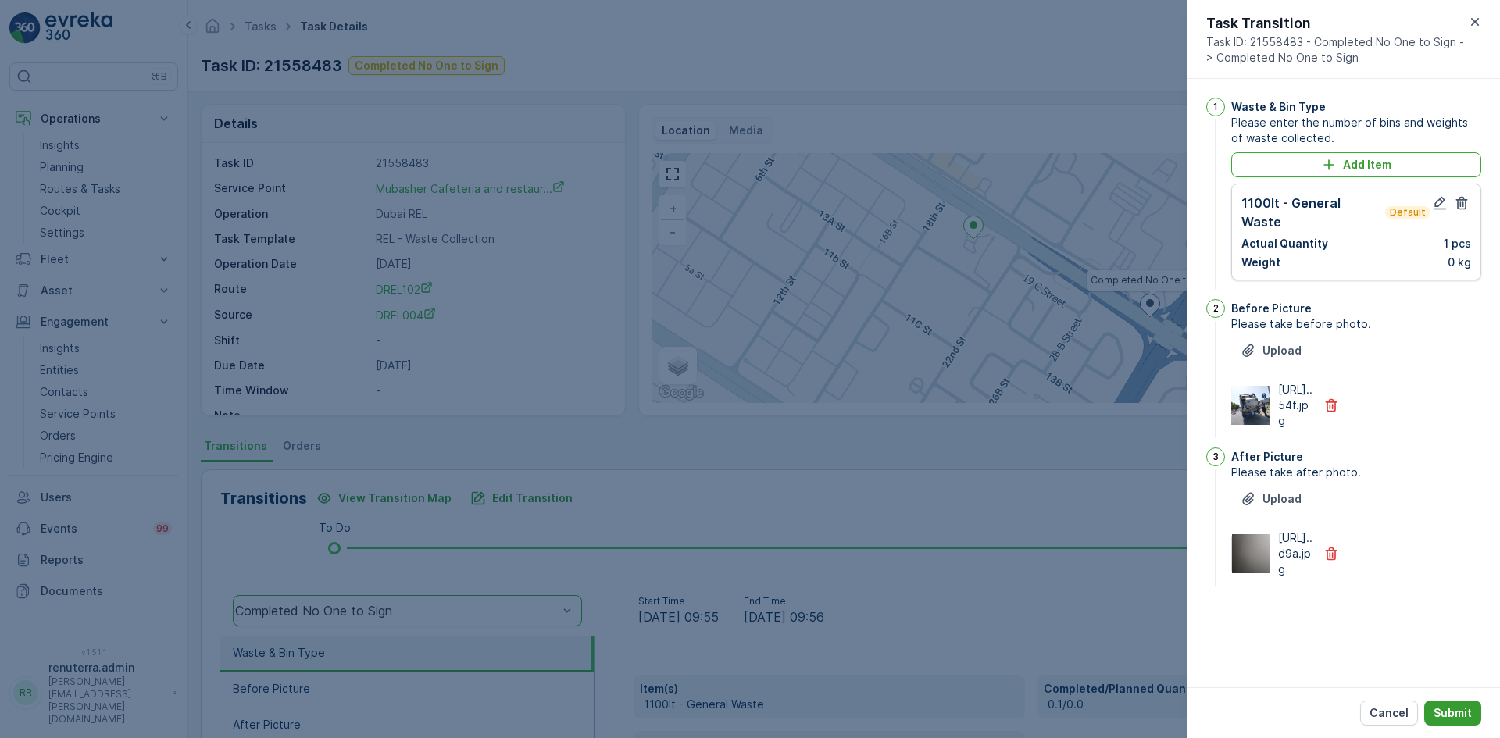
click at [1446, 713] on p "Submit" at bounding box center [1453, 714] width 38 height 16
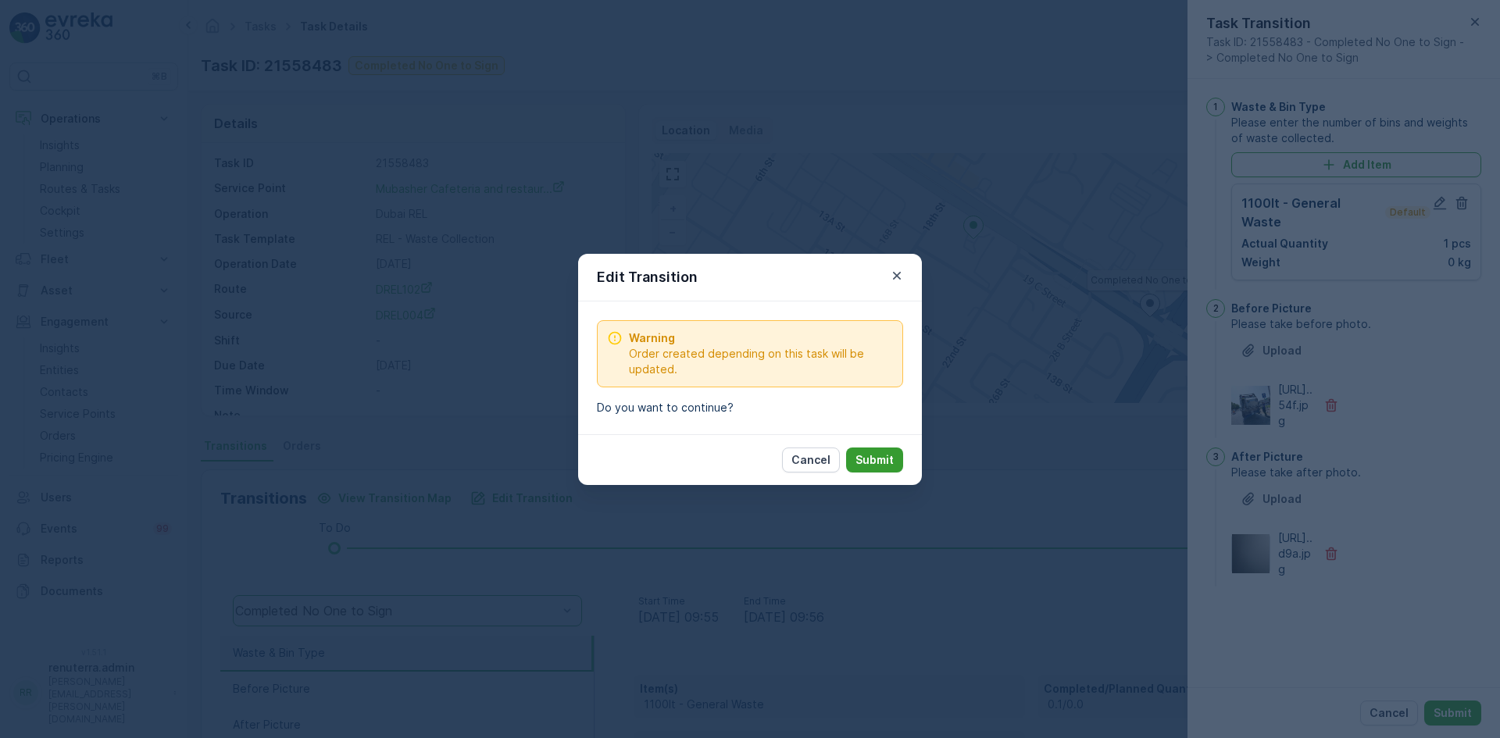
click at [872, 457] on p "Submit" at bounding box center [875, 460] width 38 height 16
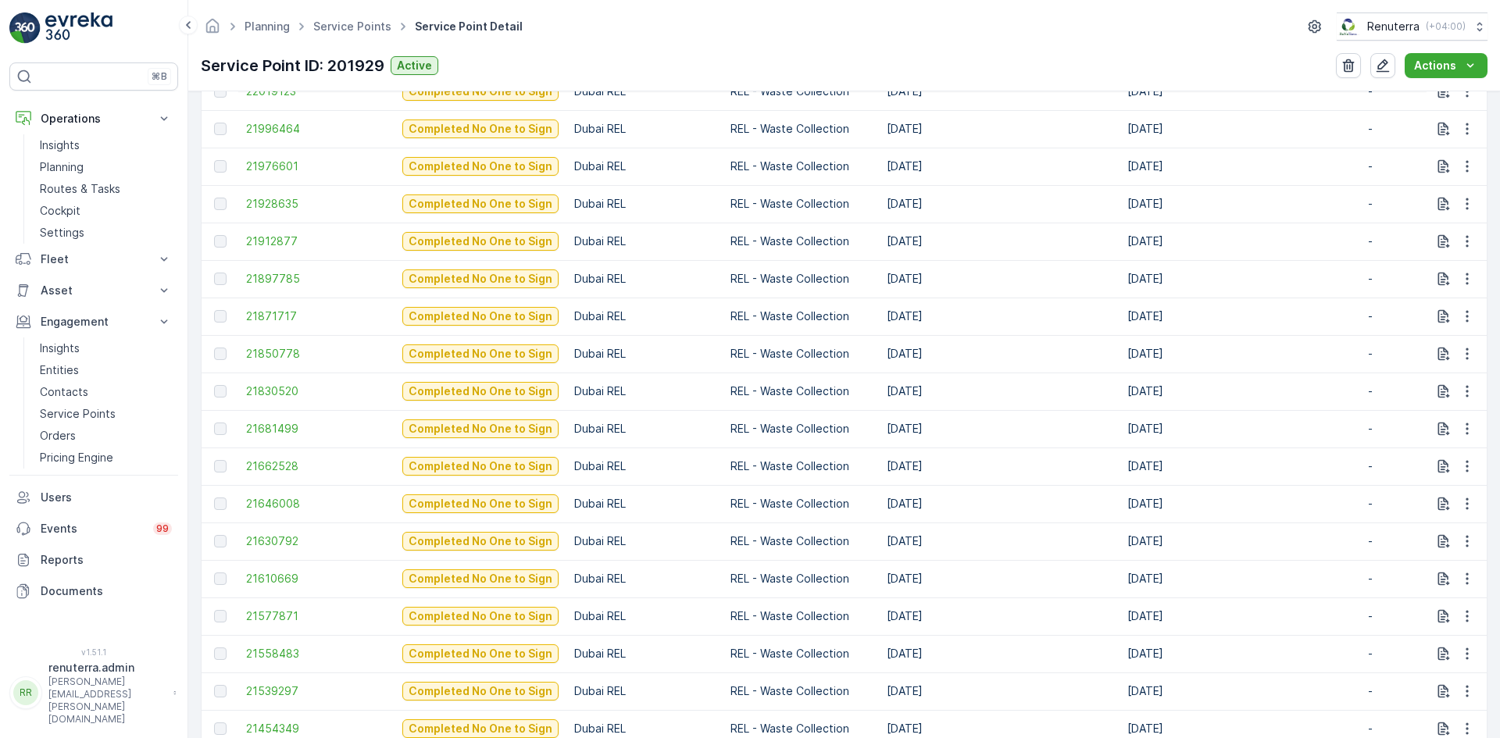
scroll to position [781, 0]
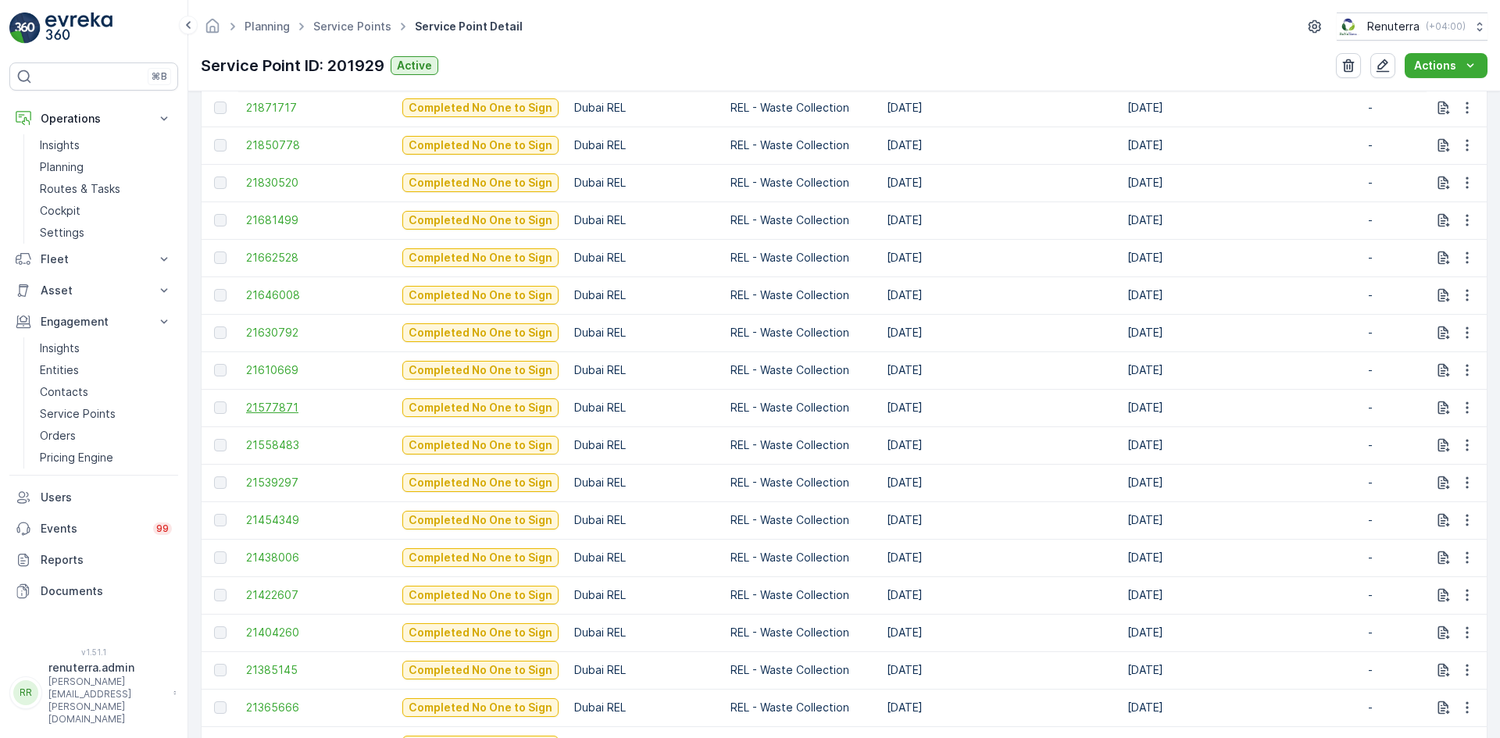
click at [255, 409] on span "21577871" at bounding box center [316, 408] width 141 height 16
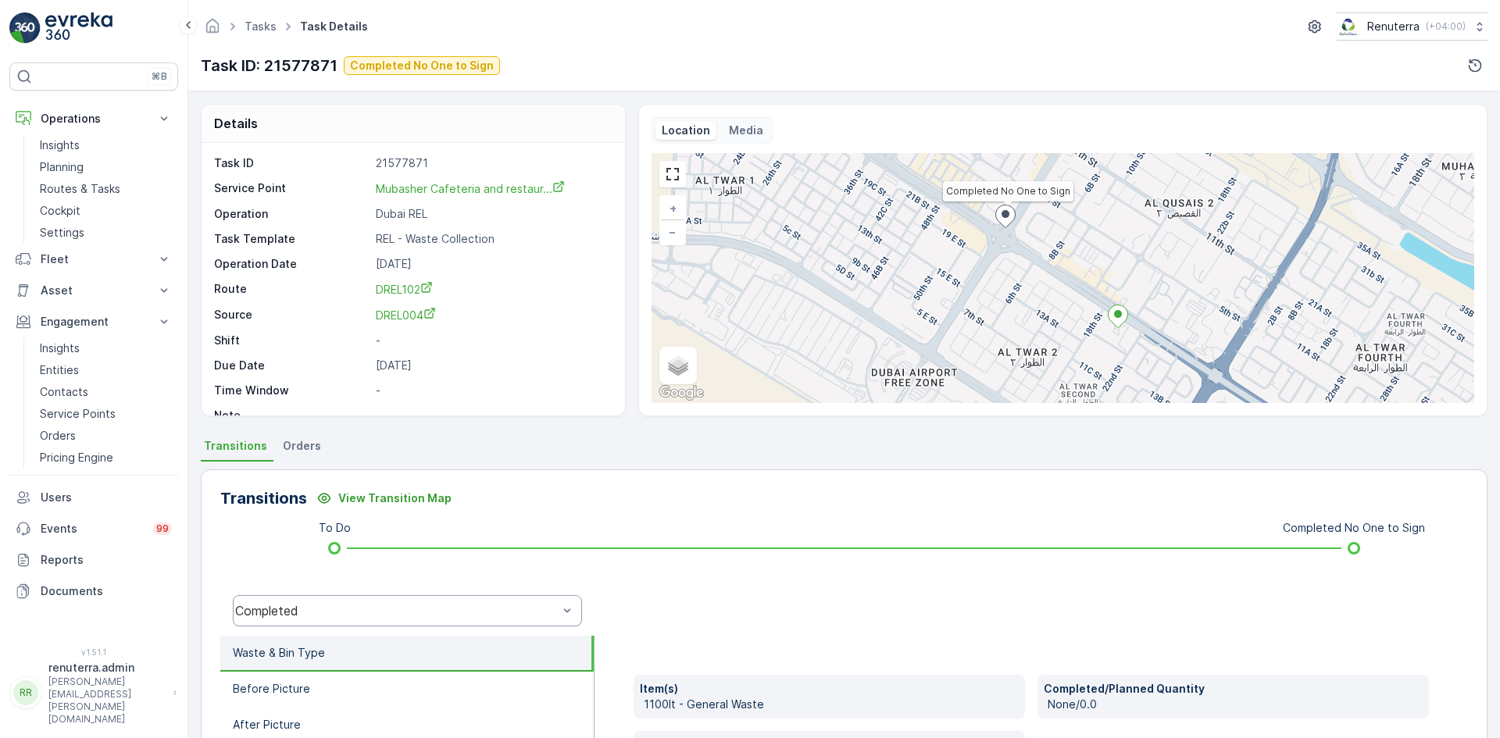
click at [324, 620] on div "Completed" at bounding box center [407, 610] width 349 height 31
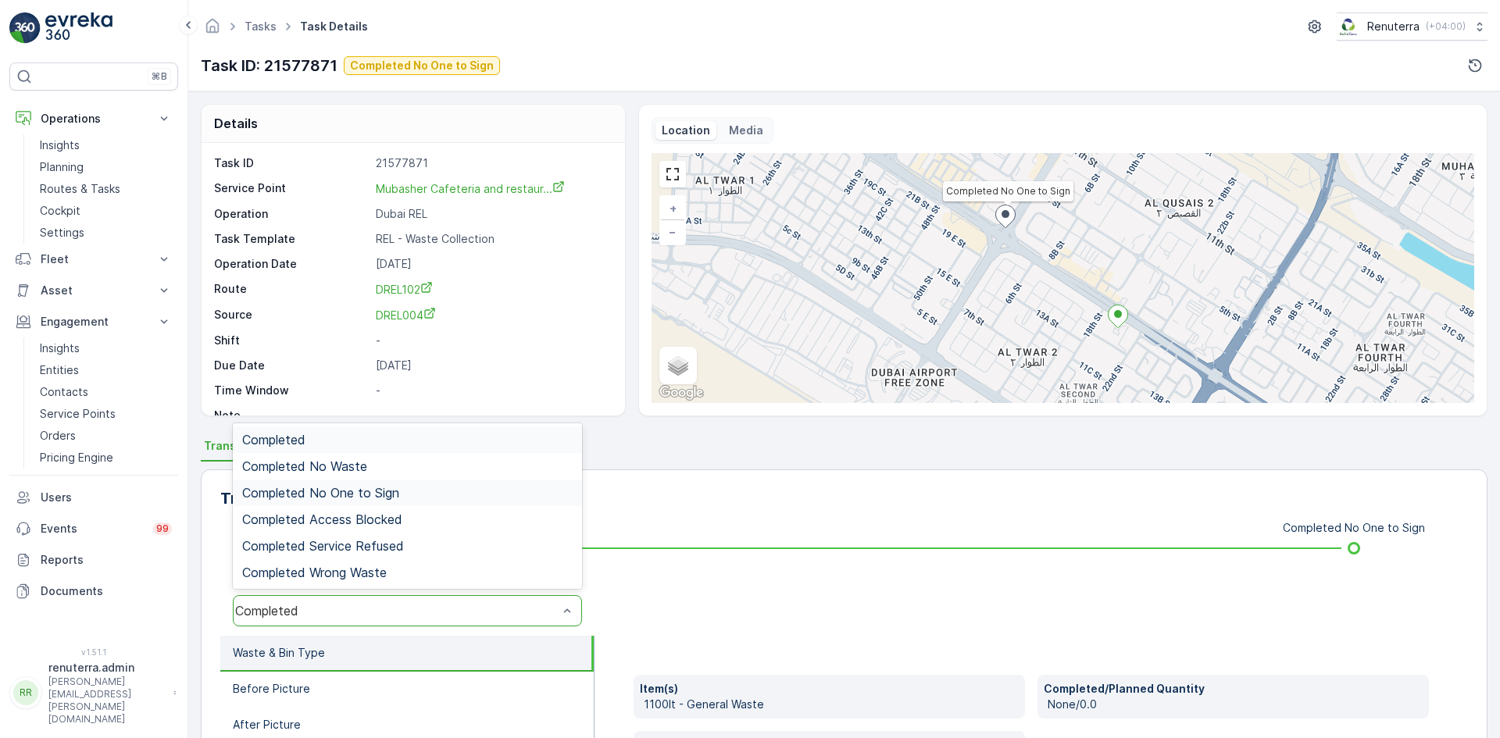
click at [395, 498] on span "Completed No One to Sign" at bounding box center [320, 493] width 157 height 14
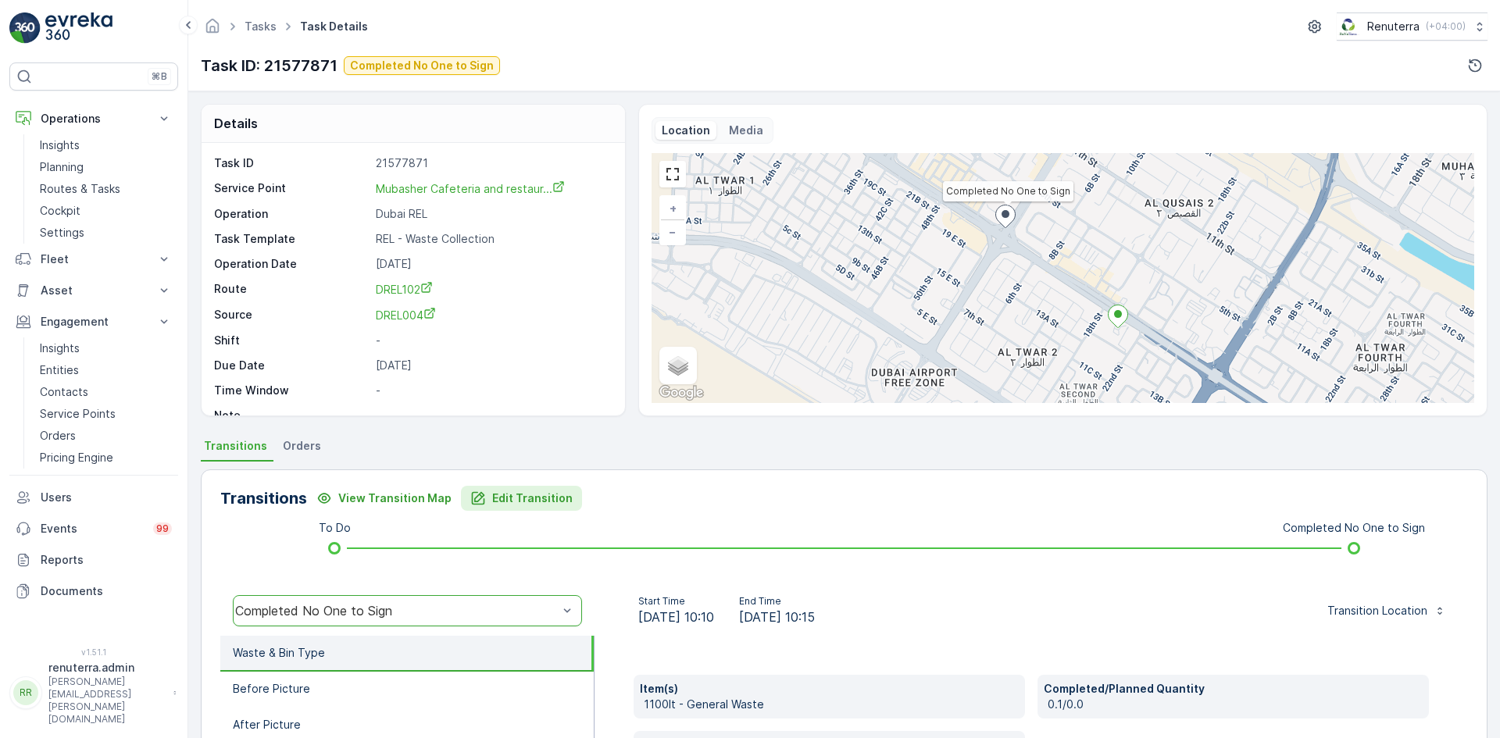
click at [497, 504] on p "Edit Transition" at bounding box center [532, 499] width 80 height 16
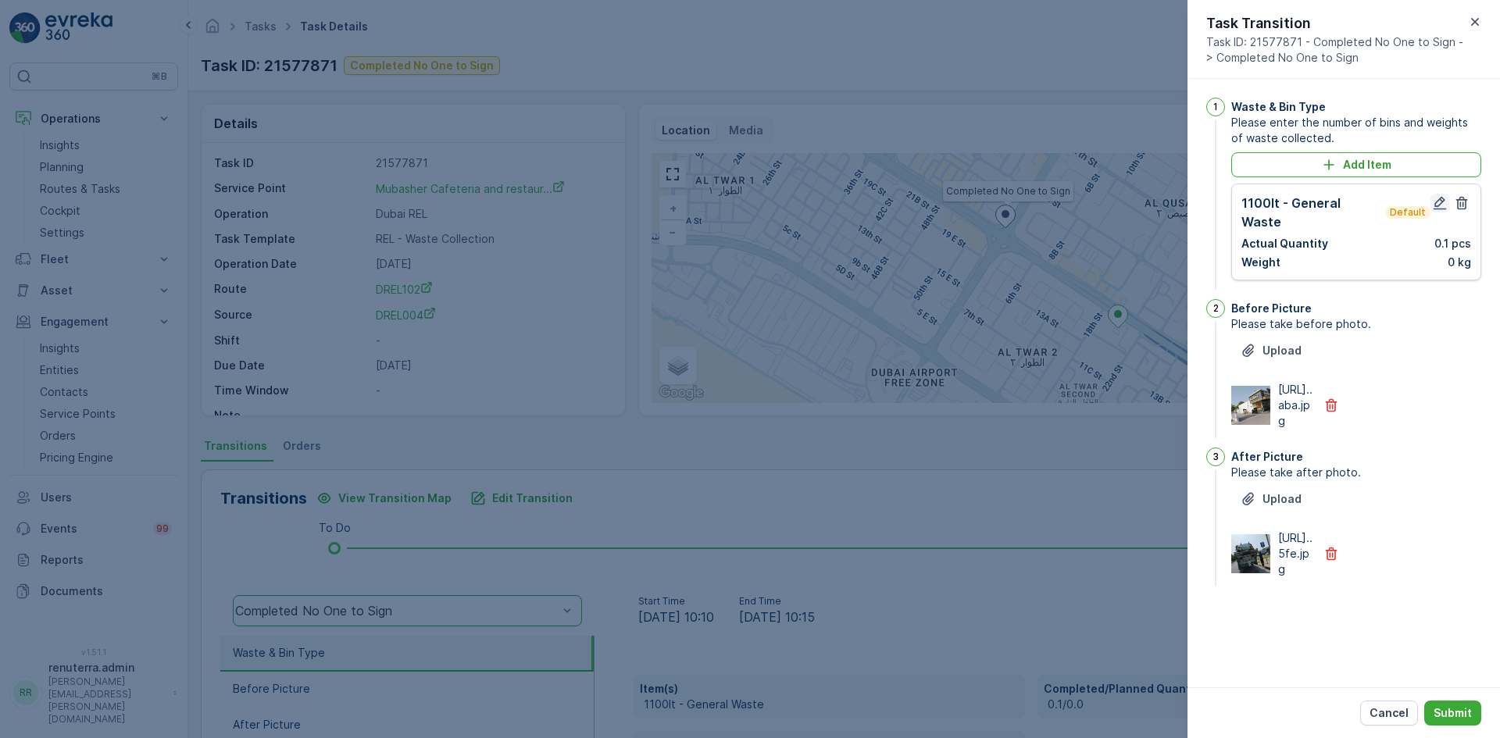
click at [1439, 198] on icon "button" at bounding box center [1440, 203] width 16 height 16
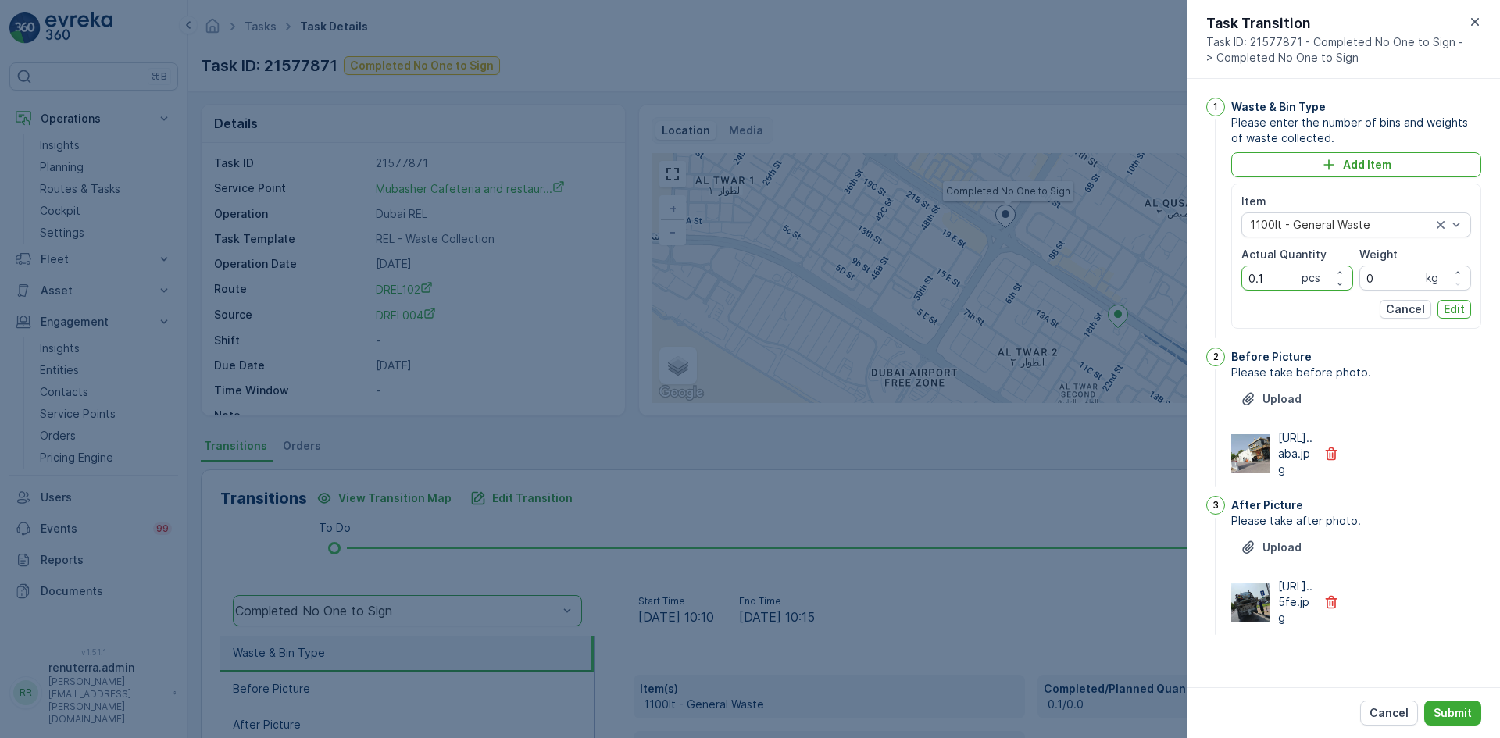
drag, startPoint x: 1271, startPoint y: 275, endPoint x: 1182, endPoint y: 277, distance: 89.1
click at [1182, 277] on div "Tasks Task Details Renuterra ( +04:00 ) Task ID: 21577871 Completed No One to S…" at bounding box center [844, 369] width 1312 height 738
type Quantity "1"
click at [1445, 310] on p "Edit" at bounding box center [1454, 310] width 21 height 16
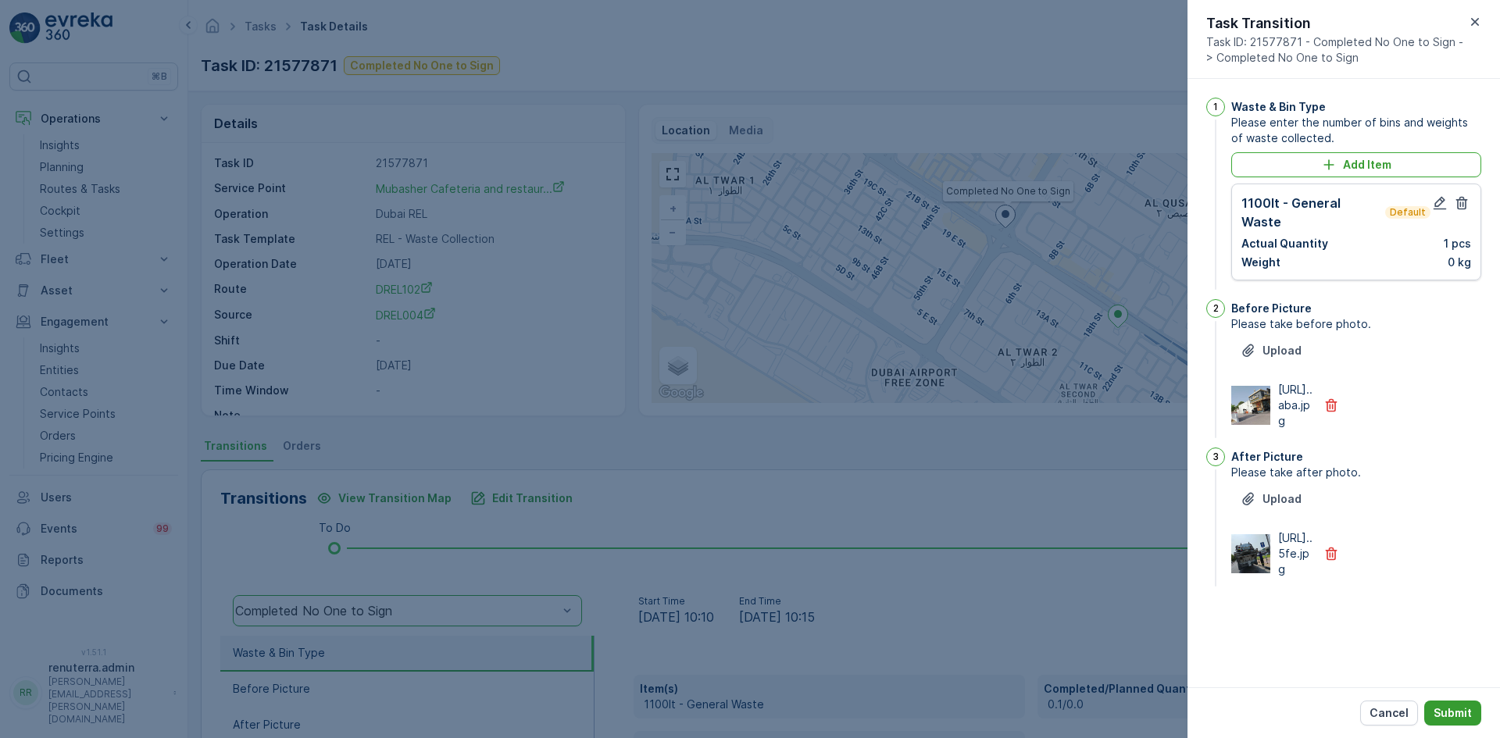
click at [1443, 710] on p "Submit" at bounding box center [1453, 714] width 38 height 16
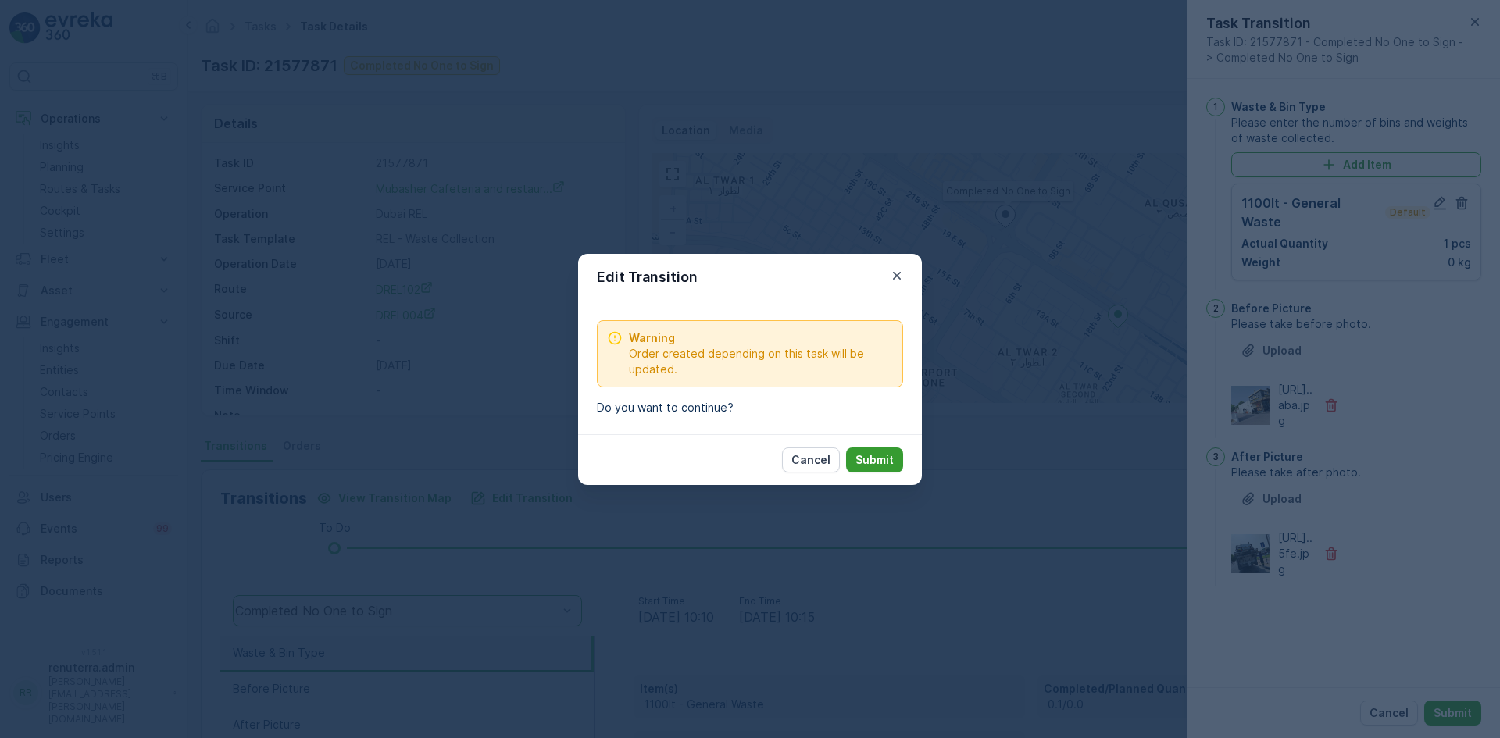
click at [872, 462] on p "Submit" at bounding box center [875, 460] width 38 height 16
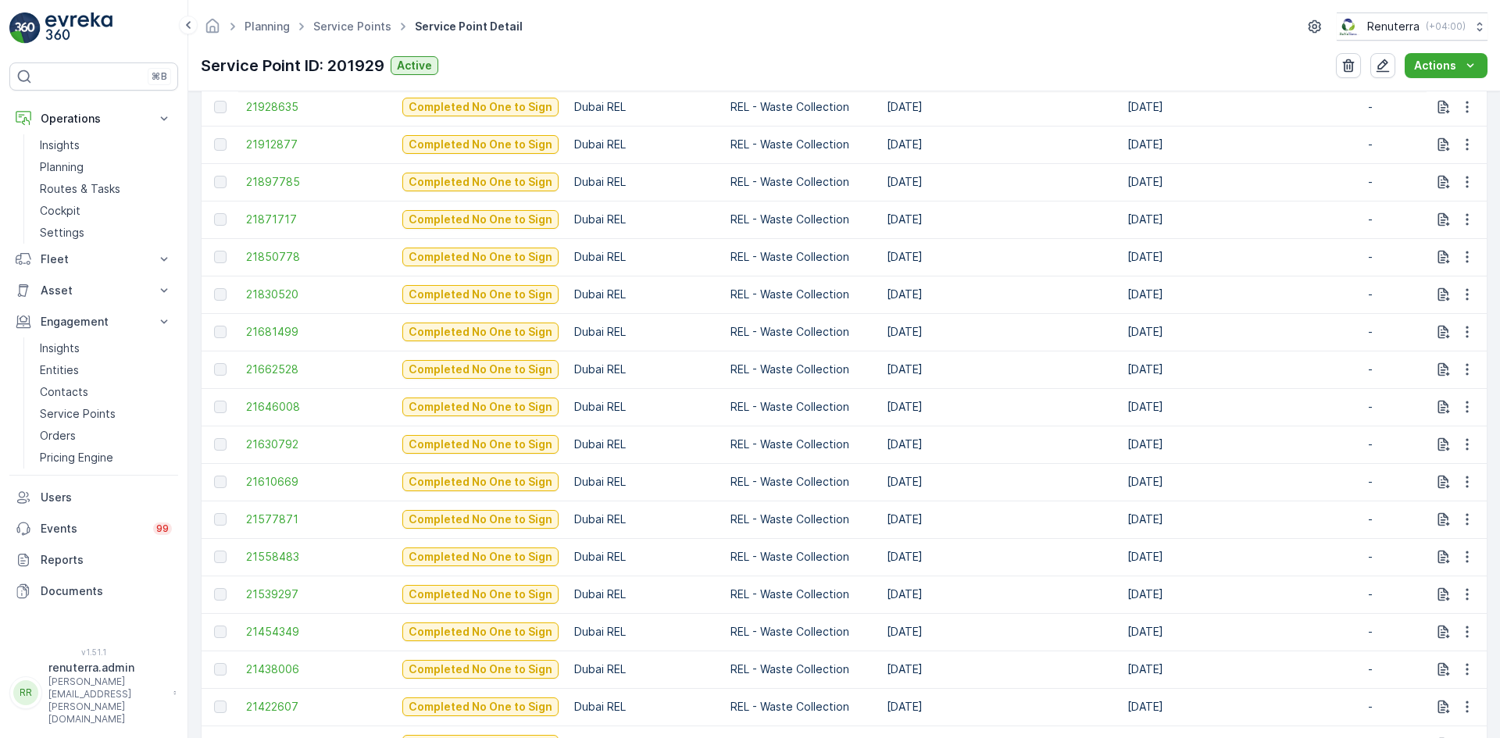
scroll to position [703, 0]
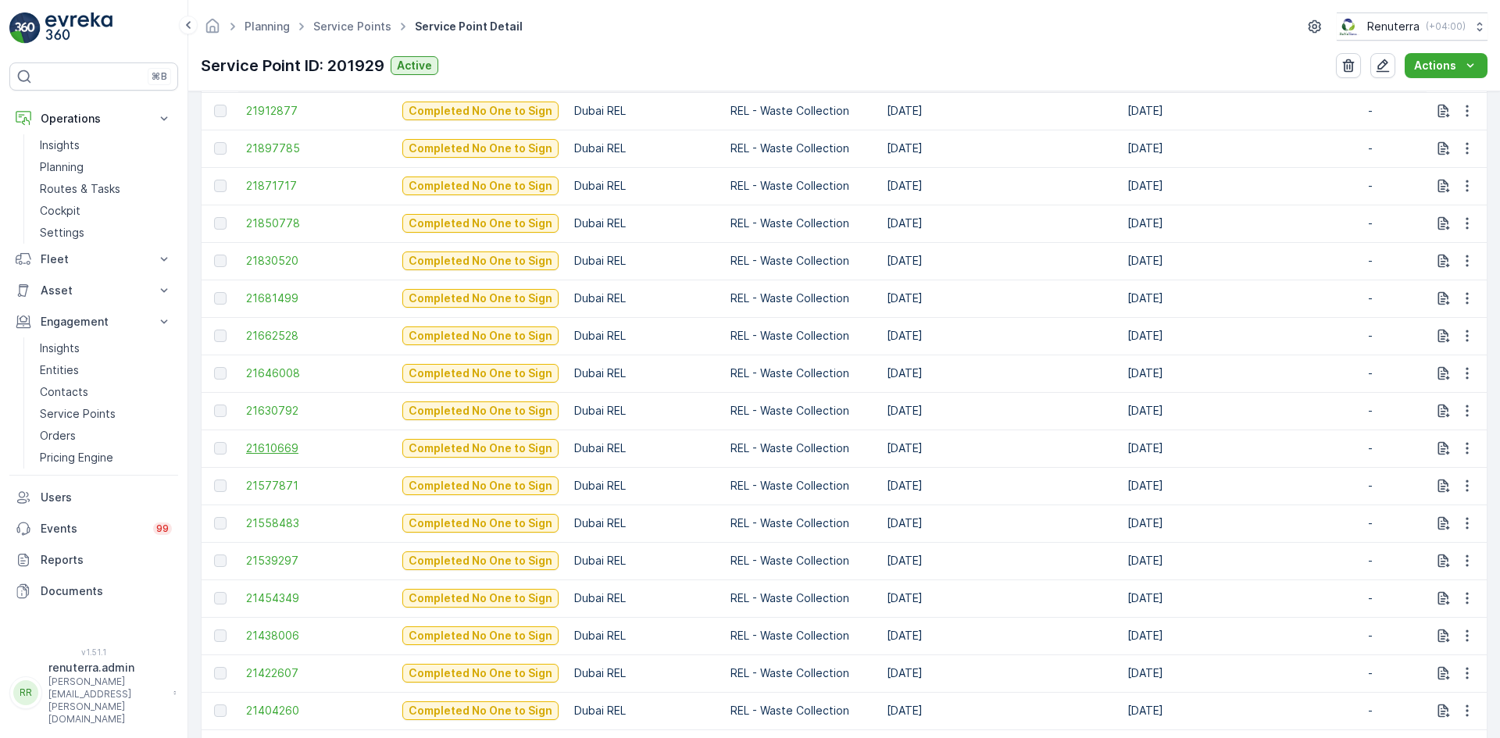
click at [274, 450] on span "21610669" at bounding box center [316, 449] width 141 height 16
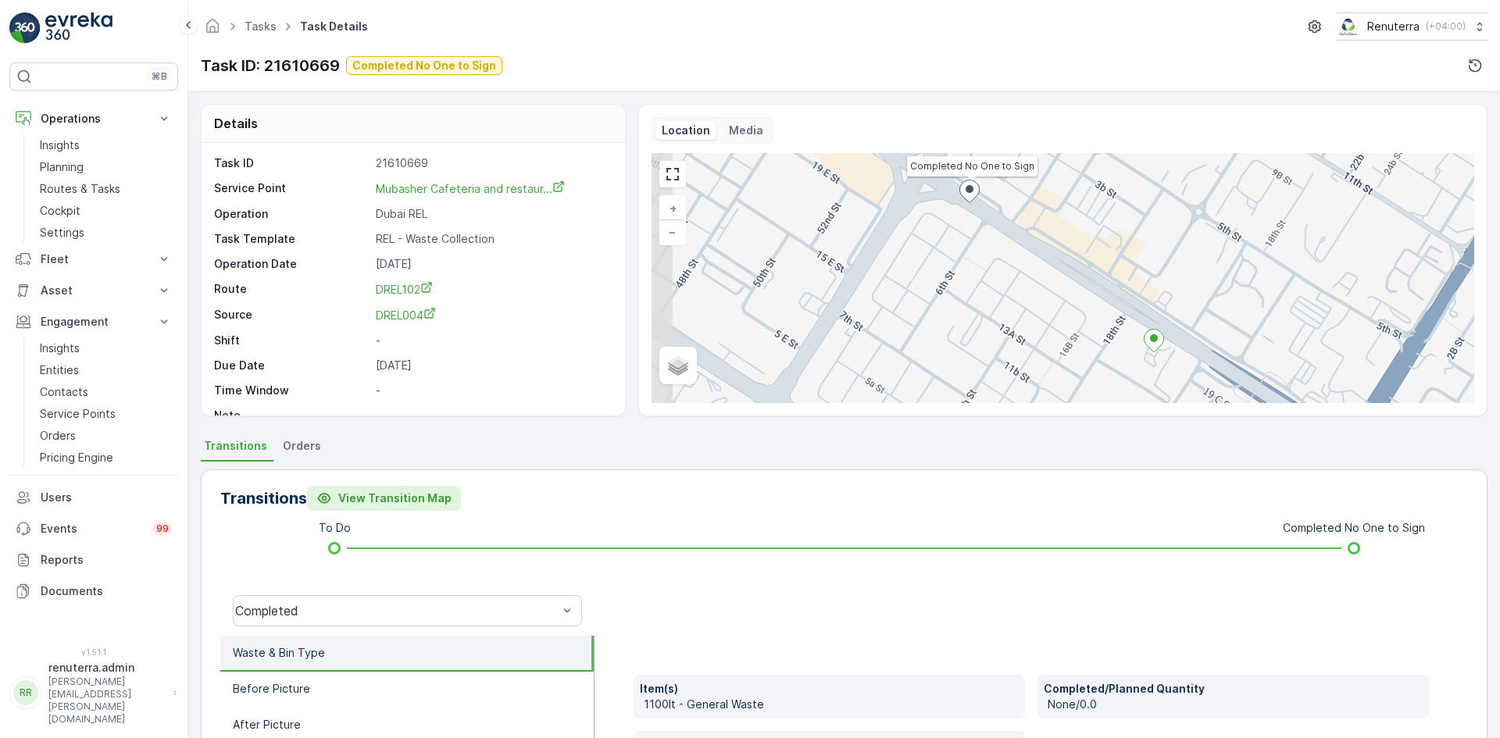
click at [351, 495] on p "View Transition Map" at bounding box center [394, 499] width 113 height 16
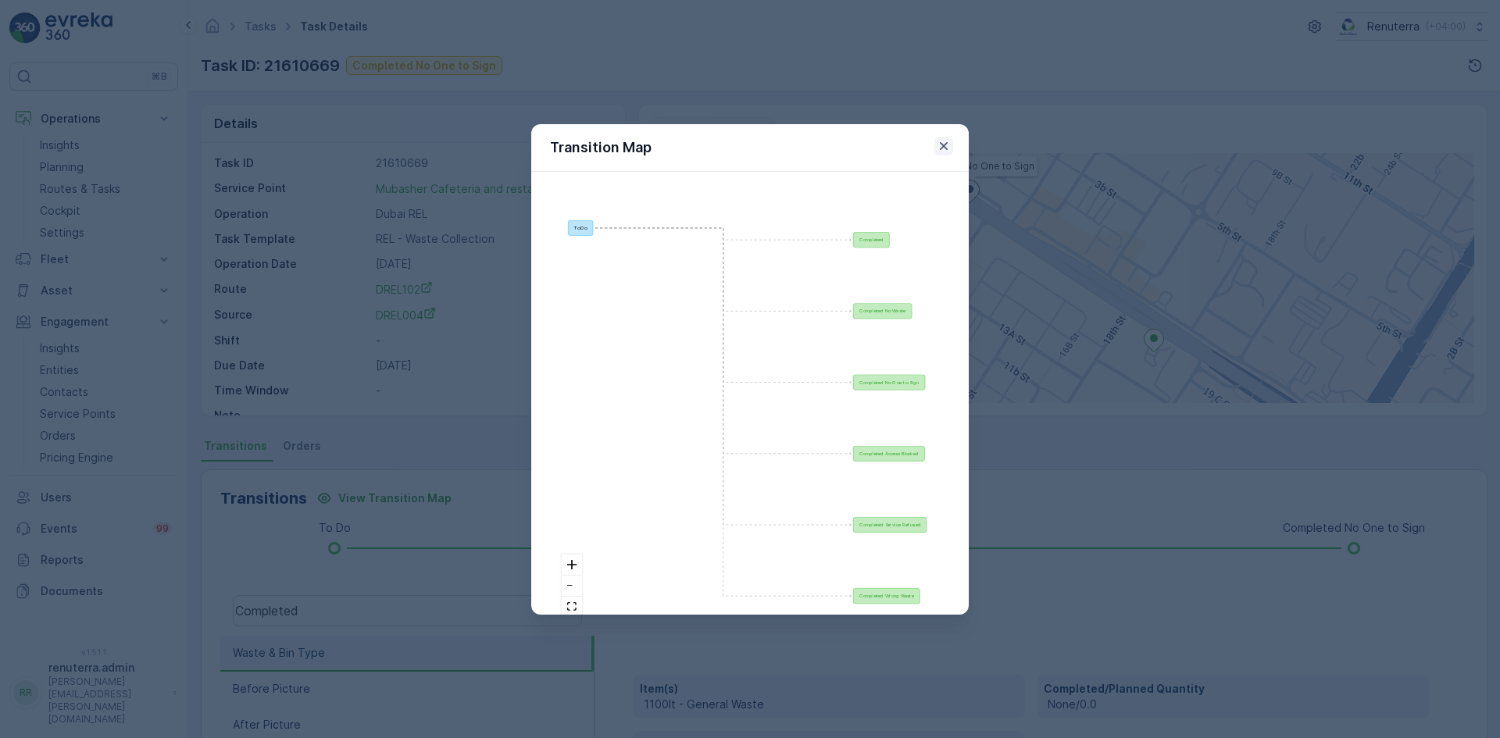
click at [942, 141] on icon "button" at bounding box center [944, 146] width 16 height 16
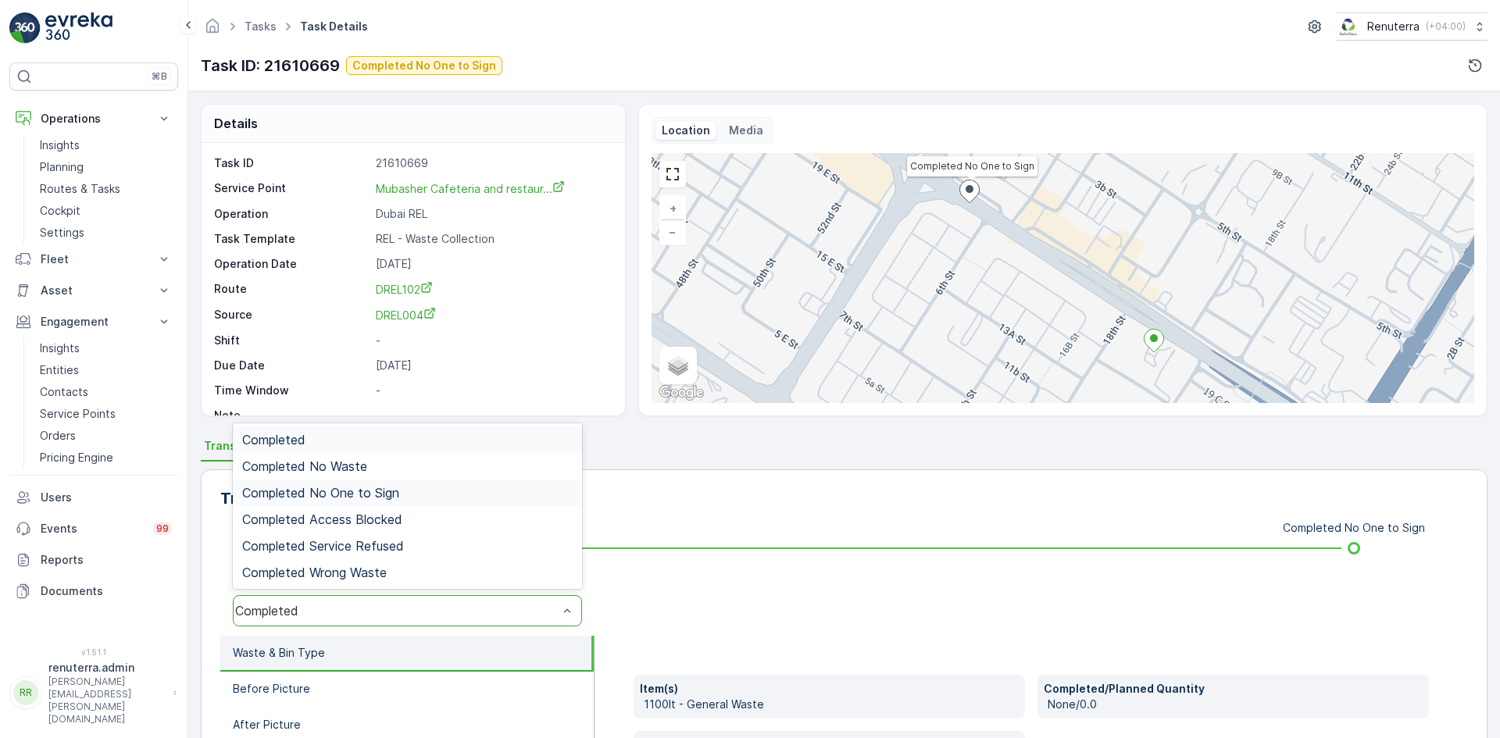
click at [391, 496] on span "Completed No One to Sign" at bounding box center [320, 493] width 157 height 14
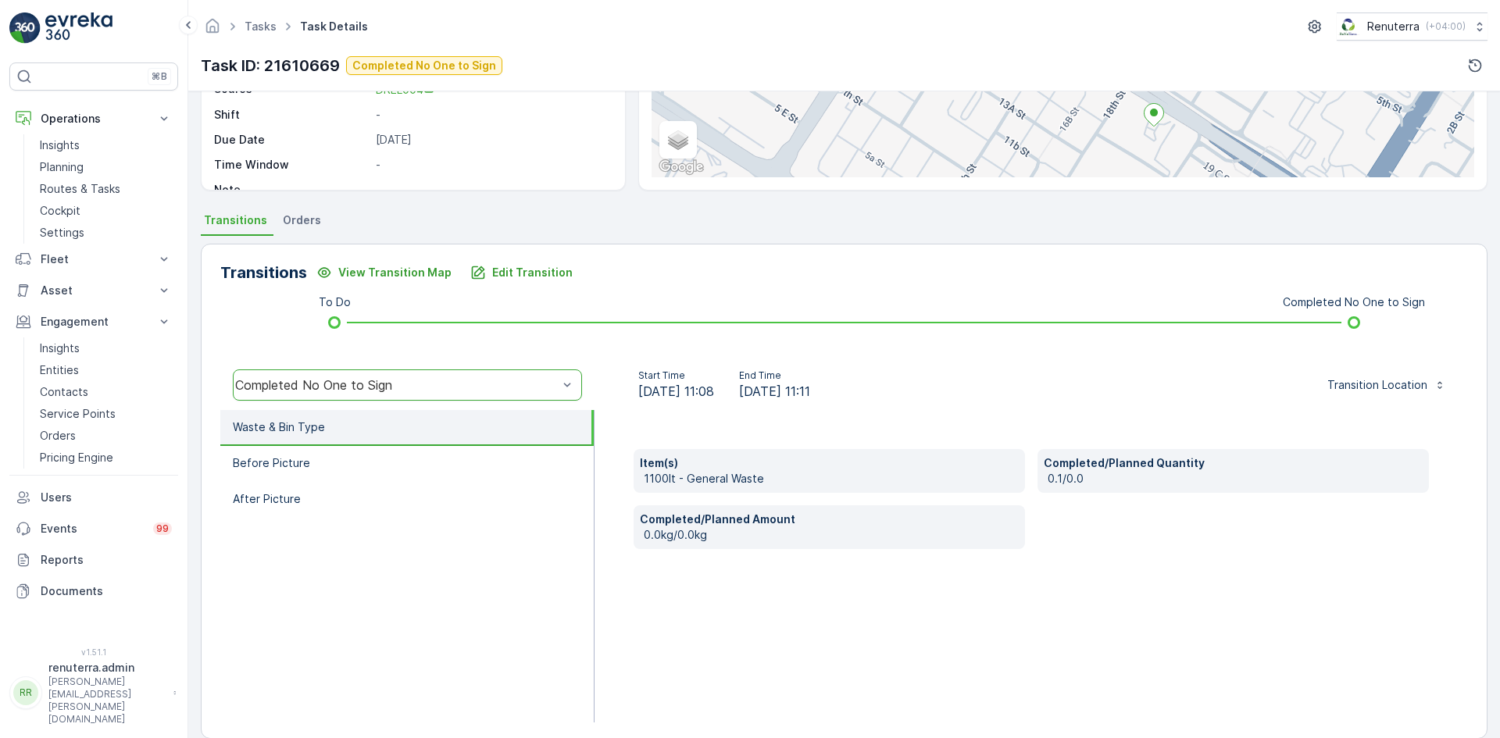
scroll to position [234, 0]
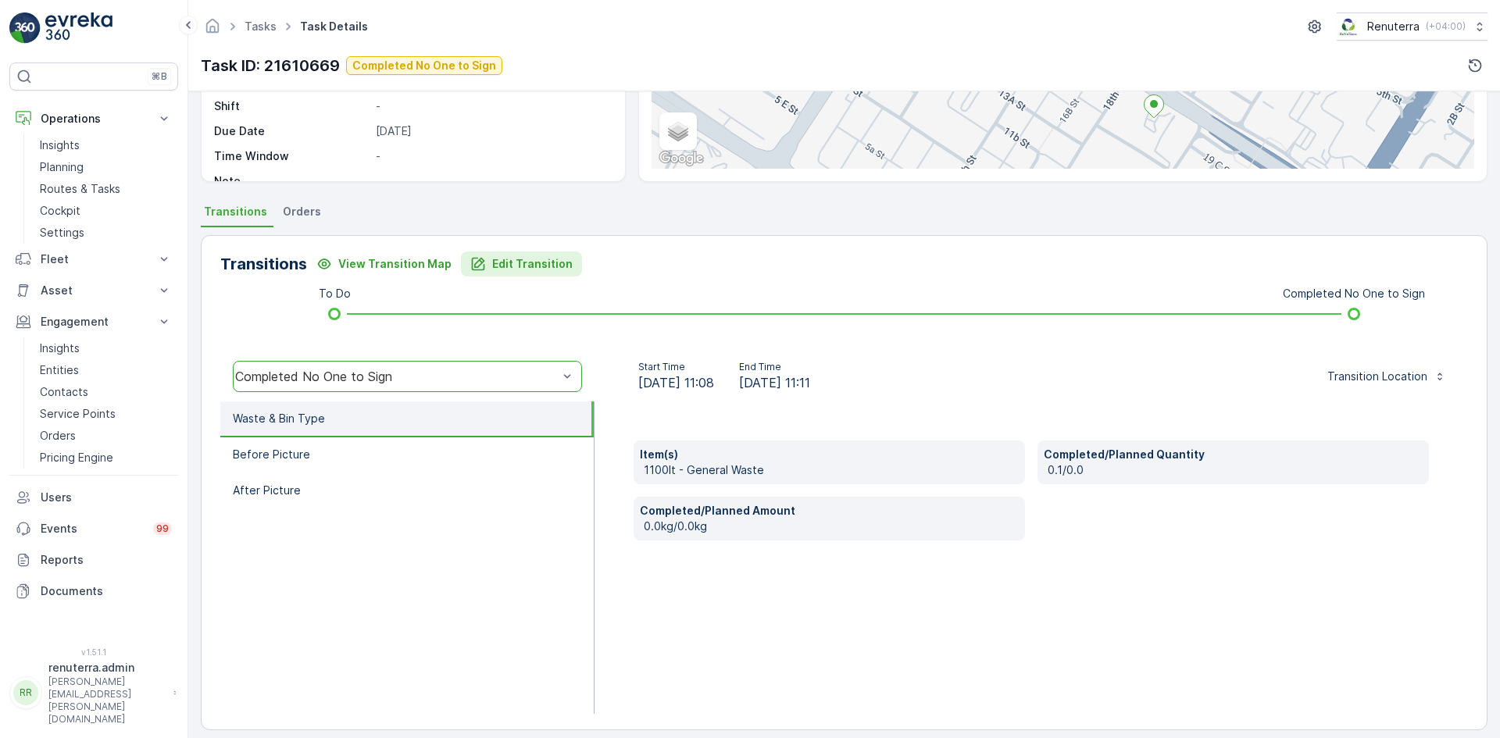
click at [499, 270] on p "Edit Transition" at bounding box center [532, 264] width 80 height 16
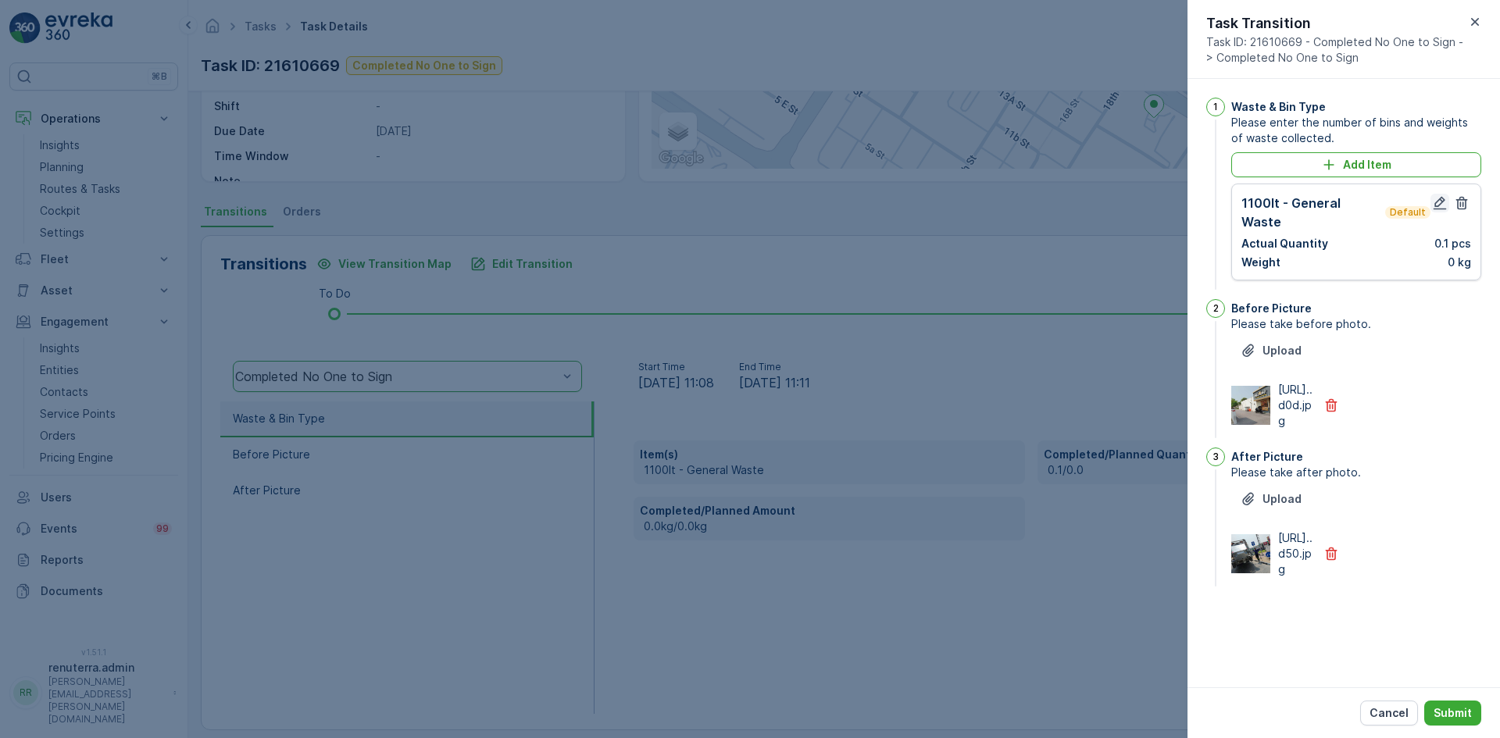
click at [1441, 203] on icon "button" at bounding box center [1440, 203] width 13 height 13
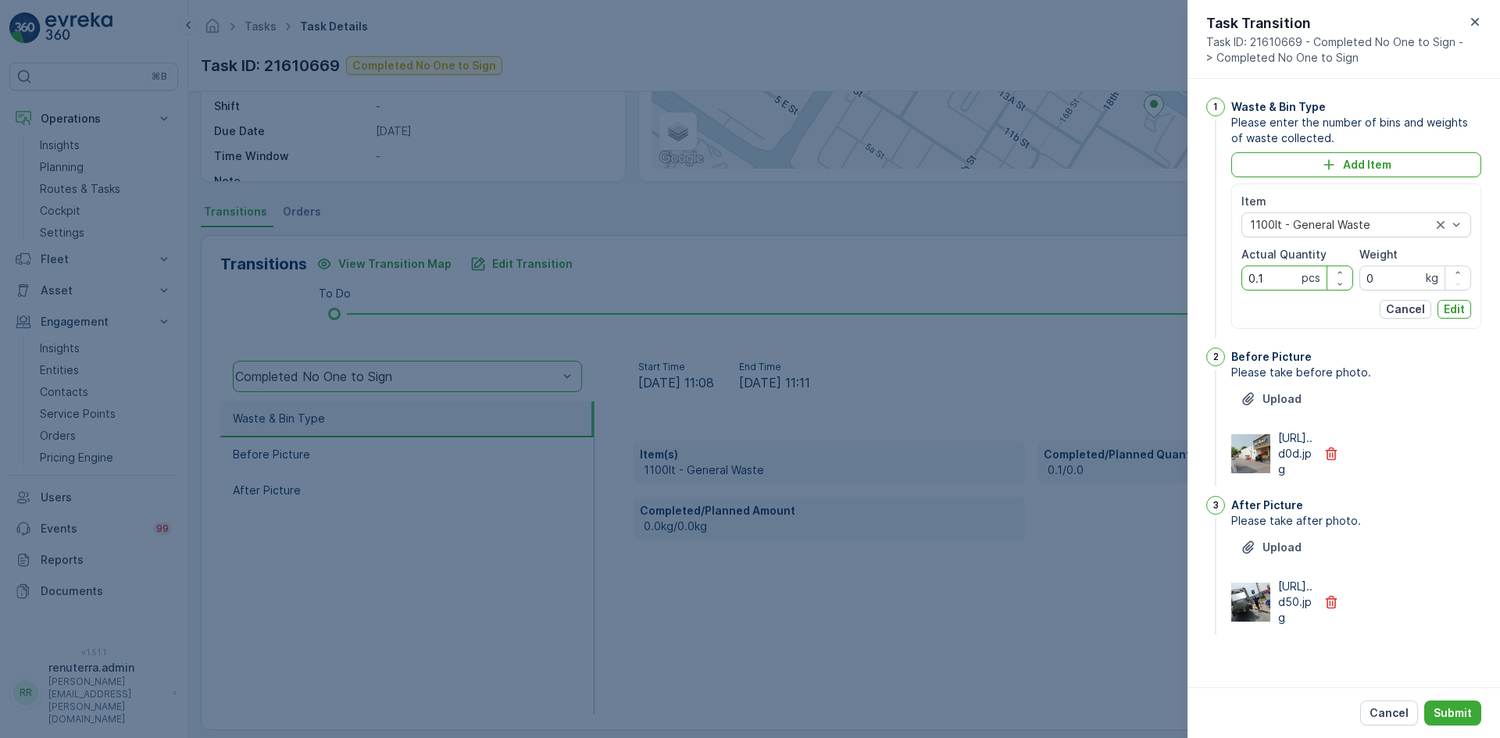
drag, startPoint x: 1274, startPoint y: 273, endPoint x: 1145, endPoint y: 286, distance: 129.6
click at [1145, 286] on div "Tasks Task Details Renuterra ( +04:00 ) Task ID: 21610669 Completed No One to S…" at bounding box center [844, 369] width 1312 height 738
type Quantity "1"
click at [1447, 303] on p "Edit" at bounding box center [1454, 310] width 21 height 16
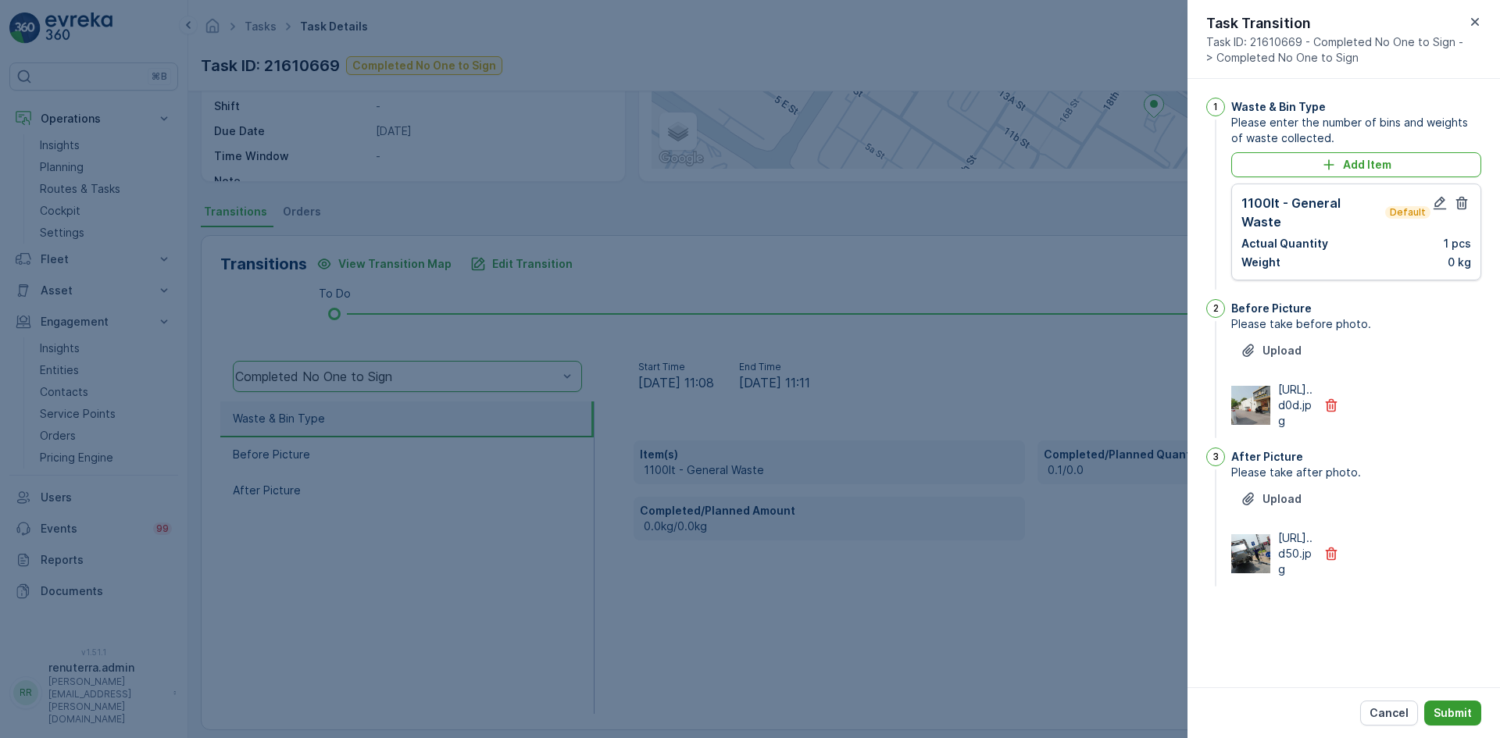
click at [1448, 704] on button "Submit" at bounding box center [1453, 713] width 57 height 25
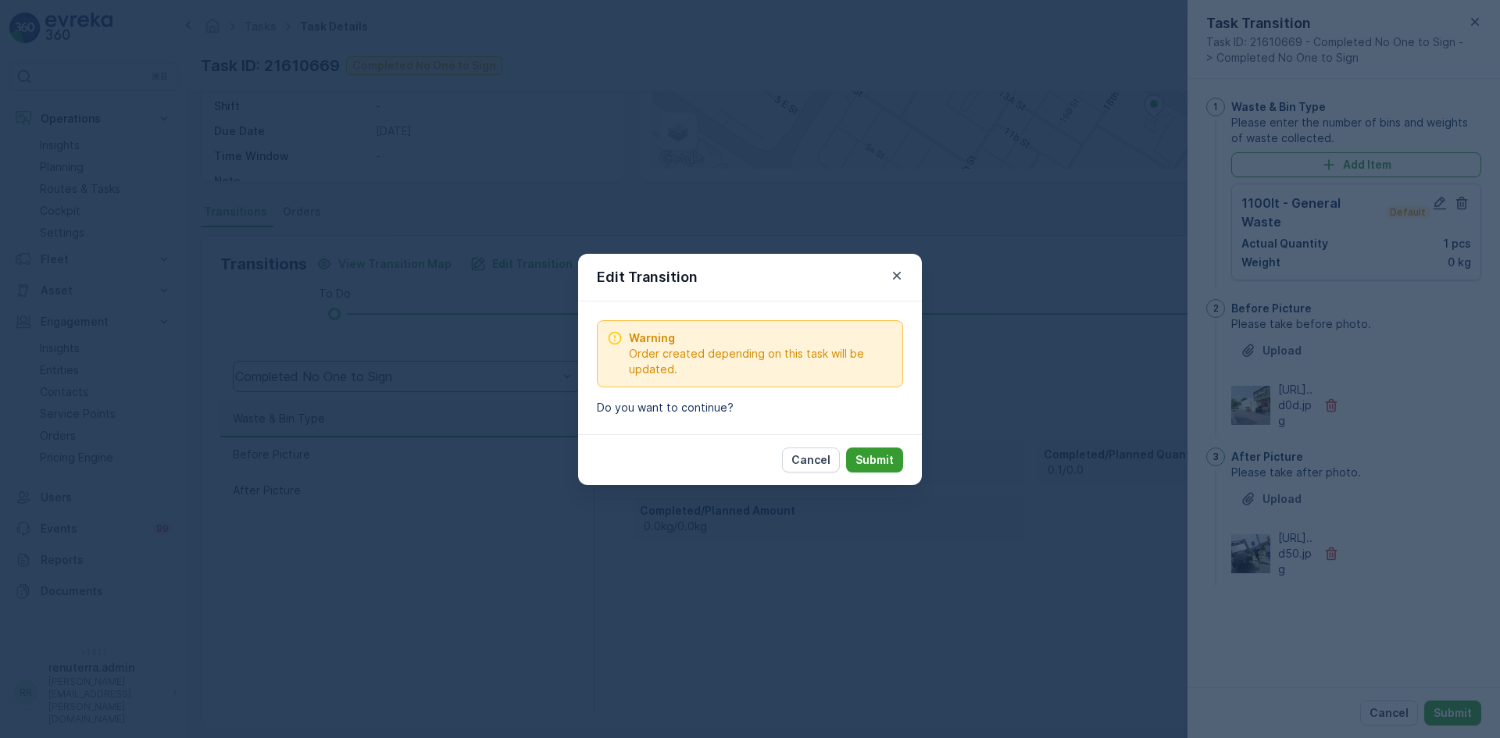
click at [867, 452] on p "Submit" at bounding box center [875, 460] width 38 height 16
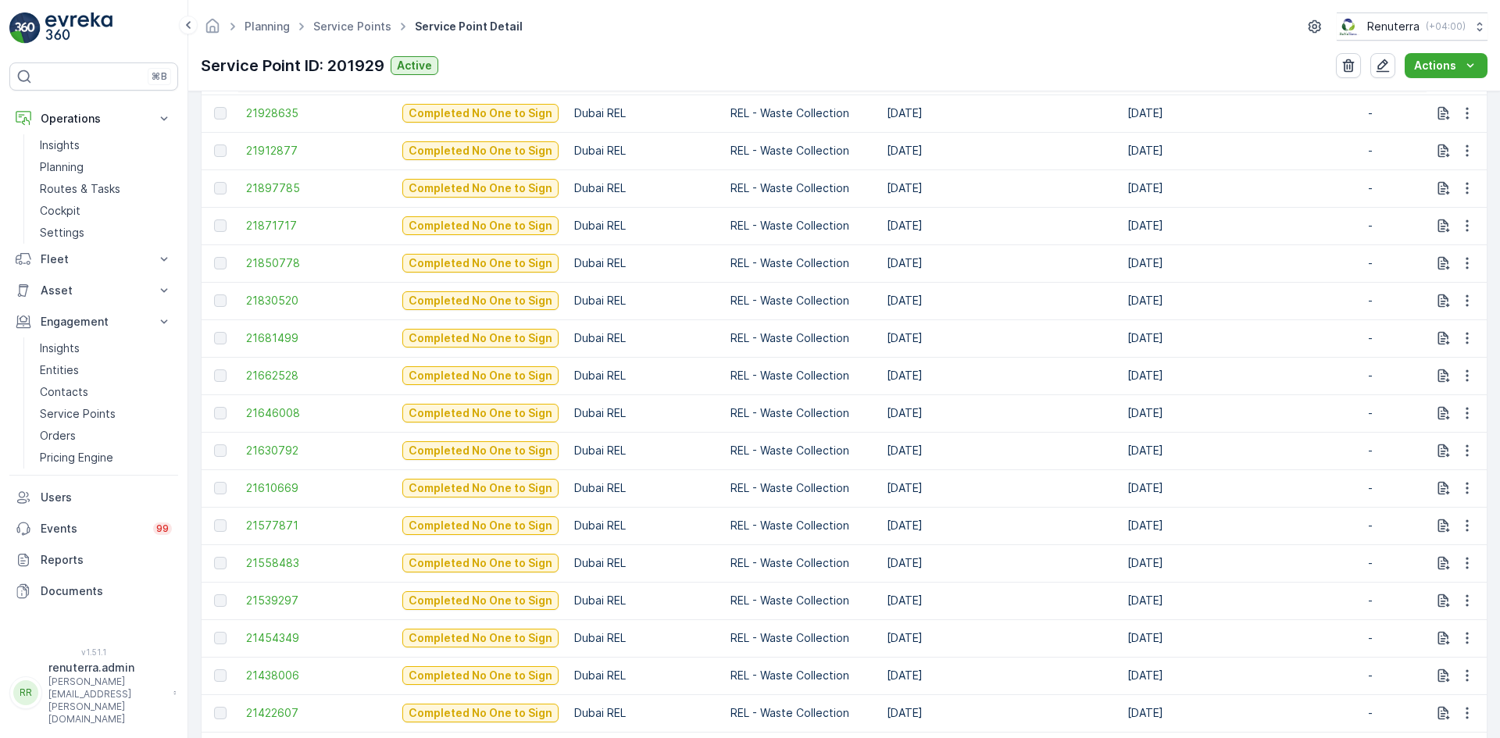
scroll to position [703, 0]
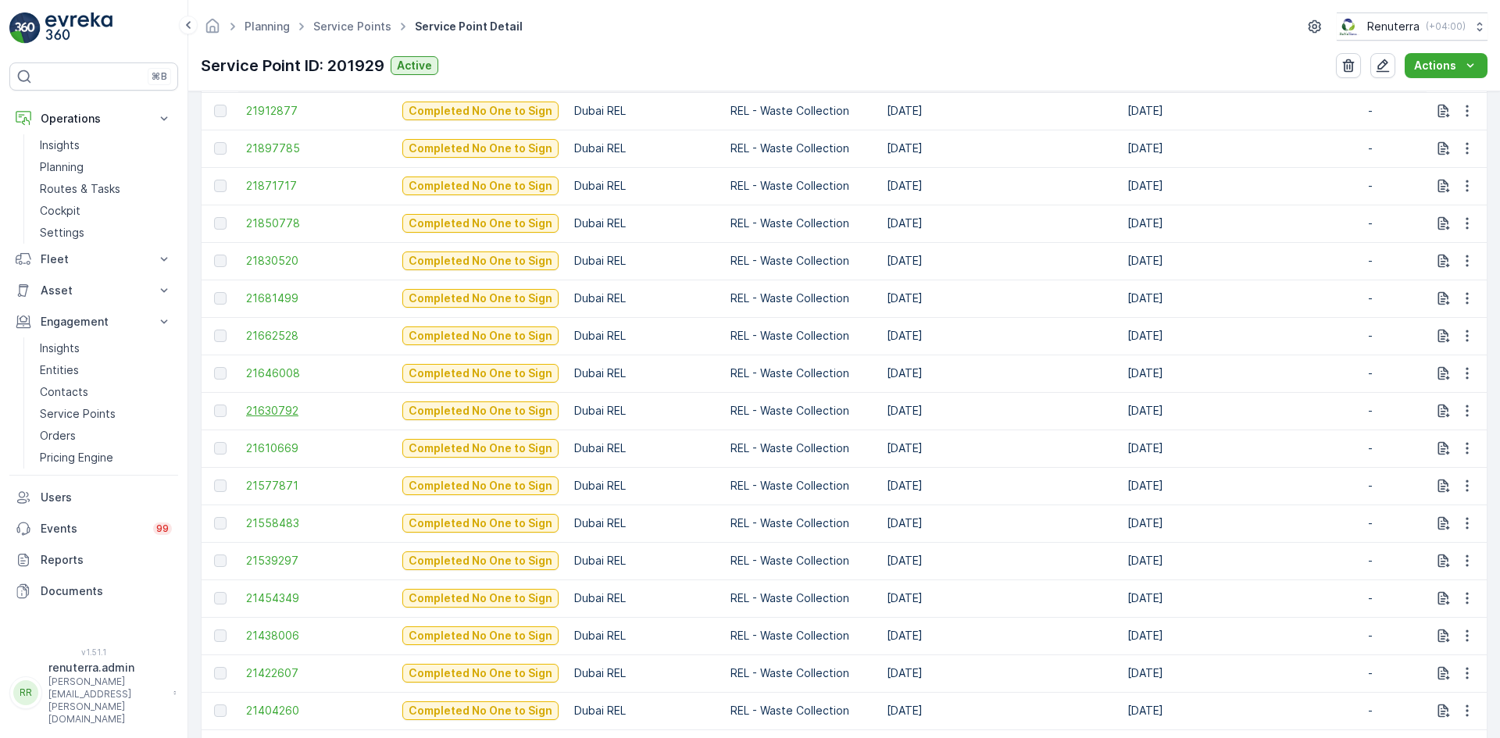
drag, startPoint x: 274, startPoint y: 402, endPoint x: 261, endPoint y: 409, distance: 15.0
click at [262, 409] on td "21630792" at bounding box center [316, 411] width 156 height 38
click at [261, 409] on span "21630792" at bounding box center [316, 411] width 141 height 16
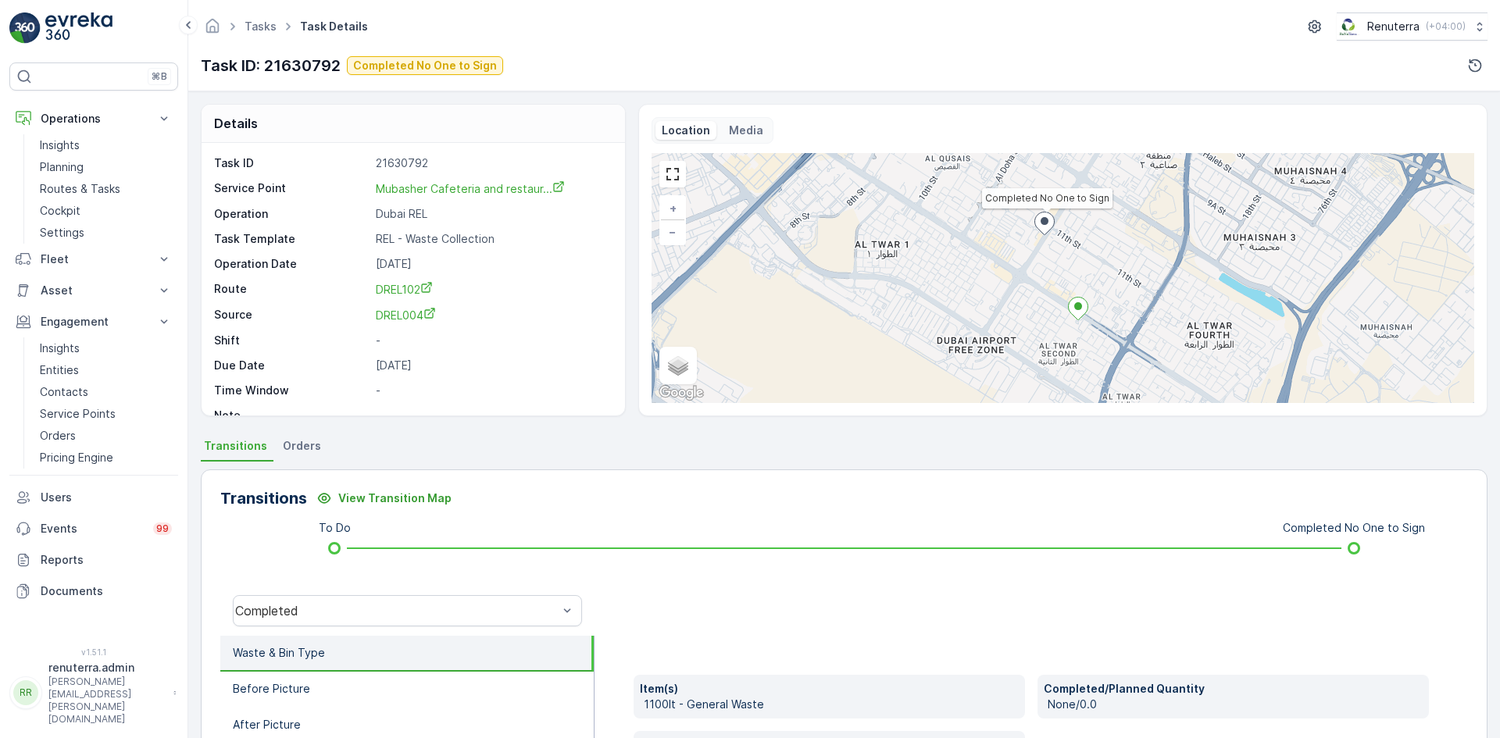
scroll to position [78, 0]
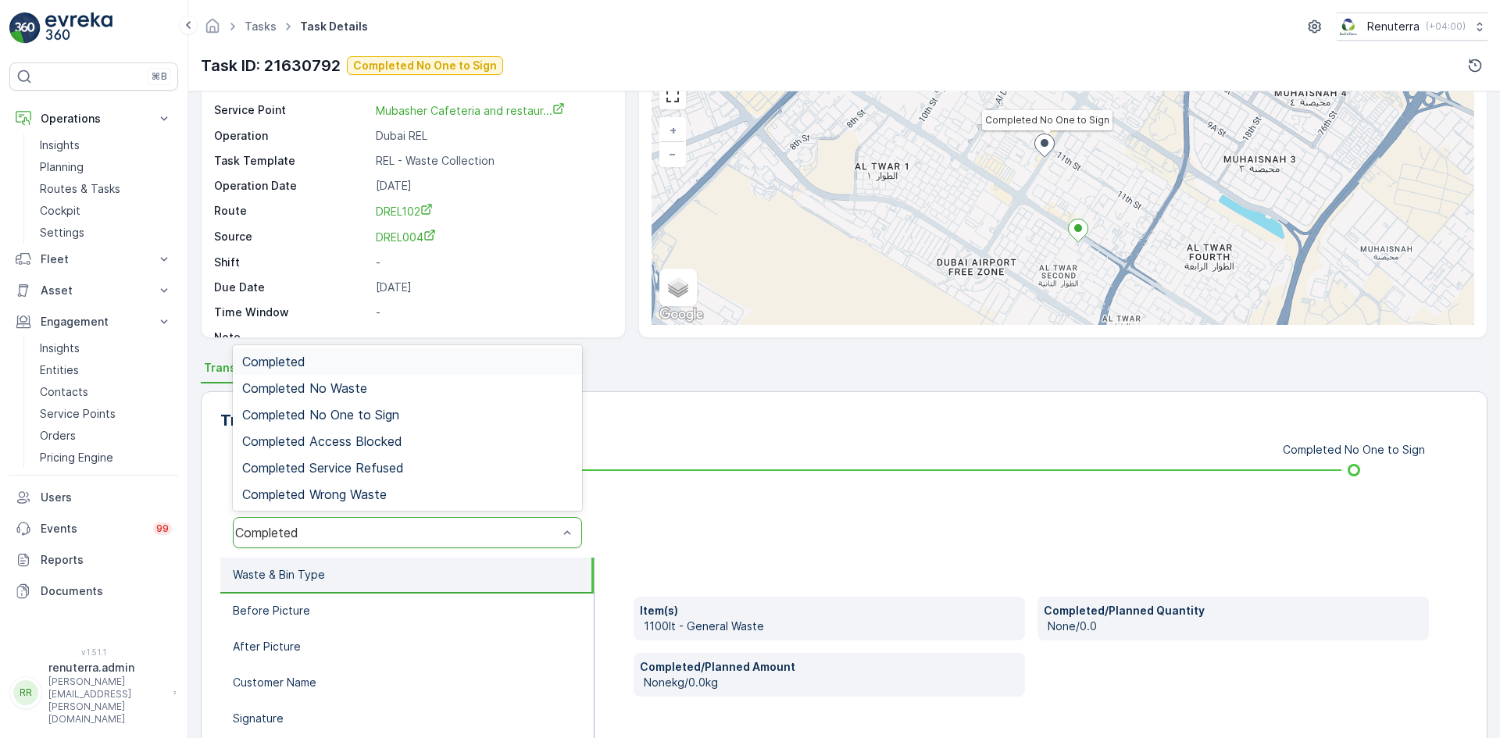
drag, startPoint x: 360, startPoint y: 539, endPoint x: 374, endPoint y: 530, distance: 16.9
click at [431, 416] on div "Completed No One to Sign" at bounding box center [407, 415] width 331 height 14
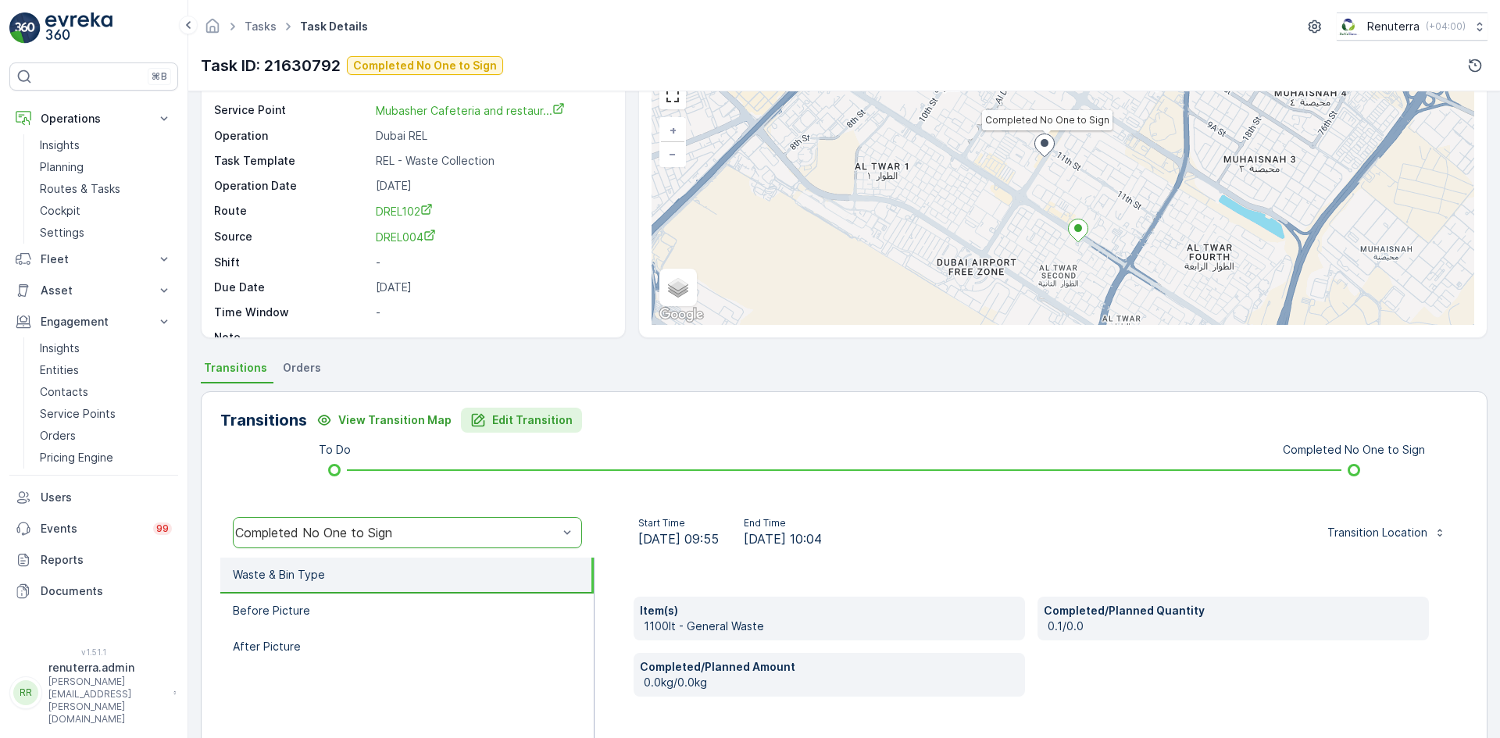
click at [502, 418] on p "Edit Transition" at bounding box center [532, 421] width 80 height 16
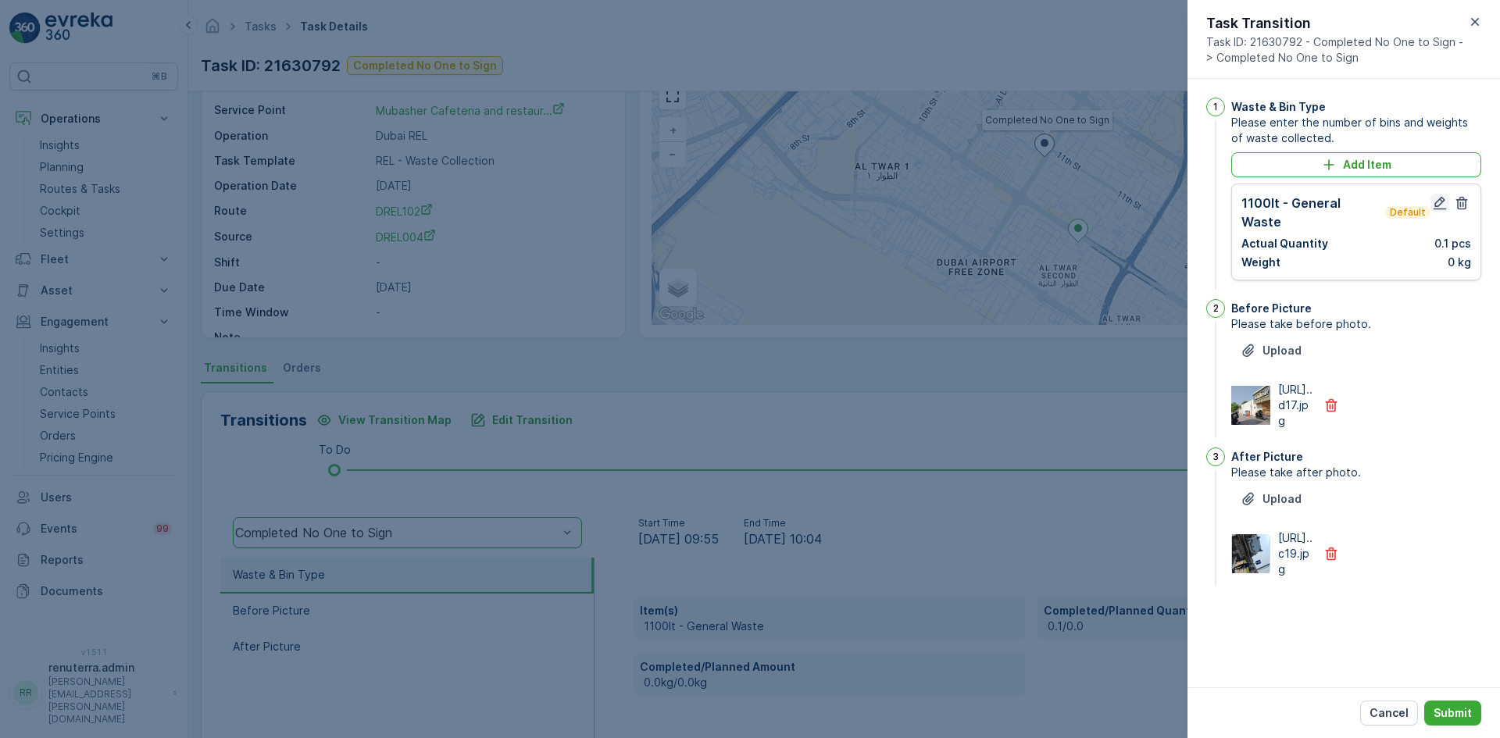
click at [1438, 206] on icon "button" at bounding box center [1440, 203] width 16 height 16
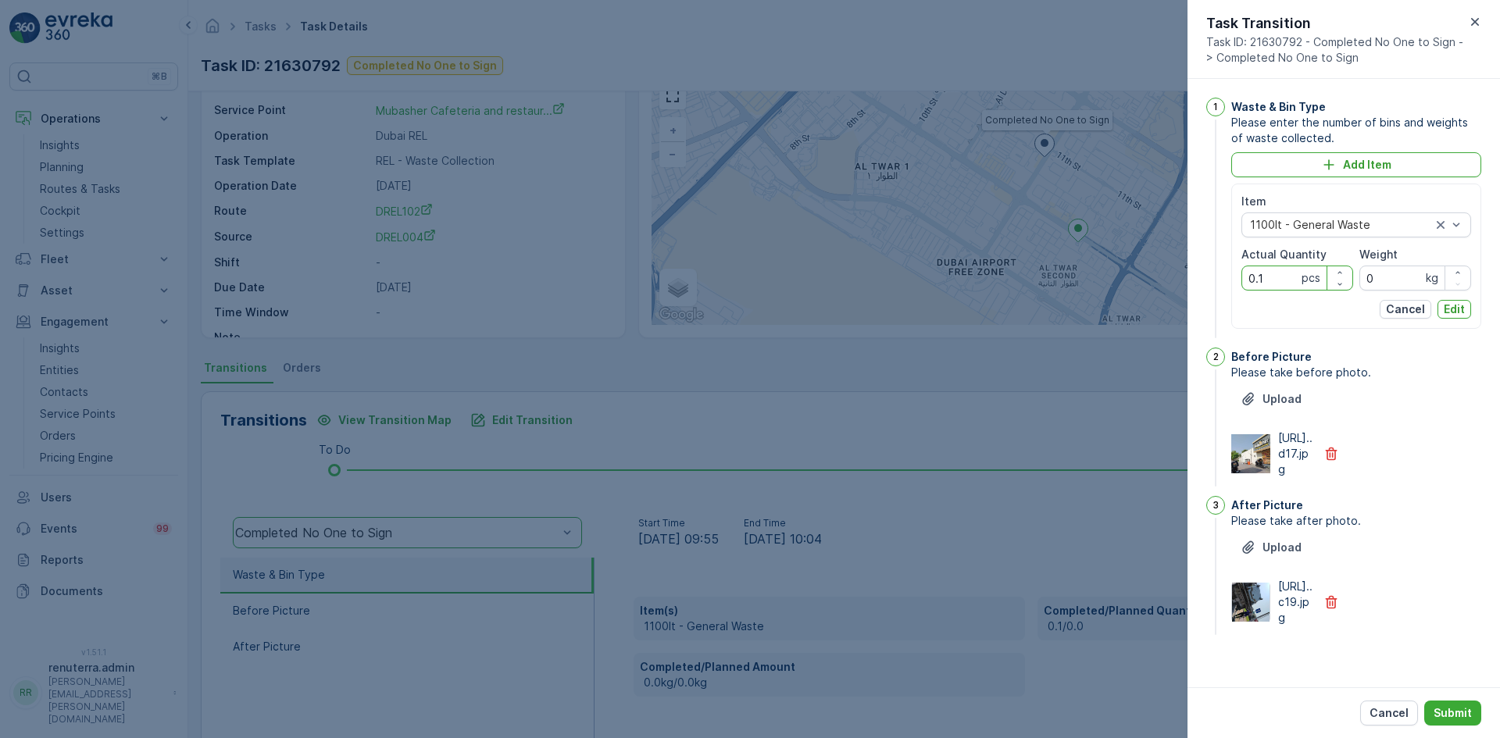
drag, startPoint x: 1277, startPoint y: 280, endPoint x: 1160, endPoint y: 284, distance: 117.3
click at [1160, 284] on div "Tasks Task Details Renuterra ( +04:00 ) Task ID: 21630792 Completed No One to S…" at bounding box center [844, 369] width 1312 height 738
type Quantity "1"
drag, startPoint x: 1437, startPoint y: 307, endPoint x: 1446, endPoint y: 322, distance: 17.6
click at [1439, 307] on button "Edit" at bounding box center [1455, 309] width 34 height 19
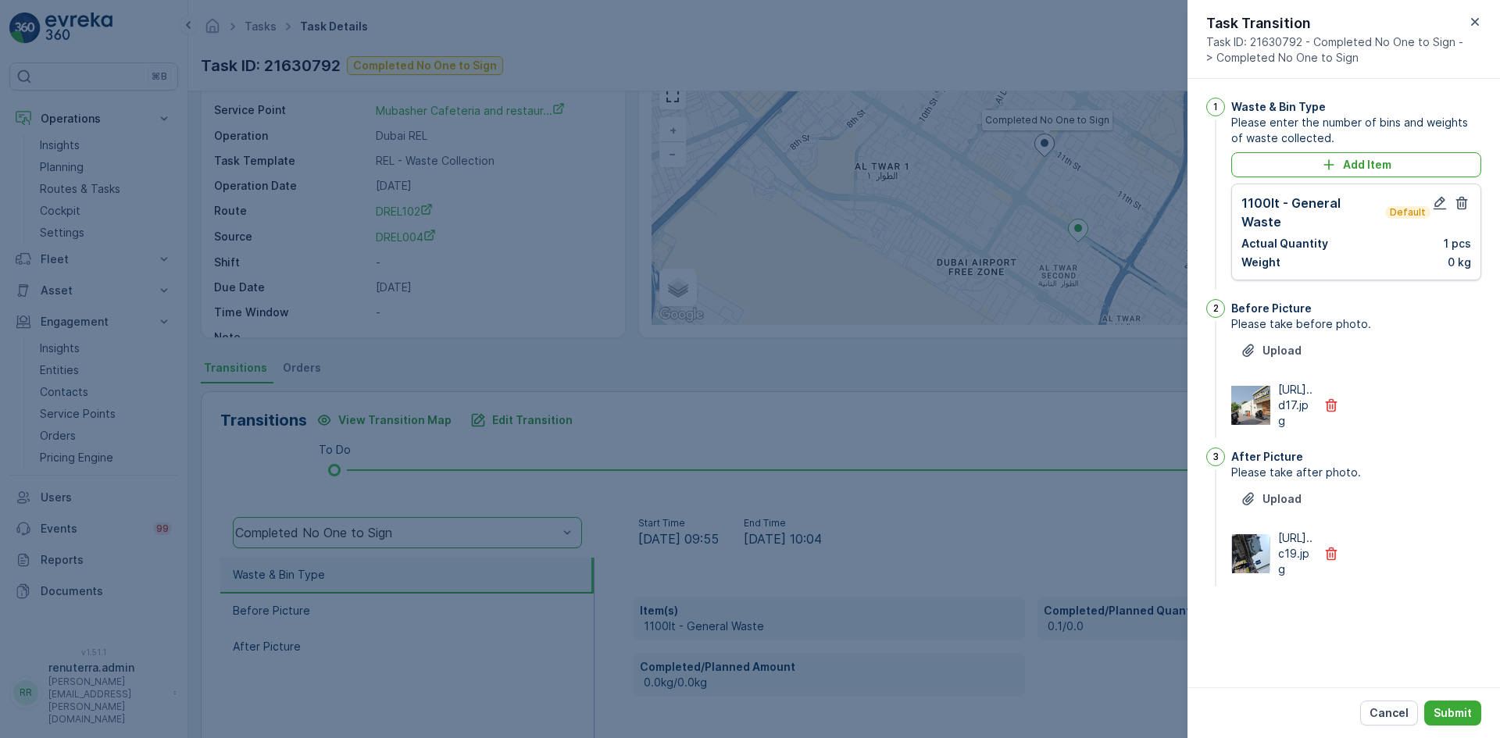
click at [1453, 700] on div "Cancel Submit" at bounding box center [1344, 713] width 313 height 51
click at [1450, 699] on div "Cancel Submit" at bounding box center [1344, 713] width 313 height 51
click at [1453, 707] on p "Submit" at bounding box center [1453, 714] width 38 height 16
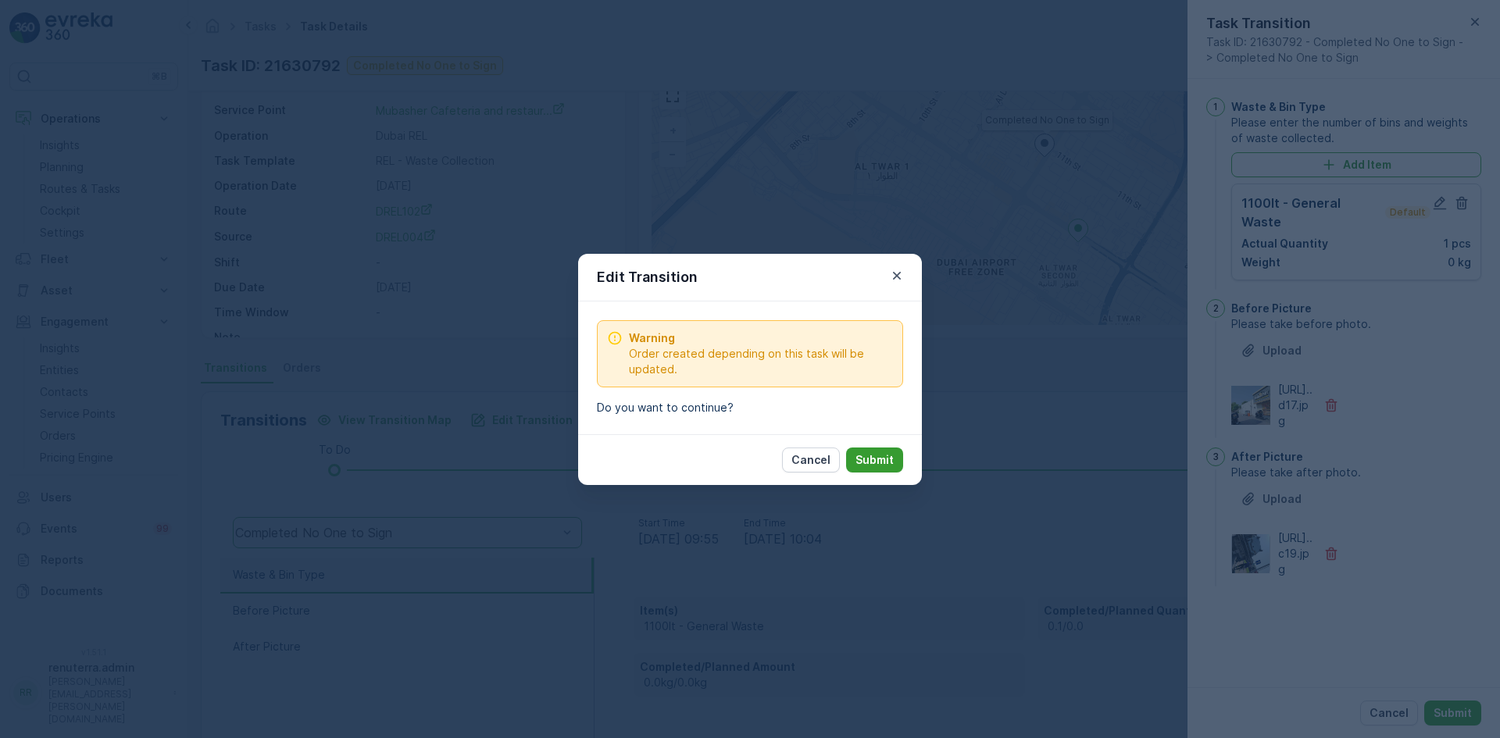
click at [852, 449] on button "Submit" at bounding box center [874, 460] width 57 height 25
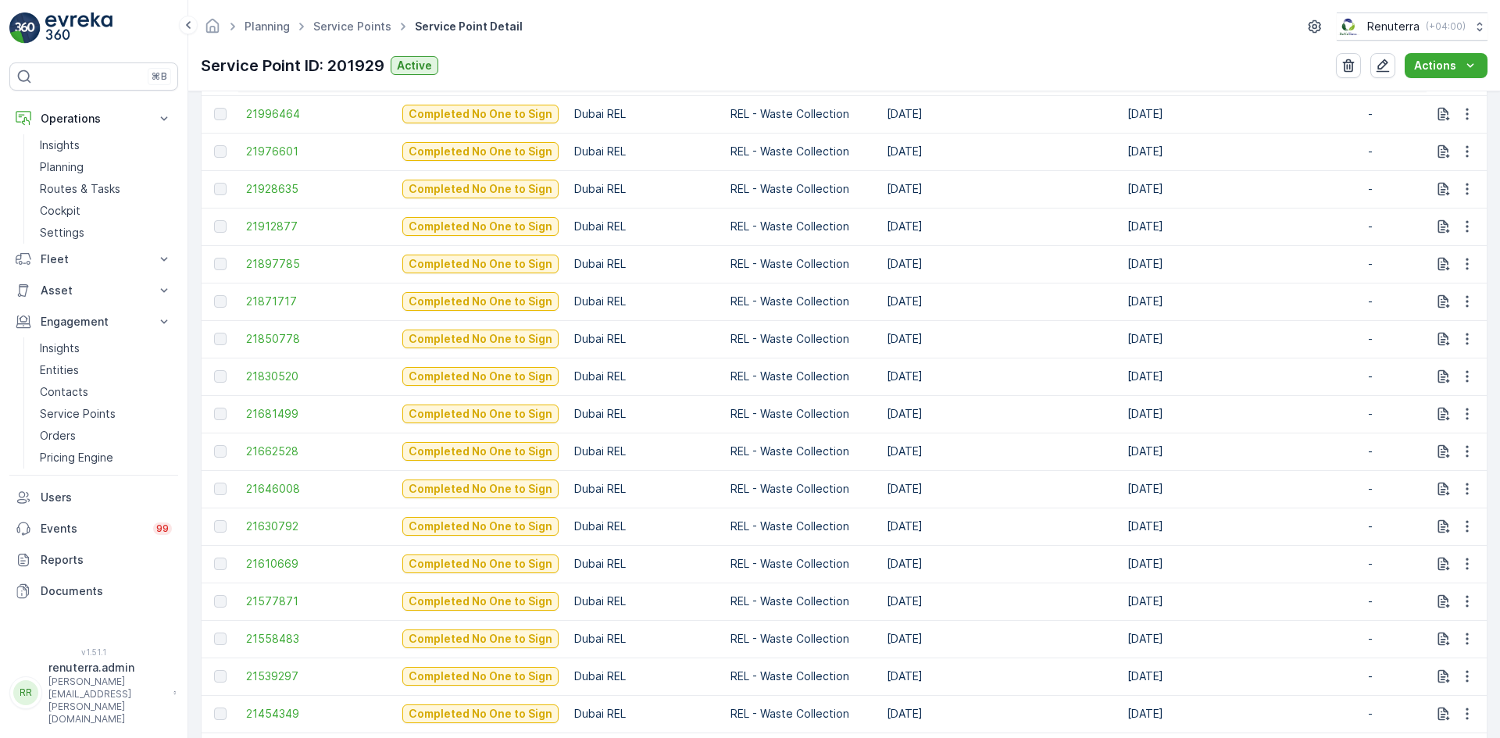
scroll to position [625, 0]
click at [270, 495] on span "21630792" at bounding box center [316, 489] width 141 height 16
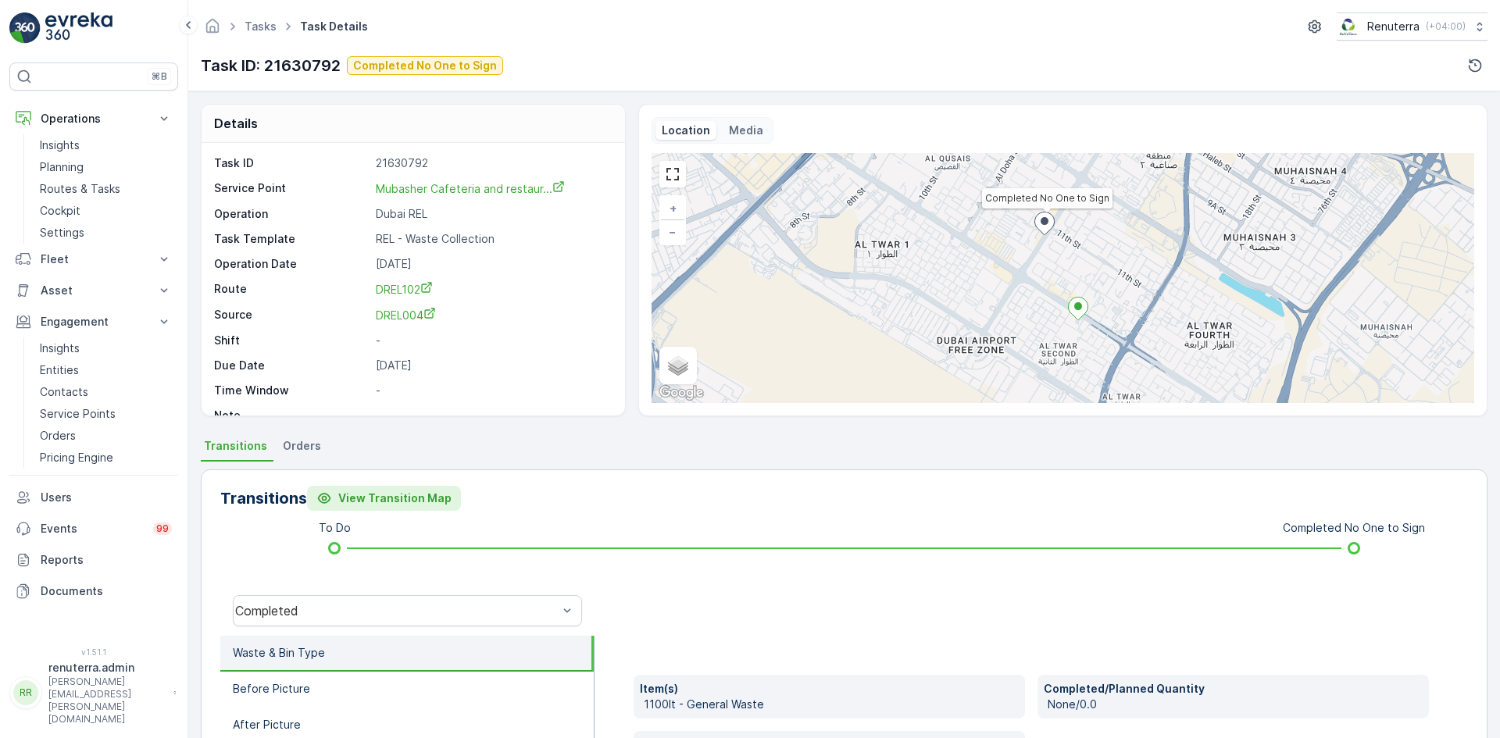
click at [362, 497] on p "View Transition Map" at bounding box center [394, 499] width 113 height 16
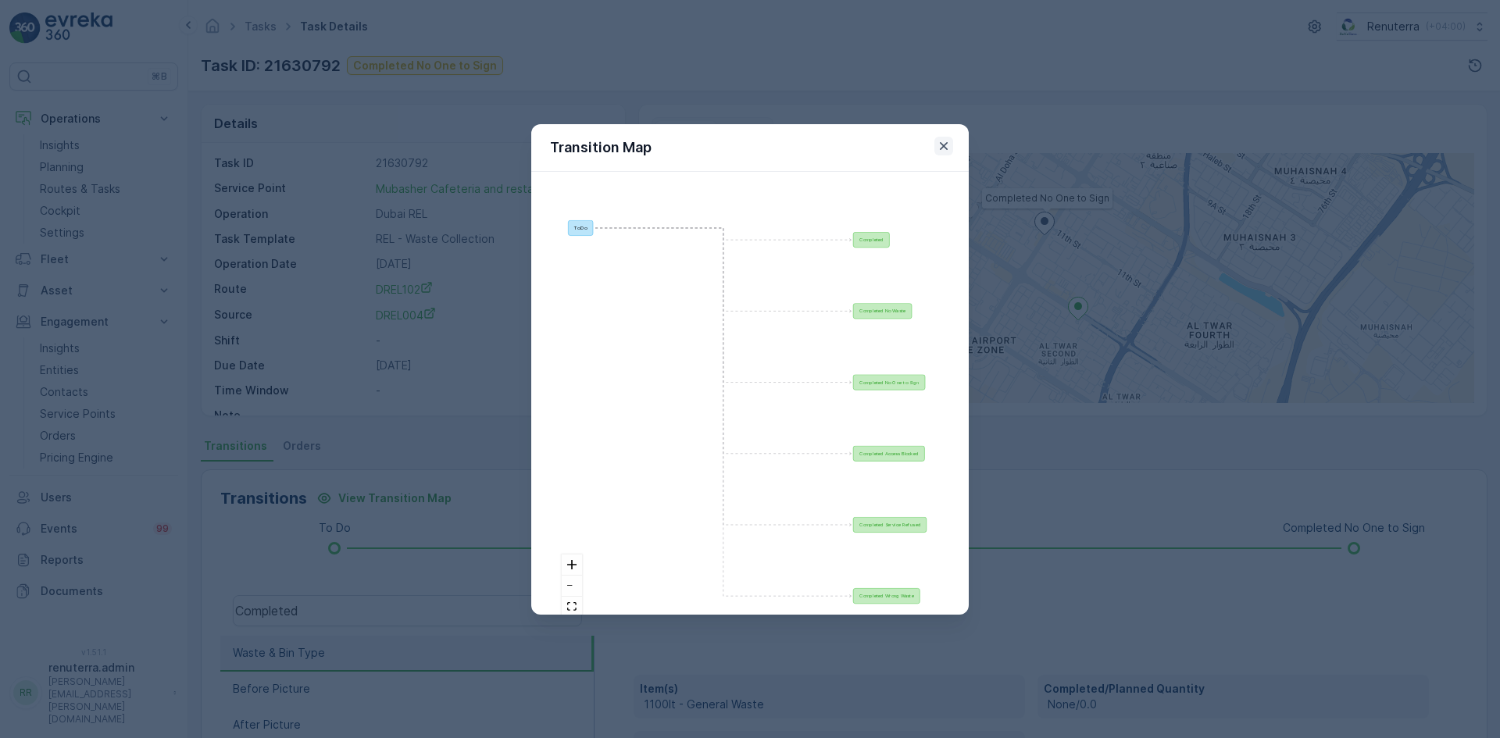
click at [941, 145] on icon "button" at bounding box center [944, 146] width 16 height 16
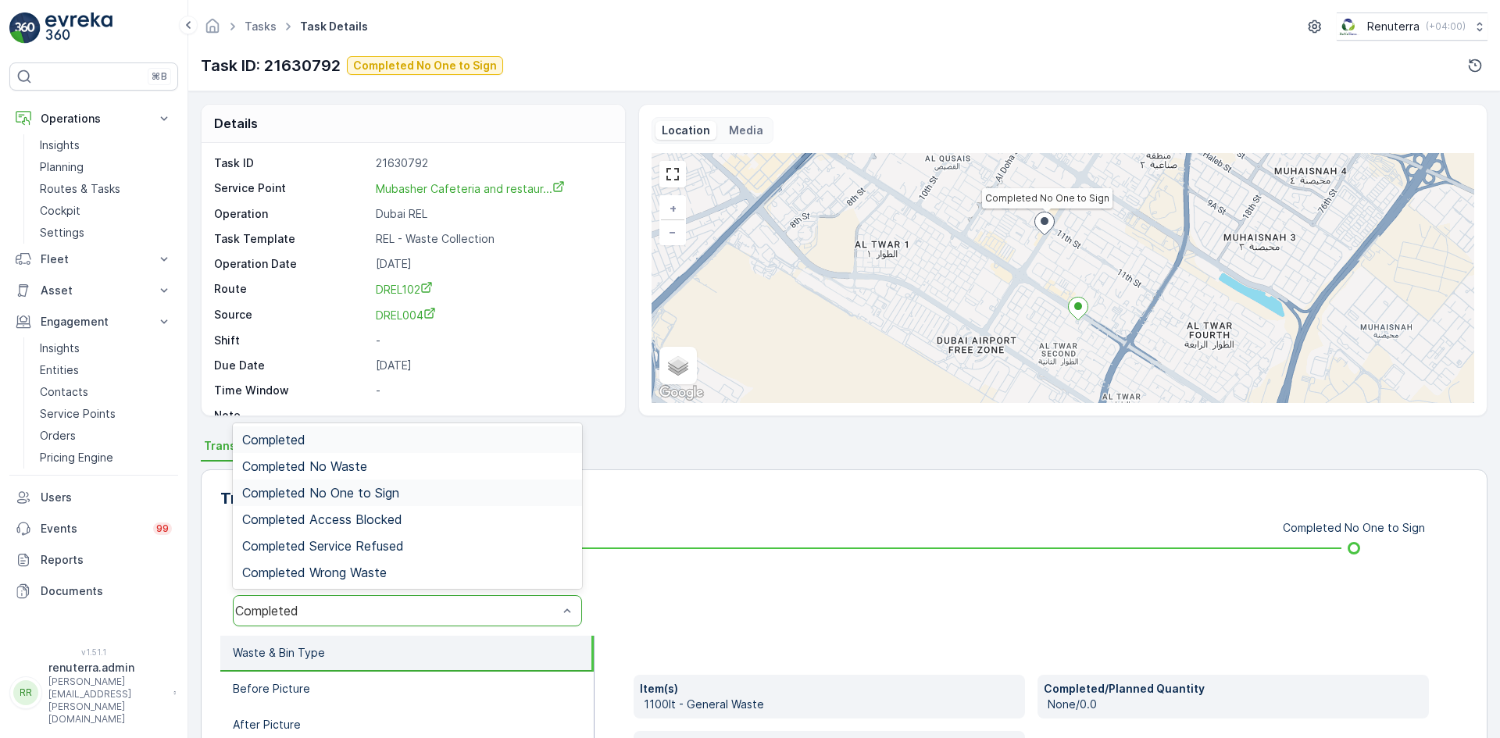
click at [415, 498] on div "Completed No One to Sign" at bounding box center [407, 493] width 331 height 14
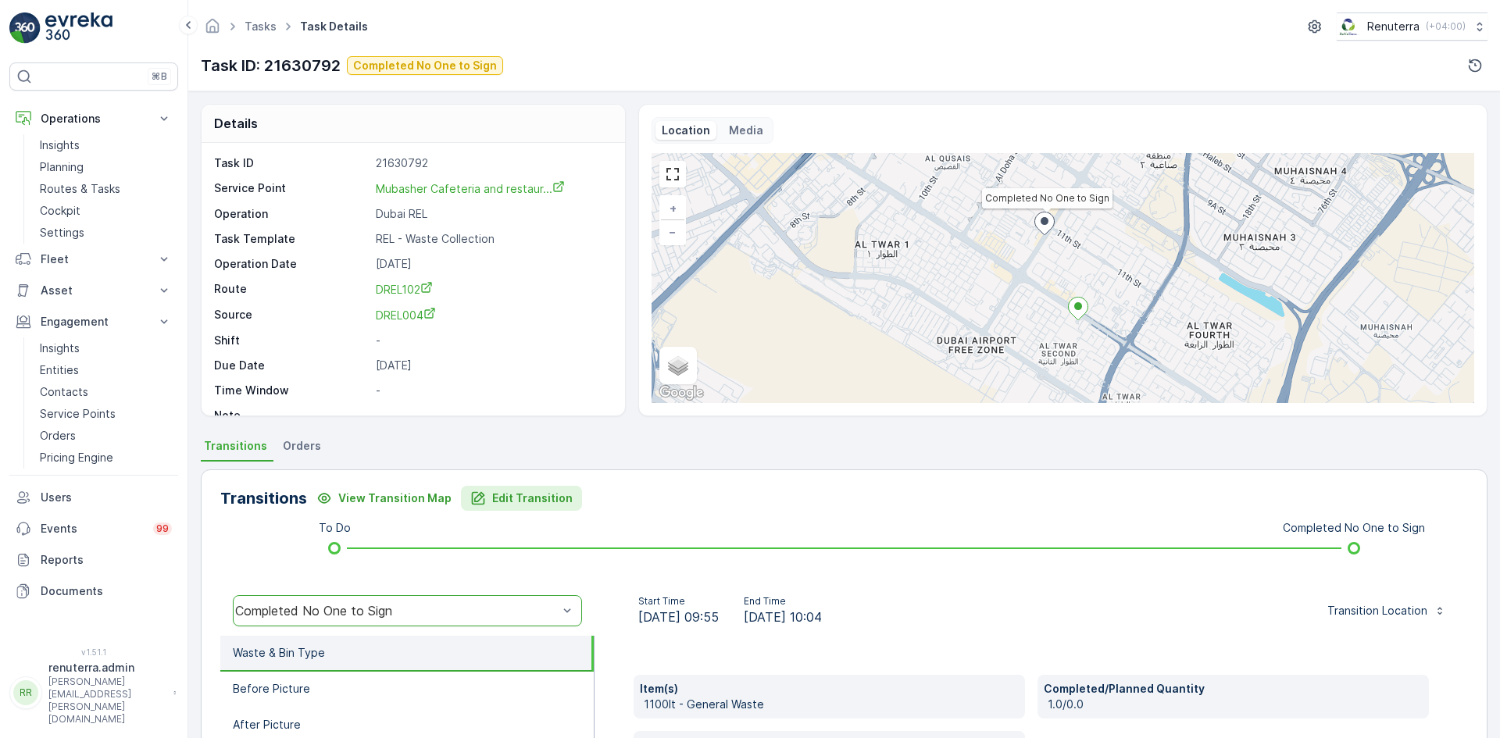
click at [543, 504] on p "Edit Transition" at bounding box center [532, 499] width 80 height 16
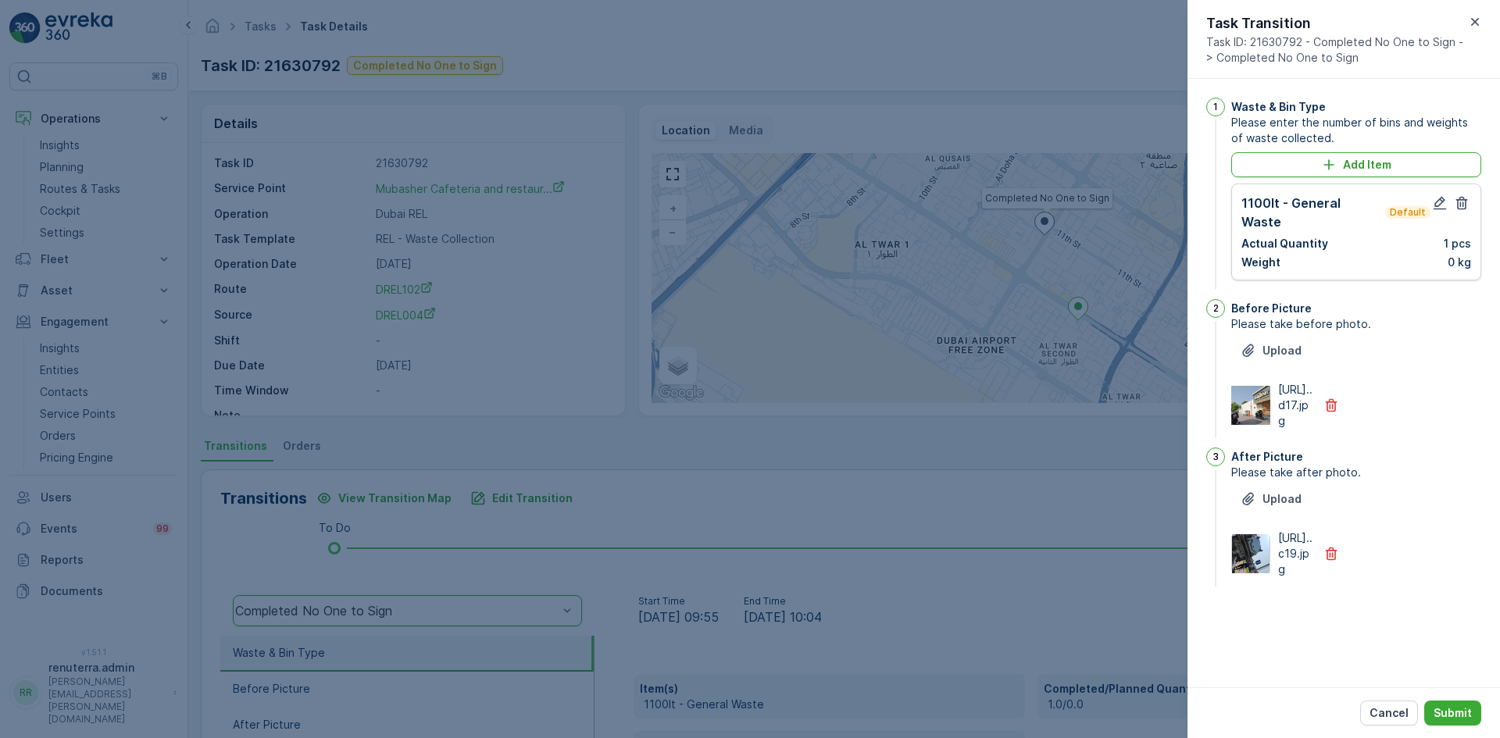
click at [648, 284] on div at bounding box center [750, 369] width 1500 height 738
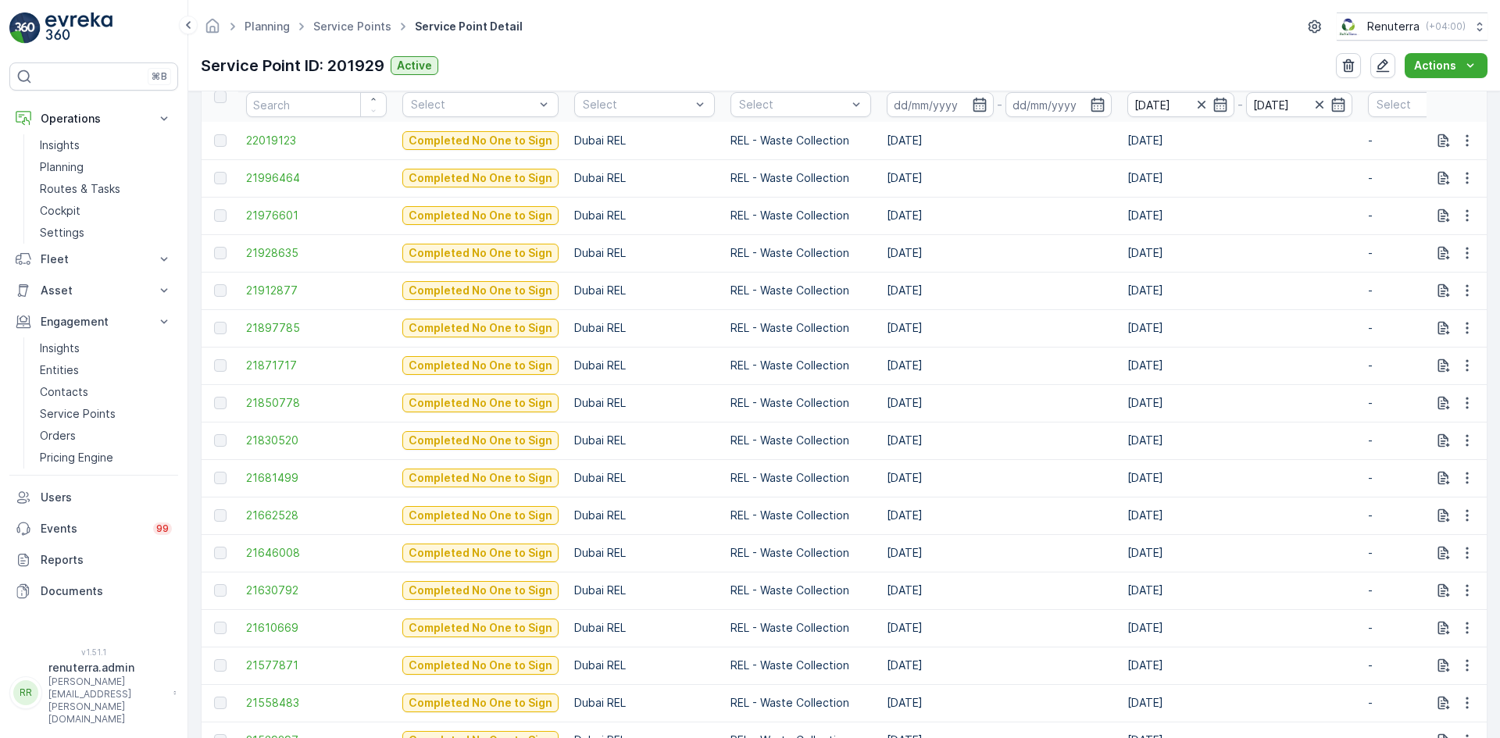
scroll to position [547, 0]
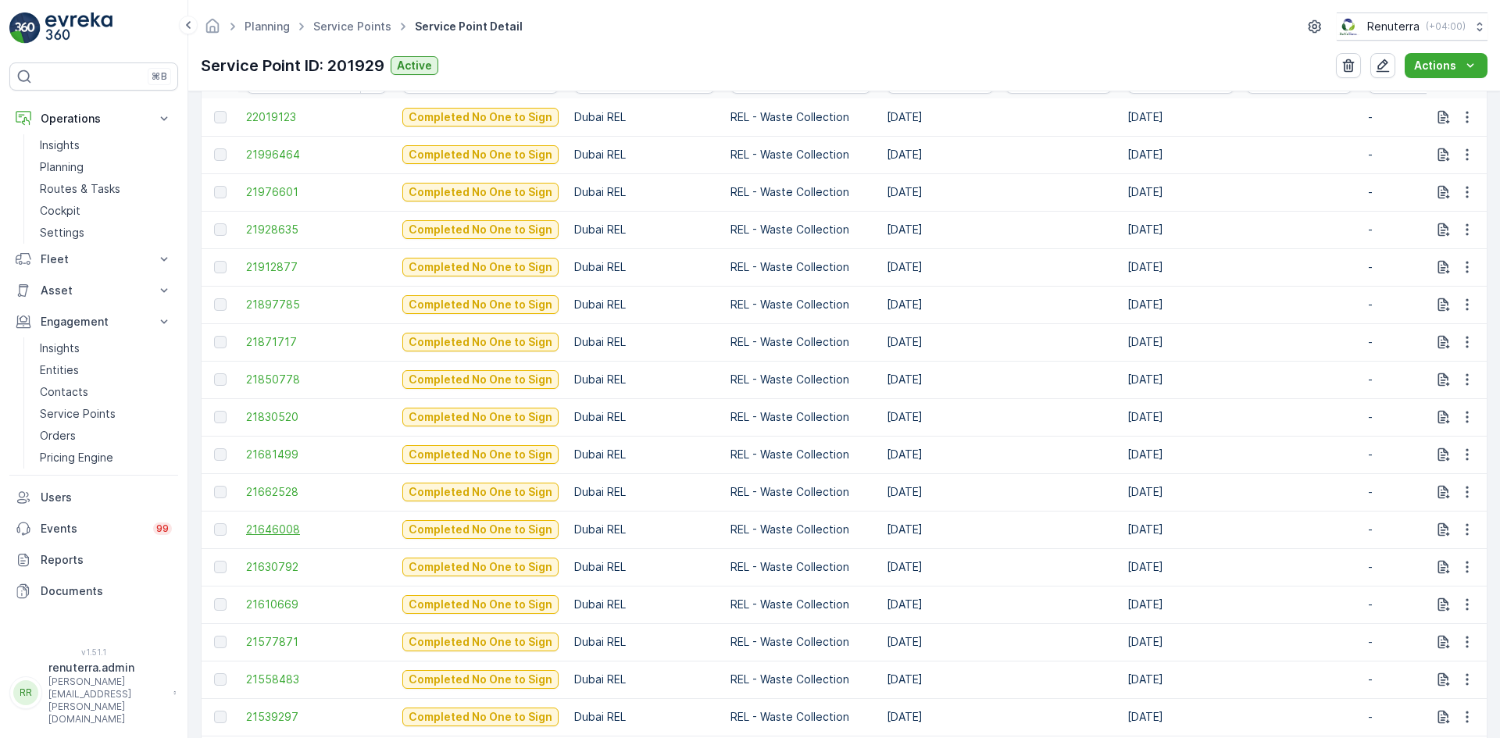
click at [279, 535] on span "21646008" at bounding box center [316, 530] width 141 height 16
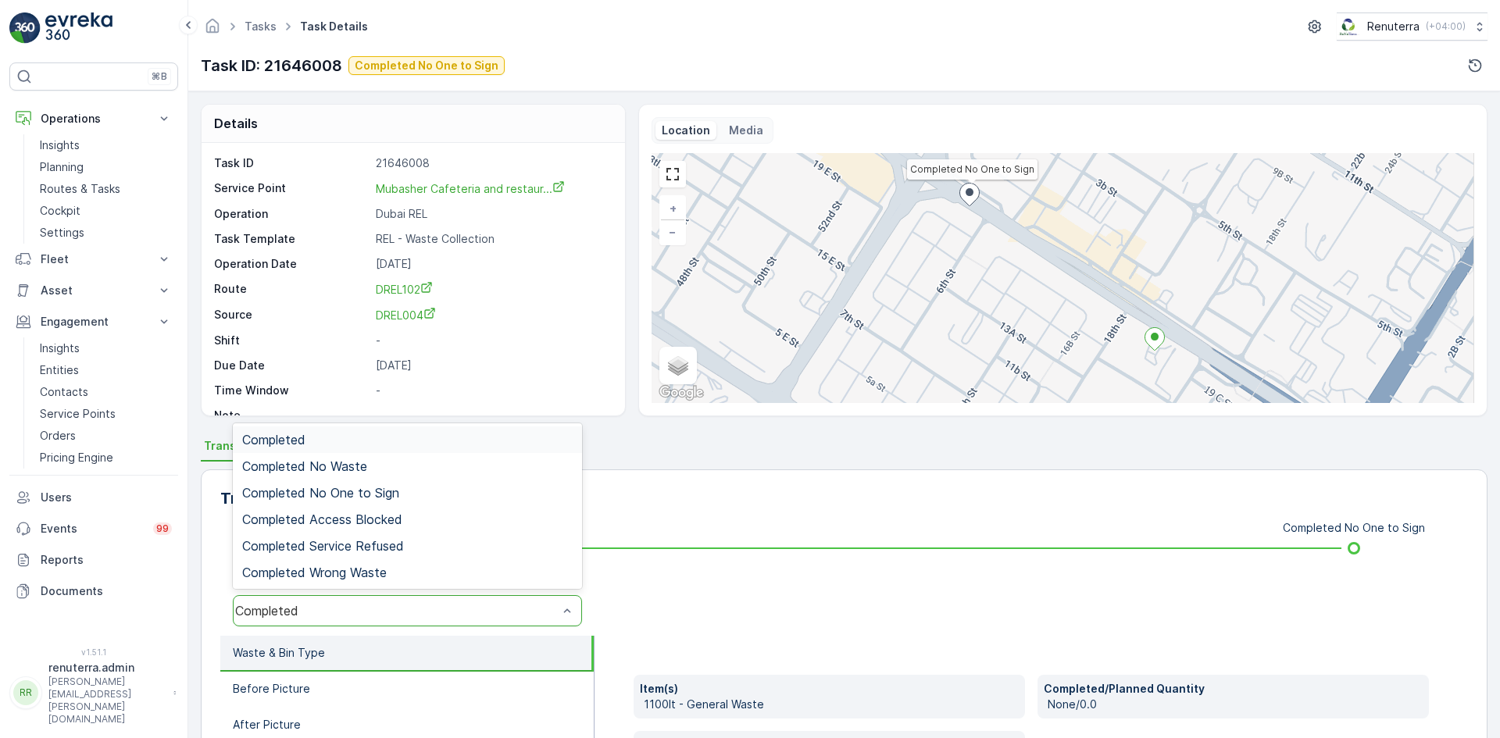
click at [386, 623] on div "Completed" at bounding box center [407, 610] width 349 height 31
click at [409, 495] on div "Completed No One to Sign" at bounding box center [407, 493] width 331 height 14
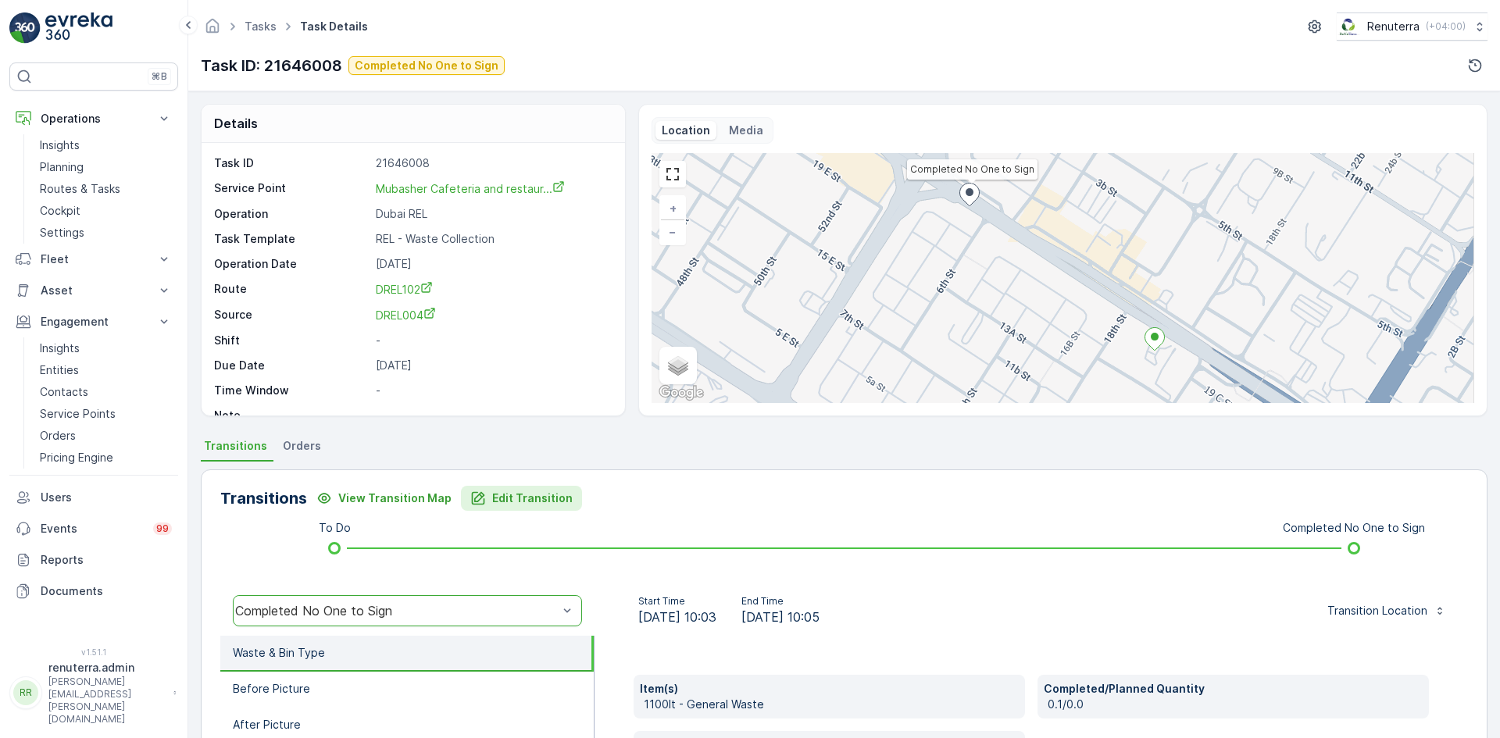
click at [474, 497] on icon "Edit Transition" at bounding box center [478, 499] width 16 height 16
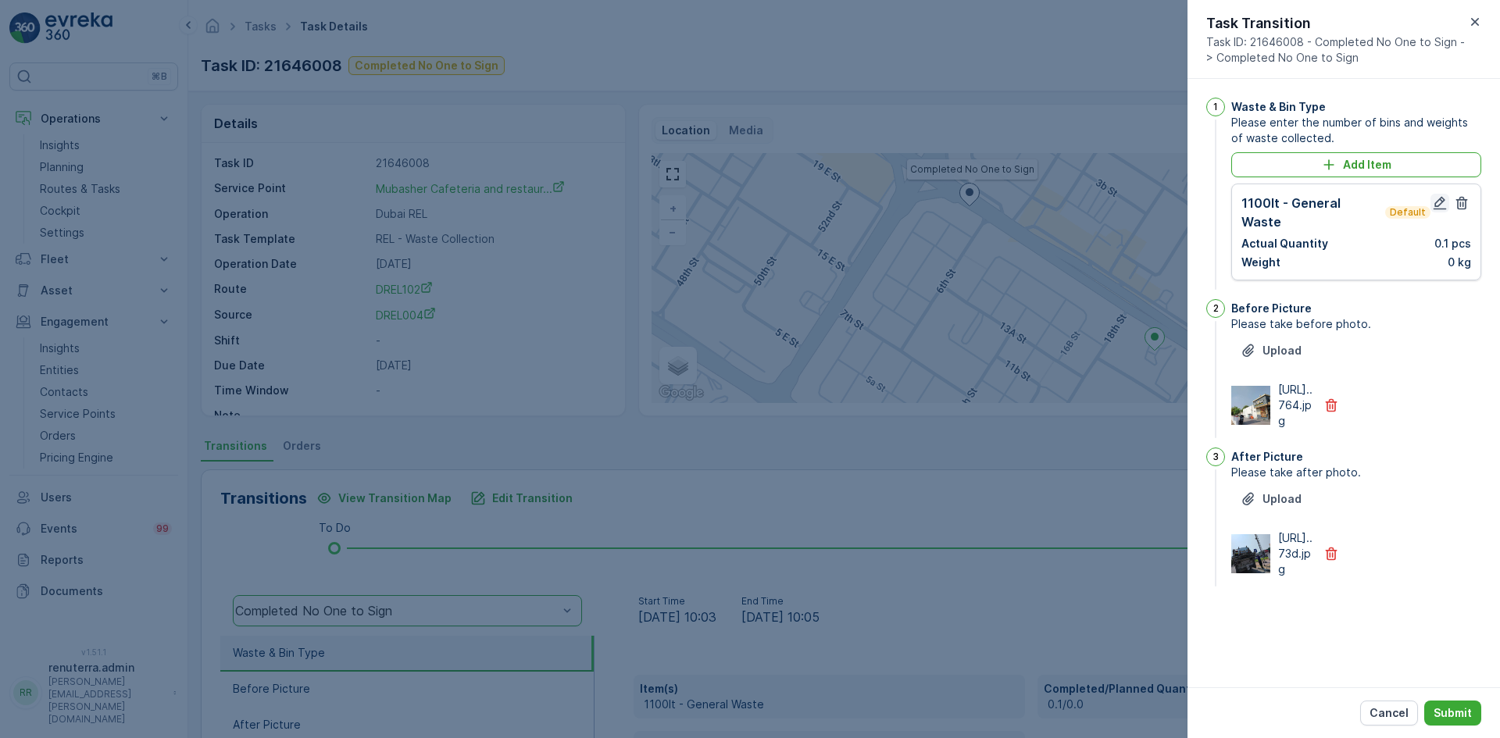
click at [1445, 198] on icon "button" at bounding box center [1440, 203] width 16 height 16
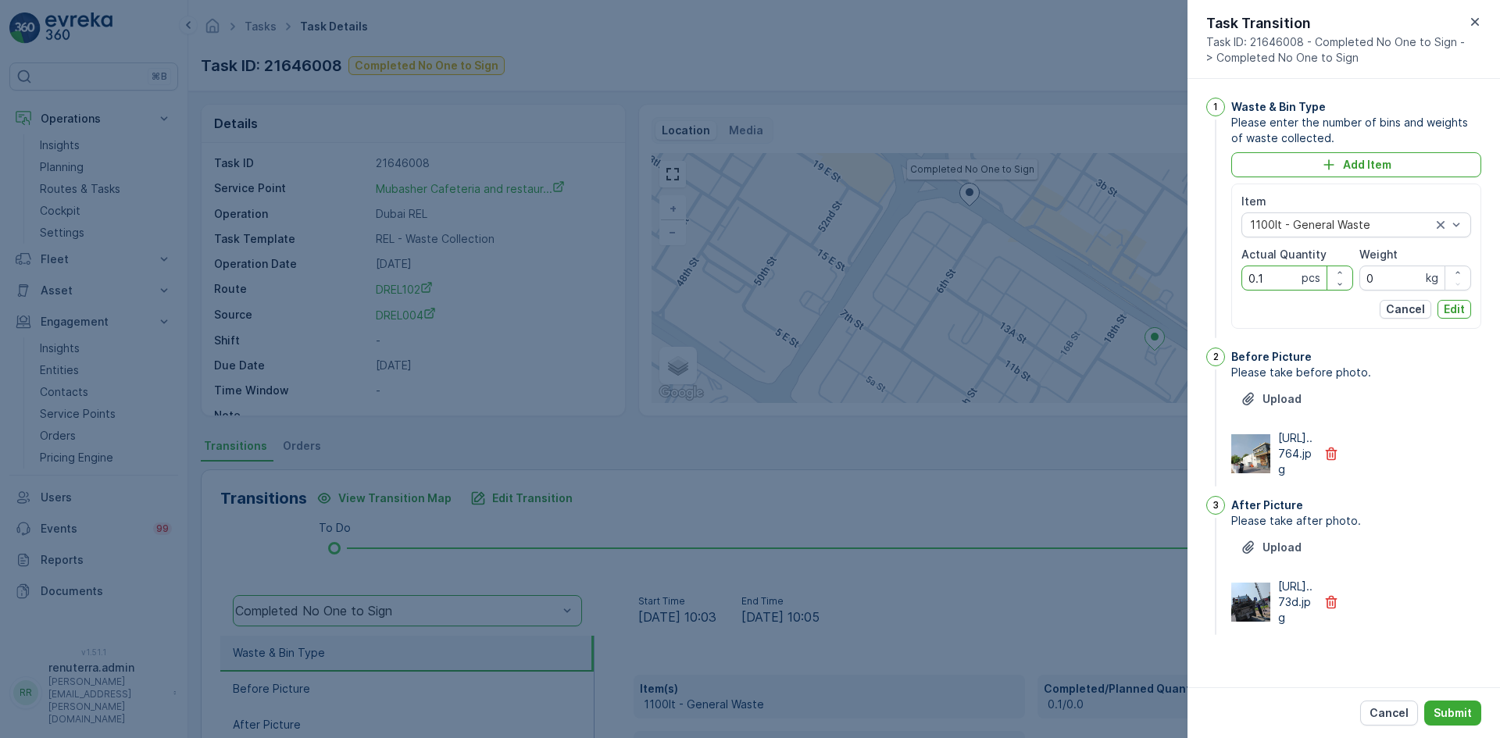
drag, startPoint x: 1258, startPoint y: 286, endPoint x: 1231, endPoint y: 289, distance: 27.5
click at [1231, 289] on div "1 Waste & Bin Type Please enter the number of bins and weights of waste collect…" at bounding box center [1344, 220] width 275 height 244
type Quantity "1"
click at [1455, 306] on p "Edit" at bounding box center [1454, 310] width 21 height 16
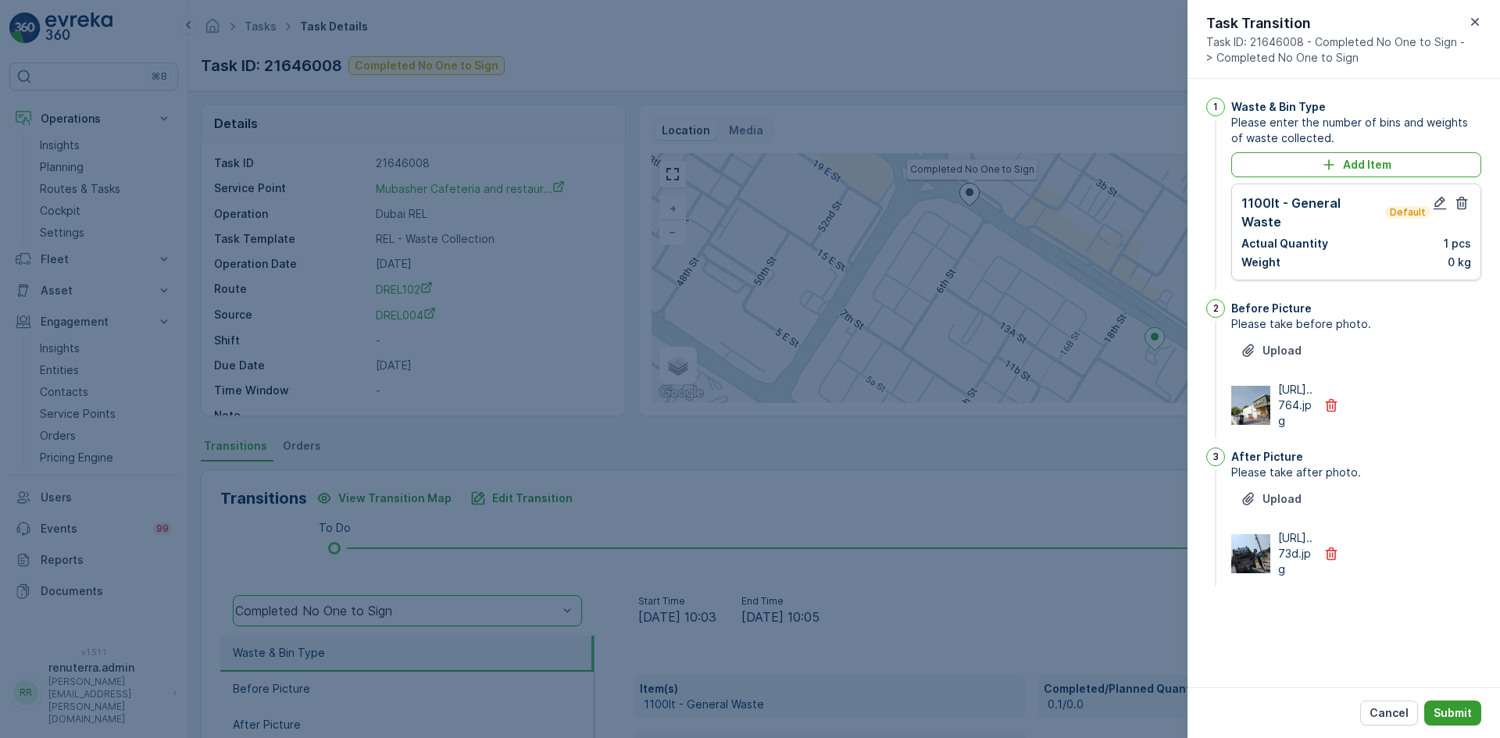
click at [1458, 712] on p "Submit" at bounding box center [1453, 714] width 38 height 16
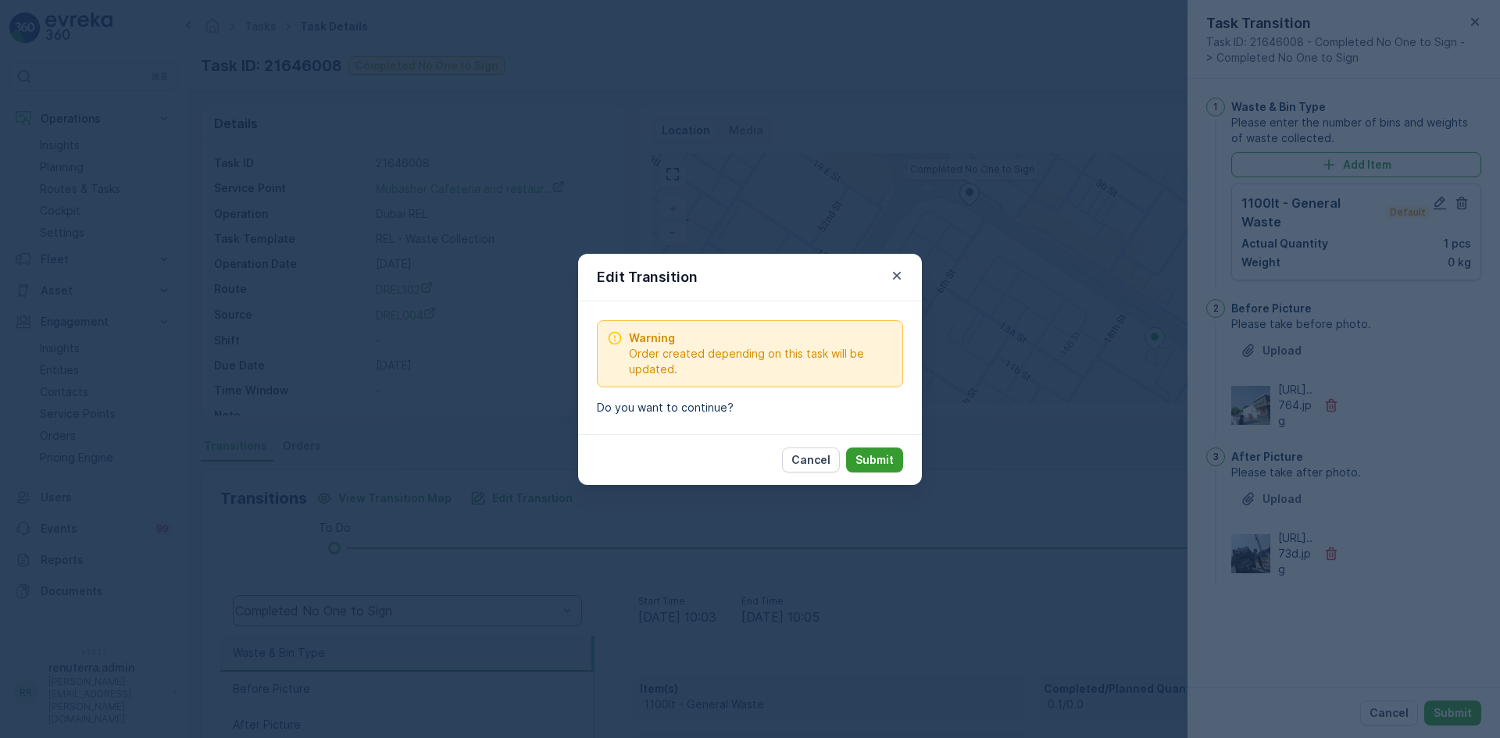
click at [877, 458] on p "Submit" at bounding box center [875, 460] width 38 height 16
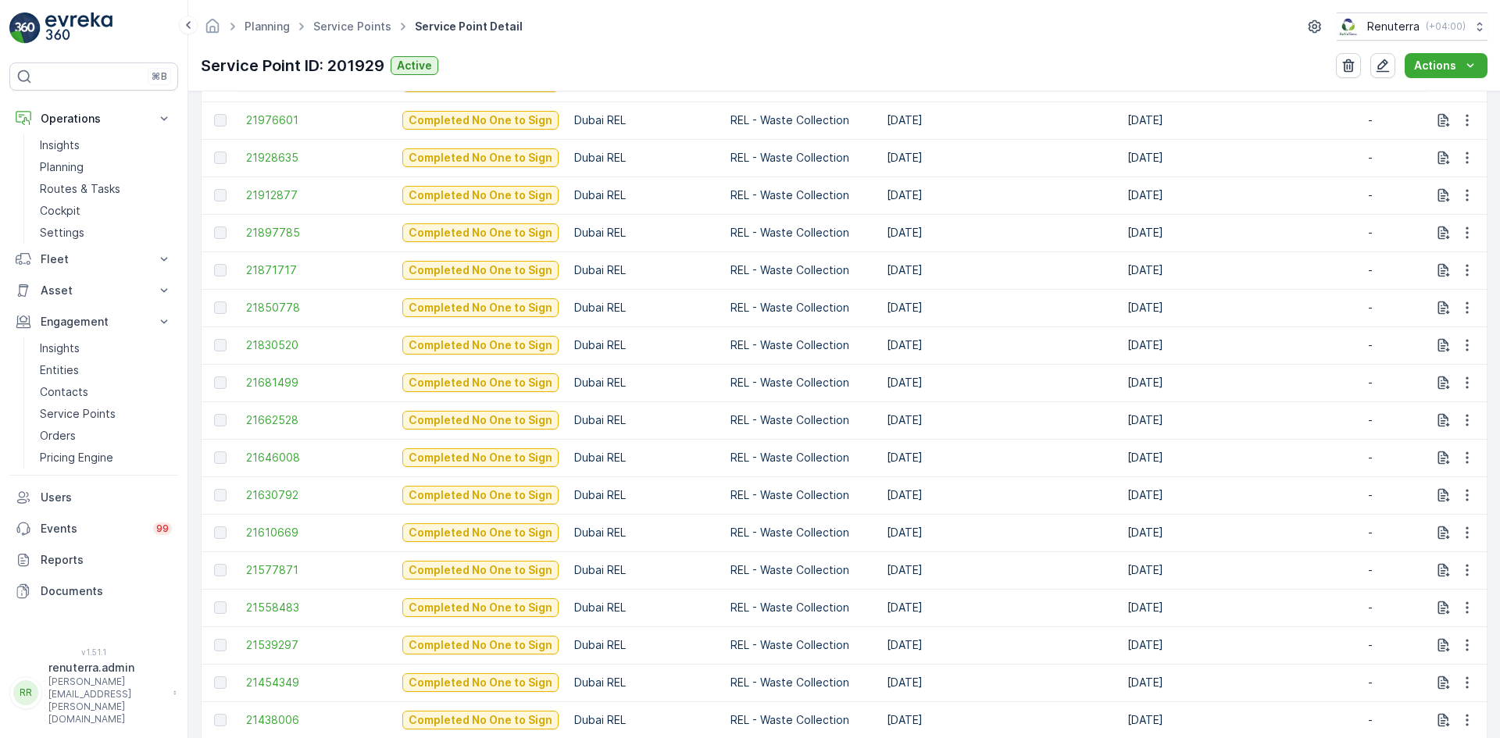
scroll to position [625, 0]
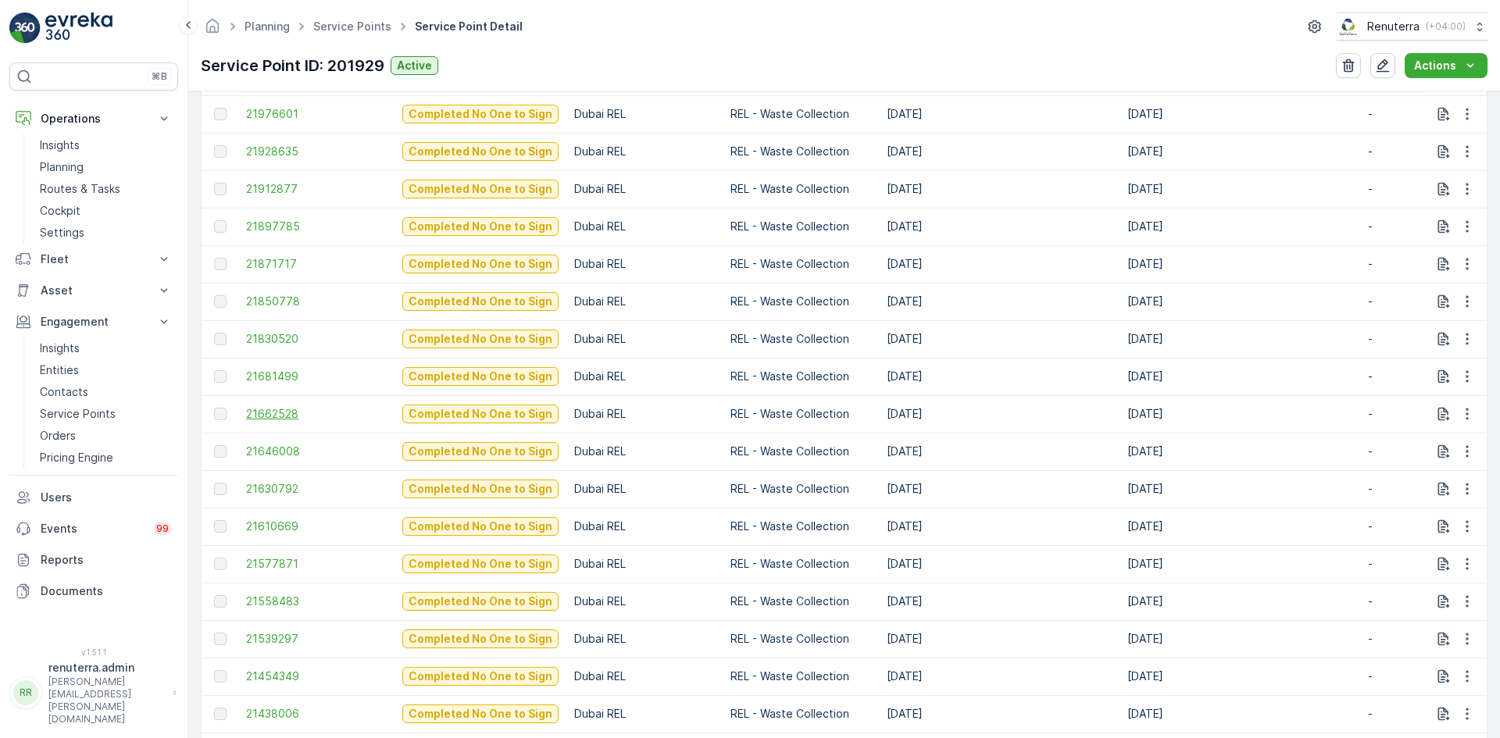
click at [281, 417] on span "21662528" at bounding box center [316, 414] width 141 height 16
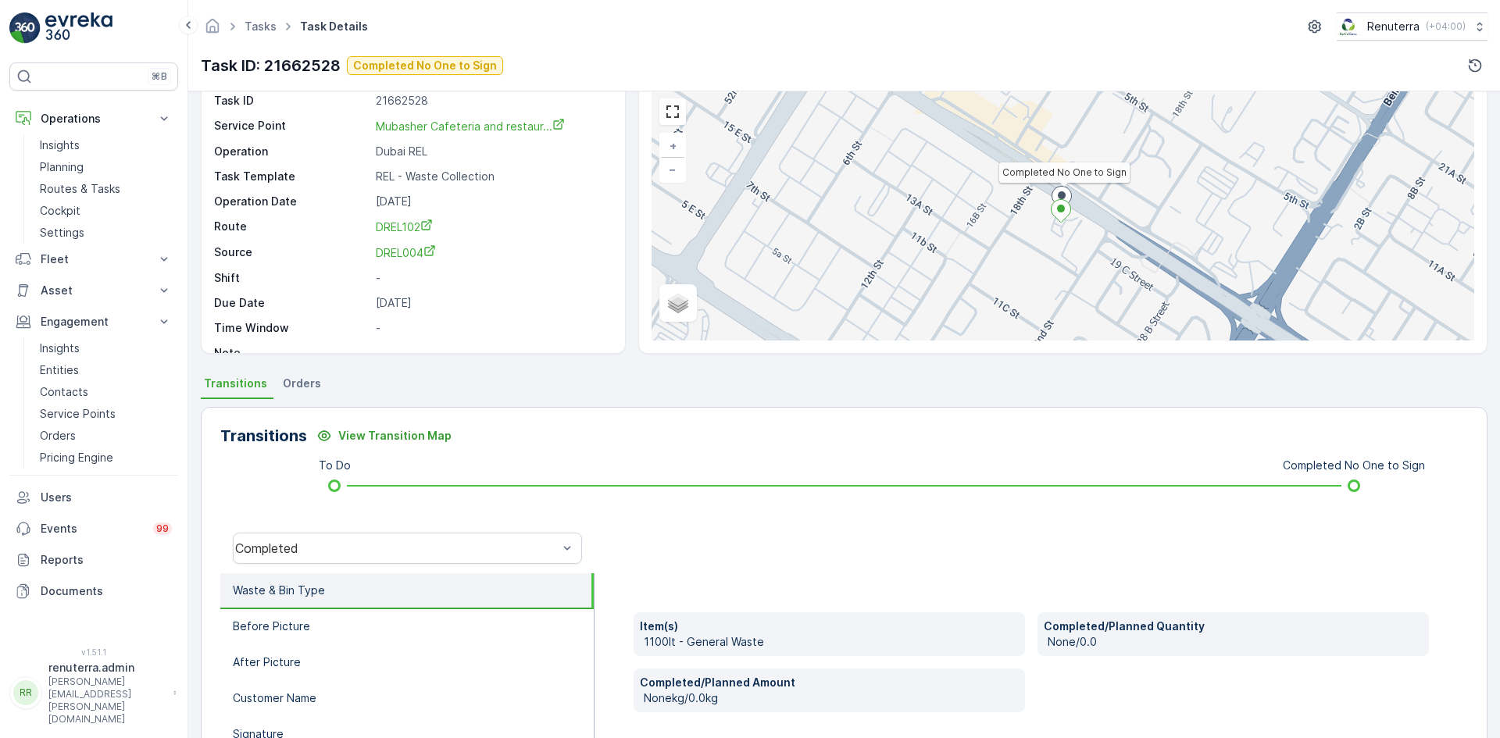
scroll to position [234, 0]
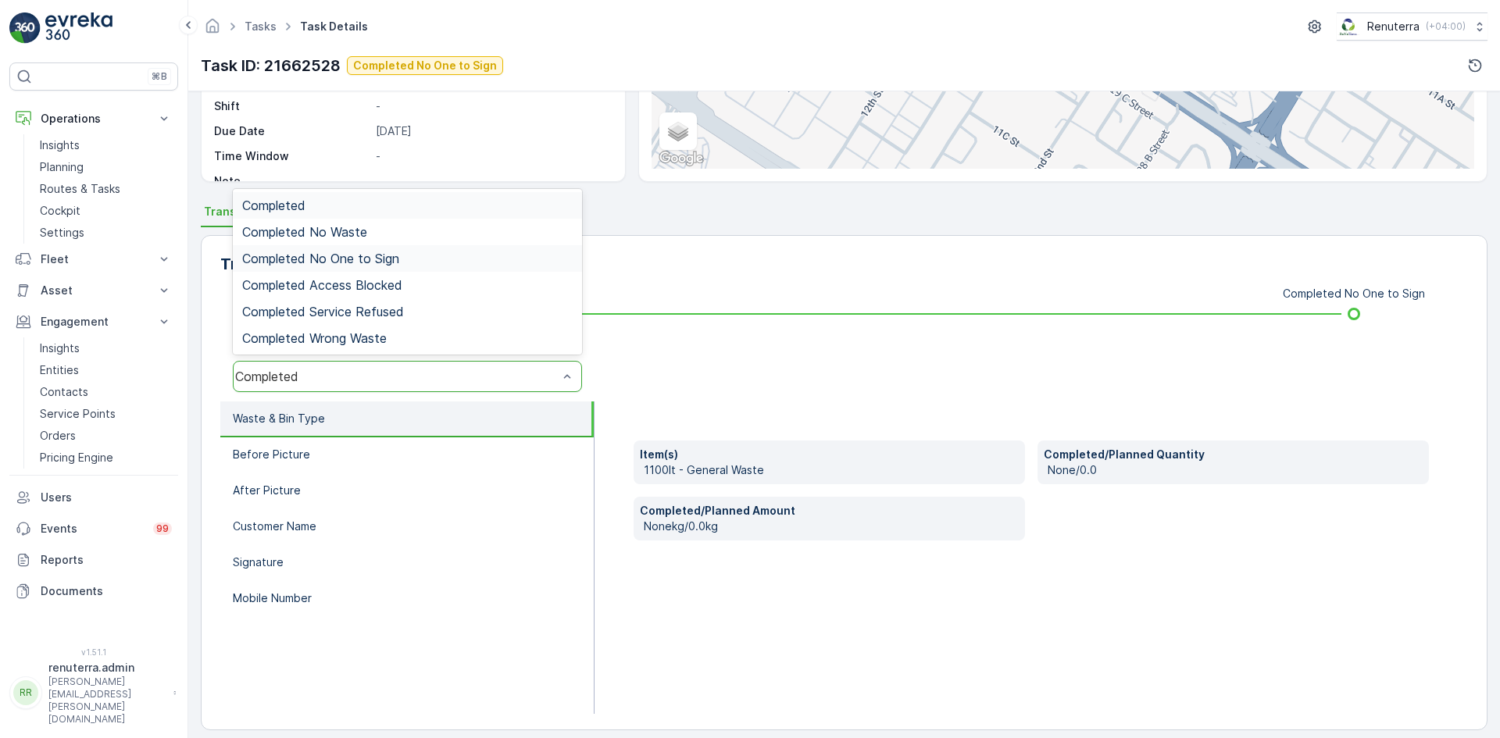
click at [392, 257] on span "Completed No One to Sign" at bounding box center [320, 259] width 157 height 14
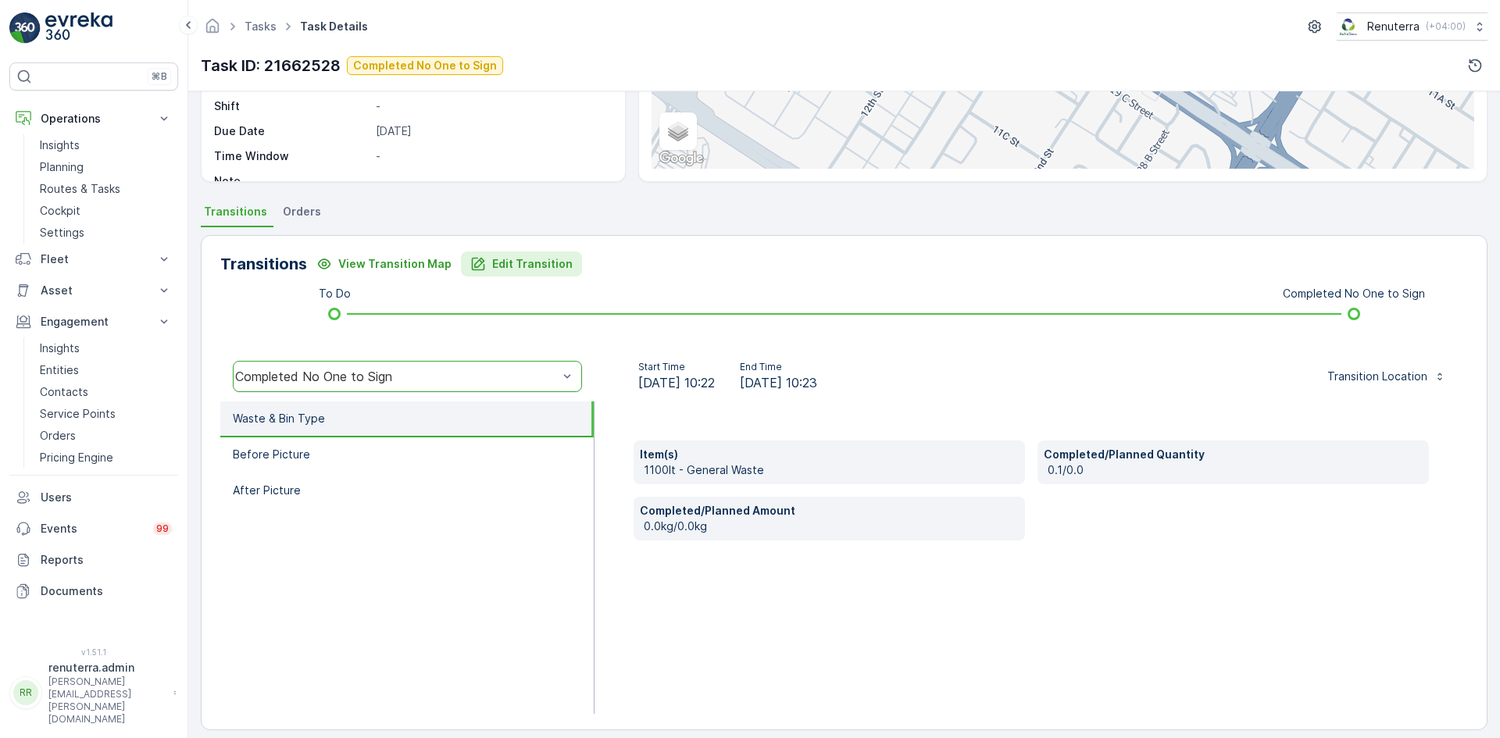
click at [473, 264] on icon "Edit Transition" at bounding box center [478, 264] width 16 height 16
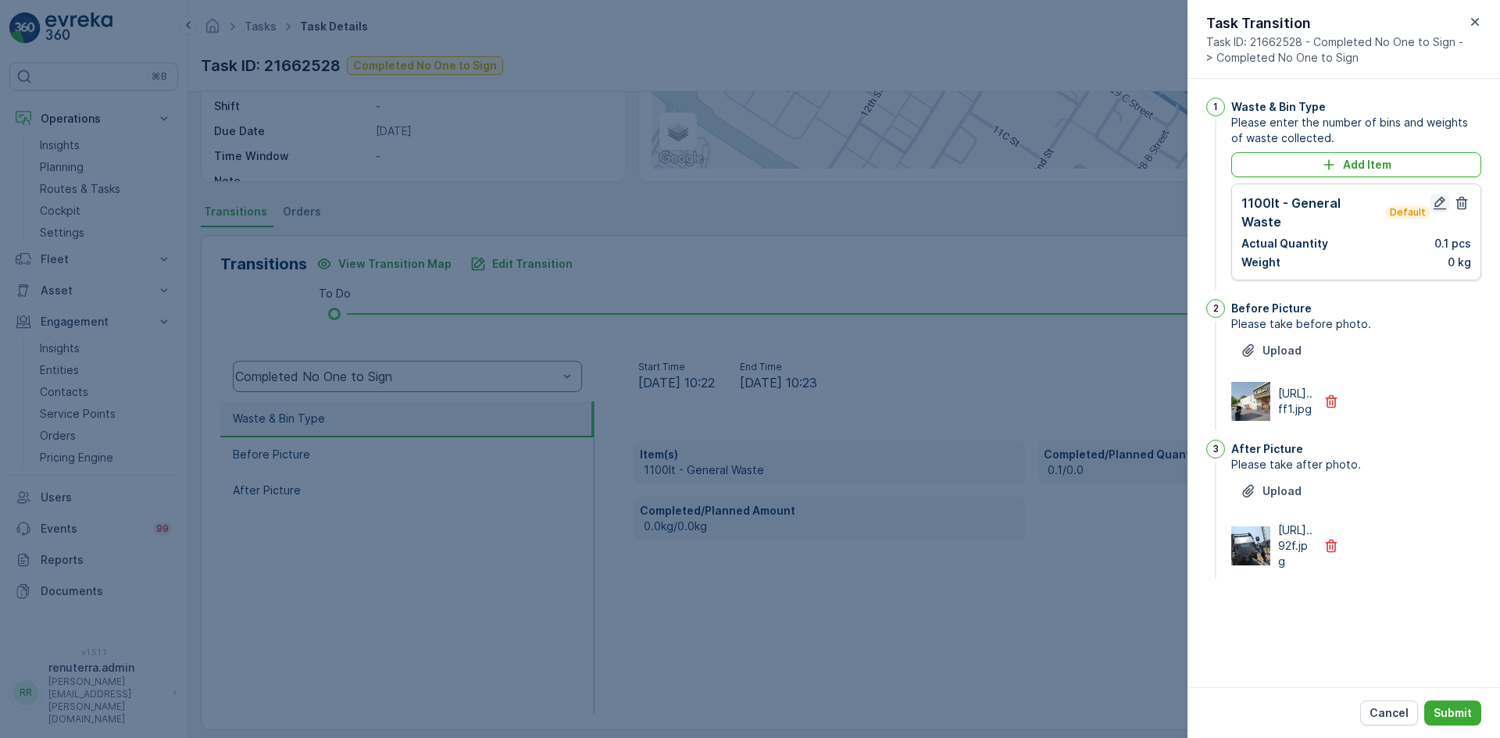
click at [1439, 206] on icon "button" at bounding box center [1440, 203] width 13 height 13
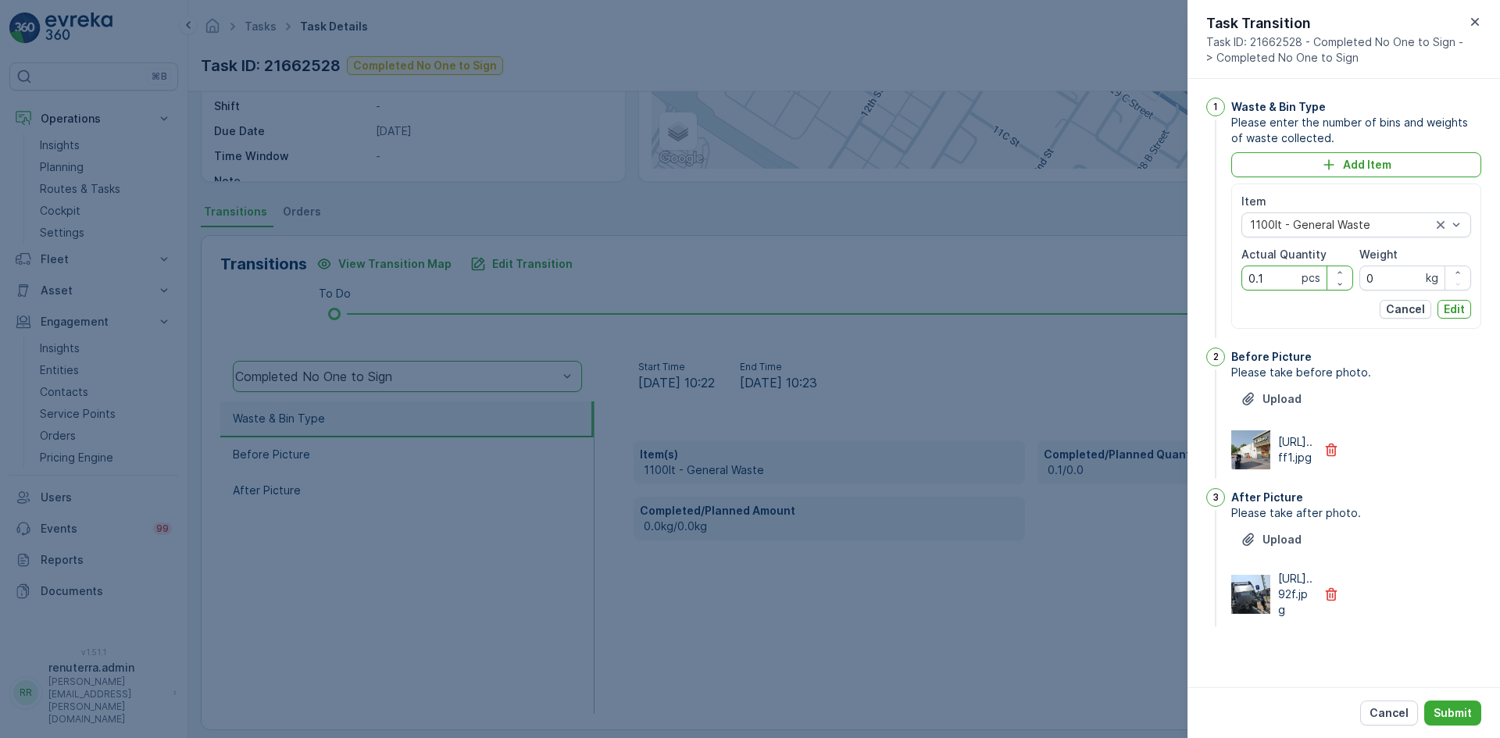
drag, startPoint x: 1260, startPoint y: 282, endPoint x: 1223, endPoint y: 286, distance: 36.9
click at [1223, 286] on div "1 Waste & Bin Type Please enter the number of bins and weights of waste collect…" at bounding box center [1344, 220] width 275 height 244
drag, startPoint x: 1267, startPoint y: 277, endPoint x: 1218, endPoint y: 277, distance: 49.2
click at [1219, 277] on div "1 Waste & Bin Type Please enter the number of bins and weights of waste collect…" at bounding box center [1344, 220] width 275 height 244
type Quantity "1"
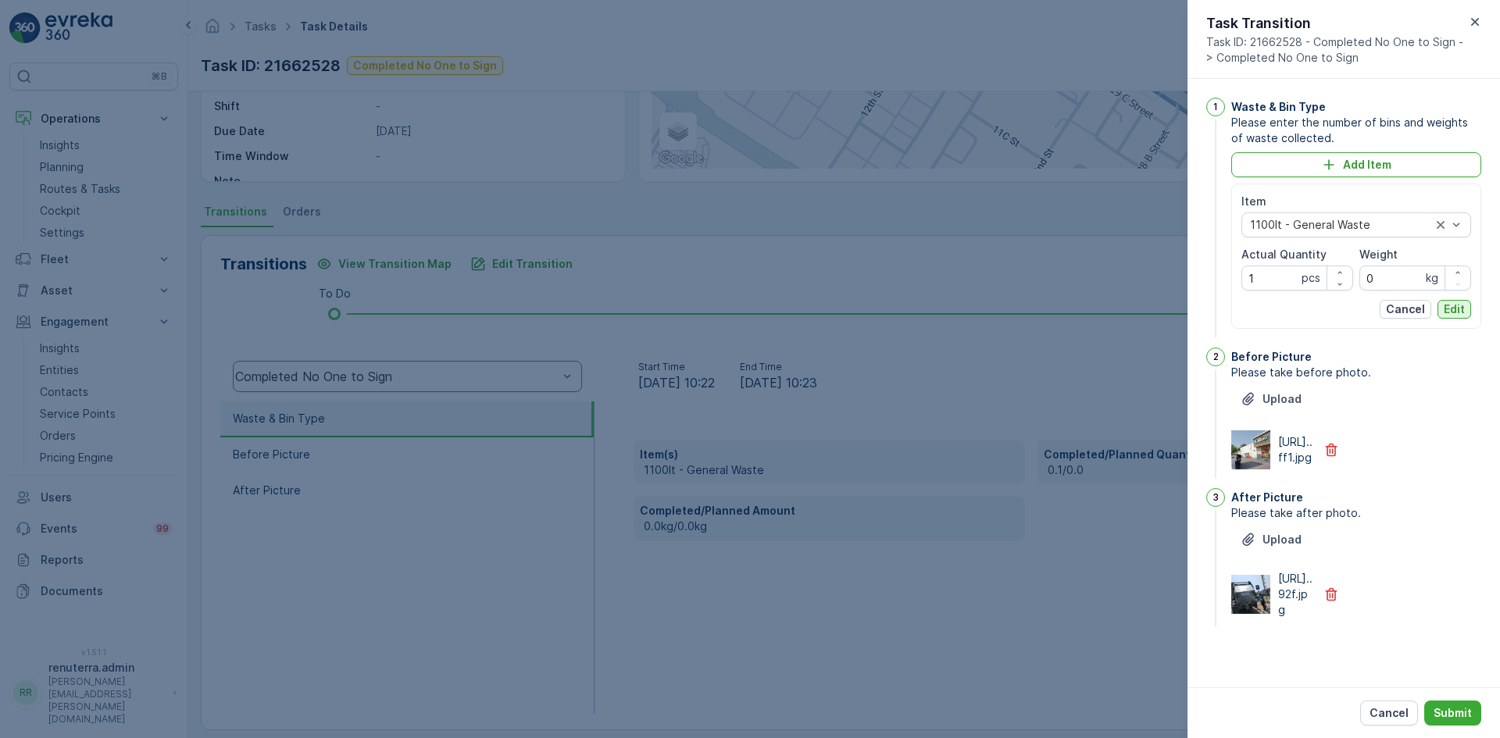
click at [1450, 301] on button "Edit" at bounding box center [1455, 309] width 34 height 19
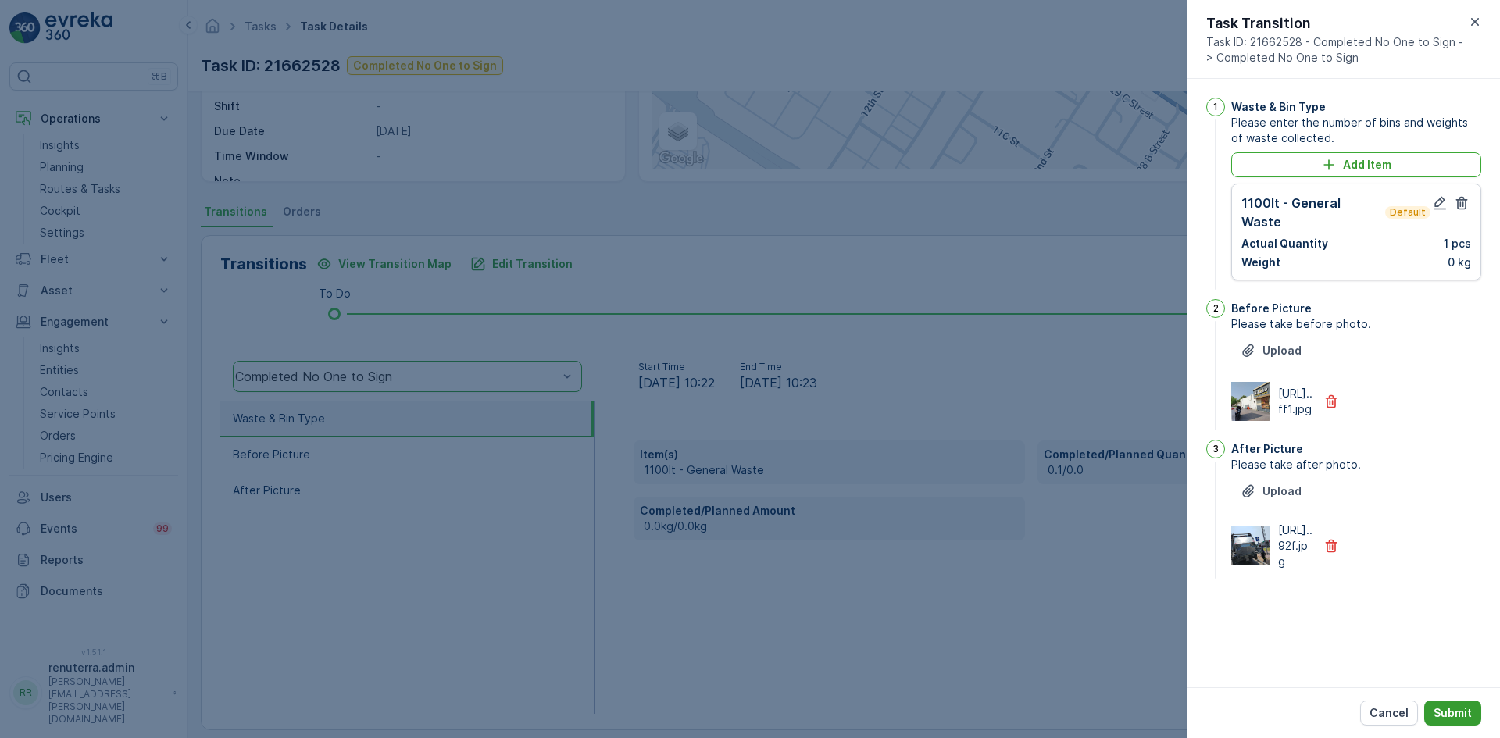
click at [1456, 718] on p "Submit" at bounding box center [1453, 714] width 38 height 16
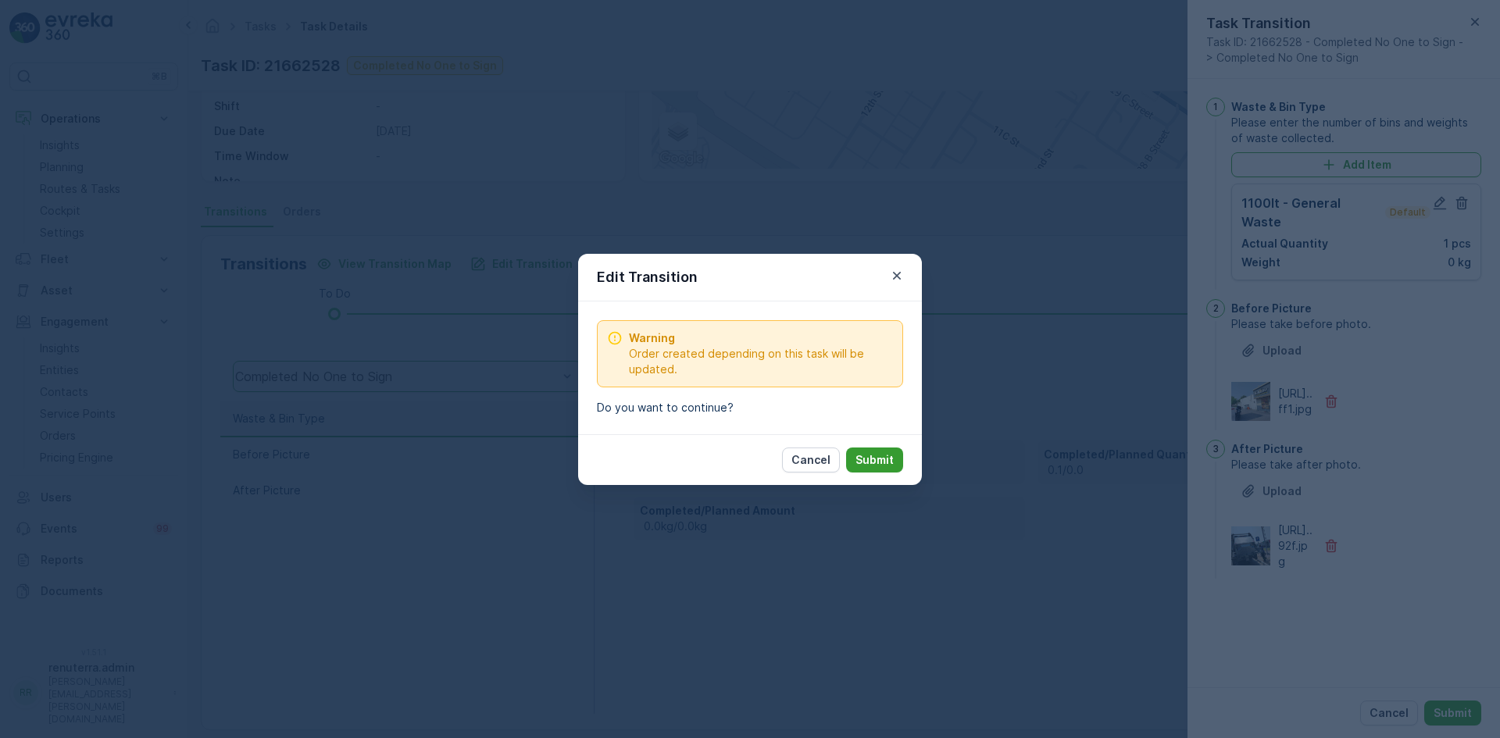
click at [882, 452] on button "Submit" at bounding box center [874, 460] width 57 height 25
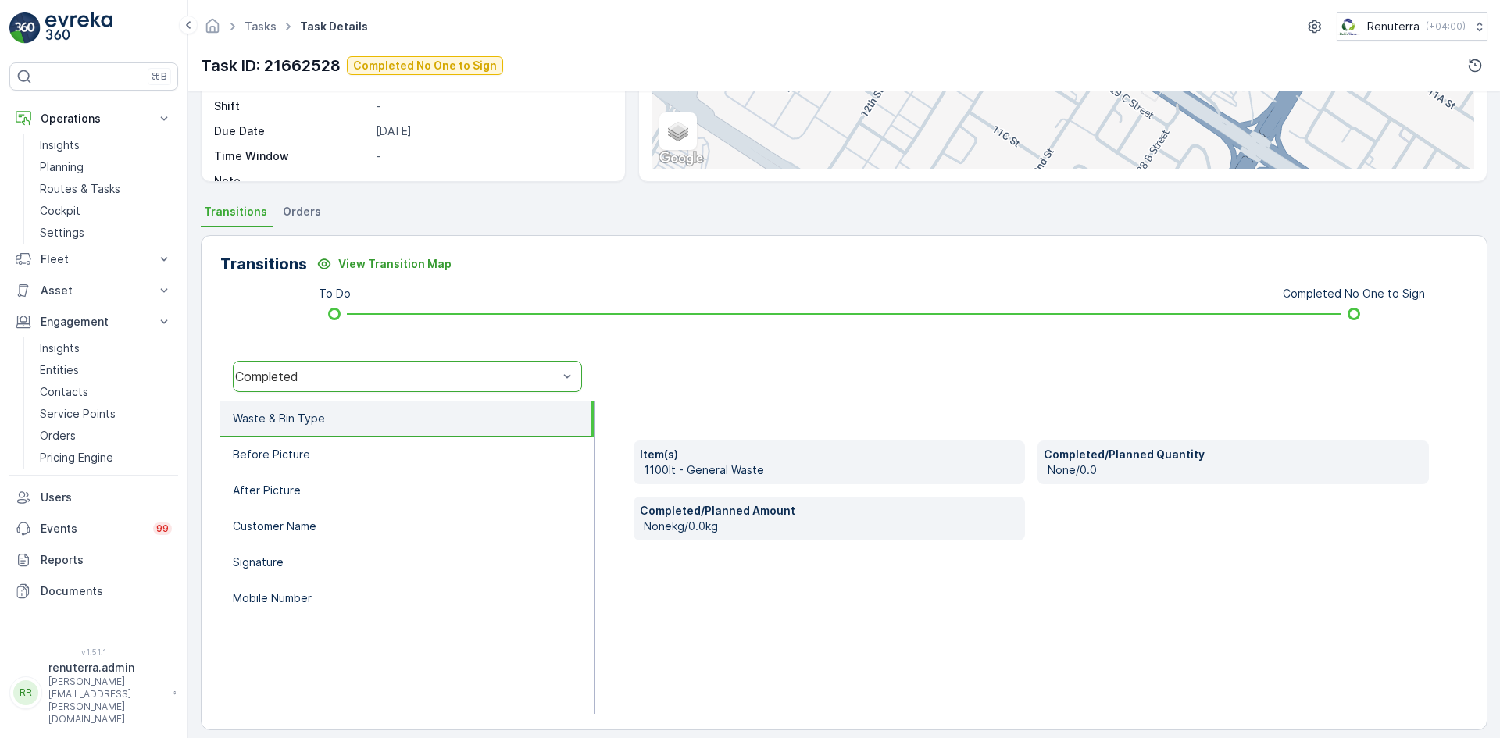
scroll to position [0, 0]
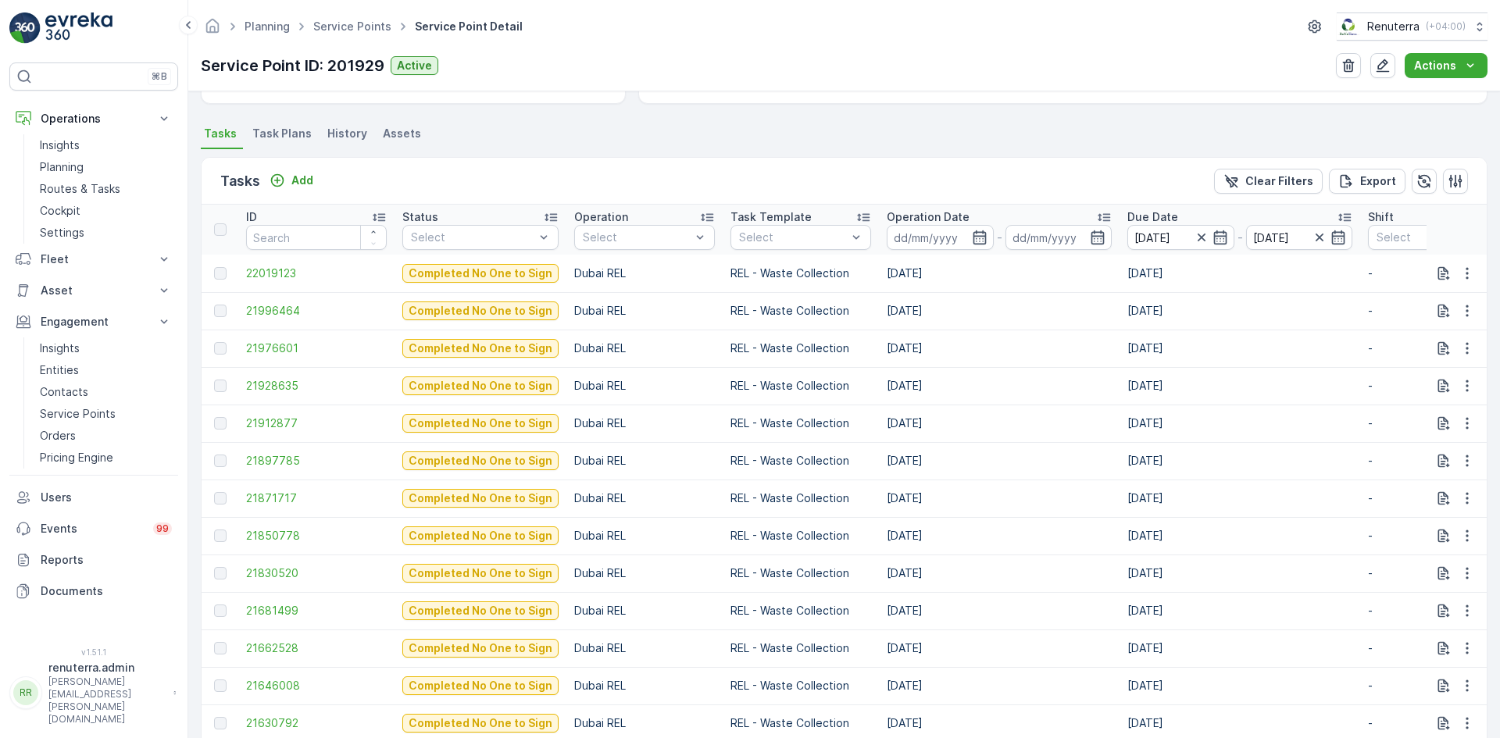
scroll to position [703, 0]
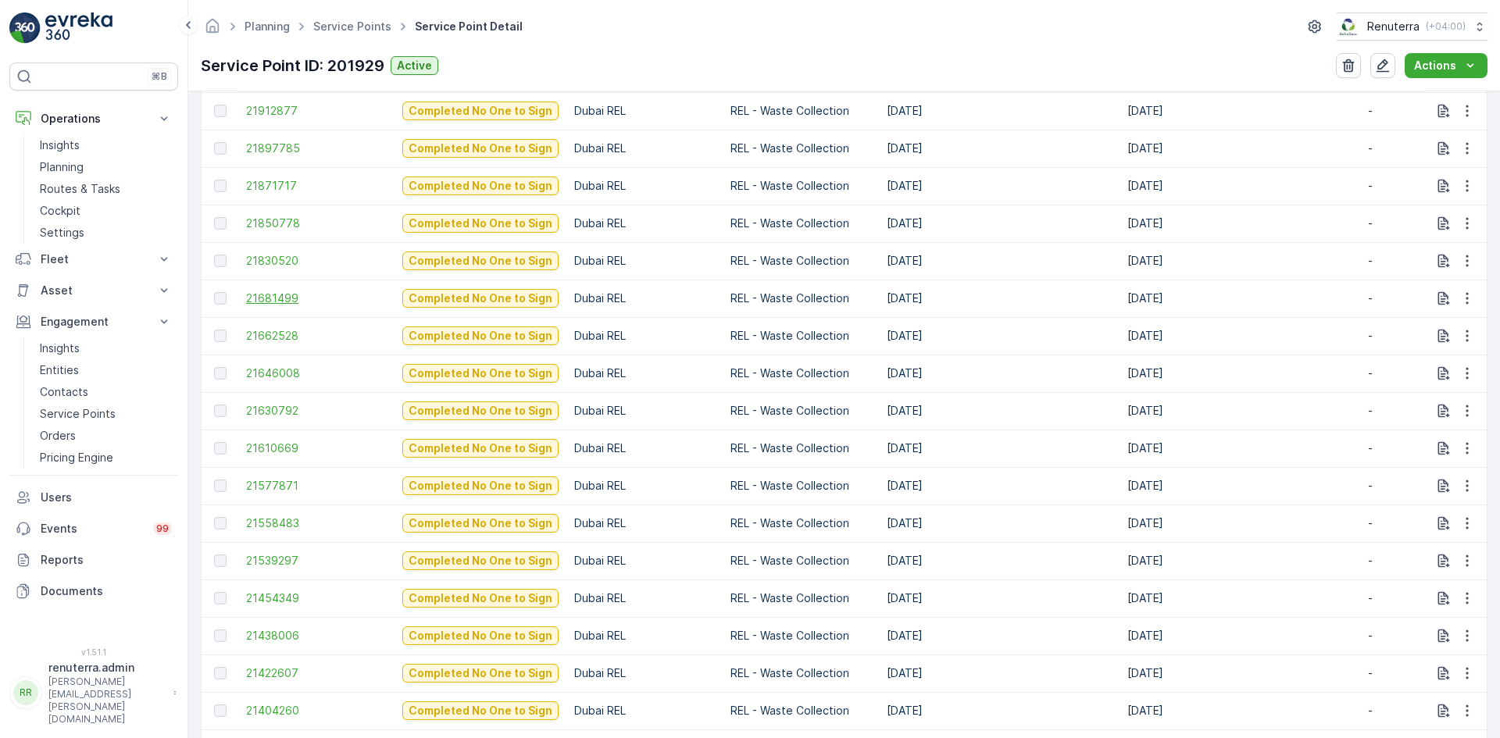
click at [274, 299] on span "21681499" at bounding box center [316, 299] width 141 height 16
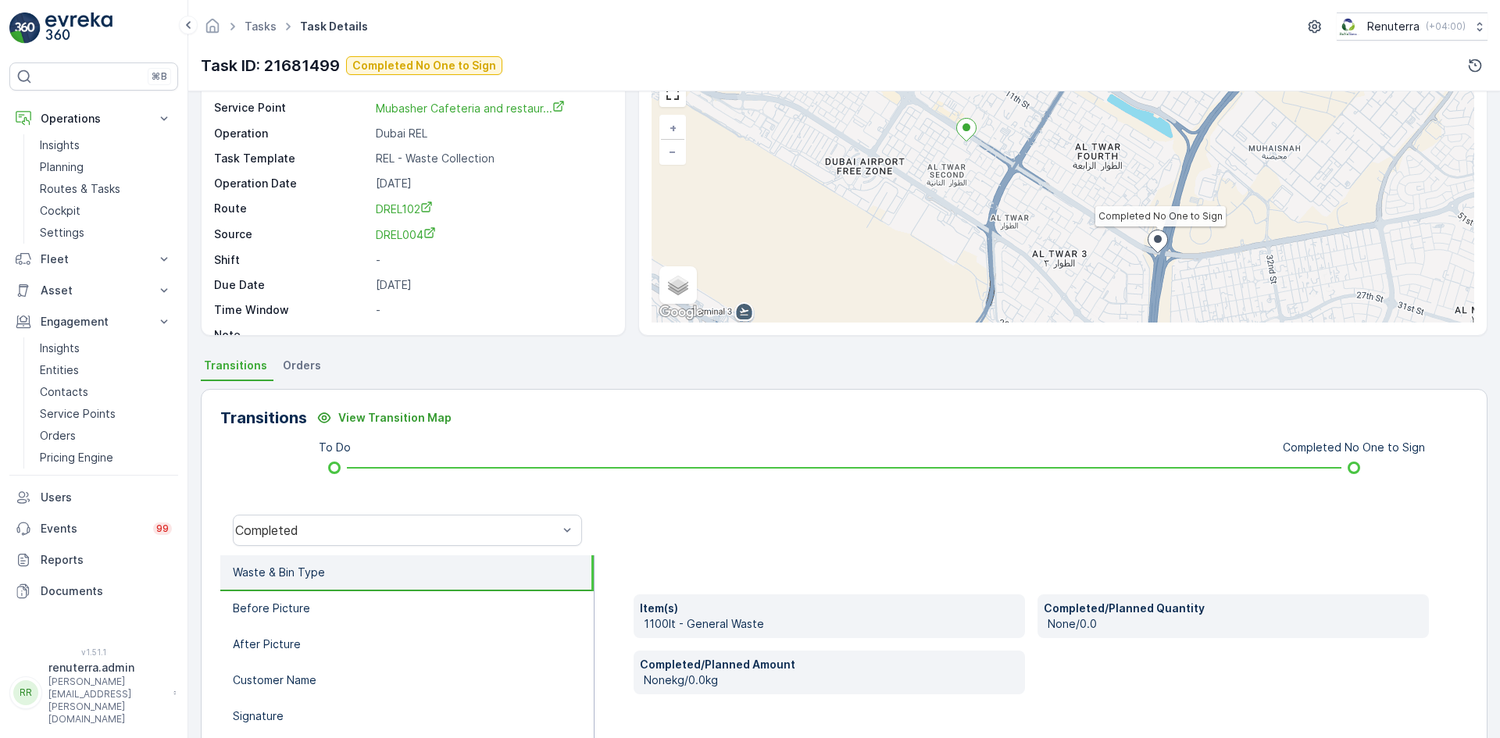
scroll to position [156, 0]
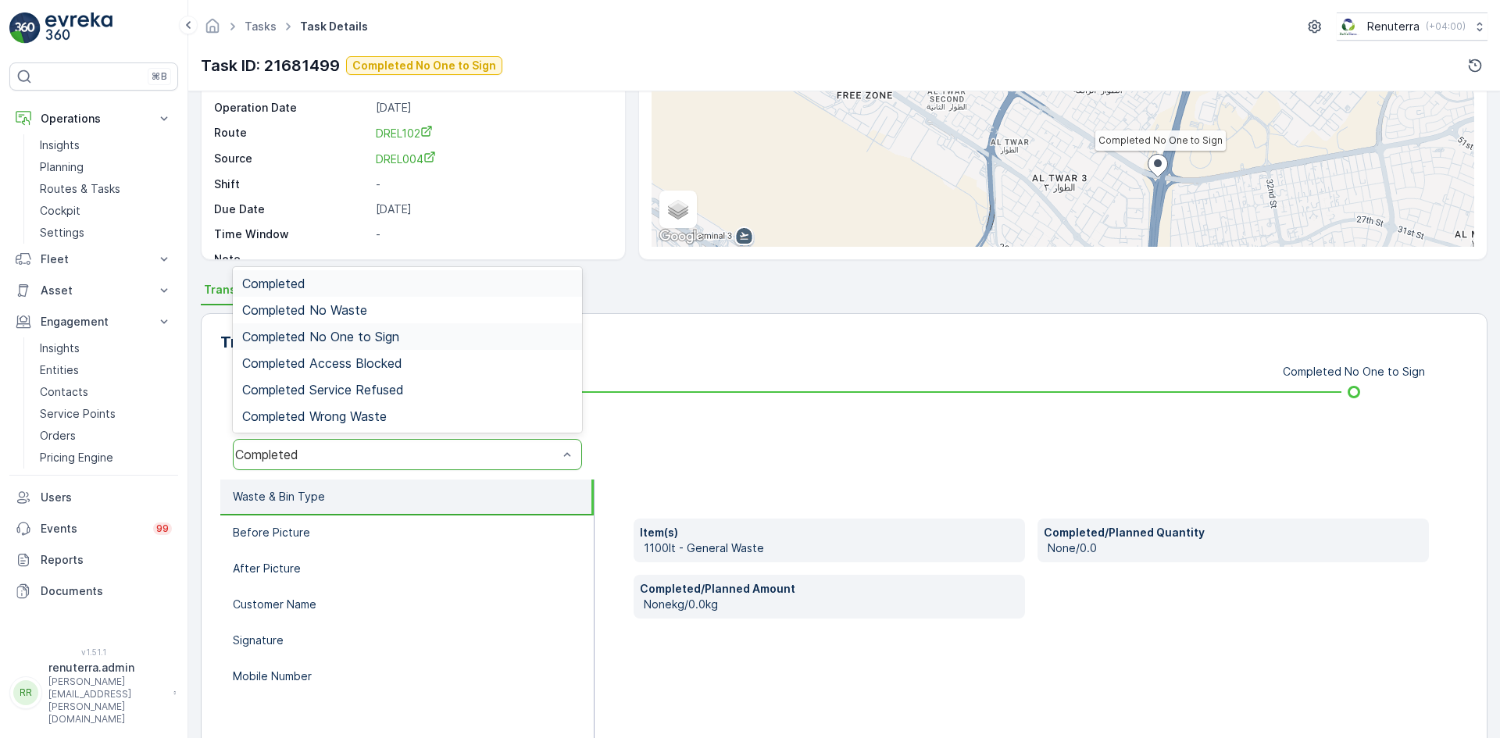
click at [417, 335] on div "Completed No One to Sign" at bounding box center [407, 337] width 331 height 14
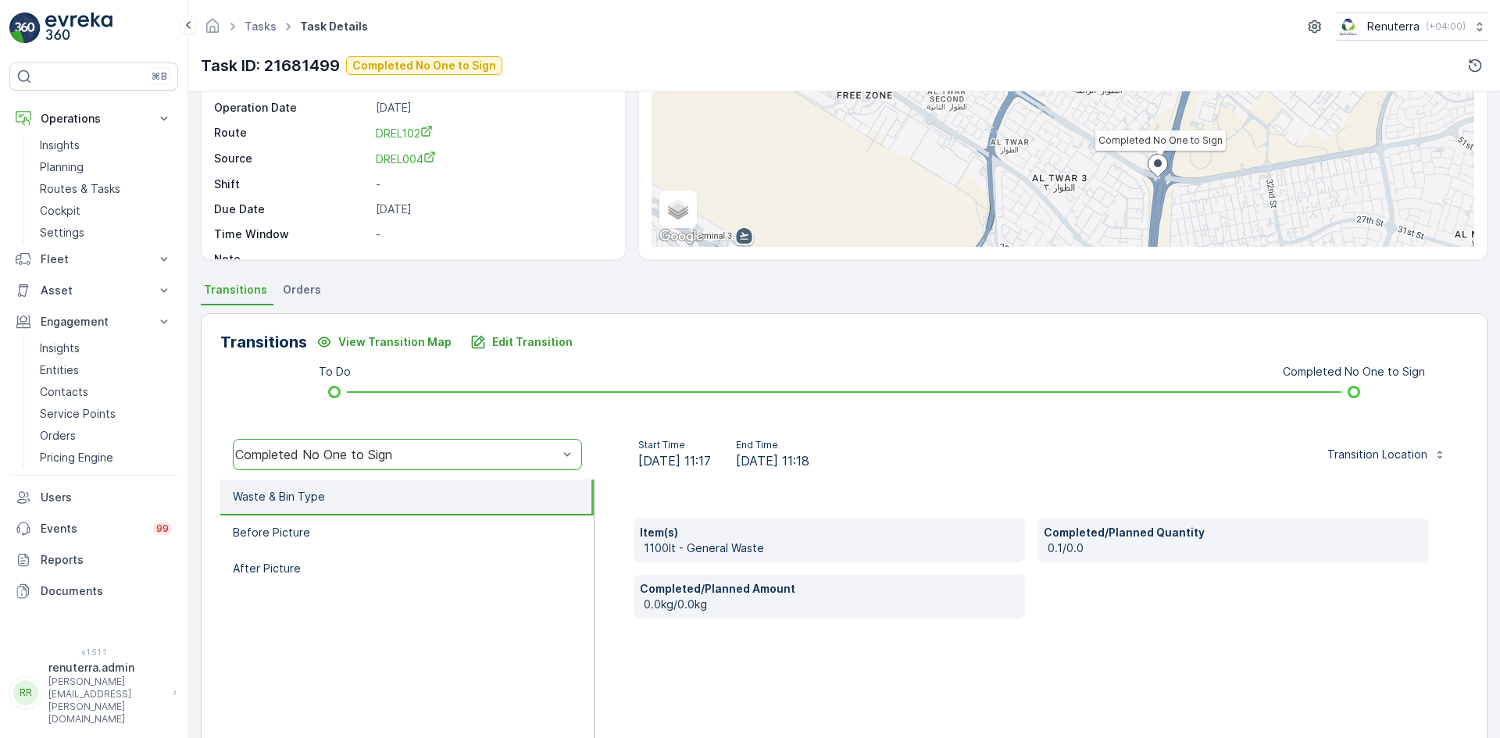
click at [520, 327] on div "Transitions View Transition Map Edit Transition To Do Completed No One to Sign …" at bounding box center [844, 560] width 1287 height 495
click at [517, 340] on p "Edit Transition" at bounding box center [532, 342] width 80 height 16
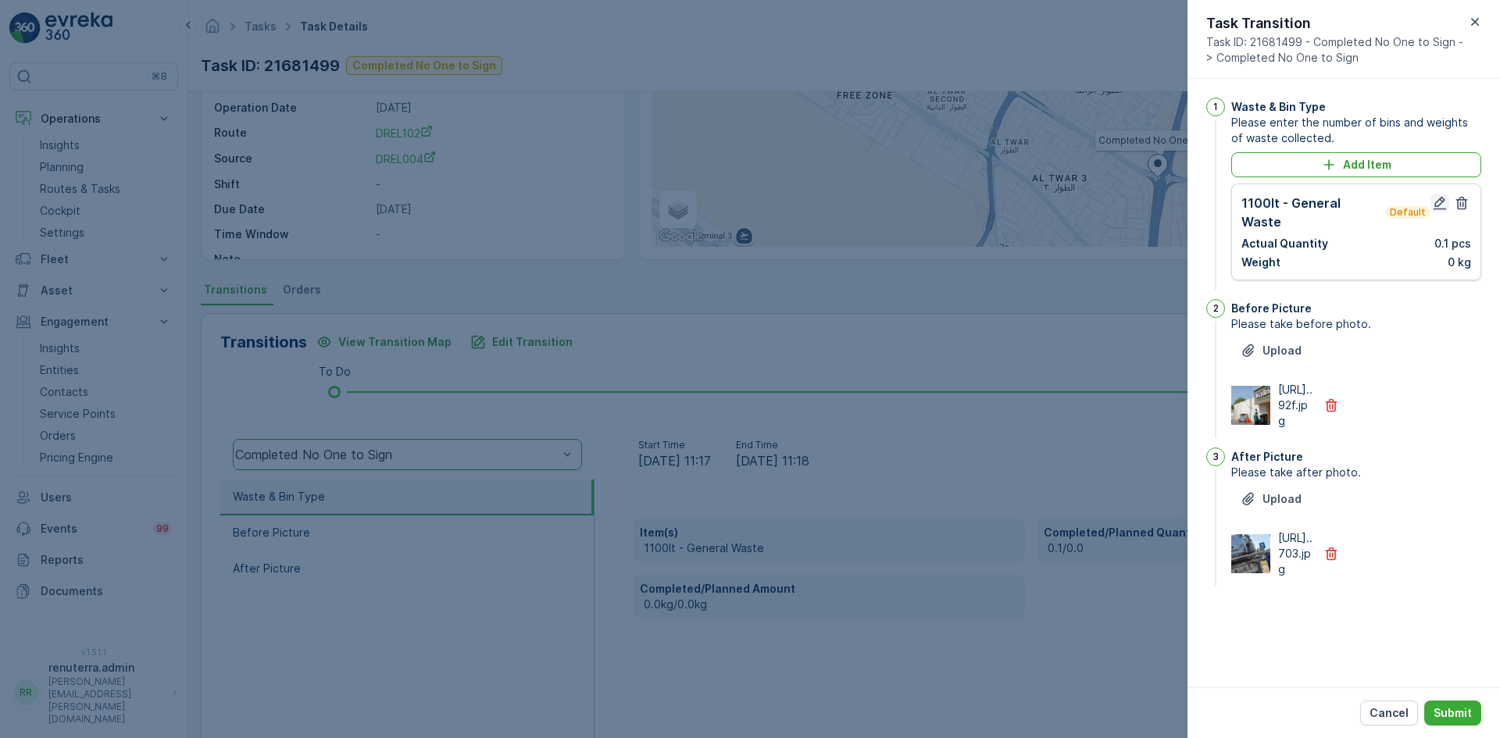
click at [1448, 204] on button "button" at bounding box center [1440, 203] width 19 height 19
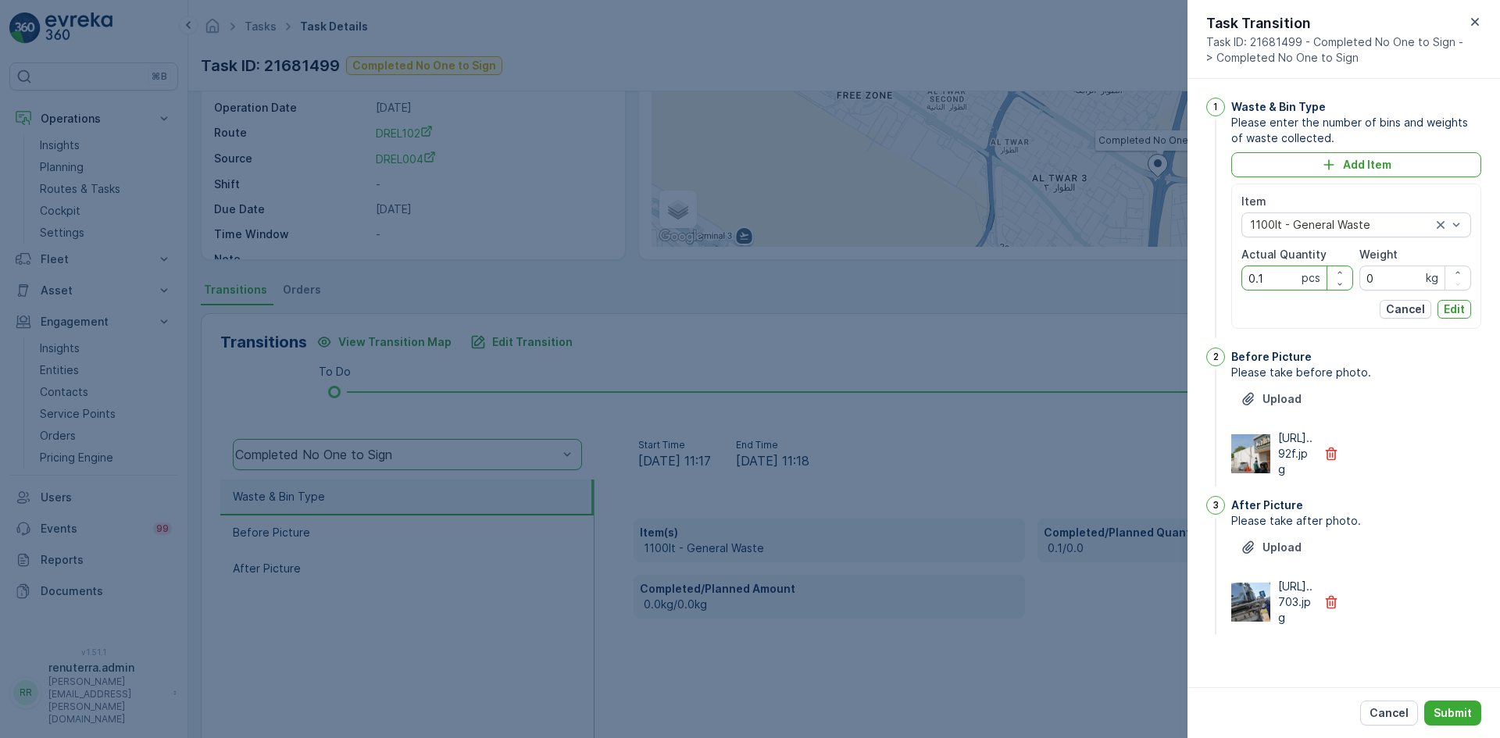
drag, startPoint x: 1266, startPoint y: 277, endPoint x: 1189, endPoint y: 284, distance: 77.7
click at [1189, 284] on div "1 Waste & Bin Type Please enter the number of bins and weights of waste collect…" at bounding box center [1344, 383] width 313 height 609
type Quantity "1"
drag, startPoint x: 1439, startPoint y: 304, endPoint x: 1437, endPoint y: 315, distance: 11.1
click at [1439, 304] on button "Edit" at bounding box center [1455, 309] width 34 height 19
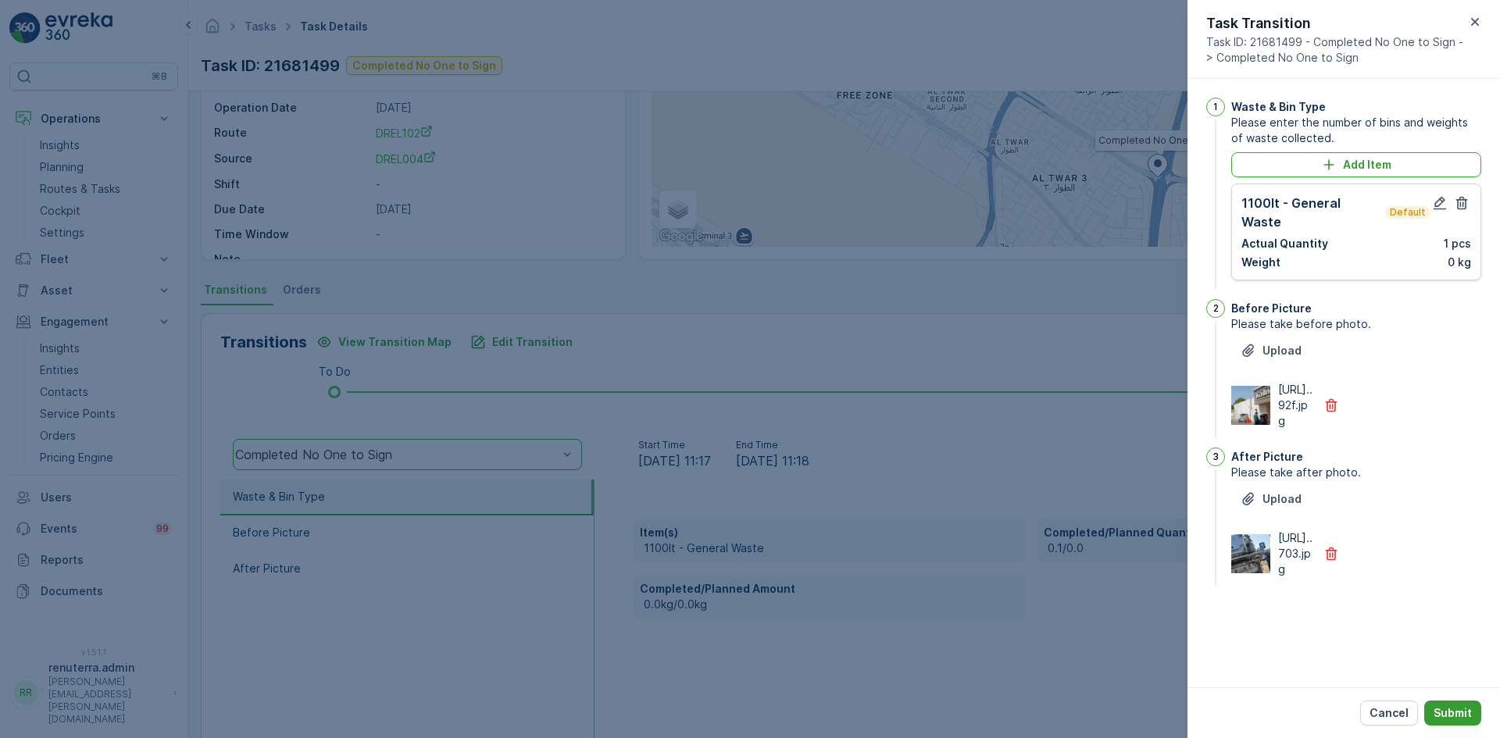
click at [1453, 707] on p "Submit" at bounding box center [1453, 714] width 38 height 16
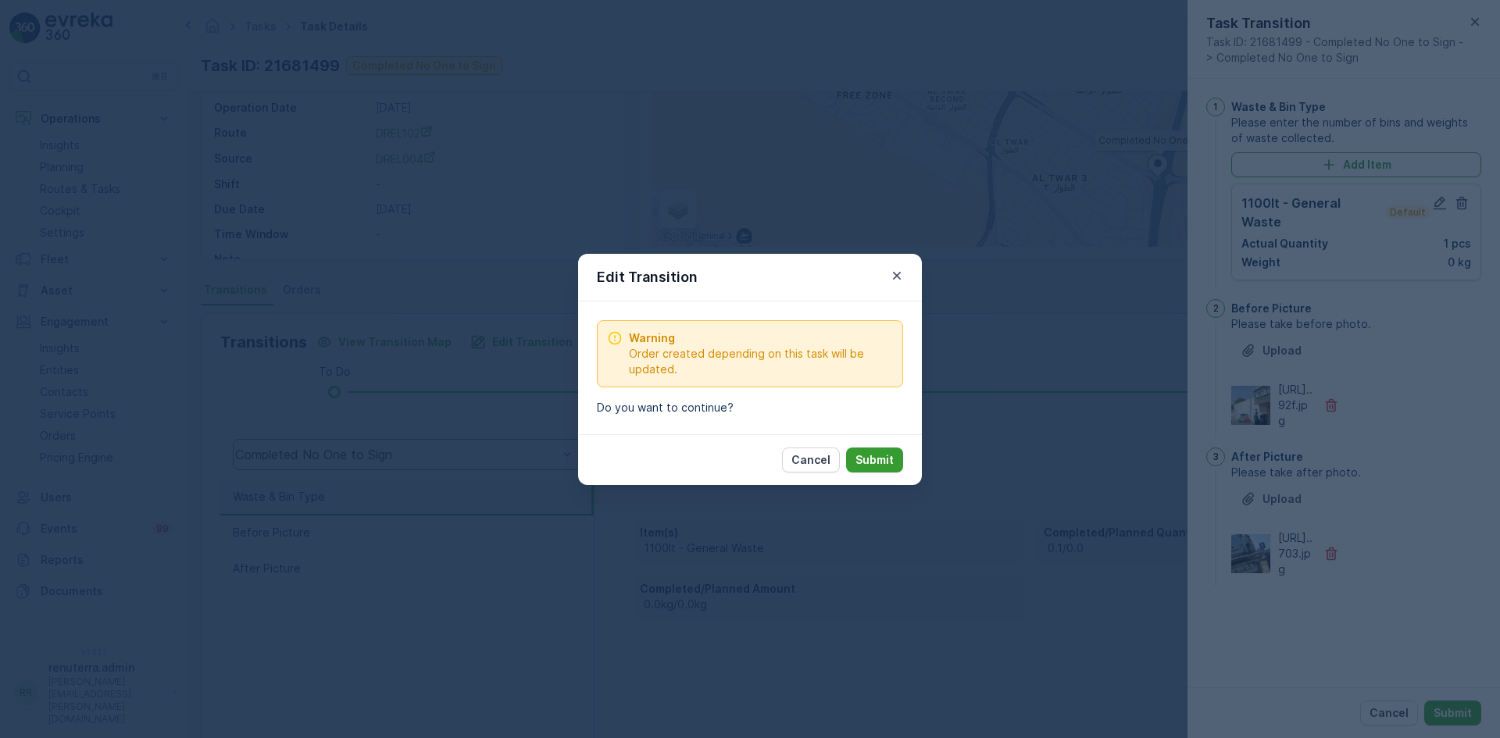
click at [867, 457] on p "Submit" at bounding box center [875, 460] width 38 height 16
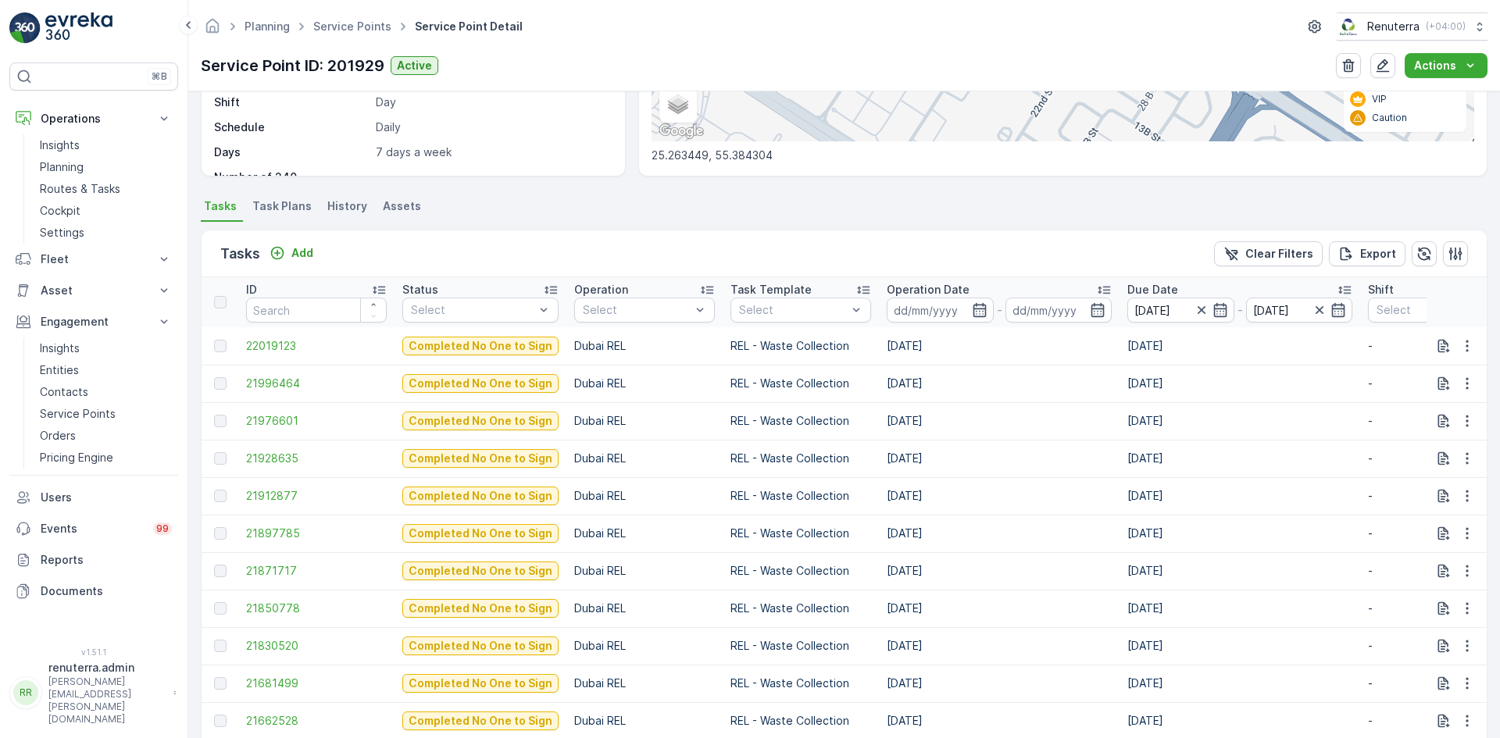
scroll to position [547, 0]
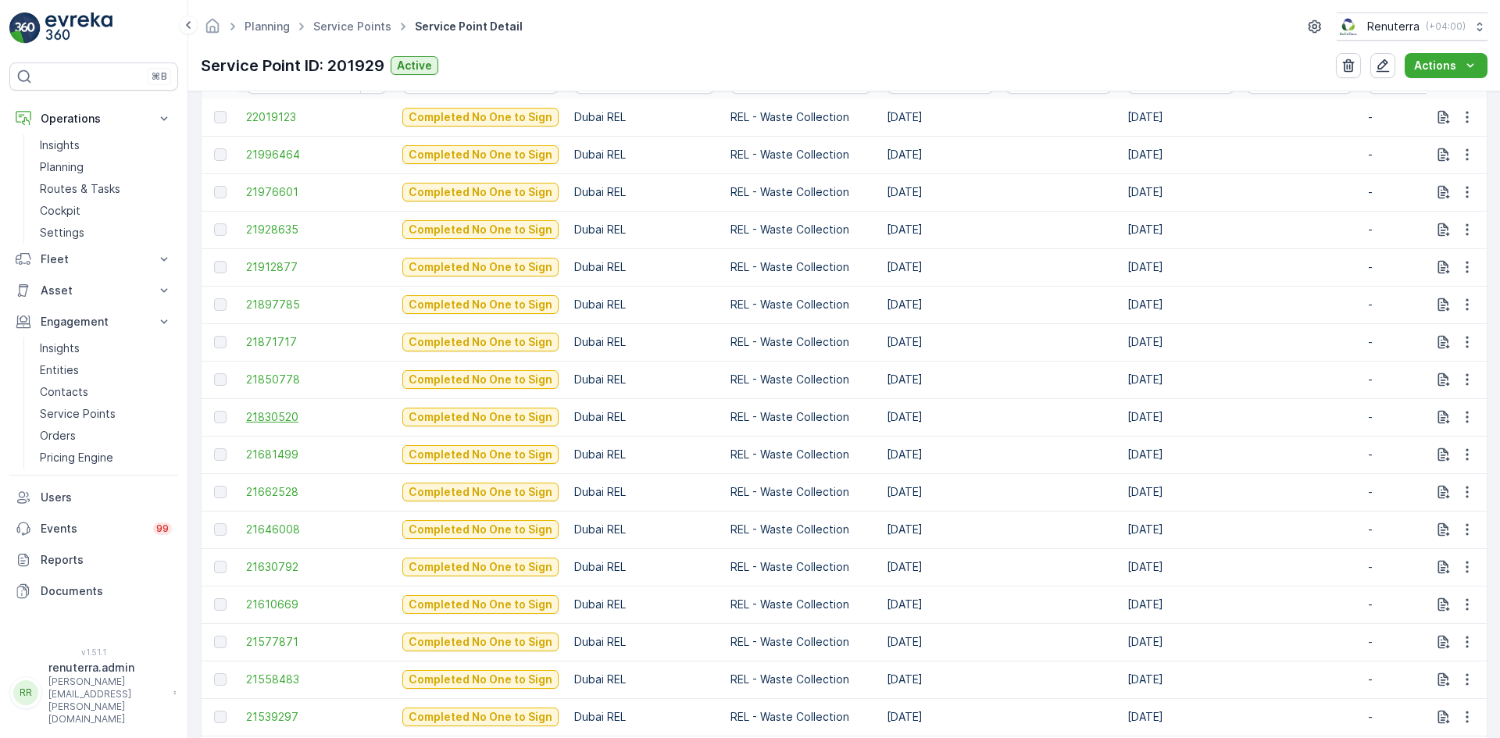
click at [270, 413] on span "21830520" at bounding box center [316, 417] width 141 height 16
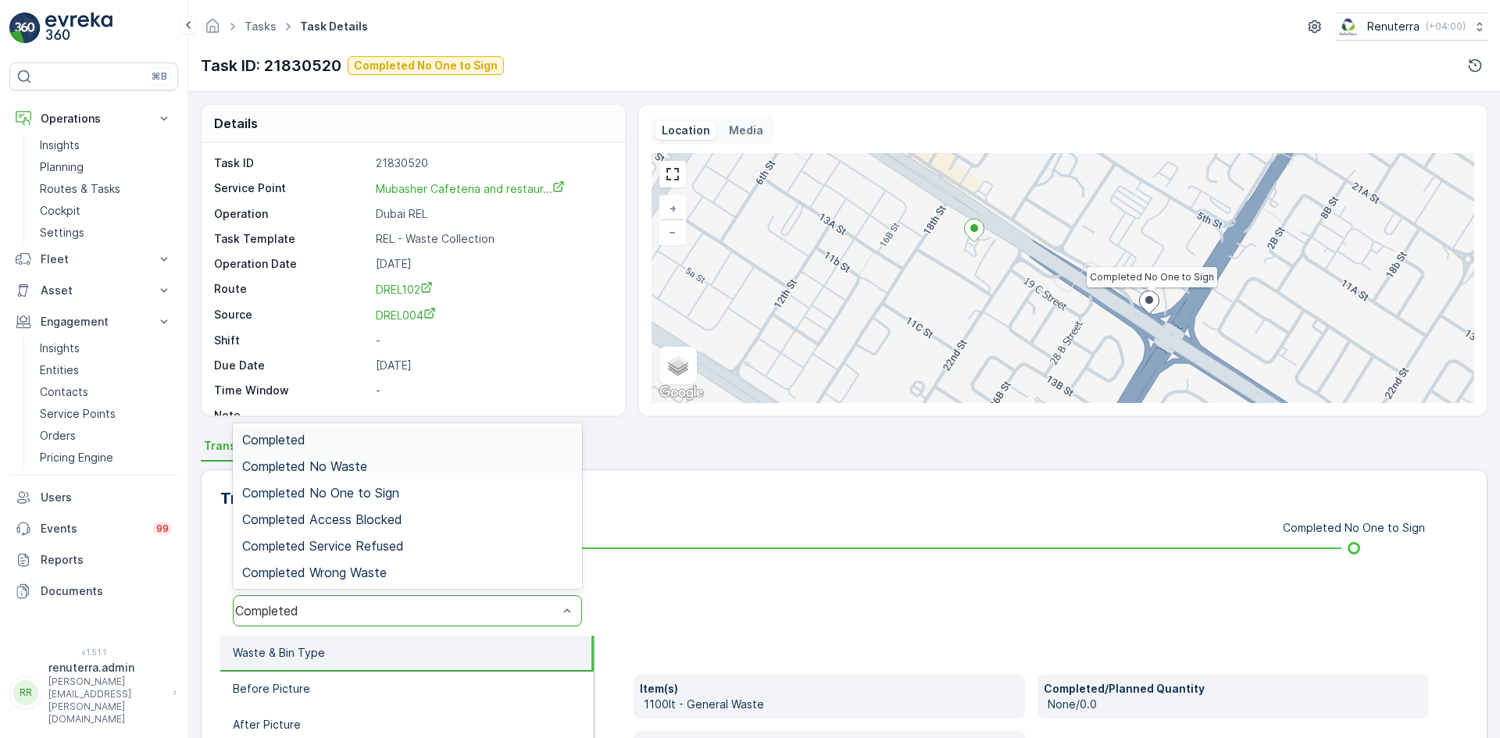
click at [413, 494] on div "Completed No One to Sign" at bounding box center [407, 493] width 331 height 14
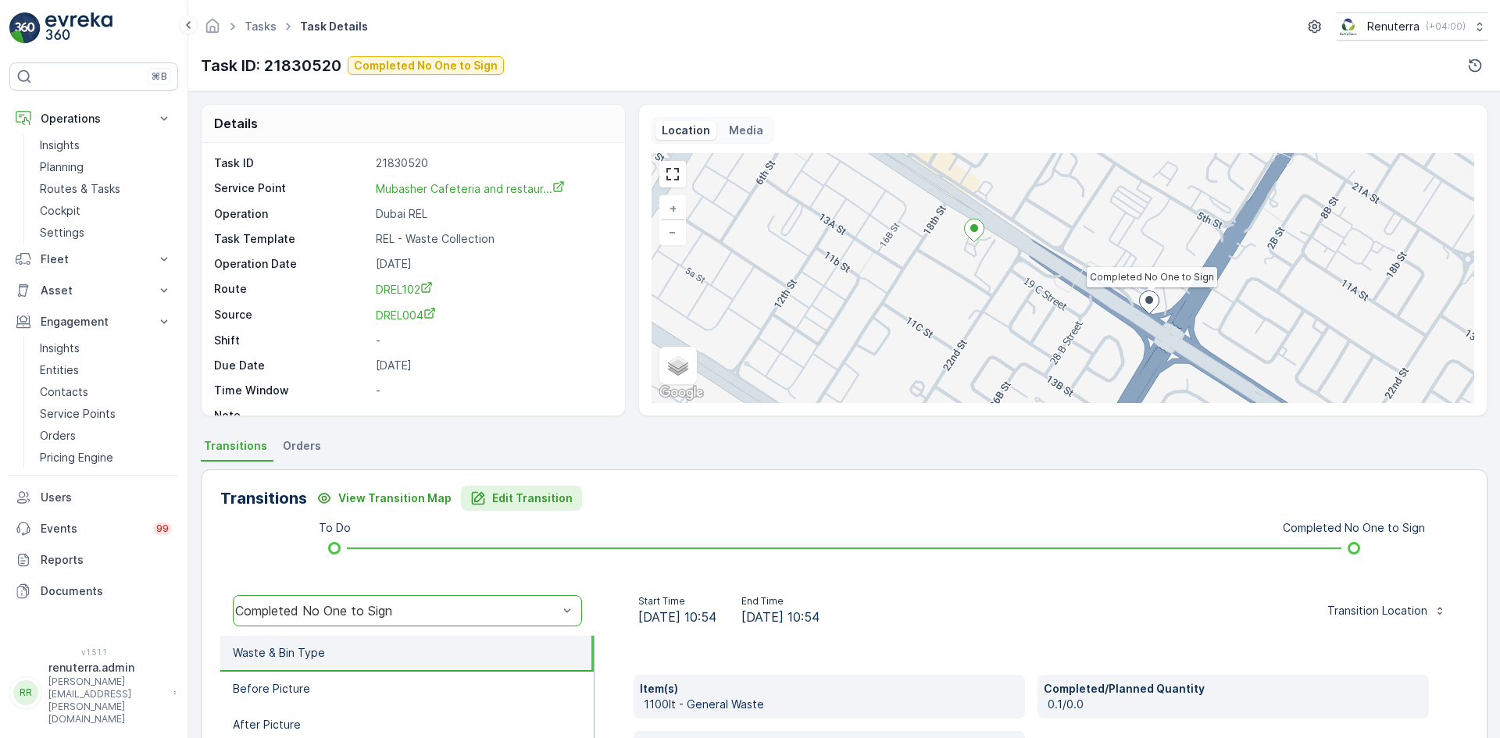
click at [508, 495] on p "Edit Transition" at bounding box center [532, 499] width 80 height 16
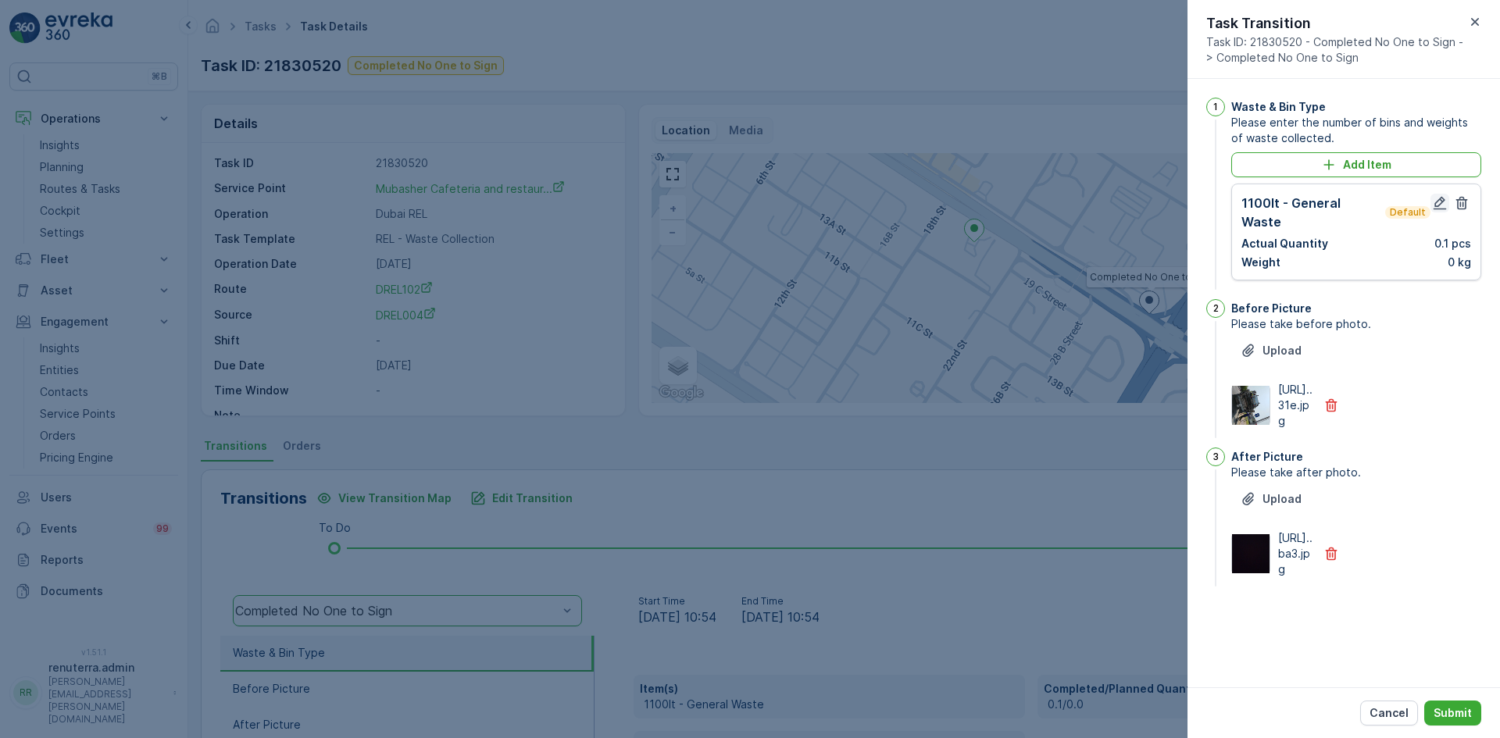
click at [1439, 209] on icon "button" at bounding box center [1440, 203] width 13 height 13
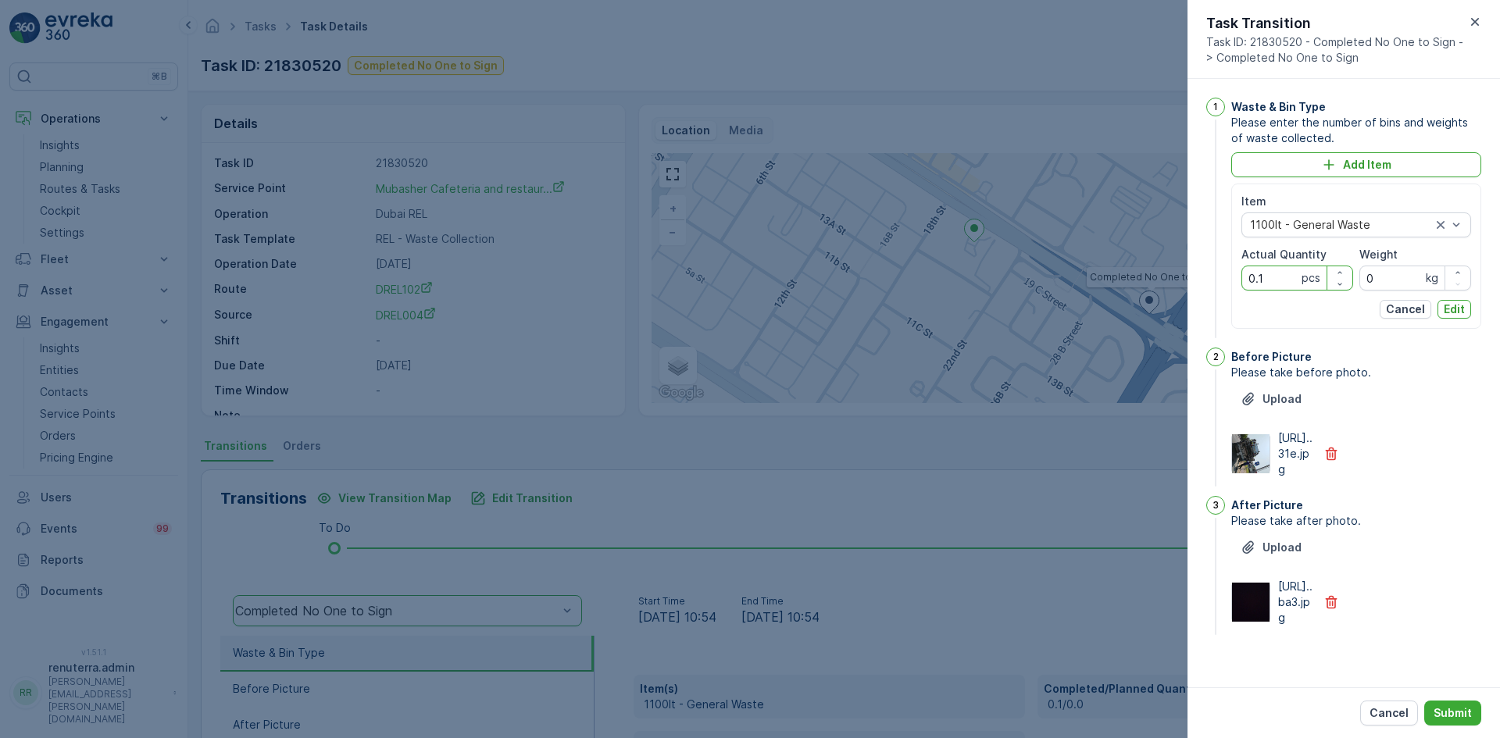
drag, startPoint x: 1269, startPoint y: 280, endPoint x: 1183, endPoint y: 279, distance: 86.0
click at [1185, 281] on div "Tasks Task Details Renuterra ( +04:00 ) Task ID: 21830520 Completed No One to S…" at bounding box center [844, 369] width 1312 height 738
type Quantity "1"
click at [1450, 317] on button "Edit" at bounding box center [1455, 309] width 34 height 19
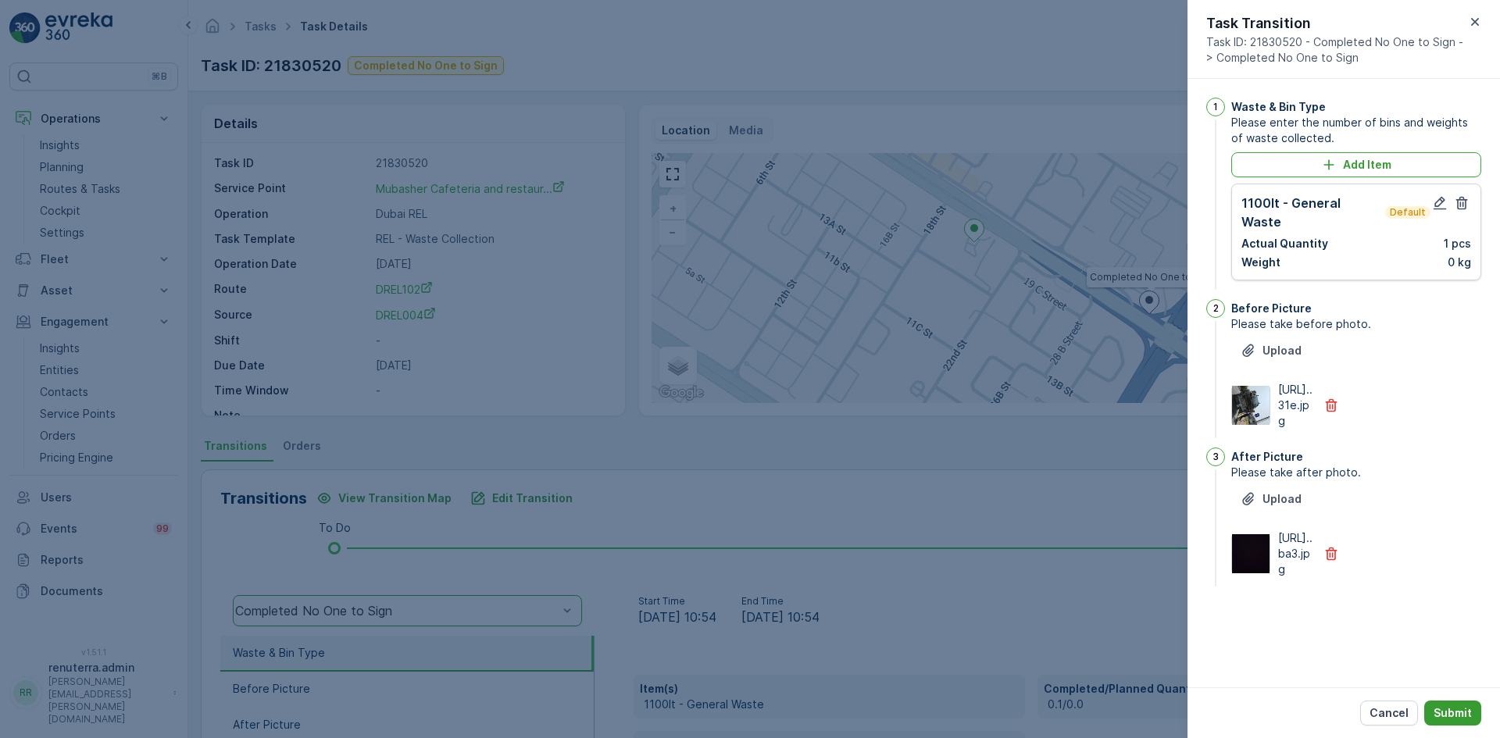
click at [1457, 708] on p "Submit" at bounding box center [1453, 714] width 38 height 16
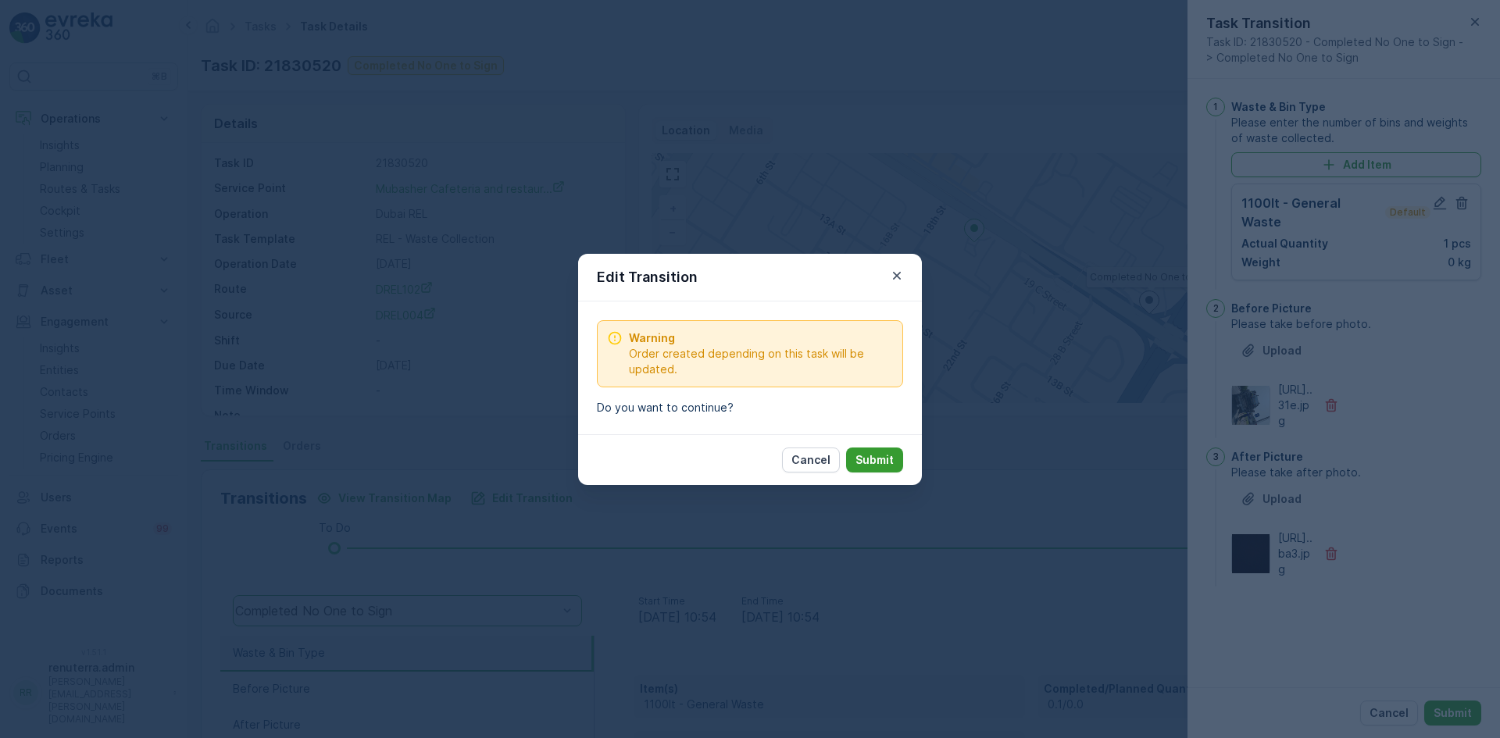
click at [879, 463] on p "Submit" at bounding box center [875, 460] width 38 height 16
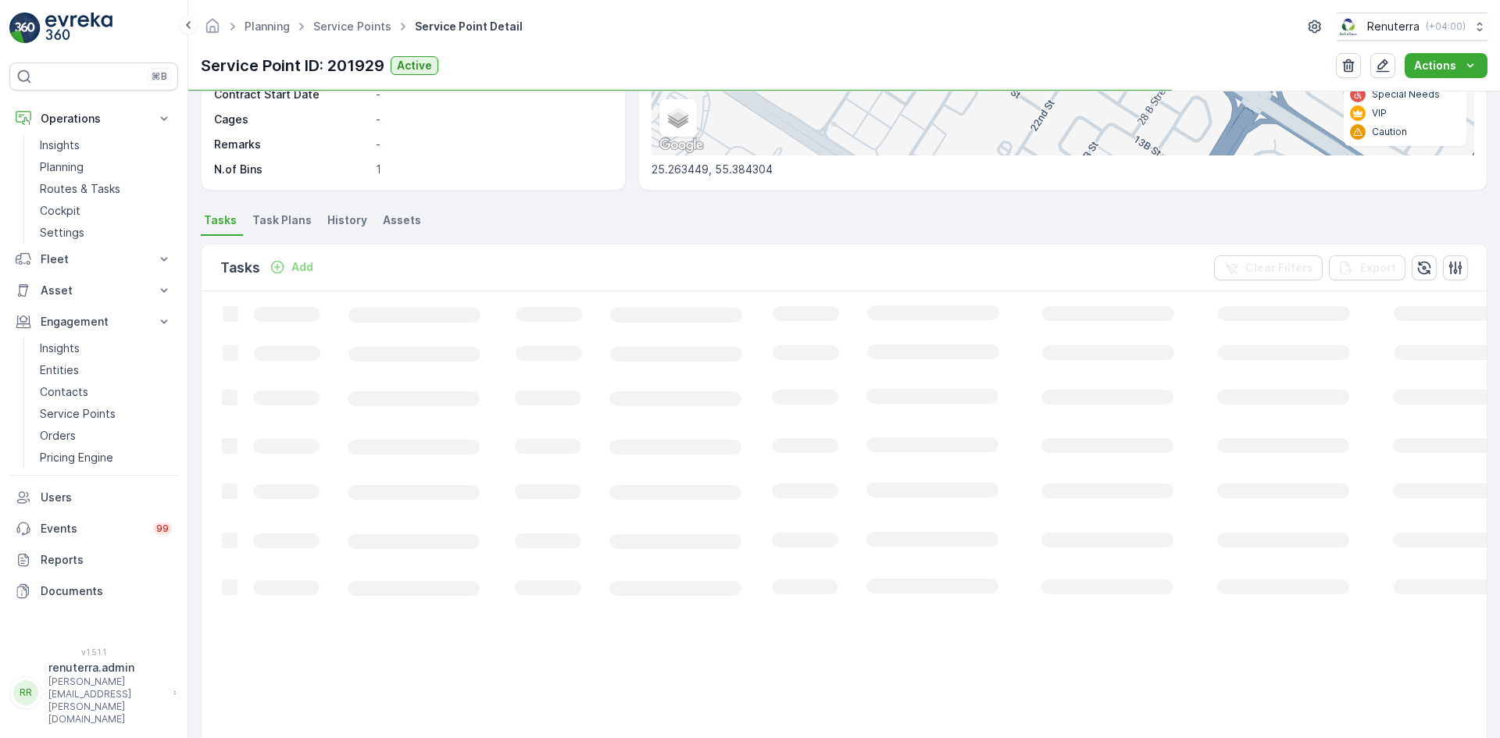
scroll to position [391, 0]
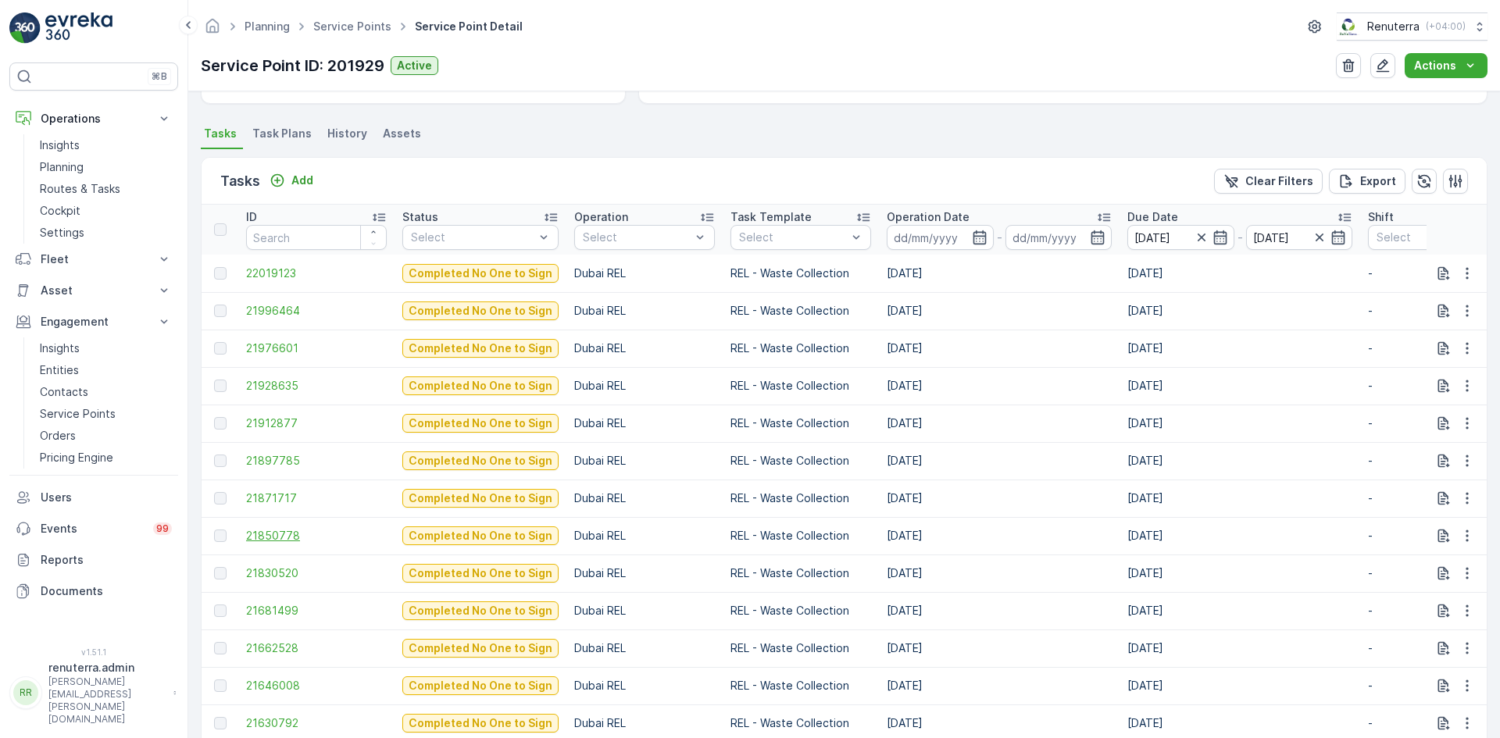
click at [270, 538] on span "21850778" at bounding box center [316, 536] width 141 height 16
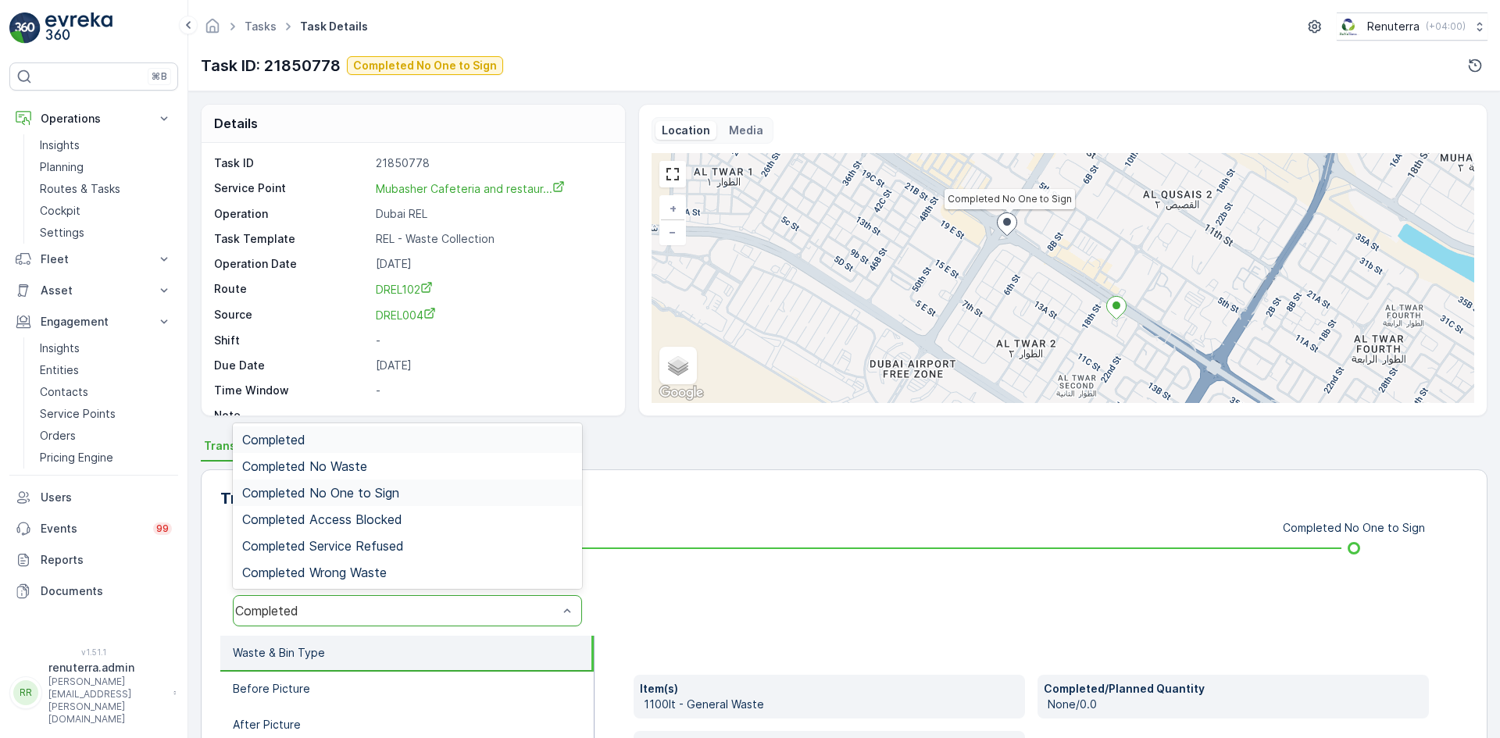
click at [408, 490] on div "Completed No One to Sign" at bounding box center [407, 493] width 331 height 14
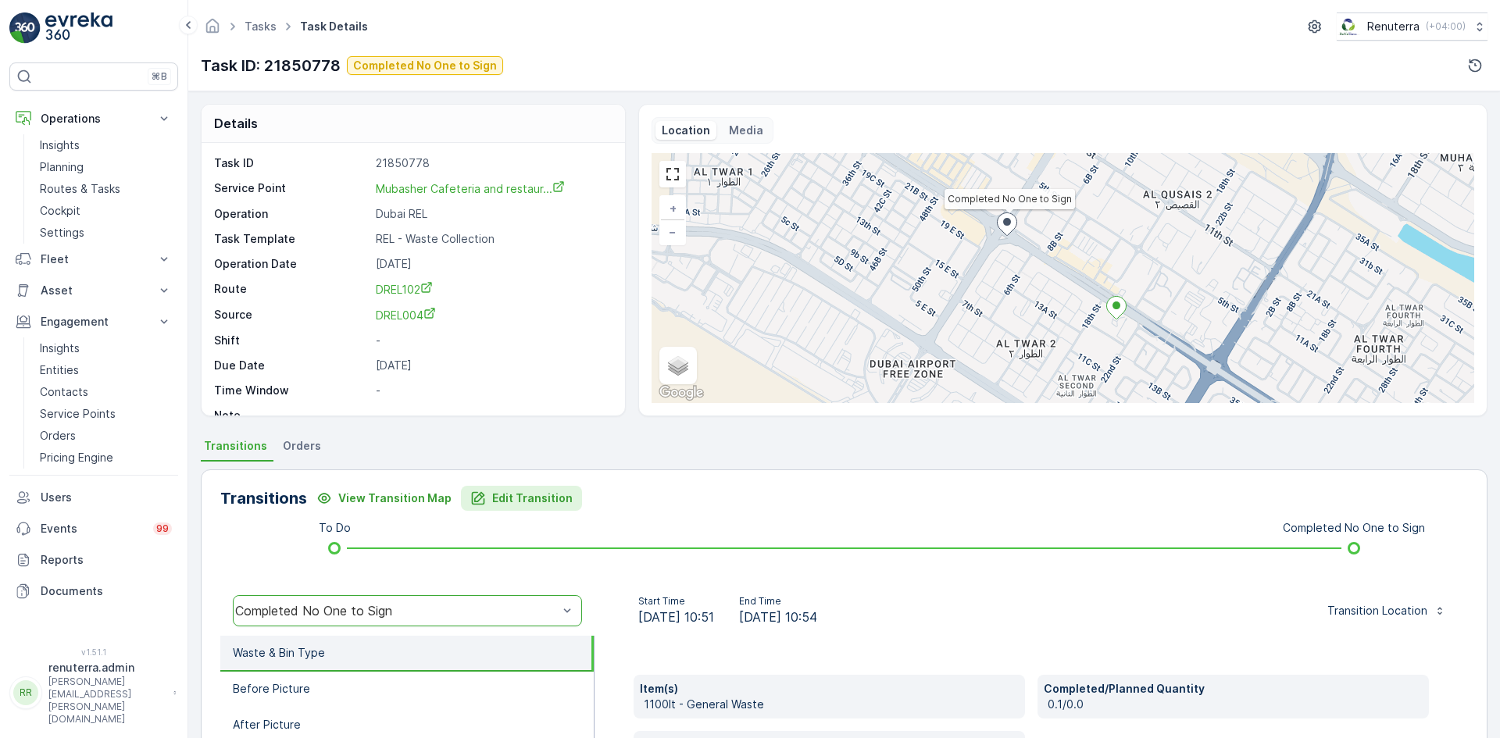
click at [494, 502] on p "Edit Transition" at bounding box center [532, 499] width 80 height 16
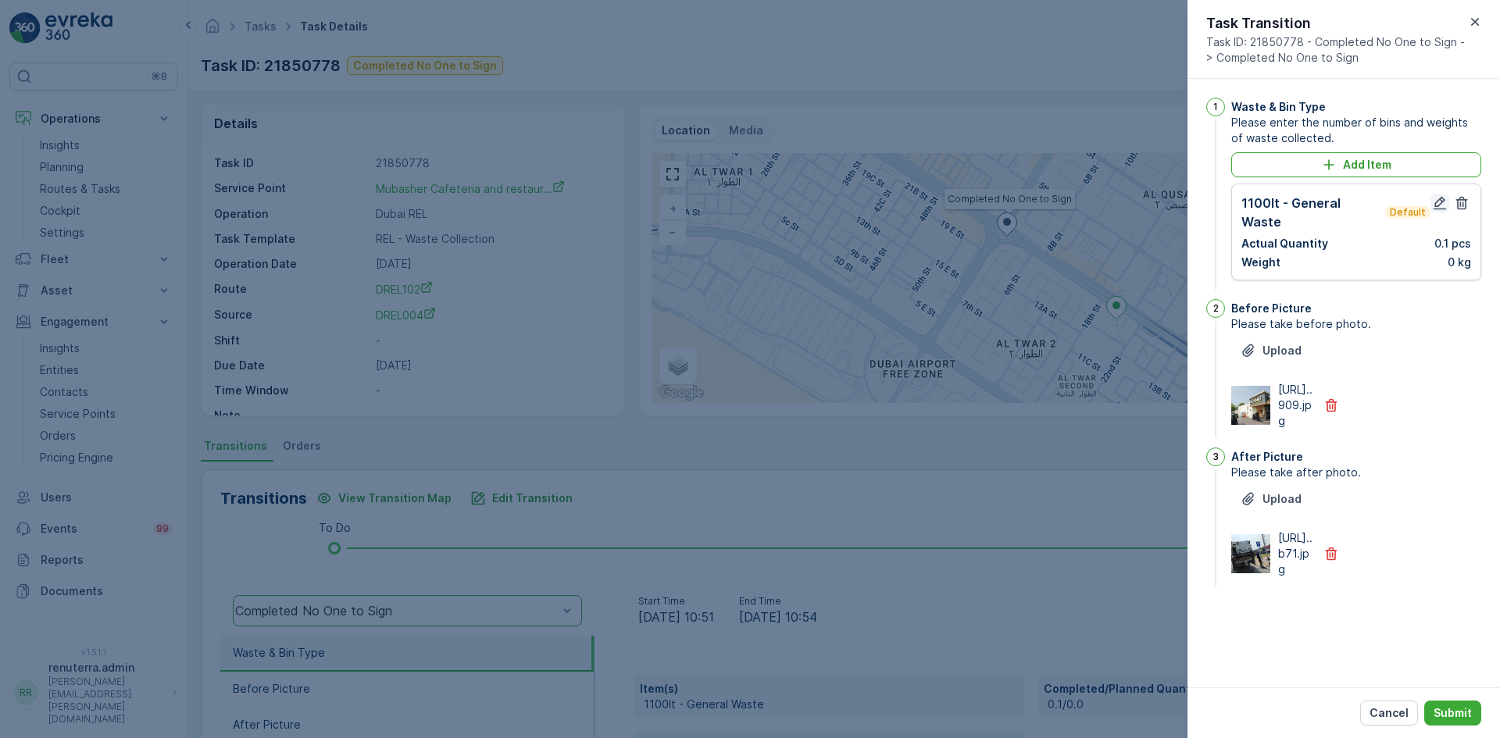
click at [1441, 201] on icon "button" at bounding box center [1440, 203] width 13 height 13
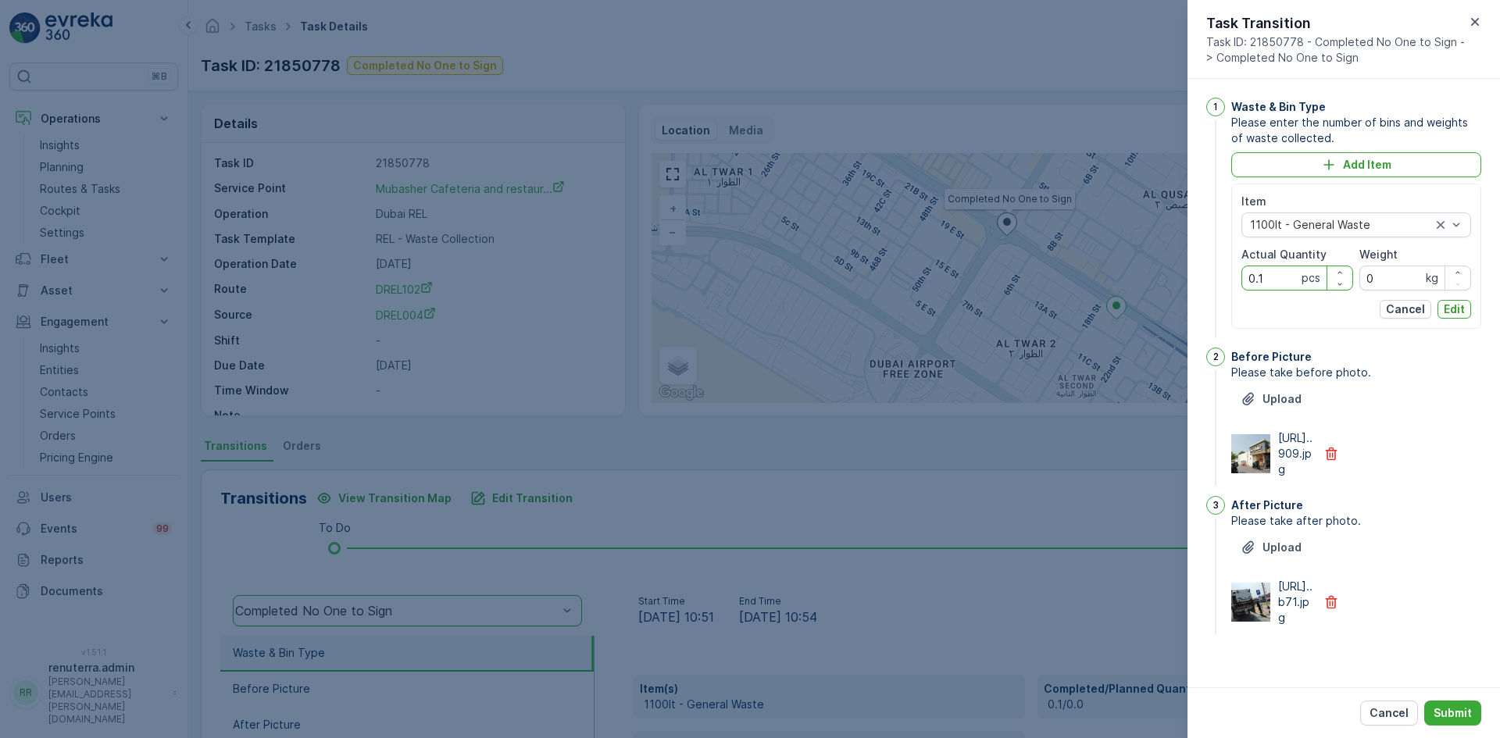
drag, startPoint x: 1267, startPoint y: 273, endPoint x: 1235, endPoint y: 273, distance: 32.0
click at [1235, 273] on div "Item 1100lt - General Waste Actual Quantity 0.1 pcs Weight 0 kg Cancel Edit" at bounding box center [1357, 256] width 250 height 145
type Quantity "1"
click at [1446, 308] on p "Edit" at bounding box center [1454, 310] width 21 height 16
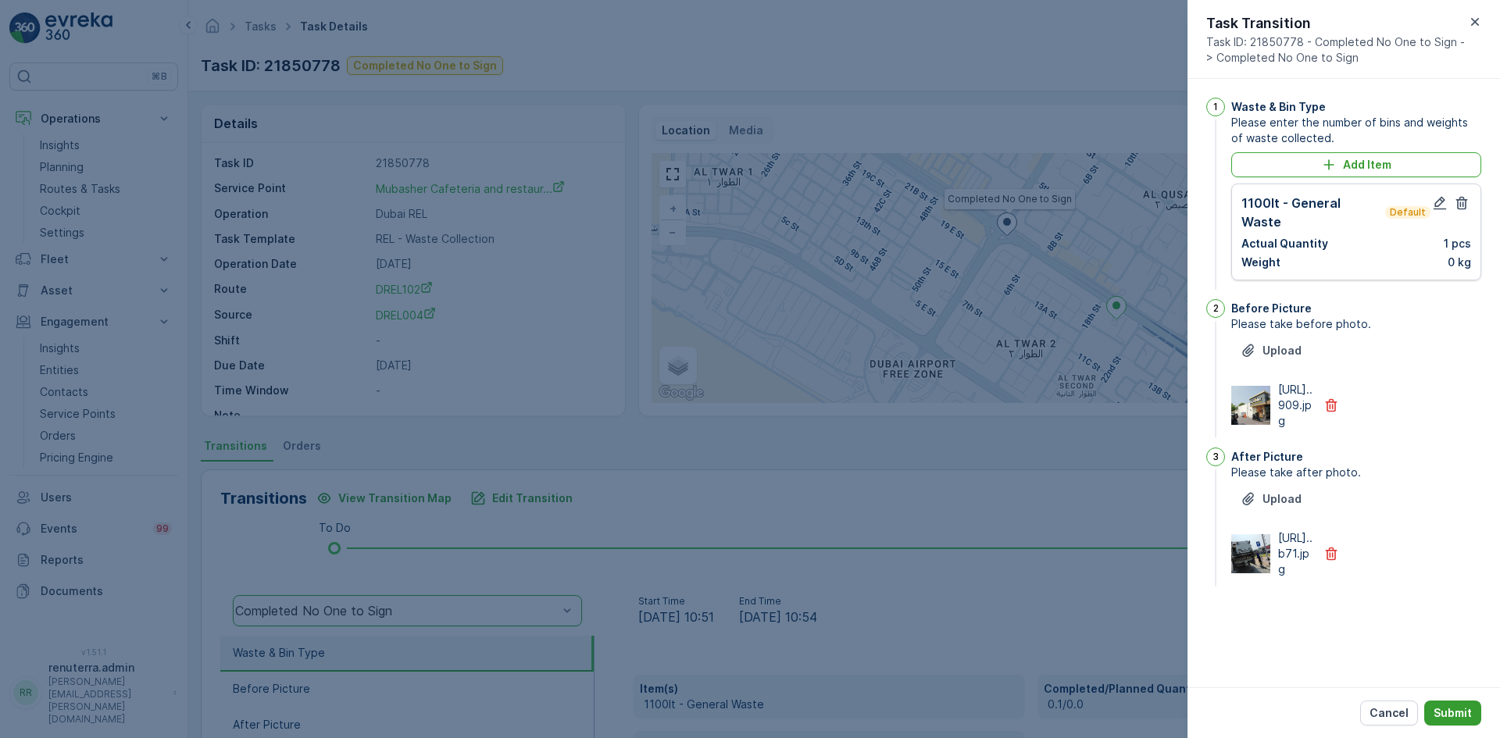
click at [1454, 709] on p "Submit" at bounding box center [1453, 714] width 38 height 16
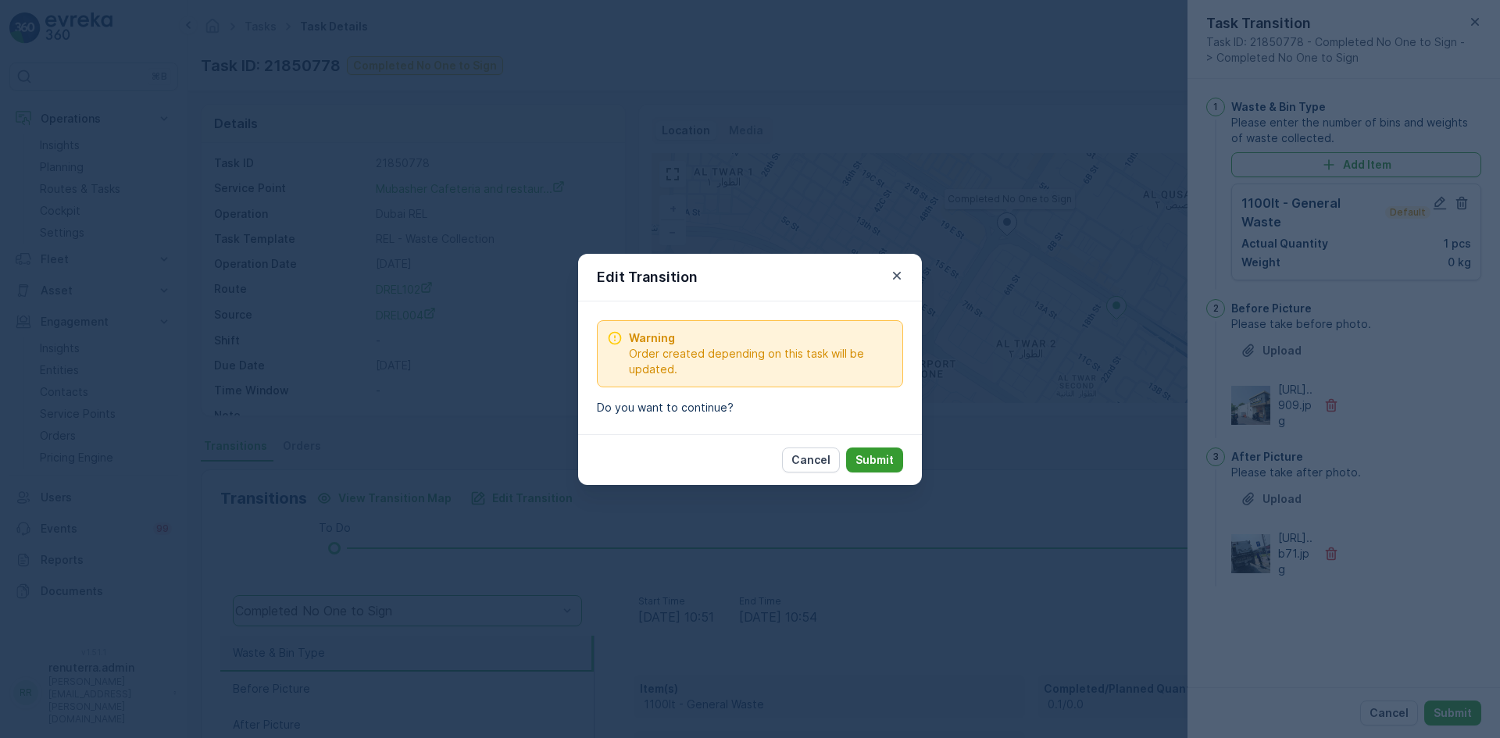
click at [884, 463] on p "Submit" at bounding box center [875, 460] width 38 height 16
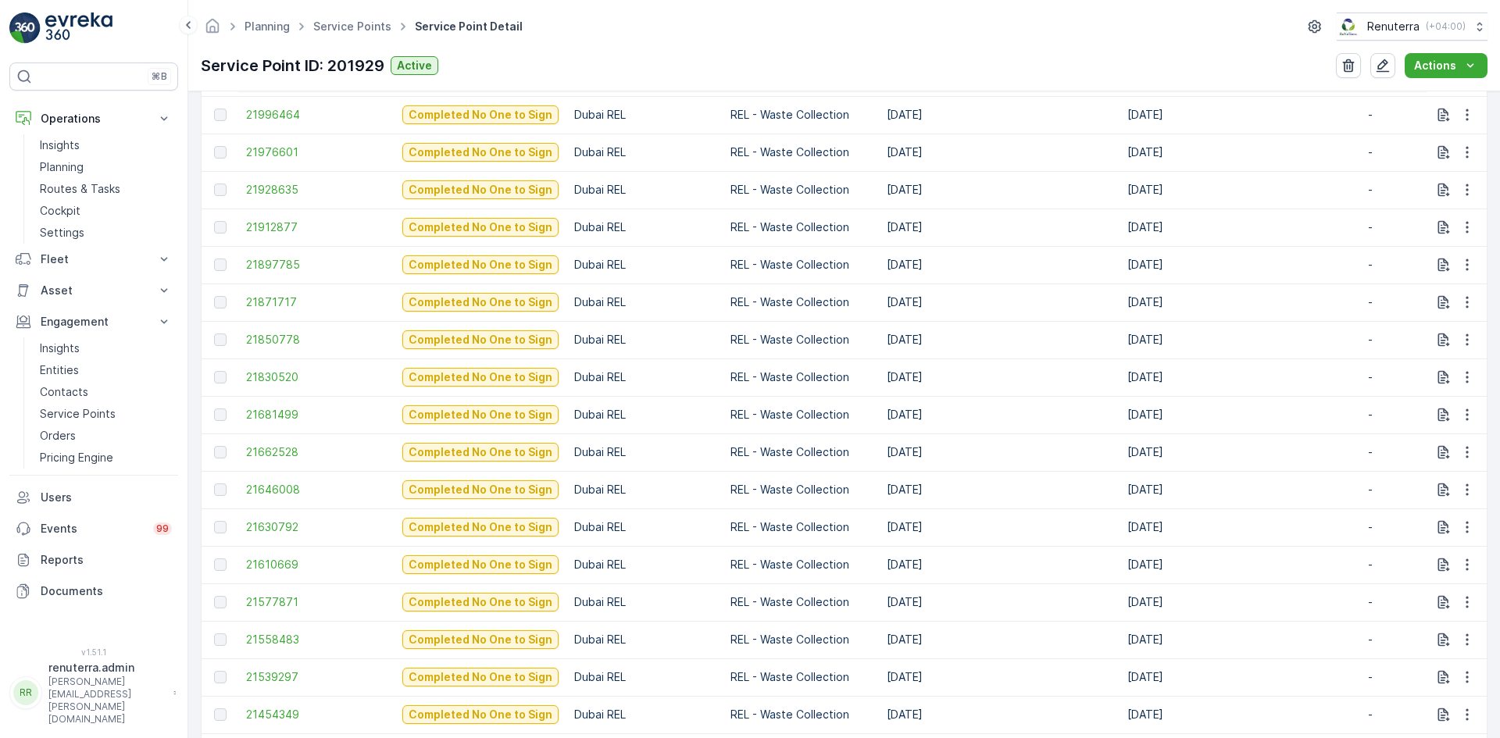
scroll to position [703, 0]
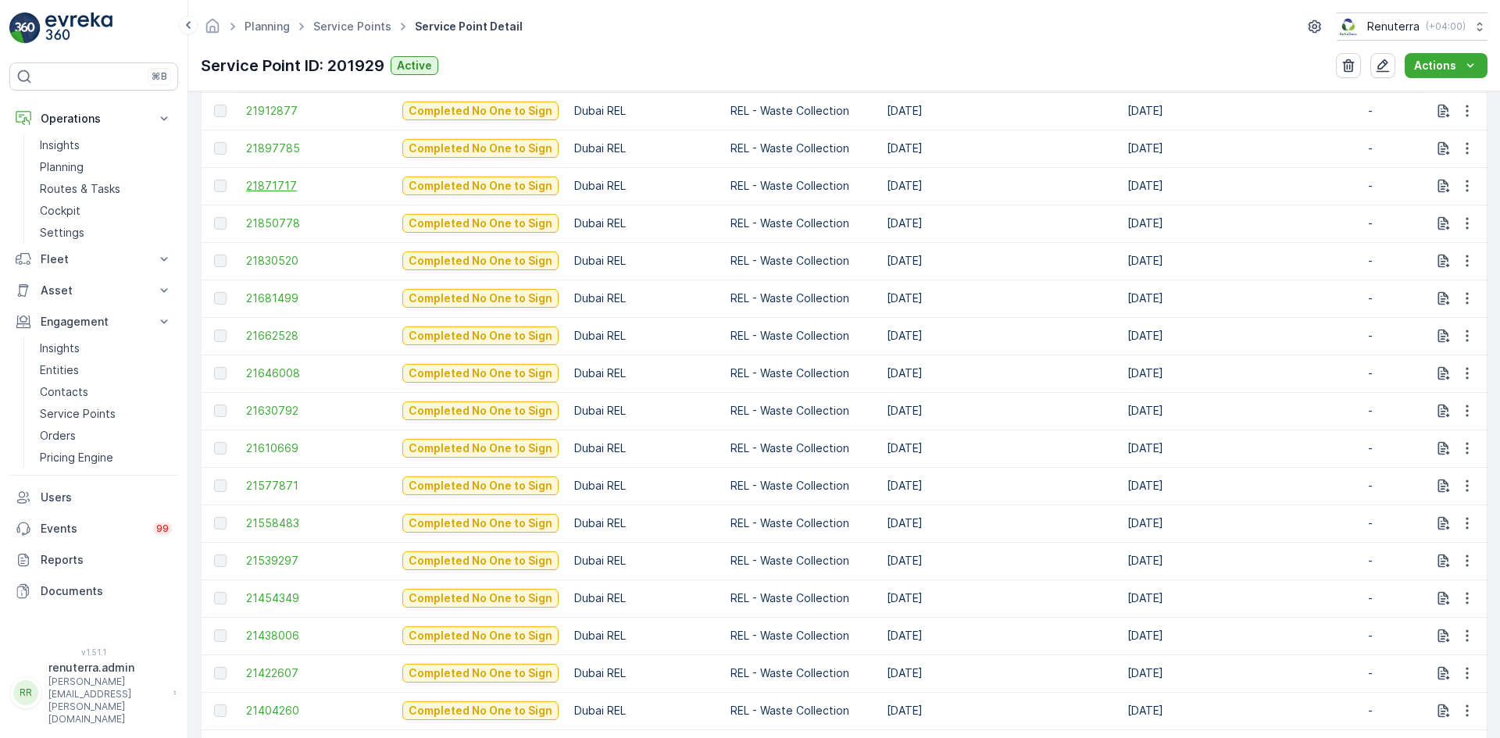
click at [267, 189] on span "21871717" at bounding box center [316, 186] width 141 height 16
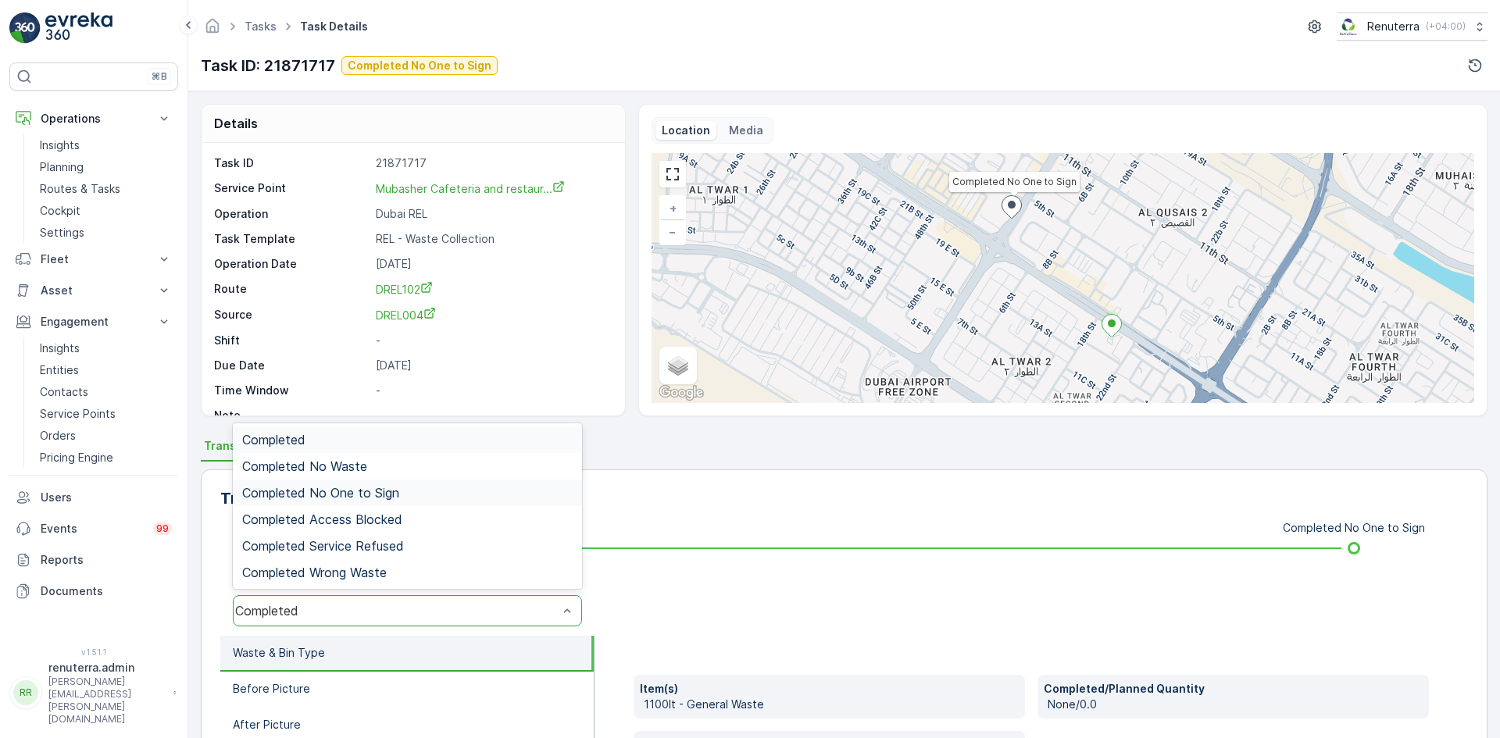
click at [383, 492] on span "Completed No One to Sign" at bounding box center [320, 493] width 157 height 14
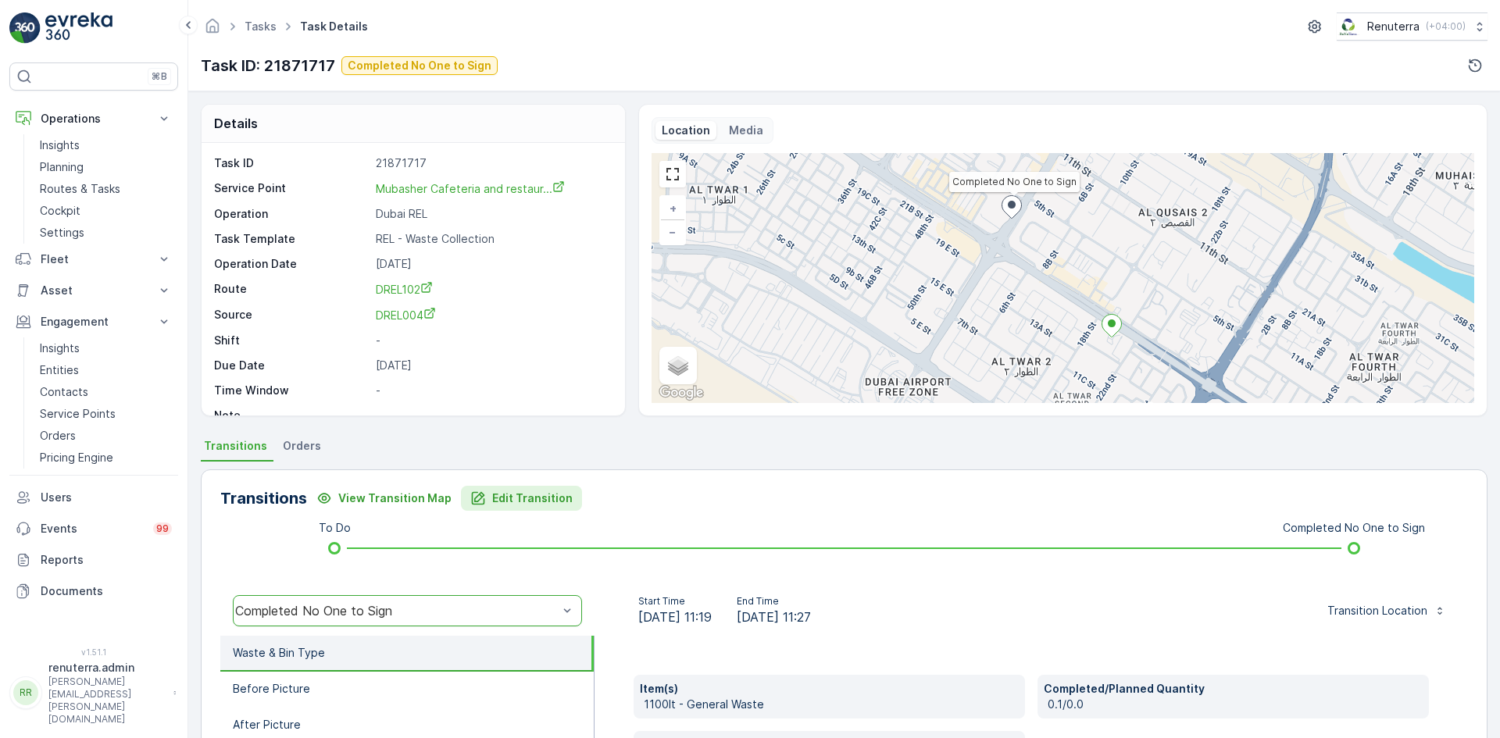
click at [517, 495] on p "Edit Transition" at bounding box center [532, 499] width 80 height 16
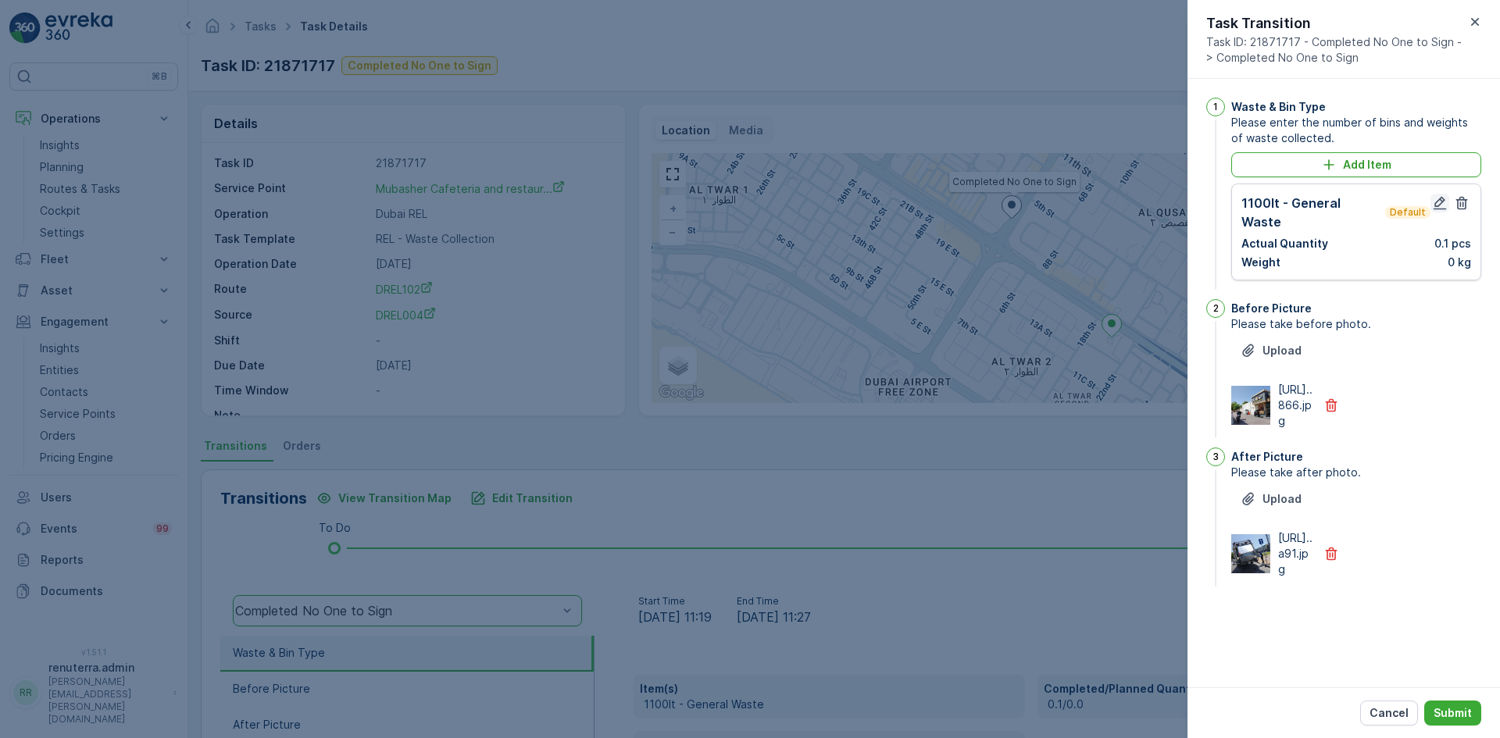
click at [1439, 209] on icon "button" at bounding box center [1440, 203] width 13 height 13
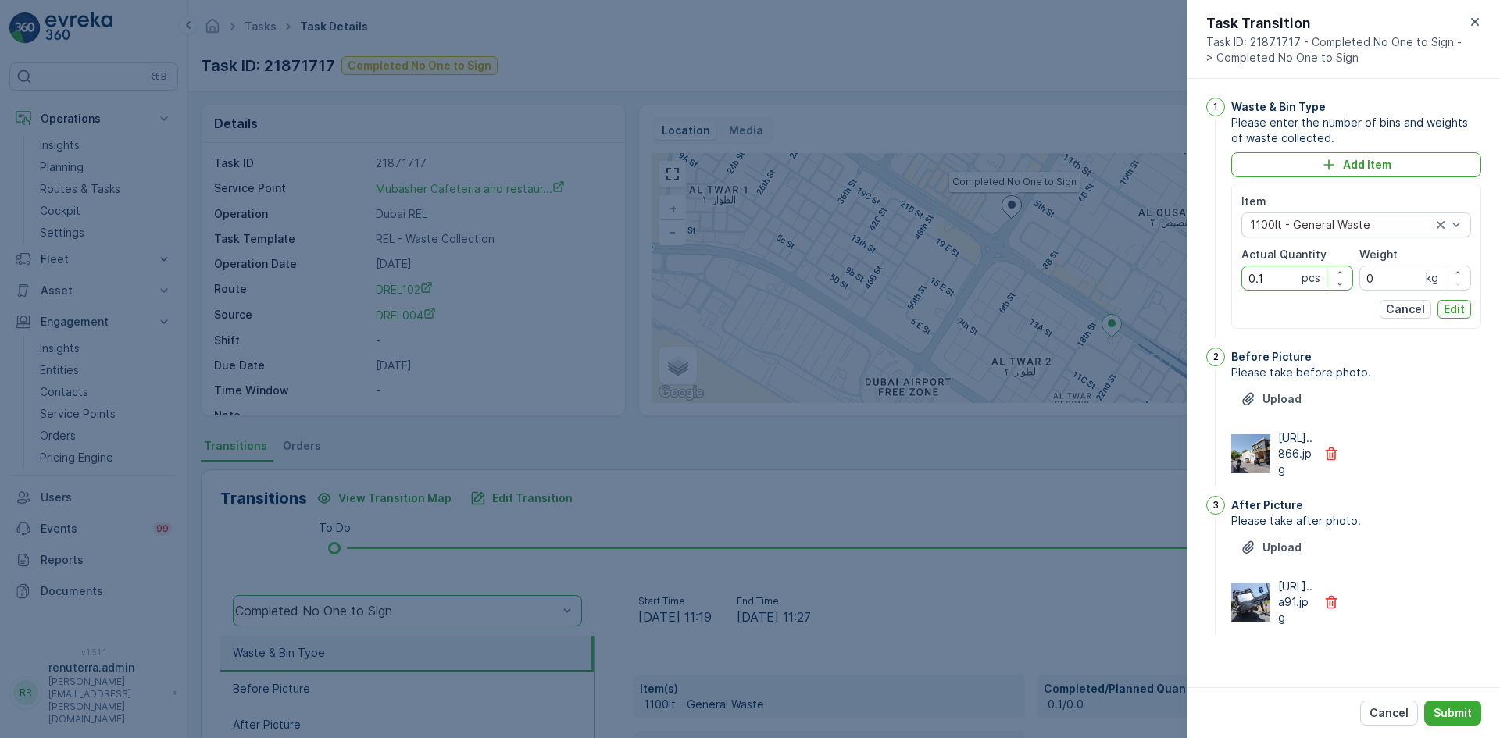
drag, startPoint x: 1275, startPoint y: 280, endPoint x: 1215, endPoint y: 281, distance: 60.2
click at [1215, 281] on div "1 Waste & Bin Type Please enter the number of bins and weights of waste collect…" at bounding box center [1344, 220] width 275 height 244
type Quantity "1"
click at [1457, 309] on p "Edit" at bounding box center [1454, 310] width 21 height 16
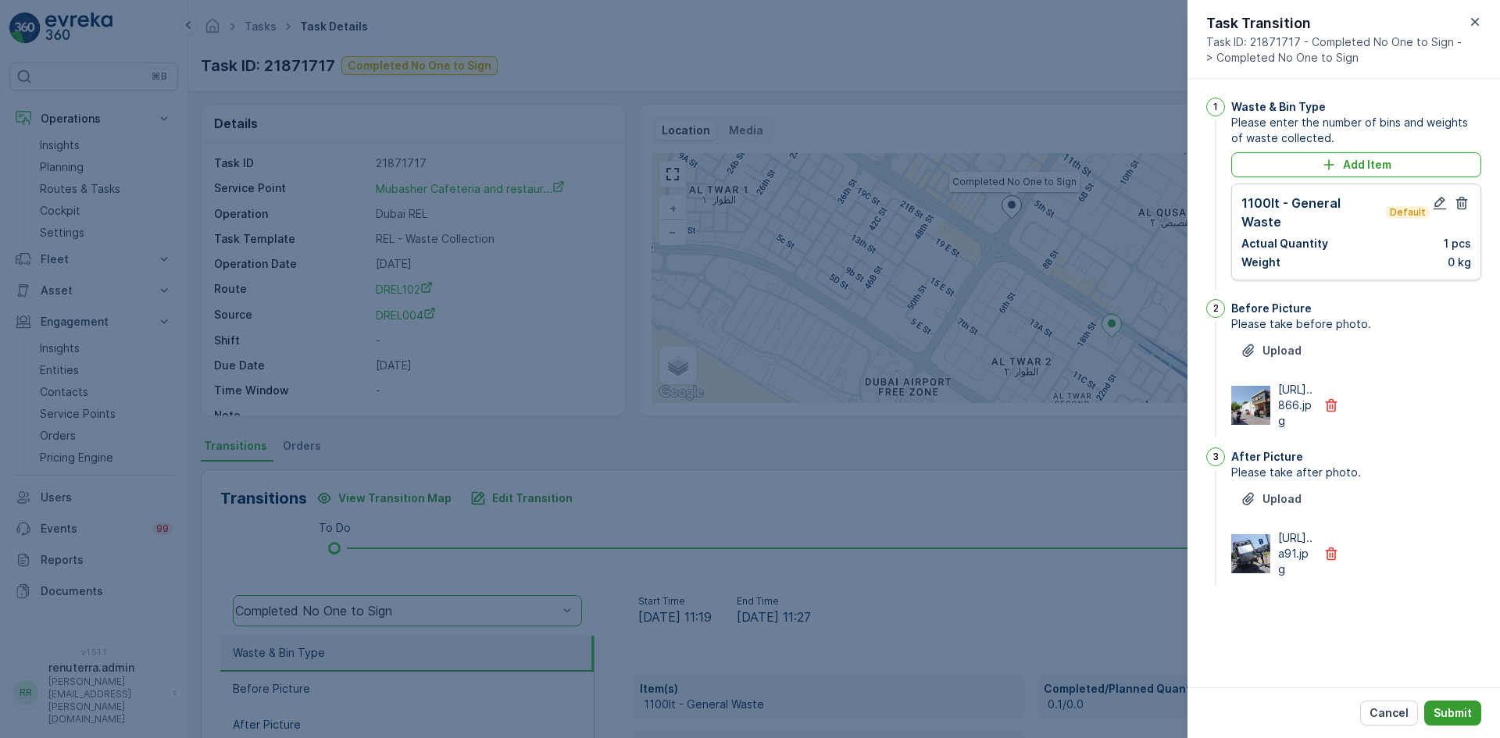
click at [1460, 716] on p "Submit" at bounding box center [1453, 714] width 38 height 16
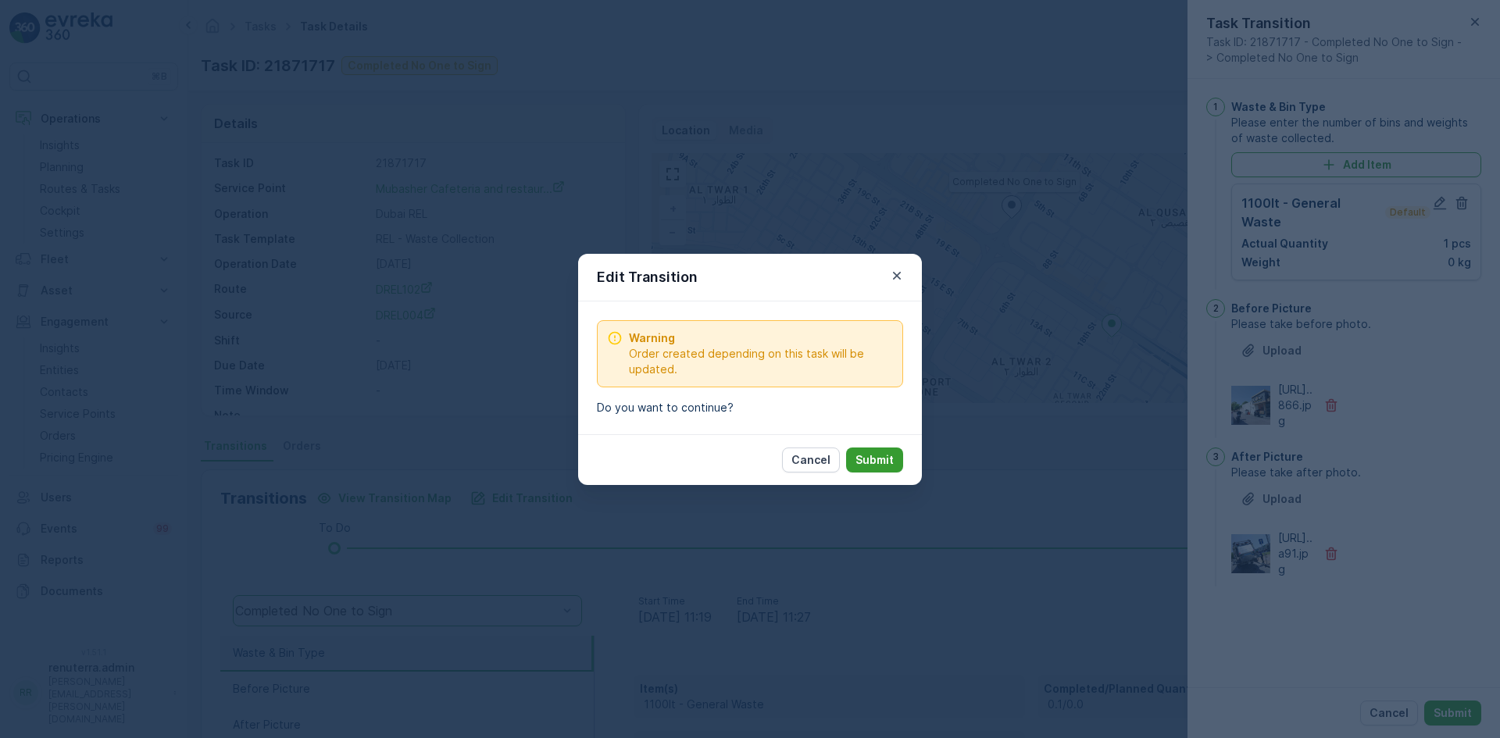
click at [854, 451] on button "Submit" at bounding box center [874, 460] width 57 height 25
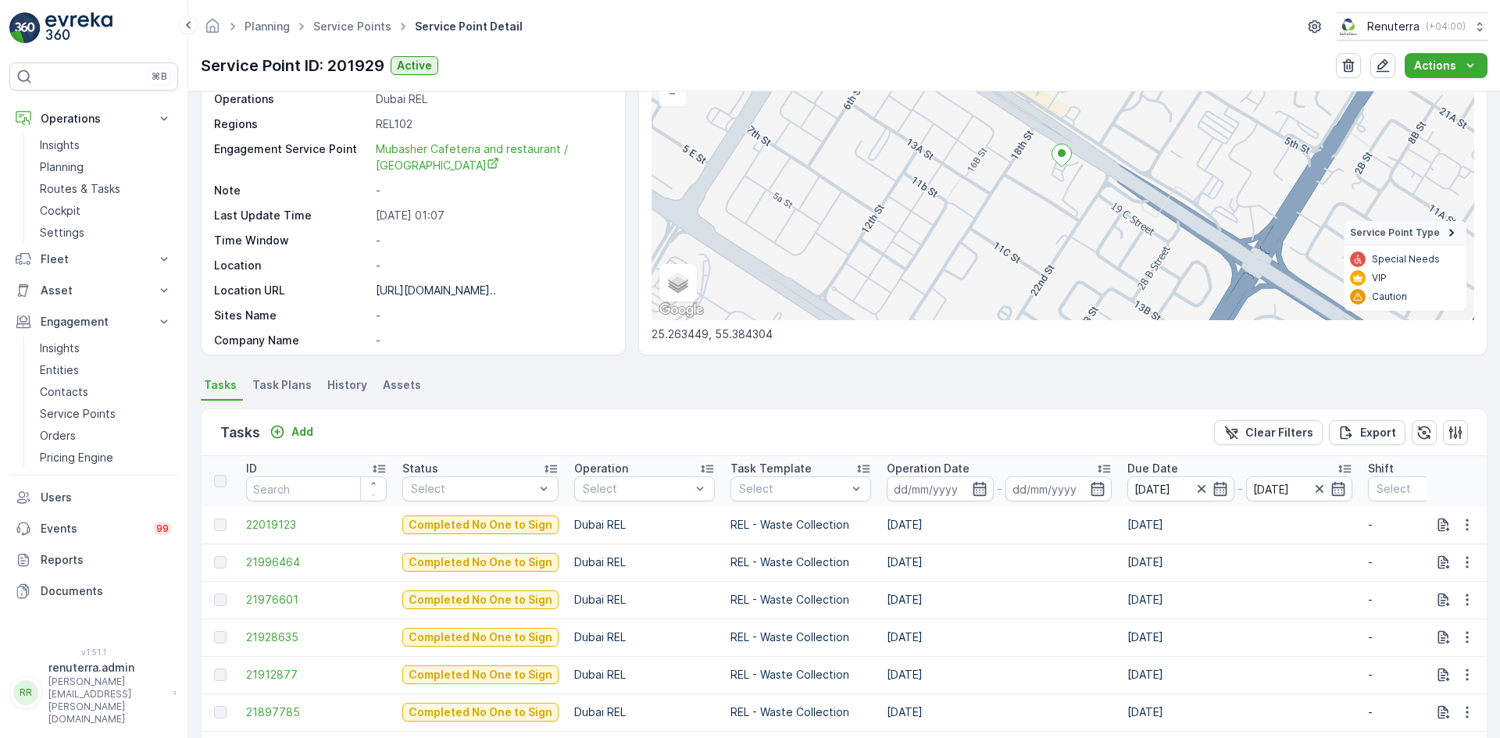
scroll to position [391, 0]
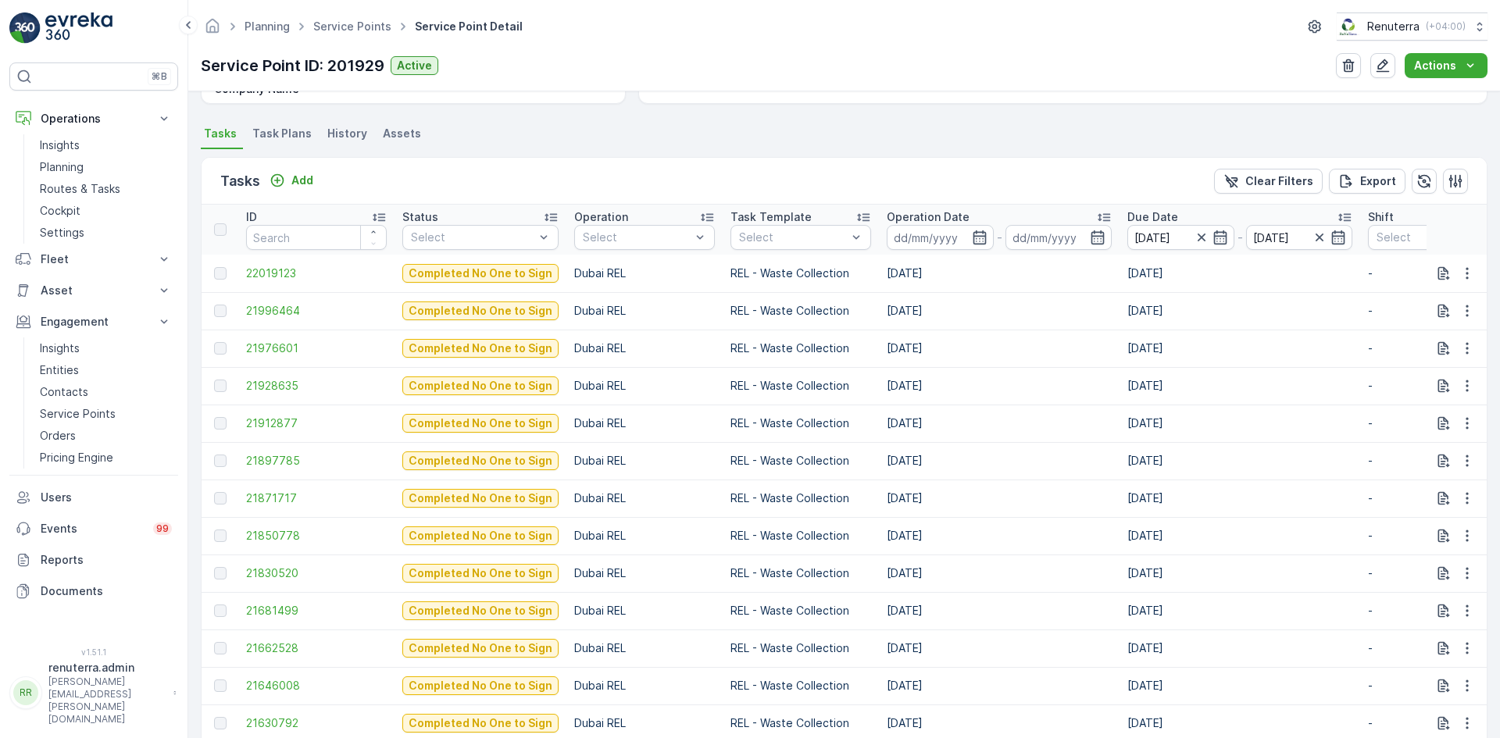
click at [270, 452] on td "21897785" at bounding box center [316, 461] width 156 height 38
click at [279, 464] on span "21897785" at bounding box center [316, 461] width 141 height 16
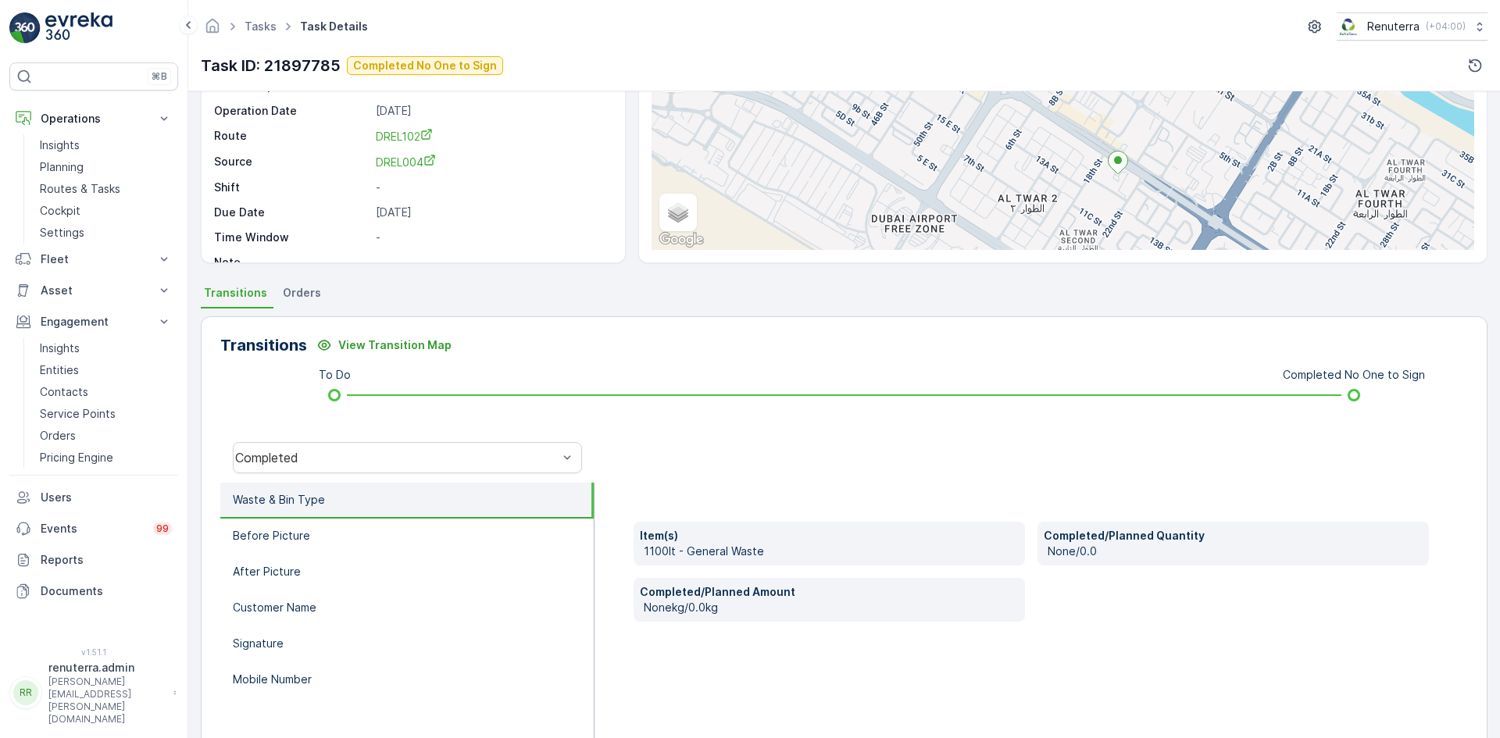
scroll to position [156, 0]
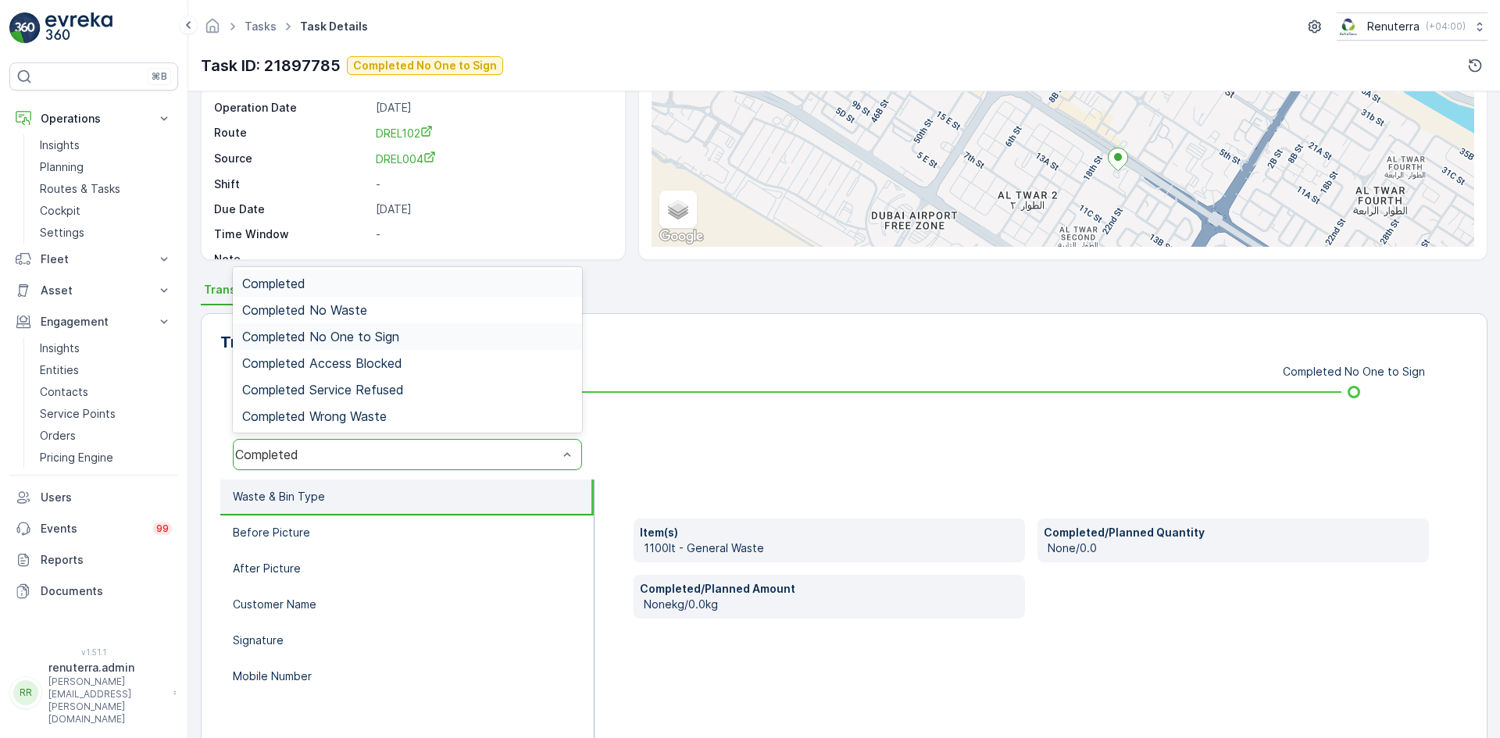
click at [409, 345] on div "Completed No One to Sign" at bounding box center [407, 337] width 349 height 27
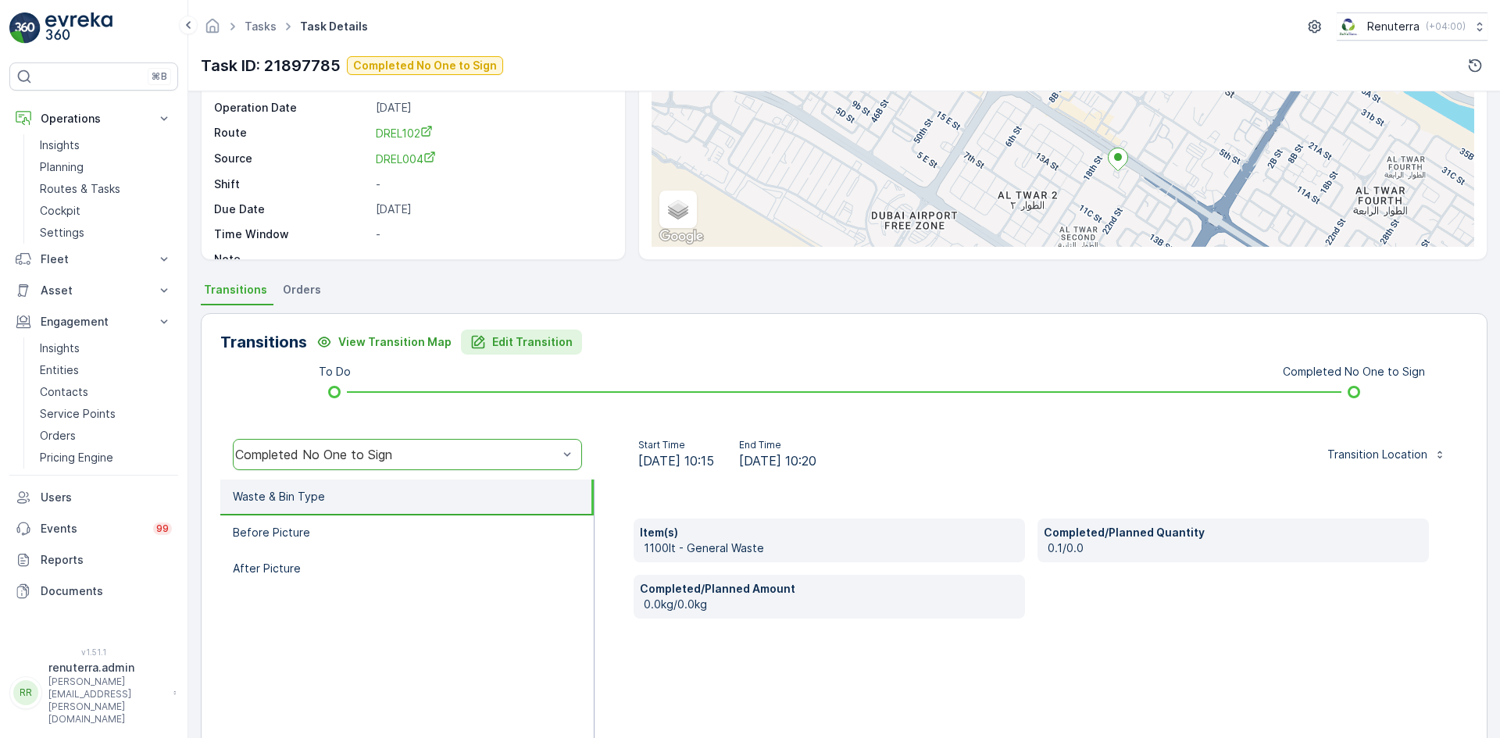
click at [506, 345] on p "Edit Transition" at bounding box center [532, 342] width 80 height 16
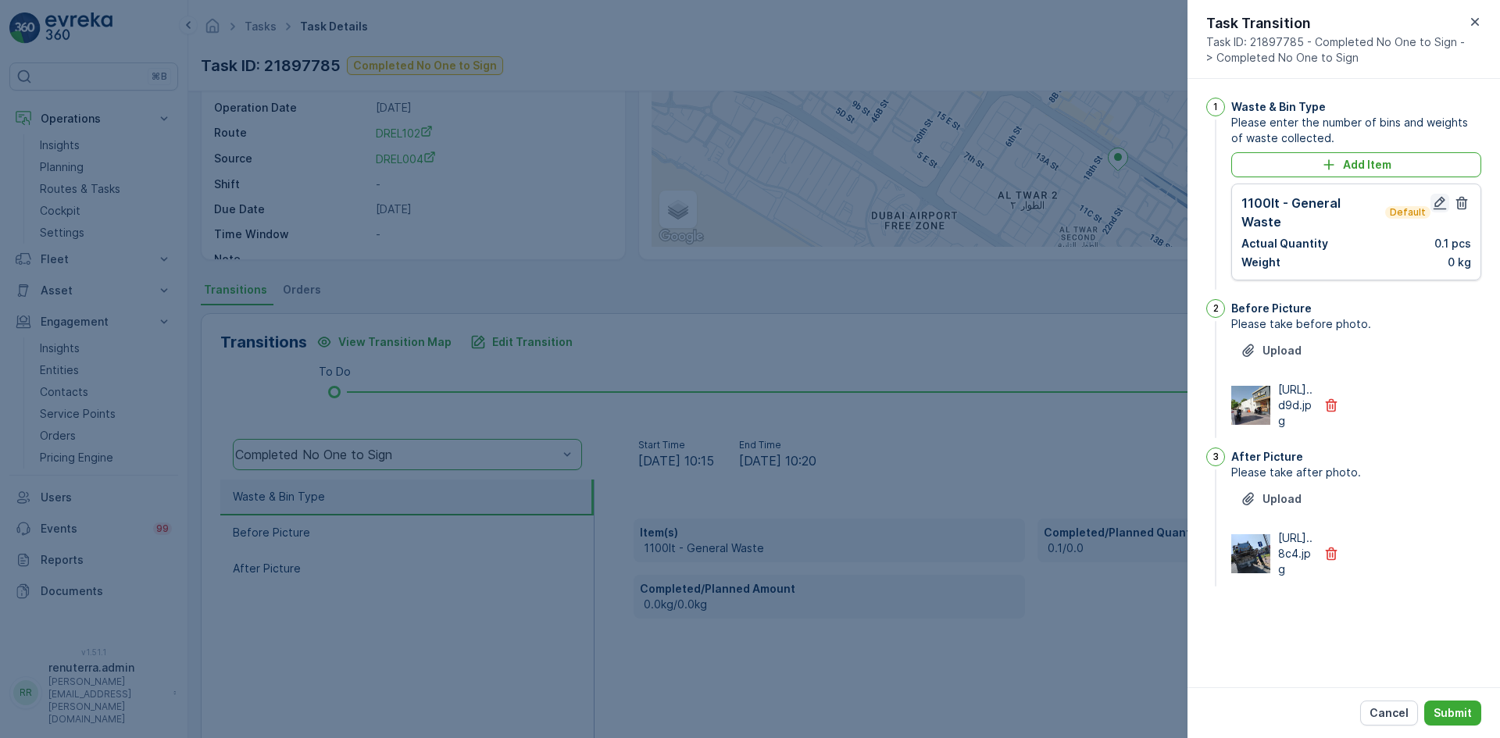
click at [1446, 202] on icon "button" at bounding box center [1440, 203] width 16 height 16
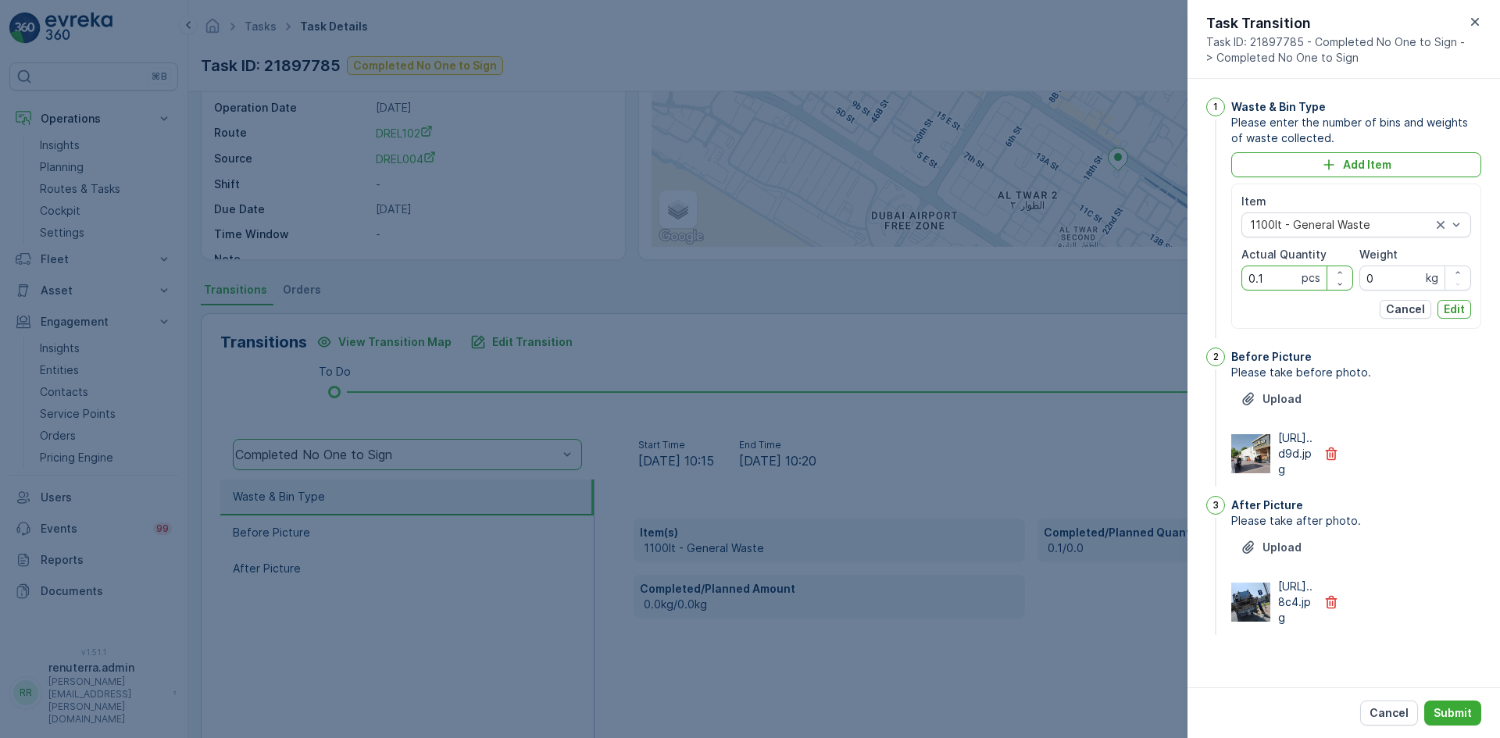
drag, startPoint x: 1256, startPoint y: 280, endPoint x: 1235, endPoint y: 281, distance: 21.1
click at [1235, 281] on div "Item 1100lt - General Waste Actual Quantity 0.1 pcs Weight 0 kg Cancel Edit" at bounding box center [1357, 256] width 250 height 145
type Quantity "1"
click at [1454, 307] on p "Edit" at bounding box center [1454, 310] width 21 height 16
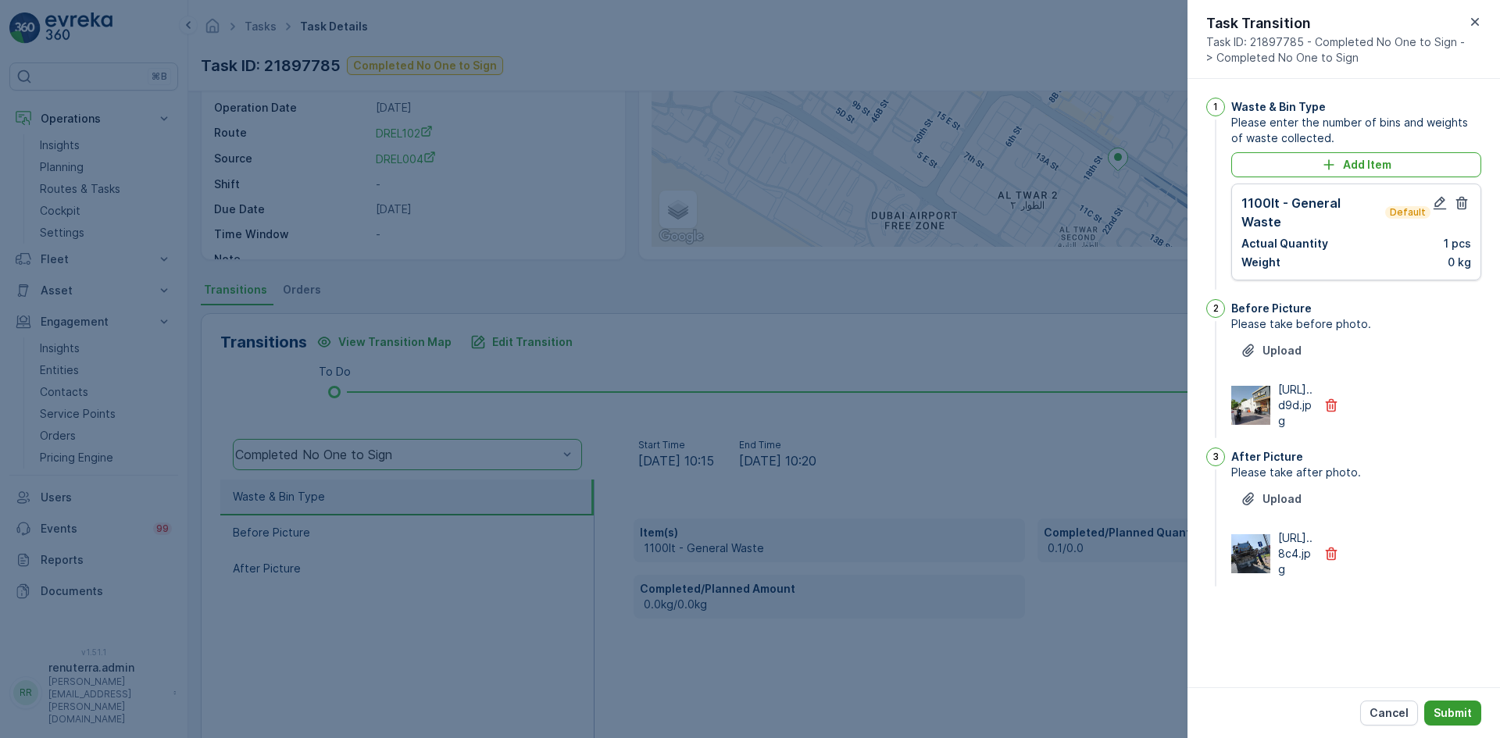
click at [1446, 714] on p "Submit" at bounding box center [1453, 714] width 38 height 16
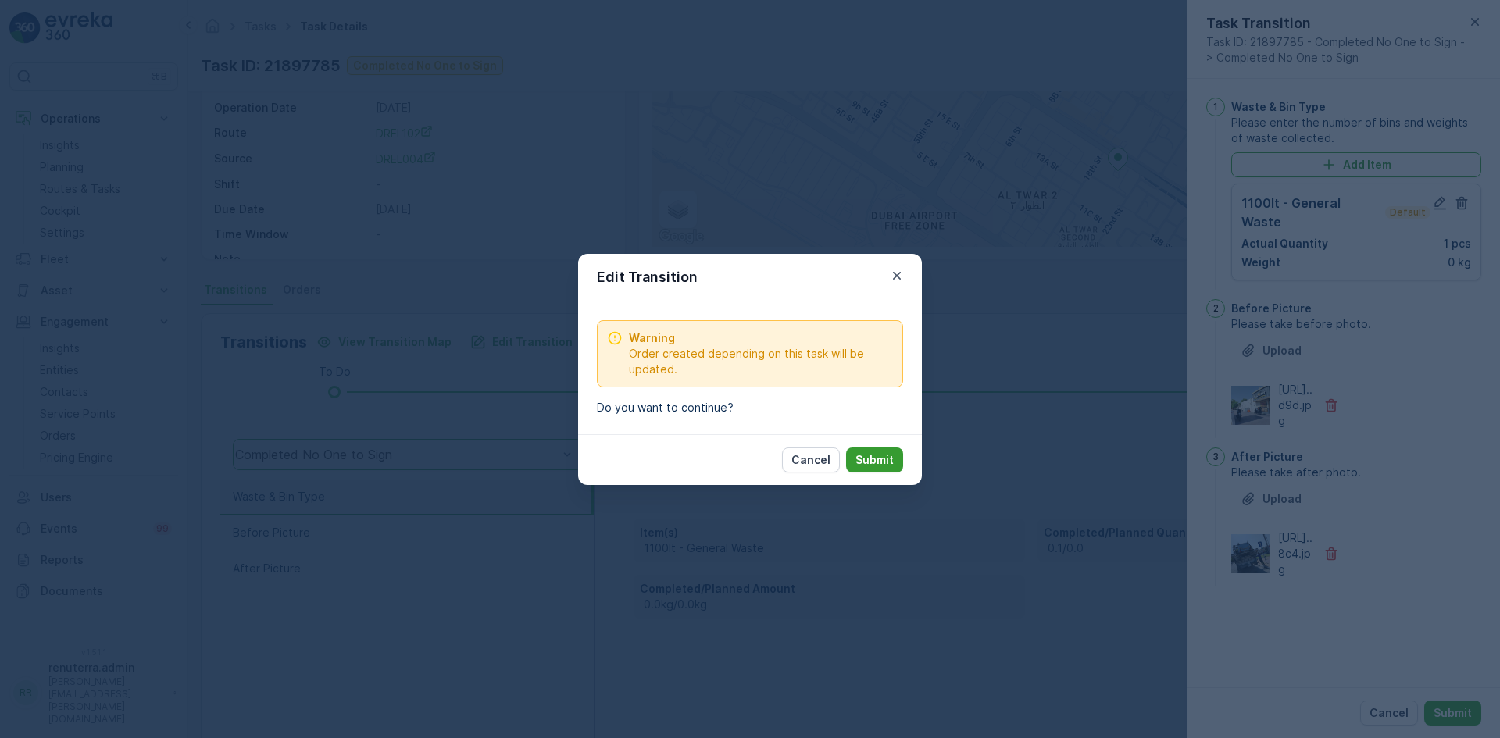
click at [871, 456] on p "Submit" at bounding box center [875, 460] width 38 height 16
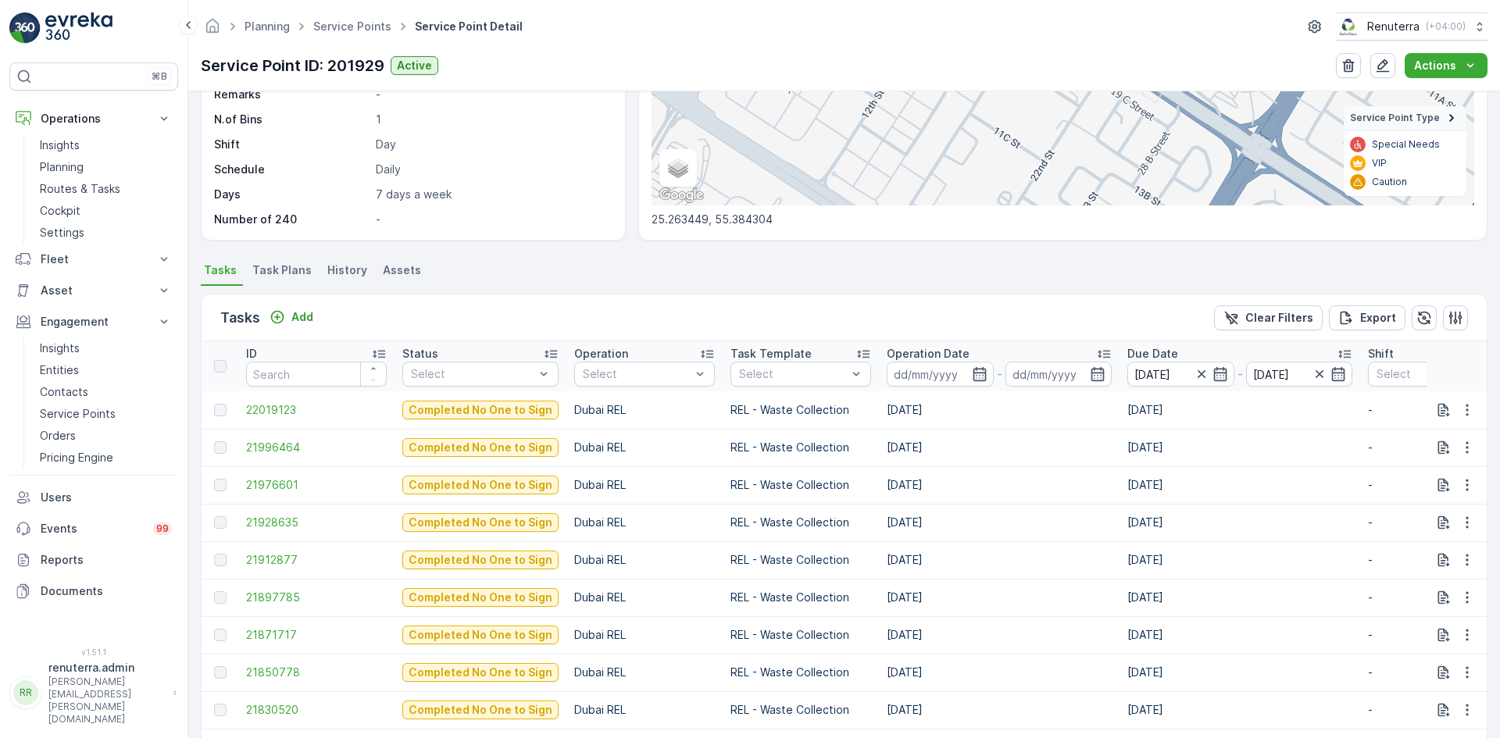
scroll to position [313, 0]
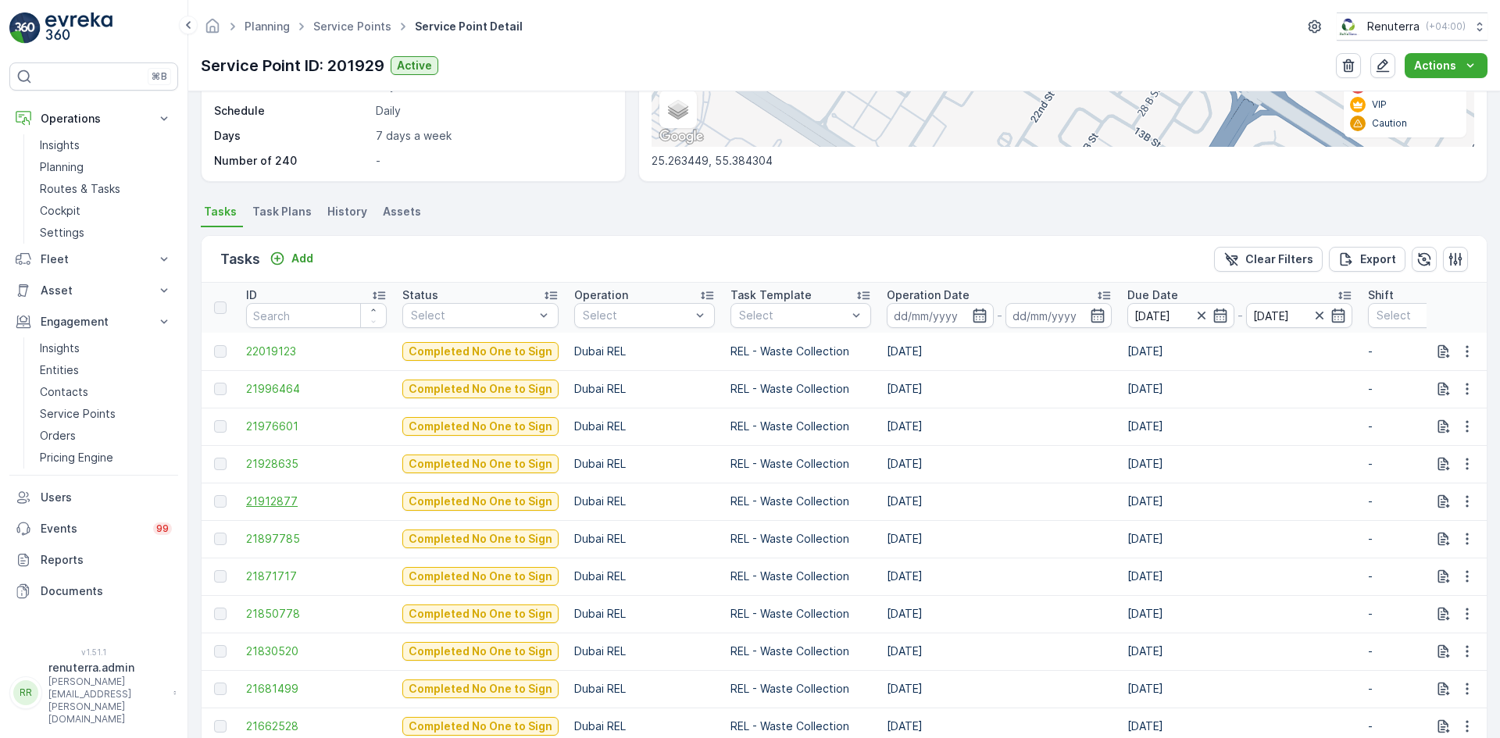
click at [263, 504] on span "21912877" at bounding box center [316, 502] width 141 height 16
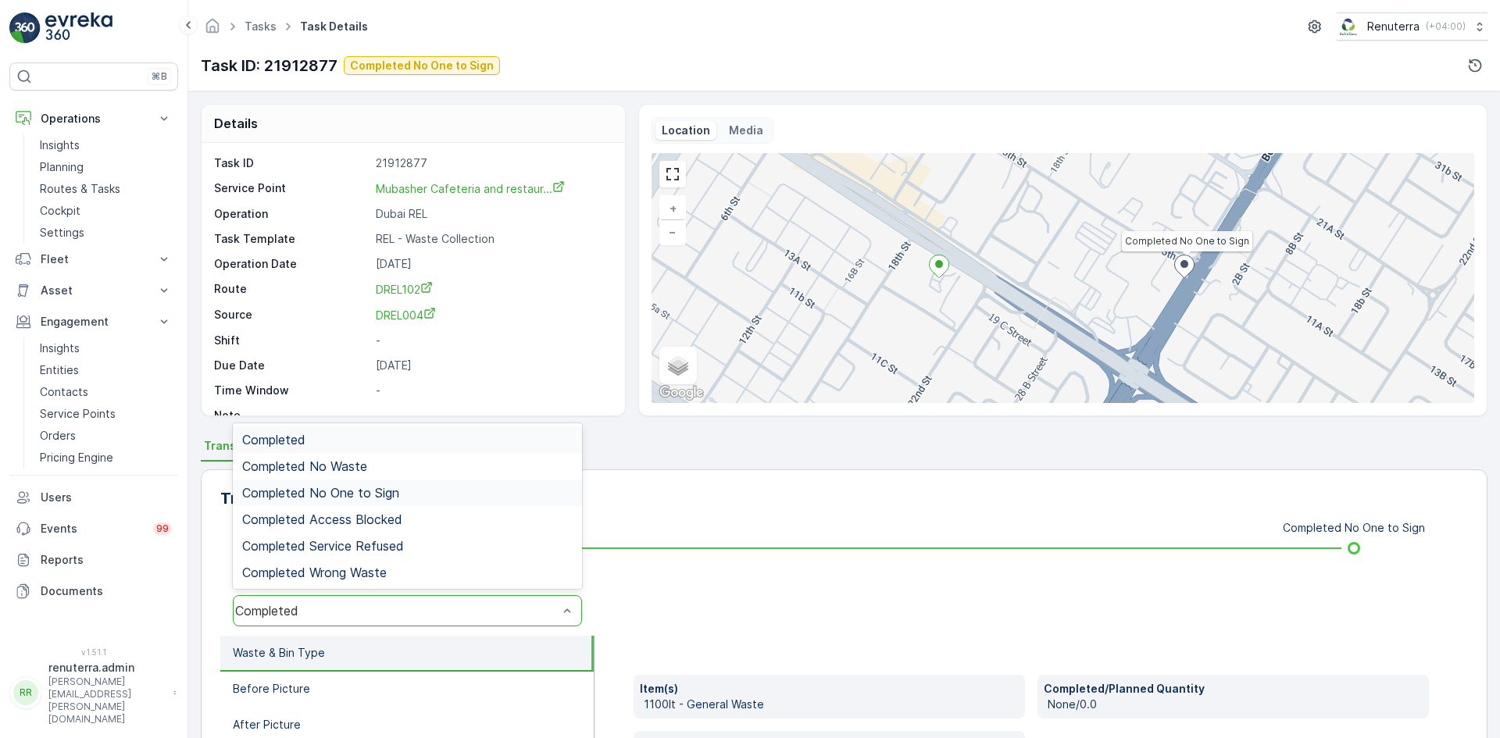
click at [384, 498] on span "Completed No One to Sign" at bounding box center [320, 493] width 157 height 14
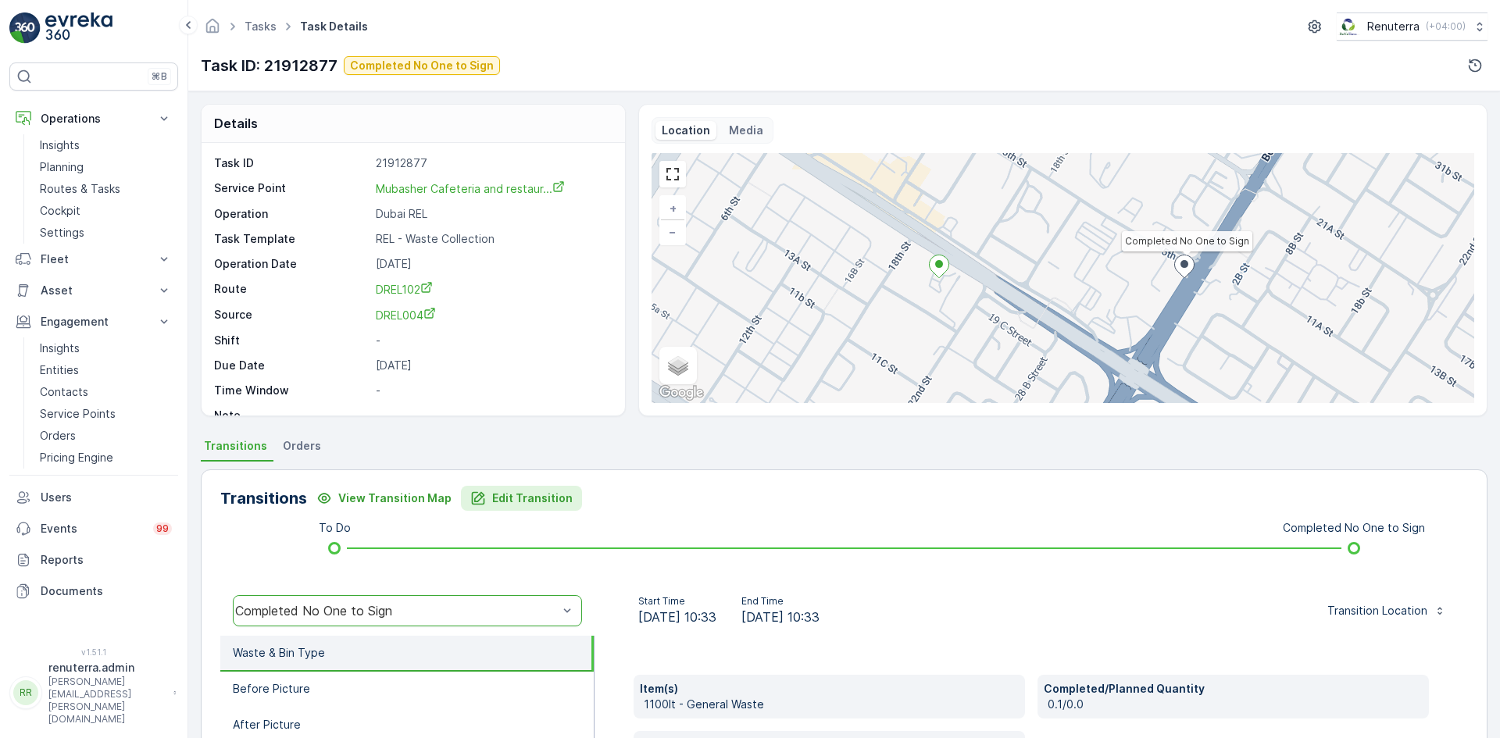
click at [503, 501] on p "Edit Transition" at bounding box center [532, 499] width 80 height 16
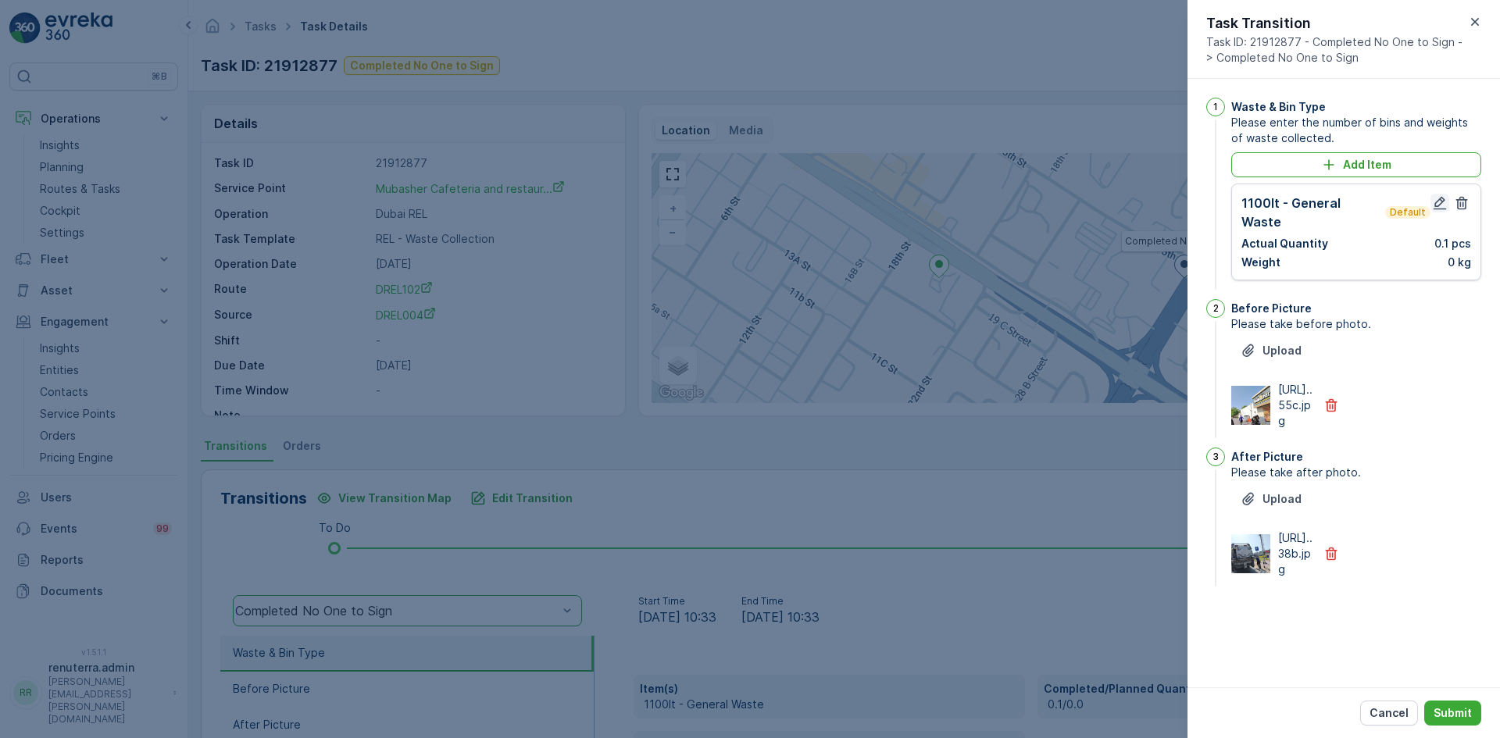
click at [1443, 202] on icon "button" at bounding box center [1440, 203] width 13 height 13
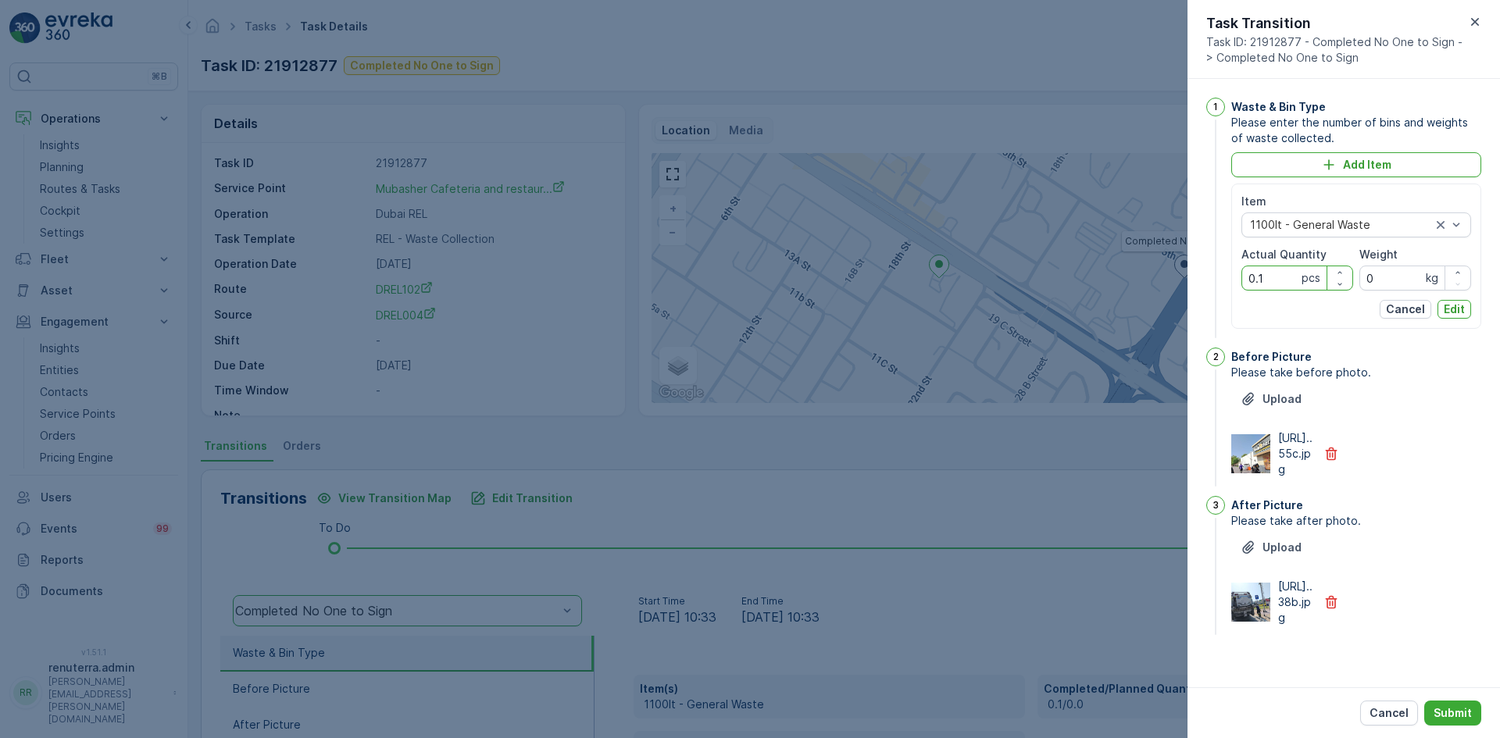
drag, startPoint x: 1268, startPoint y: 275, endPoint x: 1188, endPoint y: 289, distance: 81.7
click at [1188, 289] on div "1 Waste & Bin Type Please enter the number of bins and weights of waste collect…" at bounding box center [1344, 383] width 313 height 609
type Quantity "1"
click at [1467, 307] on button "Edit" at bounding box center [1455, 309] width 34 height 19
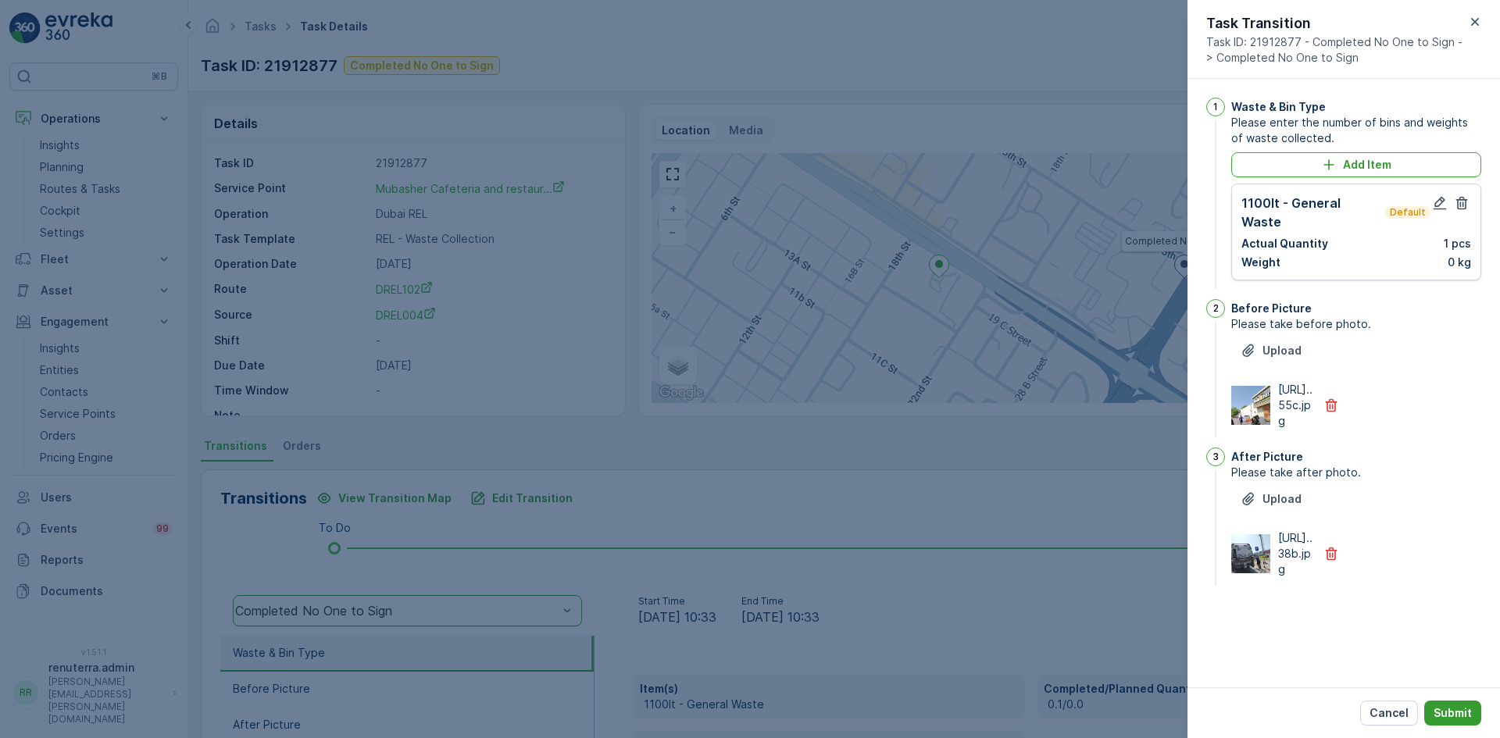
click at [1454, 717] on p "Submit" at bounding box center [1453, 714] width 38 height 16
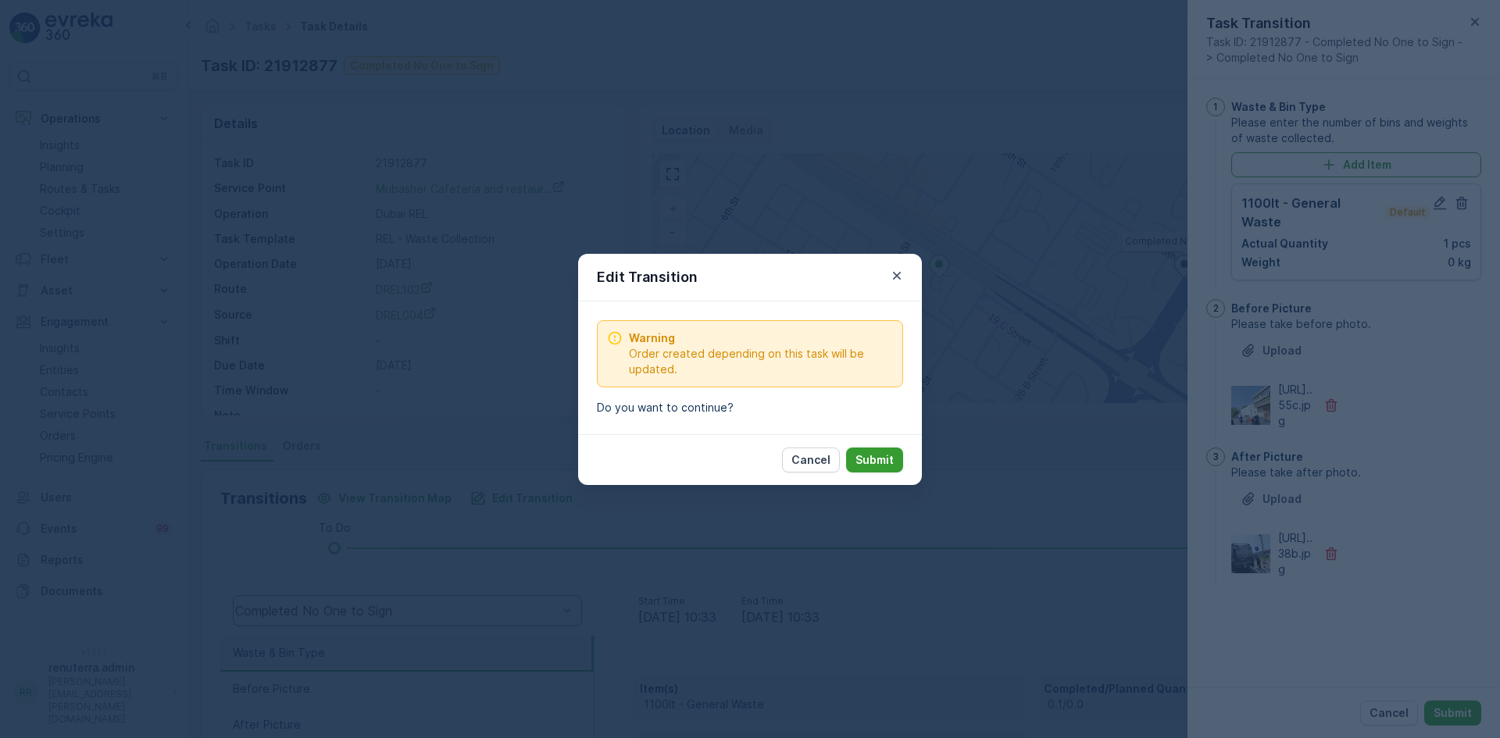
click at [875, 442] on div "Cancel Submit" at bounding box center [750, 459] width 344 height 51
click at [877, 463] on p "Submit" at bounding box center [875, 460] width 38 height 16
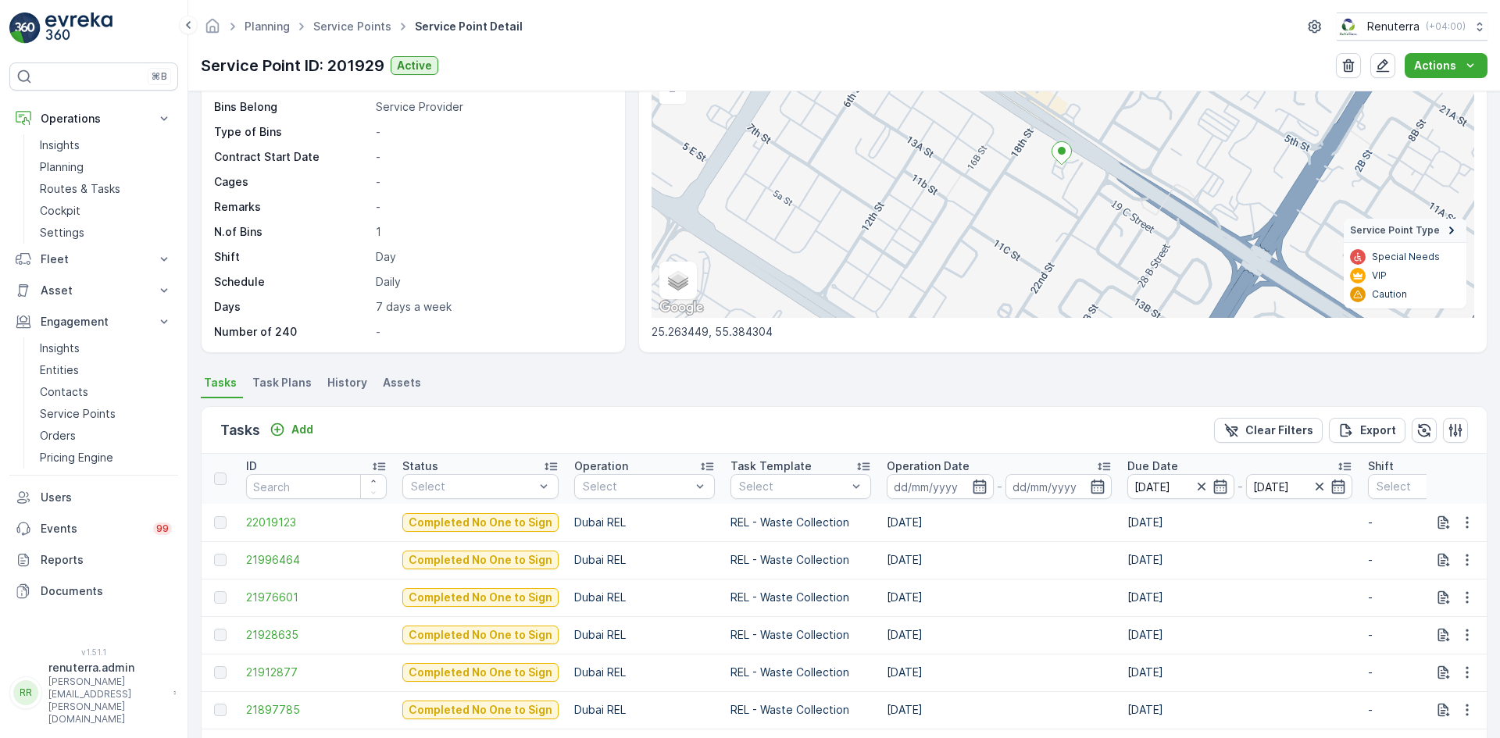
scroll to position [313, 0]
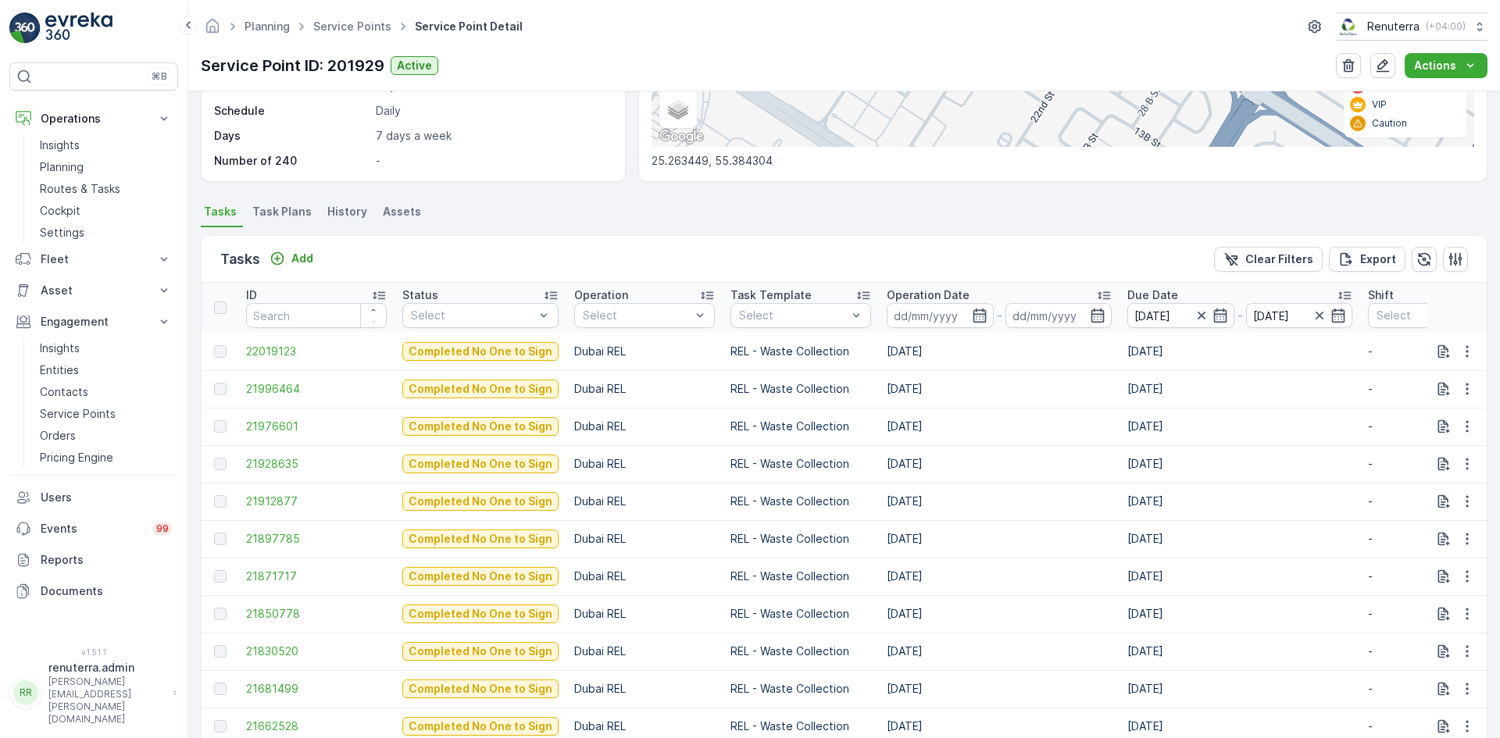
click at [238, 464] on td at bounding box center [220, 464] width 37 height 38
click at [257, 464] on span "21928635" at bounding box center [316, 464] width 141 height 16
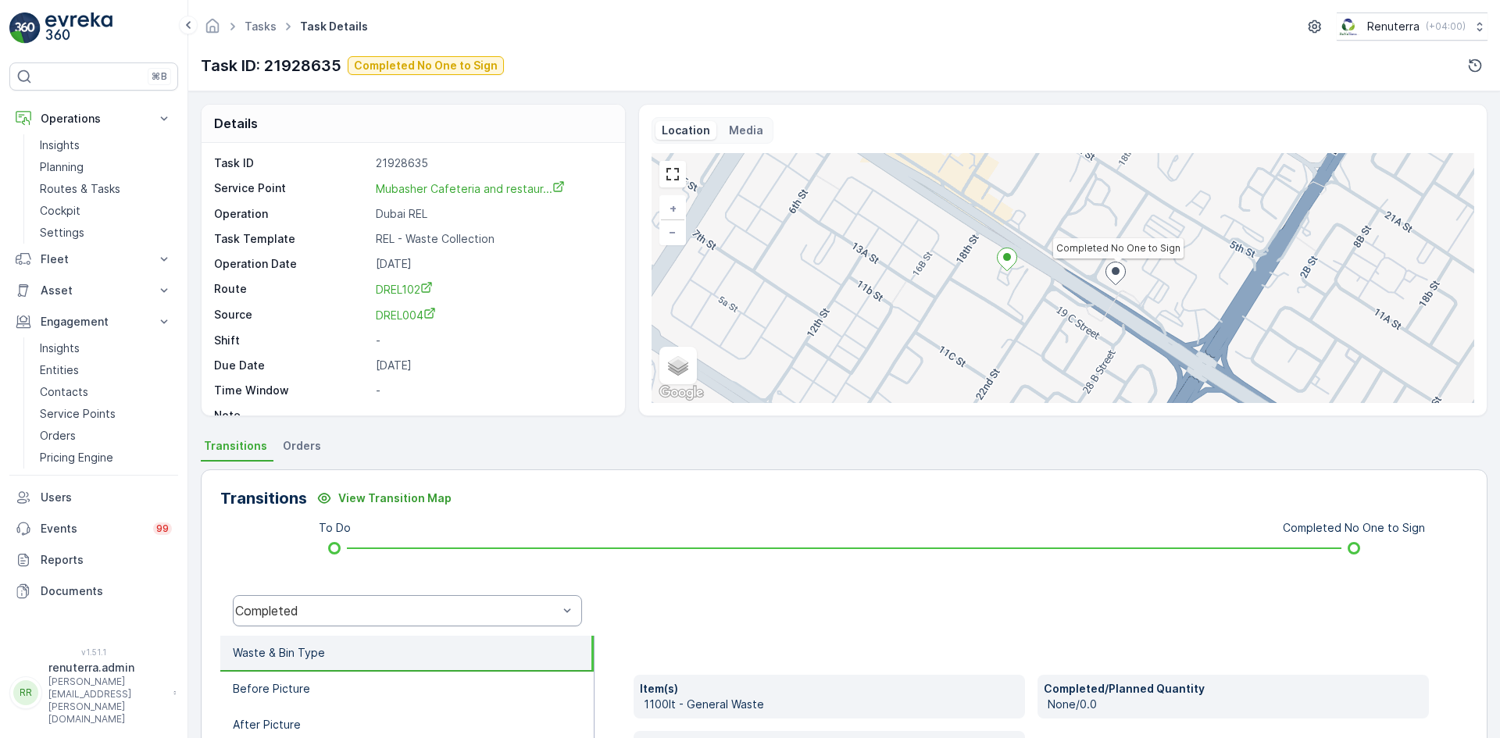
drag, startPoint x: 405, startPoint y: 633, endPoint x: 405, endPoint y: 613, distance: 19.5
click at [405, 631] on div "Completed" at bounding box center [407, 611] width 374 height 50
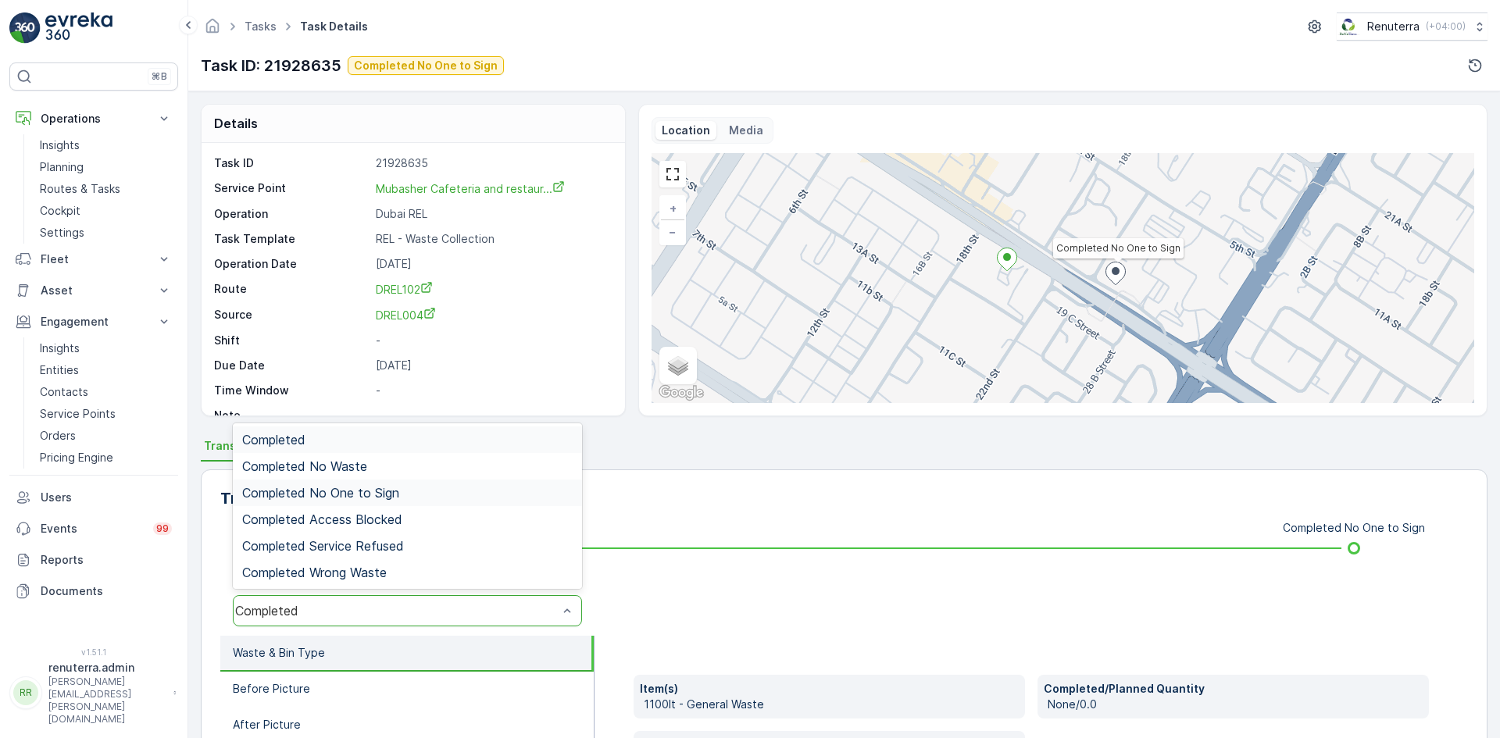
click at [441, 493] on div "Completed No One to Sign" at bounding box center [407, 493] width 331 height 14
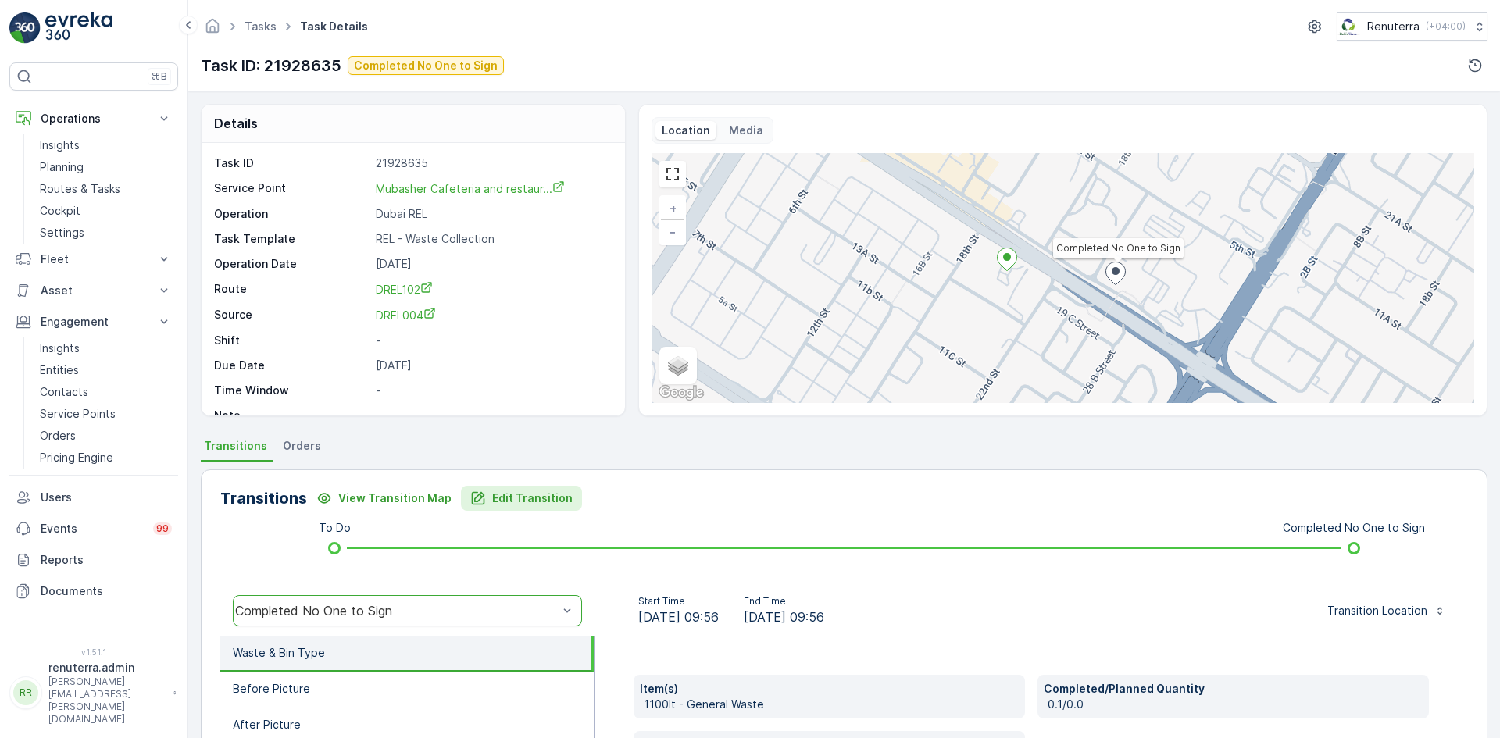
click at [498, 492] on p "Edit Transition" at bounding box center [532, 499] width 80 height 16
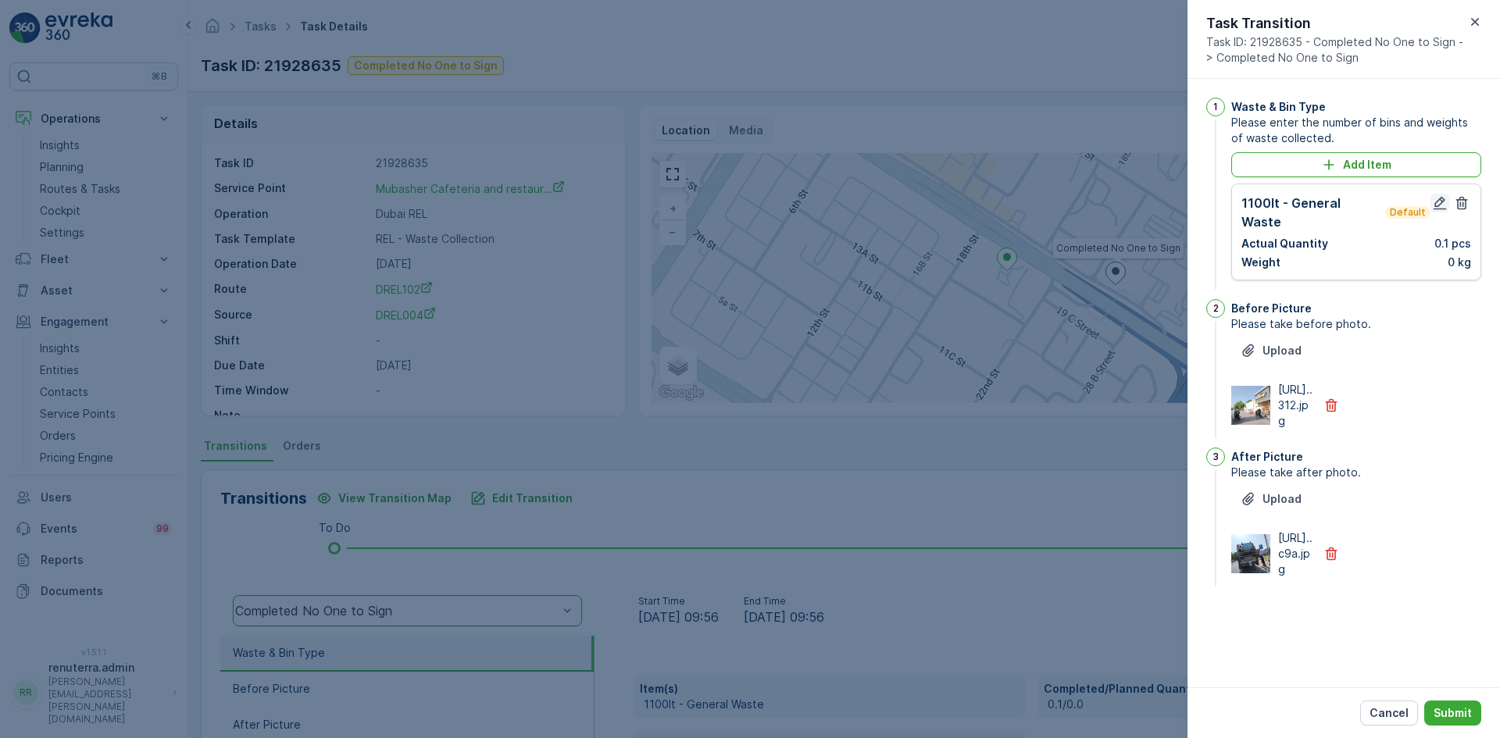
click at [1439, 209] on div "1100lt - General Waste Default Actual Quantity 0.1 pcs Weight 0 kg" at bounding box center [1357, 232] width 230 height 77
click at [1439, 207] on icon "button" at bounding box center [1440, 203] width 16 height 16
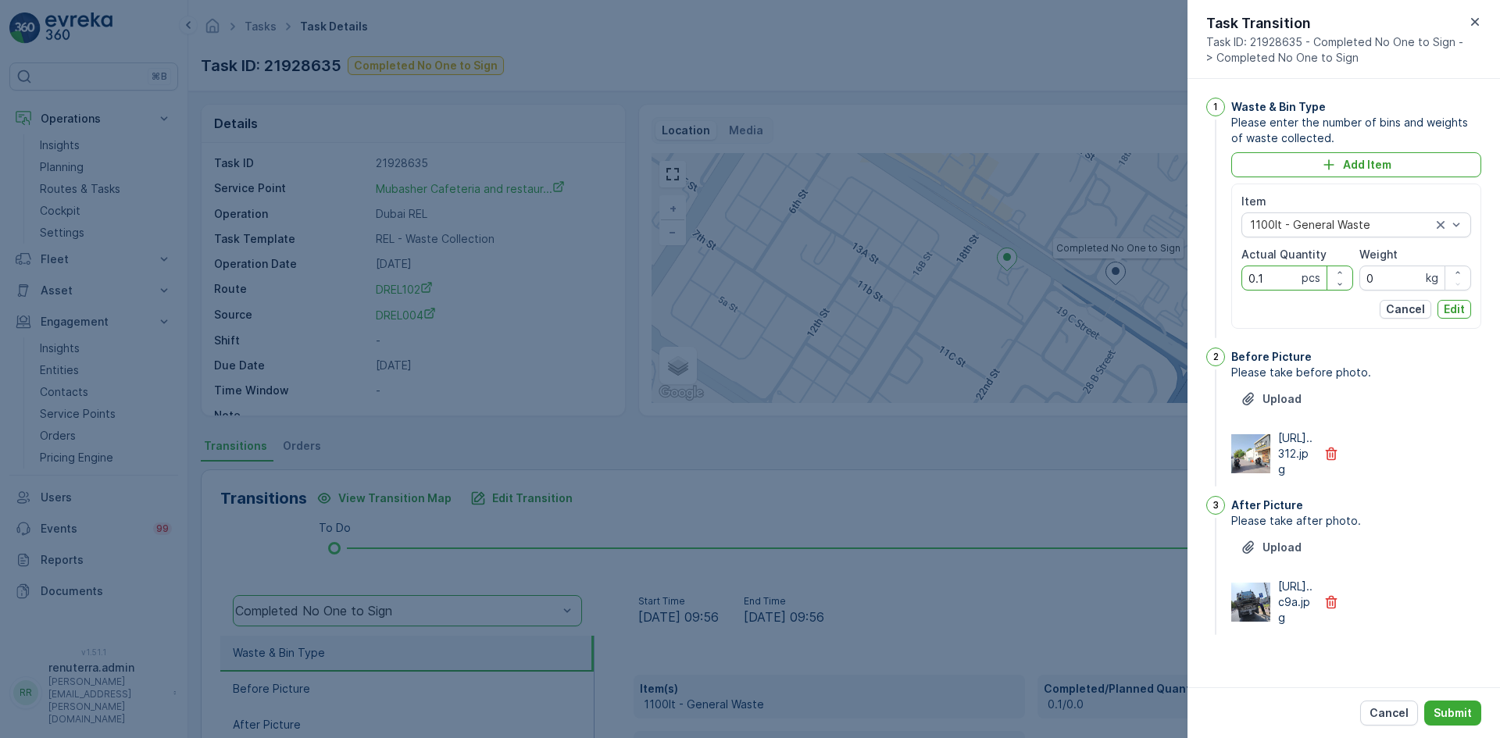
drag, startPoint x: 1264, startPoint y: 279, endPoint x: 1203, endPoint y: 287, distance: 61.5
click at [1203, 287] on div "1 Waste & Bin Type Please enter the number of bins and weights of waste collect…" at bounding box center [1344, 383] width 313 height 609
type Quantity "1"
click at [1458, 303] on p "Edit" at bounding box center [1454, 310] width 21 height 16
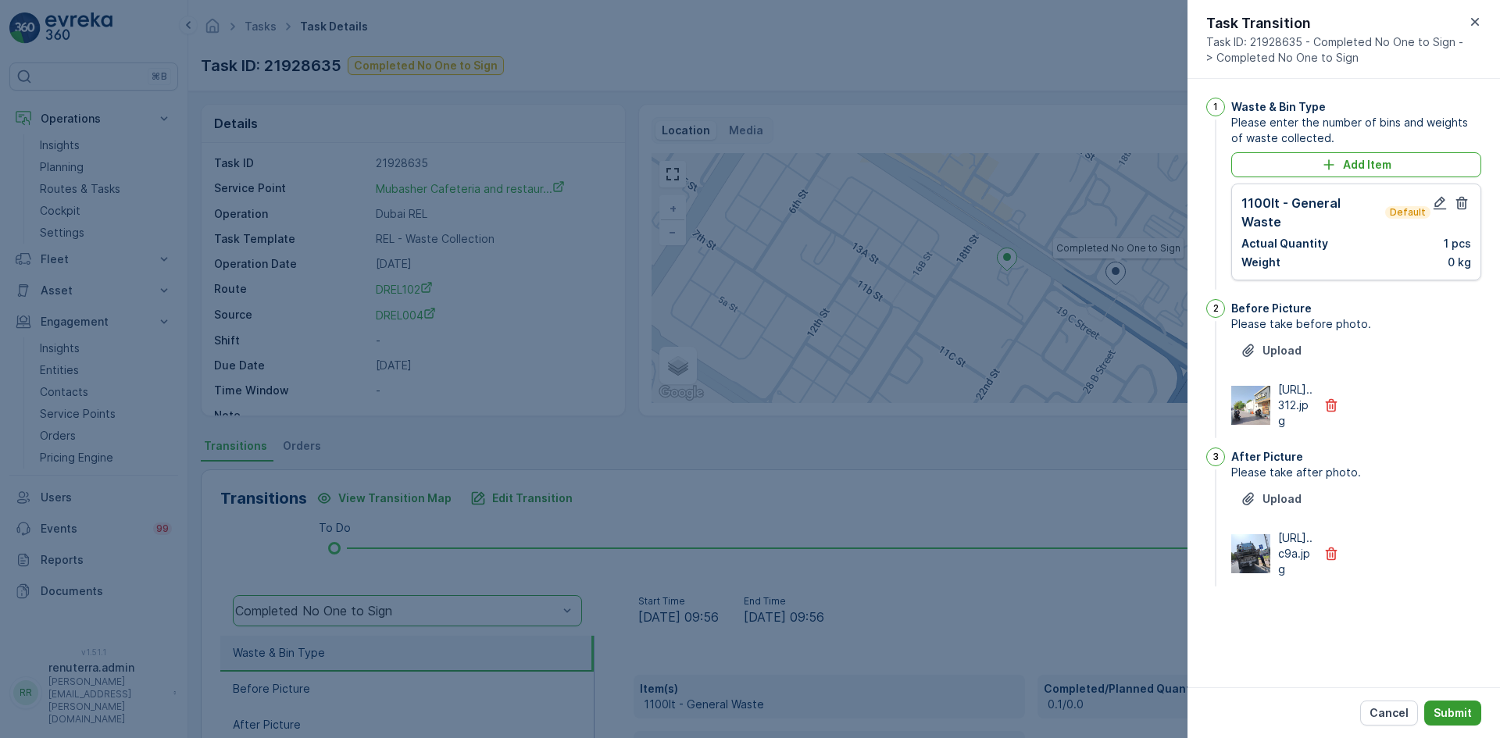
click at [1454, 717] on p "Submit" at bounding box center [1453, 714] width 38 height 16
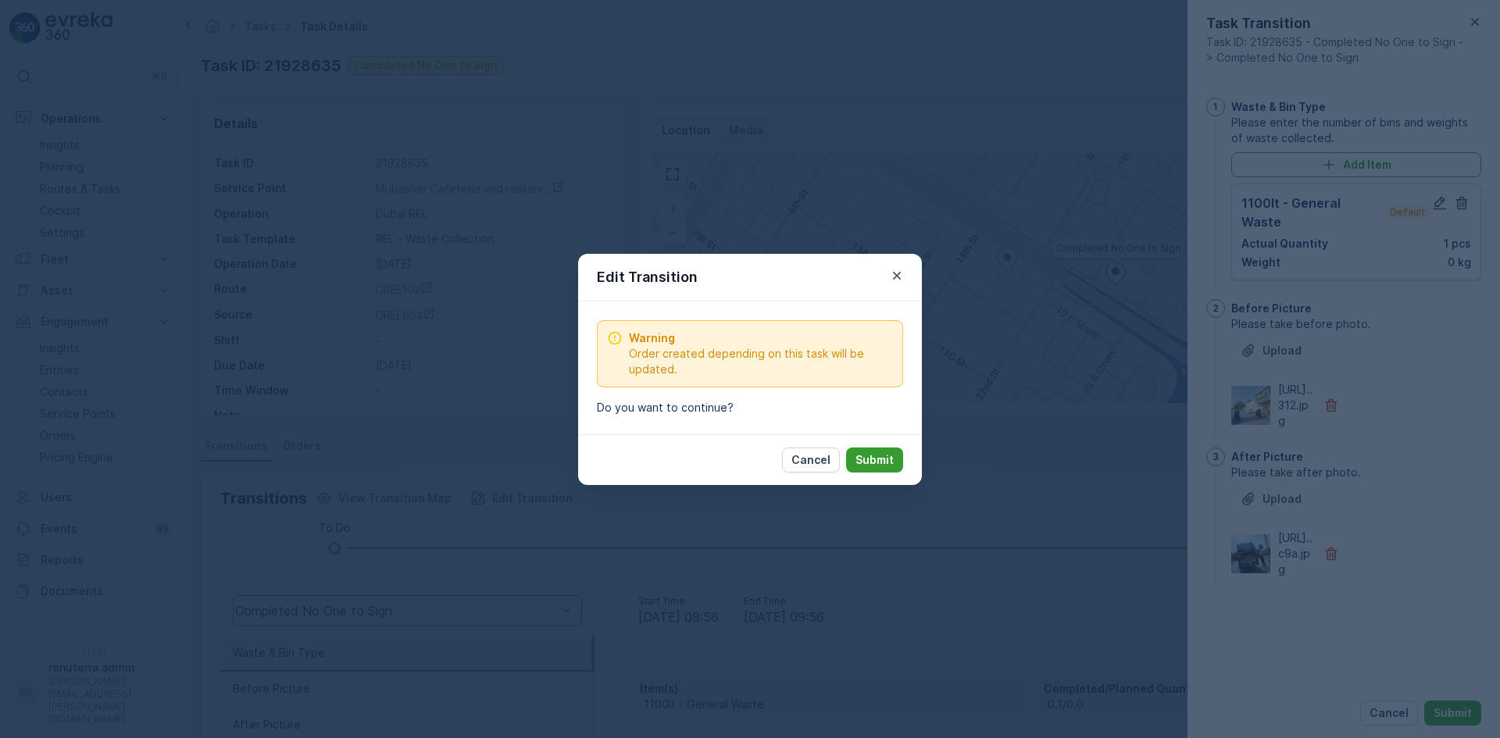
click at [885, 464] on p "Submit" at bounding box center [875, 460] width 38 height 16
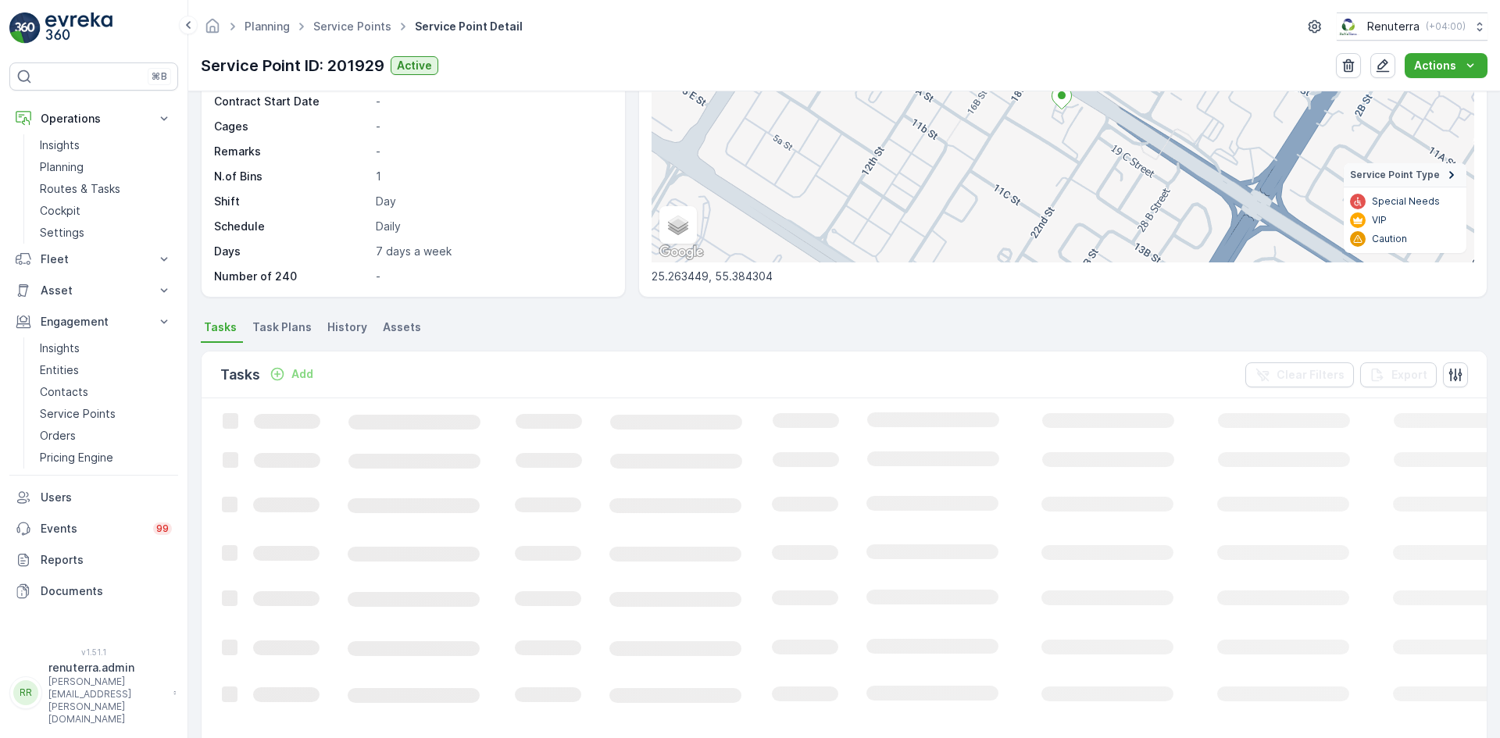
scroll to position [234, 0]
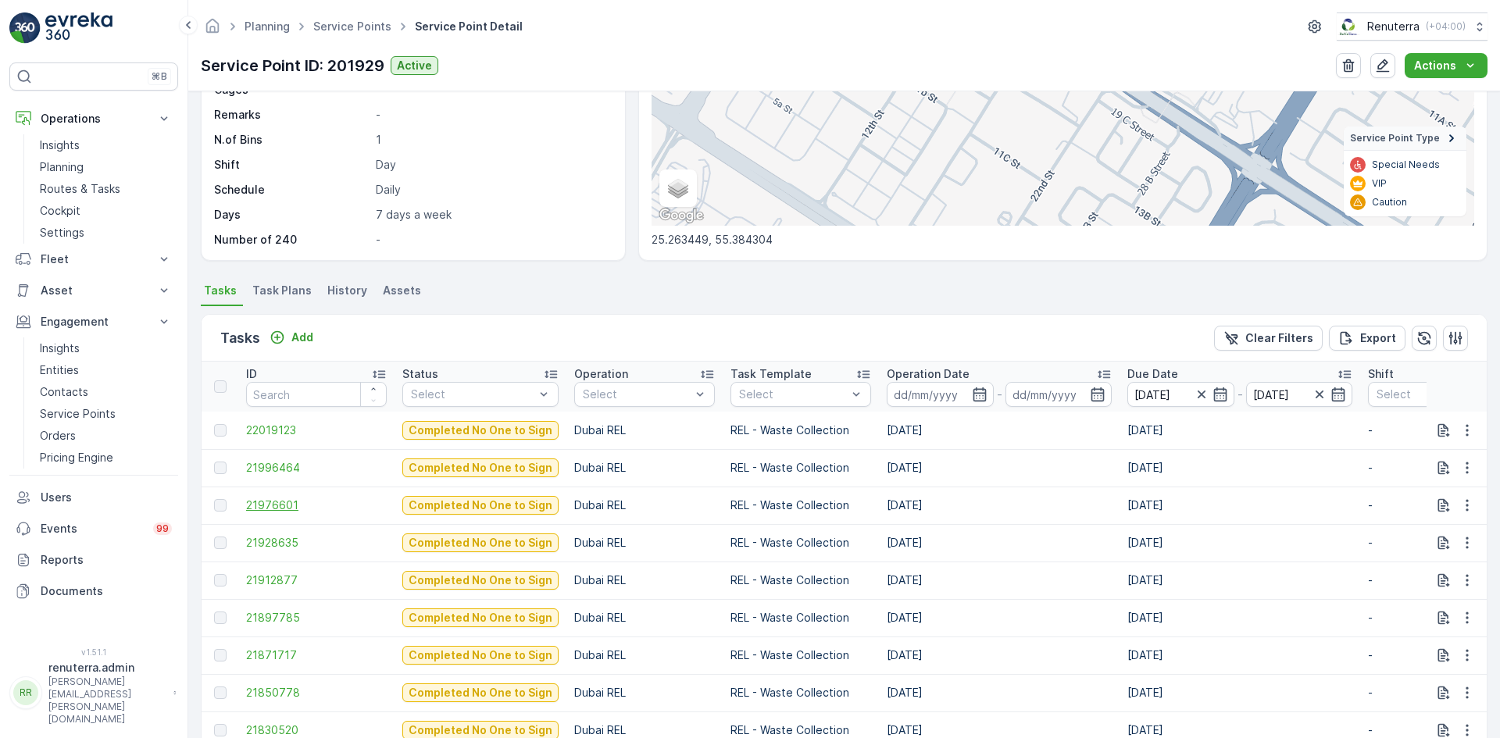
click at [278, 513] on span "21976601" at bounding box center [316, 506] width 141 height 16
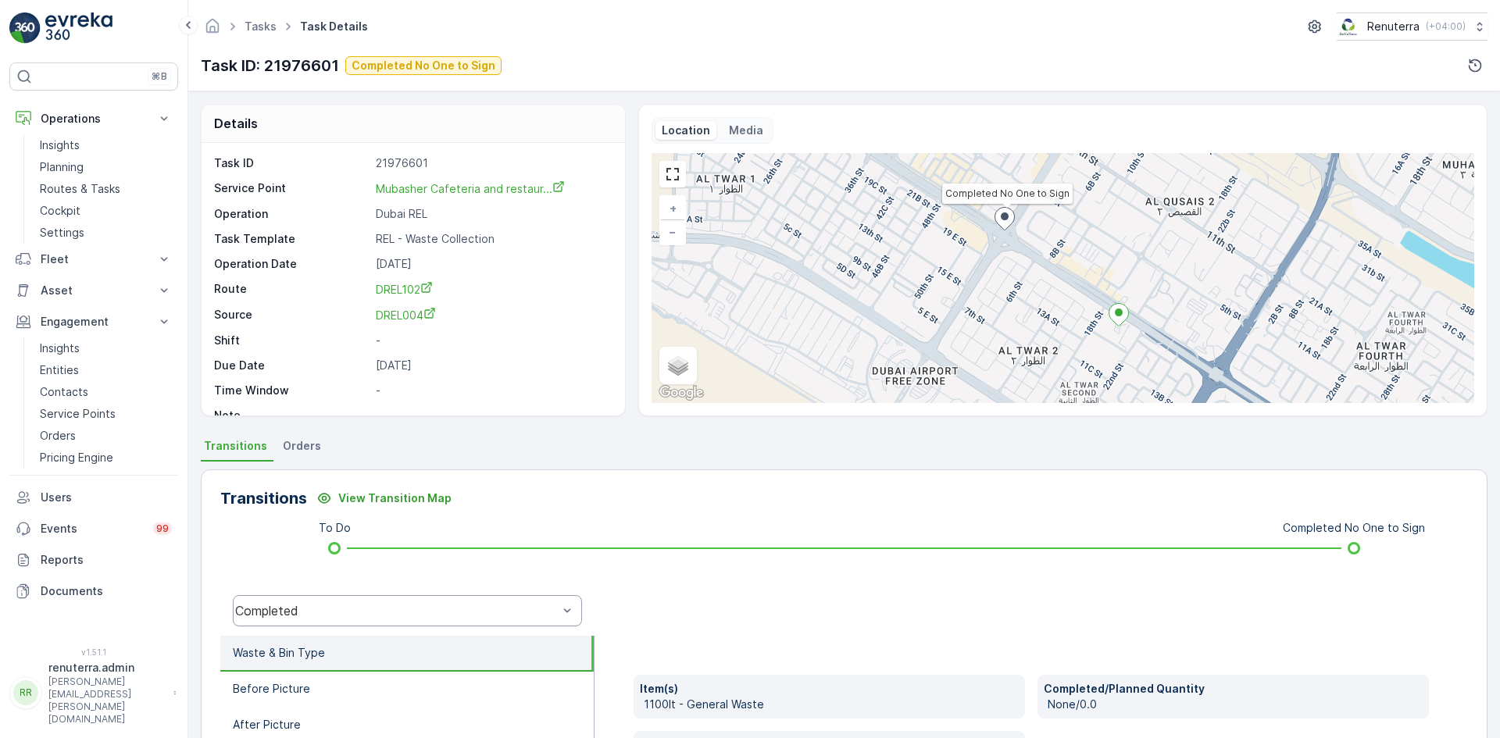
click at [378, 602] on div "Completed" at bounding box center [407, 610] width 349 height 31
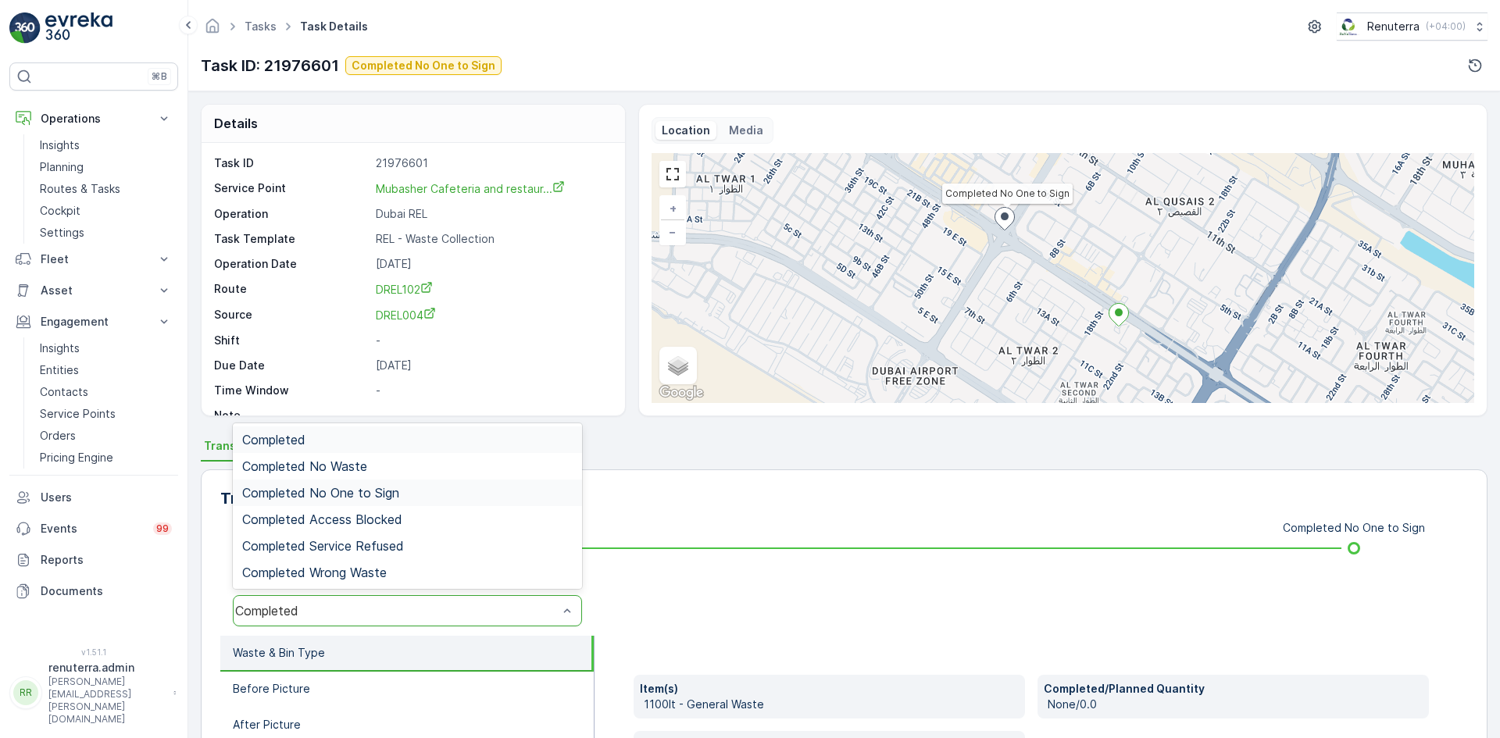
click at [400, 494] on div "Completed No One to Sign" at bounding box center [407, 493] width 331 height 14
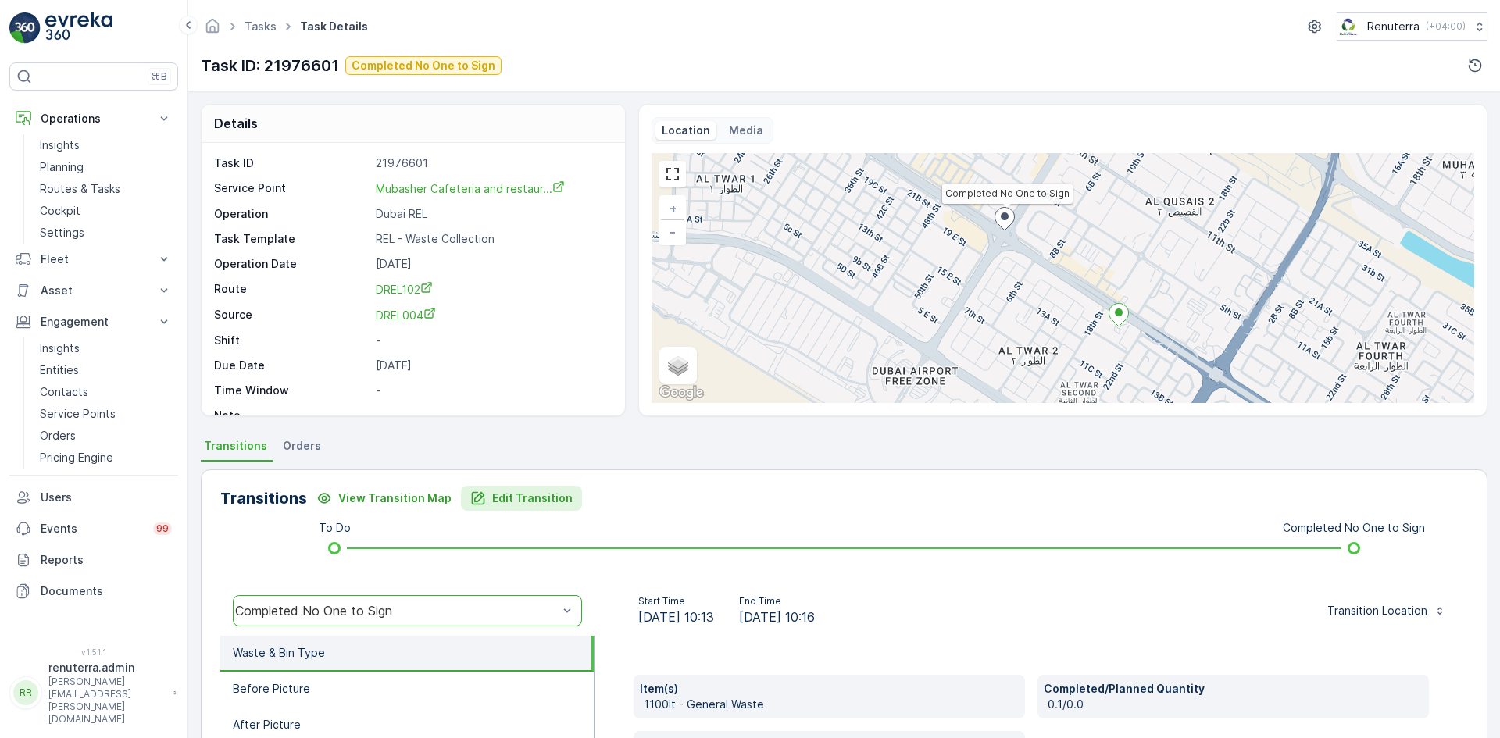
click at [479, 509] on button "Edit Transition" at bounding box center [521, 498] width 121 height 25
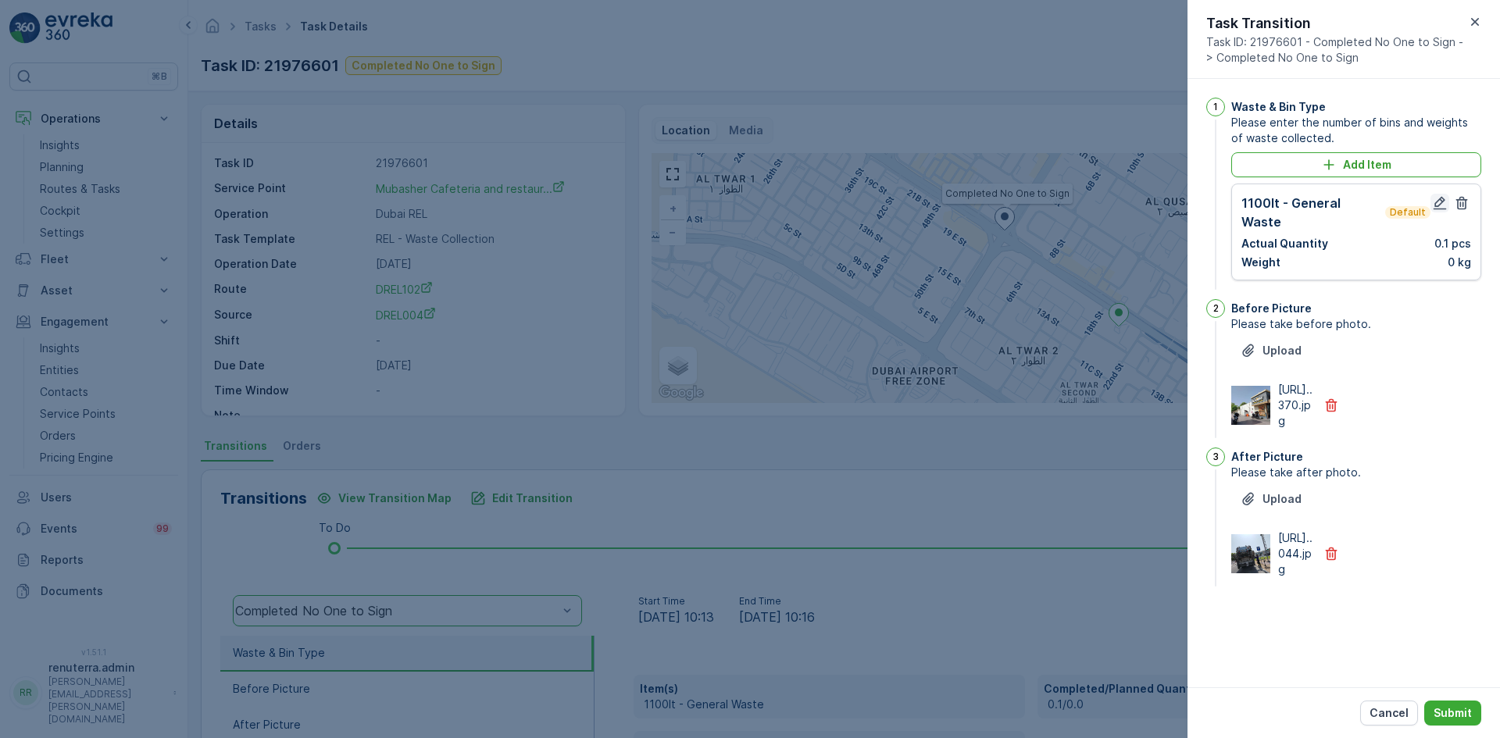
click at [1440, 205] on icon "button" at bounding box center [1440, 203] width 13 height 13
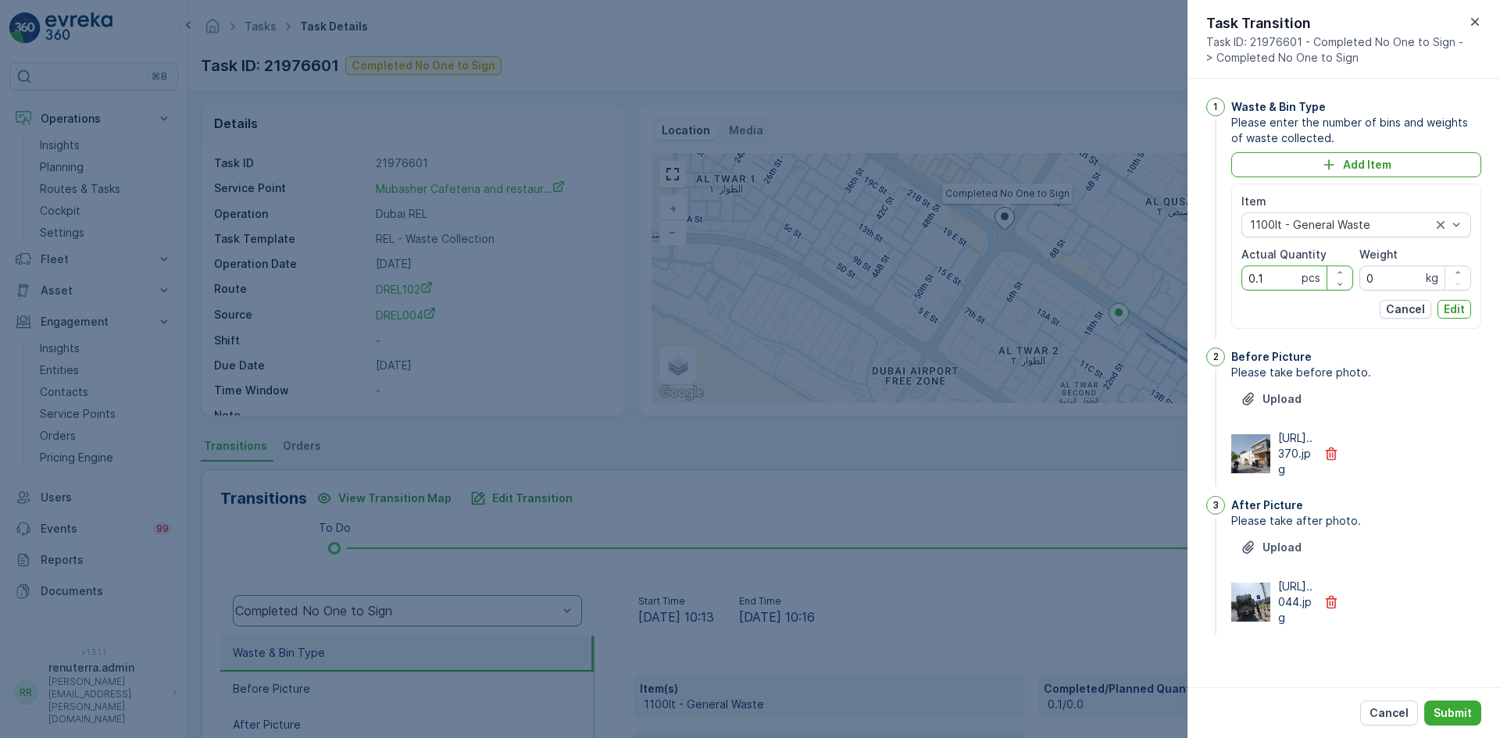
drag, startPoint x: 1274, startPoint y: 281, endPoint x: 1199, endPoint y: 284, distance: 74.3
click at [1199, 284] on div "1 Waste & Bin Type Please enter the number of bins and weights of waste collect…" at bounding box center [1344, 383] width 313 height 609
type Quantity "1"
click at [1447, 299] on div "Item 1100lt - General Waste Actual Quantity 1 pcs Weight 0 kg Cancel Edit" at bounding box center [1357, 256] width 230 height 125
click at [1453, 306] on p "Edit" at bounding box center [1454, 310] width 21 height 16
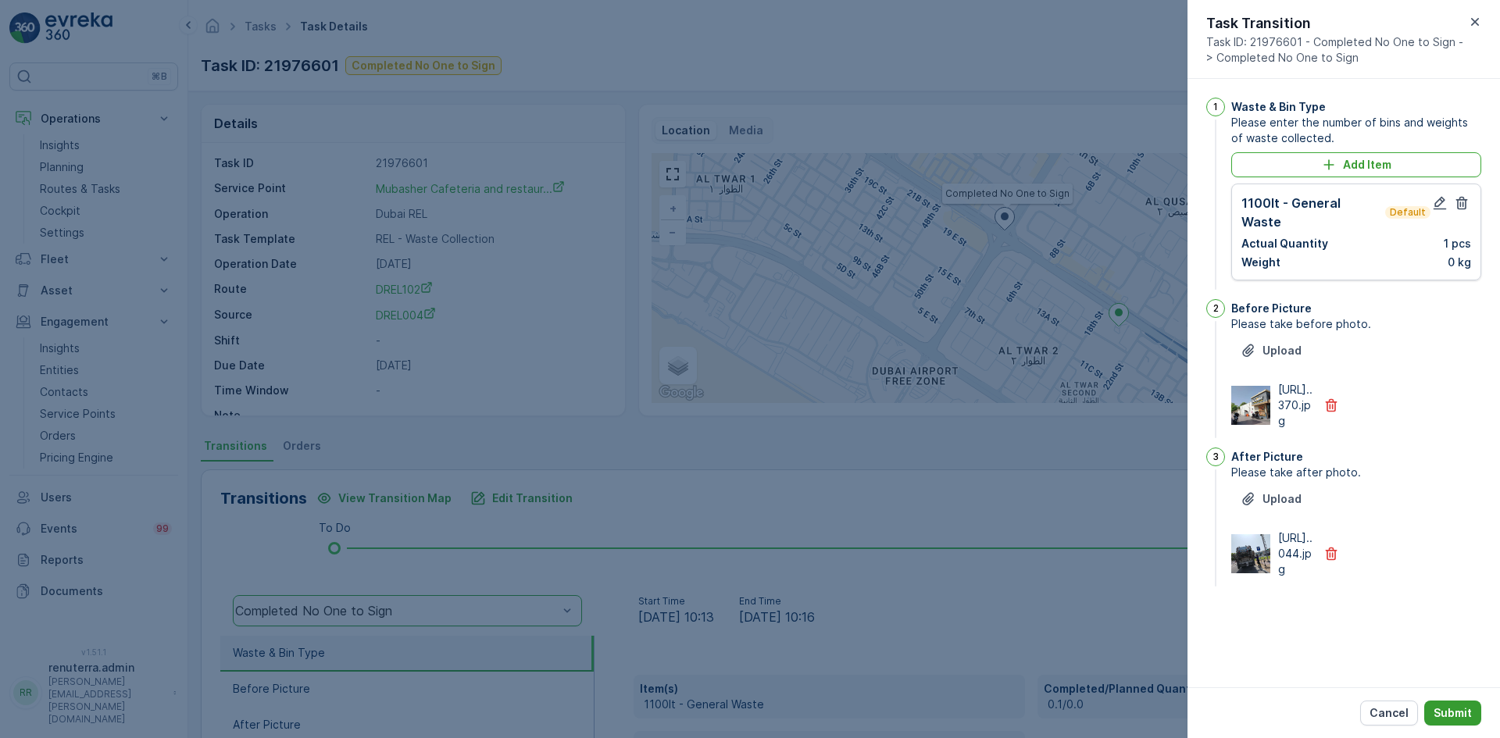
click at [1449, 708] on p "Submit" at bounding box center [1453, 714] width 38 height 16
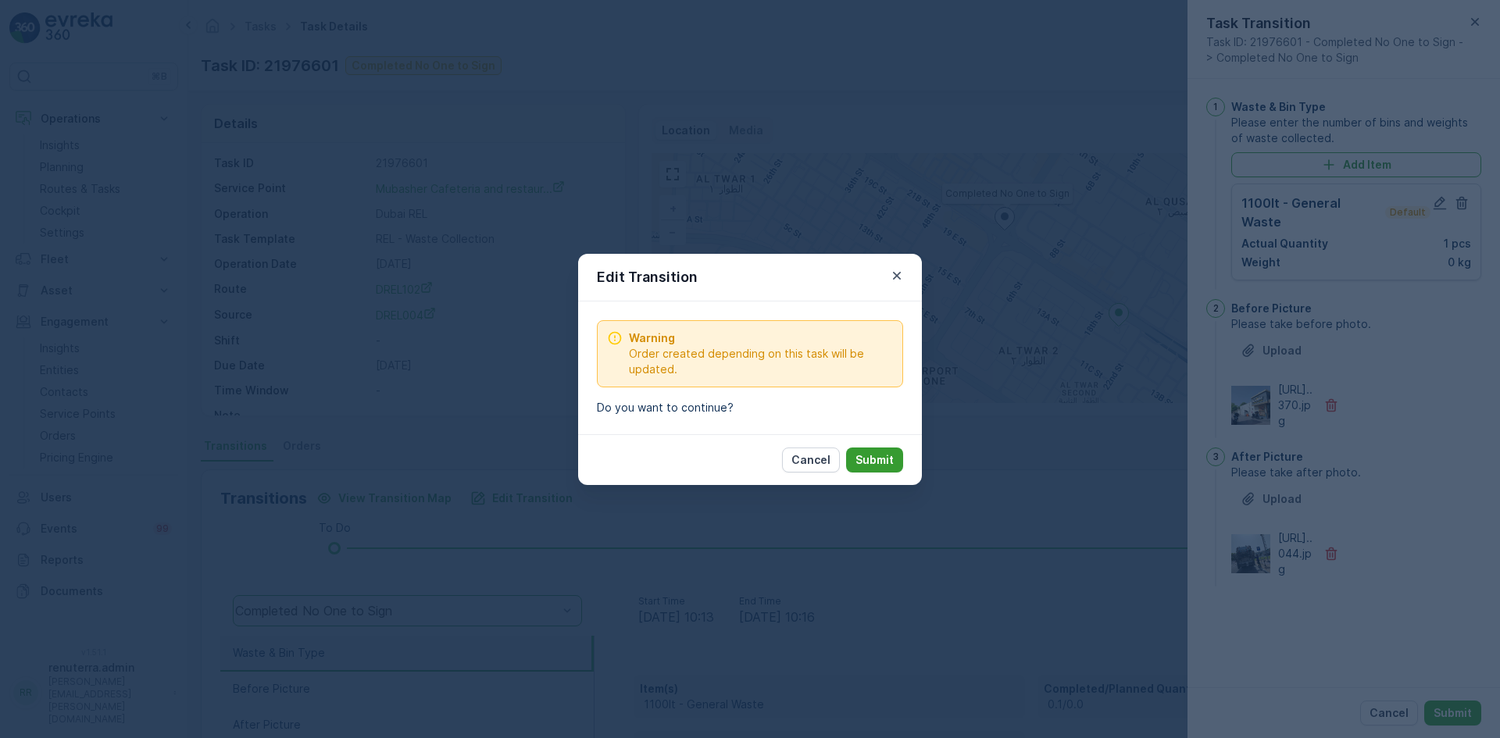
click at [872, 458] on p "Submit" at bounding box center [875, 460] width 38 height 16
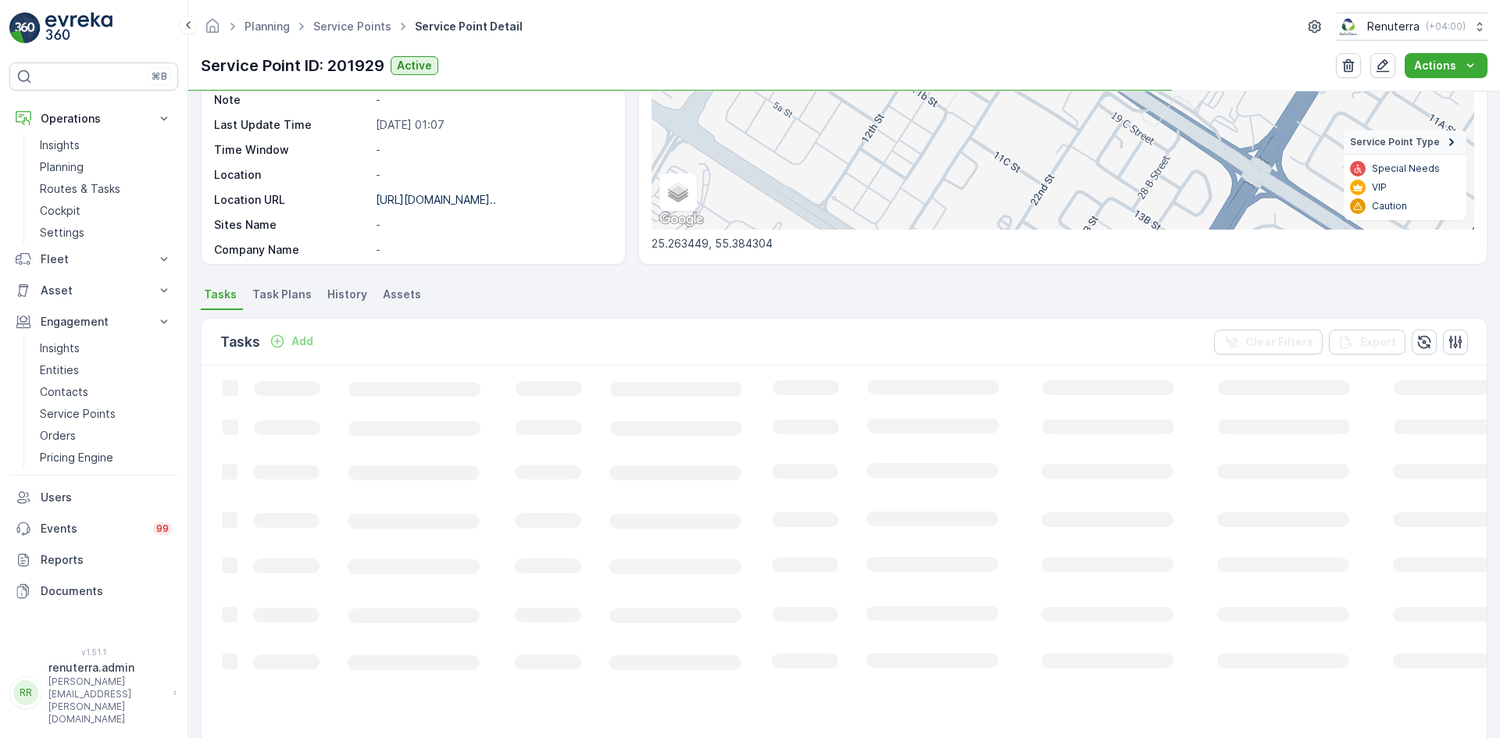
scroll to position [313, 0]
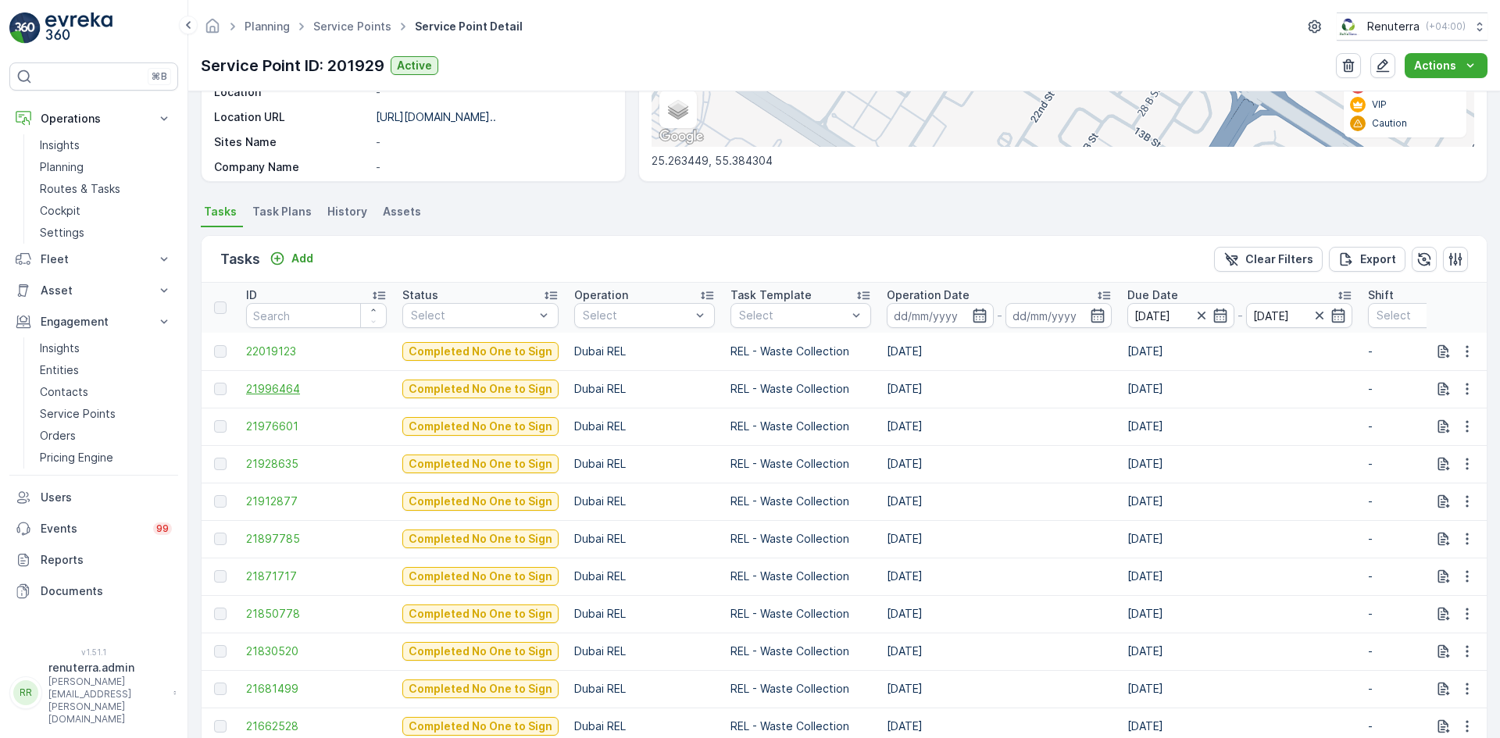
click at [278, 389] on span "21996464" at bounding box center [316, 389] width 141 height 16
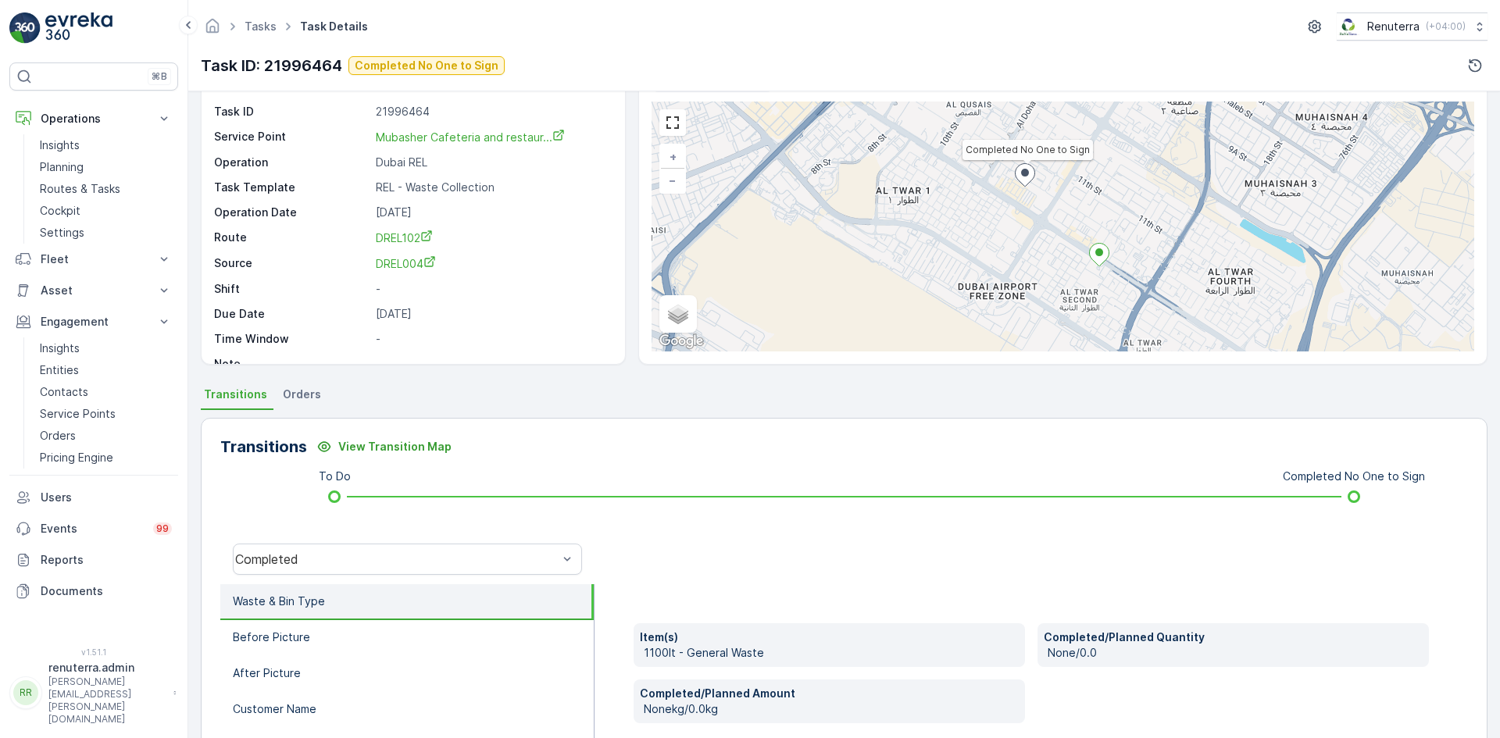
scroll to position [78, 0]
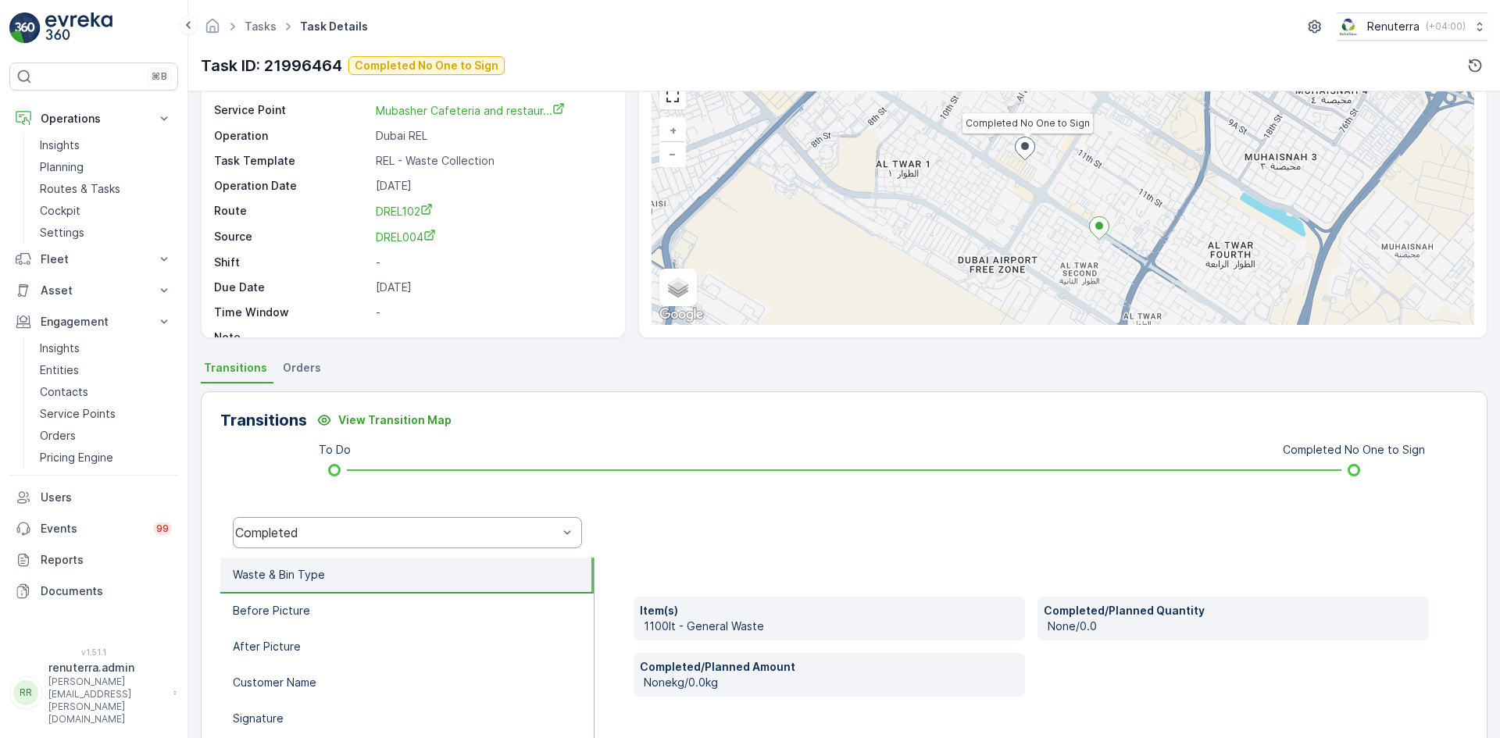
click at [353, 542] on div "Completed" at bounding box center [407, 532] width 349 height 31
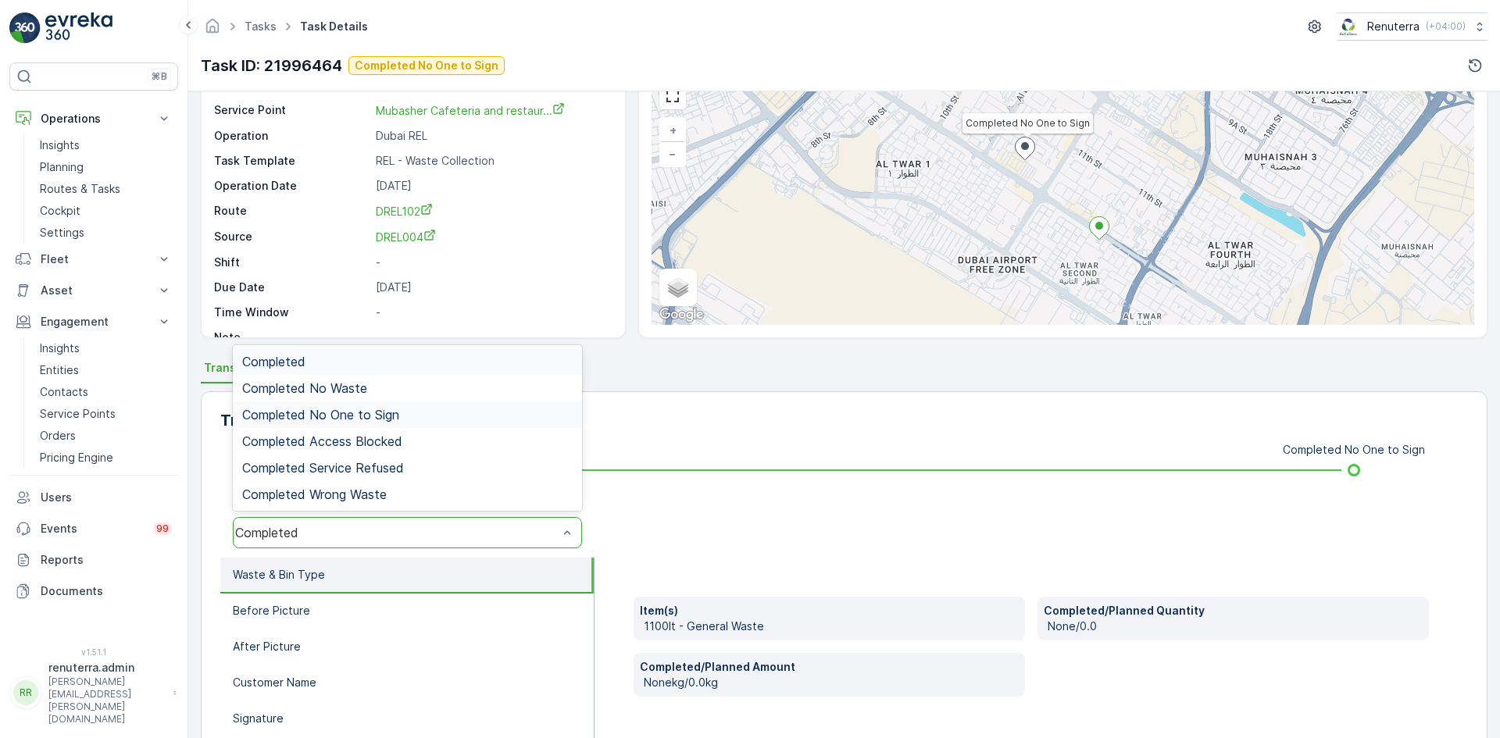
click at [402, 413] on div "Completed No One to Sign" at bounding box center [407, 415] width 331 height 14
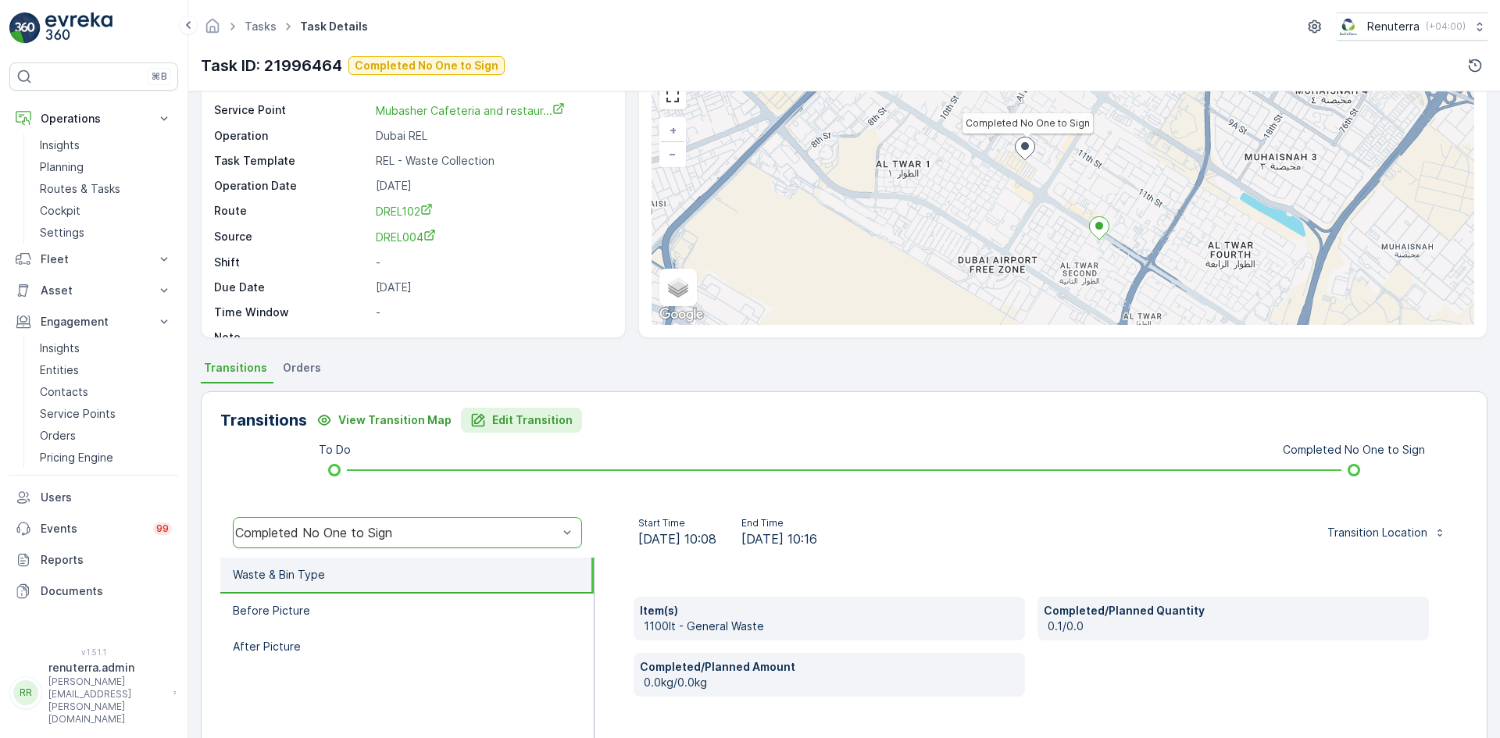
click at [497, 418] on p "Edit Transition" at bounding box center [532, 421] width 80 height 16
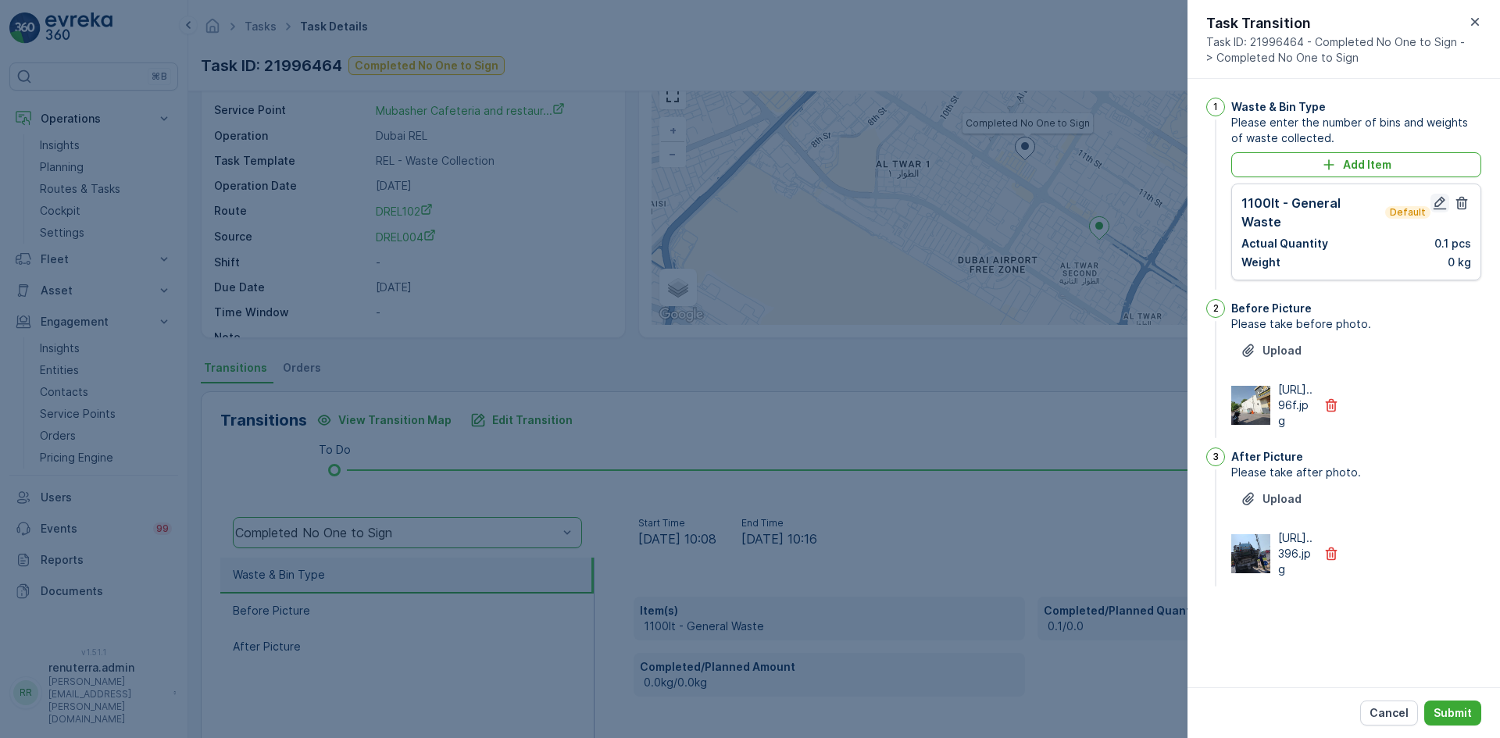
click at [1439, 198] on icon "button" at bounding box center [1440, 203] width 16 height 16
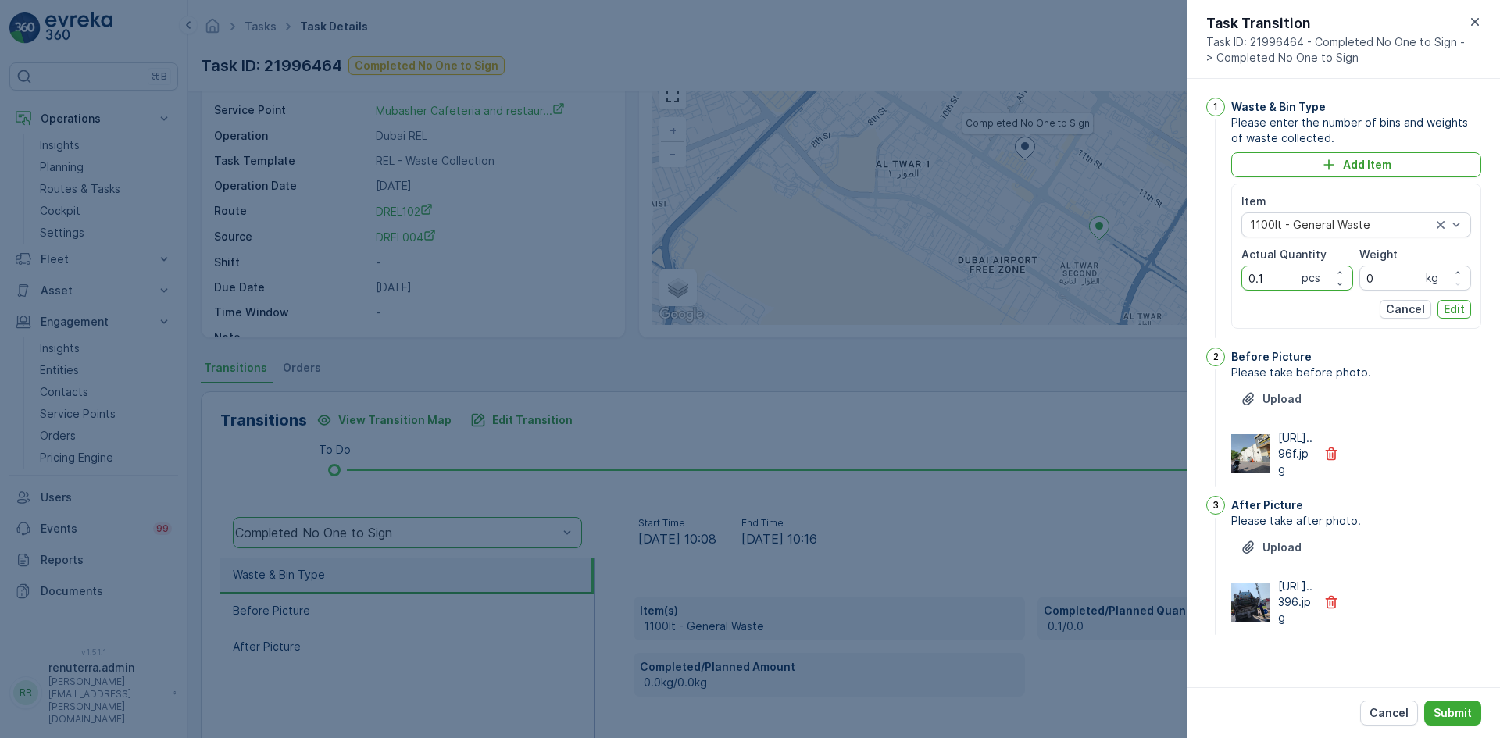
drag, startPoint x: 1274, startPoint y: 277, endPoint x: 1228, endPoint y: 289, distance: 47.0
click at [1219, 283] on div "1 Waste & Bin Type Please enter the number of bins and weights of waste collect…" at bounding box center [1344, 220] width 275 height 244
type Quantity "1"
click at [1451, 311] on p "Edit" at bounding box center [1454, 310] width 21 height 16
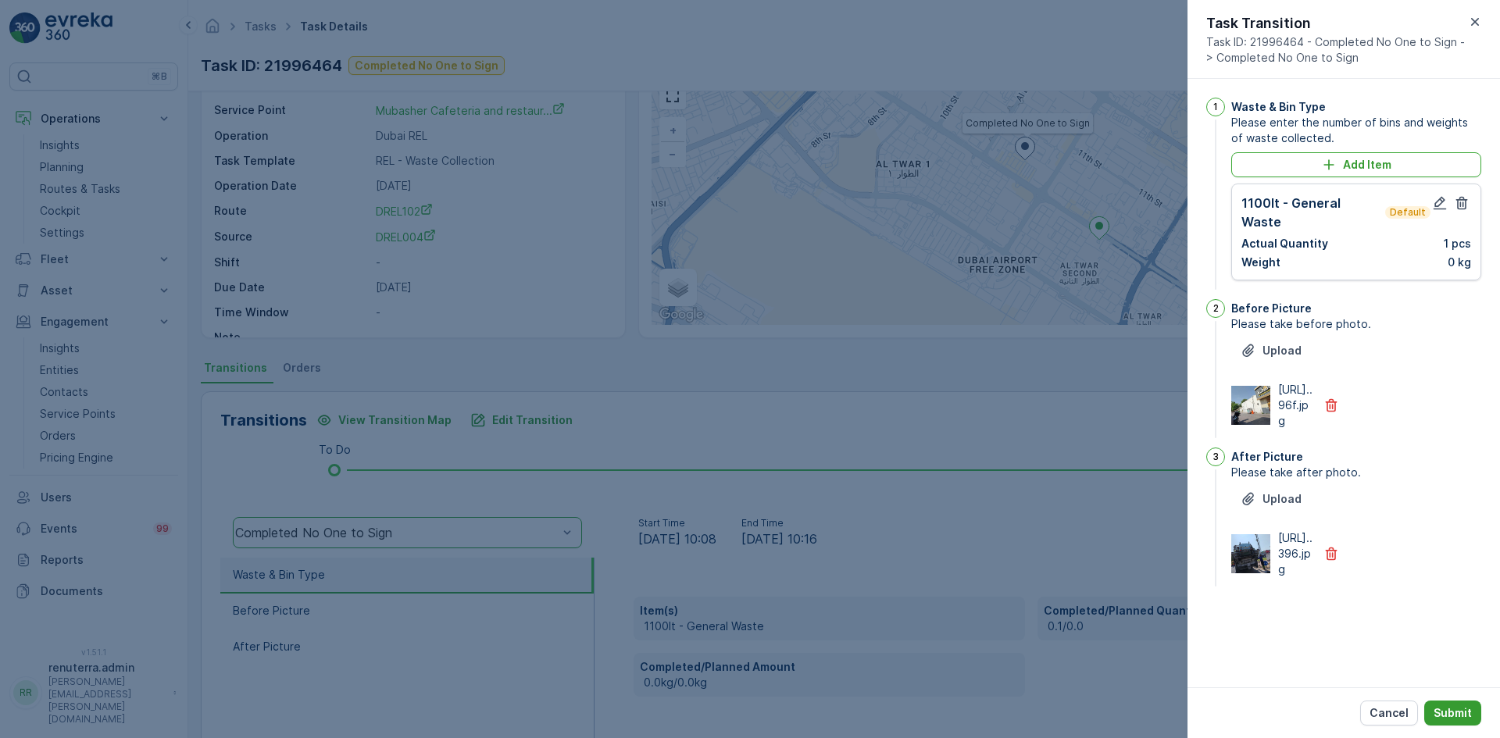
click at [1469, 721] on button "Submit" at bounding box center [1453, 713] width 57 height 25
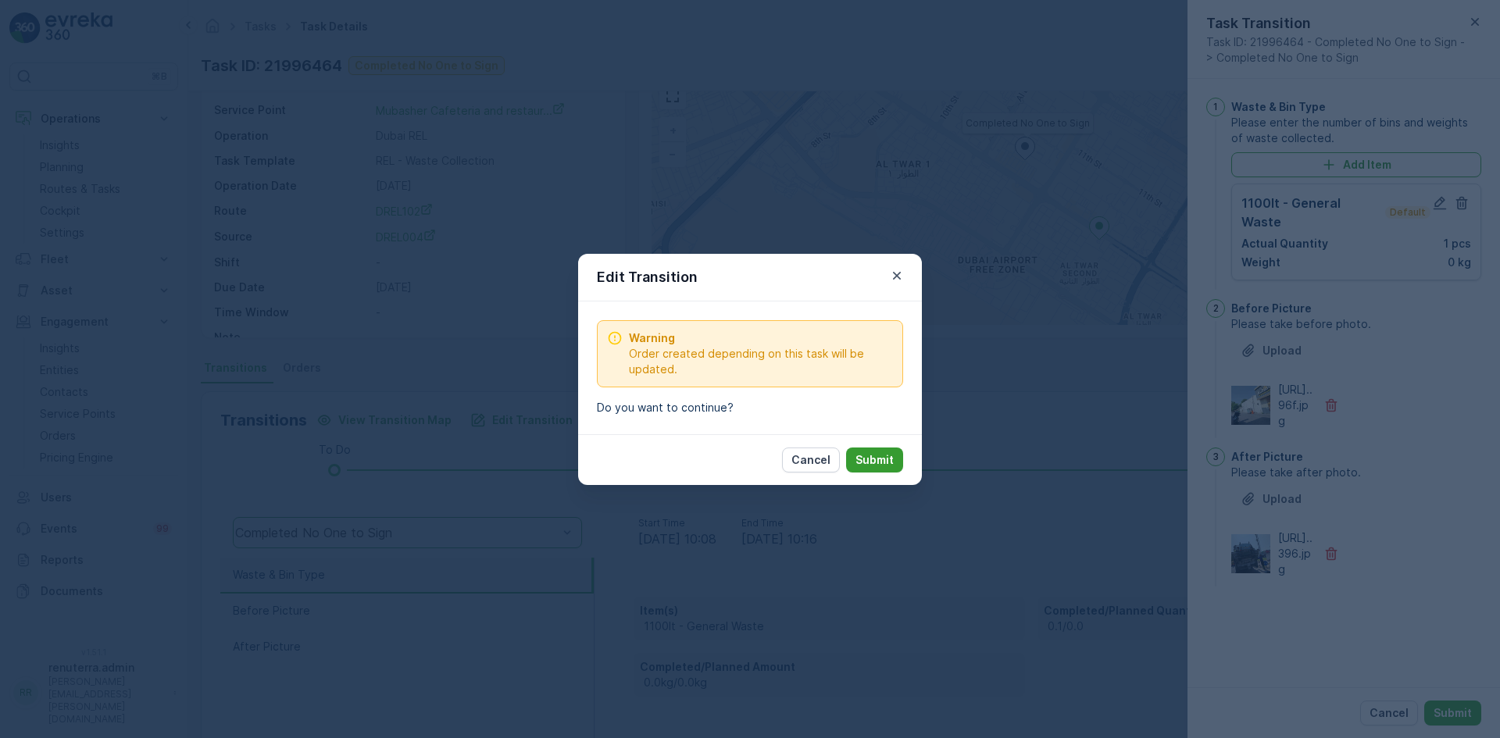
click at [887, 468] on button "Submit" at bounding box center [874, 460] width 57 height 25
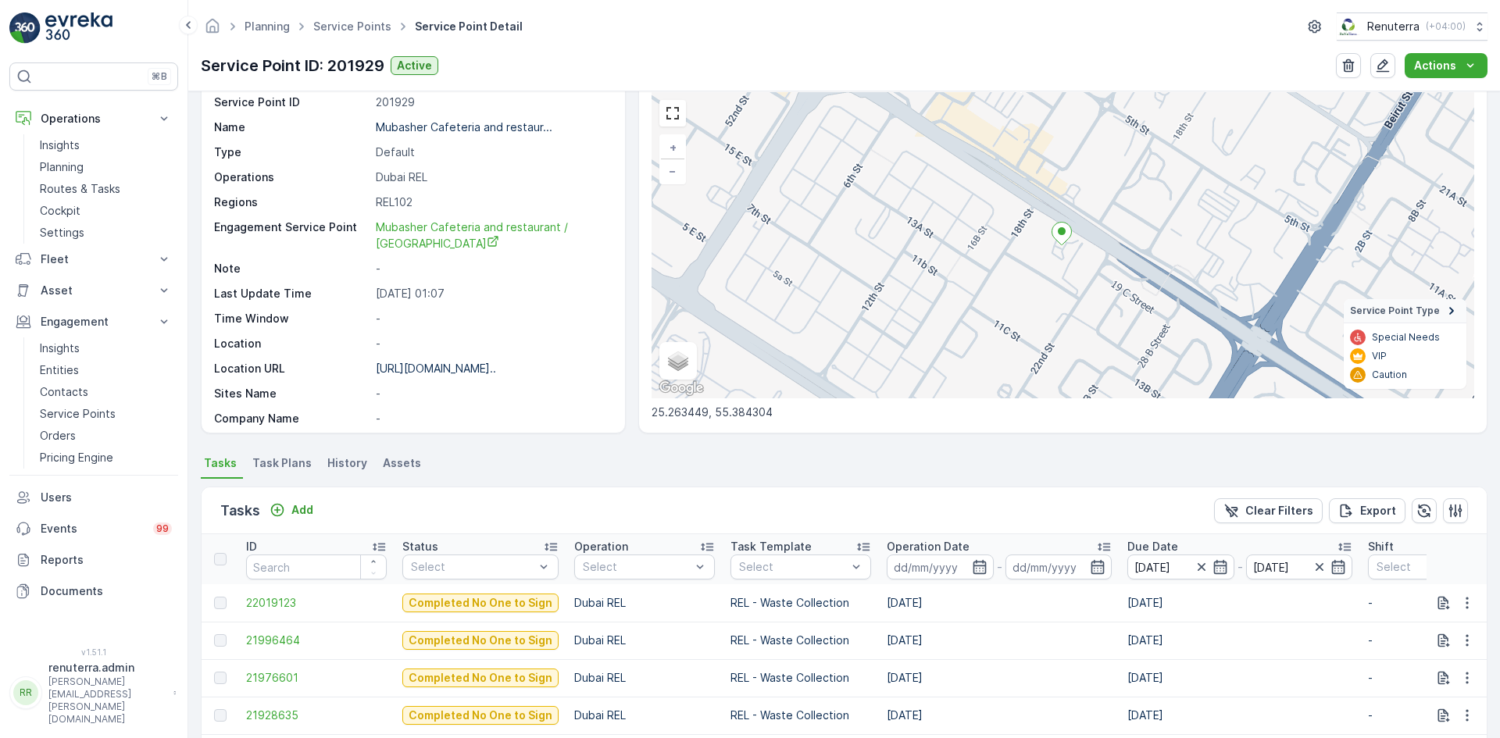
scroll to position [78, 0]
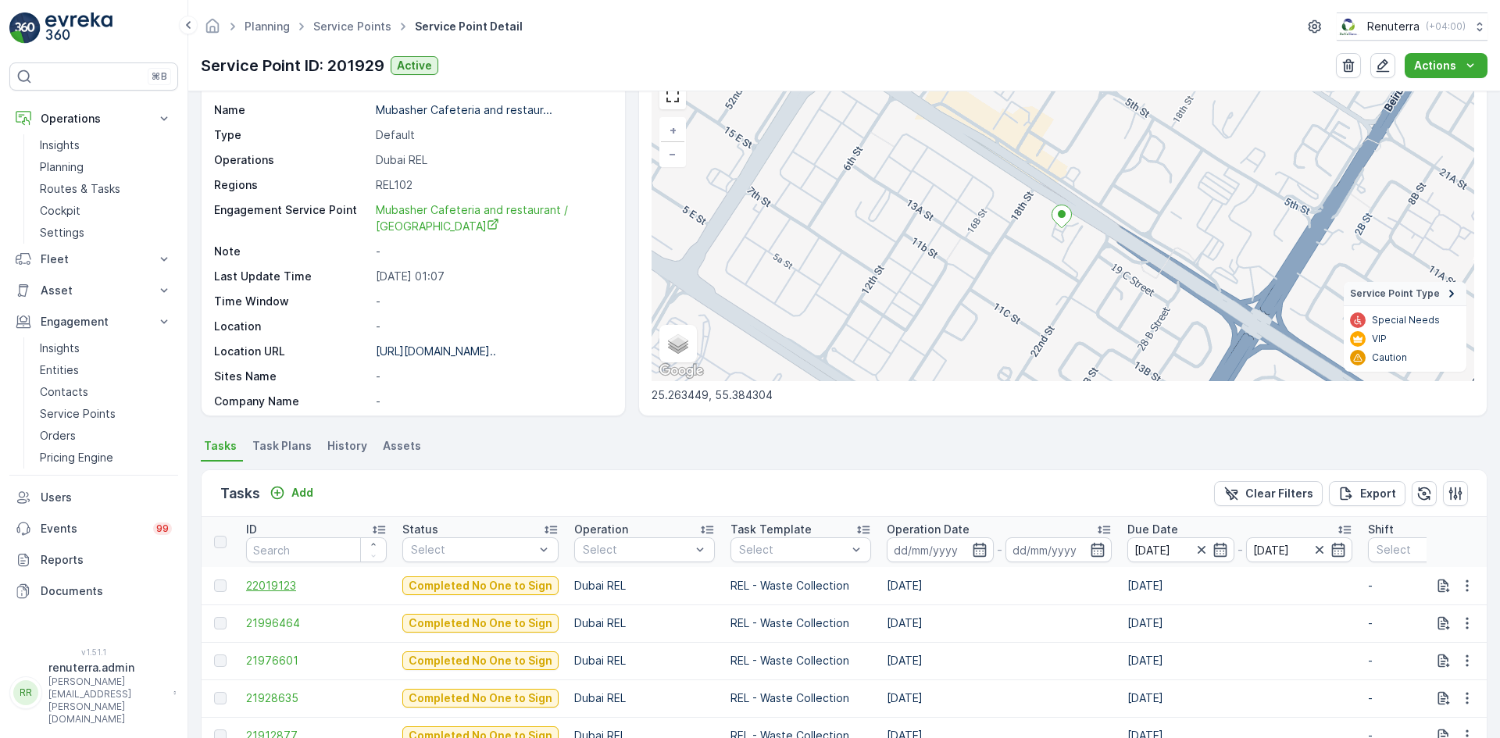
click at [287, 583] on span "22019123" at bounding box center [316, 586] width 141 height 16
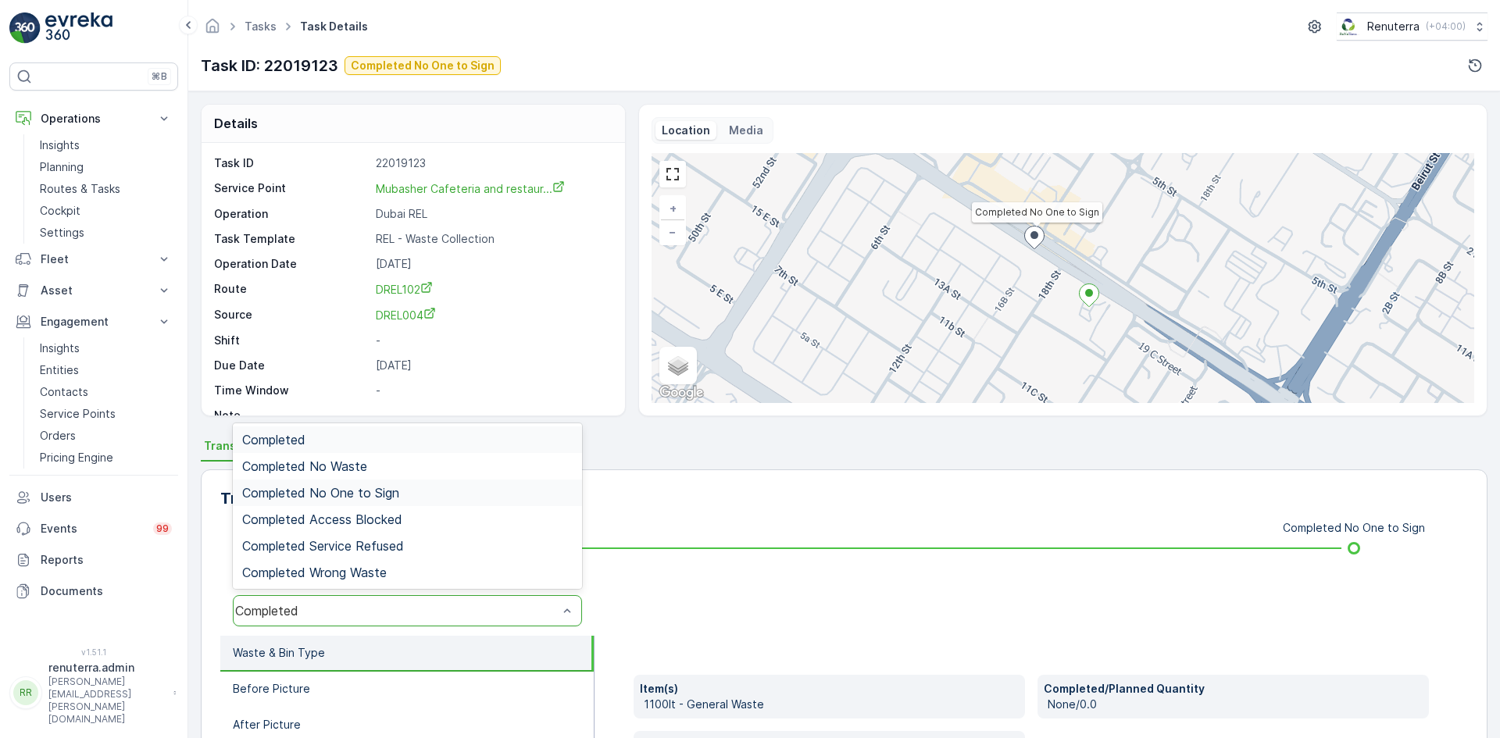
click at [418, 495] on div "Completed No One to Sign" at bounding box center [407, 493] width 331 height 14
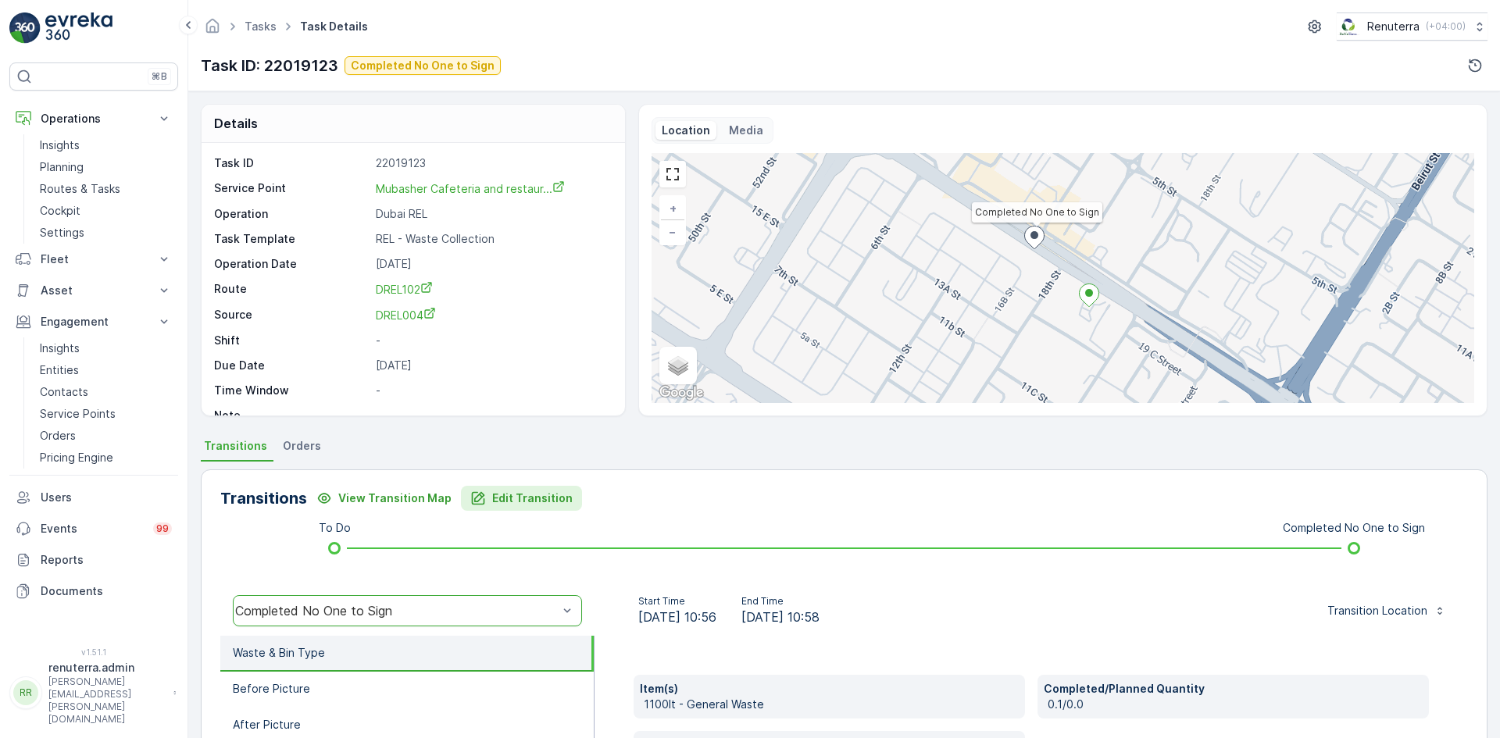
click at [492, 504] on p "Edit Transition" at bounding box center [532, 499] width 80 height 16
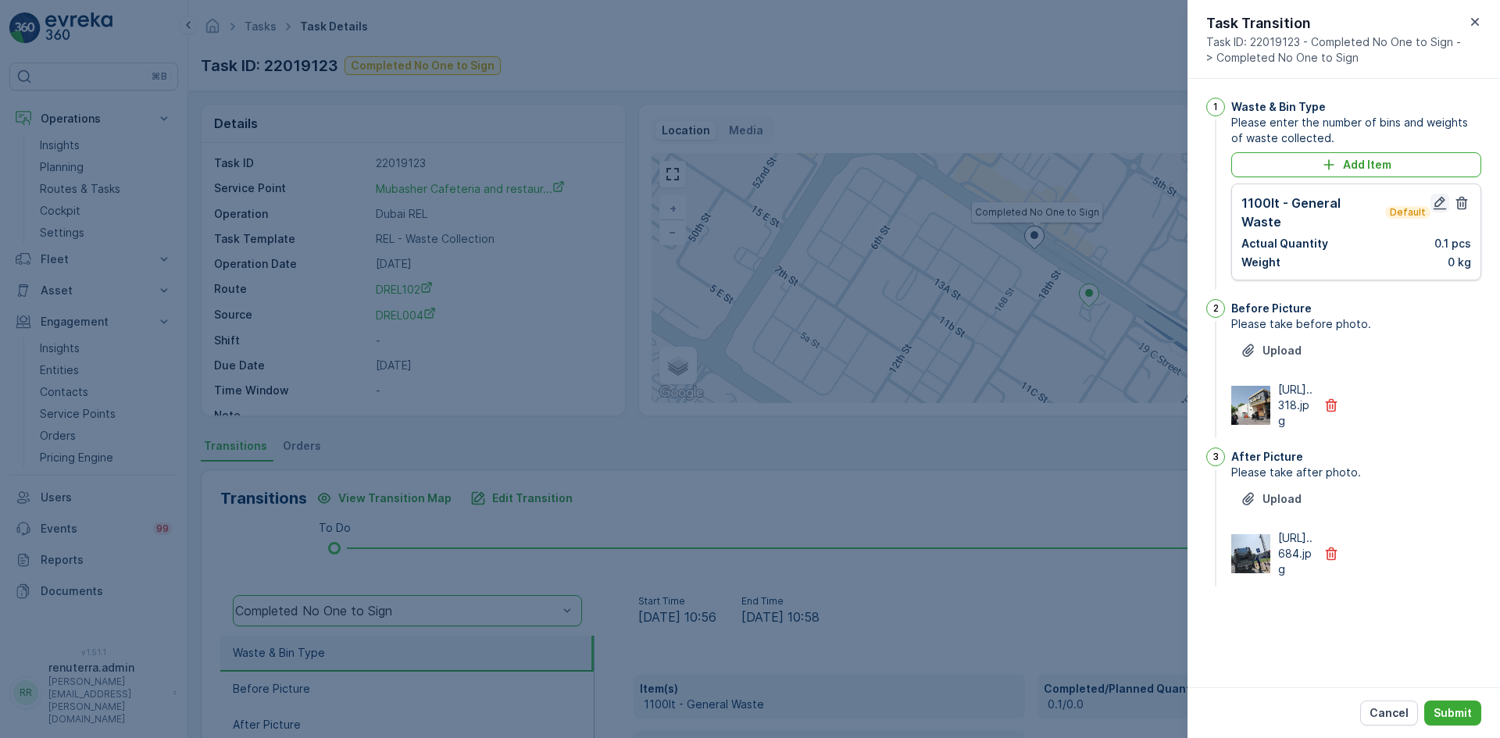
click at [1444, 202] on icon "button" at bounding box center [1440, 203] width 16 height 16
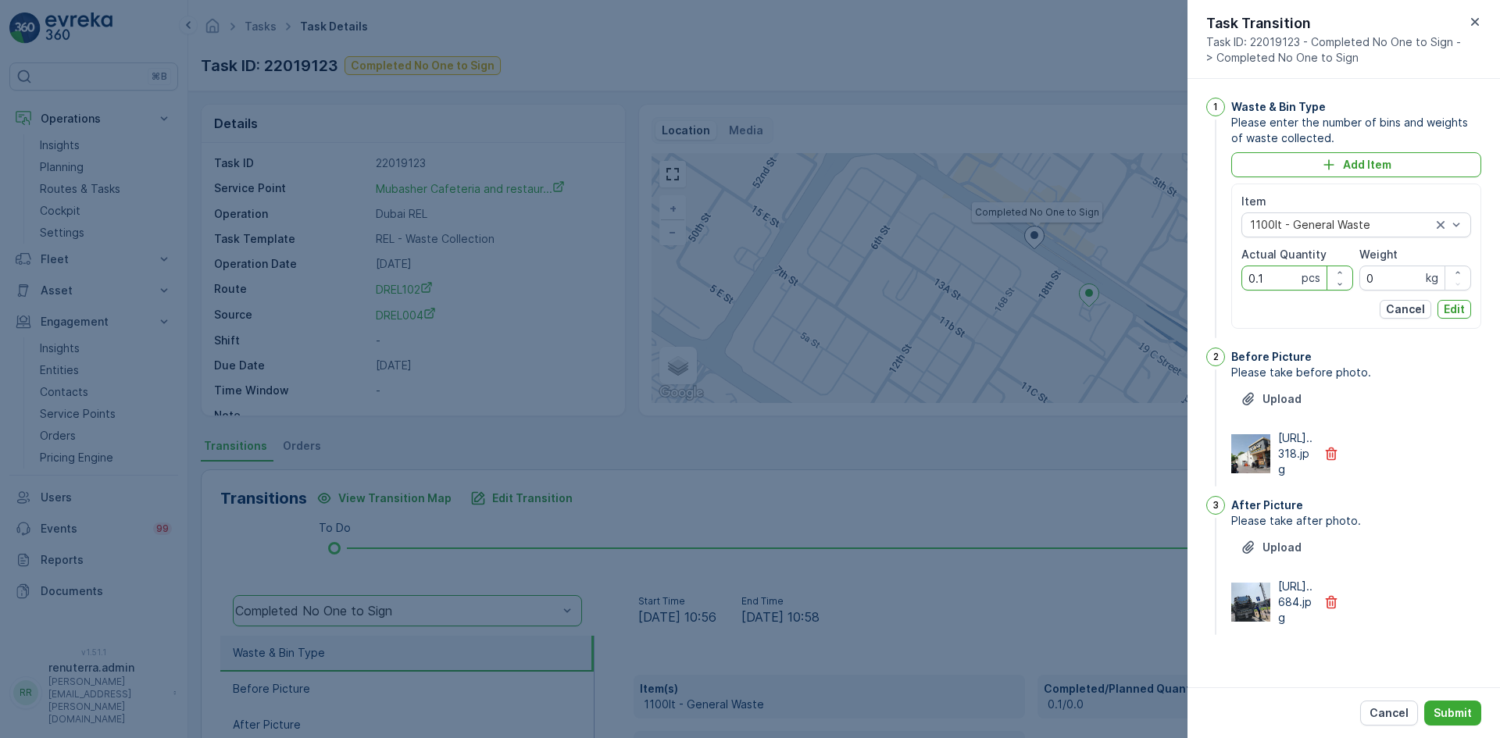
drag, startPoint x: 1276, startPoint y: 277, endPoint x: 1198, endPoint y: 272, distance: 78.3
click at [1198, 272] on div "1 Waste & Bin Type Please enter the number of bins and weights of waste collect…" at bounding box center [1344, 383] width 313 height 609
type Quantity "1"
click at [1455, 313] on p "Edit" at bounding box center [1454, 310] width 21 height 16
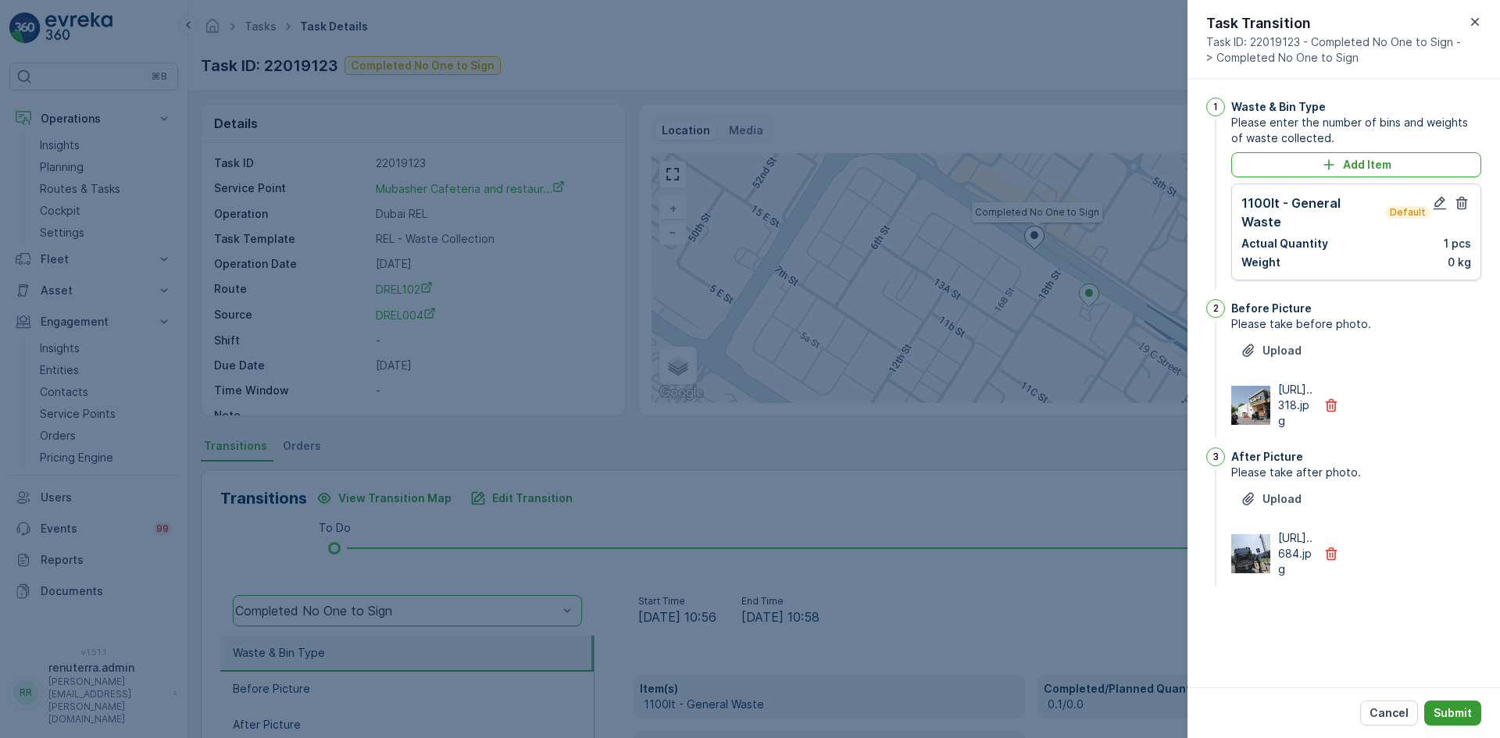
click at [1443, 705] on button "Submit" at bounding box center [1453, 713] width 57 height 25
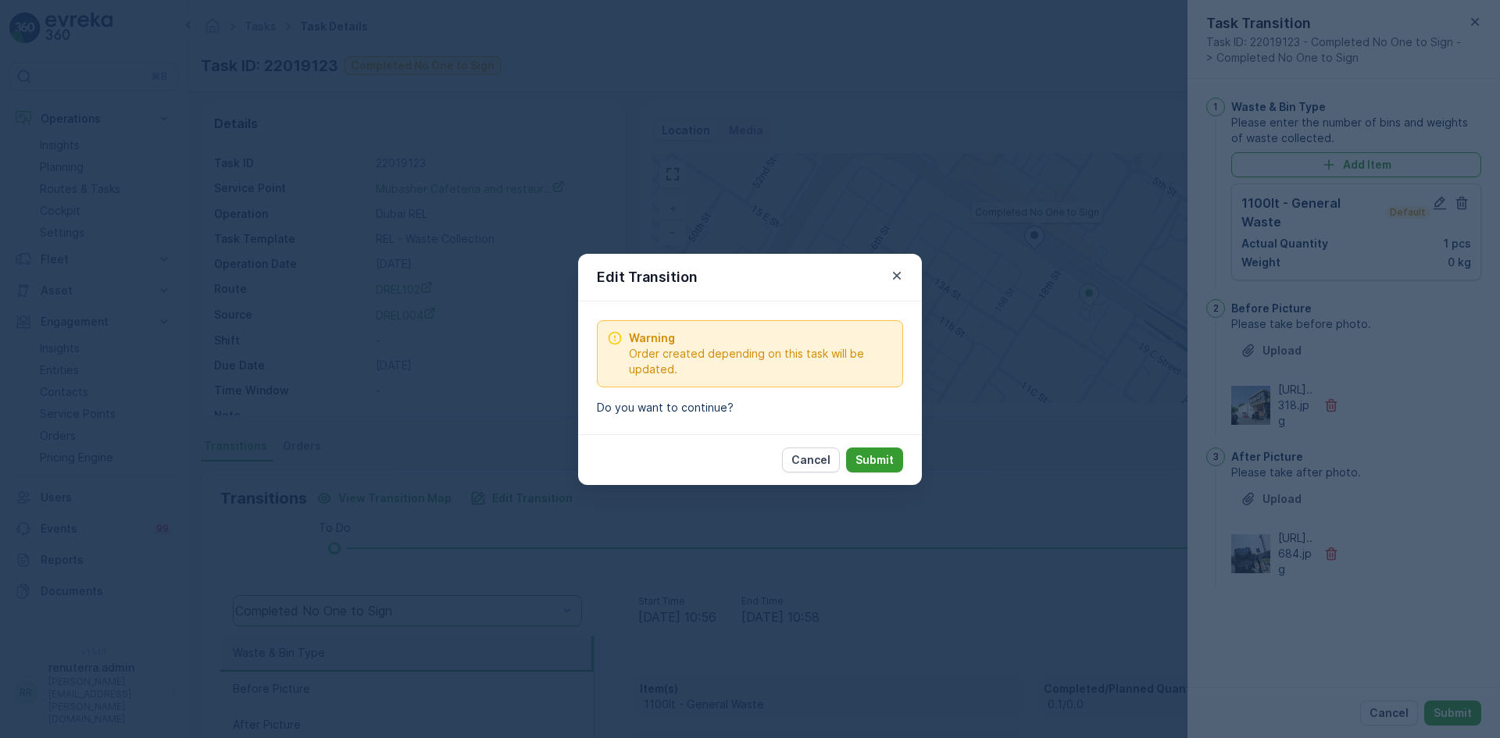
click at [852, 462] on button "Submit" at bounding box center [874, 460] width 57 height 25
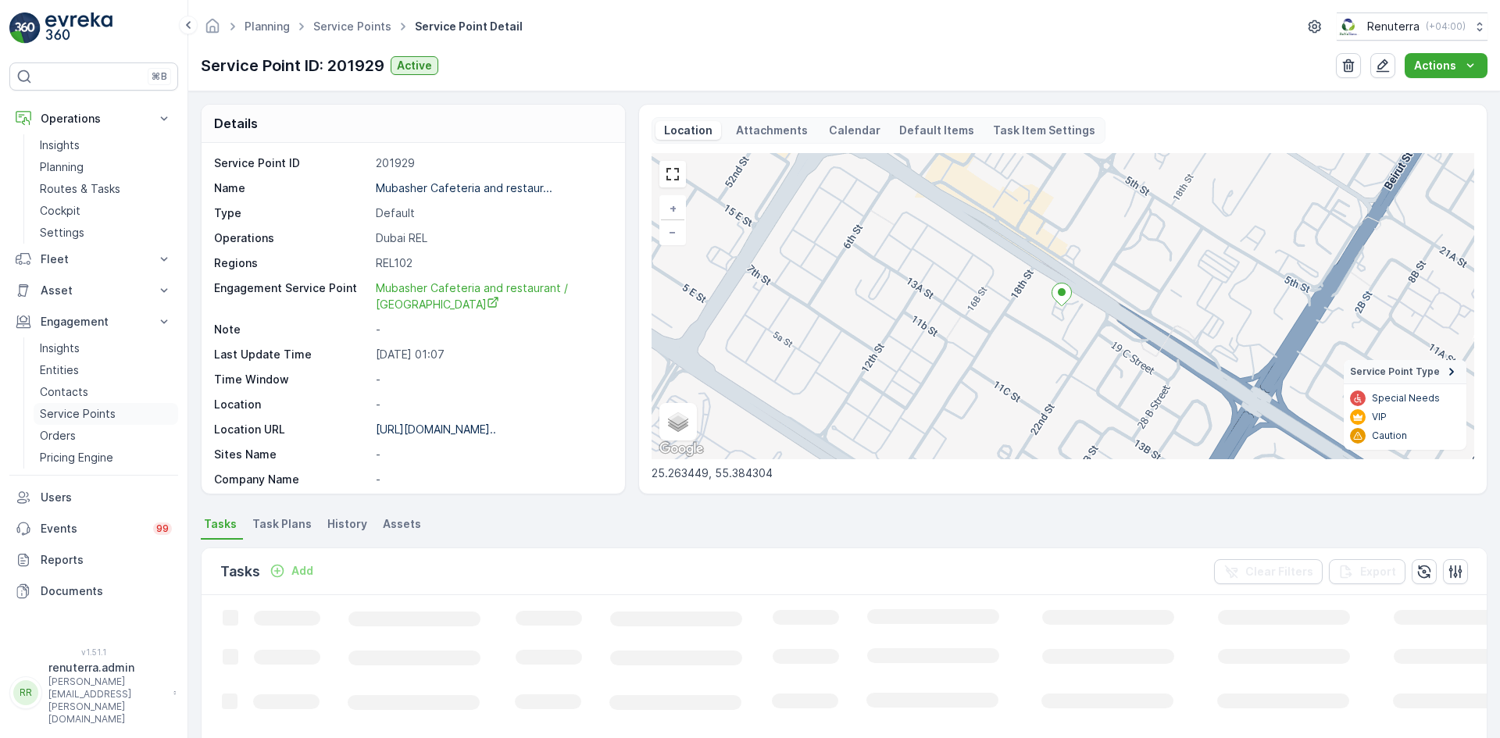
click at [104, 412] on p "Service Points" at bounding box center [78, 414] width 76 height 16
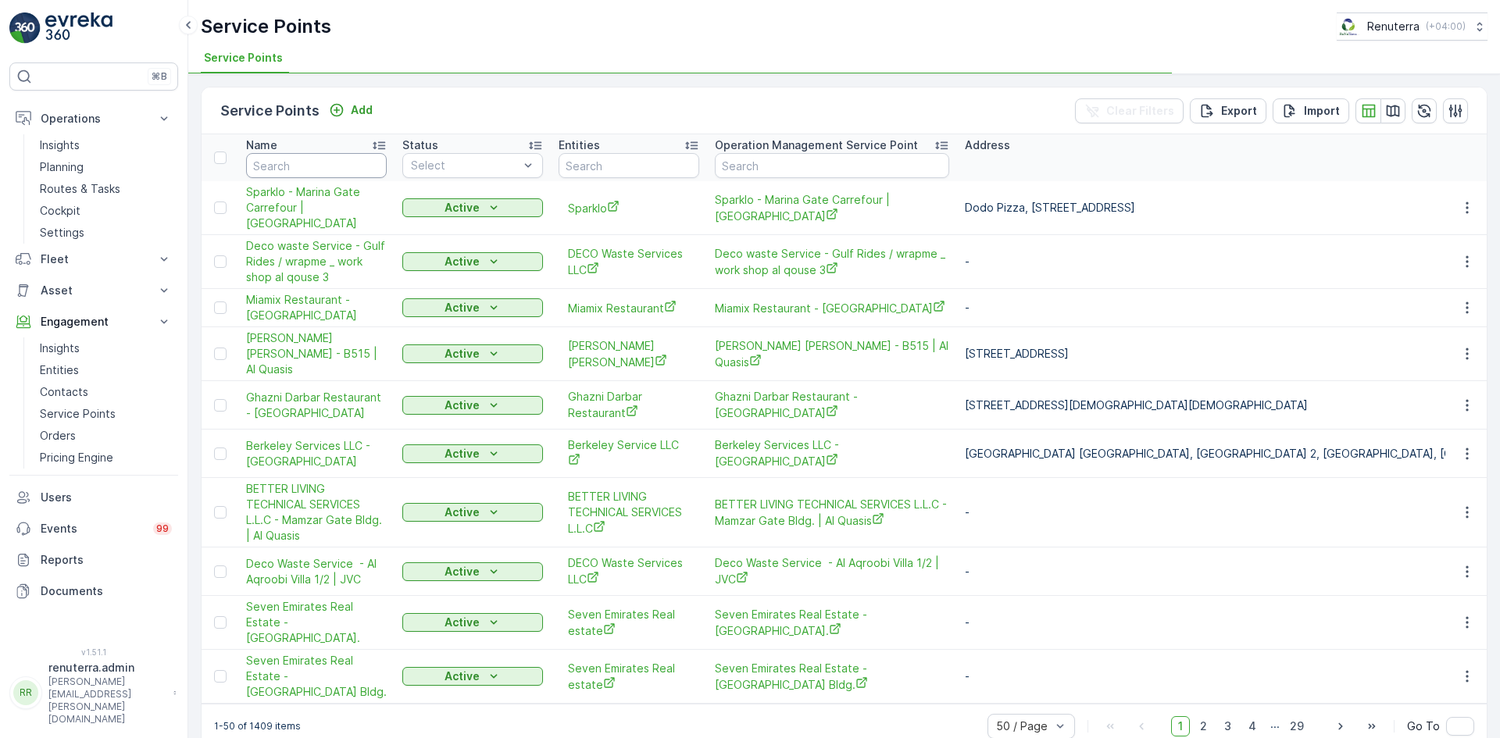
click at [306, 161] on input "text" at bounding box center [316, 165] width 141 height 25
type input "mub"
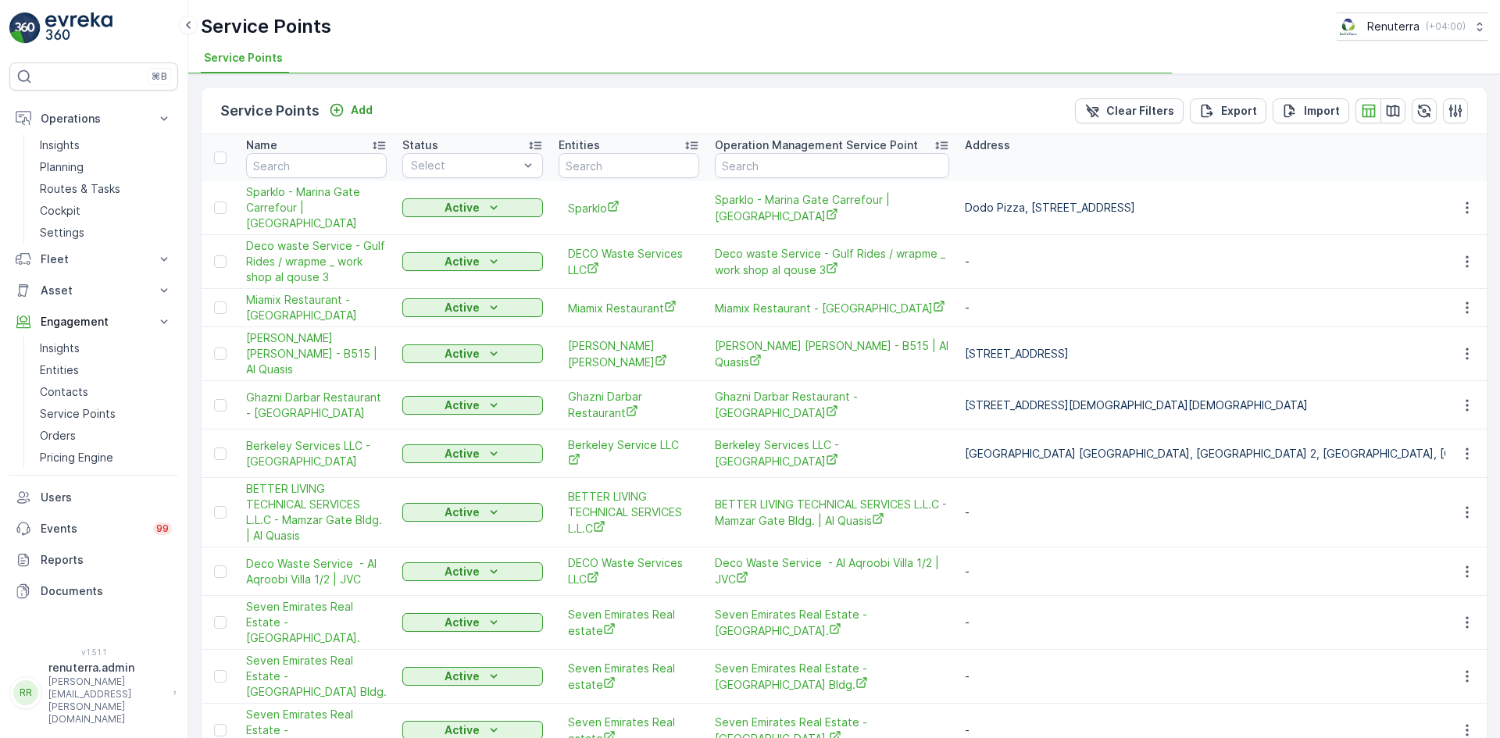
type input "mub"
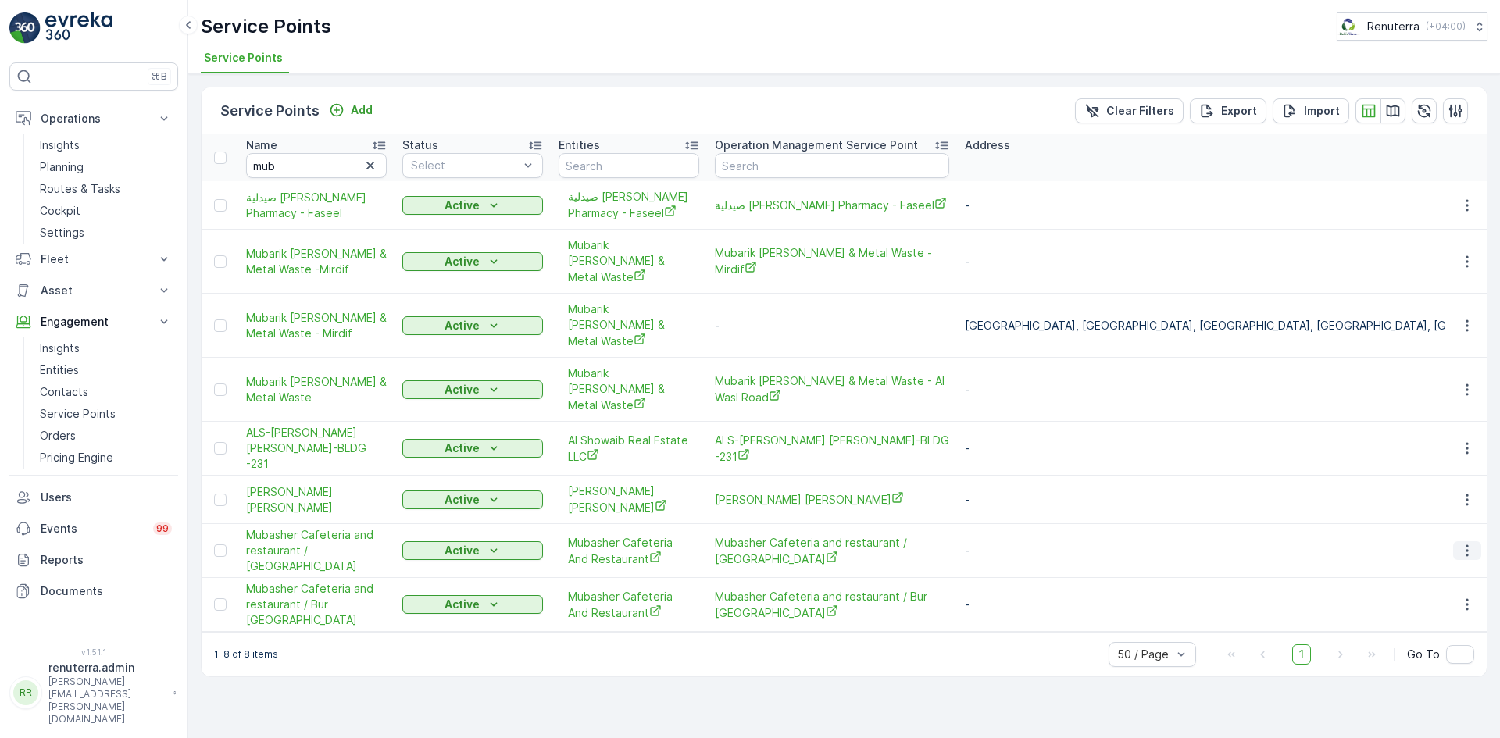
click at [1469, 543] on icon "button" at bounding box center [1468, 551] width 16 height 16
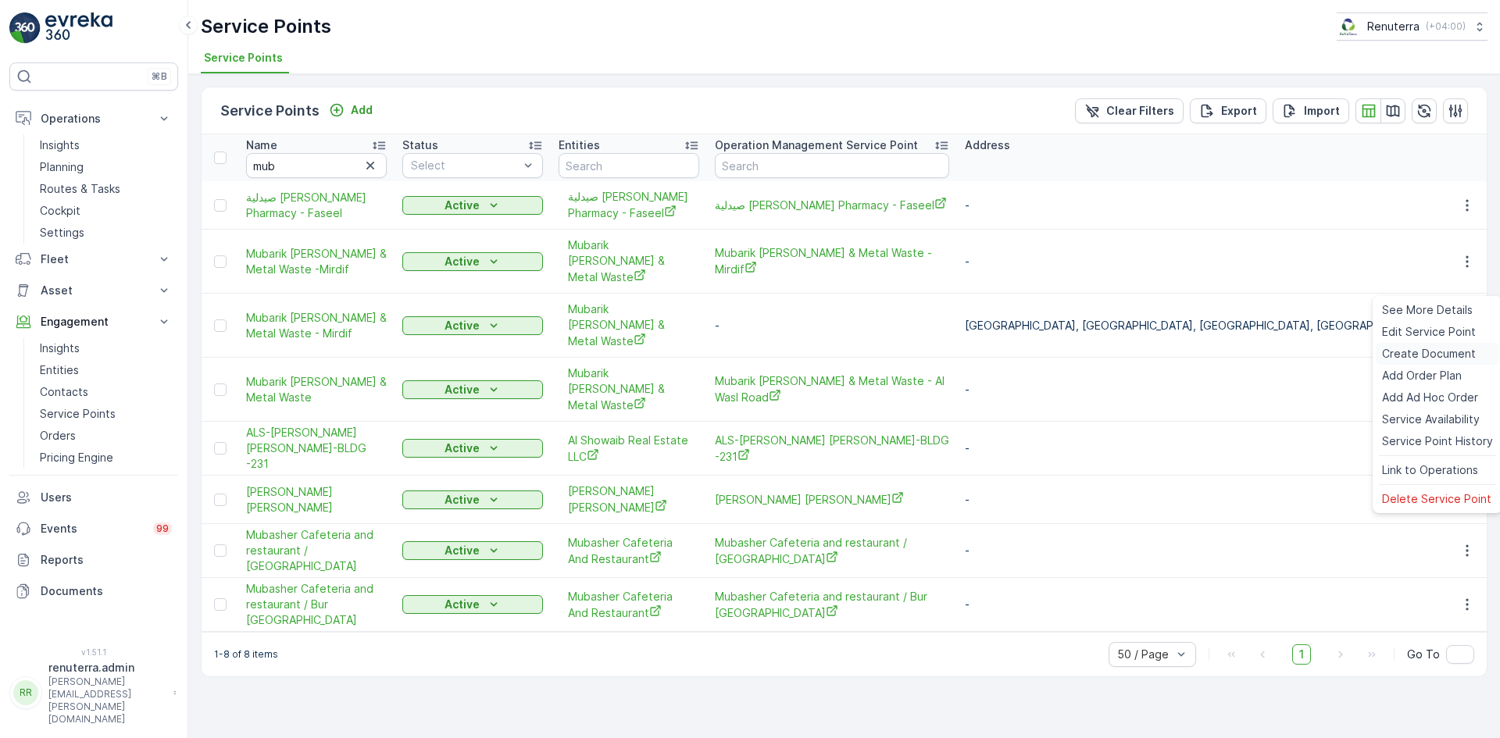
click at [1403, 349] on span "Create Document" at bounding box center [1429, 354] width 94 height 16
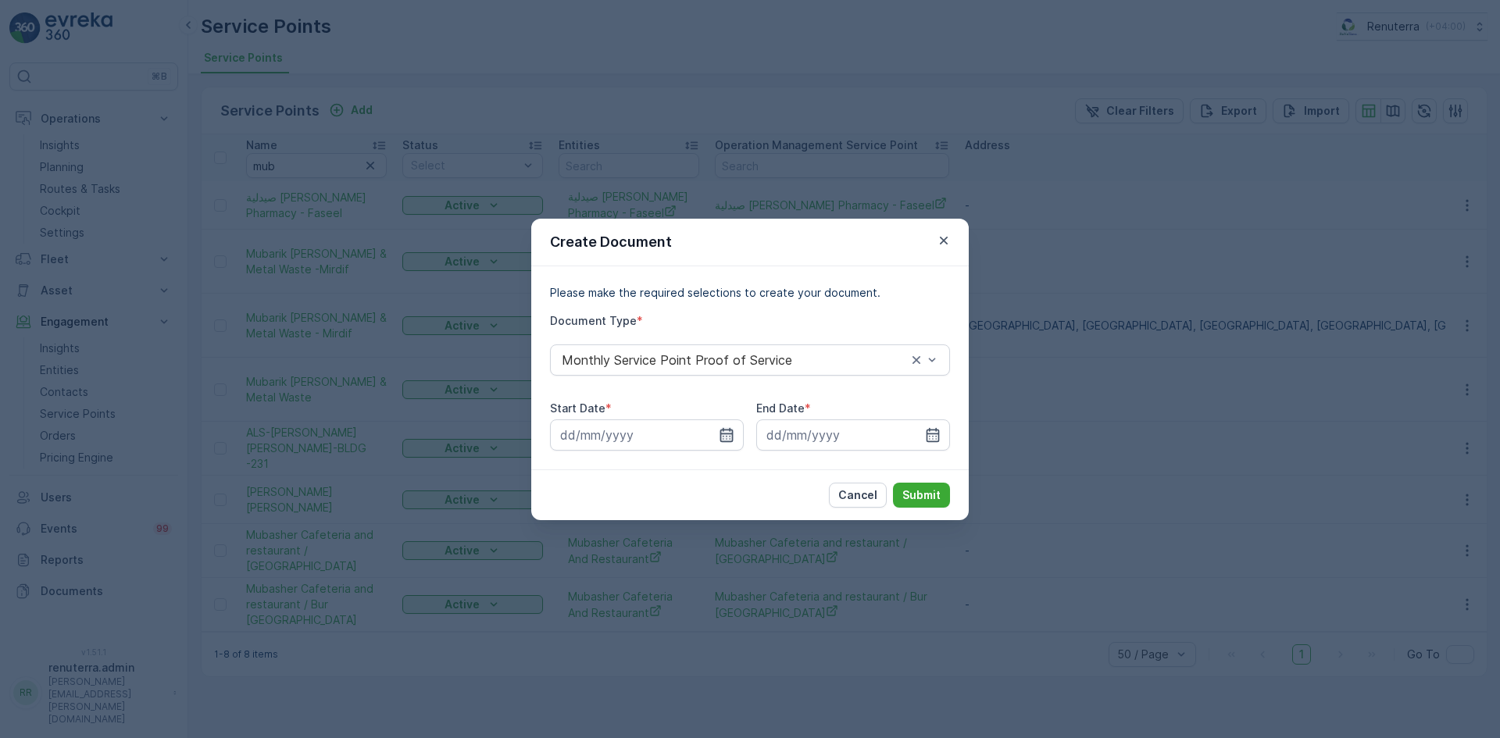
click at [720, 436] on icon "button" at bounding box center [727, 435] width 16 height 16
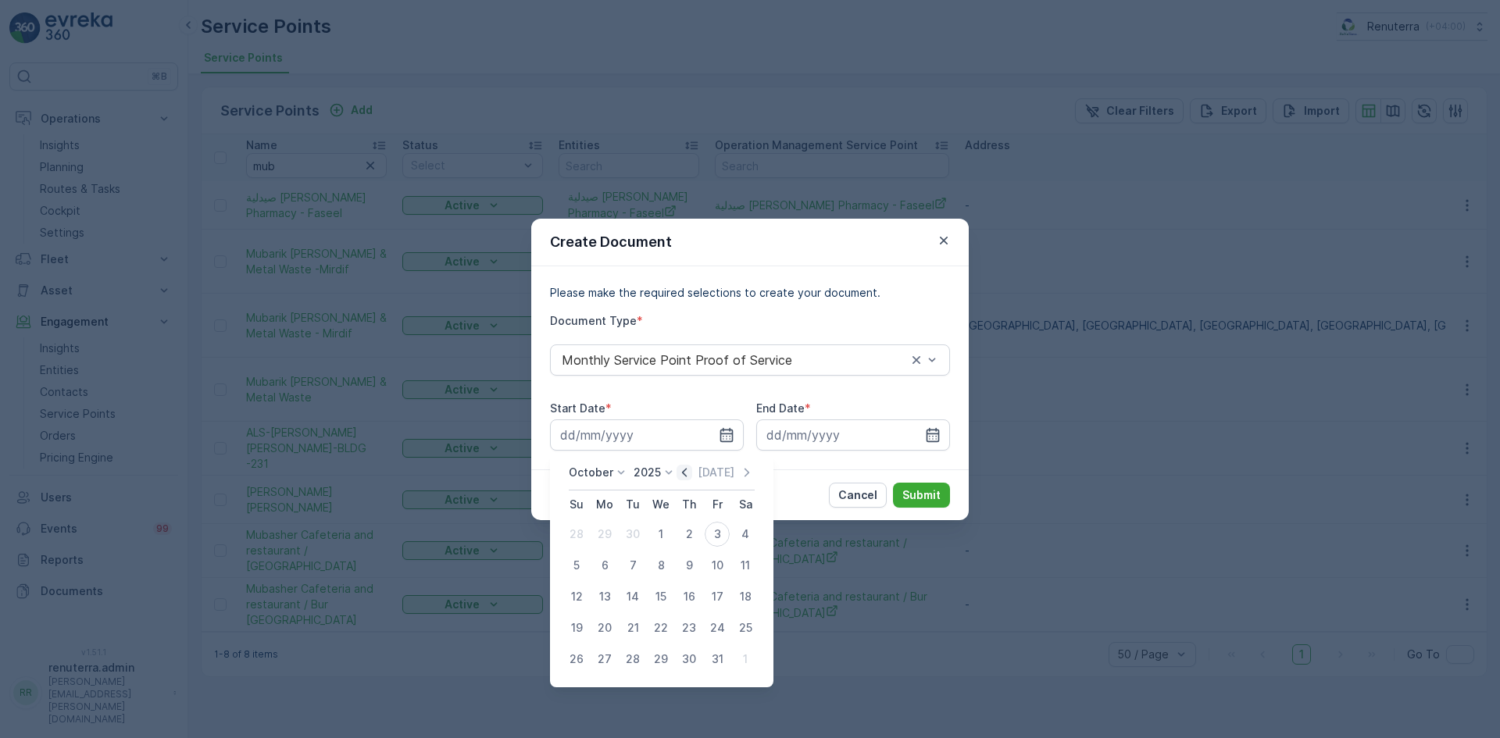
click at [686, 471] on icon "button" at bounding box center [685, 473] width 16 height 16
click at [602, 538] on div "1" at bounding box center [604, 534] width 25 height 25
type input "01.09.2025"
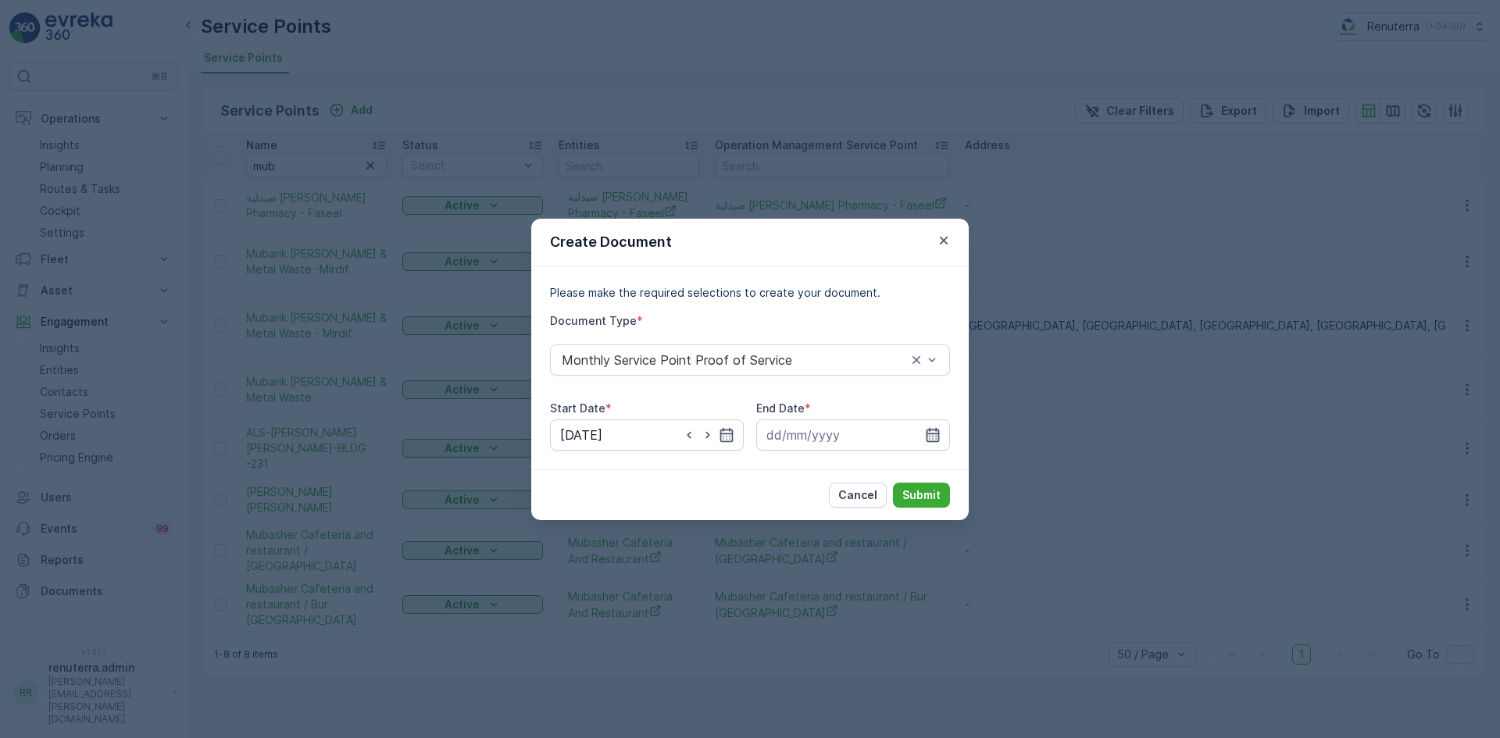
click at [931, 438] on icon "button" at bounding box center [933, 435] width 16 height 16
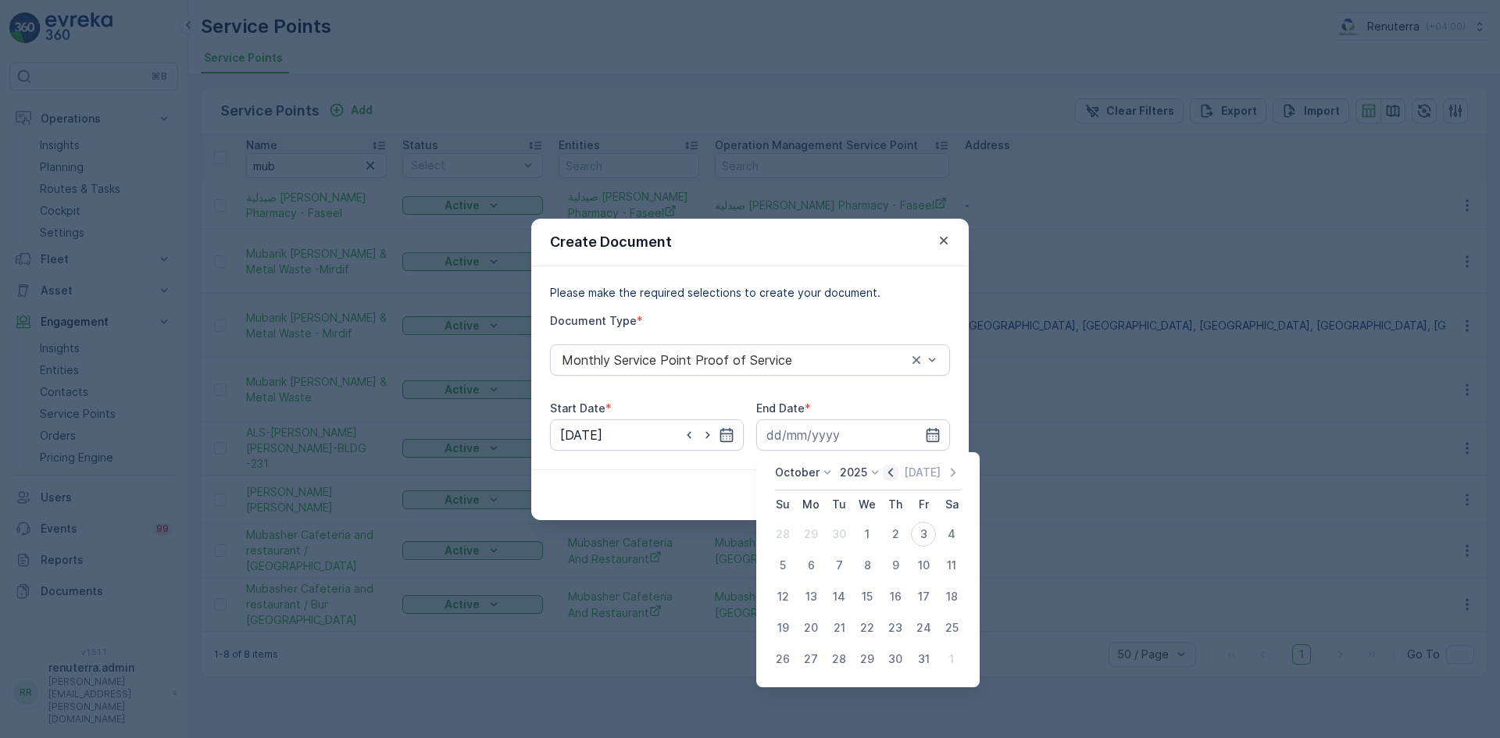
click at [891, 475] on icon "button" at bounding box center [891, 473] width 16 height 16
click at [845, 666] on div "30" at bounding box center [839, 659] width 25 height 25
type input "30.09.2025"
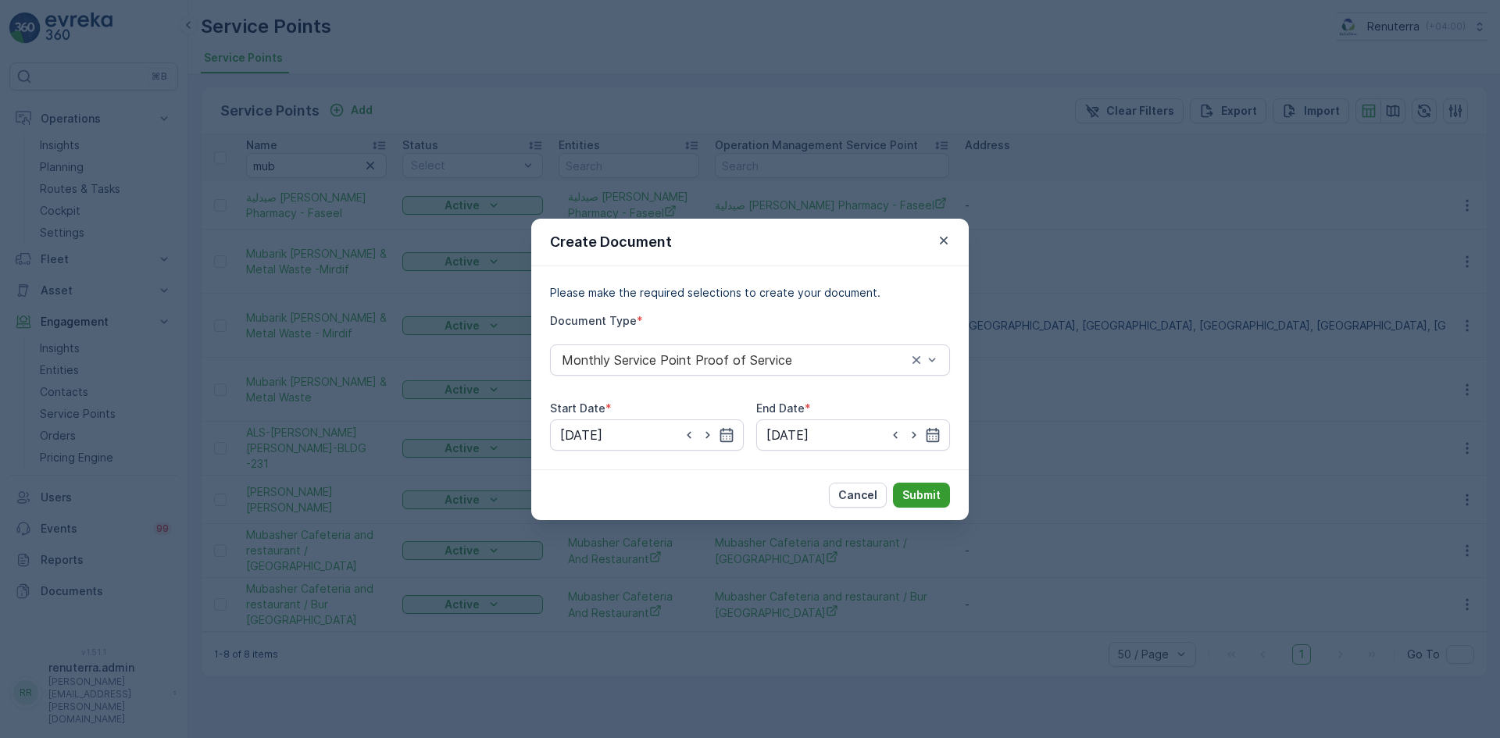
click at [931, 498] on p "Submit" at bounding box center [922, 496] width 38 height 16
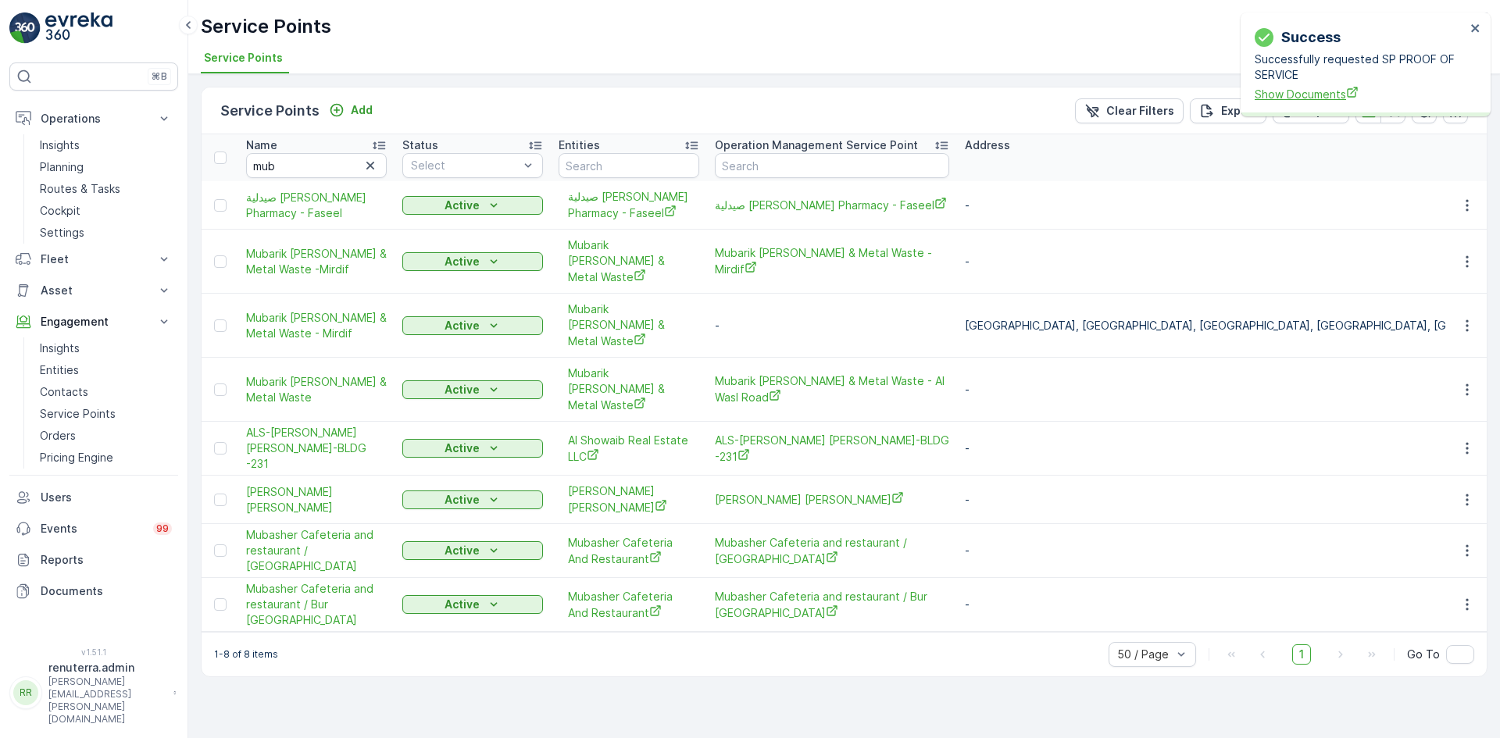
click at [1339, 91] on span "Show Documents" at bounding box center [1360, 94] width 211 height 16
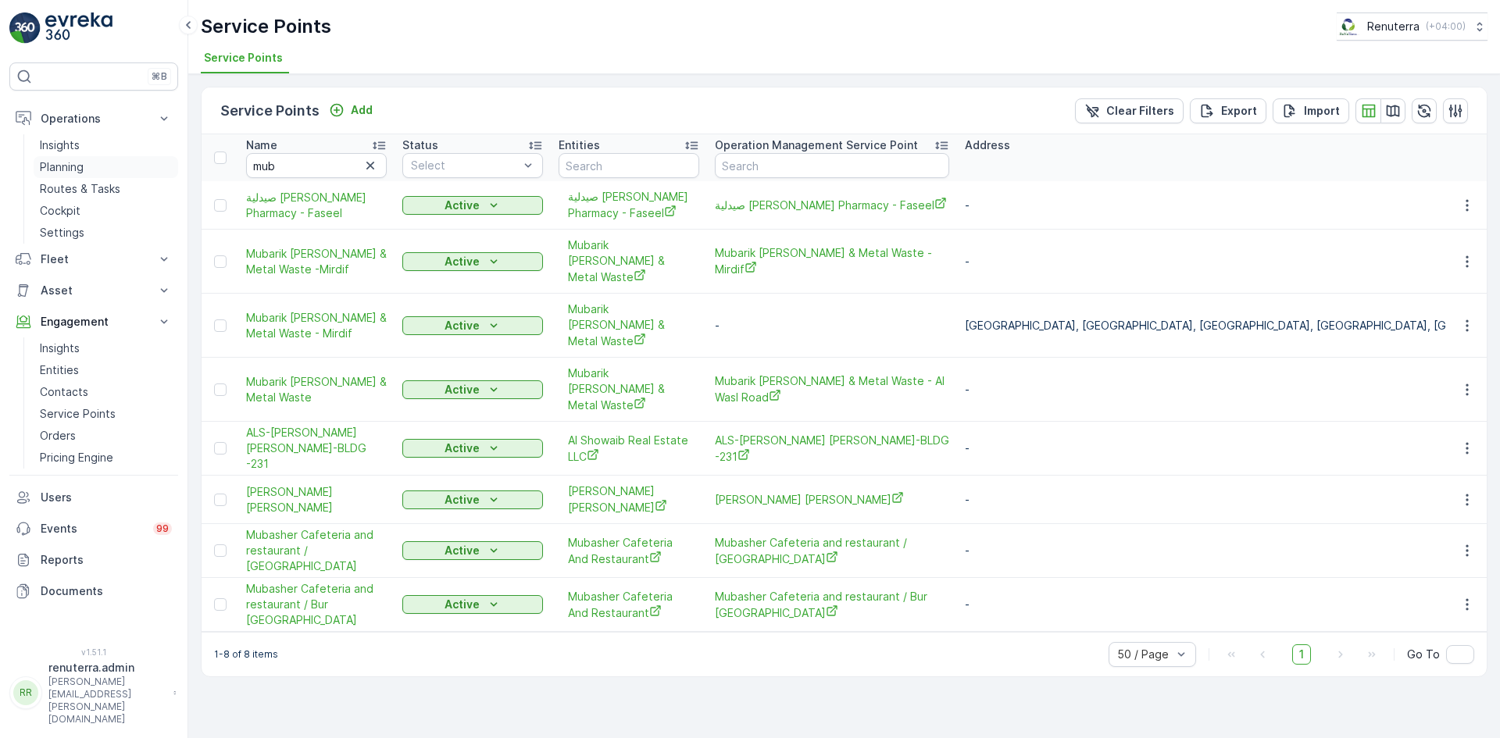
click at [80, 170] on p "Planning" at bounding box center [62, 167] width 44 height 16
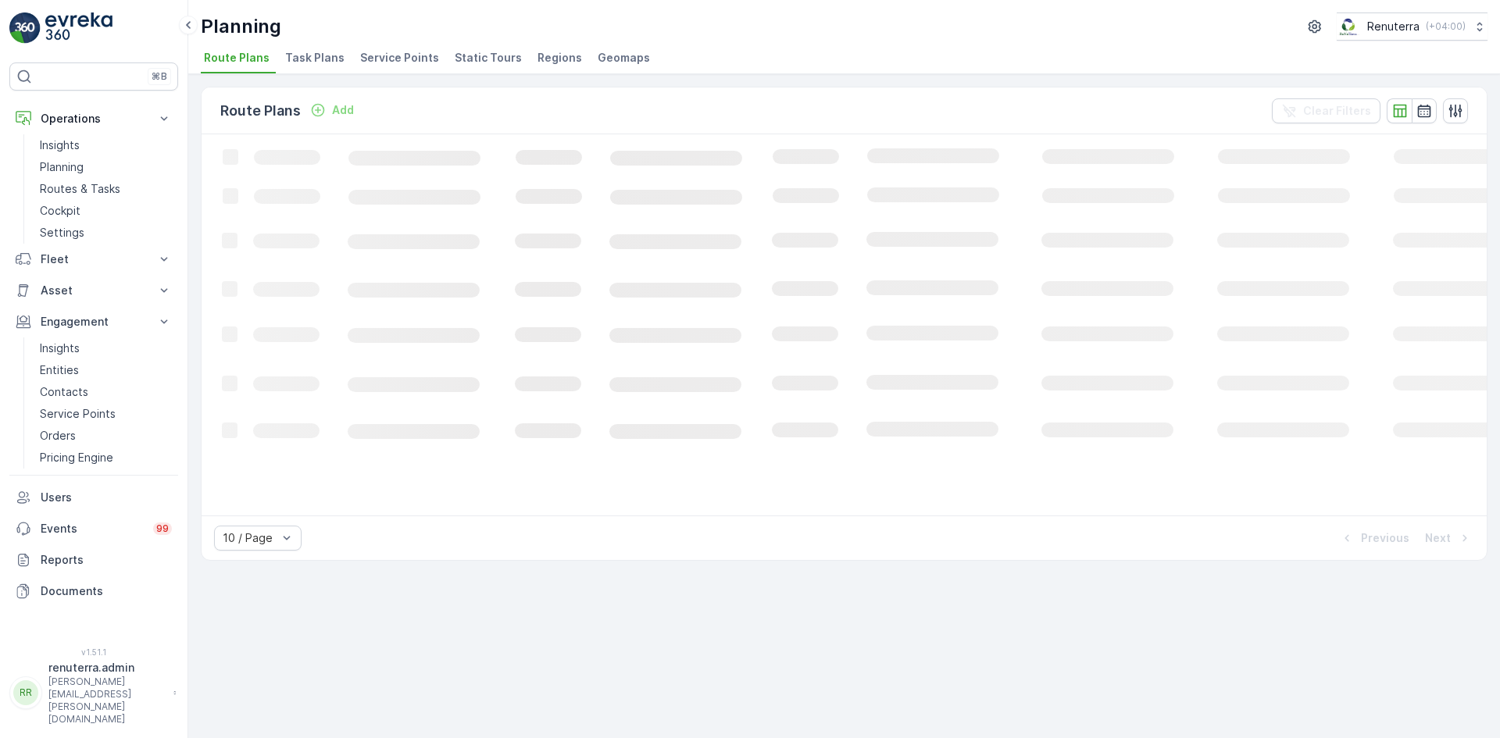
click at [334, 60] on span "Task Plans" at bounding box center [314, 58] width 59 height 16
click at [399, 63] on span "Service Points" at bounding box center [399, 58] width 79 height 16
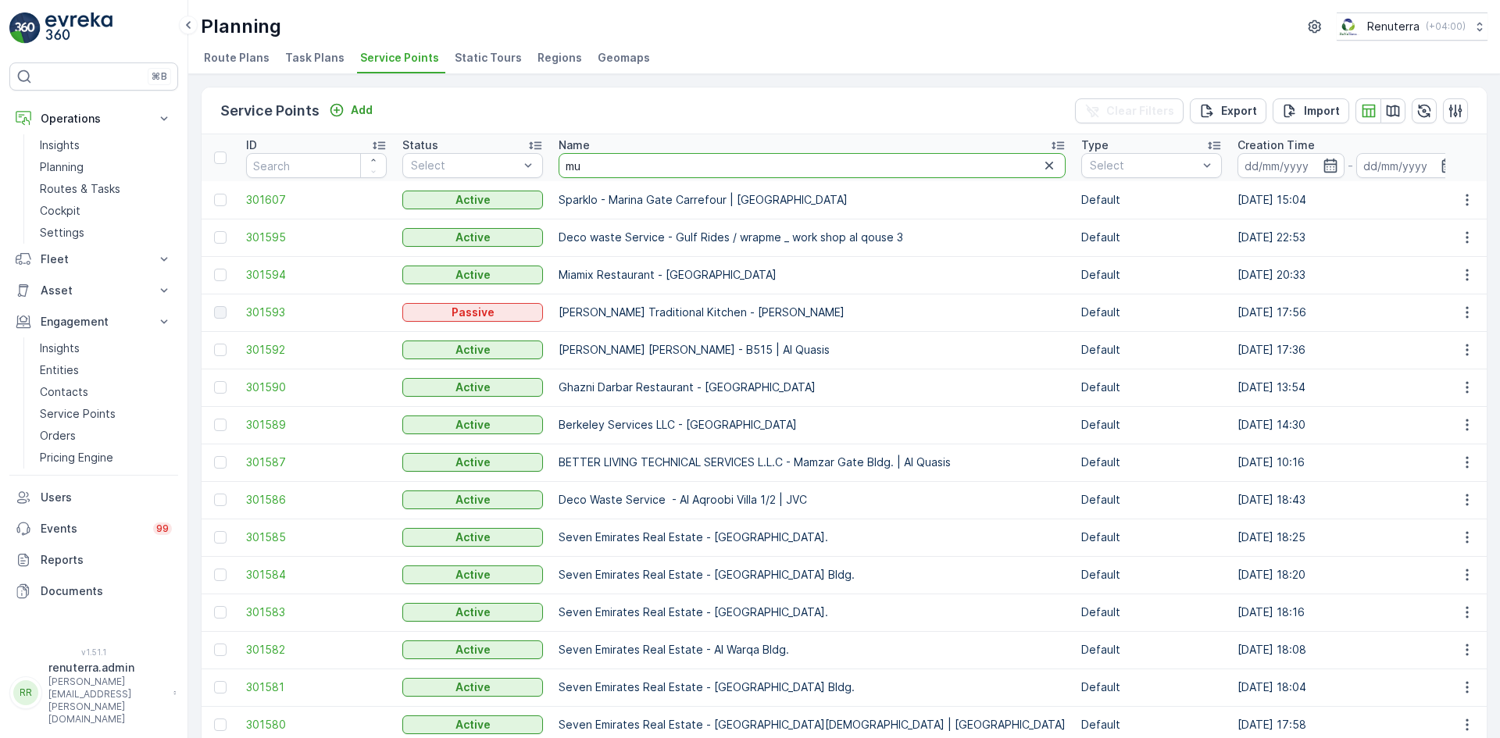
type input "mub"
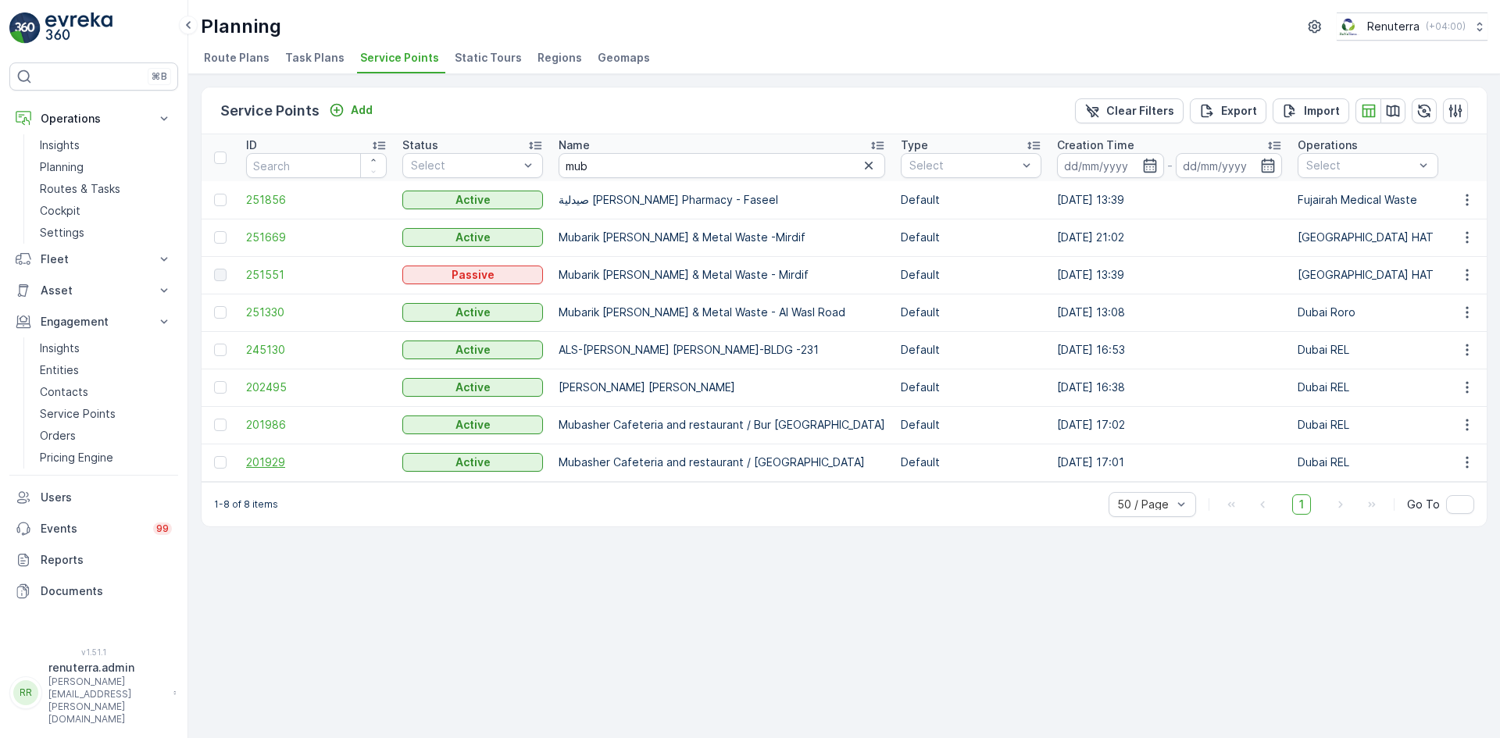
click at [269, 464] on span "201929" at bounding box center [316, 463] width 141 height 16
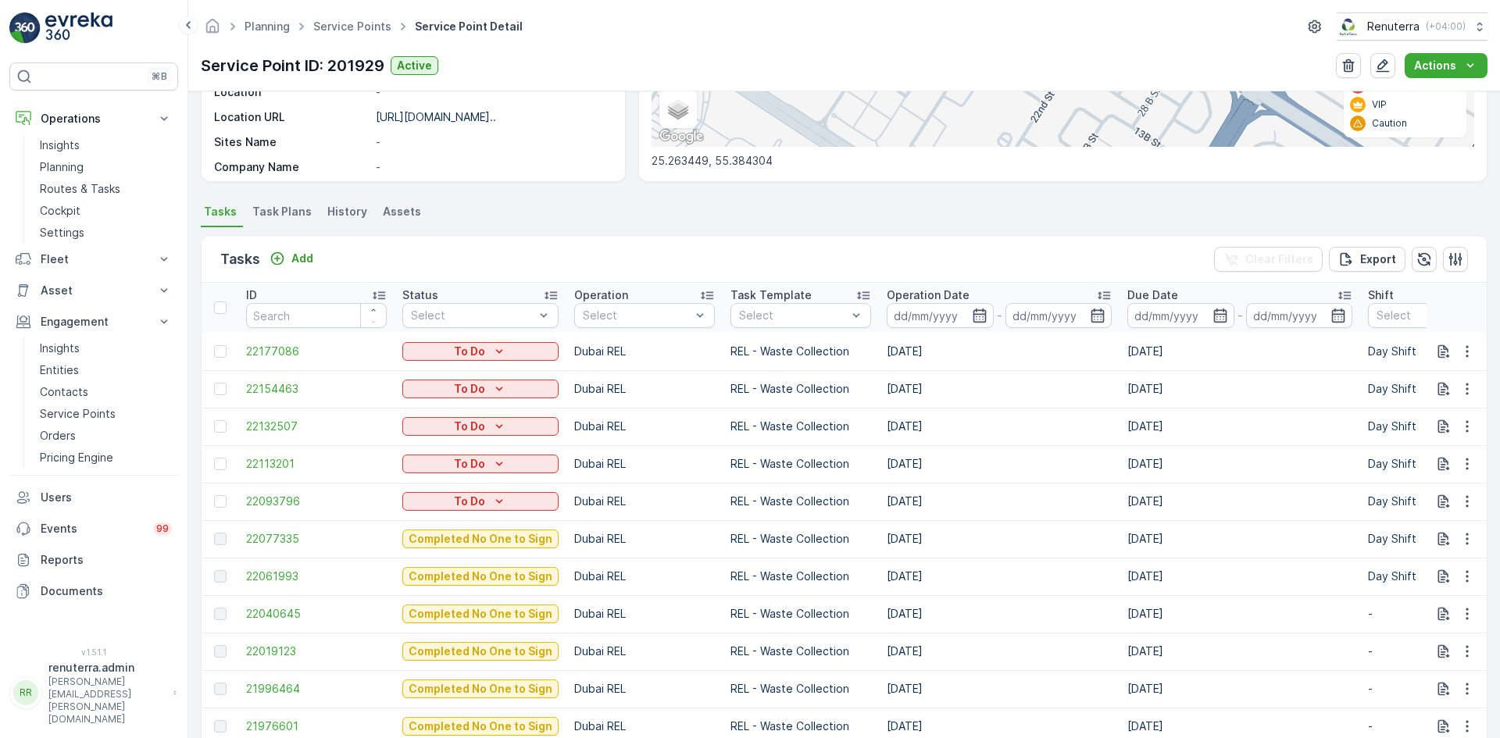
scroll to position [469, 0]
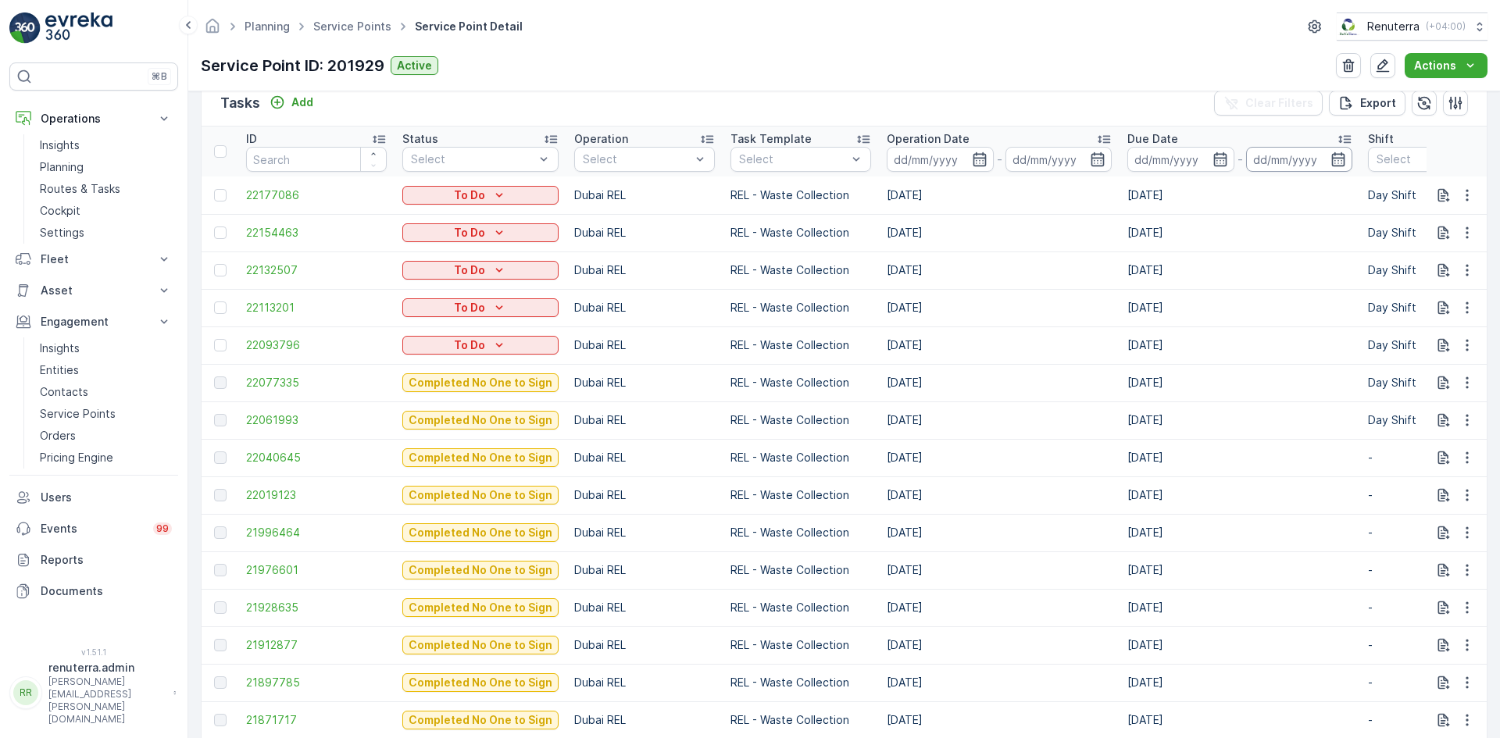
click at [1342, 162] on input at bounding box center [1299, 159] width 107 height 25
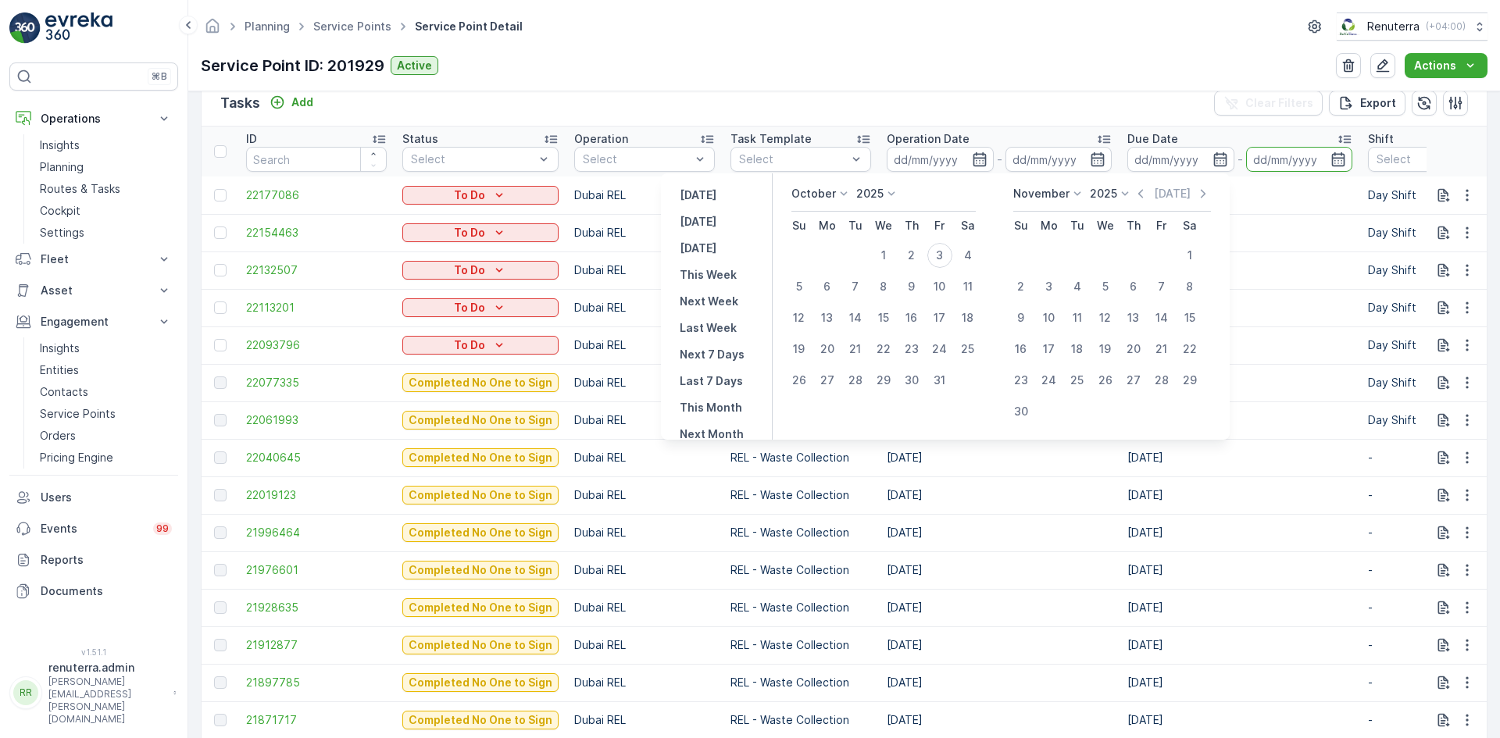
click at [848, 194] on icon at bounding box center [844, 194] width 16 height 16
click at [838, 309] on span "September" at bounding box center [830, 313] width 59 height 16
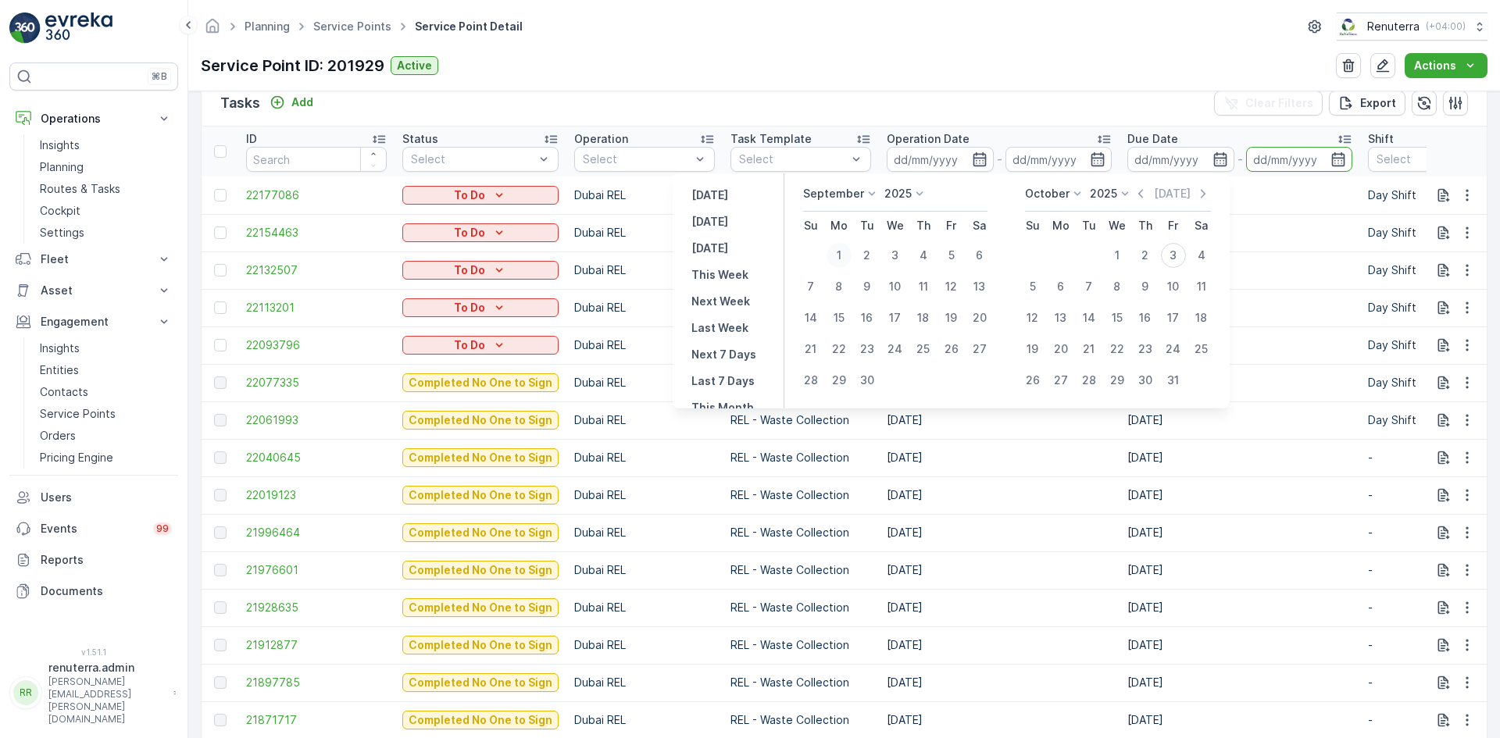
click at [843, 255] on div "1" at bounding box center [839, 255] width 25 height 25
type input "01.09.2025"
click at [867, 379] on div "30" at bounding box center [867, 380] width 25 height 25
type input "30.09.2025"
click at [867, 379] on div "30" at bounding box center [867, 380] width 25 height 25
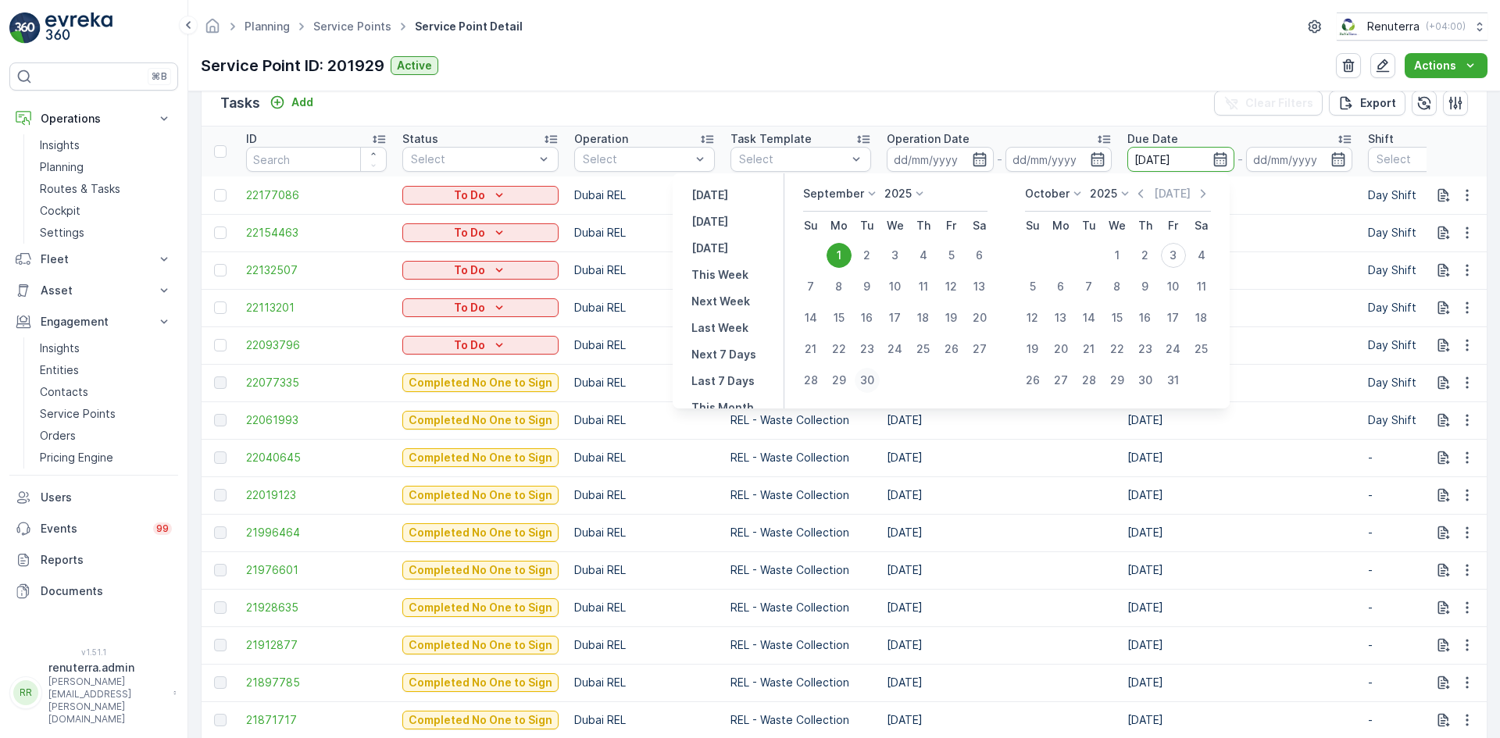
type input "30.09.2025"
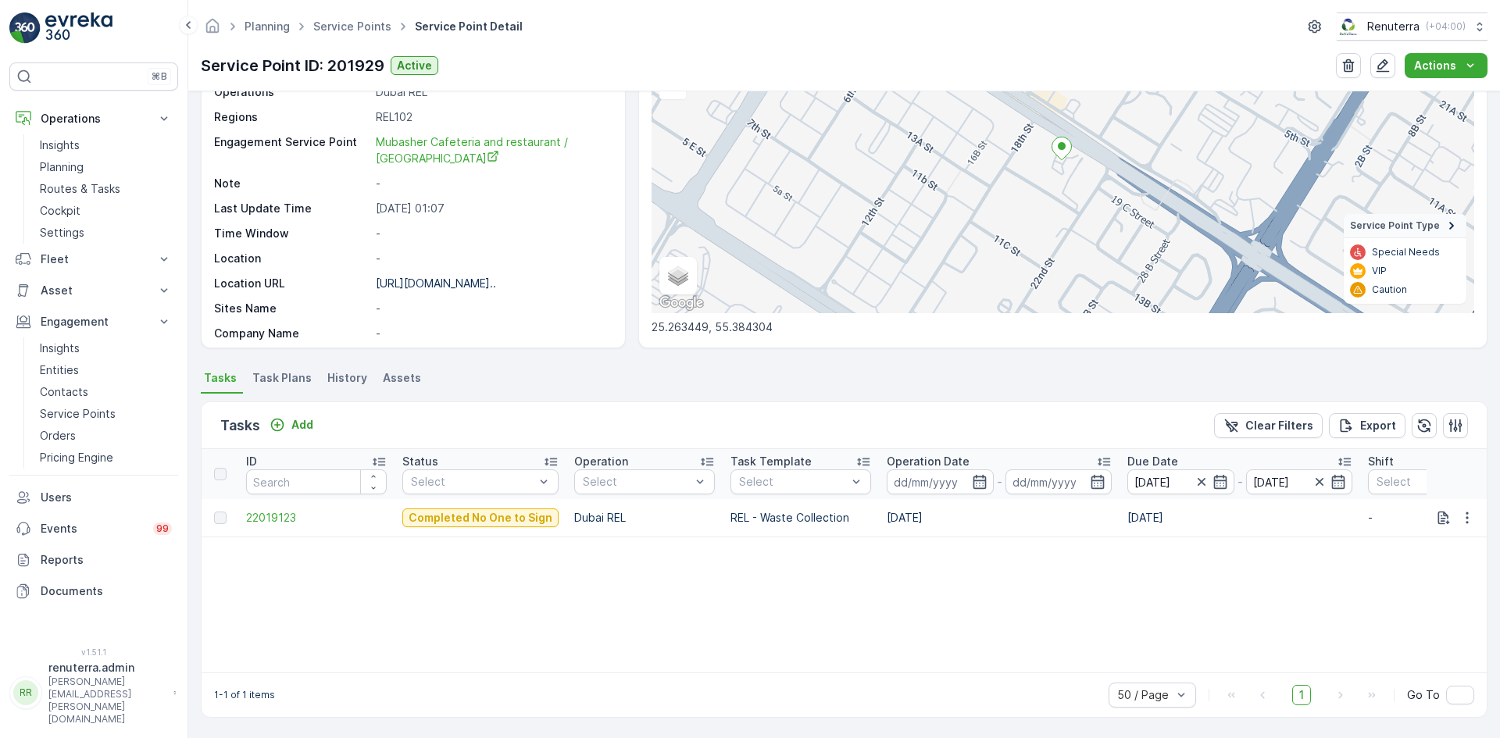
scroll to position [146, 0]
click at [1323, 479] on icon "button" at bounding box center [1320, 482] width 16 height 16
click at [1316, 480] on icon "button" at bounding box center [1320, 482] width 8 height 8
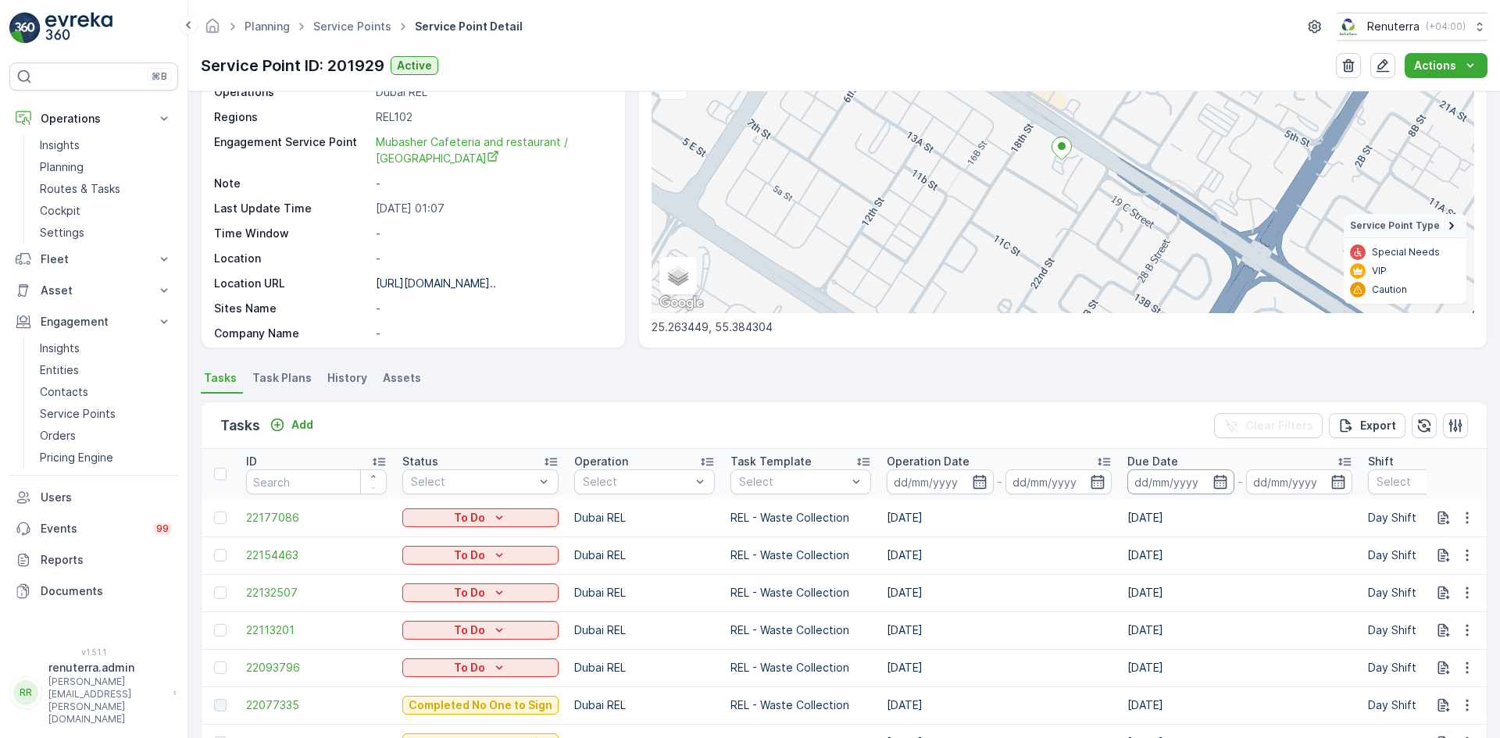
click at [1207, 480] on input at bounding box center [1181, 482] width 107 height 25
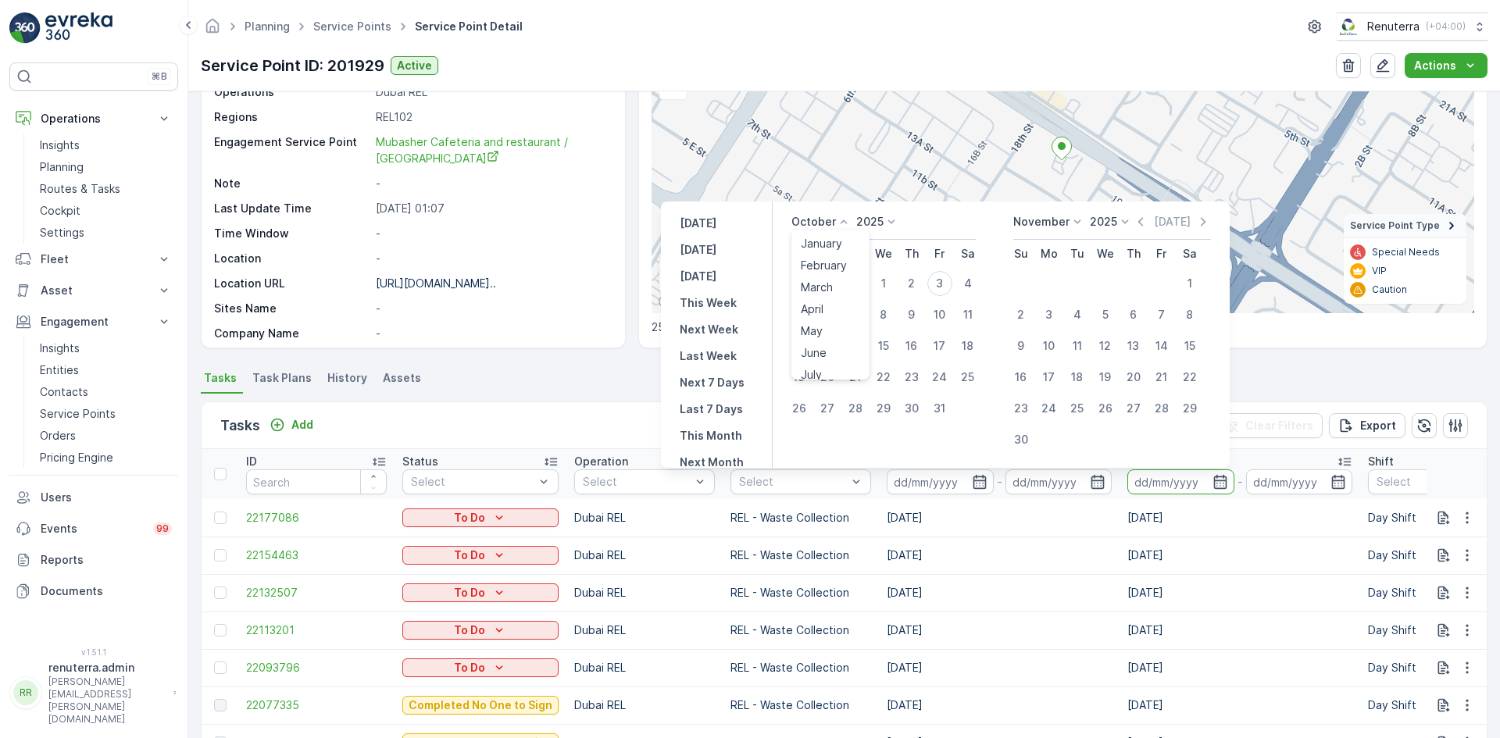
click at [852, 217] on icon at bounding box center [844, 222] width 16 height 16
click at [825, 297] on span "September" at bounding box center [830, 300] width 59 height 16
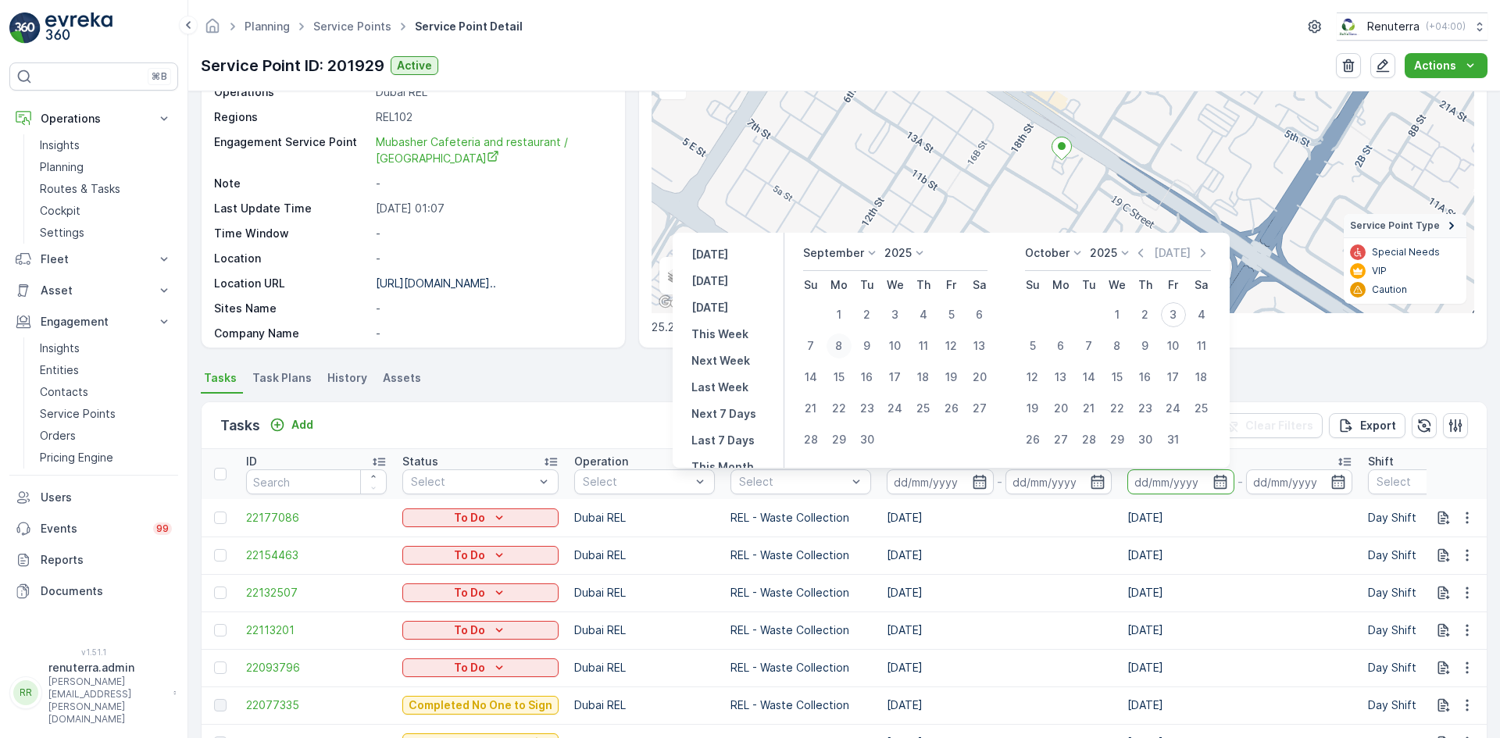
drag, startPoint x: 842, startPoint y: 320, endPoint x: 842, endPoint y: 334, distance: 14.9
click at [842, 321] on div "1" at bounding box center [839, 314] width 25 height 25
type input "01.09.2025"
click at [868, 440] on div "30" at bounding box center [867, 439] width 25 height 25
type input "30.09.2025"
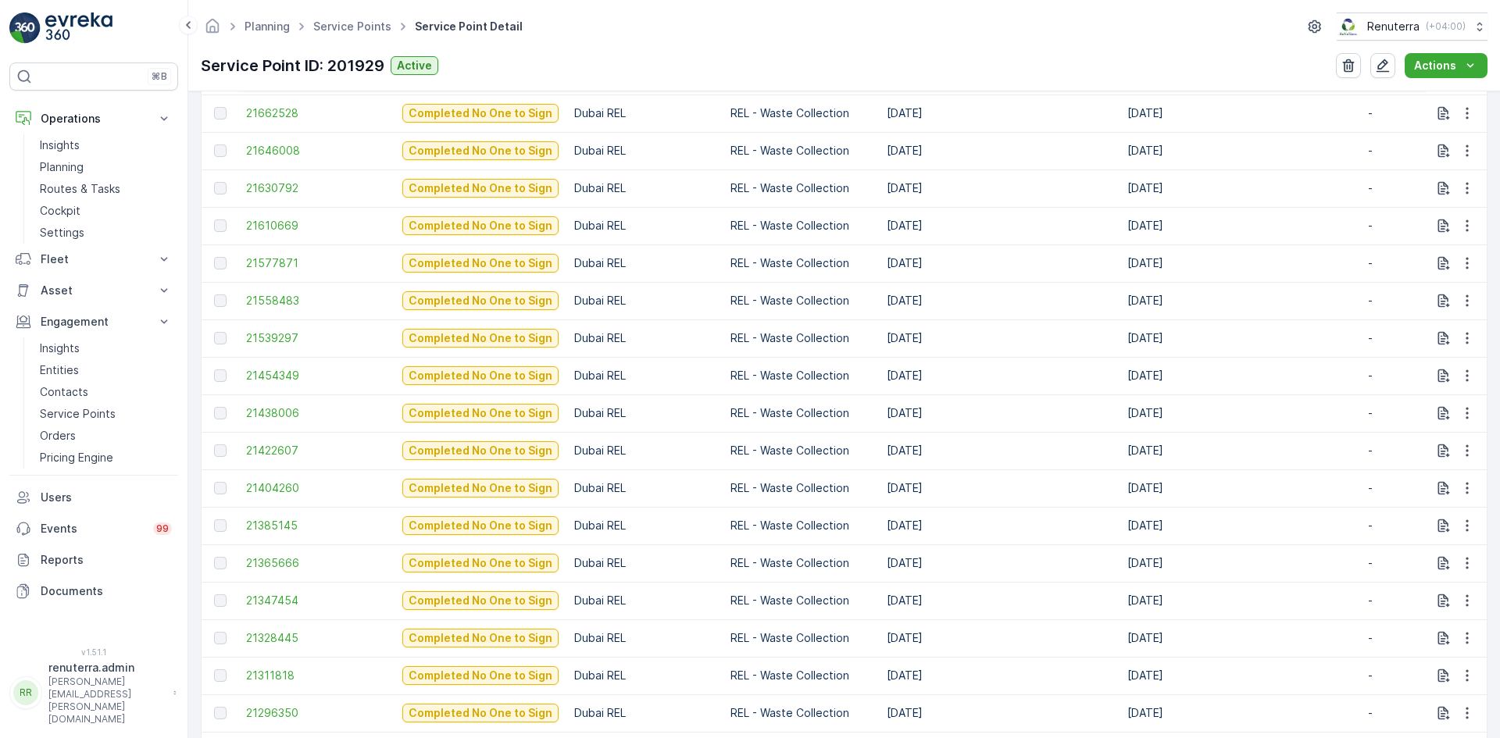
scroll to position [928, 0]
click at [285, 489] on span "21404260" at bounding box center [316, 487] width 141 height 16
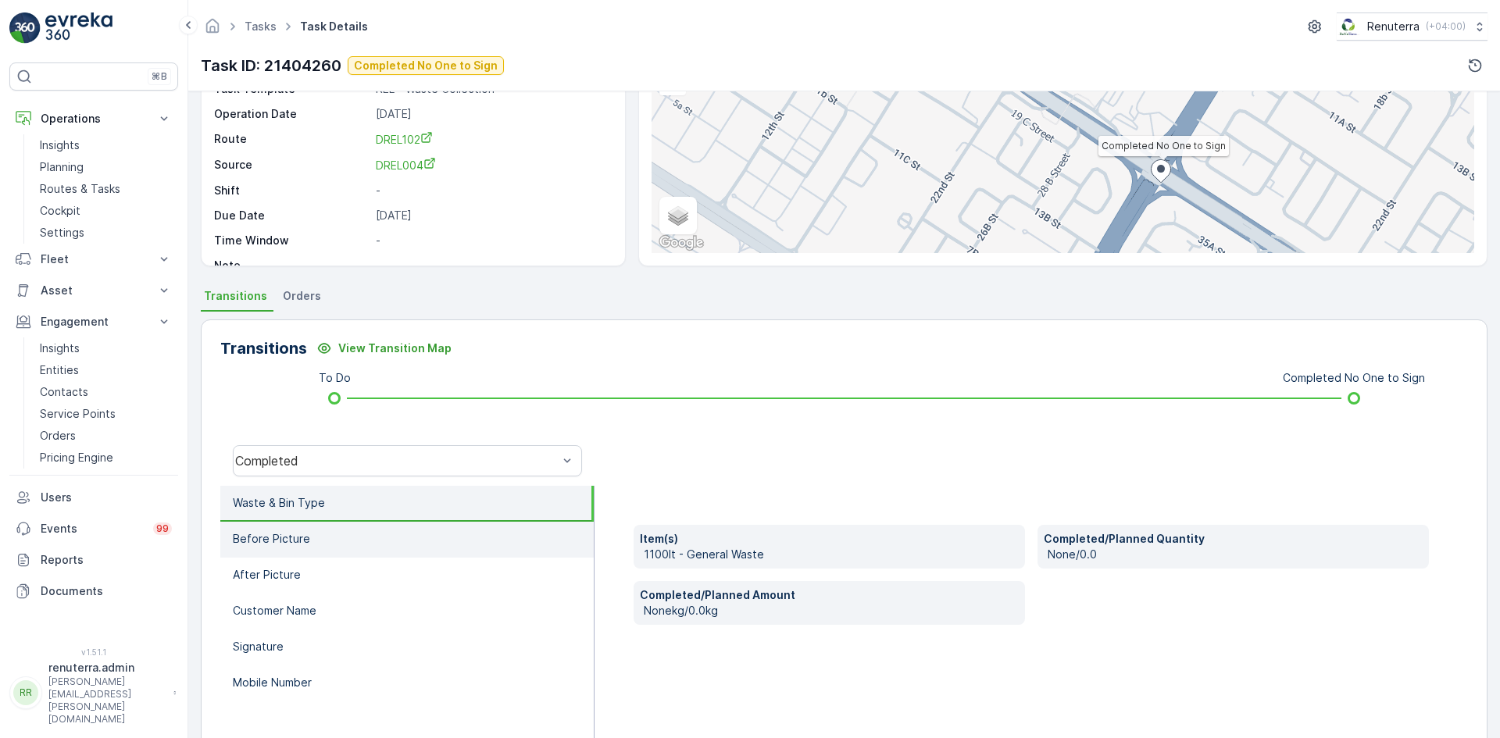
scroll to position [156, 0]
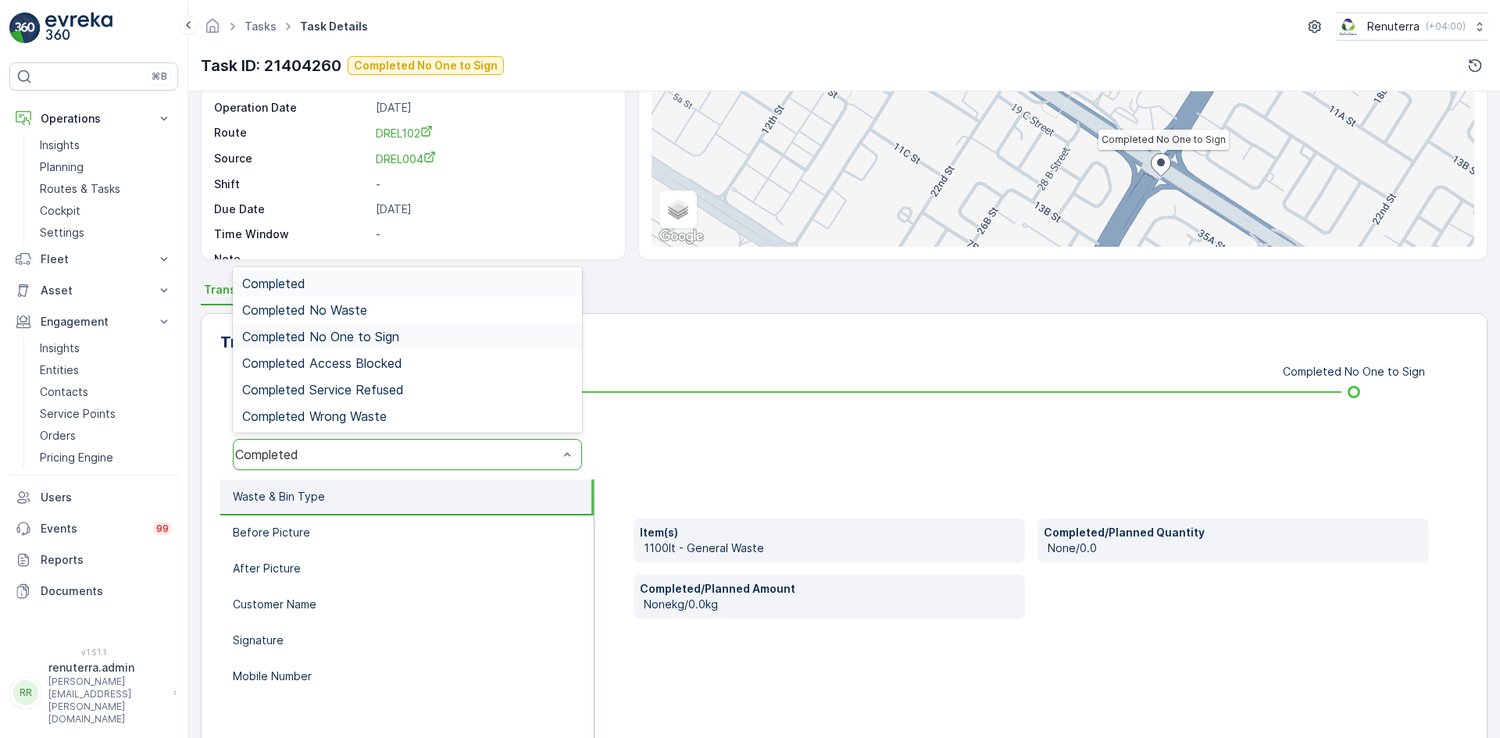
click at [415, 340] on div "Completed No One to Sign" at bounding box center [407, 337] width 331 height 14
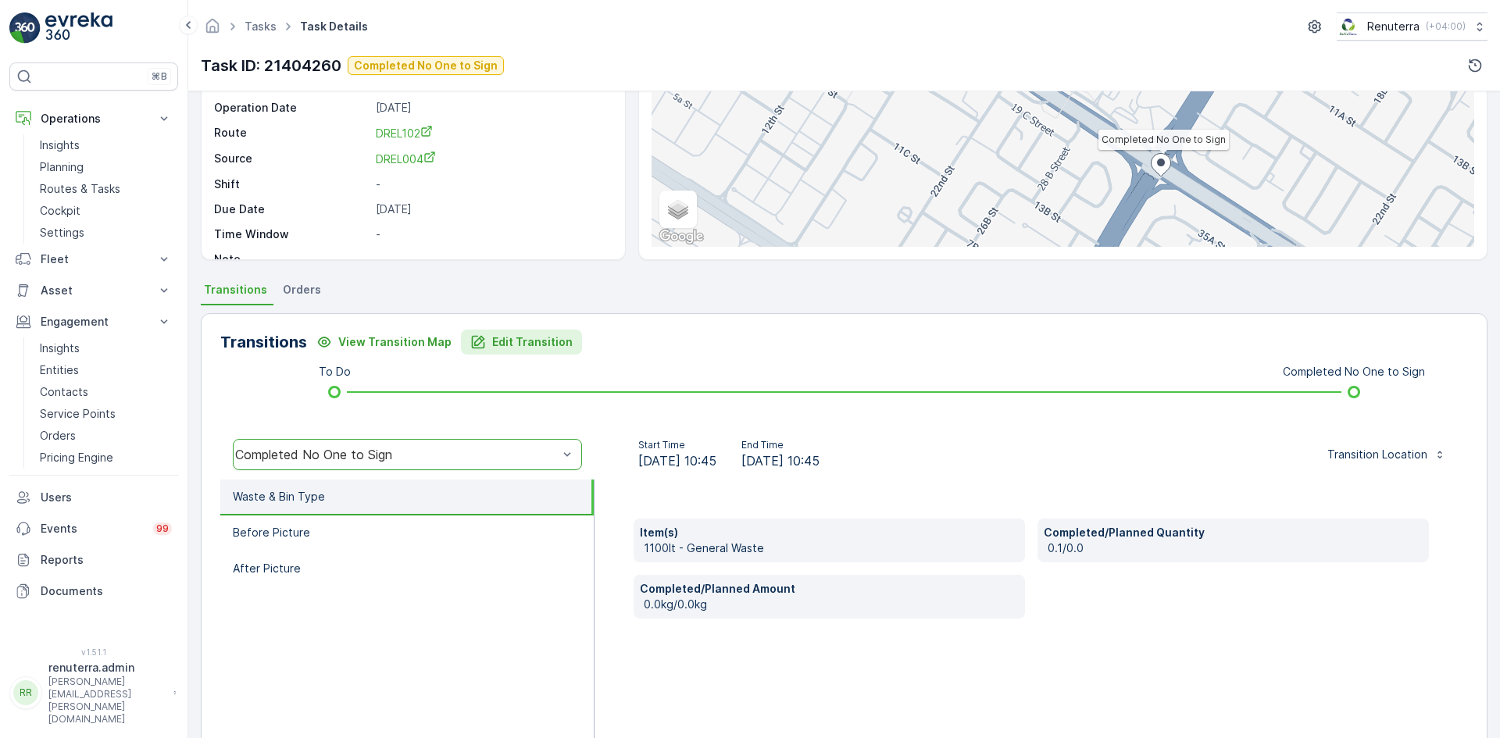
click at [488, 352] on button "Edit Transition" at bounding box center [521, 342] width 121 height 25
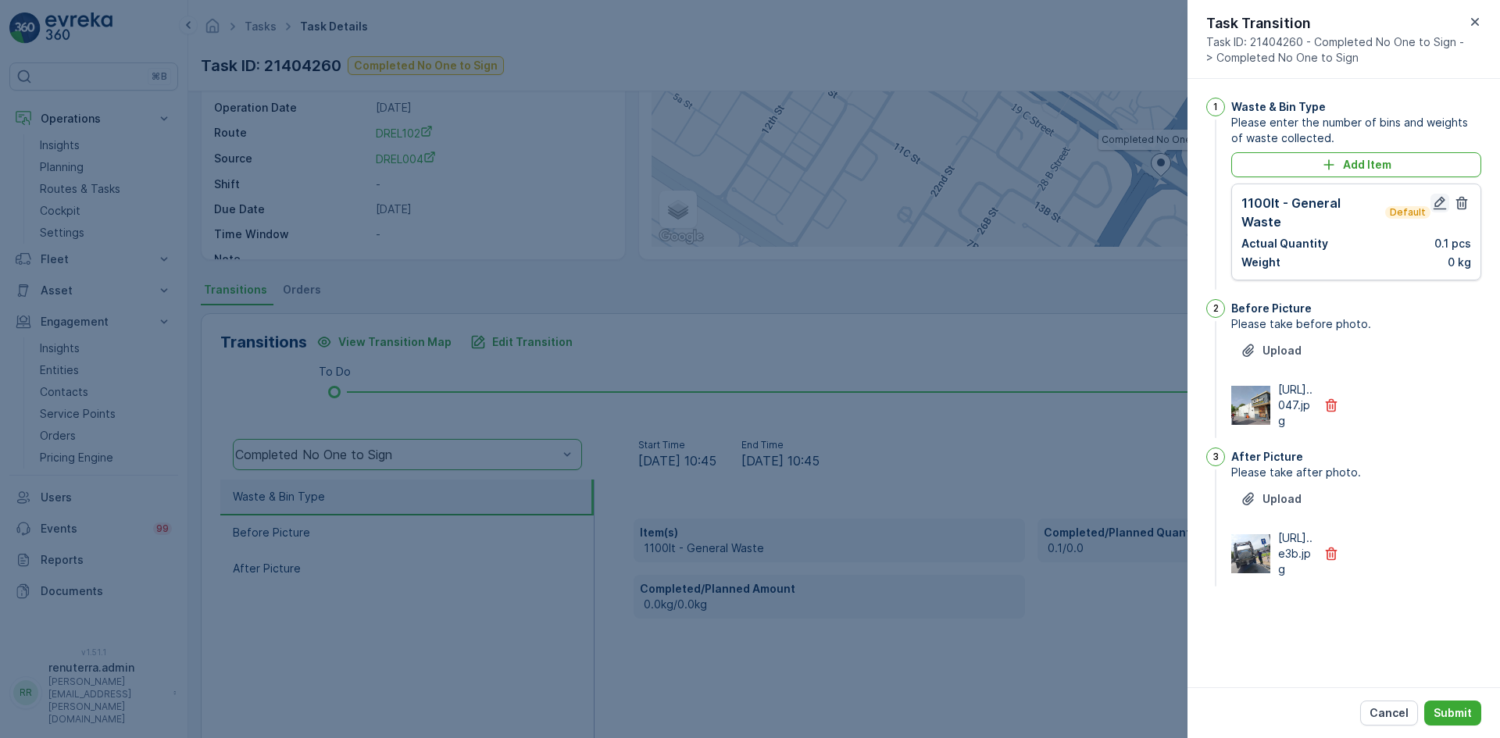
click at [1435, 204] on icon "button" at bounding box center [1440, 203] width 13 height 13
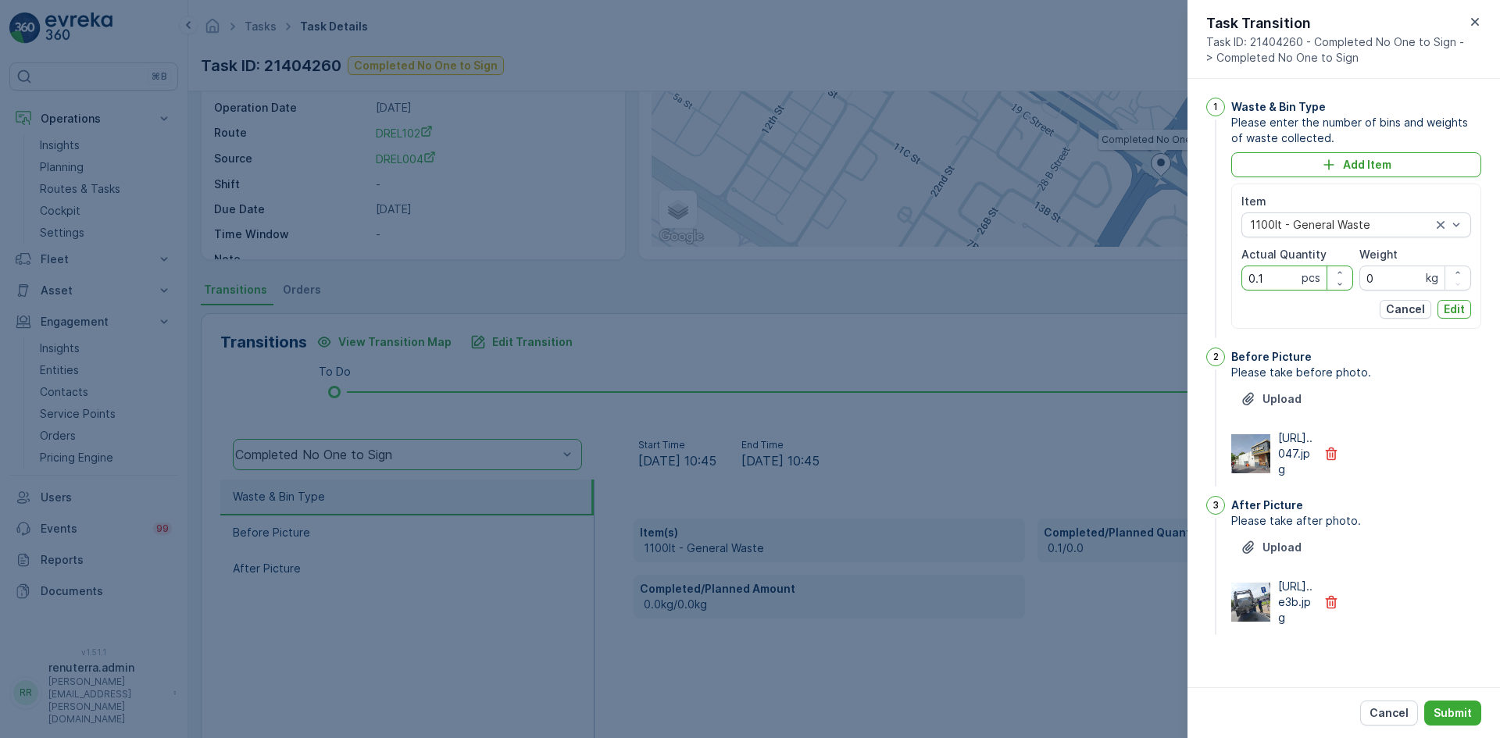
drag, startPoint x: 1262, startPoint y: 280, endPoint x: 1196, endPoint y: 280, distance: 66.4
click at [1196, 280] on div "1 Waste & Bin Type Please enter the number of bins and weights of waste collect…" at bounding box center [1344, 383] width 313 height 609
type Quantity "1"
click at [1460, 315] on p "Edit" at bounding box center [1454, 310] width 21 height 16
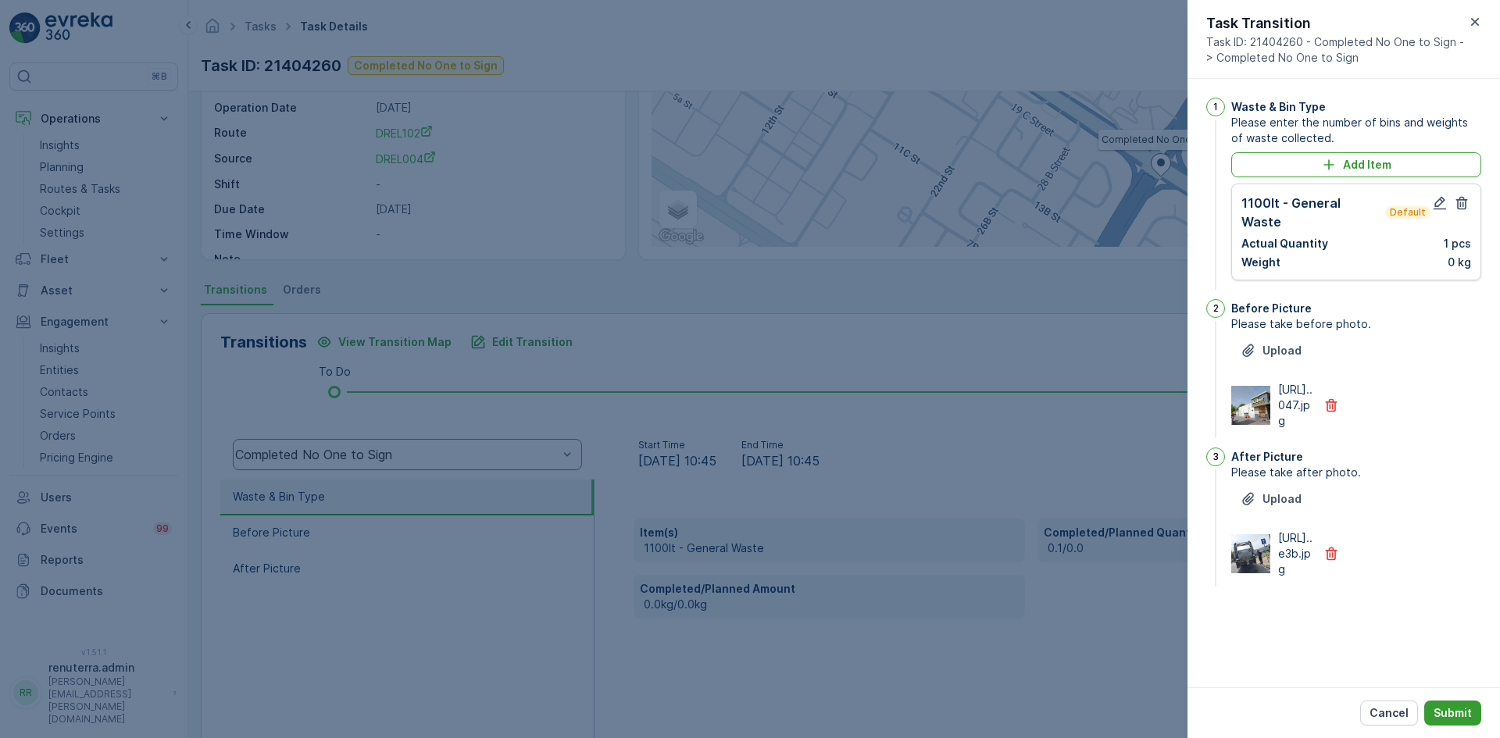
click at [1458, 713] on p "Submit" at bounding box center [1453, 714] width 38 height 16
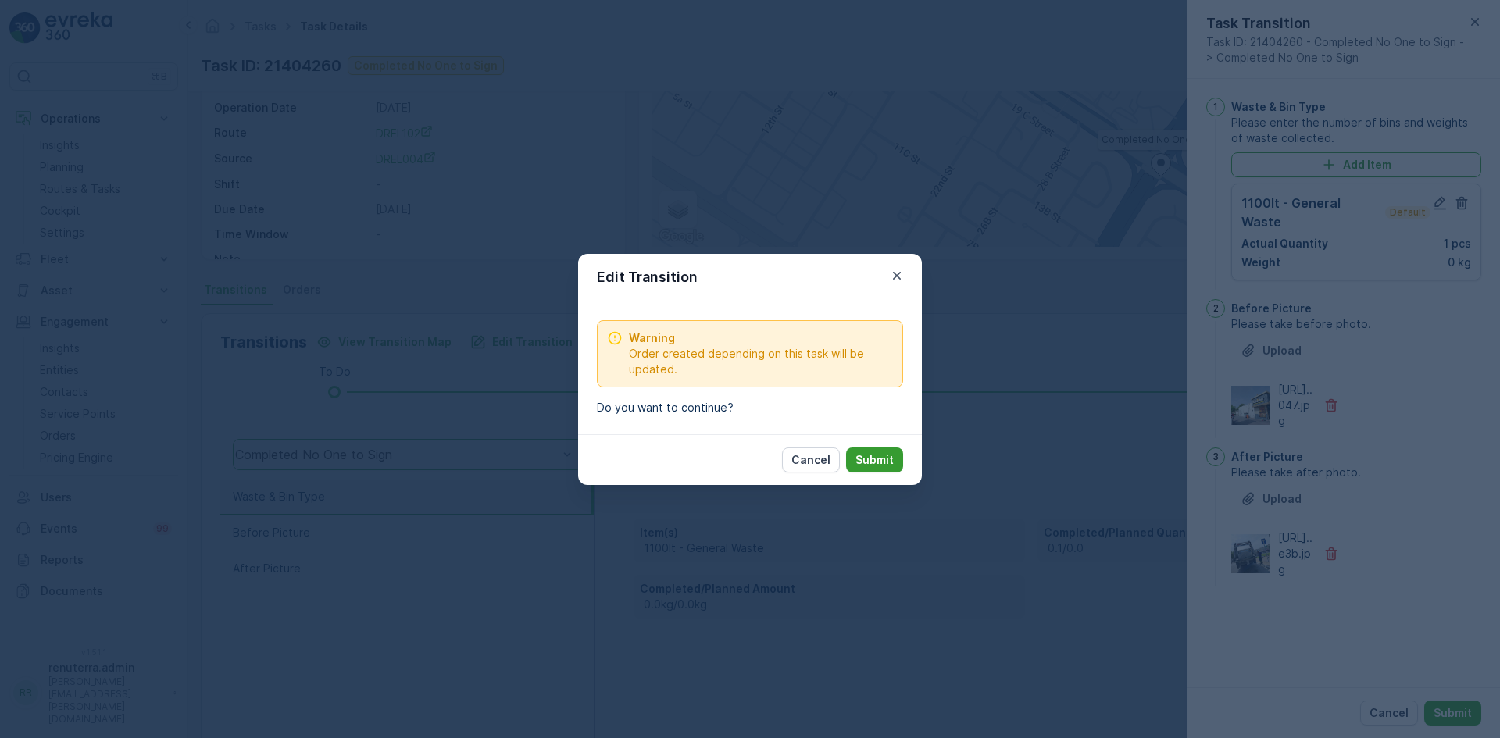
click at [892, 457] on p "Submit" at bounding box center [875, 460] width 38 height 16
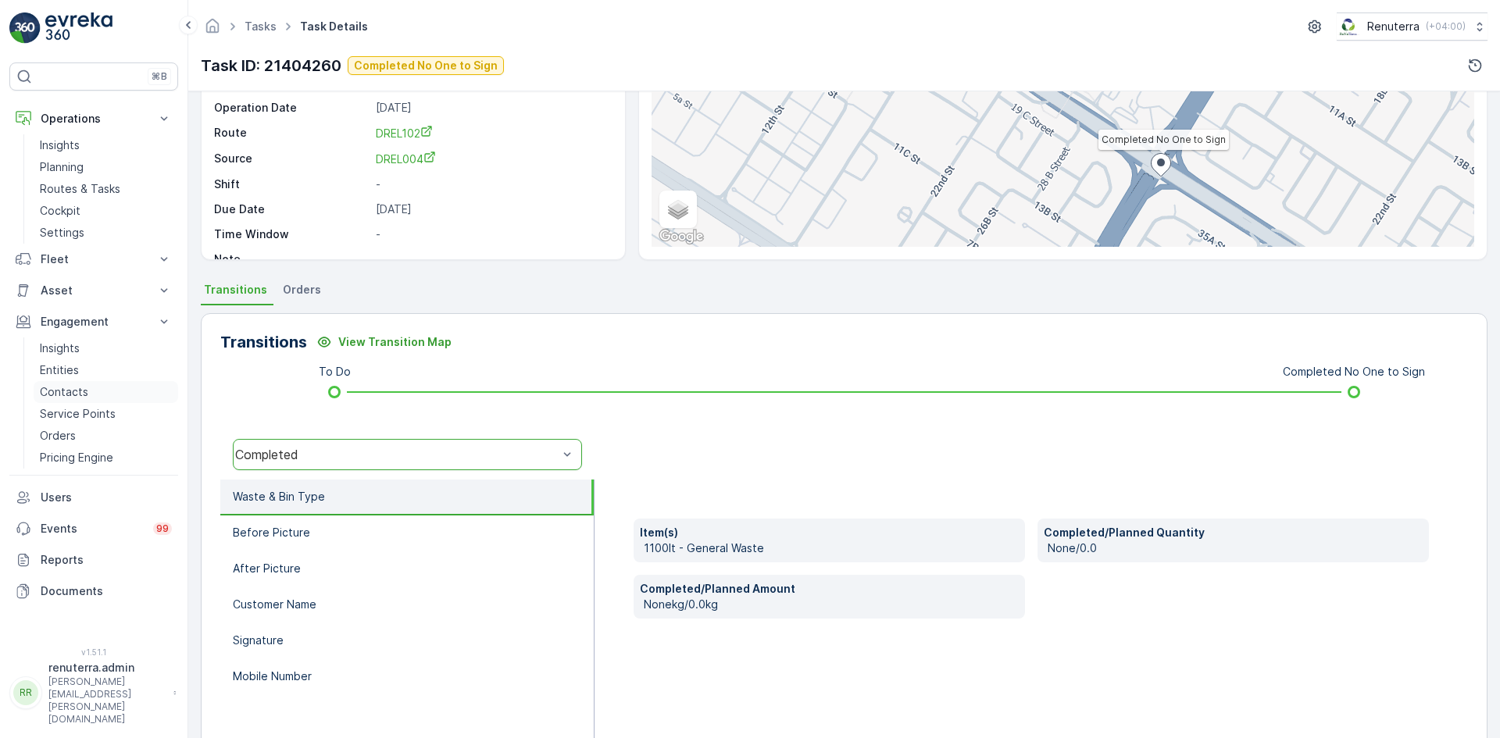
click at [75, 395] on p "Contacts" at bounding box center [64, 392] width 48 height 16
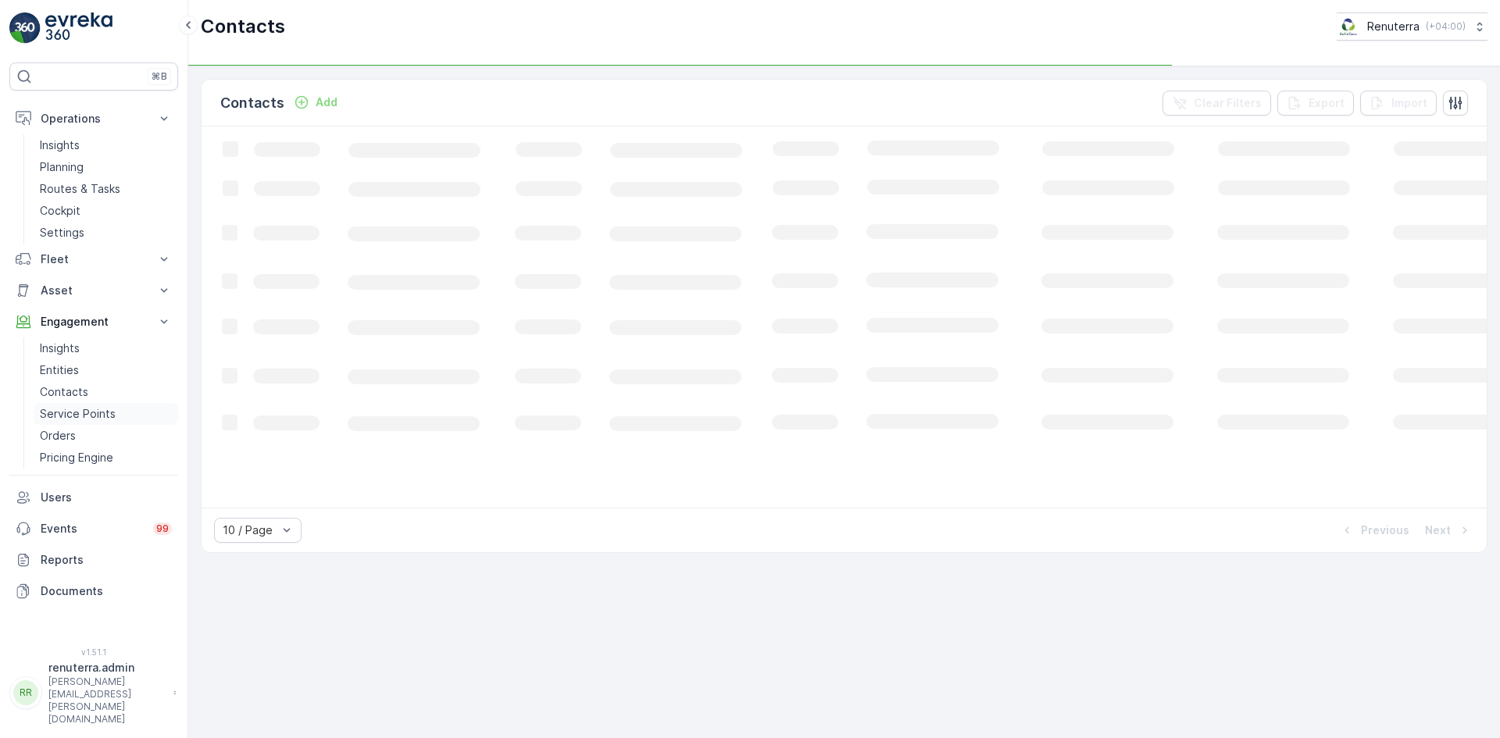
click at [76, 419] on p "Service Points" at bounding box center [78, 414] width 76 height 16
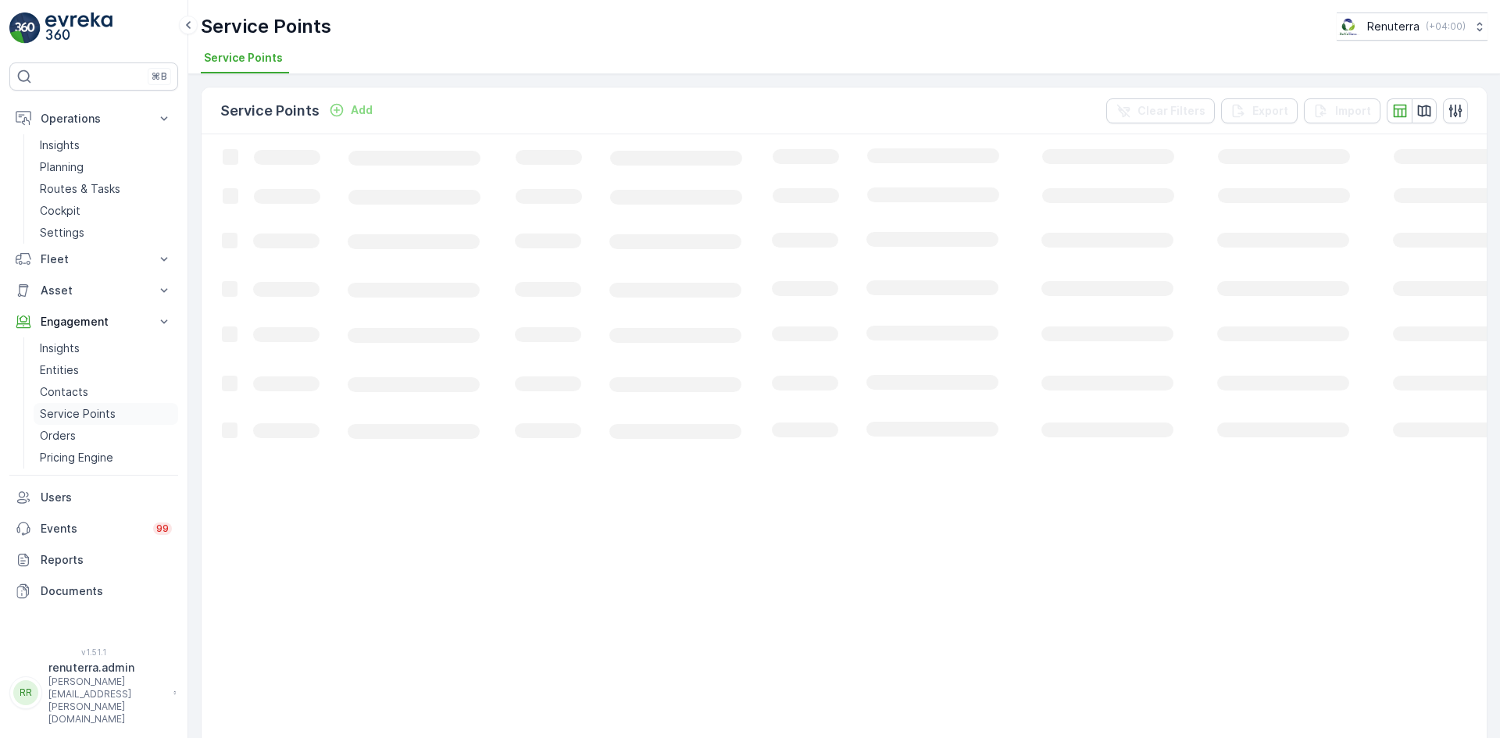
click at [115, 418] on link "Service Points" at bounding box center [106, 414] width 145 height 22
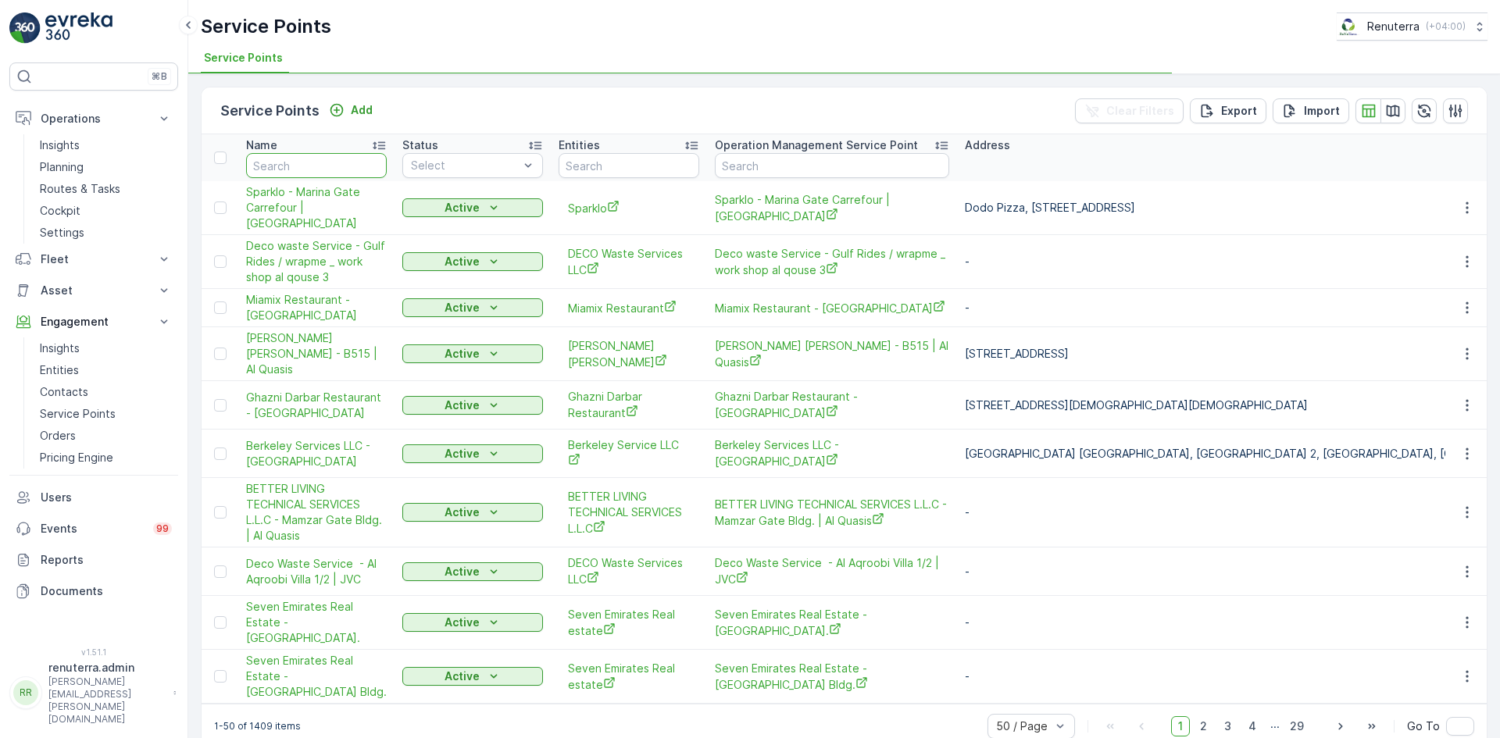
click at [290, 161] on input "text" at bounding box center [316, 165] width 141 height 25
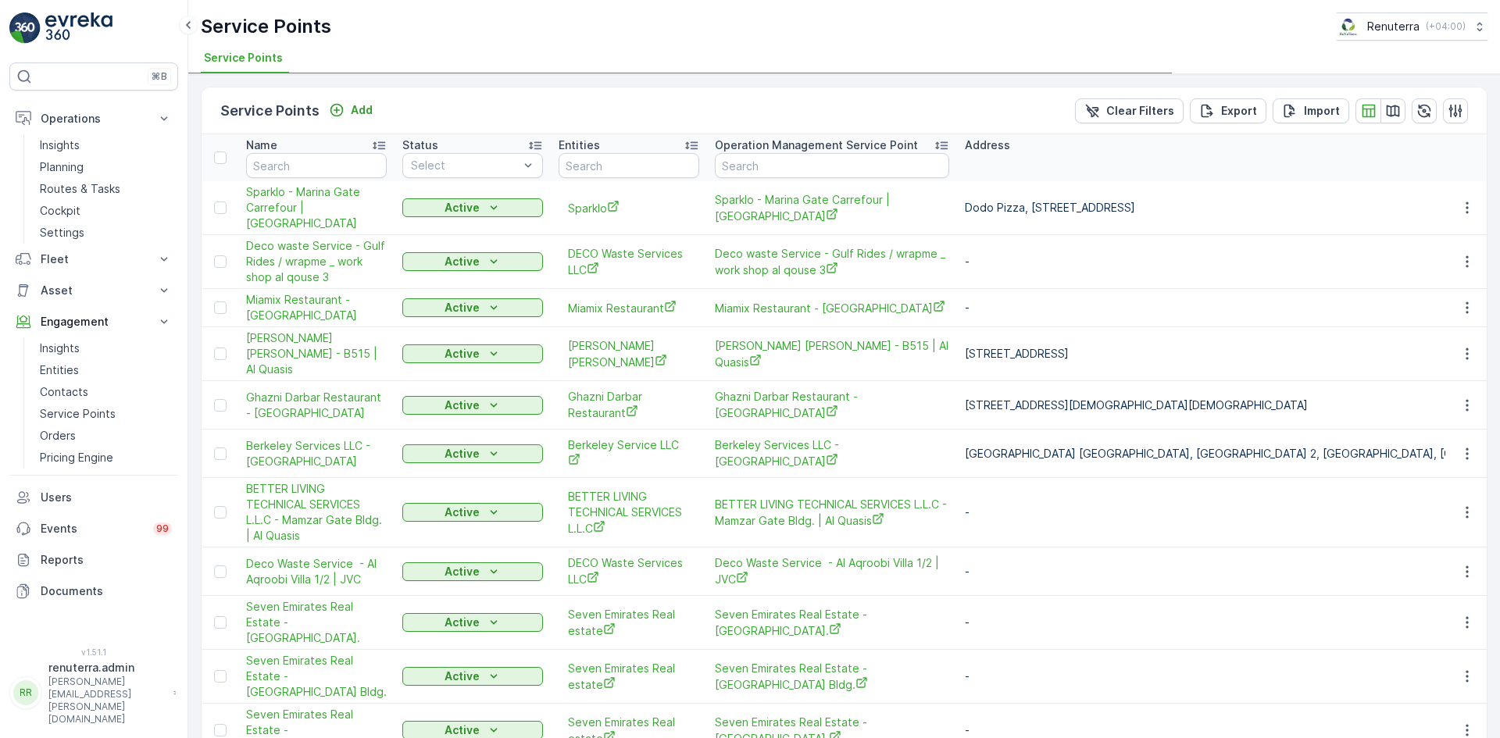
type input "mub"
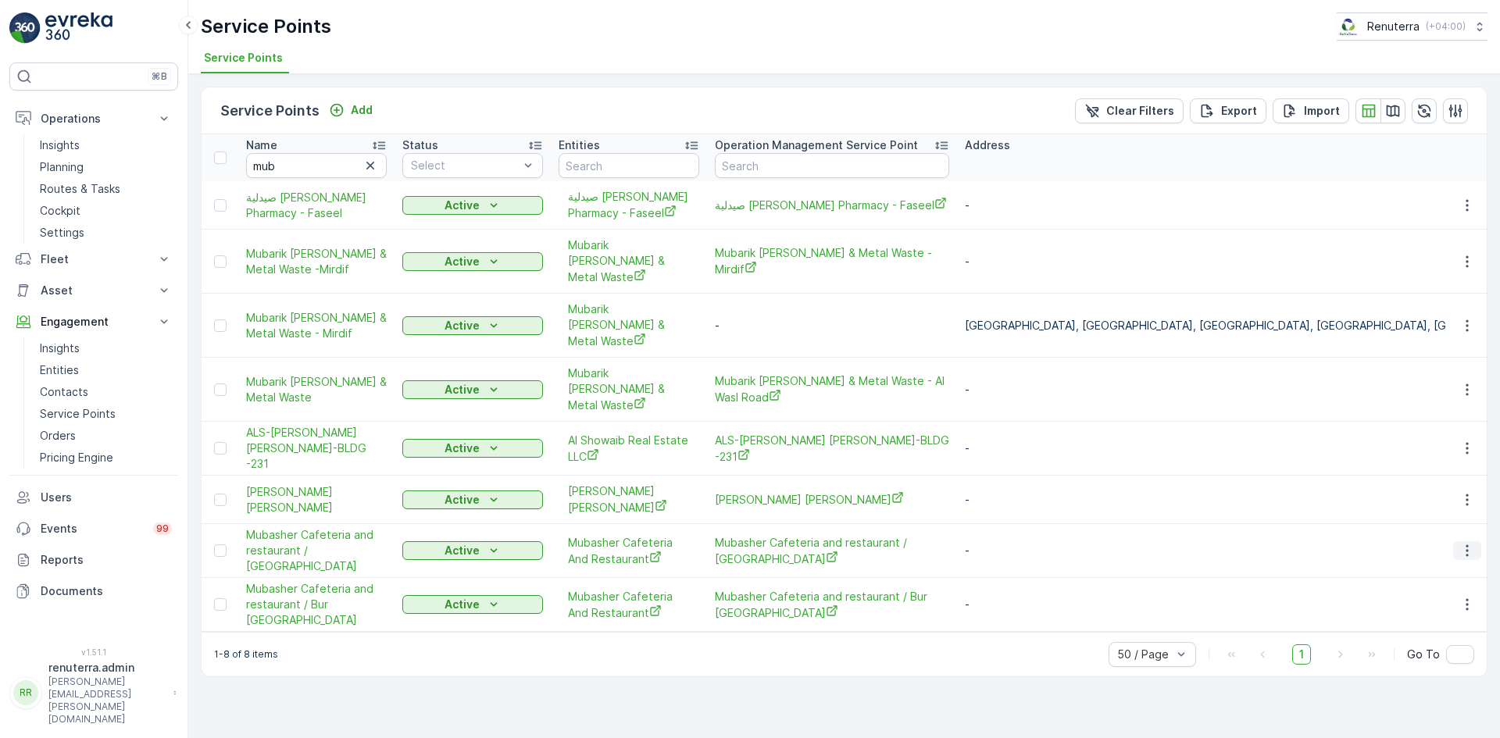
click at [1459, 542] on button "button" at bounding box center [1467, 551] width 28 height 19
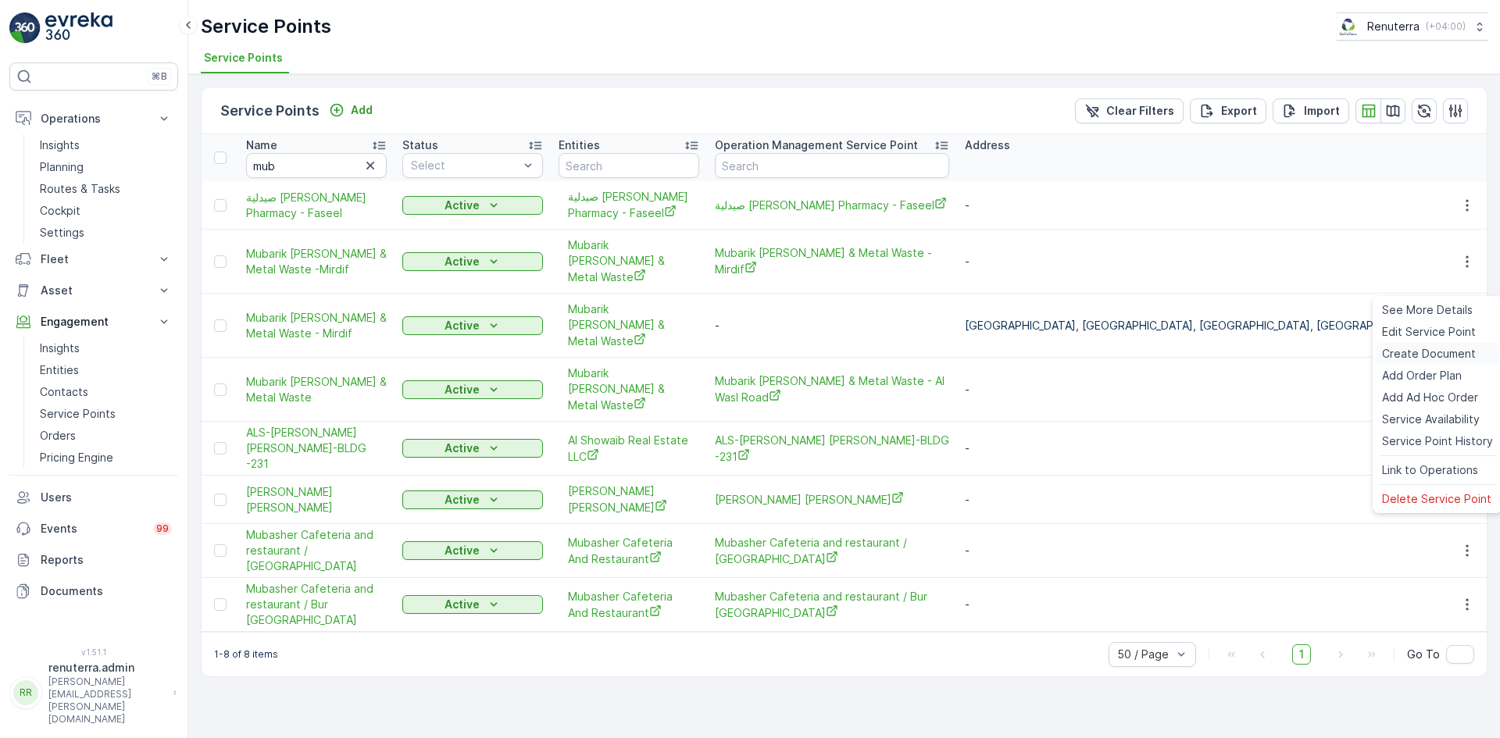
click at [1410, 356] on span "Create Document" at bounding box center [1429, 354] width 94 height 16
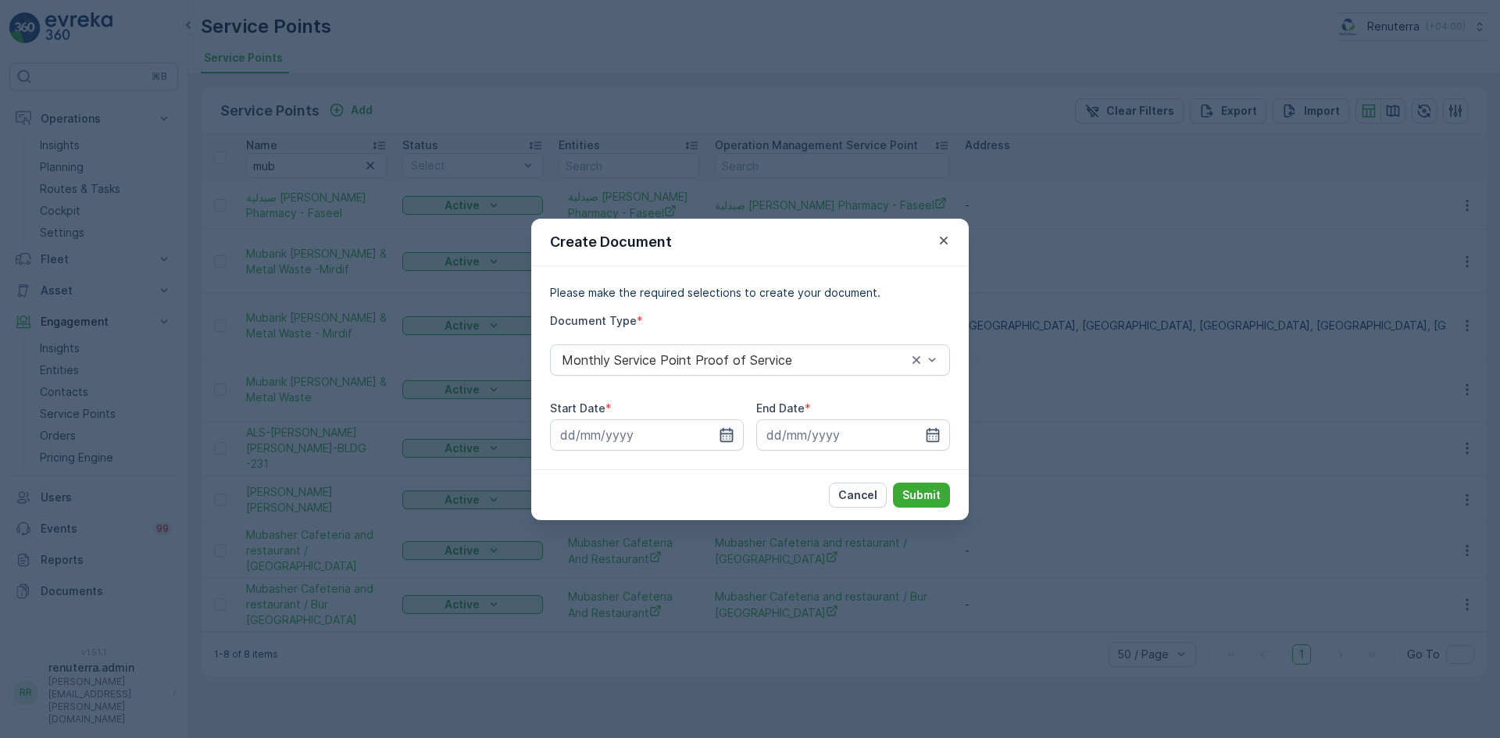
drag, startPoint x: 714, startPoint y: 450, endPoint x: 721, endPoint y: 441, distance: 11.7
click at [718, 448] on input at bounding box center [647, 435] width 194 height 31
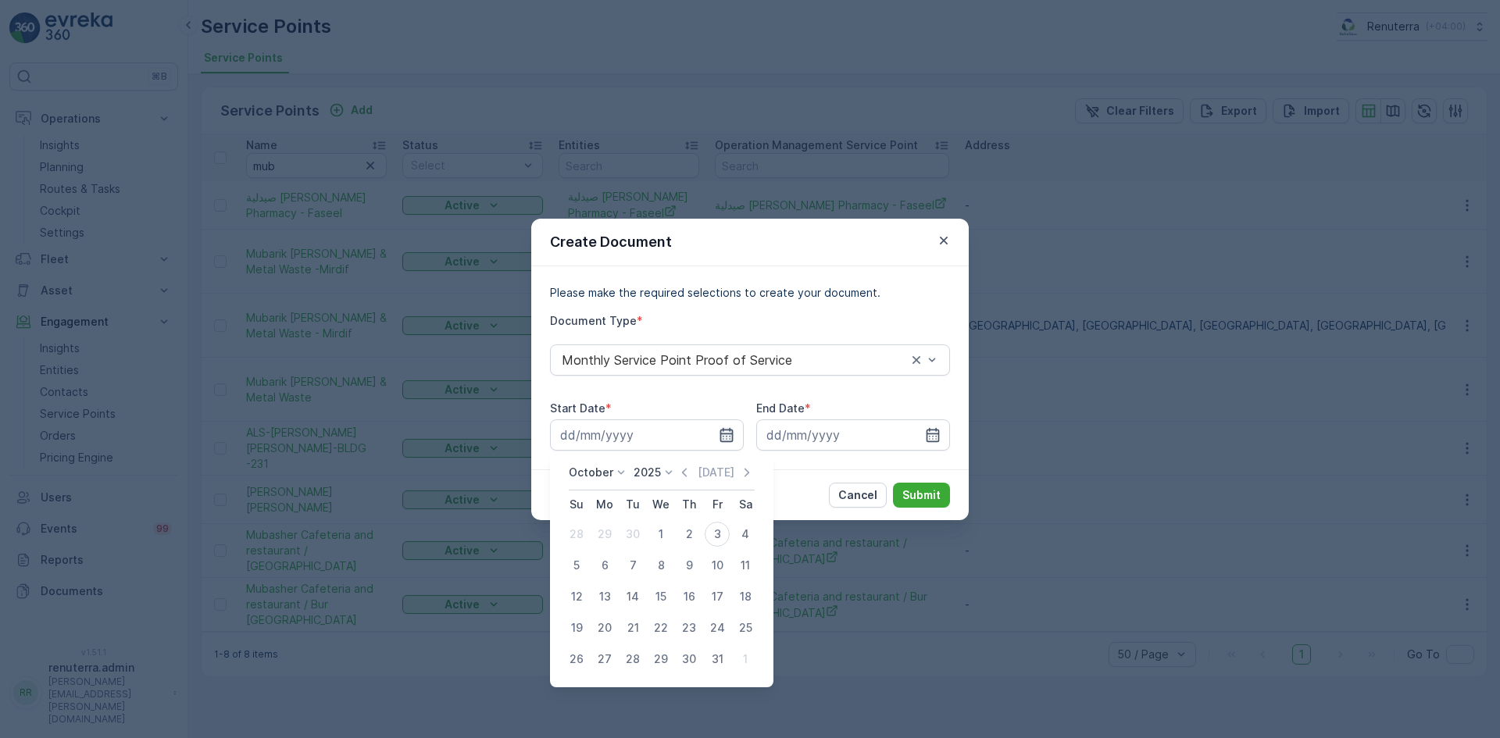
click at [725, 436] on icon "button" at bounding box center [727, 435] width 16 height 16
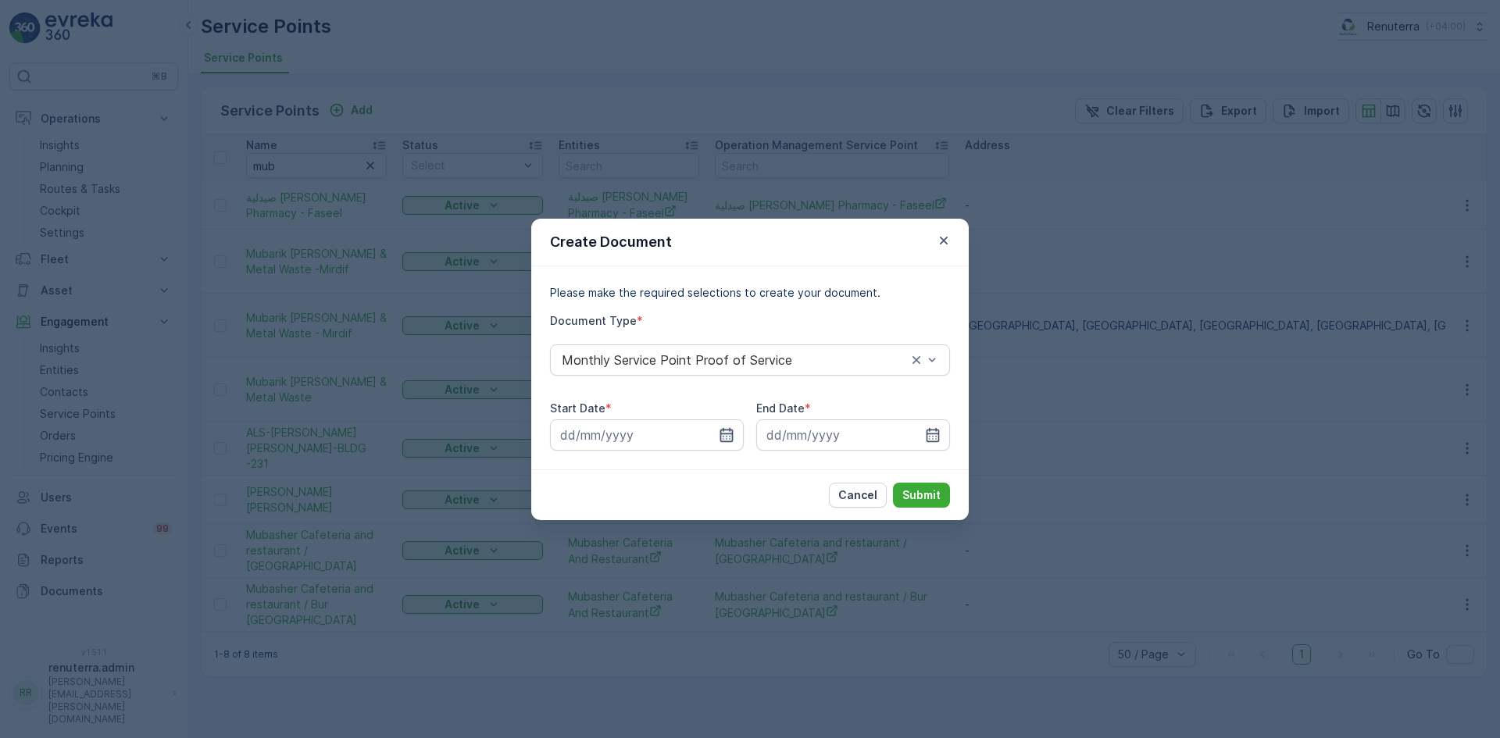
click at [725, 434] on icon "button" at bounding box center [727, 435] width 16 height 16
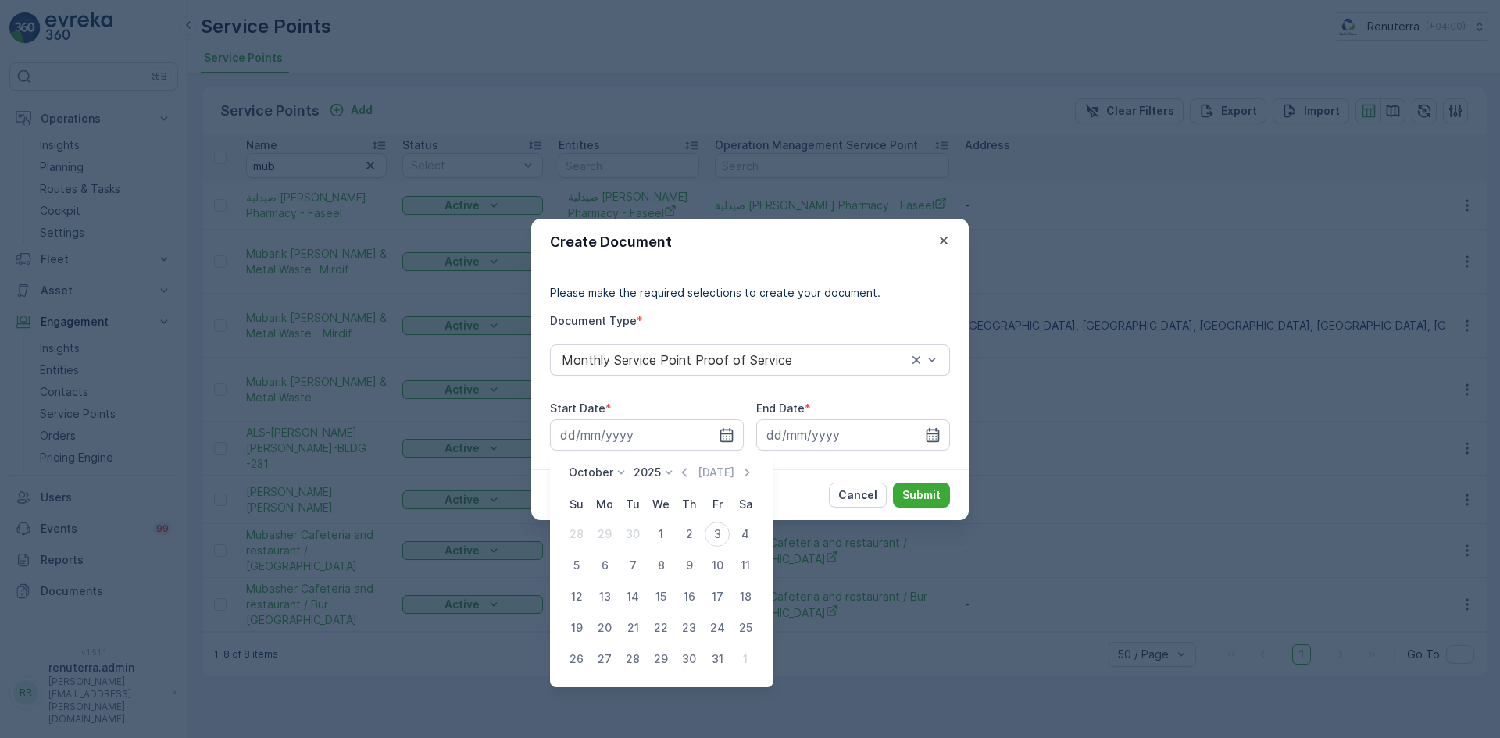
drag, startPoint x: 688, startPoint y: 474, endPoint x: 681, endPoint y: 489, distance: 16.4
click at [686, 474] on icon "button" at bounding box center [685, 473] width 16 height 16
click at [605, 534] on div "1" at bounding box center [604, 534] width 25 height 25
type input "01.09.2025"
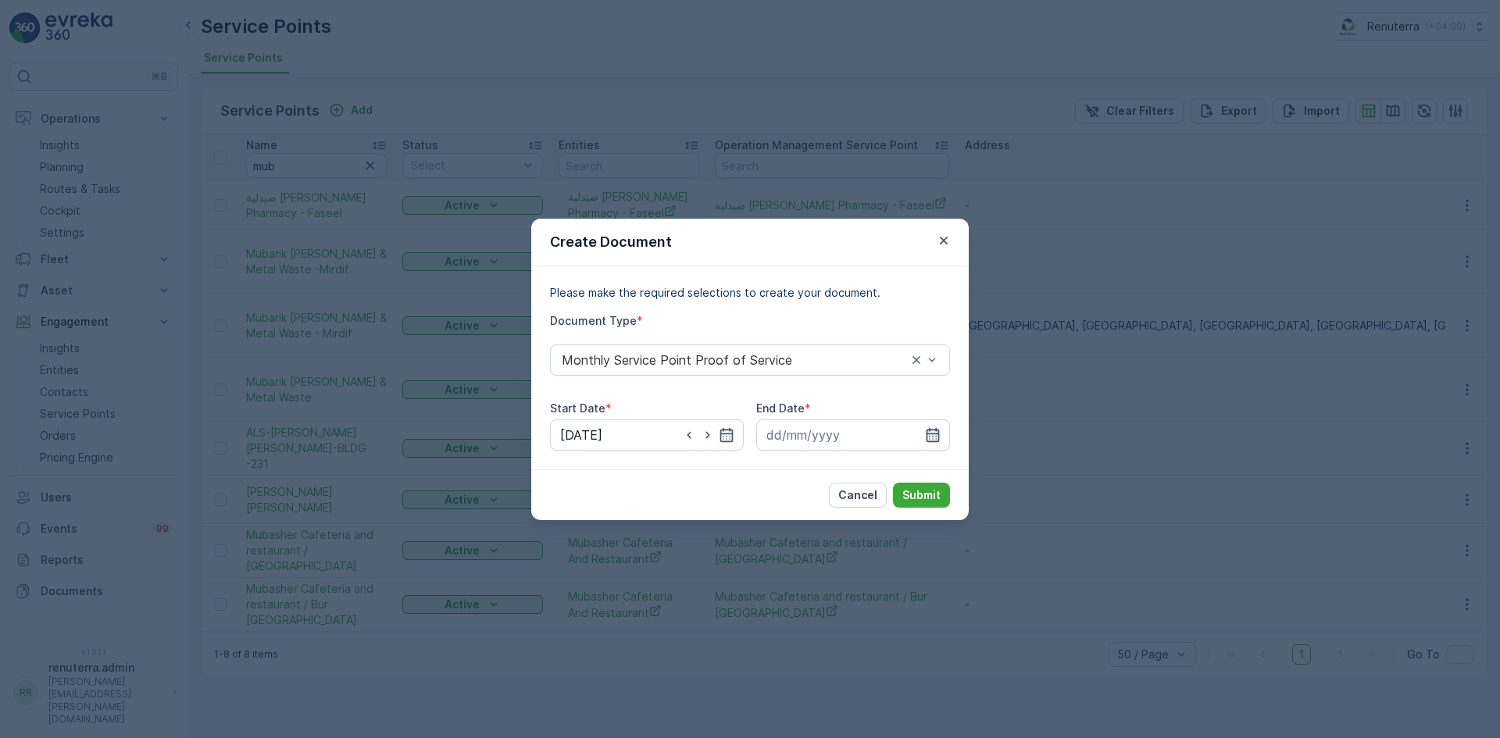
click at [935, 438] on icon "button" at bounding box center [933, 435] width 16 height 16
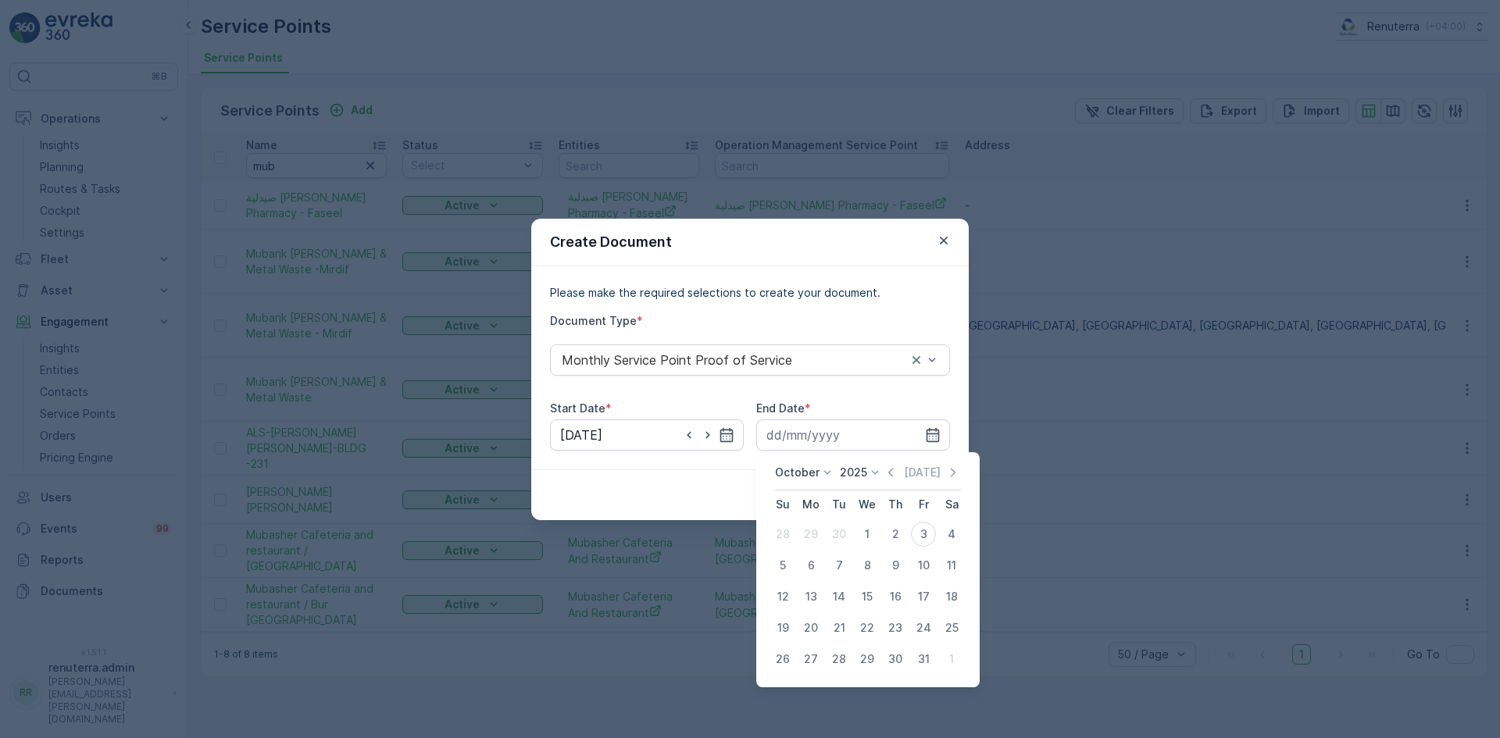
drag, startPoint x: 893, startPoint y: 467, endPoint x: 879, endPoint y: 513, distance: 47.5
click at [895, 470] on icon "button" at bounding box center [891, 473] width 16 height 16
click at [844, 658] on div "30" at bounding box center [839, 659] width 25 height 25
type input "30.09.2025"
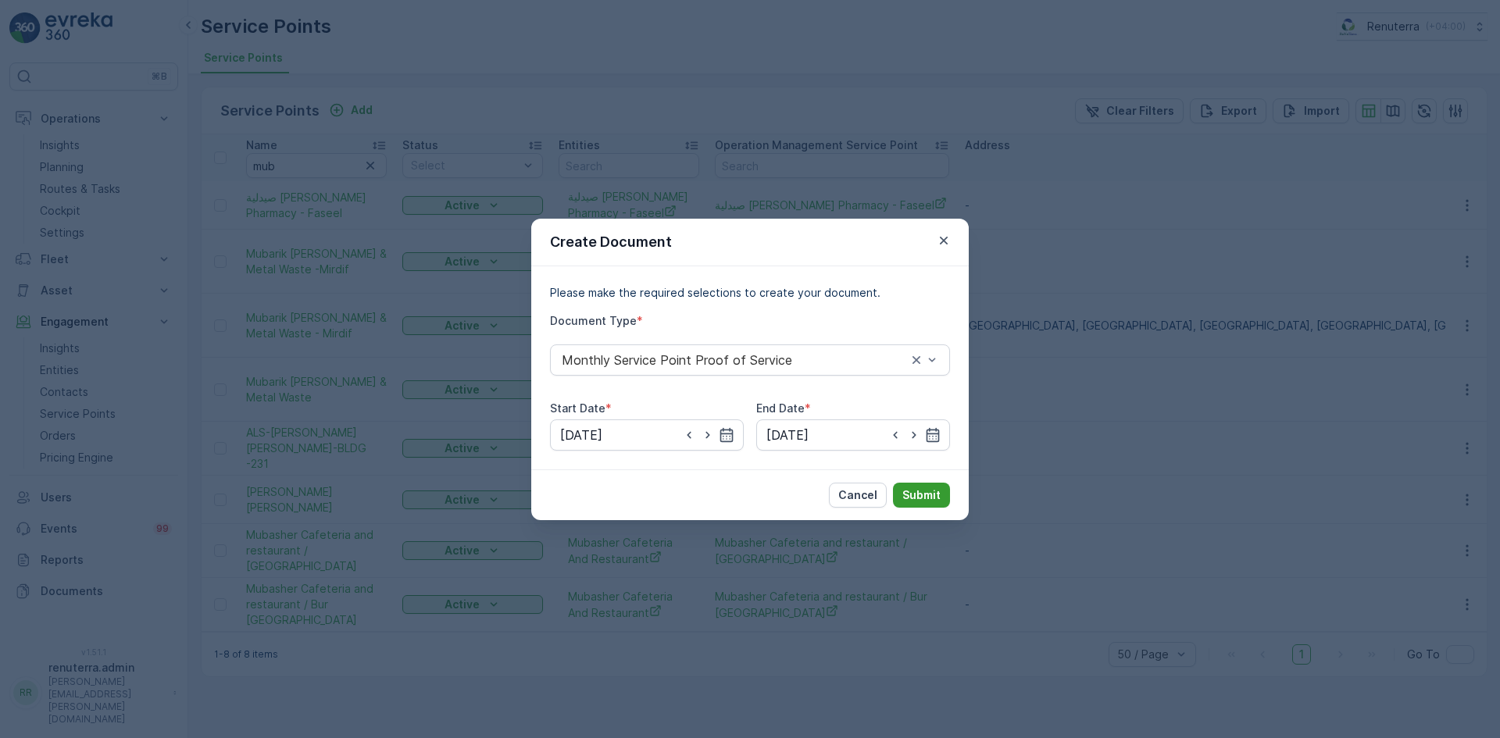
click at [920, 499] on p "Submit" at bounding box center [922, 496] width 38 height 16
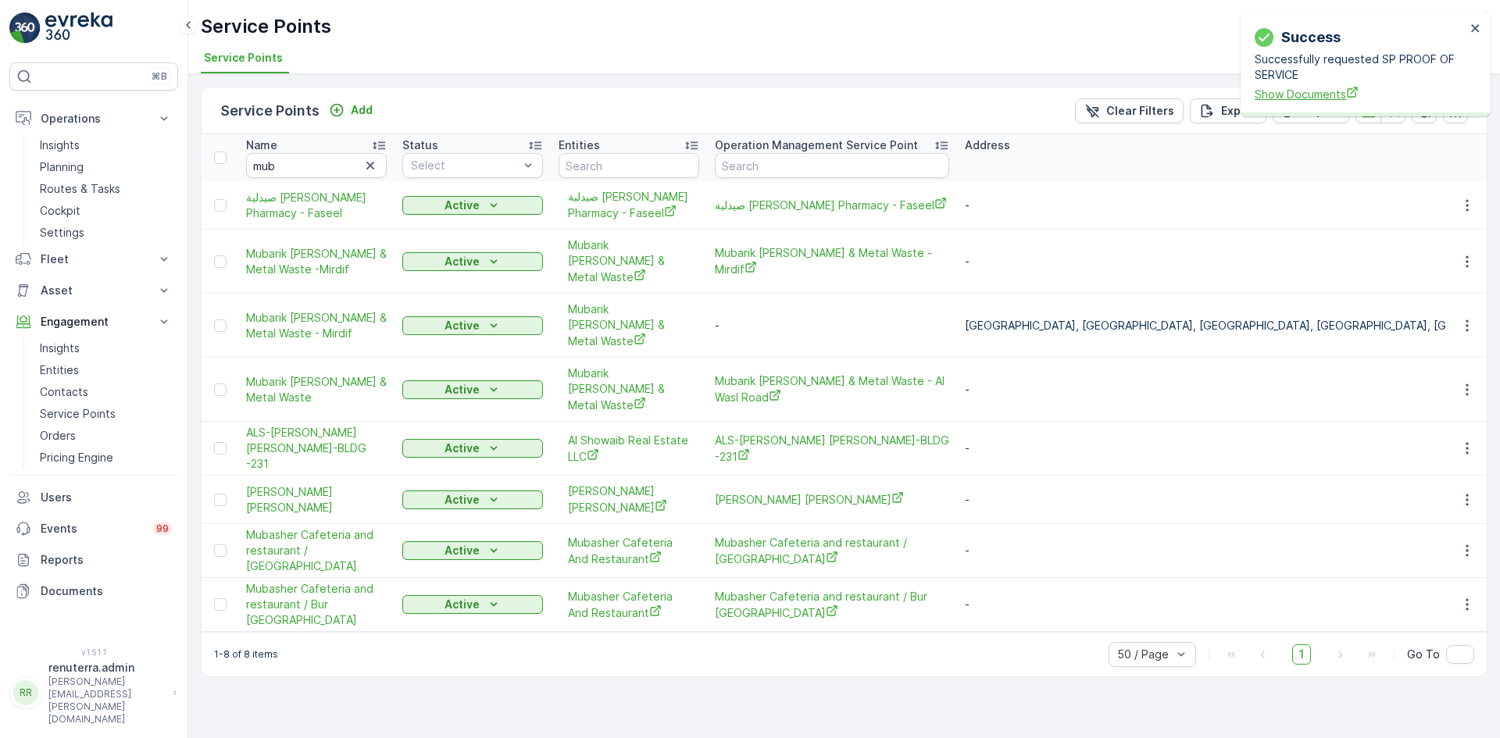
click at [1276, 98] on span "Show Documents" at bounding box center [1360, 94] width 211 height 16
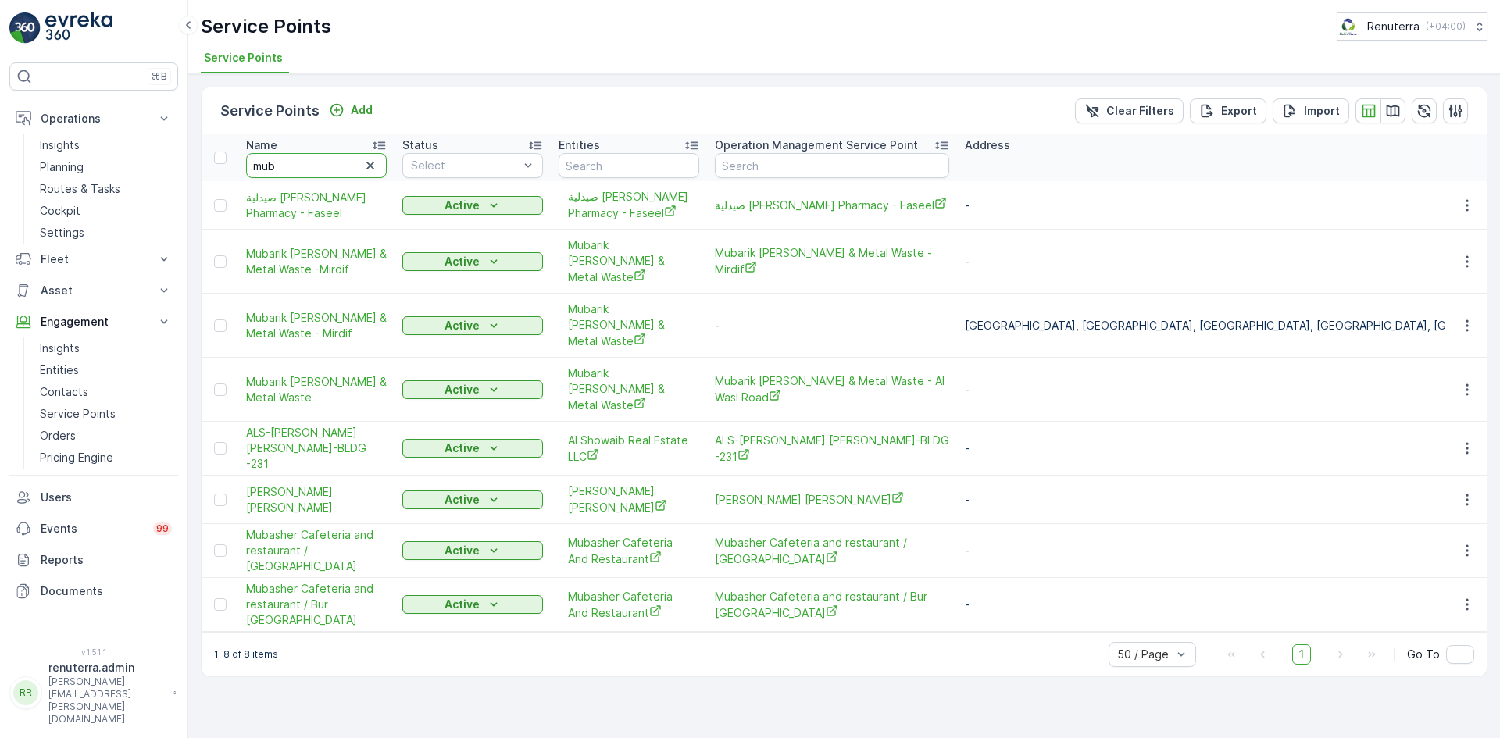
click at [295, 160] on input "mub" at bounding box center [316, 165] width 141 height 25
type input "m"
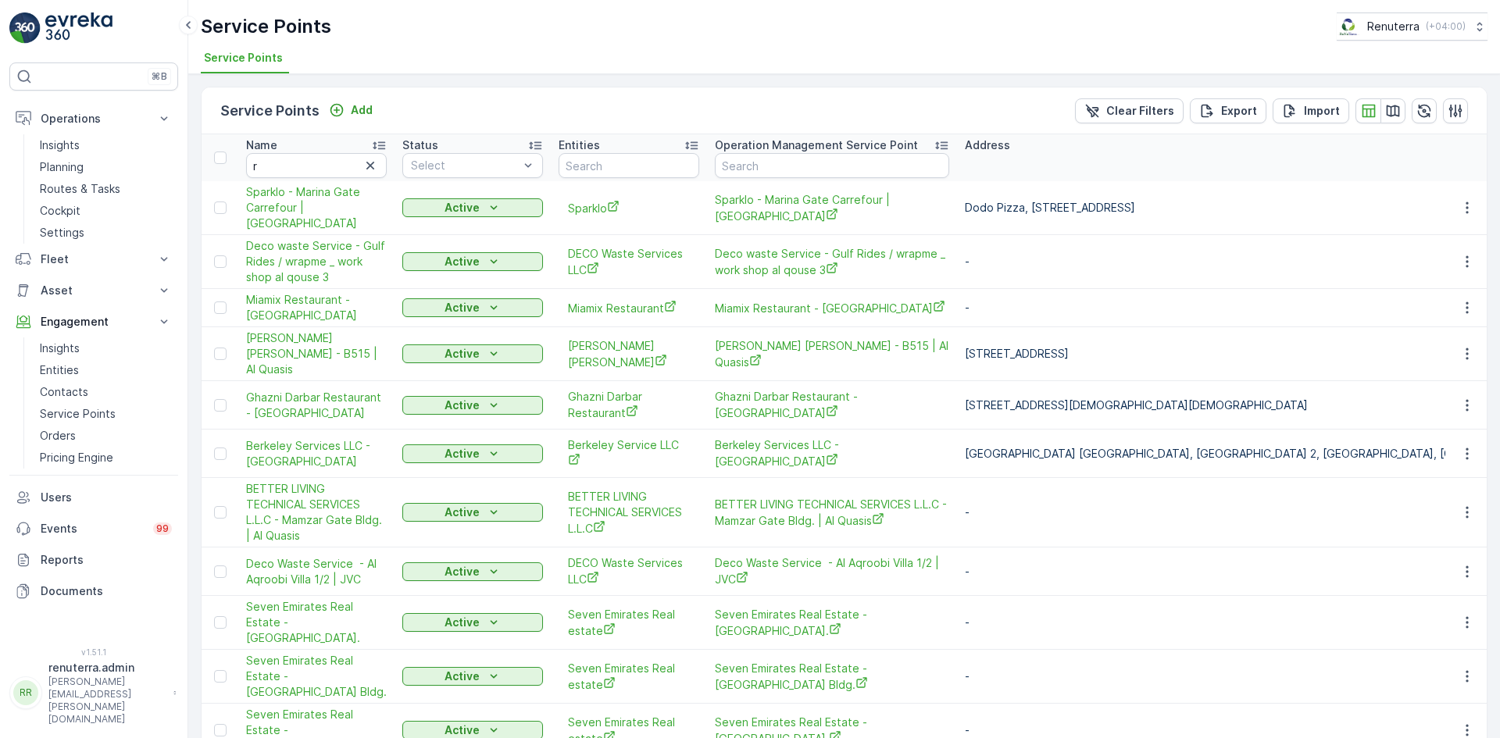
click at [302, 178] on th "Name r" at bounding box center [316, 157] width 156 height 47
click at [297, 170] on input "r" at bounding box center [316, 165] width 141 height 25
type input "ro"
click at [297, 170] on input "ro" at bounding box center [316, 165] width 141 height 25
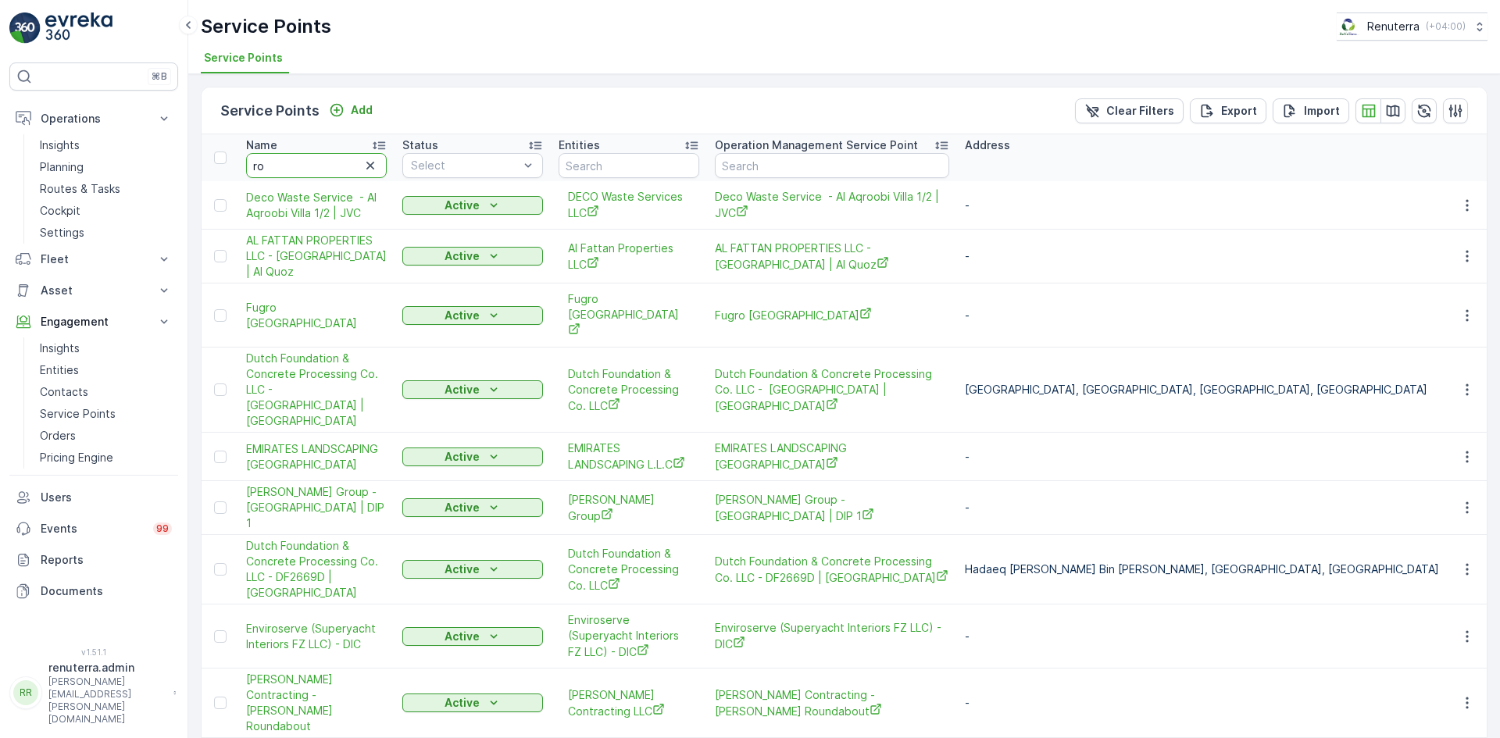
click at [292, 173] on input "ro" at bounding box center [316, 165] width 141 height 25
click at [295, 173] on input "ro" at bounding box center [316, 165] width 141 height 25
type input "royal"
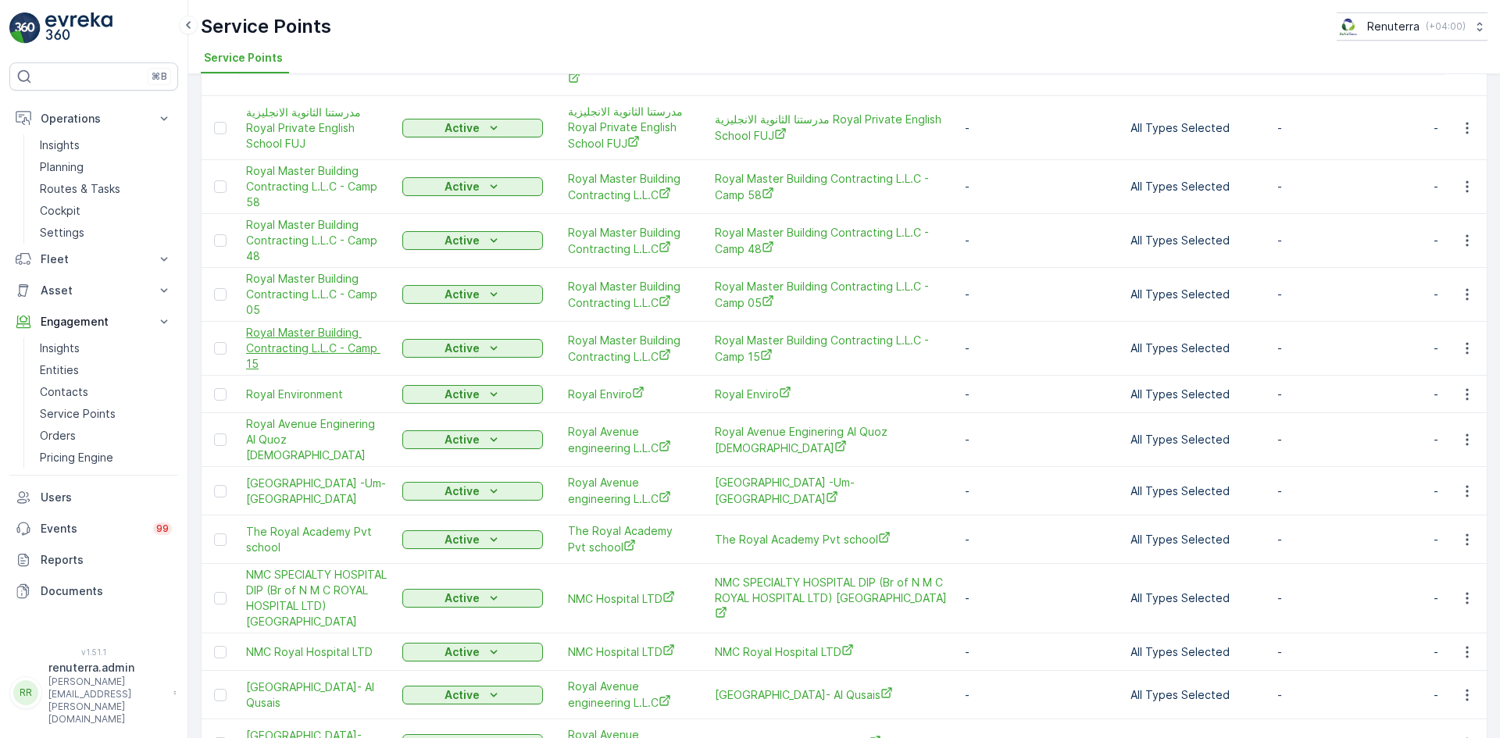
scroll to position [377, 0]
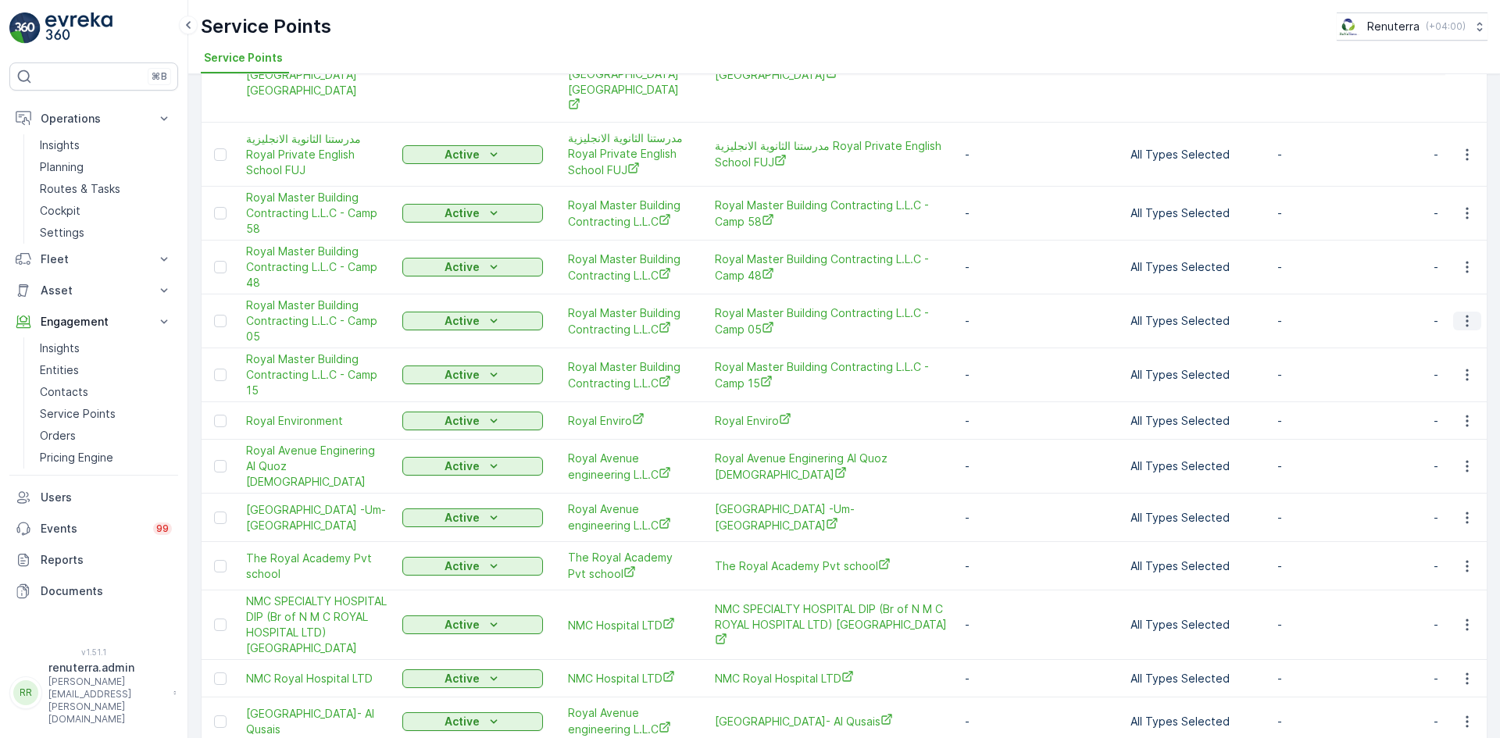
drag, startPoint x: 1463, startPoint y: 240, endPoint x: 1463, endPoint y: 249, distance: 9.4
click at [1463, 313] on icon "button" at bounding box center [1468, 321] width 16 height 16
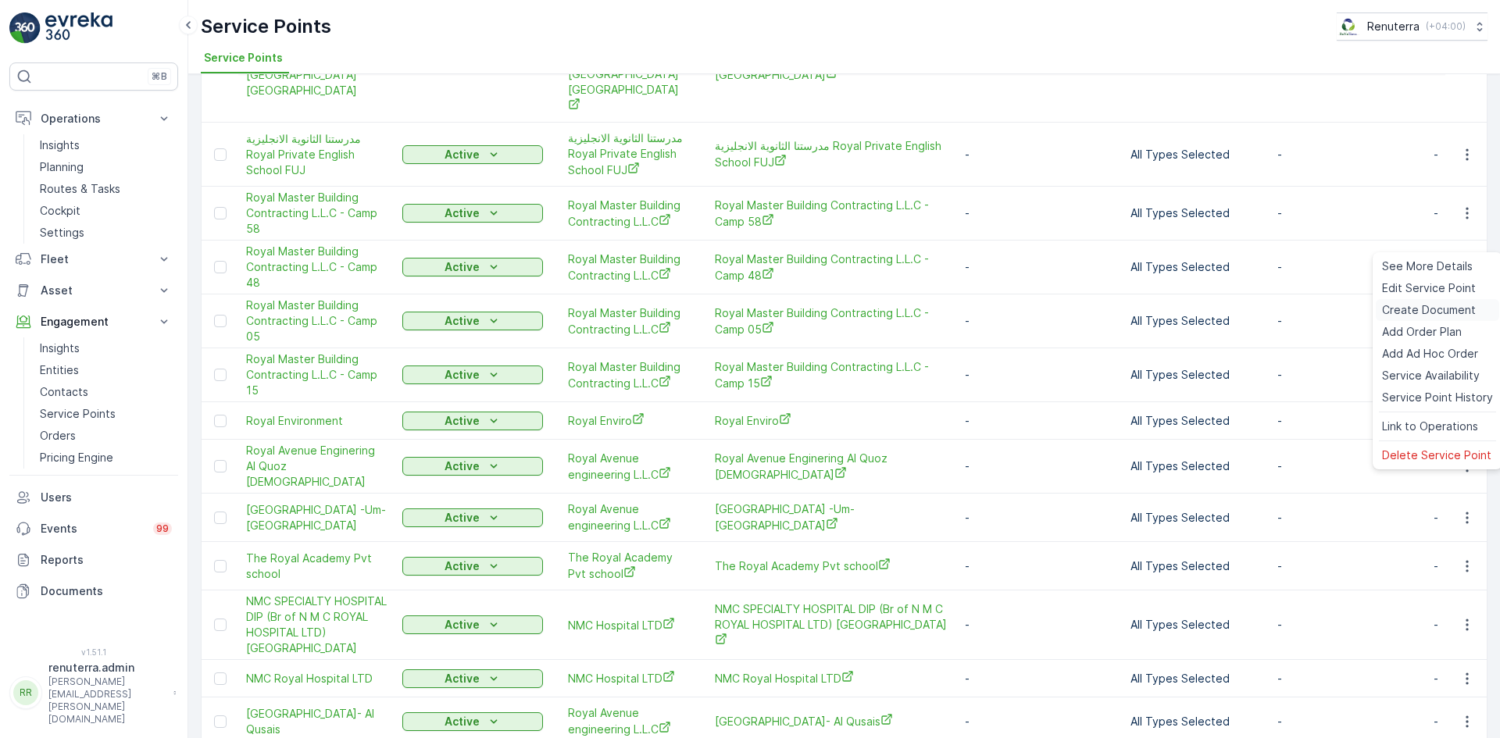
click at [1423, 309] on span "Create Document" at bounding box center [1429, 310] width 94 height 16
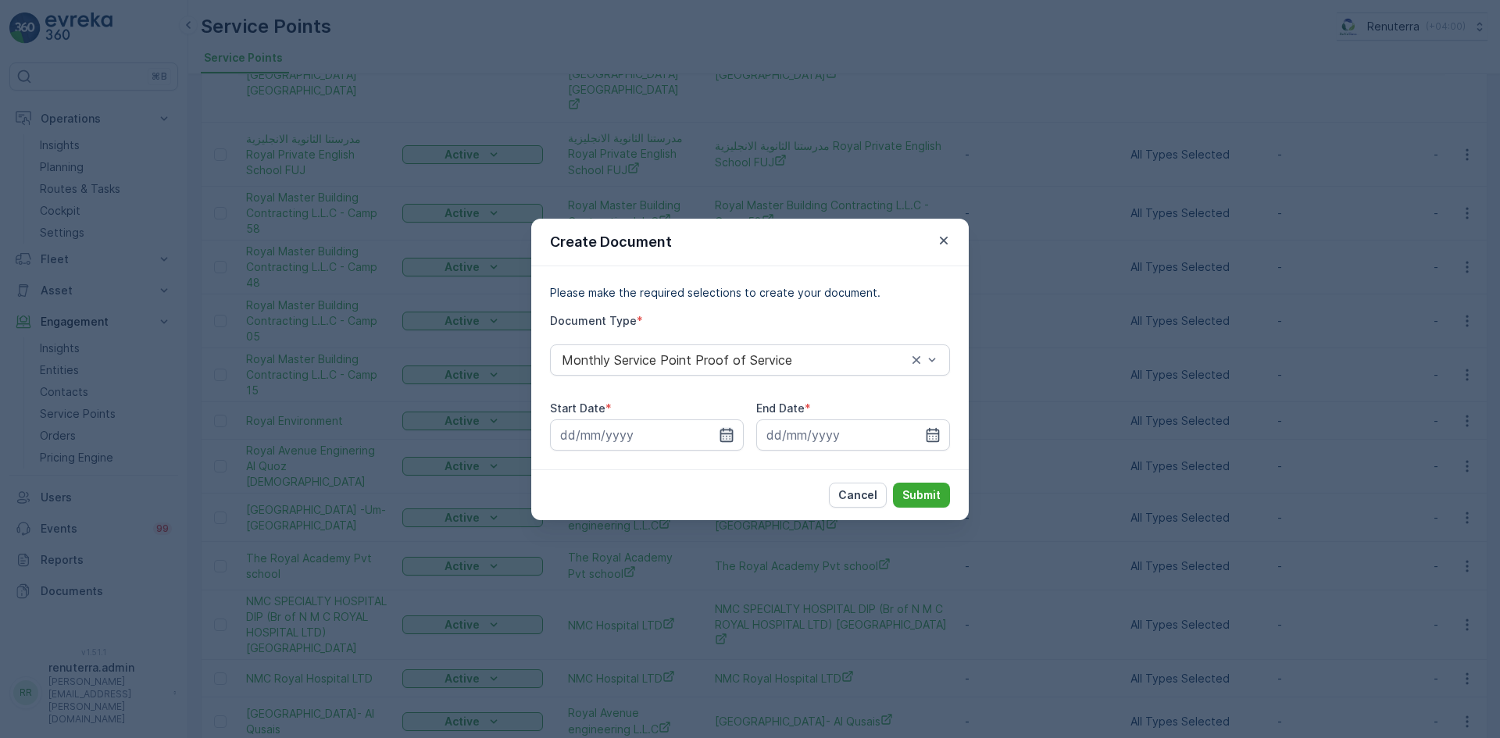
click at [733, 436] on icon "button" at bounding box center [726, 434] width 13 height 14
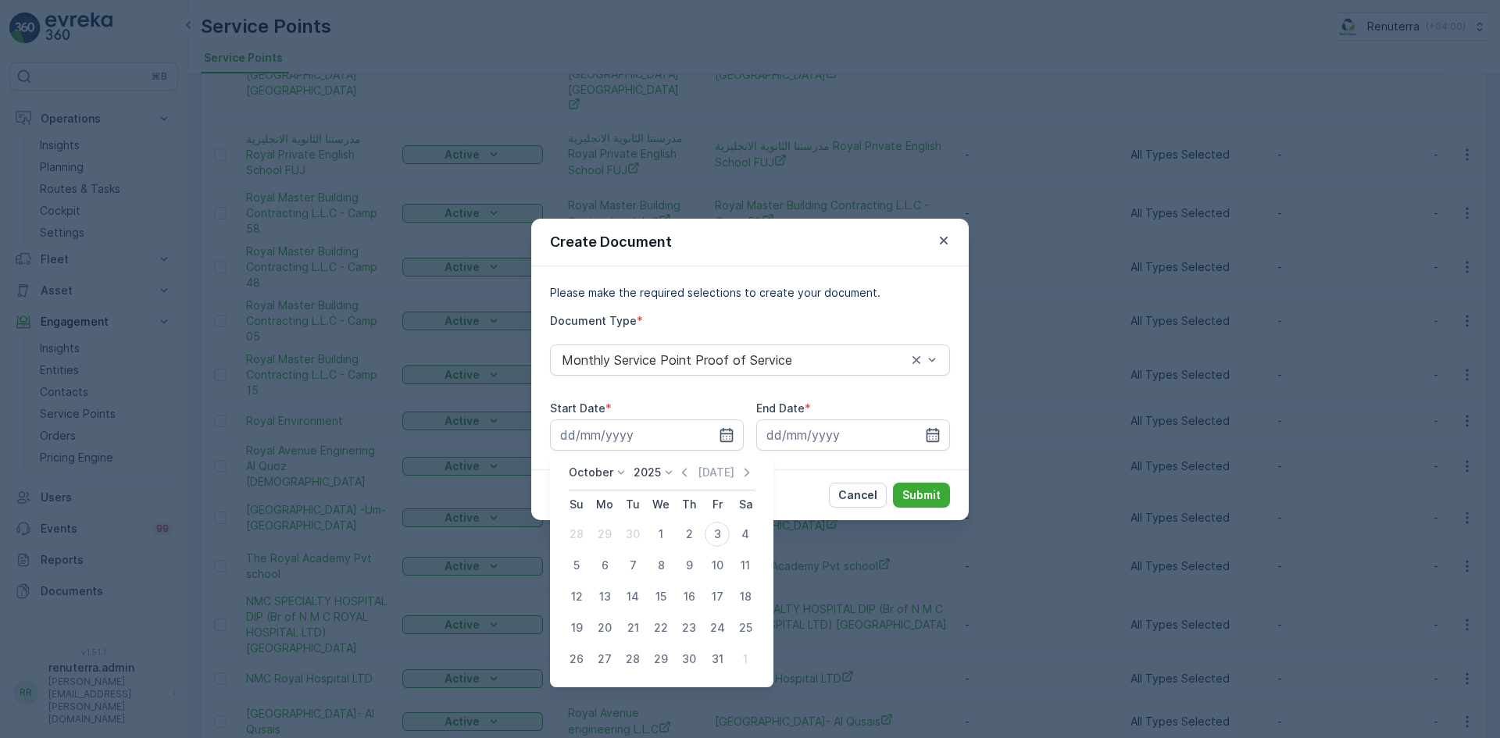
click at [687, 469] on icon "button" at bounding box center [685, 473] width 16 height 16
click at [598, 535] on div "1" at bounding box center [604, 534] width 25 height 25
type input "01.09.2025"
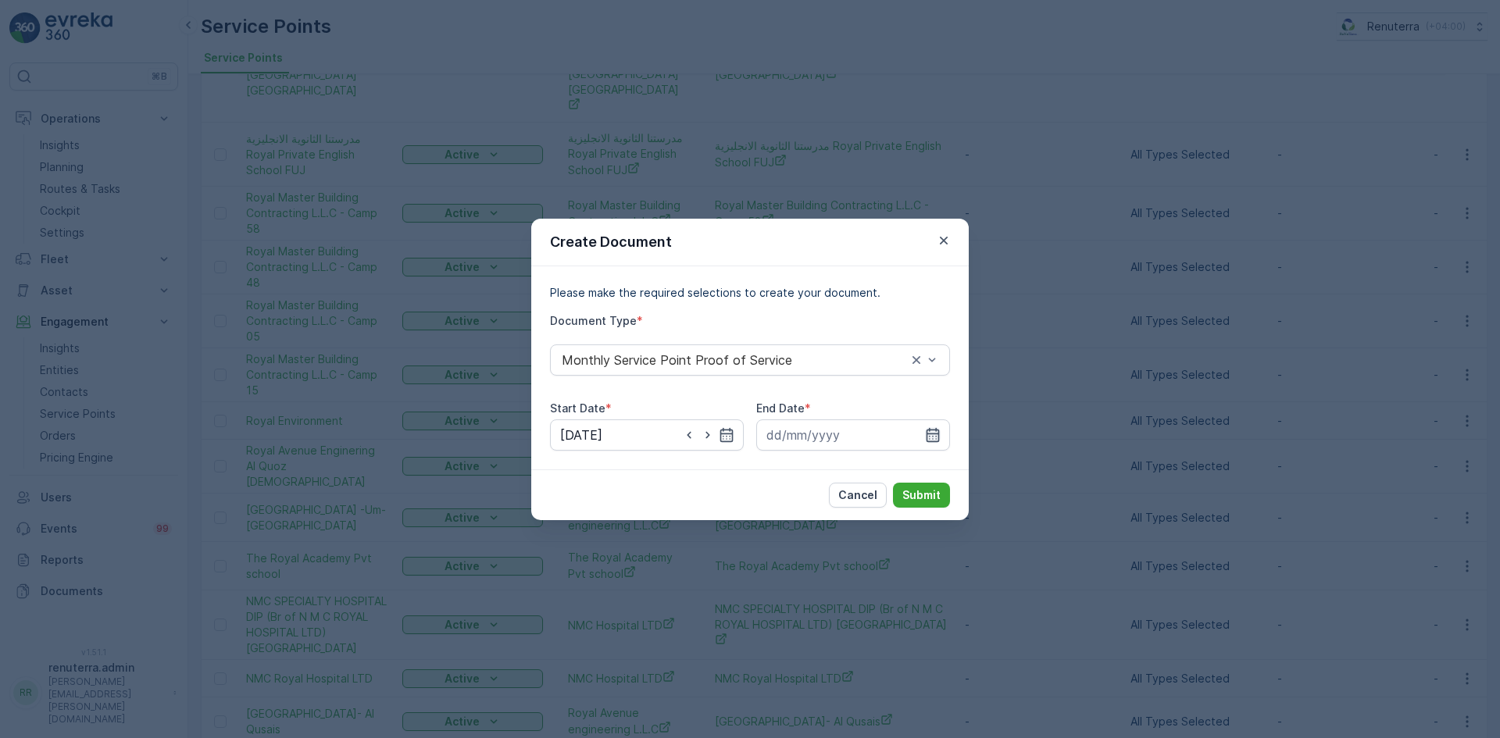
click at [938, 436] on icon "button" at bounding box center [933, 435] width 16 height 16
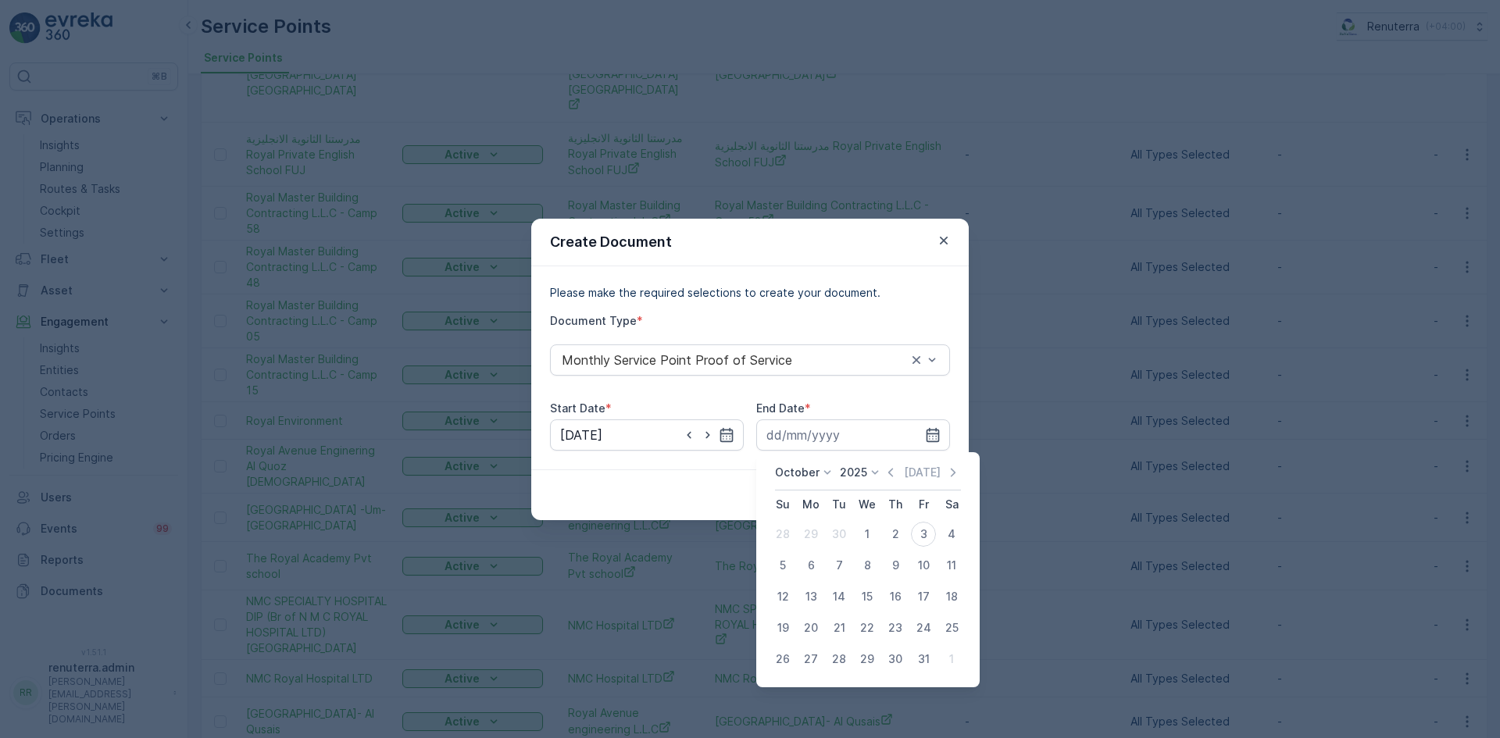
drag, startPoint x: 896, startPoint y: 473, endPoint x: 885, endPoint y: 484, distance: 15.5
click at [894, 477] on icon "button" at bounding box center [891, 473] width 16 height 16
click at [833, 656] on div "30" at bounding box center [839, 659] width 25 height 25
type input "30.09.2025"
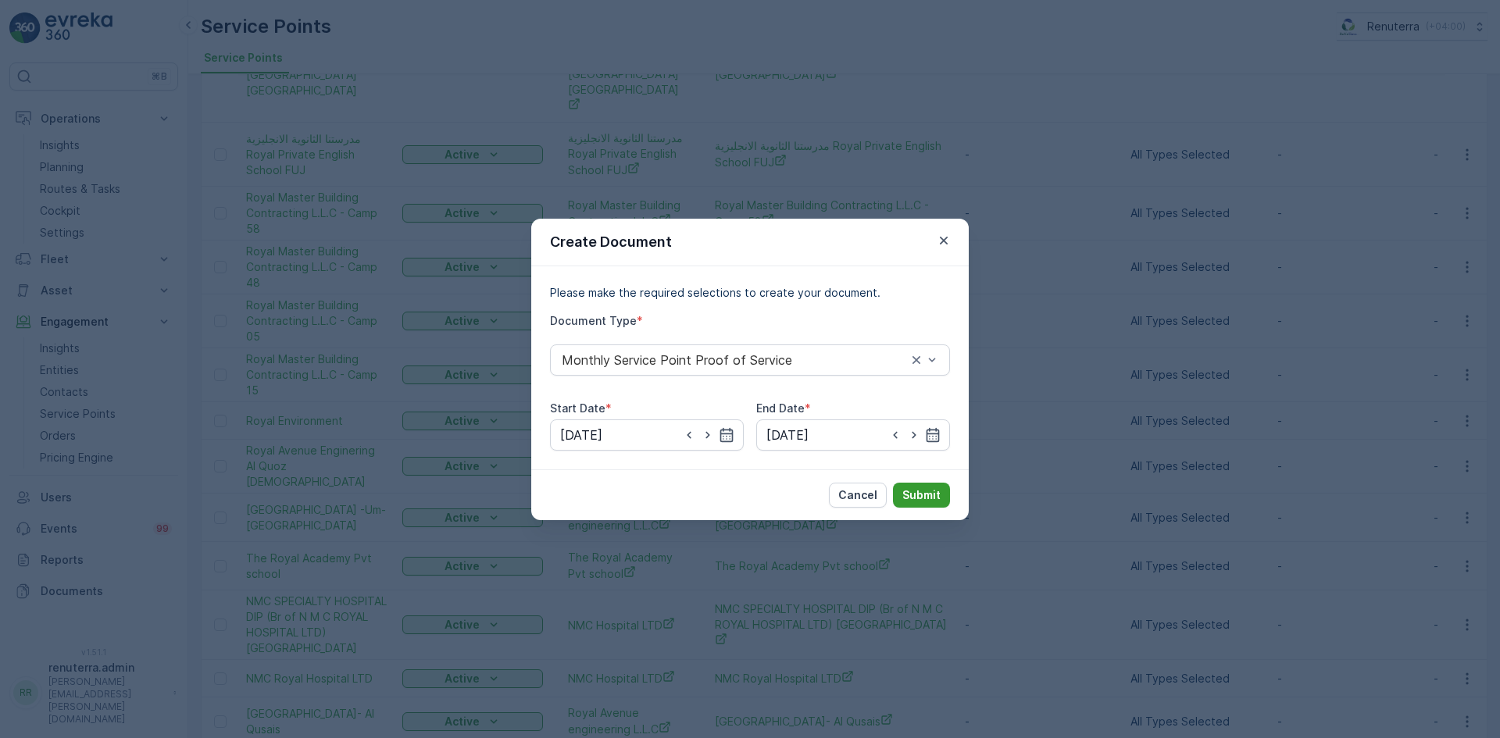
click at [907, 498] on p "Submit" at bounding box center [922, 496] width 38 height 16
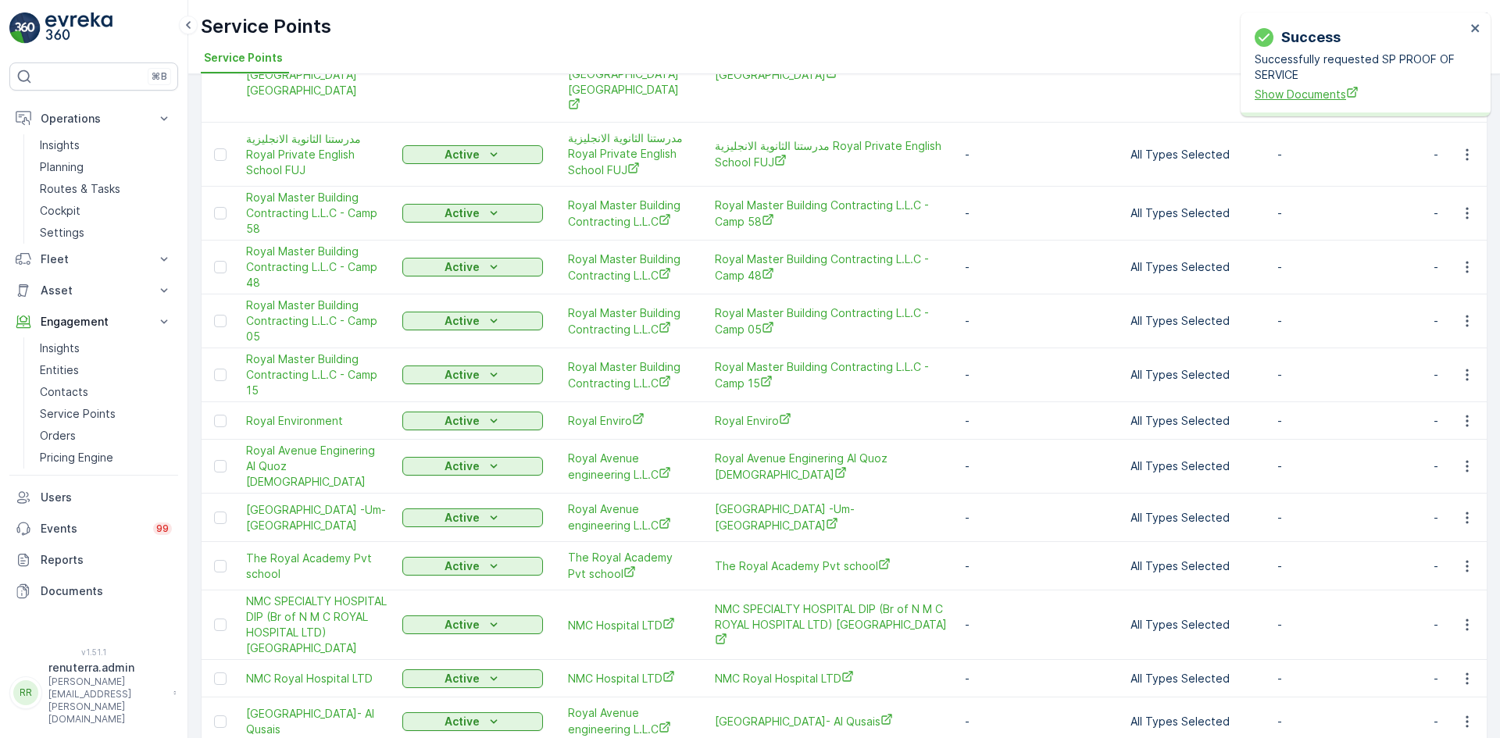
click at [1309, 92] on span "Show Documents" at bounding box center [1360, 94] width 211 height 16
click at [83, 125] on p "Operations" at bounding box center [94, 119] width 106 height 16
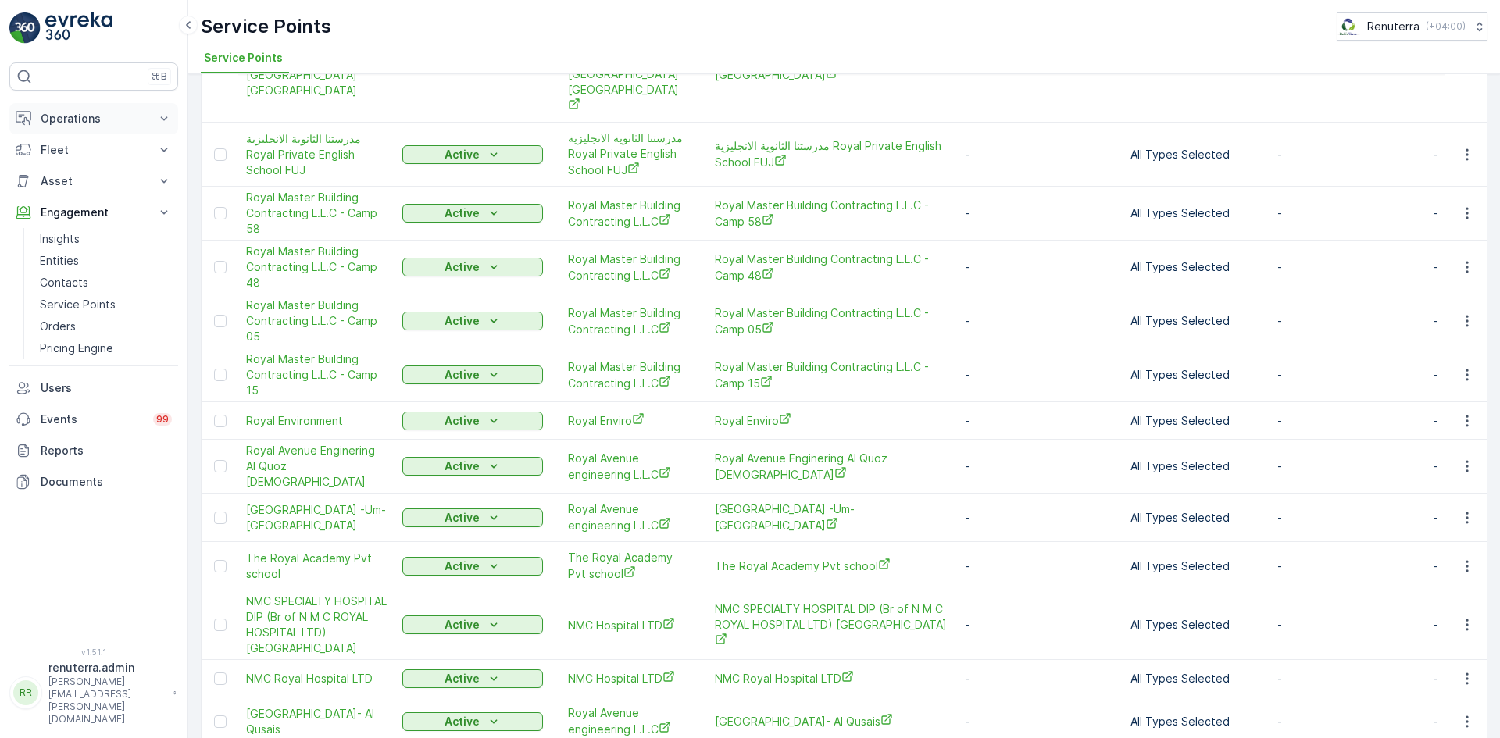
click at [145, 118] on p "Operations" at bounding box center [94, 119] width 106 height 16
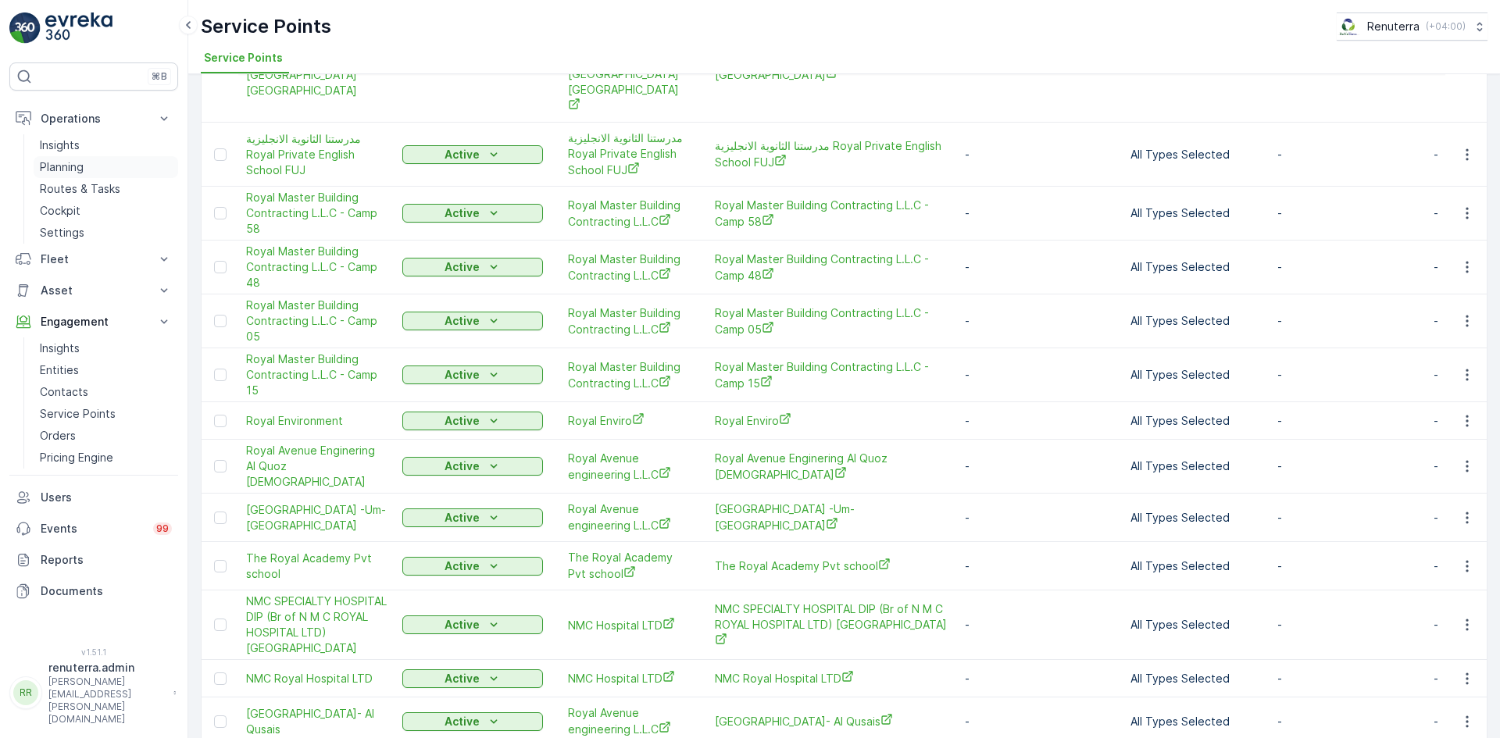
click at [95, 170] on link "Planning" at bounding box center [106, 167] width 145 height 22
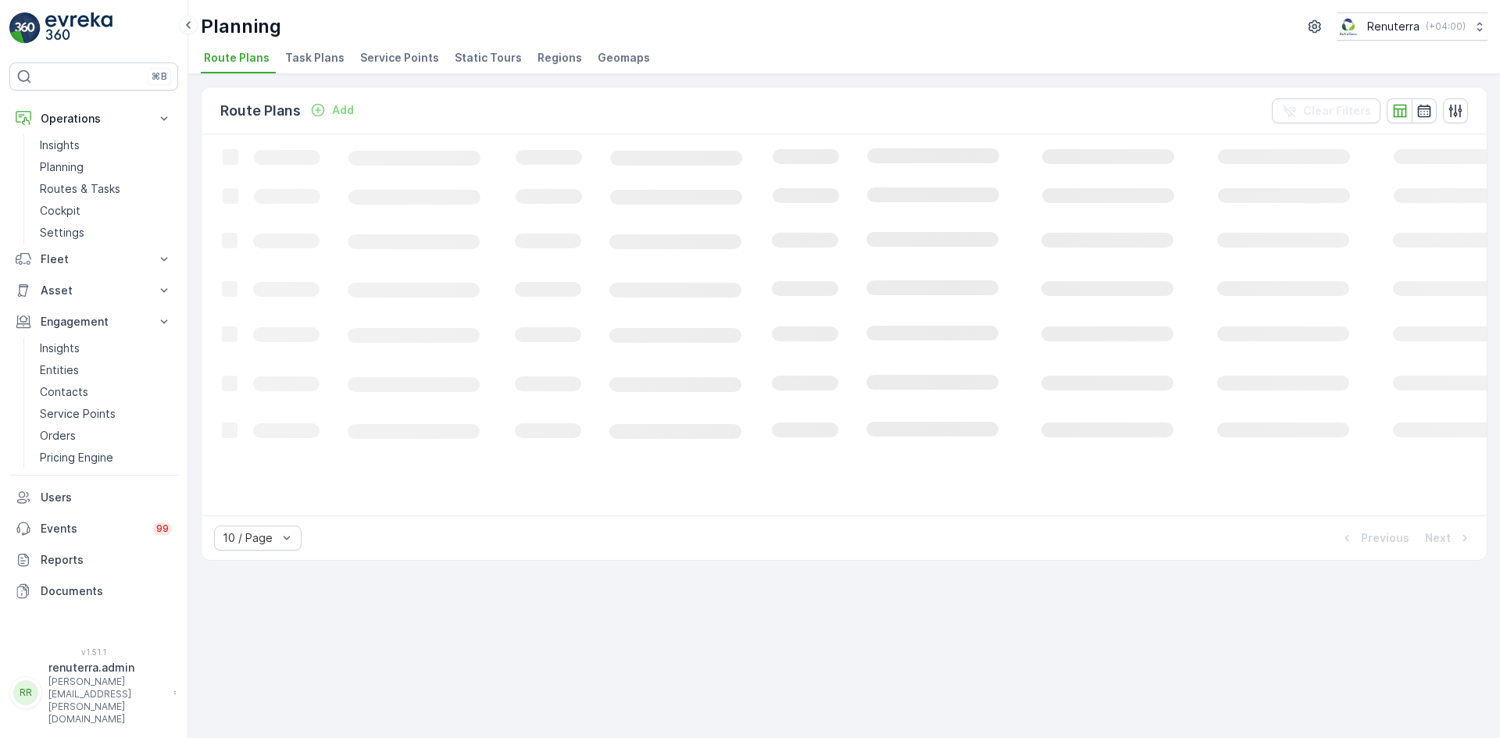
click at [388, 50] on div "Planning Renuterra ( +04:00 ) Route Plans Task Plans Service Points Static Tour…" at bounding box center [844, 37] width 1312 height 74
click at [389, 54] on span "Service Points" at bounding box center [399, 58] width 79 height 16
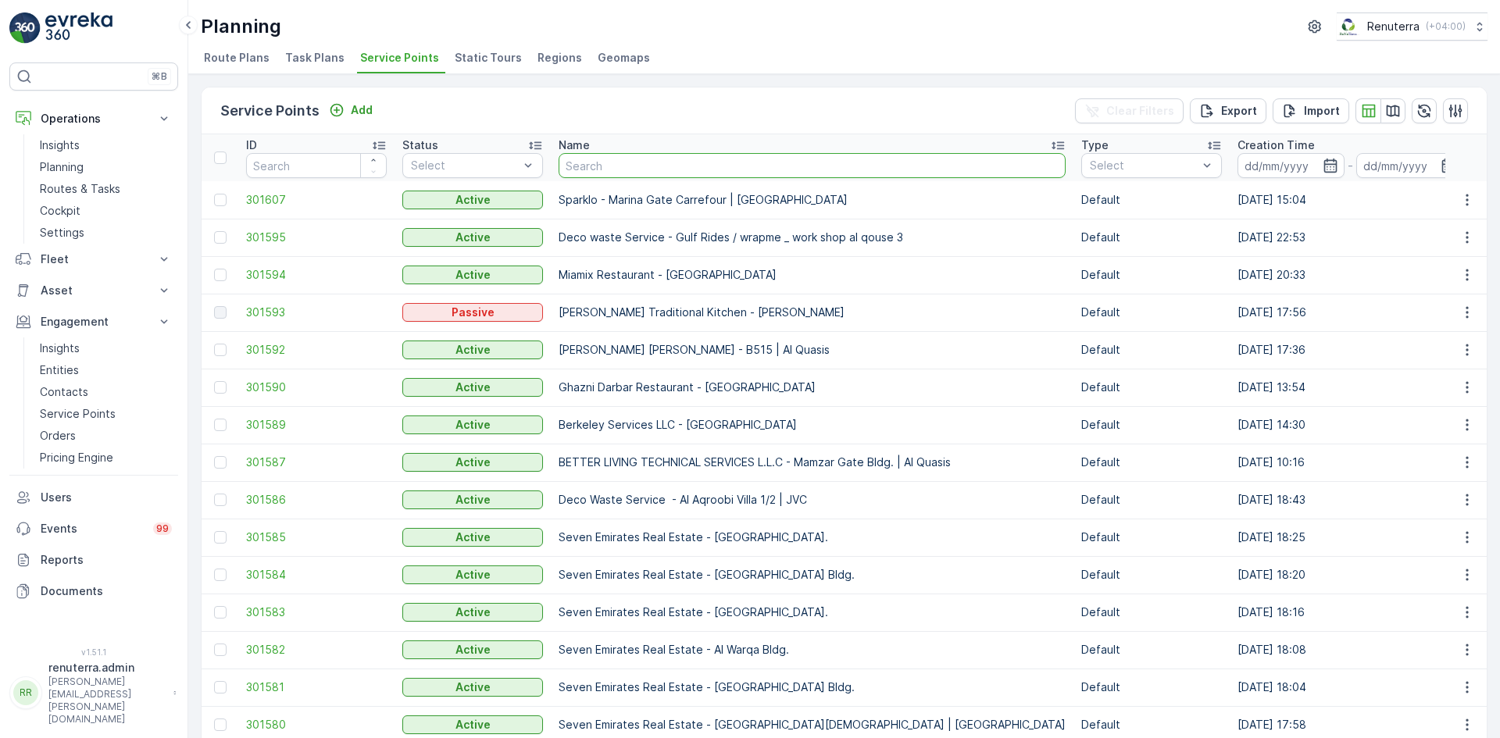
click at [569, 158] on input "text" at bounding box center [812, 165] width 507 height 25
type input "royal"
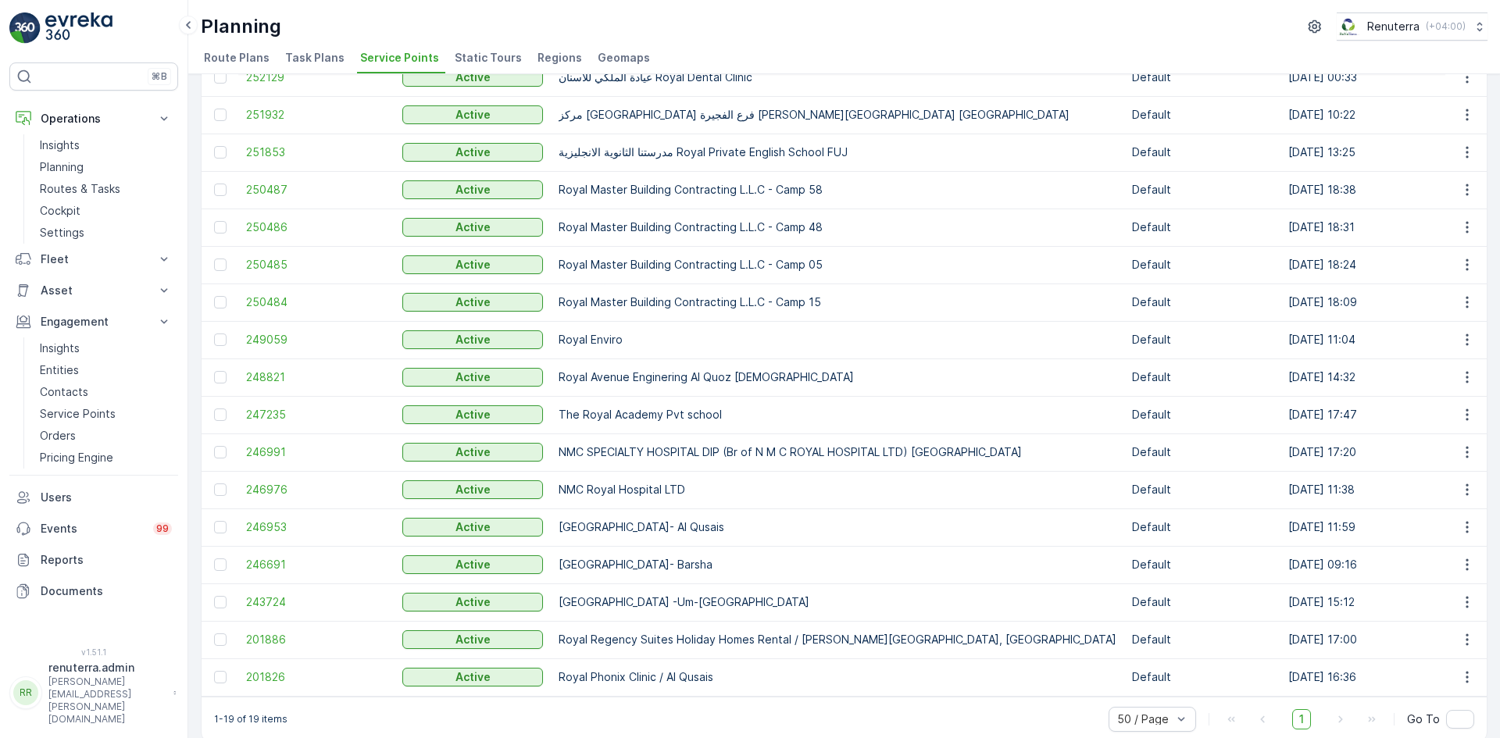
scroll to position [222, 0]
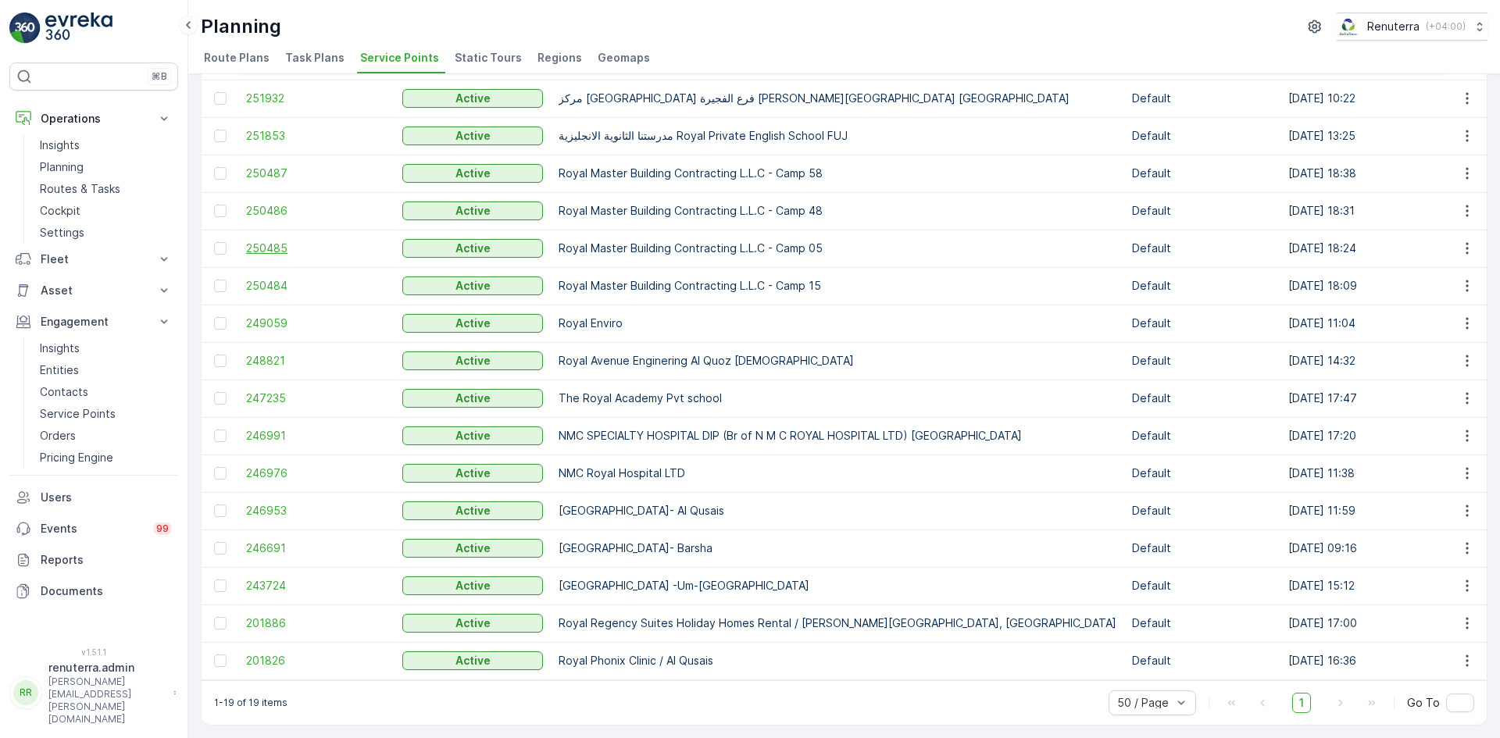
click at [276, 244] on span "250485" at bounding box center [316, 249] width 141 height 16
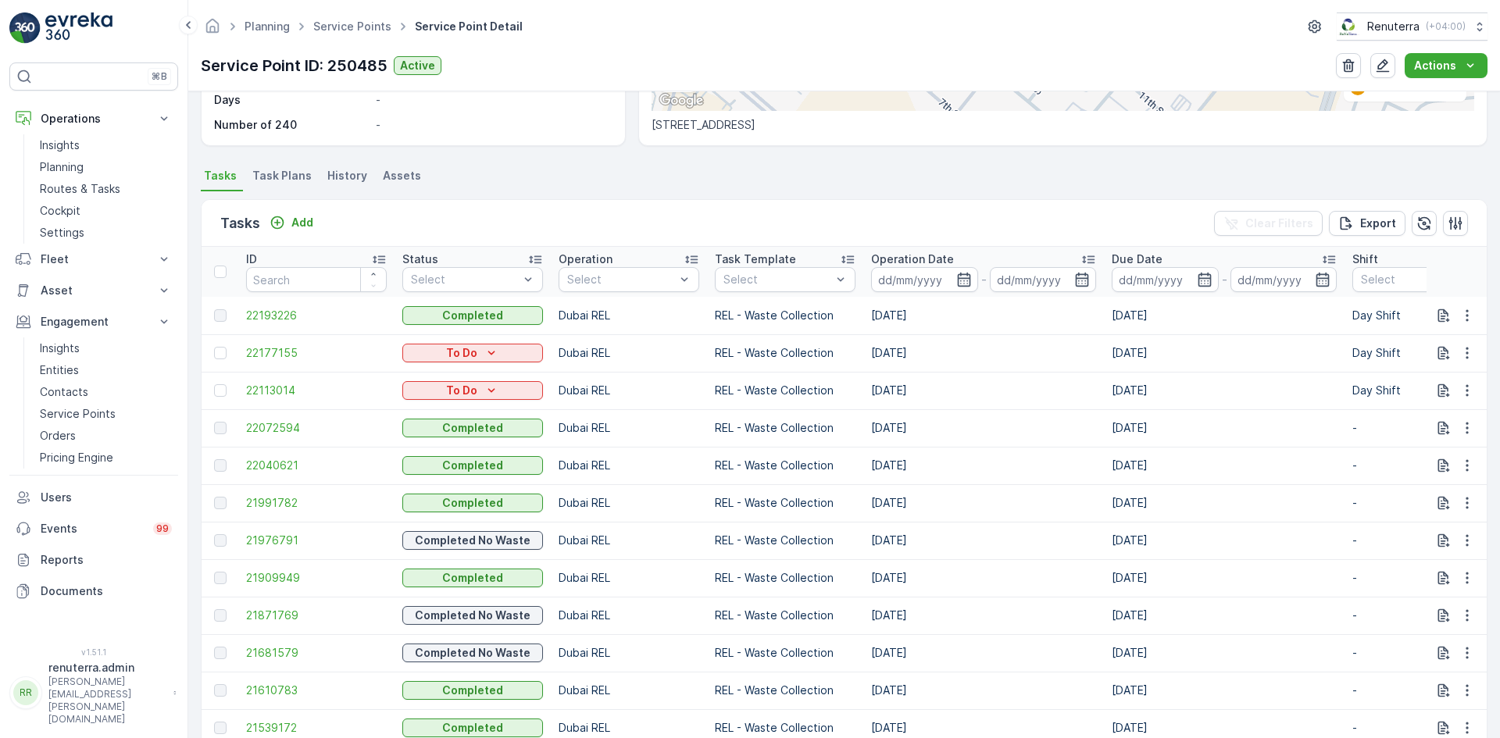
scroll to position [391, 0]
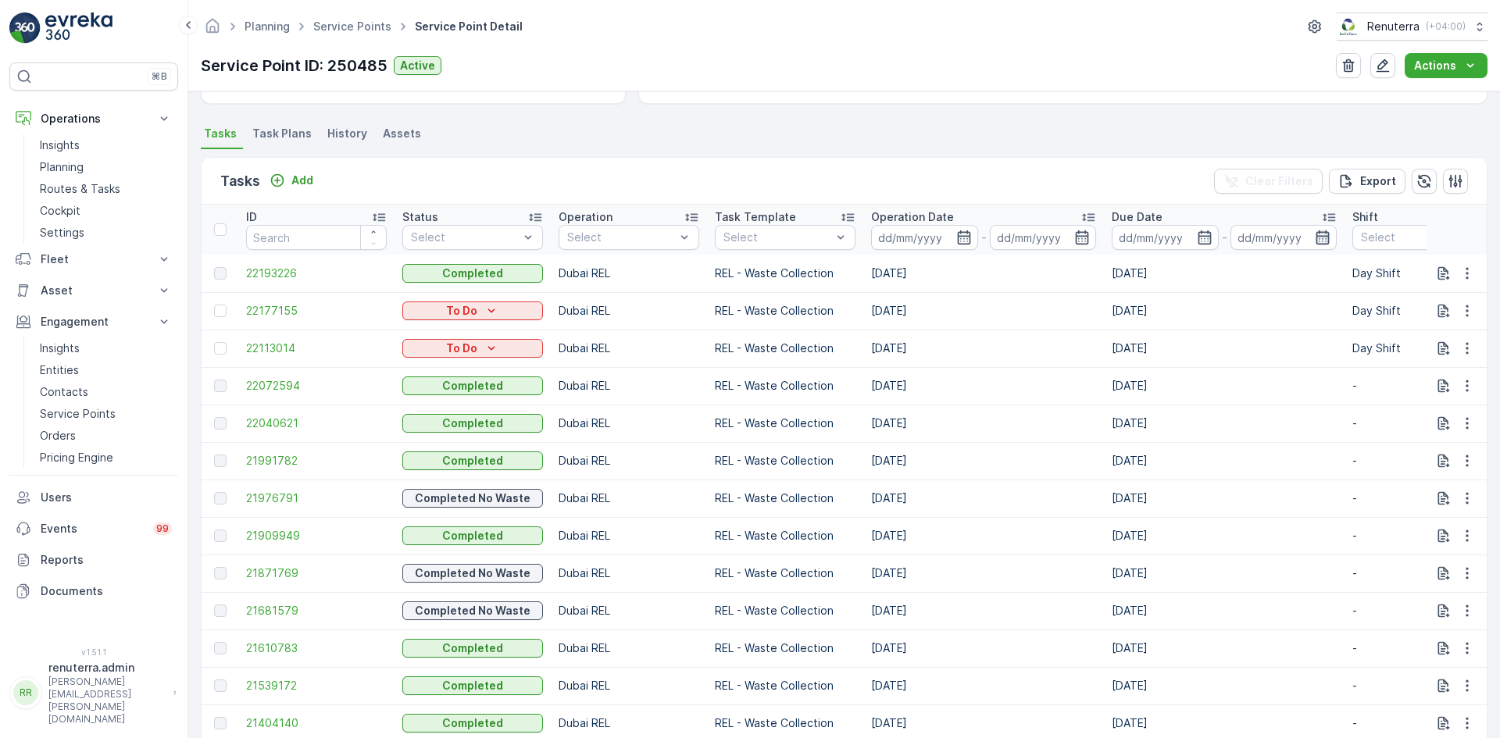
click at [1319, 233] on icon "button" at bounding box center [1323, 238] width 13 height 14
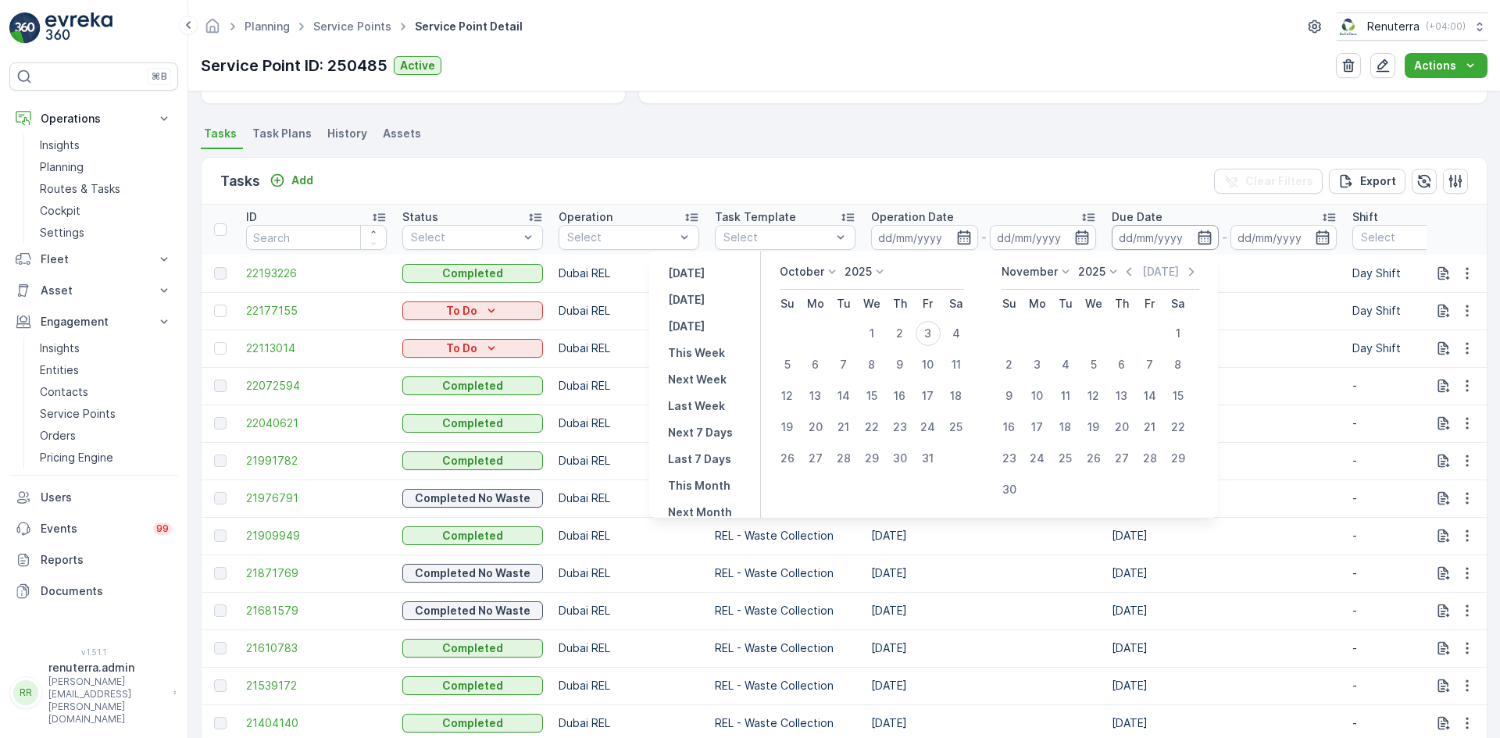
click at [1191, 236] on input at bounding box center [1165, 237] width 107 height 25
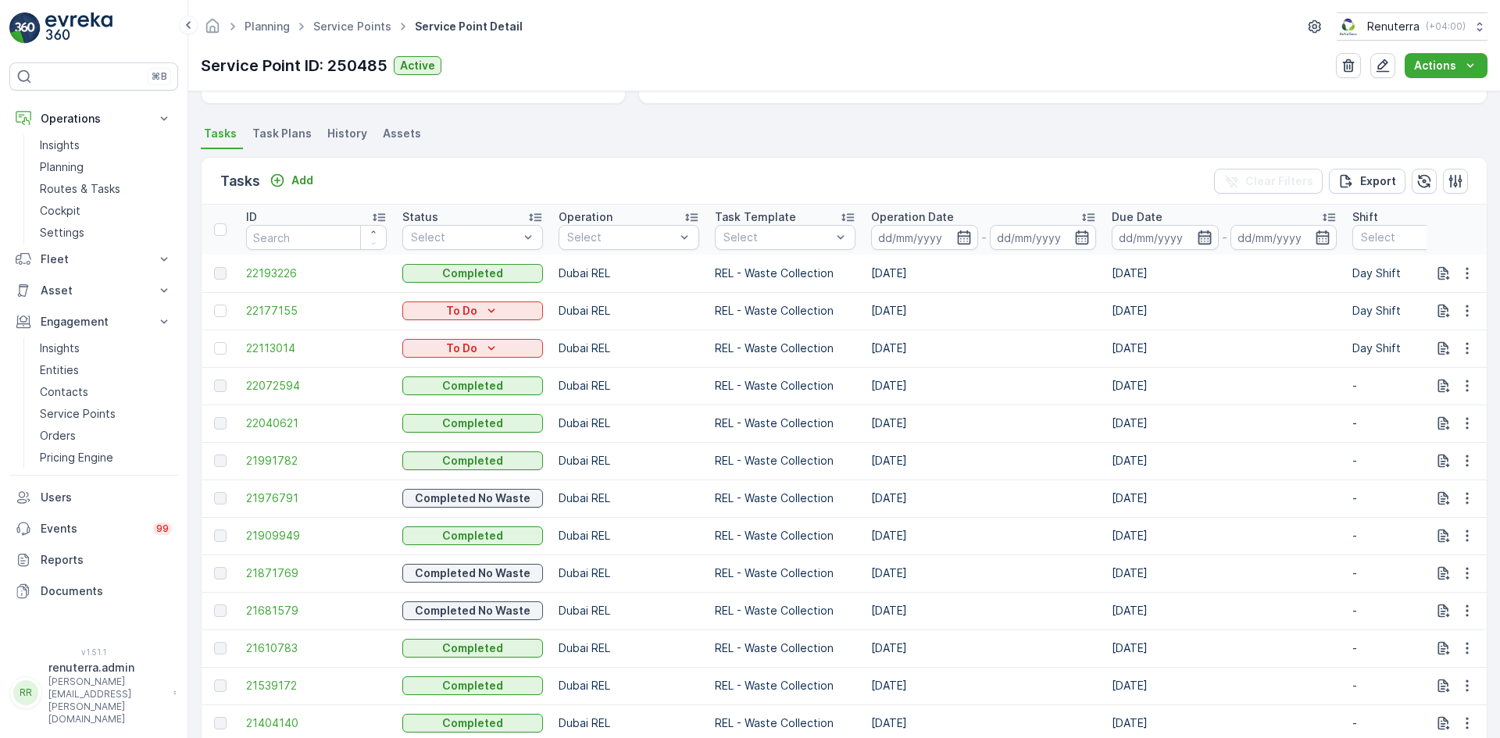
click at [1207, 234] on icon "button" at bounding box center [1204, 238] width 13 height 14
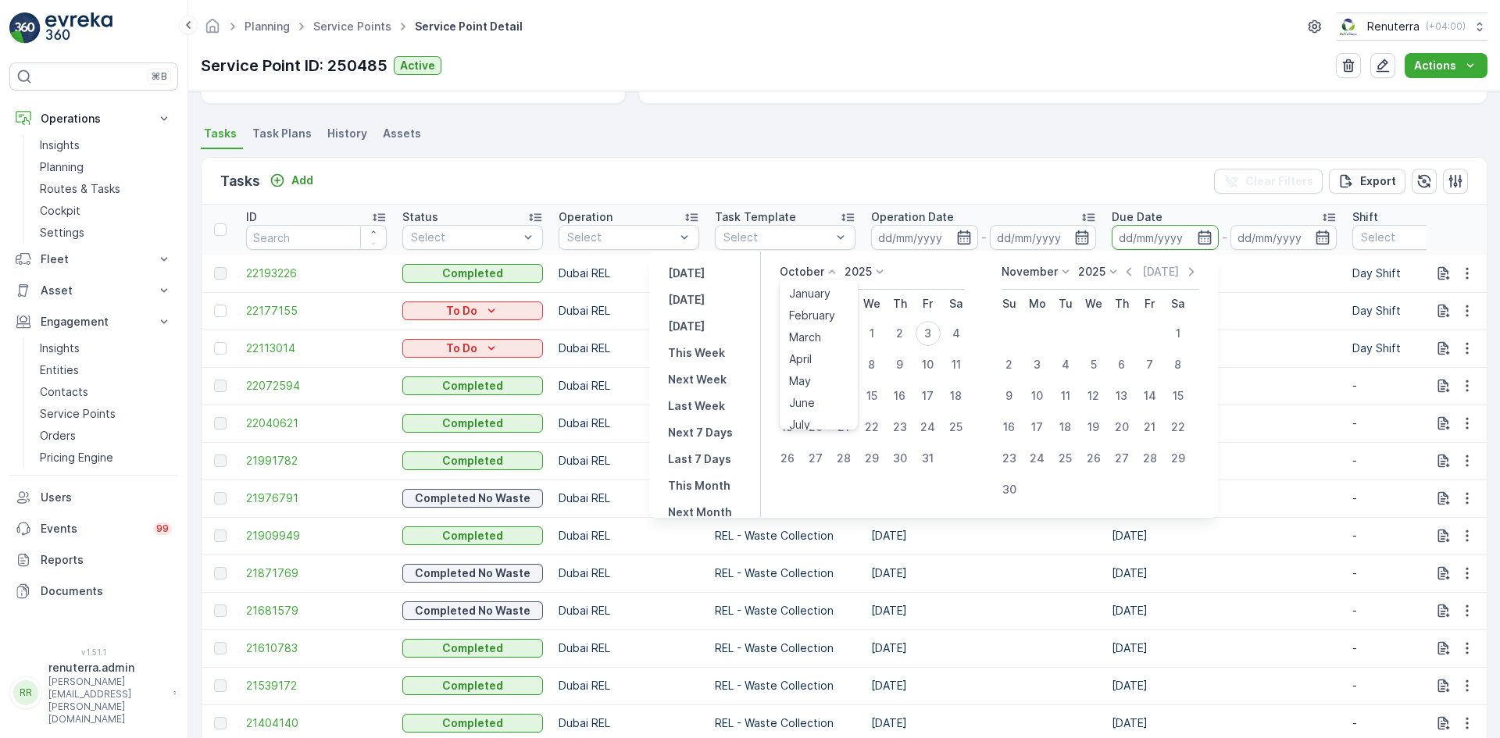
click at [828, 271] on div "October January February March April May June July August September October Nov…" at bounding box center [810, 272] width 60 height 16
click at [817, 348] on span "September" at bounding box center [818, 350] width 59 height 16
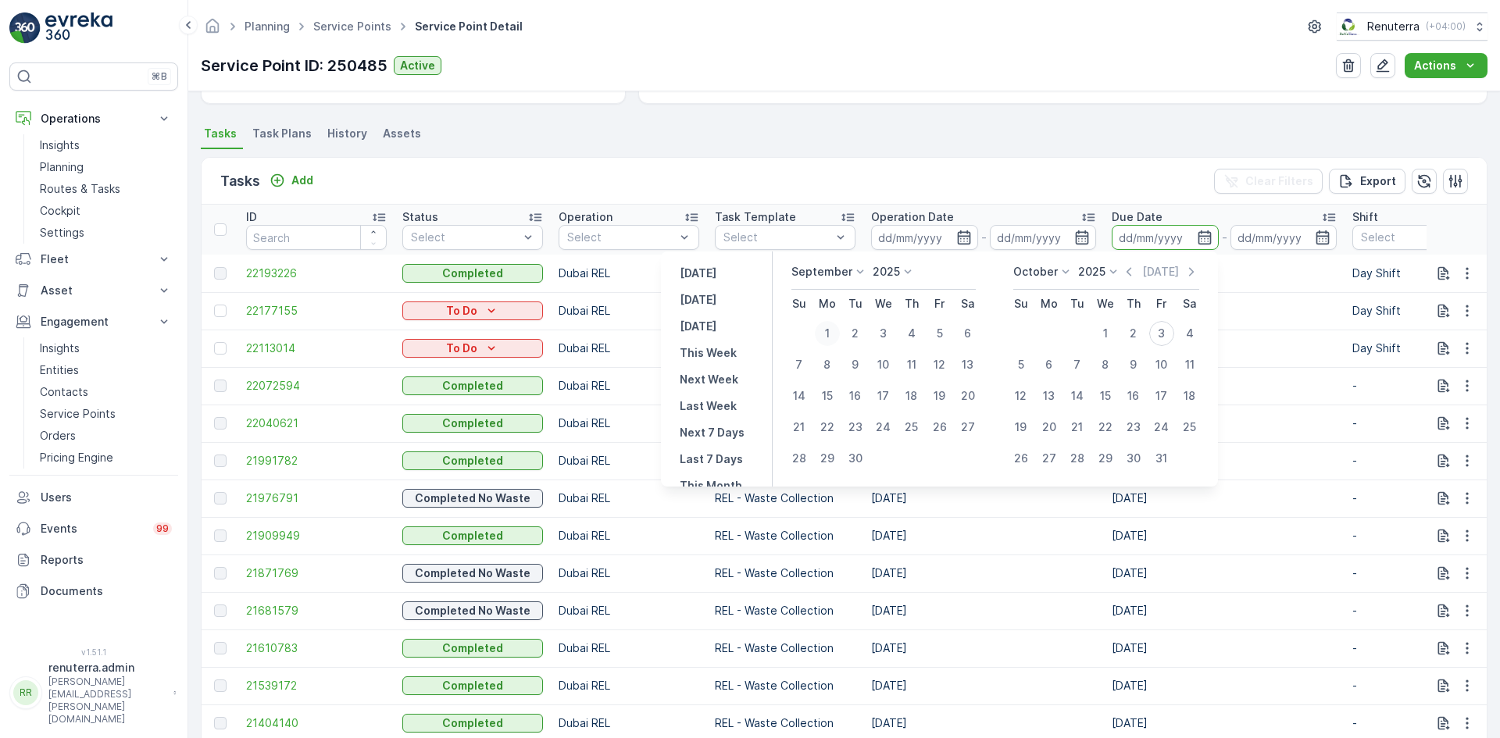
click at [829, 332] on div "1" at bounding box center [827, 333] width 25 height 25
type input "01.09.2025"
click at [860, 459] on div "30" at bounding box center [855, 458] width 25 height 25
type input "30.09.2025"
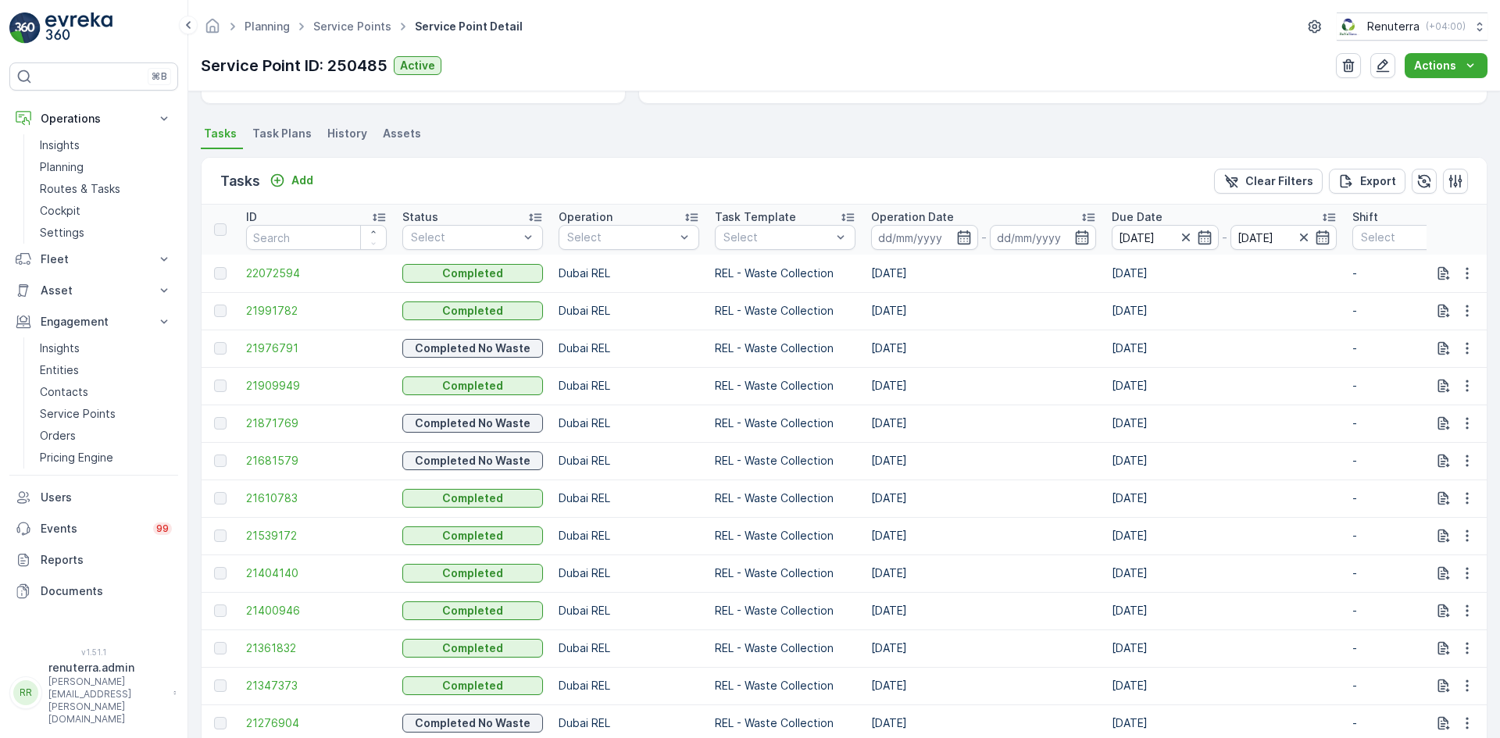
scroll to position [469, 0]
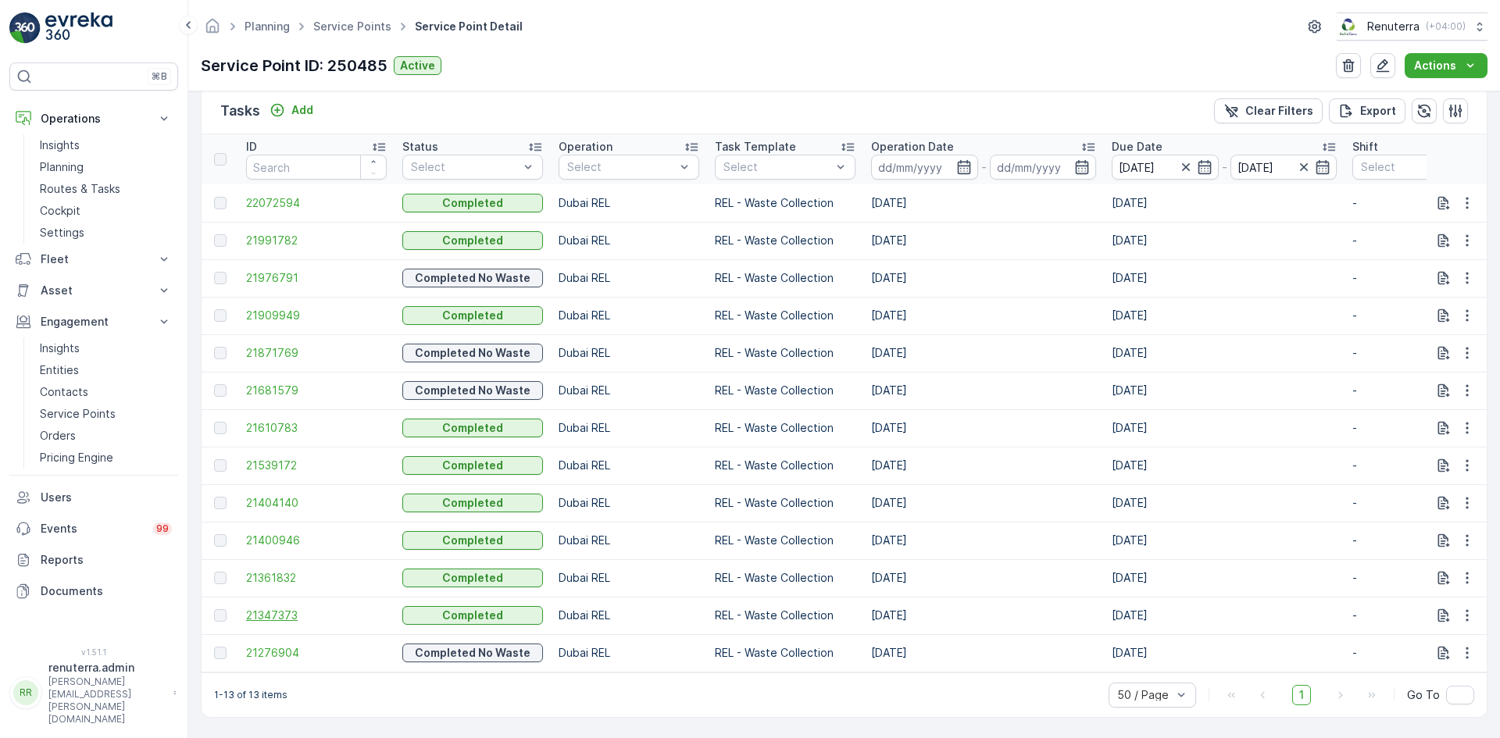
click at [269, 608] on span "21347373" at bounding box center [316, 616] width 141 height 16
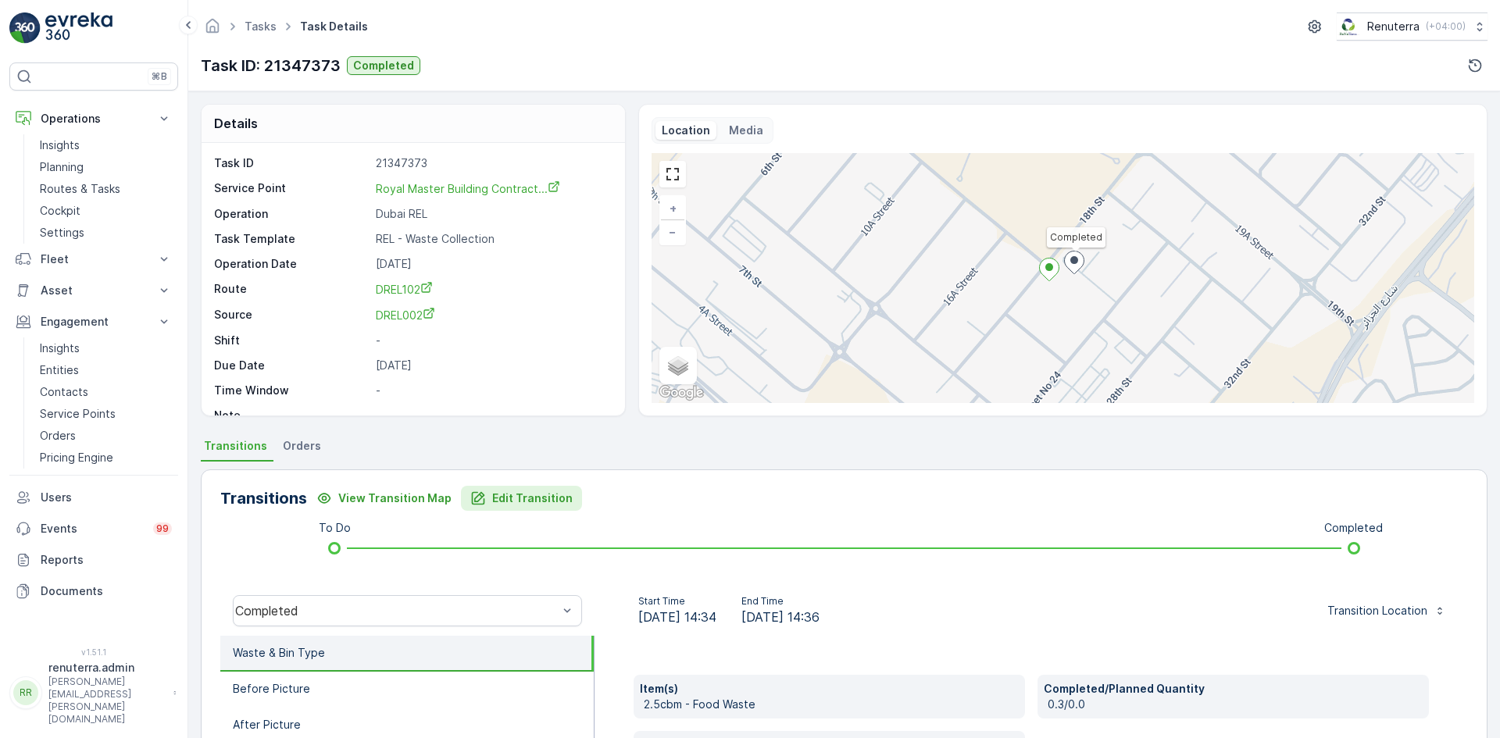
click at [509, 485] on div "Transitions View Transition Map Edit Transition To Do Completed Completed Start…" at bounding box center [844, 717] width 1287 height 495
click at [506, 498] on p "Edit Transition" at bounding box center [532, 499] width 80 height 16
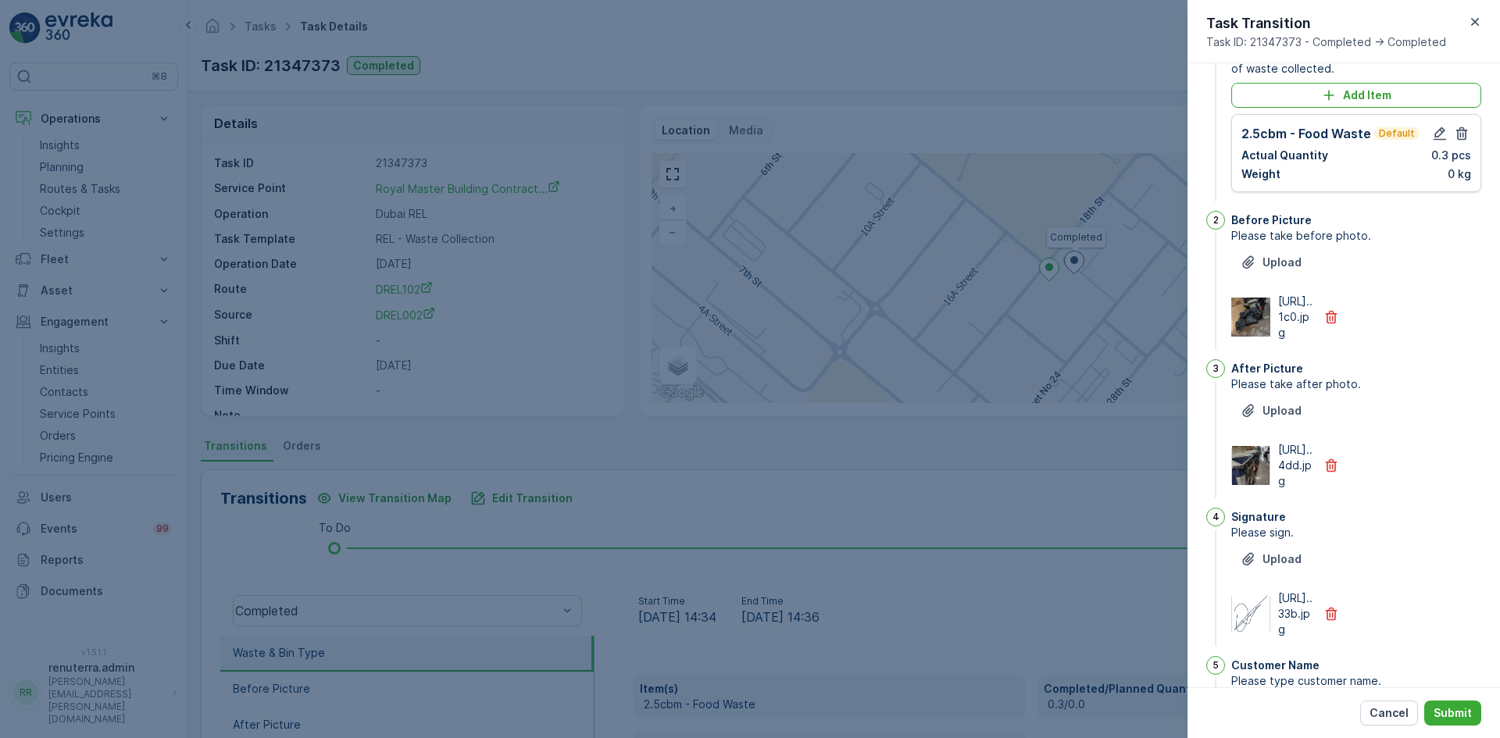
scroll to position [45, 0]
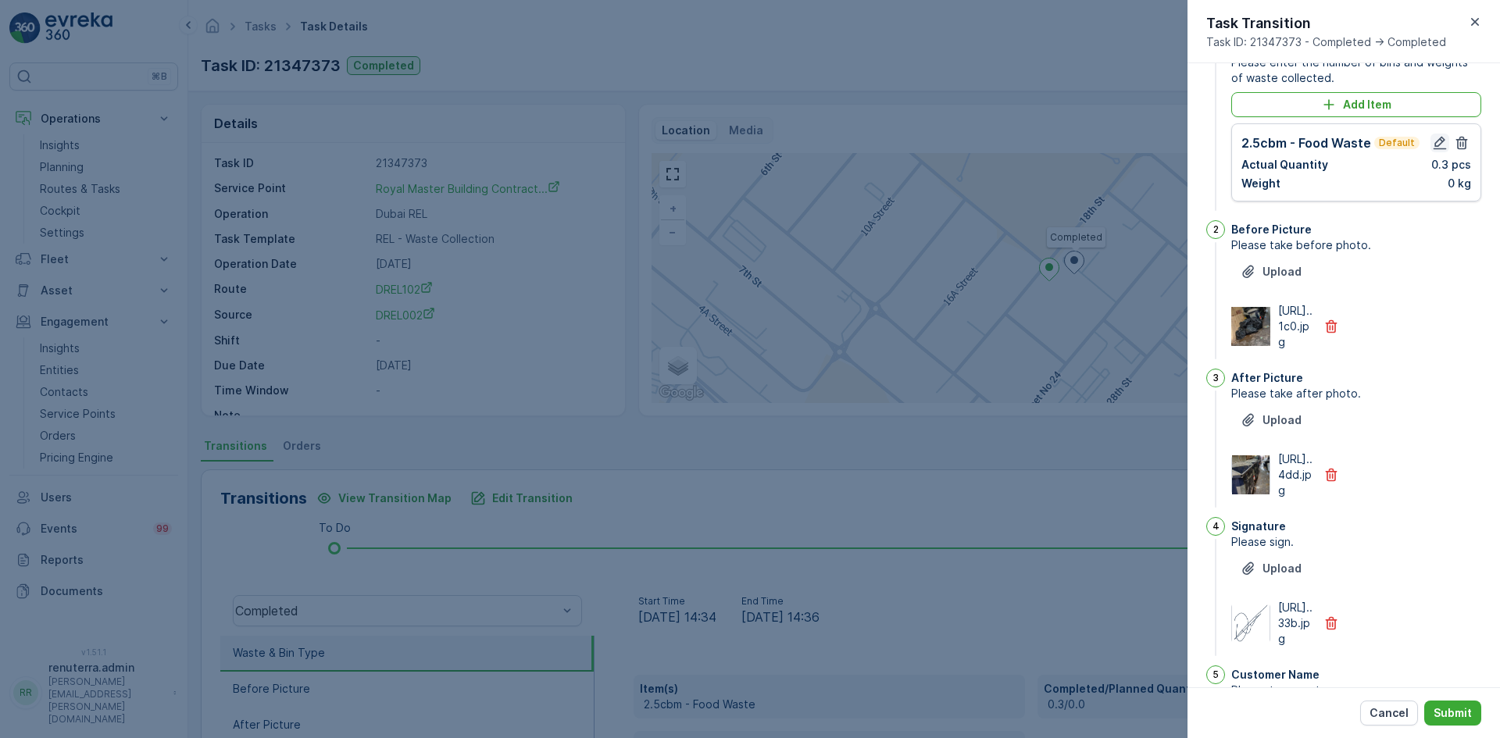
click at [1439, 145] on icon "button" at bounding box center [1440, 143] width 16 height 16
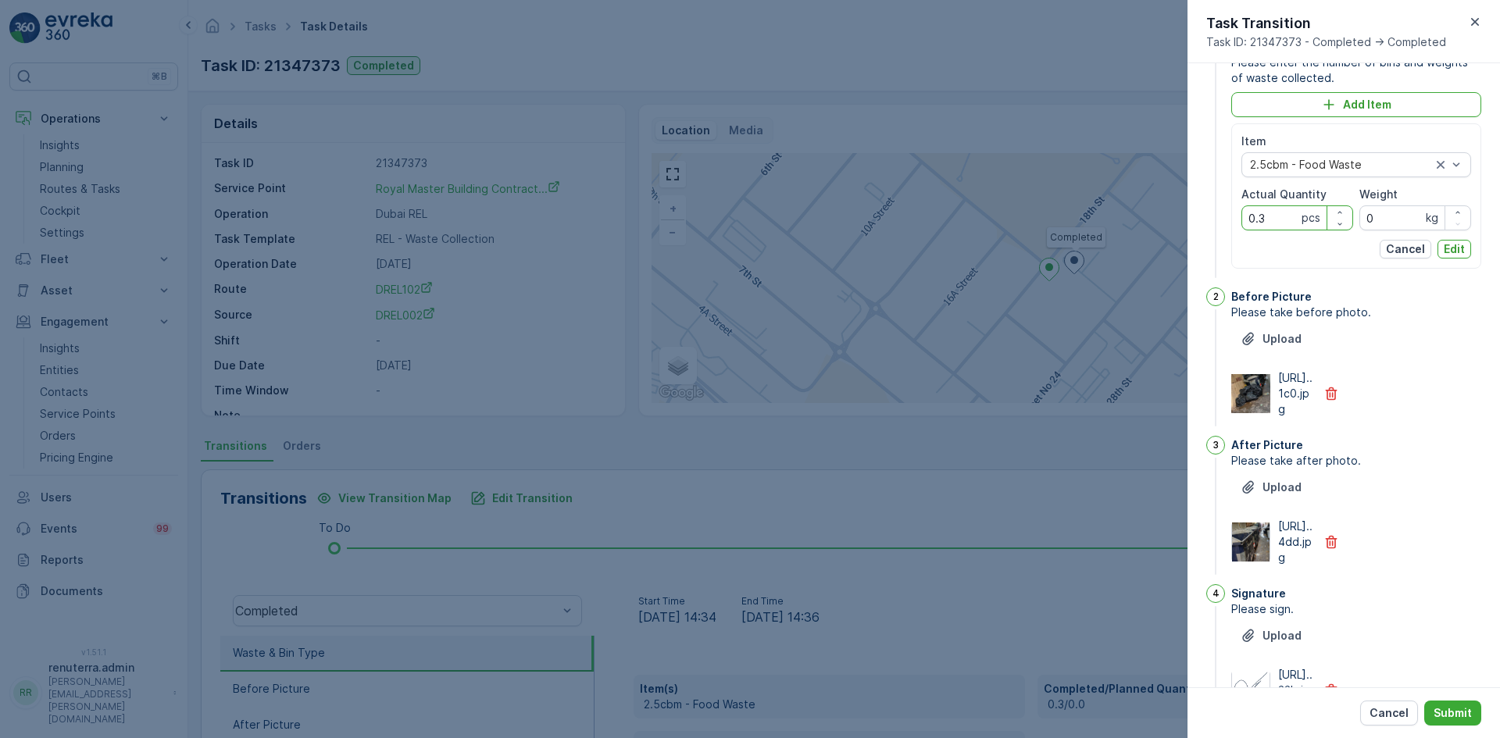
drag, startPoint x: 1278, startPoint y: 219, endPoint x: 1210, endPoint y: 224, distance: 67.4
click at [1210, 224] on div "1 Waste & Bin Type Please enter the number of bins and weights of waste collect…" at bounding box center [1344, 160] width 275 height 244
type Quantity "3"
click at [1445, 253] on button "Edit" at bounding box center [1455, 249] width 34 height 19
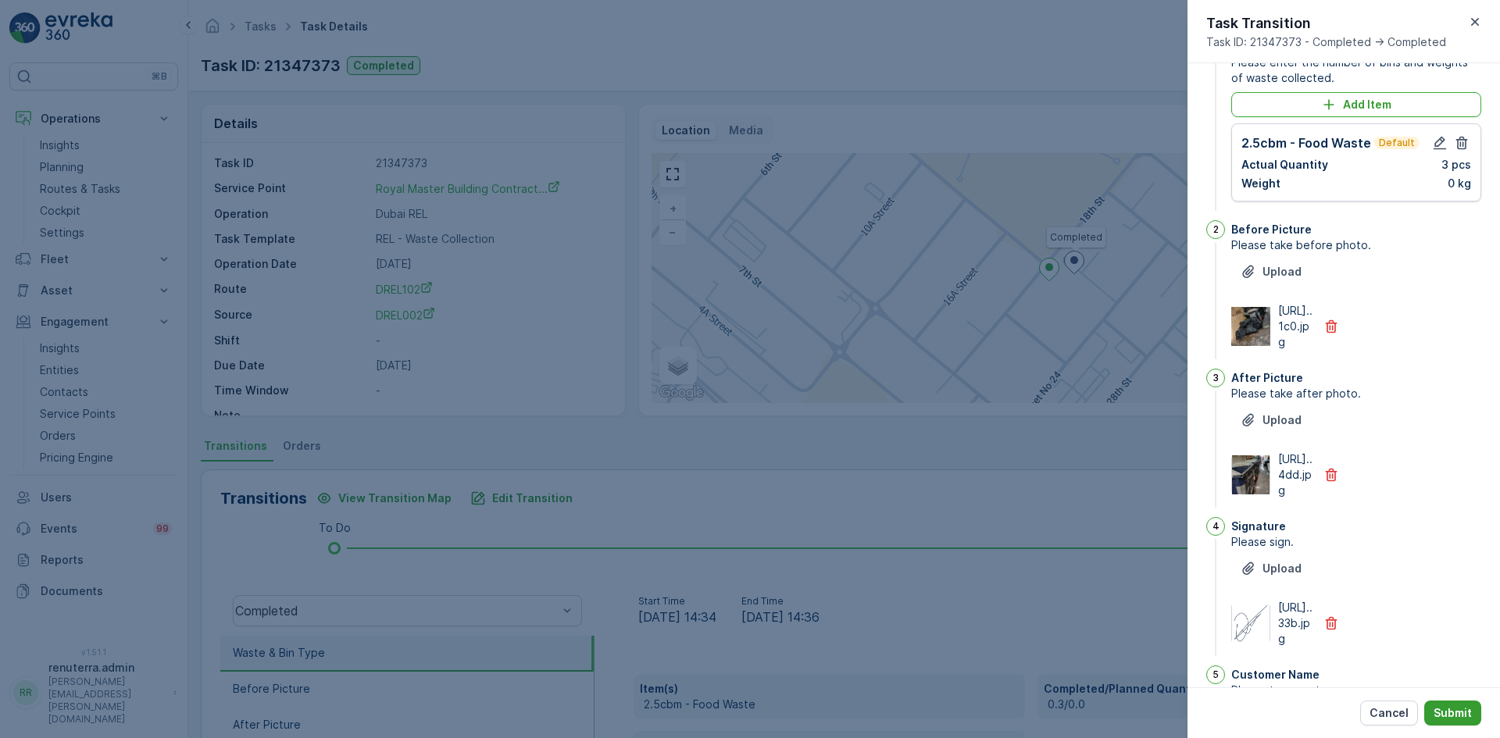
click at [1456, 717] on p "Submit" at bounding box center [1453, 714] width 38 height 16
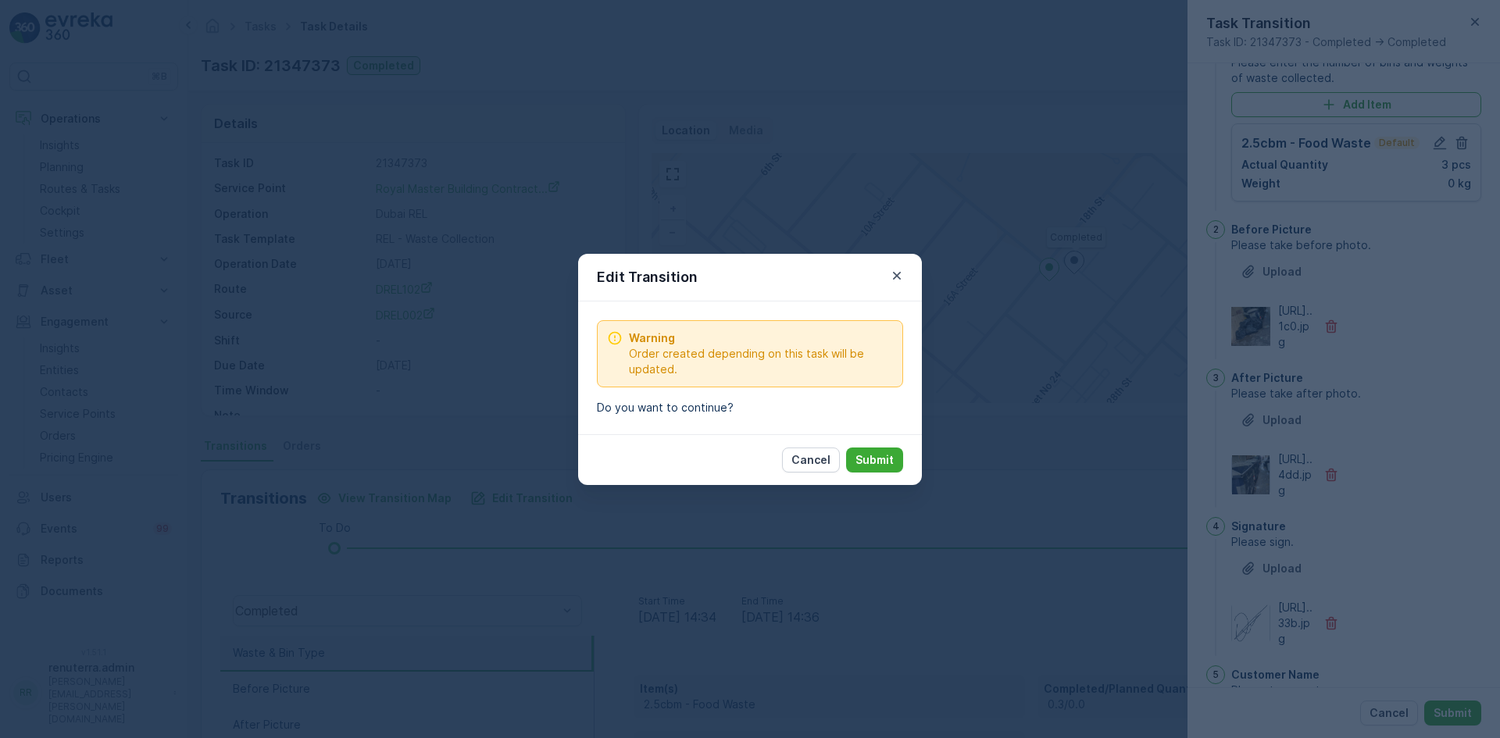
drag, startPoint x: 863, startPoint y: 484, endPoint x: 866, endPoint y: 477, distance: 8.2
click at [866, 481] on div "Cancel Submit" at bounding box center [750, 459] width 344 height 51
click at [867, 472] on button "Submit" at bounding box center [874, 460] width 57 height 25
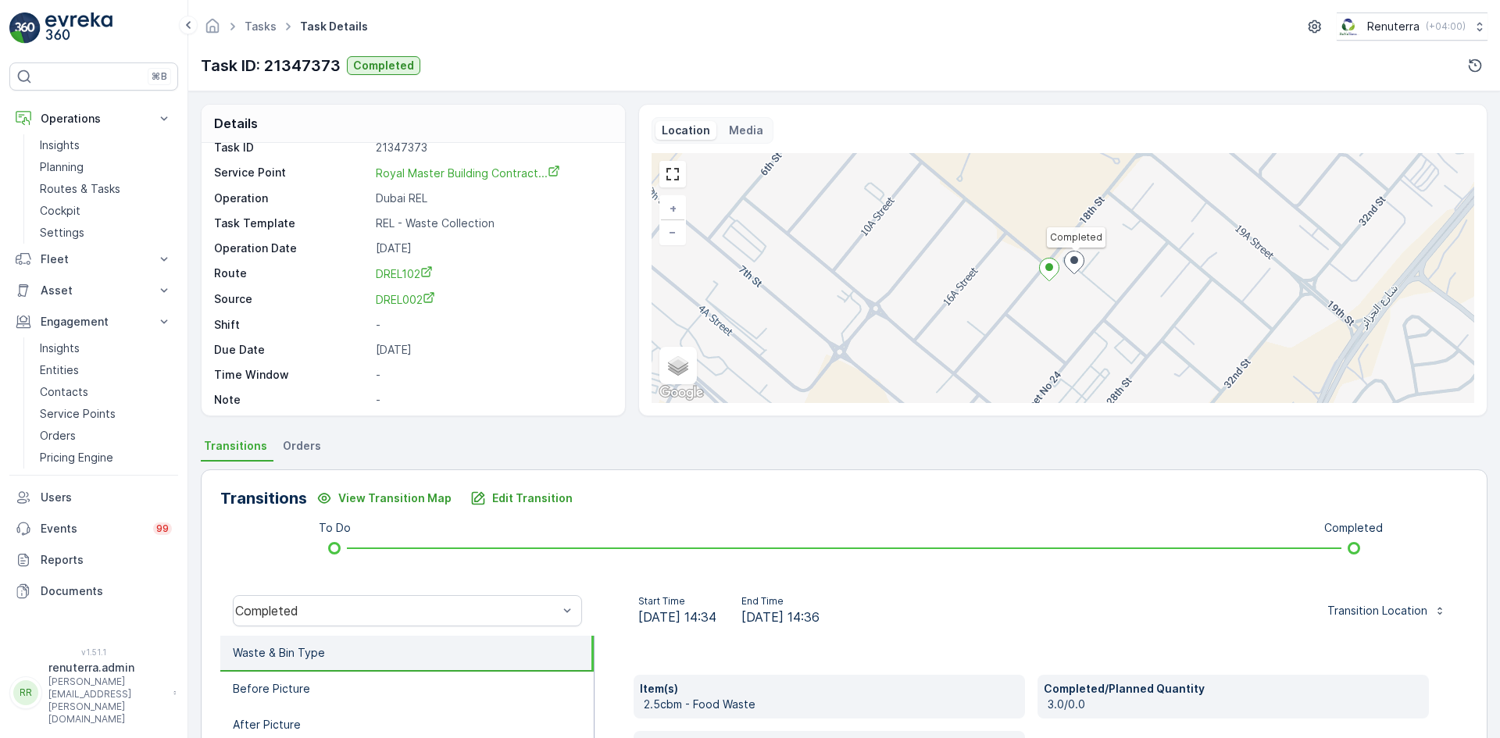
scroll to position [20, 0]
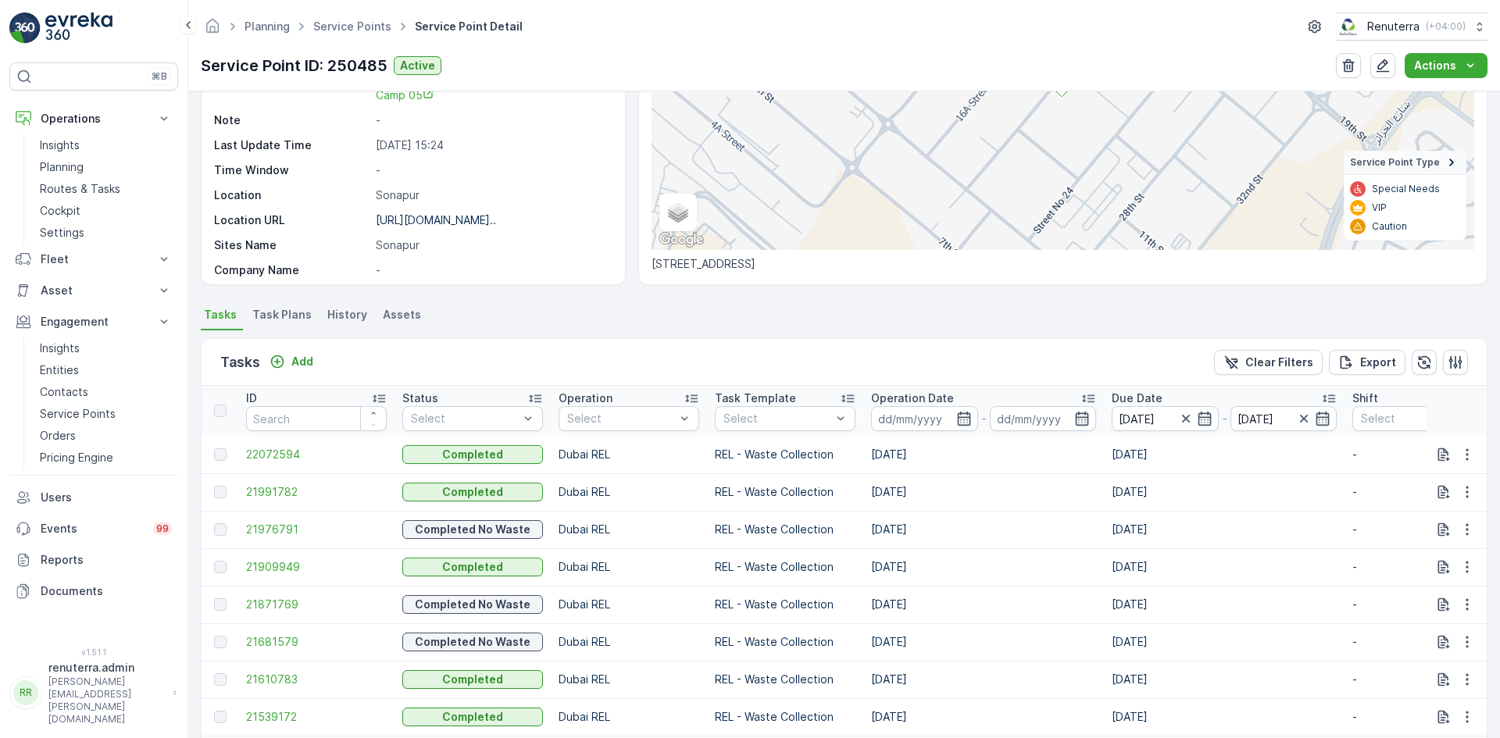
scroll to position [469, 0]
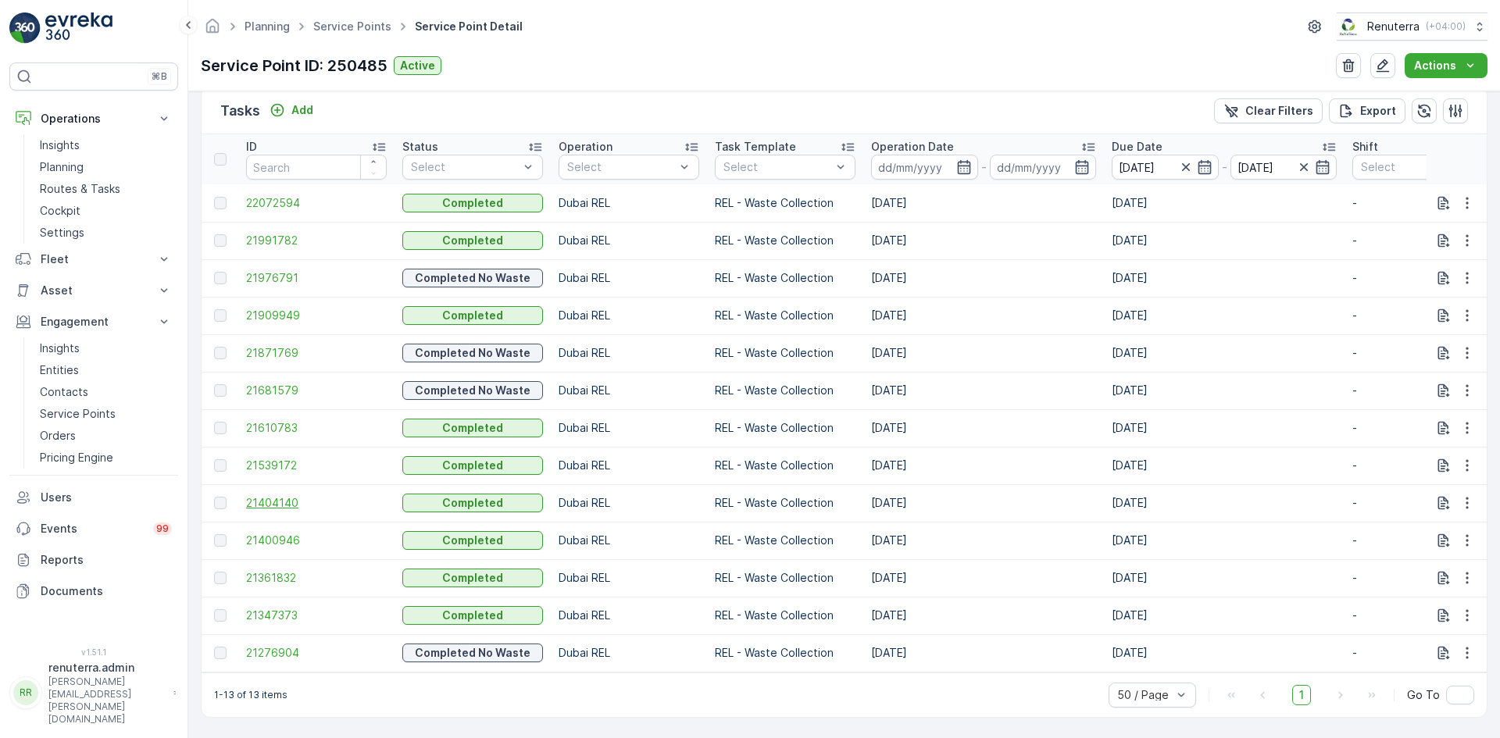
click at [291, 497] on span "21404140" at bounding box center [316, 503] width 141 height 16
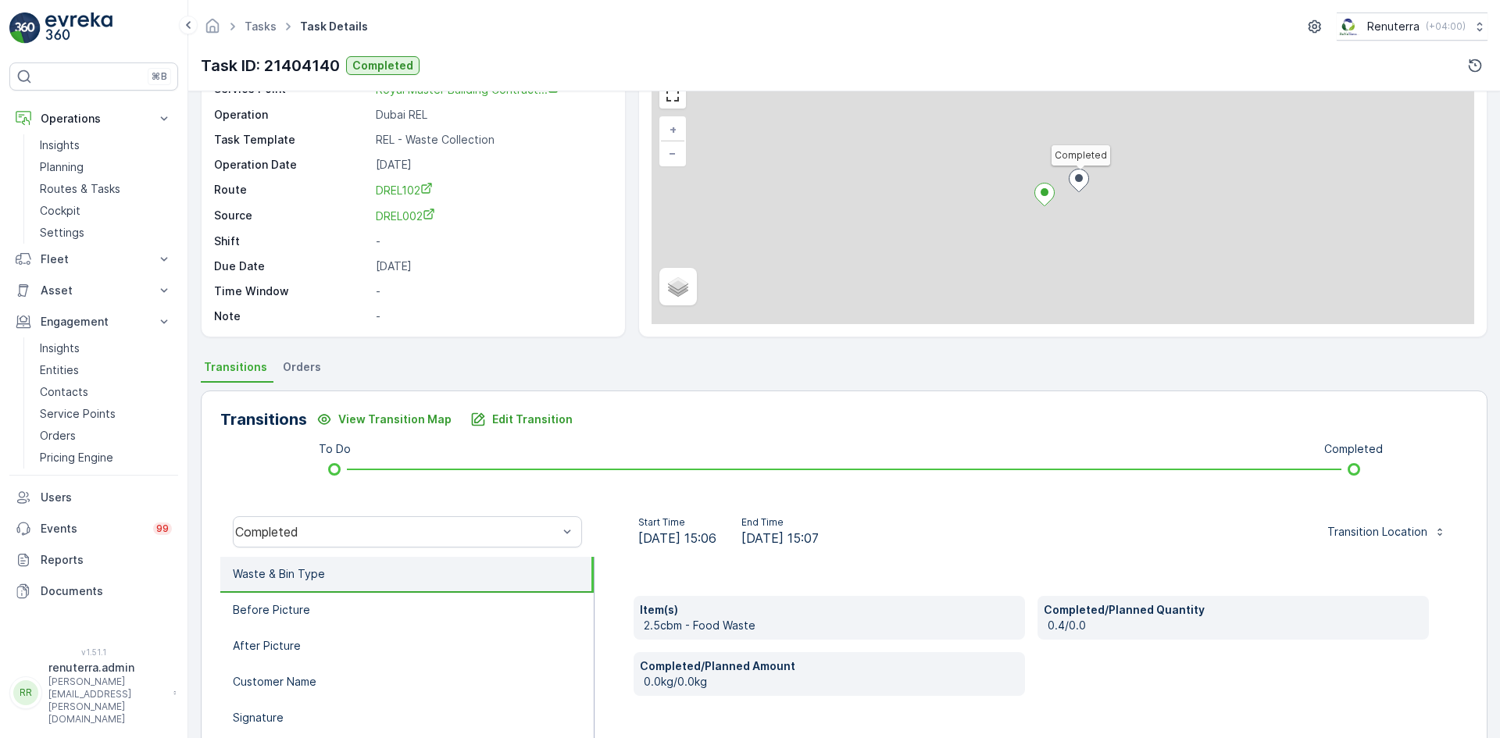
scroll to position [234, 0]
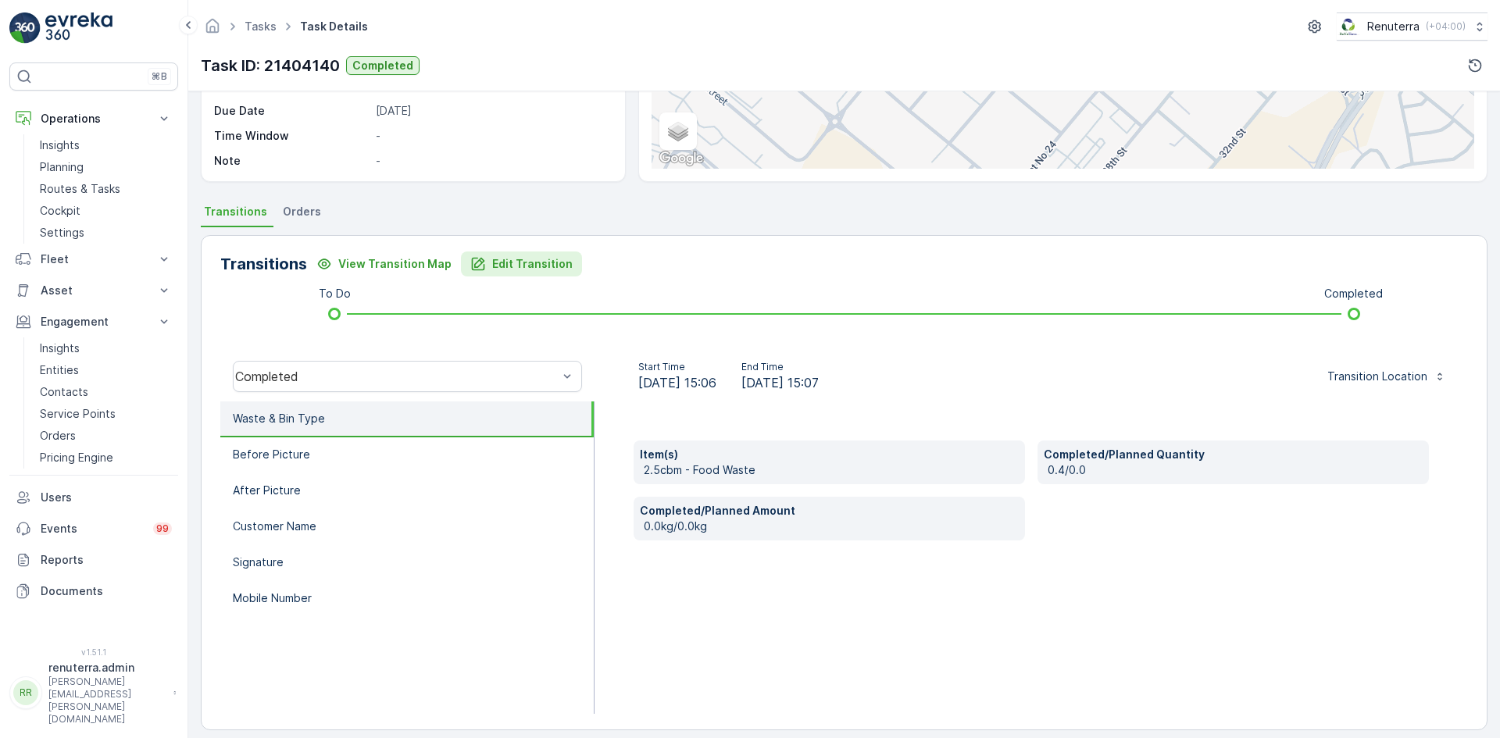
click at [502, 270] on p "Edit Transition" at bounding box center [532, 264] width 80 height 16
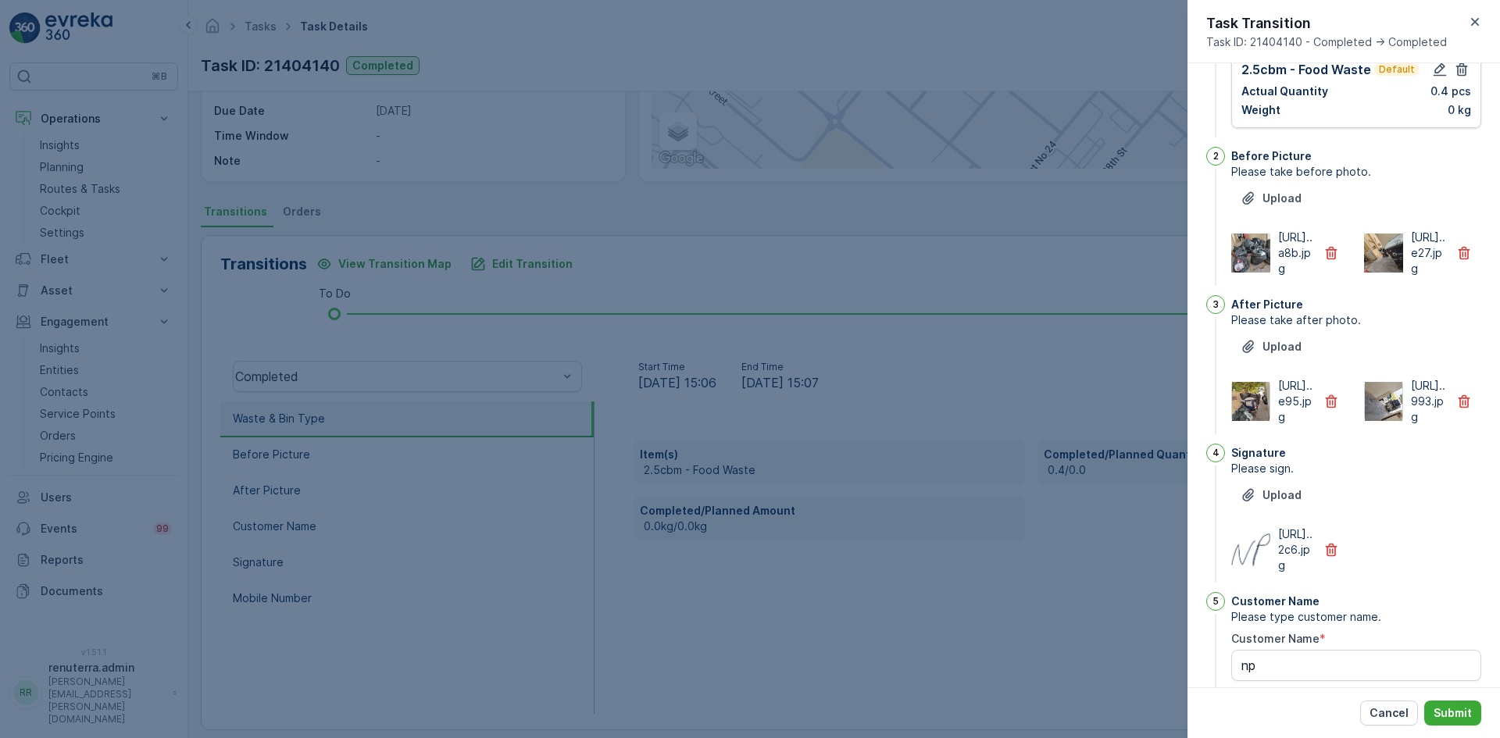
scroll to position [0, 0]
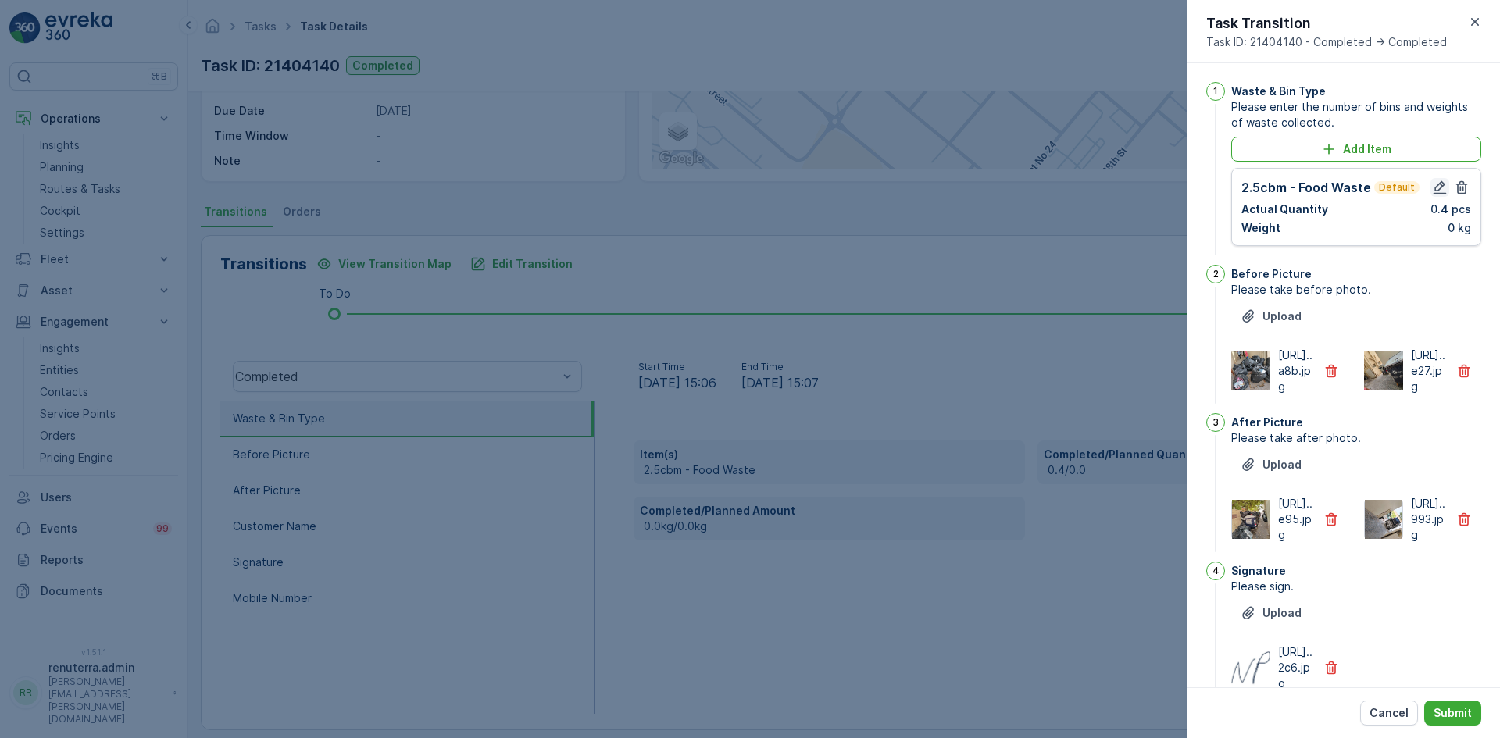
click at [1434, 190] on icon "button" at bounding box center [1440, 188] width 16 height 16
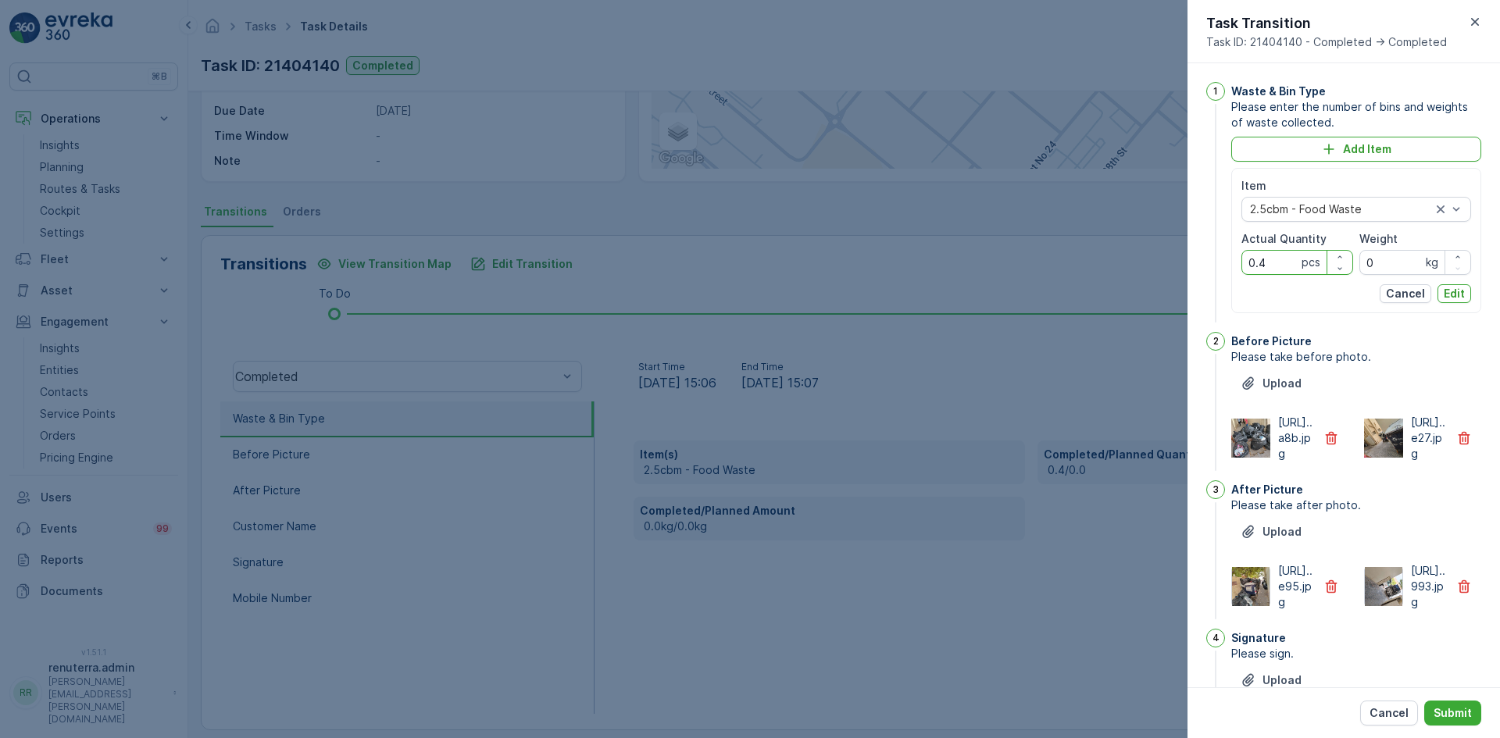
drag, startPoint x: 1268, startPoint y: 258, endPoint x: 1244, endPoint y: 266, distance: 25.7
click at [1244, 266] on Quantity "0.4" at bounding box center [1298, 262] width 112 height 25
type Quantity "4"
click at [1444, 290] on p "Edit" at bounding box center [1454, 294] width 21 height 16
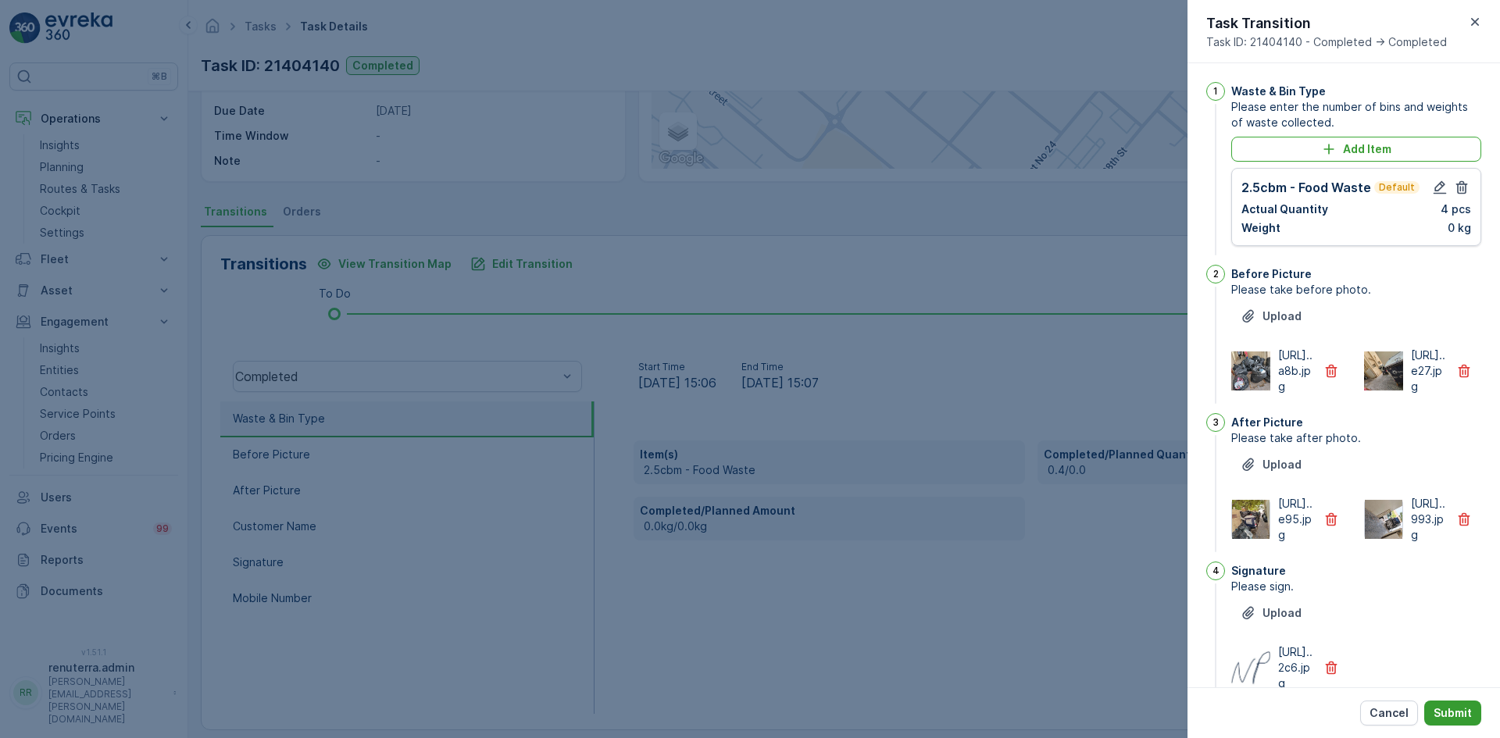
click at [1449, 720] on p "Submit" at bounding box center [1453, 714] width 38 height 16
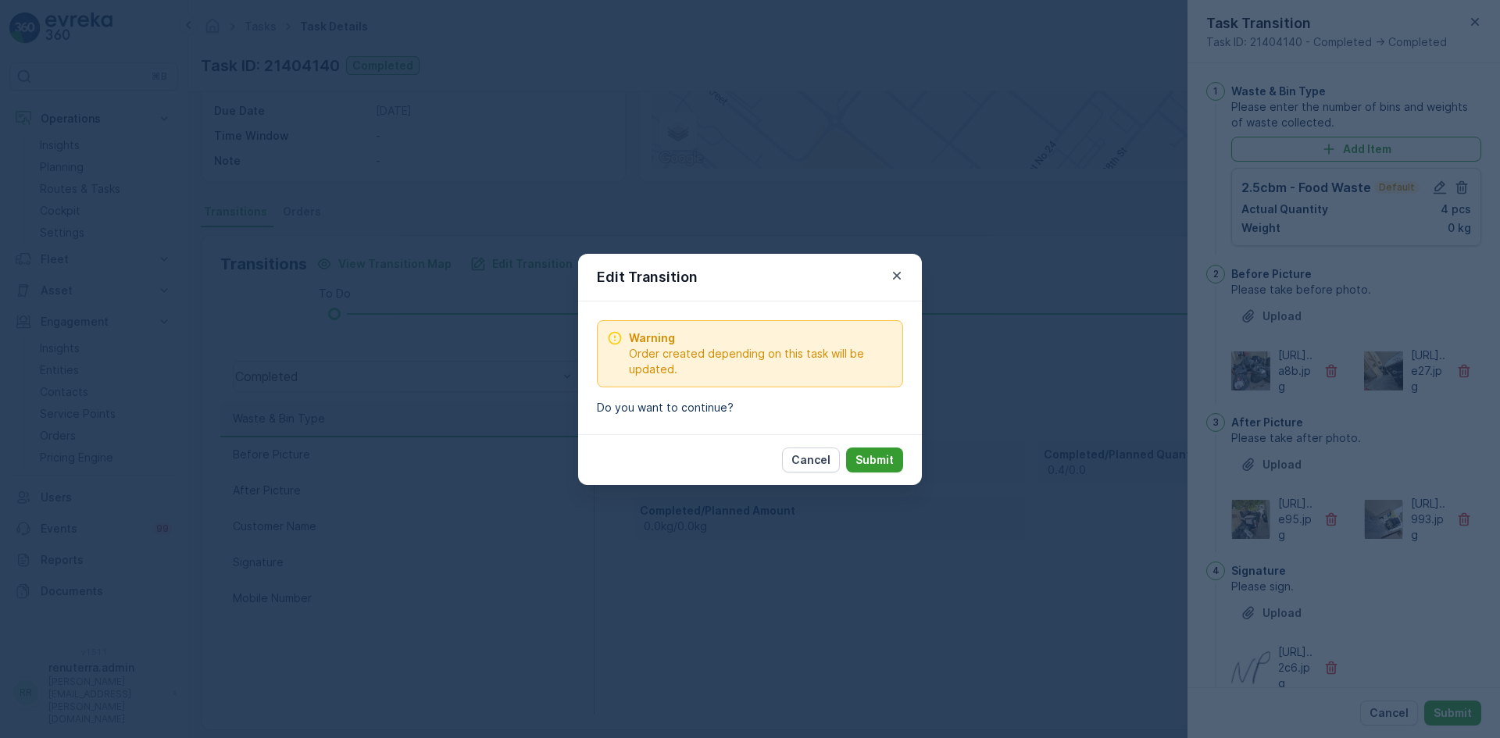
click at [876, 463] on p "Submit" at bounding box center [875, 460] width 38 height 16
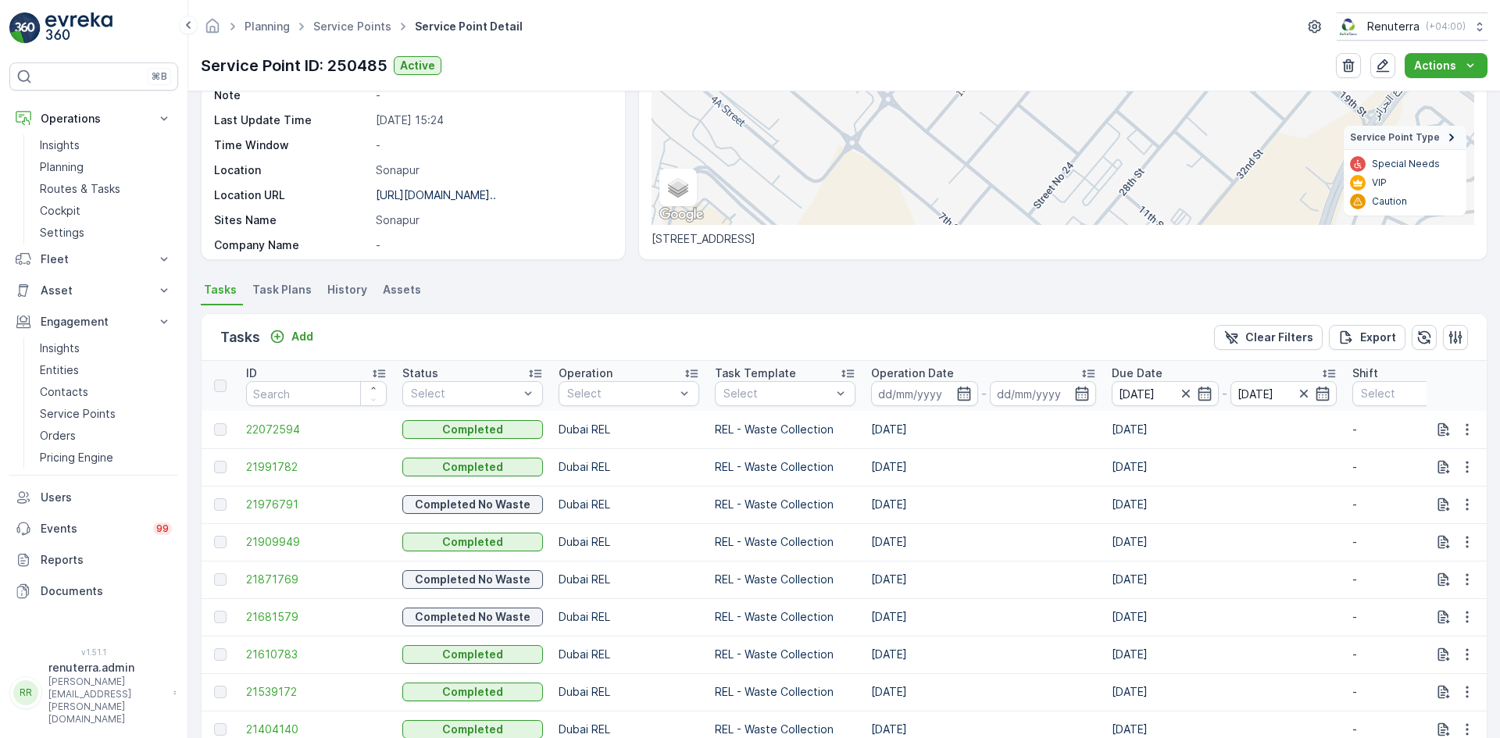
scroll to position [469, 0]
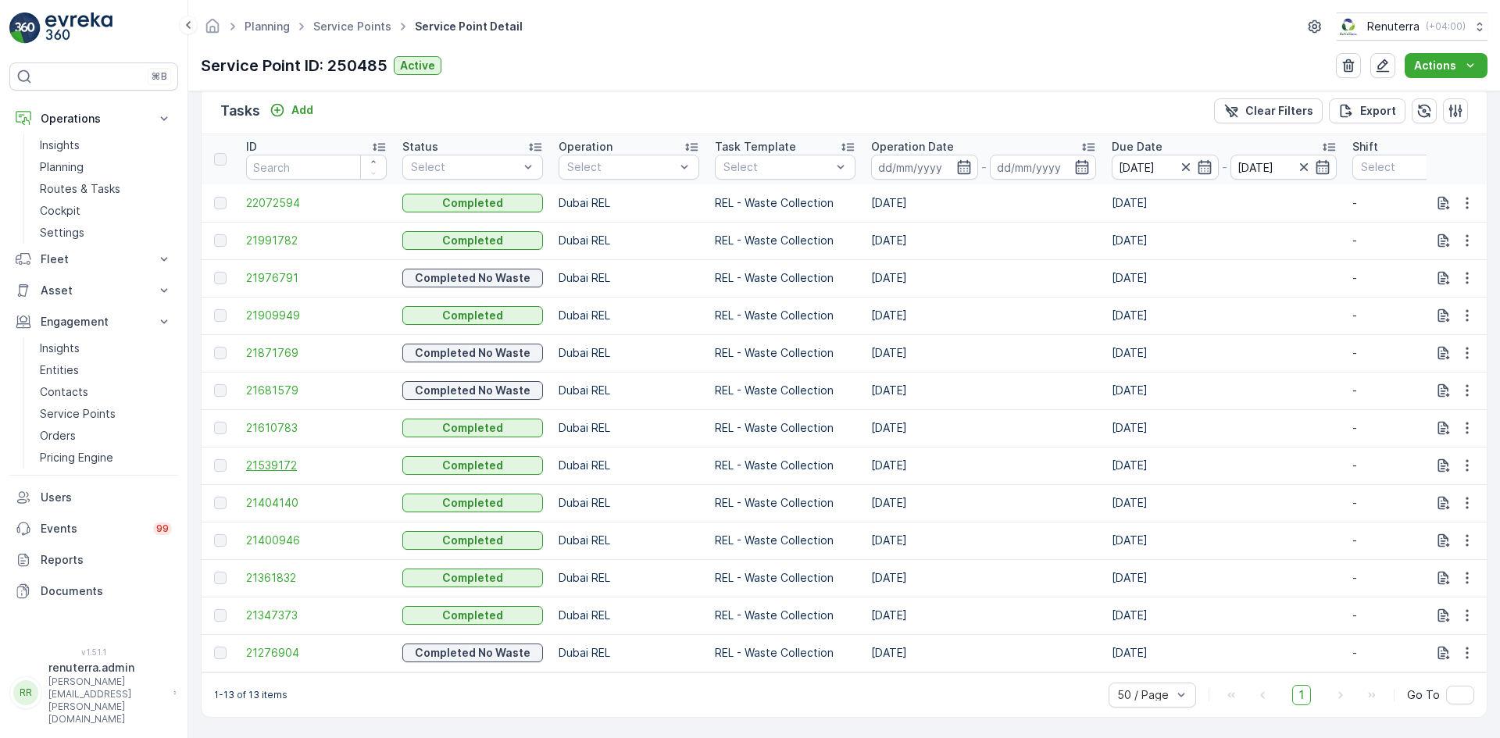
click at [266, 458] on span "21539172" at bounding box center [316, 466] width 141 height 16
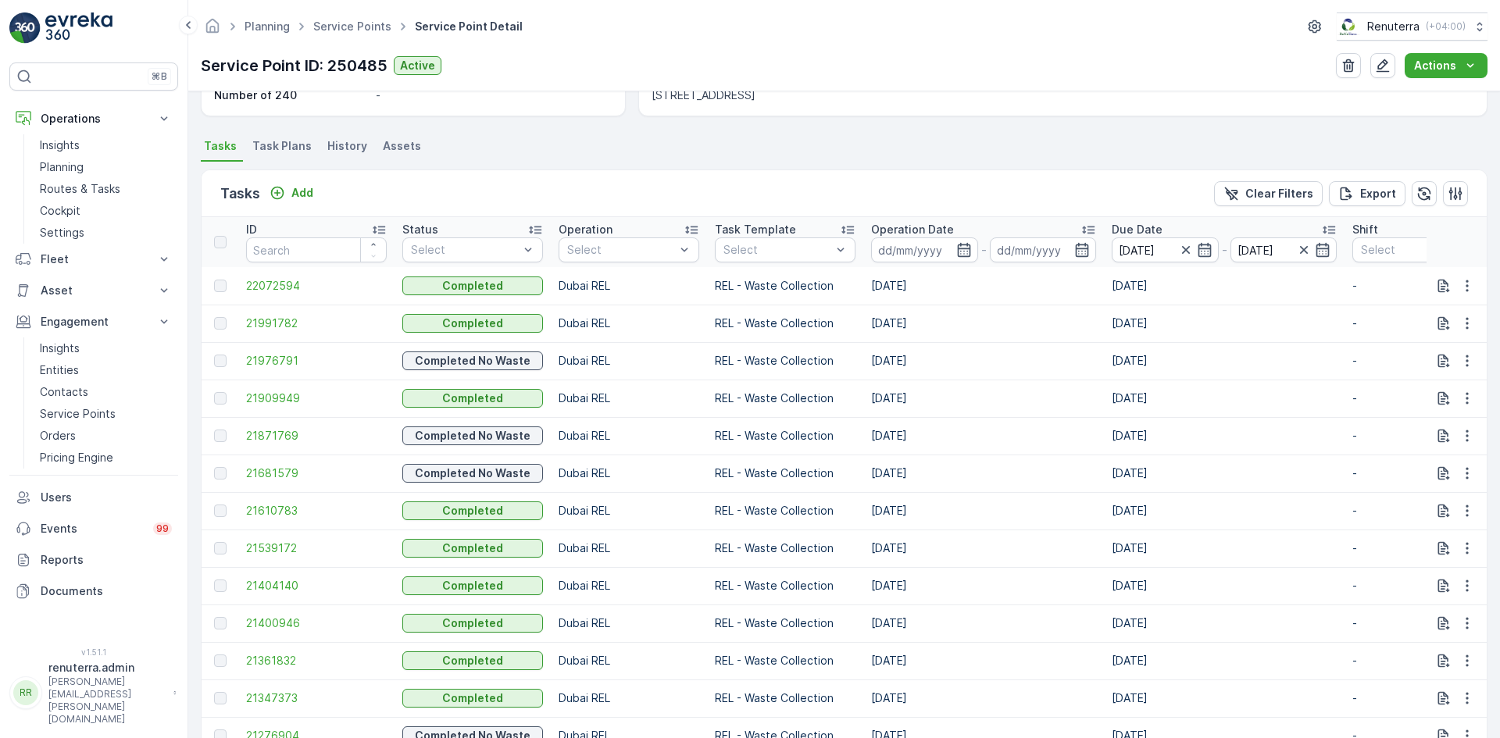
scroll to position [469, 0]
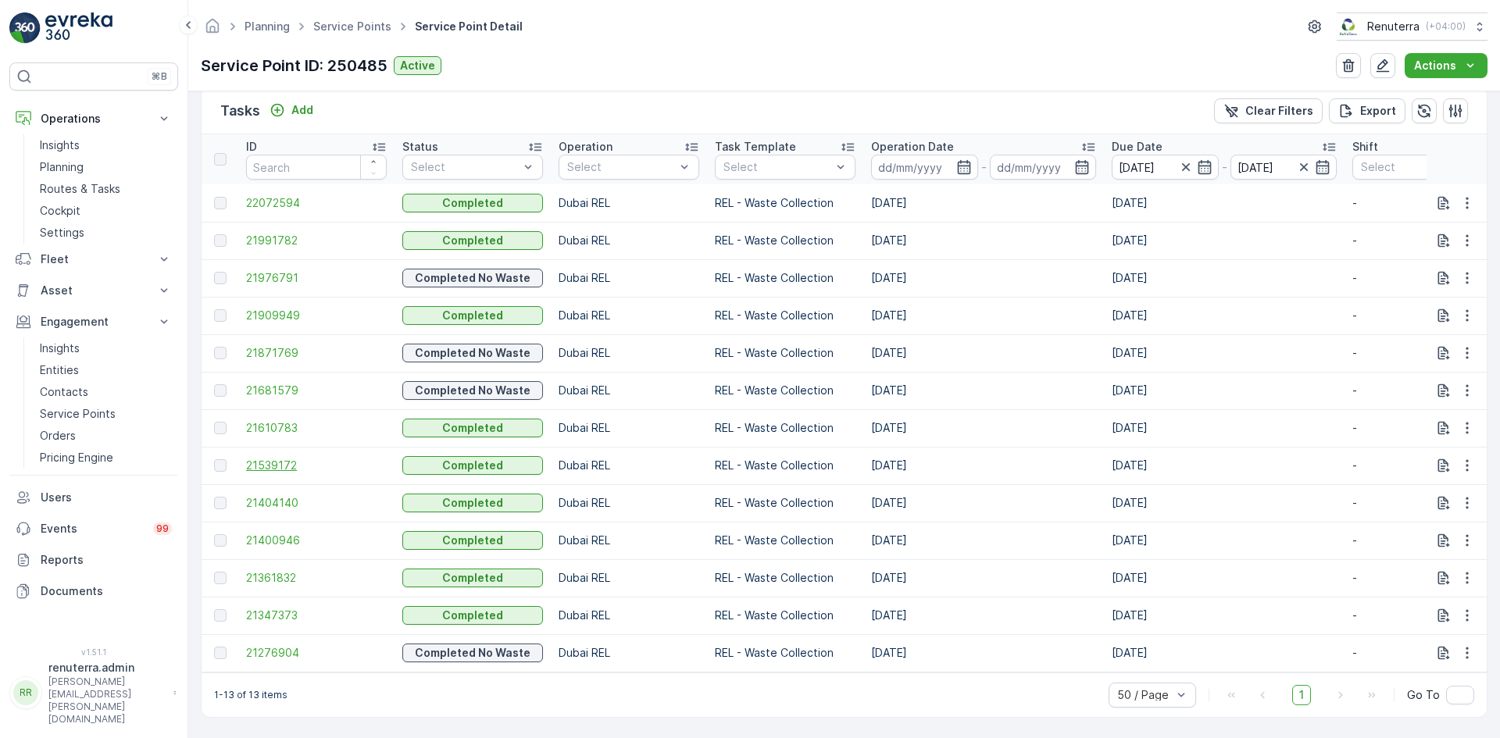
click at [285, 459] on span "21539172" at bounding box center [316, 466] width 141 height 16
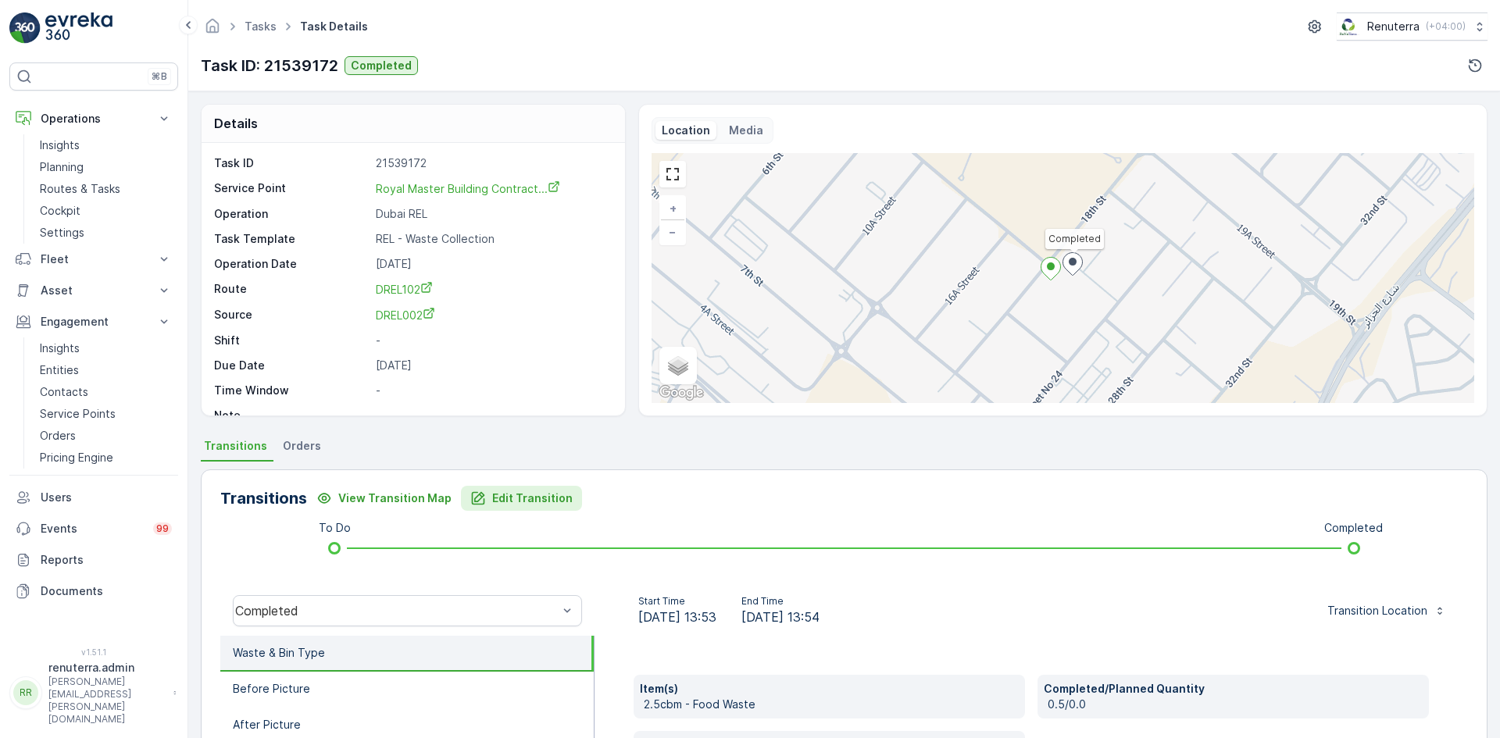
click at [517, 486] on button "Edit Transition" at bounding box center [521, 498] width 121 height 25
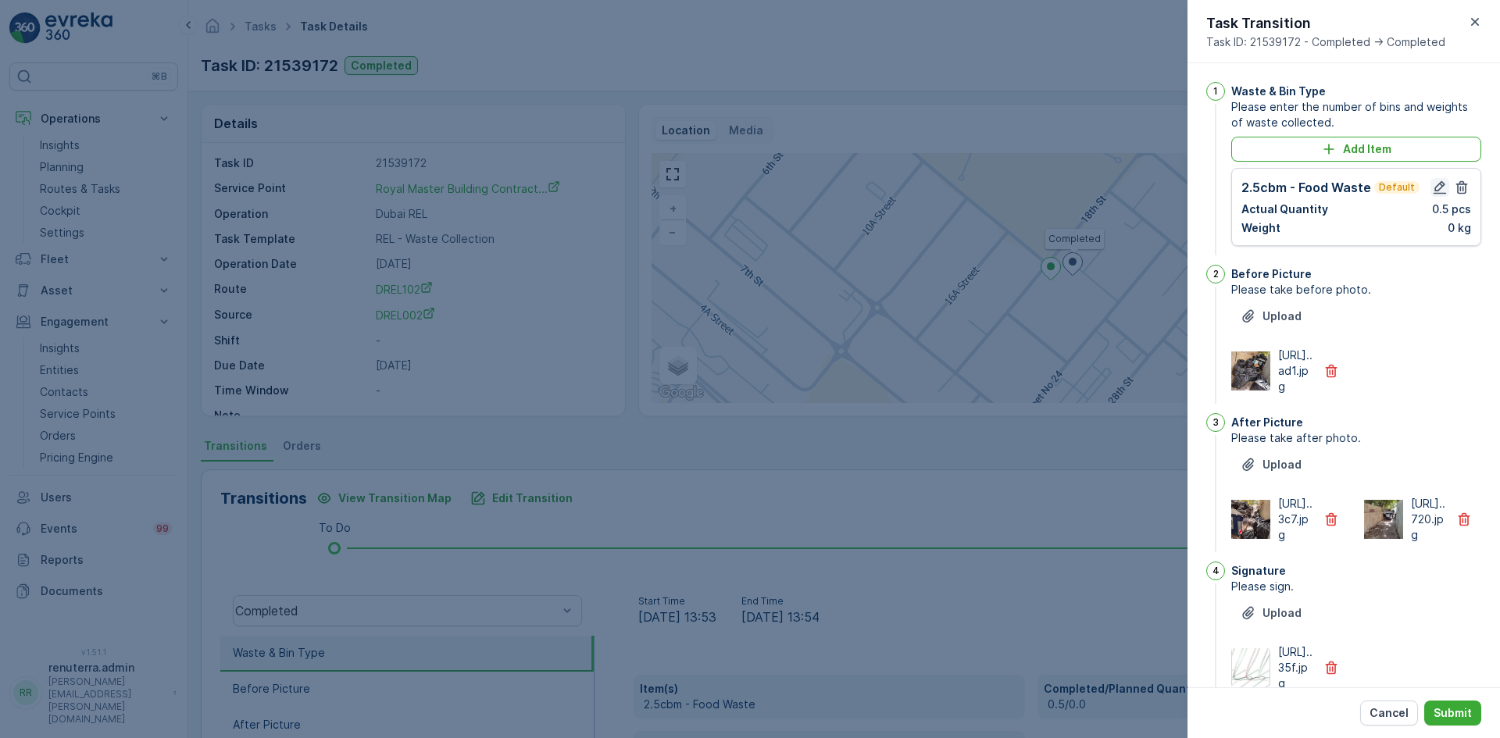
click at [1437, 186] on icon "button" at bounding box center [1440, 188] width 16 height 16
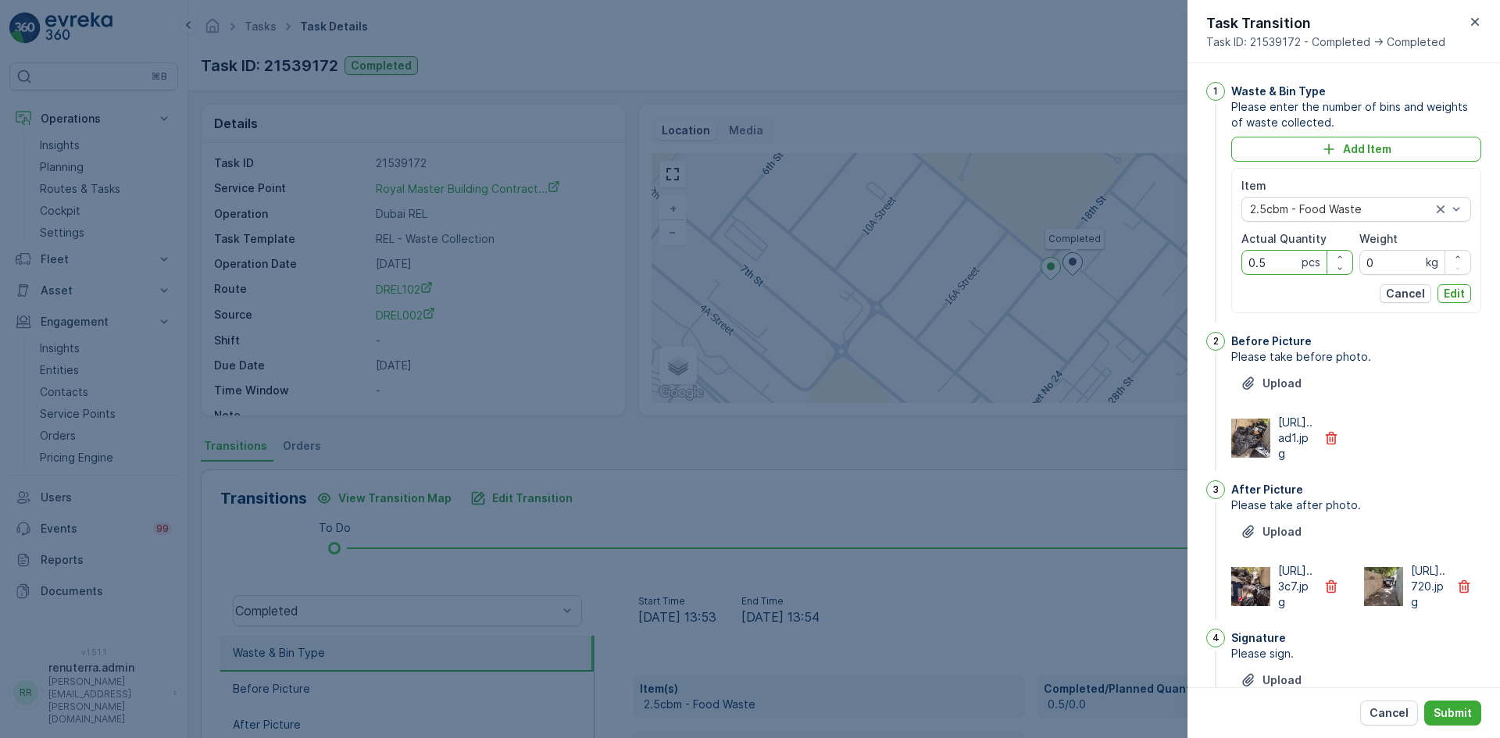
drag, startPoint x: 1267, startPoint y: 264, endPoint x: 1239, endPoint y: 263, distance: 28.9
click at [1239, 263] on div "Item 2.5cbm - Food Waste Actual Quantity 0.5 pcs Weight 0 kg Cancel Edit" at bounding box center [1357, 240] width 250 height 145
type Quantity "5"
click at [1449, 292] on p "Edit" at bounding box center [1454, 294] width 21 height 16
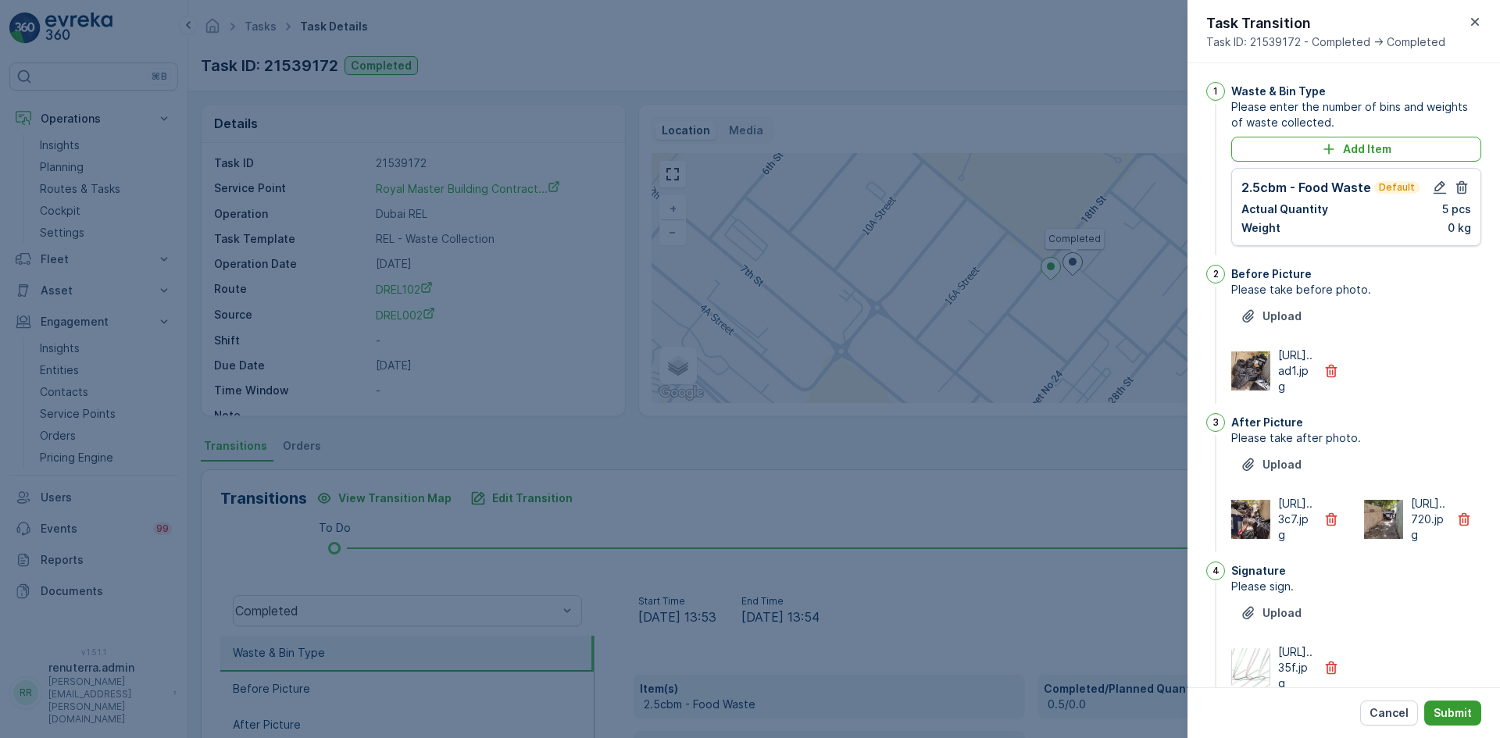
click at [1449, 701] on button "Submit" at bounding box center [1453, 713] width 57 height 25
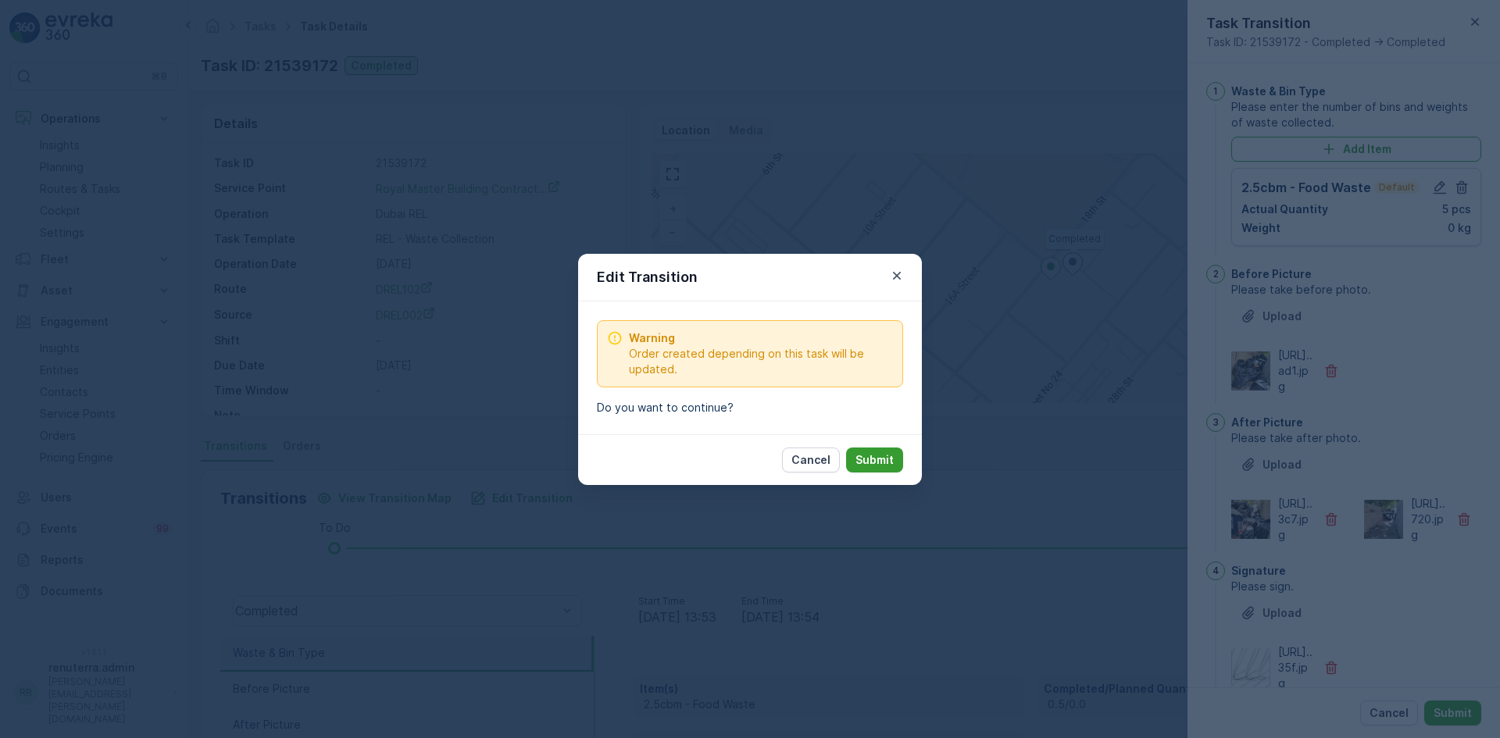
click at [864, 467] on p "Submit" at bounding box center [875, 460] width 38 height 16
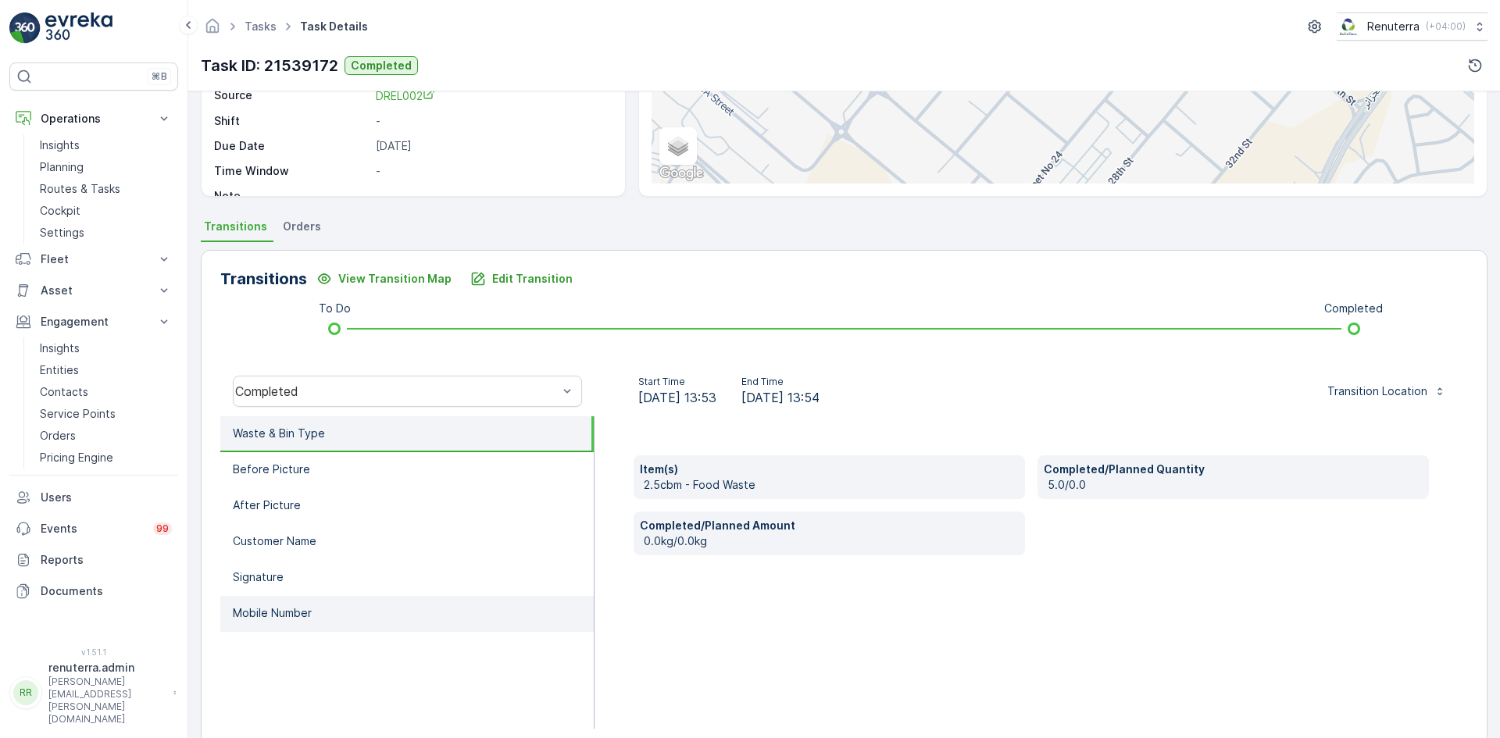
scroll to position [247, 0]
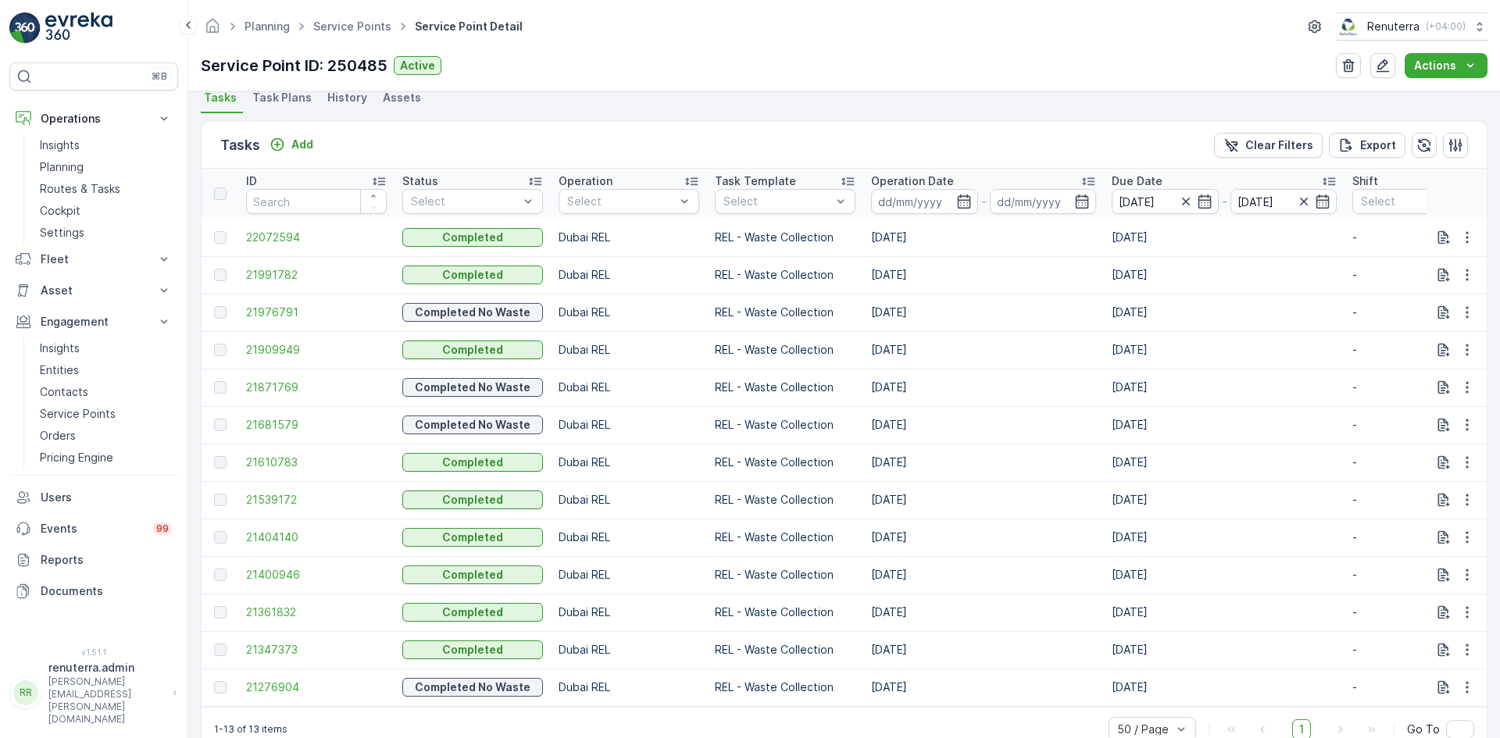
scroll to position [391, 0]
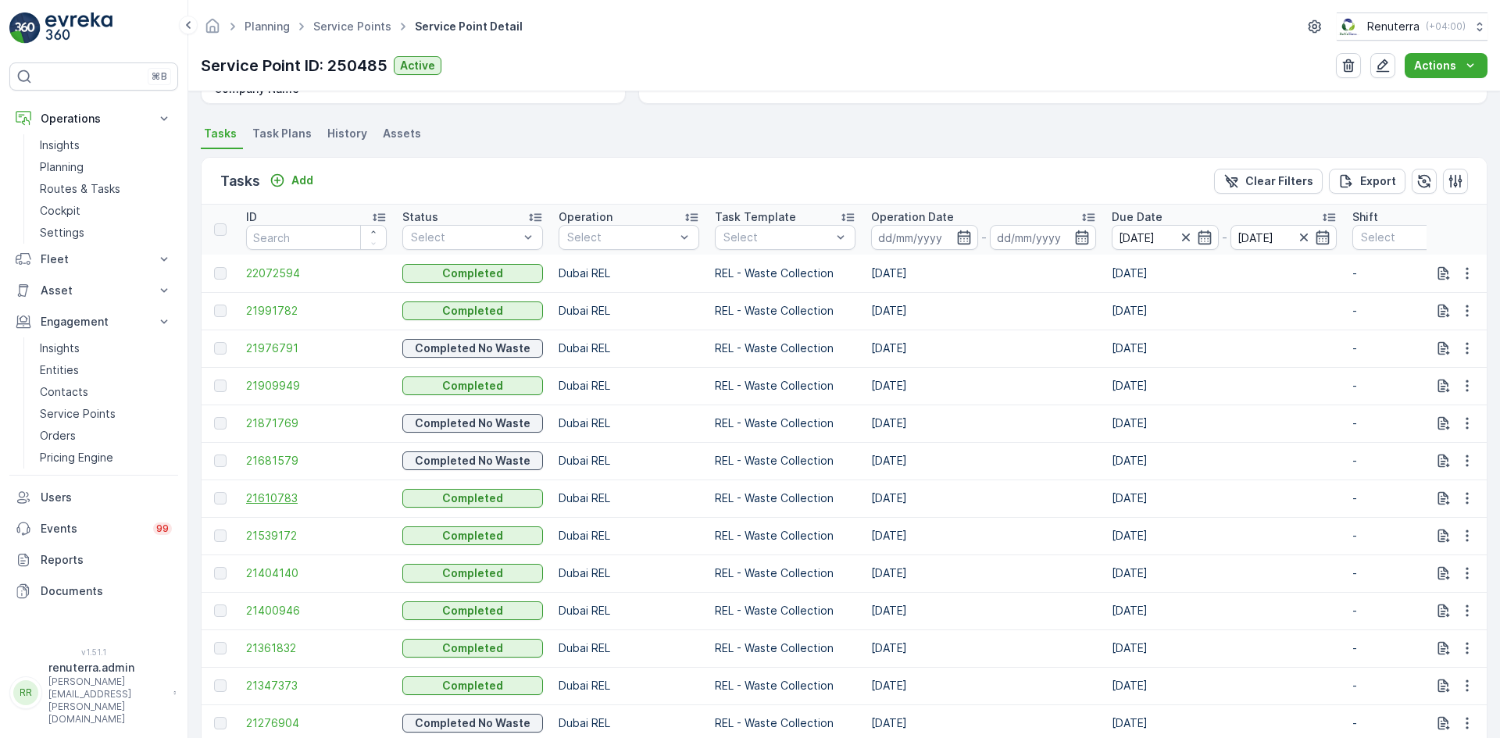
click at [270, 494] on span "21610783" at bounding box center [316, 499] width 141 height 16
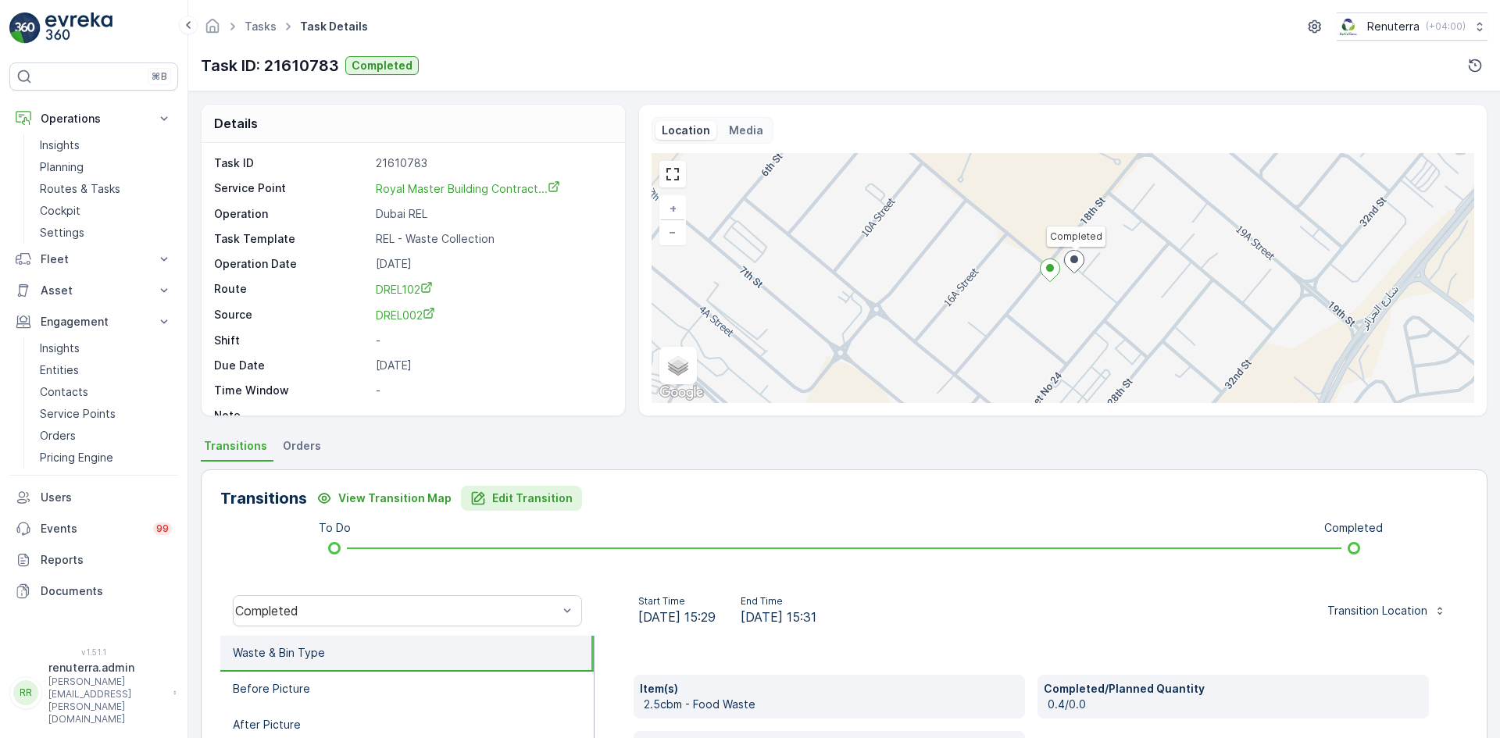
click at [480, 499] on div "Edit Transition" at bounding box center [521, 499] width 102 height 16
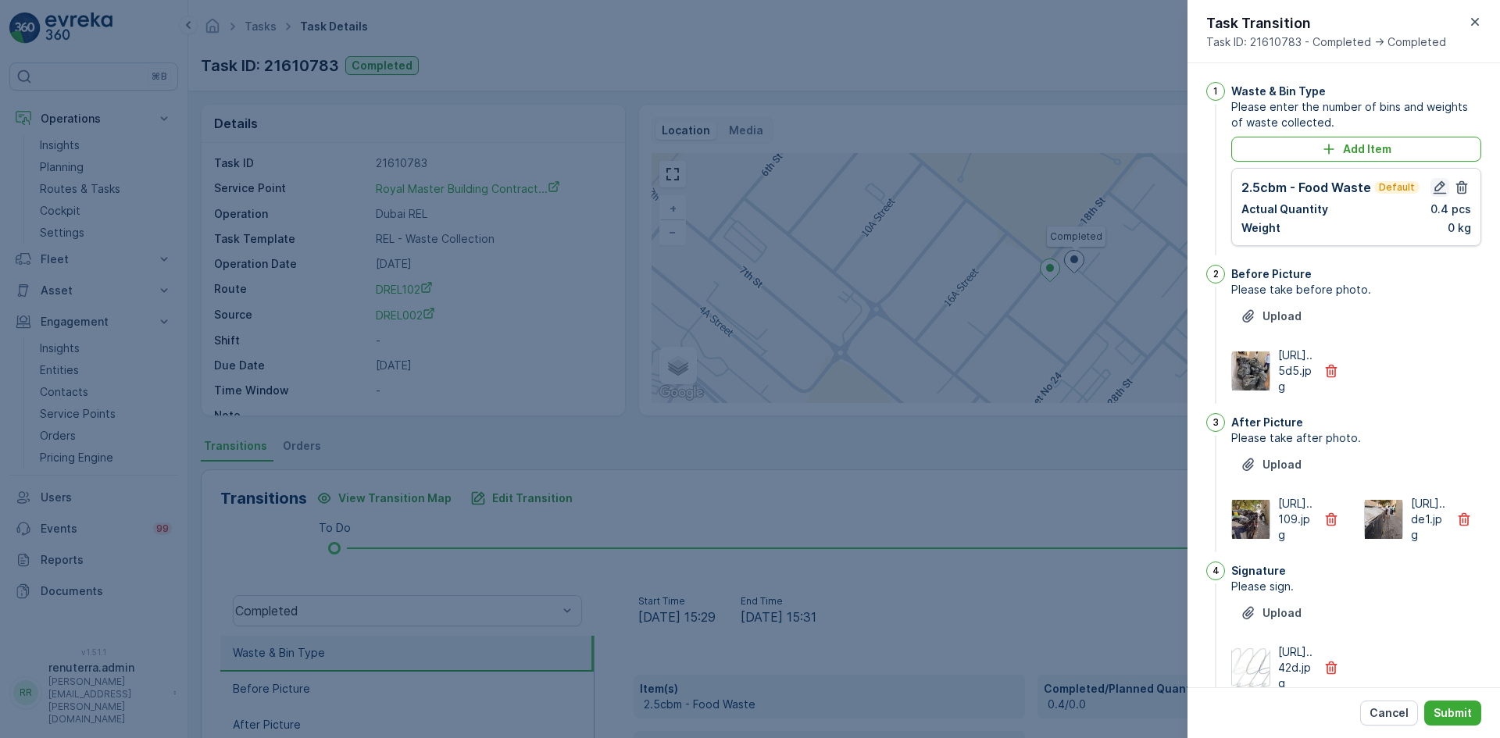
click at [1434, 186] on icon "button" at bounding box center [1440, 187] width 13 height 13
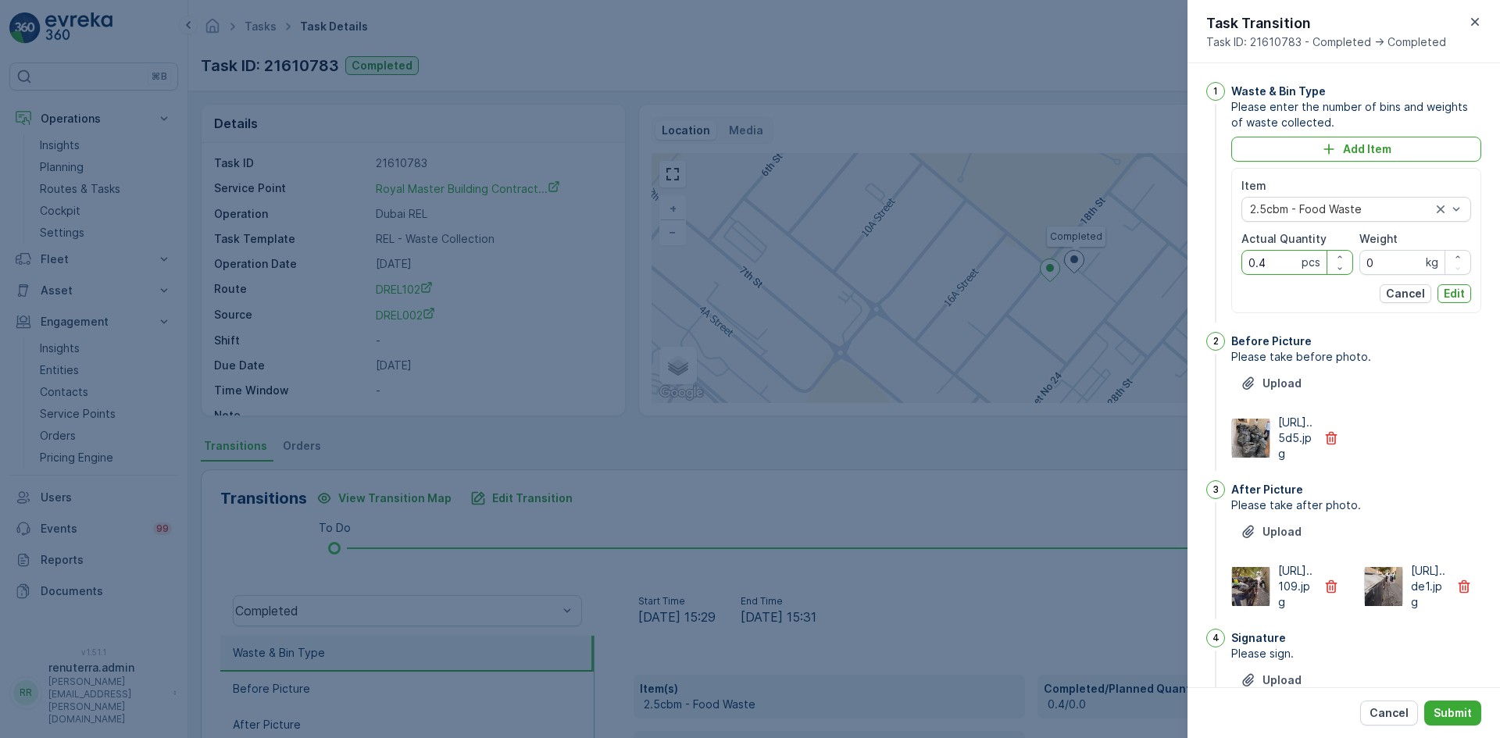
drag, startPoint x: 1274, startPoint y: 262, endPoint x: 1251, endPoint y: 266, distance: 23.0
click at [1251, 266] on Quantity "0.4" at bounding box center [1298, 262] width 112 height 25
type Quantity "4"
click at [1457, 293] on p "Edit" at bounding box center [1454, 294] width 21 height 16
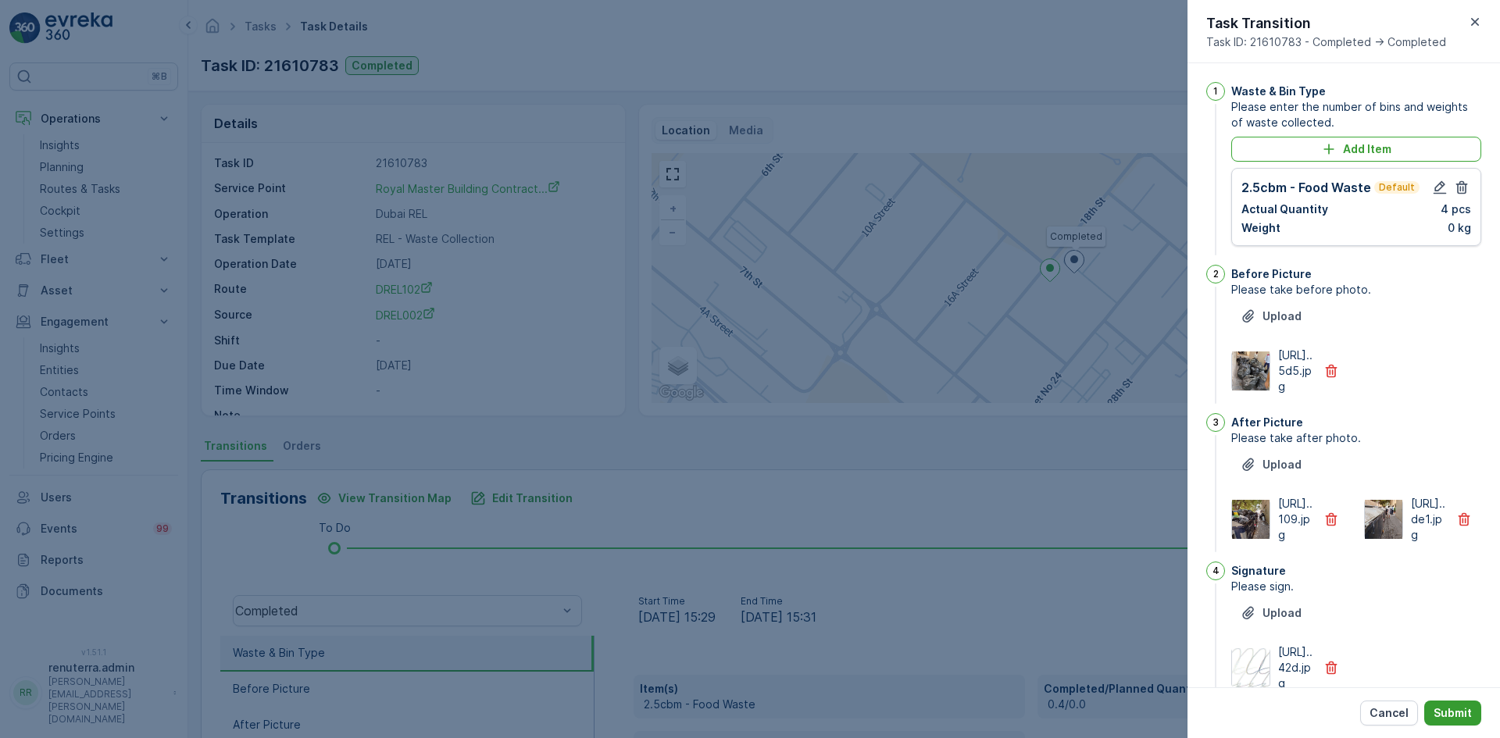
click at [1461, 713] on p "Submit" at bounding box center [1453, 714] width 38 height 16
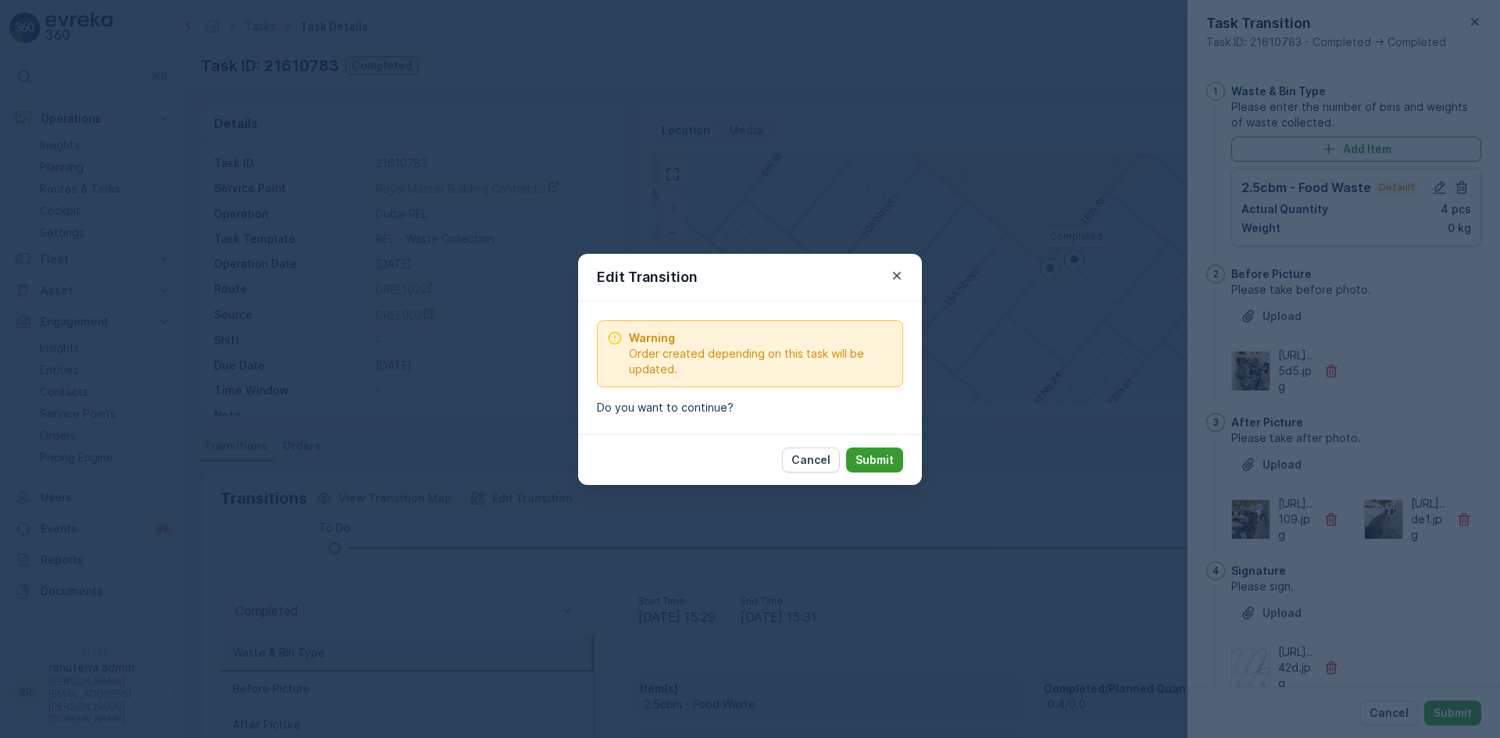
click at [881, 463] on p "Submit" at bounding box center [875, 460] width 38 height 16
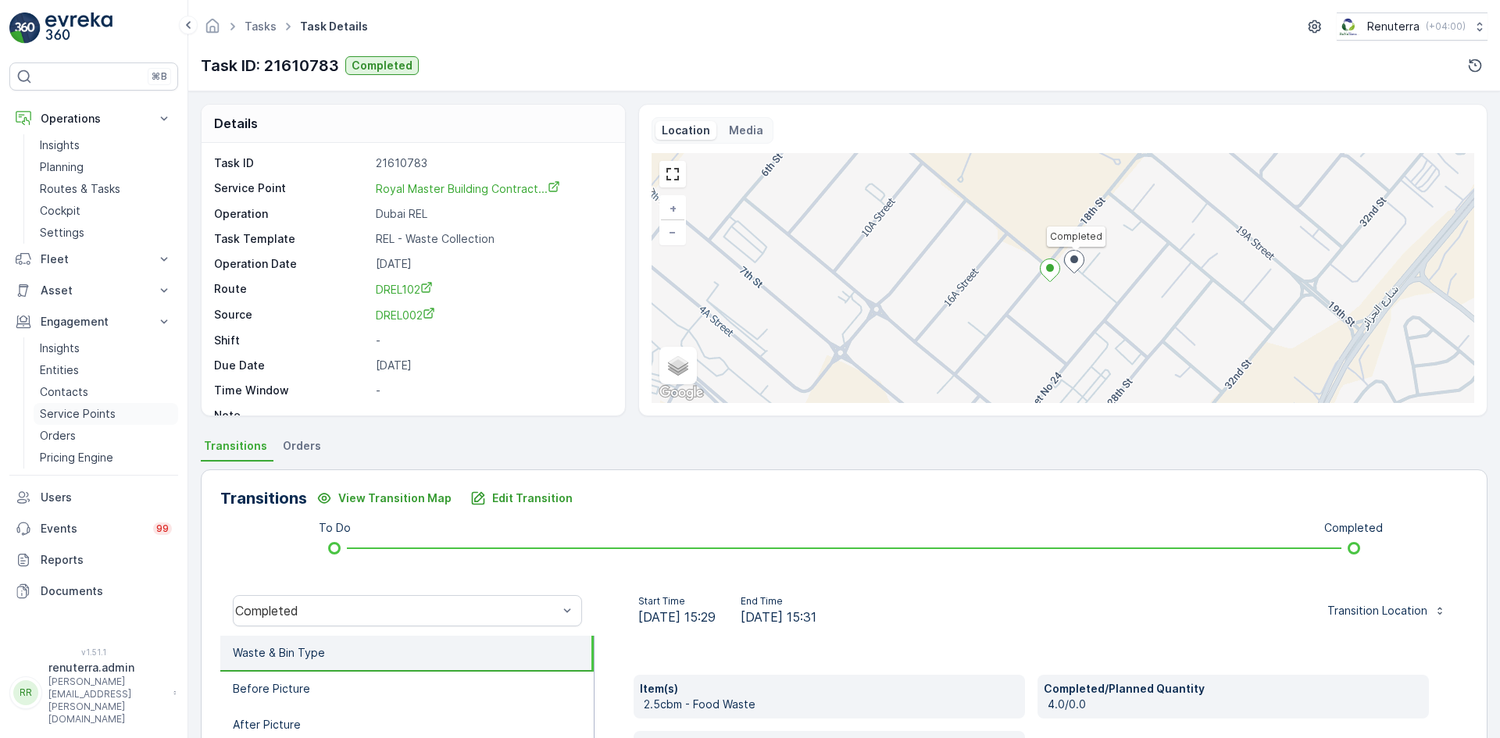
click at [114, 414] on link "Service Points" at bounding box center [106, 414] width 145 height 22
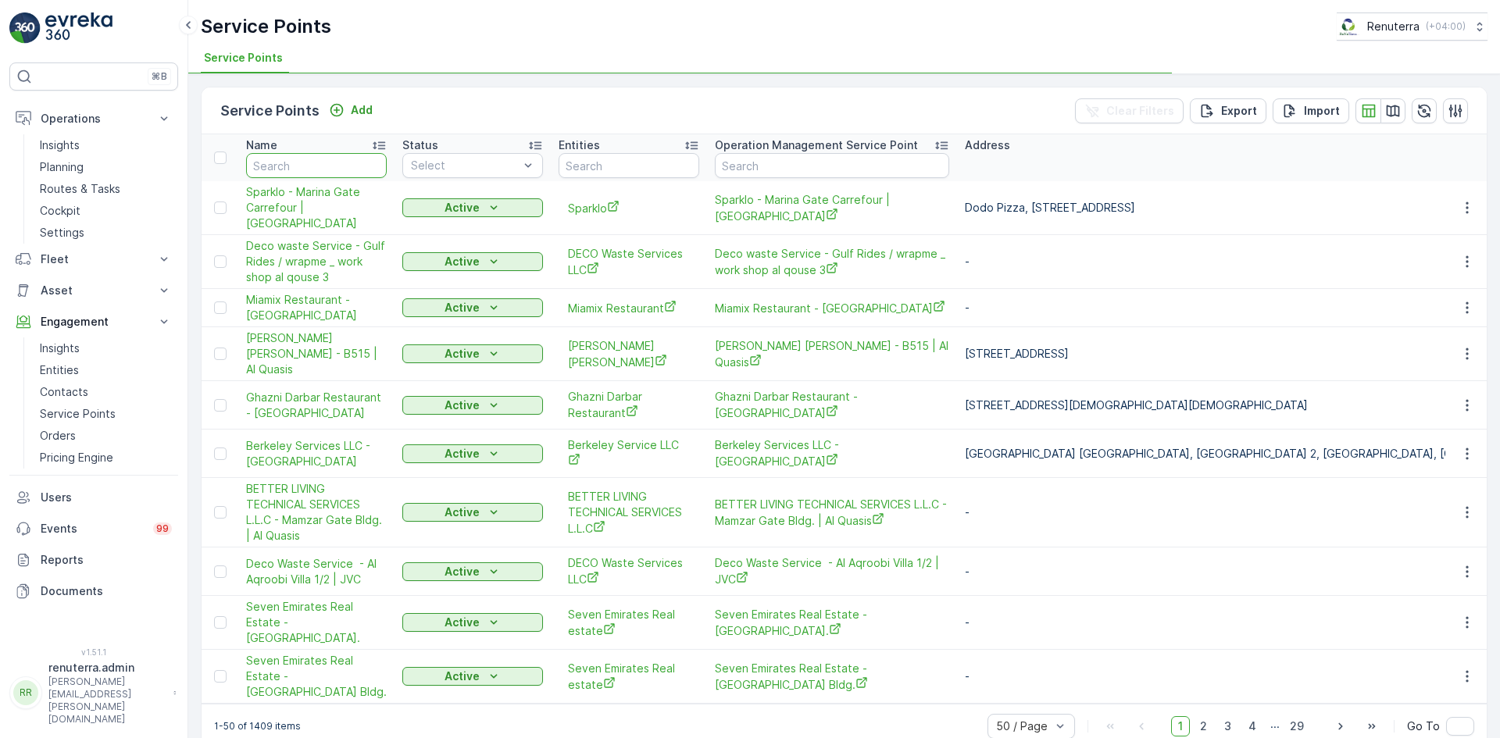
click at [322, 170] on input "text" at bounding box center [316, 165] width 141 height 25
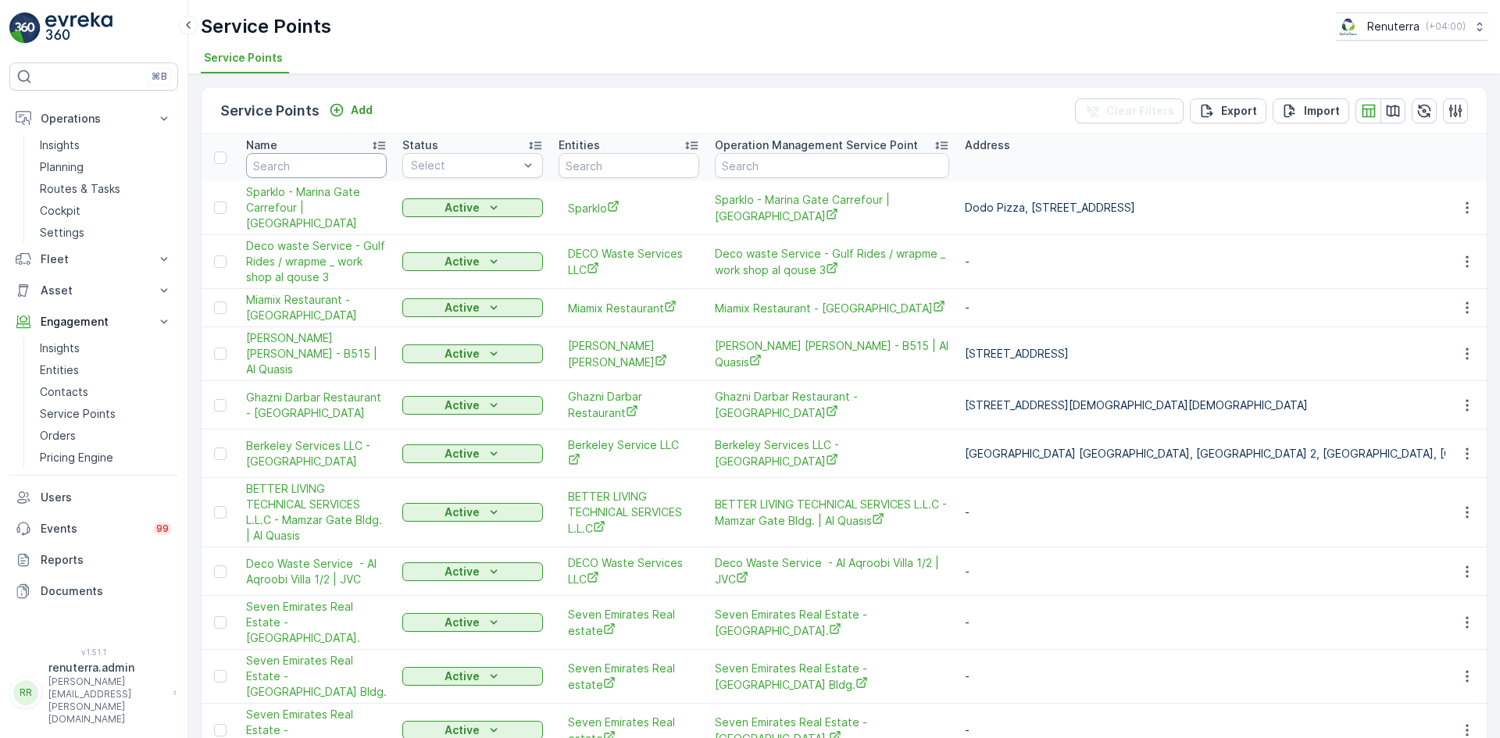
click at [306, 181] on th "Name" at bounding box center [316, 157] width 156 height 47
click at [276, 168] on input "text" at bounding box center [316, 165] width 141 height 25
type input "royal"
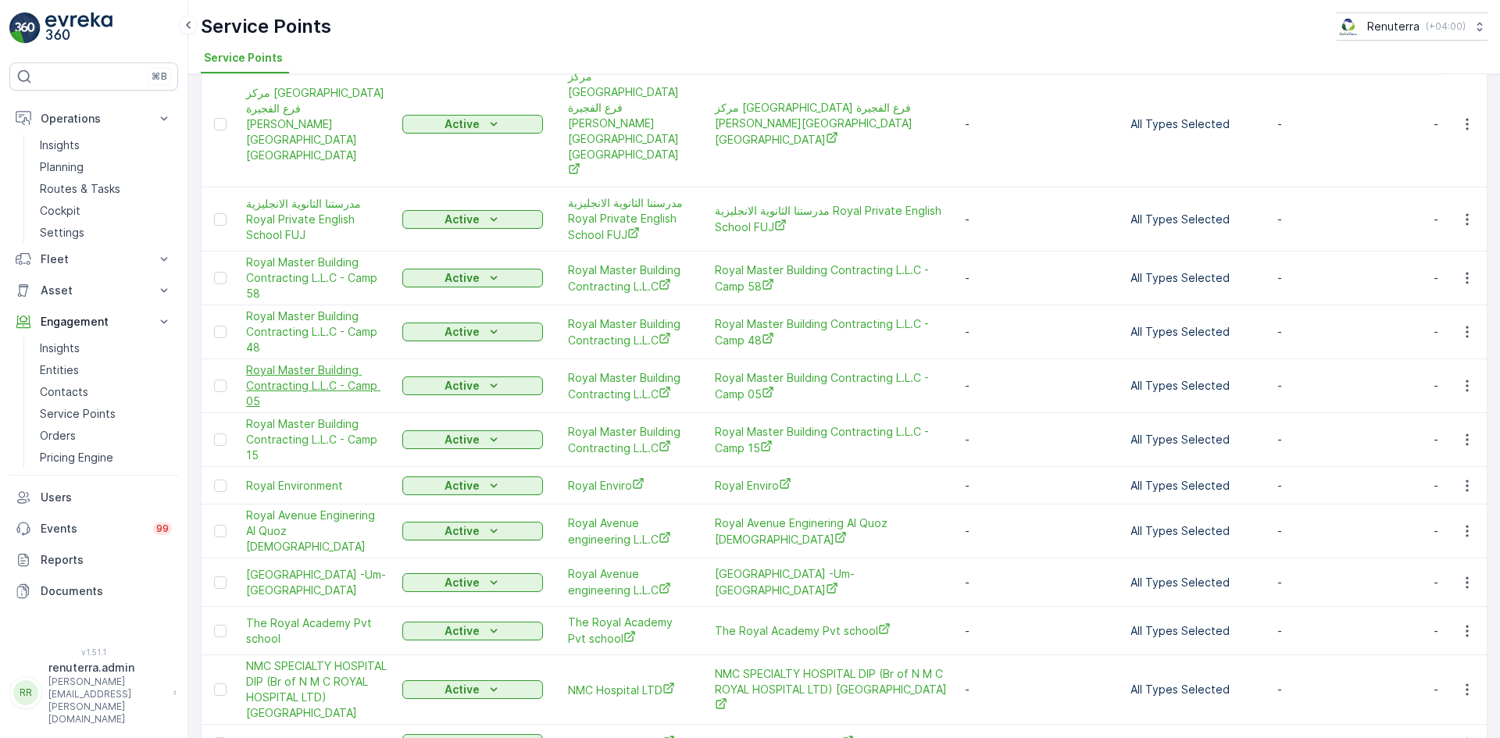
scroll to position [391, 0]
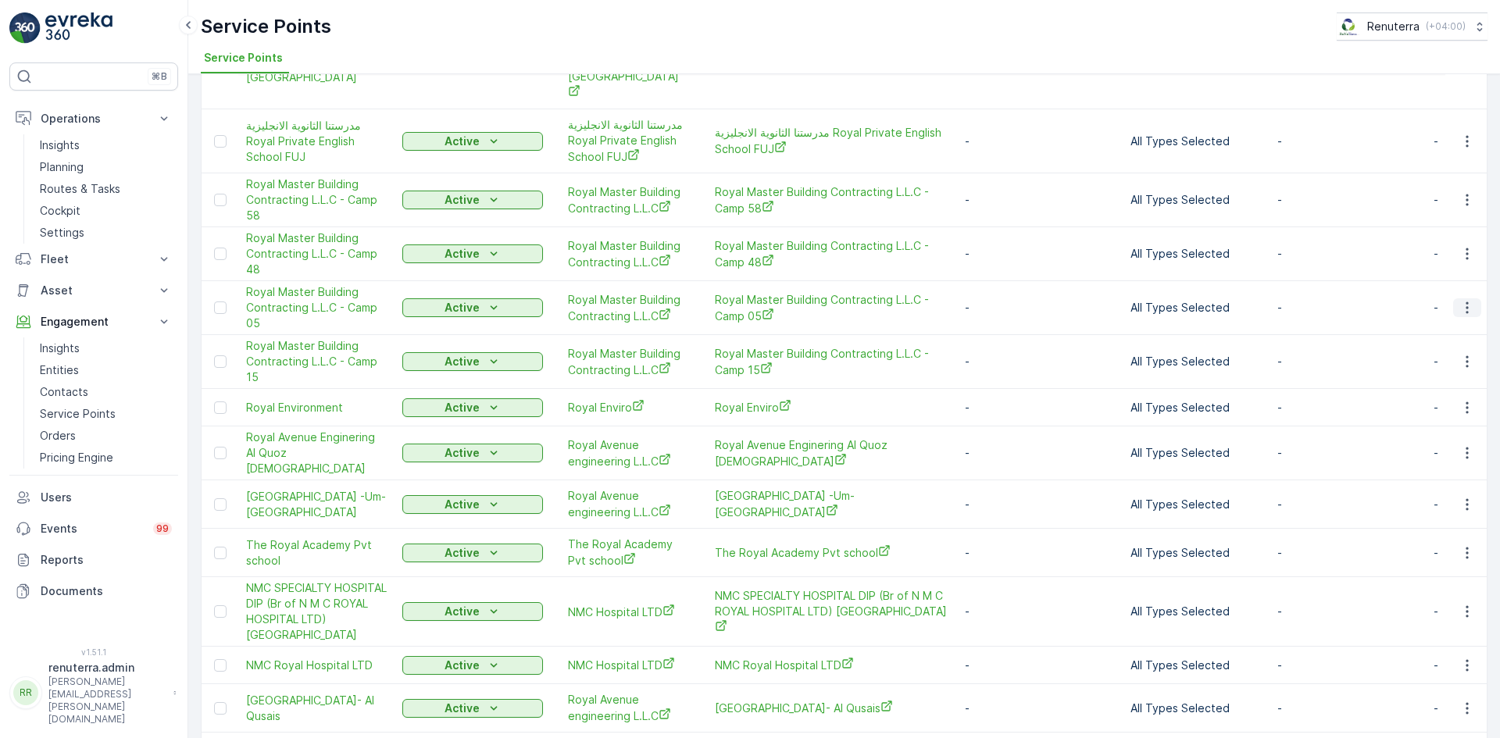
drag, startPoint x: 1464, startPoint y: 229, endPoint x: 1466, endPoint y: 238, distance: 8.7
click at [1465, 300] on icon "button" at bounding box center [1468, 308] width 16 height 16
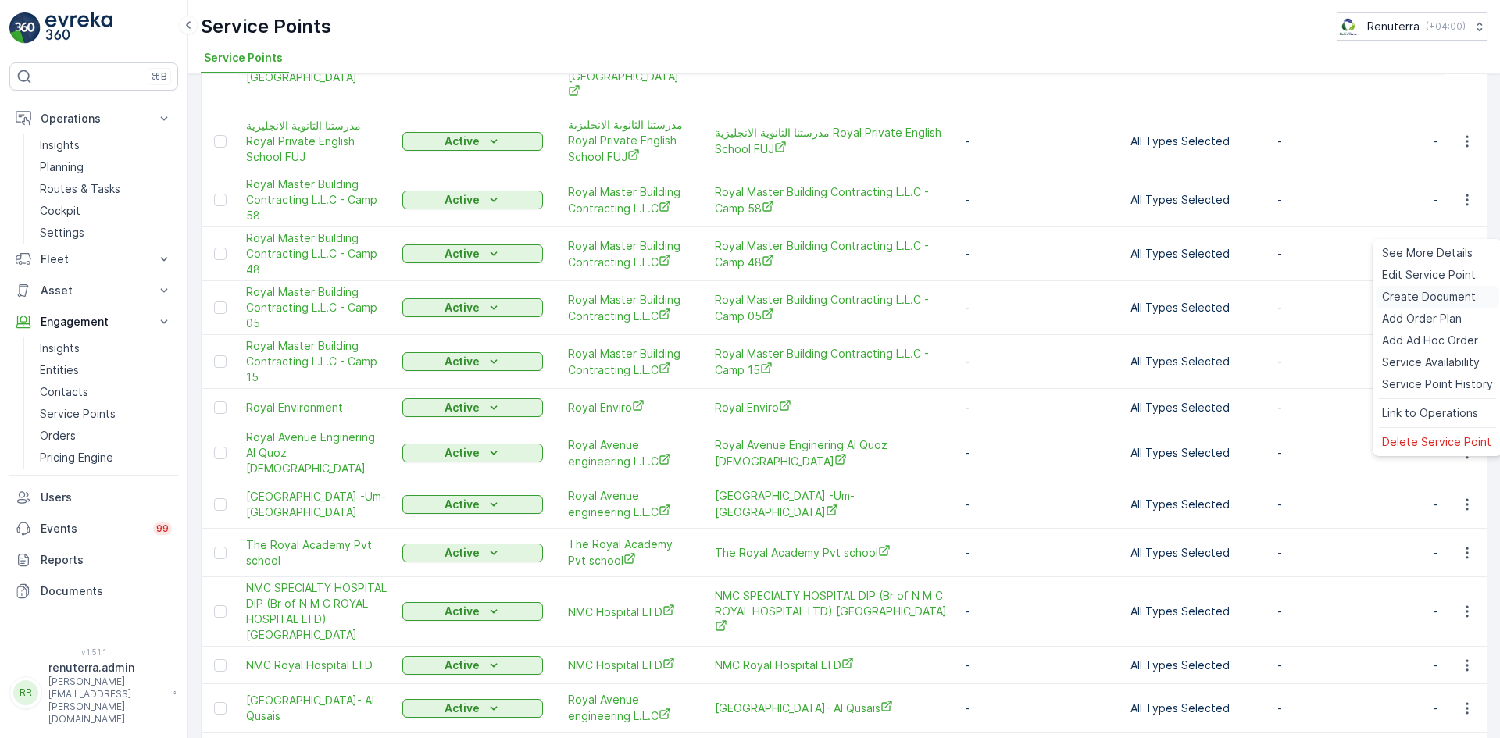
click at [1430, 295] on span "Create Document" at bounding box center [1429, 297] width 94 height 16
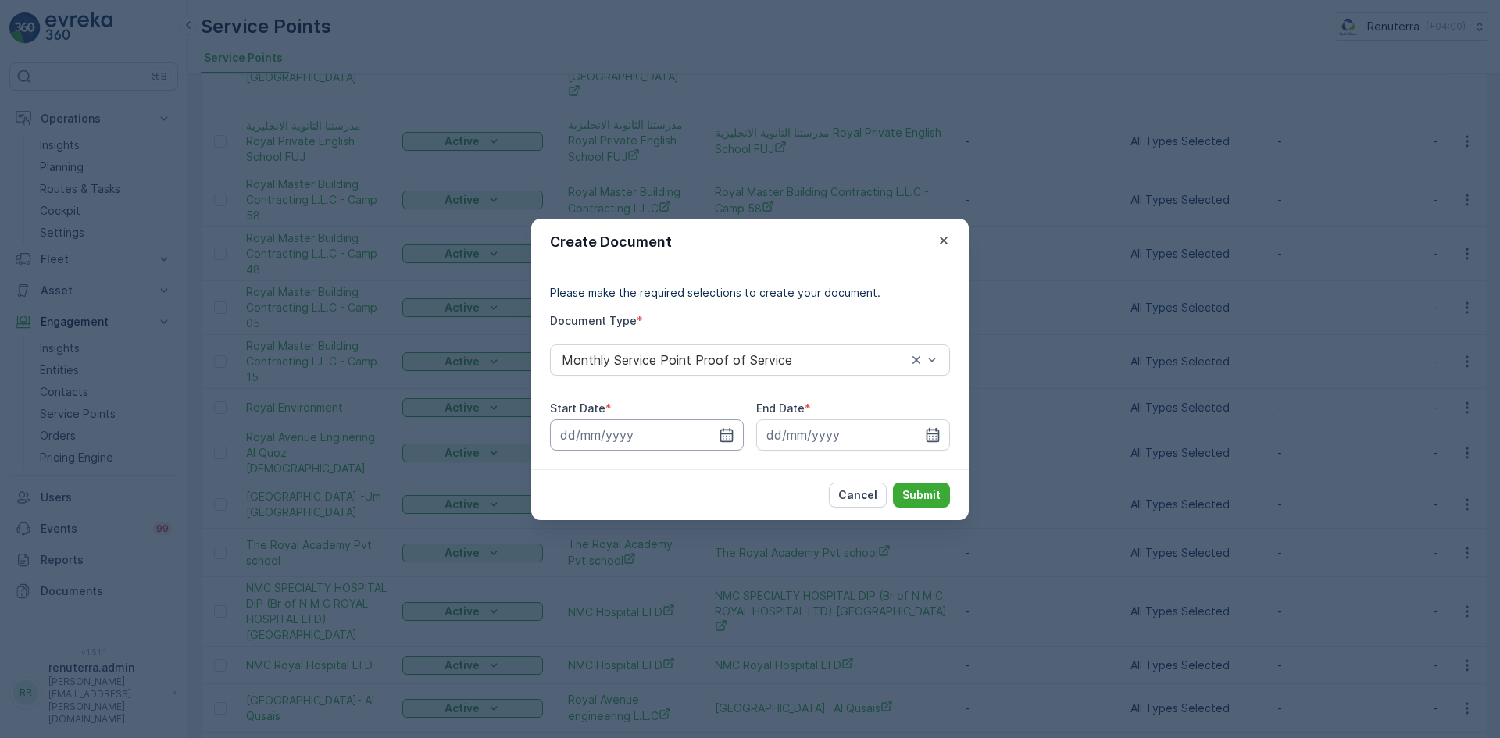
click at [735, 434] on input at bounding box center [647, 435] width 194 height 31
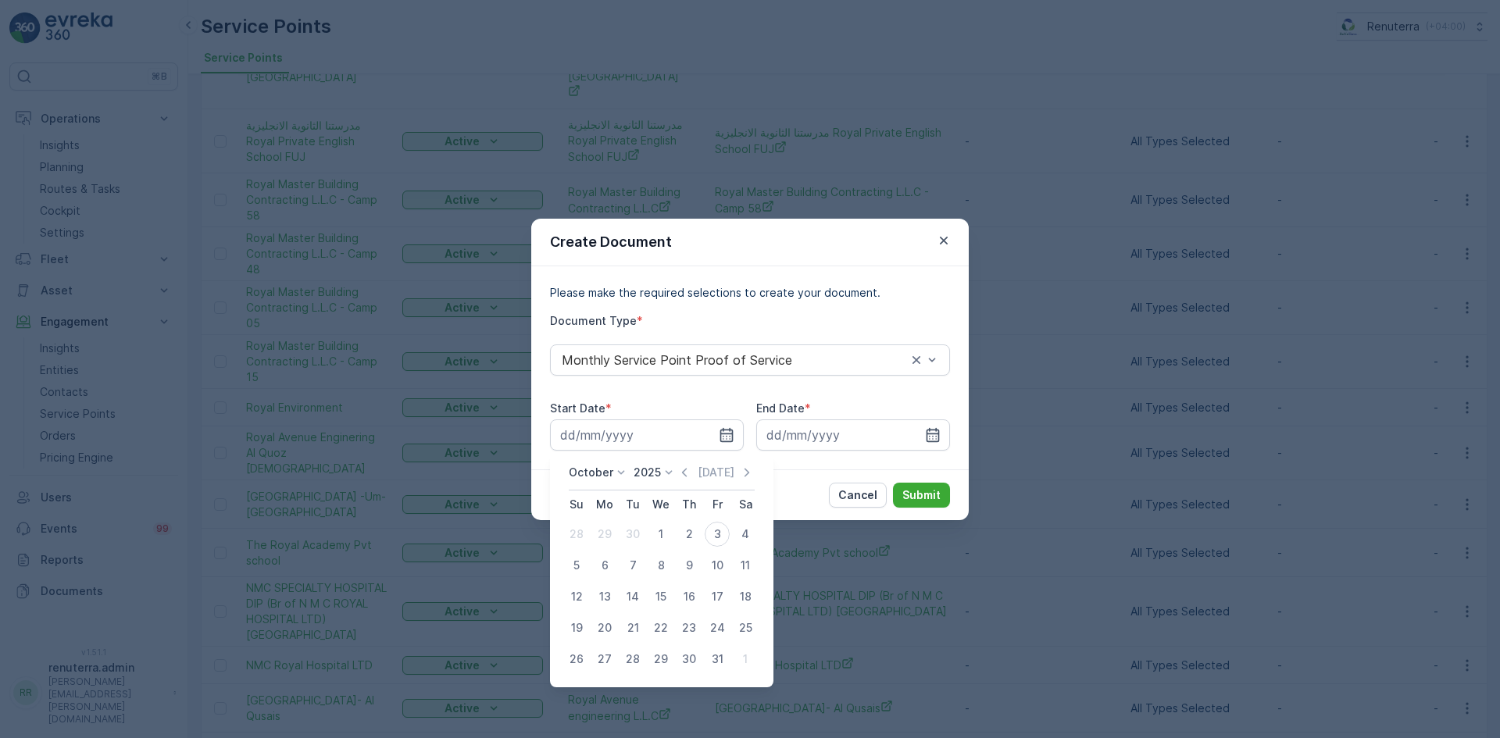
drag, startPoint x: 681, startPoint y: 475, endPoint x: 674, endPoint y: 488, distance: 14.7
click at [679, 477] on div "October 2025 Today" at bounding box center [662, 478] width 186 height 26
drag, startPoint x: 690, startPoint y: 469, endPoint x: 688, endPoint y: 481, distance: 12.7
click at [690, 471] on icon "button" at bounding box center [685, 473] width 16 height 16
click at [605, 534] on div "1" at bounding box center [604, 534] width 25 height 25
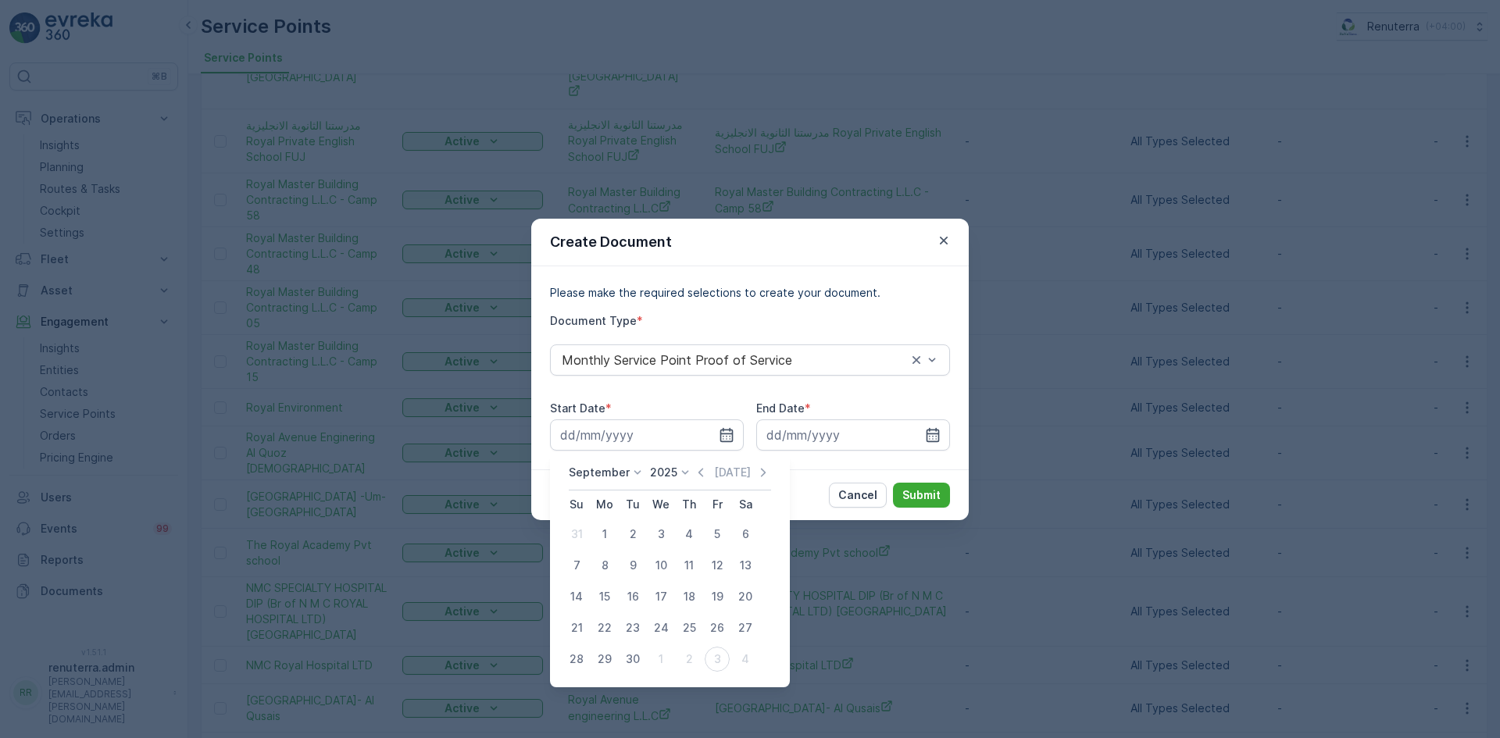
type input "01.09.2025"
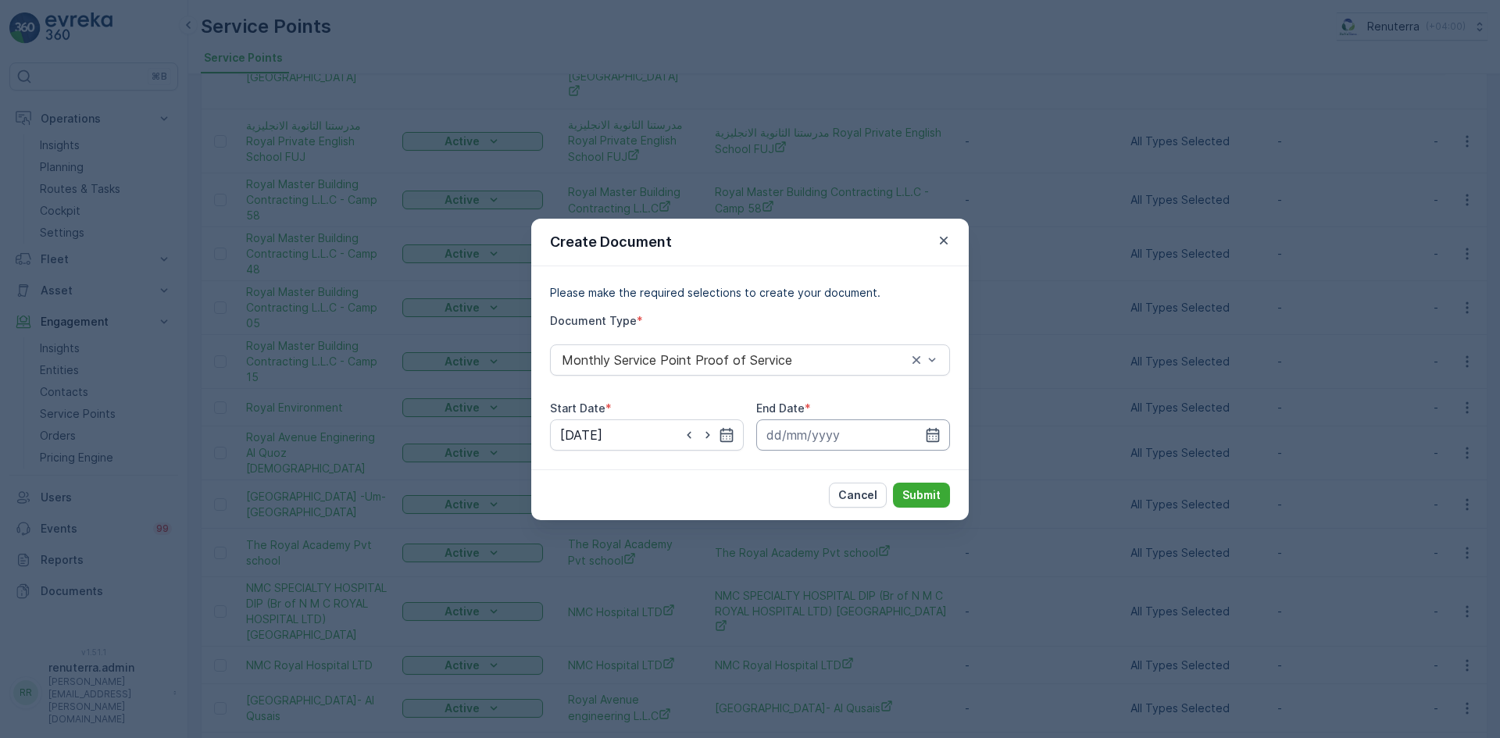
drag, startPoint x: 930, startPoint y: 434, endPoint x: 923, endPoint y: 450, distance: 17.9
click at [929, 435] on icon "button" at bounding box center [933, 435] width 16 height 16
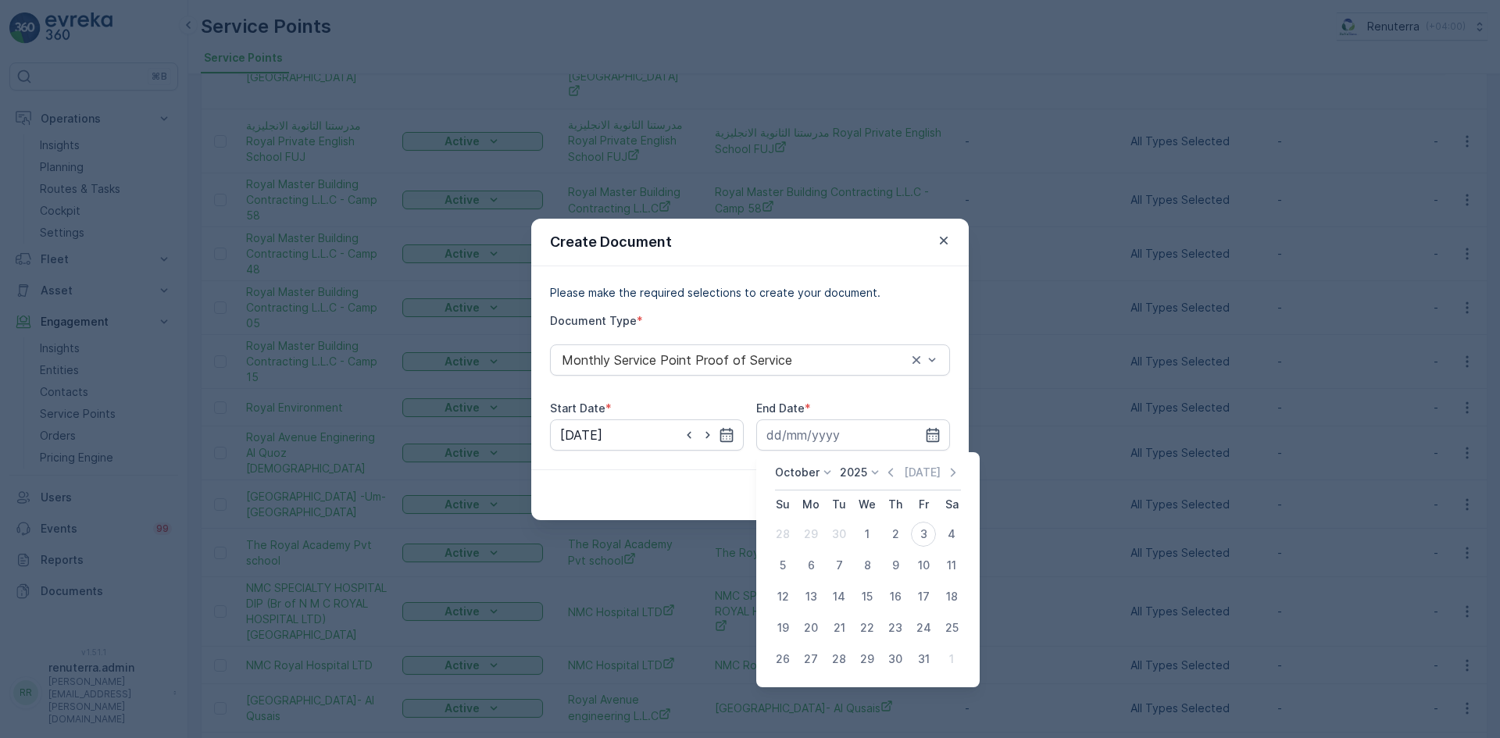
drag, startPoint x: 900, startPoint y: 467, endPoint x: 893, endPoint y: 474, distance: 9.9
click at [897, 470] on icon "button" at bounding box center [891, 473] width 16 height 16
click at [833, 660] on div "30" at bounding box center [839, 659] width 25 height 25
type input "30.09.2025"
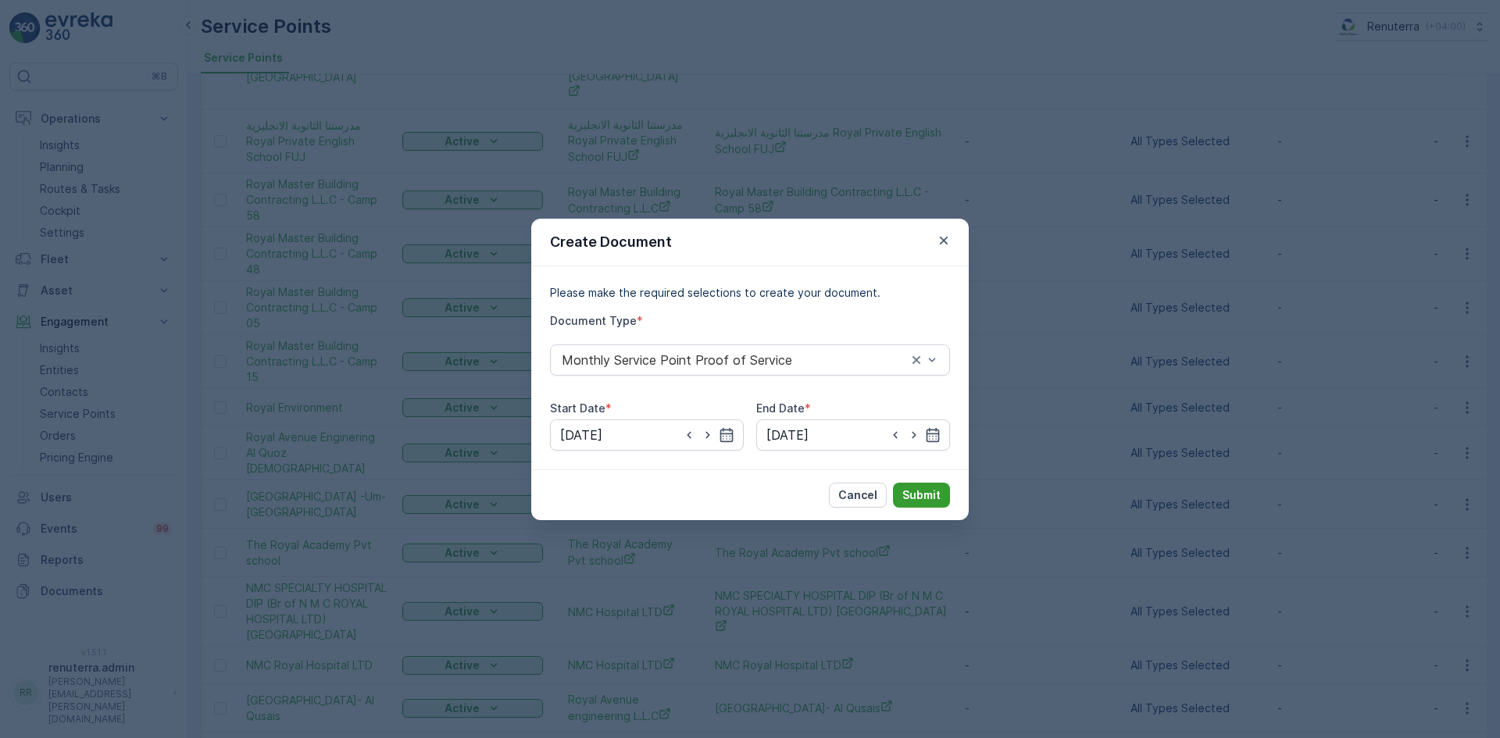
click at [915, 497] on p "Submit" at bounding box center [922, 496] width 38 height 16
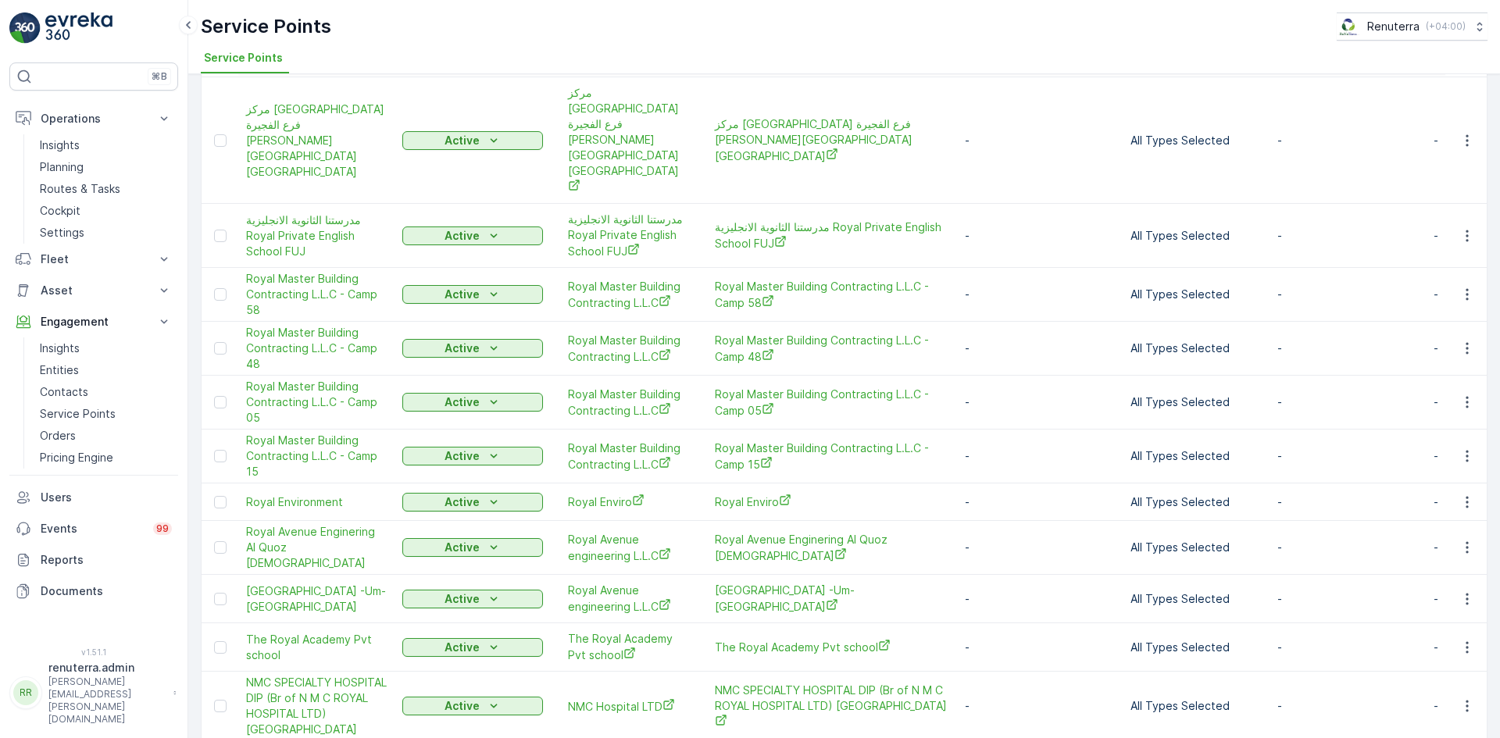
scroll to position [313, 0]
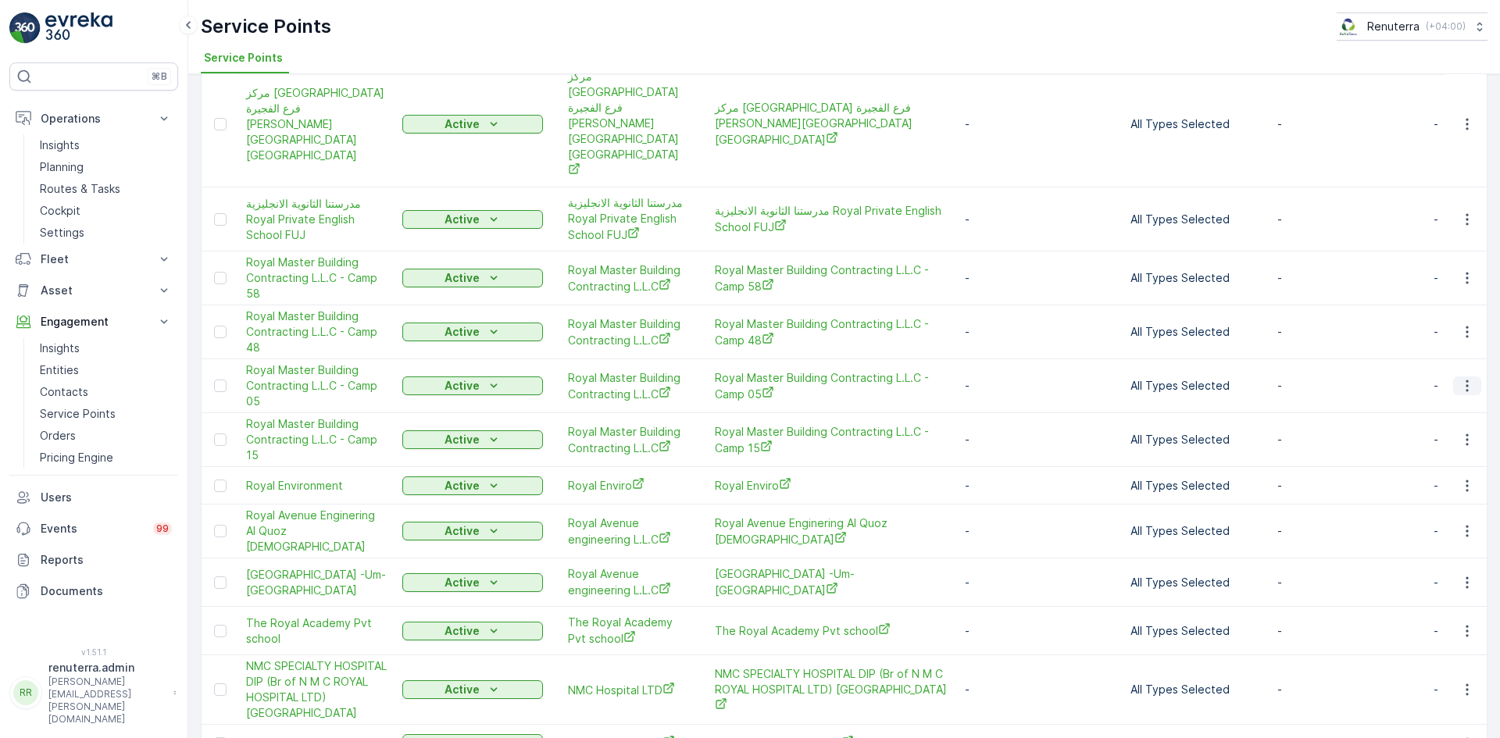
click at [1474, 377] on button "button" at bounding box center [1467, 386] width 28 height 19
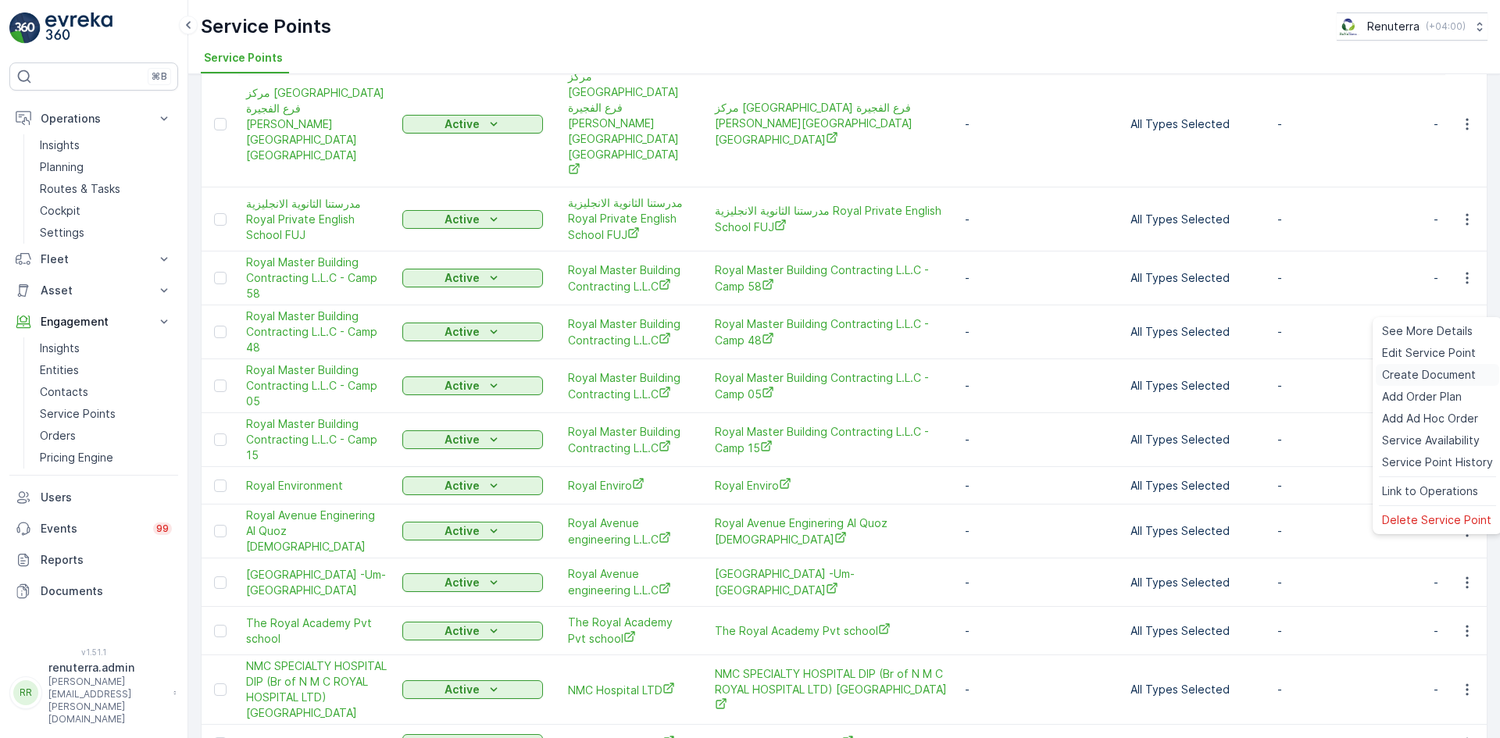
click at [1431, 371] on span "Create Document" at bounding box center [1429, 375] width 94 height 16
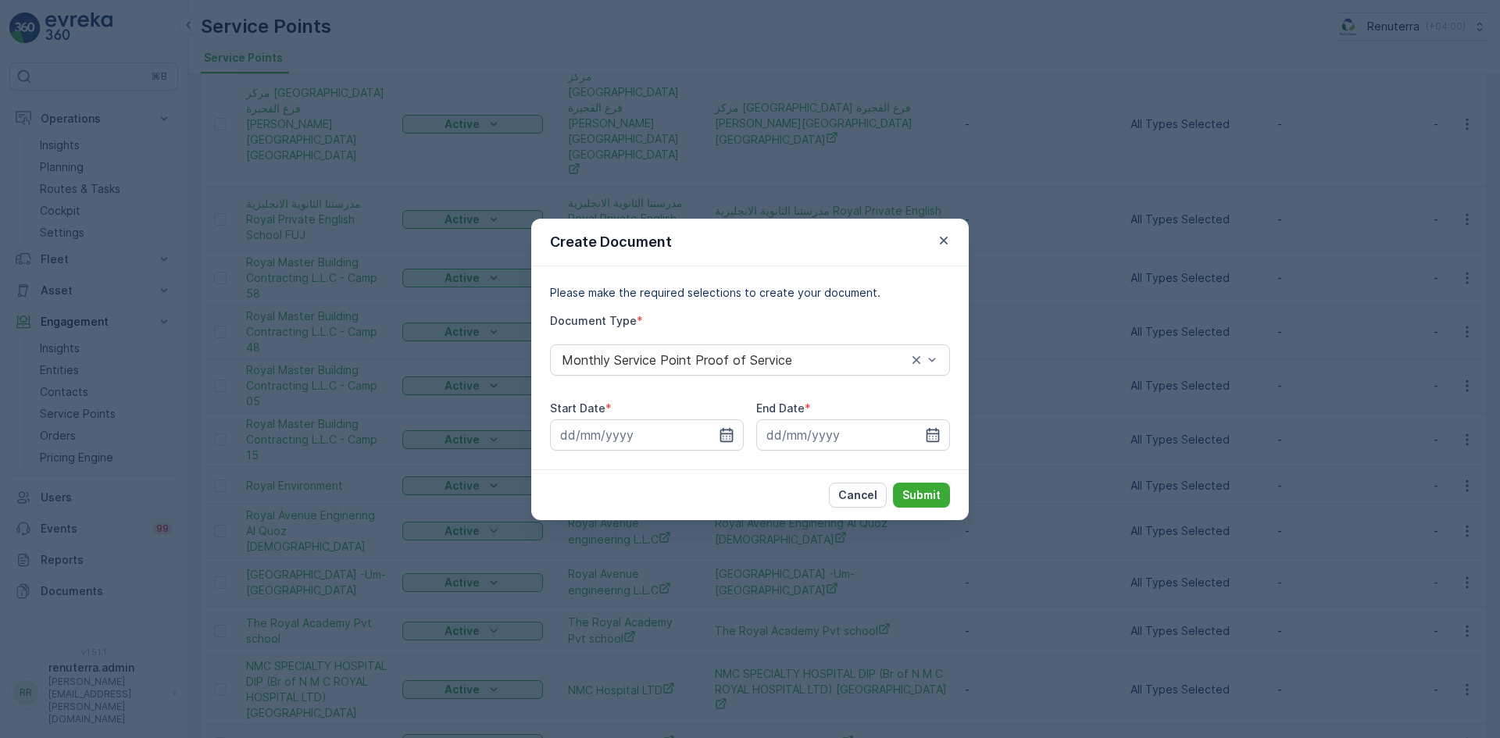
click at [731, 438] on icon "button" at bounding box center [727, 435] width 16 height 16
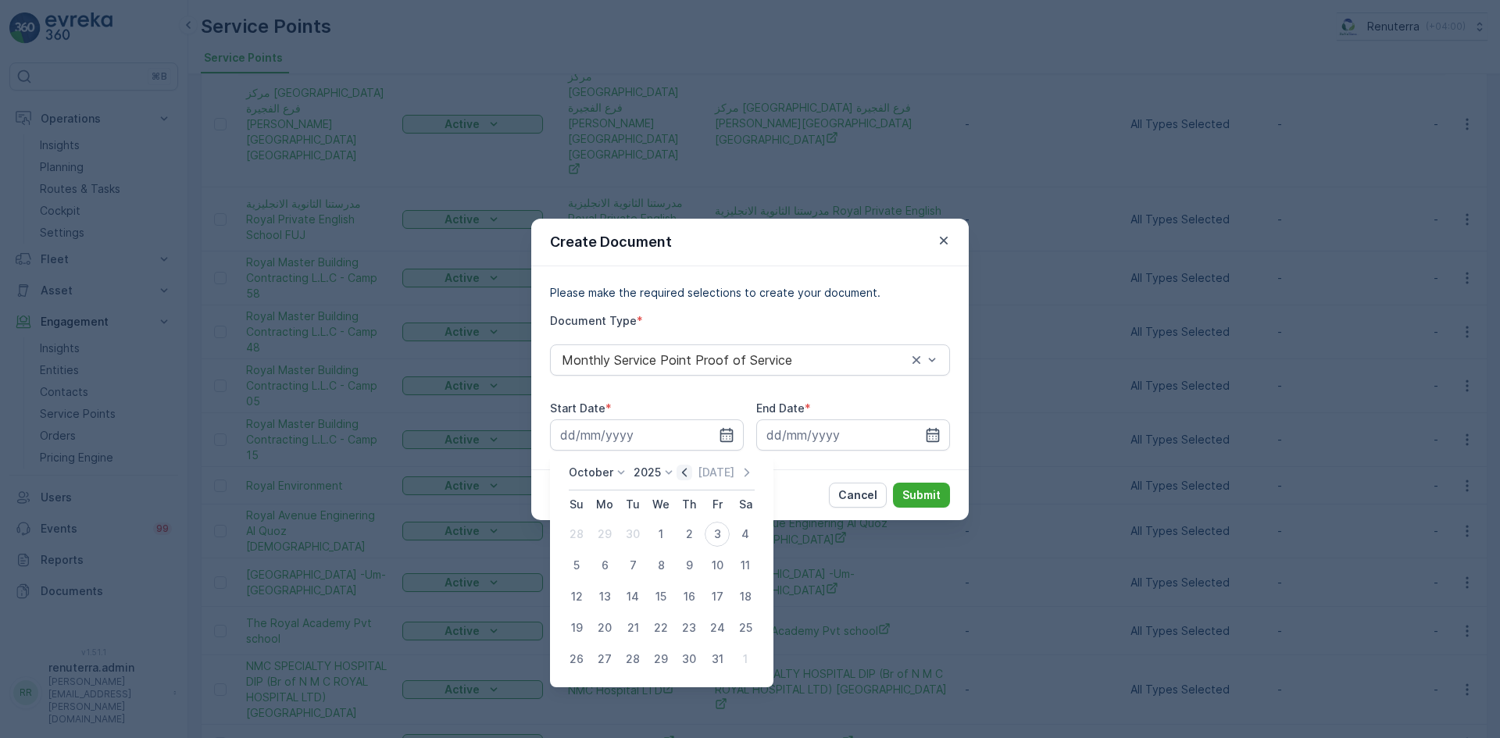
click at [691, 474] on icon "button" at bounding box center [685, 473] width 16 height 16
click at [601, 534] on div "1" at bounding box center [604, 534] width 25 height 25
type input "01.09.2025"
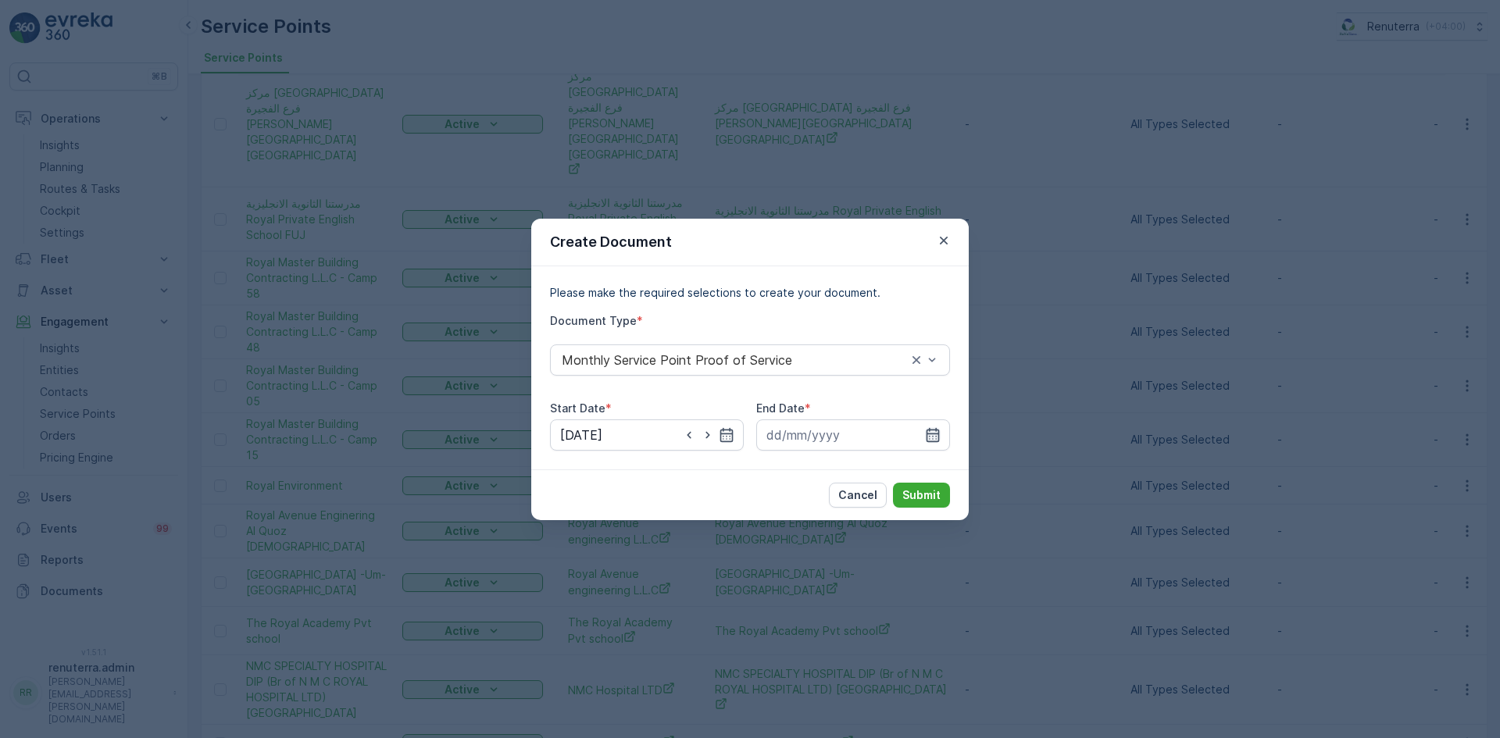
click at [933, 442] on icon "button" at bounding box center [933, 434] width 13 height 14
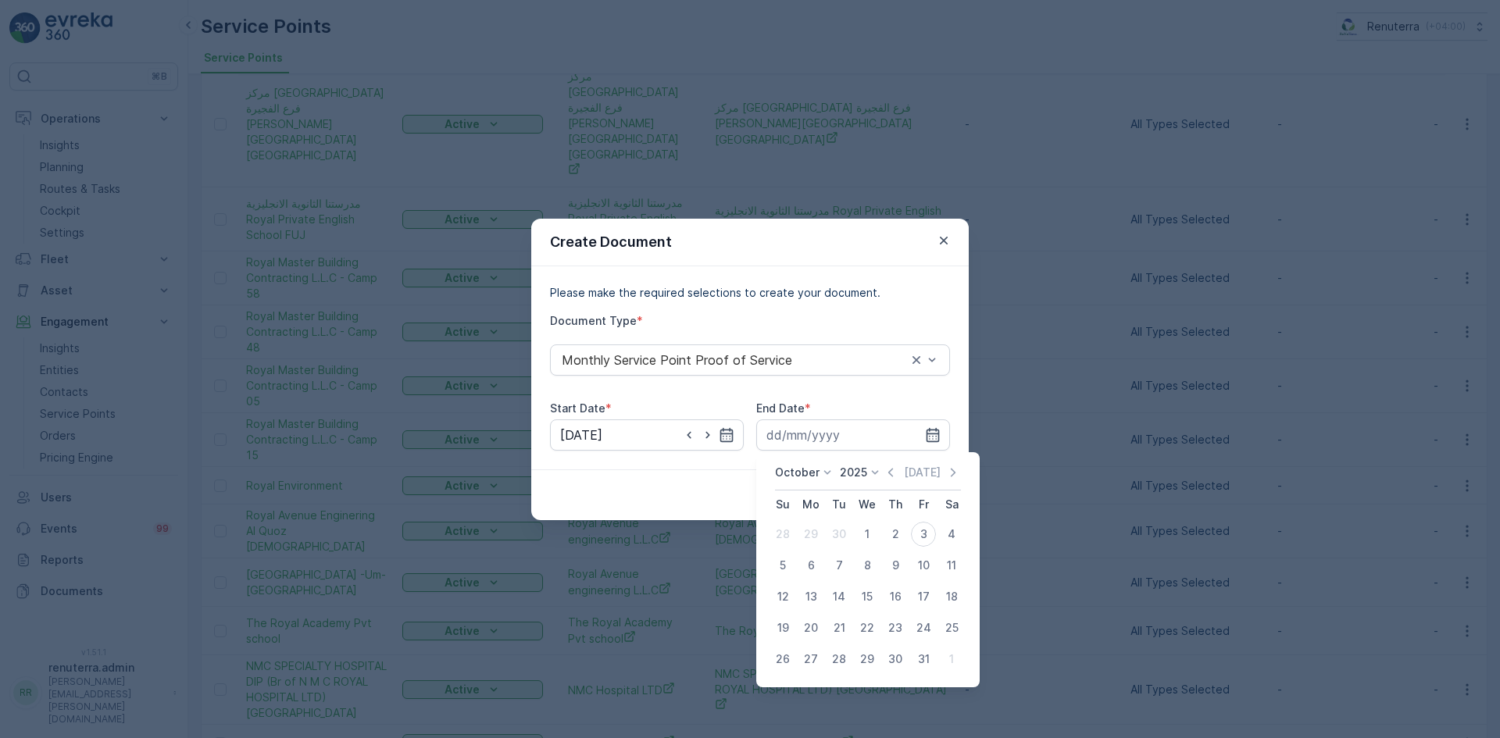
click at [893, 476] on icon "button" at bounding box center [890, 472] width 5 height 9
click at [829, 653] on div "30" at bounding box center [839, 659] width 25 height 25
type input "30.09.2025"
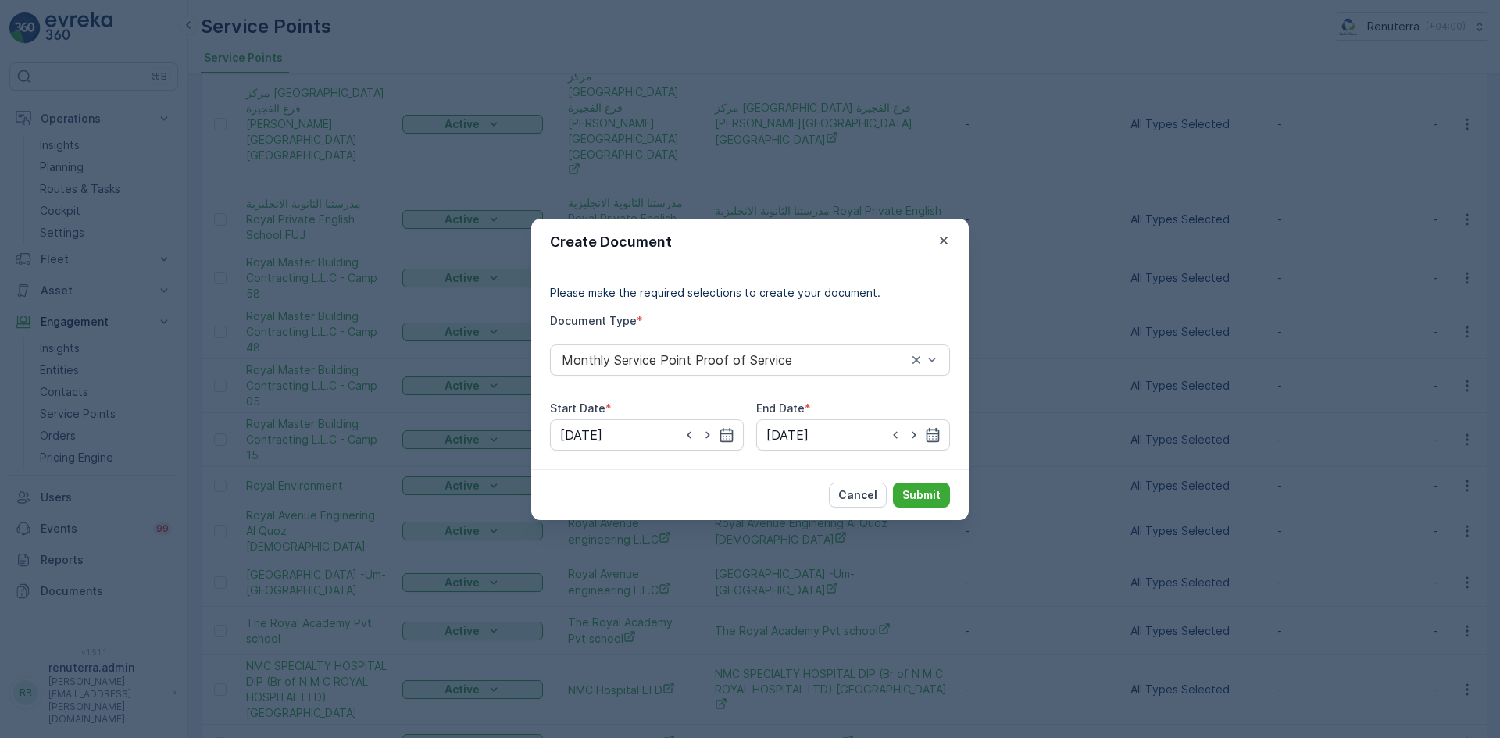
click at [921, 476] on form "Create Document Please make the required selections to create your document. Do…" at bounding box center [750, 370] width 438 height 302
click at [918, 497] on p "Submit" at bounding box center [922, 496] width 38 height 16
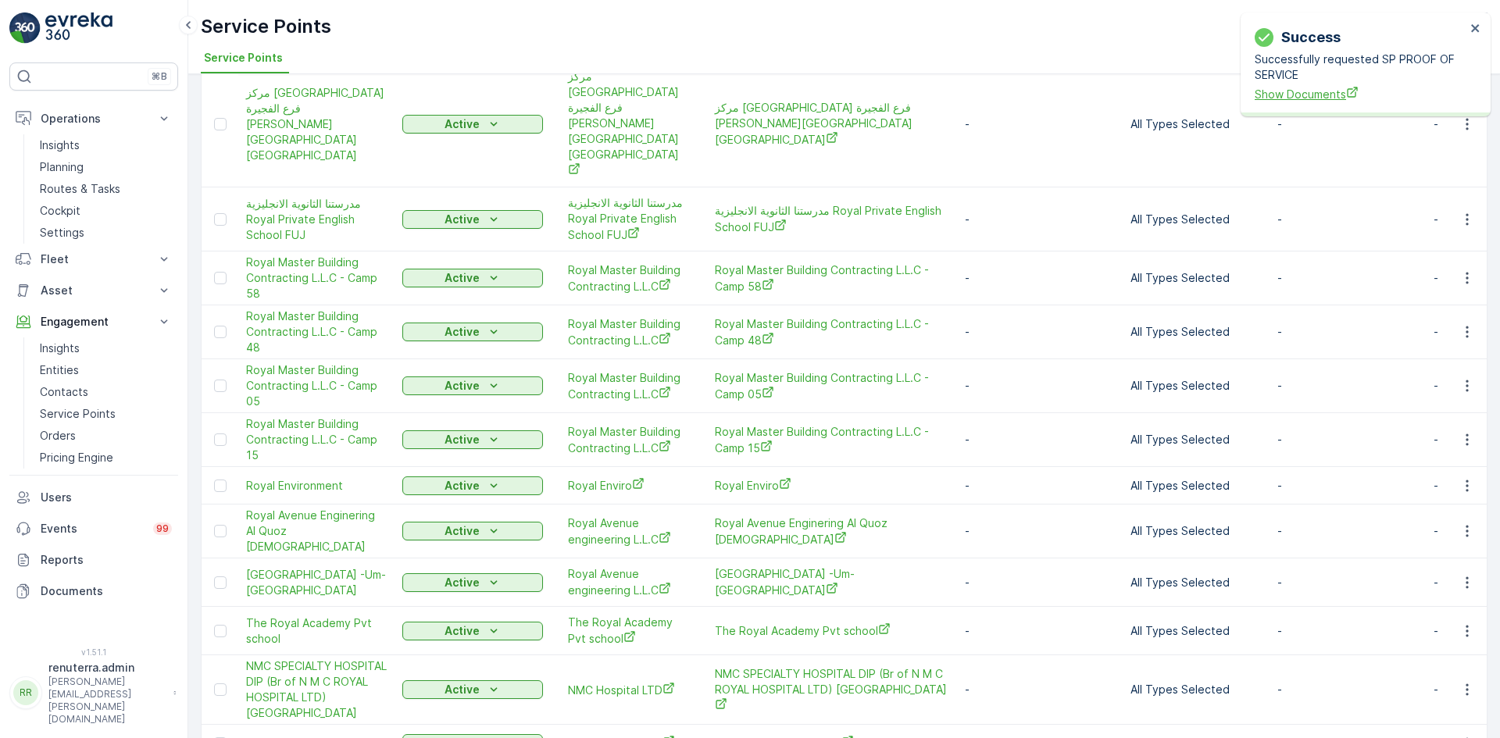
click at [1296, 99] on span "Show Documents" at bounding box center [1360, 94] width 211 height 16
click at [1474, 431] on button "button" at bounding box center [1467, 440] width 28 height 19
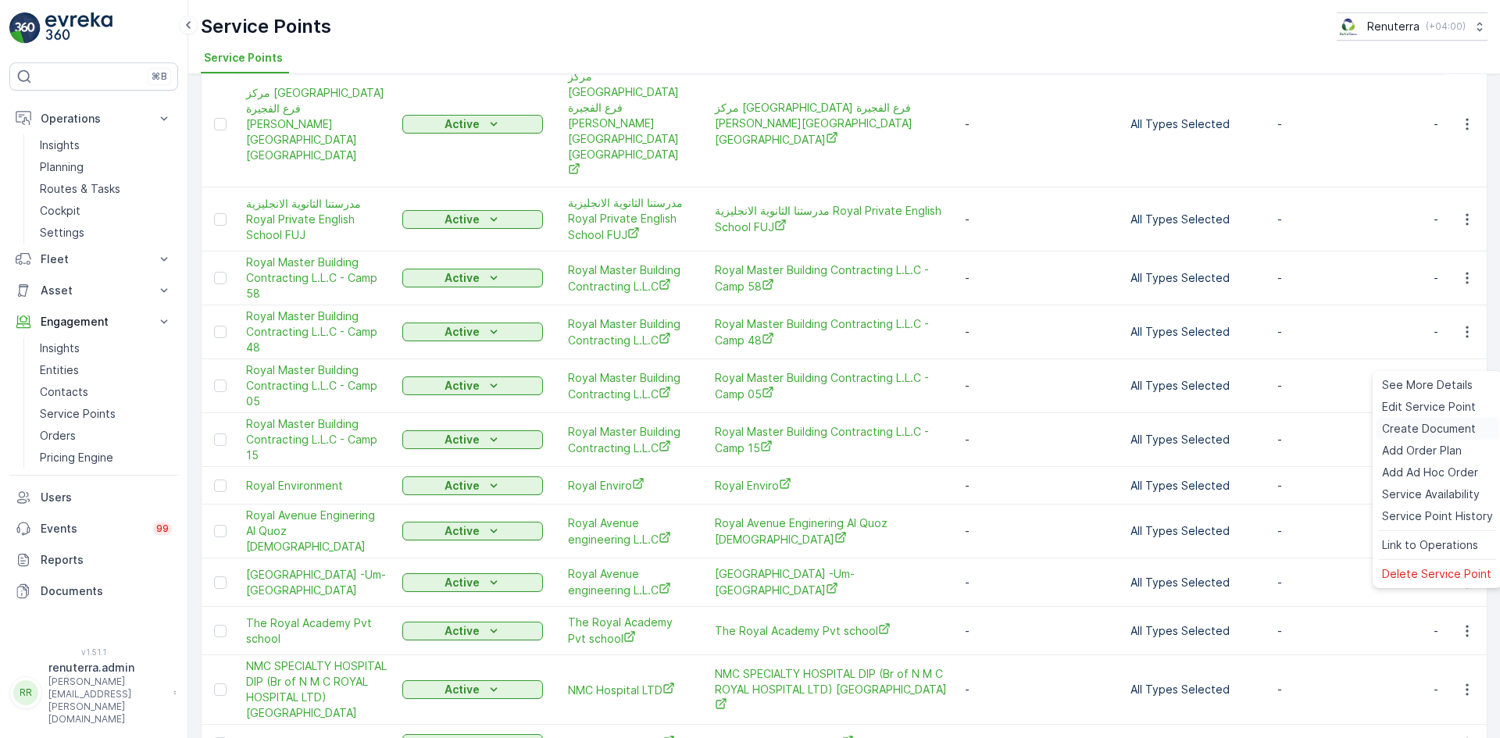
click at [1407, 431] on span "Create Document" at bounding box center [1429, 429] width 94 height 16
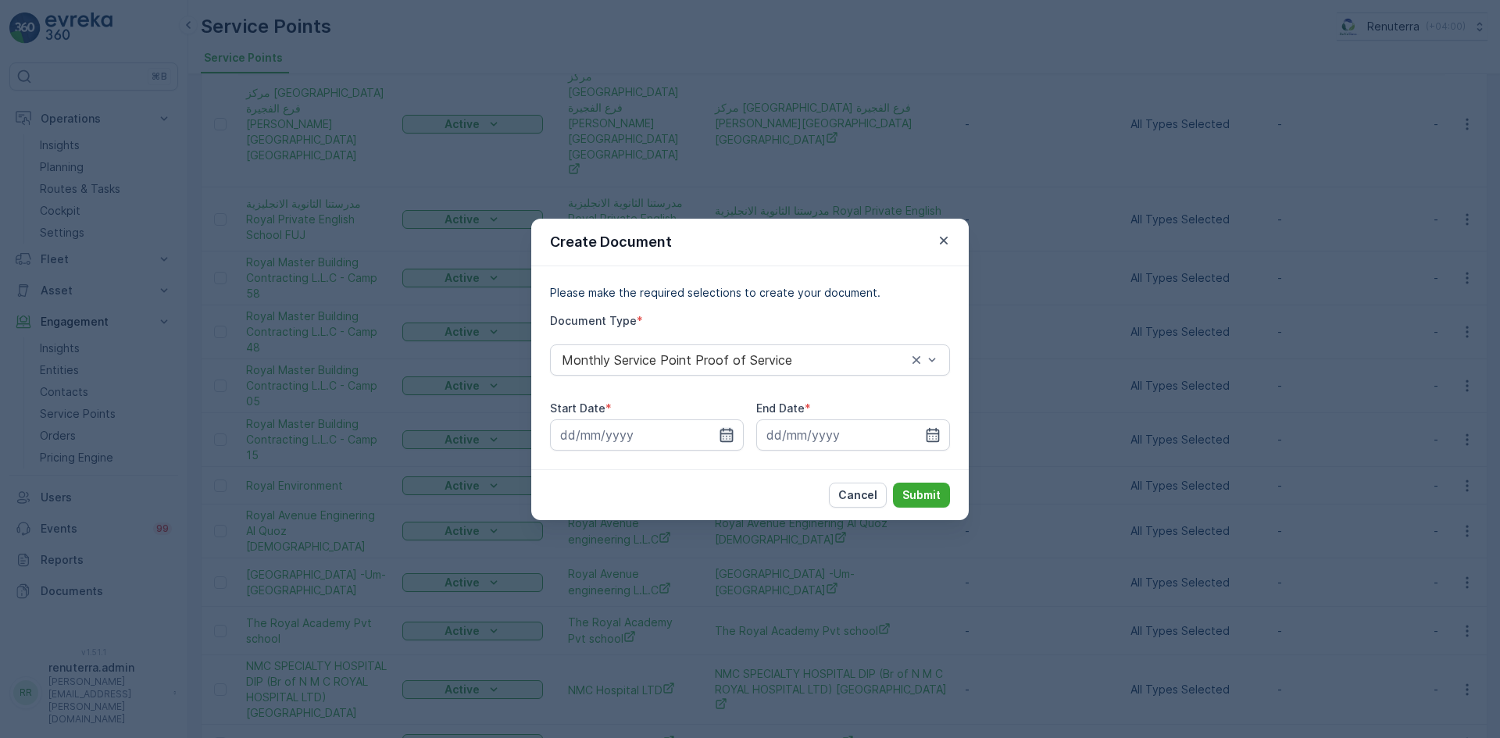
click at [728, 434] on icon "button" at bounding box center [727, 435] width 16 height 16
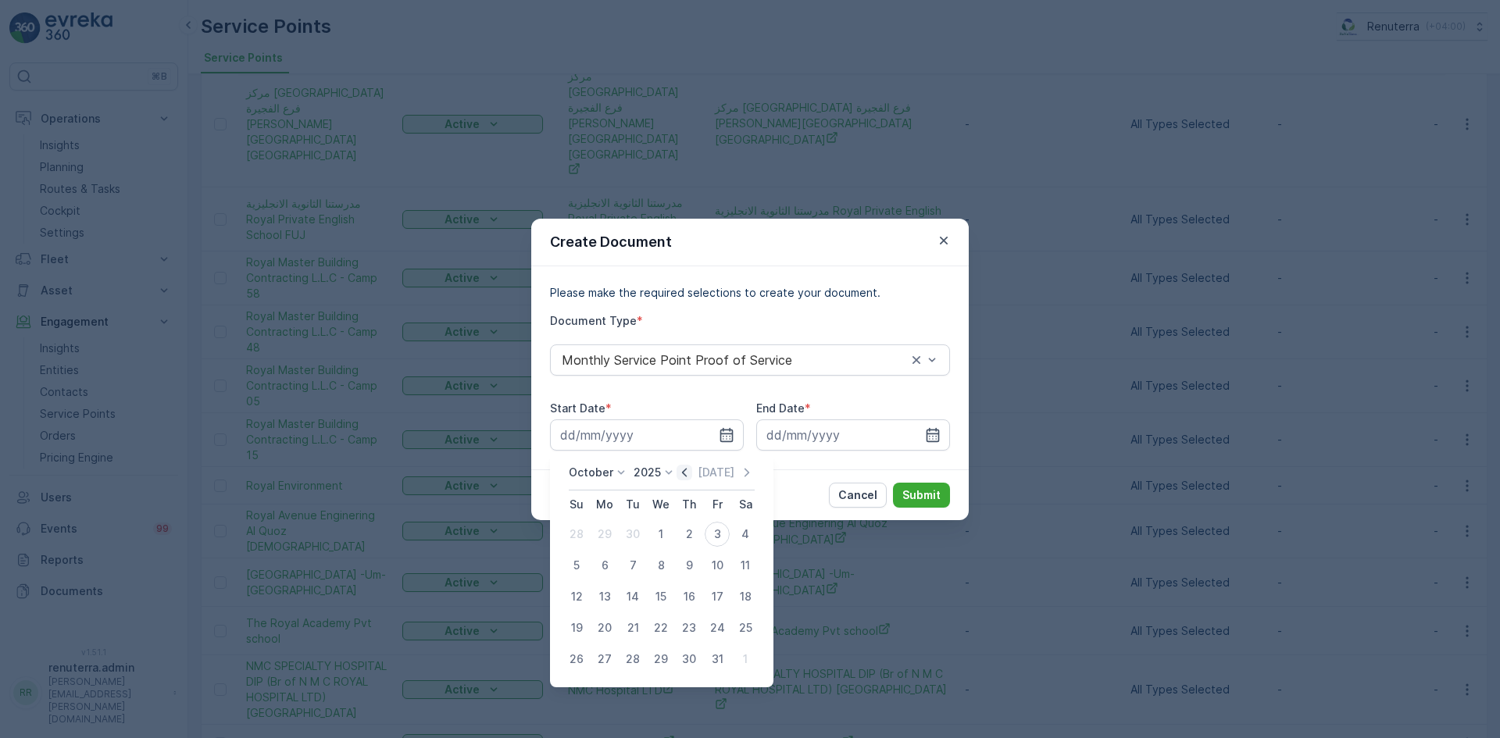
click at [687, 472] on icon "button" at bounding box center [684, 472] width 5 height 9
click at [604, 534] on div "1" at bounding box center [604, 534] width 25 height 25
type input "01.09.2025"
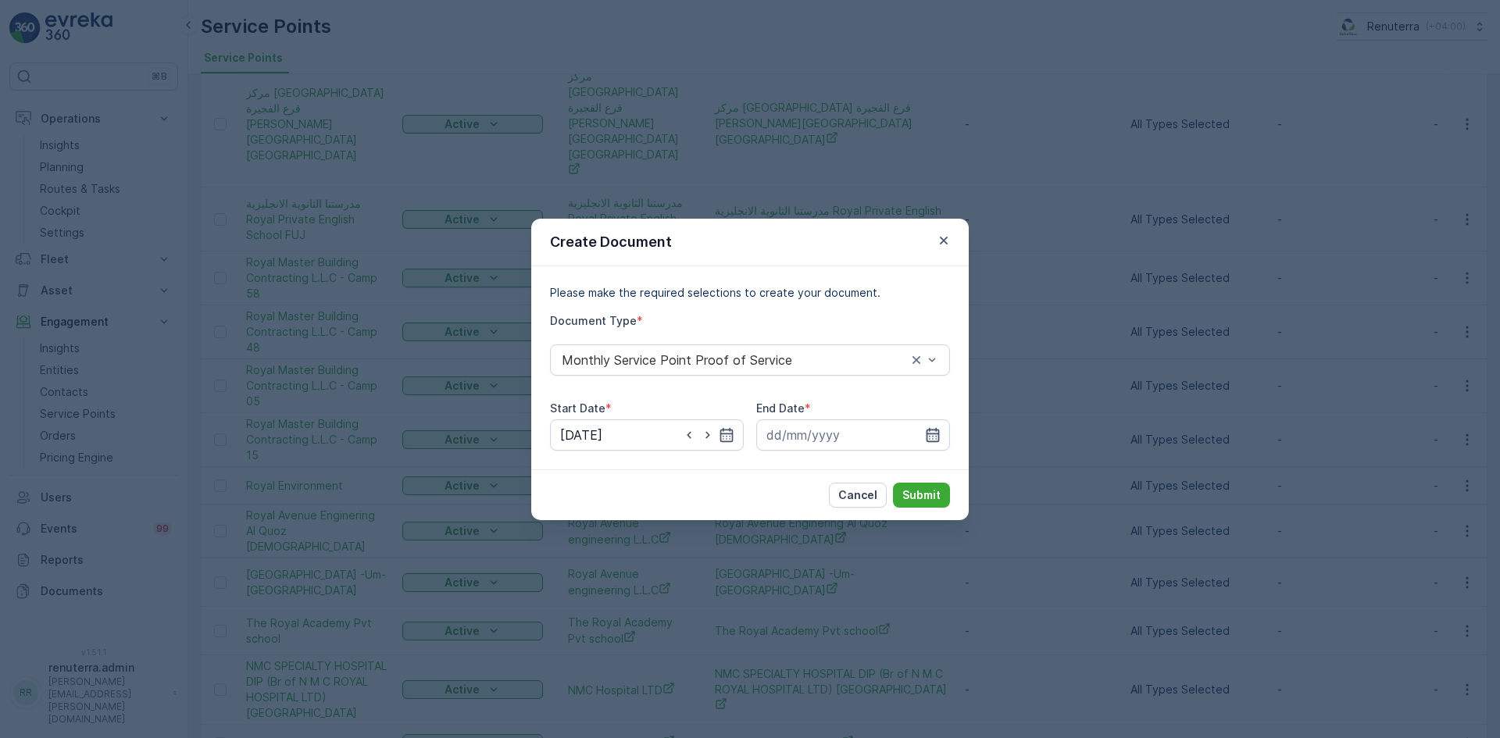
drag, startPoint x: 938, startPoint y: 429, endPoint x: 935, endPoint y: 438, distance: 8.9
click at [938, 430] on icon "button" at bounding box center [933, 435] width 16 height 16
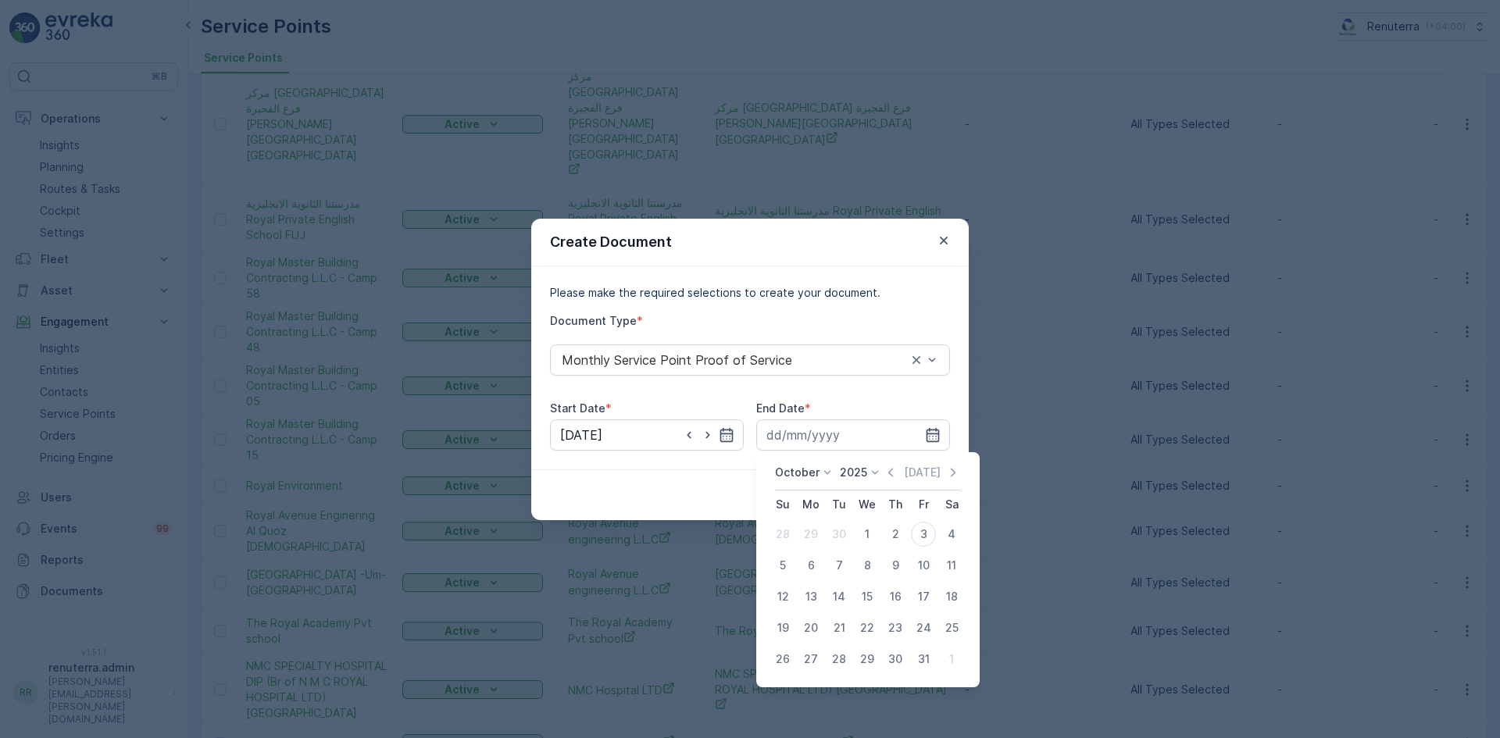
click at [892, 475] on icon "button" at bounding box center [891, 473] width 16 height 16
click at [835, 660] on div "30" at bounding box center [839, 659] width 25 height 25
type input "30.09.2025"
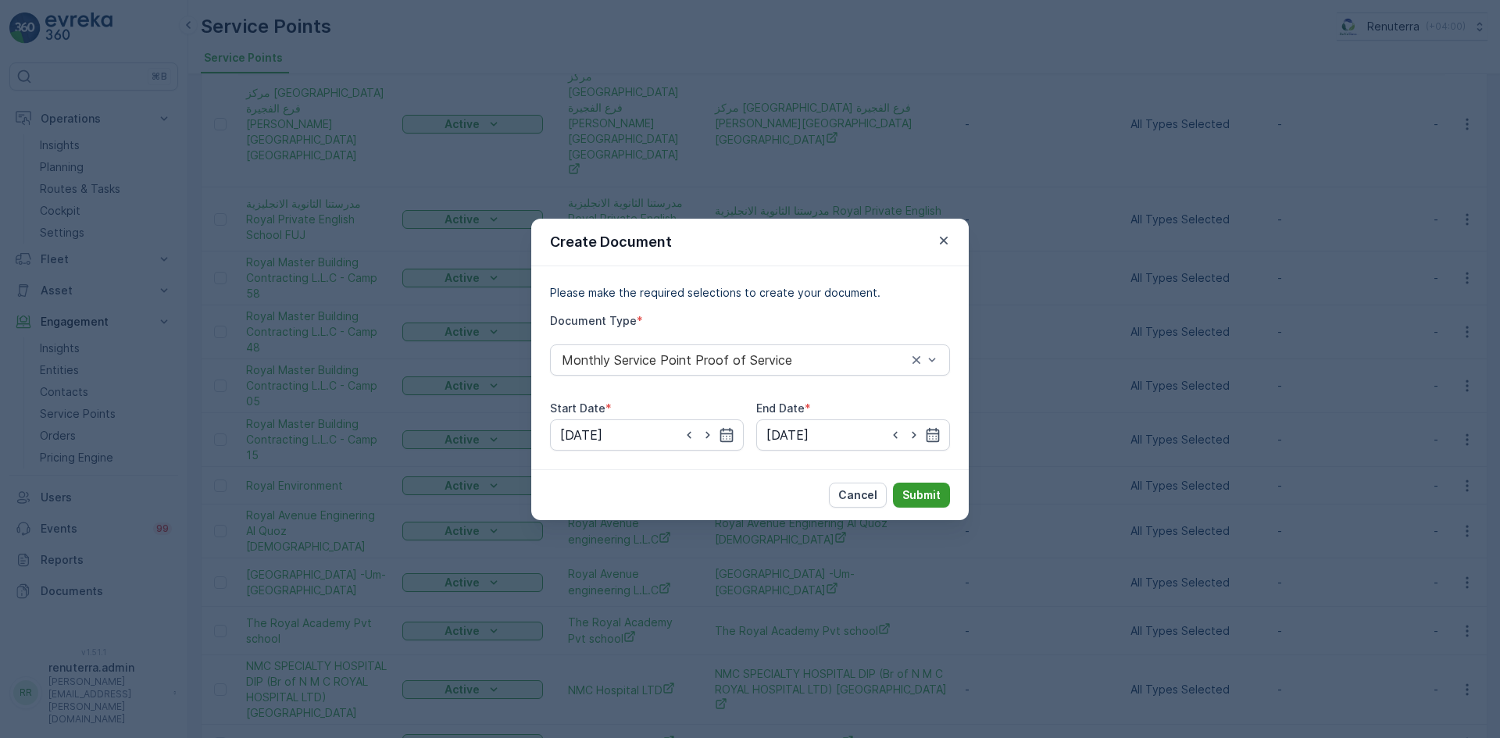
click at [926, 491] on p "Submit" at bounding box center [922, 496] width 38 height 16
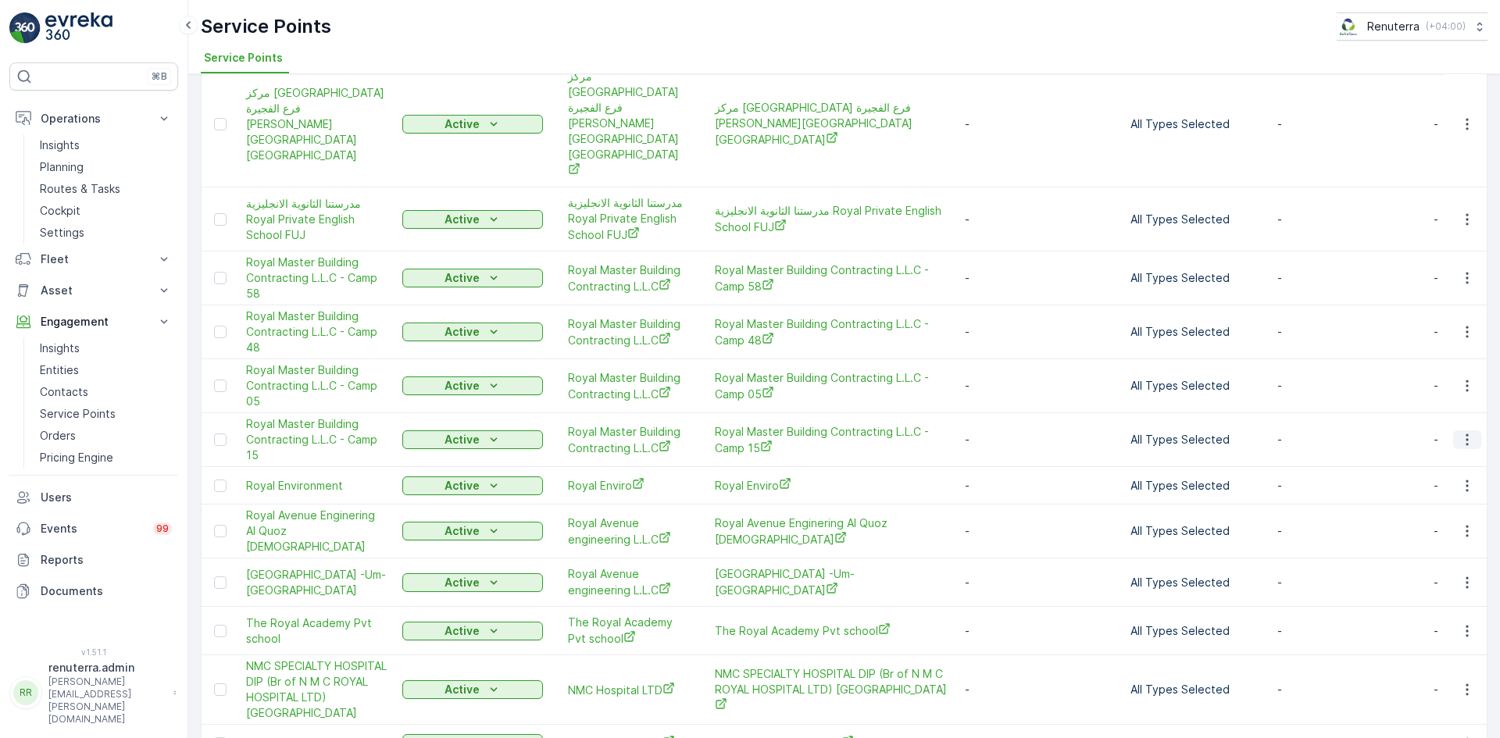
click at [1472, 431] on button "button" at bounding box center [1467, 440] width 28 height 19
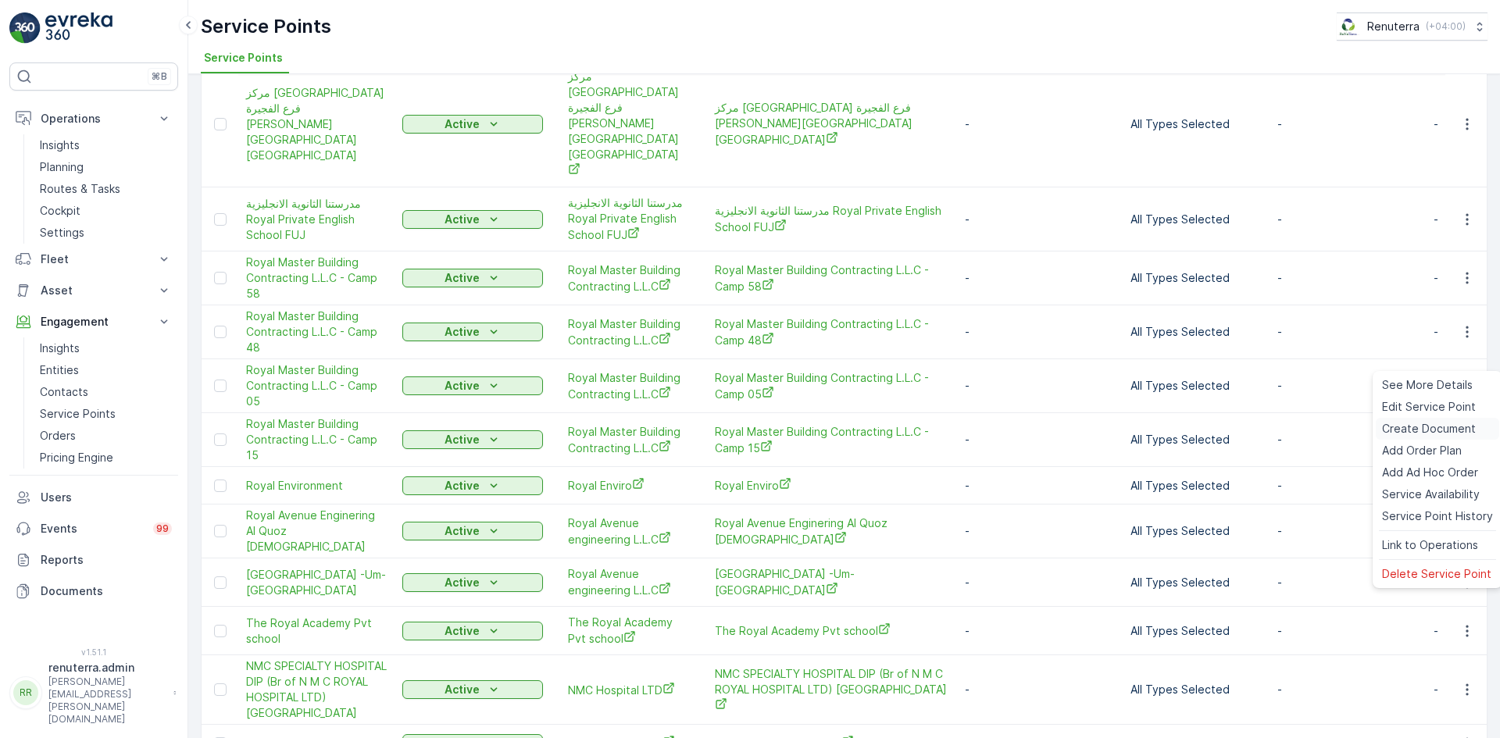
click at [1428, 430] on span "Create Document" at bounding box center [1429, 429] width 94 height 16
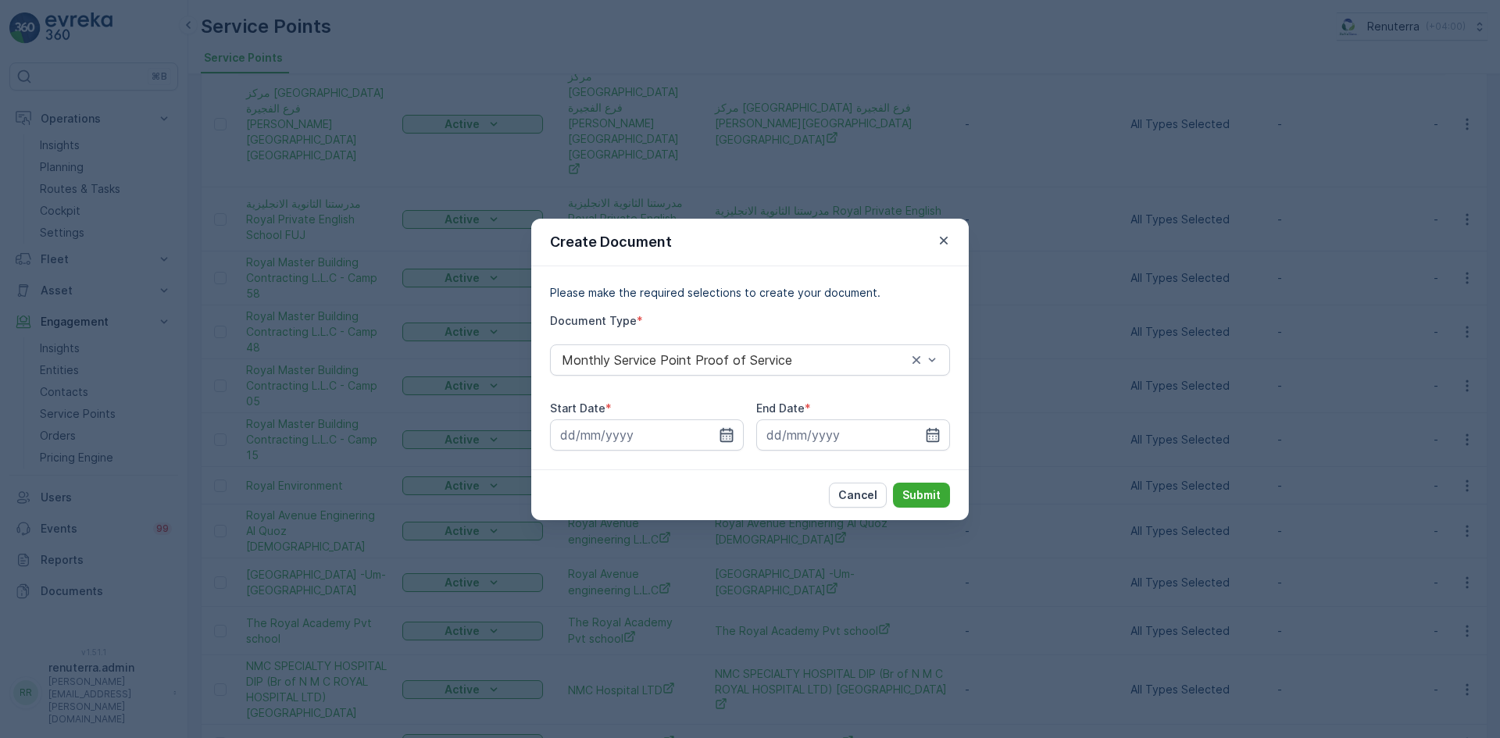
click at [731, 434] on icon "button" at bounding box center [726, 434] width 13 height 14
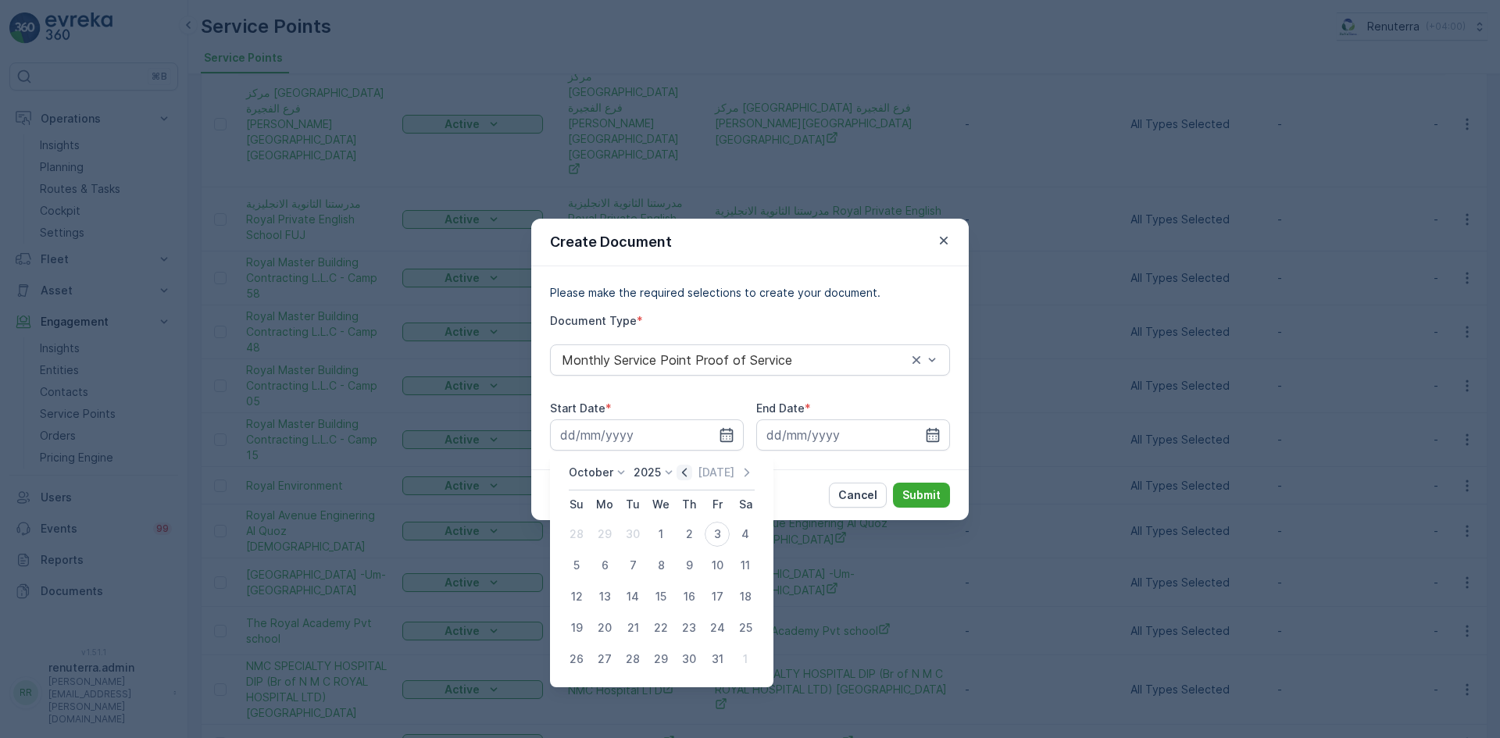
click at [687, 470] on icon "button" at bounding box center [685, 473] width 16 height 16
click at [604, 537] on div "1" at bounding box center [604, 534] width 25 height 25
type input "01.09.2025"
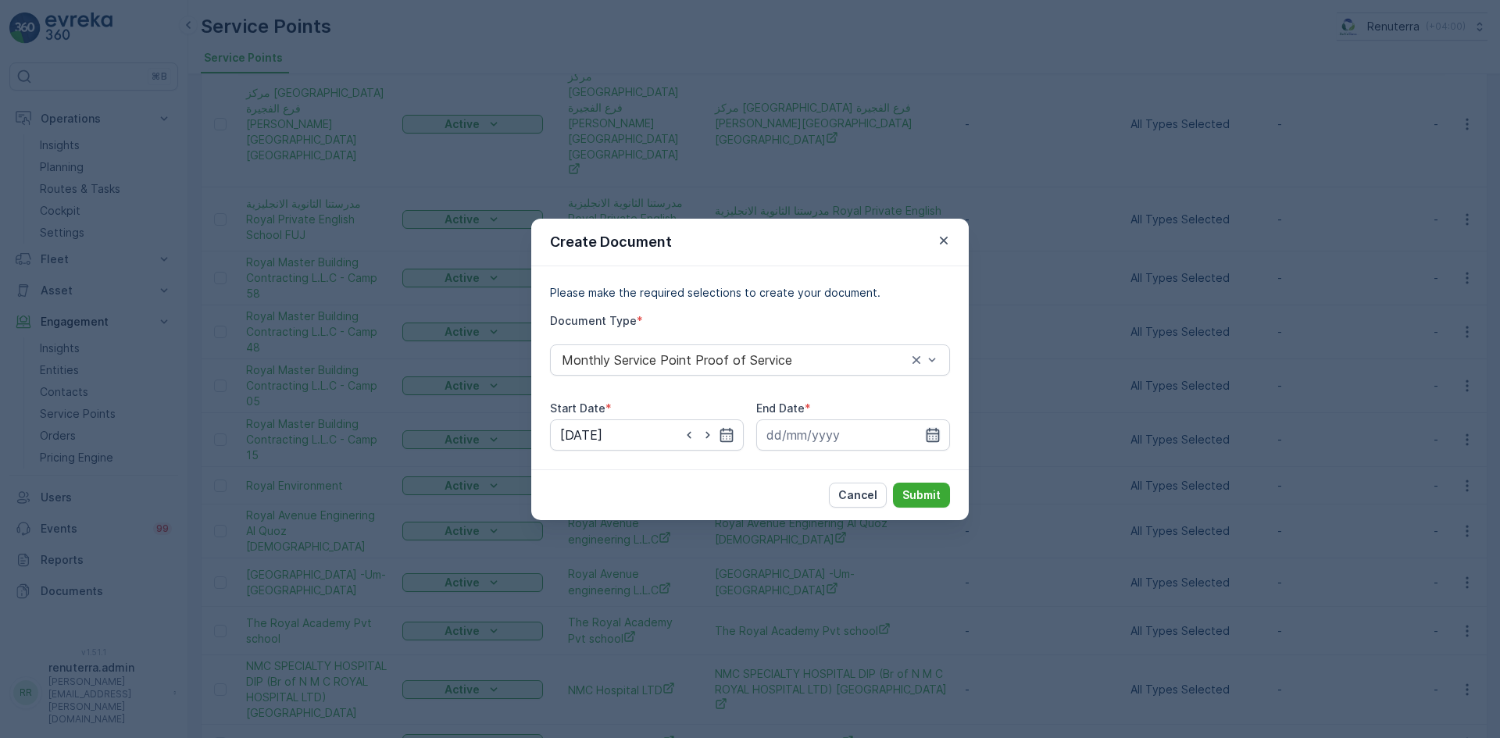
click at [937, 441] on div at bounding box center [853, 435] width 194 height 31
click at [928, 439] on icon "button" at bounding box center [933, 435] width 16 height 16
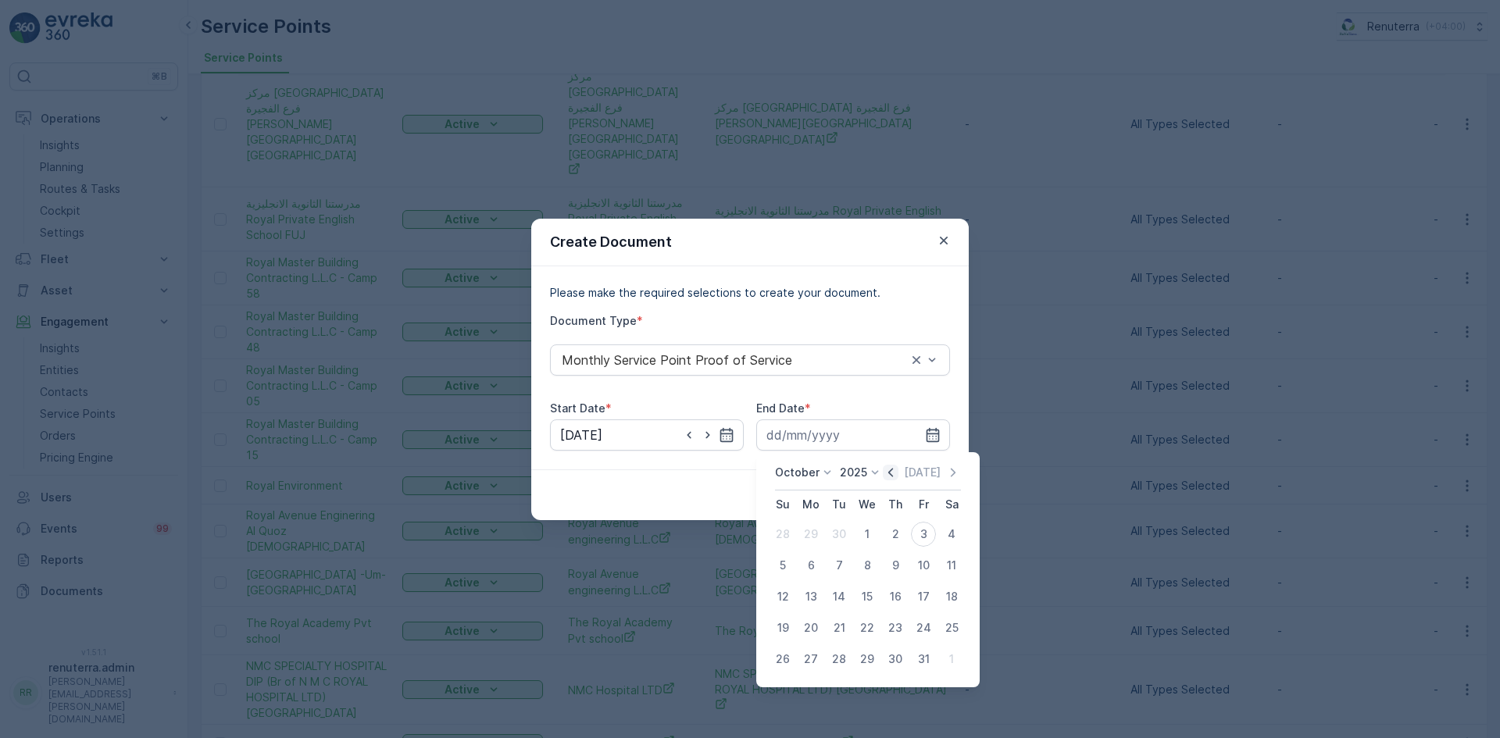
click at [891, 473] on icon "button" at bounding box center [891, 473] width 16 height 16
click at [839, 655] on div "30" at bounding box center [839, 659] width 25 height 25
type input "30.09.2025"
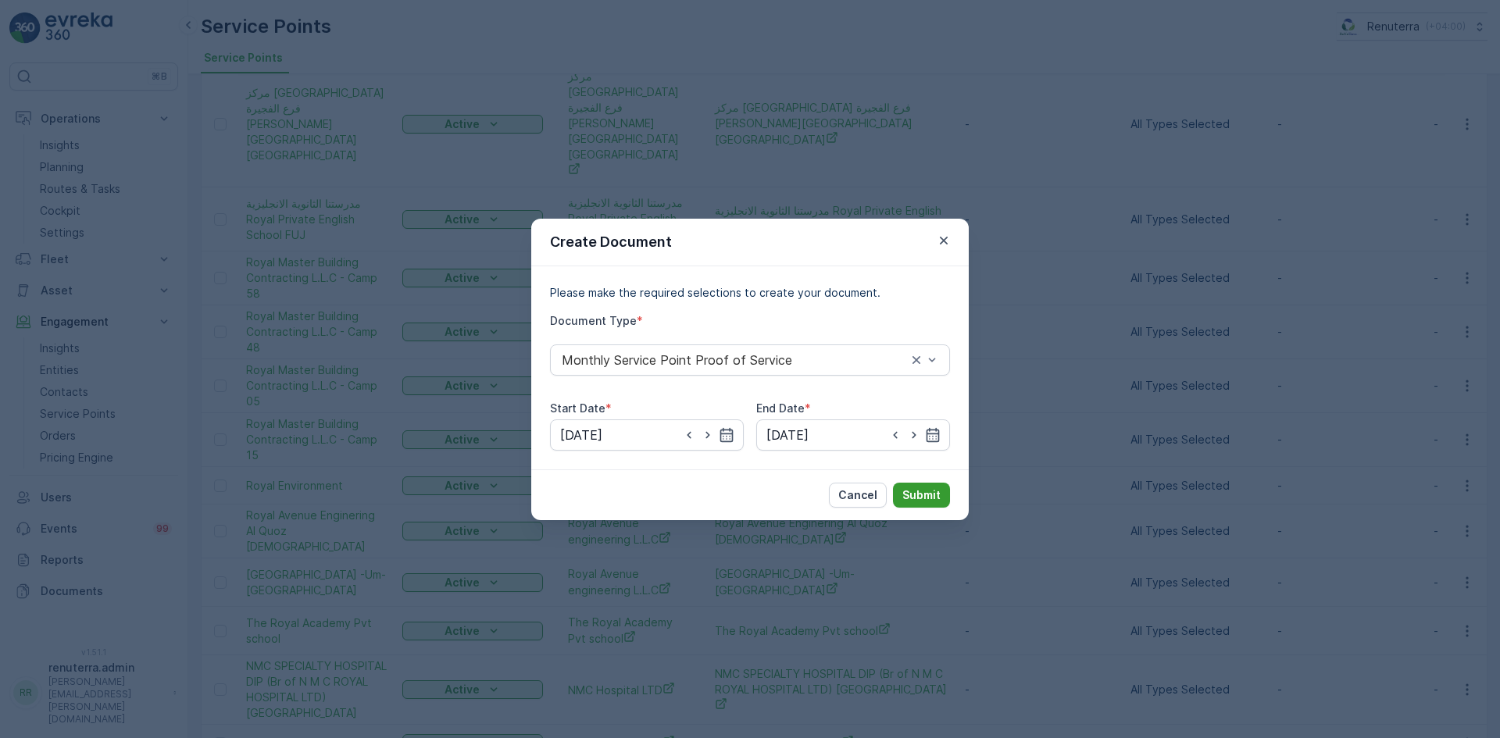
click at [931, 488] on p "Submit" at bounding box center [922, 496] width 38 height 16
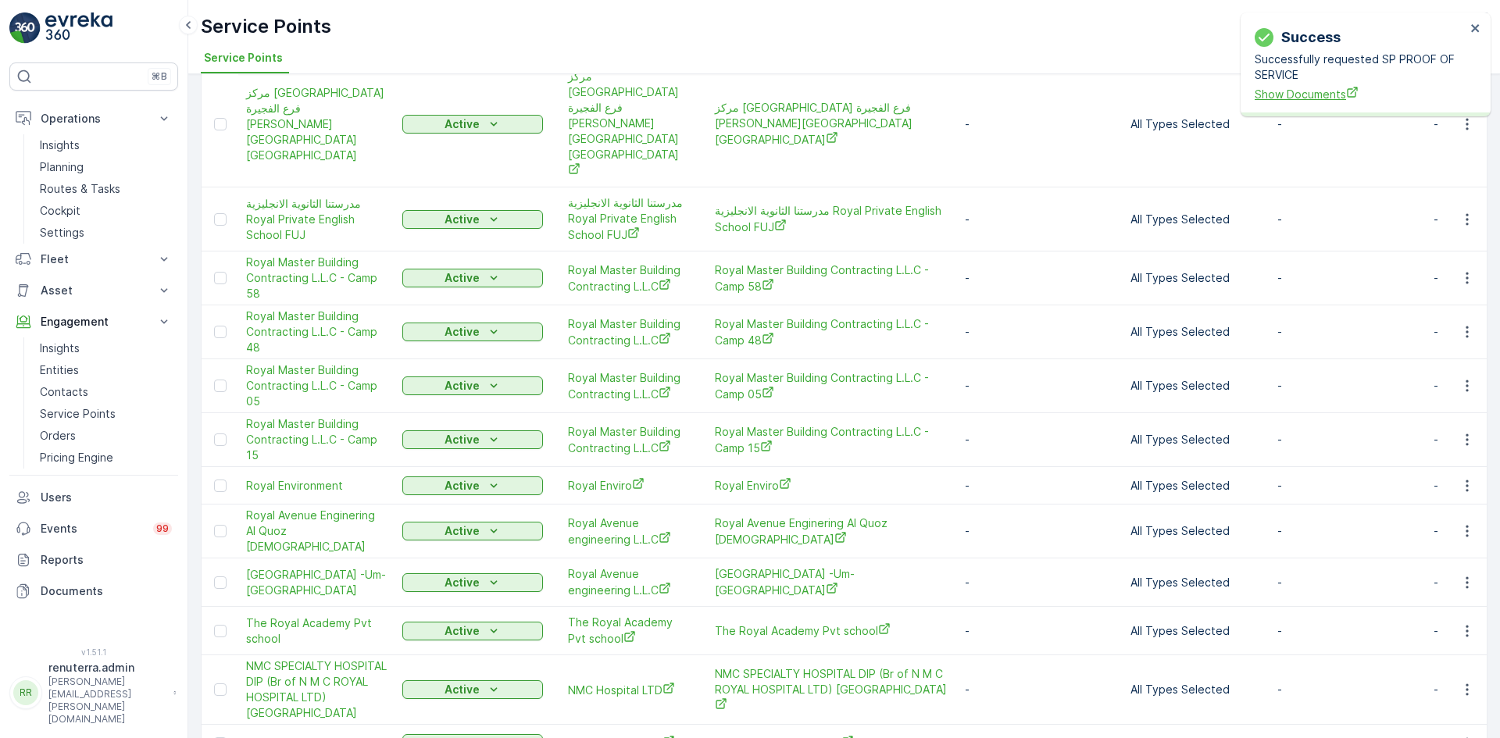
click at [1316, 93] on span "Show Documents" at bounding box center [1360, 94] width 211 height 16
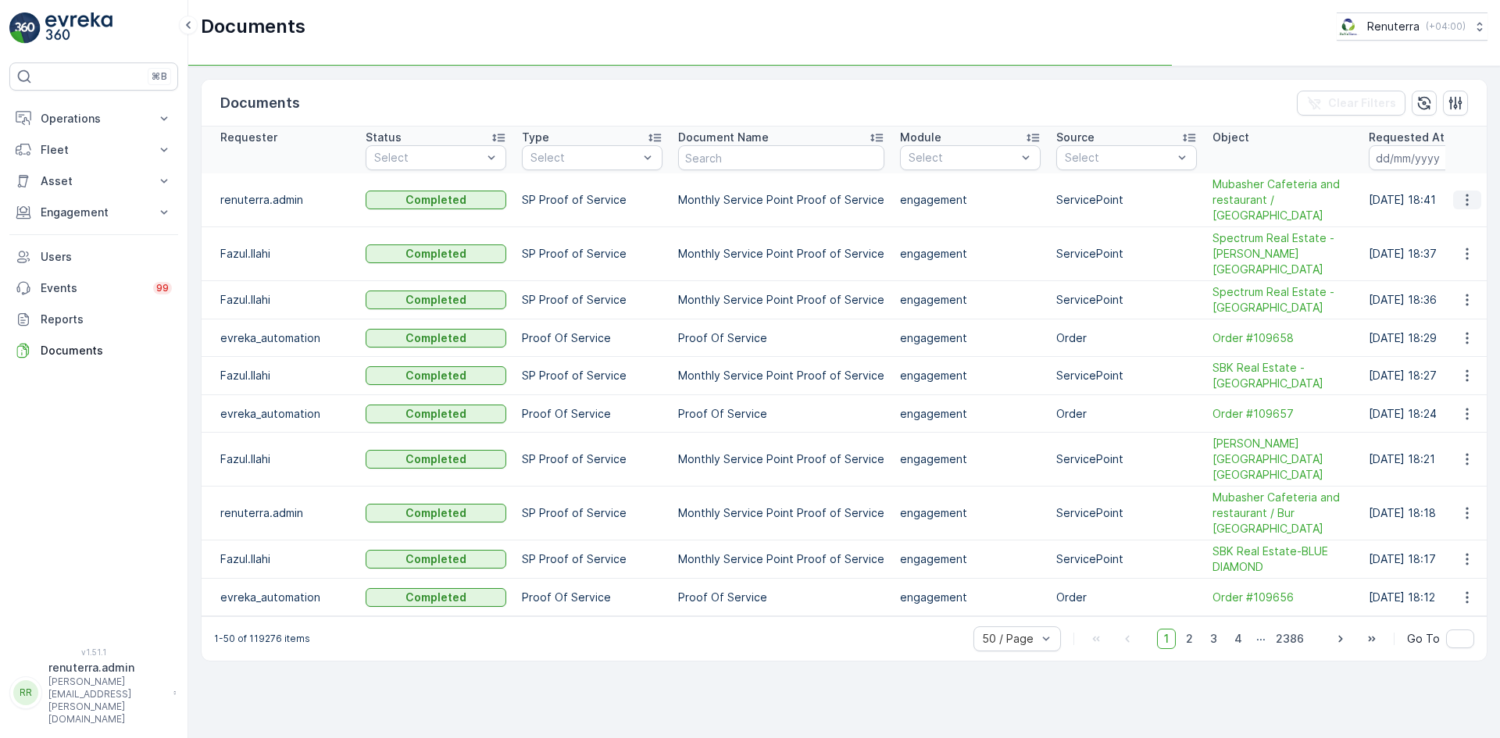
click at [1466, 195] on icon "button" at bounding box center [1468, 200] width 16 height 16
click at [1467, 209] on span "See Details" at bounding box center [1463, 216] width 60 height 16
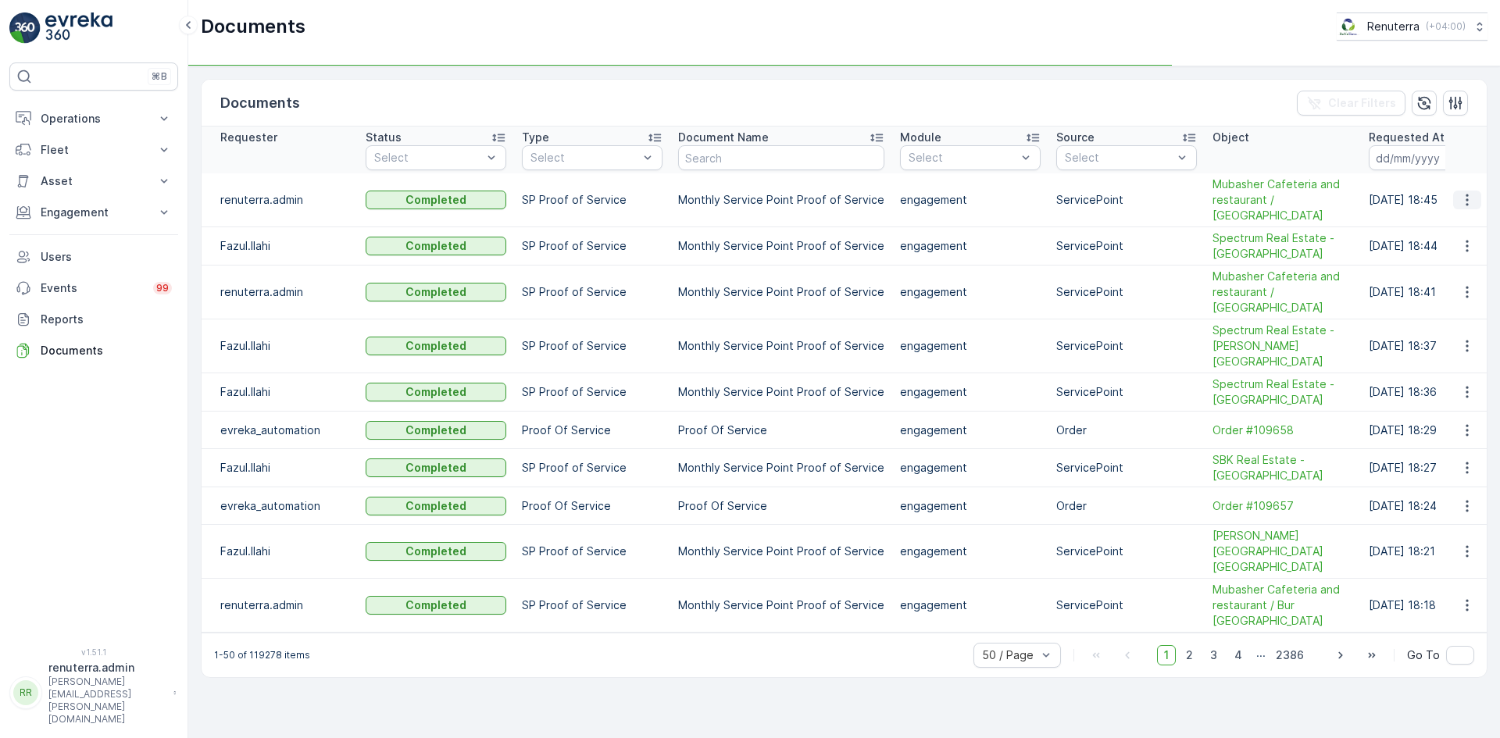
click at [1471, 191] on button "button" at bounding box center [1467, 200] width 28 height 19
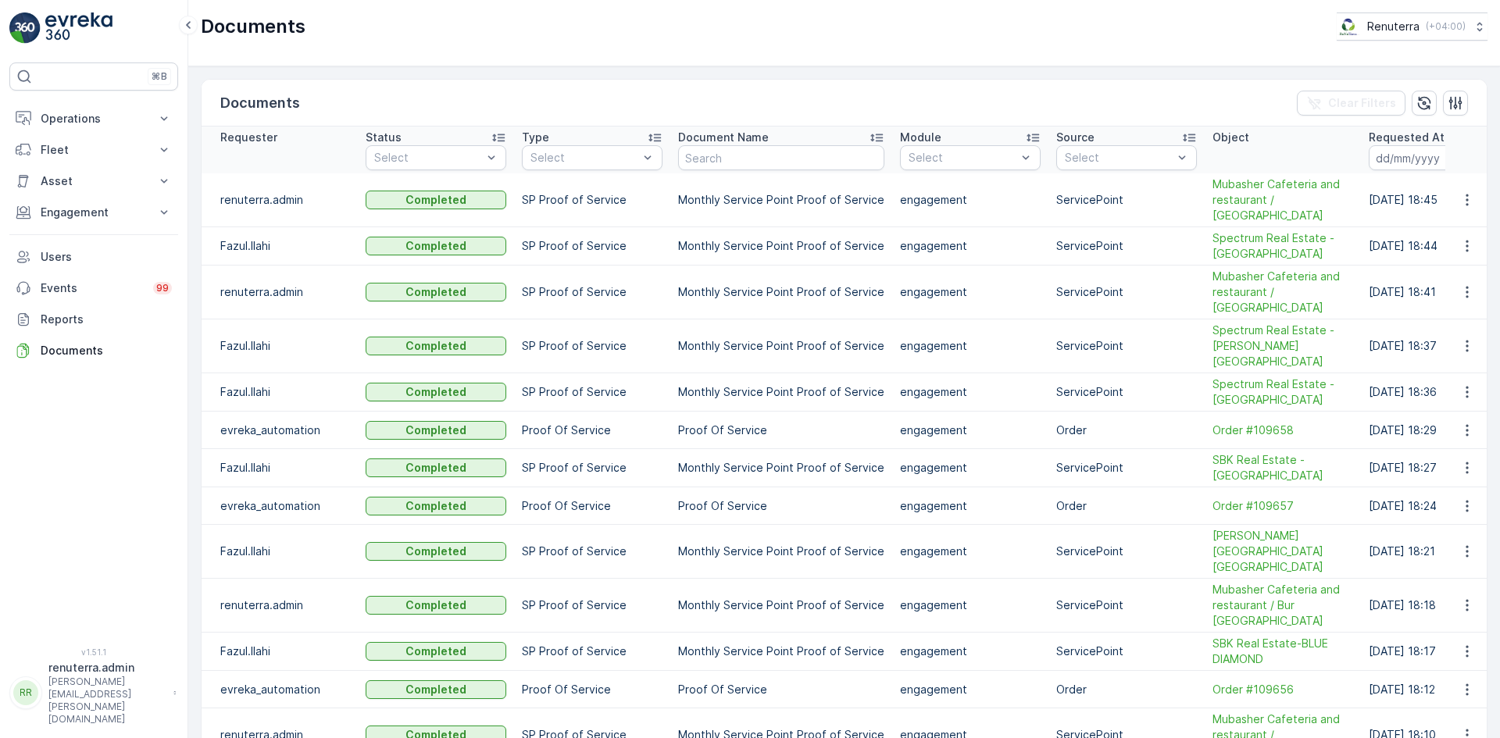
click at [1462, 227] on td at bounding box center [1467, 246] width 42 height 38
drag, startPoint x: 1464, startPoint y: 189, endPoint x: 1459, endPoint y: 198, distance: 9.8
click at [1461, 192] on icon "button" at bounding box center [1468, 200] width 16 height 16
click at [1460, 211] on span "See Details" at bounding box center [1463, 216] width 60 height 16
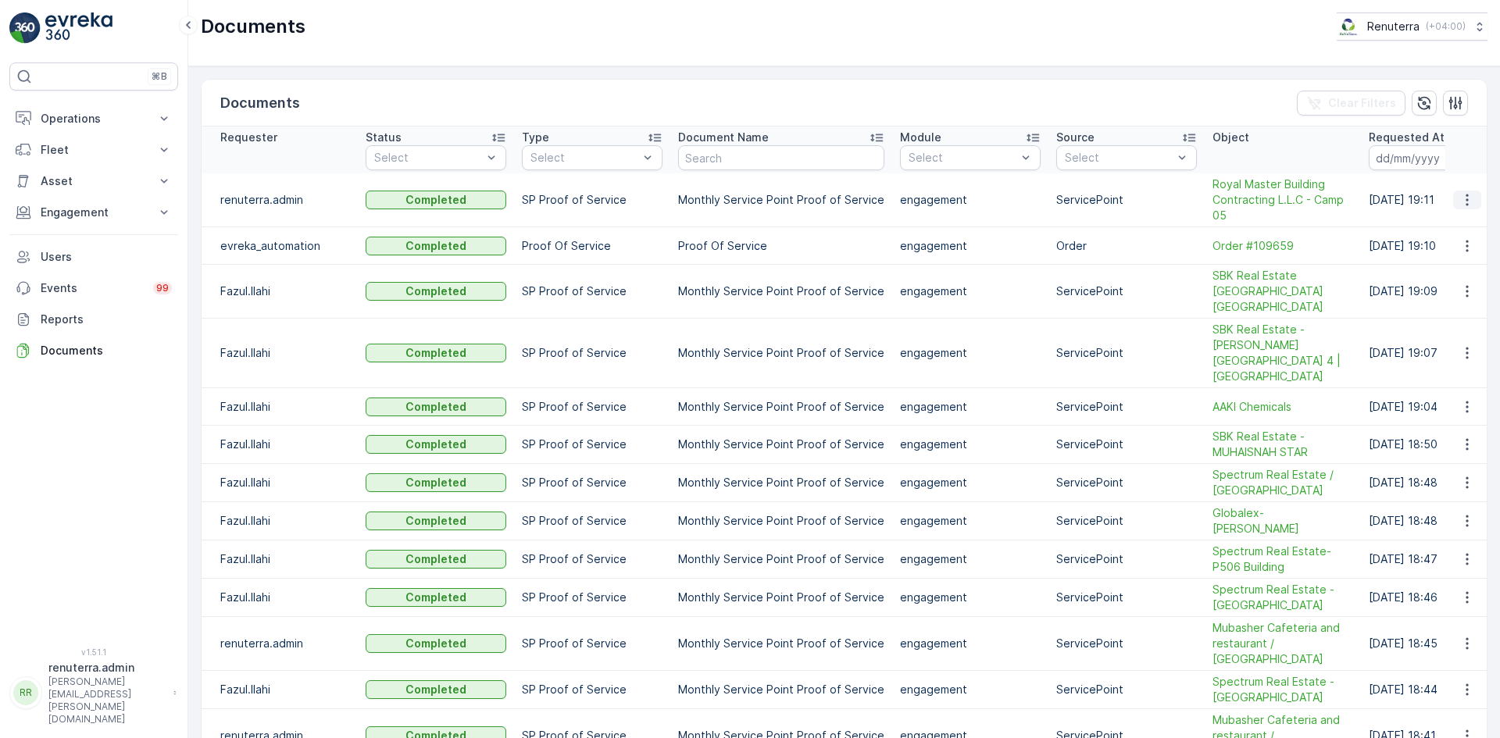
click at [1469, 192] on button "button" at bounding box center [1467, 200] width 28 height 19
click at [1462, 230] on span "See Details" at bounding box center [1463, 224] width 60 height 16
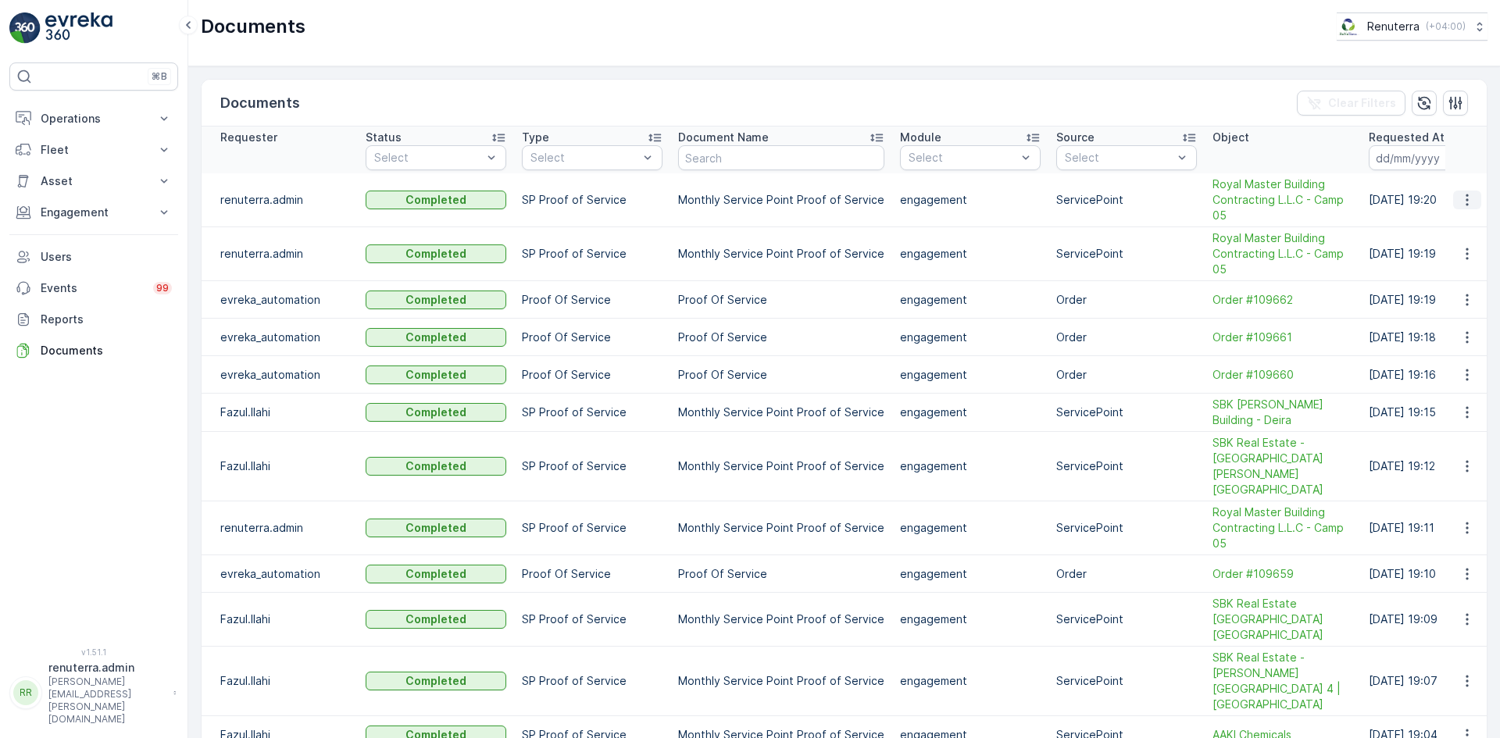
click at [1461, 198] on icon "button" at bounding box center [1468, 200] width 16 height 16
click at [1457, 225] on span "See Details" at bounding box center [1463, 224] width 60 height 16
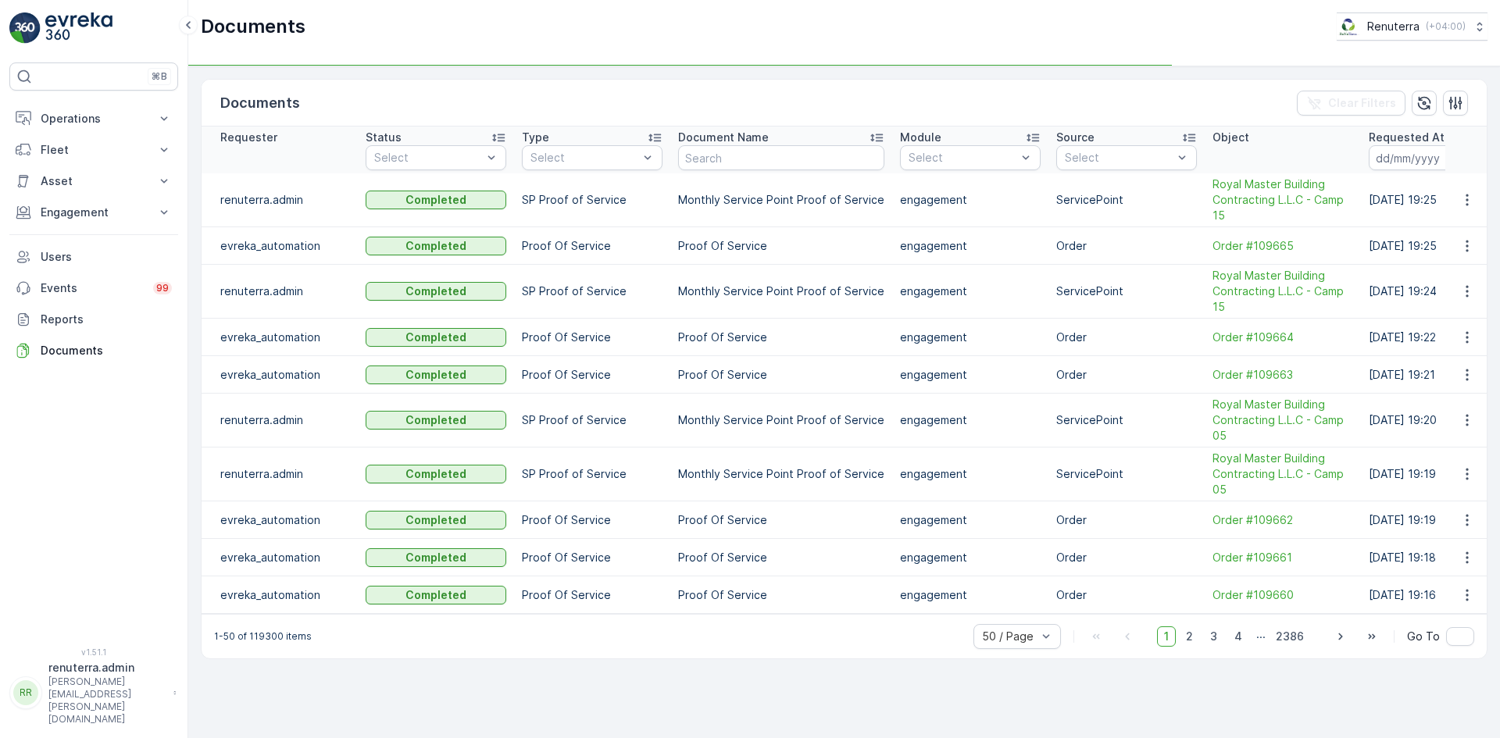
click at [1464, 209] on td at bounding box center [1467, 200] width 42 height 54
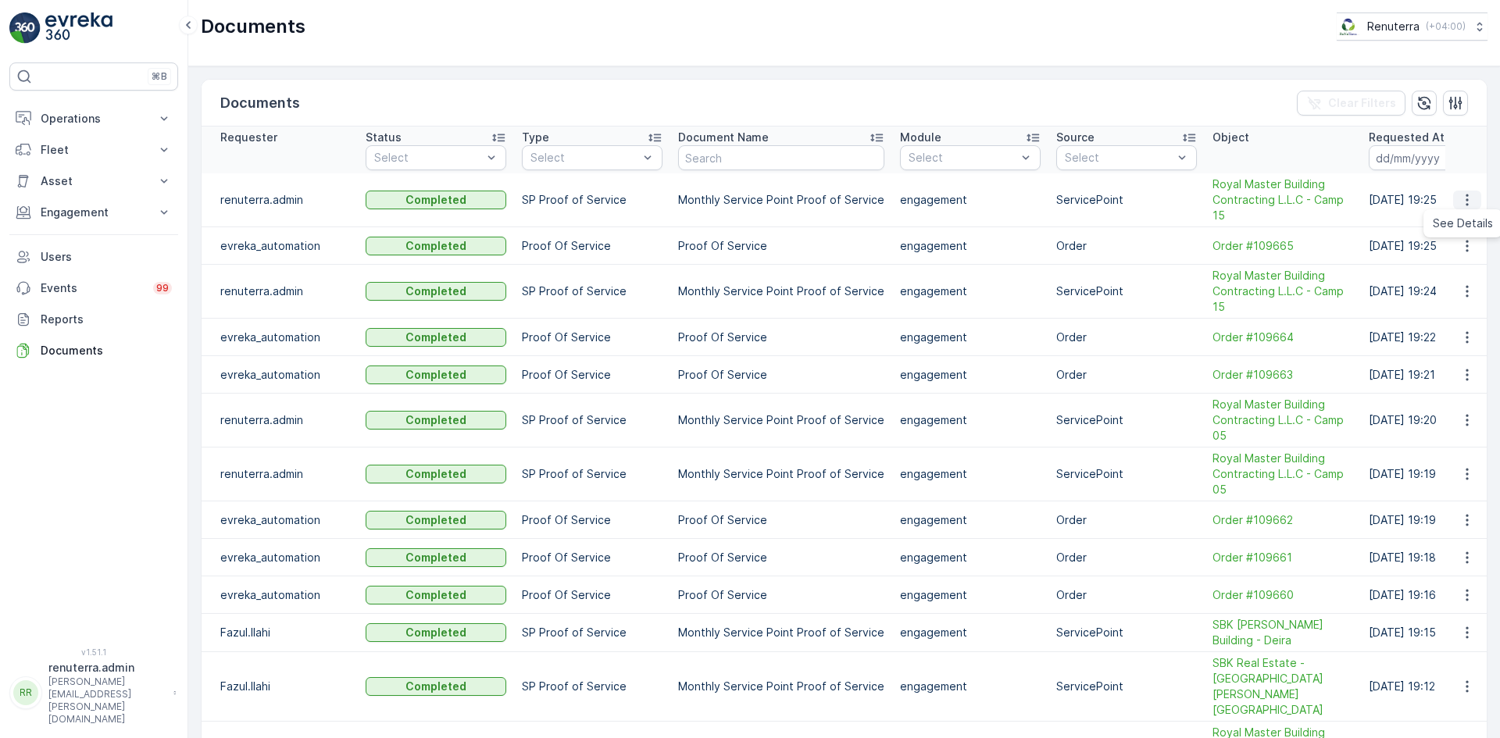
click at [1466, 200] on icon "button" at bounding box center [1467, 201] width 2 height 12
click at [1460, 228] on span "See Details" at bounding box center [1463, 224] width 60 height 16
